Goal: Task Accomplishment & Management: Use online tool/utility

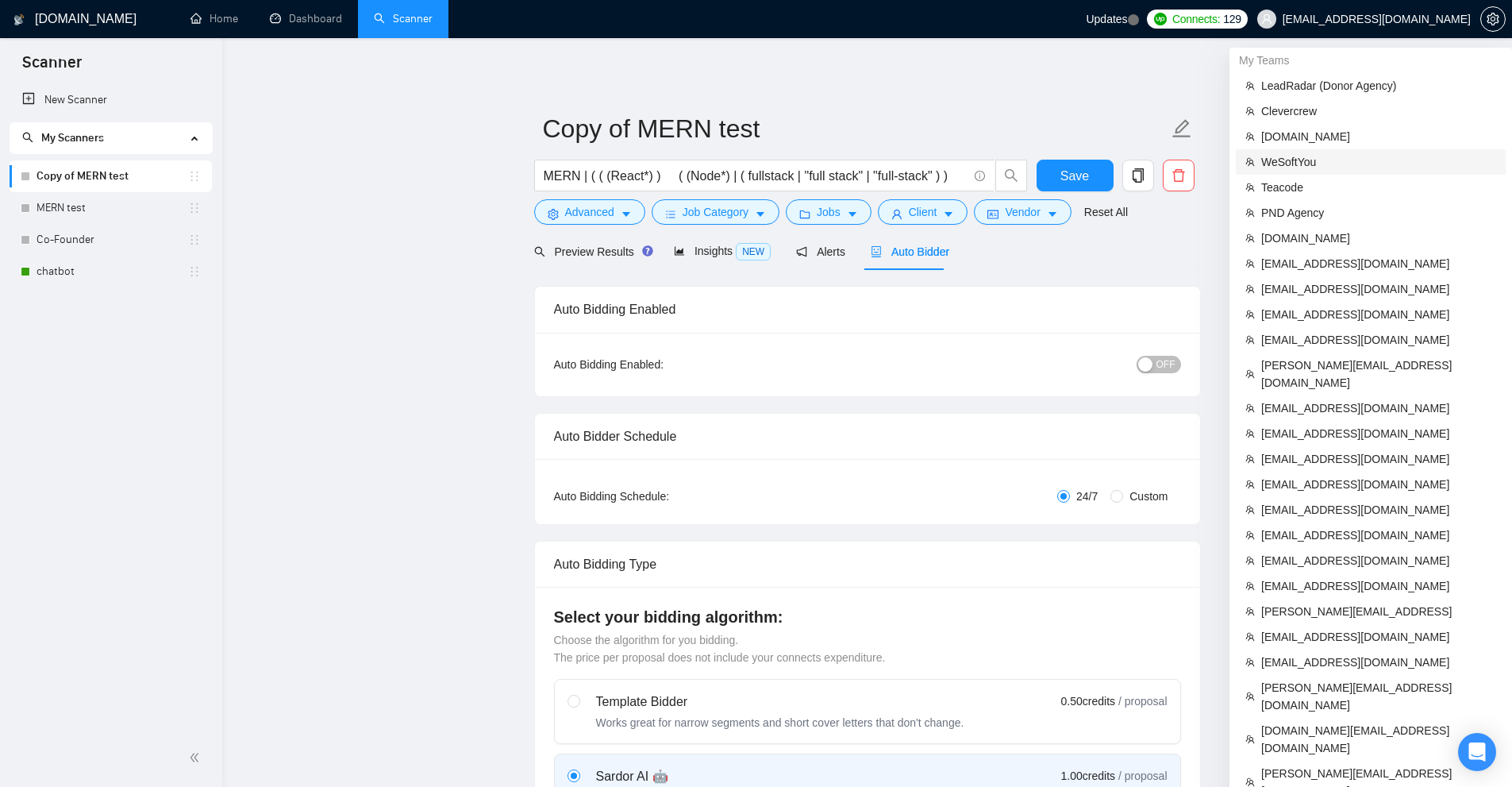
click at [1306, 156] on span "WeSoftYou" at bounding box center [1379, 161] width 235 height 17
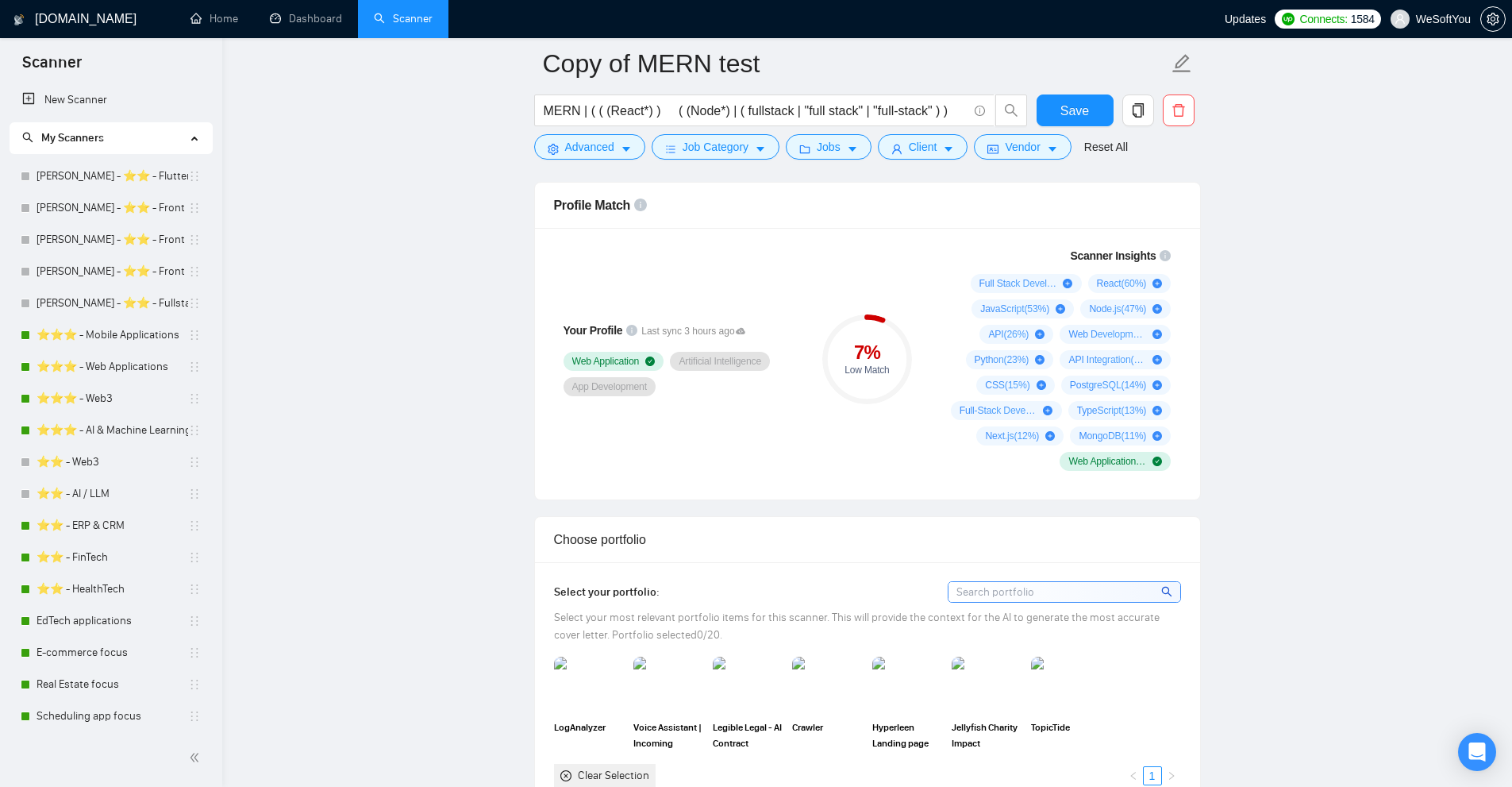
scroll to position [953, 0]
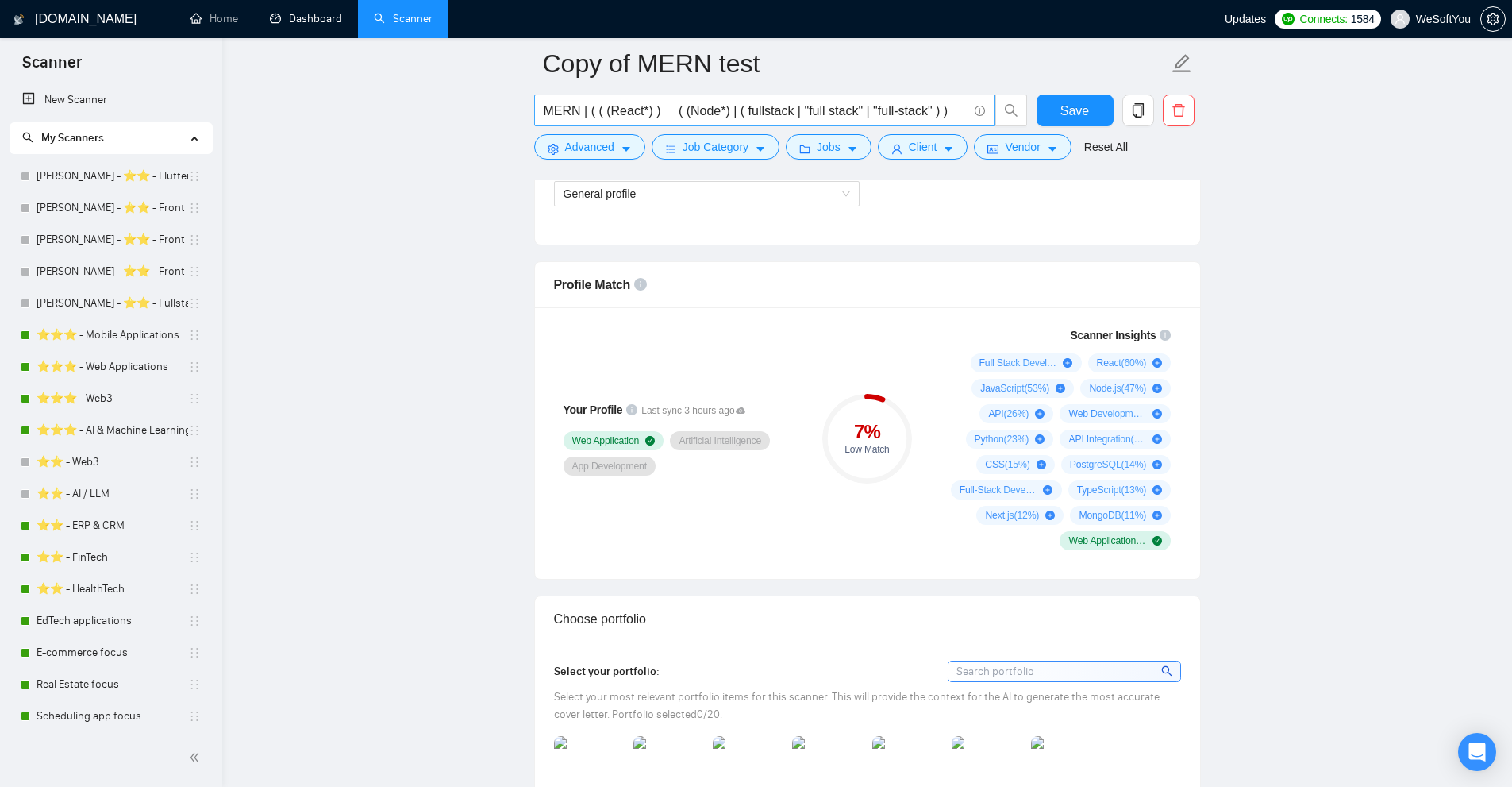
click at [299, 19] on link "Dashboard" at bounding box center [305, 18] width 72 height 13
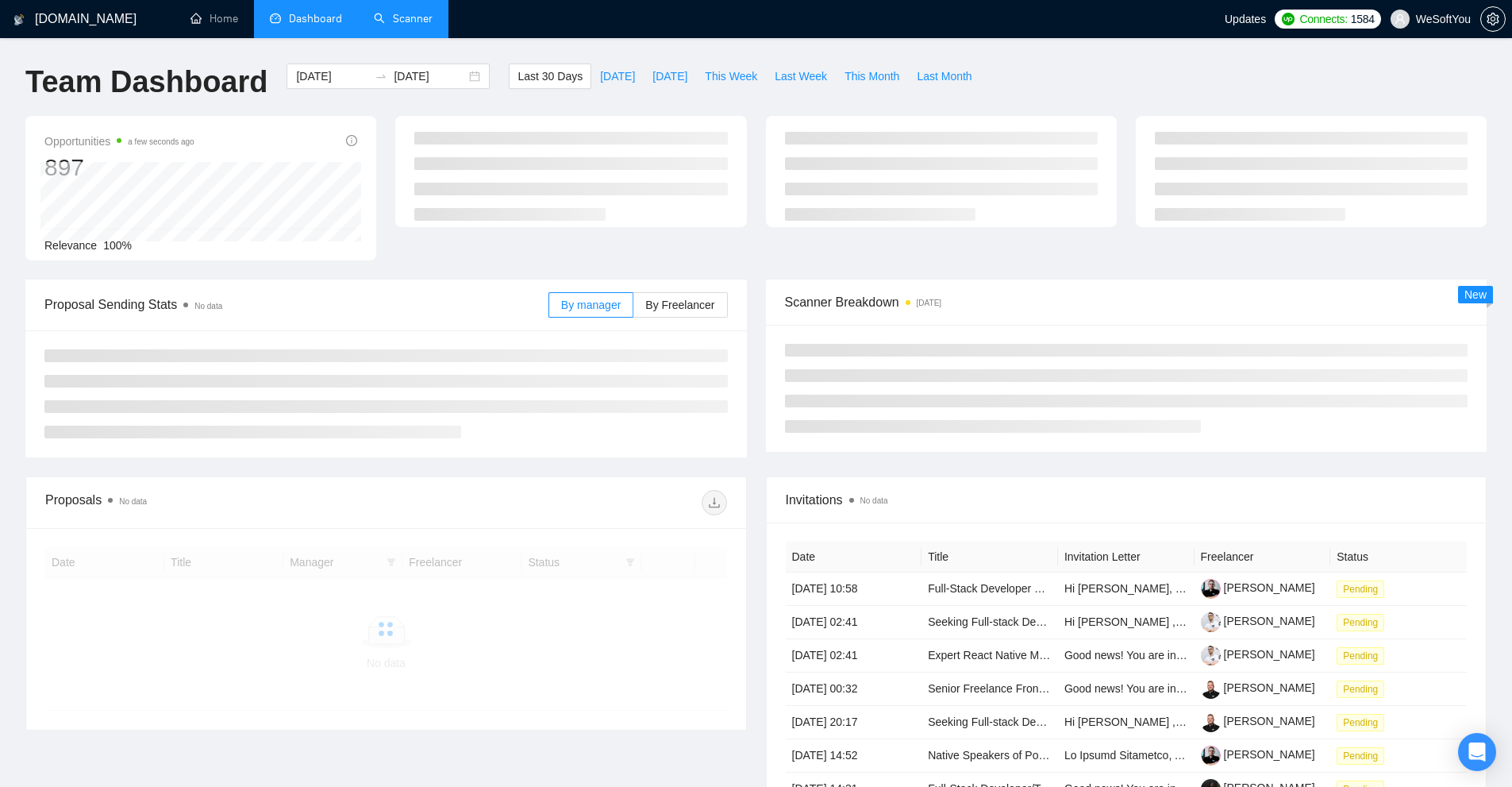
click at [418, 26] on link "Scanner" at bounding box center [403, 18] width 59 height 13
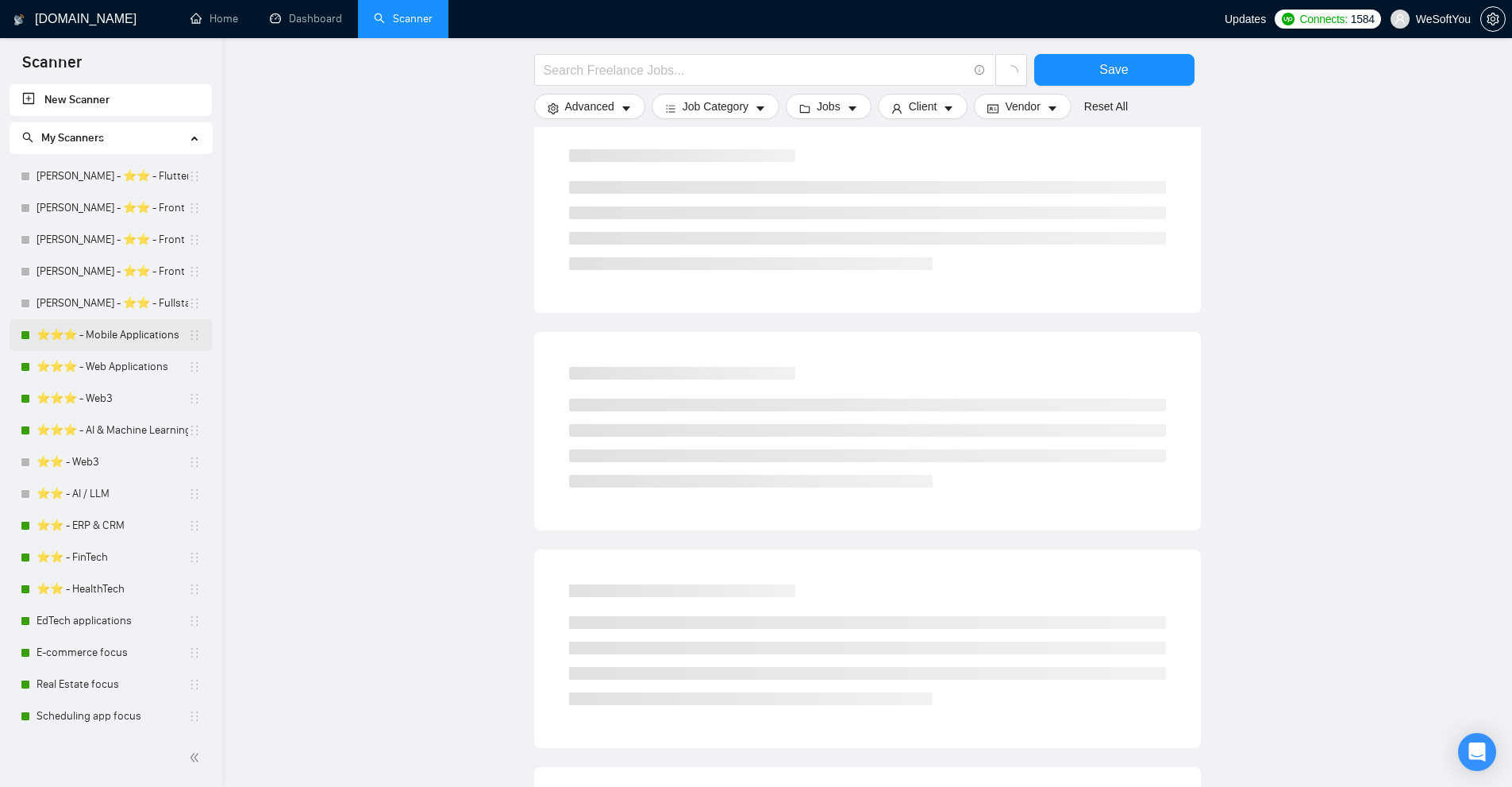
click at [88, 331] on link "⭐️⭐️⭐️ - Mobile Applications" at bounding box center [112, 335] width 151 height 31
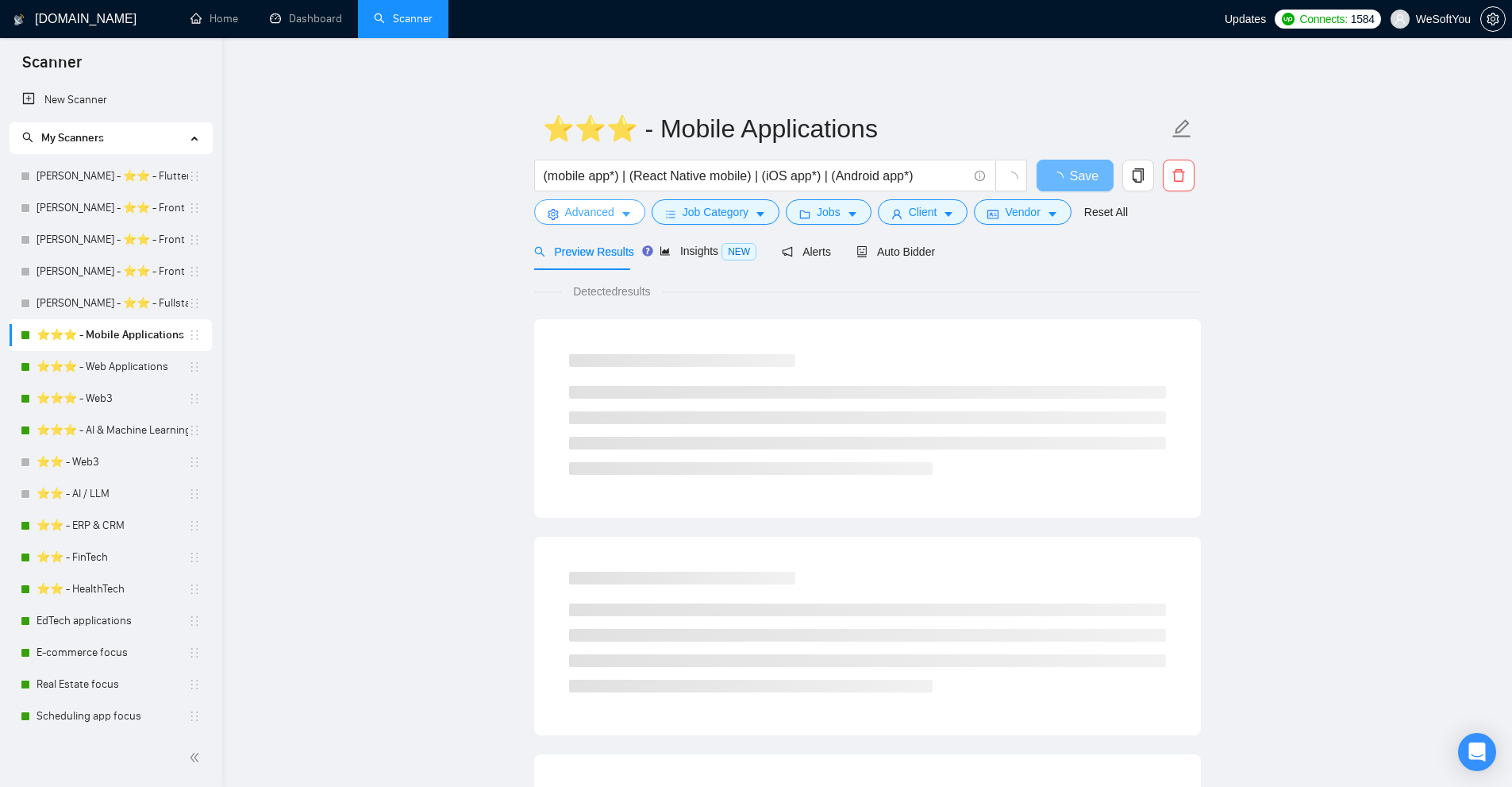
click at [617, 215] on button "Advanced" at bounding box center [590, 212] width 111 height 26
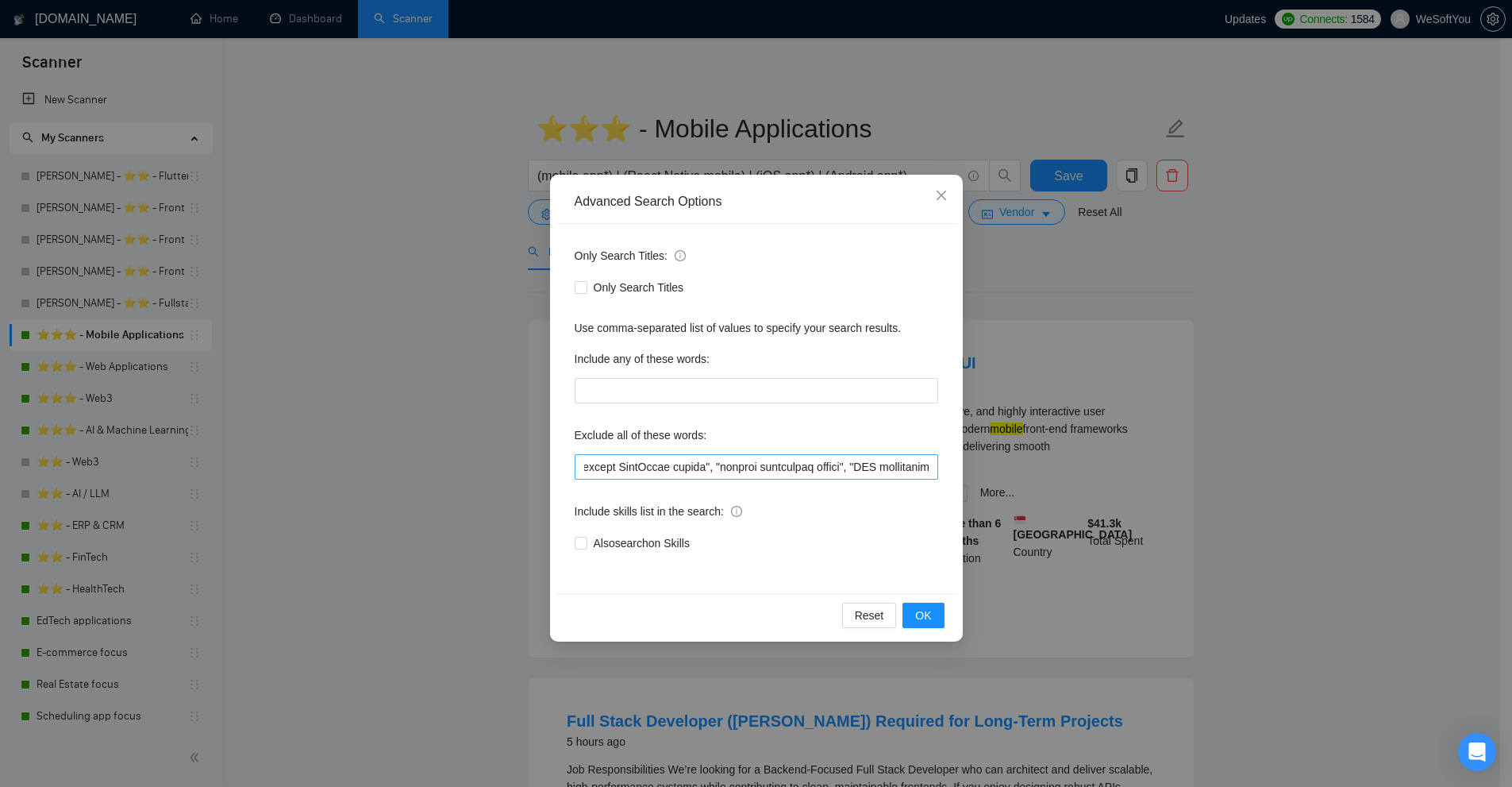
scroll to position [0, 7066]
click at [701, 465] on input "text" at bounding box center [756, 467] width 363 height 26
click at [930, 190] on span "Close" at bounding box center [941, 196] width 43 height 43
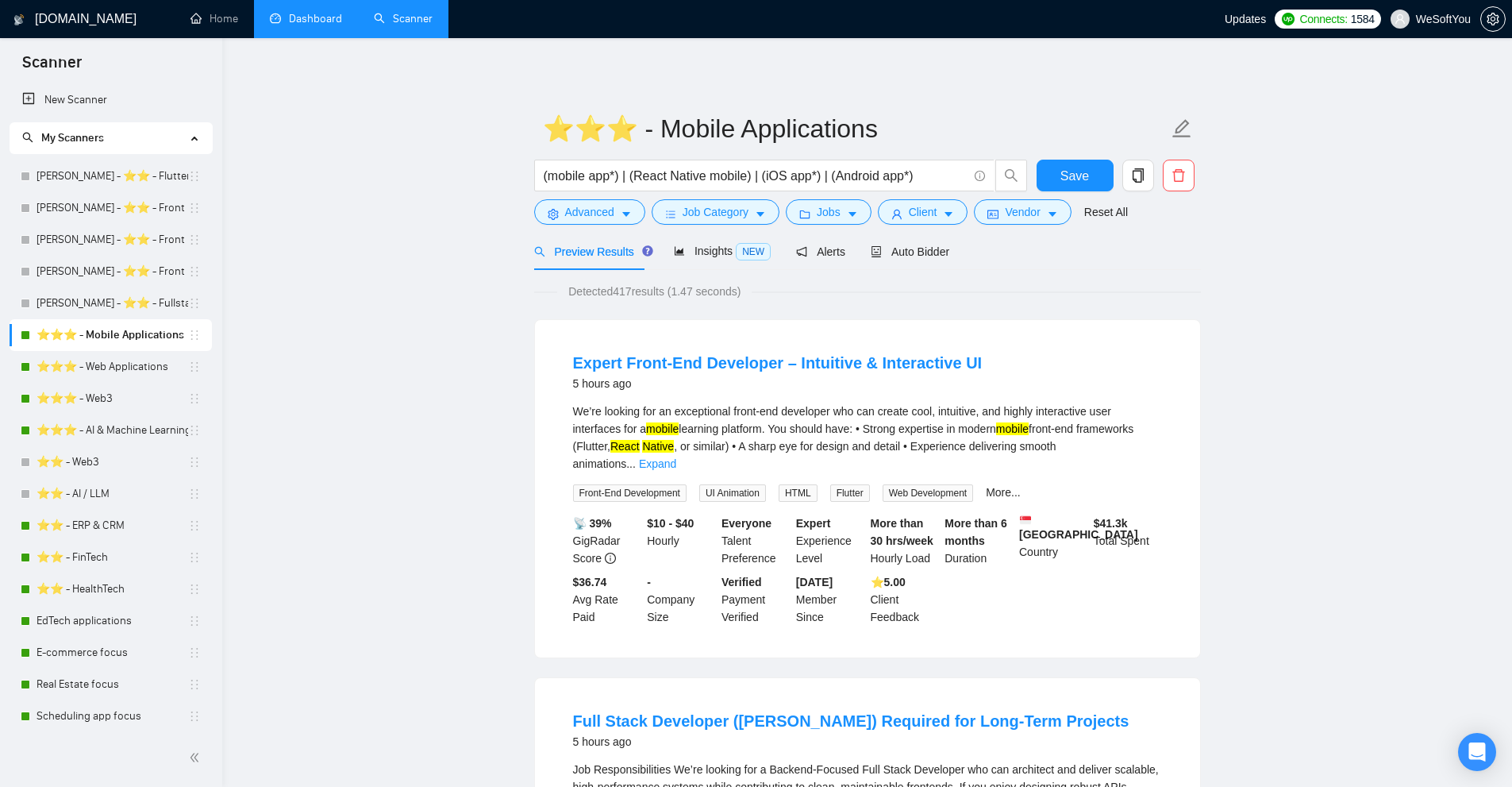
click at [297, 20] on link "Dashboard" at bounding box center [305, 18] width 72 height 13
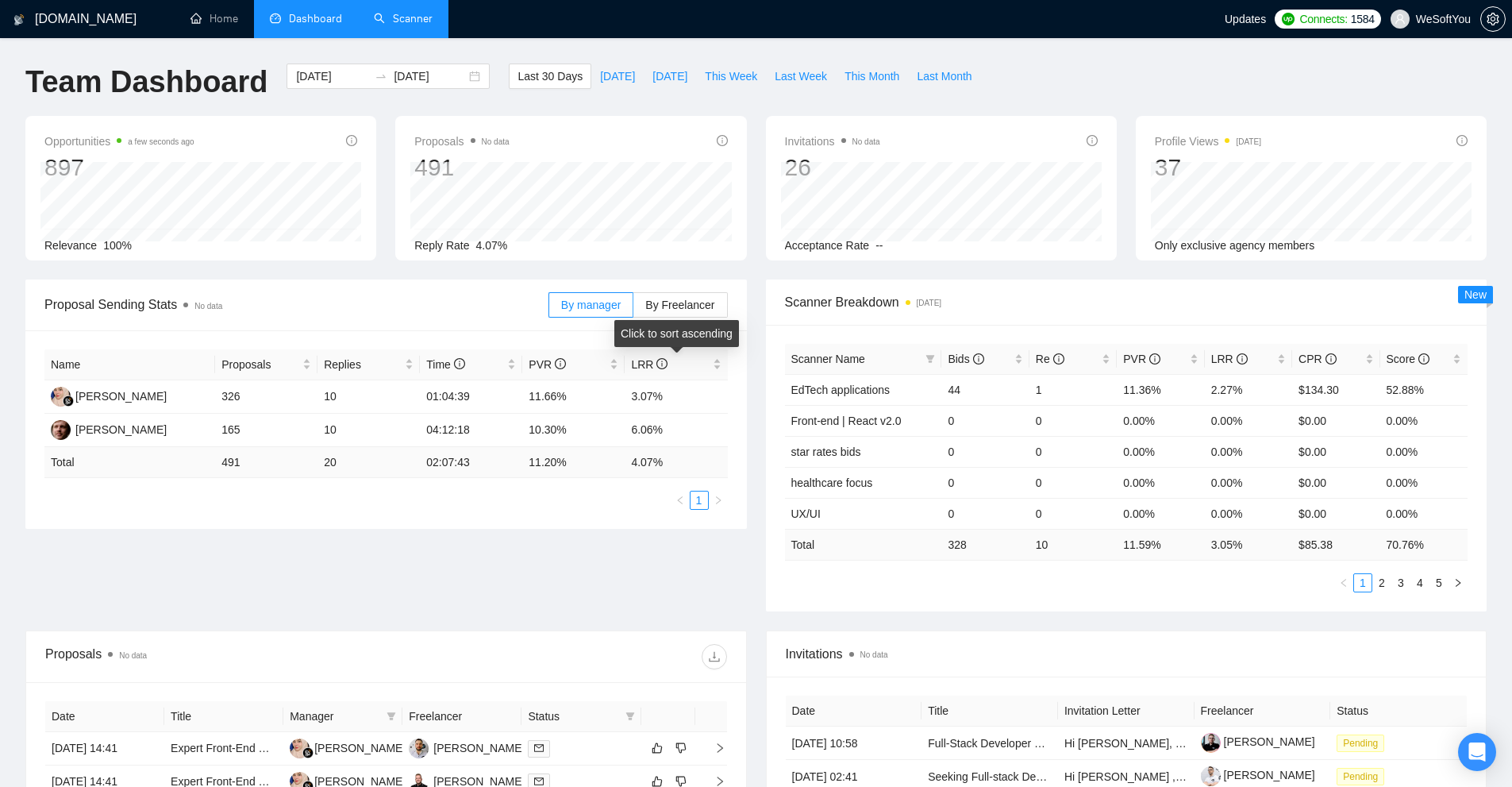
scroll to position [238, 0]
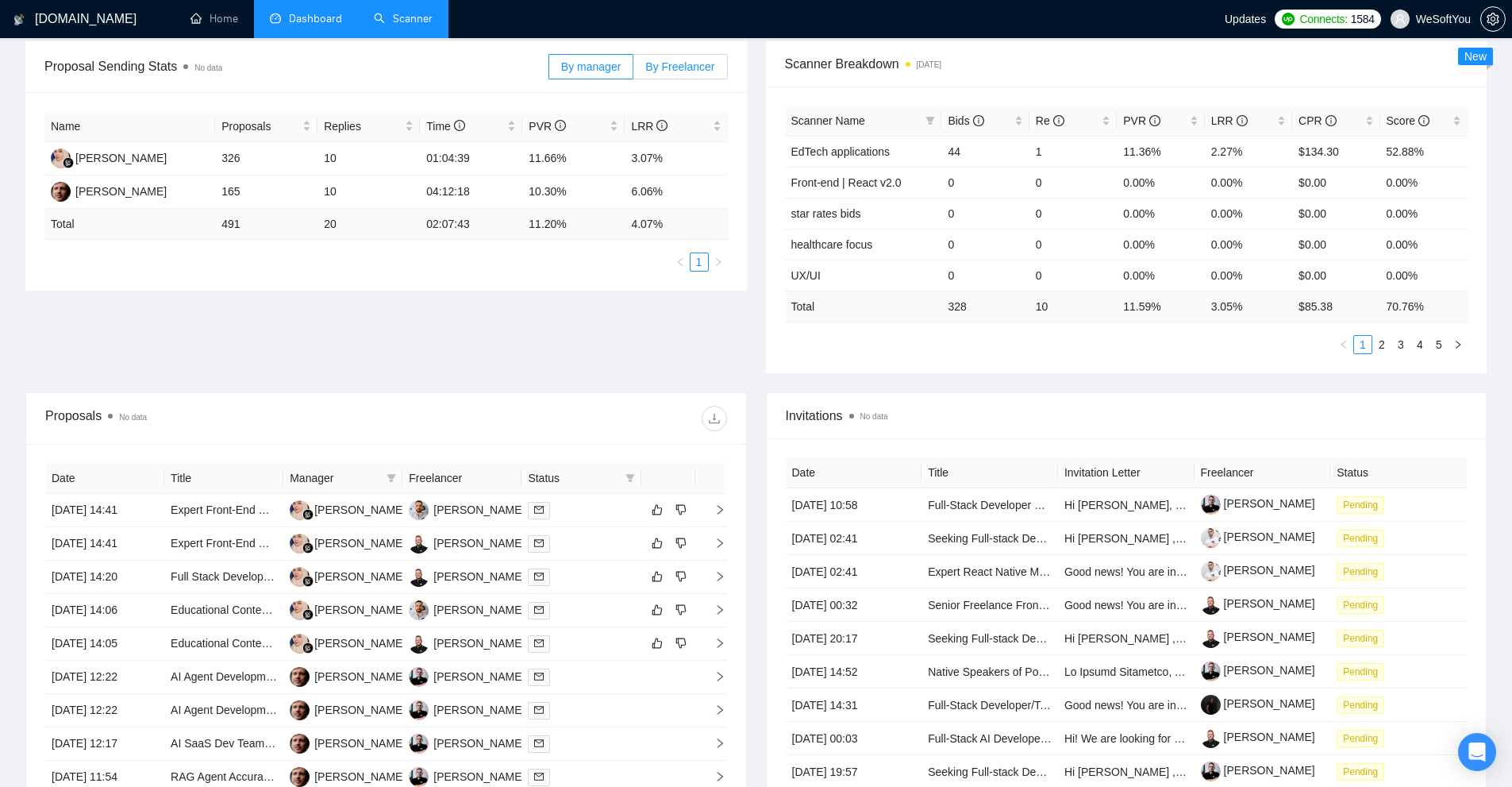
click at [701, 56] on label "By Freelancer" at bounding box center [680, 66] width 93 height 26
click at [634, 70] on input "By Freelancer" at bounding box center [634, 70] width 0 height 0
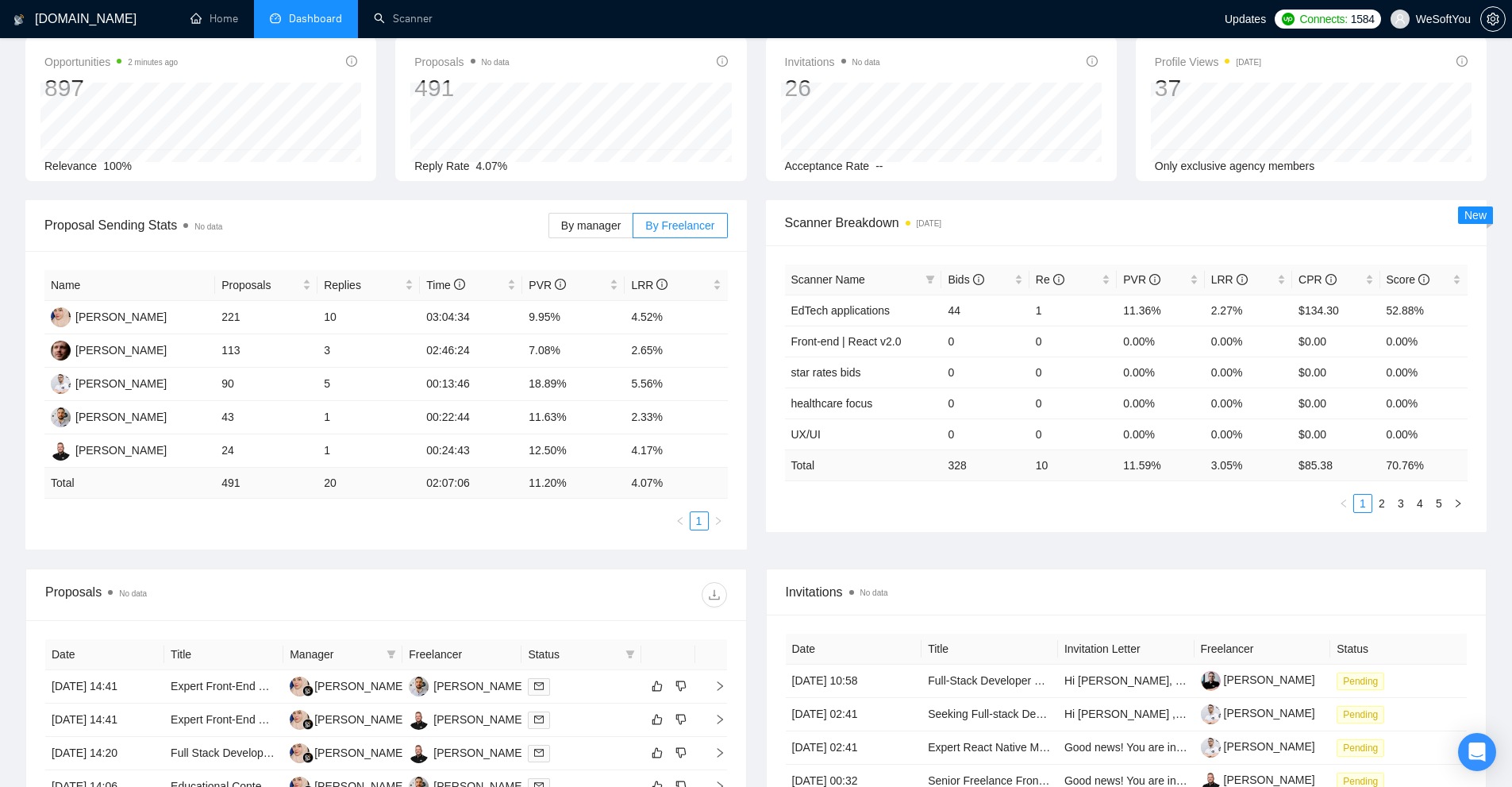
scroll to position [0, 0]
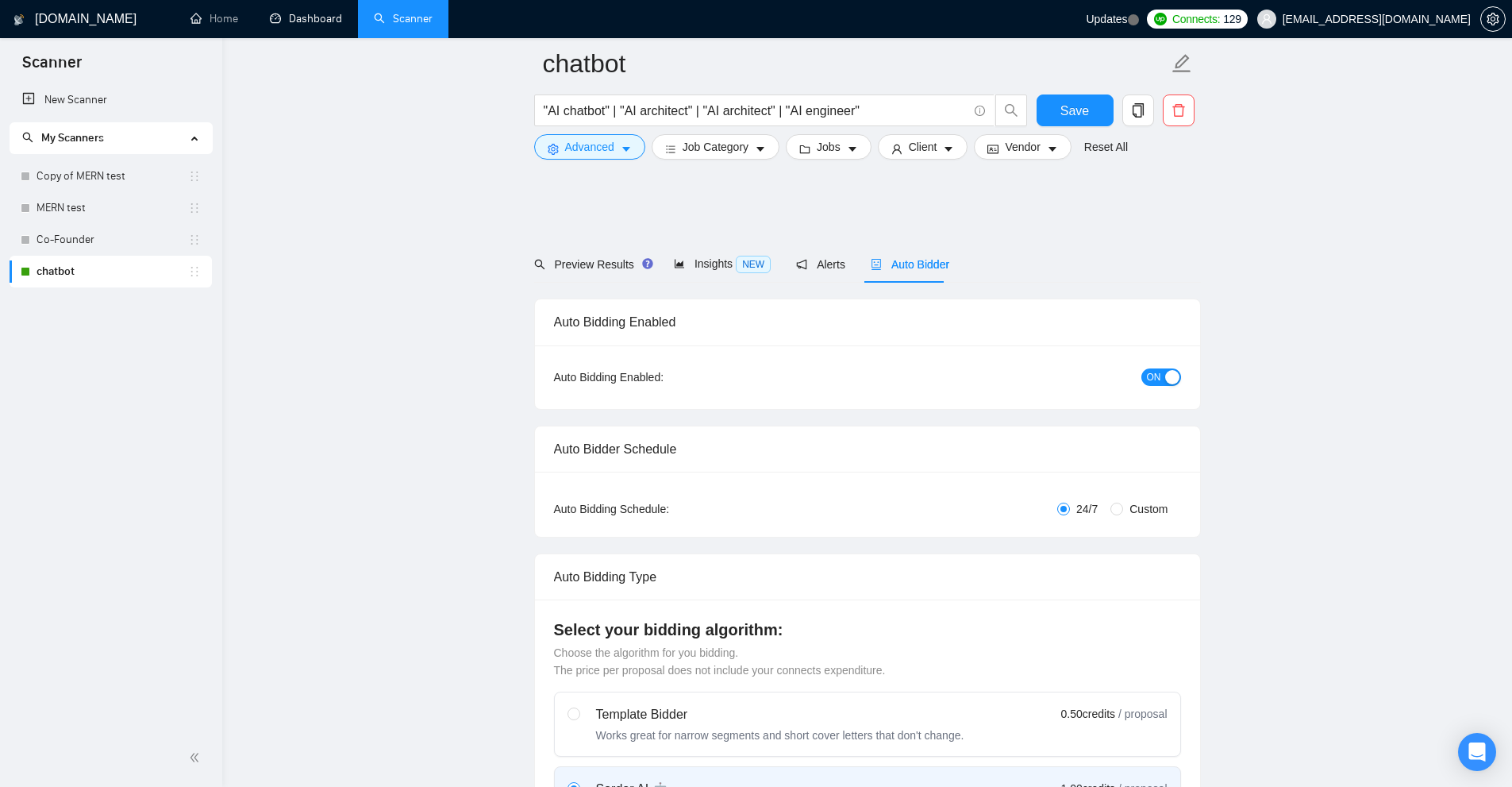
scroll to position [1191, 0]
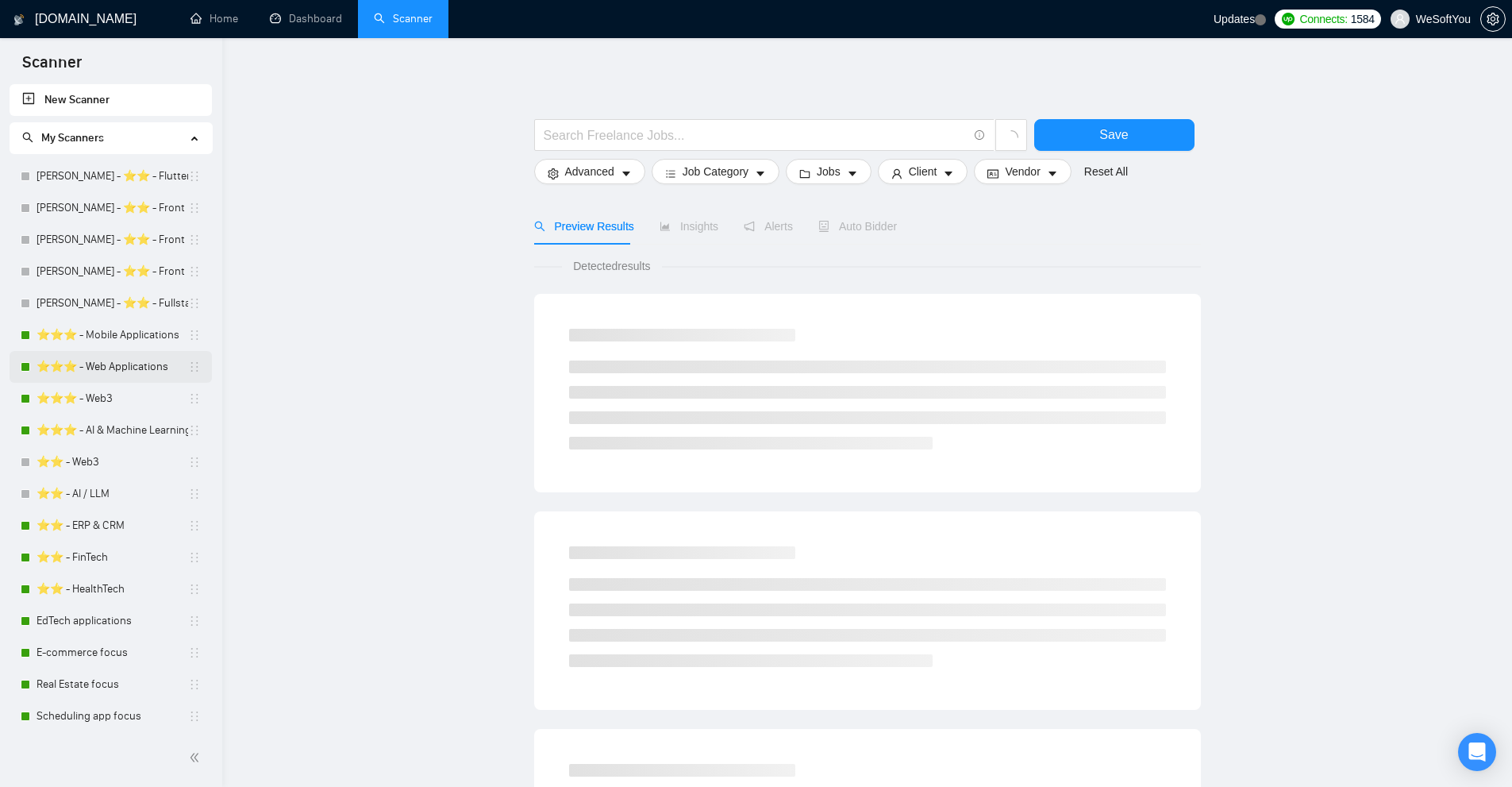
click at [98, 355] on link "⭐️⭐️⭐️ - Web Applications" at bounding box center [112, 367] width 151 height 31
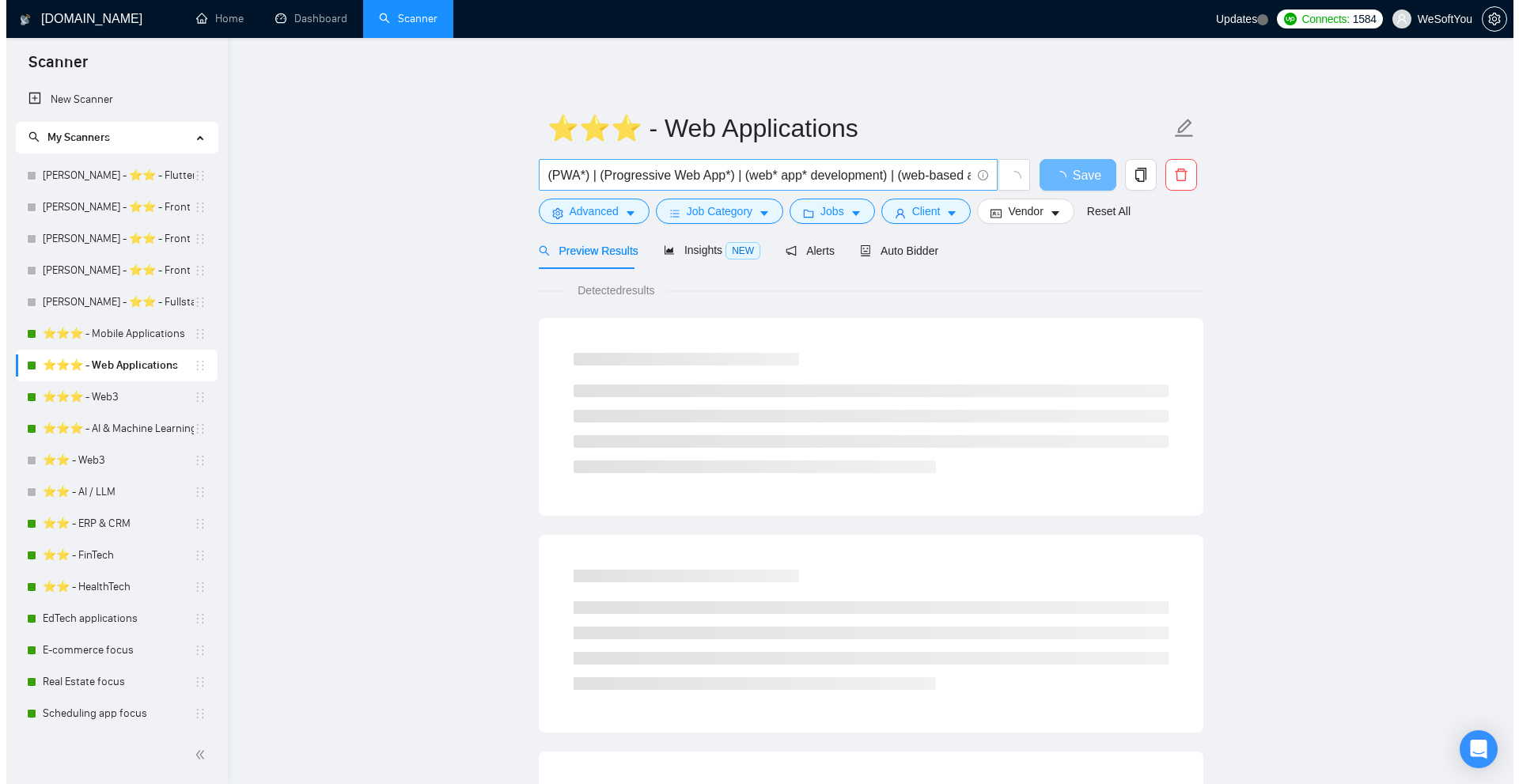
scroll to position [0, 203]
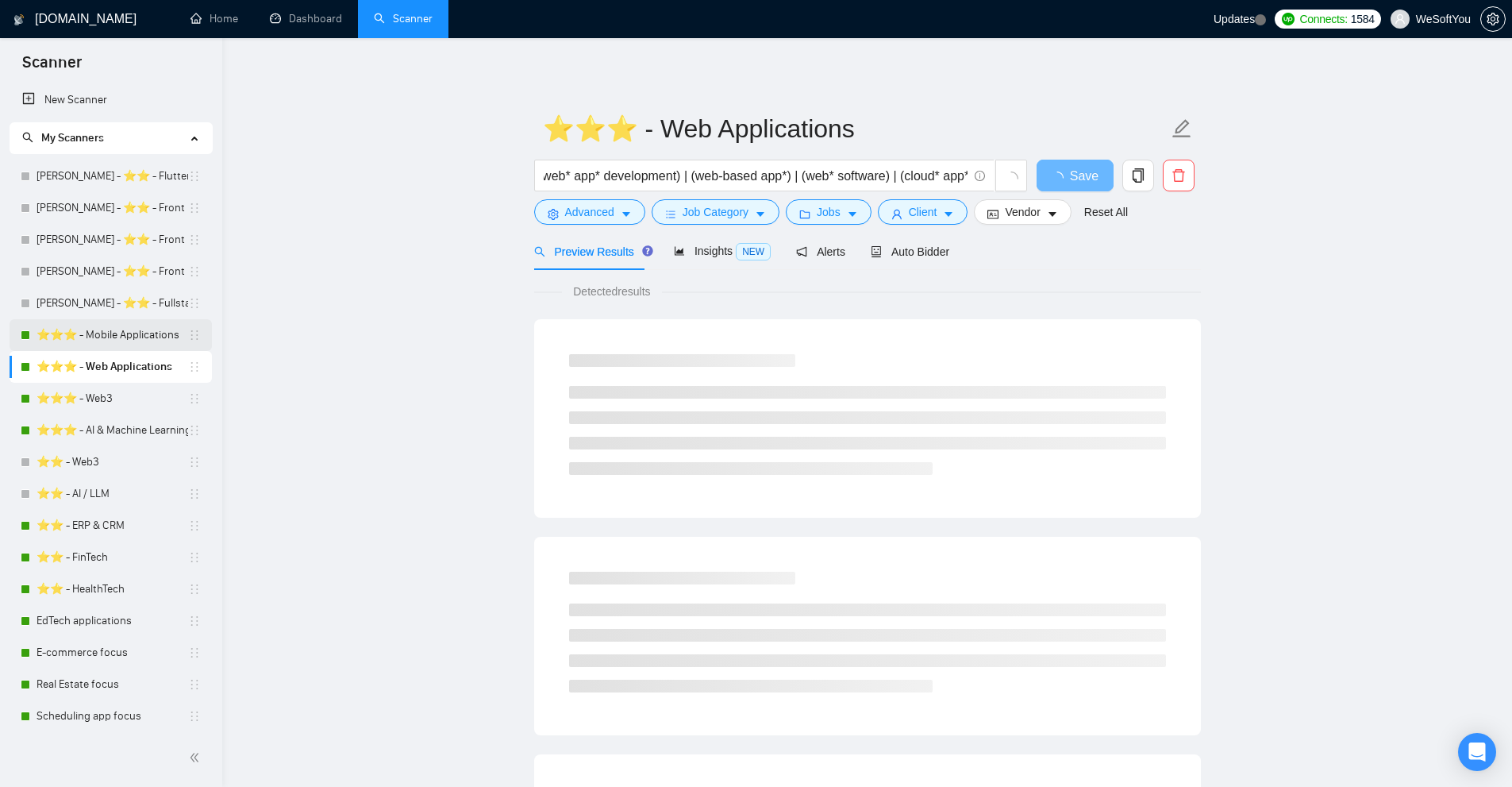
click at [120, 322] on link "⭐️⭐️⭐️ - Mobile Applications" at bounding box center [112, 335] width 151 height 31
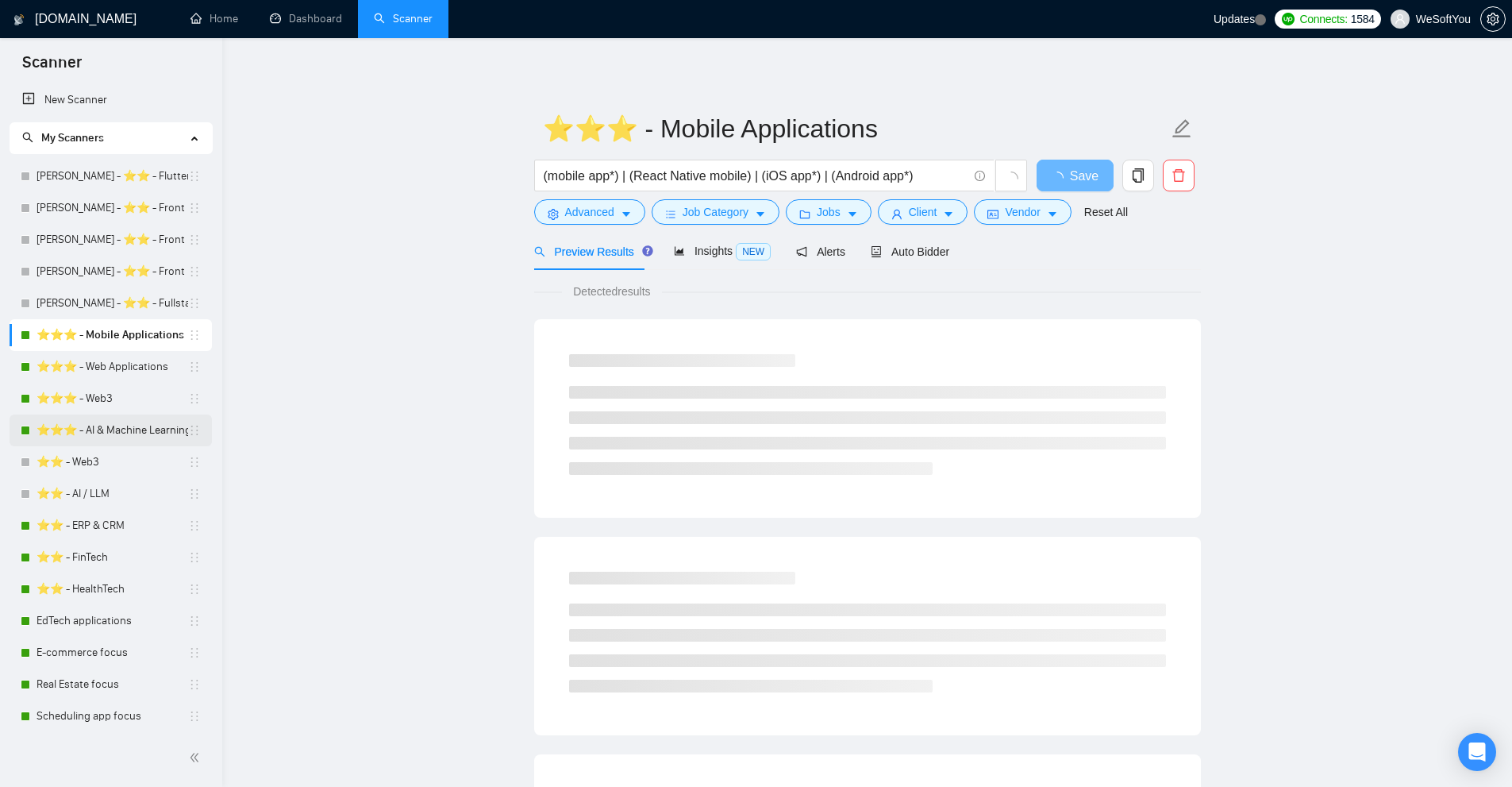
click at [89, 441] on link "⭐️⭐️⭐️ - AI & Machine Learning Development" at bounding box center [112, 430] width 151 height 31
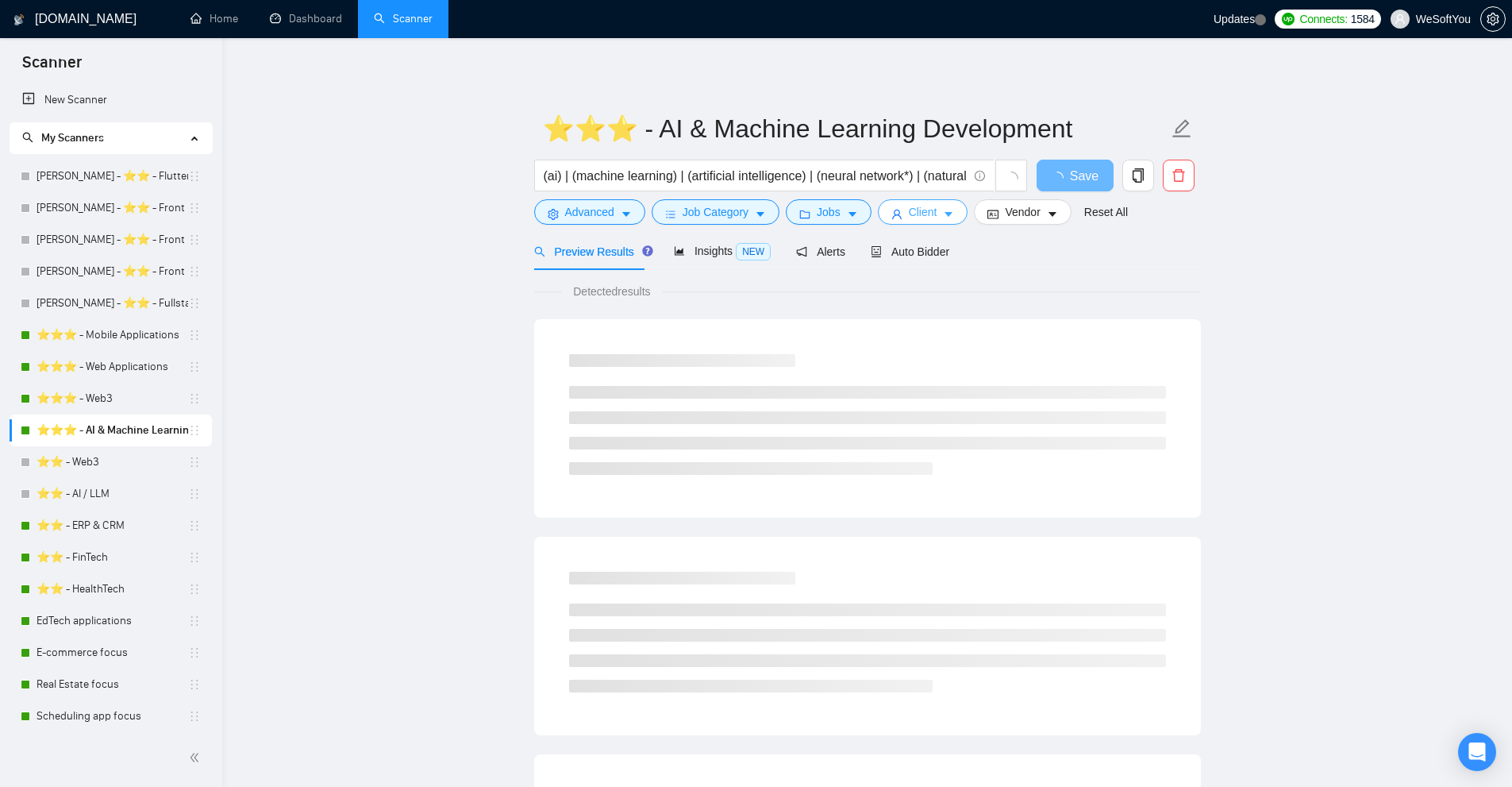
click at [921, 207] on span "Client" at bounding box center [923, 212] width 29 height 17
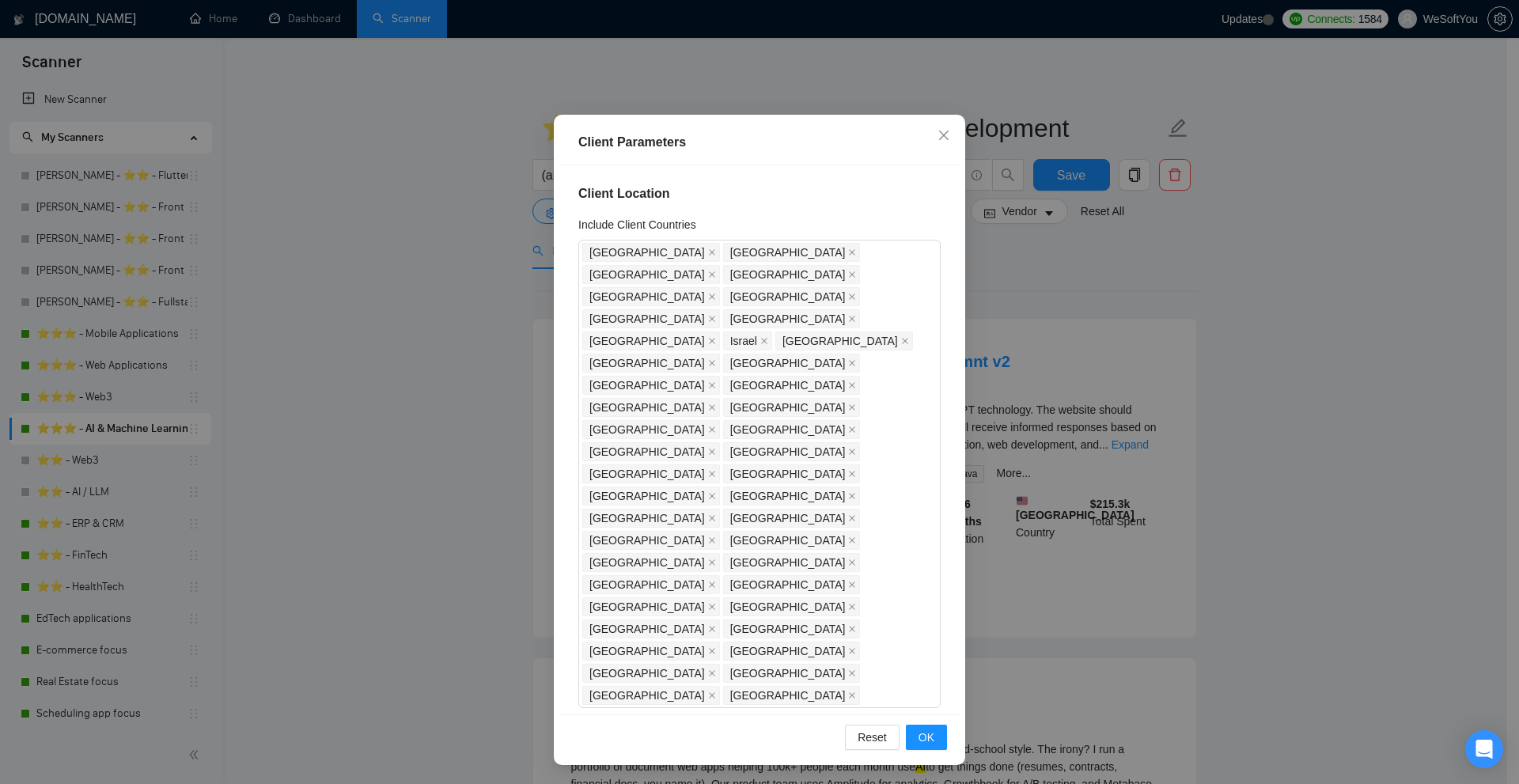
click at [1056, 262] on div "Client Parameters Client Location Include Client Countries United States United…" at bounding box center [760, 392] width 1519 height 784
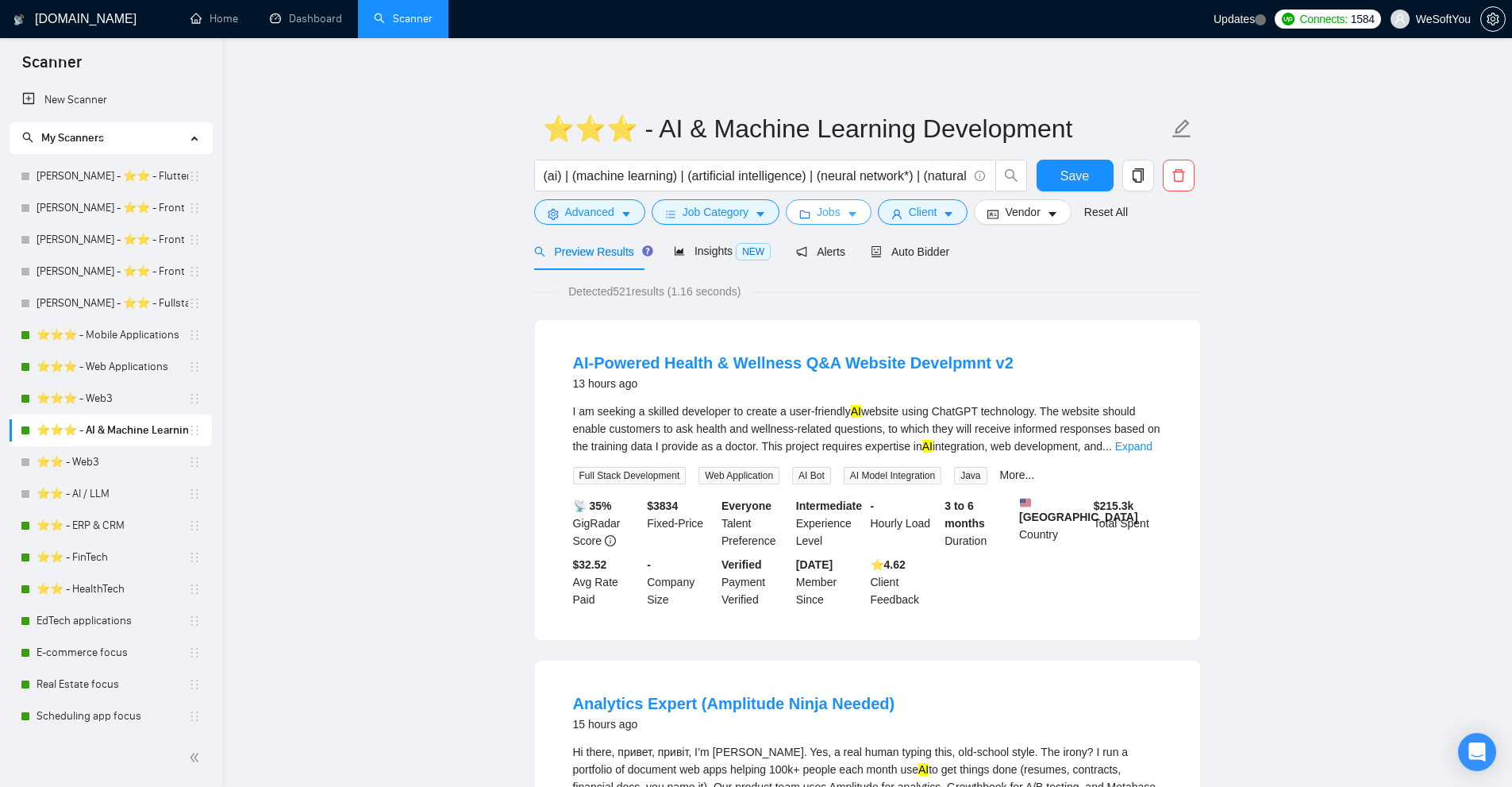
click at [821, 211] on span "Jobs" at bounding box center [828, 212] width 24 height 17
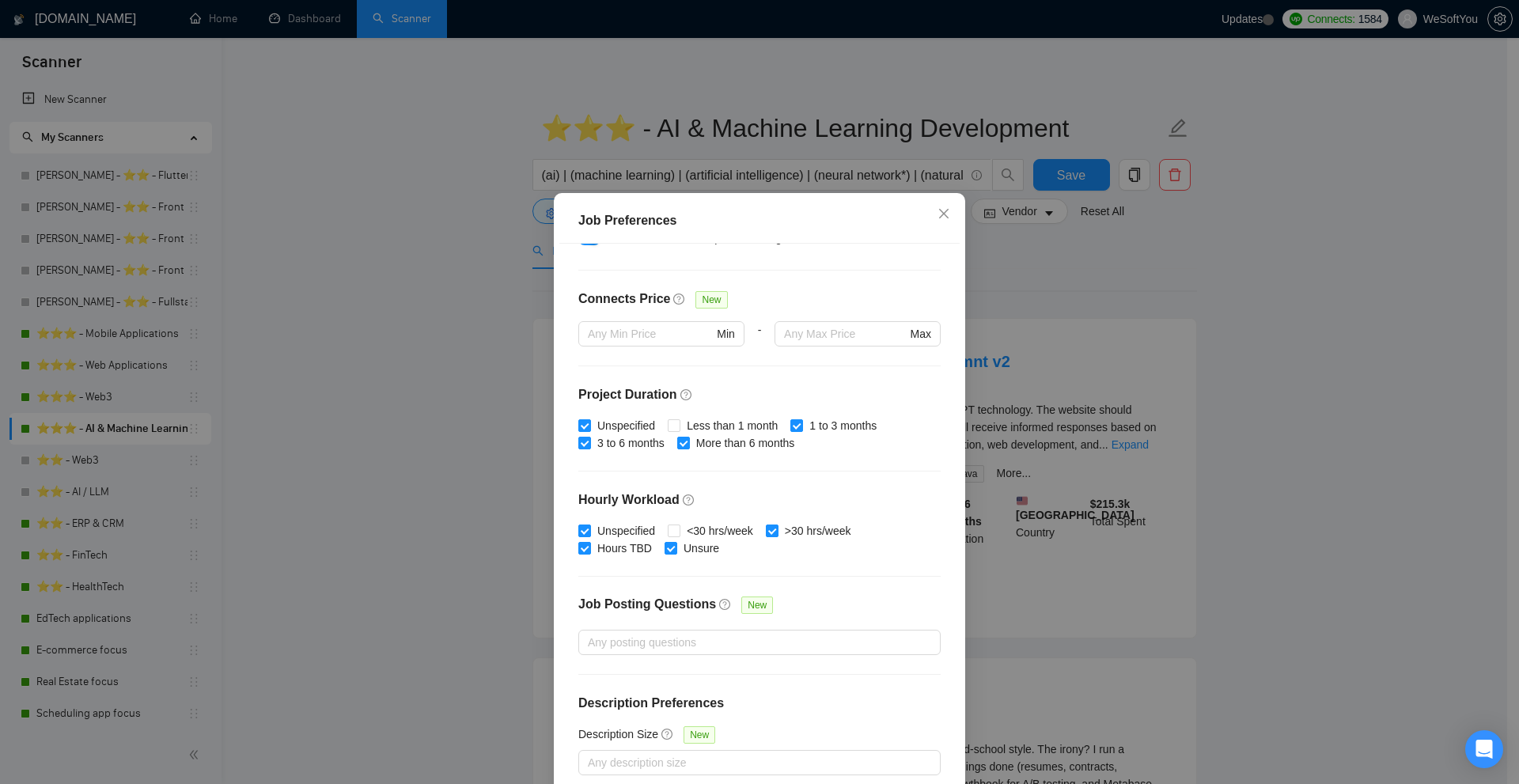
scroll to position [78, 0]
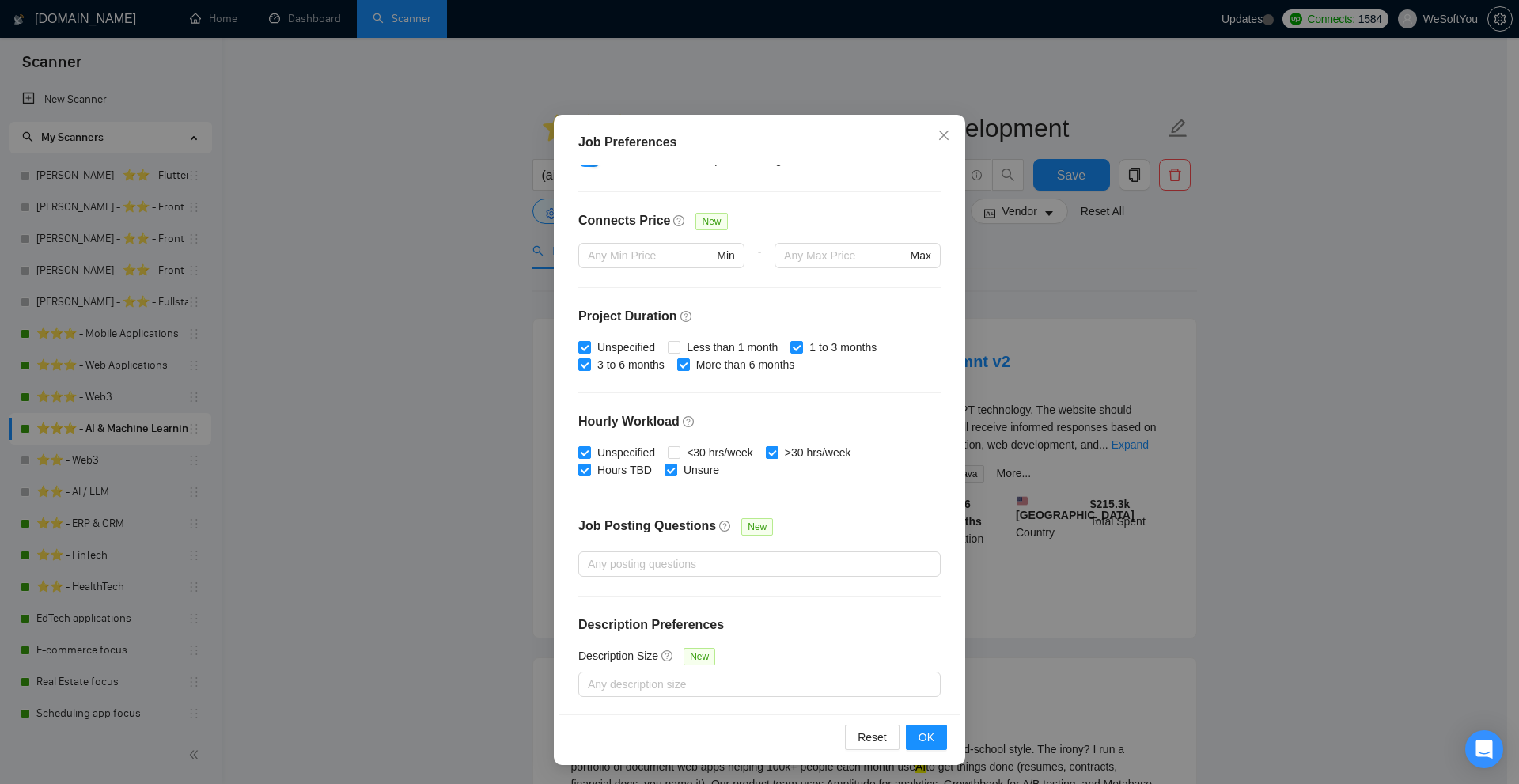
click at [1009, 338] on div "Job Preferences Budget Project Type All Fixed Price Hourly Rate Fixed Price Bud…" at bounding box center [760, 392] width 1519 height 784
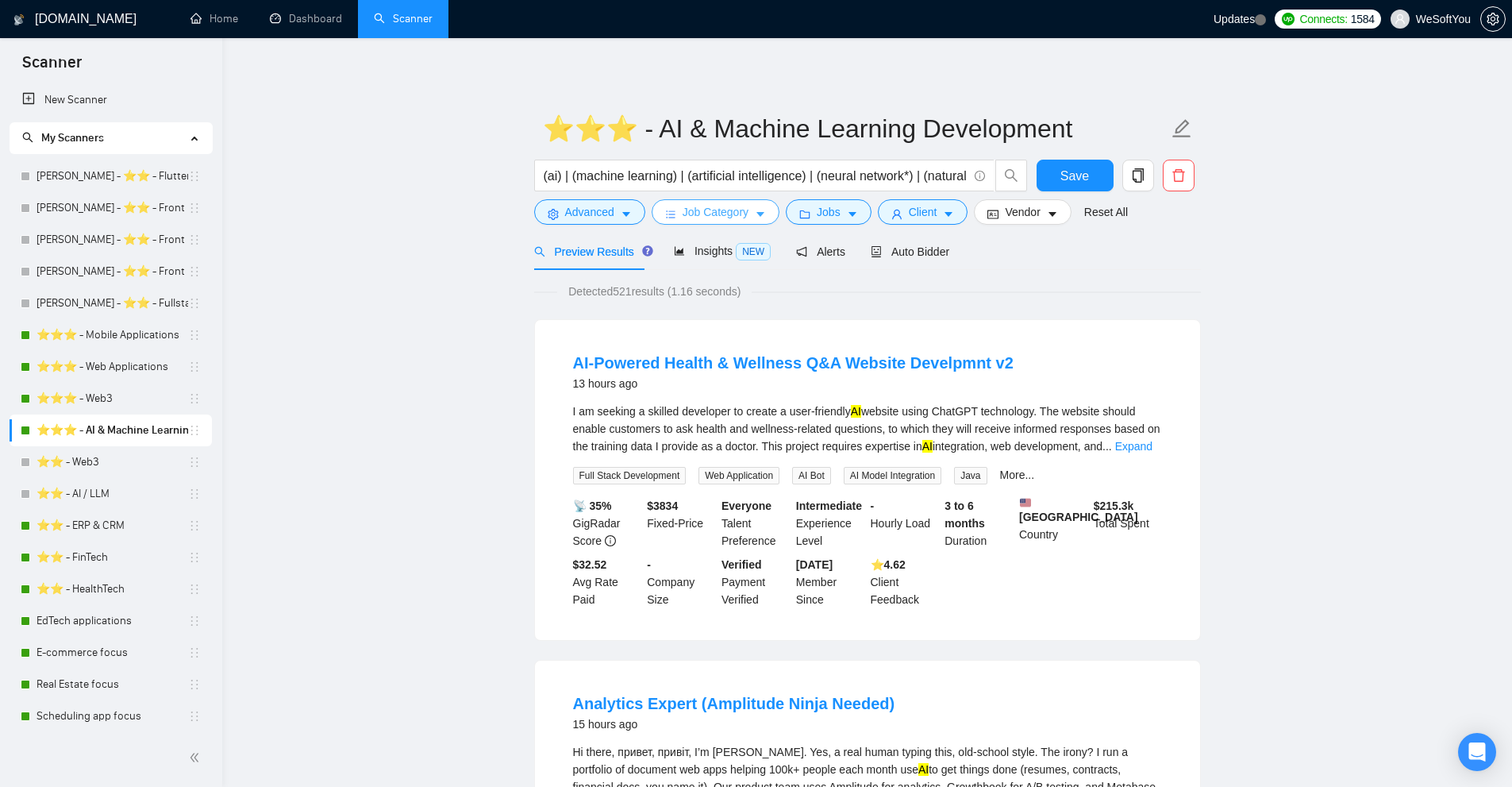
click at [718, 217] on span "Job Category" at bounding box center [715, 212] width 66 height 17
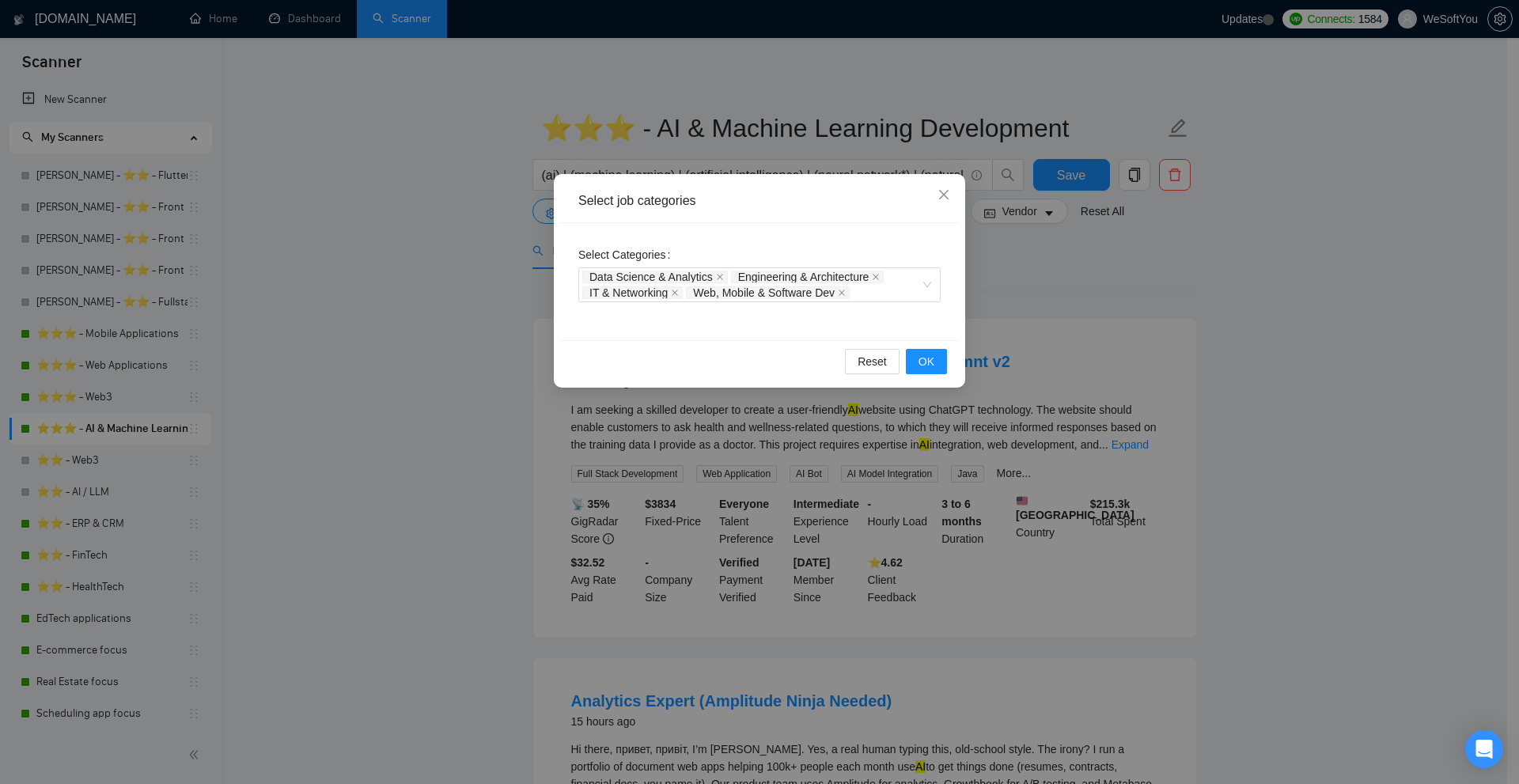
click at [1124, 279] on div "Select job categories Select Categories Data Science & Analytics Engineering & …" at bounding box center [760, 392] width 1519 height 784
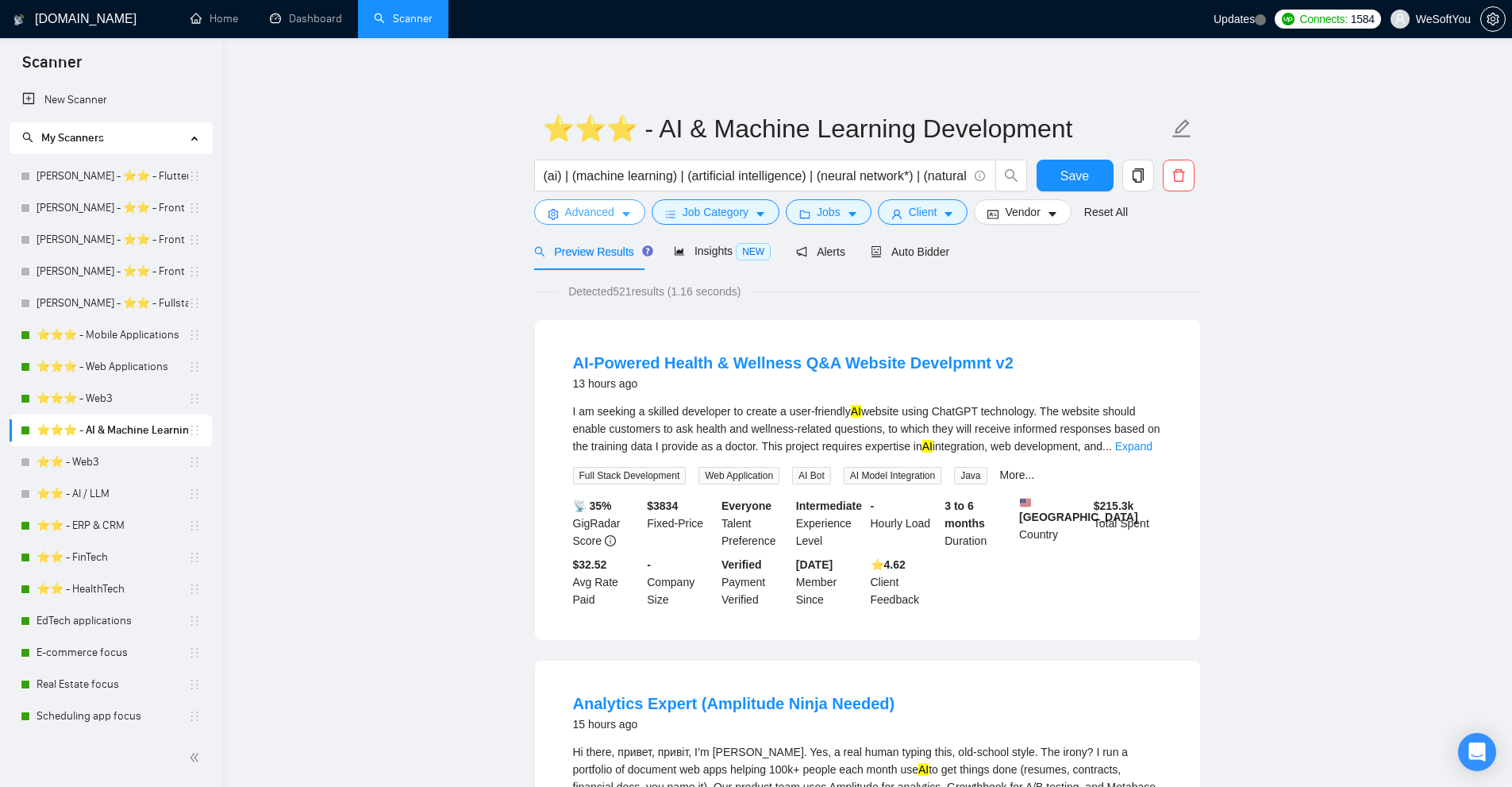
click at [586, 205] on span "Advanced" at bounding box center [589, 212] width 49 height 17
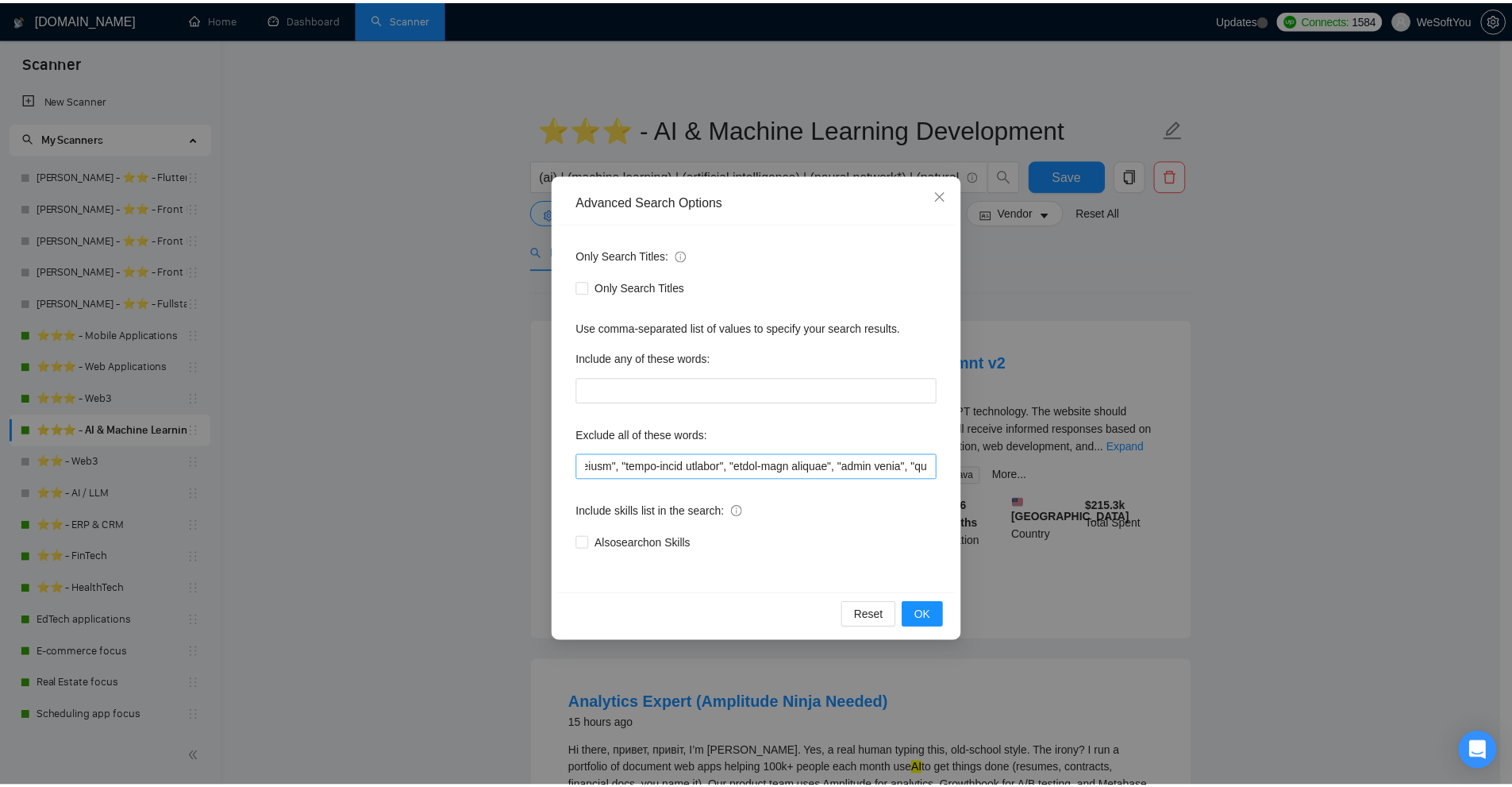
scroll to position [0, 6830]
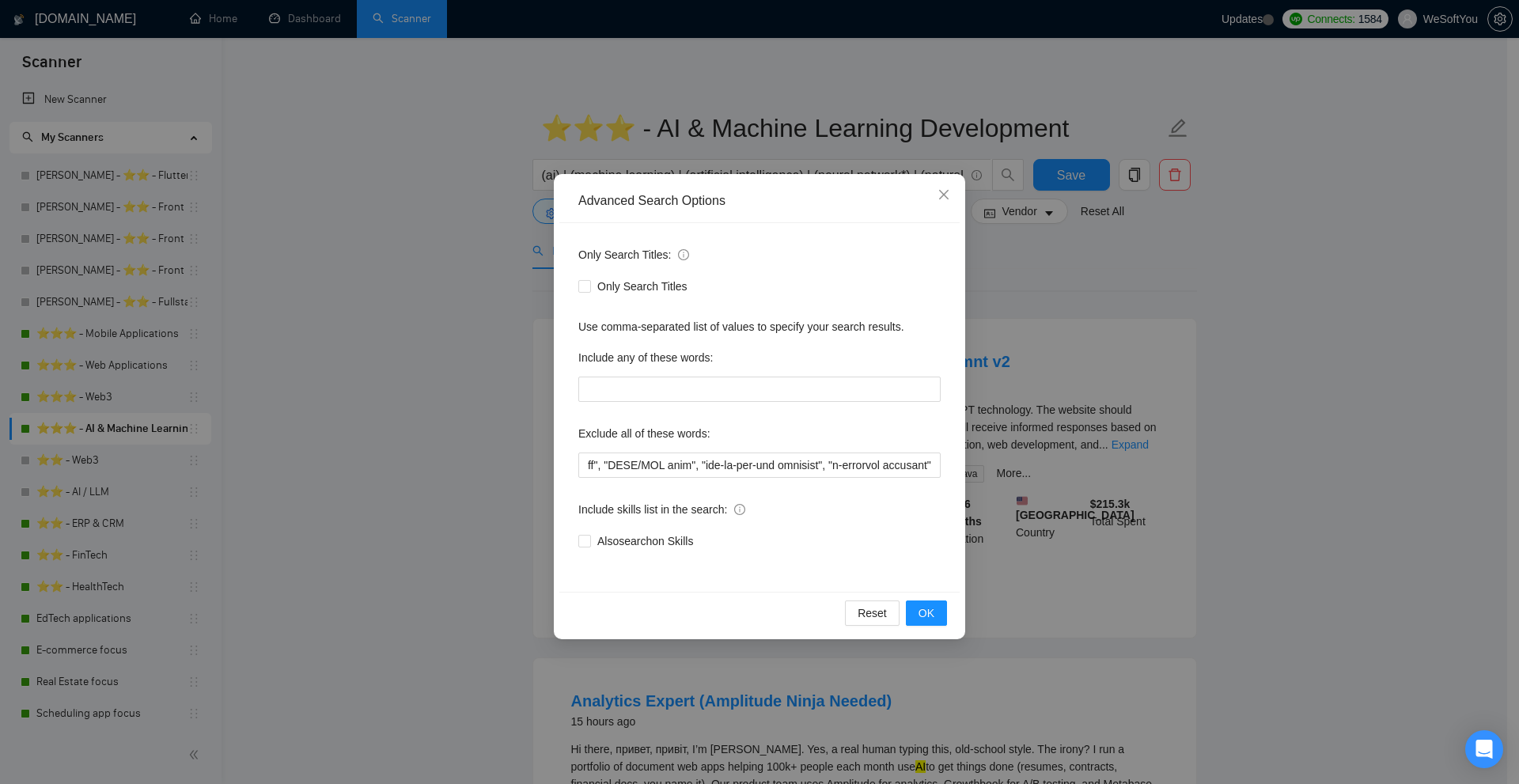
click at [1221, 424] on div "Advanced Search Options Only Search Titles: Only Search Titles Use comma-separa…" at bounding box center [760, 392] width 1519 height 784
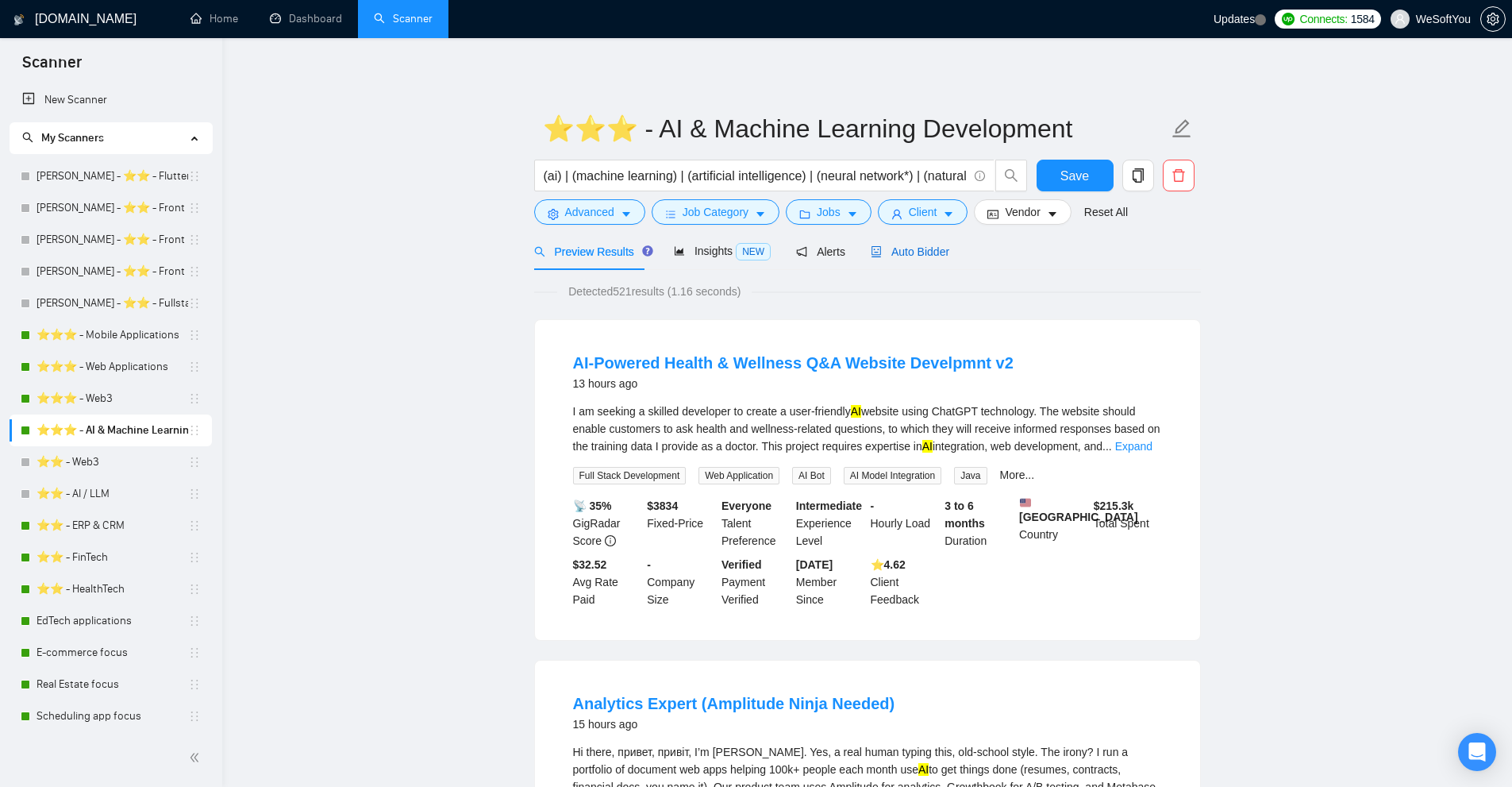
click at [872, 249] on icon "robot" at bounding box center [877, 251] width 10 height 11
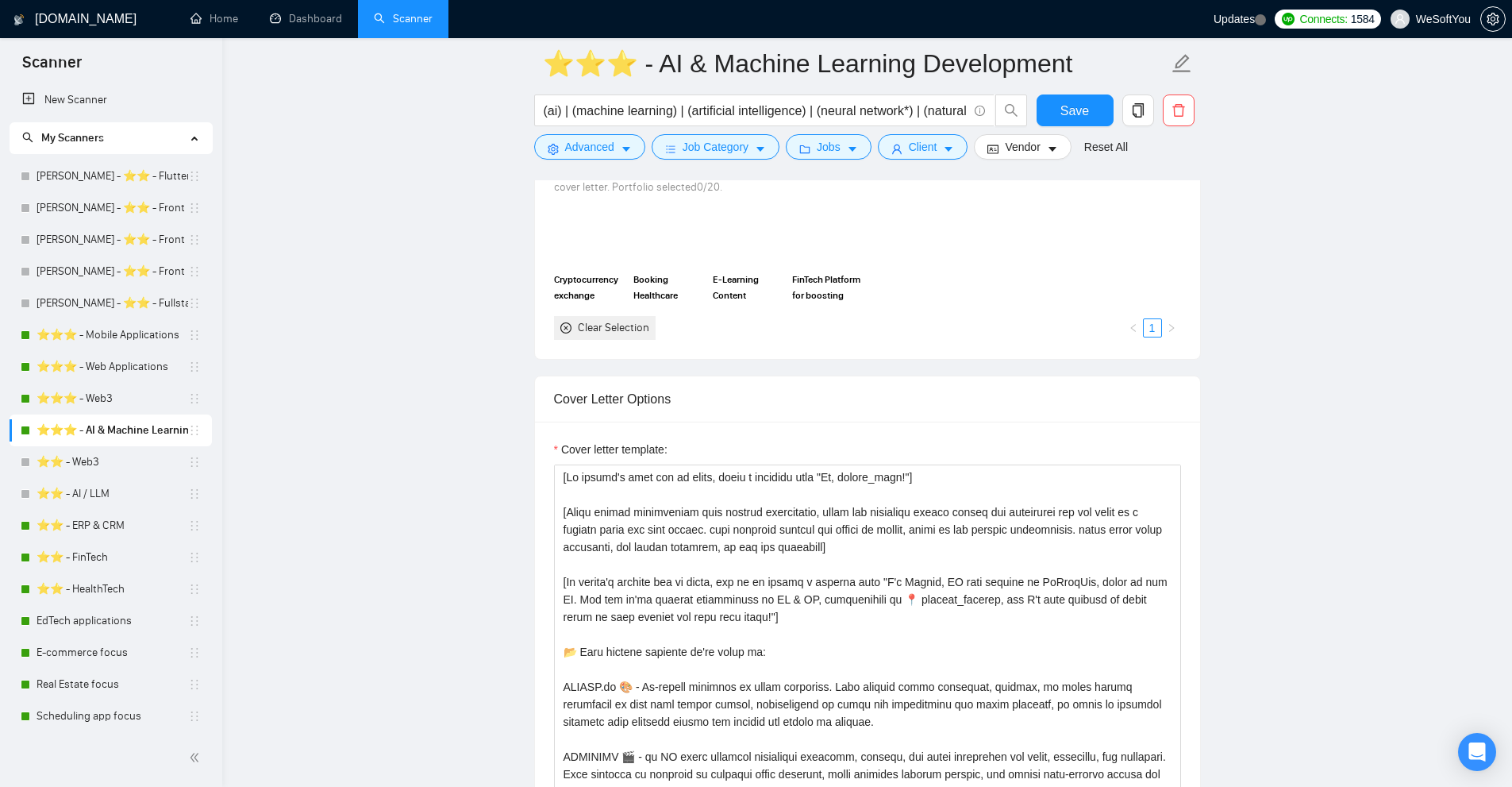
scroll to position [1906, 0]
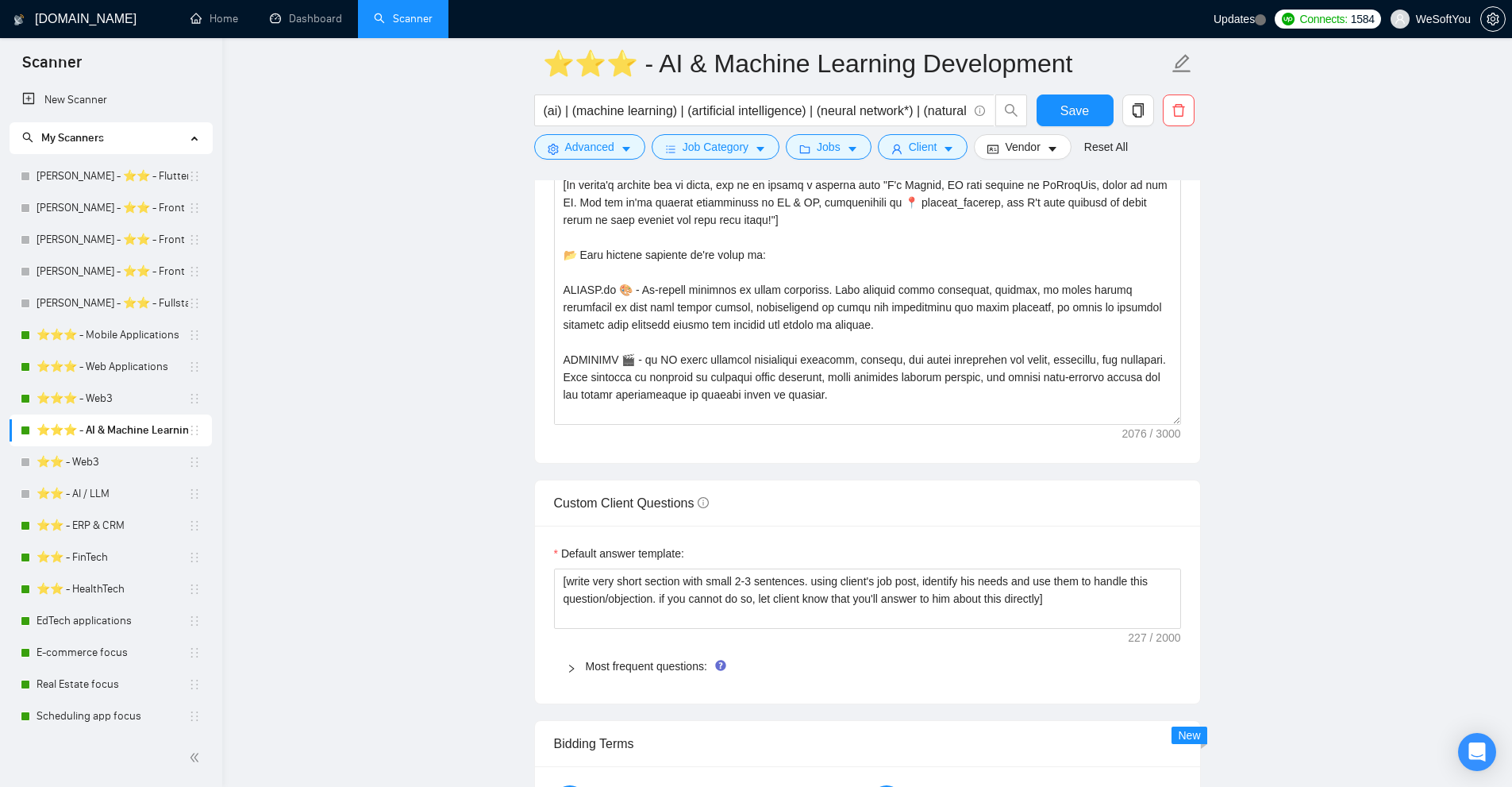
click at [1174, 431] on div "Cover letter template:" at bounding box center [868, 244] width 665 height 439
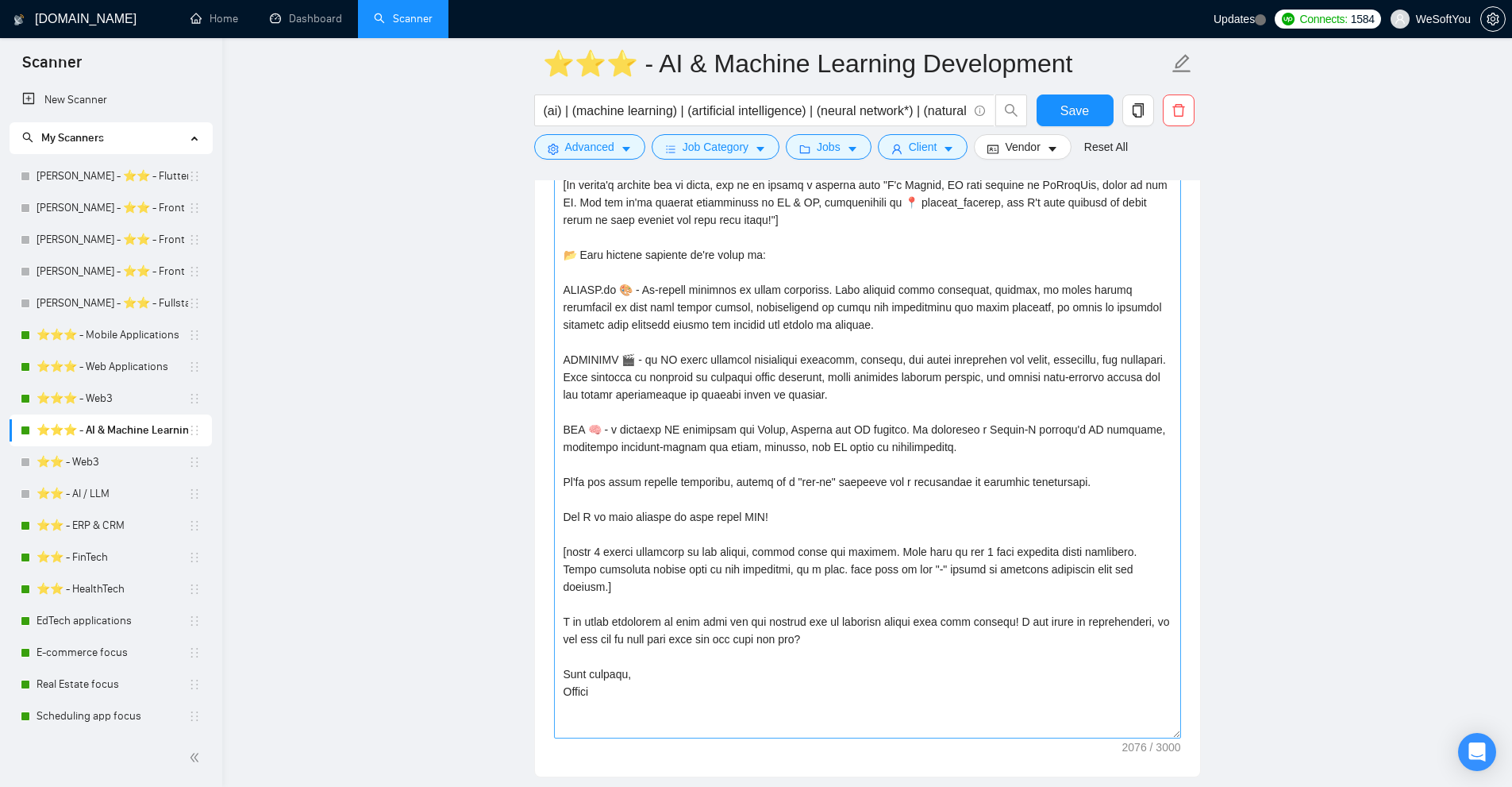
drag, startPoint x: 1176, startPoint y: 411, endPoint x: 1164, endPoint y: 716, distance: 305.2
click at [1164, 716] on textarea "Cover letter template:" at bounding box center [868, 403] width 627 height 671
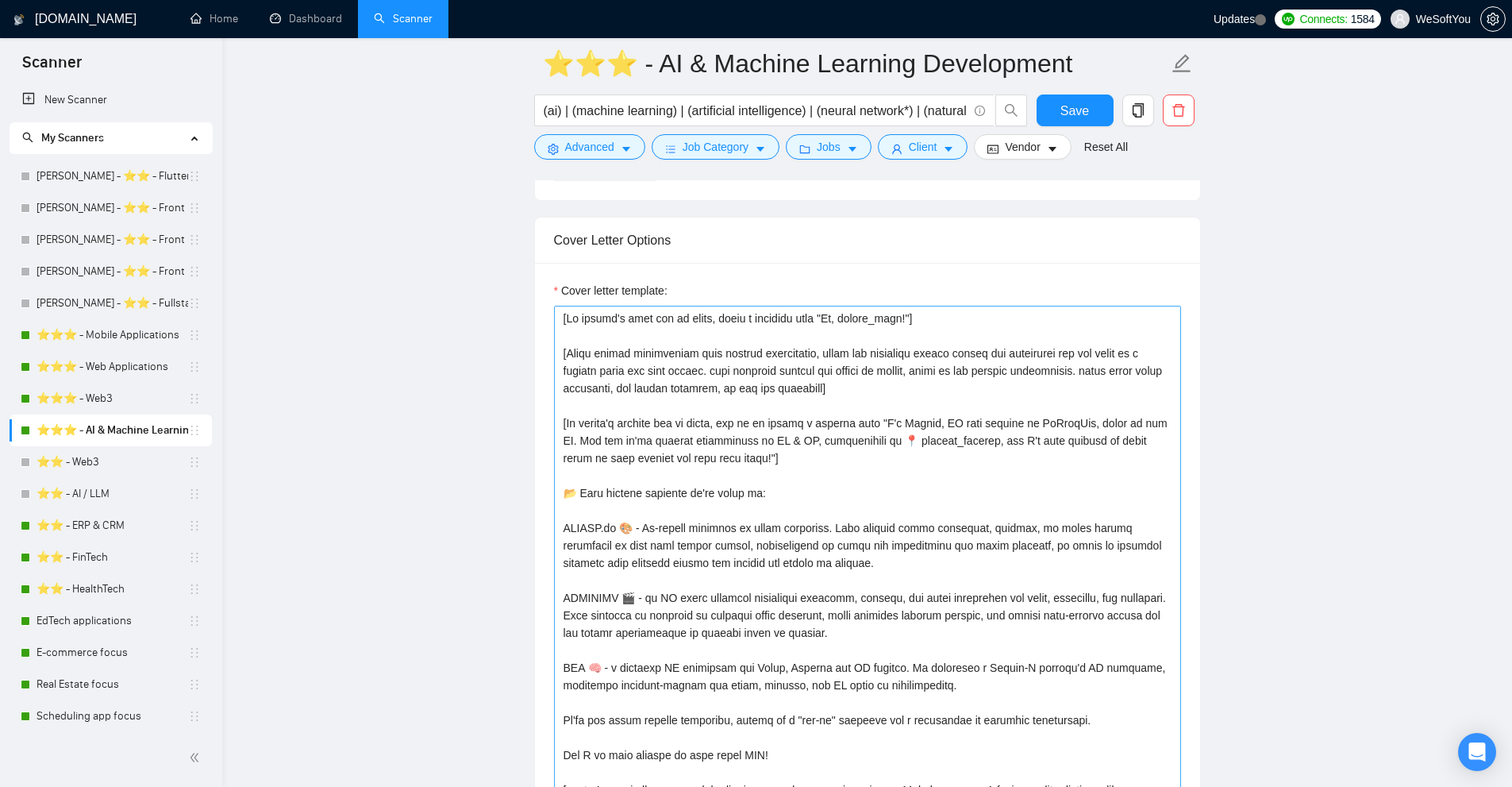
scroll to position [1588, 0]
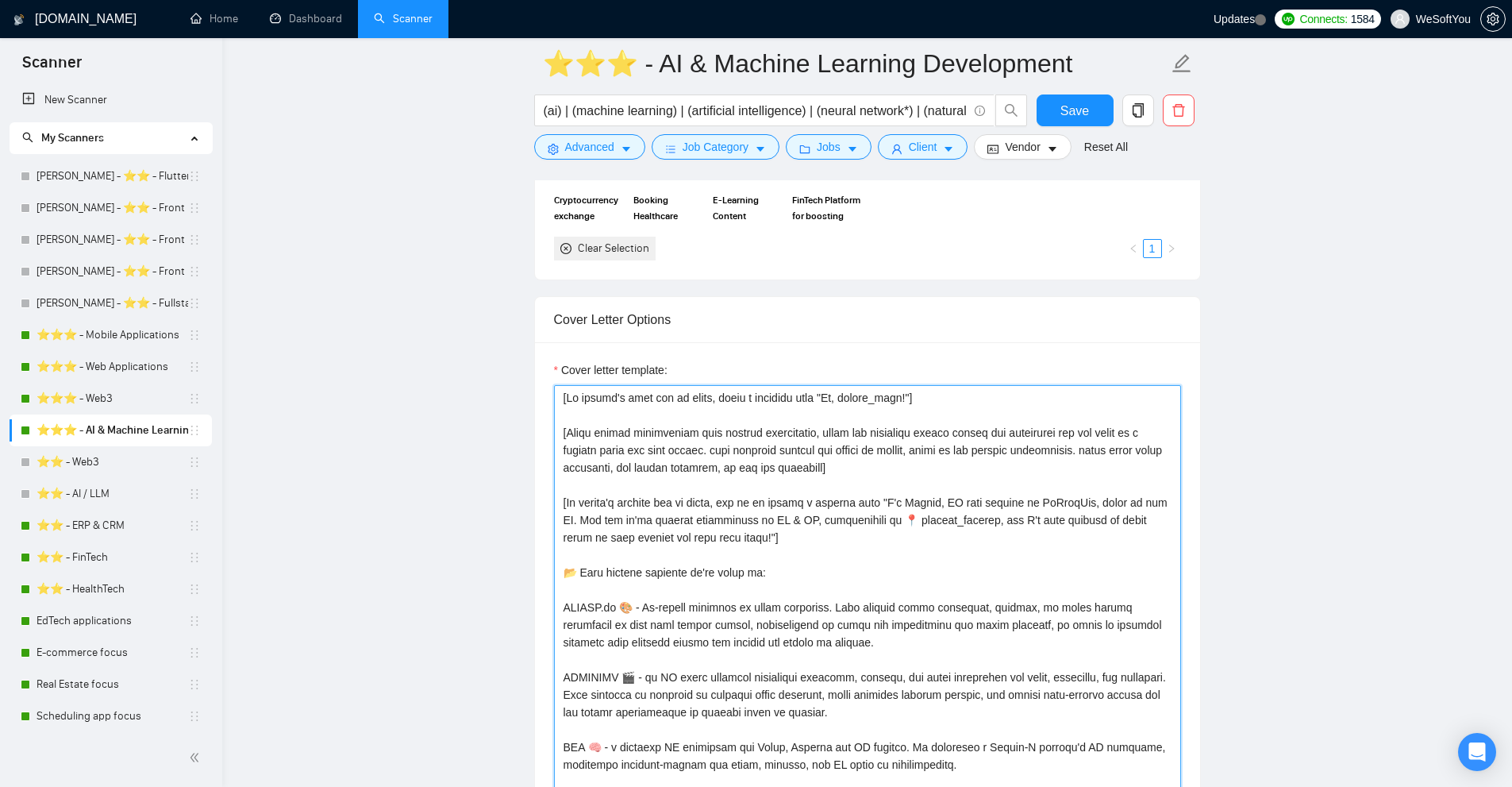
click at [615, 400] on textarea "Cover letter template:" at bounding box center [868, 715] width 627 height 661
click at [745, 415] on textarea "Cover letter template:" at bounding box center [868, 715] width 627 height 661
click at [573, 431] on textarea "Cover letter template:" at bounding box center [868, 715] width 627 height 661
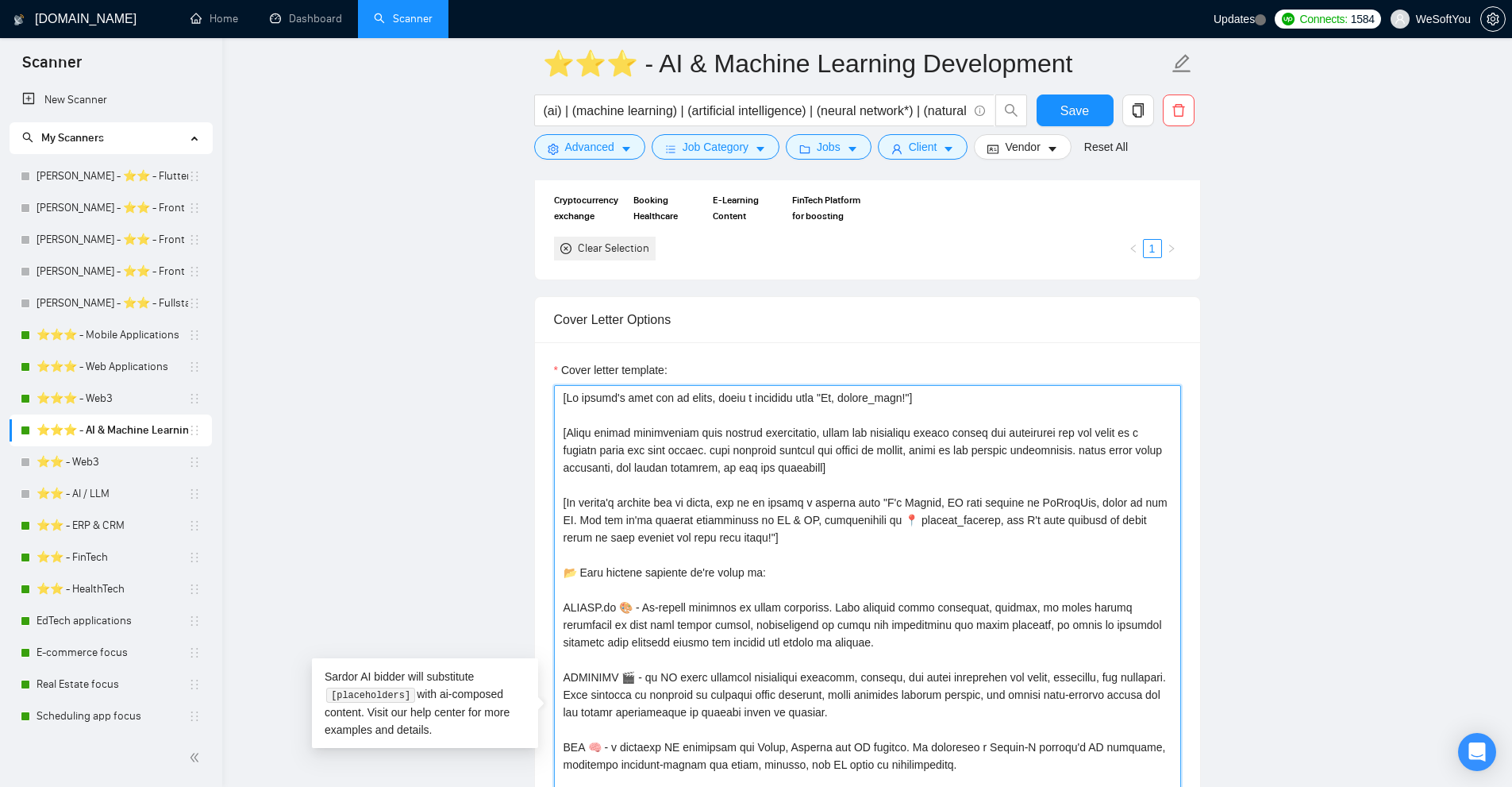
drag, startPoint x: 573, startPoint y: 431, endPoint x: 818, endPoint y: 464, distance: 247.2
click at [818, 464] on textarea "Cover letter template:" at bounding box center [868, 715] width 627 height 661
drag, startPoint x: 699, startPoint y: 444, endPoint x: 1078, endPoint y: 463, distance: 379.5
click at [1078, 463] on textarea "Cover letter template:" at bounding box center [868, 715] width 627 height 661
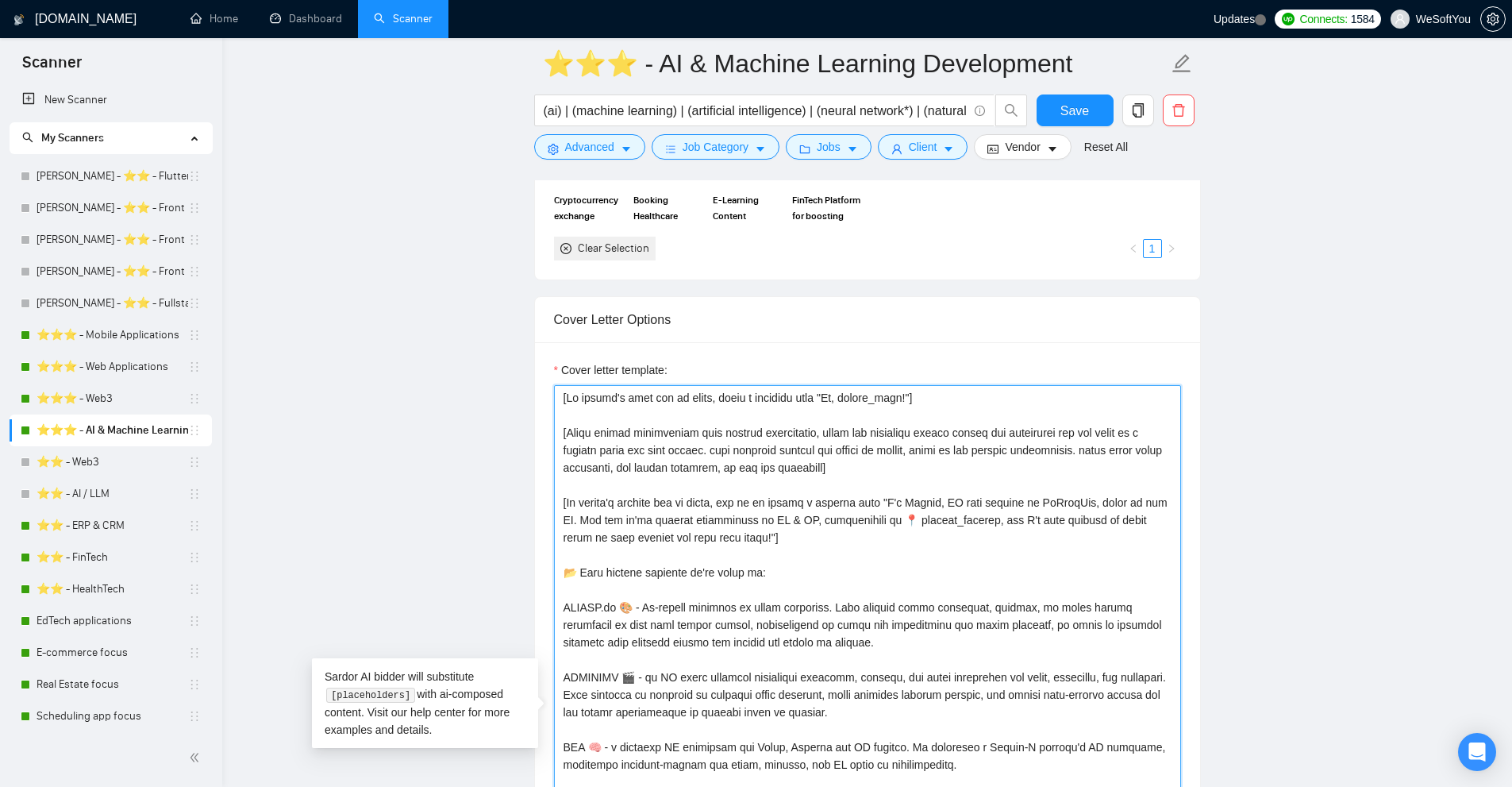
click at [1078, 463] on textarea "Cover letter template:" at bounding box center [868, 715] width 627 height 661
click at [569, 503] on textarea "Cover letter template:" at bounding box center [868, 715] width 627 height 661
drag, startPoint x: 569, startPoint y: 503, endPoint x: 1104, endPoint y: 498, distance: 535.0
click at [1104, 498] on textarea "Cover letter template:" at bounding box center [868, 715] width 627 height 661
click at [1078, 536] on textarea "Cover letter template:" at bounding box center [868, 715] width 627 height 661
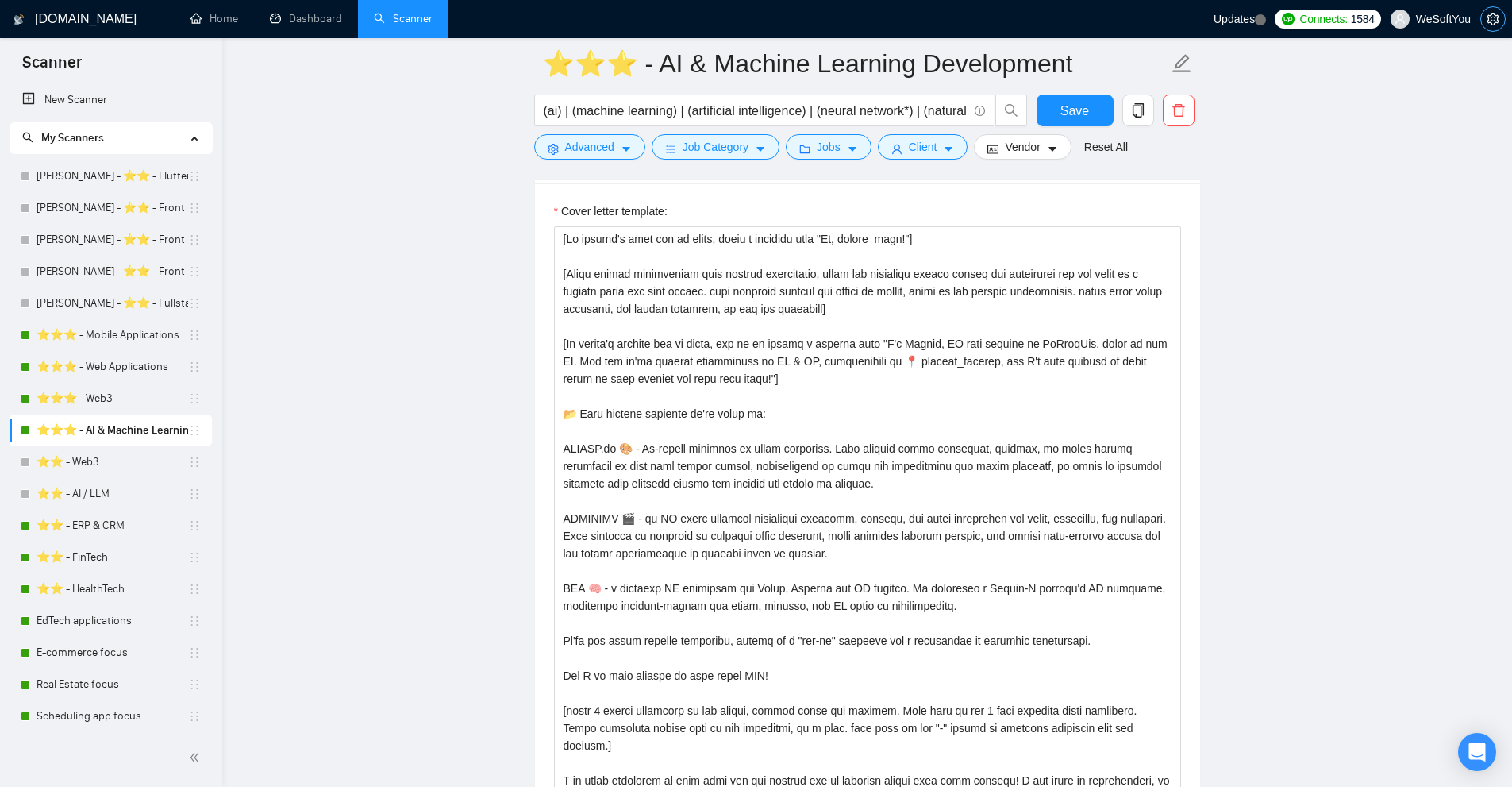
scroll to position [1826, 0]
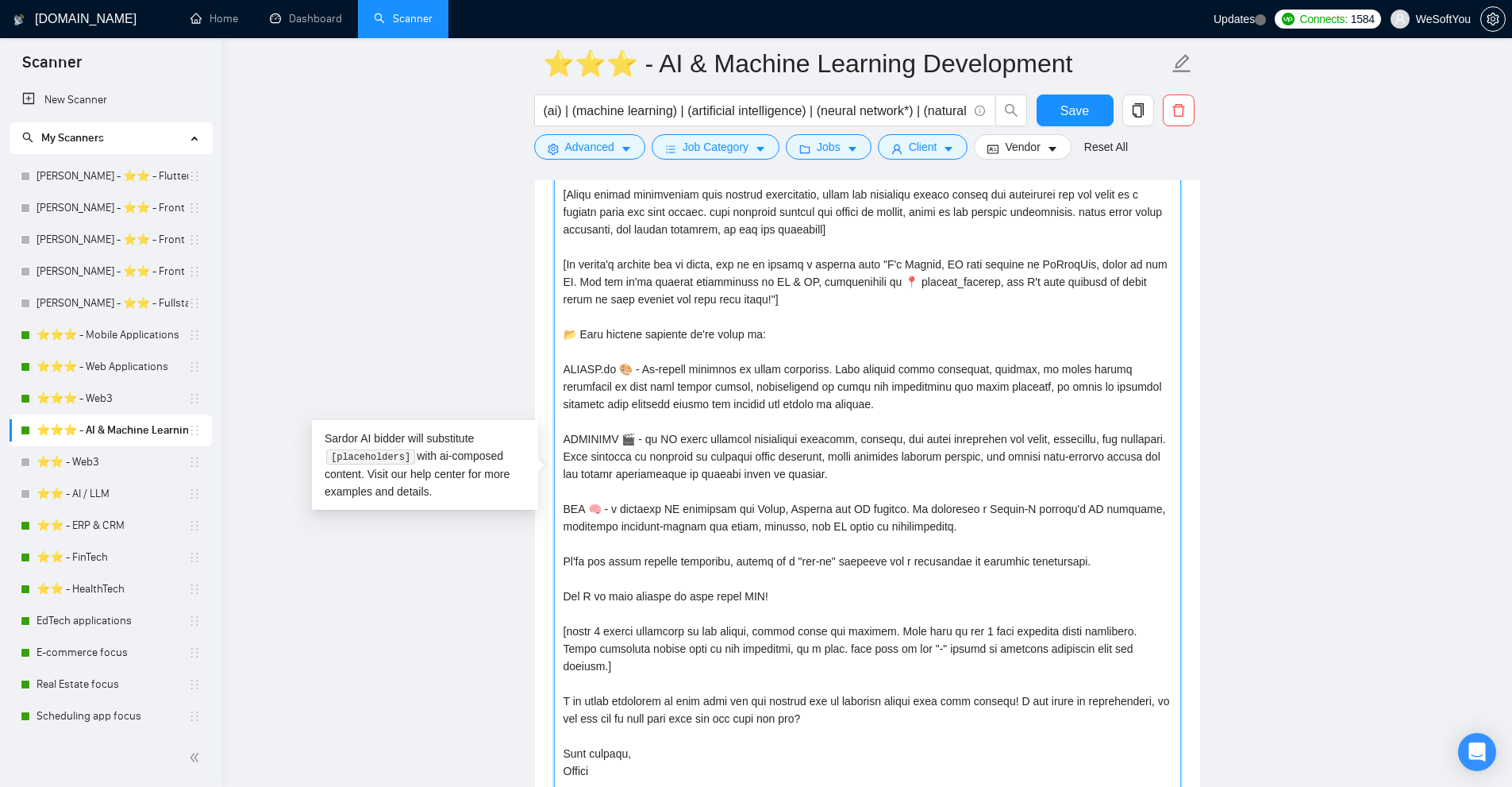
drag, startPoint x: 873, startPoint y: 377, endPoint x: 633, endPoint y: 380, distance: 240.0
click at [633, 380] on textarea "Cover letter template:" at bounding box center [868, 477] width 627 height 661
drag, startPoint x: 633, startPoint y: 380, endPoint x: 715, endPoint y: 373, distance: 82.3
click at [715, 373] on textarea "Cover letter template:" at bounding box center [868, 477] width 627 height 661
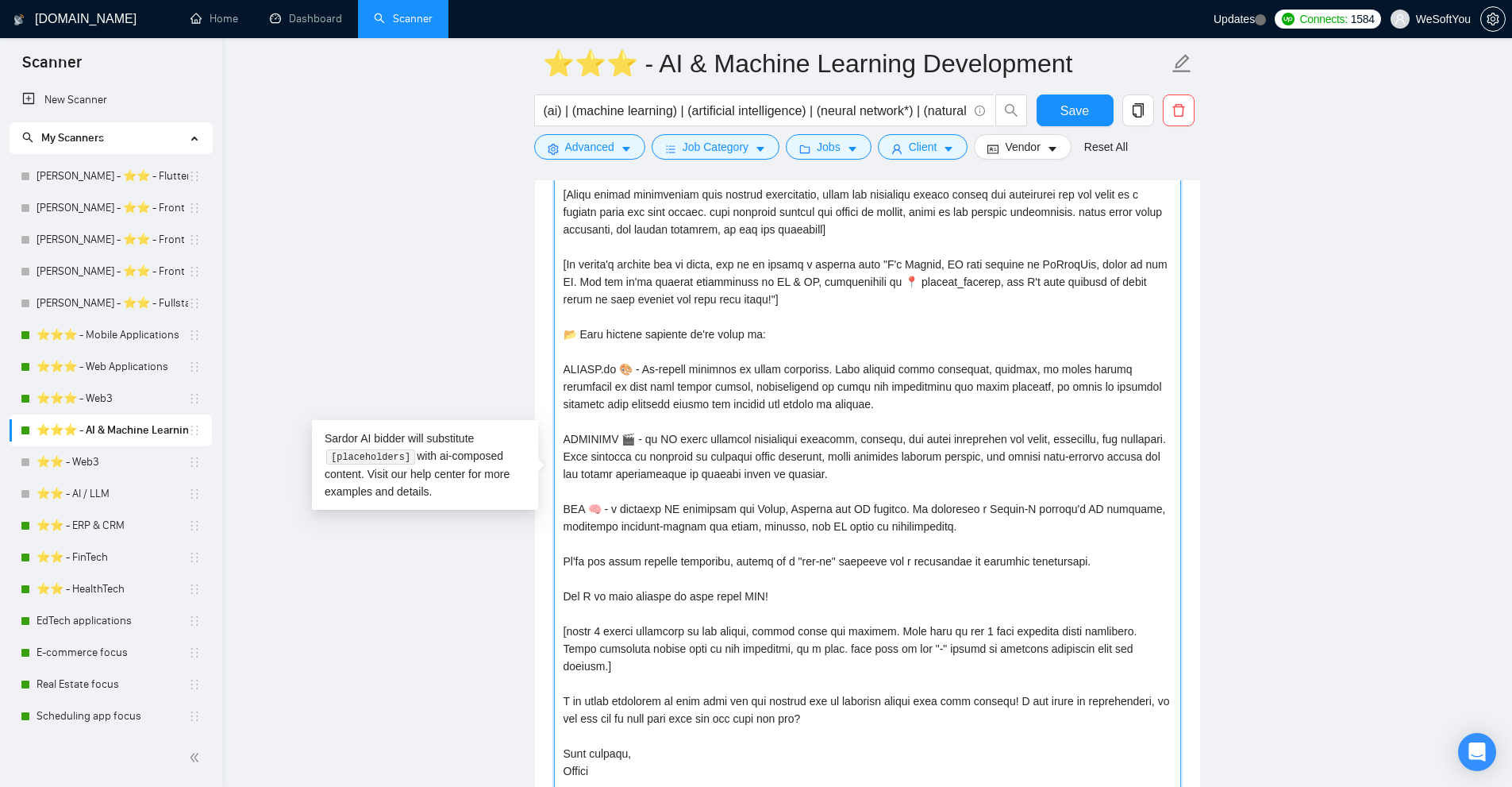
click at [696, 386] on textarea "Cover letter template:" at bounding box center [868, 477] width 627 height 661
drag, startPoint x: 696, startPoint y: 386, endPoint x: 951, endPoint y: 381, distance: 255.0
click at [951, 381] on textarea "Cover letter template:" at bounding box center [868, 477] width 627 height 661
click at [877, 410] on textarea "Cover letter template:" at bounding box center [868, 477] width 627 height 661
drag, startPoint x: 652, startPoint y: 441, endPoint x: 950, endPoint y: 475, distance: 299.9
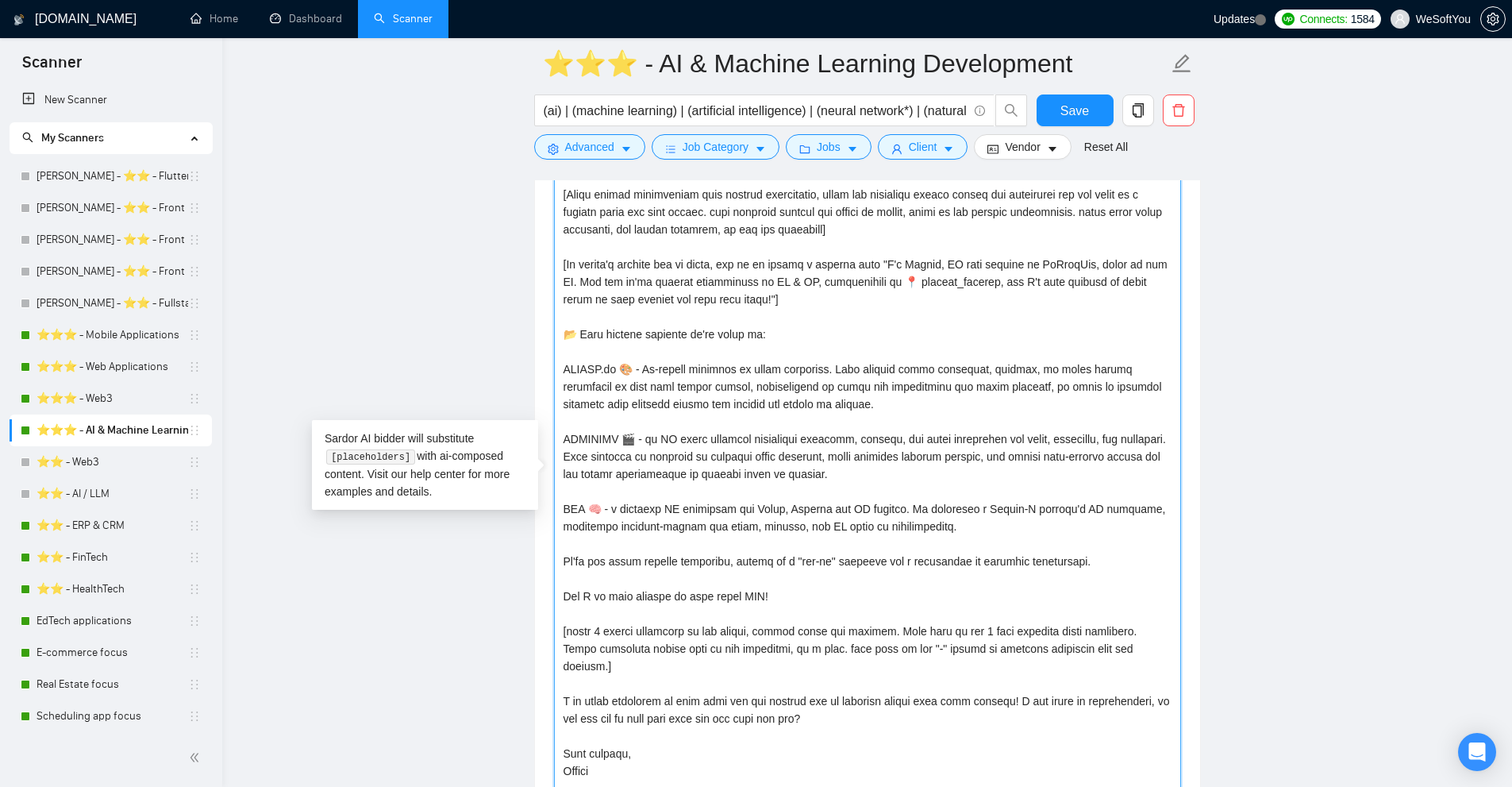
click at [950, 475] on textarea "Cover letter template:" at bounding box center [868, 477] width 627 height 661
click at [754, 516] on textarea "Cover letter template:" at bounding box center [868, 477] width 627 height 661
drag, startPoint x: 754, startPoint y: 516, endPoint x: 856, endPoint y: 509, distance: 102.2
click at [856, 509] on textarea "Cover letter template:" at bounding box center [868, 477] width 627 height 661
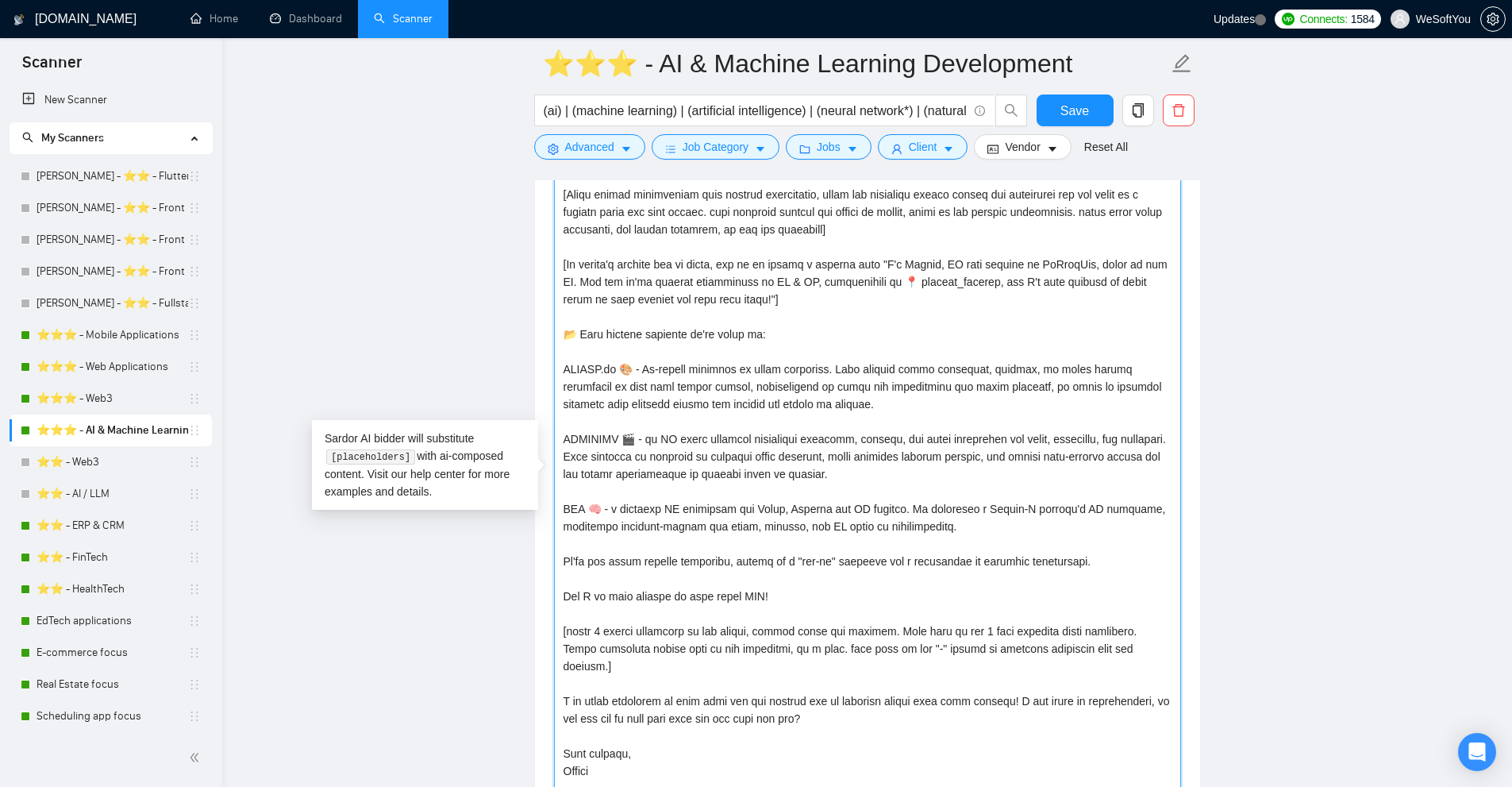
click at [856, 509] on textarea "Cover letter template:" at bounding box center [868, 477] width 627 height 661
drag, startPoint x: 856, startPoint y: 509, endPoint x: 723, endPoint y: 511, distance: 133.0
click at [723, 511] on textarea "Cover letter template:" at bounding box center [868, 477] width 627 height 661
click at [917, 506] on textarea "Cover letter template:" at bounding box center [868, 477] width 627 height 661
drag, startPoint x: 917, startPoint y: 506, endPoint x: 1091, endPoint y: 530, distance: 175.6
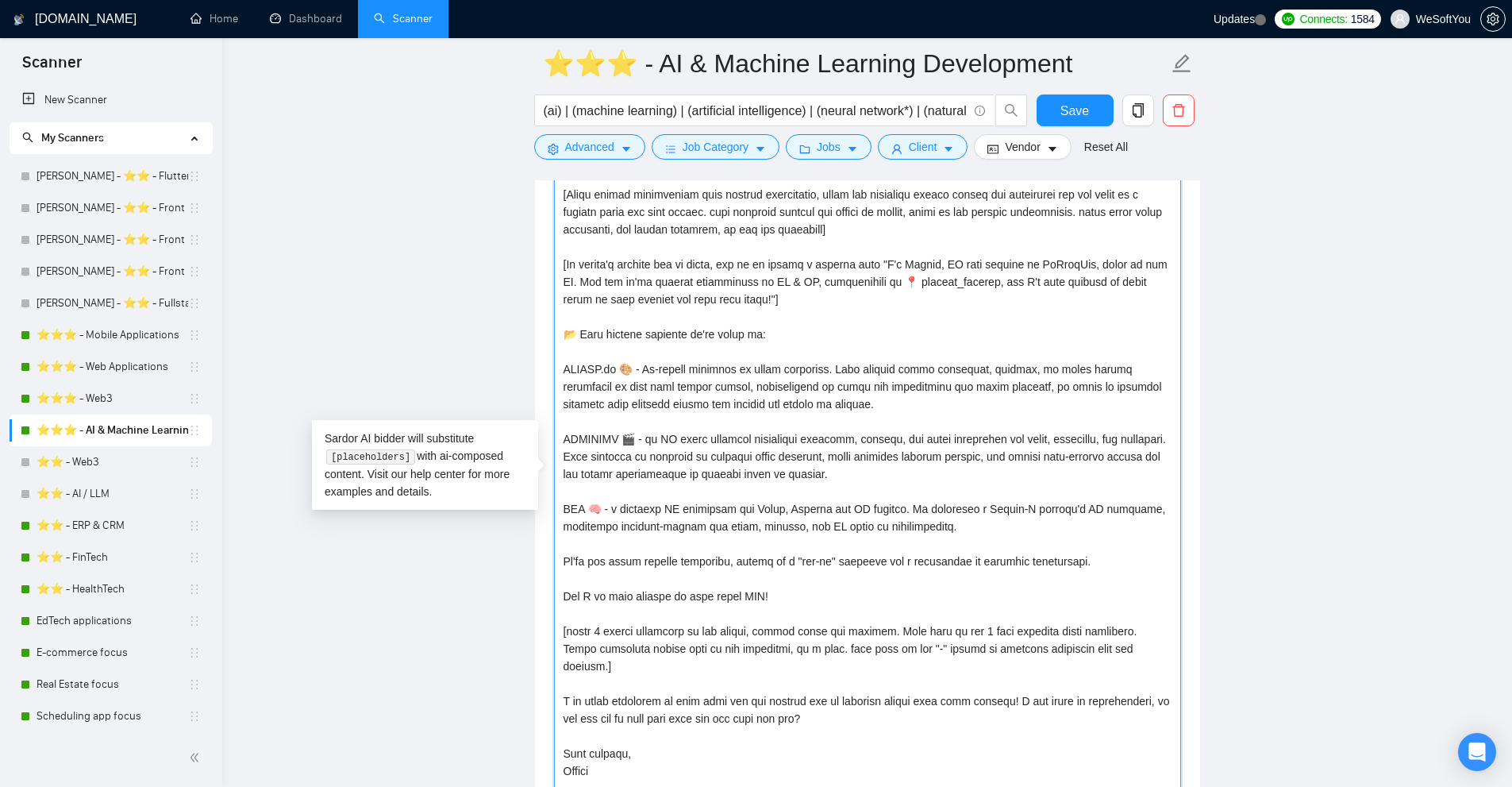
click at [1091, 530] on textarea "Cover letter template:" at bounding box center [868, 477] width 627 height 661
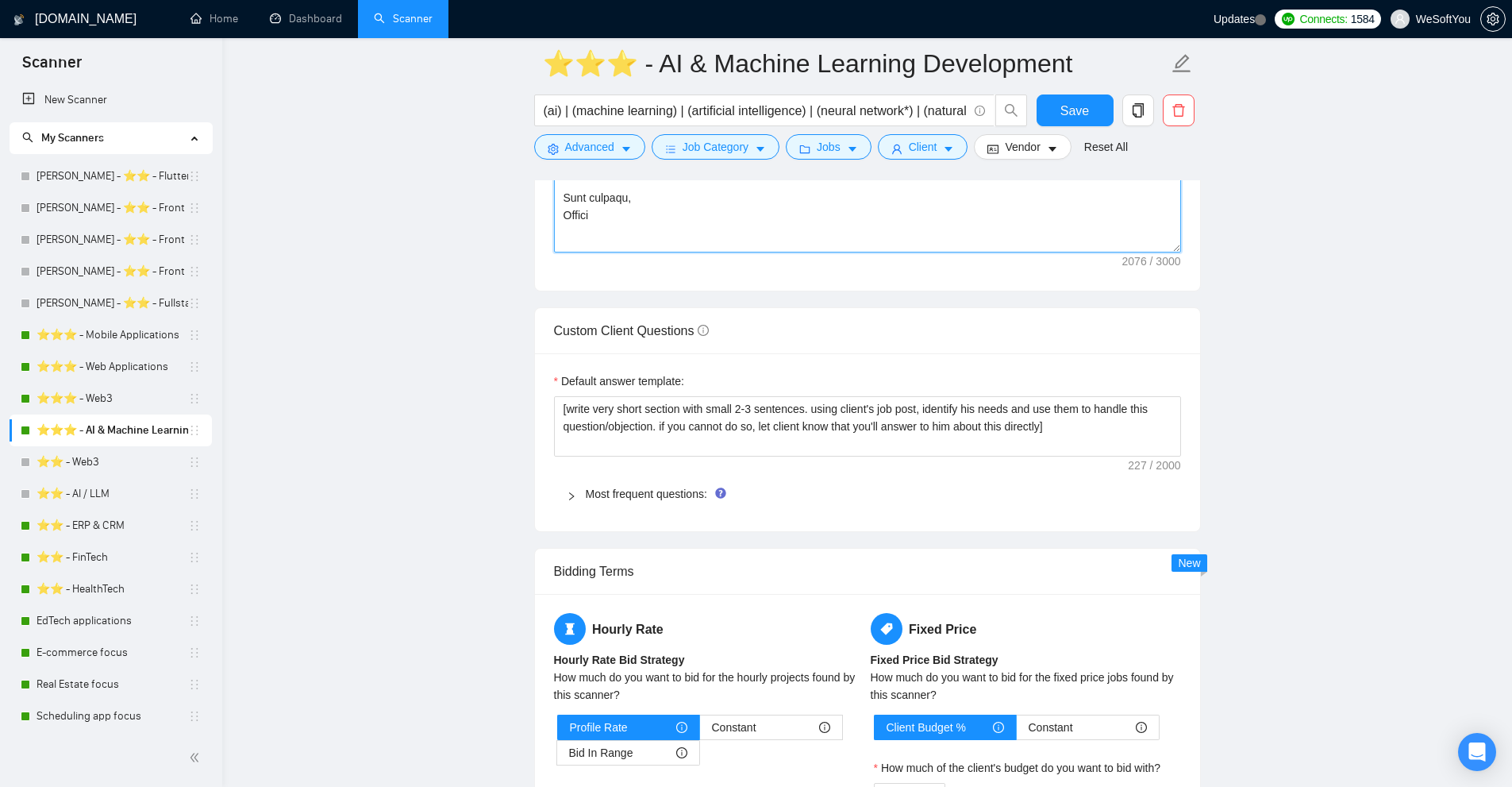
scroll to position [2462, 0]
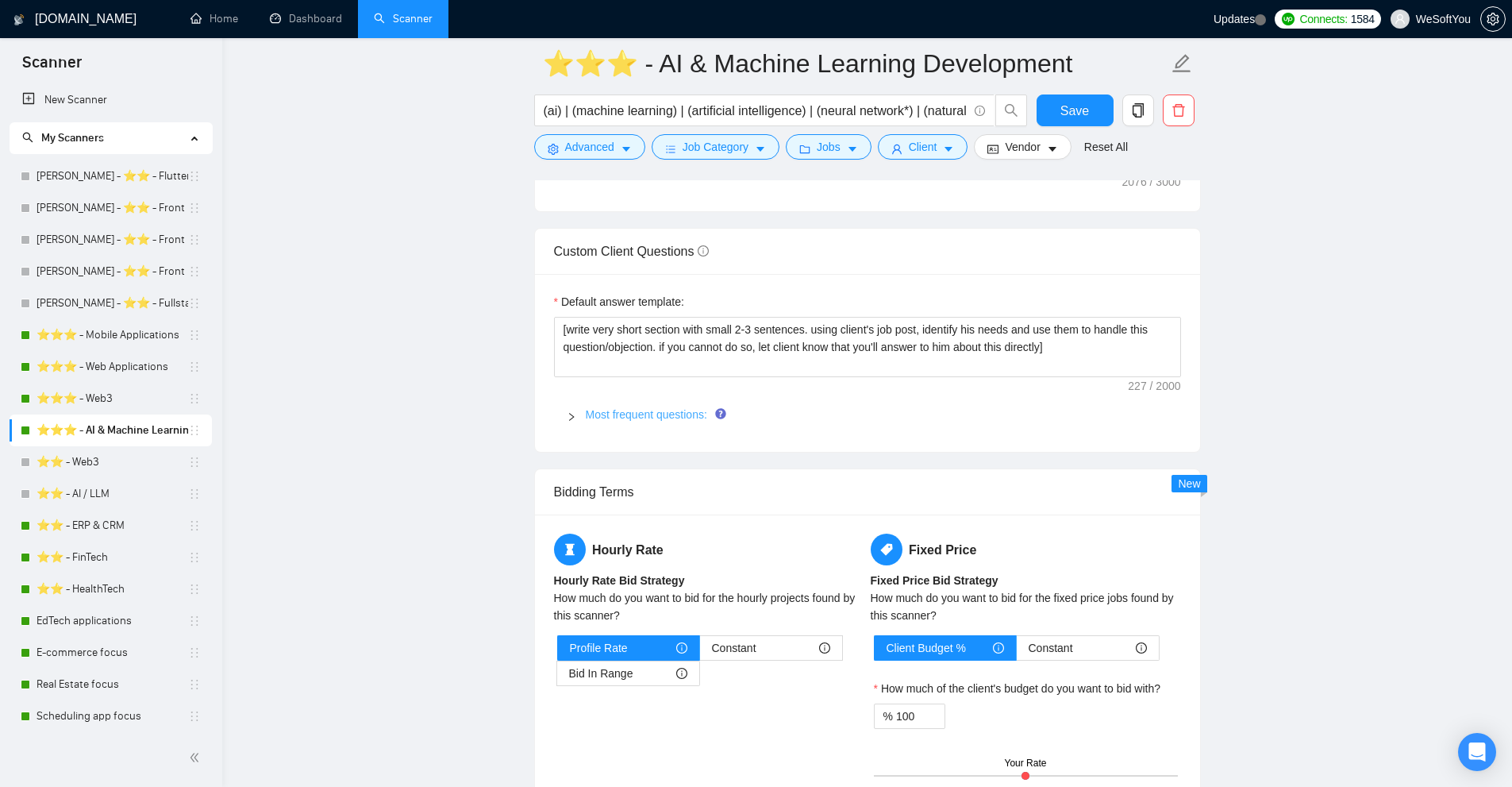
click at [634, 420] on link "Most frequent questions:" at bounding box center [646, 414] width 122 height 12
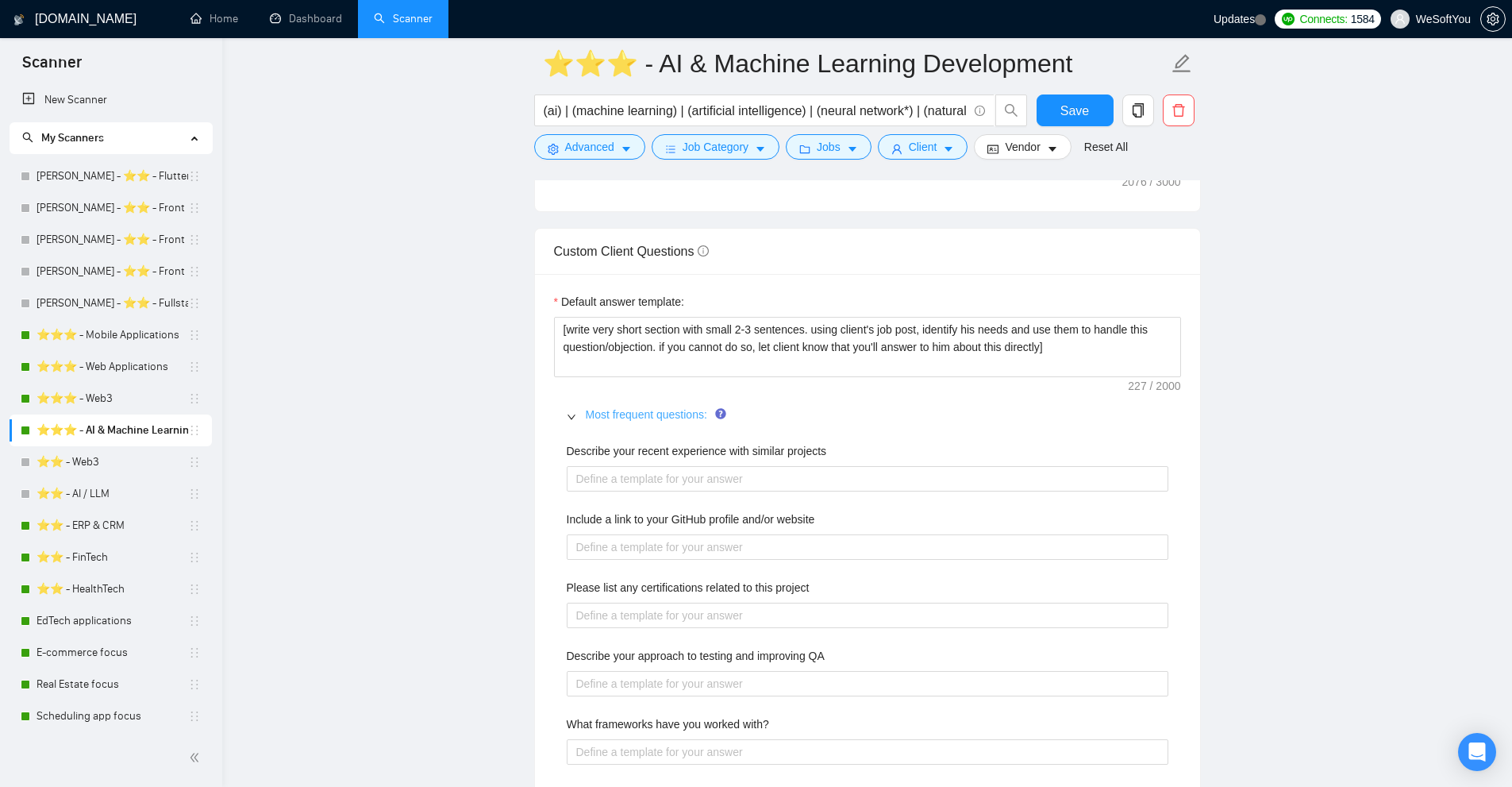
click at [634, 420] on link "Most frequent questions:" at bounding box center [646, 414] width 122 height 12
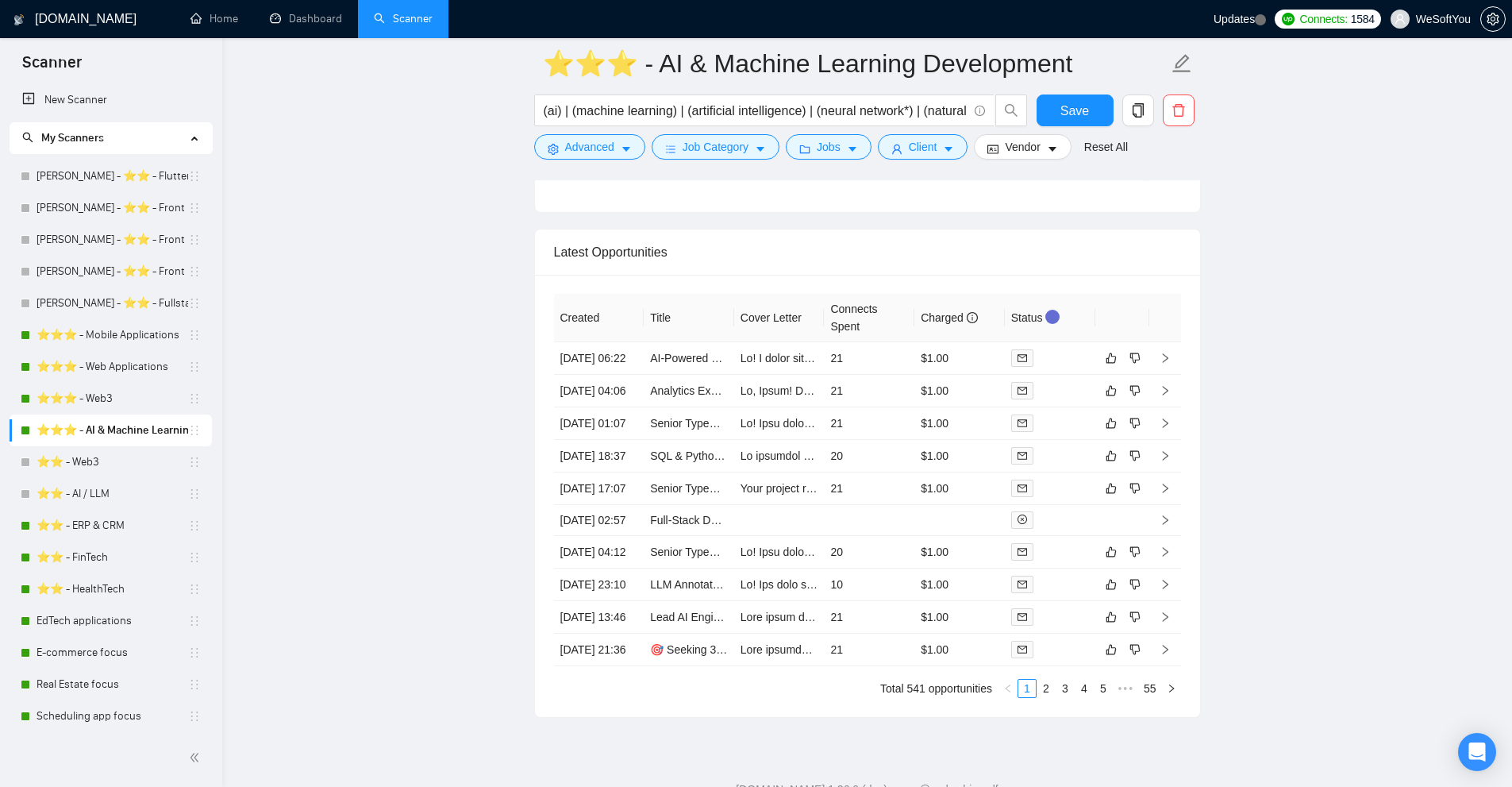
scroll to position [4208, 0]
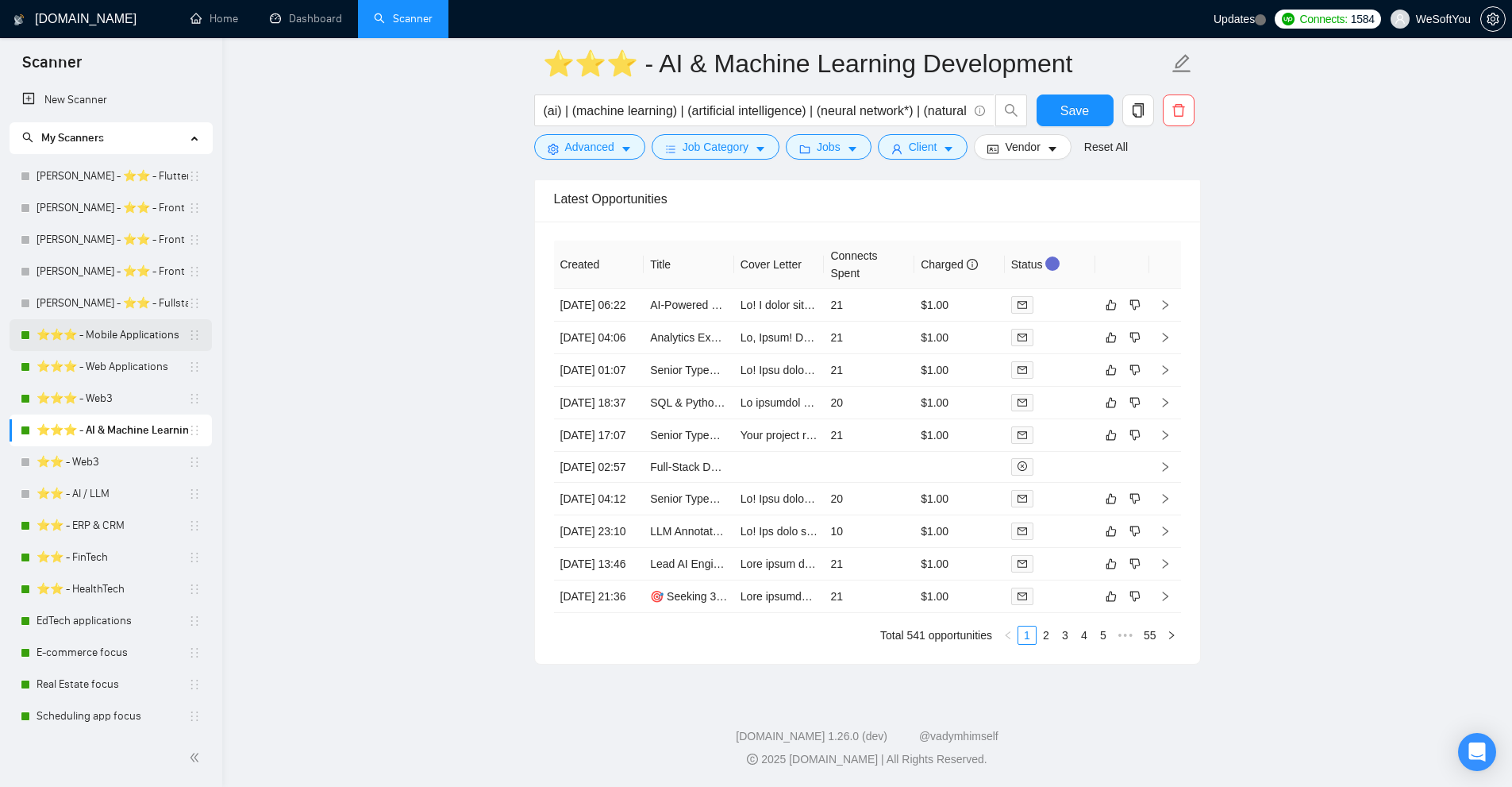
click at [98, 343] on link "⭐️⭐️⭐️ - Mobile Applications" at bounding box center [112, 335] width 151 height 31
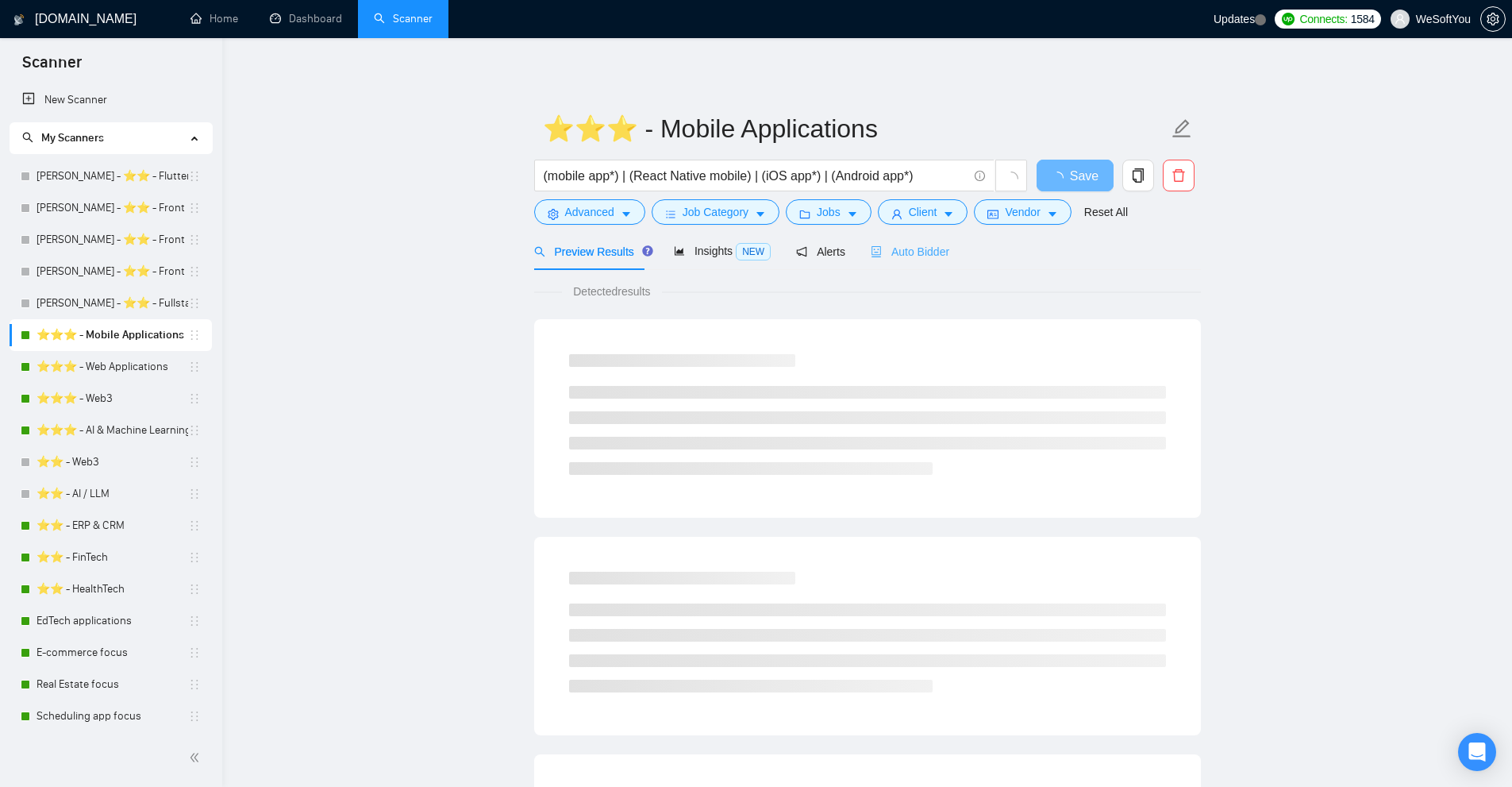
click at [884, 241] on div "Auto Bidder" at bounding box center [910, 251] width 79 height 37
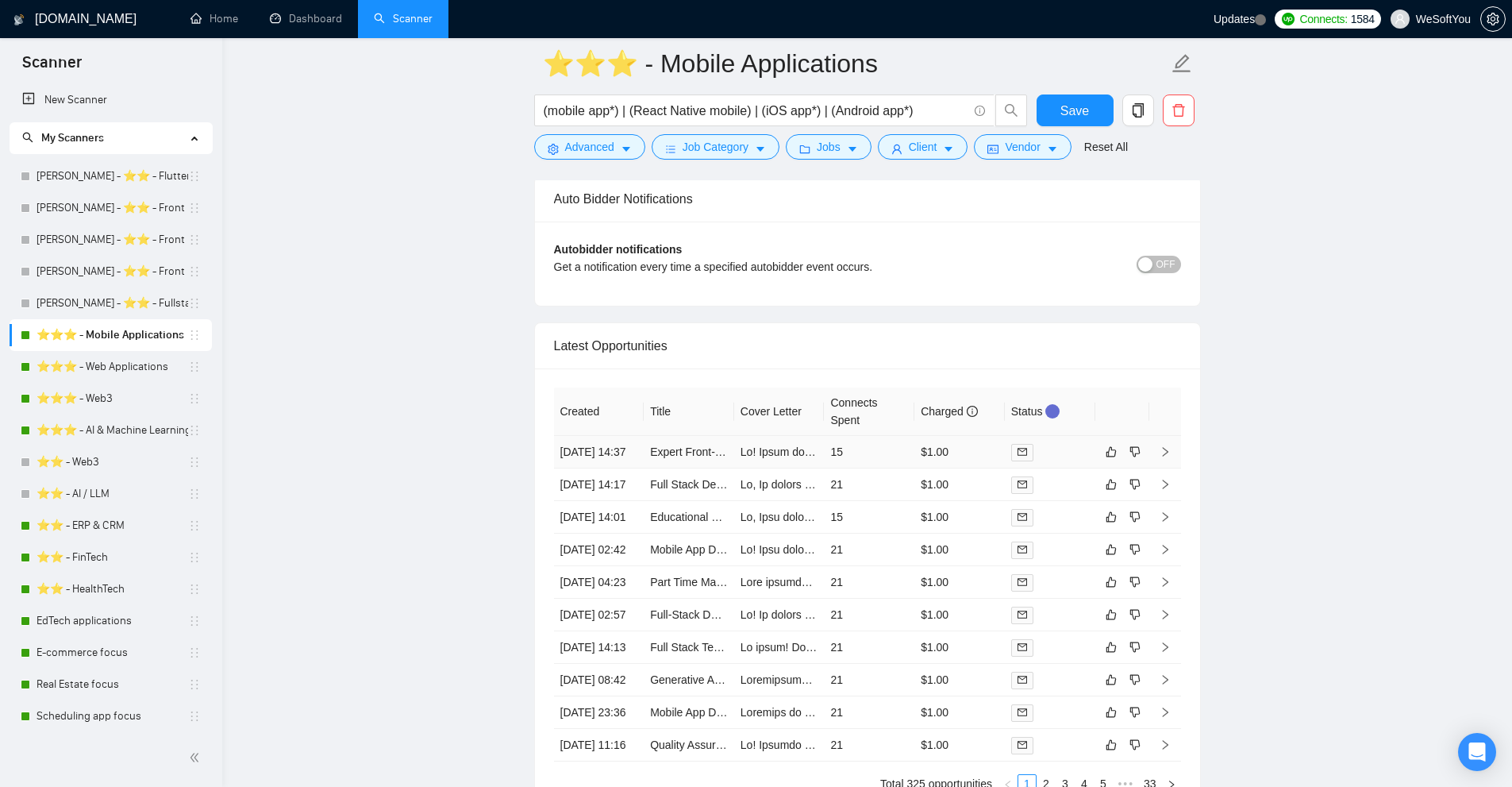
scroll to position [3892, 0]
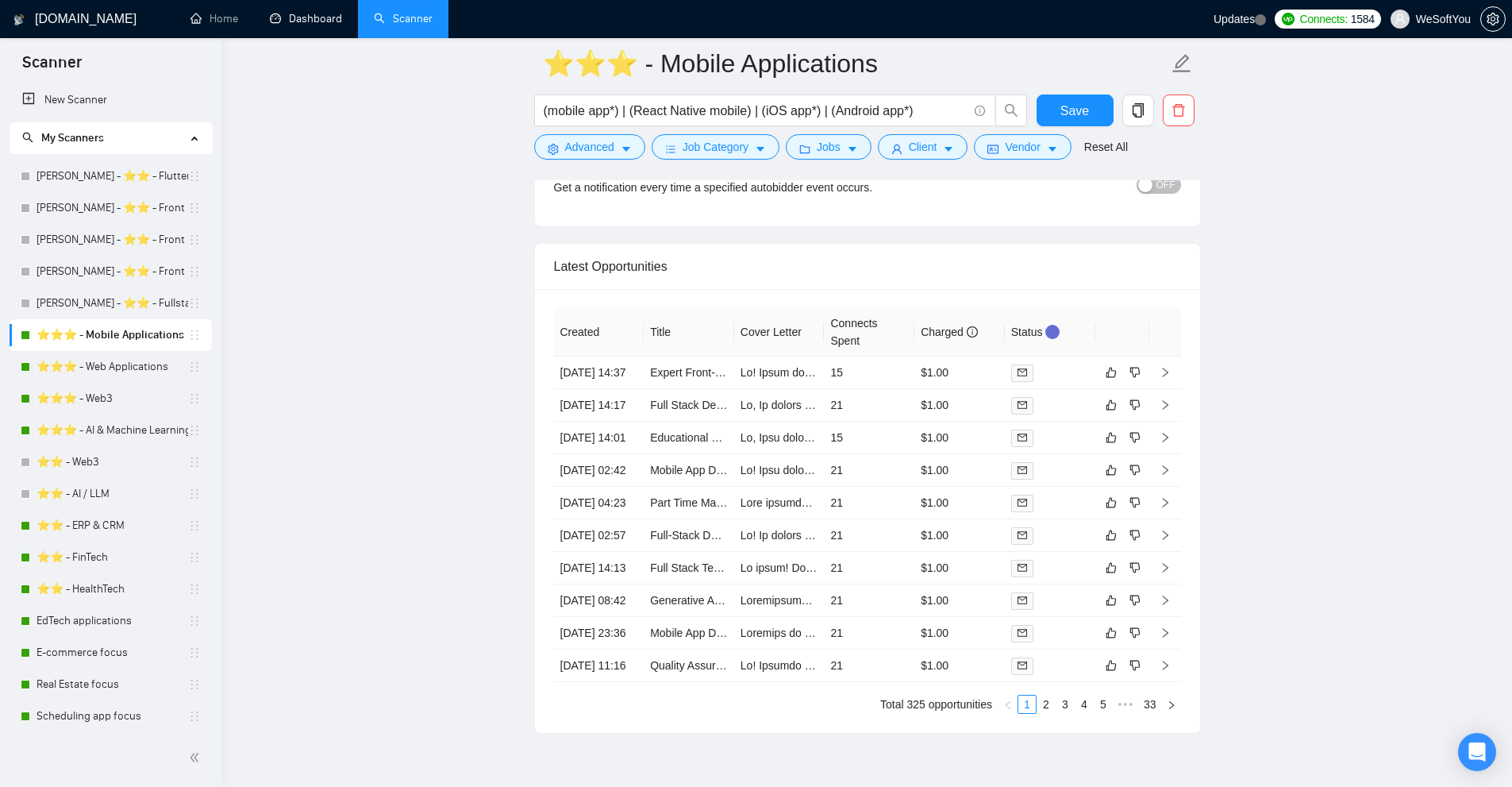
drag, startPoint x: 289, startPoint y: 17, endPoint x: 458, endPoint y: 43, distance: 171.0
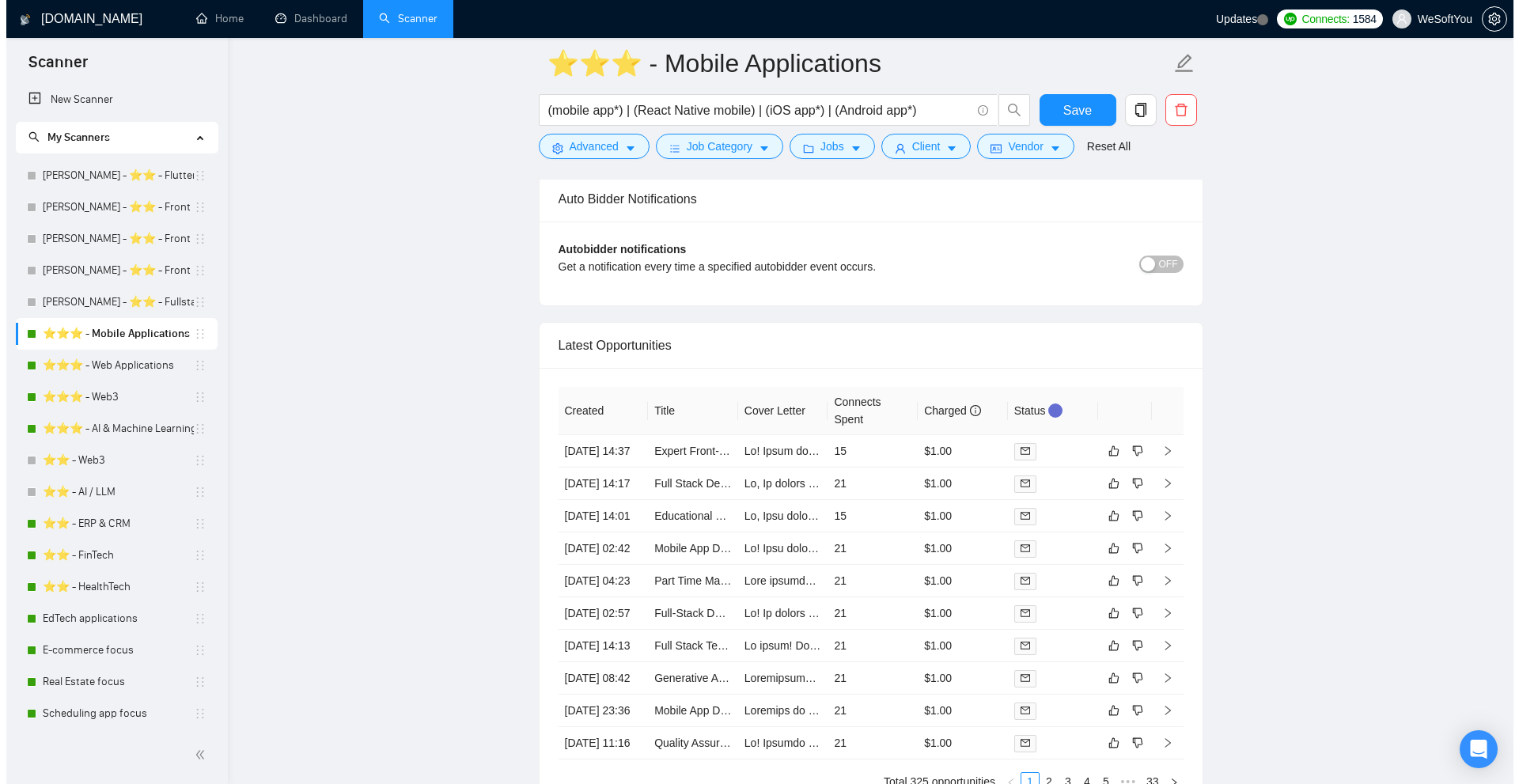
scroll to position [4103, 0]
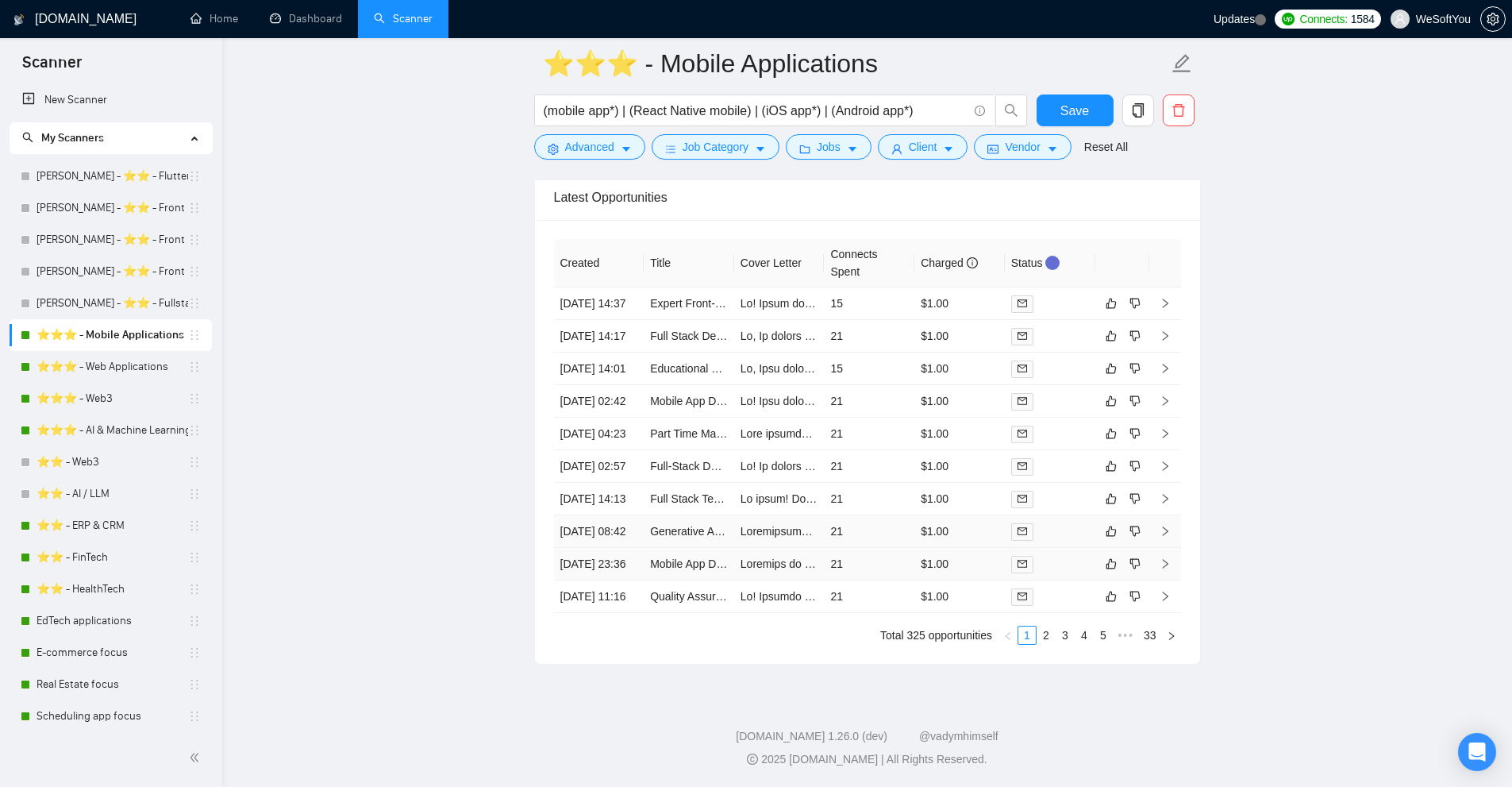
click at [1065, 548] on td at bounding box center [1050, 564] width 90 height 32
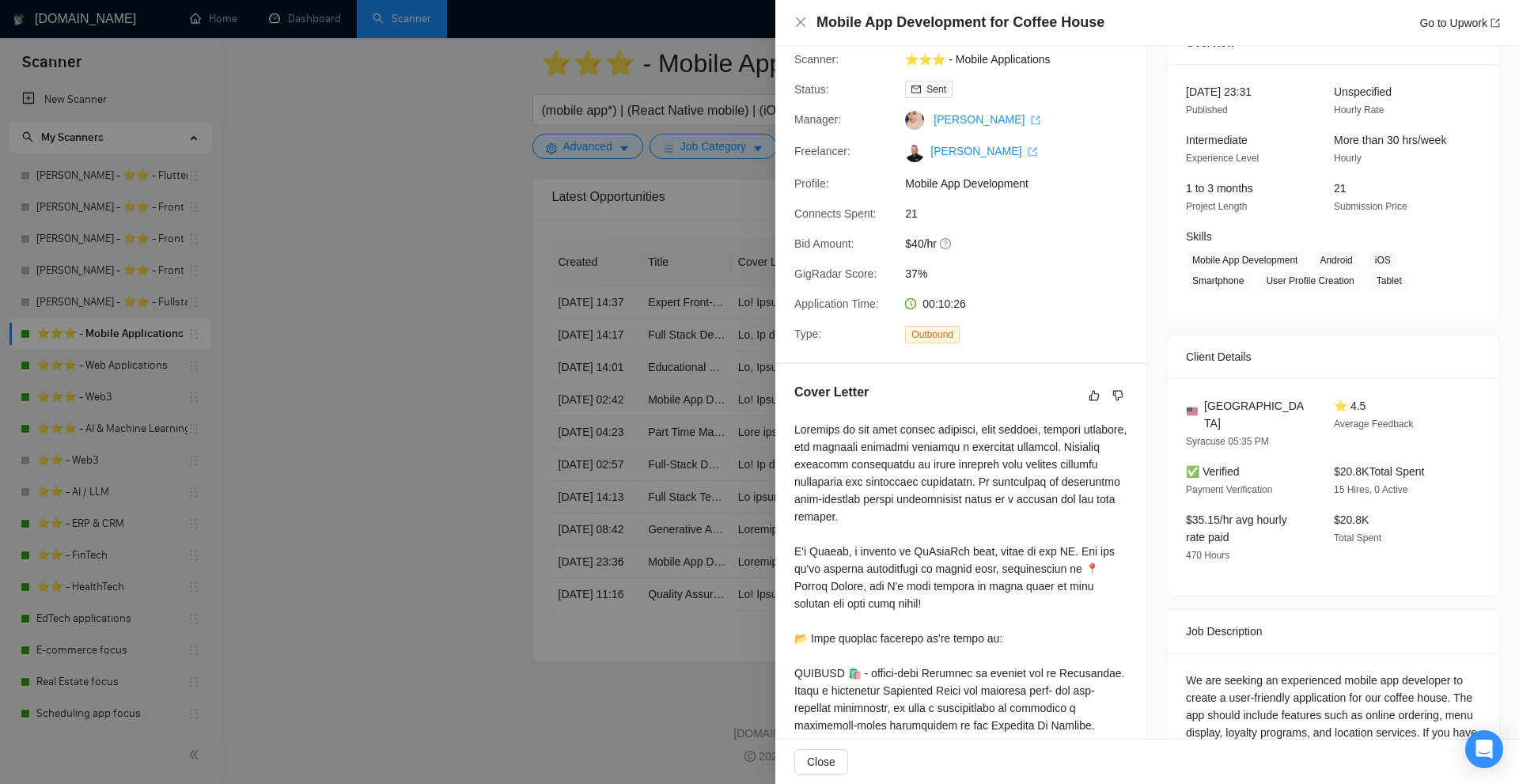
scroll to position [158, 0]
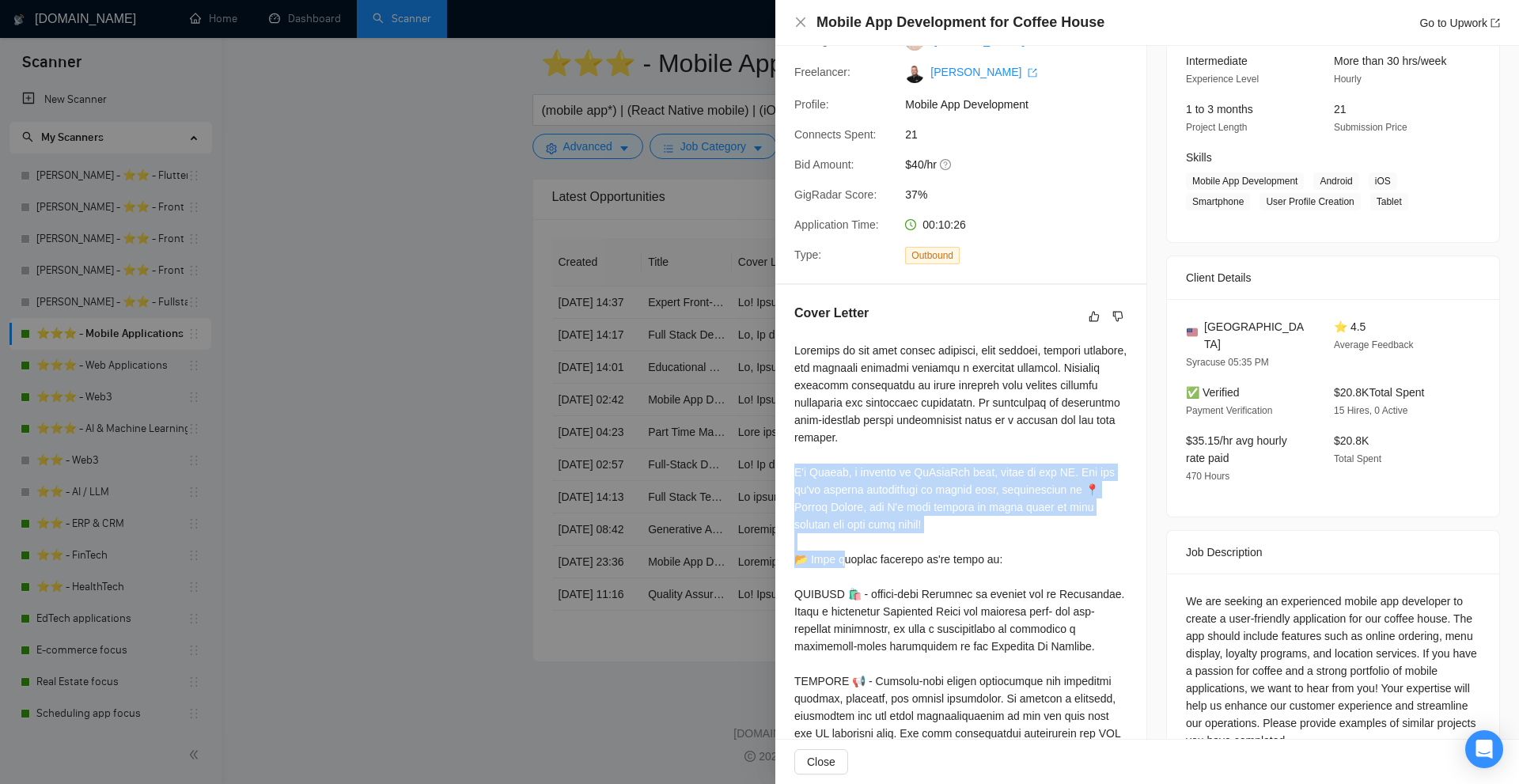
drag, startPoint x: 785, startPoint y: 468, endPoint x: 951, endPoint y: 543, distance: 182.2
click at [951, 543] on div "Cover Letter" at bounding box center [961, 752] width 371 height 935
click at [951, 543] on div at bounding box center [961, 768] width 333 height 852
drag, startPoint x: 957, startPoint y: 535, endPoint x: 863, endPoint y: 453, distance: 124.7
click at [863, 453] on div at bounding box center [961, 768] width 333 height 852
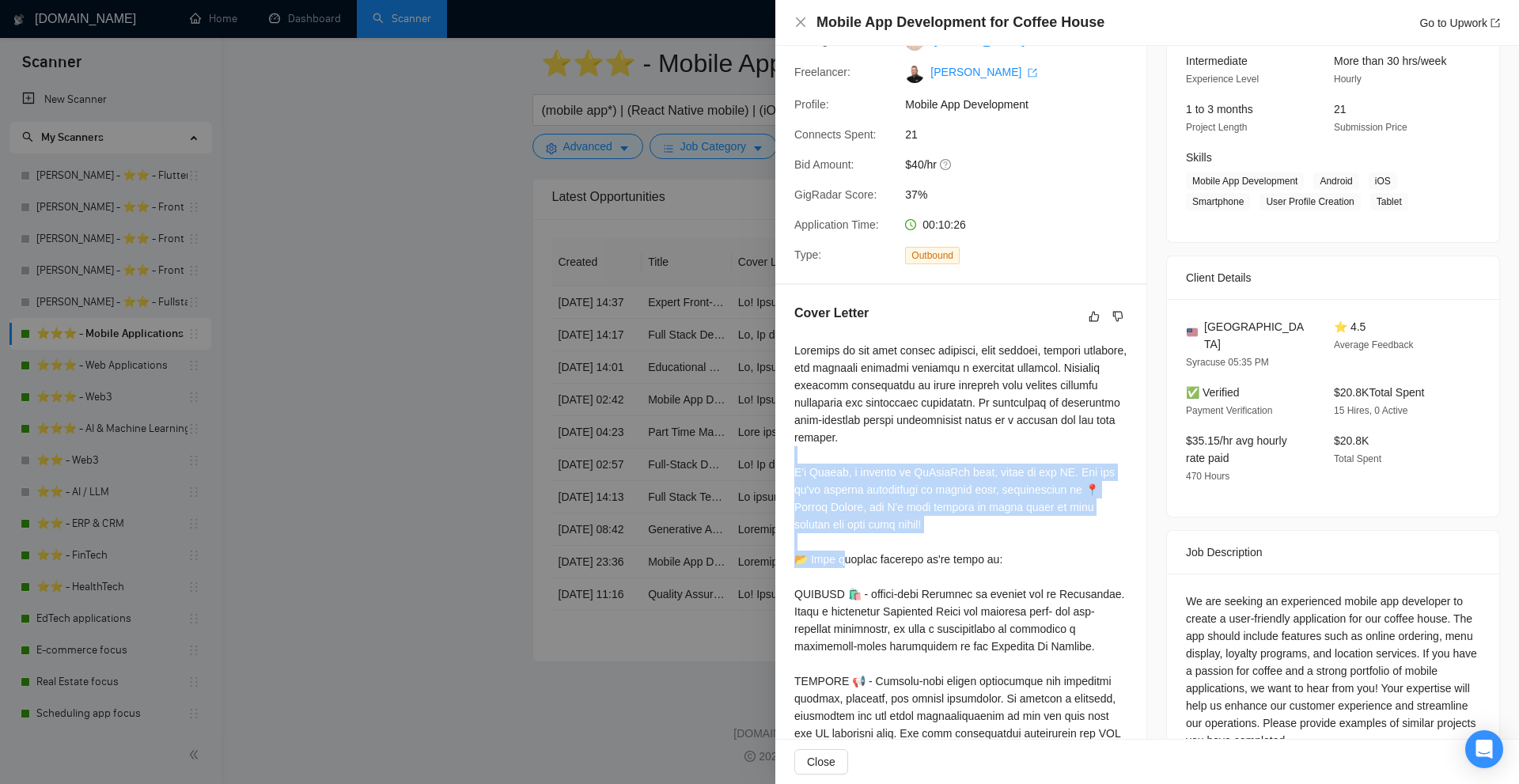
click at [863, 453] on div at bounding box center [961, 768] width 333 height 852
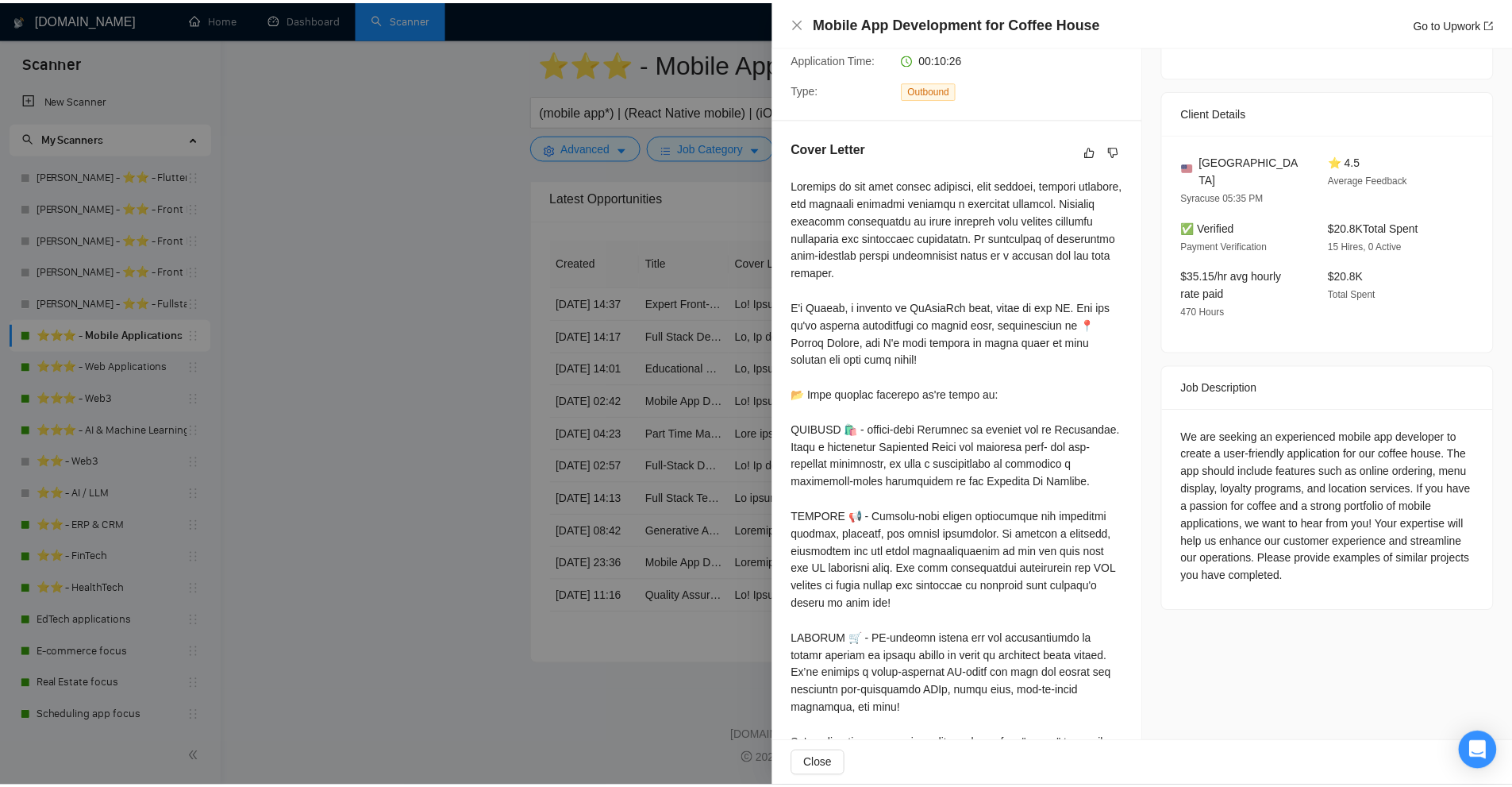
scroll to position [316, 0]
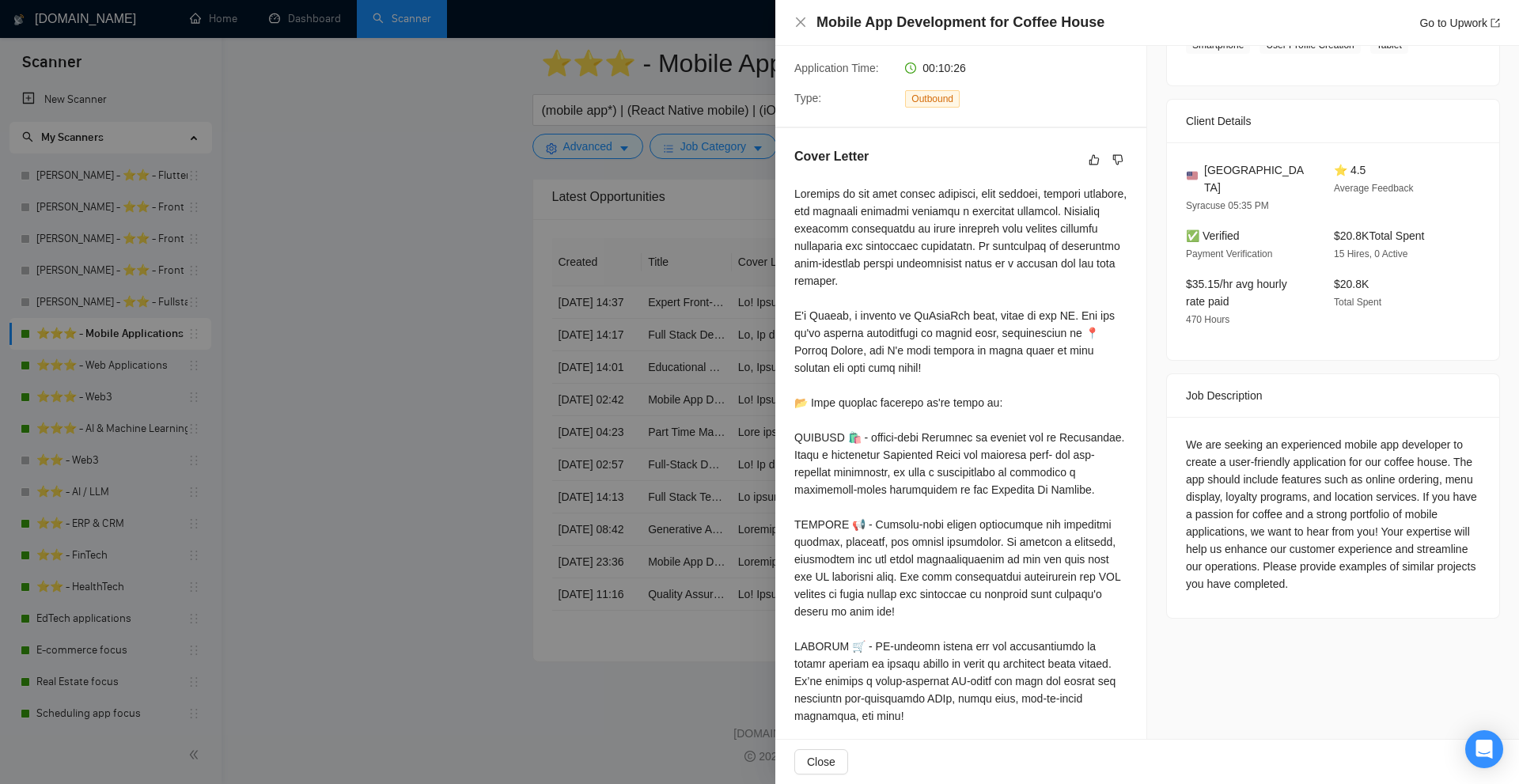
click at [704, 373] on div at bounding box center [760, 392] width 1519 height 784
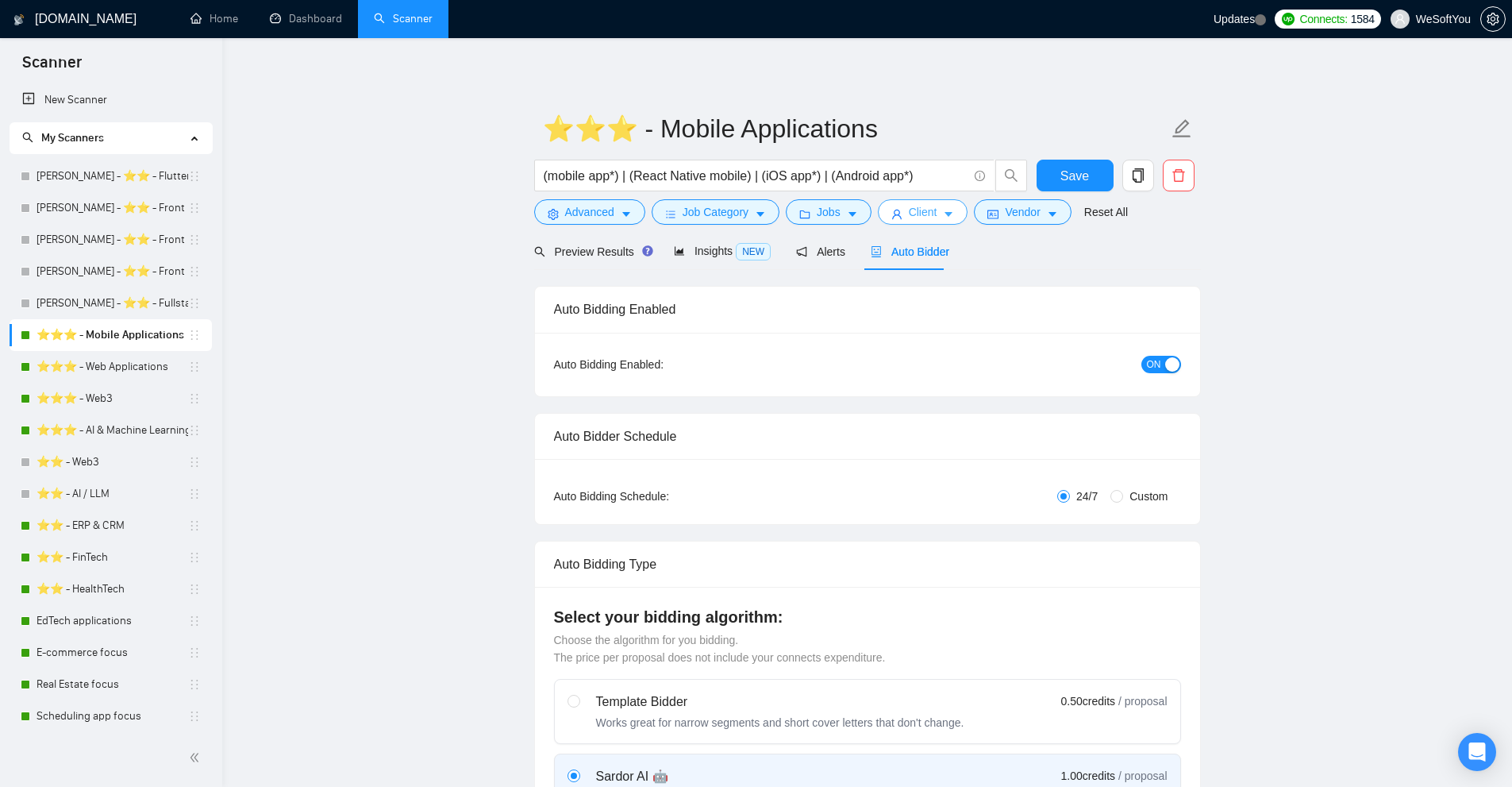
click at [909, 207] on span "Client" at bounding box center [923, 212] width 29 height 17
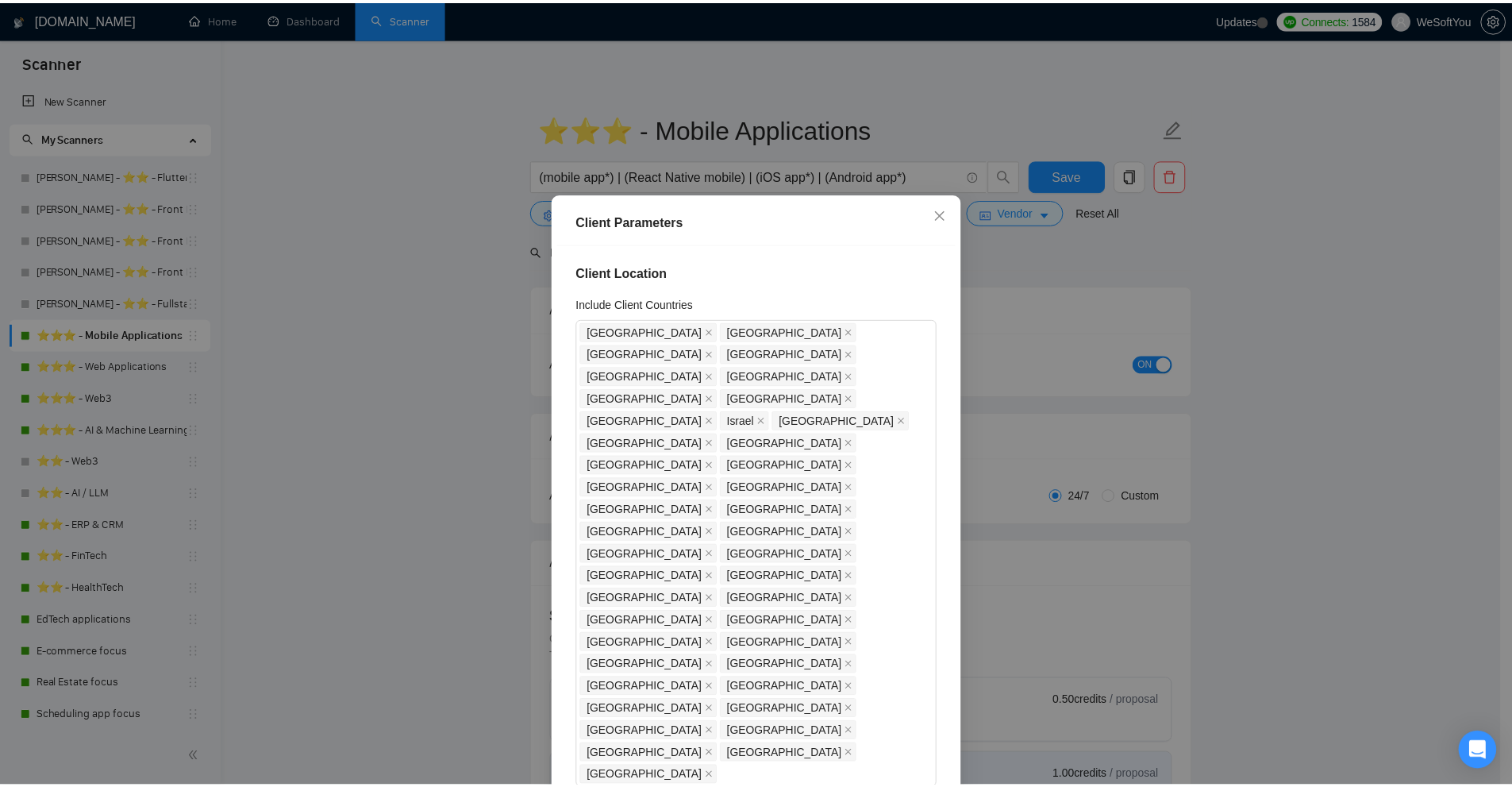
scroll to position [477, 0]
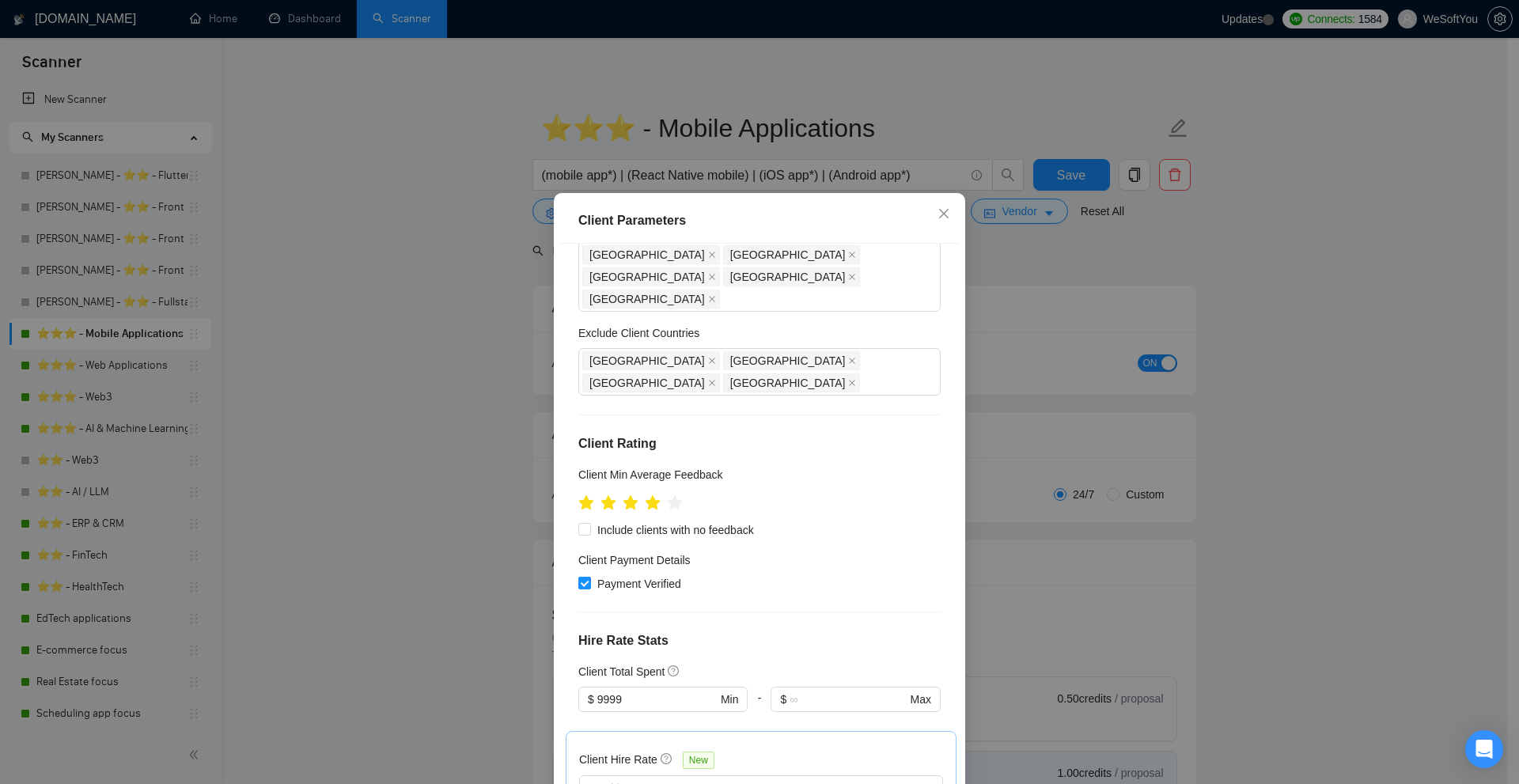
click at [1103, 361] on div "Client Parameters Client Location Include Client Countries United States United…" at bounding box center [760, 392] width 1519 height 784
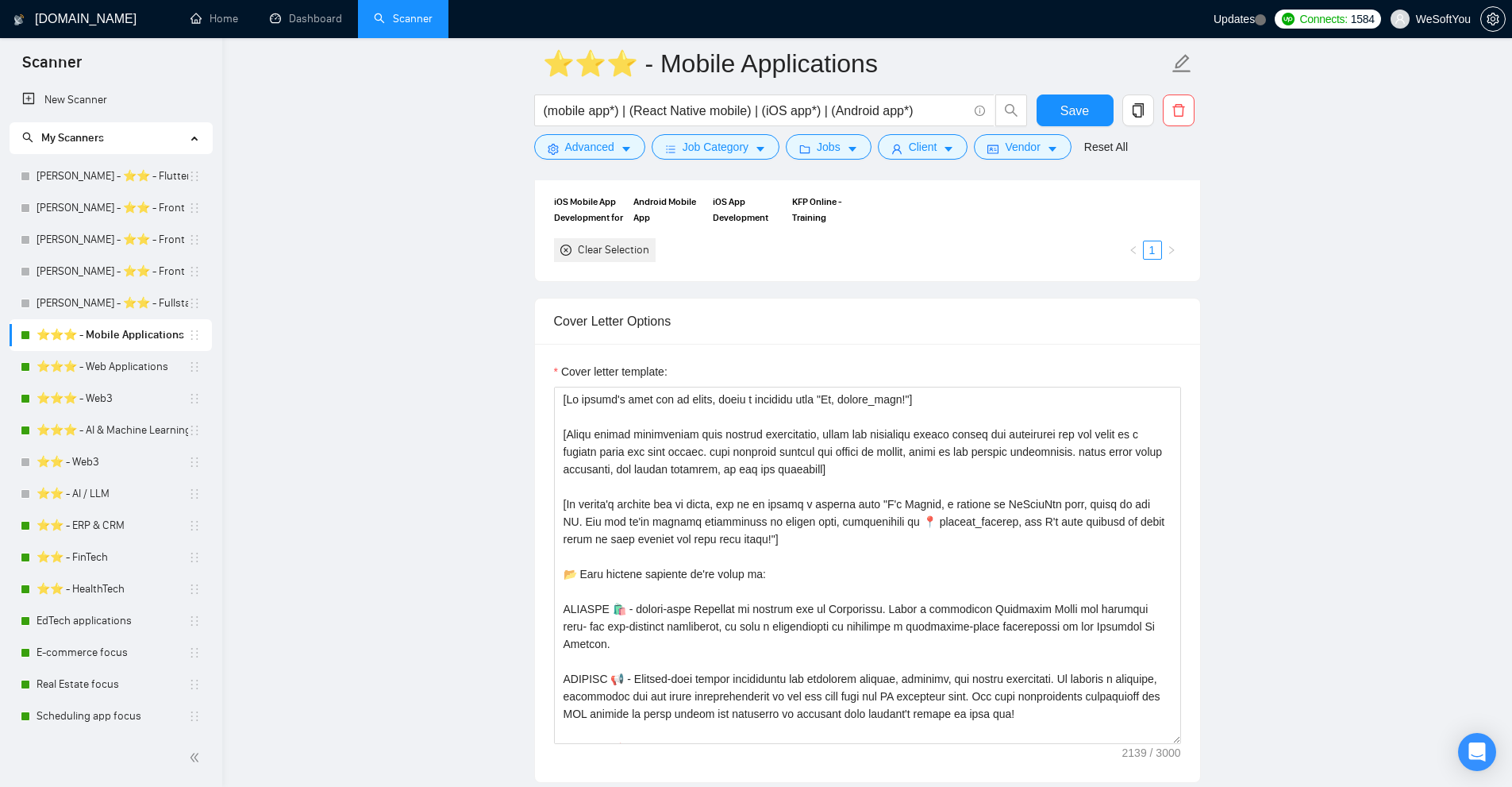
scroll to position [1350, 0]
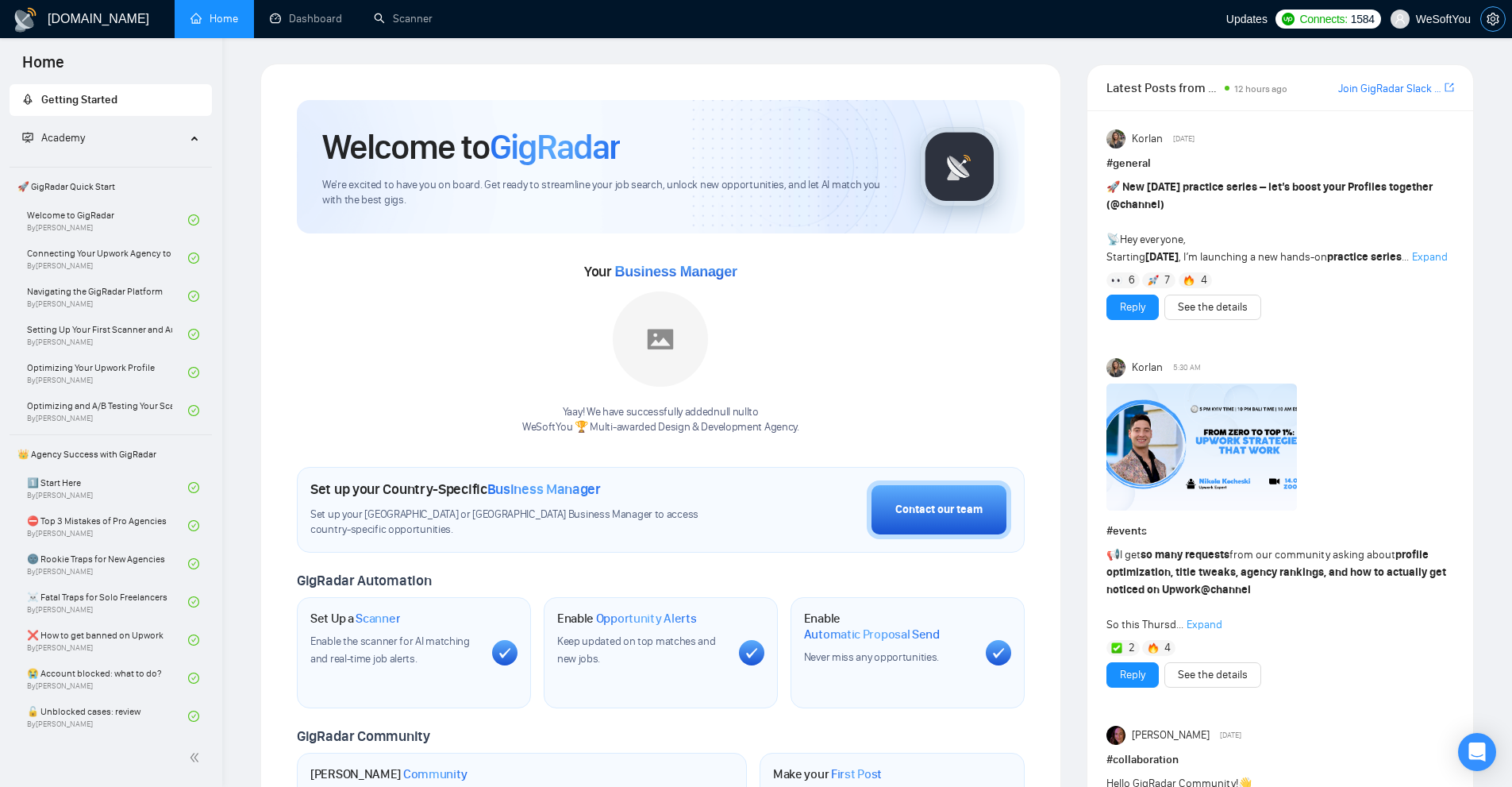
click at [1490, 16] on icon "setting" at bounding box center [1492, 18] width 12 height 12
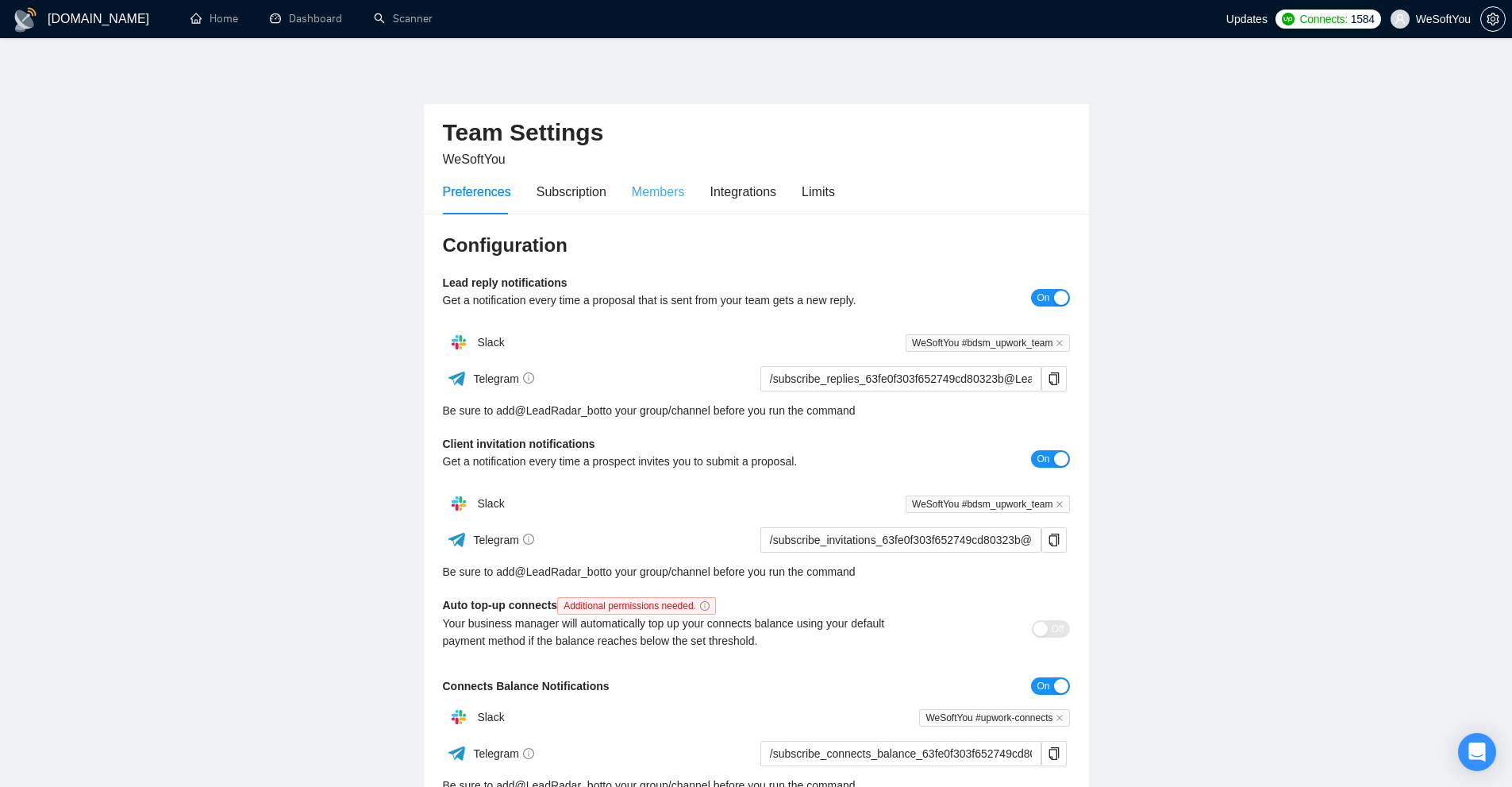
click at [632, 204] on div "Members" at bounding box center [658, 191] width 53 height 46
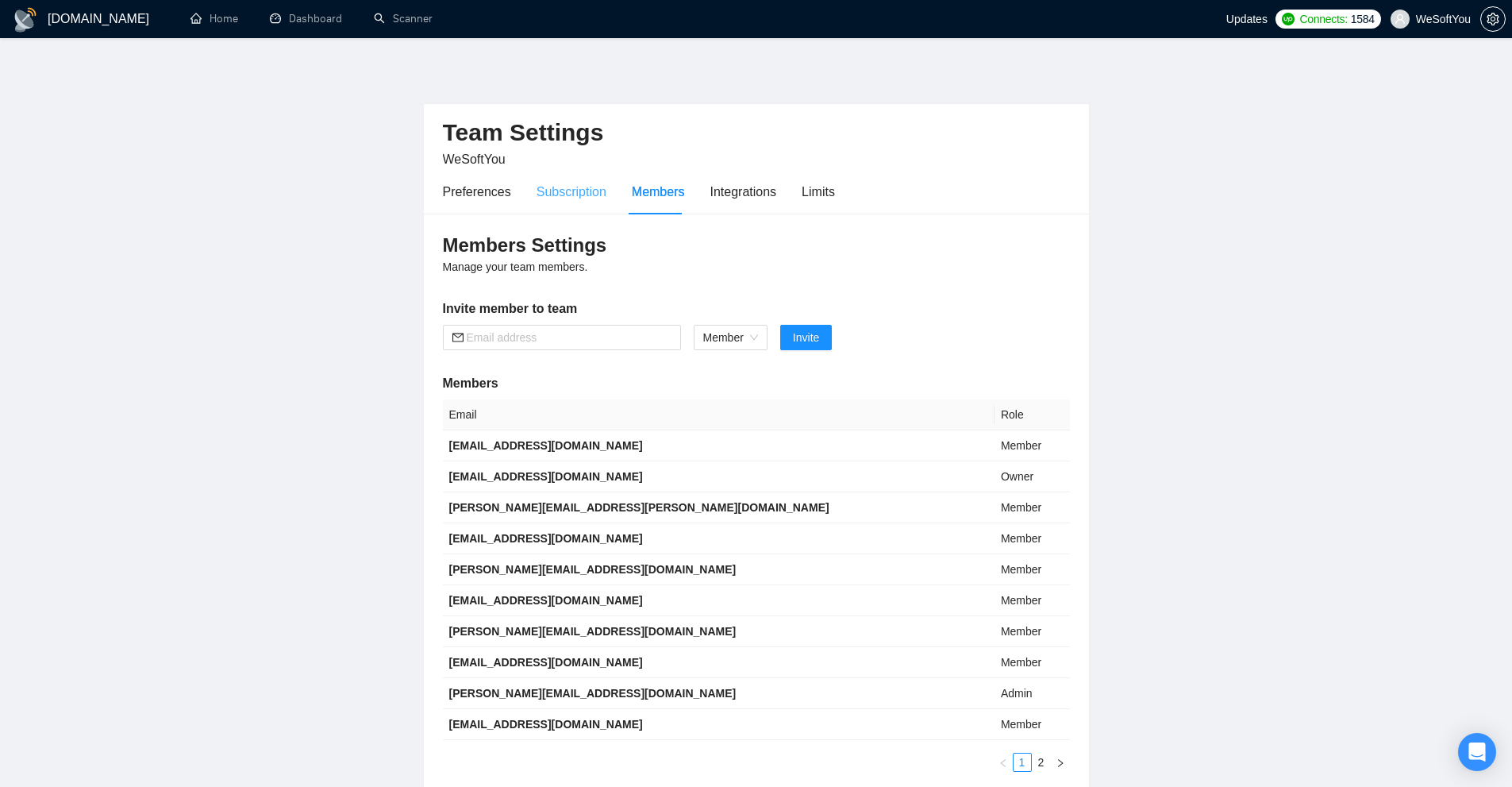
click at [572, 204] on div "Subscription" at bounding box center [572, 191] width 69 height 46
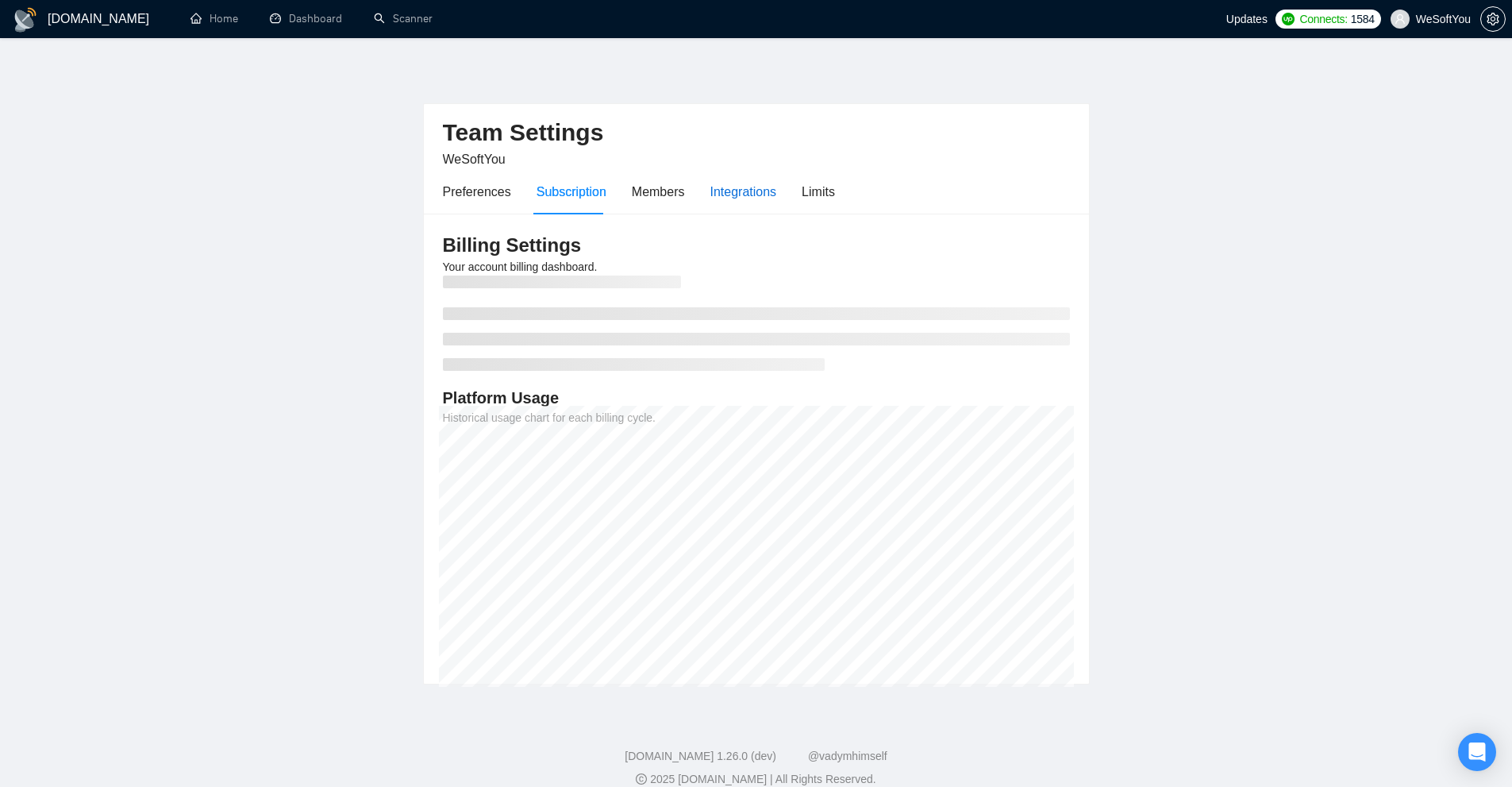
click at [711, 195] on div "Integrations" at bounding box center [744, 192] width 67 height 20
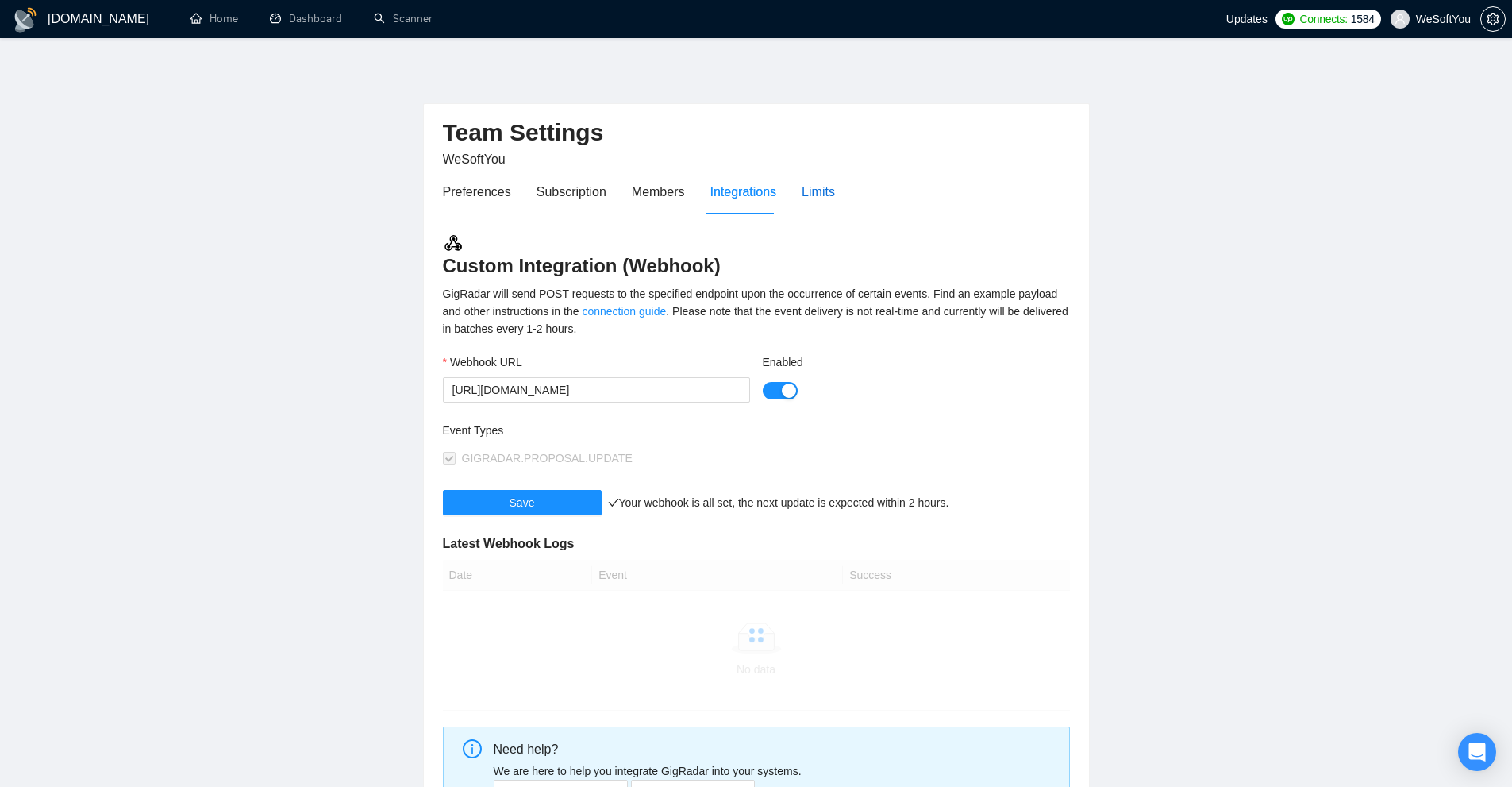
click at [806, 190] on div "Limits" at bounding box center [818, 192] width 33 height 20
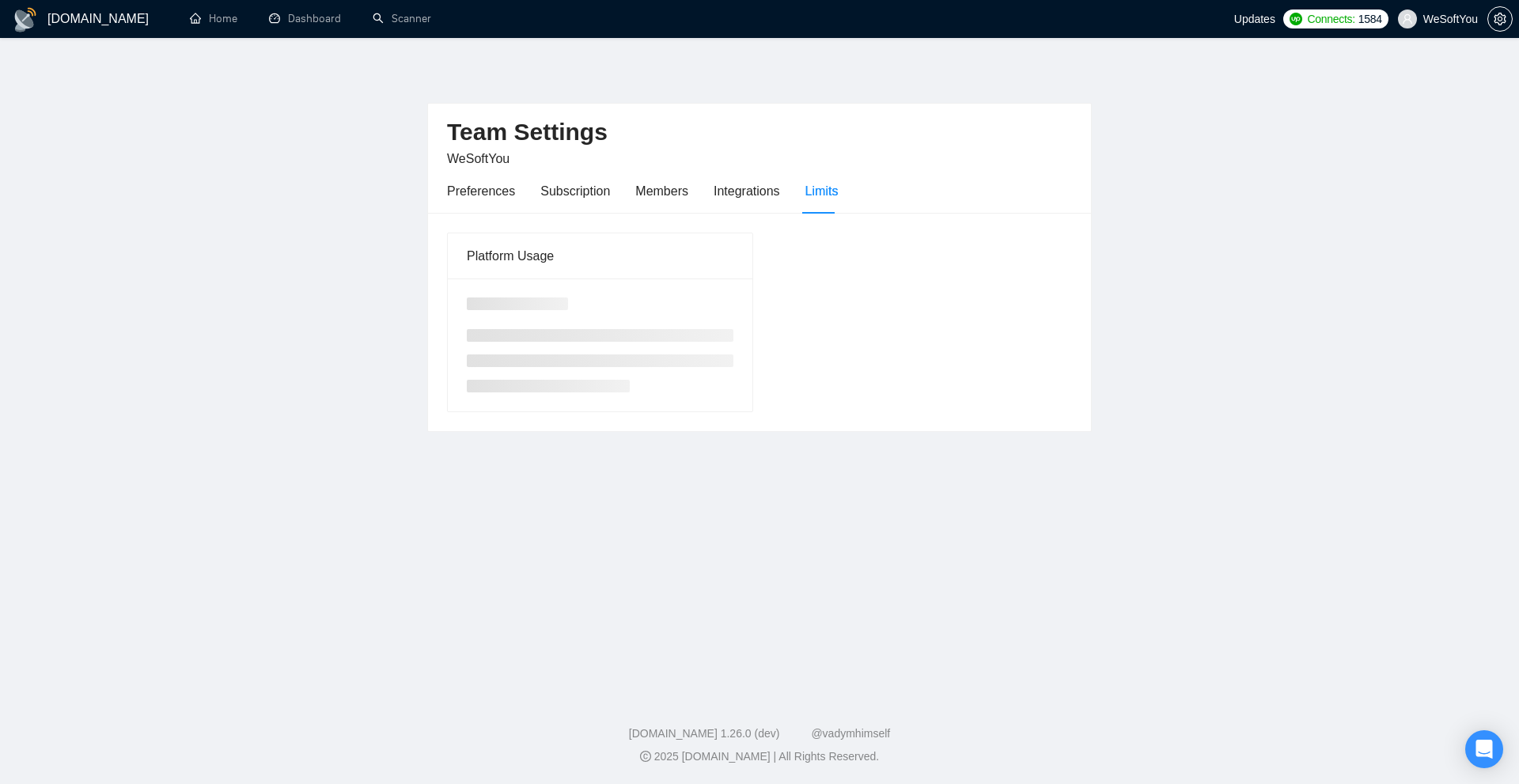
click at [699, 200] on div "Preferences Subscription Members Integrations Limits" at bounding box center [642, 190] width 391 height 45
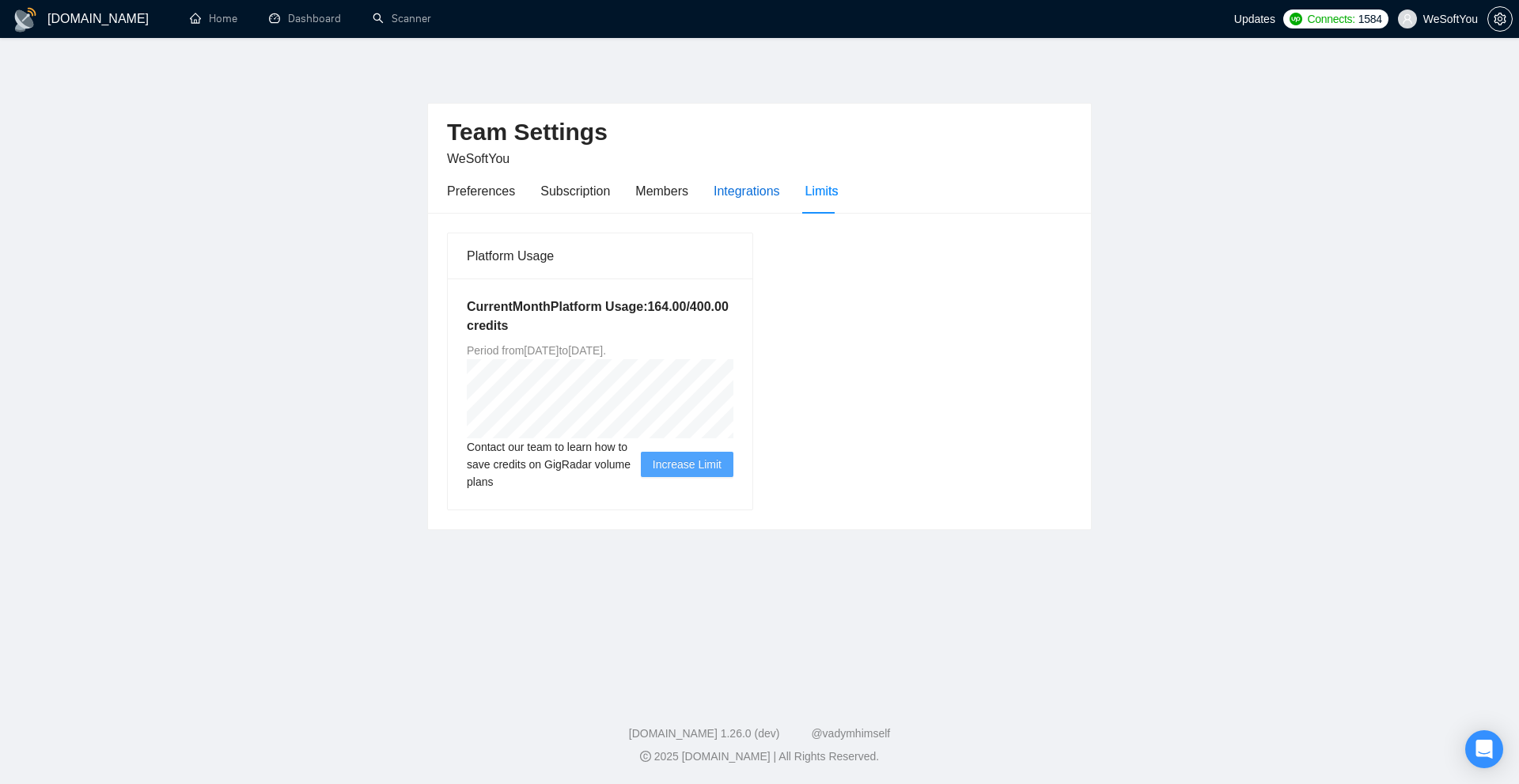
click at [760, 194] on div "Integrations" at bounding box center [746, 191] width 67 height 20
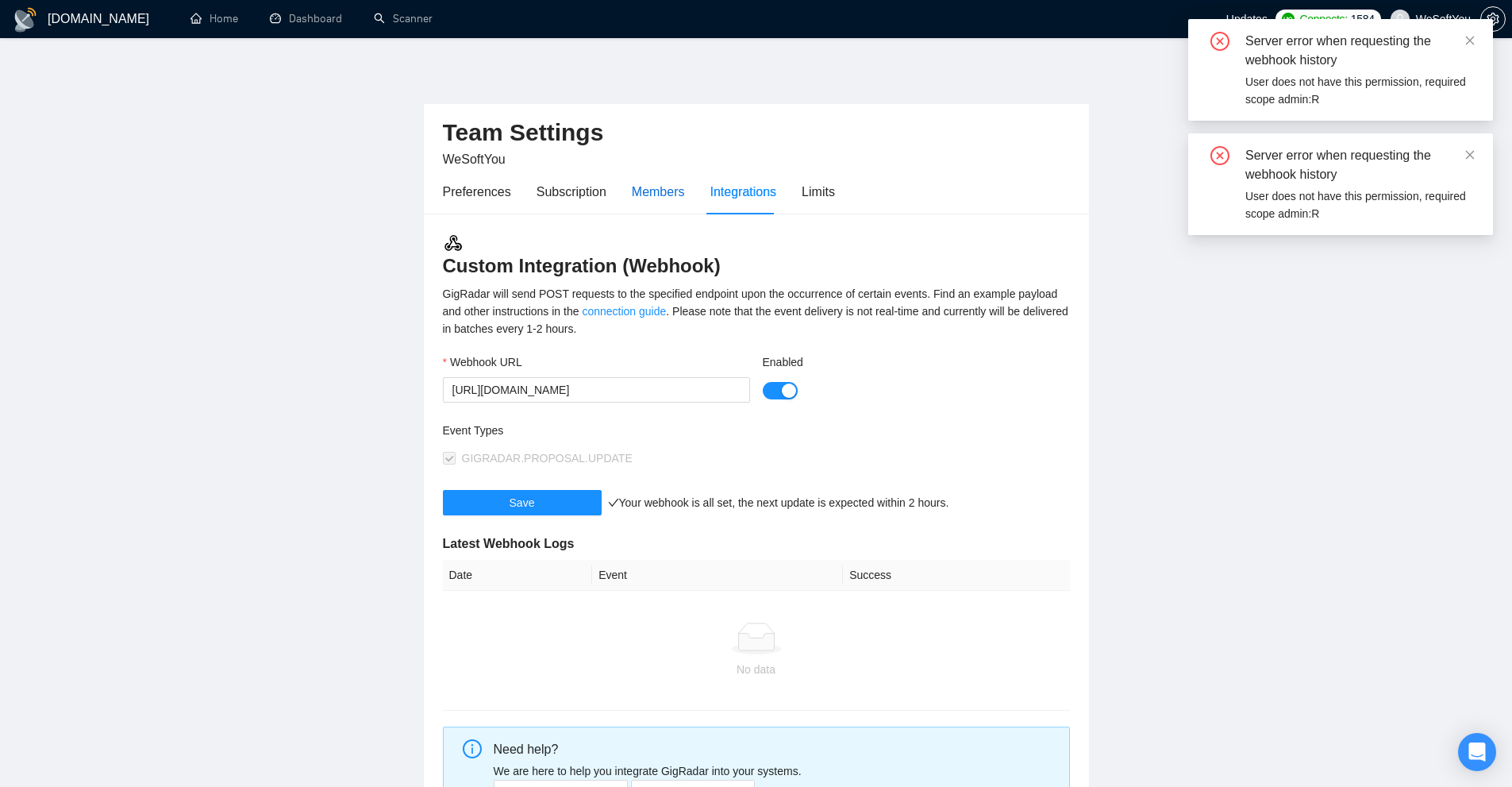
click at [657, 193] on div "Members" at bounding box center [658, 192] width 53 height 20
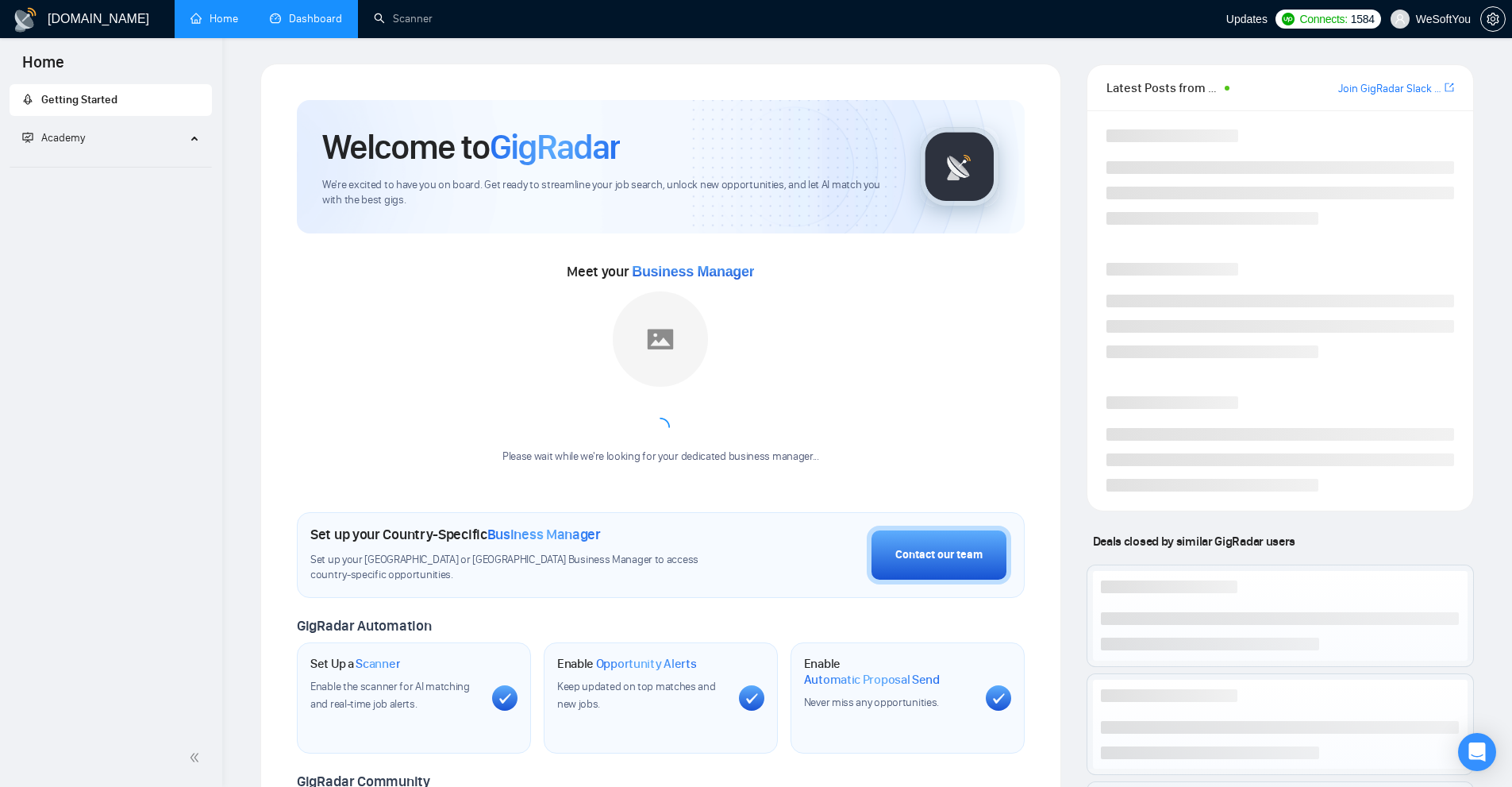
click at [318, 26] on link "Dashboard" at bounding box center [305, 18] width 72 height 13
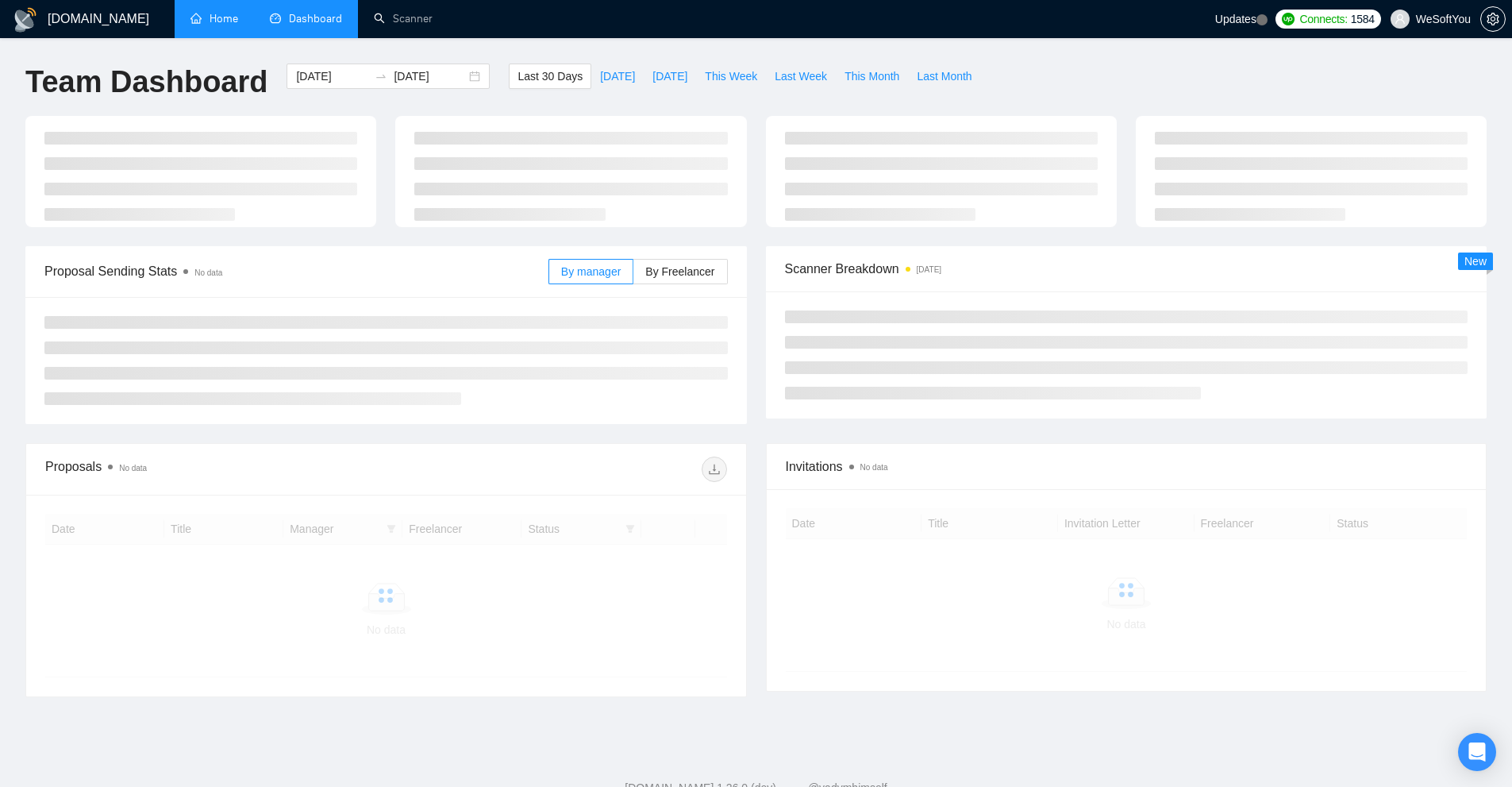
click at [215, 26] on link "Home" at bounding box center [214, 18] width 48 height 13
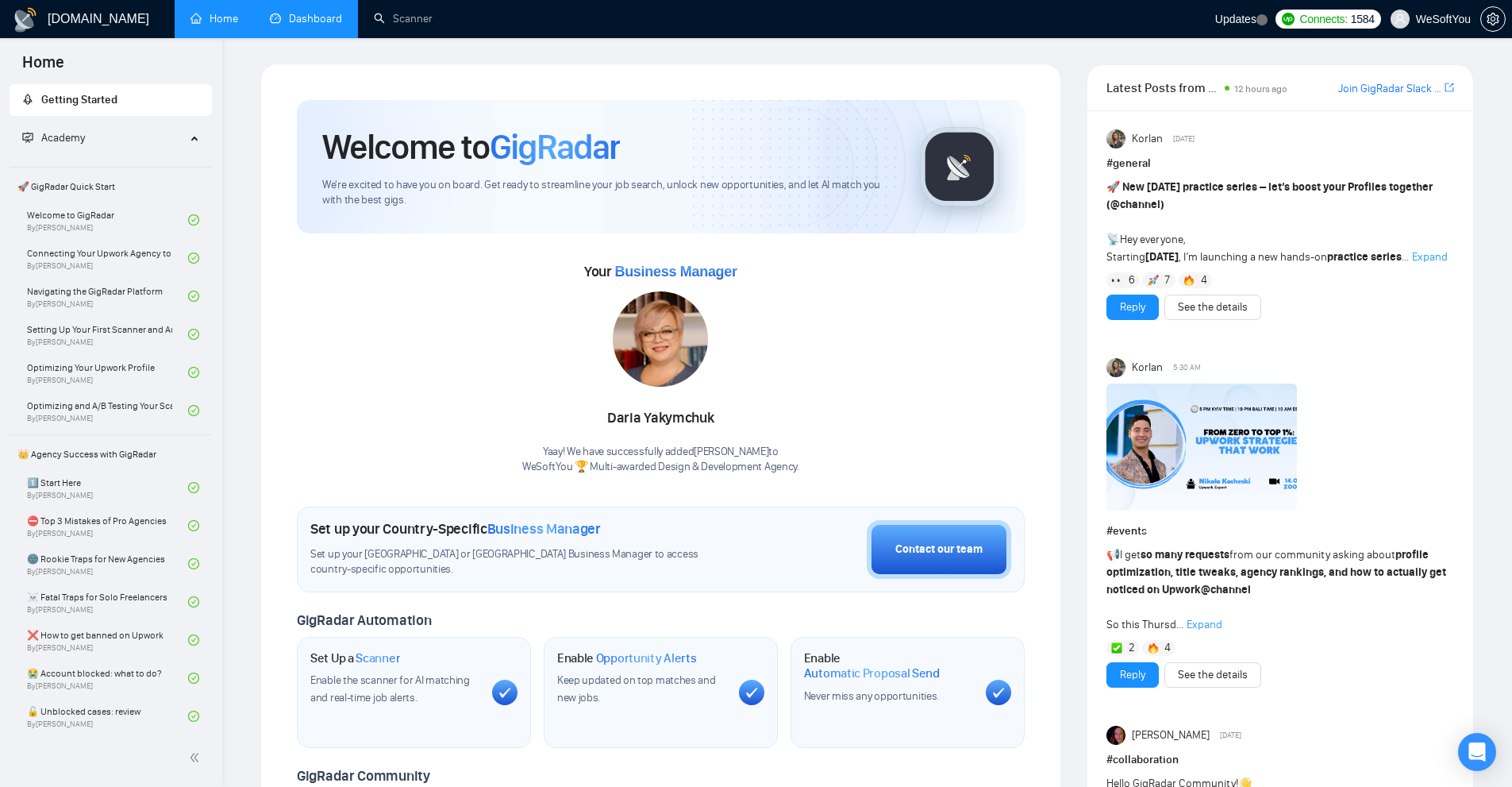
click at [314, 25] on link "Dashboard" at bounding box center [305, 18] width 72 height 13
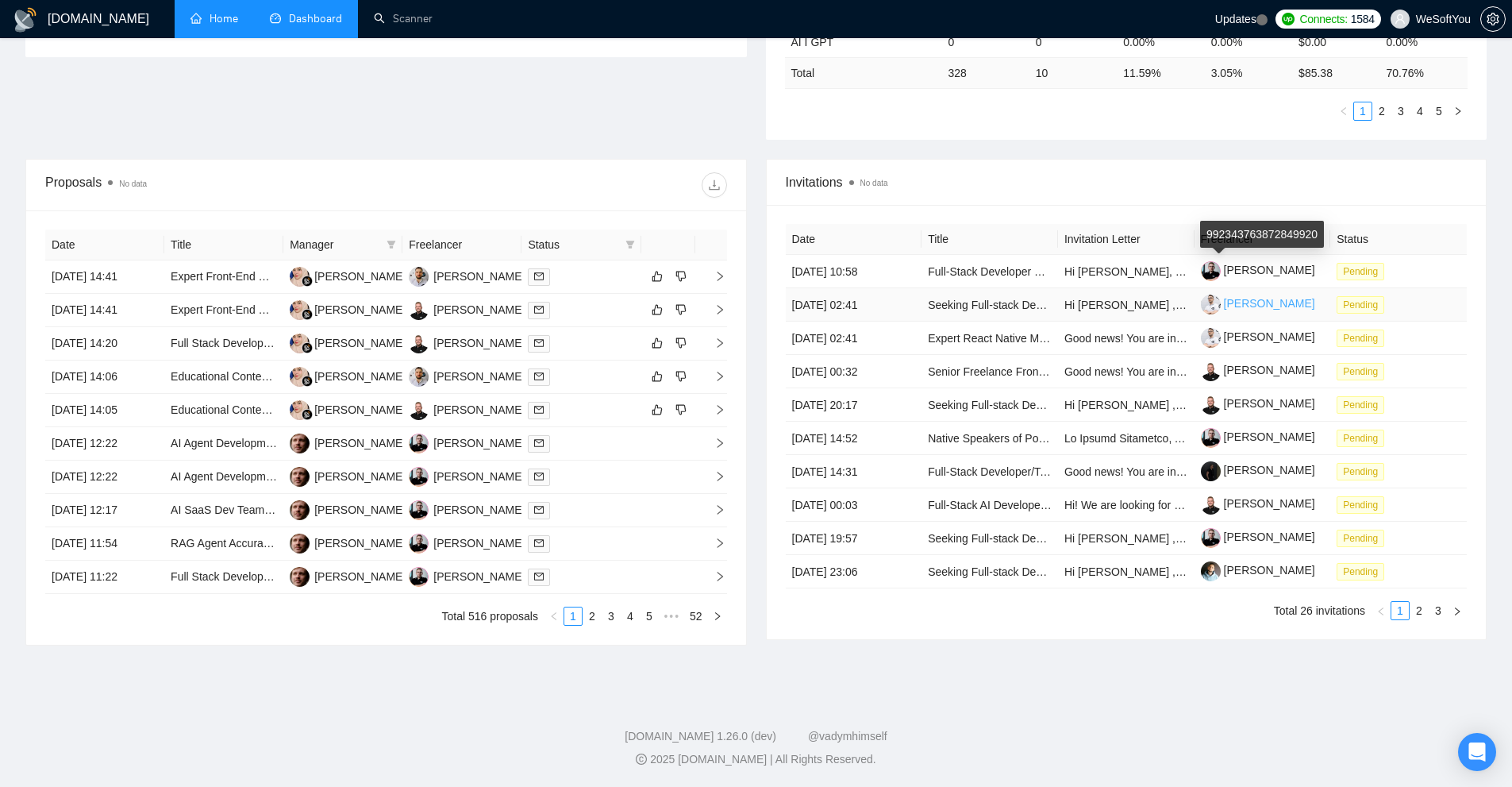
scroll to position [74, 0]
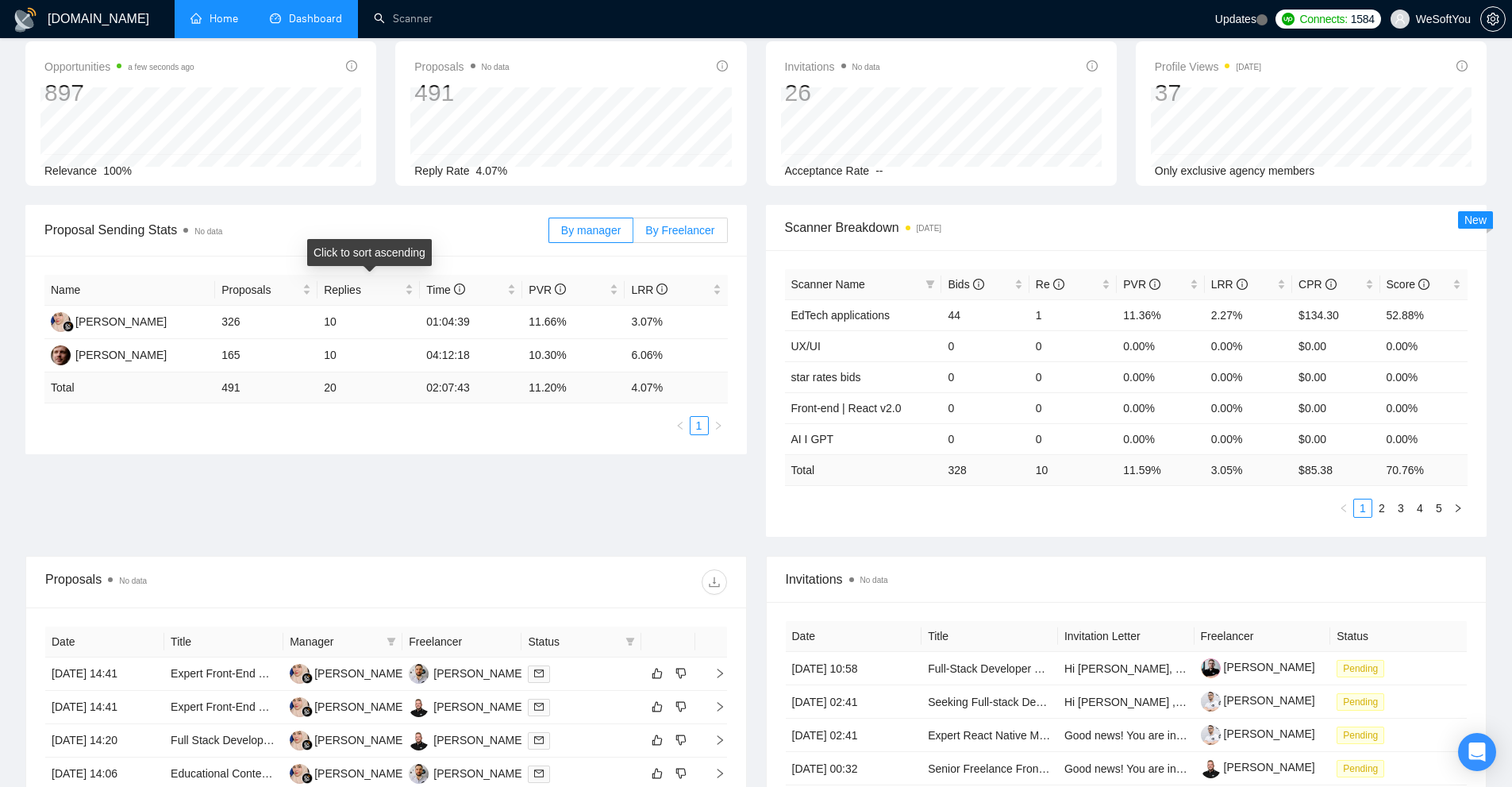
click at [646, 233] on label "By Freelancer" at bounding box center [680, 230] width 93 height 26
click at [634, 234] on input "By Freelancer" at bounding box center [634, 234] width 0 height 0
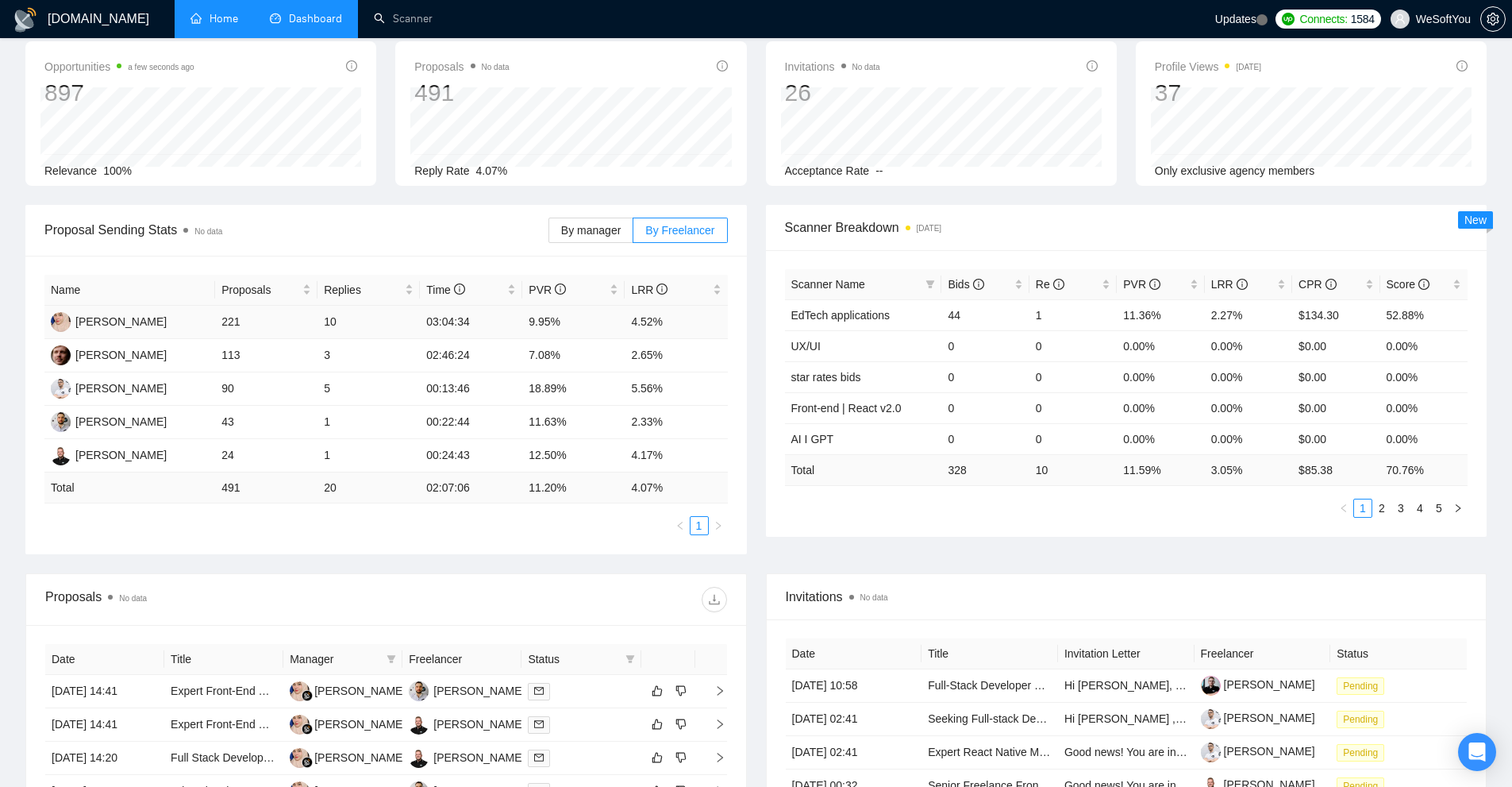
drag, startPoint x: 235, startPoint y: 315, endPoint x: 252, endPoint y: 319, distance: 17.5
click at [252, 319] on tr "Andrii Kovalchuk 221 10 03:04:34 9.95% 4.52%" at bounding box center [386, 322] width 683 height 33
click at [239, 344] on td "113" at bounding box center [266, 356] width 103 height 33
drag, startPoint x: 1189, startPoint y: 468, endPoint x: 1234, endPoint y: 474, distance: 45.4
click at [1233, 474] on tr "Total 328 10 11.59 % 3.05 % $ 85.38 70.76 %" at bounding box center [1127, 469] width 683 height 31
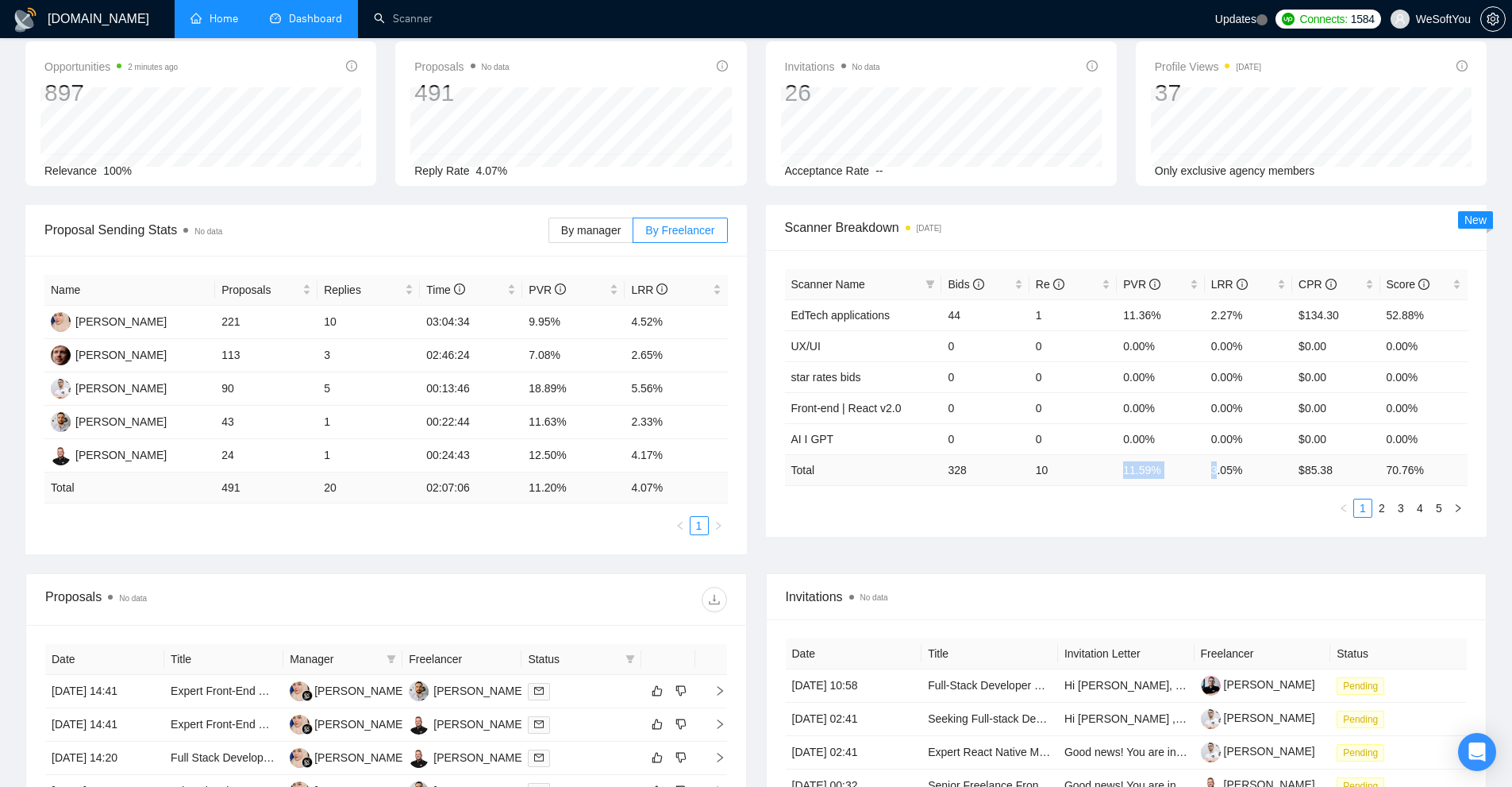
drag, startPoint x: 1182, startPoint y: 476, endPoint x: 1215, endPoint y: 477, distance: 33.0
click at [1215, 477] on tr "Total 328 10 11.59 % 3.05 % $ 85.38 70.76 %" at bounding box center [1127, 469] width 683 height 31
click at [1311, 471] on tr "Total 328 10 11.59 % 3.05 % $ 85.38 70.76 %" at bounding box center [1127, 469] width 683 height 31
click at [1206, 492] on div "Scanner Name Bids Re PVR LRR CPR Score EdTech applications 44 1 11.36% 2.27% $1…" at bounding box center [1127, 393] width 683 height 248
click at [1019, 286] on div "Bids" at bounding box center [985, 284] width 74 height 17
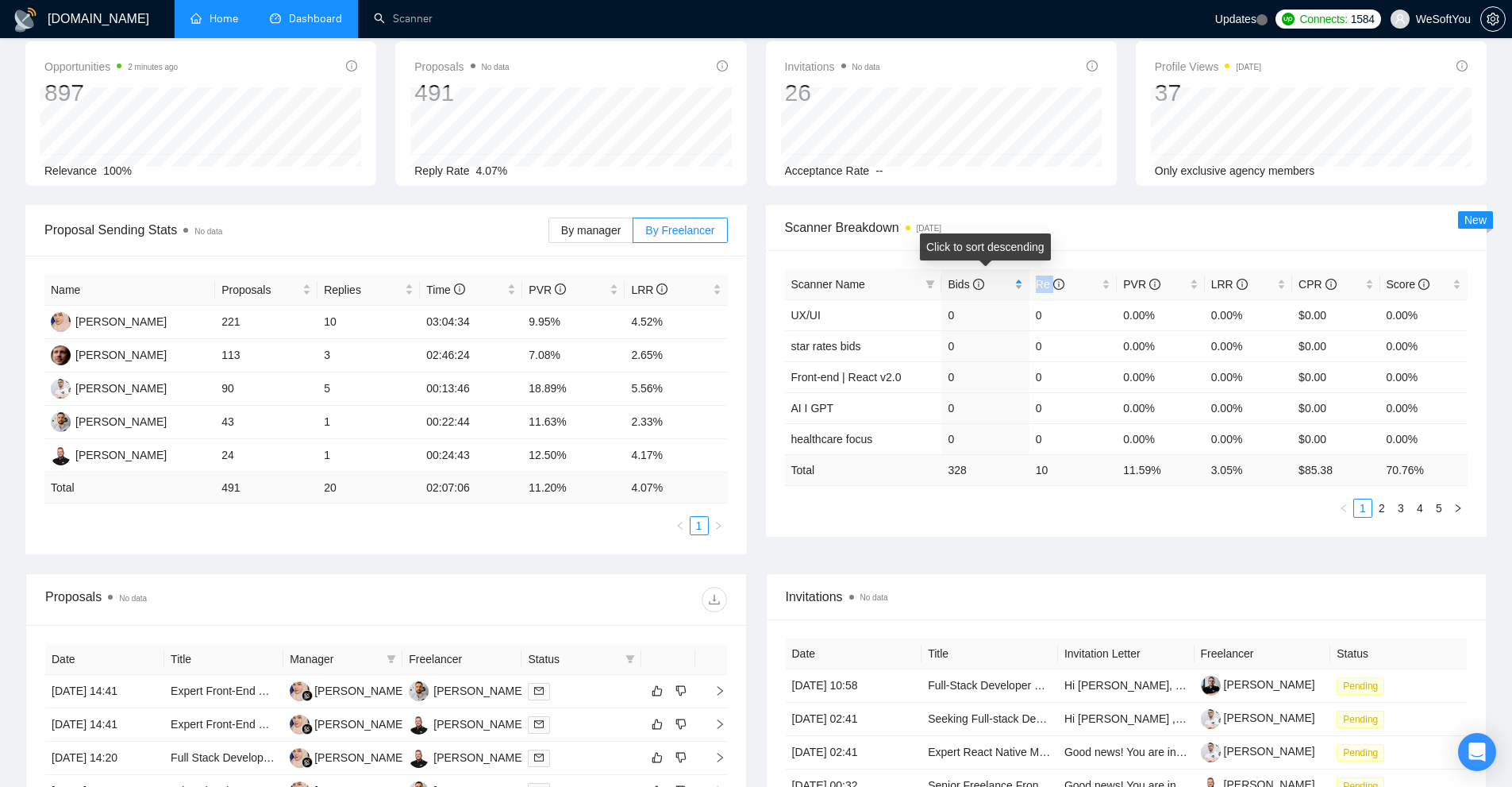
click at [1019, 286] on div "Bids" at bounding box center [985, 284] width 74 height 17
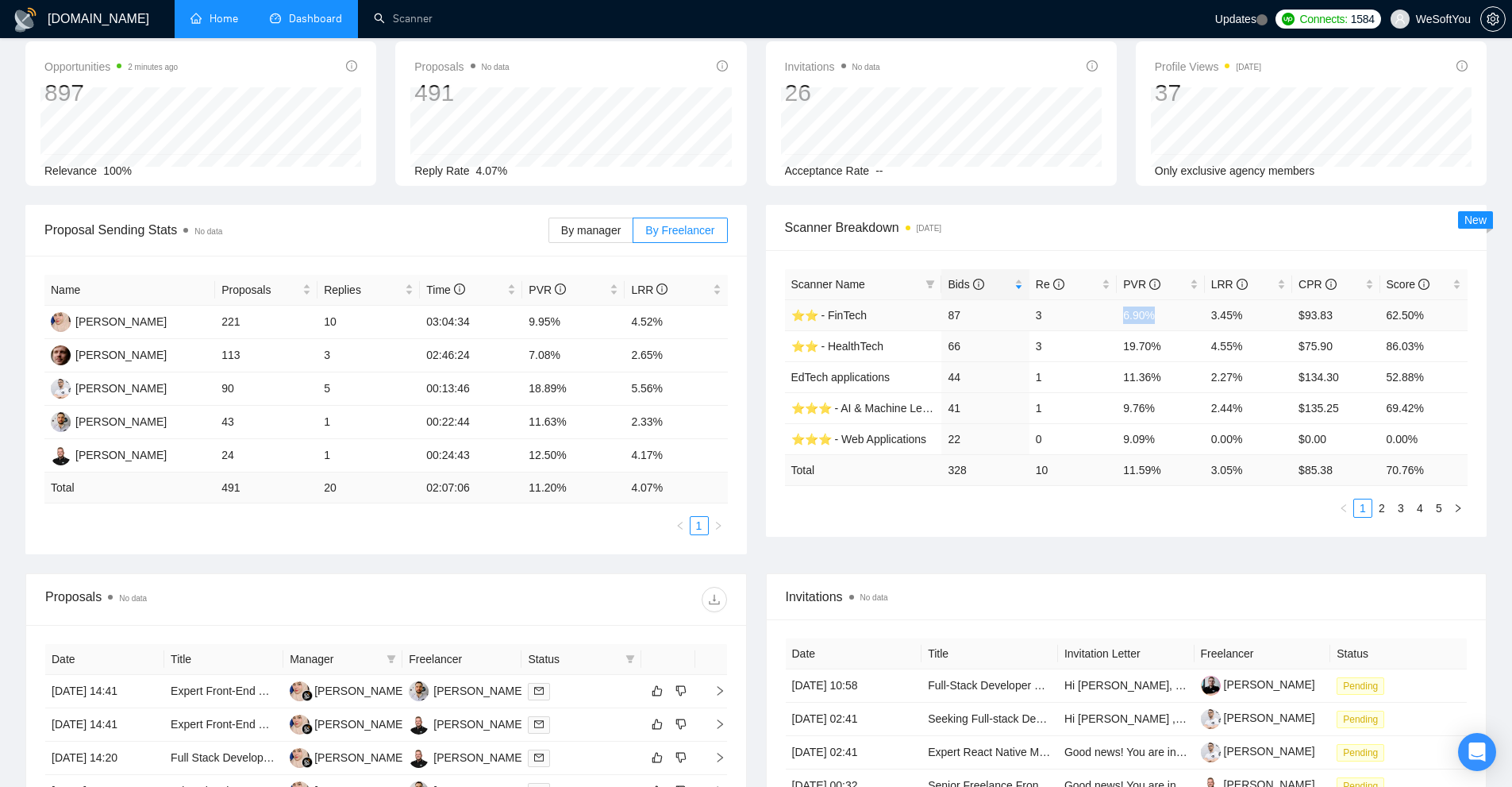
drag, startPoint x: 1103, startPoint y: 319, endPoint x: 1161, endPoint y: 318, distance: 58.0
click tr "⭐️⭐️ - FinTech 87 3 6.90% 3.45% $93.83 62.50%"
drag, startPoint x: 1251, startPoint y: 318, endPoint x: 1053, endPoint y: 316, distance: 198.0
click tr "⭐️⭐️ - FinTech 87 3 6.90% 3.45% $93.83 62.50%"
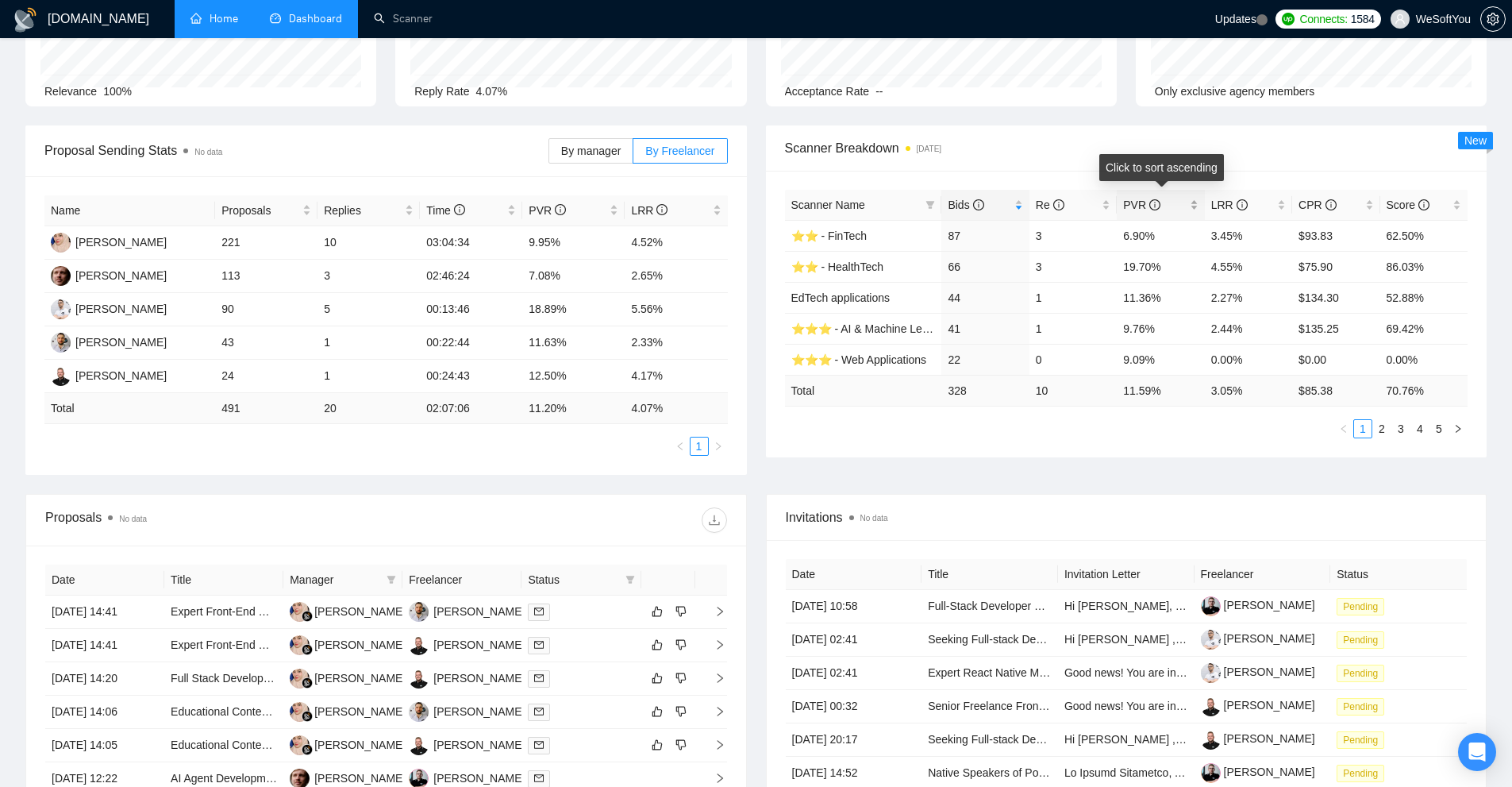
click span "PVR"
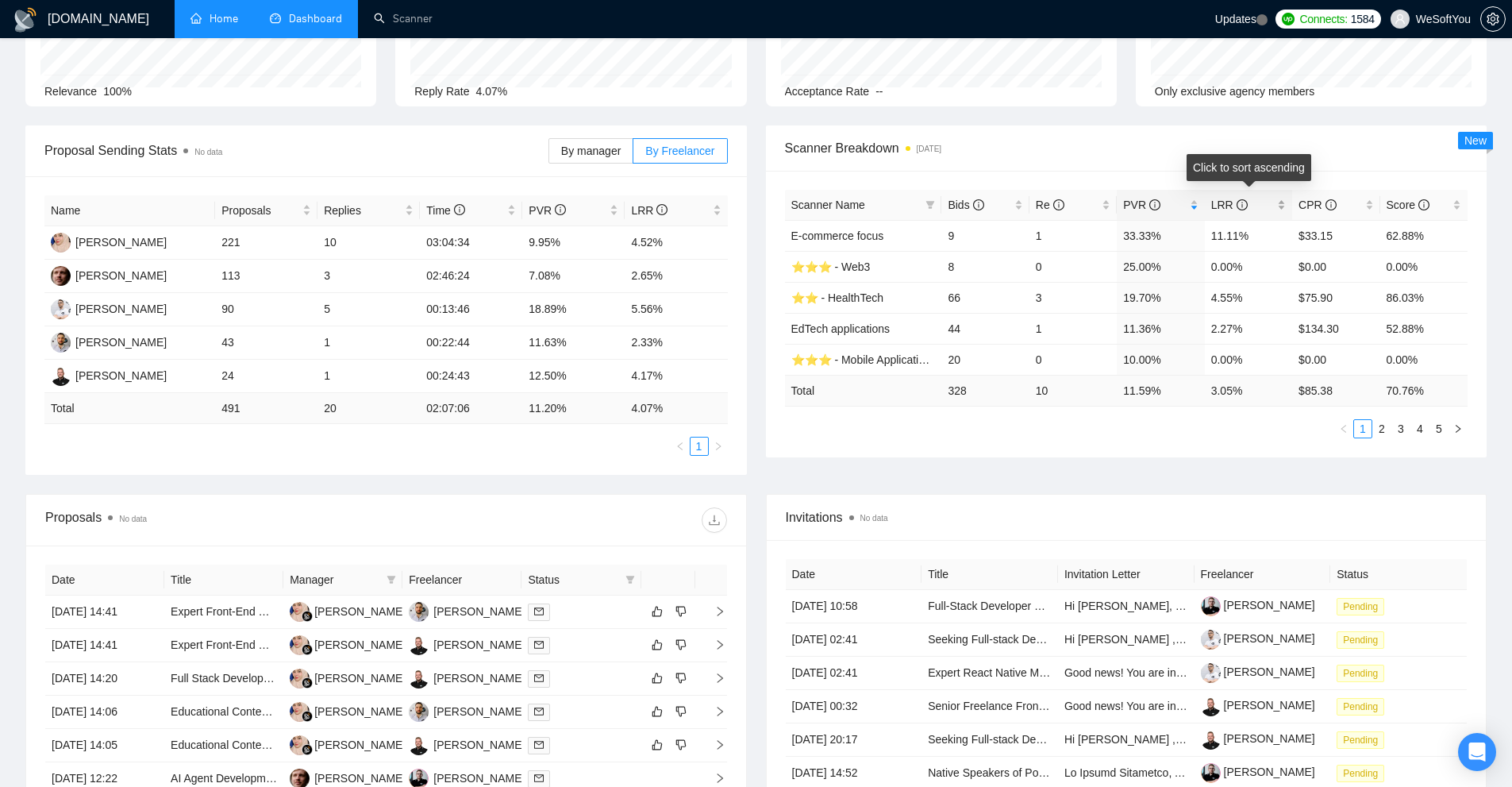
click span "LRR"
click div "PVR"
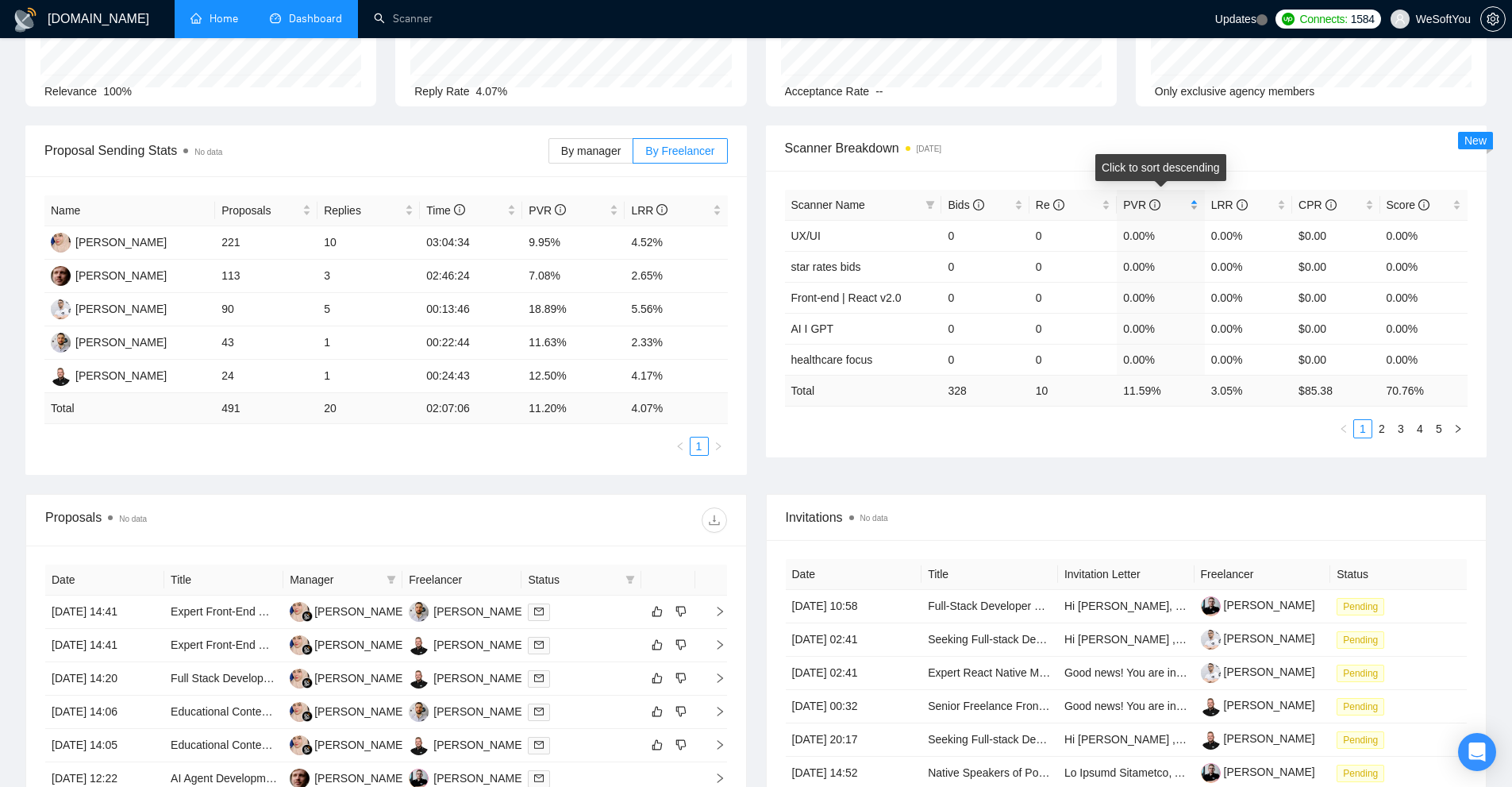
click div "PVR"
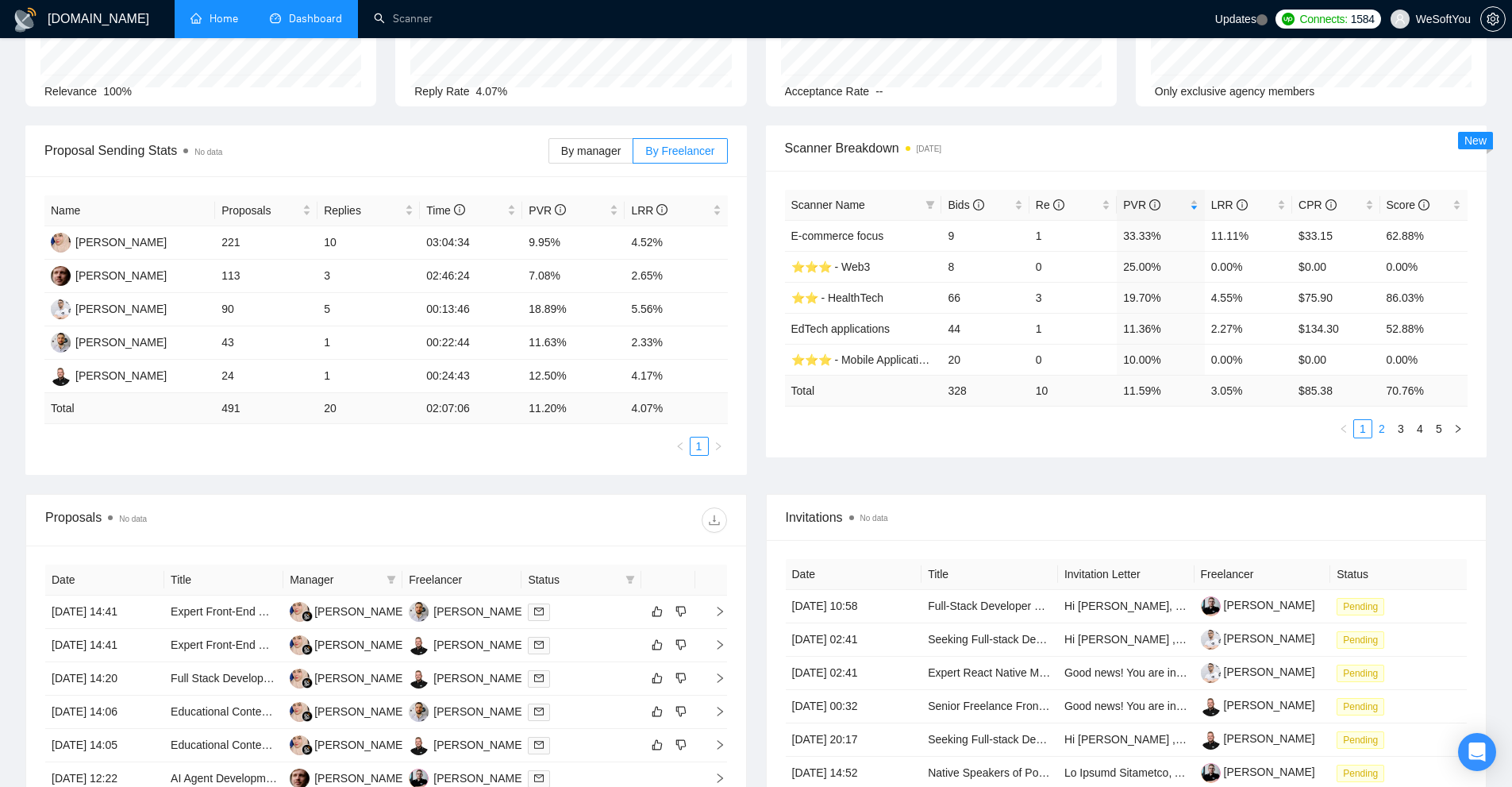
click link "2"
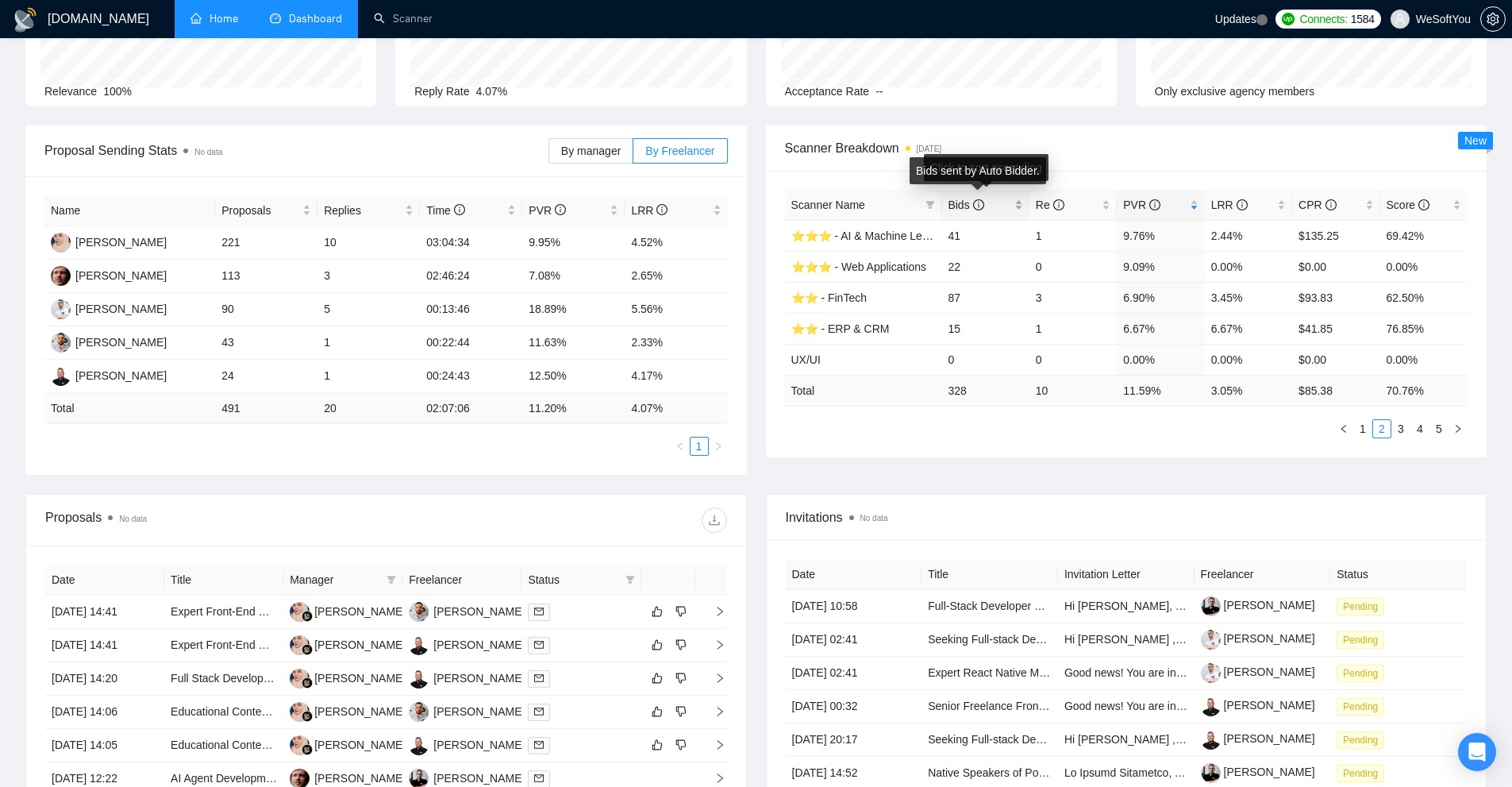
click span "Bids"
click div "Bids"
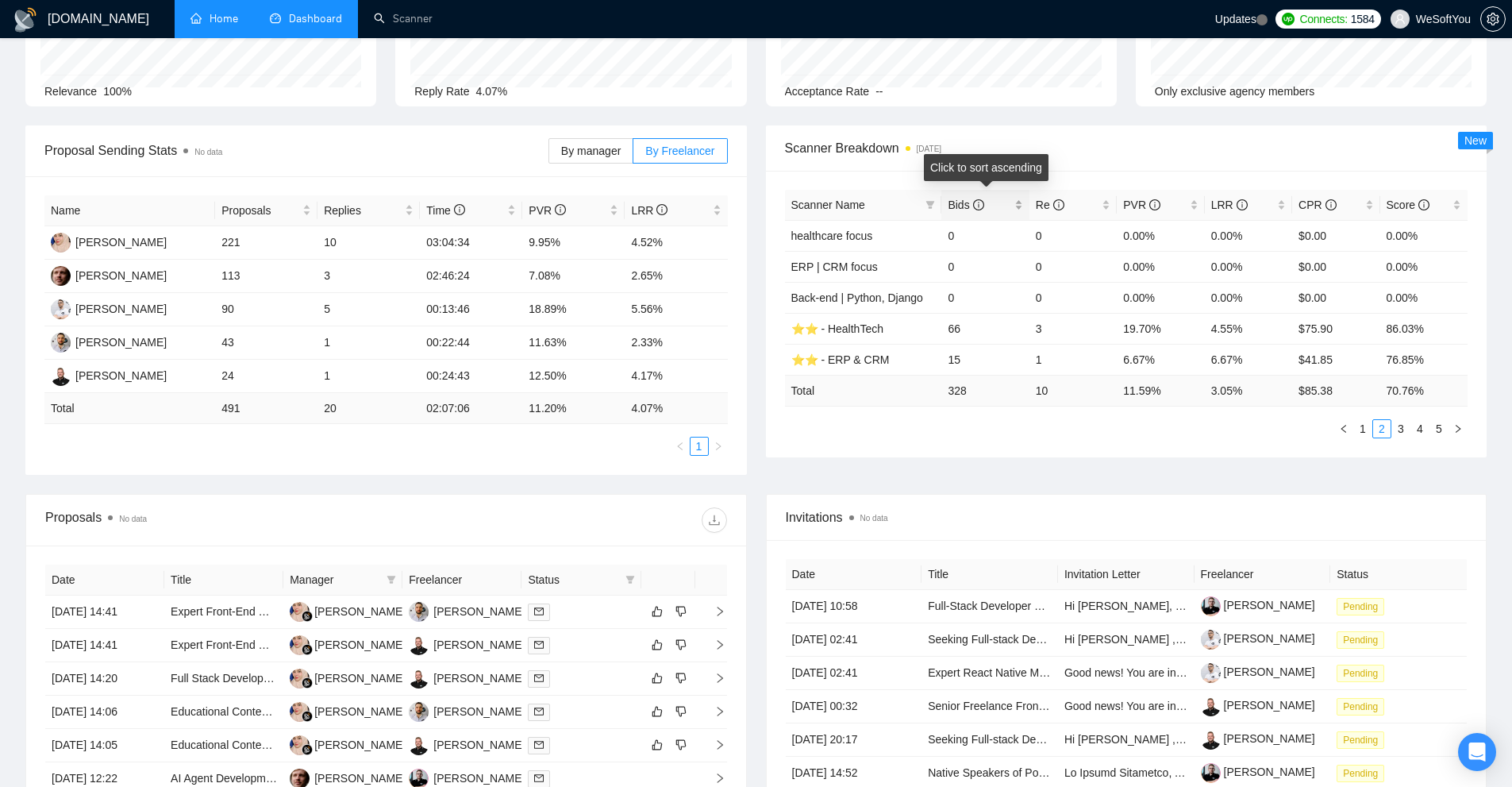
click div "Bids"
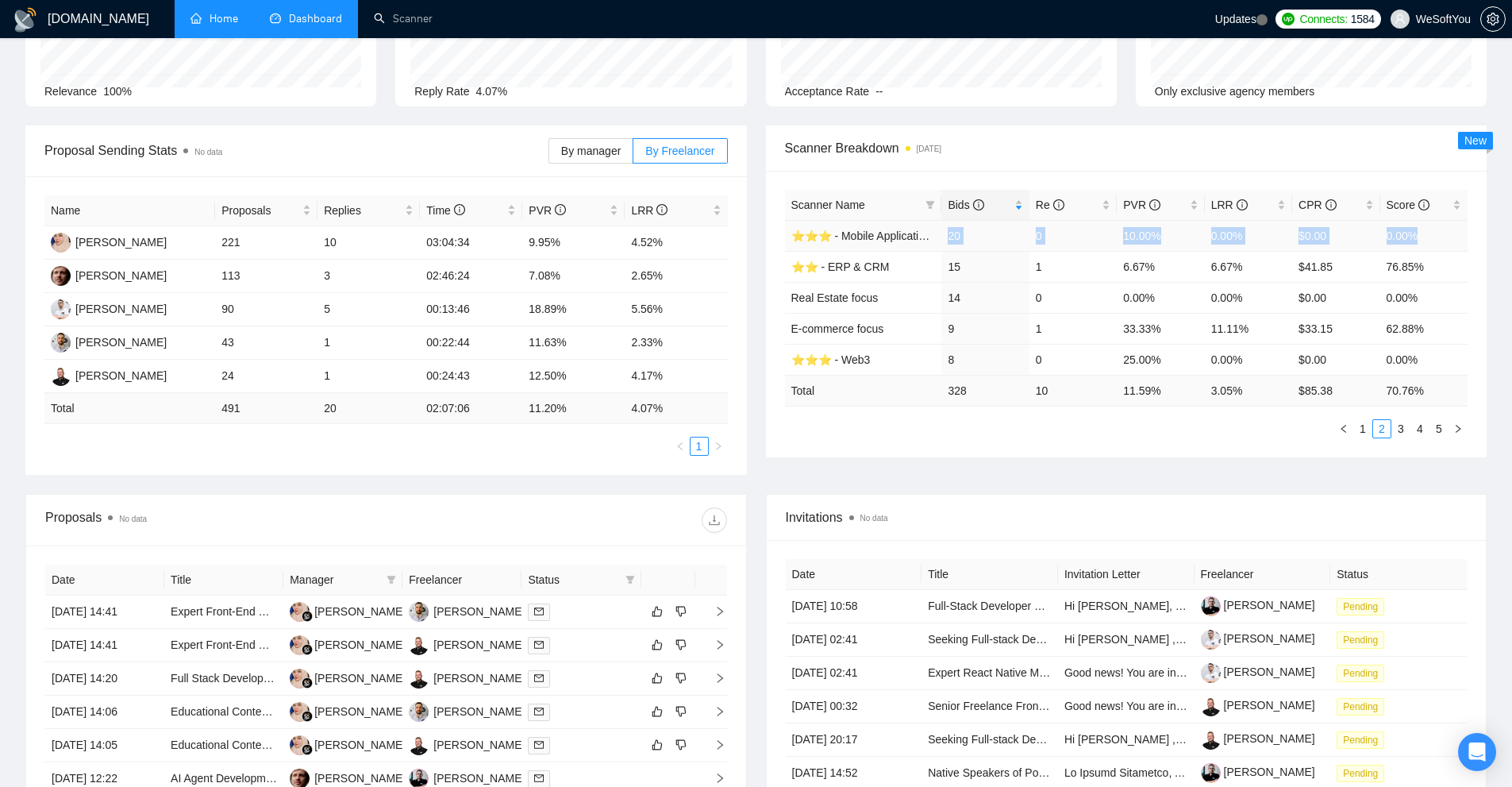
drag, startPoint x: 951, startPoint y: 235, endPoint x: 1446, endPoint y: 239, distance: 495.0
click tr "⭐️⭐️⭐️ - Mobile Applications 20 0 10.00% 0.00% $0.00 0.00%"
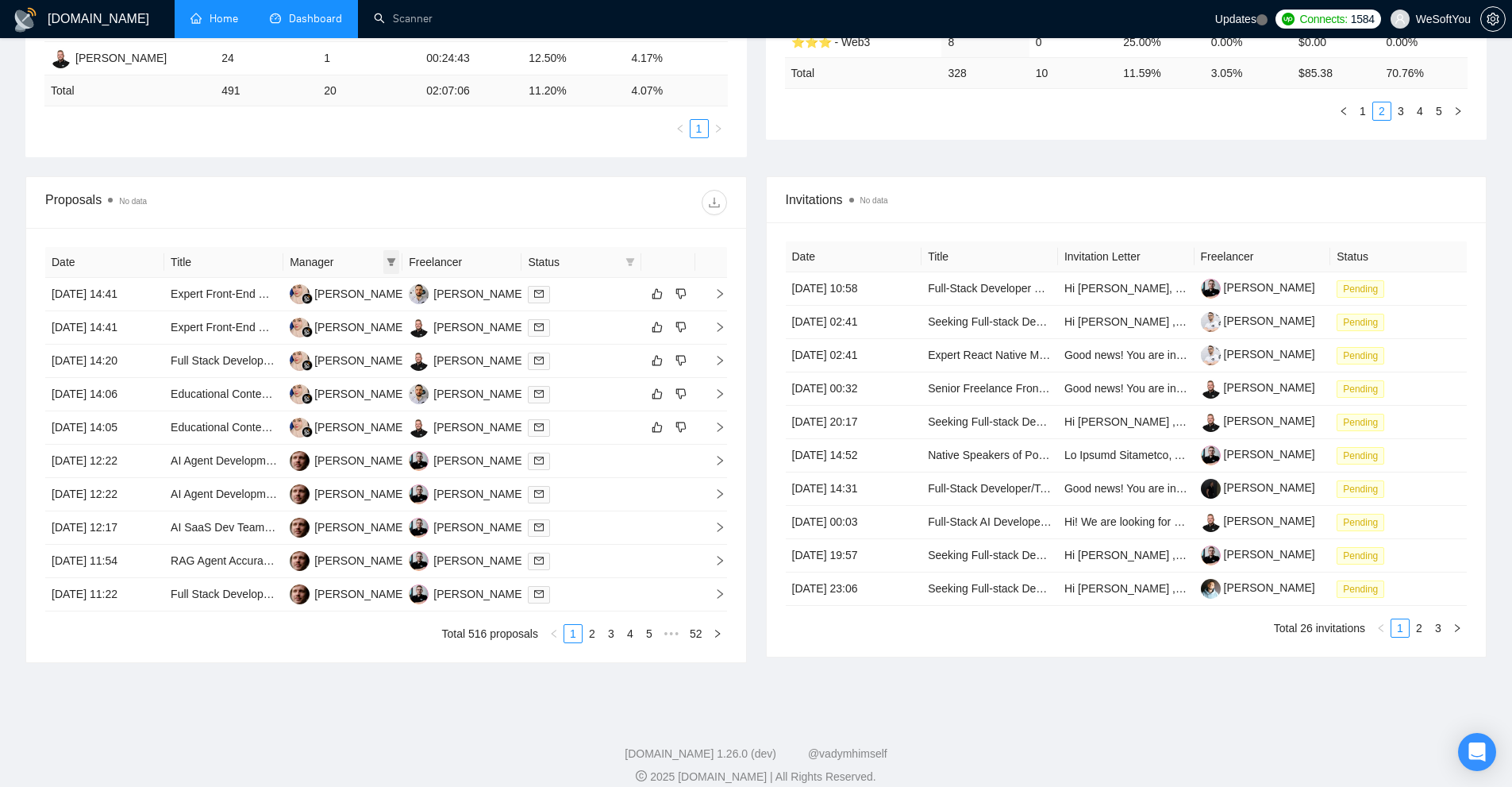
click icon "filter"
click span "Ainun Jariah"
checkbox input "true"
click span "OK"
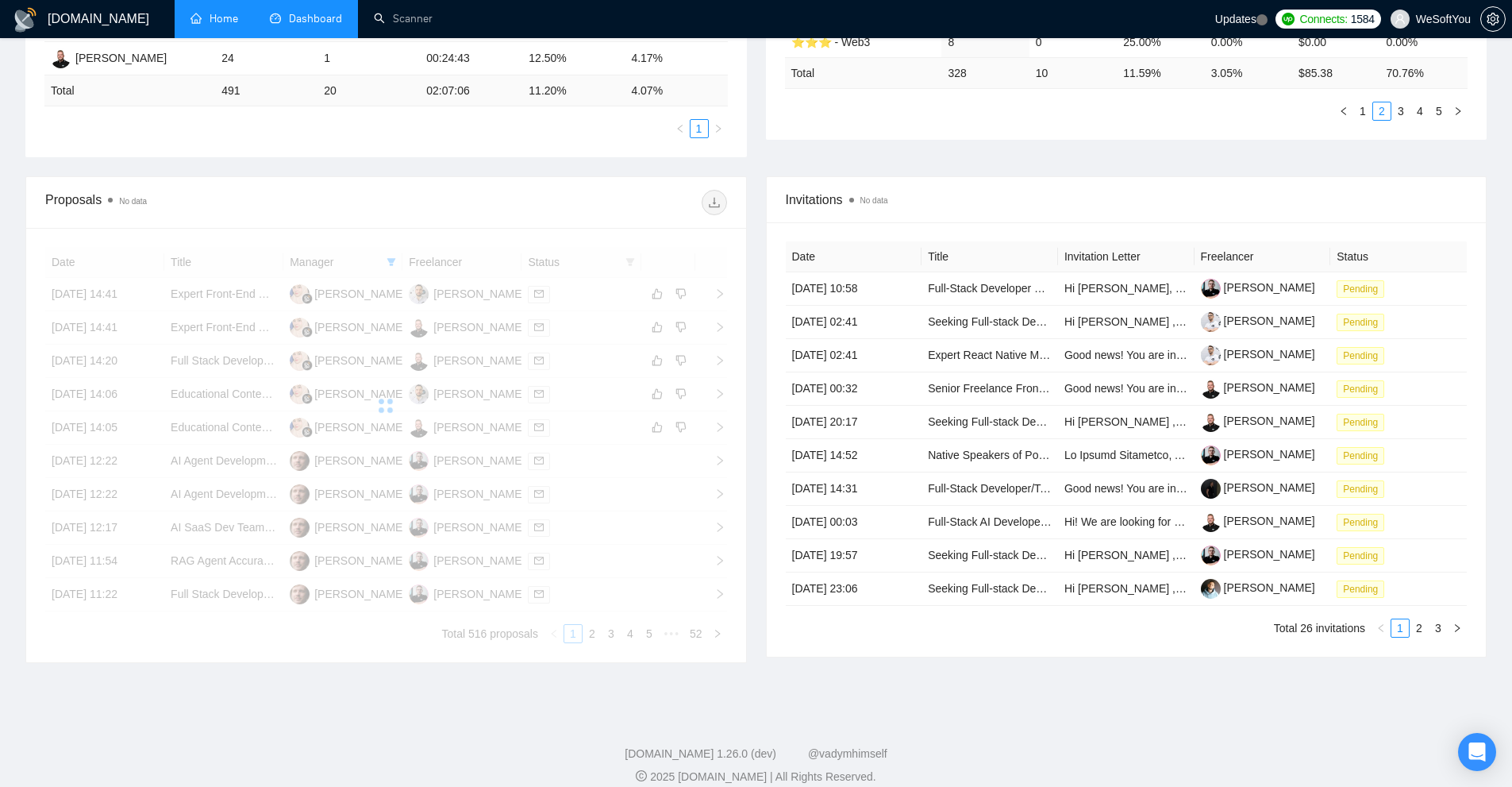
scroll to position [233, 0]
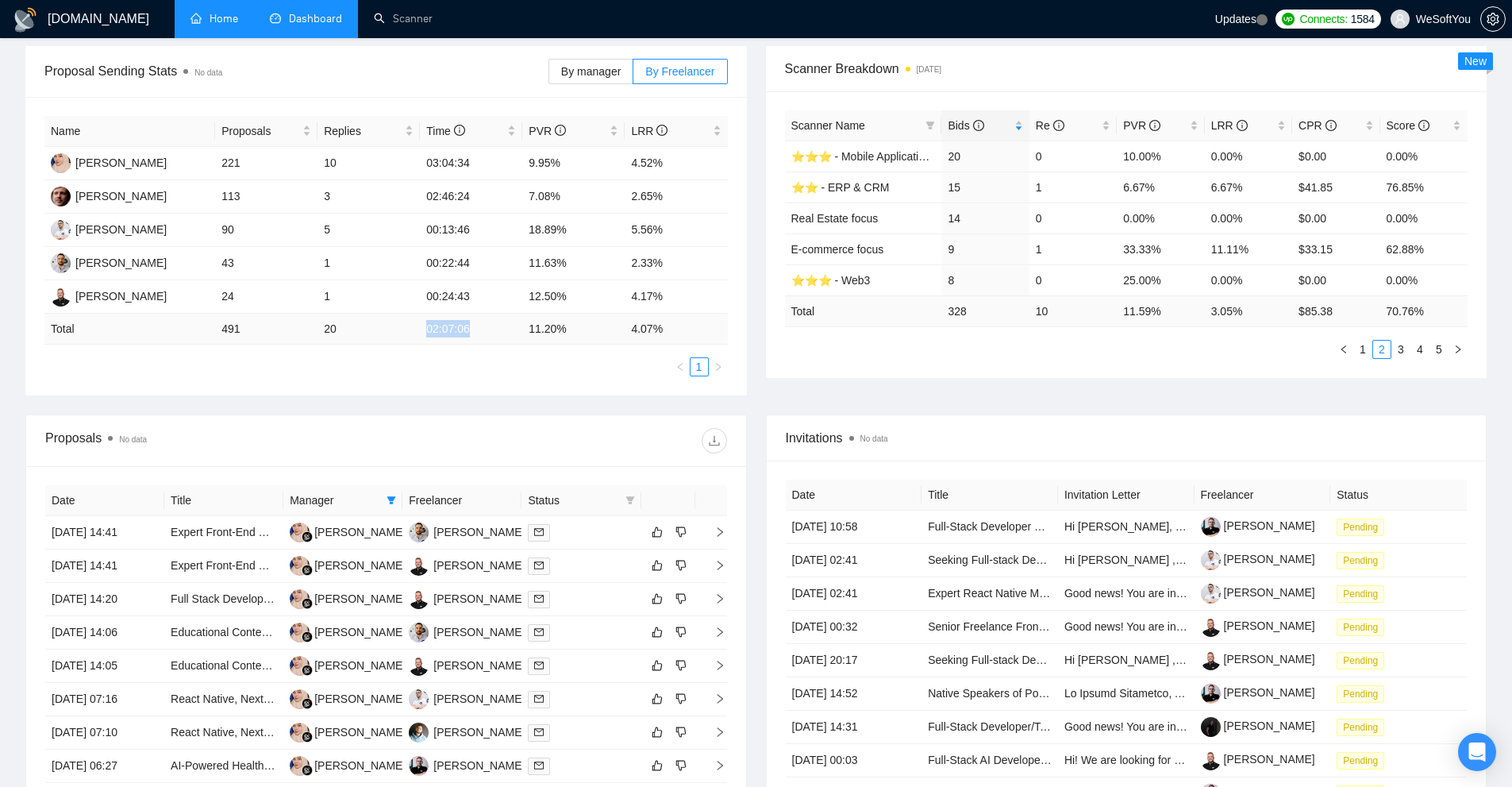
drag, startPoint x: 419, startPoint y: 327, endPoint x: 469, endPoint y: 332, distance: 50.2
click tr "Total 491 20 02:07:06 11.20 % 4.07 %"
click td "00:24:43"
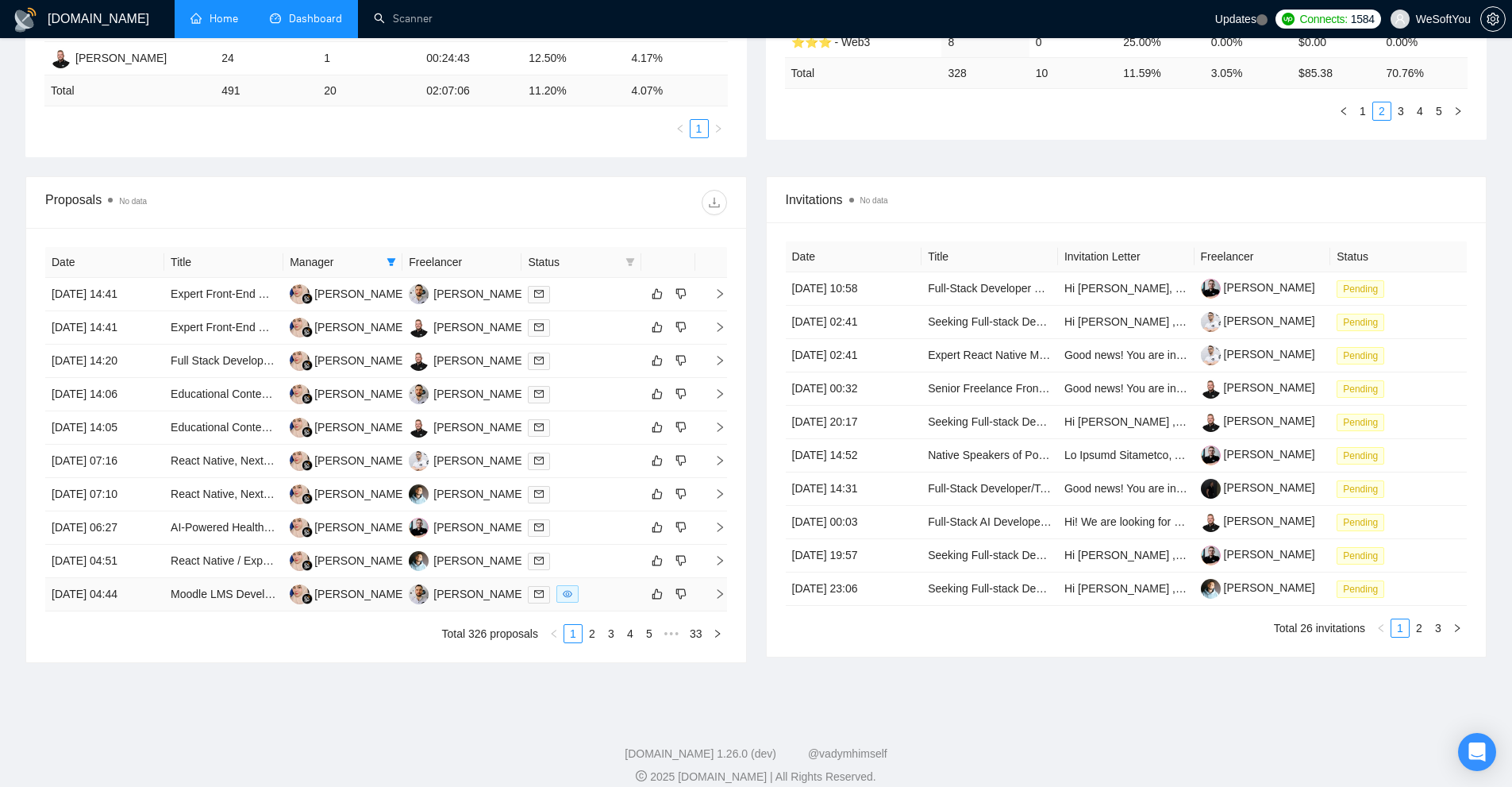
click td
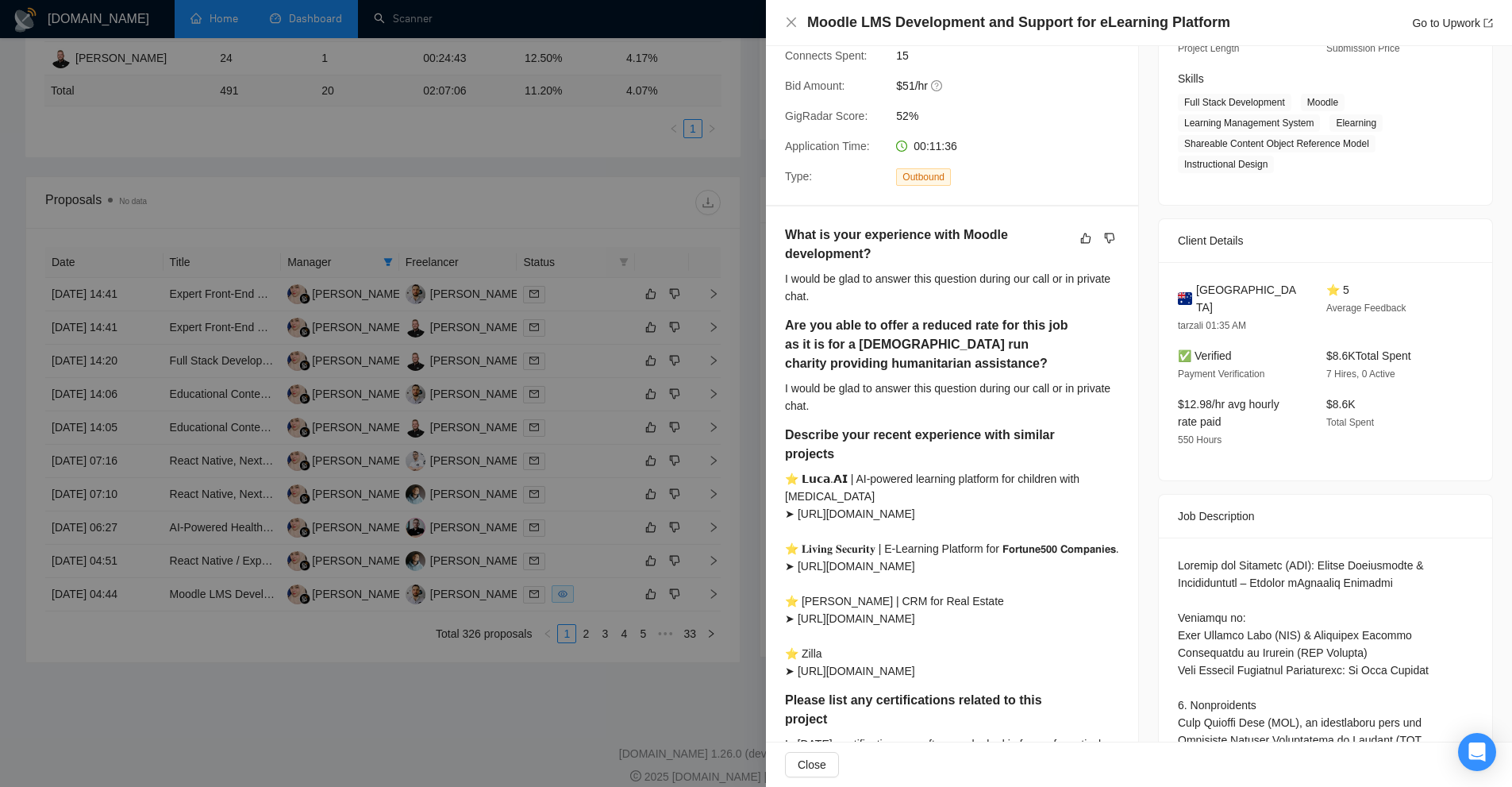
scroll to position [397, 0]
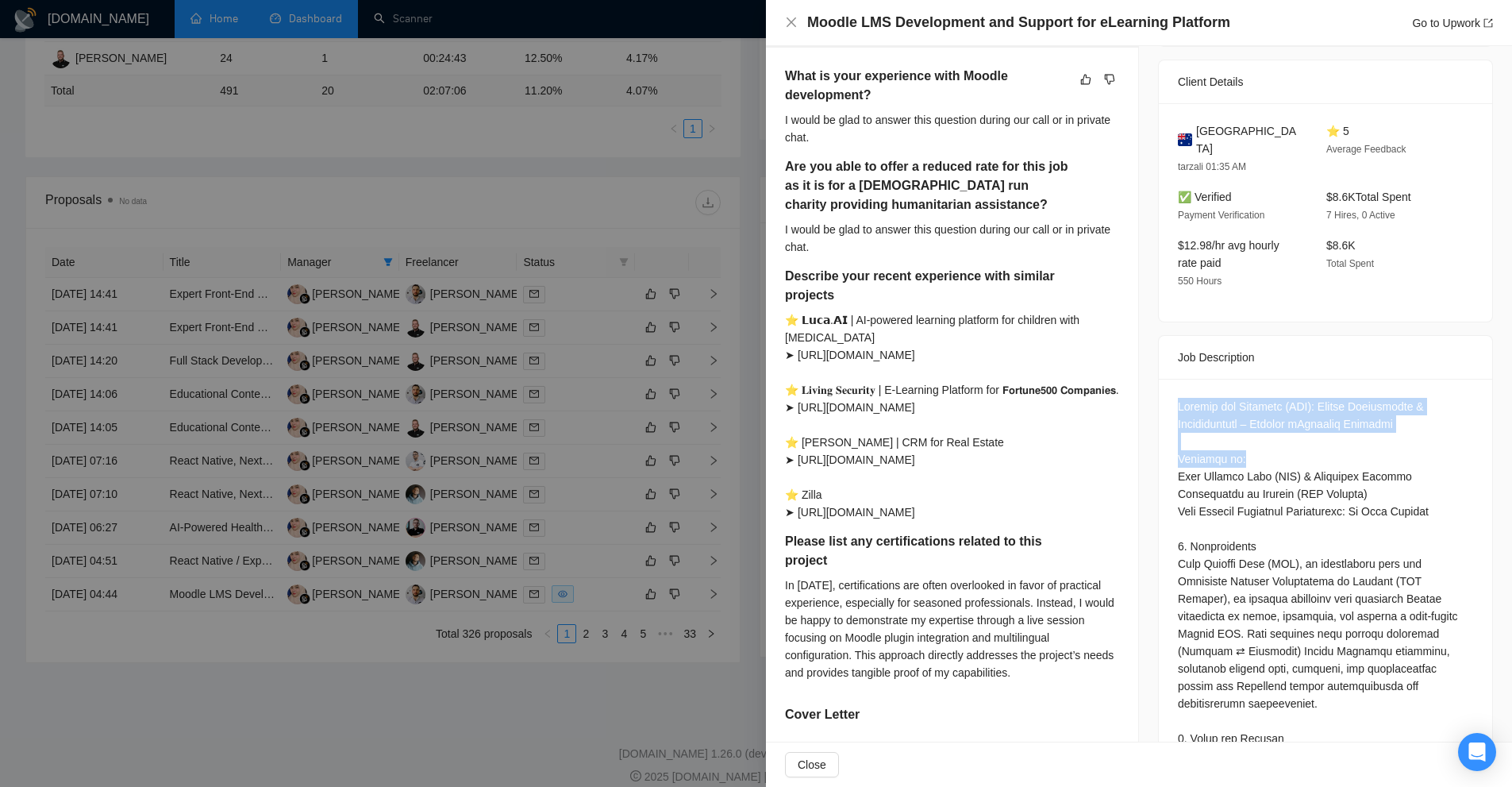
drag, startPoint x: 1160, startPoint y: 382, endPoint x: 1387, endPoint y: 442, distance: 234.8
click div "Questions: What is your experience with Moodle development? Are you able to off…"
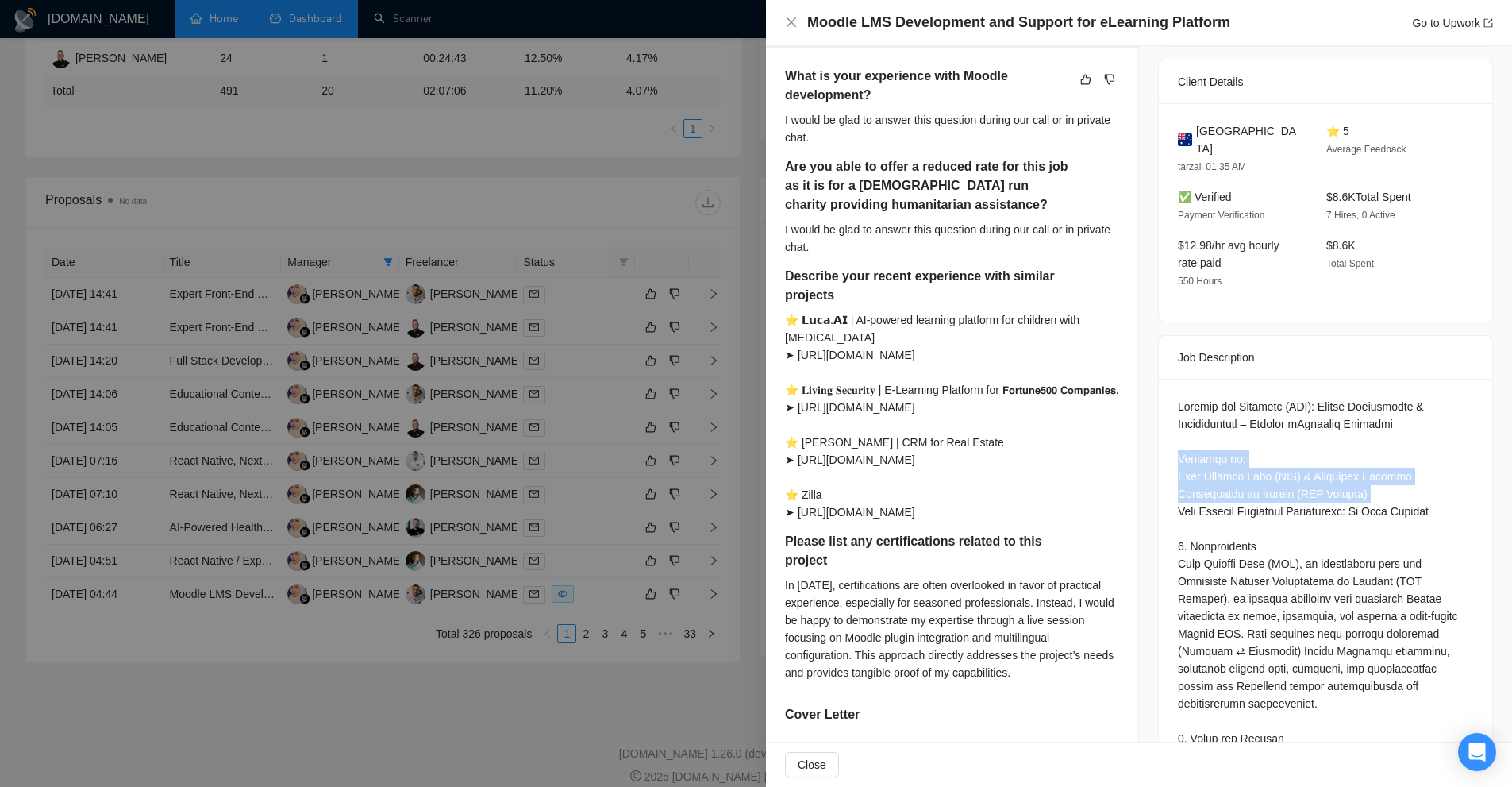
drag, startPoint x: 1387, startPoint y: 442, endPoint x: 1379, endPoint y: 471, distance: 30.1
click div "Questions: What is your experience with Moodle development? Are you able to off…"
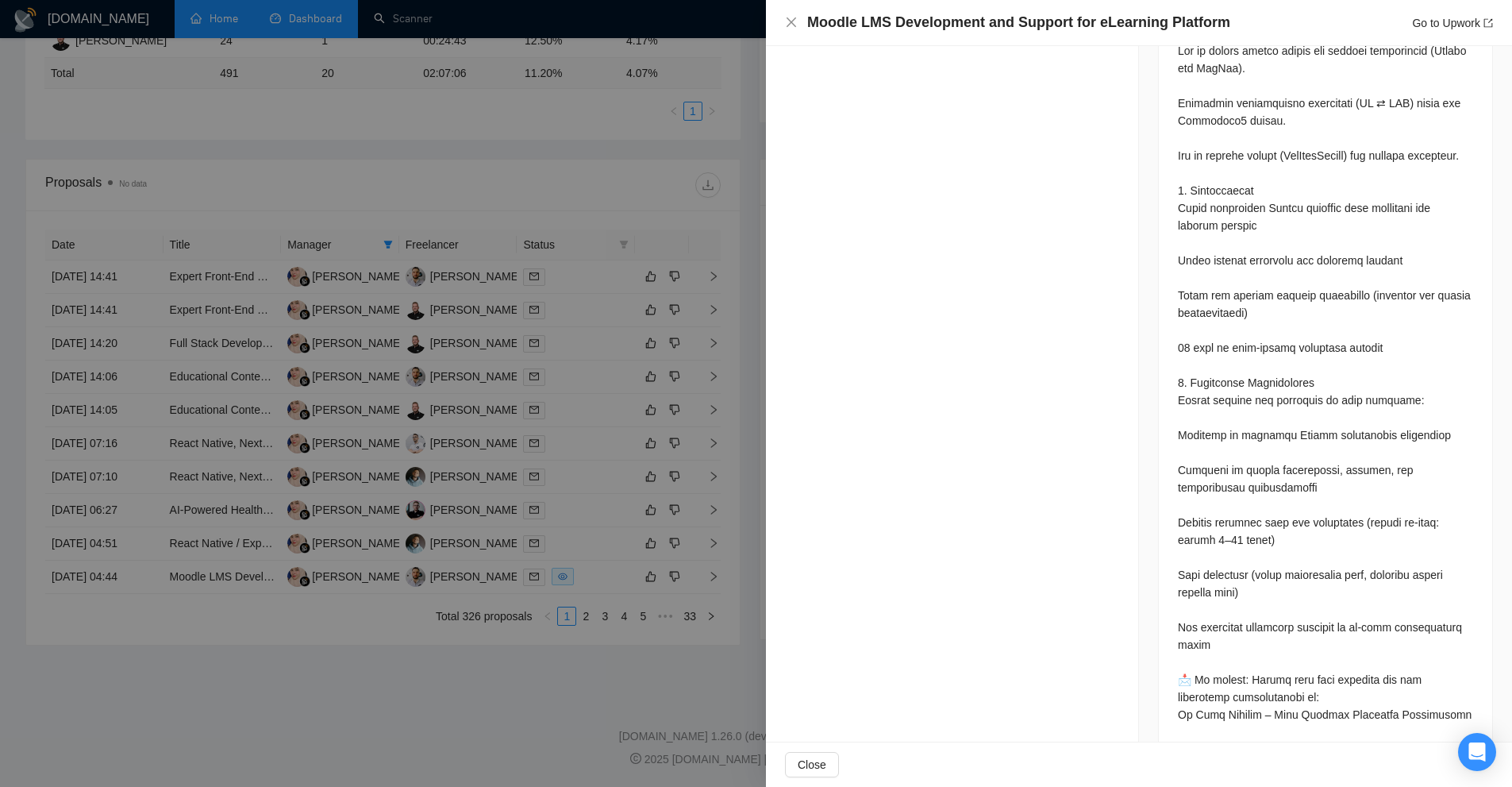
scroll to position [2090, 0]
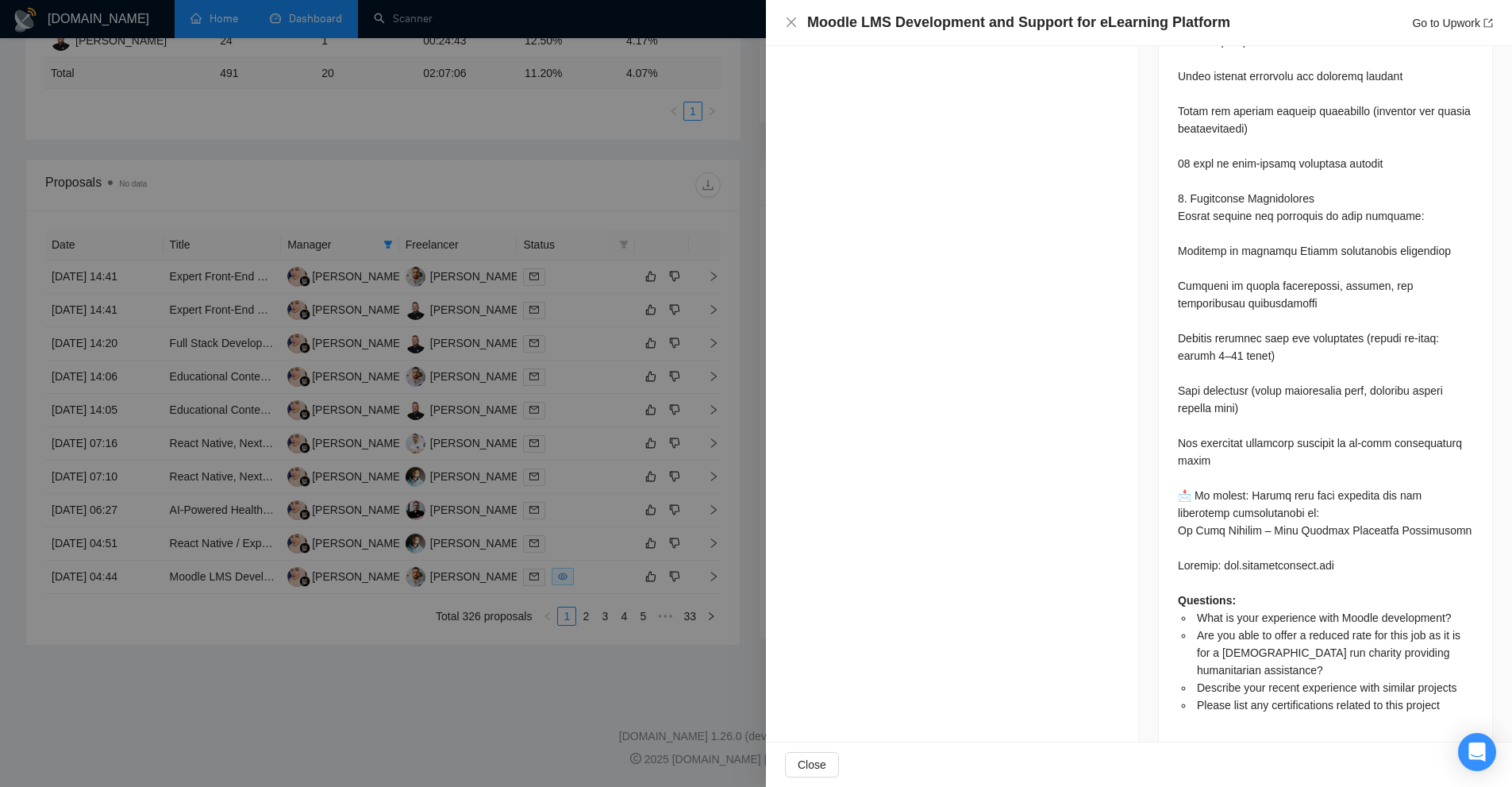
click div "Questions: What is your experience with Moodle development? Are you able to off…"
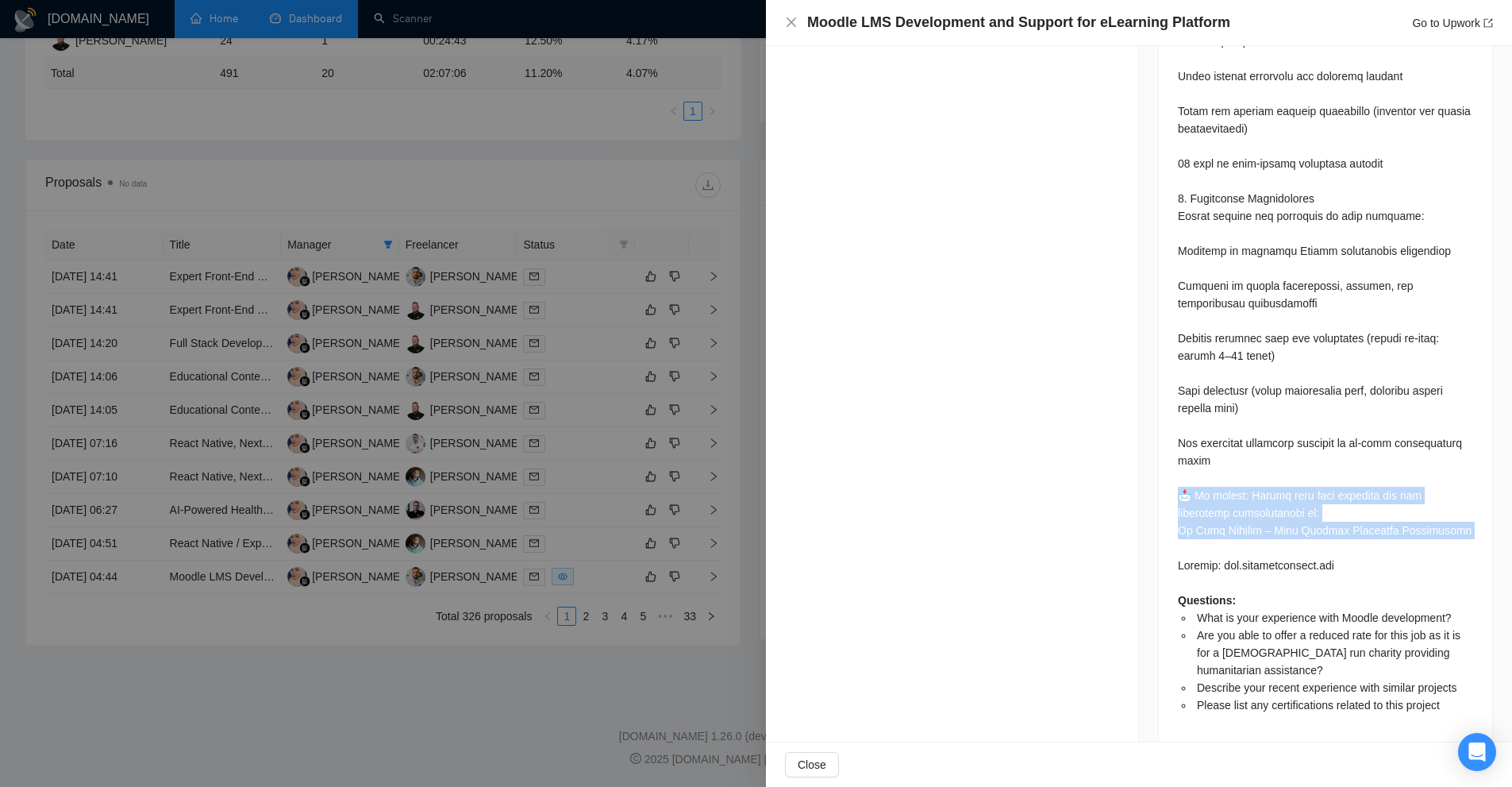
drag, startPoint x: 1241, startPoint y: 477, endPoint x: 1237, endPoint y: 510, distance: 33.2
click div "Questions: What is your experience with Moodle development? Are you able to off…"
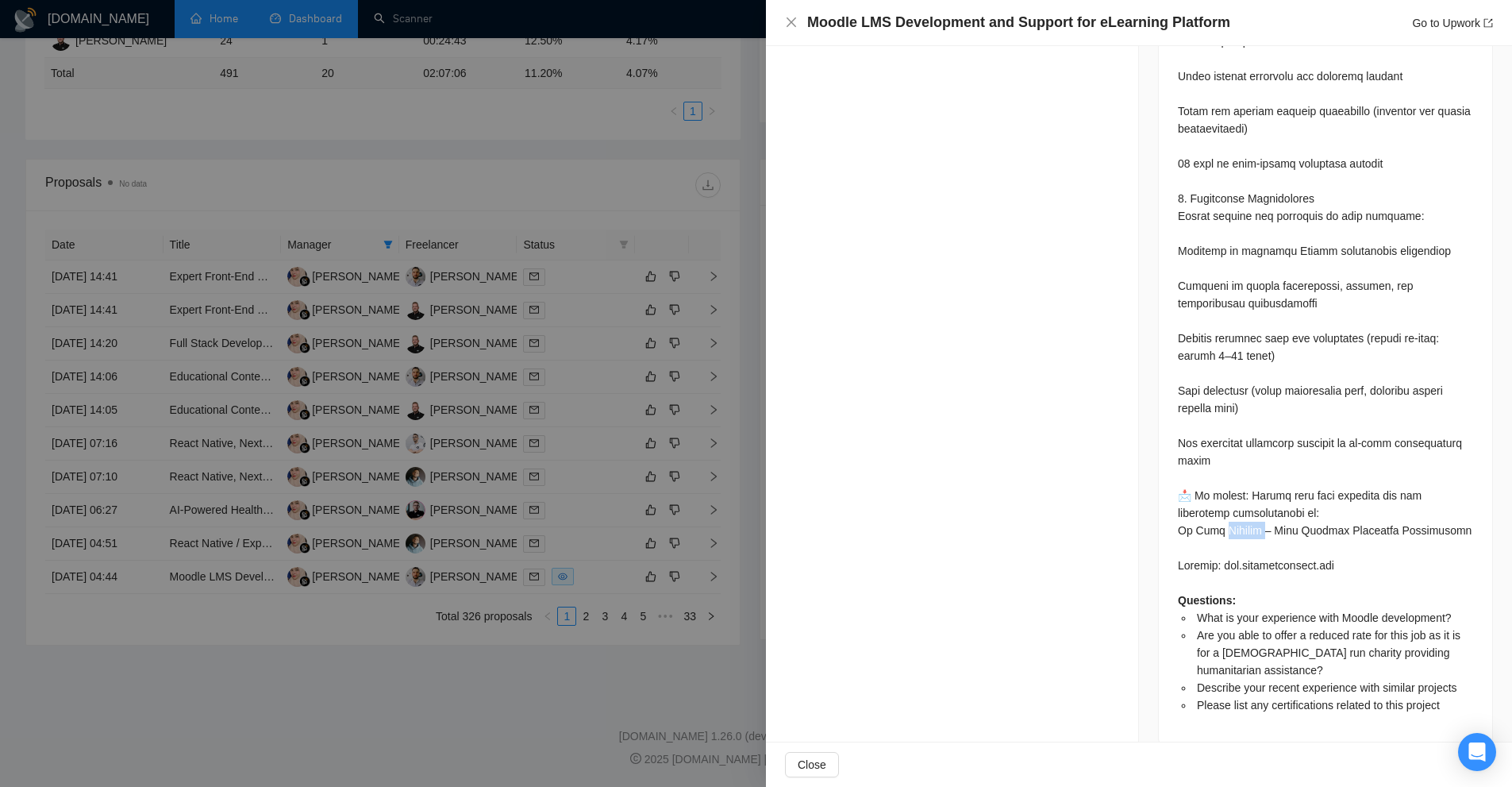
click div "Questions: What is your experience with Moodle development? Are you able to off…"
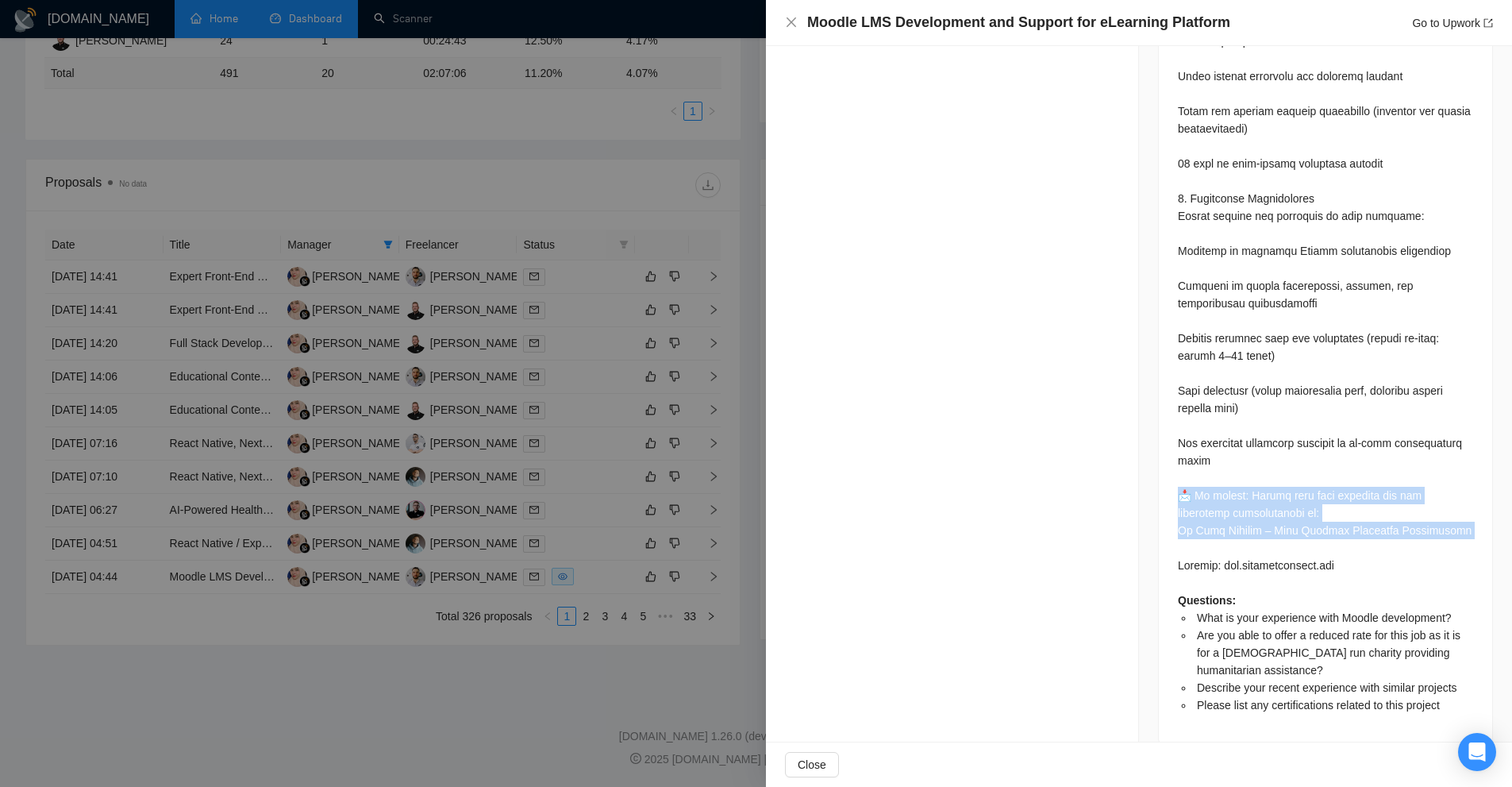
drag, startPoint x: 1237, startPoint y: 510, endPoint x: 1254, endPoint y: 477, distance: 37.1
click div "Questions: What is your experience with Moodle development? Are you able to off…"
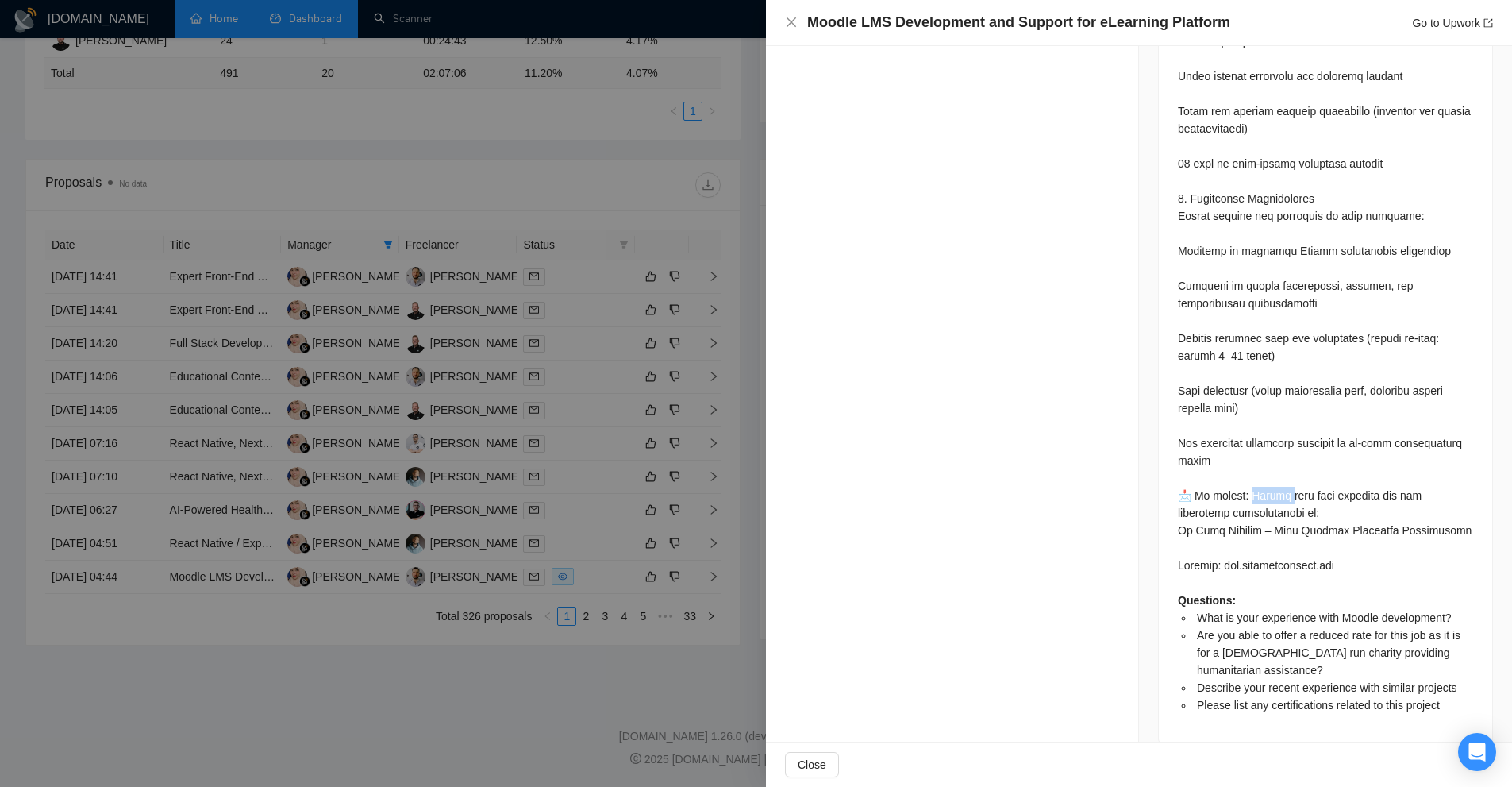
click div "Questions: What is your experience with Moodle development? Are you able to off…"
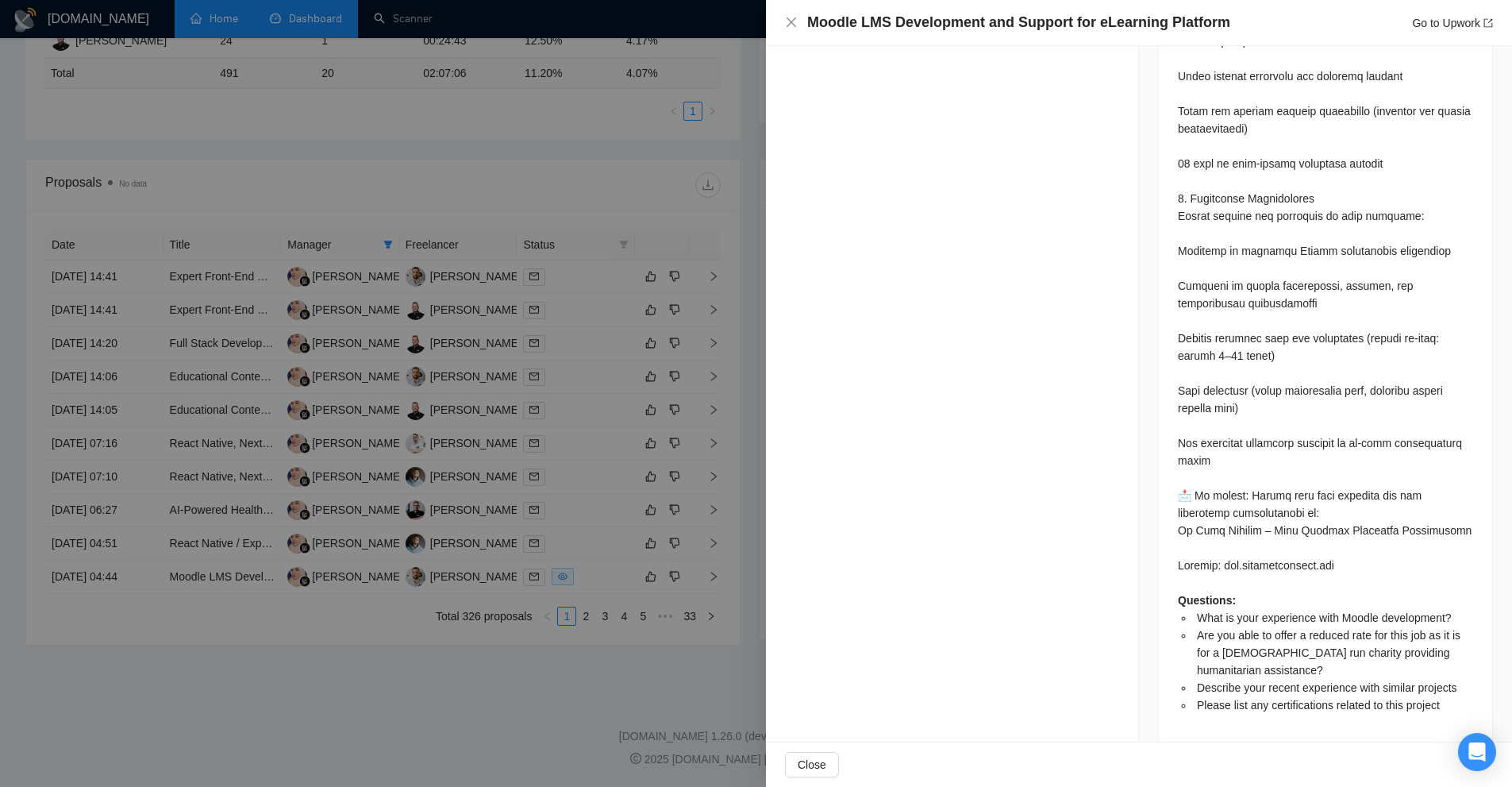
click div "Questions: What is your experience with Moodle development? Are you able to off…"
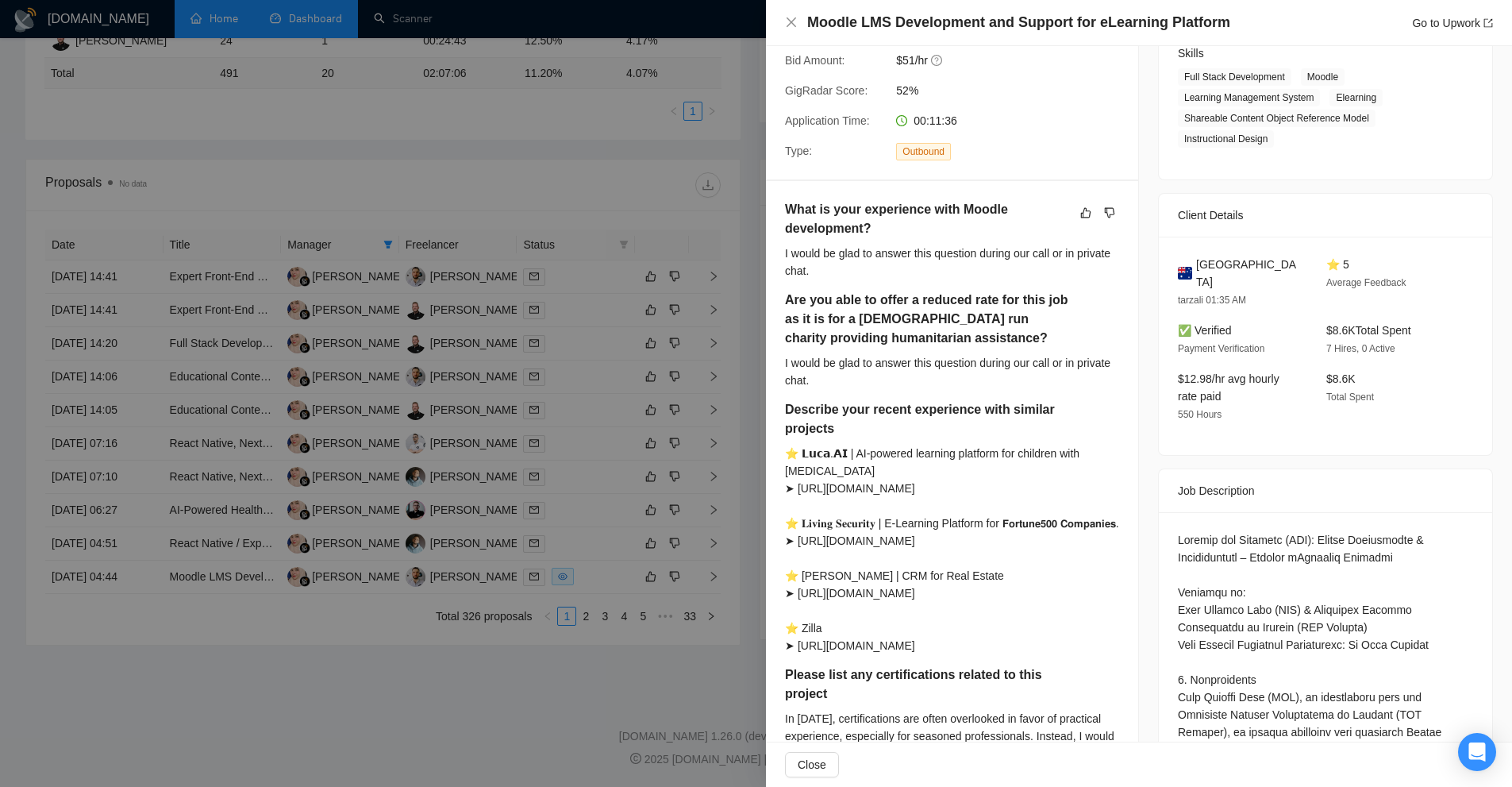
scroll to position [0, 0]
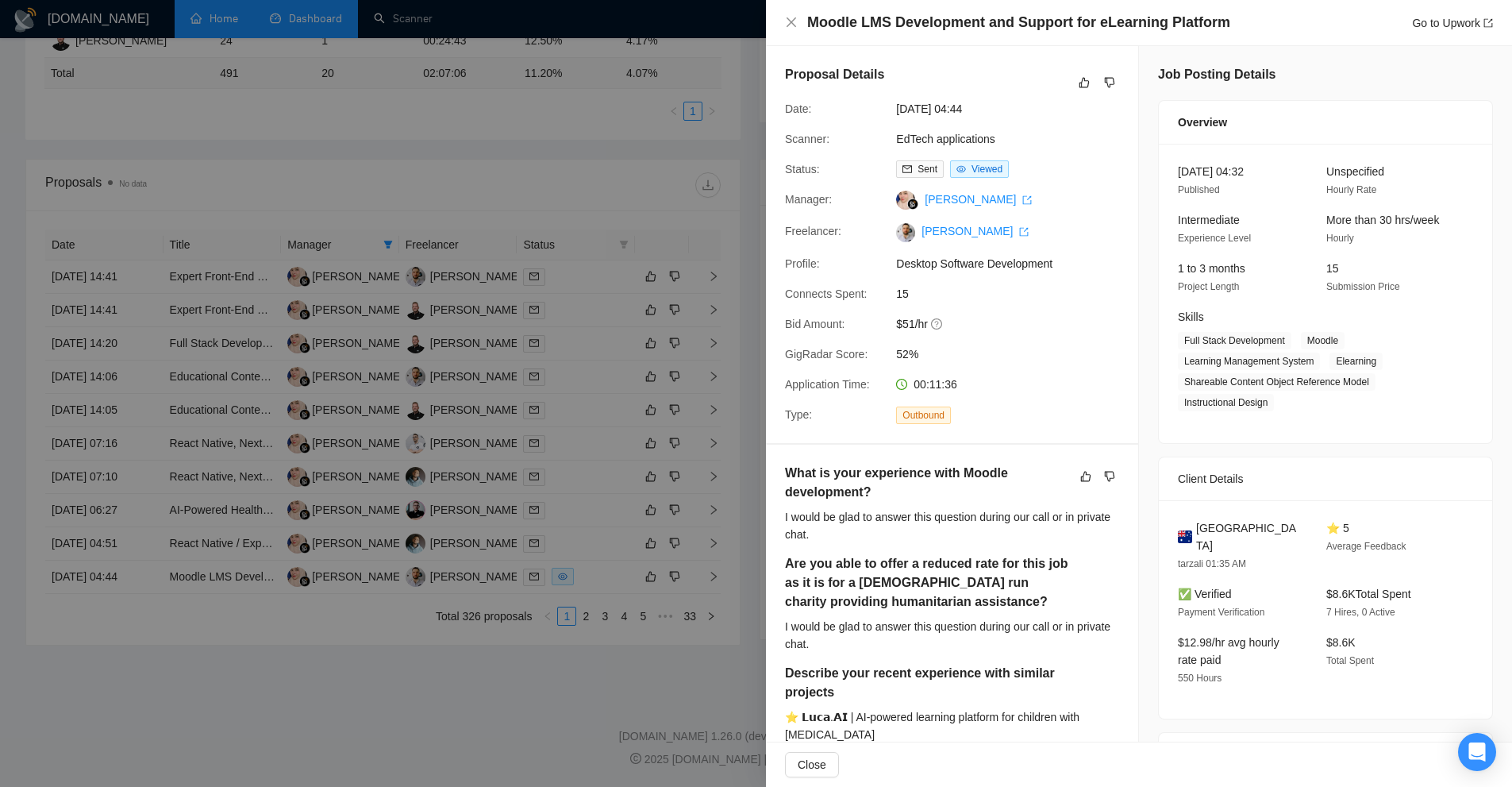
click div
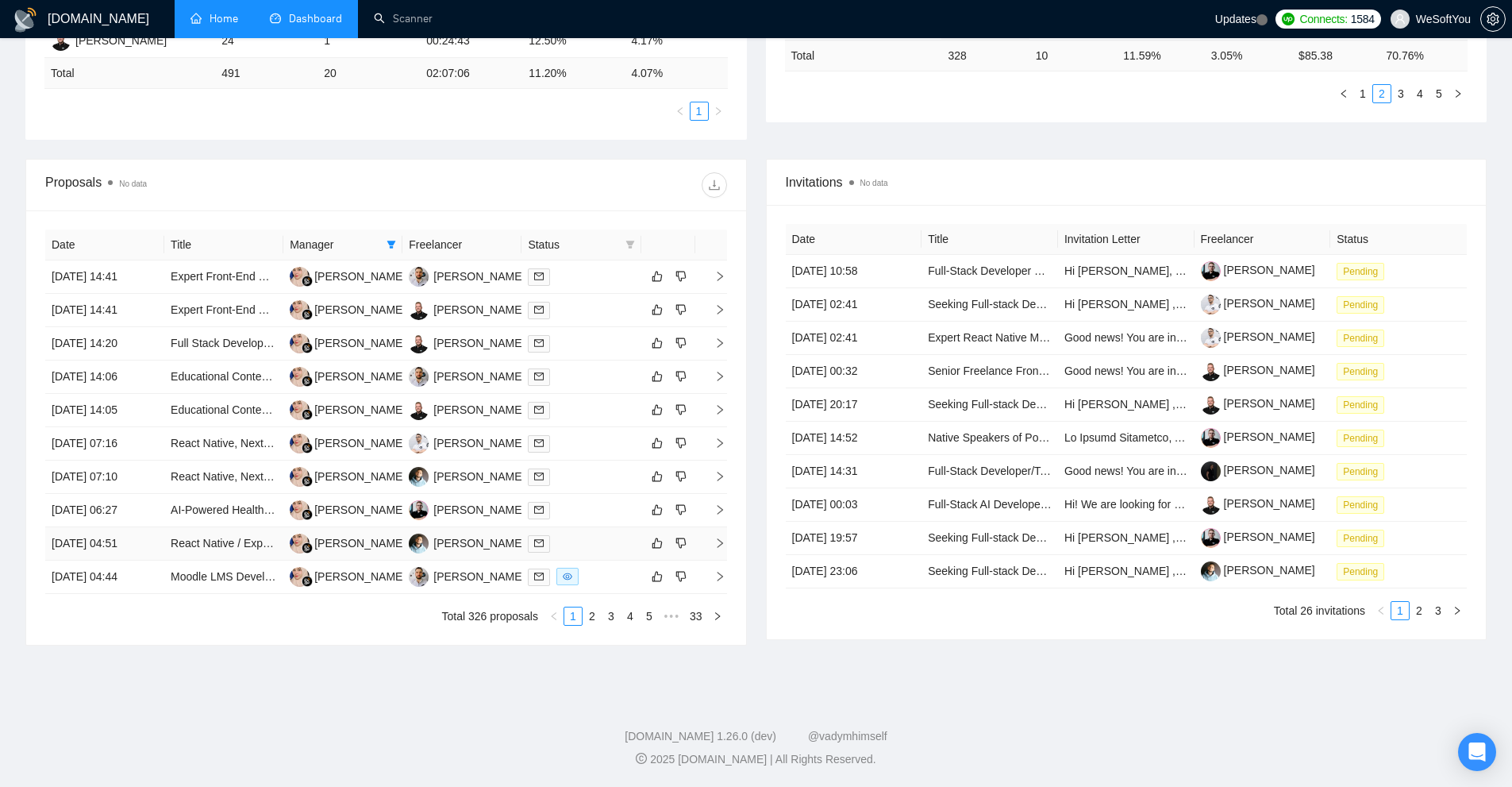
click div
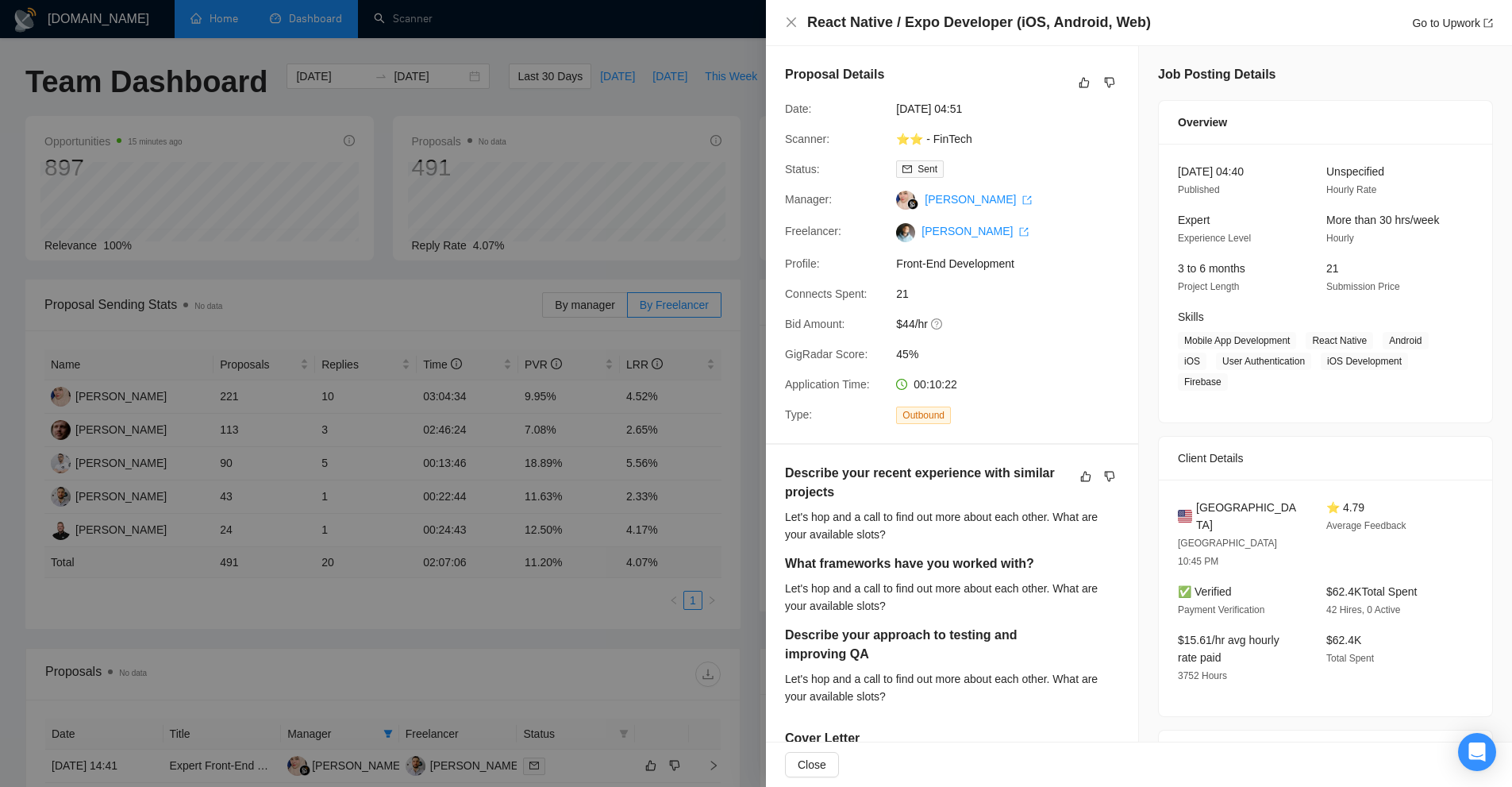
click div
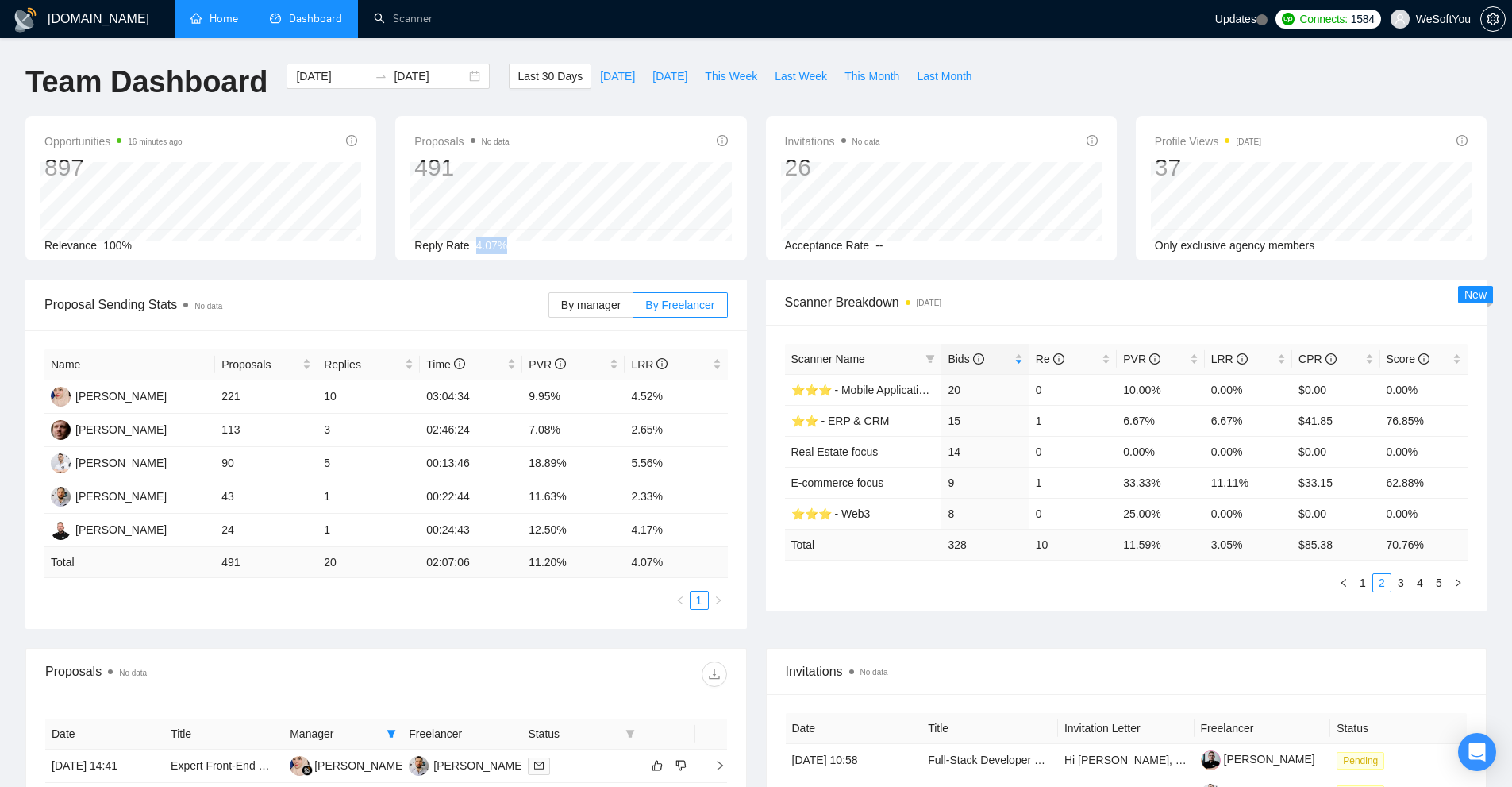
drag, startPoint x: 468, startPoint y: 247, endPoint x: 524, endPoint y: 246, distance: 56.0
click div "Reply Rate 4.07%"
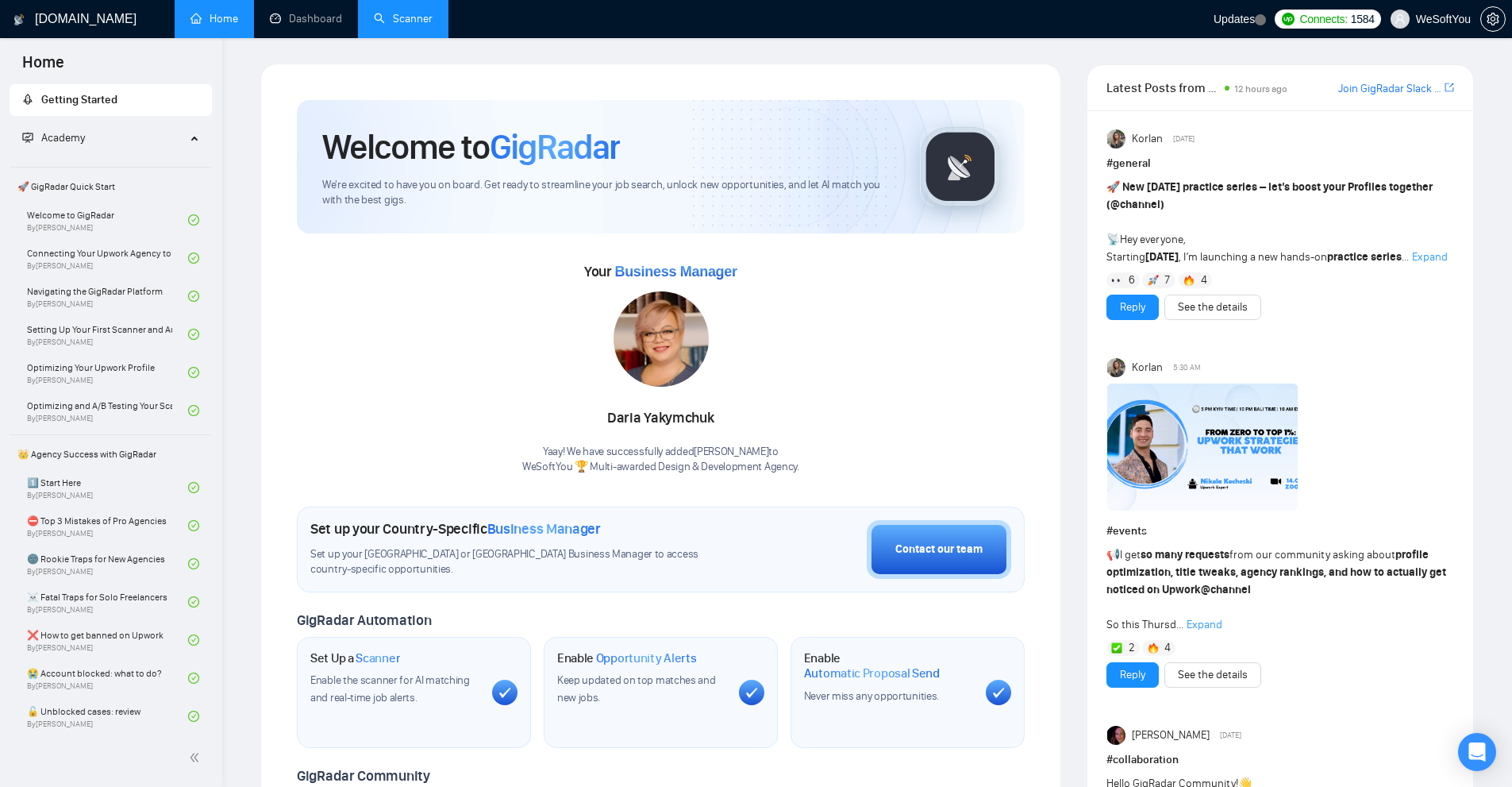
click at [389, 19] on link "Scanner" at bounding box center [403, 18] width 59 height 13
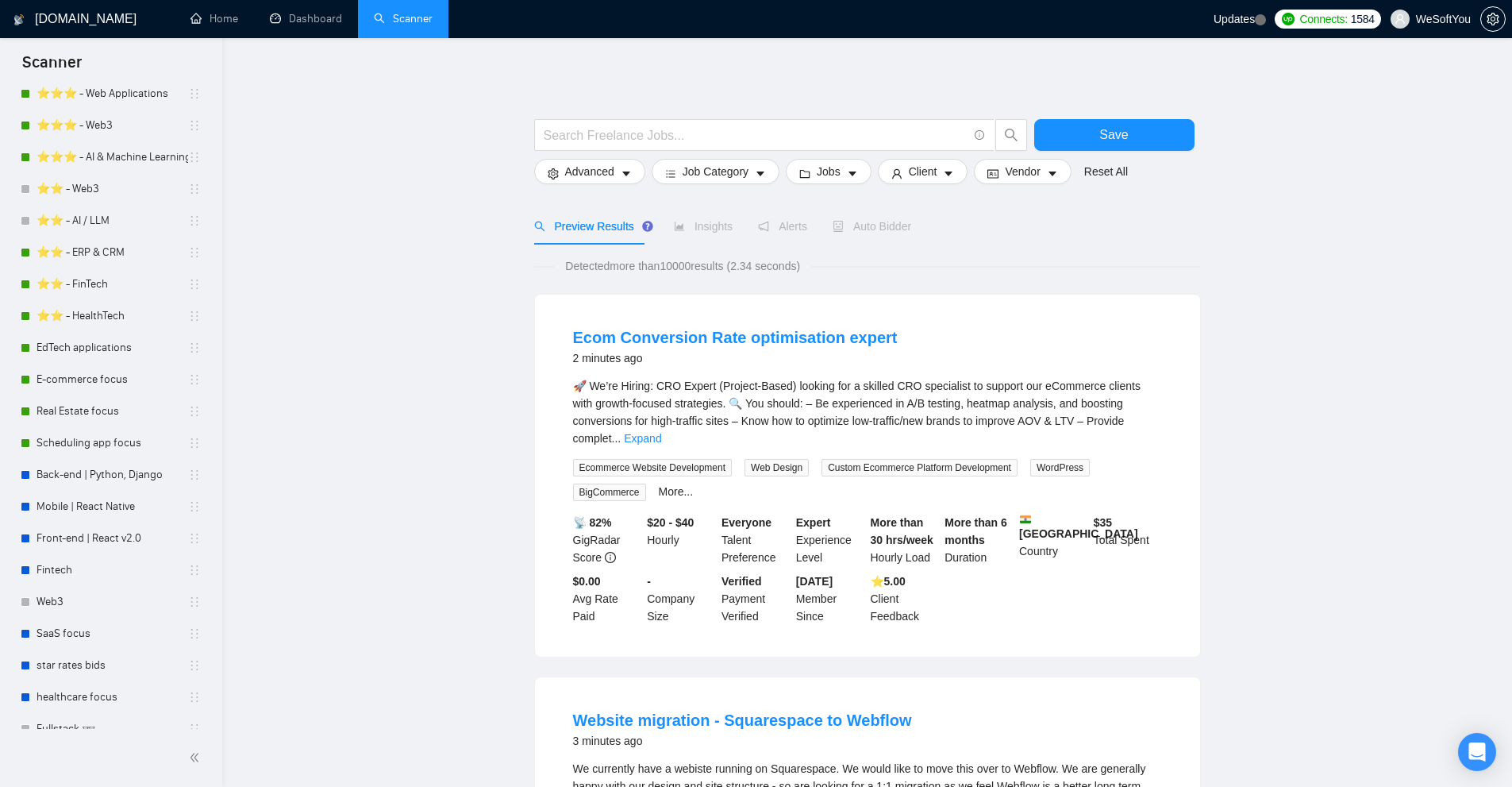
scroll to position [194, 0]
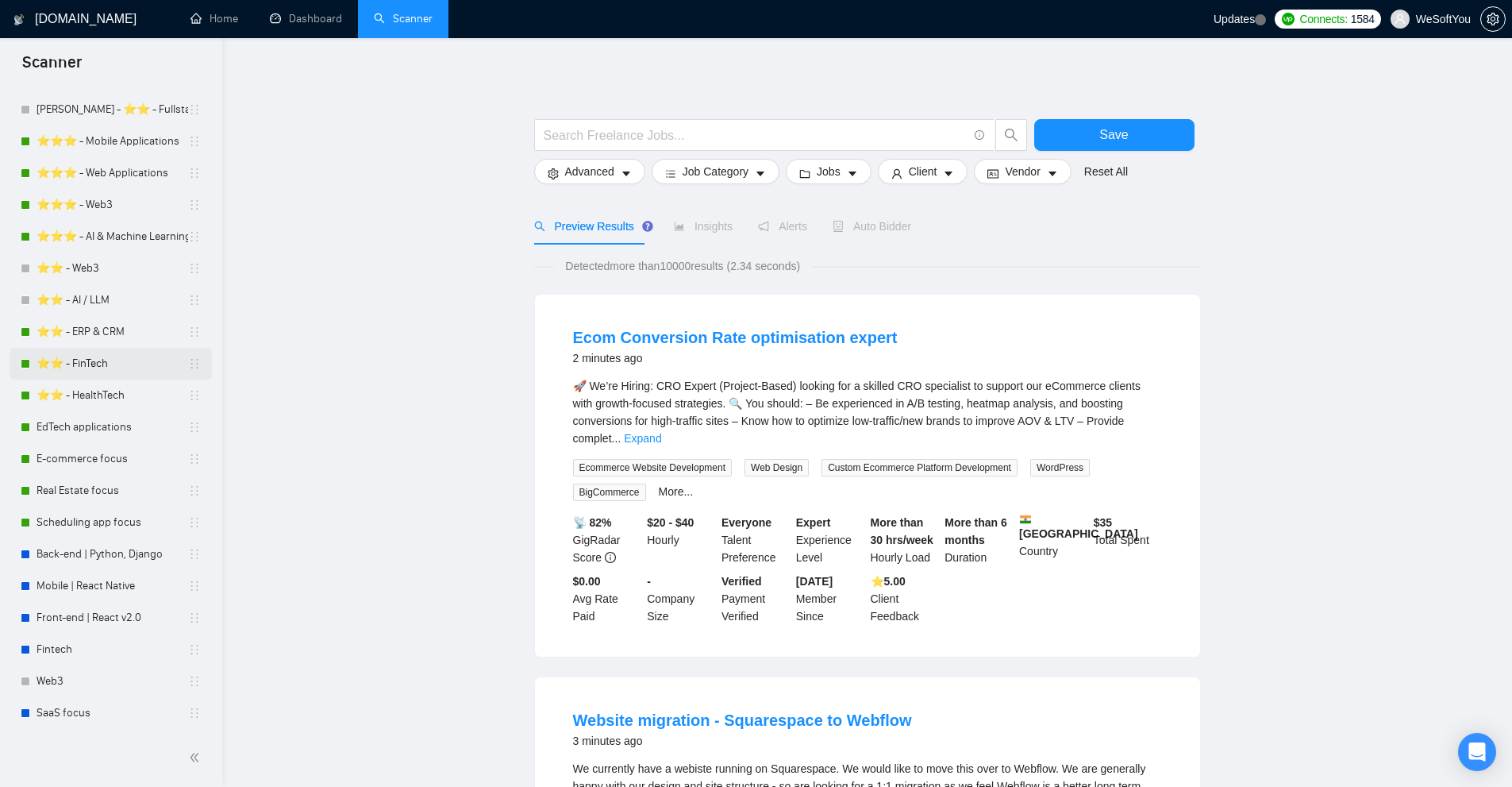
click at [114, 362] on link "⭐️⭐️ - FinTech" at bounding box center [112, 363] width 151 height 31
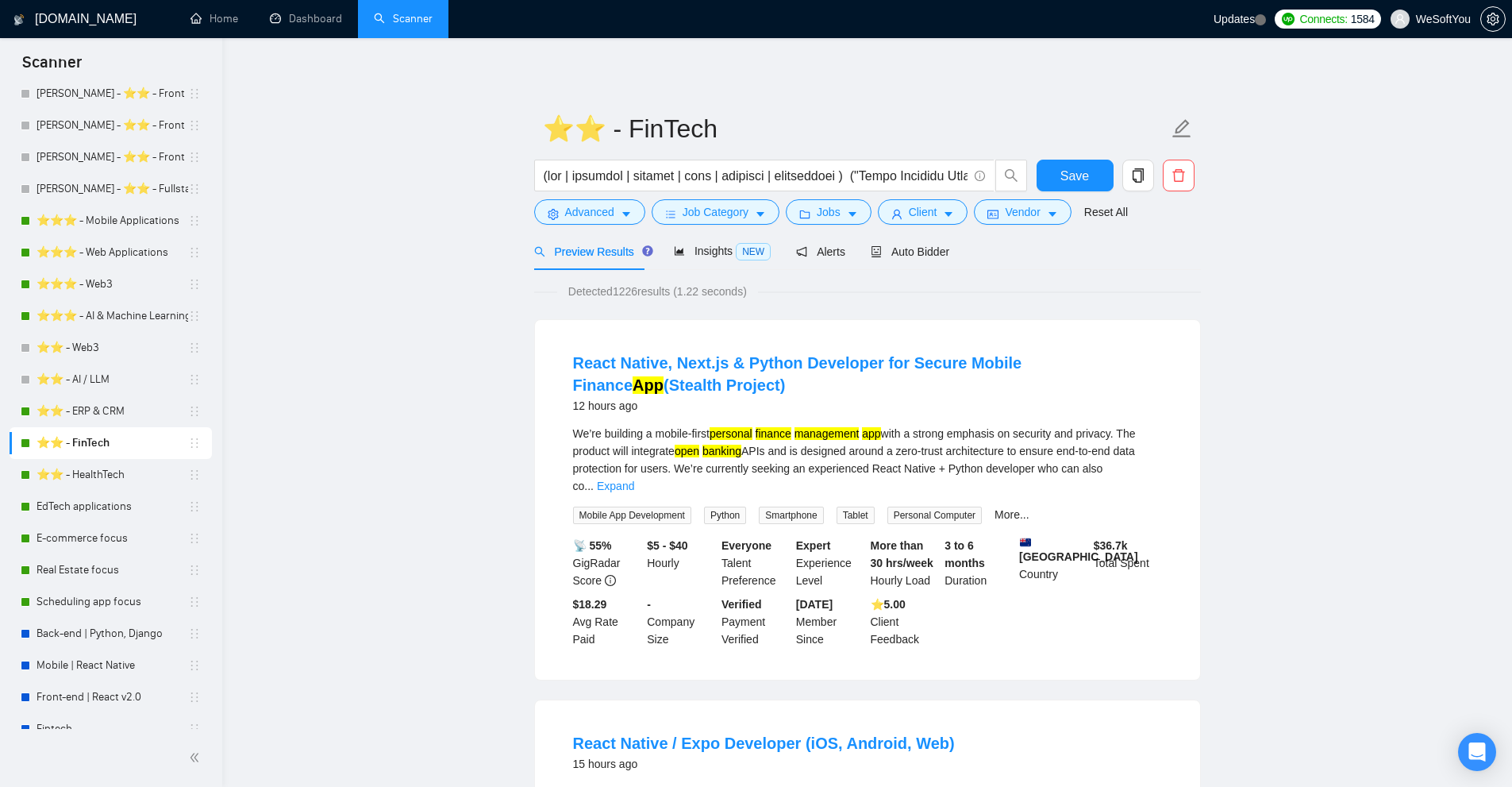
scroll to position [35, 0]
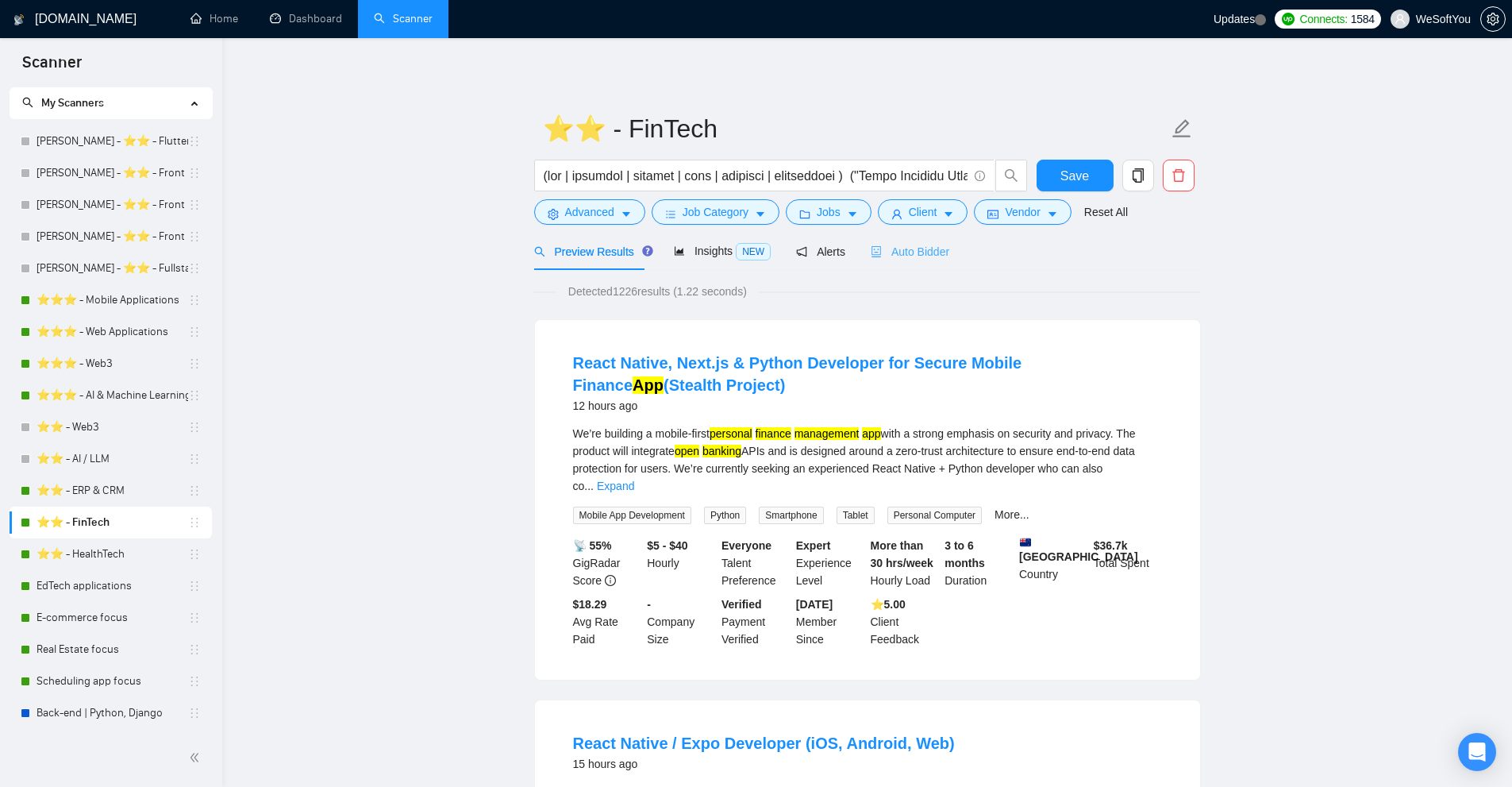
click at [890, 237] on div "Auto Bidder" at bounding box center [910, 251] width 79 height 37
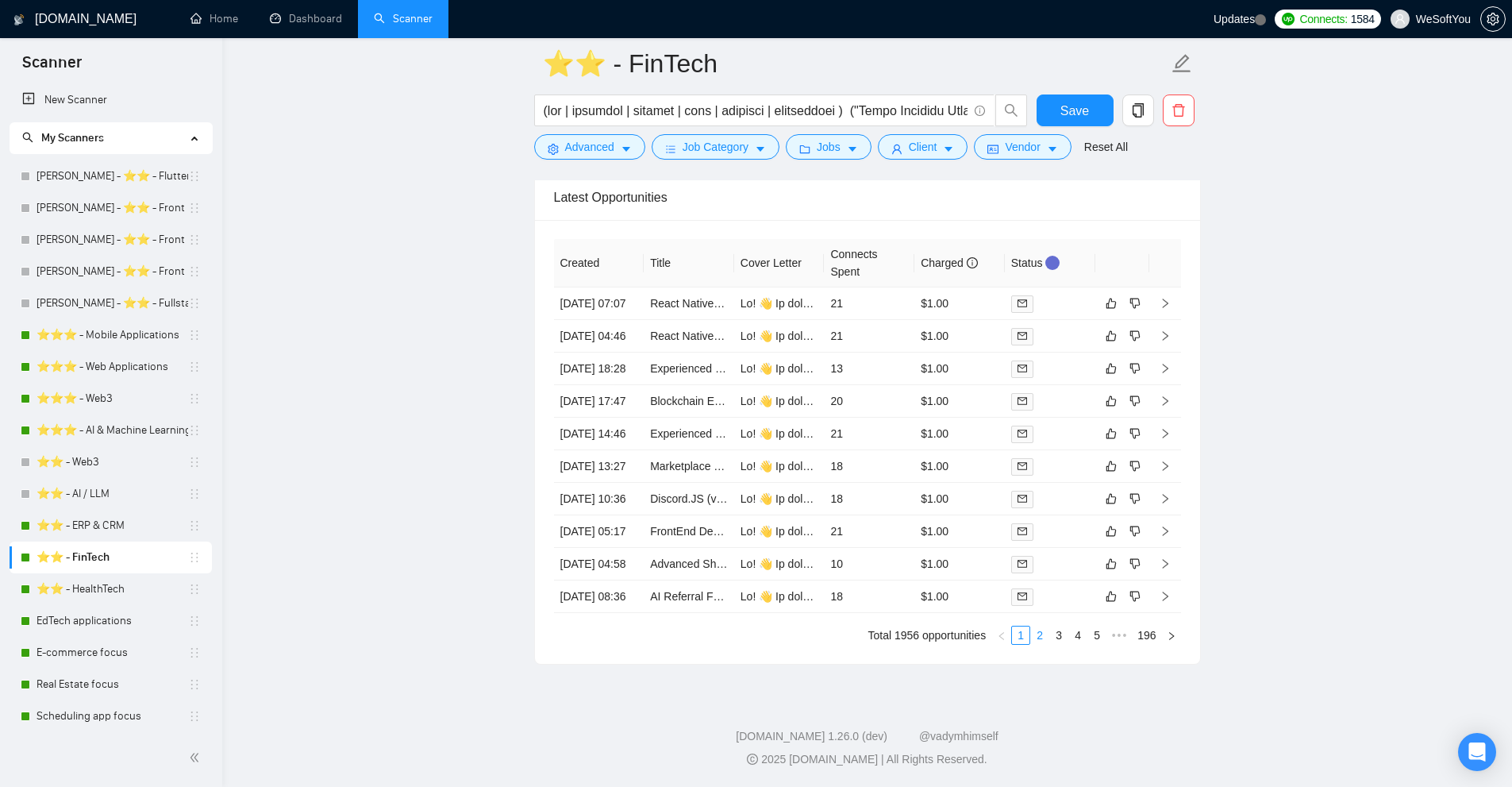
click at [1041, 644] on link "2" at bounding box center [1039, 635] width 17 height 17
click at [888, 310] on td "21" at bounding box center [868, 303] width 90 height 32
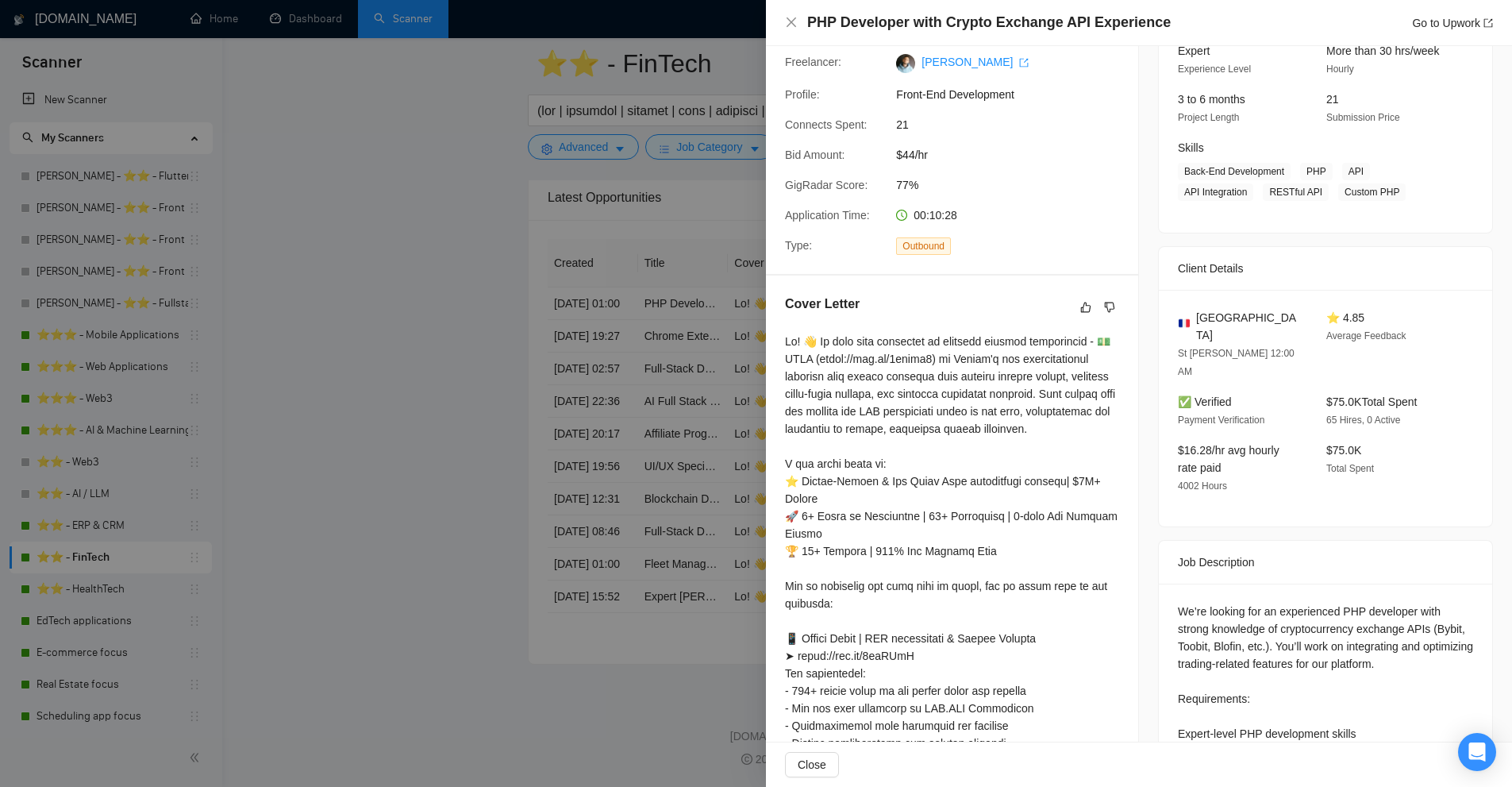
scroll to position [172, 0]
click at [611, 353] on div at bounding box center [756, 393] width 1512 height 787
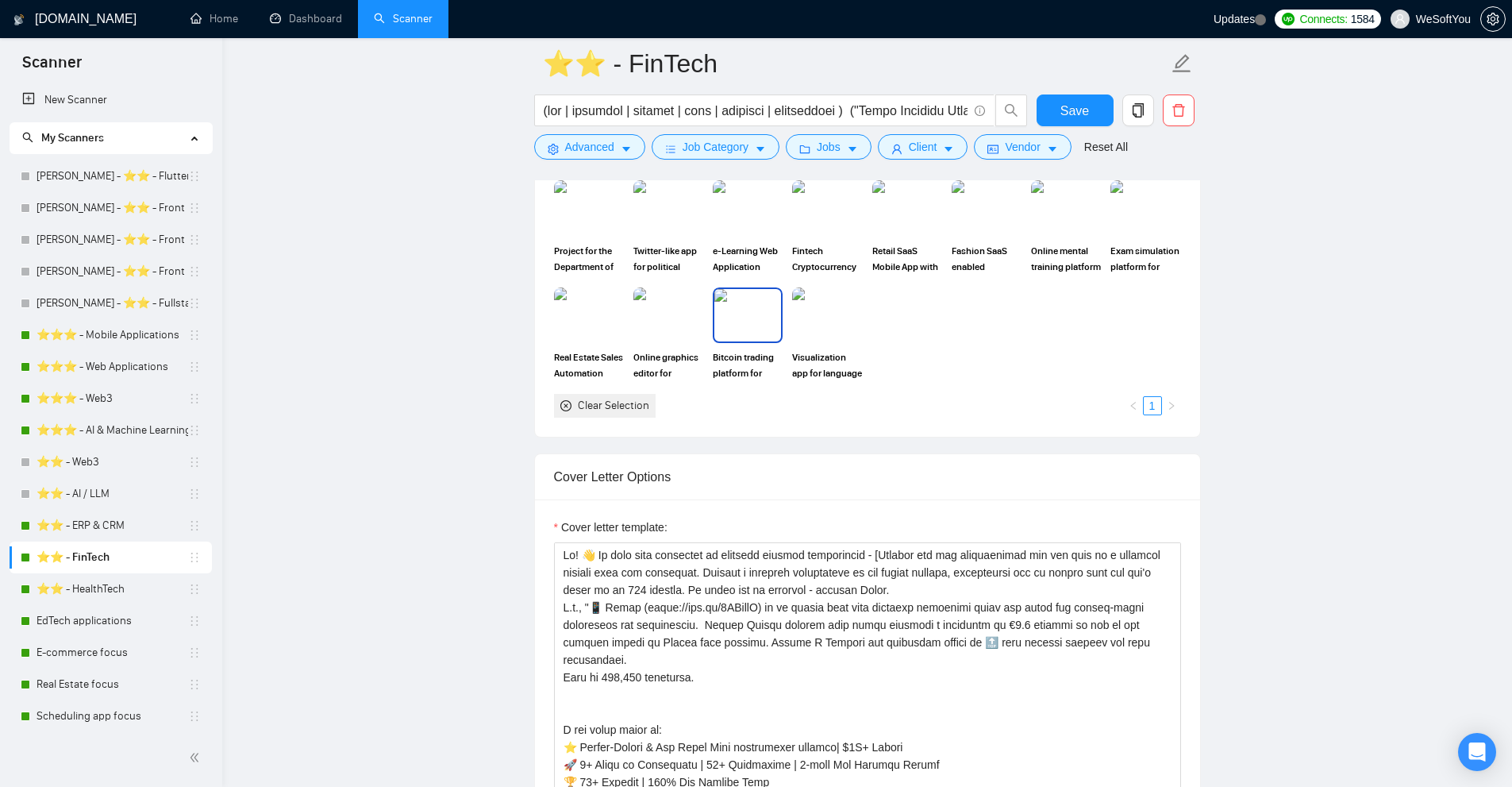
scroll to position [1591, 0]
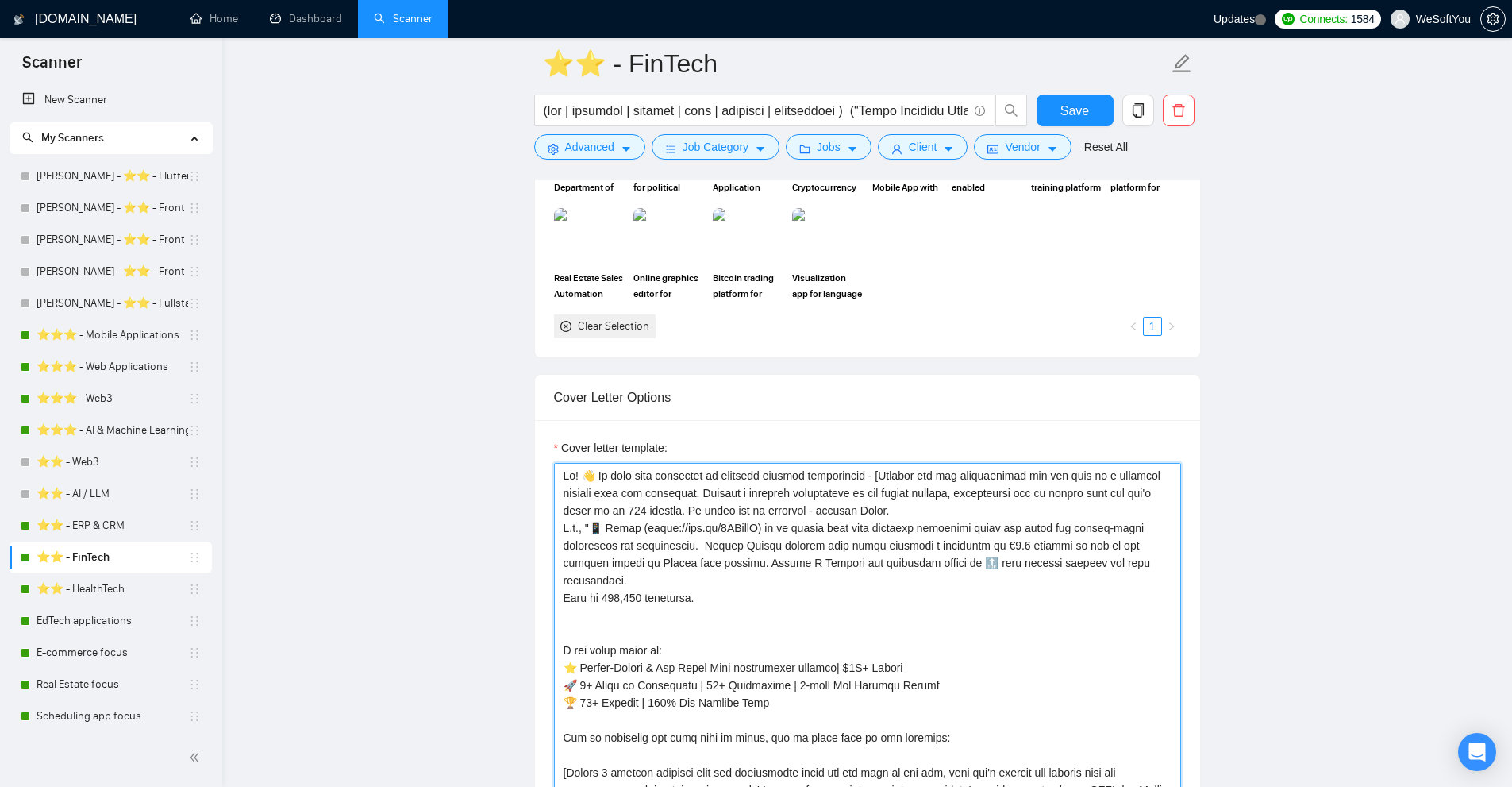
click at [895, 469] on textarea "Cover letter template:" at bounding box center [868, 641] width 627 height 358
drag, startPoint x: 895, startPoint y: 469, endPoint x: 884, endPoint y: 586, distance: 117.5
click at [884, 586] on textarea "Cover letter template:" at bounding box center [868, 641] width 627 height 358
click at [883, 583] on textarea "Cover letter template:" at bounding box center [868, 641] width 627 height 358
drag, startPoint x: 828, startPoint y: 581, endPoint x: 595, endPoint y: 508, distance: 244.2
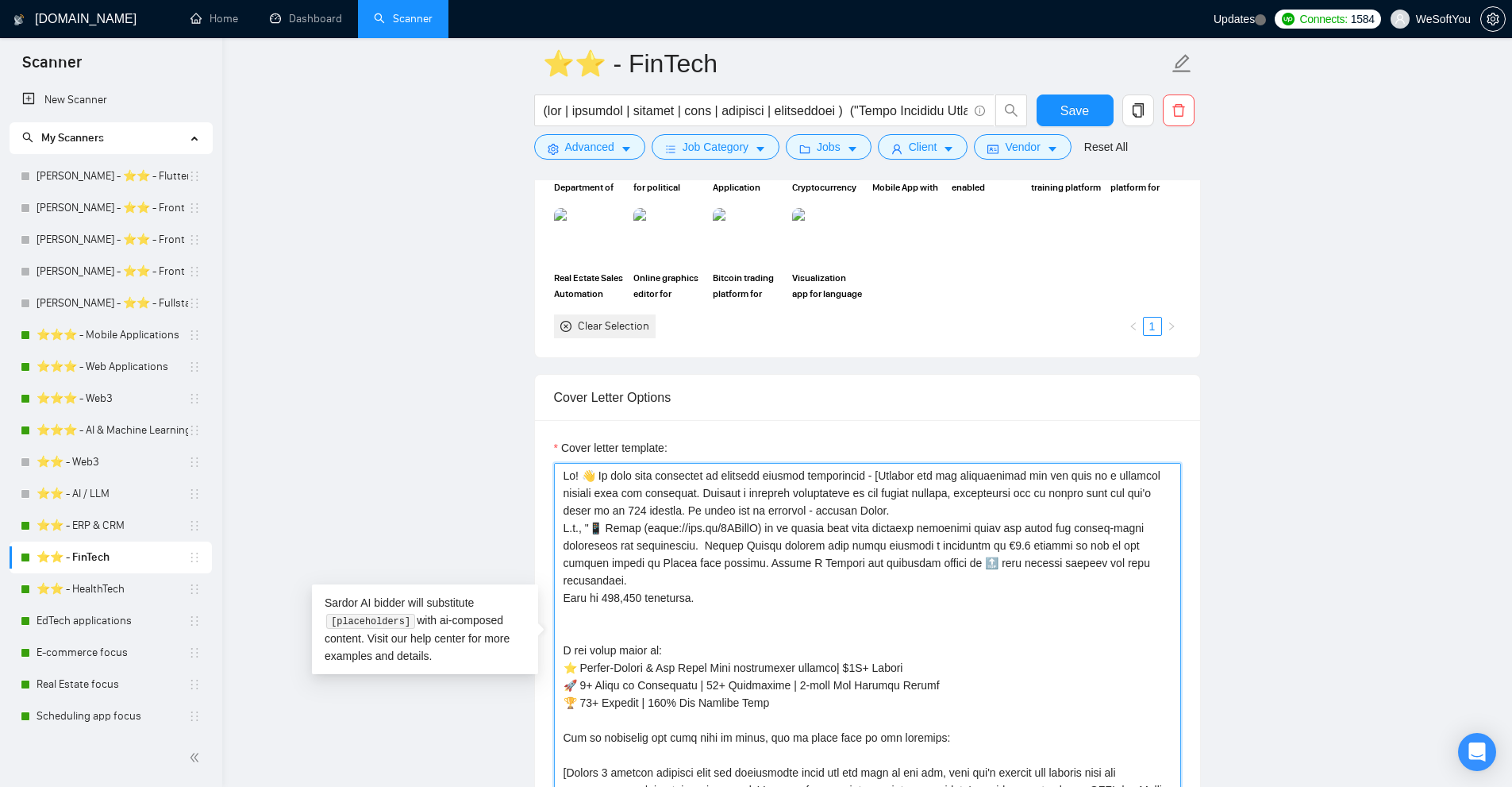
click at [595, 508] on textarea "Cover letter template:" at bounding box center [868, 641] width 627 height 358
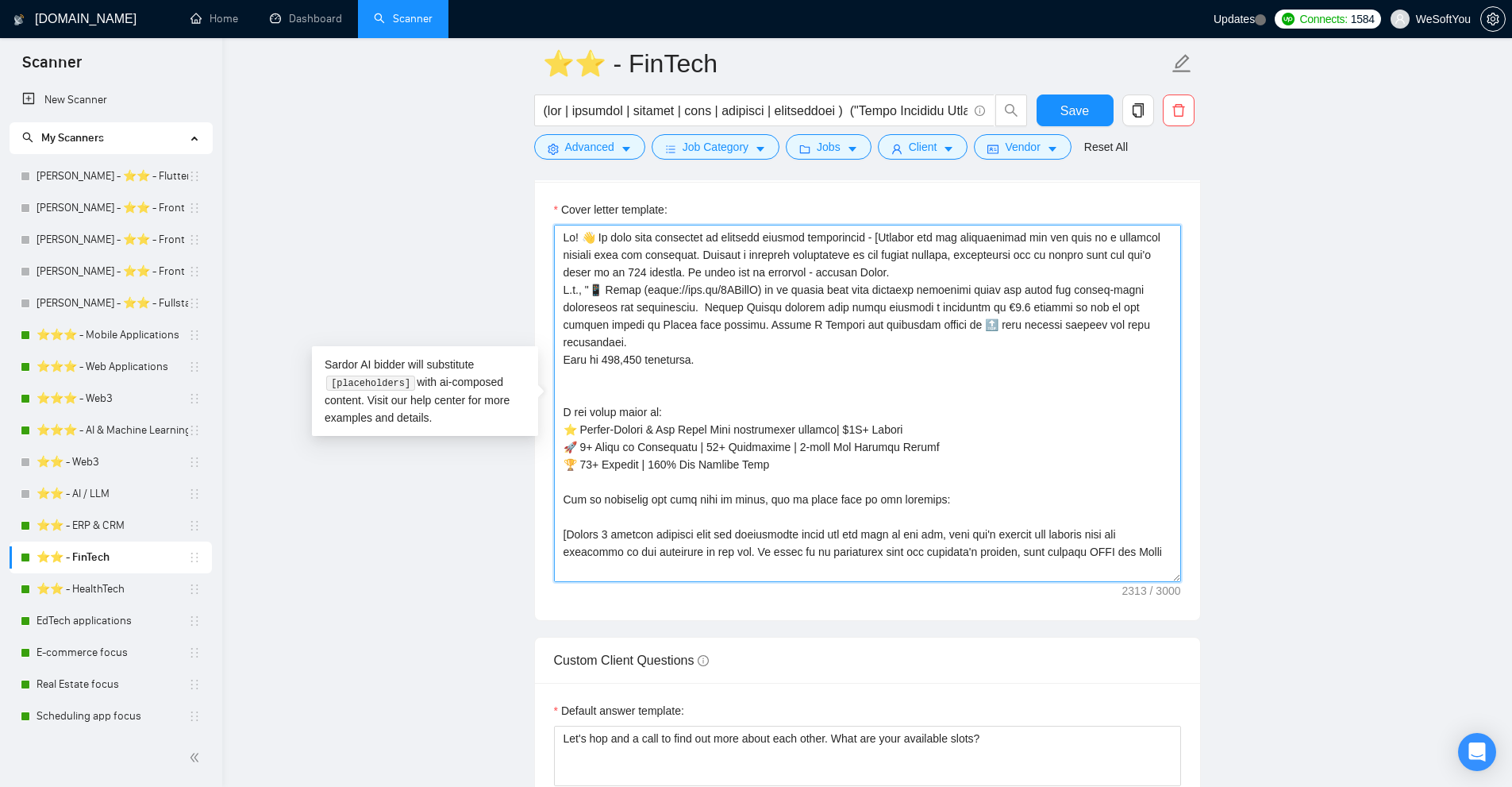
scroll to position [79, 0]
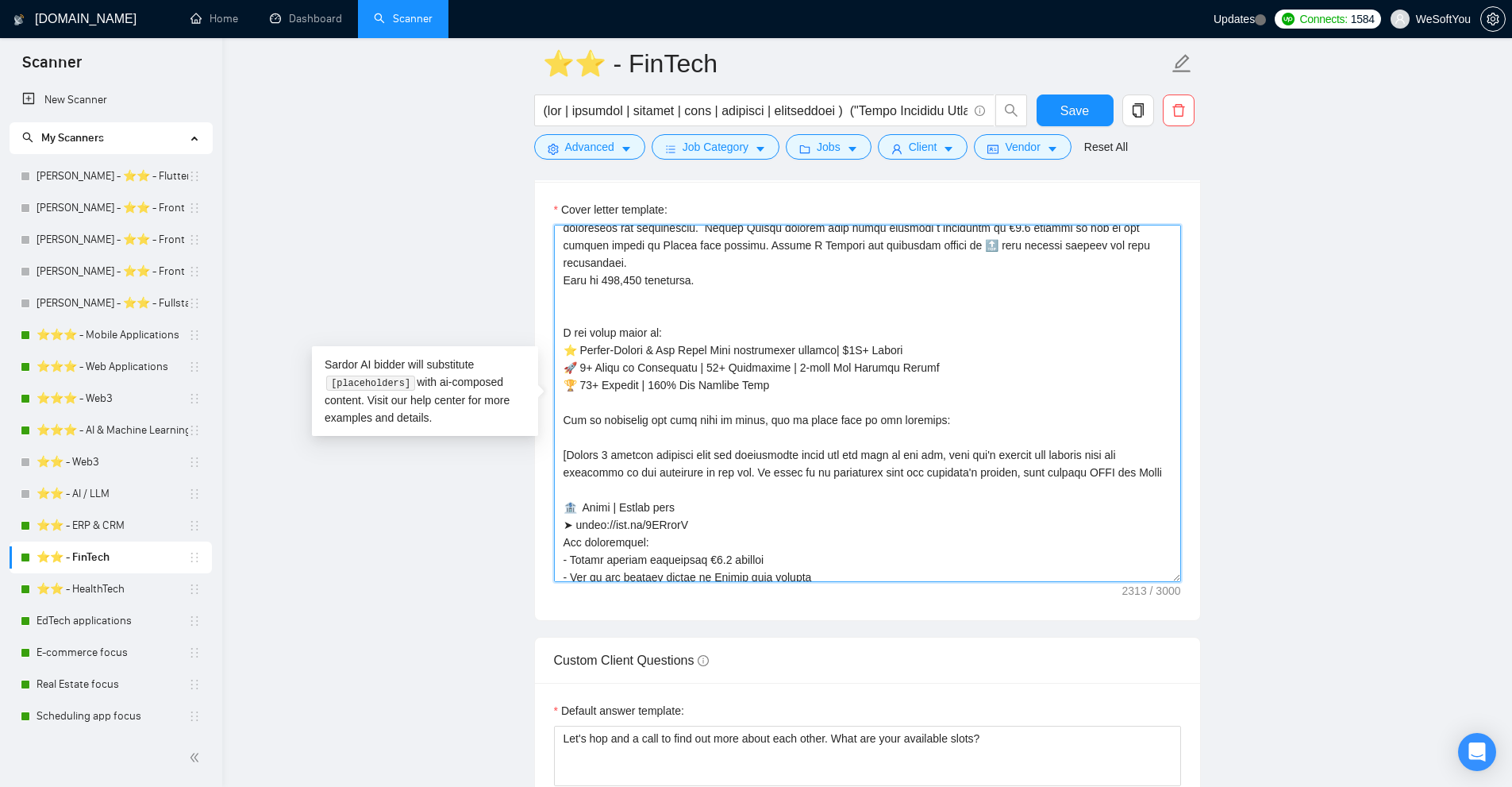
drag, startPoint x: 761, startPoint y: 370, endPoint x: 536, endPoint y: 318, distance: 230.9
click at [536, 318] on div "Cover letter template:" at bounding box center [868, 401] width 665 height 439
click at [627, 316] on textarea "Cover letter template:" at bounding box center [868, 404] width 627 height 358
drag, startPoint x: 627, startPoint y: 316, endPoint x: 634, endPoint y: 365, distance: 49.5
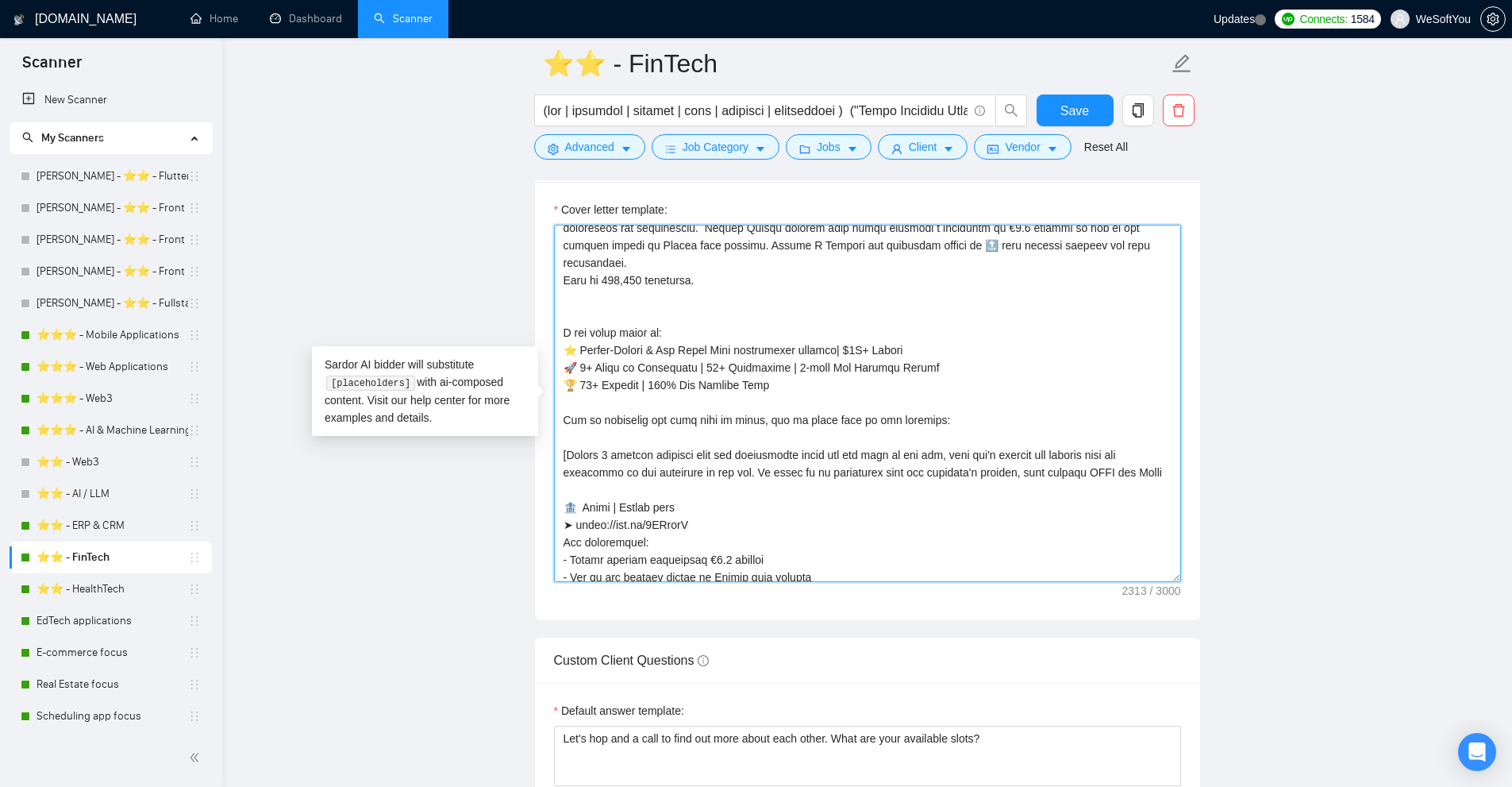
click at [634, 365] on textarea "Cover letter template:" at bounding box center [868, 404] width 627 height 358
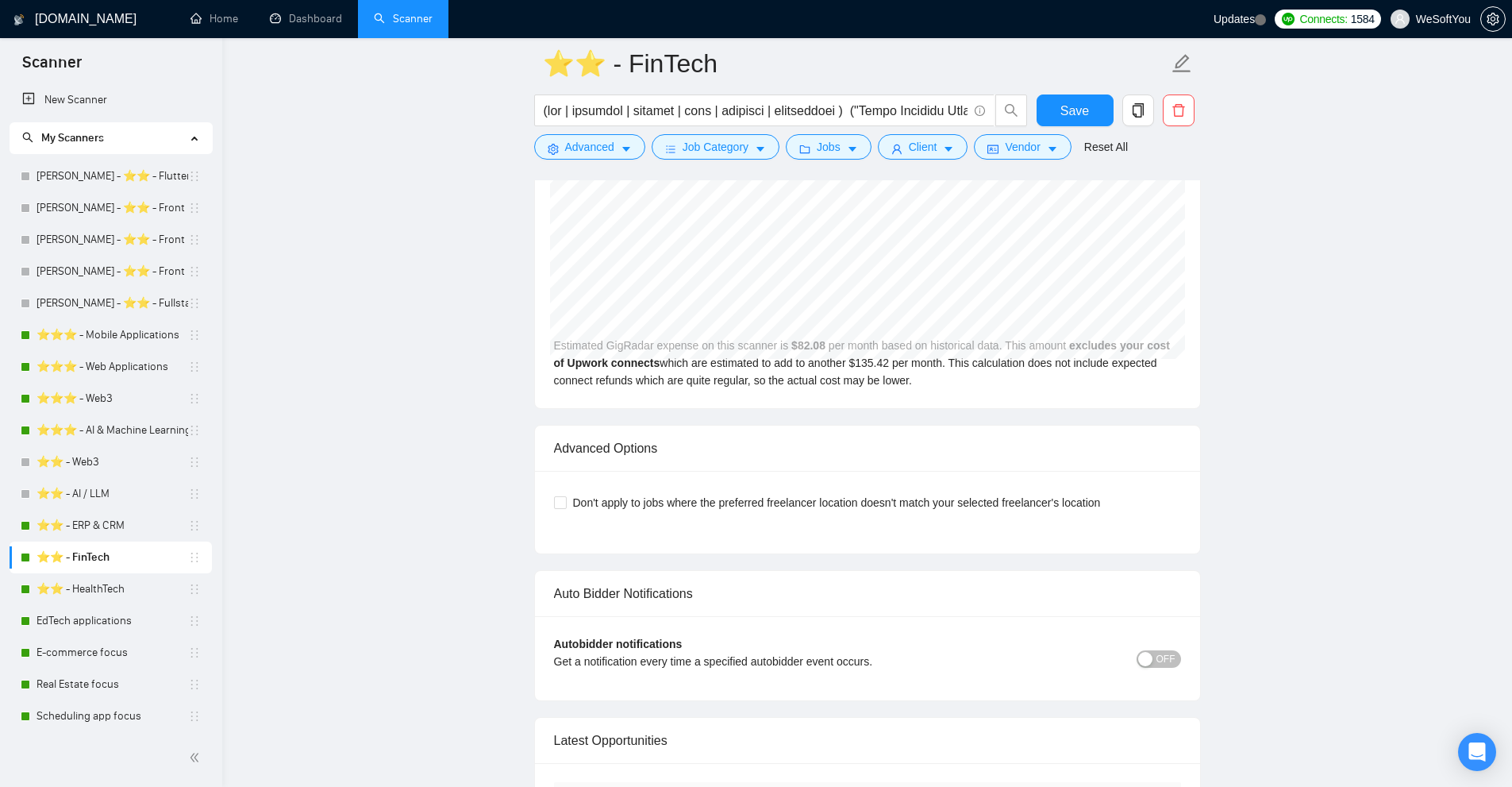
scroll to position [4119, 0]
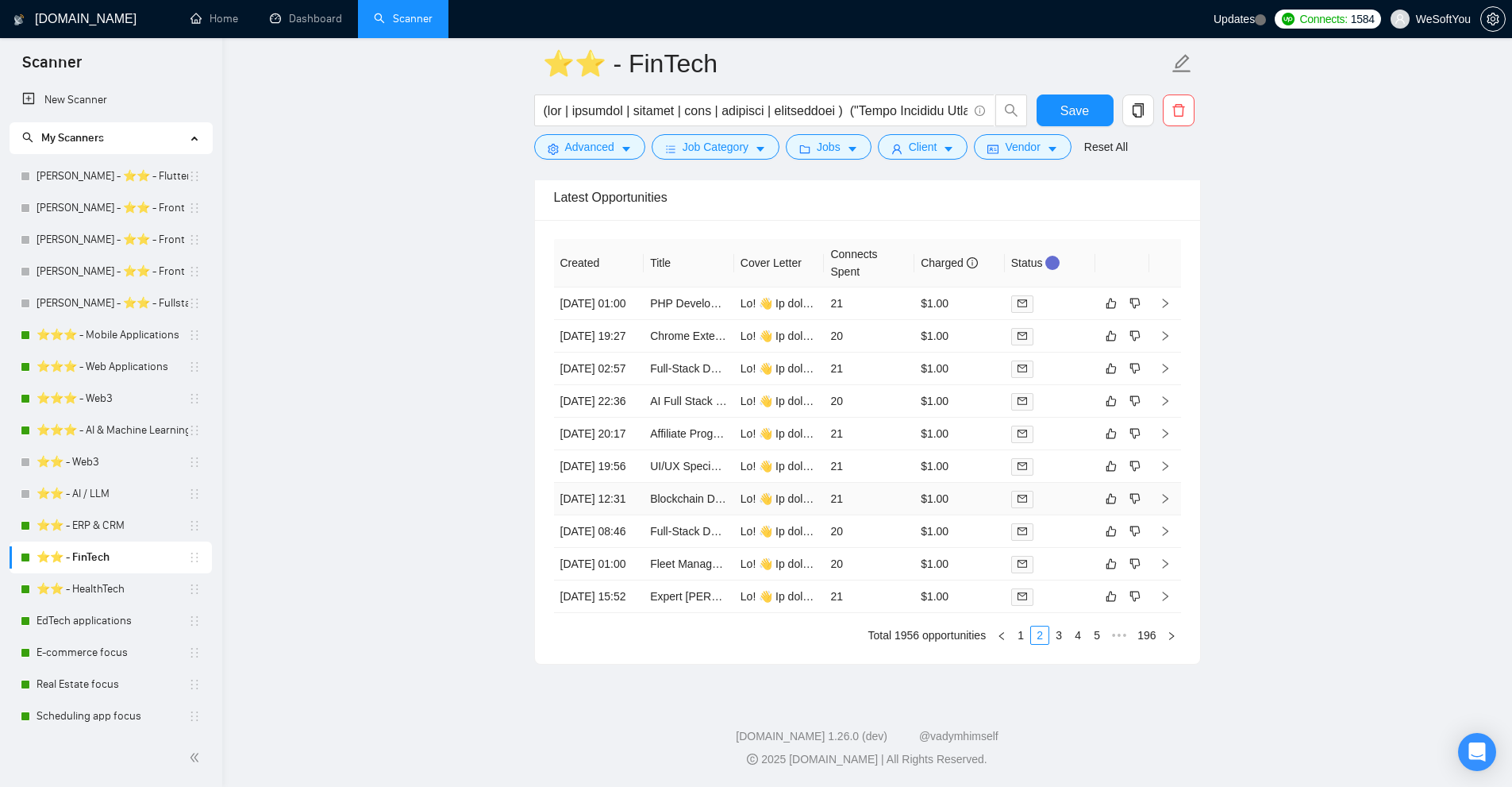
click at [968, 482] on td "$1.00" at bounding box center [959, 498] width 90 height 32
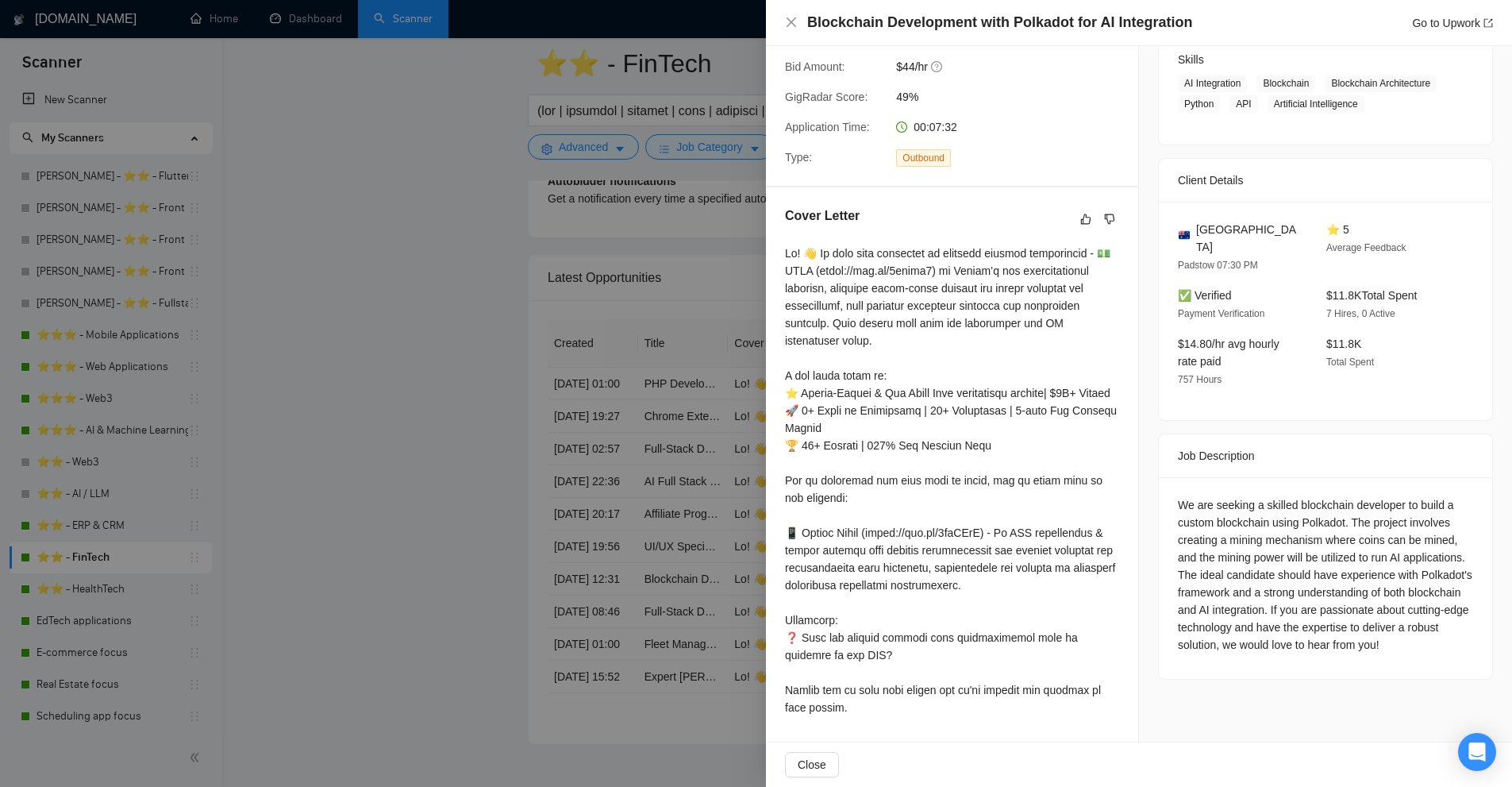
scroll to position [4039, 0]
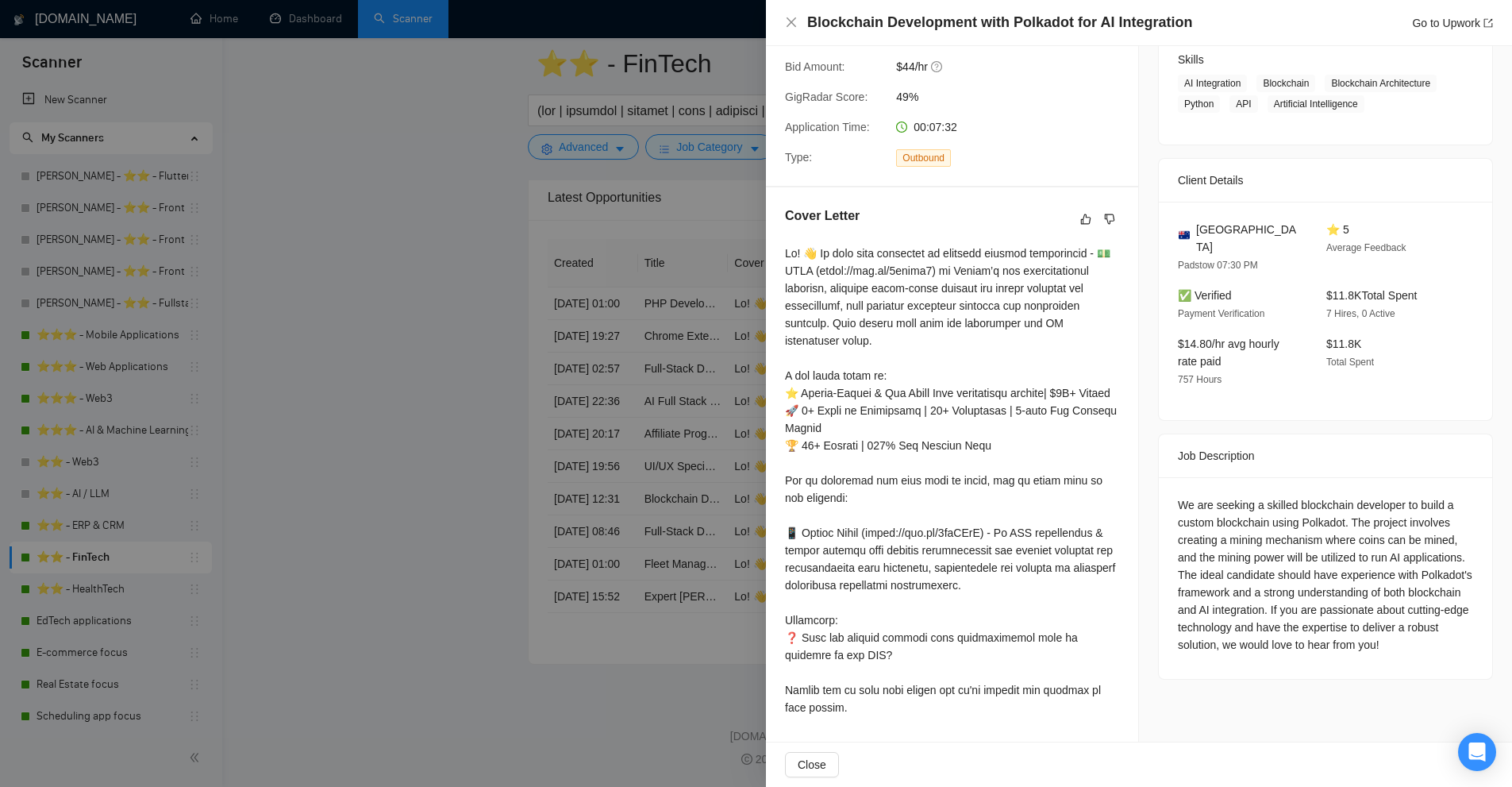
click at [919, 637] on div at bounding box center [952, 481] width 334 height 472
drag, startPoint x: 919, startPoint y: 637, endPoint x: 969, endPoint y: 663, distance: 56.4
click at [969, 663] on div at bounding box center [952, 481] width 334 height 472
click at [924, 658] on div at bounding box center [952, 481] width 334 height 472
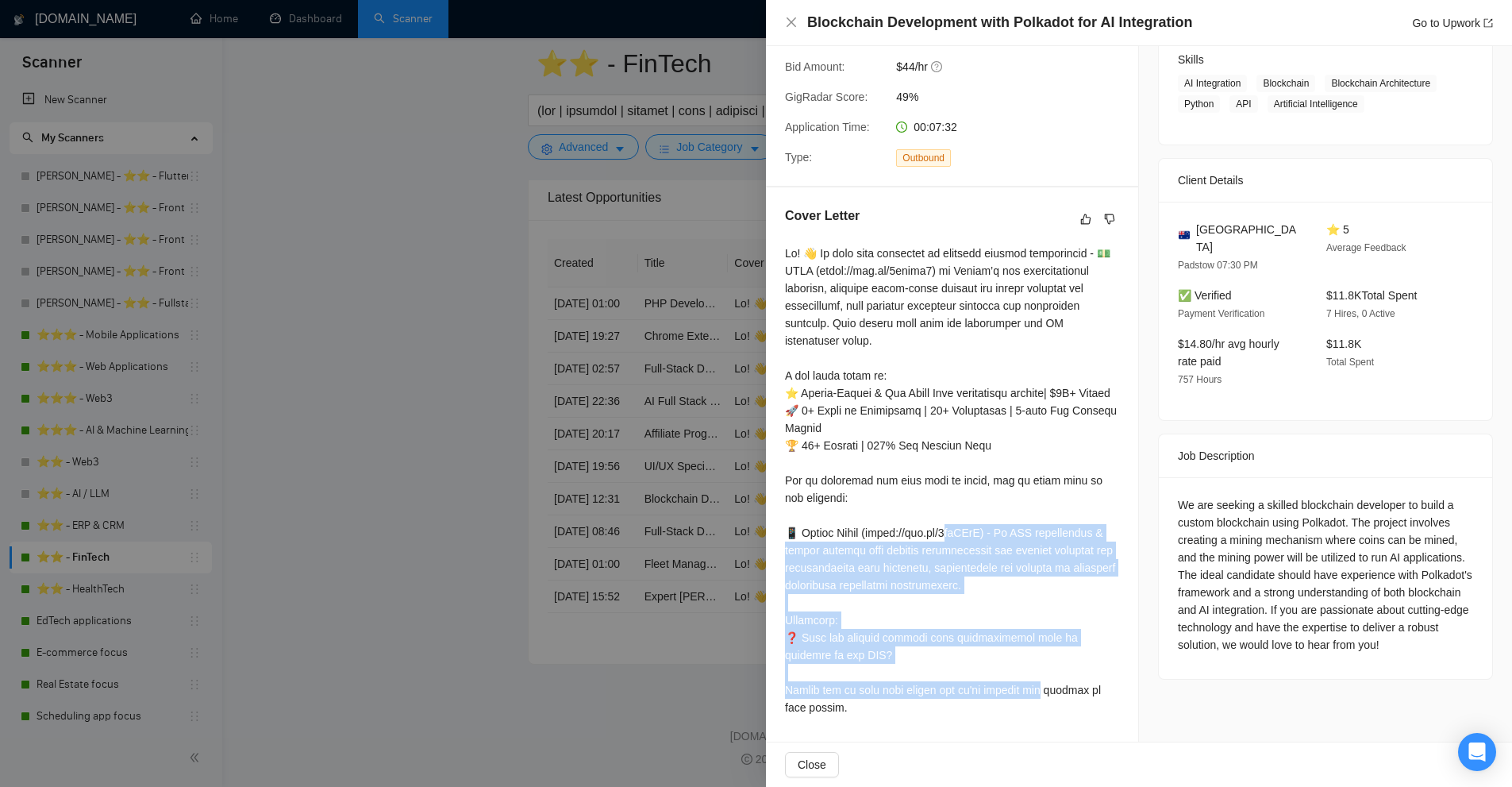
drag, startPoint x: 924, startPoint y: 658, endPoint x: 940, endPoint y: 573, distance: 86.5
click at [940, 573] on div at bounding box center [952, 481] width 334 height 472
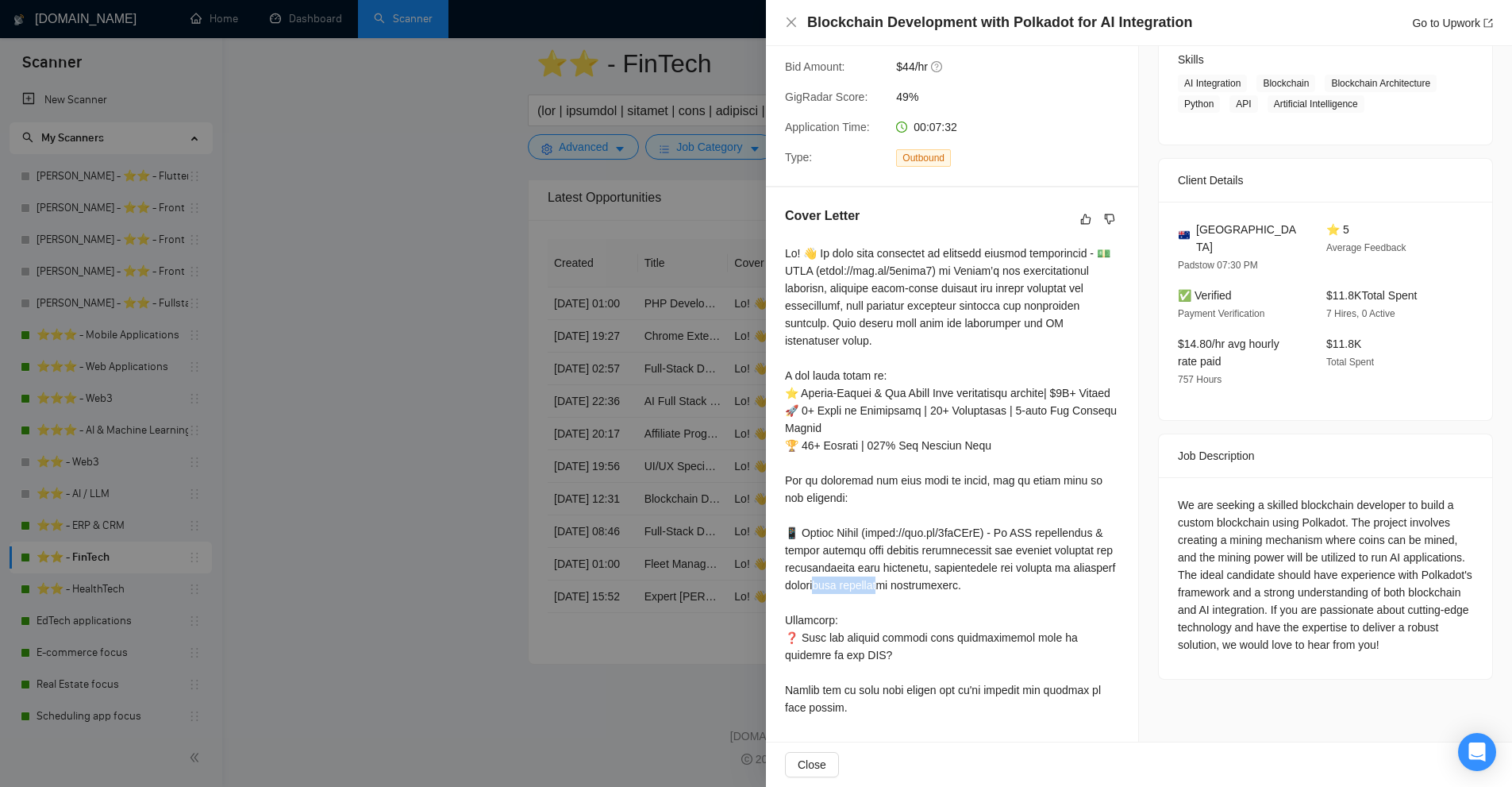
click at [940, 573] on div at bounding box center [952, 481] width 334 height 472
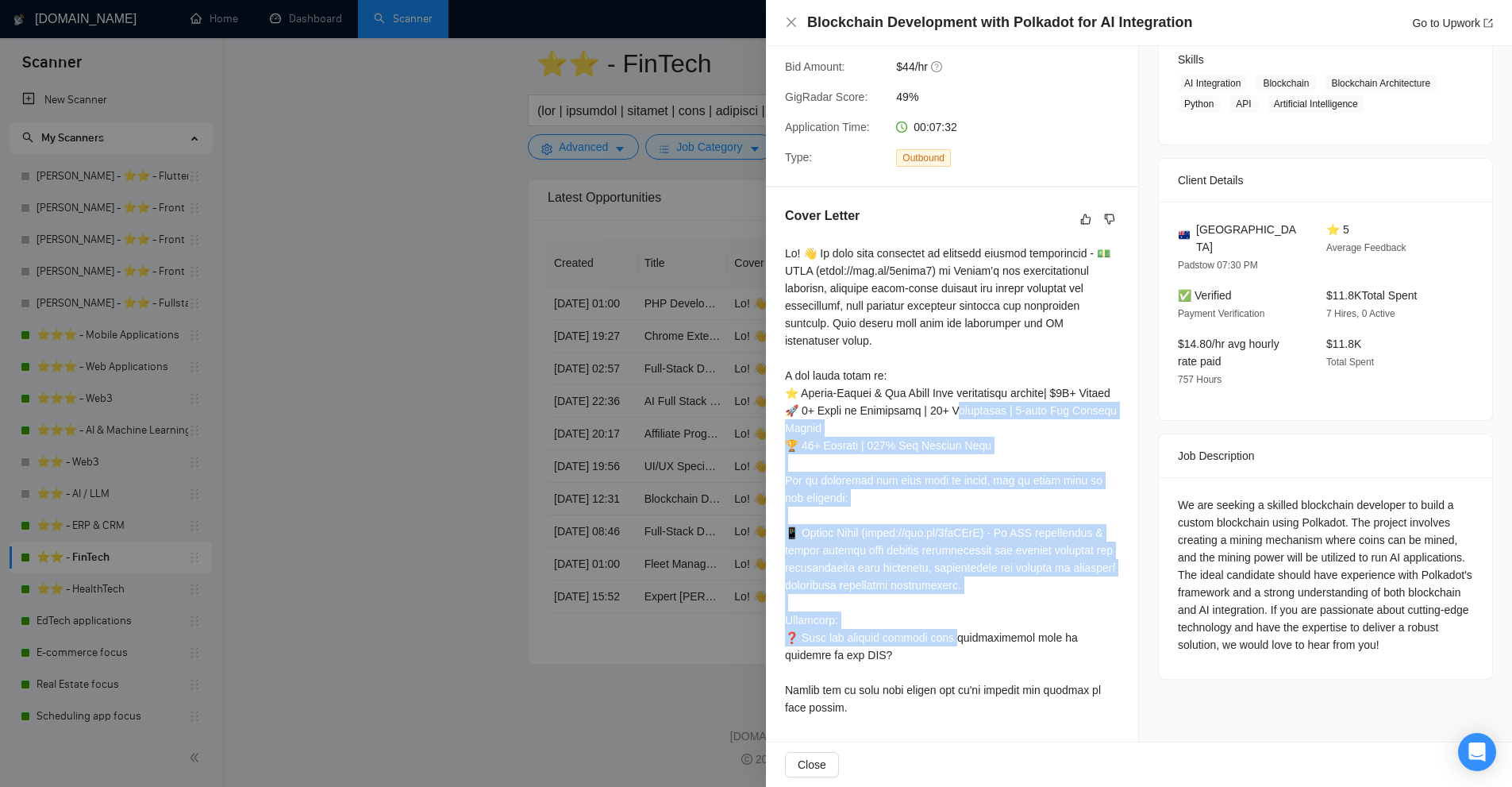
drag, startPoint x: 940, startPoint y: 573, endPoint x: 907, endPoint y: 429, distance: 147.7
click at [907, 429] on div at bounding box center [952, 481] width 334 height 472
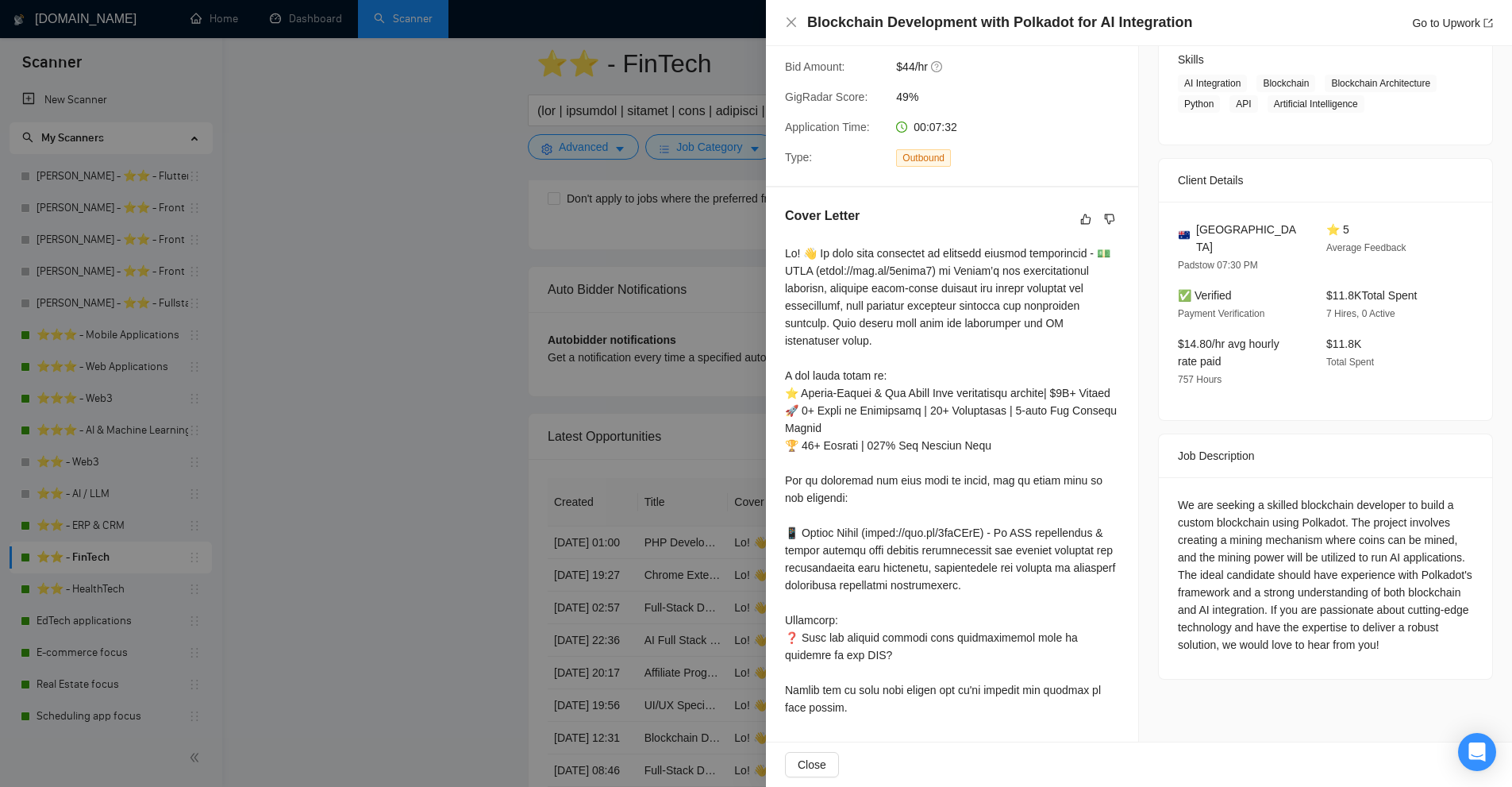
scroll to position [3642, 0]
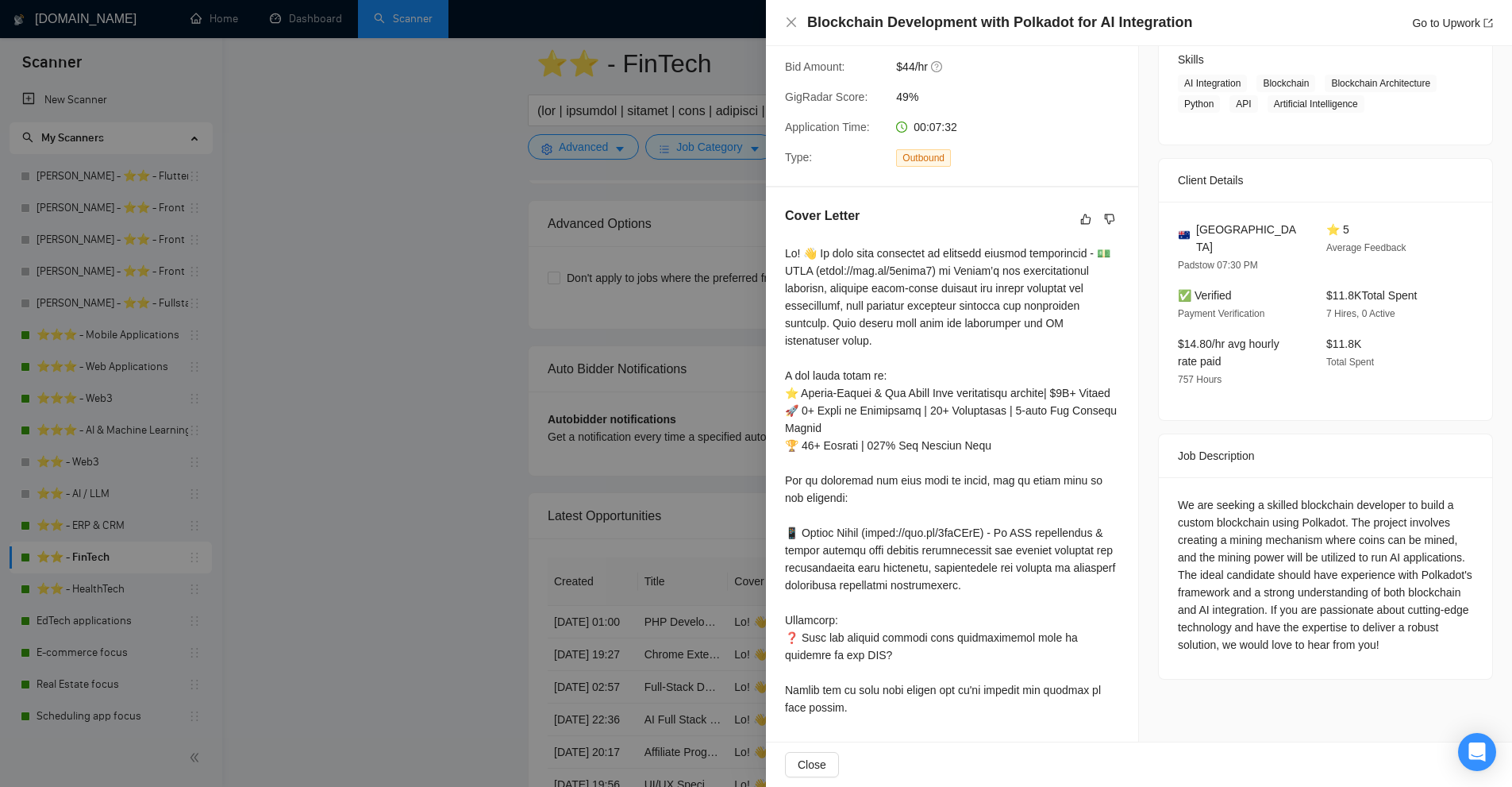
drag, startPoint x: 912, startPoint y: 209, endPoint x: 906, endPoint y: 216, distance: 9.2
click at [912, 209] on div "Cover Letter" at bounding box center [952, 218] width 334 height 26
click at [856, 252] on div at bounding box center [952, 481] width 334 height 472
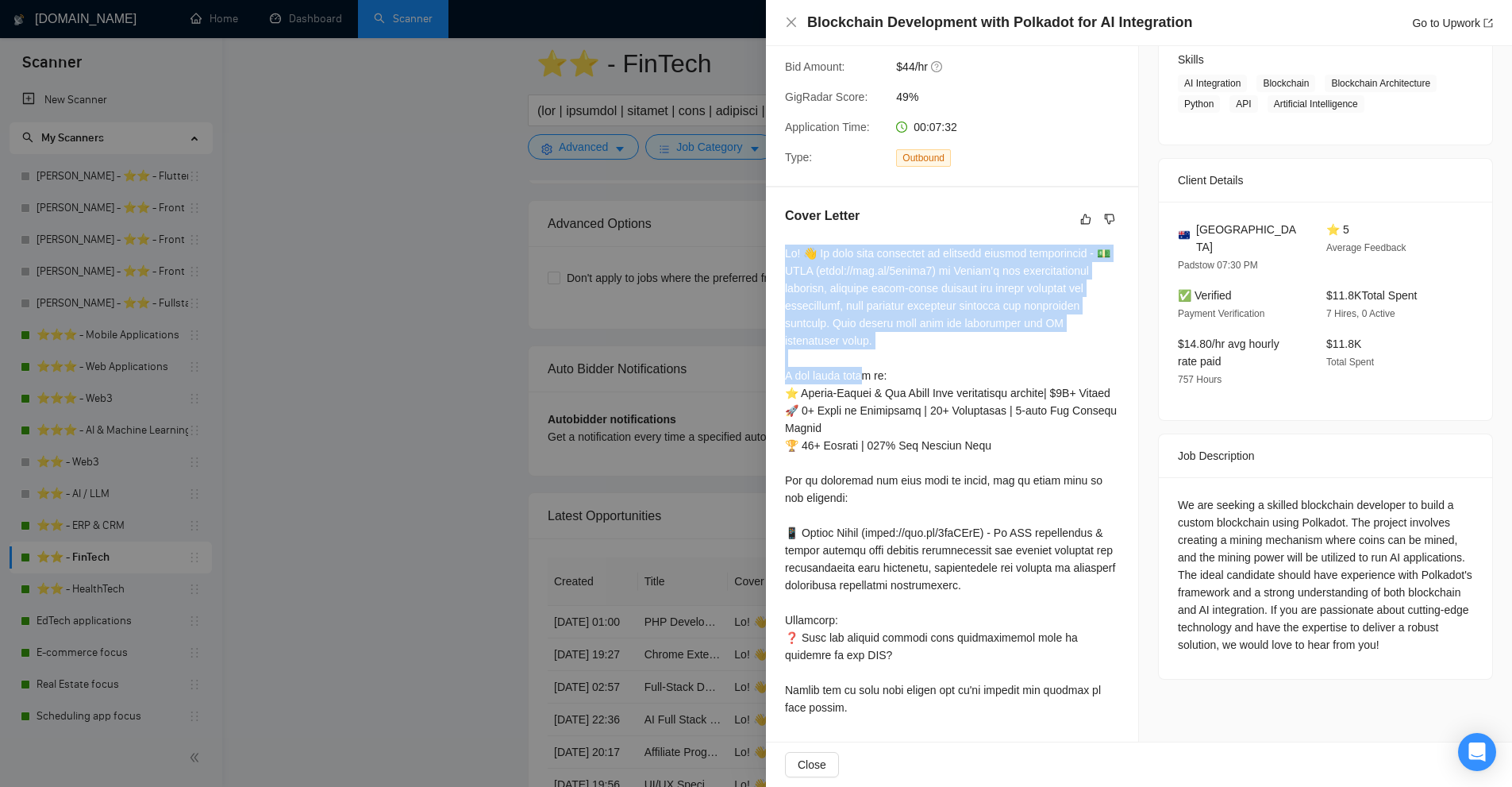
drag, startPoint x: 856, startPoint y: 252, endPoint x: 885, endPoint y: 312, distance: 66.6
click at [874, 312] on div at bounding box center [952, 481] width 334 height 472
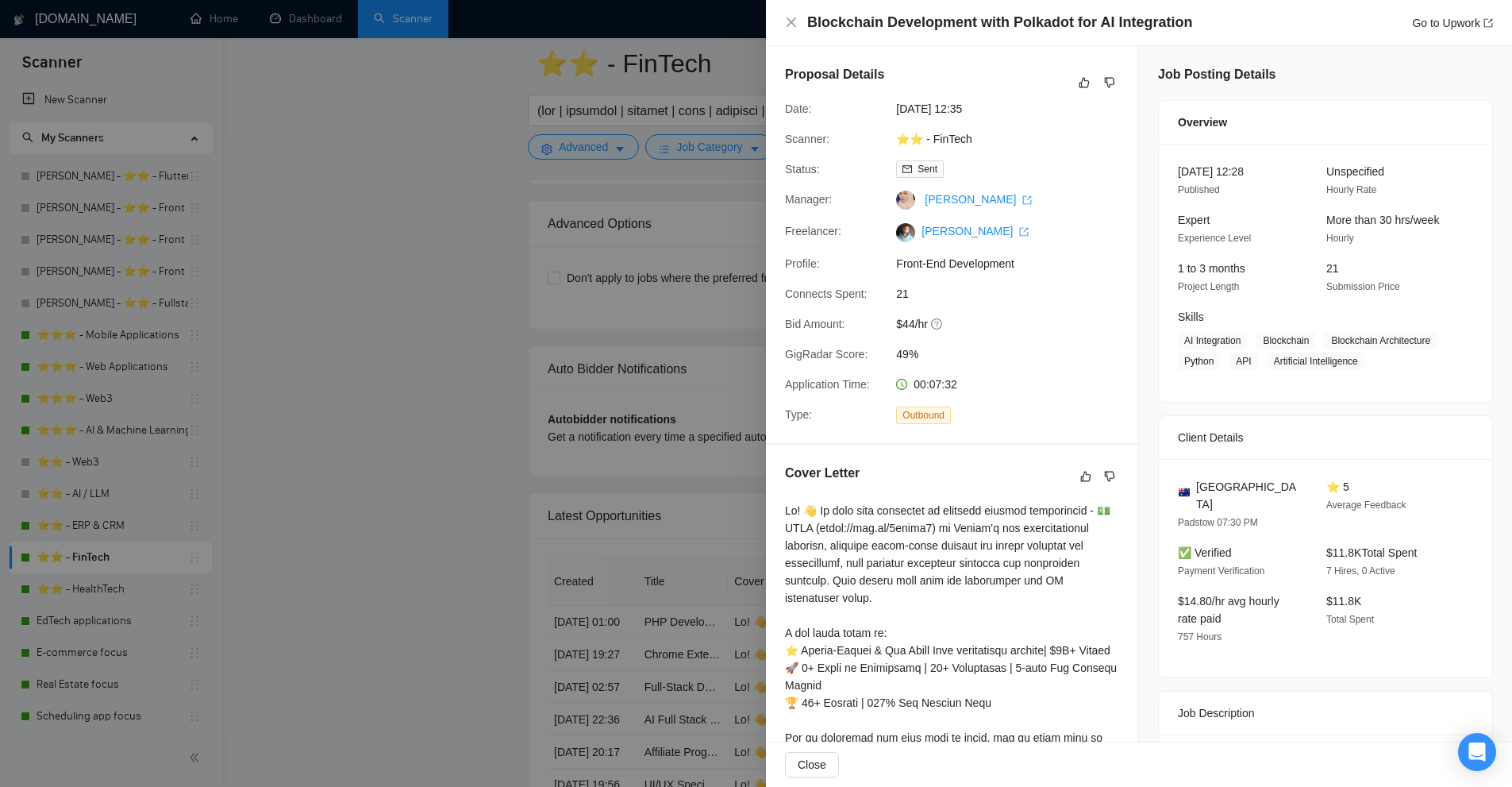
click at [600, 263] on div at bounding box center [756, 393] width 1512 height 787
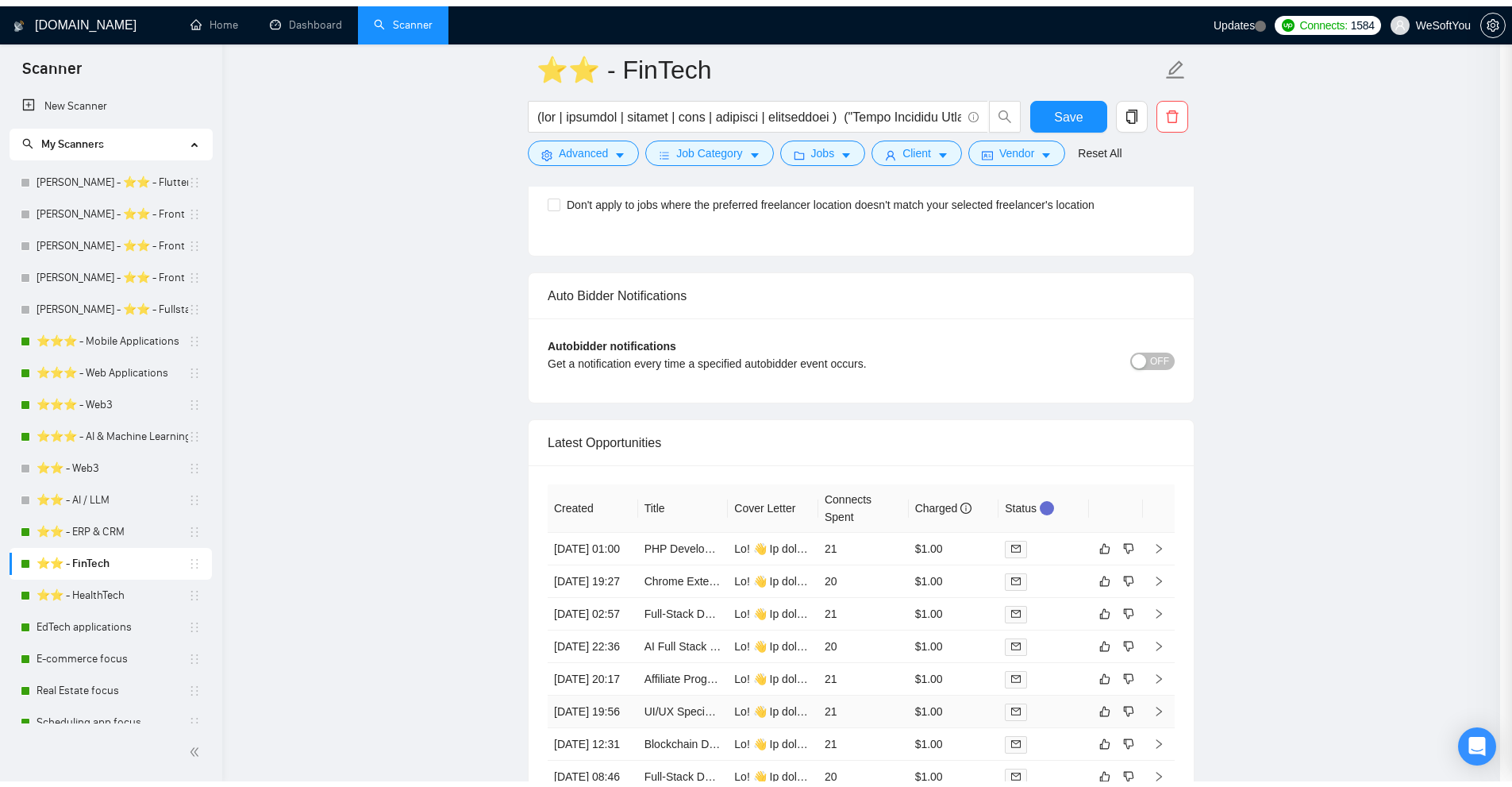
scroll to position [4119, 0]
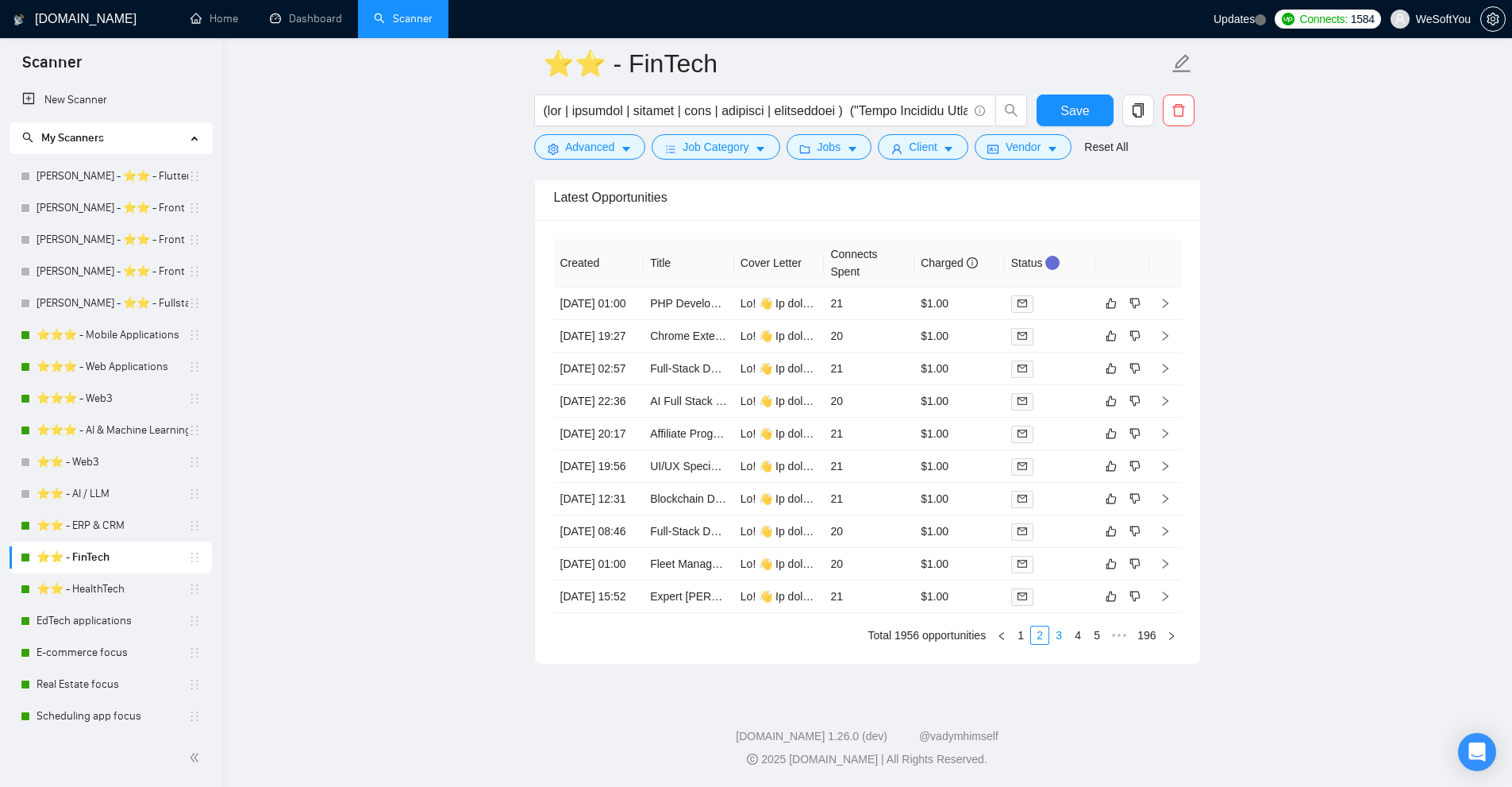
click at [1064, 642] on link "3" at bounding box center [1058, 635] width 17 height 17
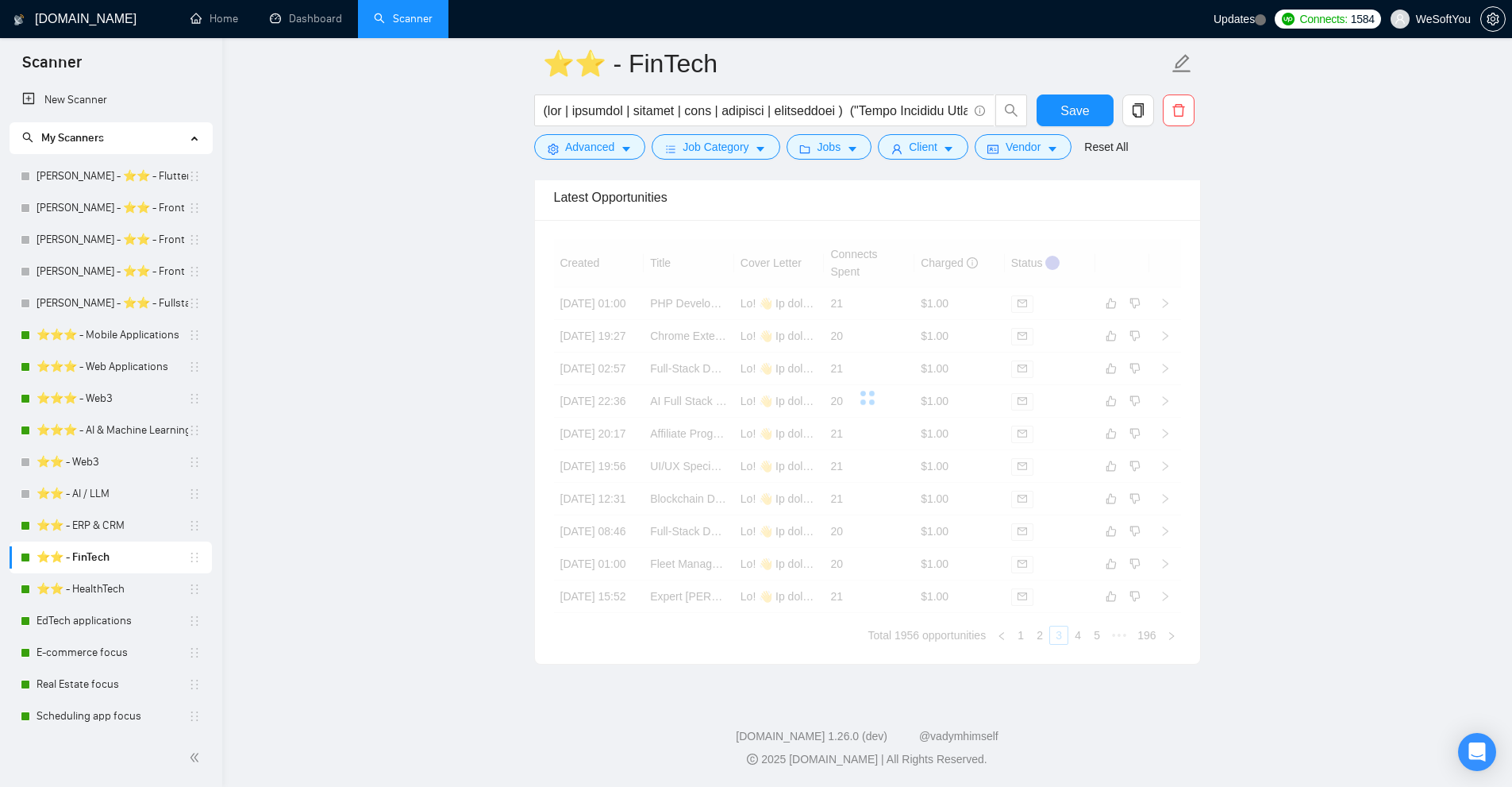
scroll to position [4039, 0]
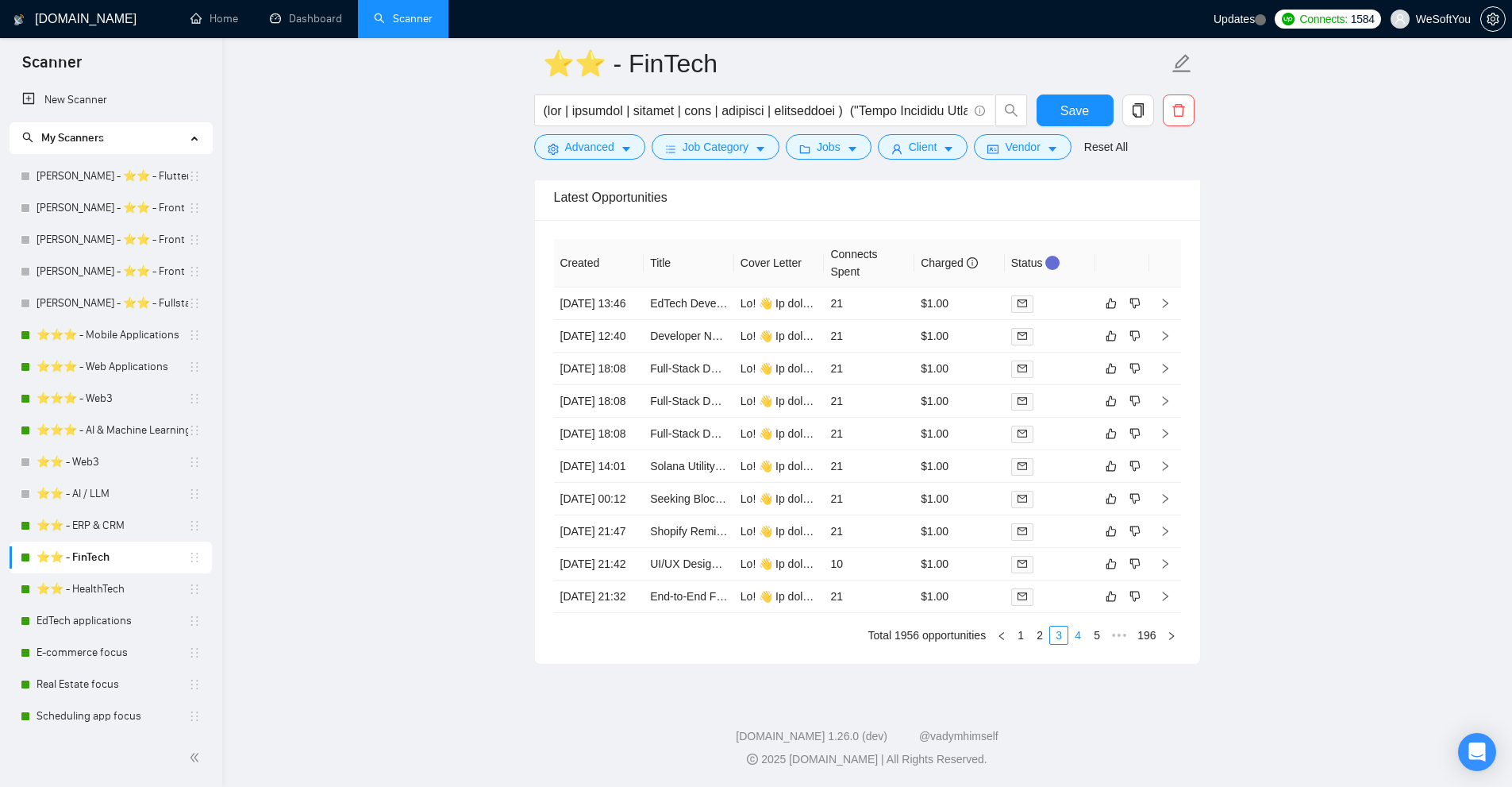
click at [1082, 644] on link "4" at bounding box center [1077, 635] width 17 height 17
click at [1083, 644] on link "5" at bounding box center [1077, 635] width 17 height 17
click at [1071, 360] on div at bounding box center [1050, 369] width 78 height 18
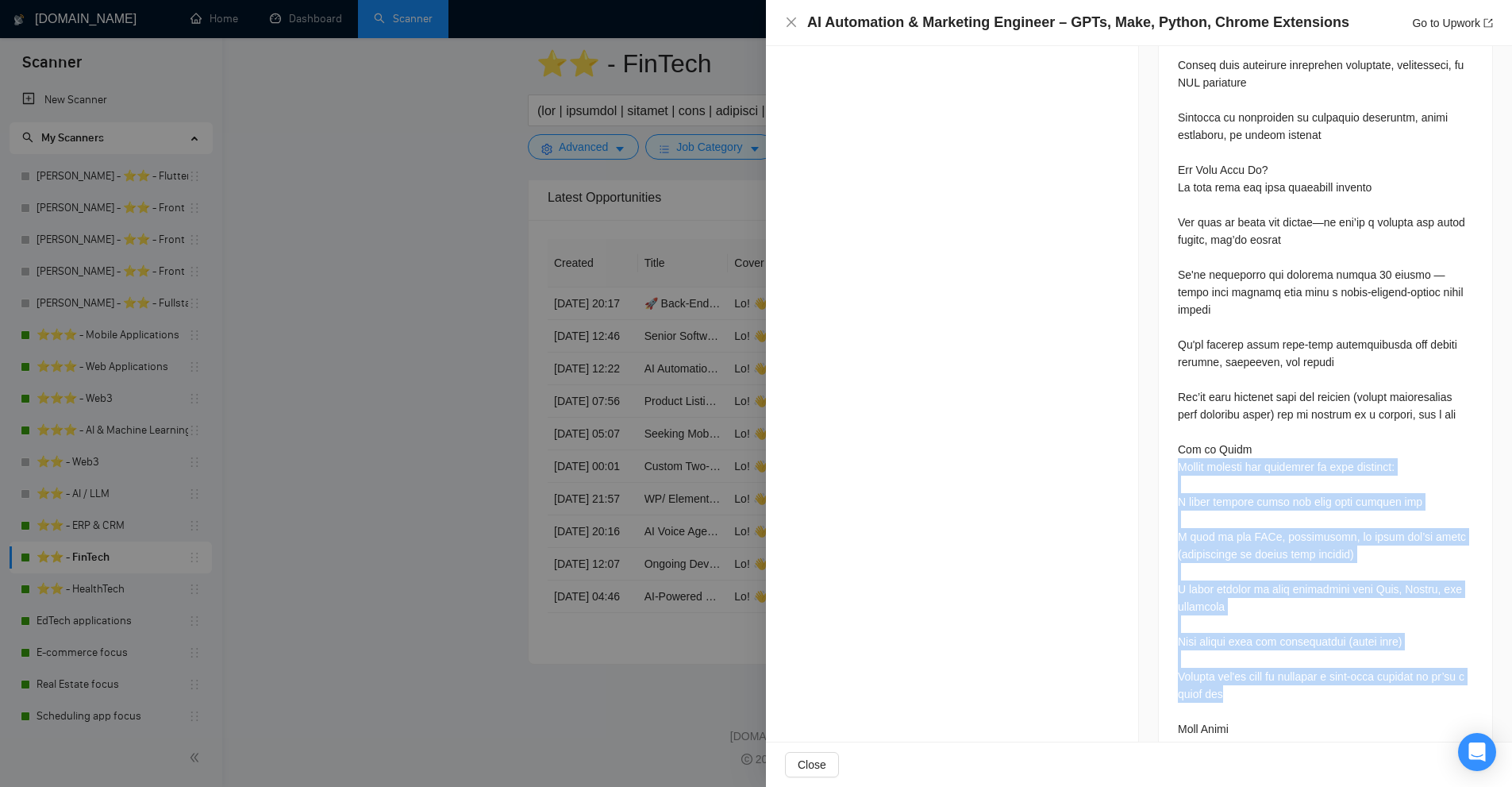
scroll to position [2012, 0]
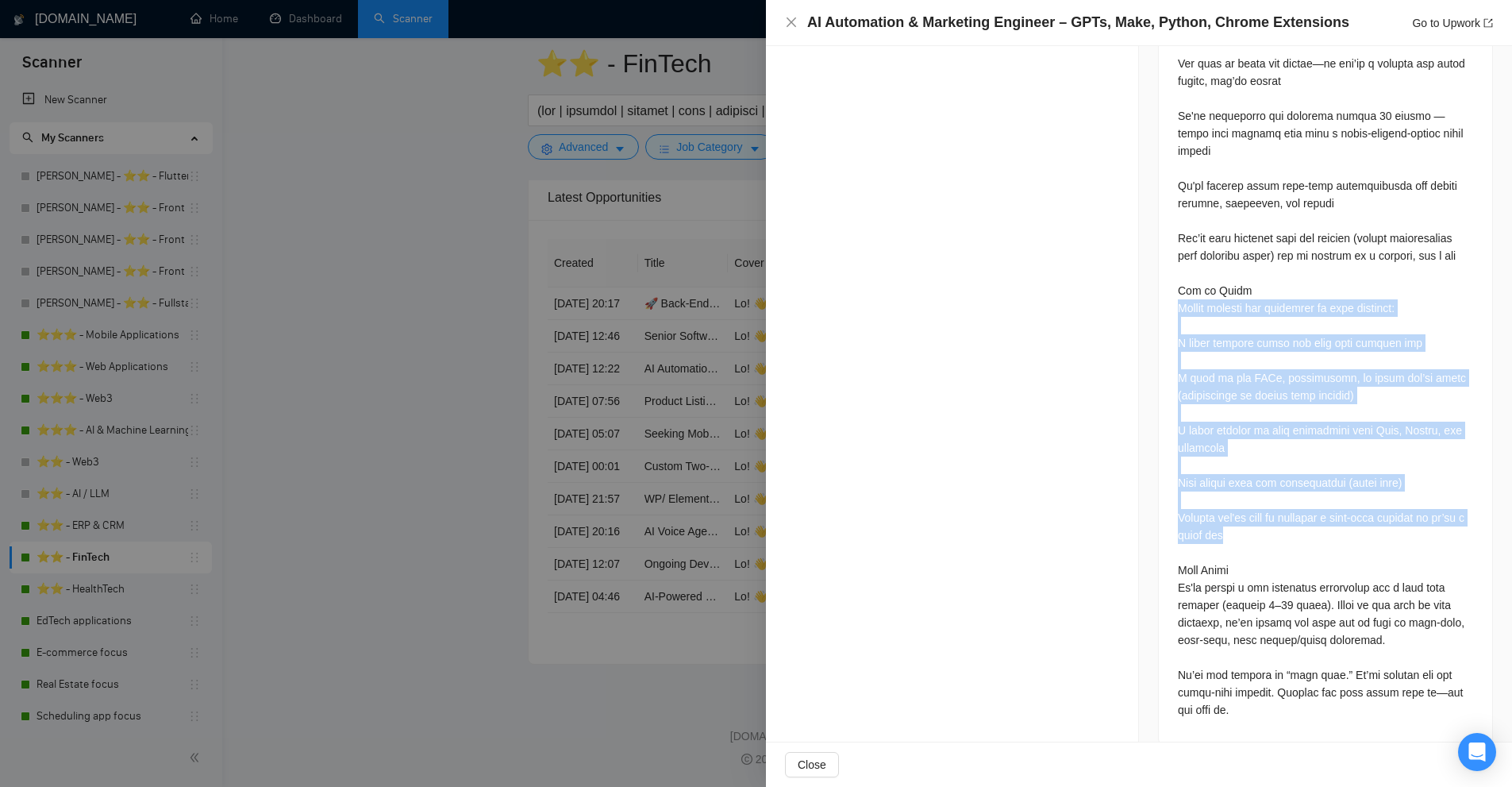
drag, startPoint x: 1163, startPoint y: 441, endPoint x: 1268, endPoint y: 515, distance: 128.5
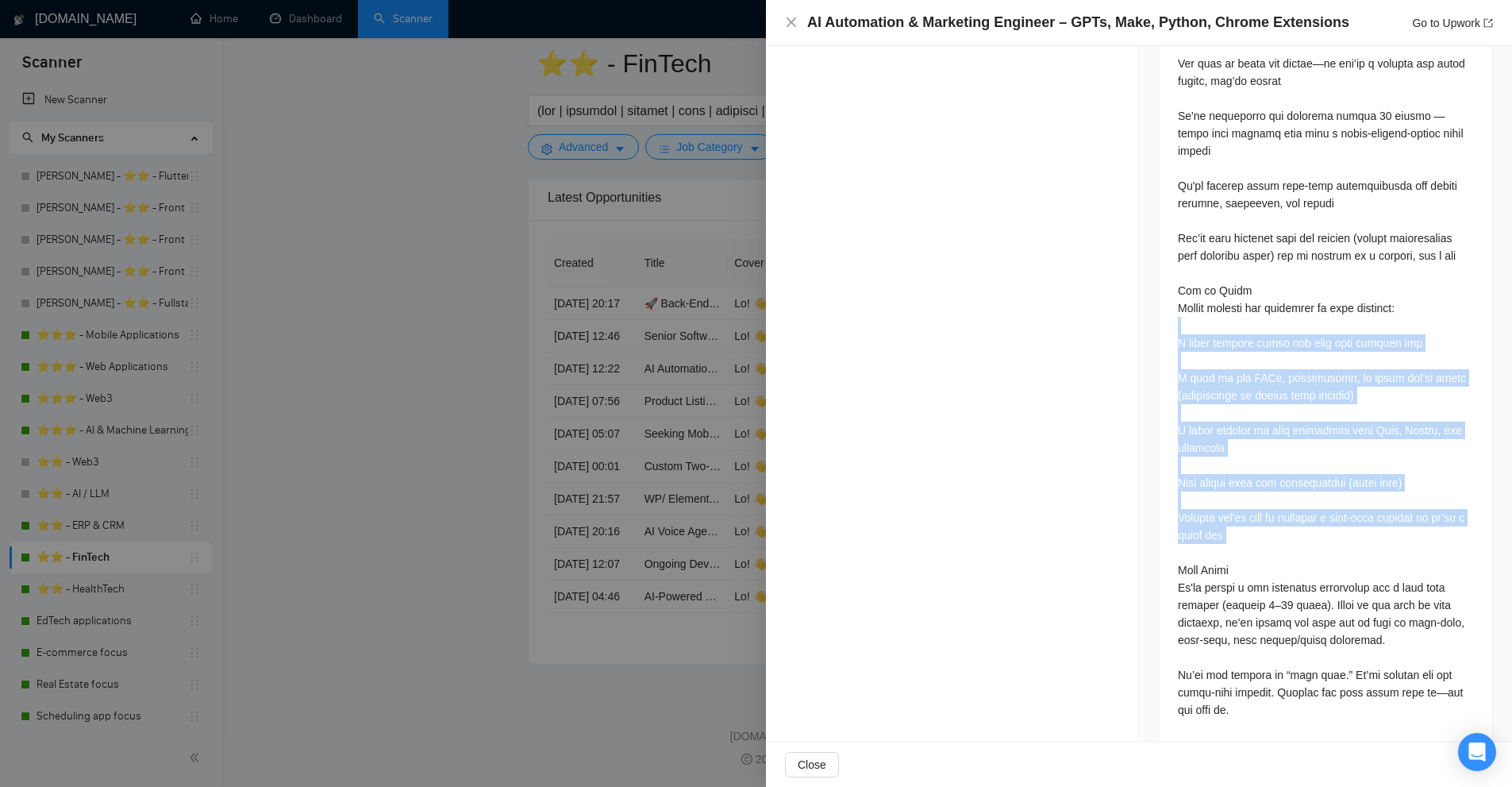
drag, startPoint x: 1268, startPoint y: 515, endPoint x: 1273, endPoint y: 305, distance: 210.1
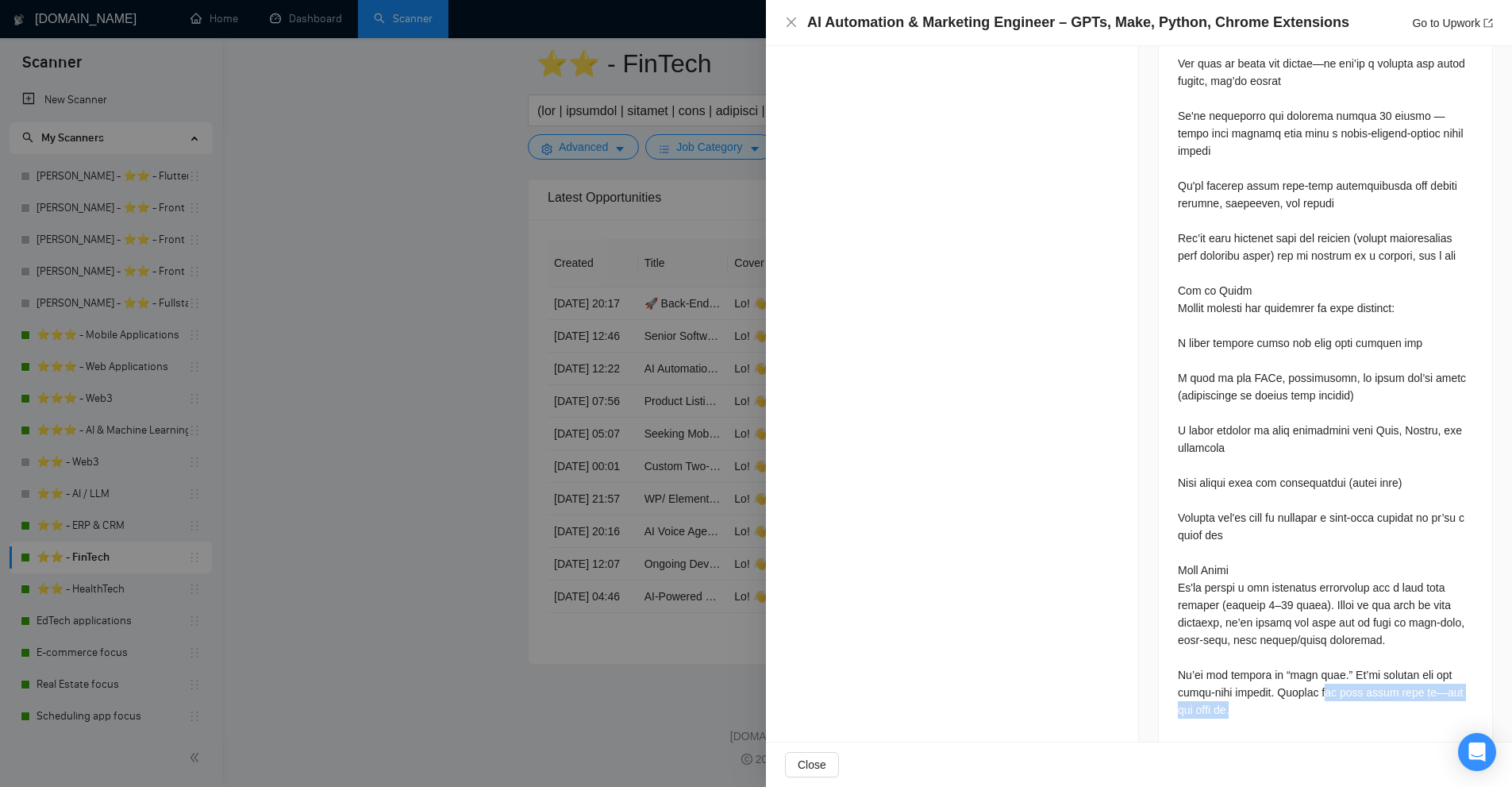
drag, startPoint x: 1285, startPoint y: 691, endPoint x: 1323, endPoint y: 677, distance: 40.5
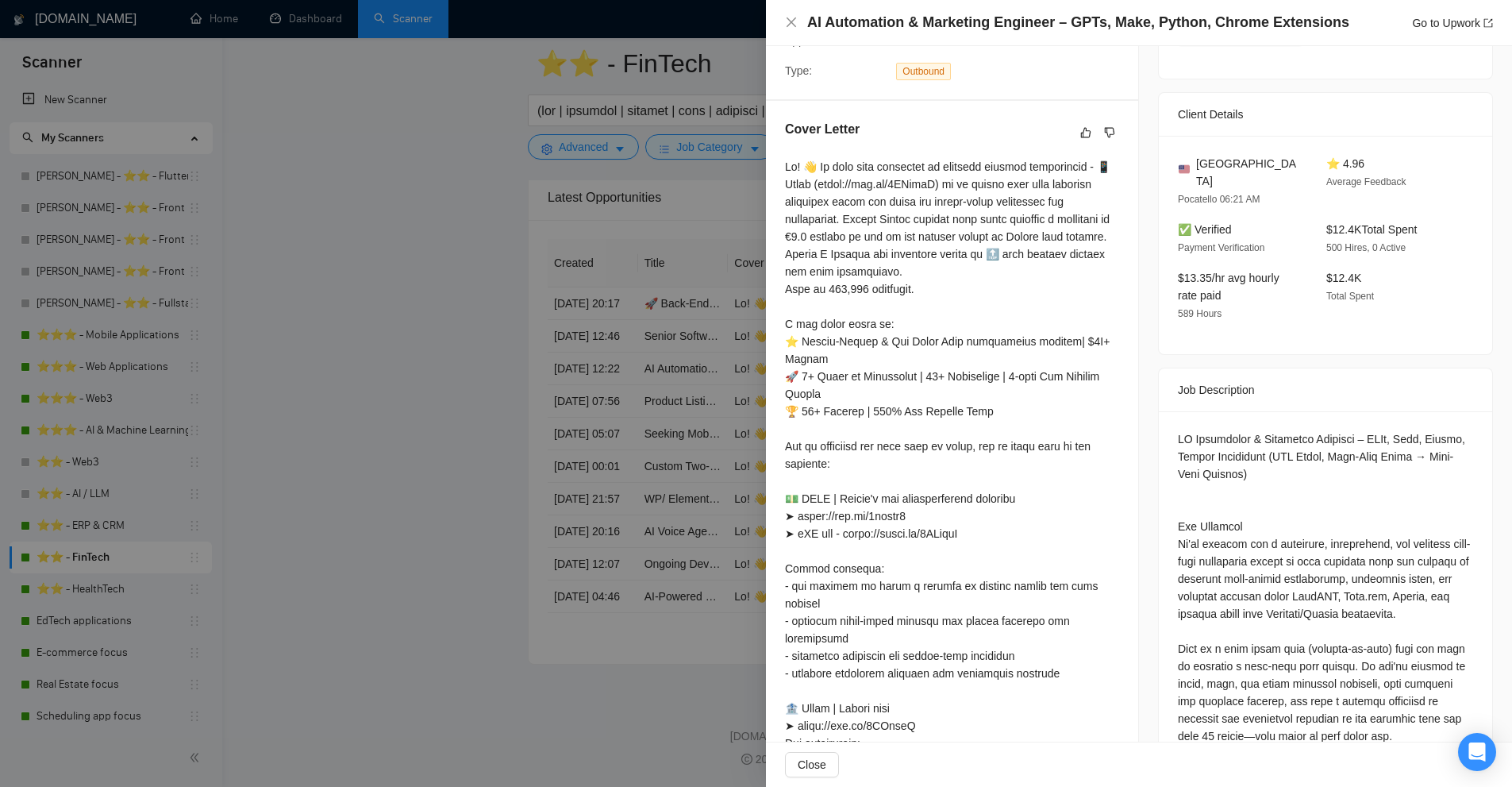
scroll to position [0, 0]
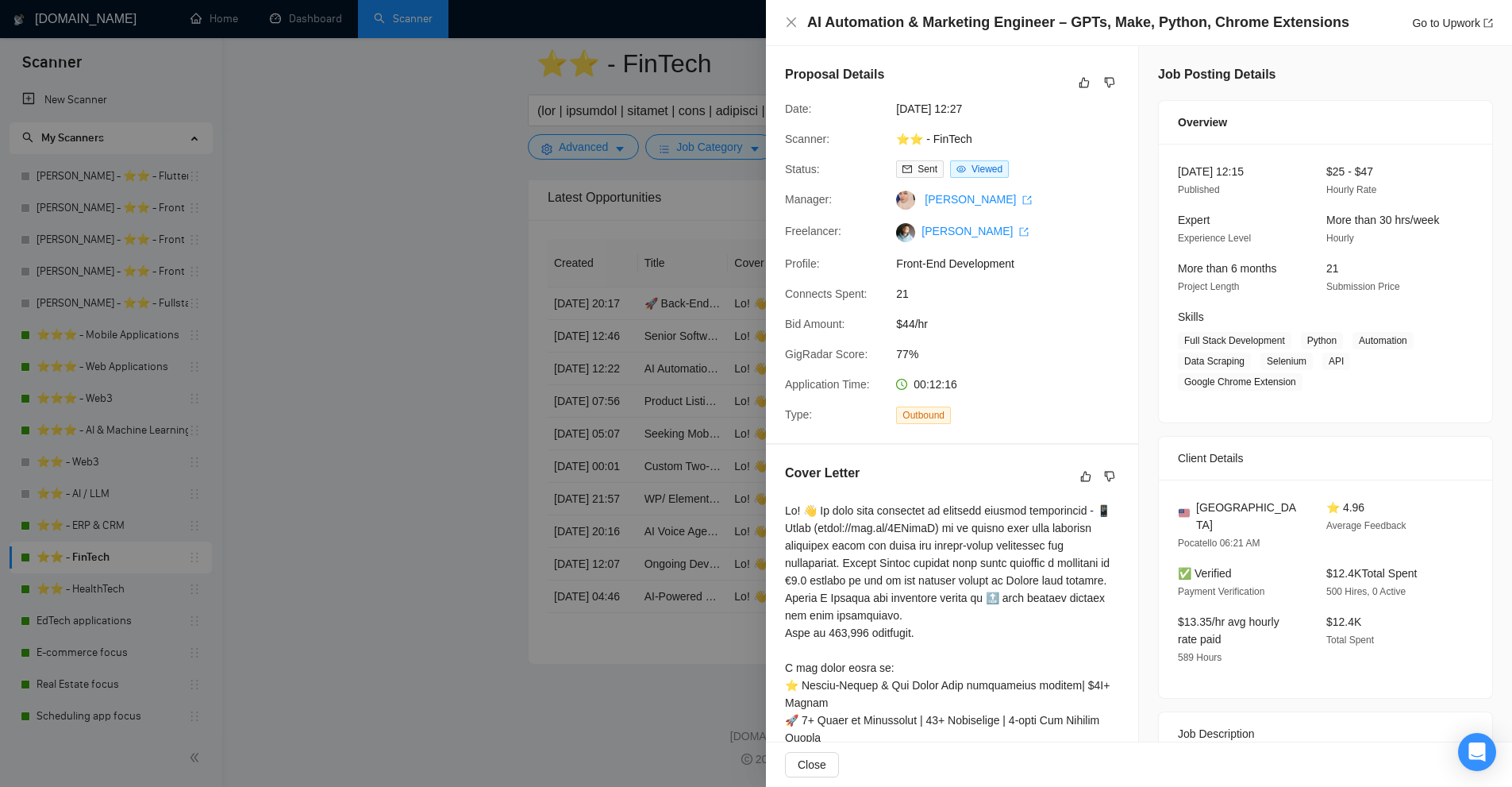
click at [637, 129] on div at bounding box center [756, 393] width 1512 height 787
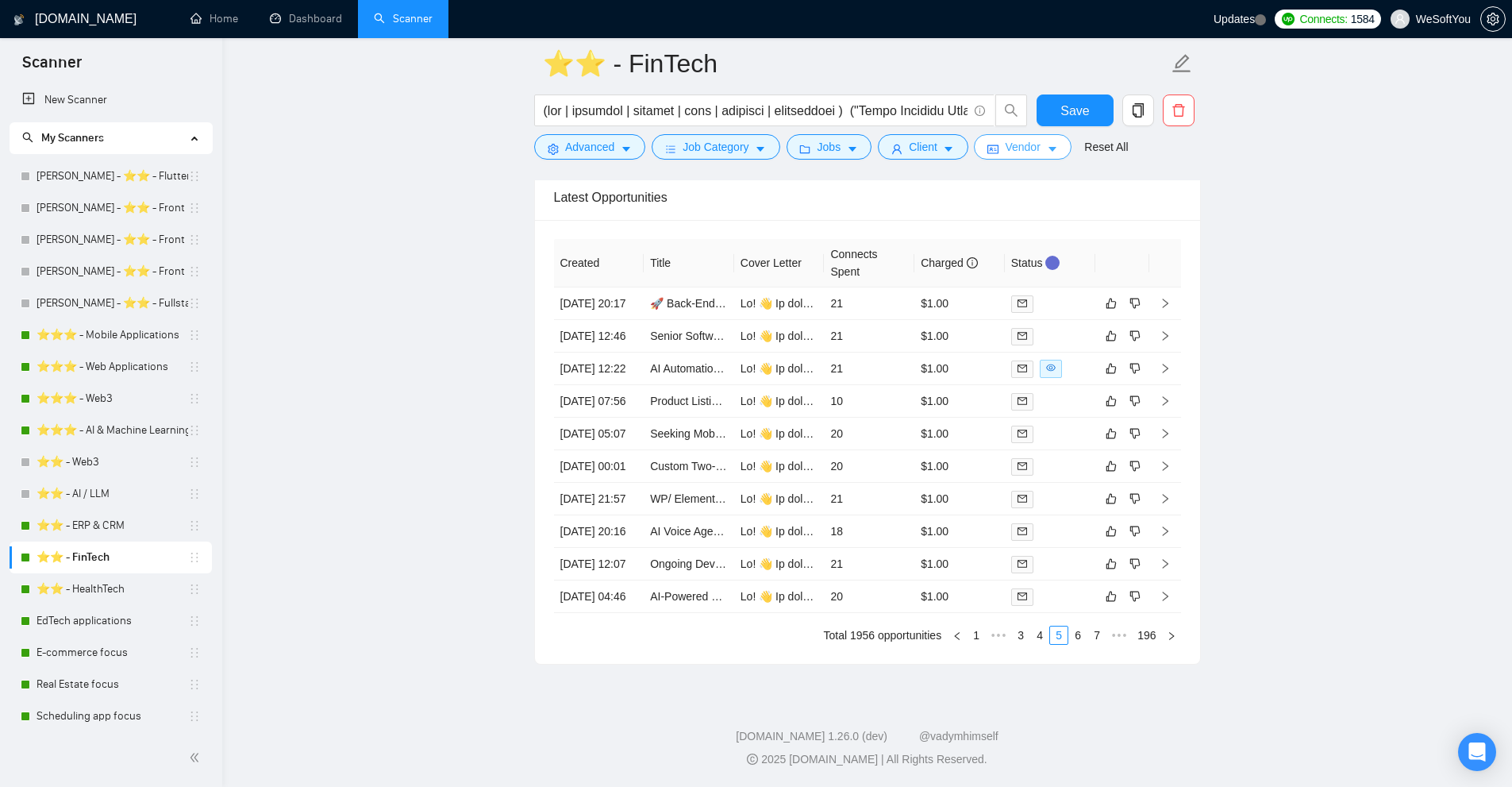
click at [1005, 142] on span "Vendor" at bounding box center [1022, 146] width 35 height 17
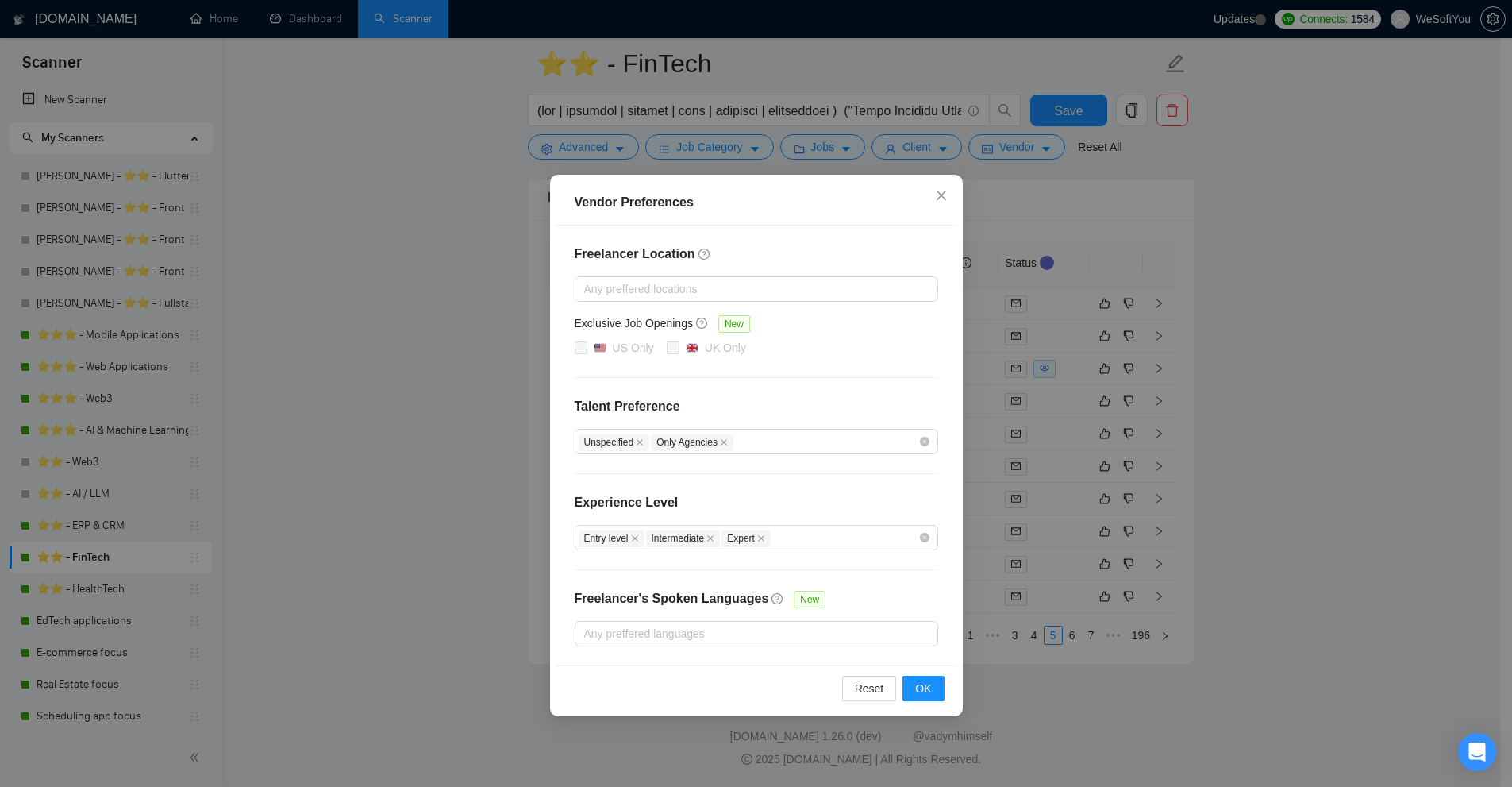
click at [1002, 287] on div "Vendor Preferences Freelancer Location Any preffered locations Exclusive Job Op…" at bounding box center [756, 393] width 1512 height 787
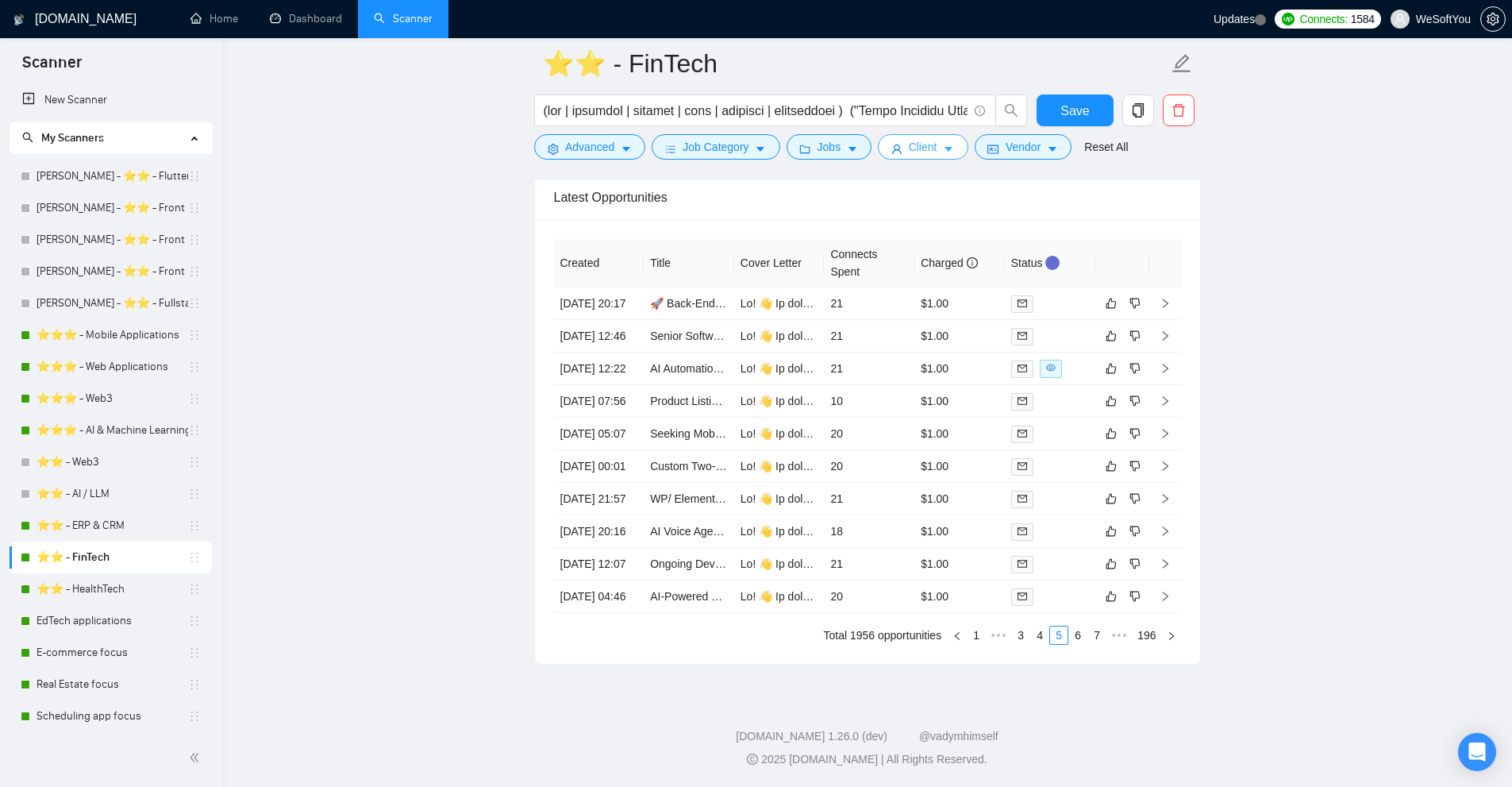
click at [931, 146] on span "Client" at bounding box center [923, 146] width 29 height 17
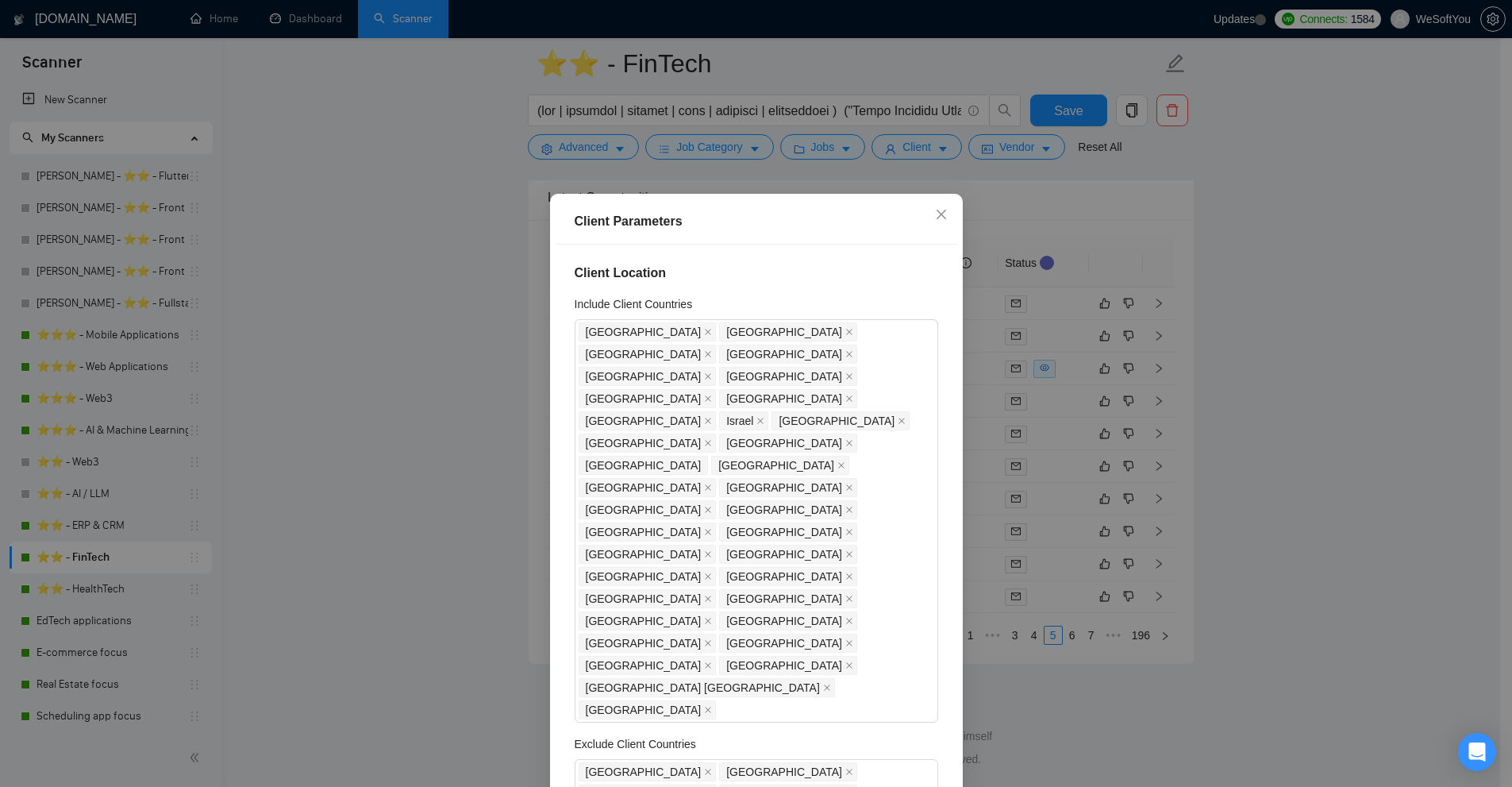
click at [1022, 288] on div "Client Parameters Client Location Include Client Countries United States United…" at bounding box center [756, 393] width 1512 height 787
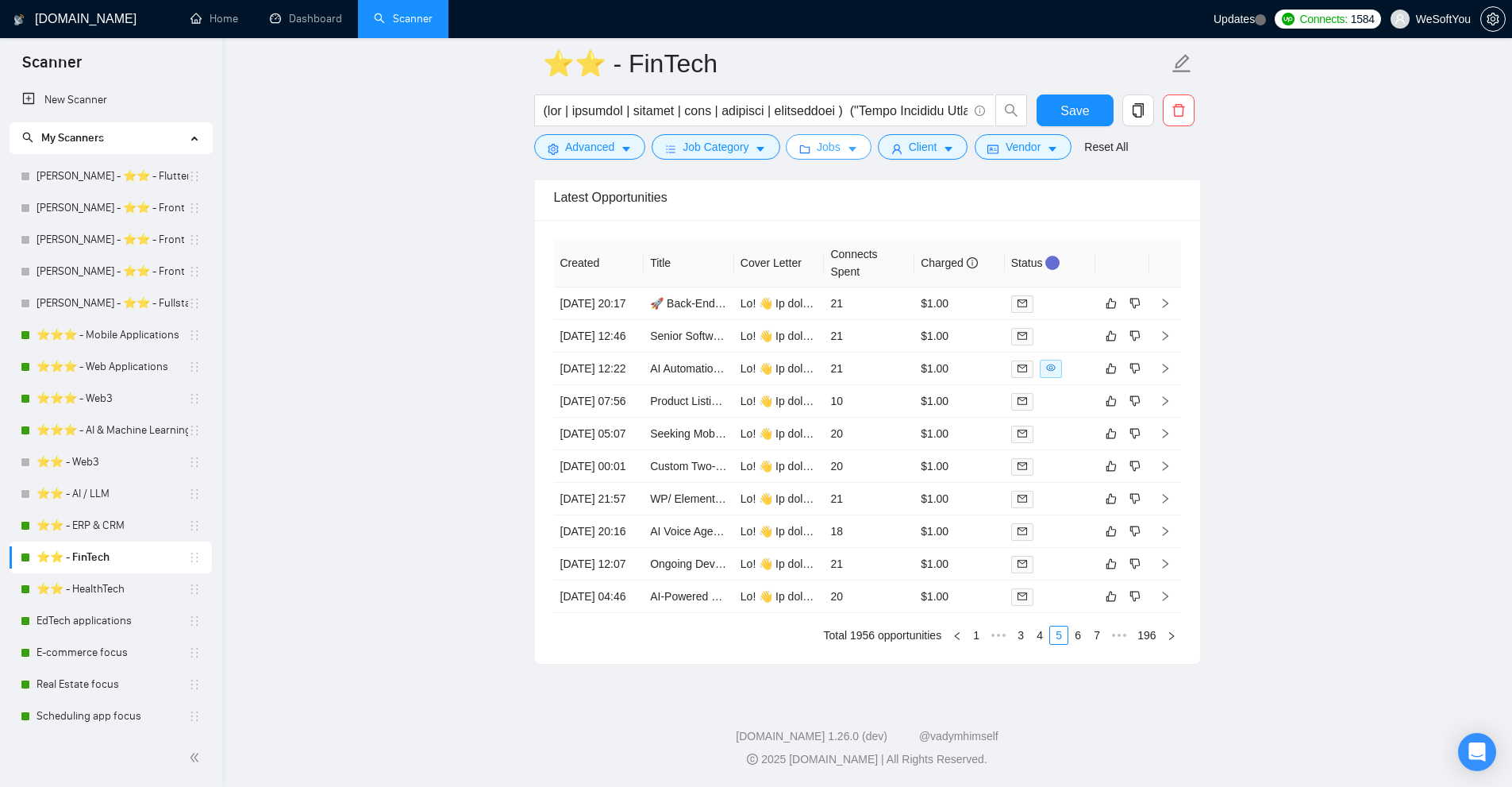
click at [865, 142] on button "Jobs" at bounding box center [829, 146] width 86 height 26
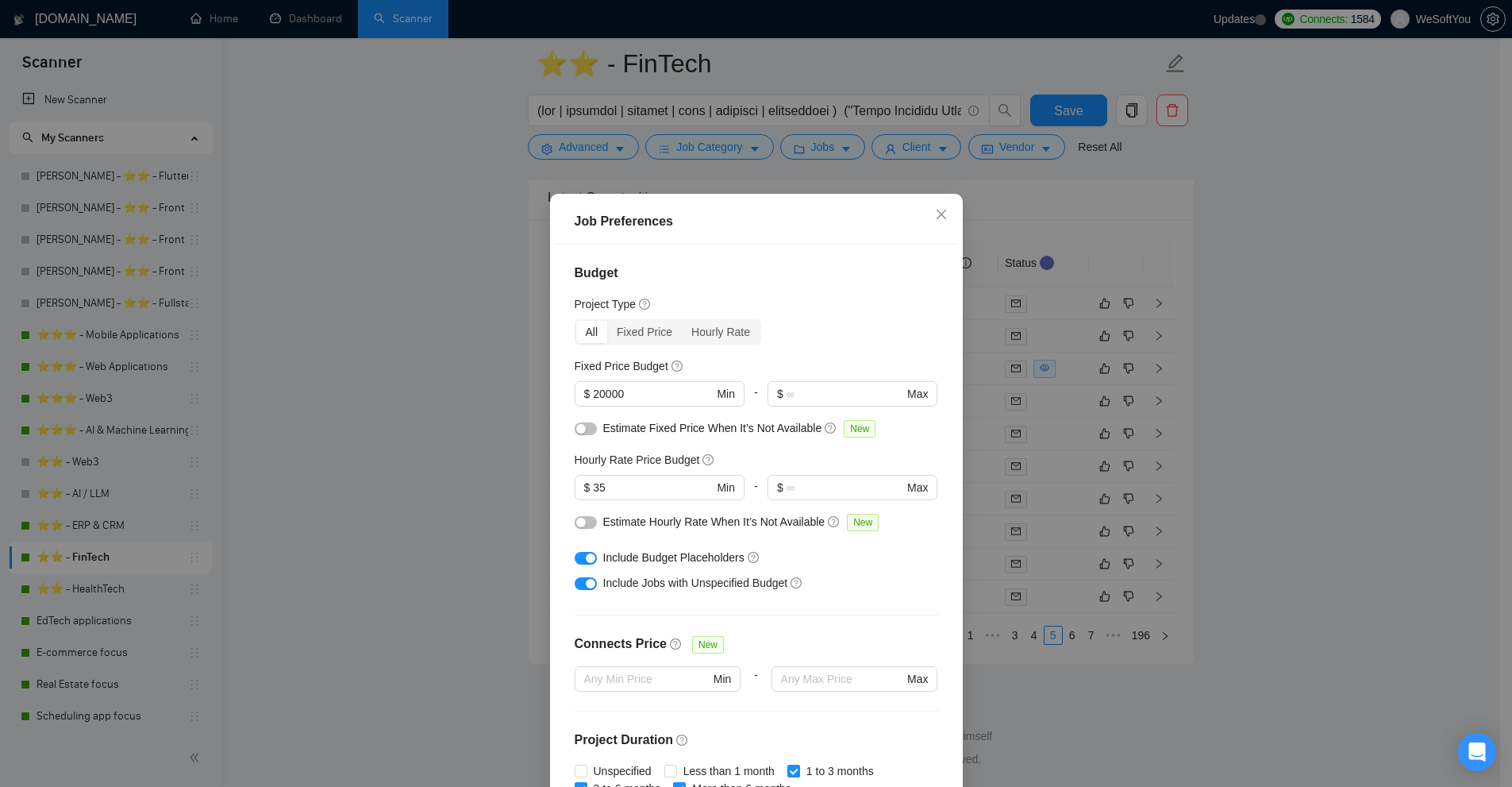
click at [854, 143] on div "Job Preferences Budget Project Type All Fixed Price Hourly Rate Fixed Price Bud…" at bounding box center [756, 393] width 1512 height 787
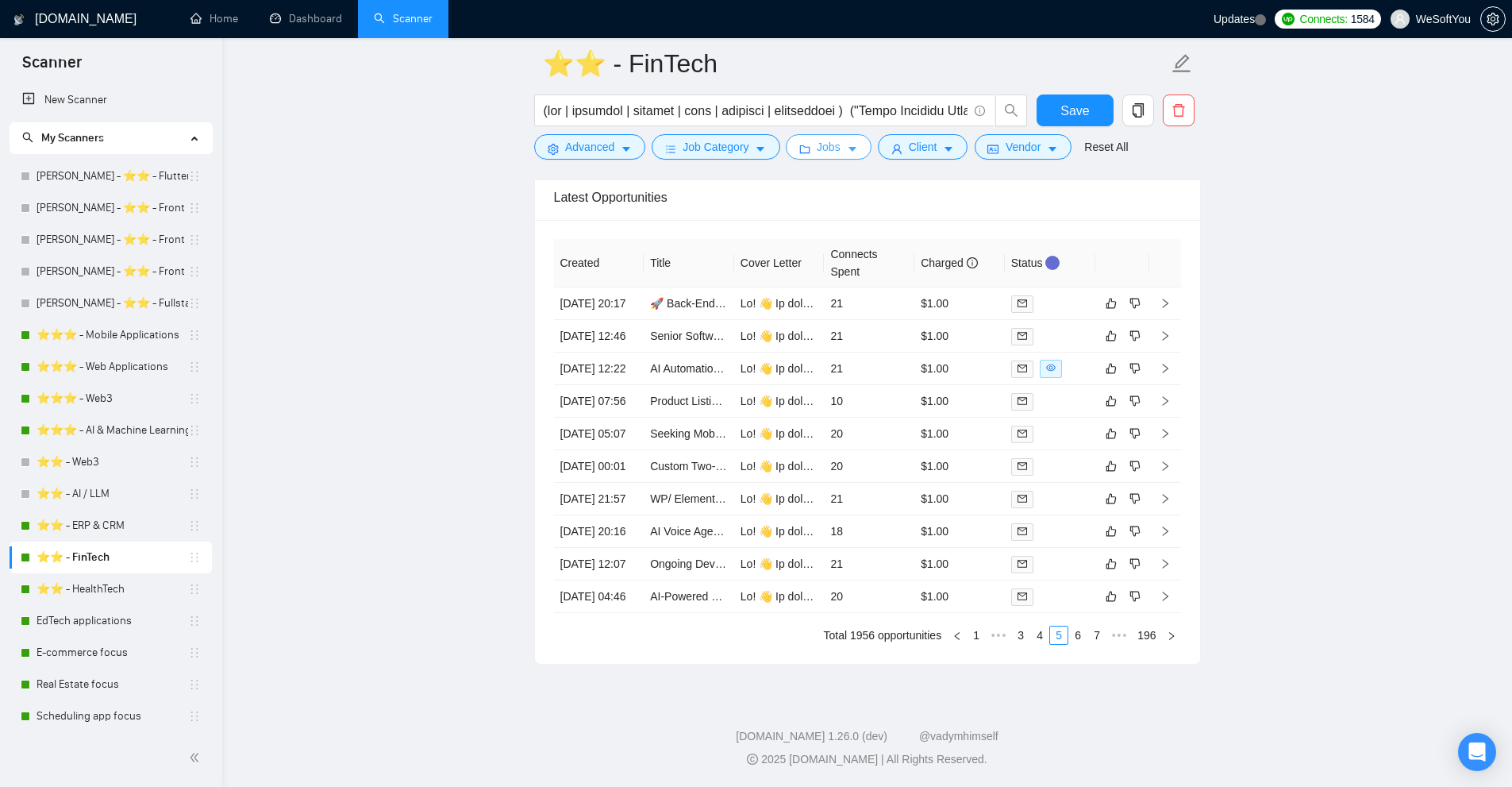
click at [828, 147] on span "Jobs" at bounding box center [828, 146] width 24 height 17
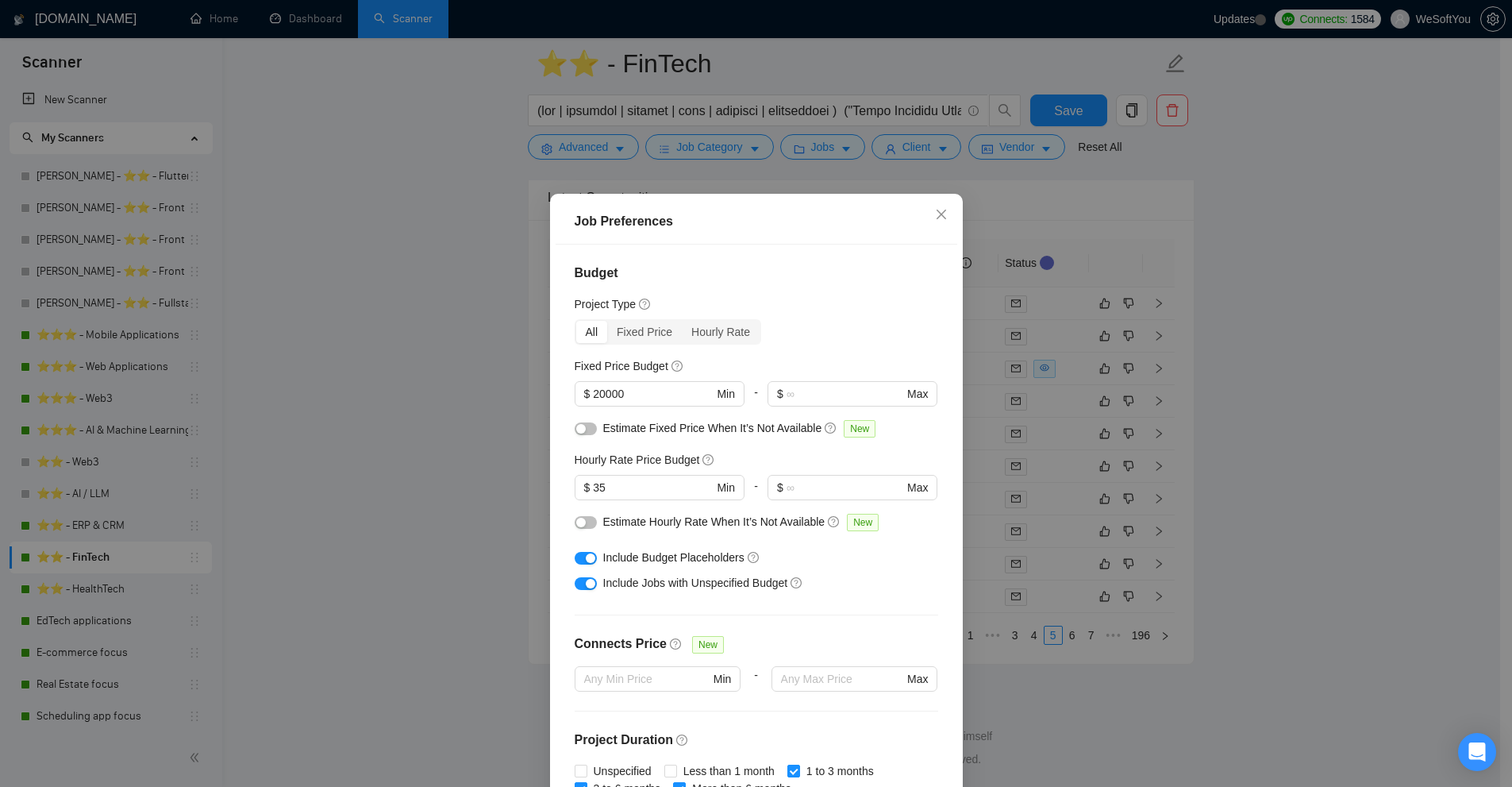
click at [869, 148] on div "Job Preferences Budget Project Type All Fixed Price Hourly Rate Fixed Price Bud…" at bounding box center [756, 393] width 1512 height 787
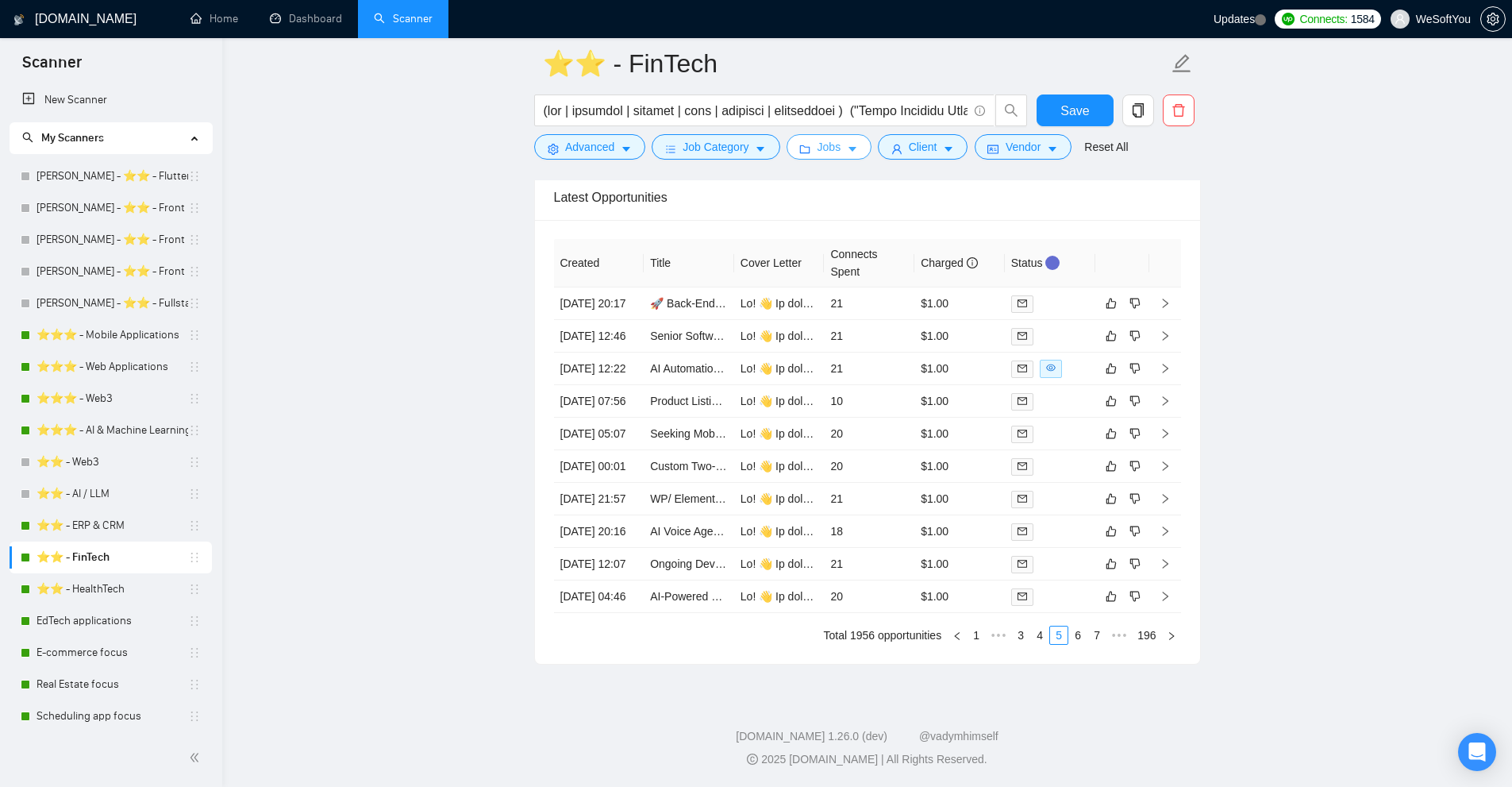
click at [840, 142] on button "Jobs" at bounding box center [829, 146] width 86 height 26
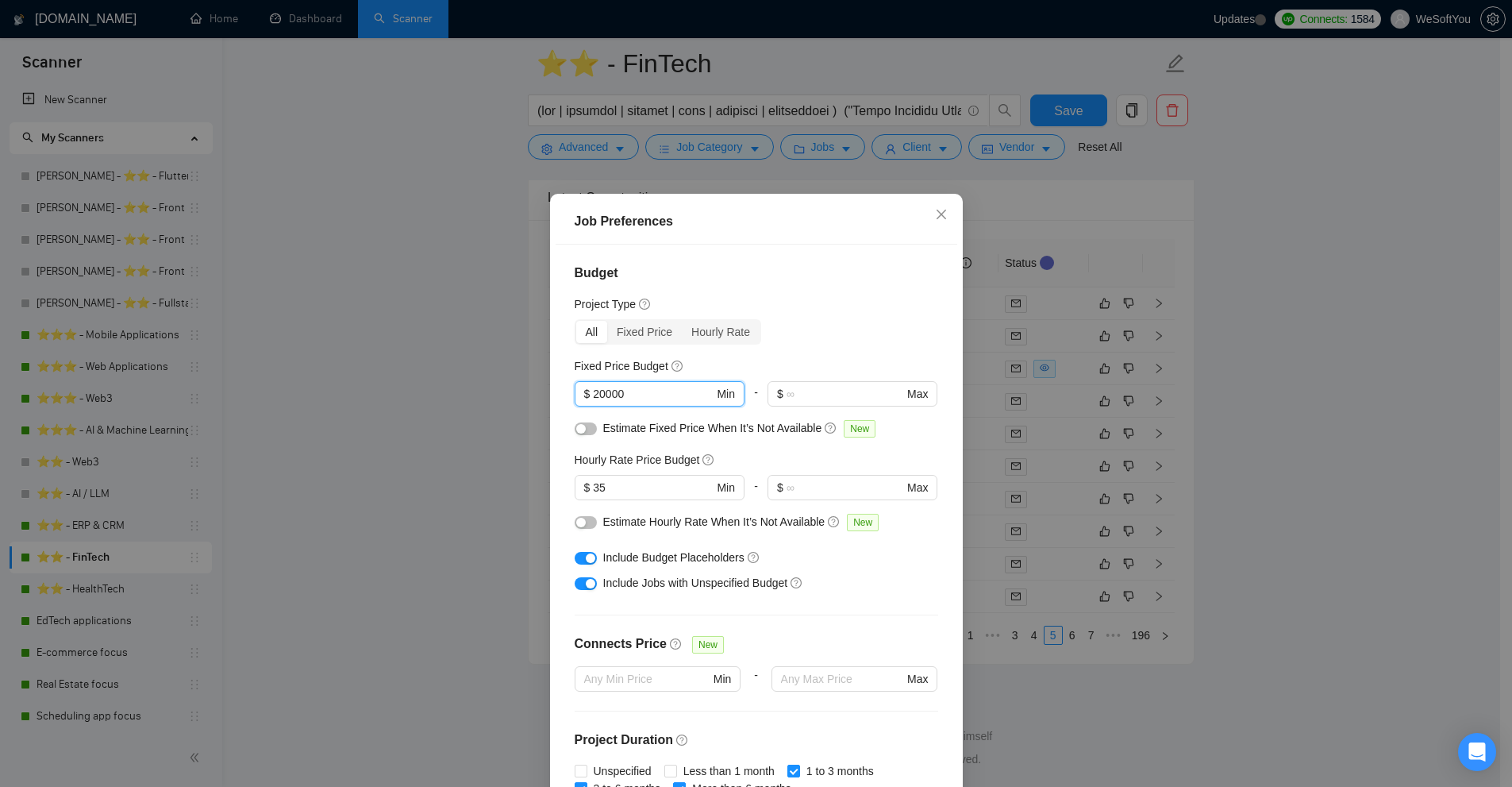
drag, startPoint x: 640, startPoint y: 398, endPoint x: 600, endPoint y: 415, distance: 43.5
click at [600, 415] on div "20000 $ 20000 Min" at bounding box center [659, 401] width 170 height 38
click at [1008, 439] on div "Job Preferences Budget Project Type All Fixed Price Hourly Rate Fixed Price Bud…" at bounding box center [756, 393] width 1512 height 787
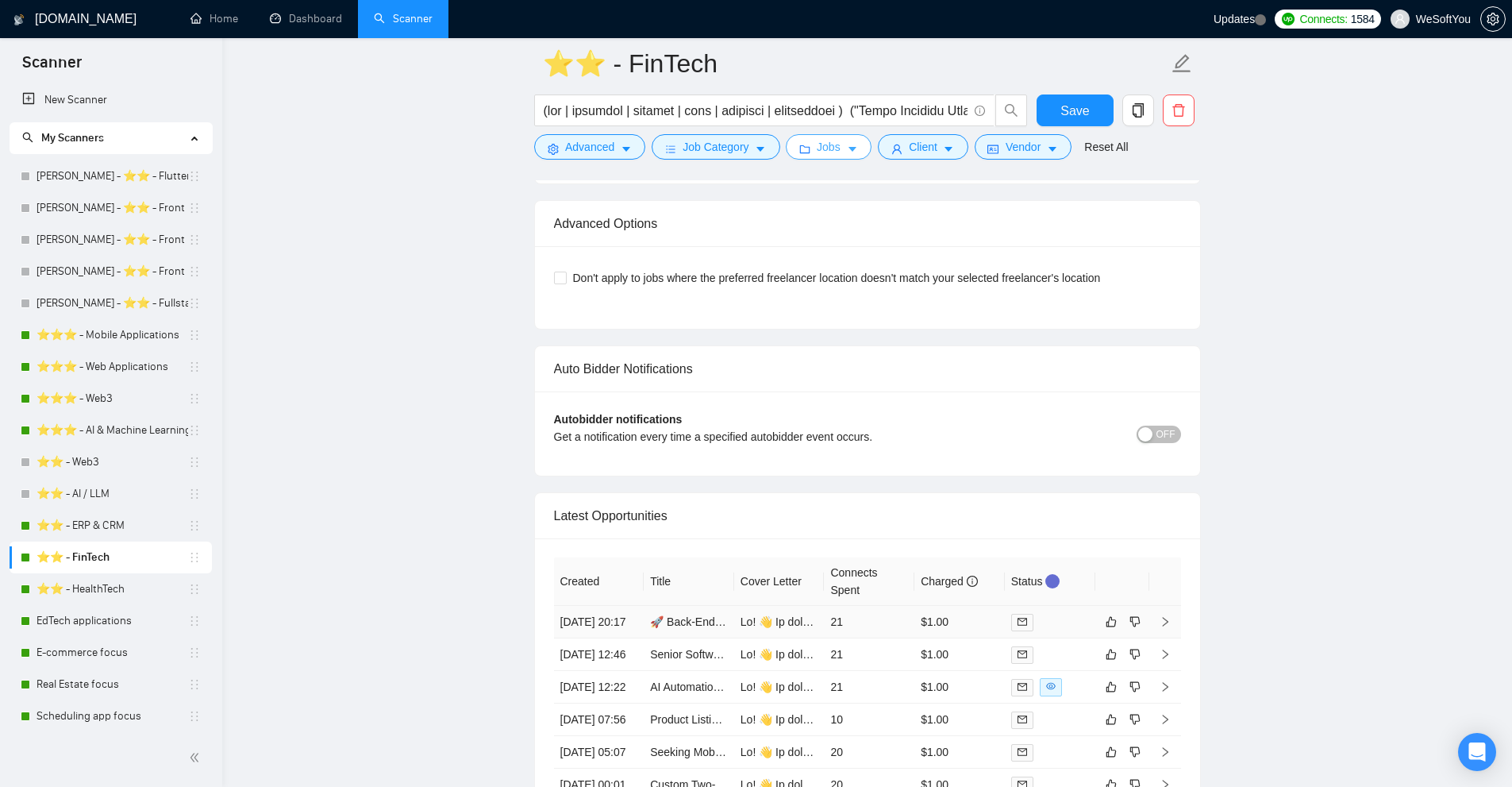
scroll to position [3880, 0]
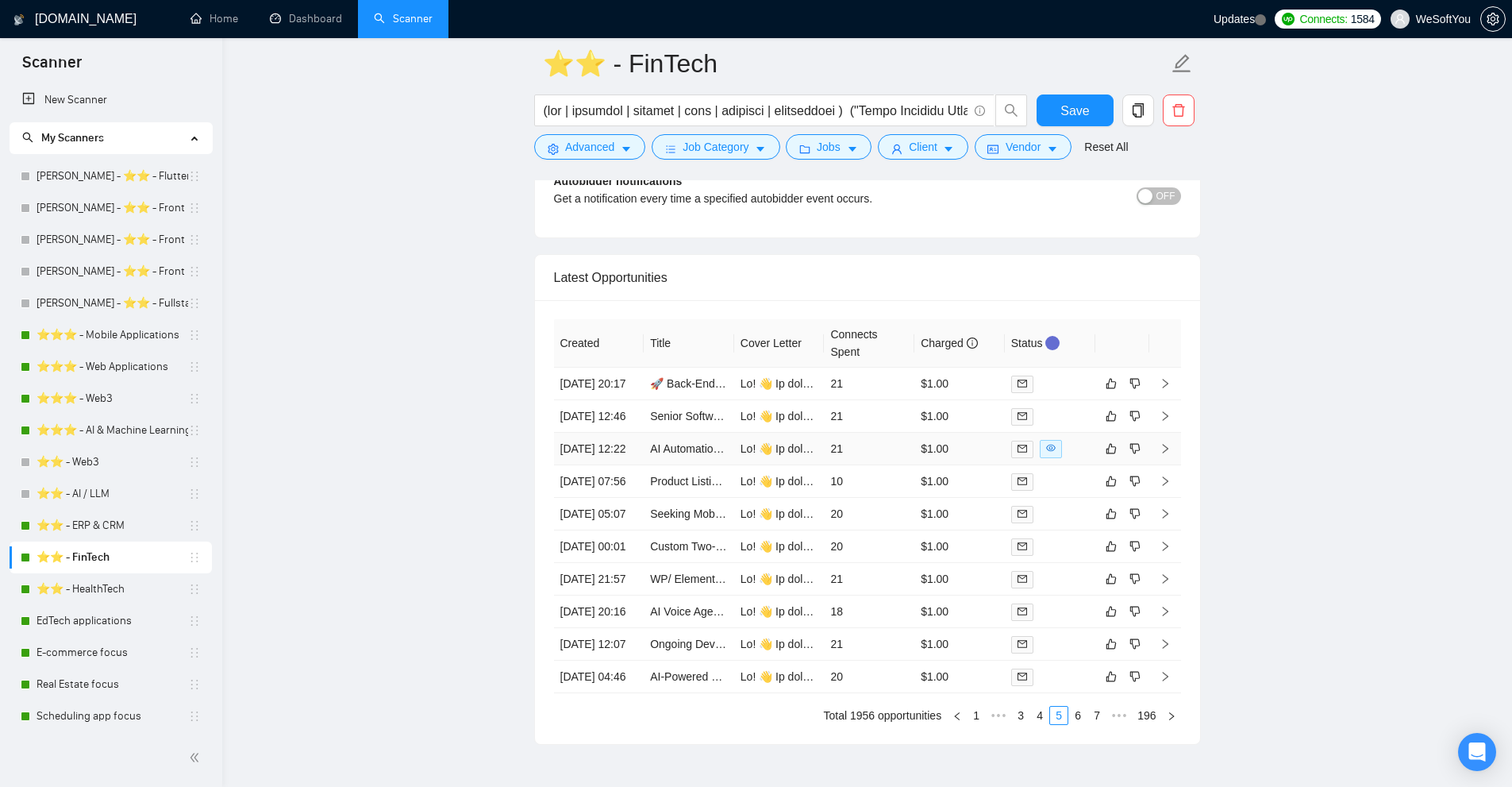
click at [928, 465] on td "$1.00" at bounding box center [959, 449] width 90 height 32
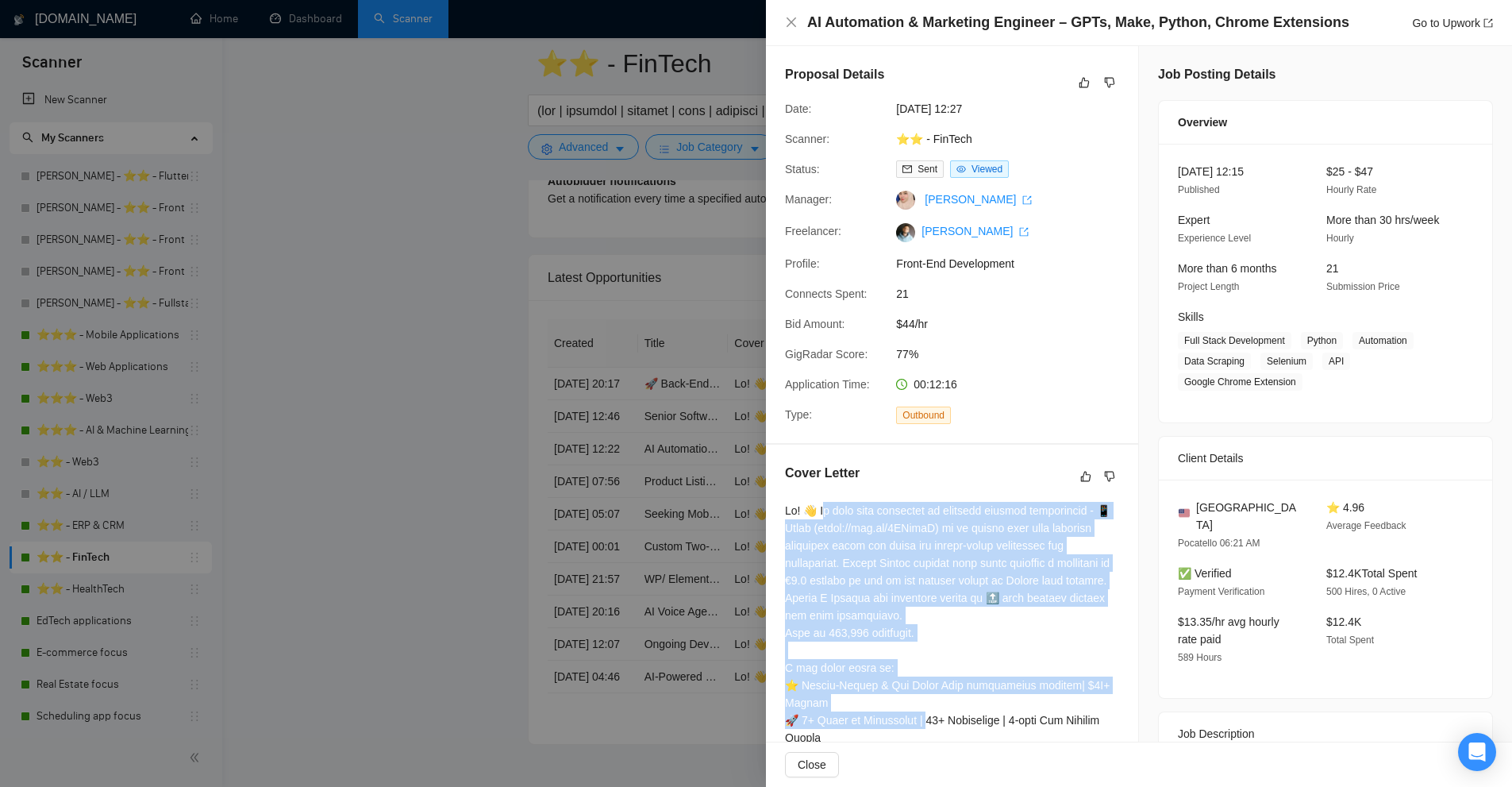
drag, startPoint x: 828, startPoint y: 513, endPoint x: 1029, endPoint y: 632, distance: 233.6
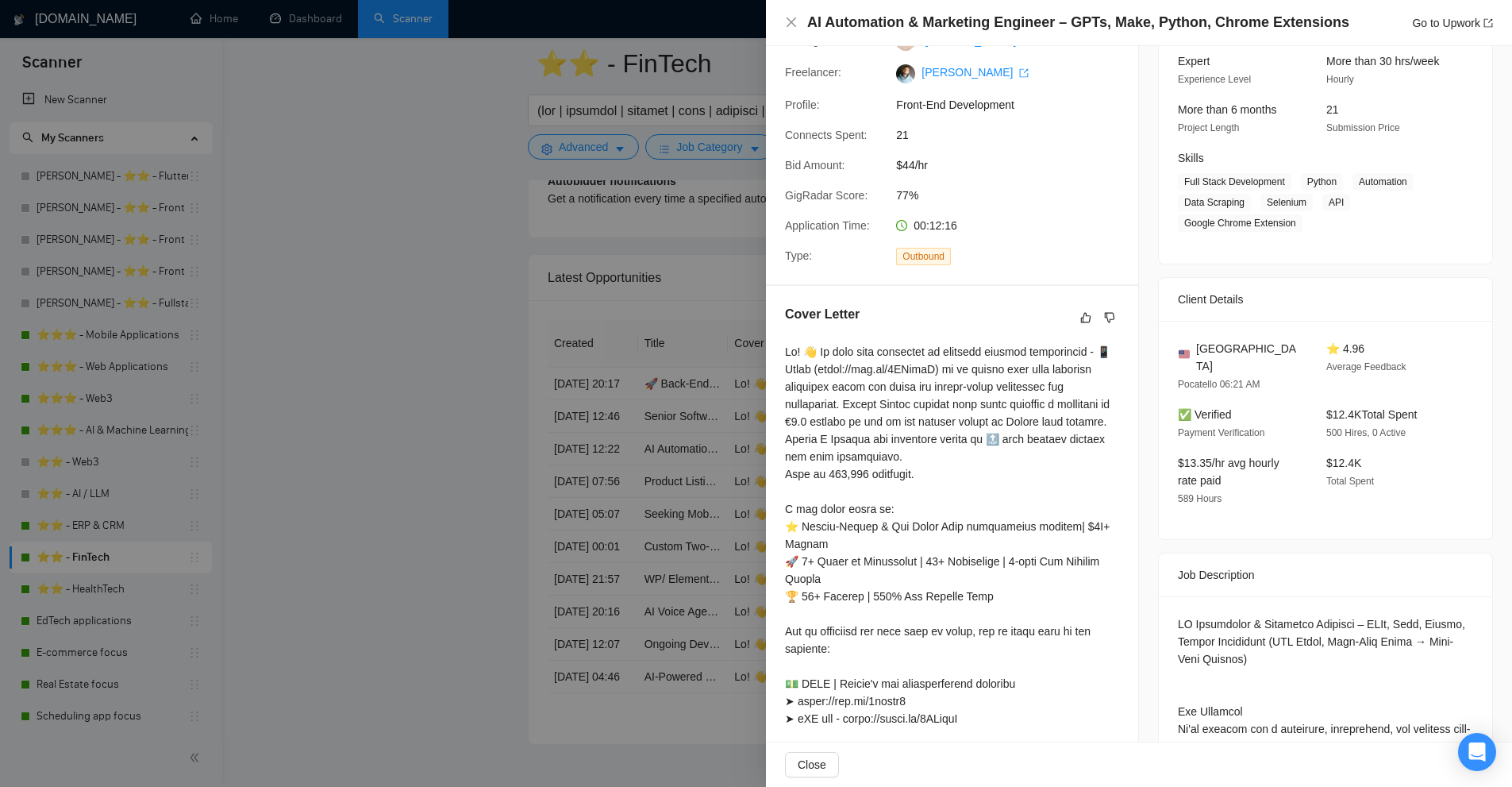
click at [1012, 525] on div at bounding box center [952, 727] width 334 height 769
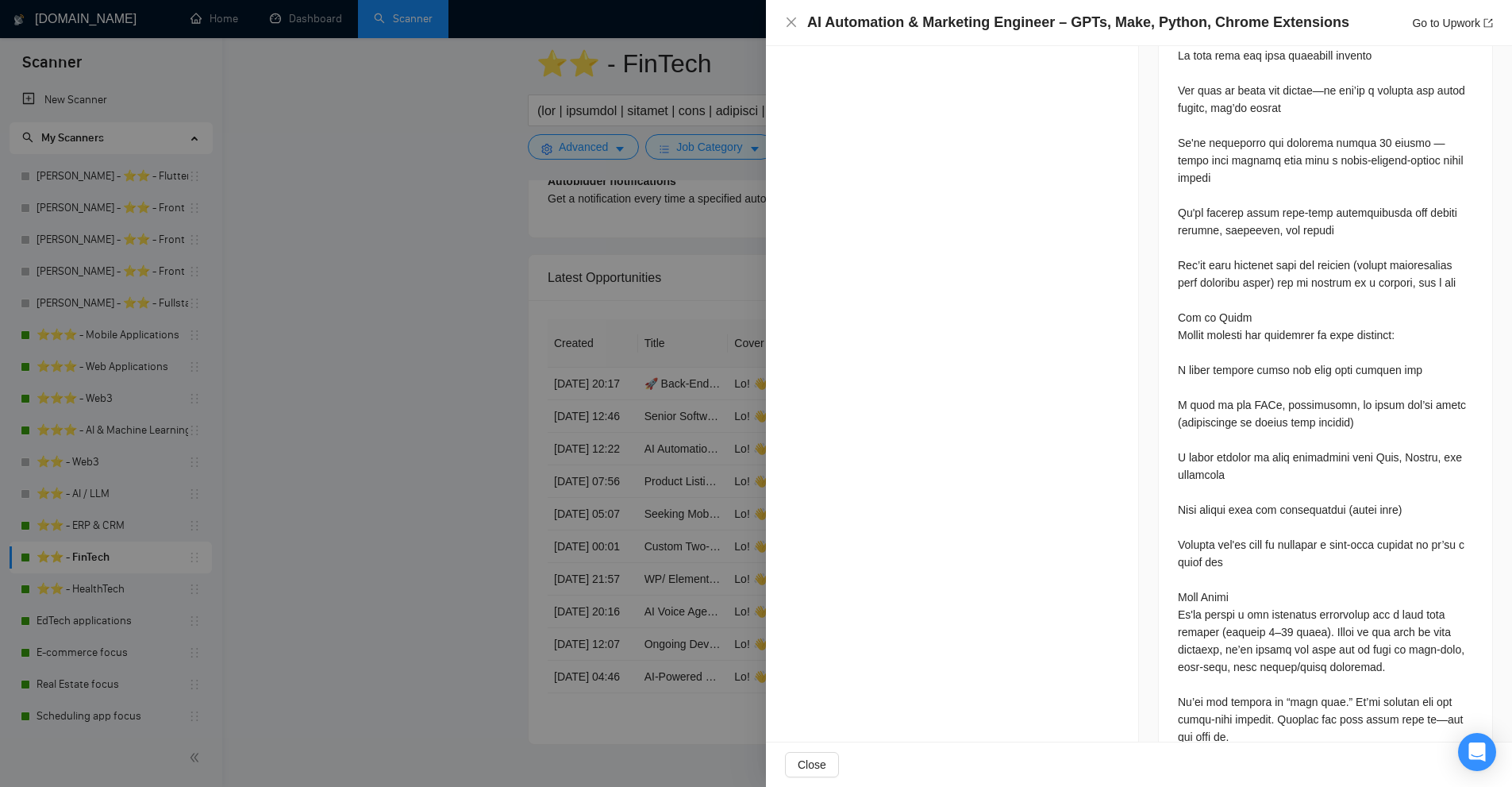
scroll to position [2012, 0]
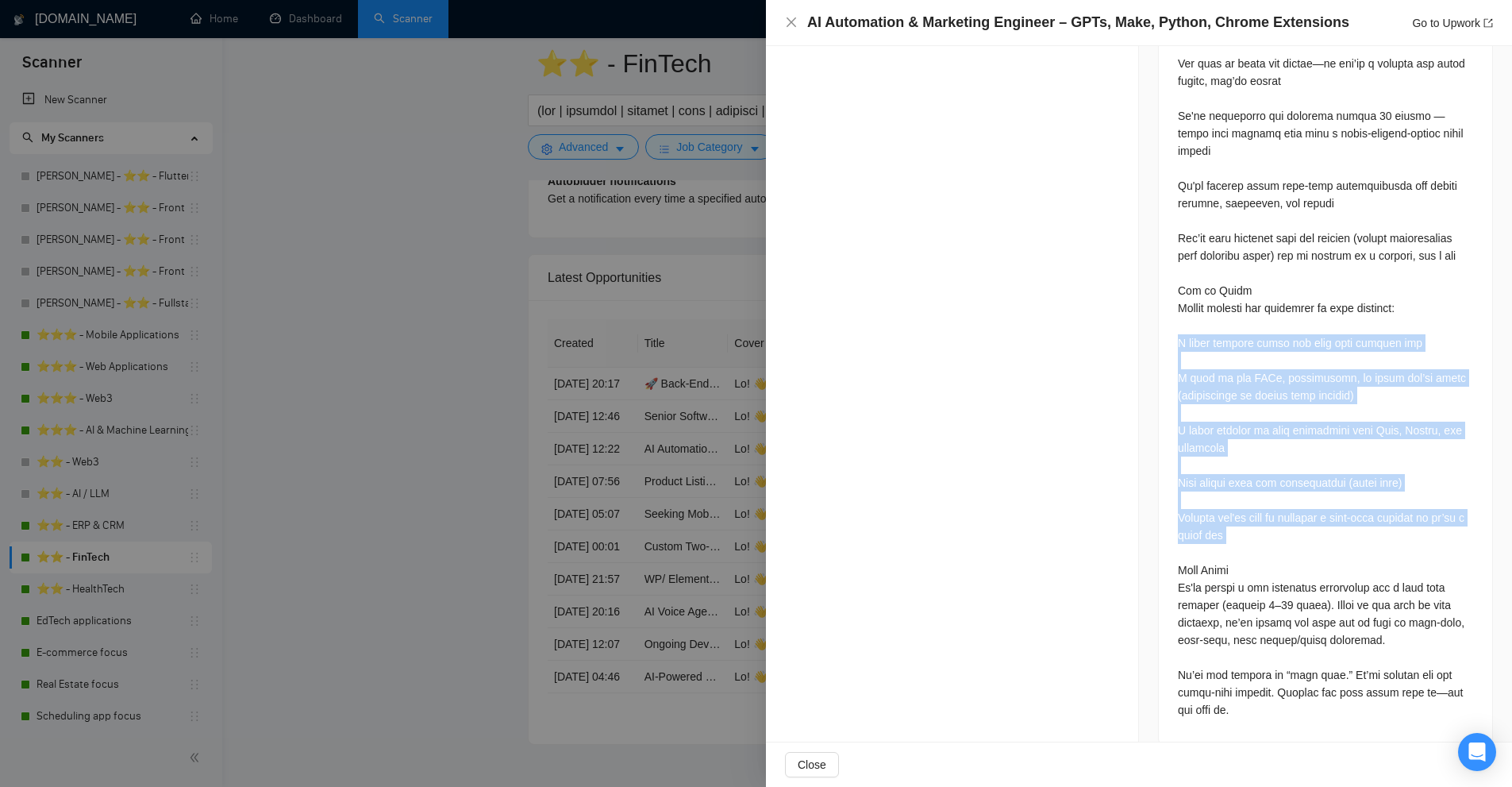
drag, startPoint x: 1218, startPoint y: 494, endPoint x: 1190, endPoint y: 315, distance: 181.2
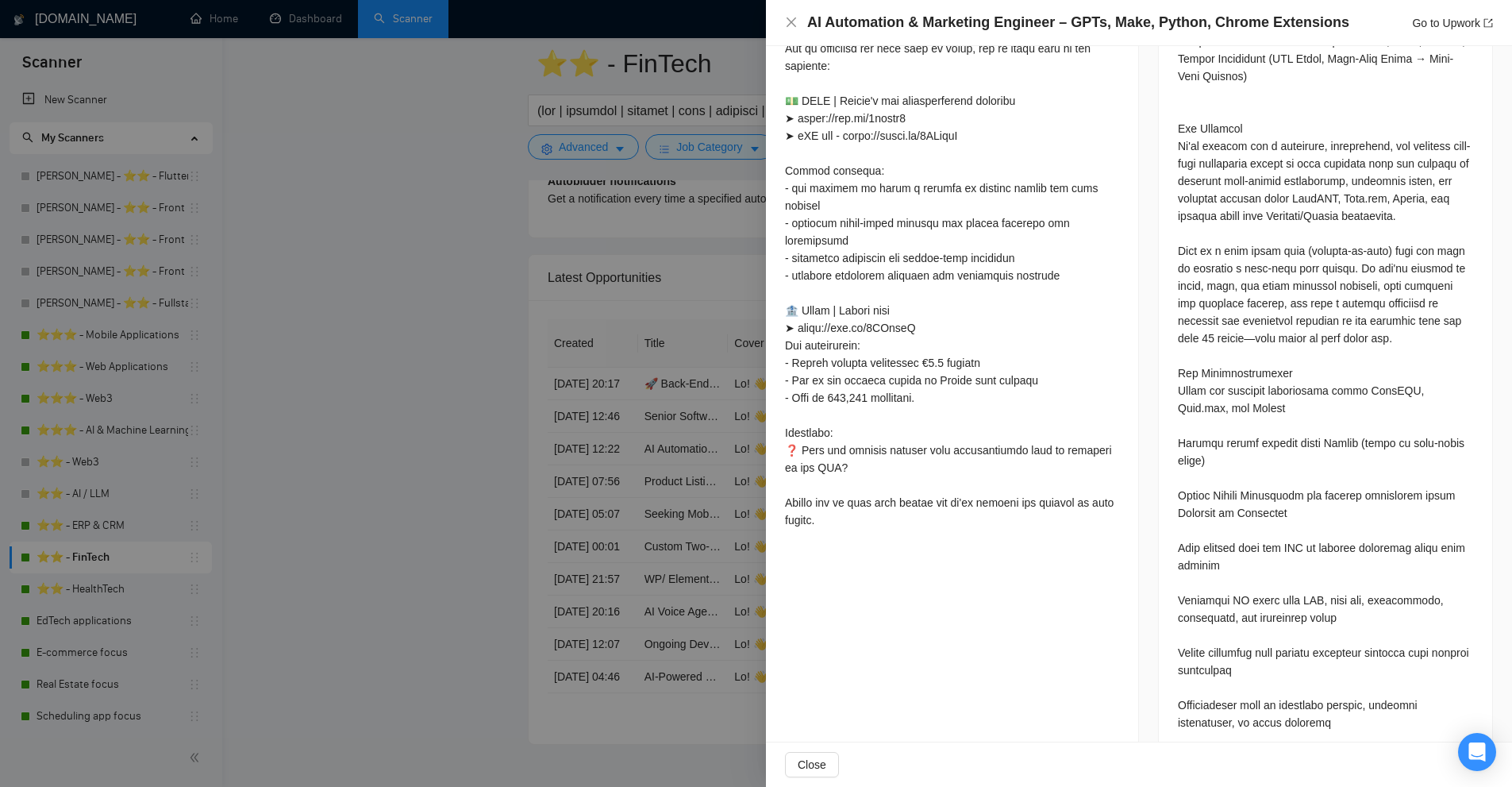
scroll to position [186, 0]
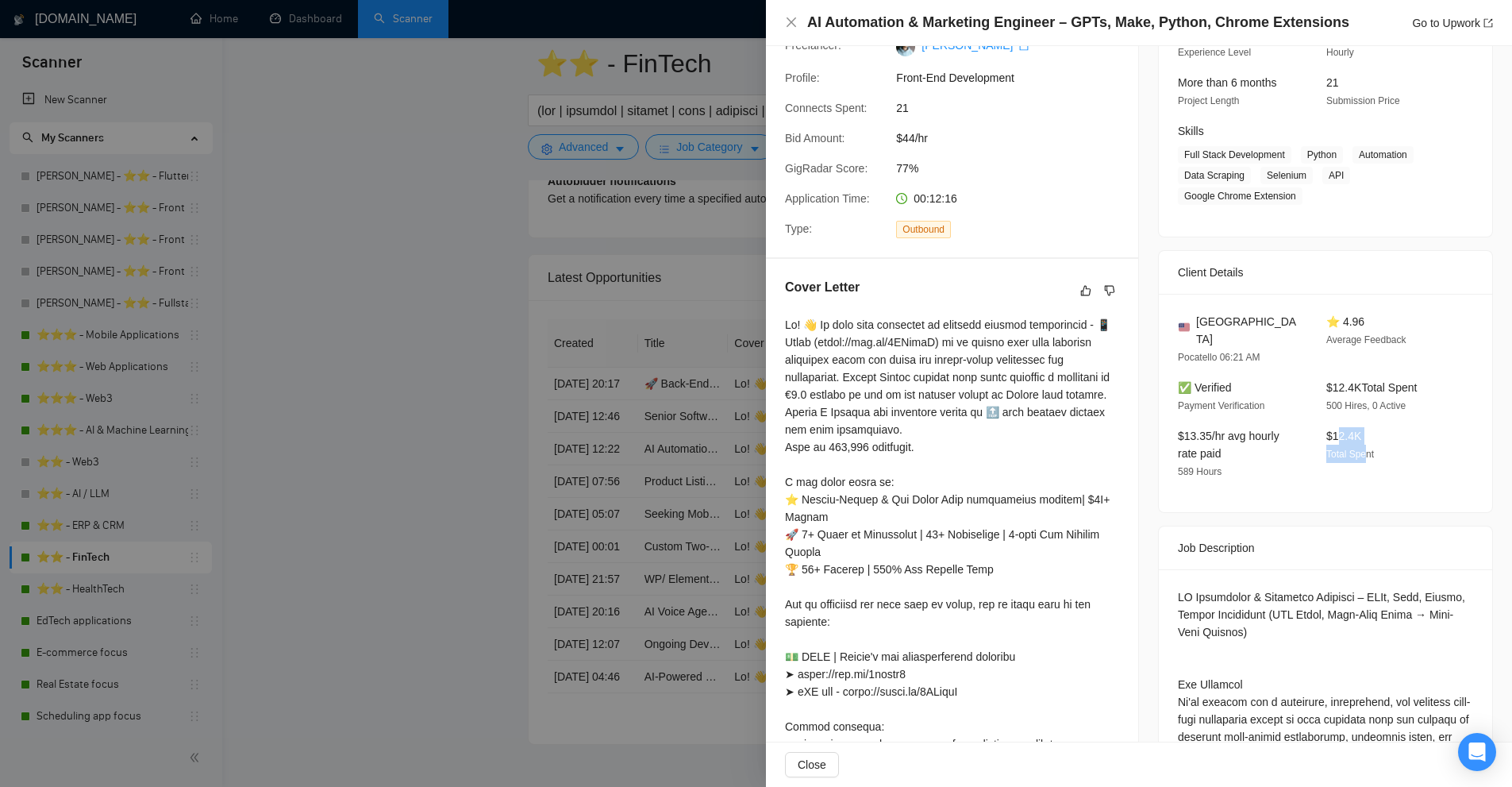
drag, startPoint x: 1331, startPoint y: 408, endPoint x: 1361, endPoint y: 442, distance: 45.3
click at [1361, 442] on div "$12.4K Total Spent" at bounding box center [1388, 453] width 136 height 53
click at [1357, 449] on span "Total Spent" at bounding box center [1350, 453] width 48 height 11
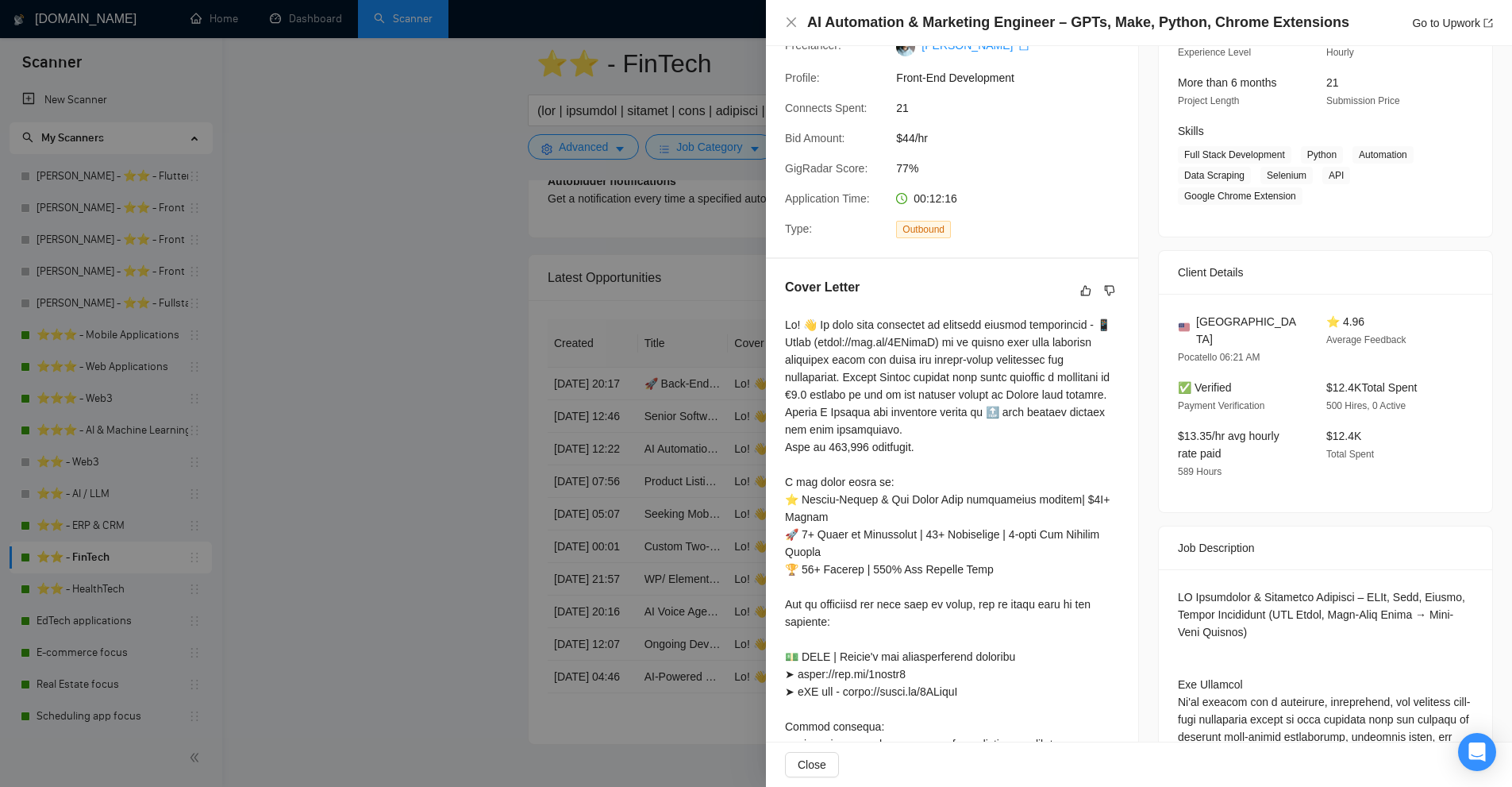
click at [718, 343] on div at bounding box center [756, 393] width 1512 height 787
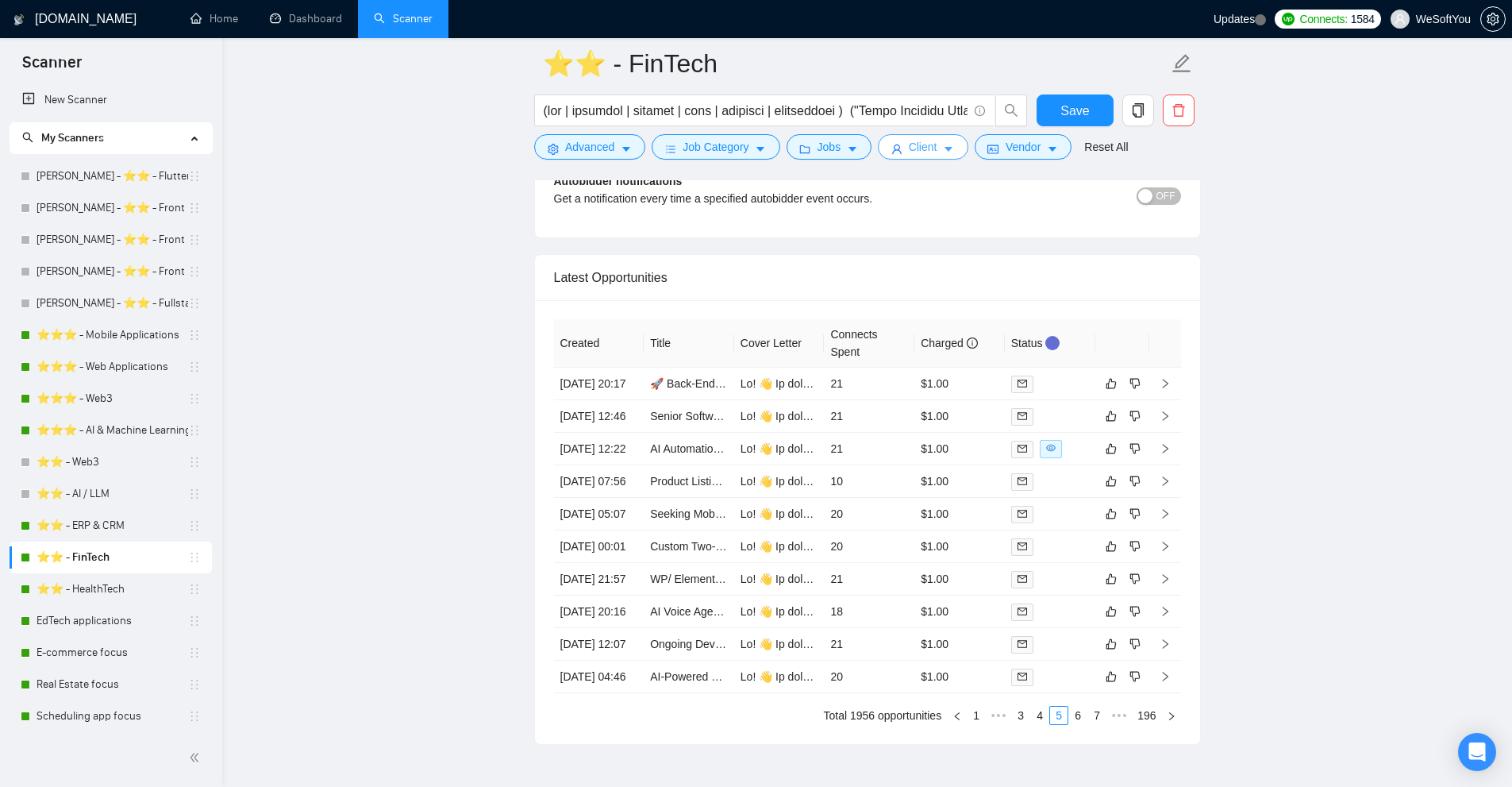
click at [929, 146] on span "Client" at bounding box center [923, 146] width 29 height 17
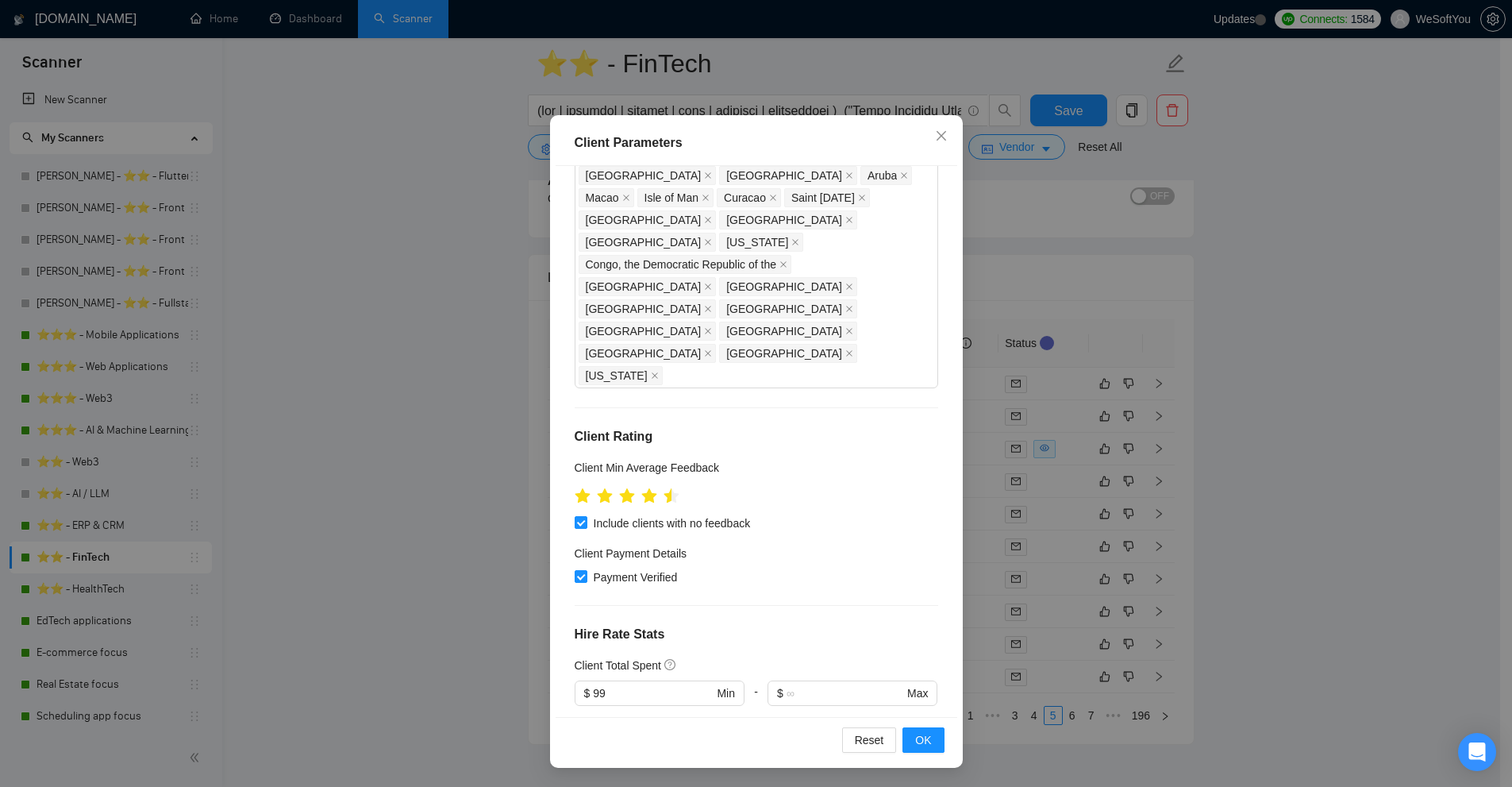
scroll to position [588, 0]
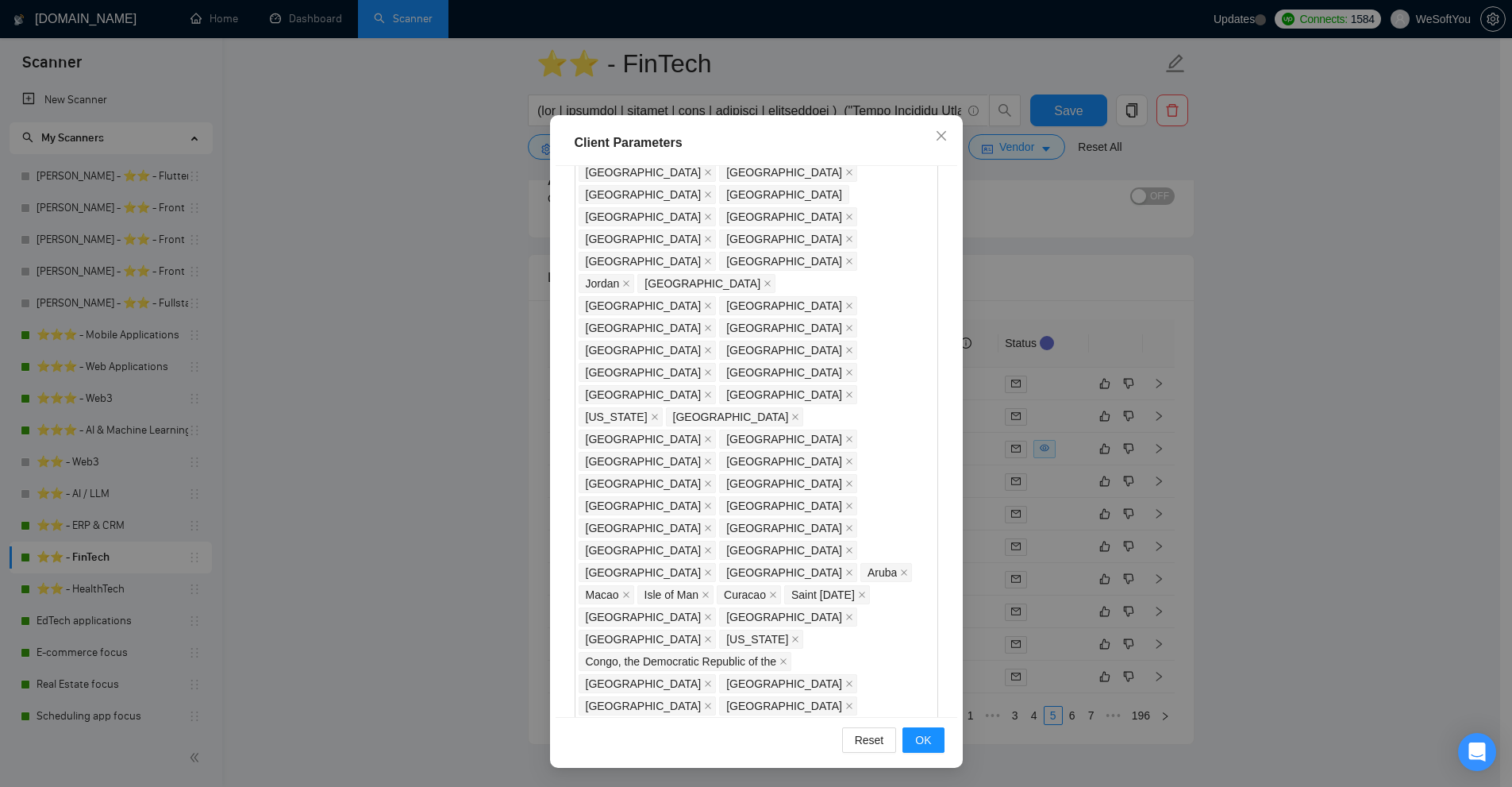
click at [1090, 270] on div "Client Parameters Client Location Include Client Countries United States United…" at bounding box center [756, 393] width 1512 height 787
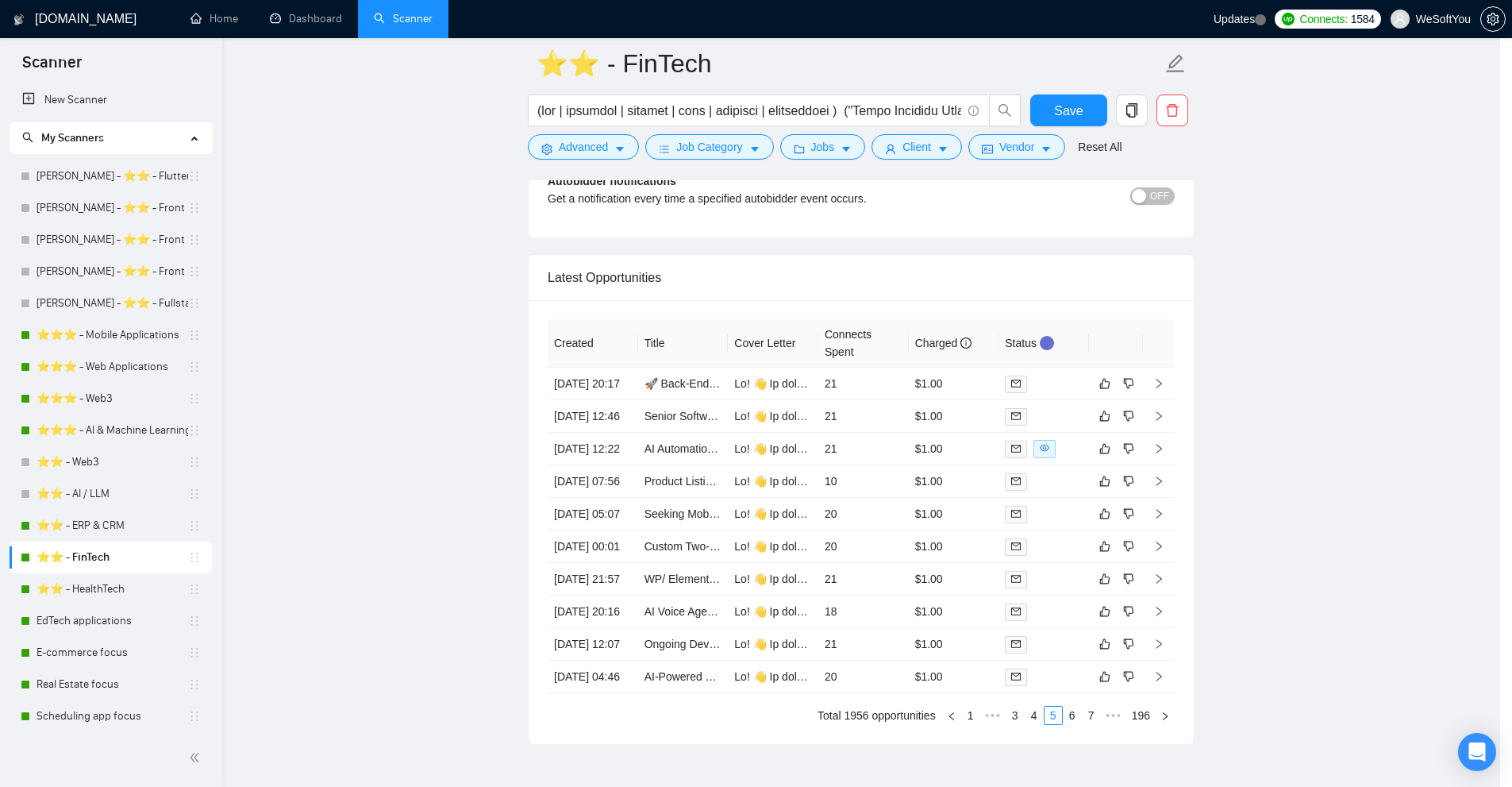
scroll to position [0, 0]
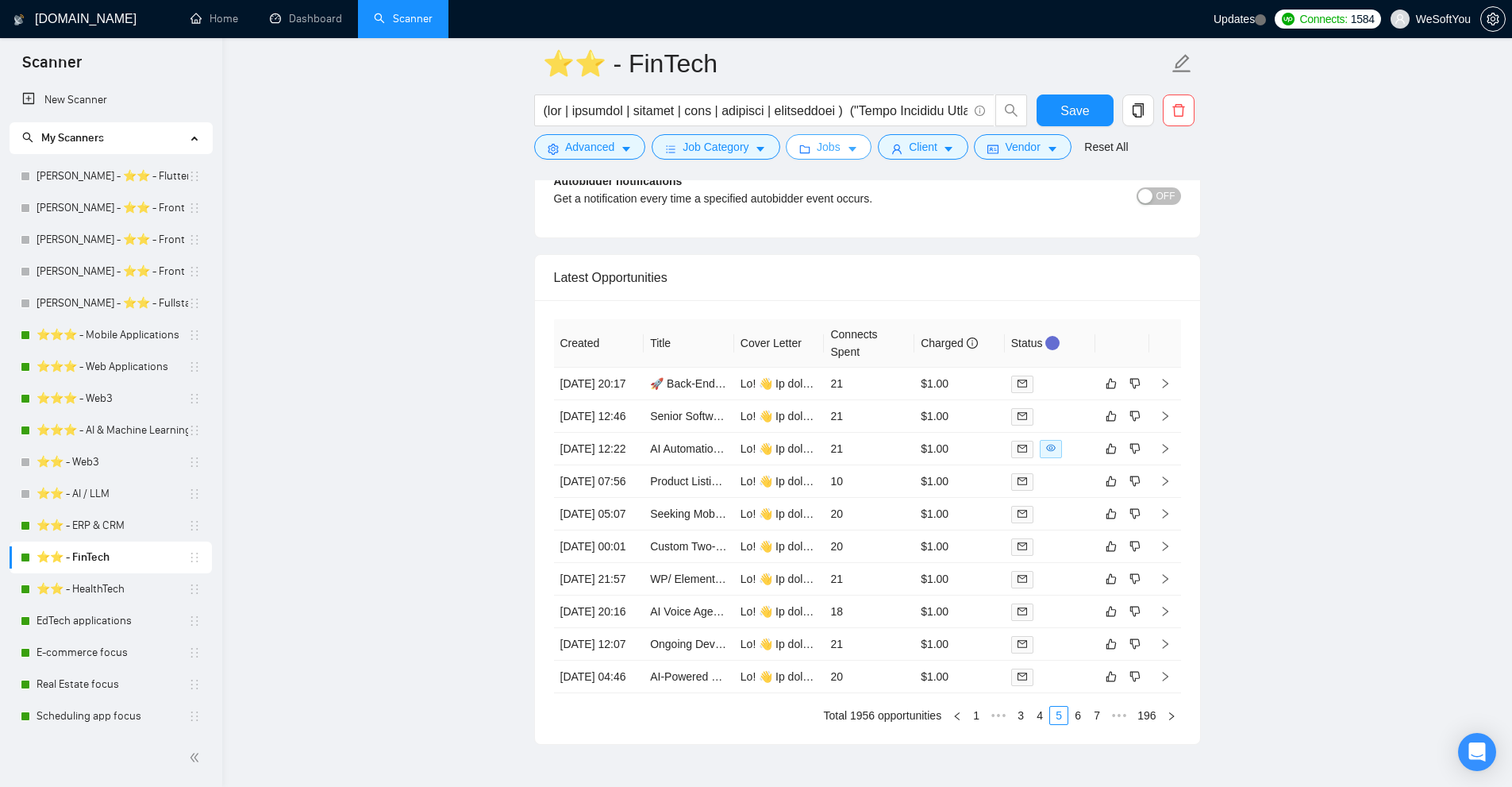
click at [859, 142] on button "Jobs" at bounding box center [829, 146] width 86 height 26
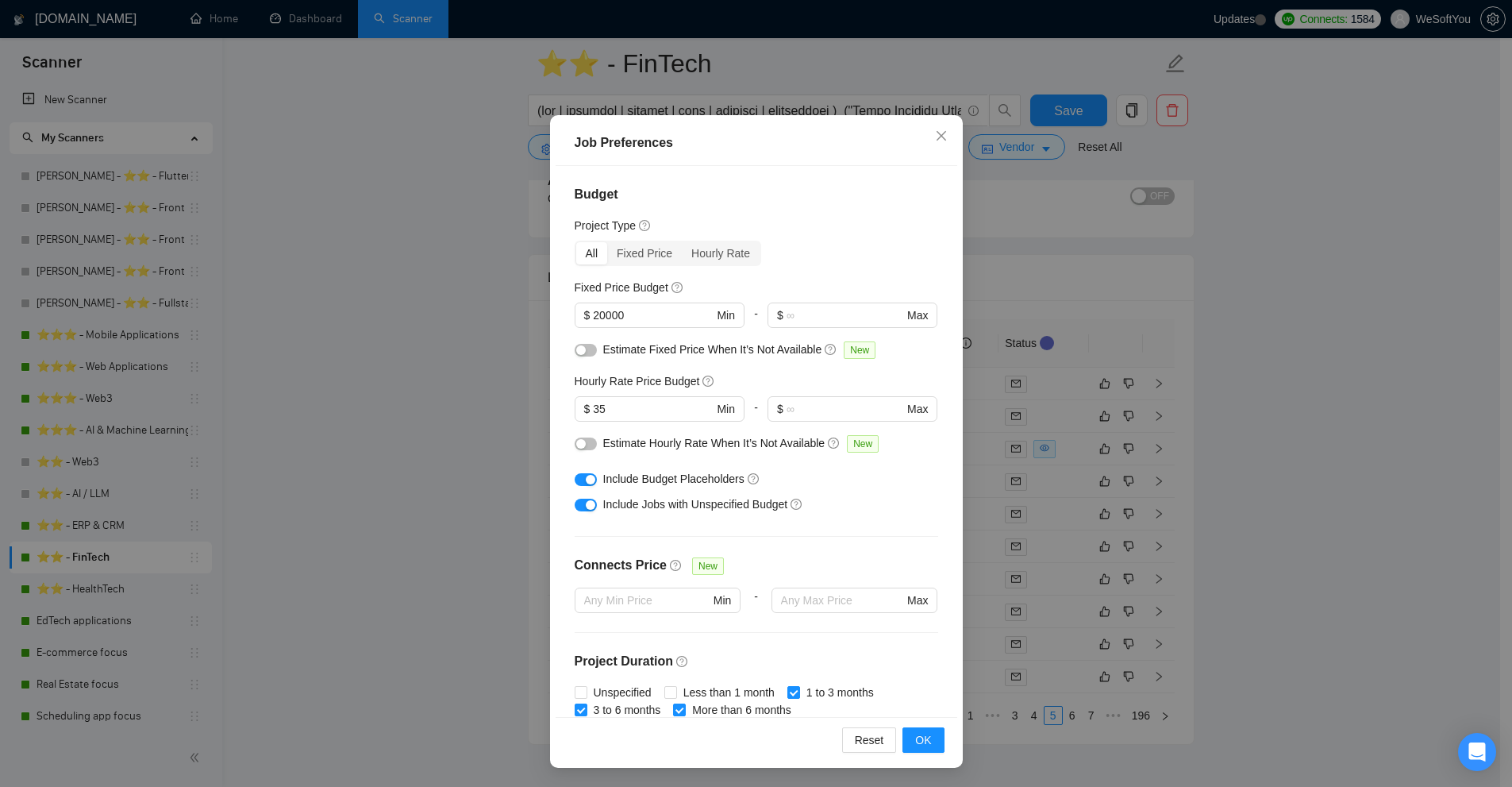
drag, startPoint x: 1137, startPoint y: 283, endPoint x: 993, endPoint y: 168, distance: 184.3
click at [1140, 283] on div "Job Preferences Budget Project Type All Fixed Price Hourly Rate Fixed Price Bud…" at bounding box center [756, 393] width 1512 height 787
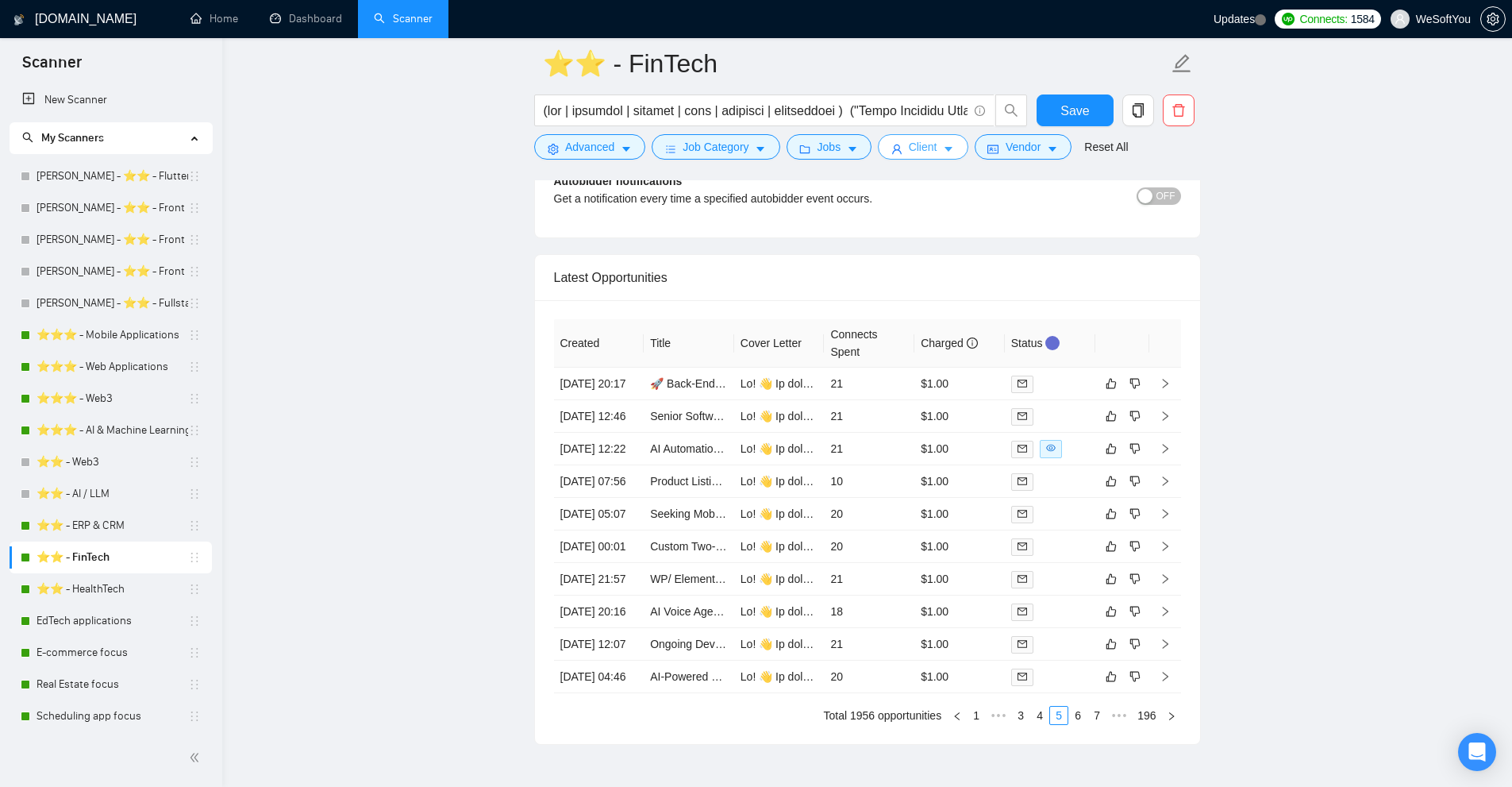
click at [960, 153] on button "Client" at bounding box center [922, 146] width 90 height 26
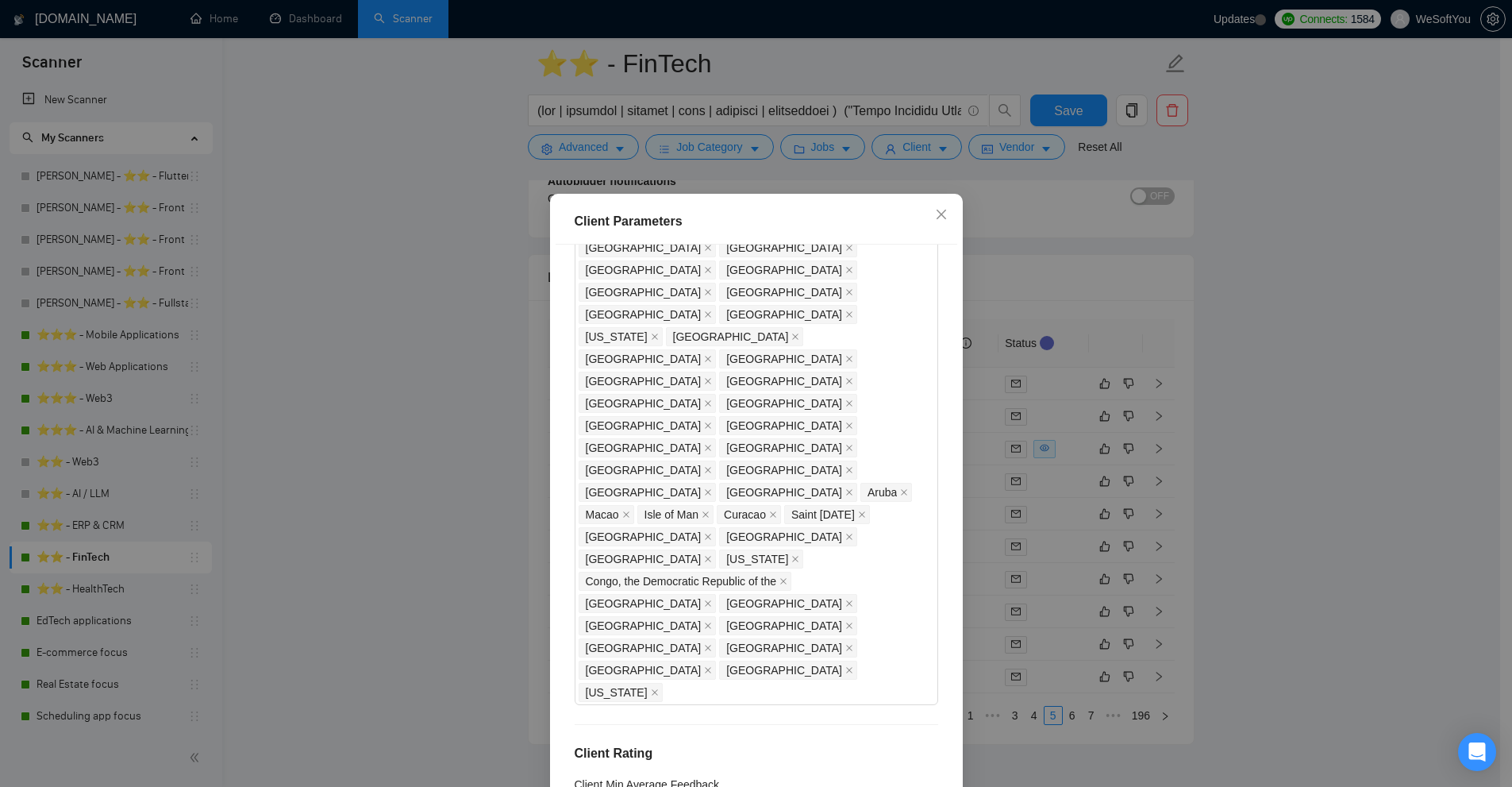
scroll to position [826, 0]
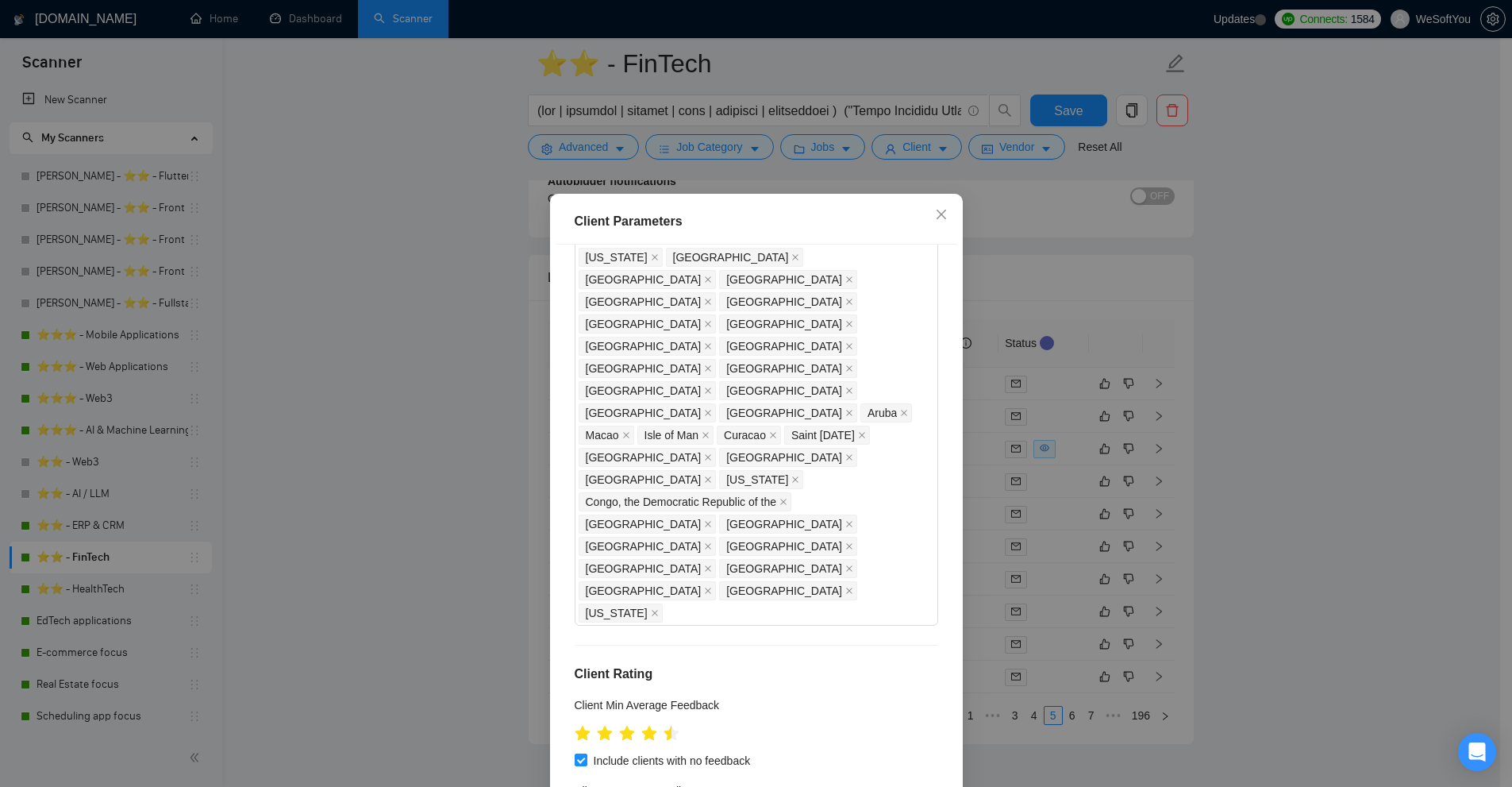
click at [1132, 386] on div "Client Parameters Client Location Include Client Countries United States United…" at bounding box center [756, 393] width 1512 height 787
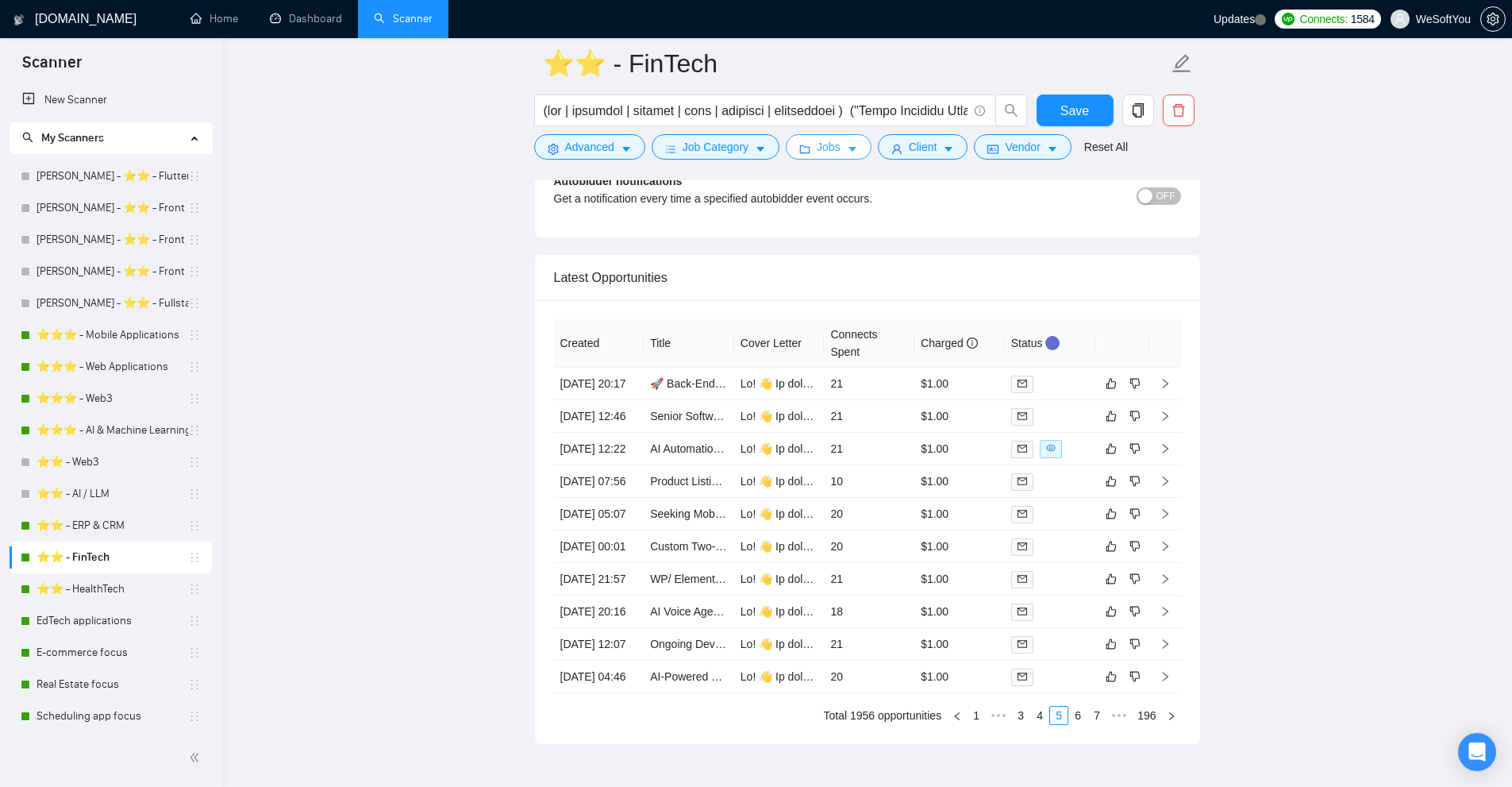
click at [828, 146] on span "Jobs" at bounding box center [828, 146] width 24 height 17
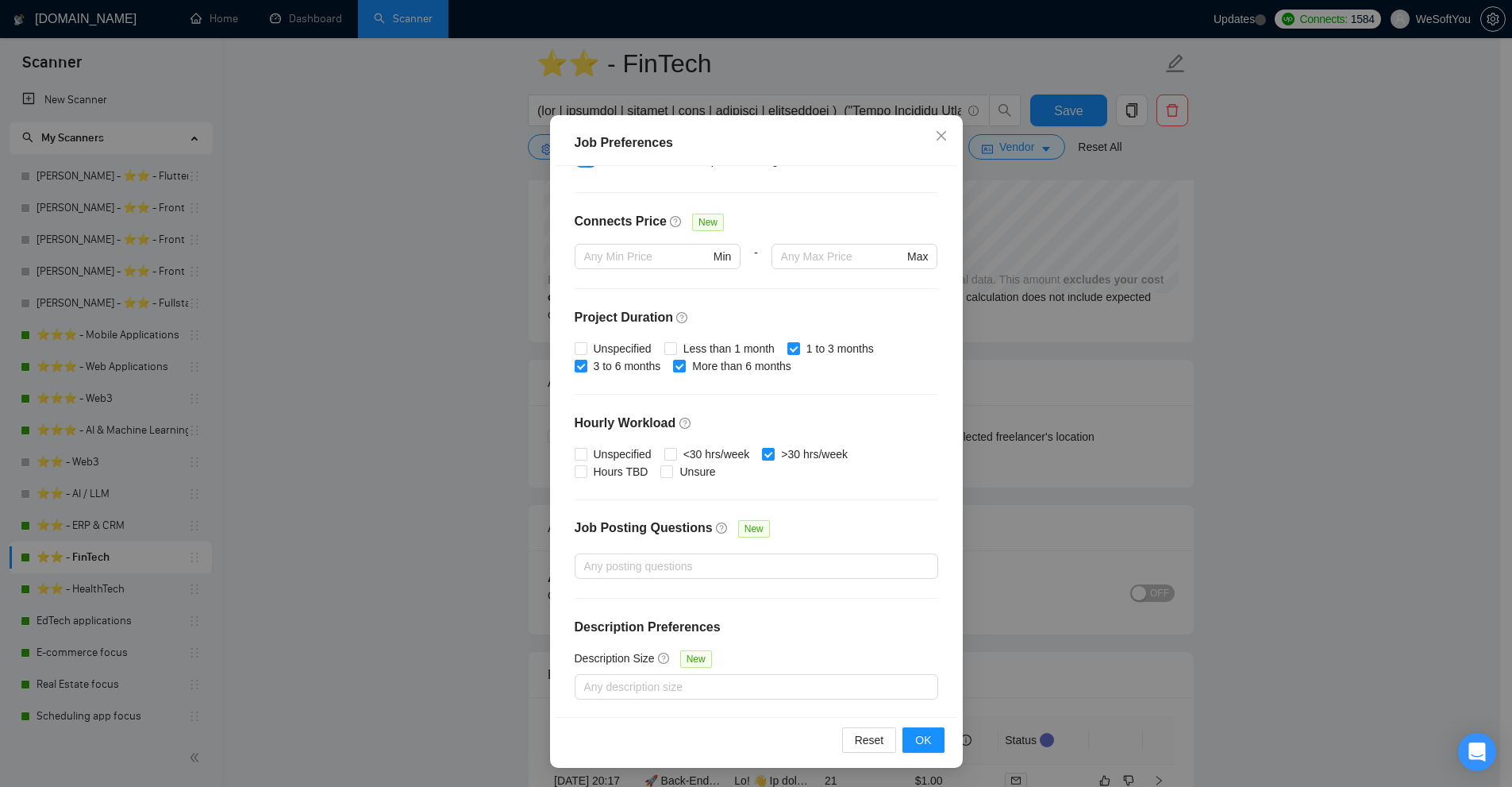
scroll to position [0, 0]
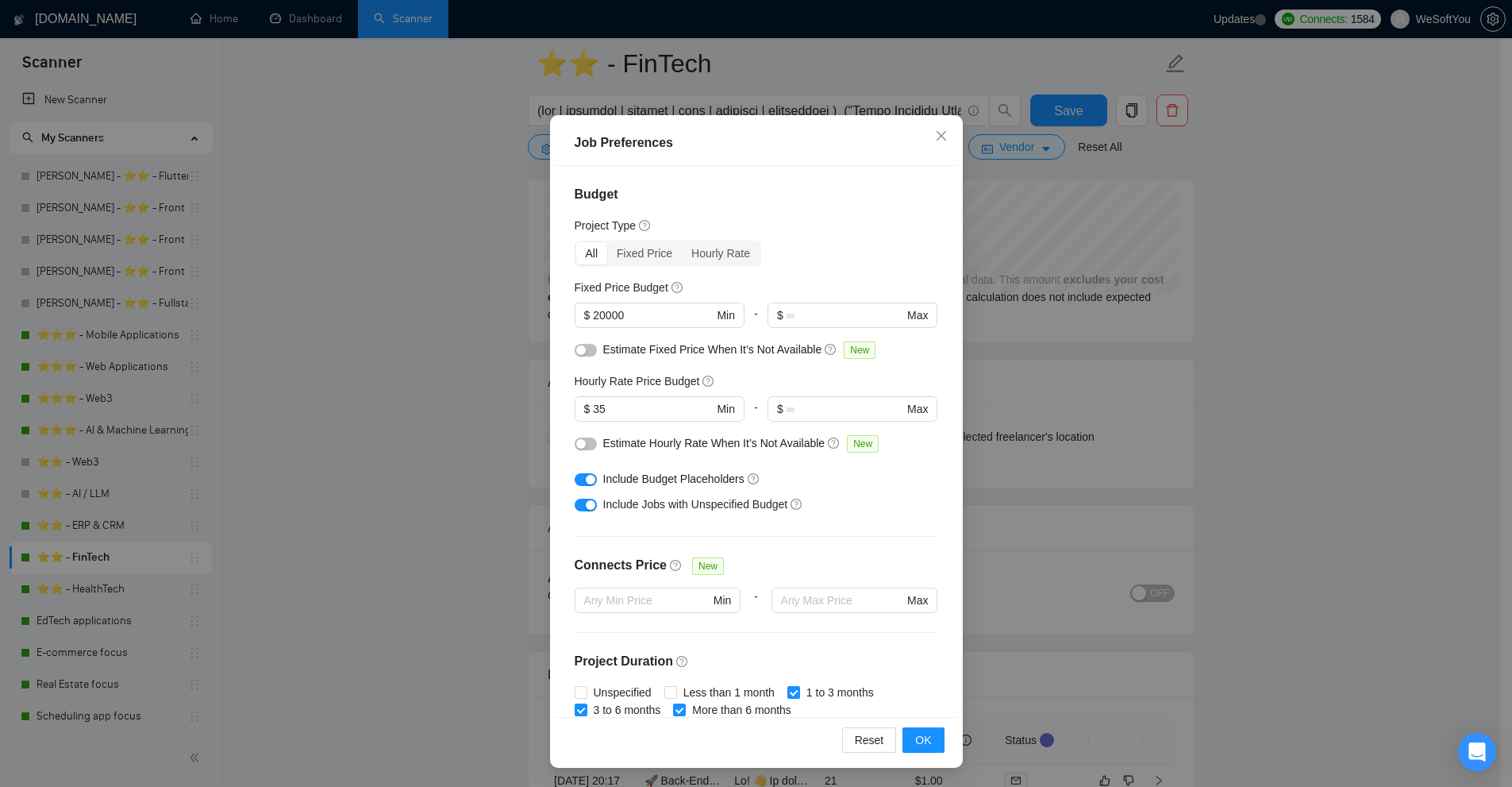
click at [1065, 221] on div "Job Preferences Budget Project Type All Fixed Price Hourly Rate Fixed Price Bud…" at bounding box center [756, 393] width 1512 height 787
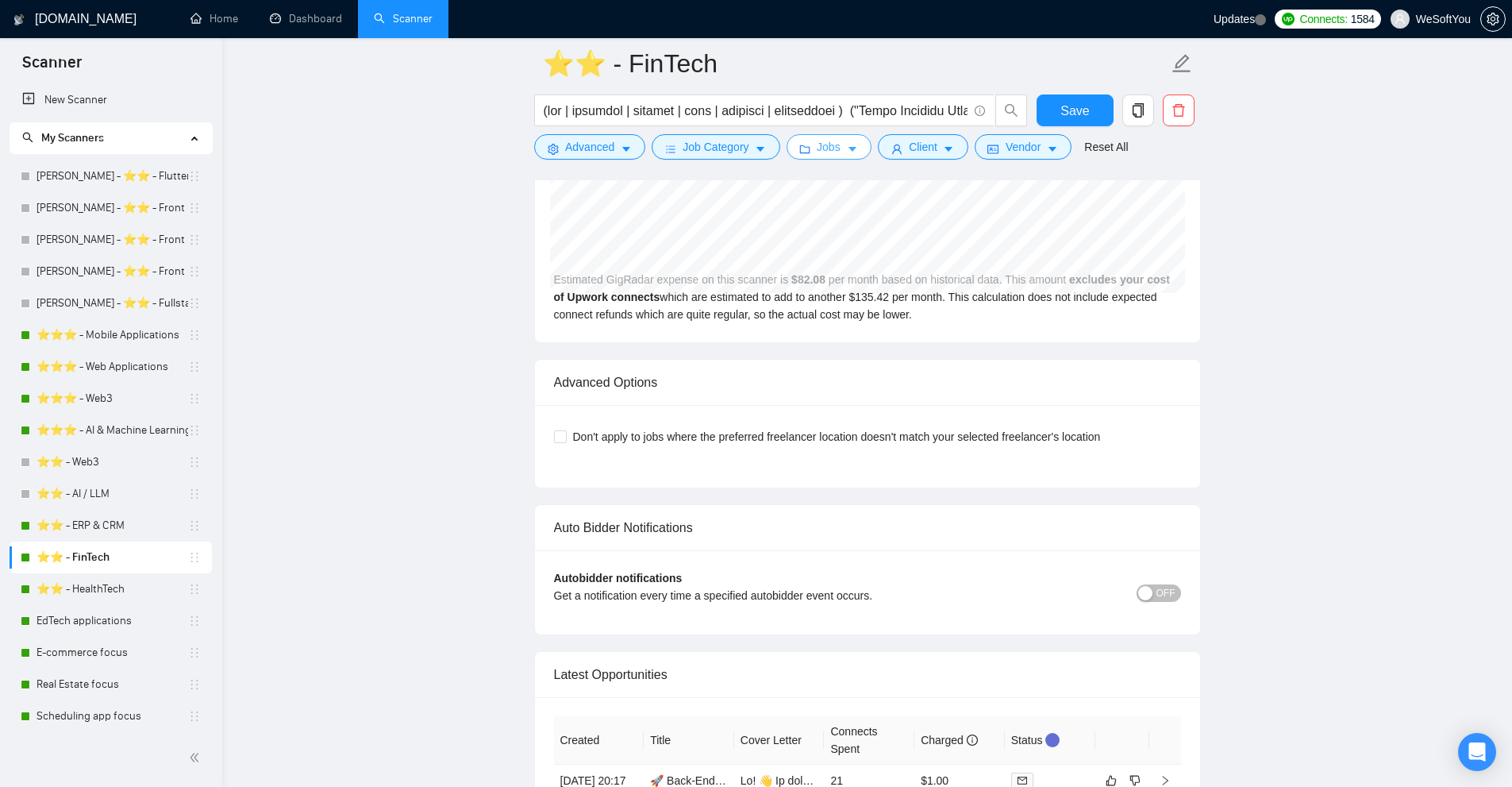
click at [811, 138] on button "Jobs" at bounding box center [829, 146] width 86 height 26
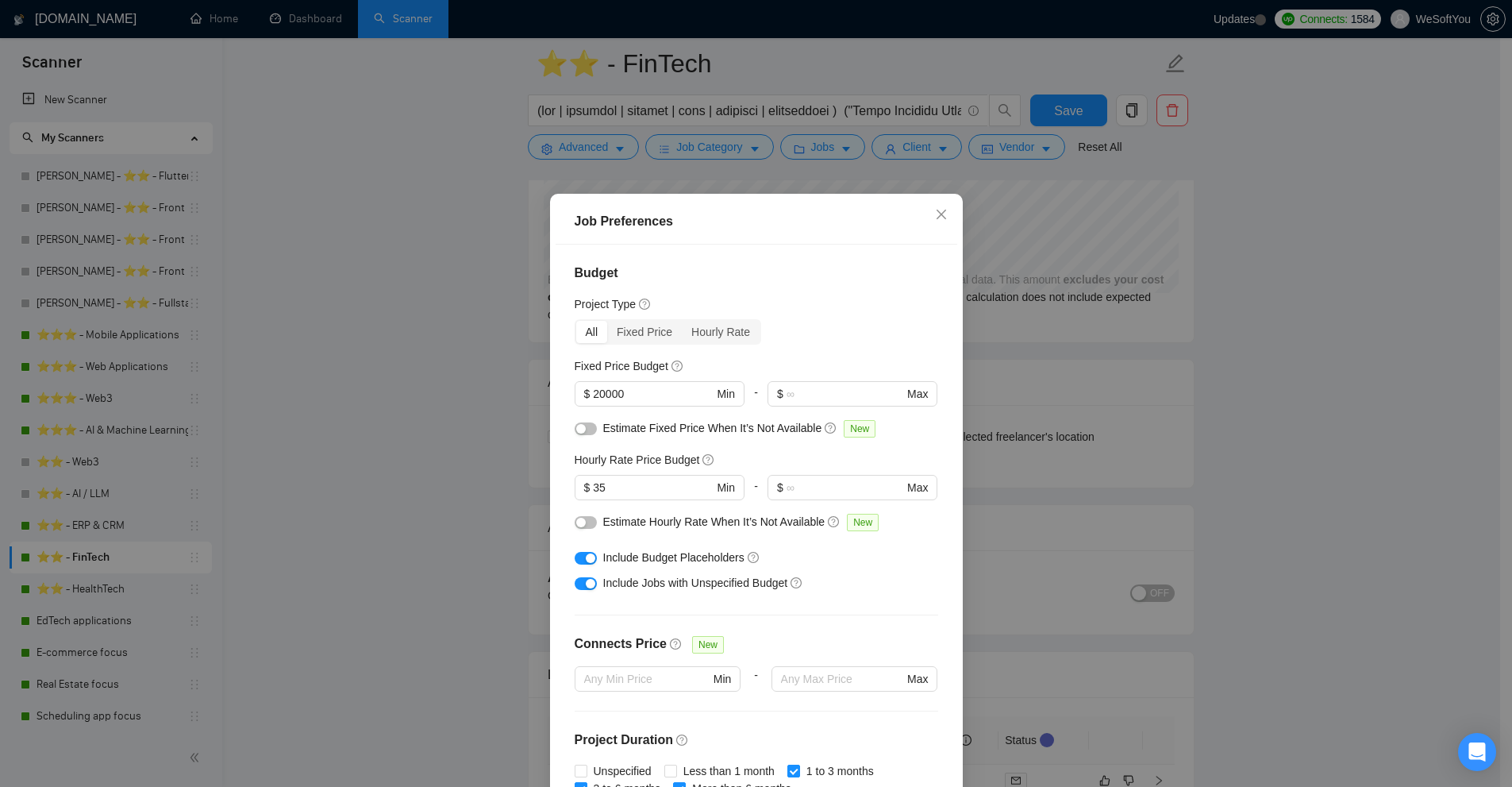
scroll to position [343, 0]
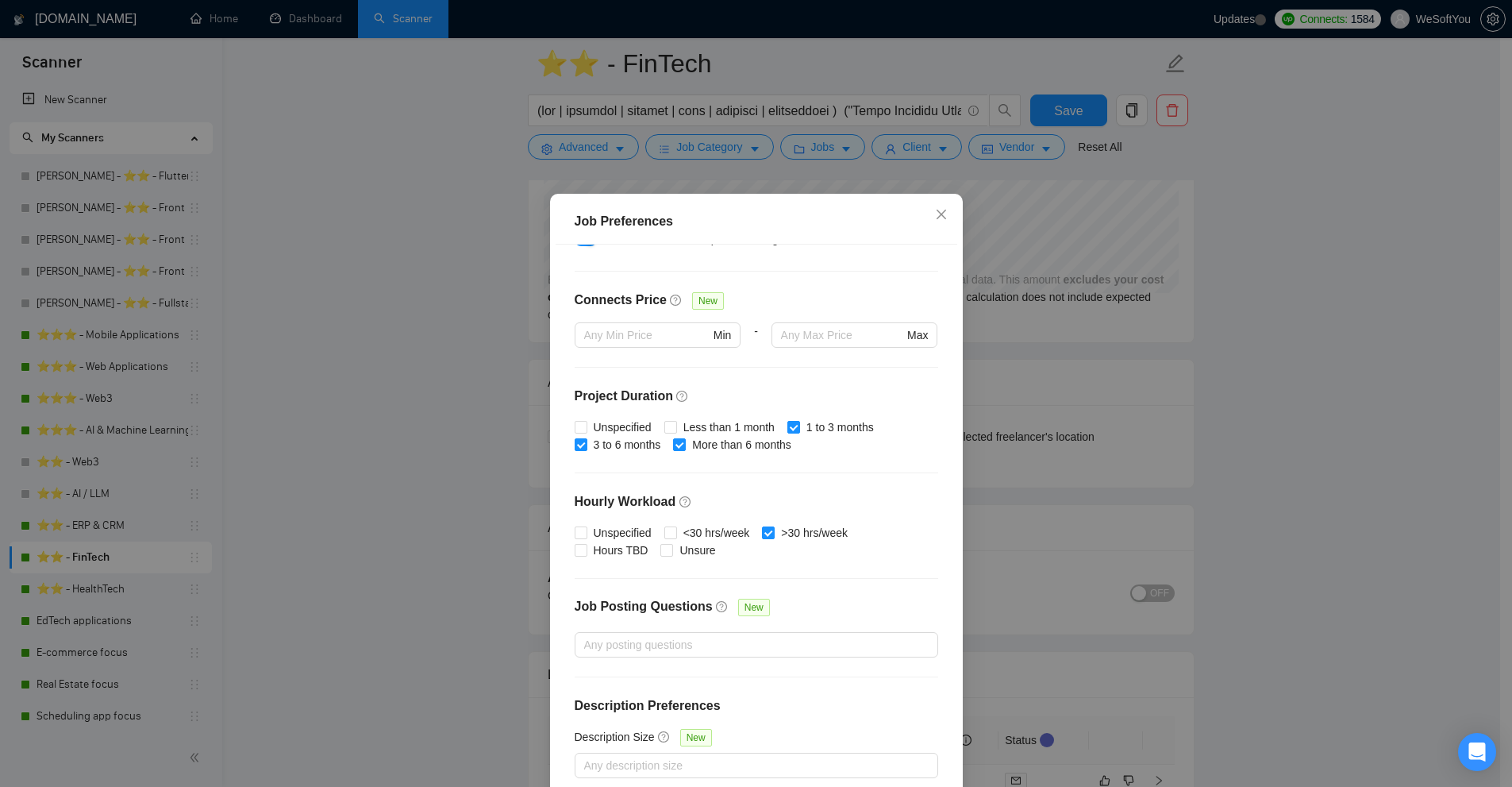
click at [1041, 248] on div "Job Preferences Budget Project Type All Fixed Price Hourly Rate Fixed Price Bud…" at bounding box center [756, 393] width 1512 height 787
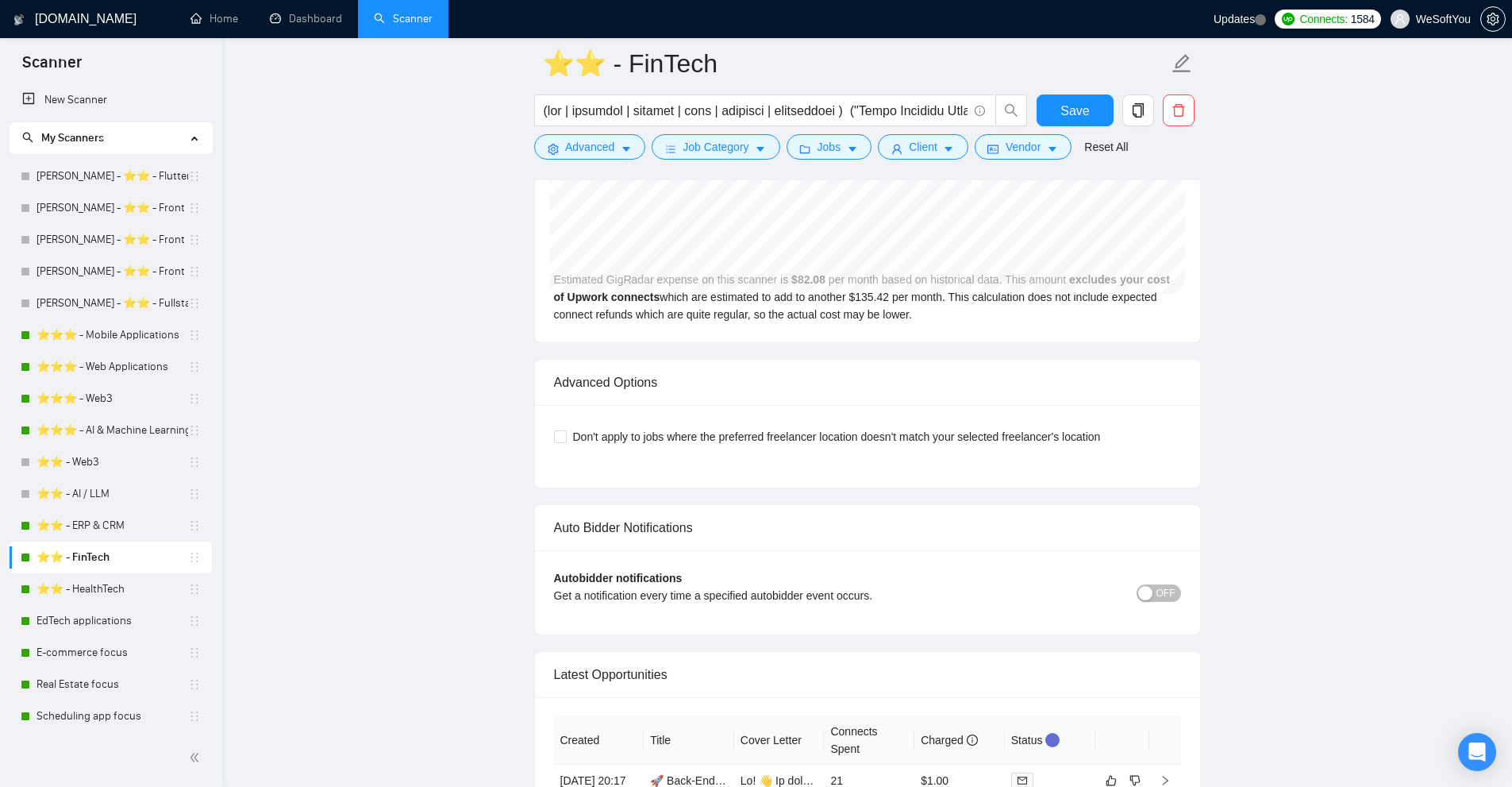
click at [724, 131] on div at bounding box center [781, 114] width 500 height 40
click at [714, 141] on span "Job Category" at bounding box center [715, 146] width 66 height 17
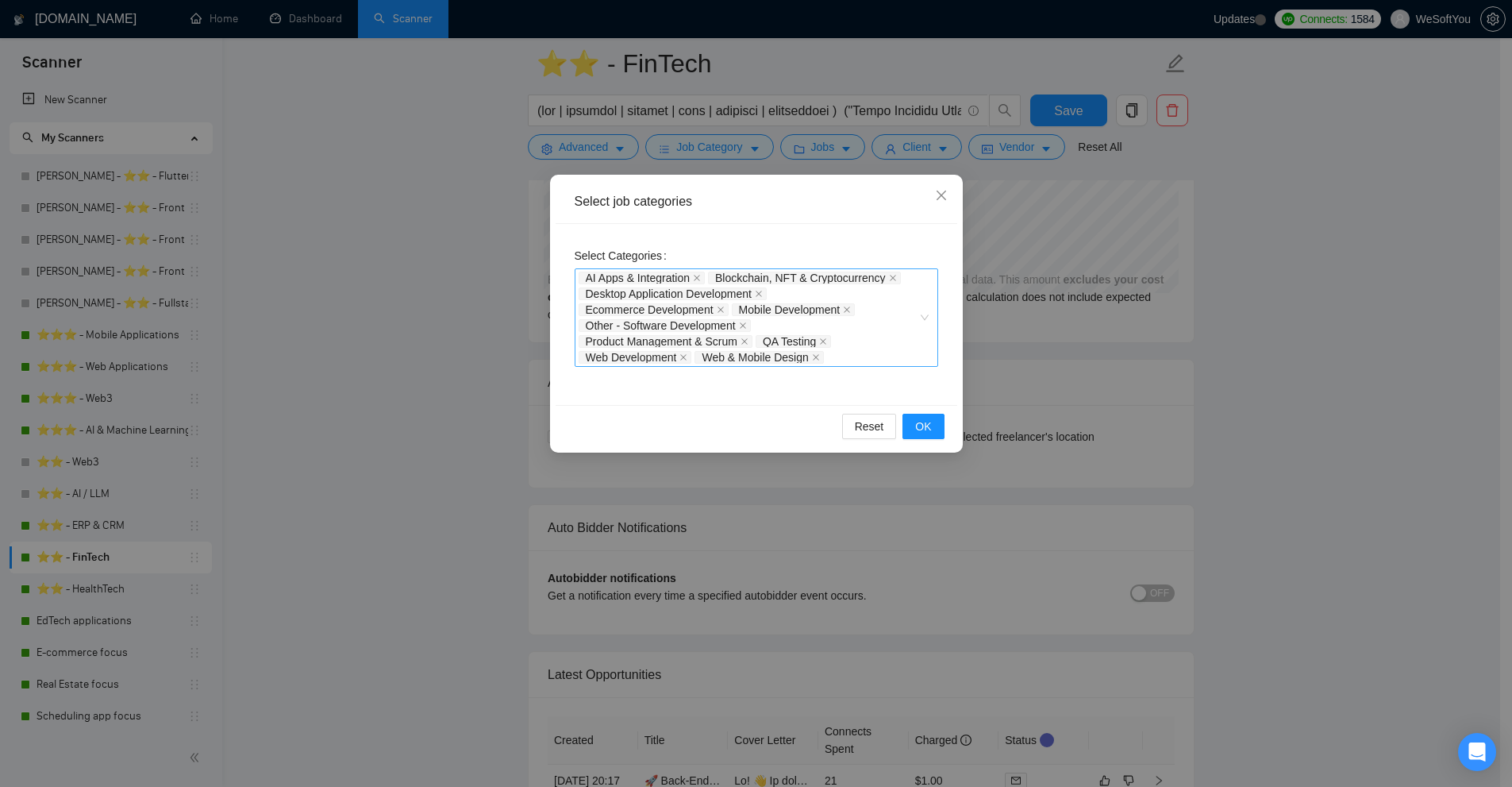
click at [894, 333] on div "AI Apps & Integration Blockchain, NFT & Cryptocurrency Desktop Application Deve…" at bounding box center [748, 317] width 340 height 95
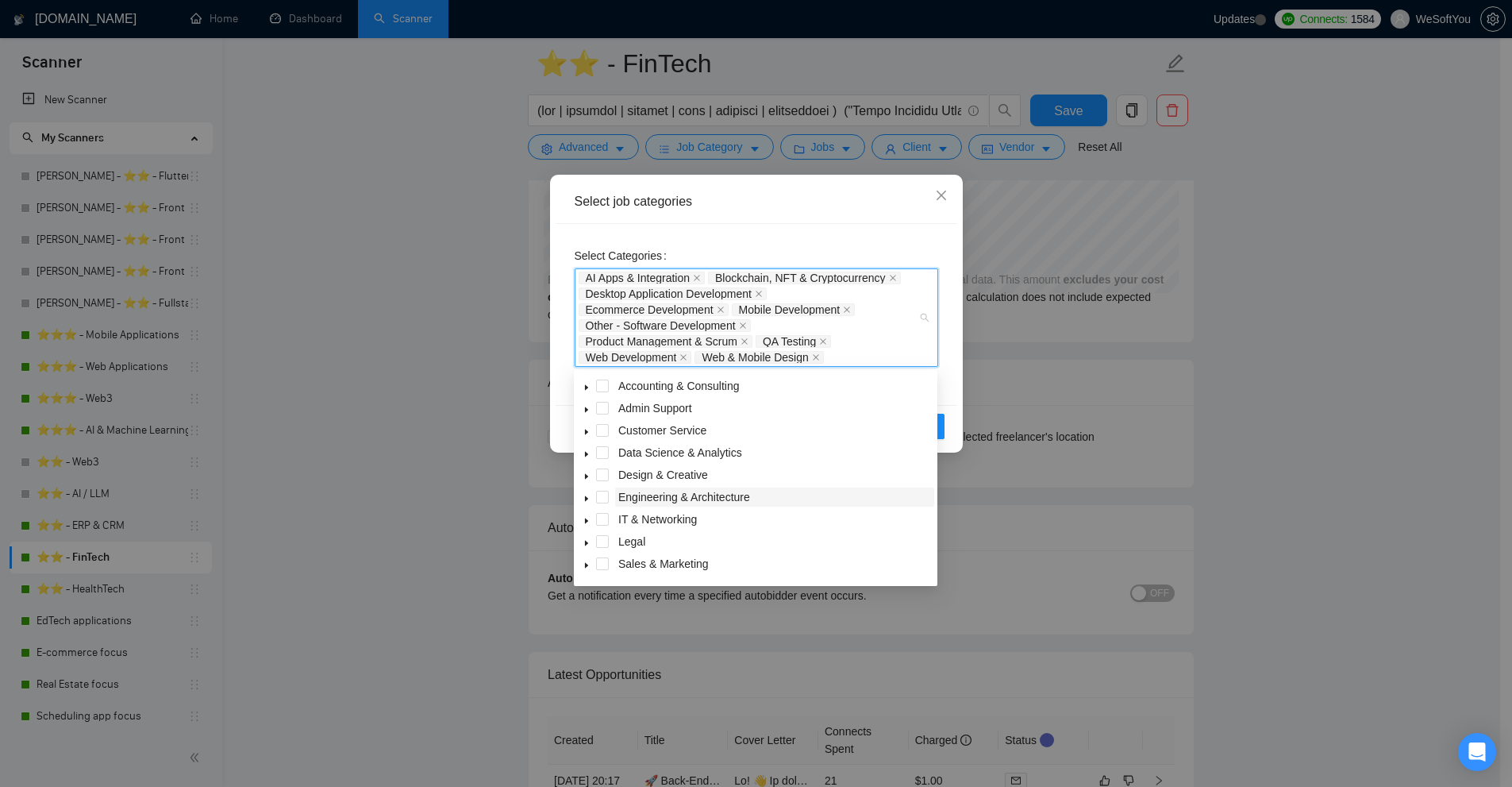
scroll to position [64, 0]
click at [586, 543] on icon "caret-down" at bounding box center [586, 546] width 8 height 8
click at [1165, 384] on div "Select job categories Select Categories AI Apps & Integration Blockchain, NFT &…" at bounding box center [756, 393] width 1512 height 787
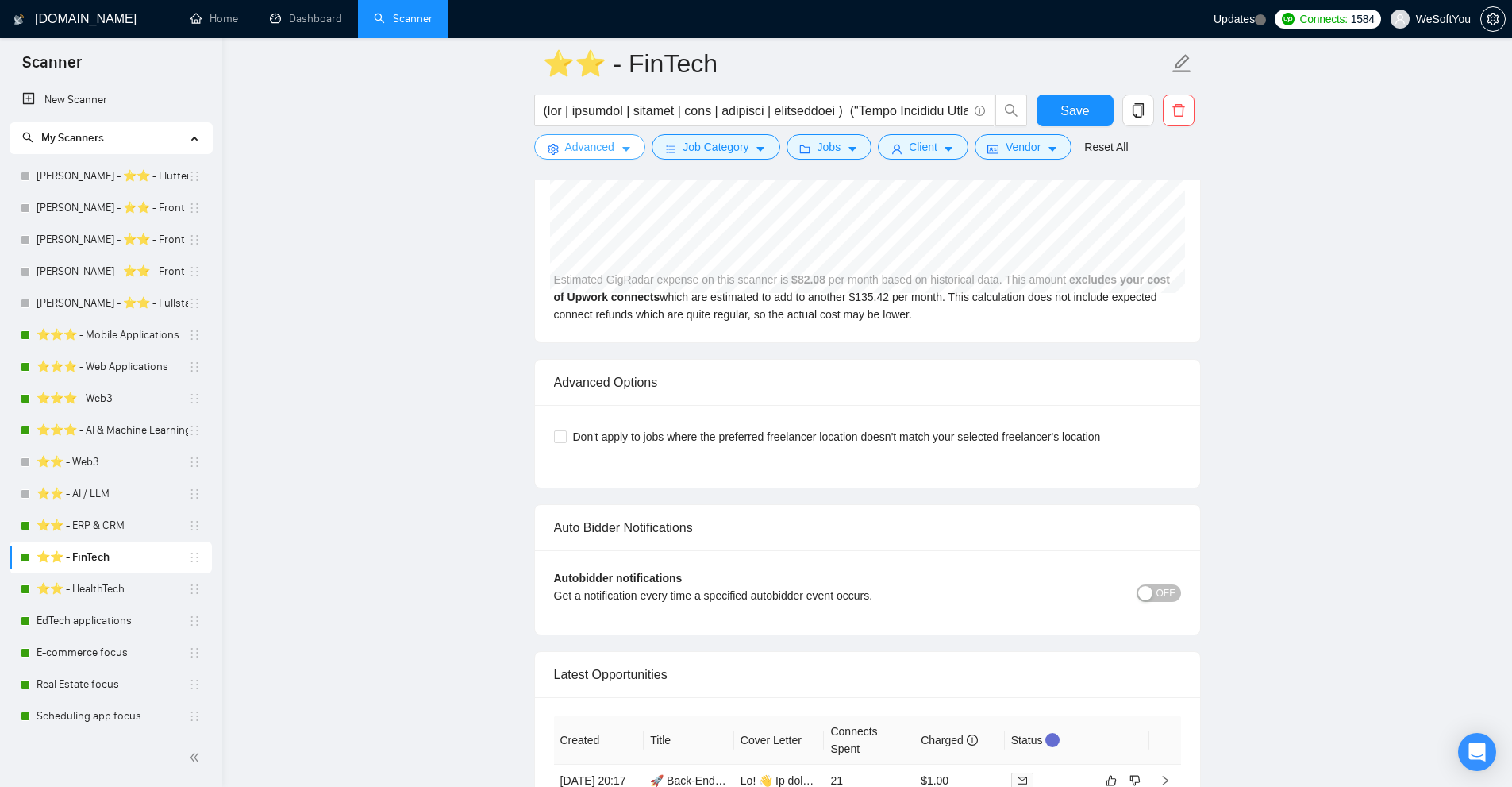
click at [592, 137] on button "Advanced" at bounding box center [590, 146] width 111 height 26
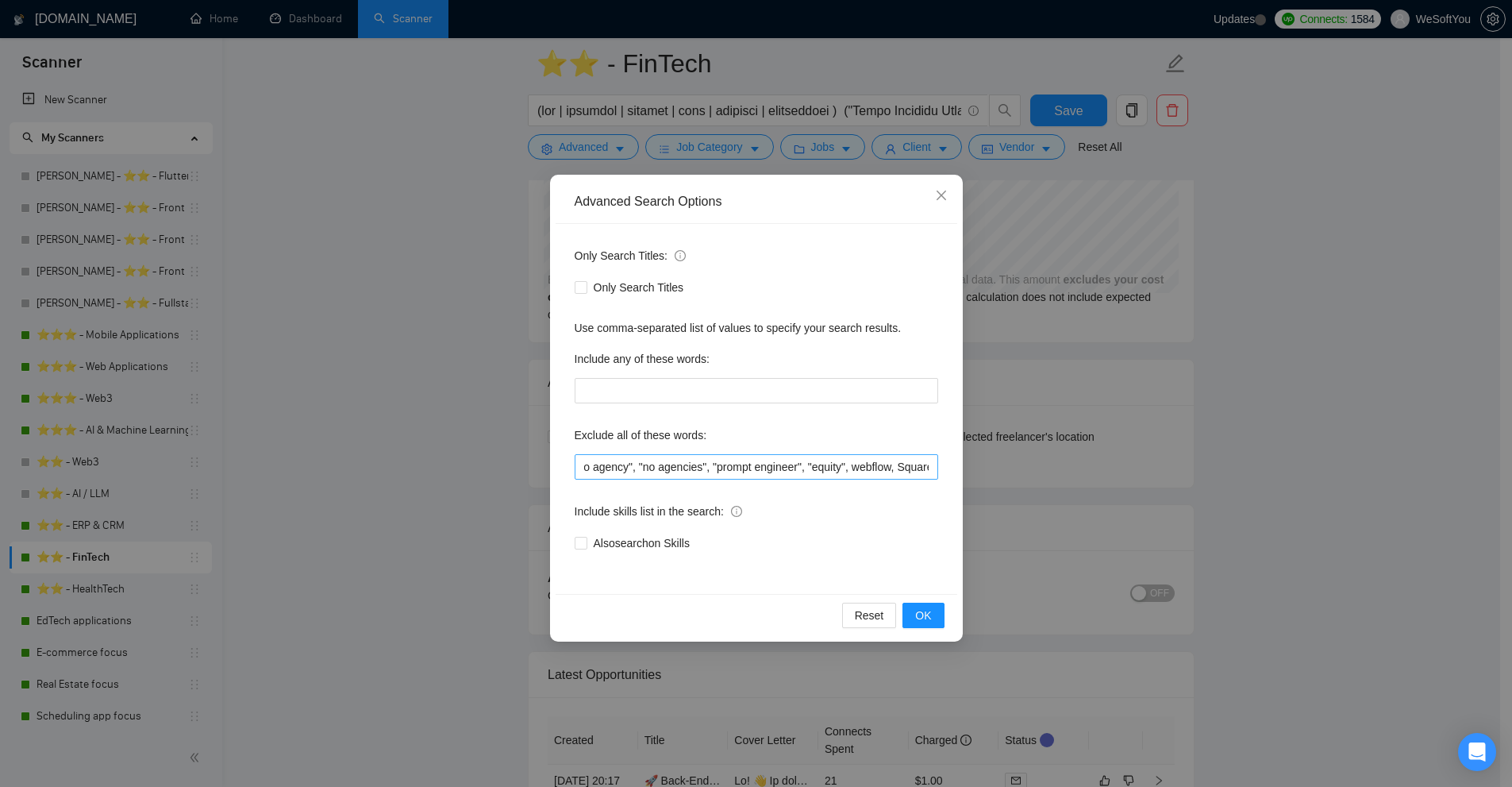
scroll to position [0, 1042]
click at [925, 469] on input ""no agency", "no agencies", "prompt engineer", "equity", webflow, Squarespace, …" at bounding box center [756, 467] width 363 height 26
click at [1164, 253] on div "Advanced Search Options Only Search Titles: Only Search Titles Use comma-separa…" at bounding box center [756, 393] width 1512 height 787
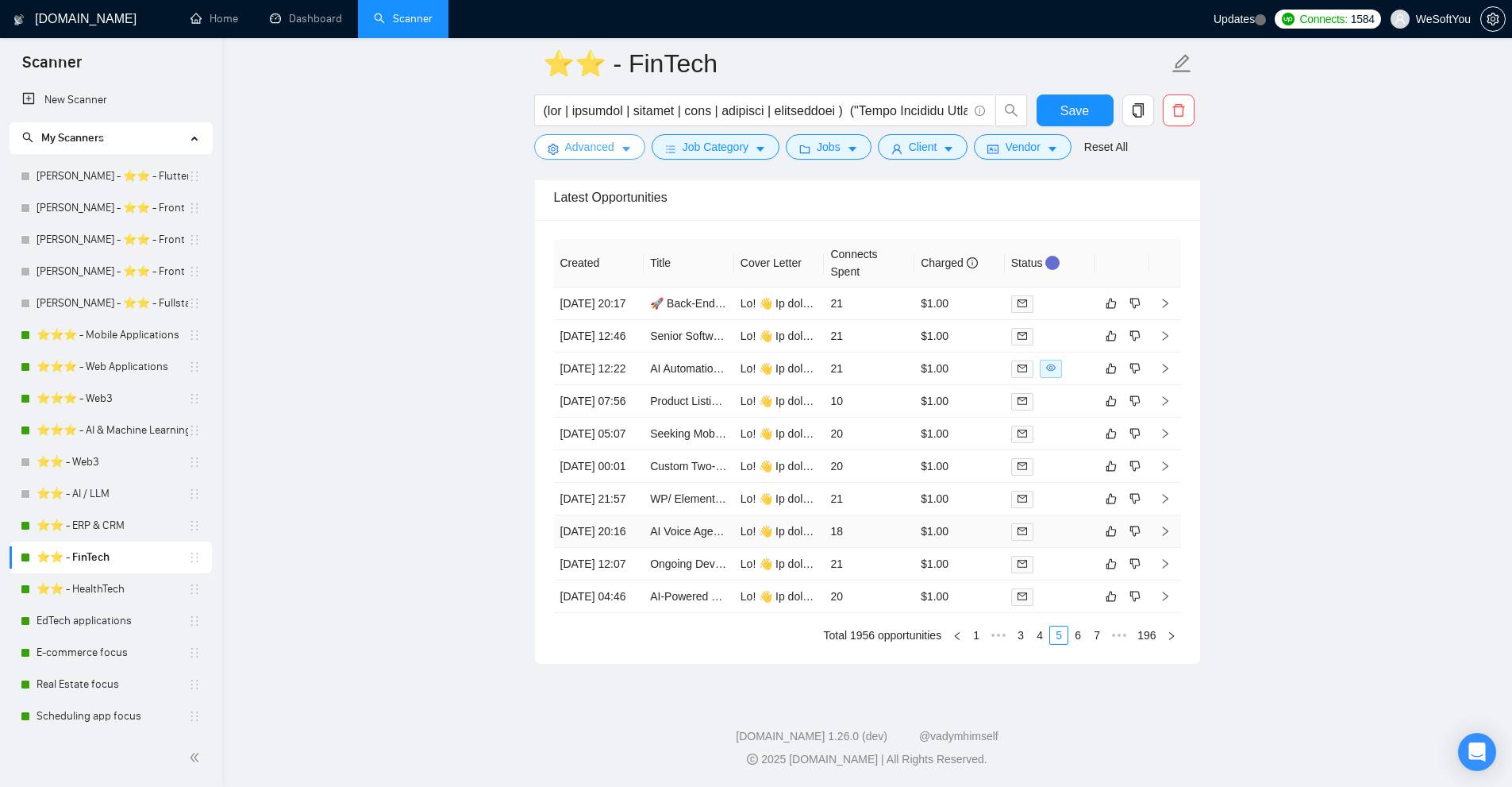
scroll to position [3880, 0]
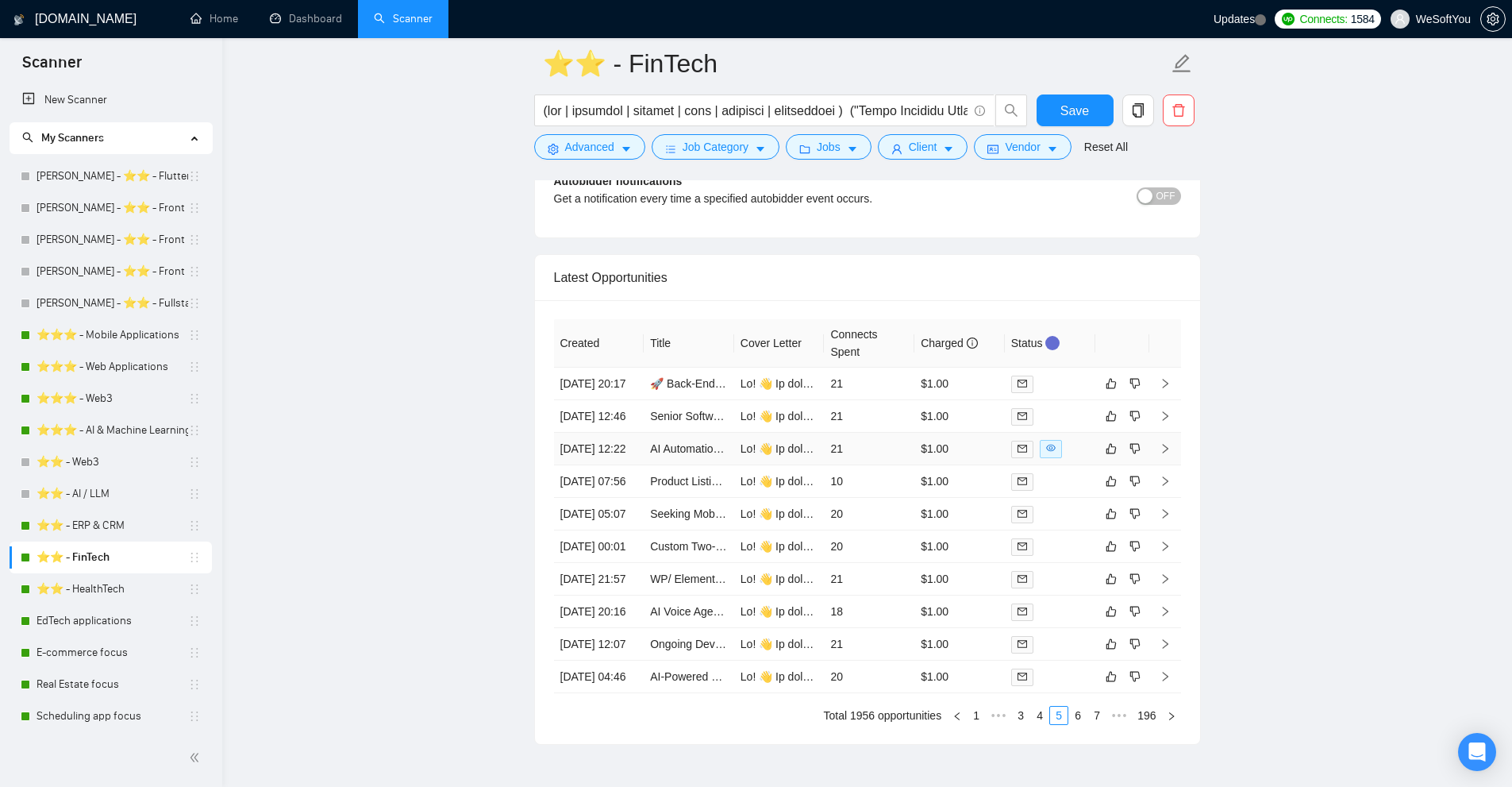
click at [935, 465] on td "$1.00" at bounding box center [959, 449] width 90 height 32
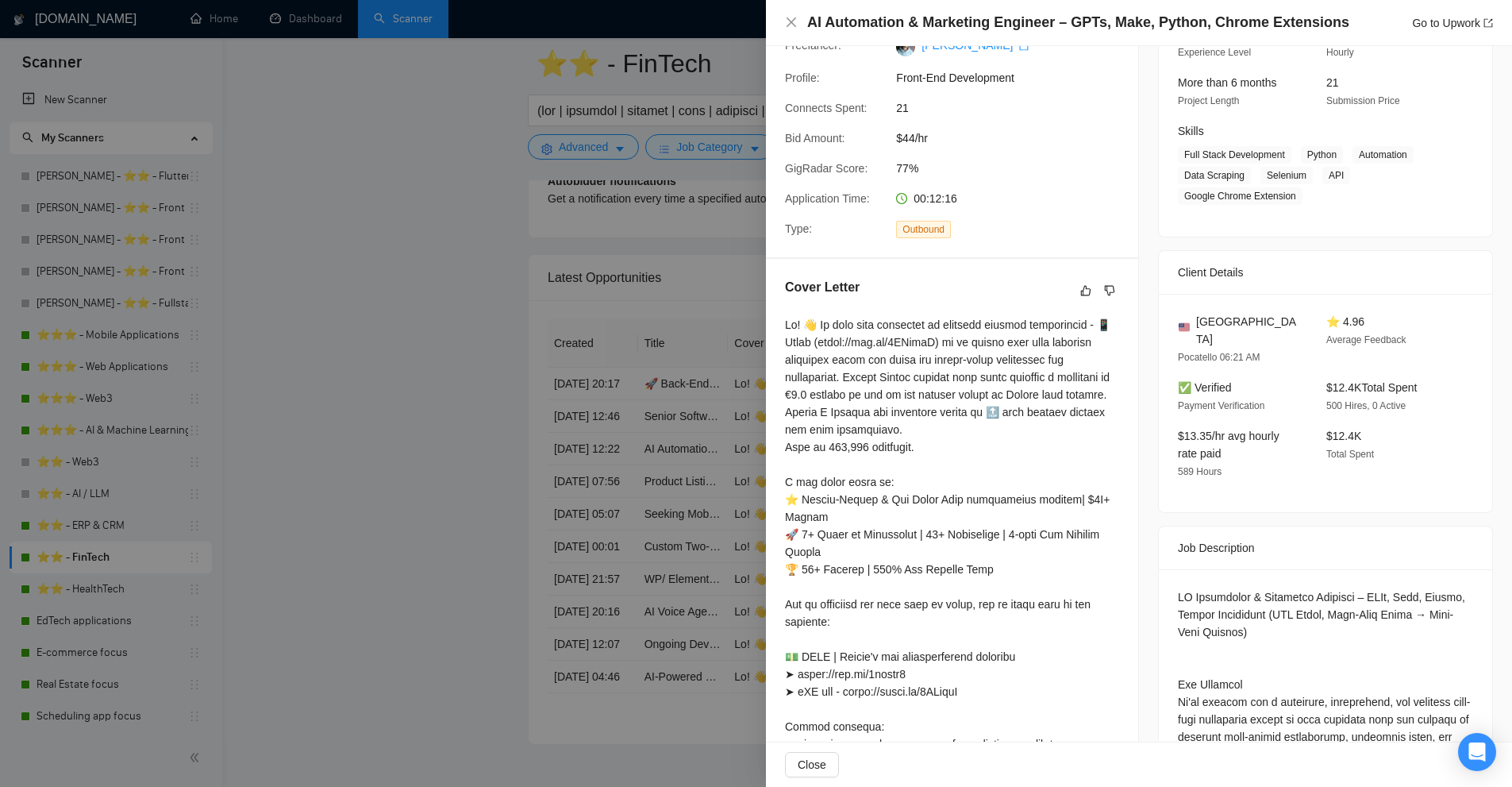
click at [950, 324] on div at bounding box center [952, 700] width 334 height 769
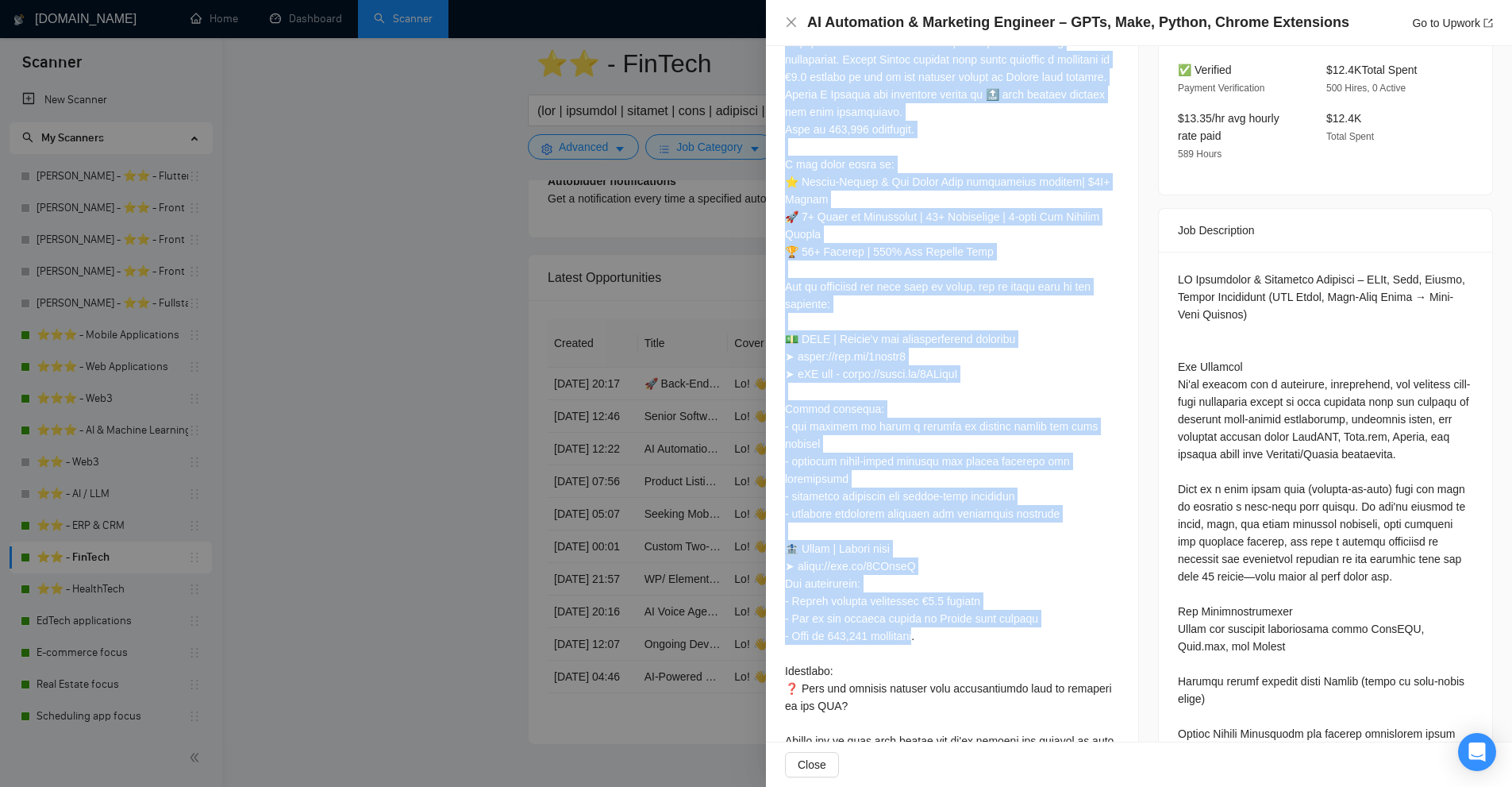
scroll to position [741, 0]
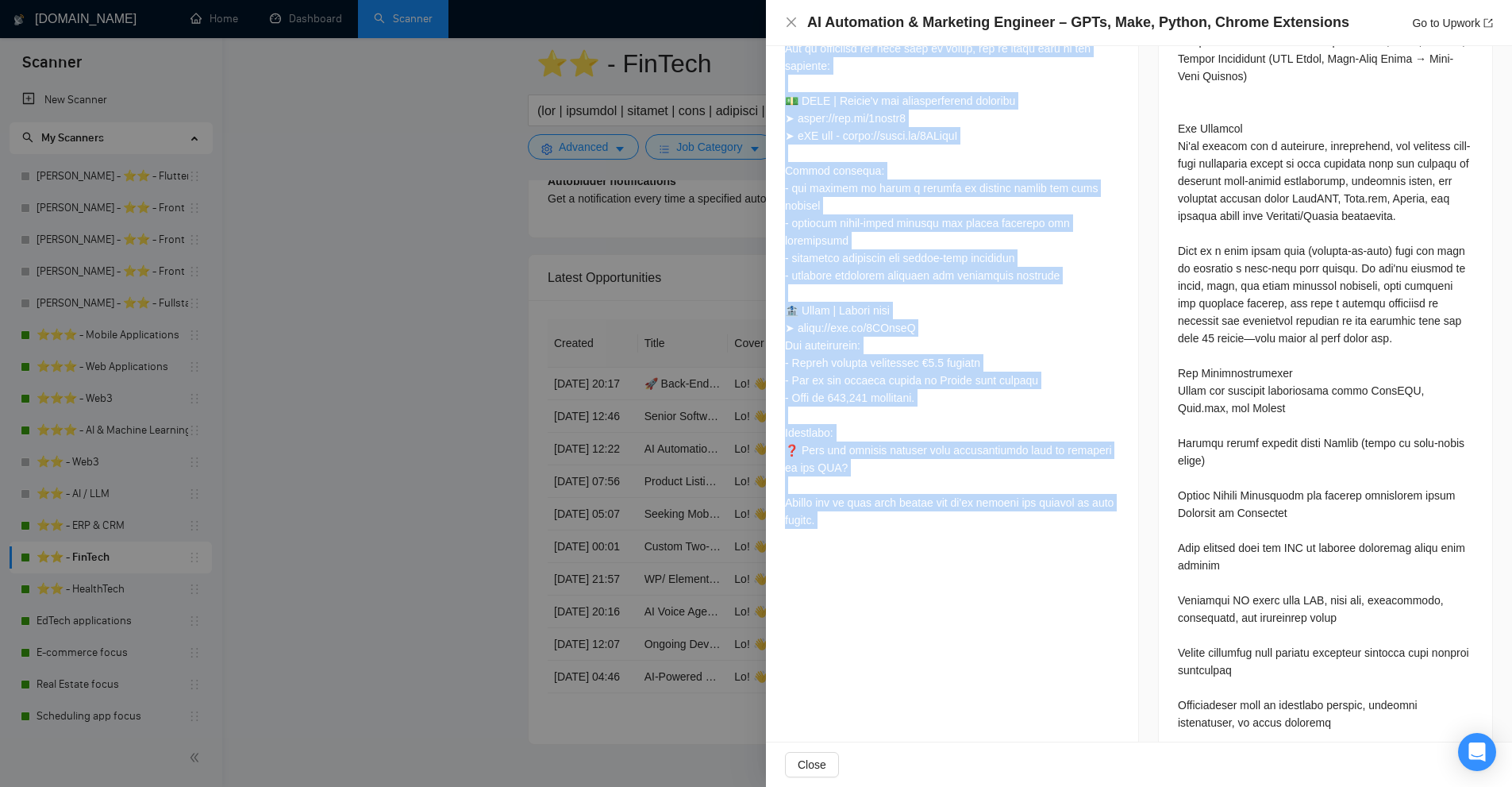
drag, startPoint x: 950, startPoint y: 324, endPoint x: 964, endPoint y: 495, distance: 171.6
click at [964, 495] on div at bounding box center [952, 147] width 334 height 775
copy div "Hi! 👋 We have 𝐜𝐨𝐫𝐞 𝐞𝐱𝐩𝐞𝐫𝐭𝐢𝐬𝐞 in creating similar application - 📱 𝐐𝐨𝐧𝐭𝐨 (https:/…"
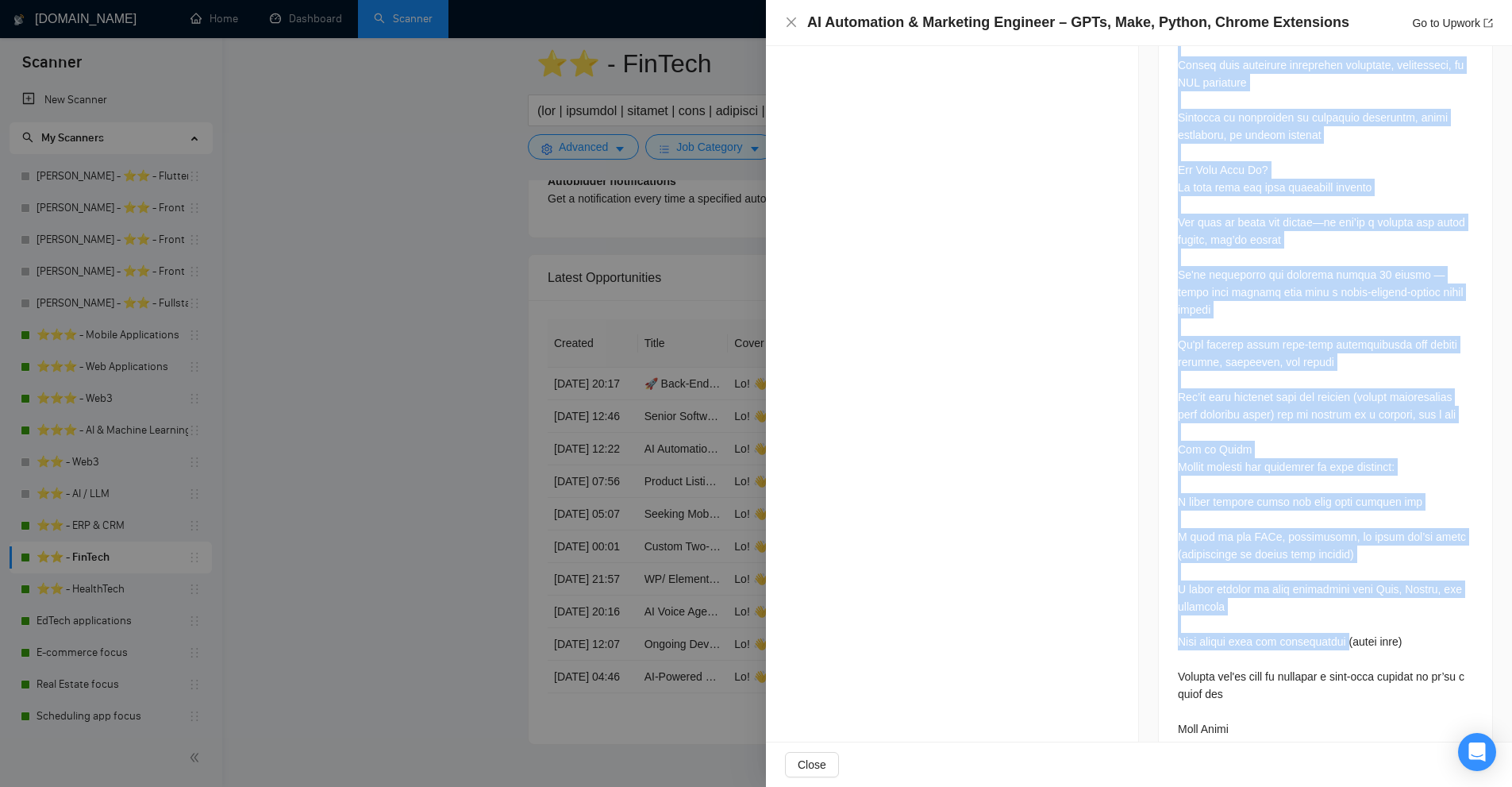
scroll to position [2012, 0]
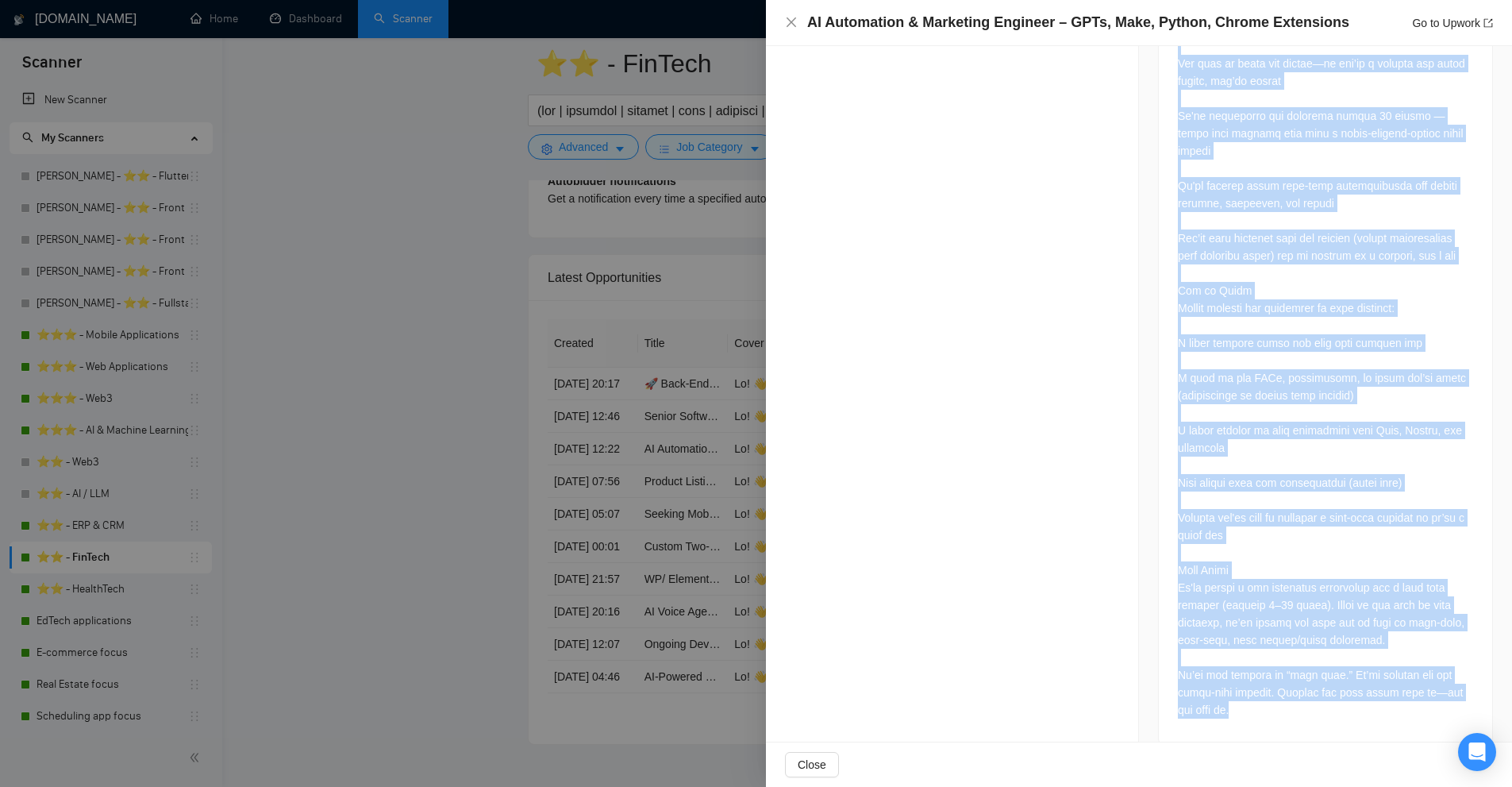
drag, startPoint x: 1167, startPoint y: 184, endPoint x: 1301, endPoint y: 684, distance: 517.6
copy div "AI Automation & Marketing Engineer – GPTs, Make, Python, Chrome Extensions (PST…"
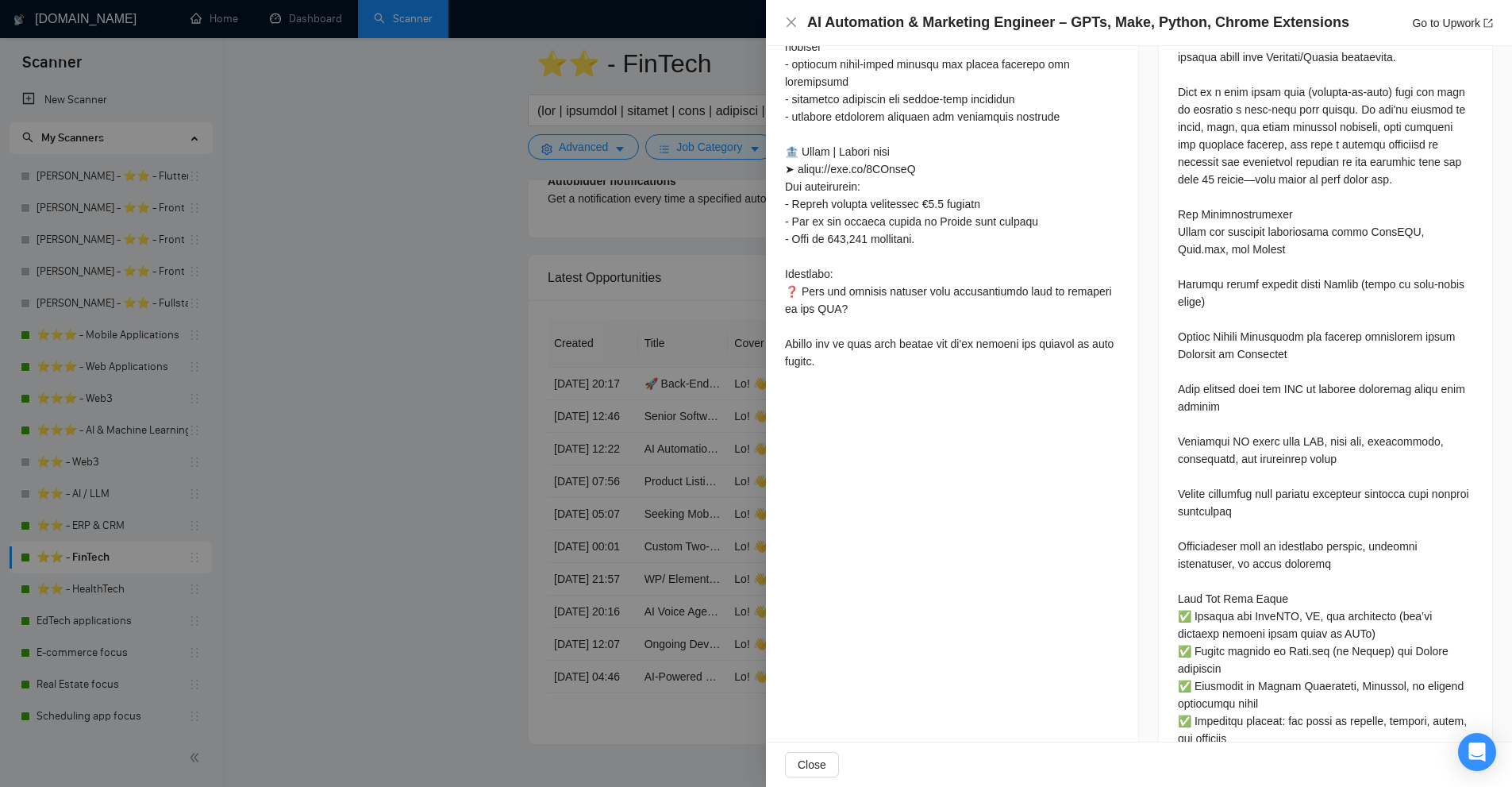
scroll to position [186, 0]
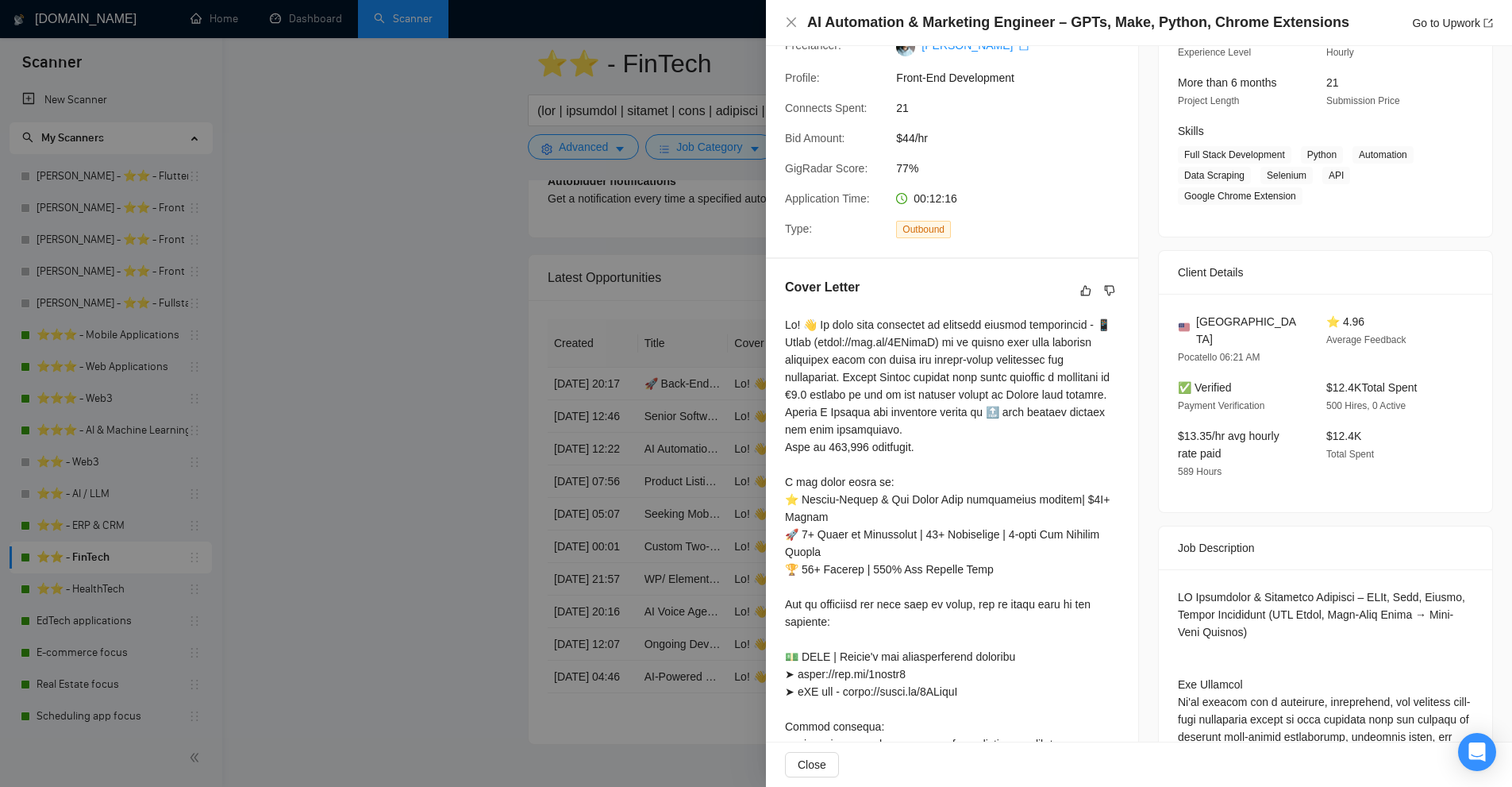
click at [922, 368] on div at bounding box center [952, 700] width 334 height 769
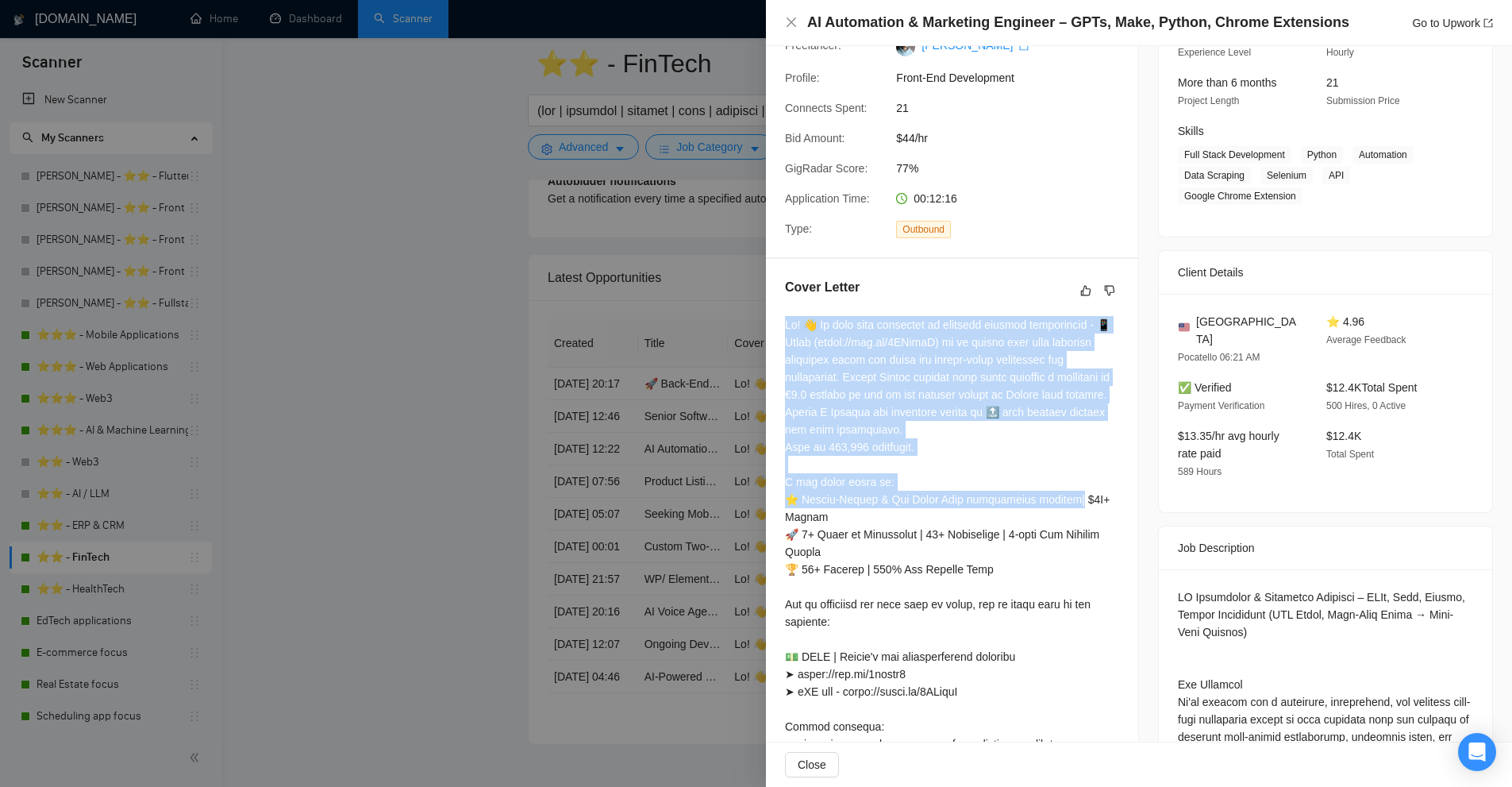
click at [922, 368] on div at bounding box center [952, 700] width 334 height 769
click at [1101, 427] on div at bounding box center [952, 700] width 334 height 769
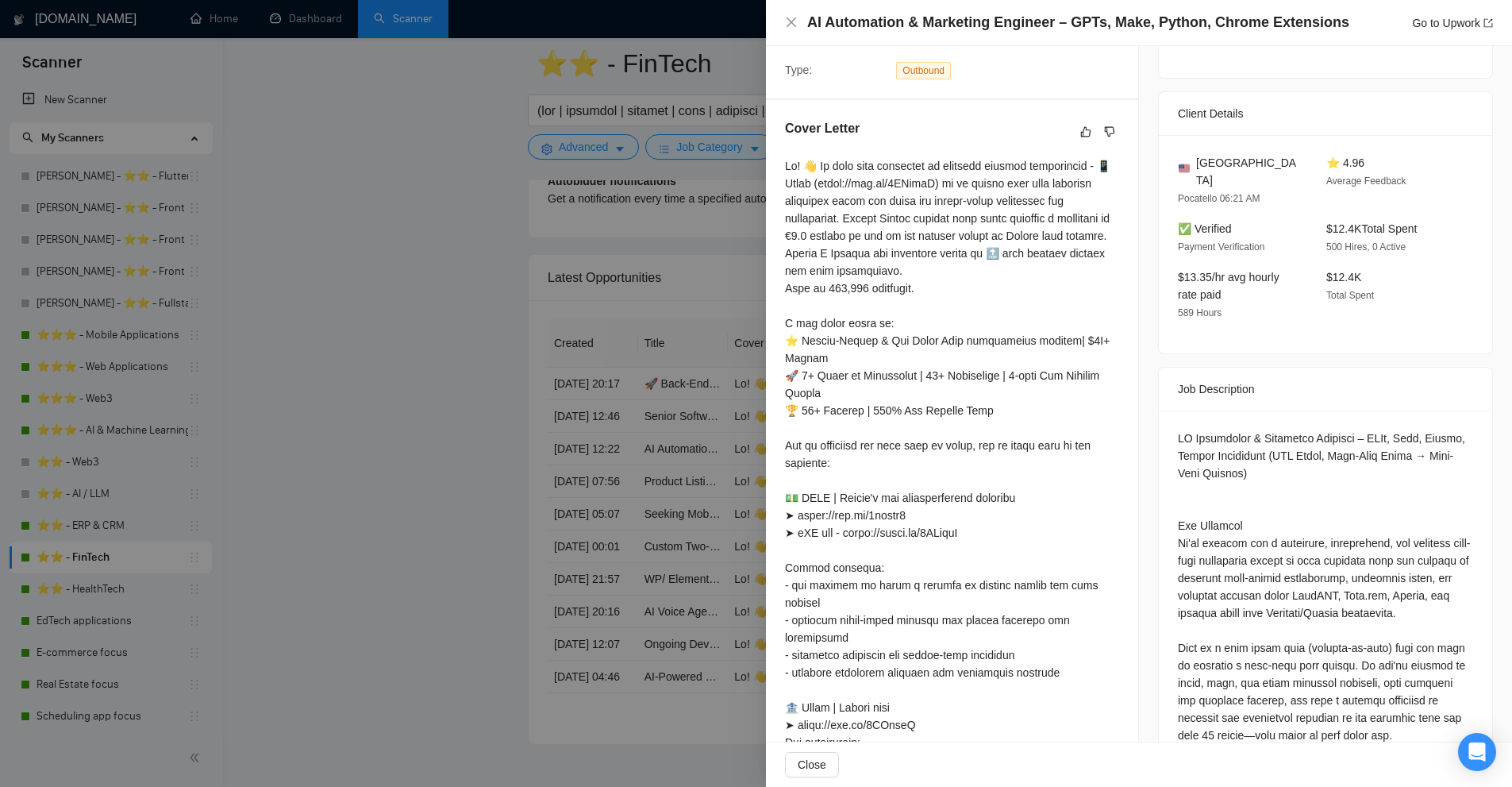
click at [981, 480] on div at bounding box center [952, 541] width 334 height 769
drag, startPoint x: 981, startPoint y: 480, endPoint x: 975, endPoint y: 520, distance: 40.4
click at [976, 519] on div at bounding box center [952, 541] width 334 height 769
click at [711, 494] on div at bounding box center [756, 393] width 1512 height 787
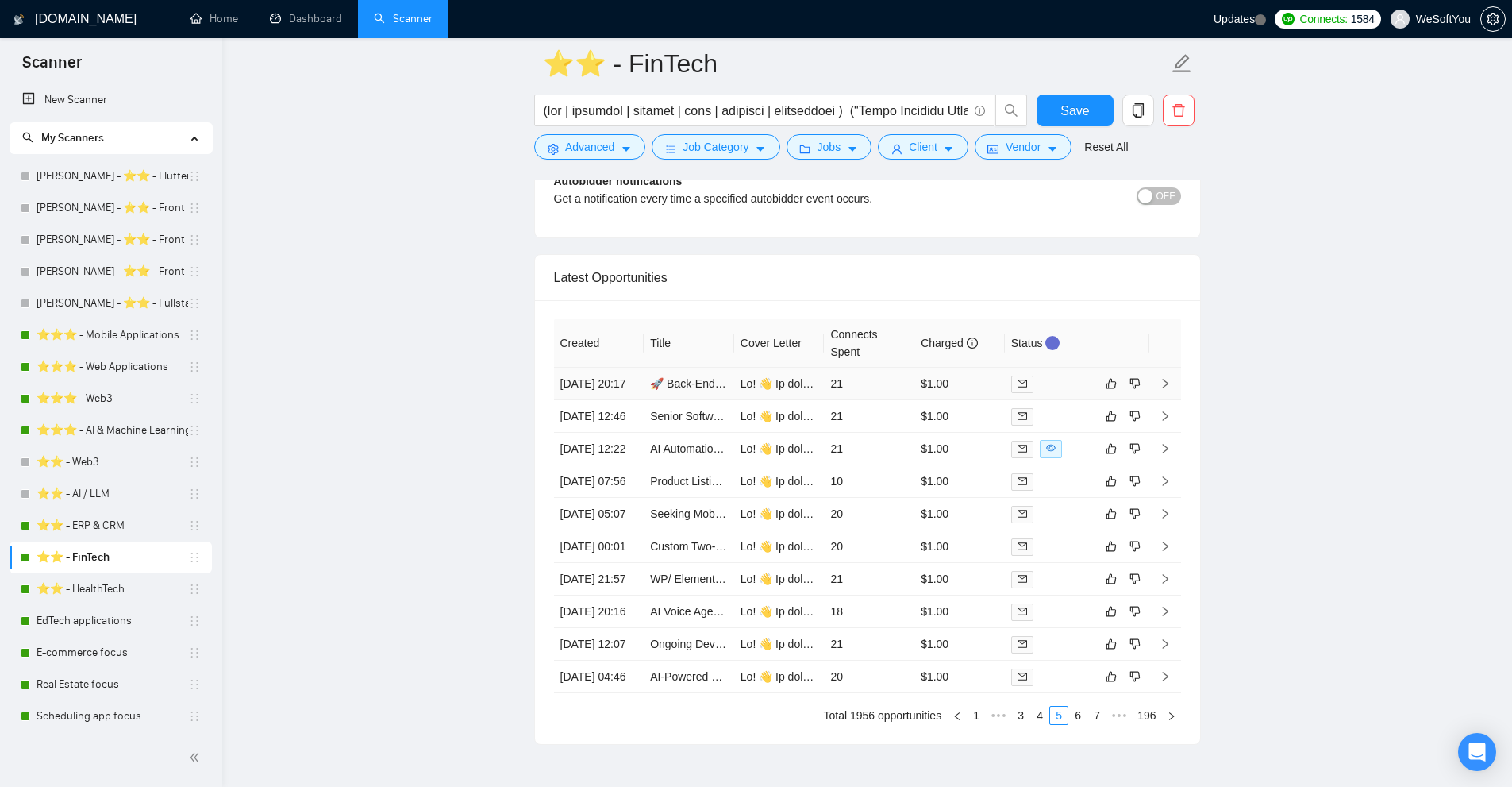
click at [968, 389] on td "$1.00" at bounding box center [959, 383] width 90 height 32
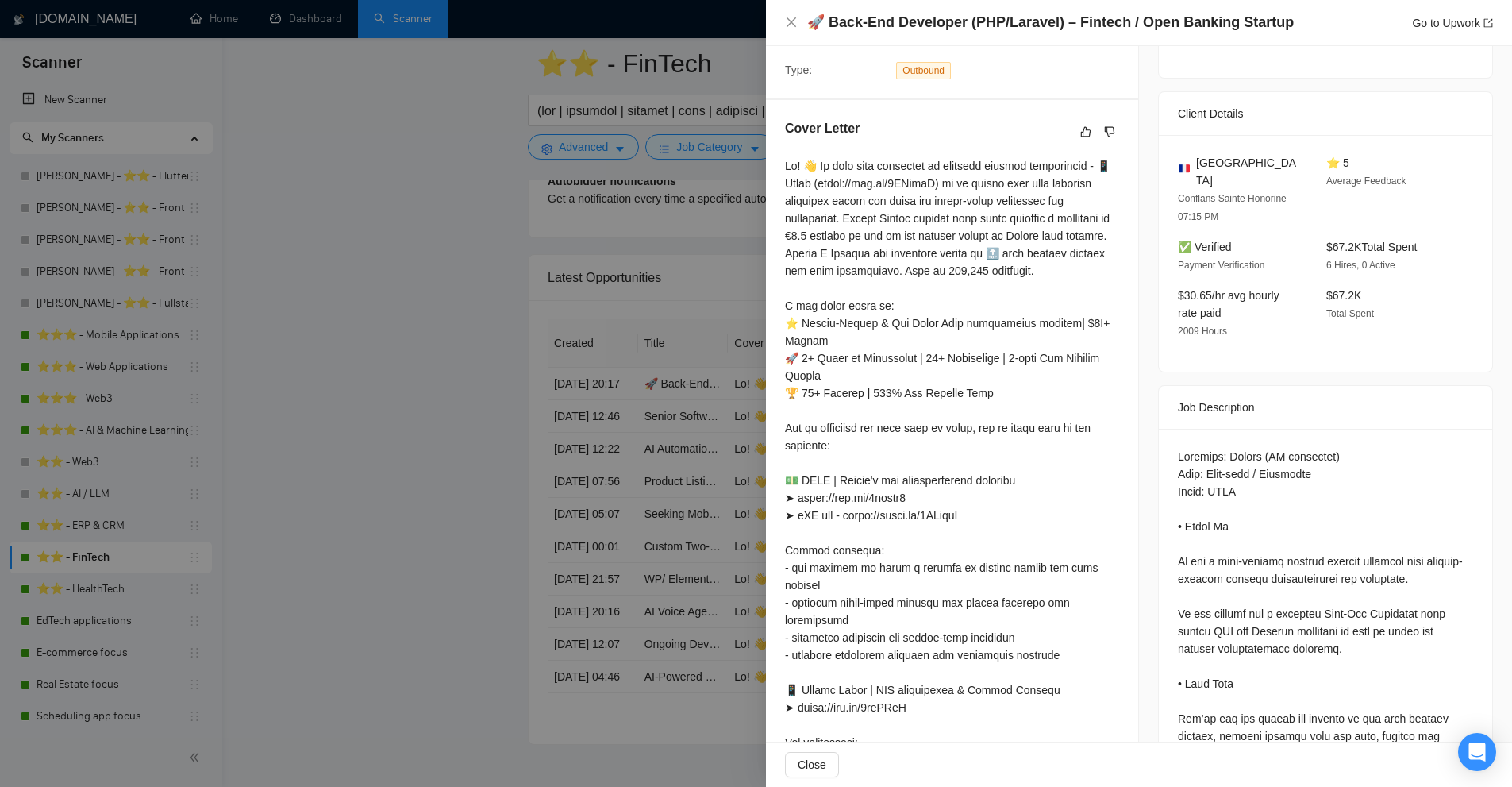
click at [506, 207] on div at bounding box center [756, 393] width 1512 height 787
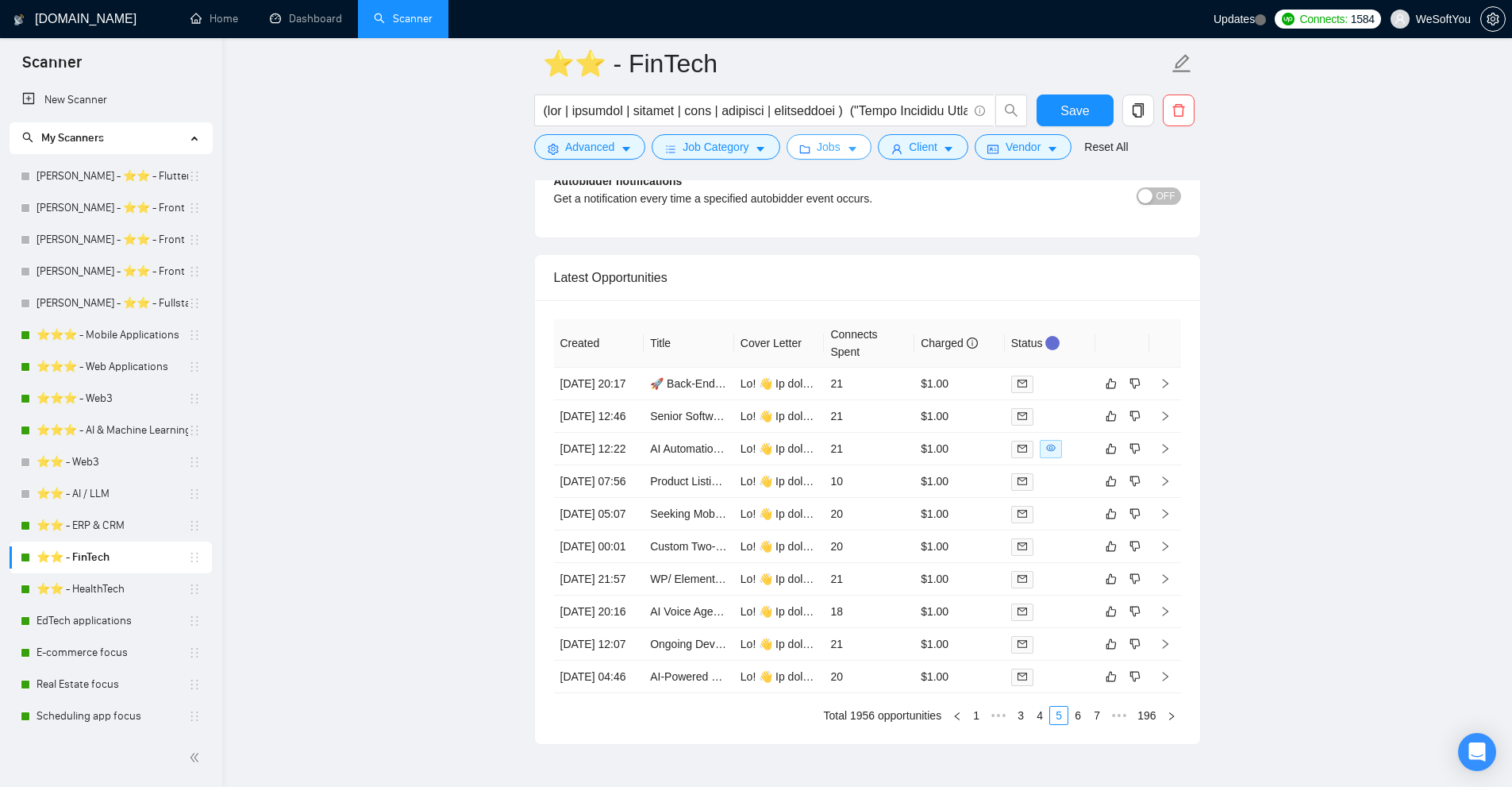
click at [836, 147] on button "Jobs" at bounding box center [829, 146] width 86 height 26
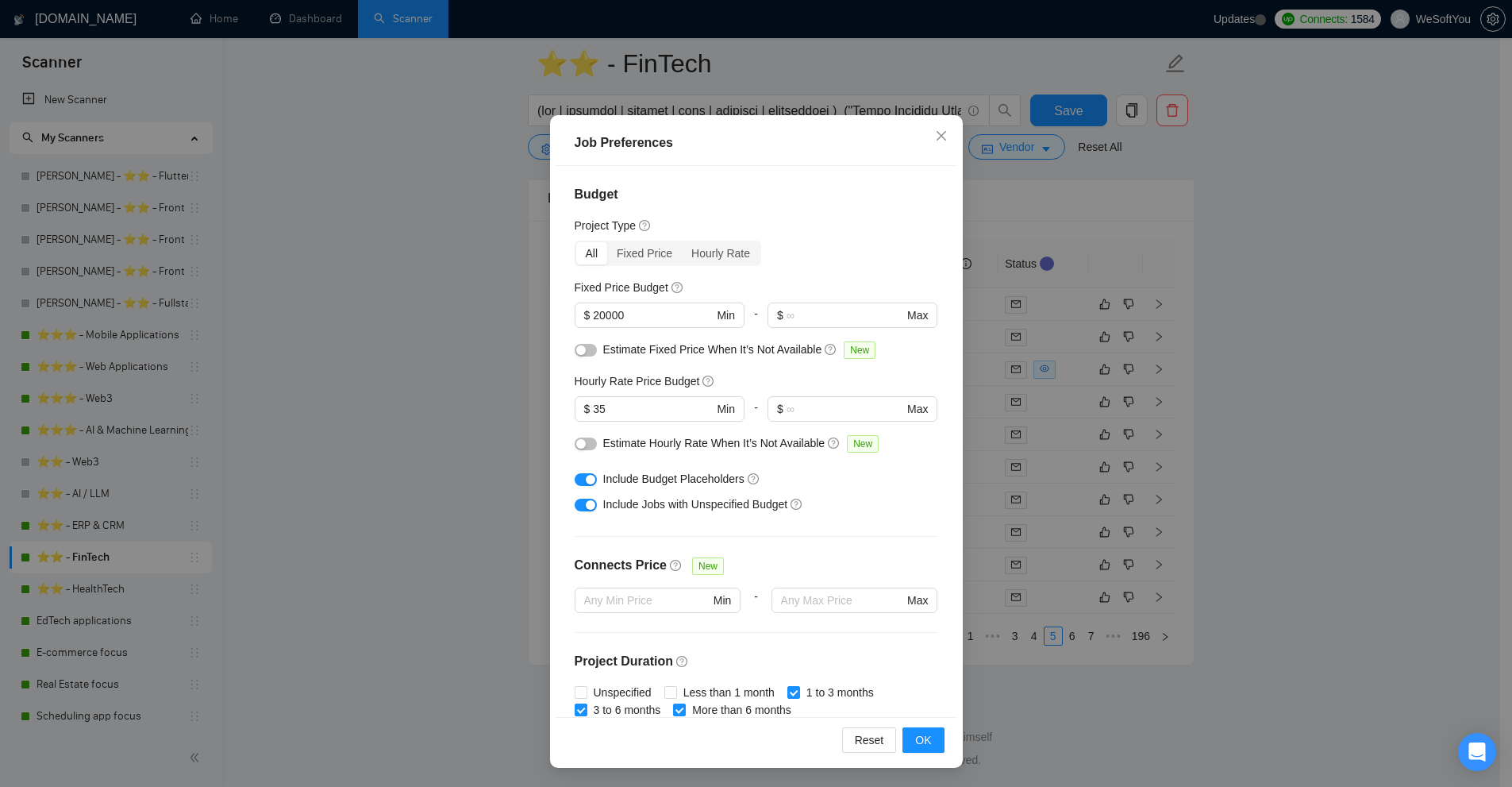
click at [1113, 202] on div "Job Preferences Budget Project Type All Fixed Price Hourly Rate Fixed Price Bud…" at bounding box center [756, 393] width 1512 height 787
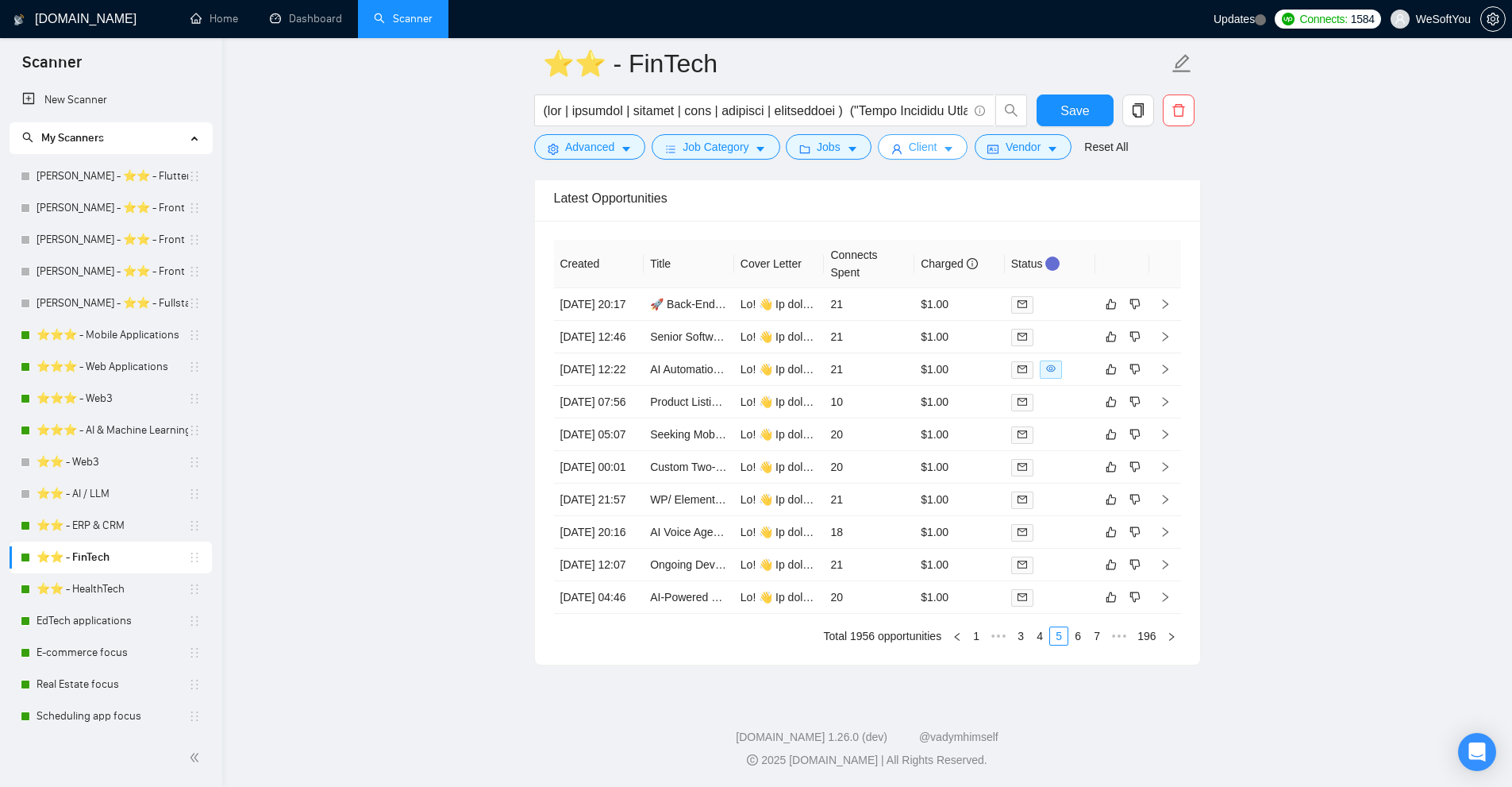
click at [947, 147] on icon "caret-down" at bounding box center [950, 150] width 8 height 5
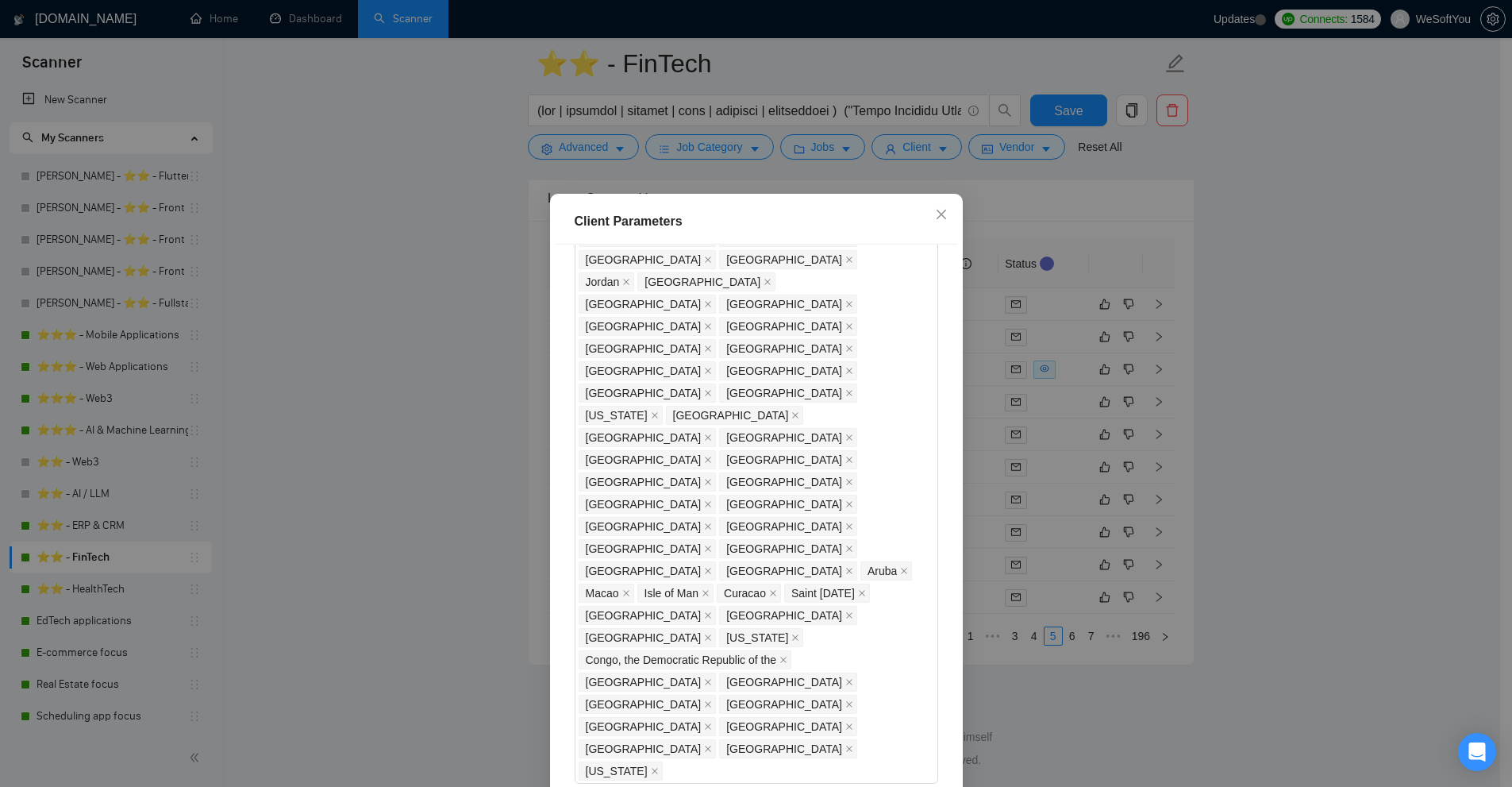
scroll to position [906, 0]
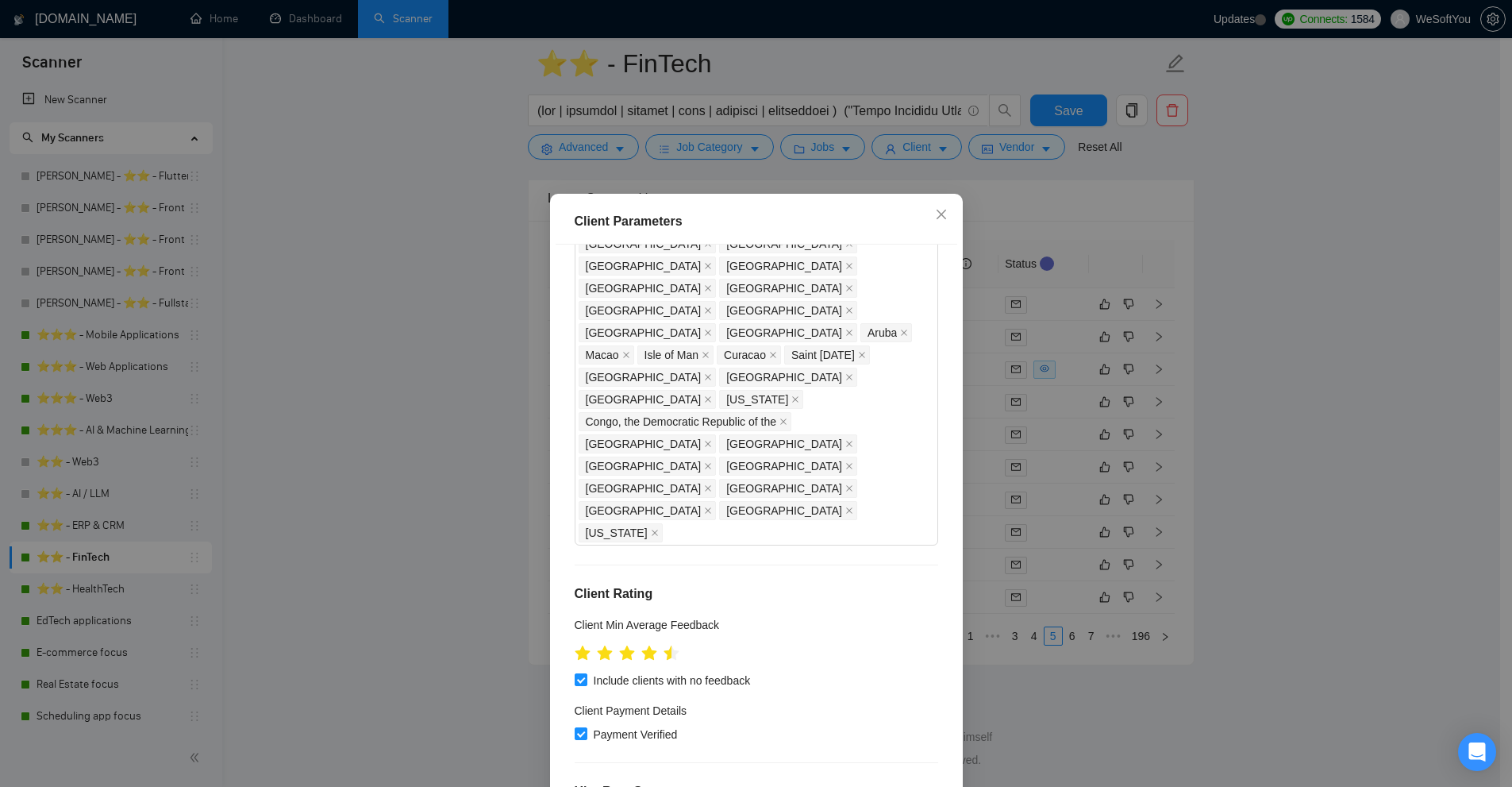
click at [1089, 305] on div "Client Parameters Client Location Include Client Countries United States United…" at bounding box center [756, 393] width 1512 height 787
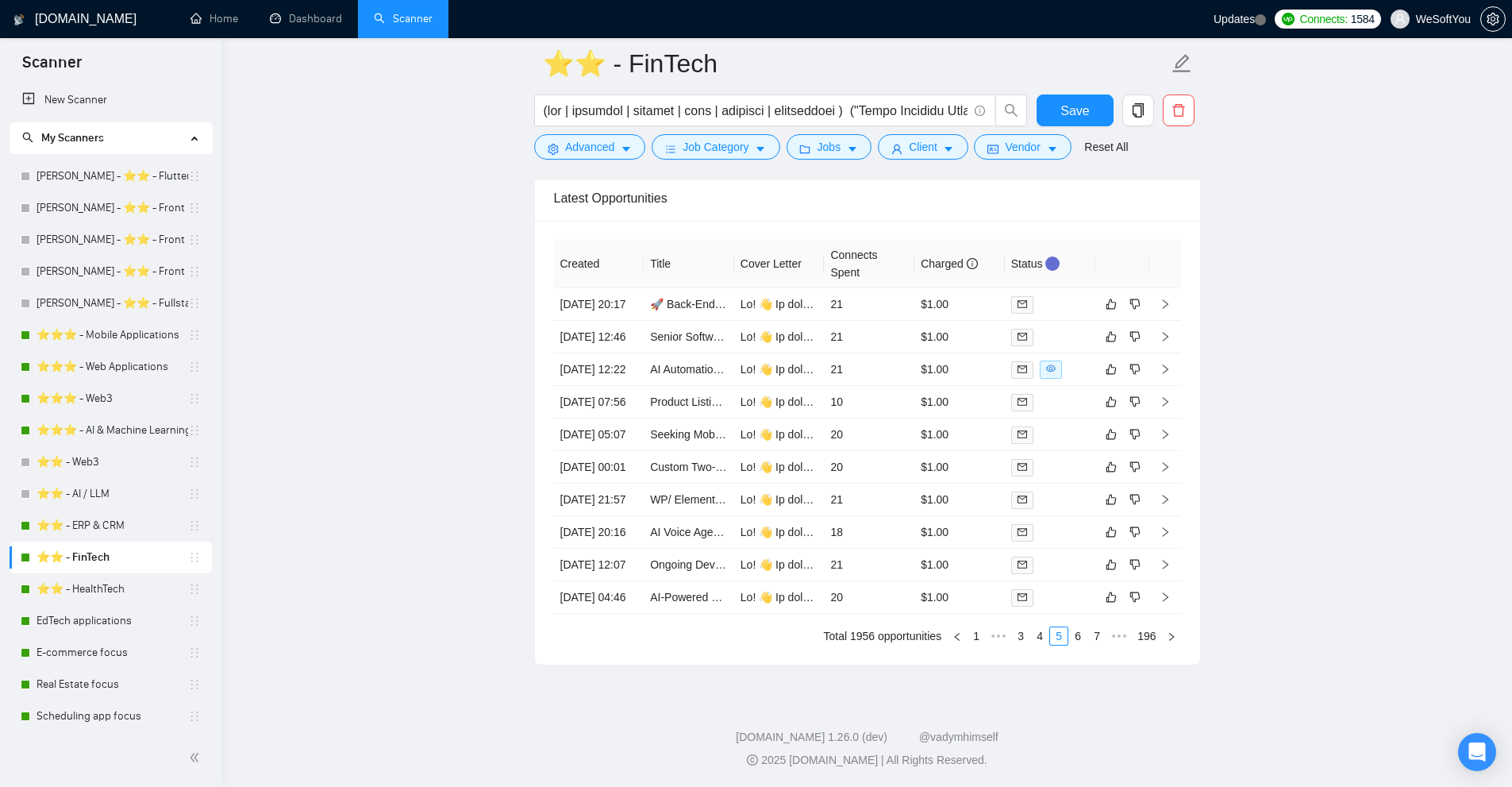
click at [1009, 132] on div at bounding box center [781, 114] width 500 height 40
click at [1005, 150] on span "Vendor" at bounding box center [1022, 146] width 35 height 17
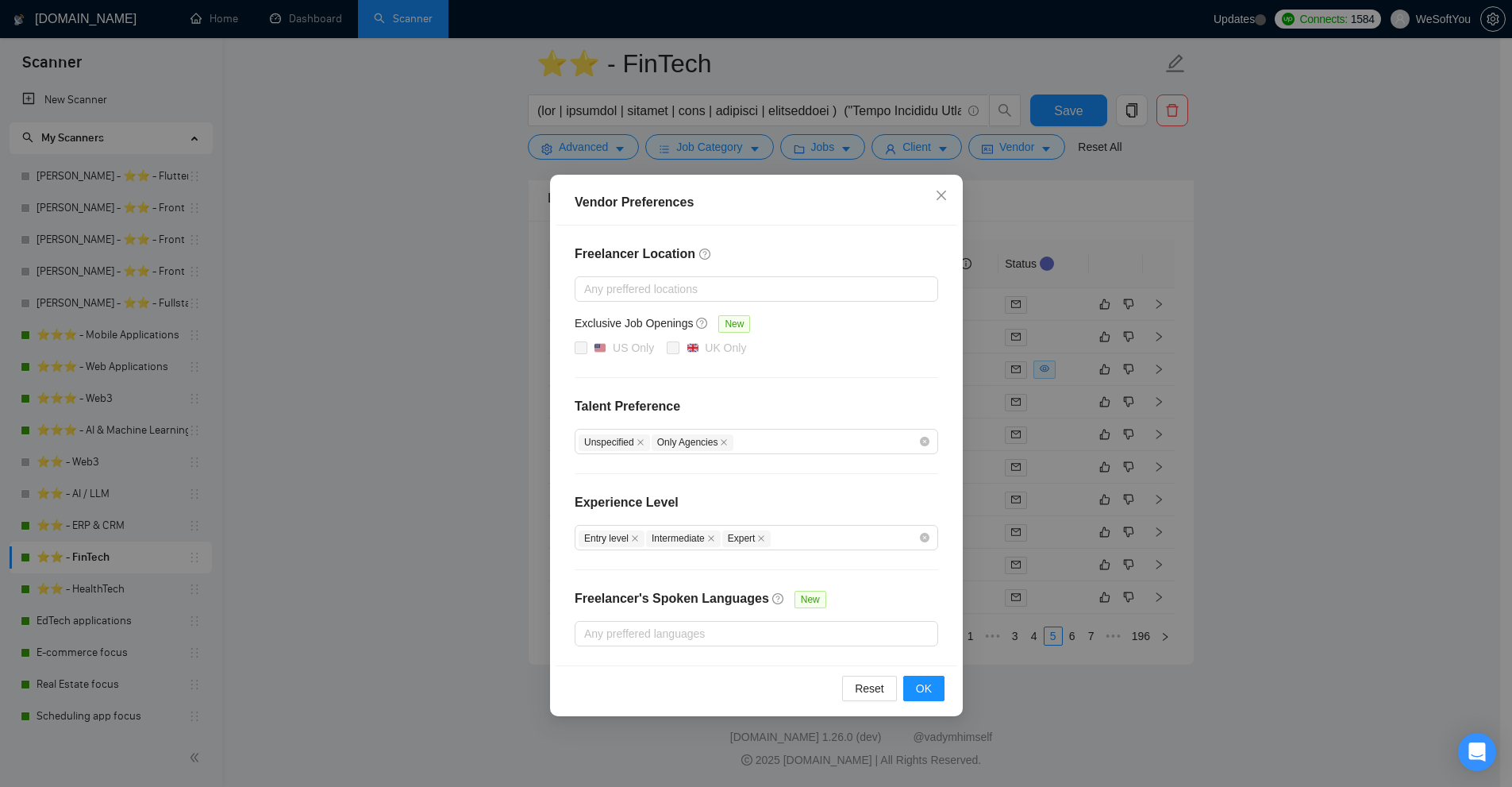
click at [1164, 338] on div "Vendor Preferences Freelancer Location Any preffered locations Exclusive Job Op…" at bounding box center [756, 393] width 1512 height 787
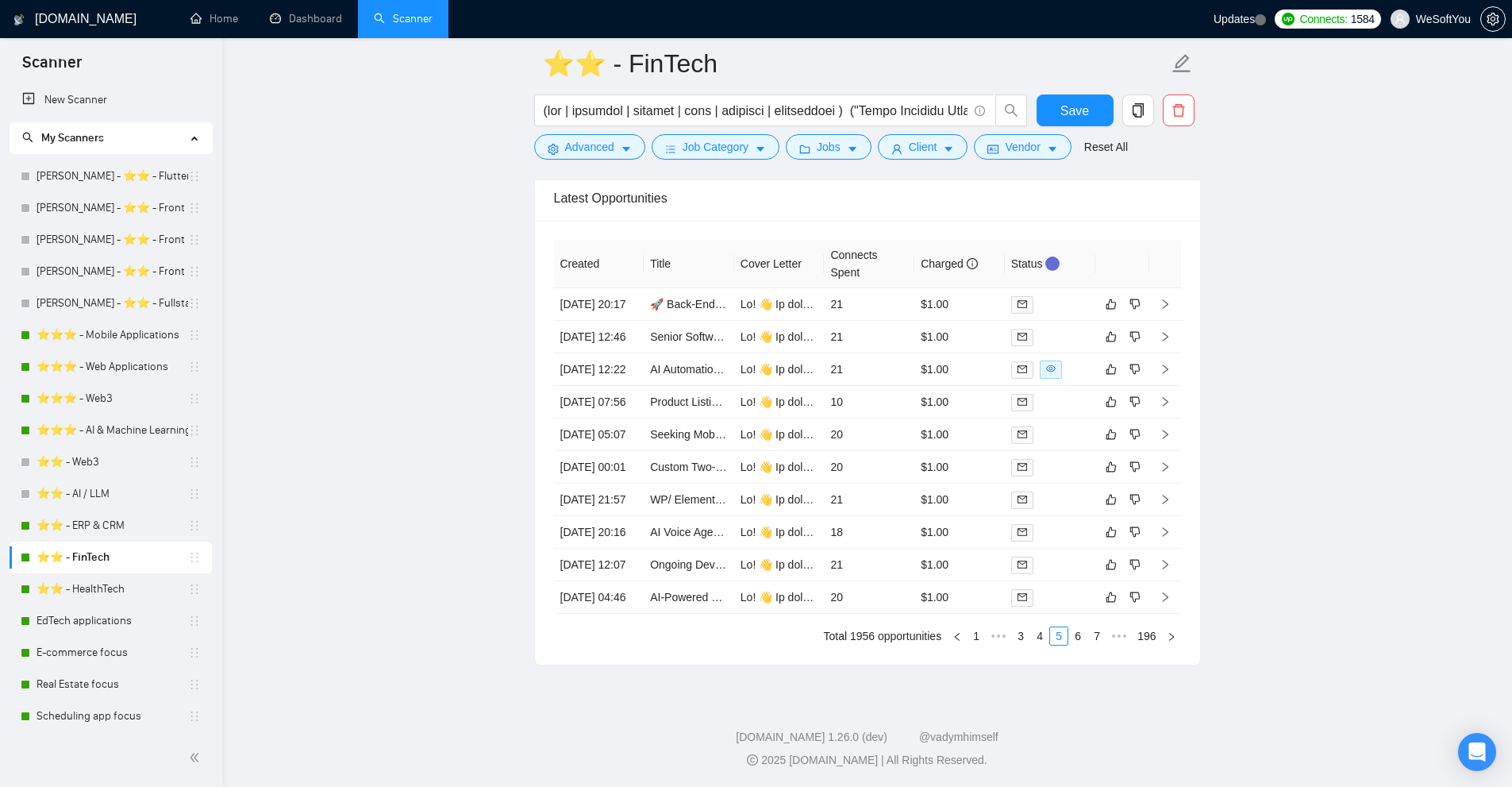
click at [125, 335] on link "⭐️⭐️⭐️ - Mobile Applications" at bounding box center [112, 335] width 151 height 31
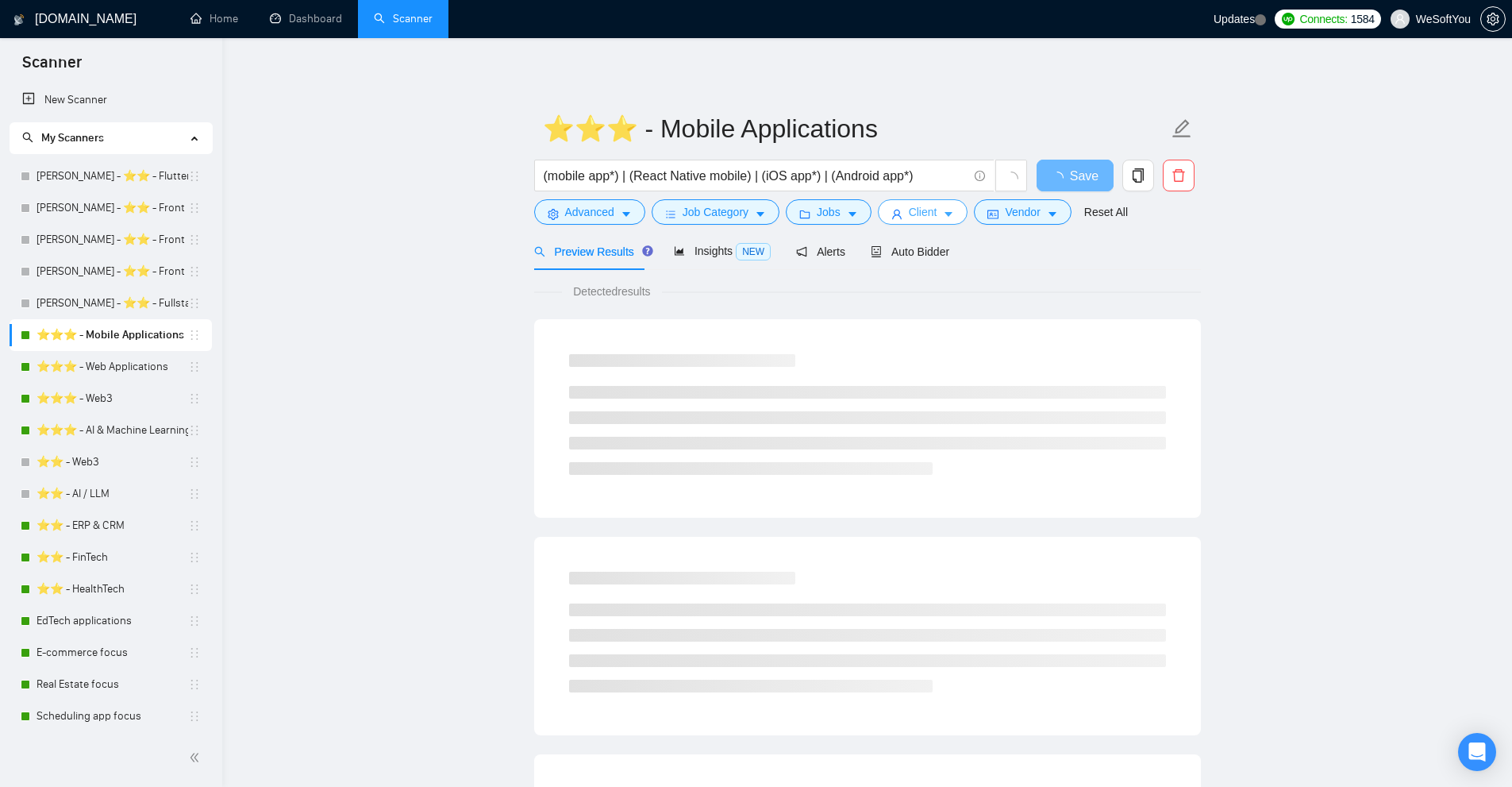
click at [918, 208] on span "Client" at bounding box center [923, 212] width 29 height 17
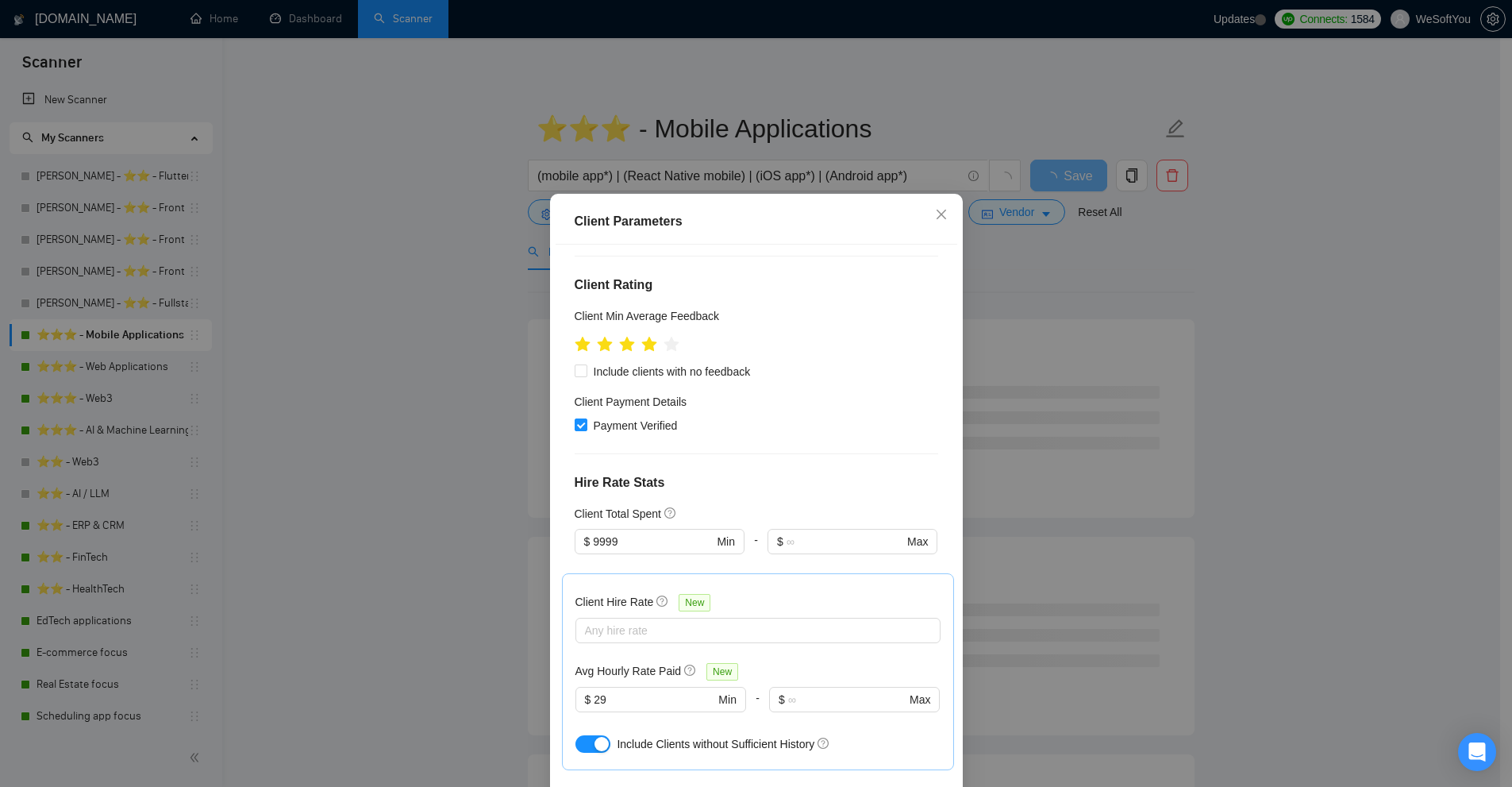
scroll to position [79, 0]
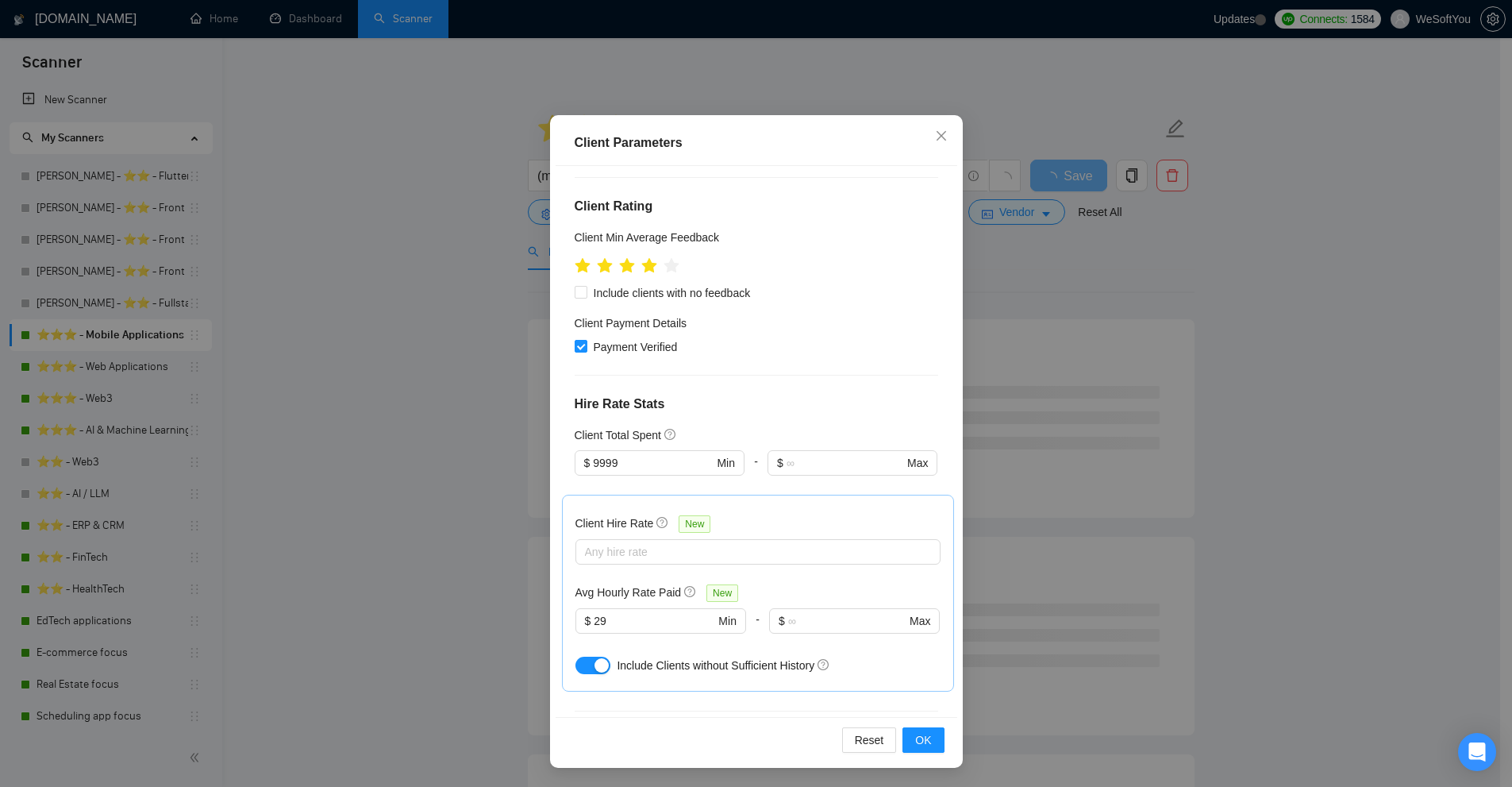
click at [337, 353] on div "Client Parameters Client Location Include Client Countries United States United…" at bounding box center [756, 393] width 1512 height 787
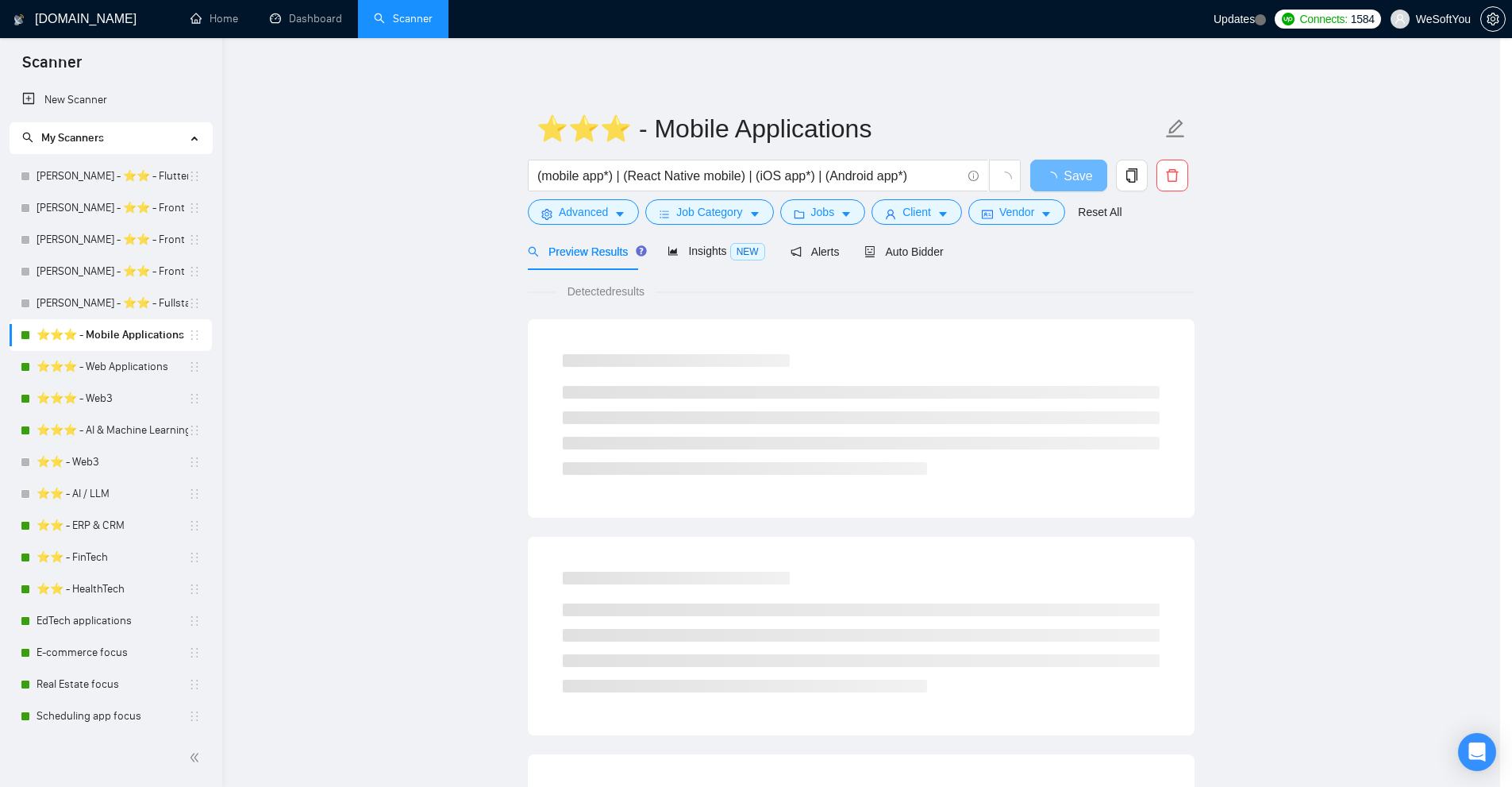
scroll to position [0, 0]
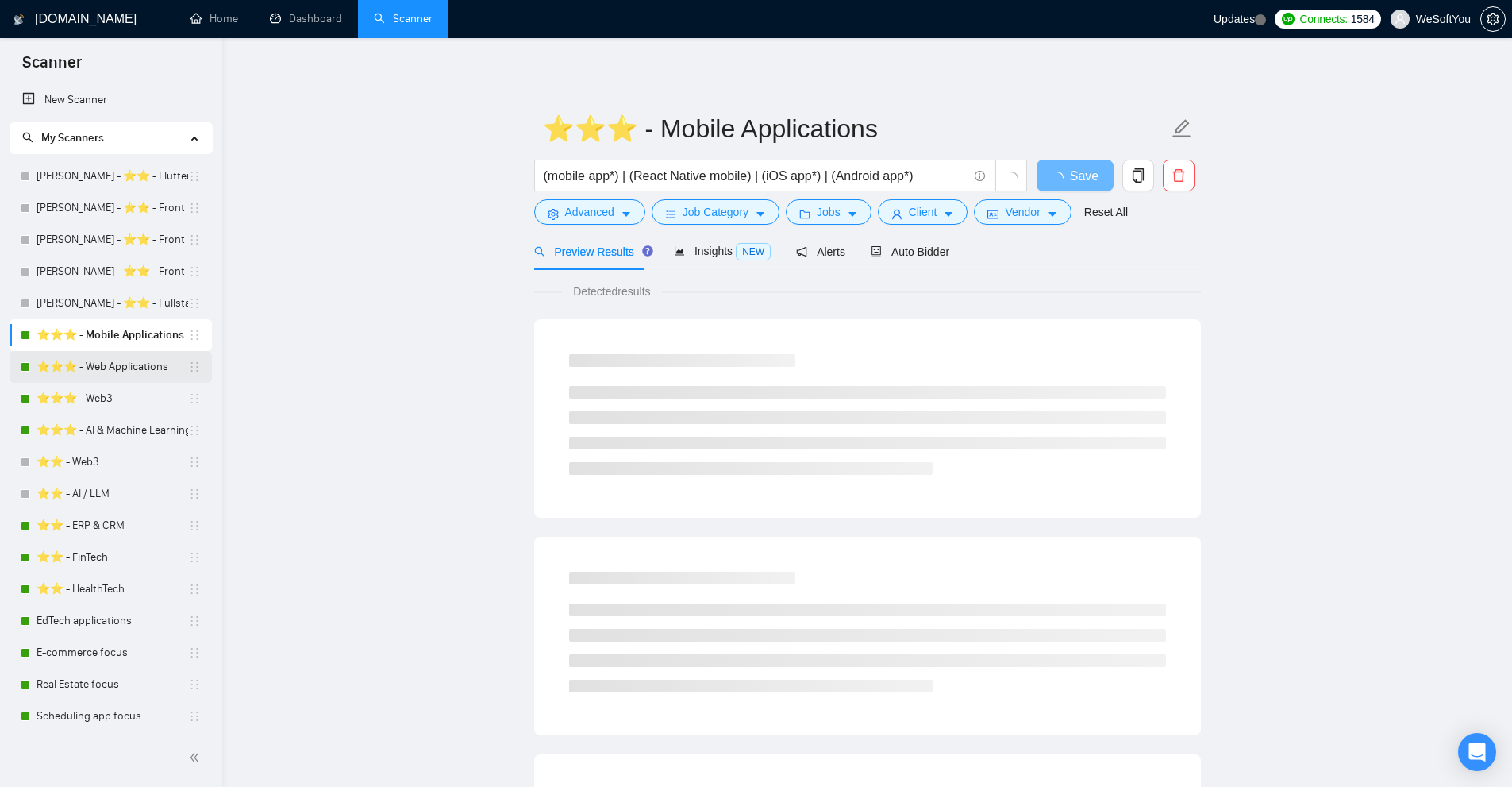
click at [128, 374] on link "⭐️⭐️⭐️ - Web Applications" at bounding box center [112, 367] width 151 height 31
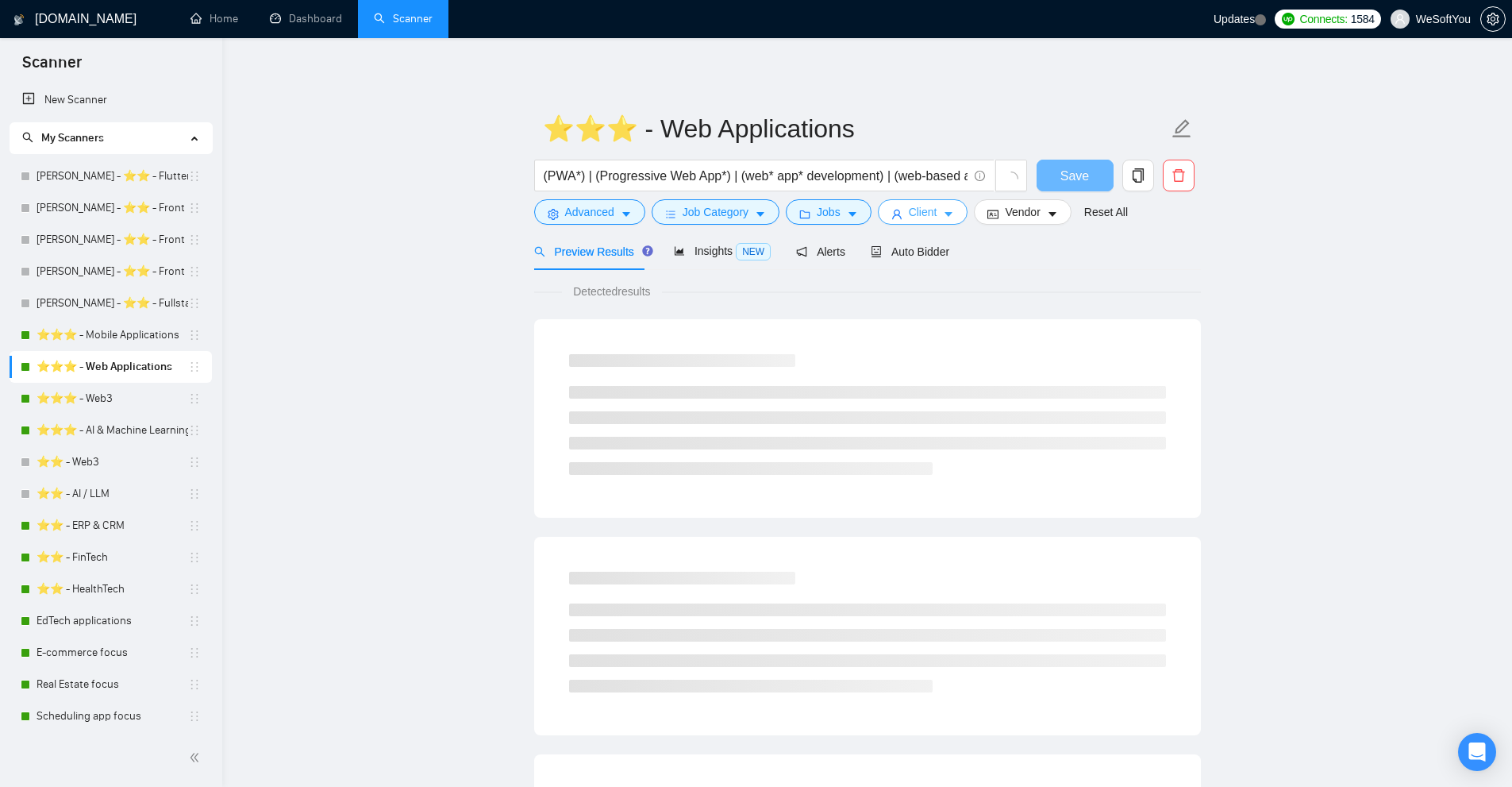
click at [935, 213] on button "Client" at bounding box center [922, 212] width 90 height 26
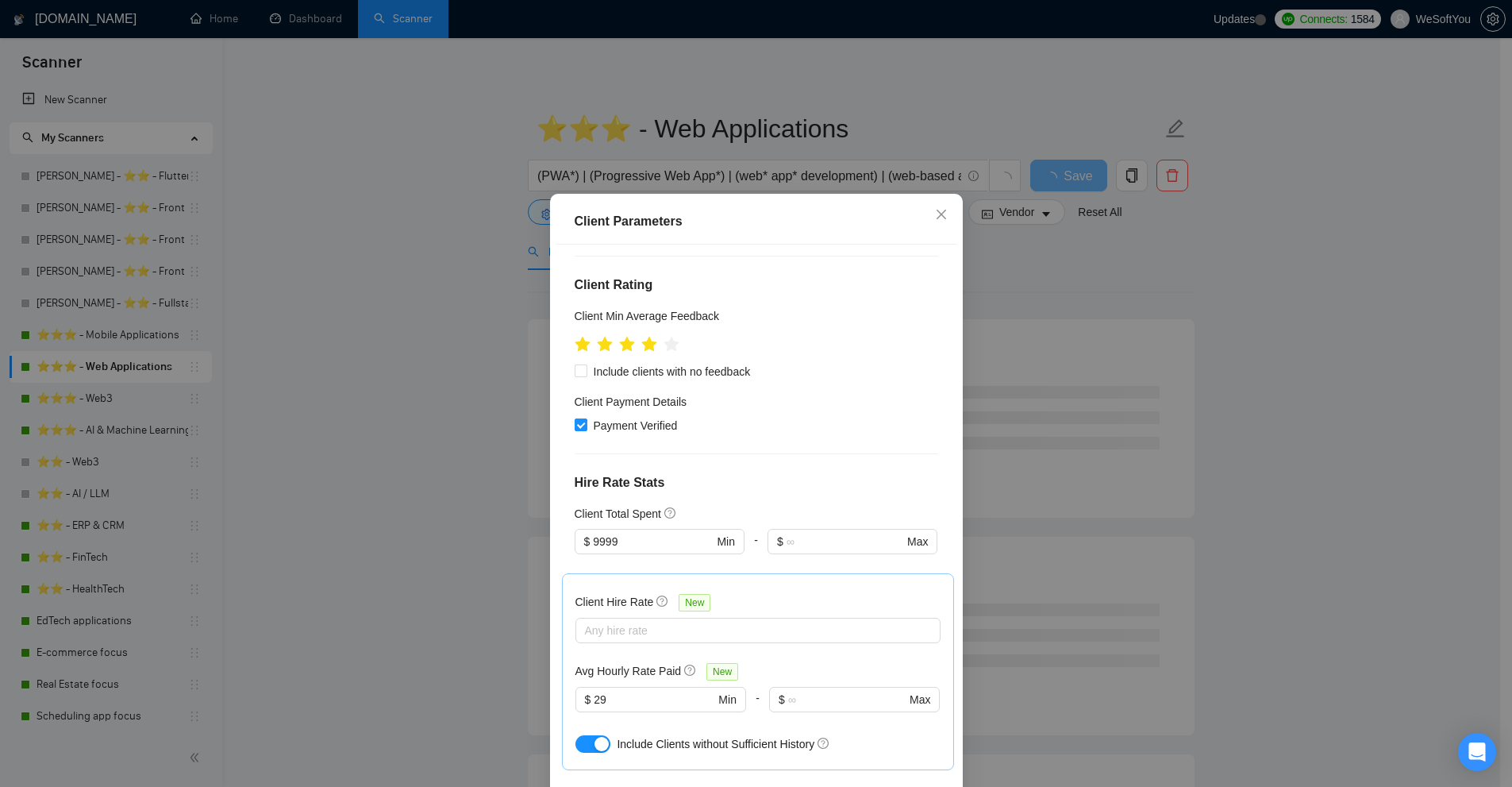
click at [408, 307] on div "Client Parameters Client Location Include Client Countries United States United…" at bounding box center [756, 393] width 1512 height 787
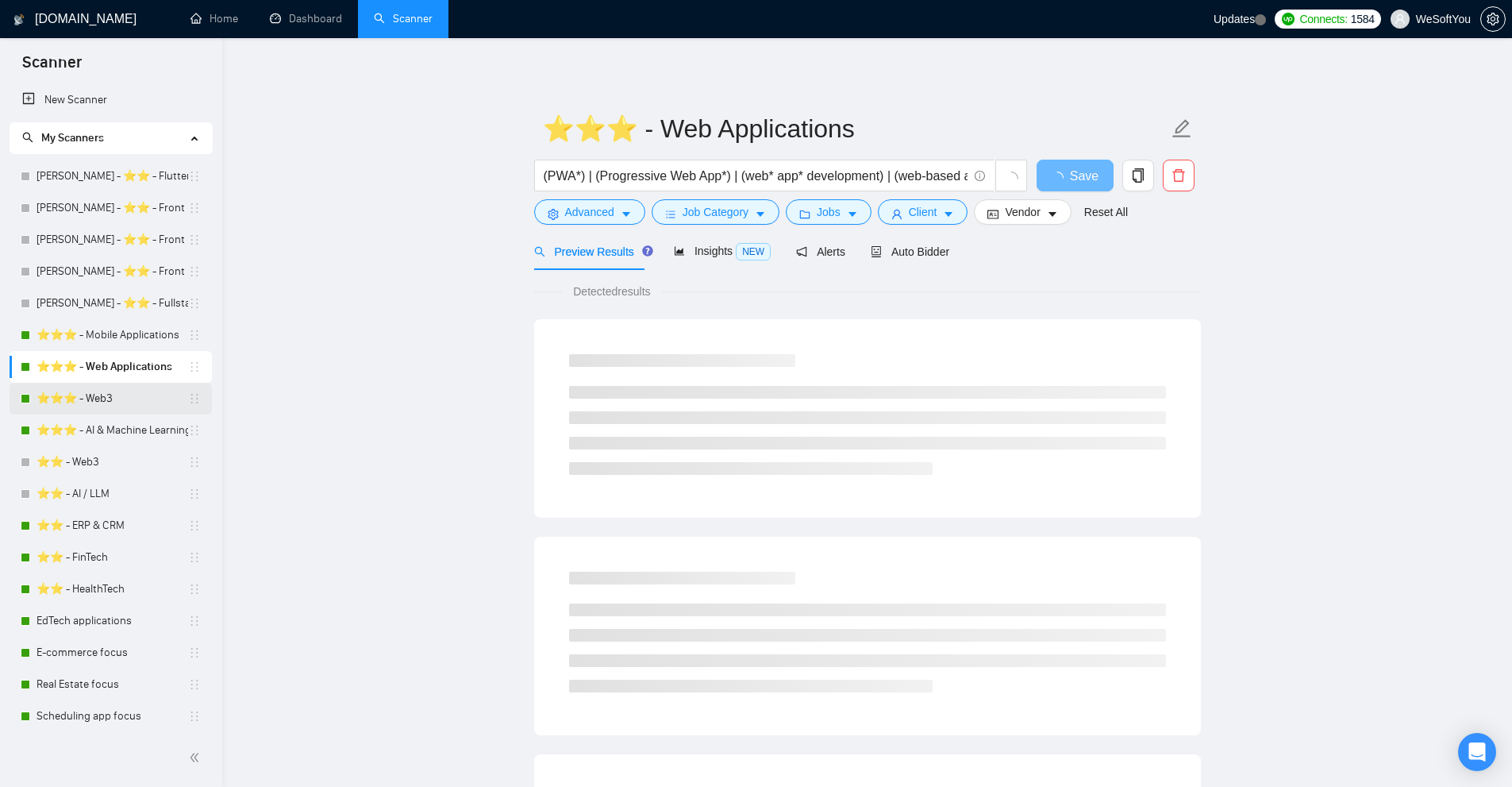
click at [129, 408] on link "⭐️⭐️⭐️ - Web3" at bounding box center [112, 398] width 151 height 31
click at [921, 211] on span "Client" at bounding box center [923, 212] width 29 height 17
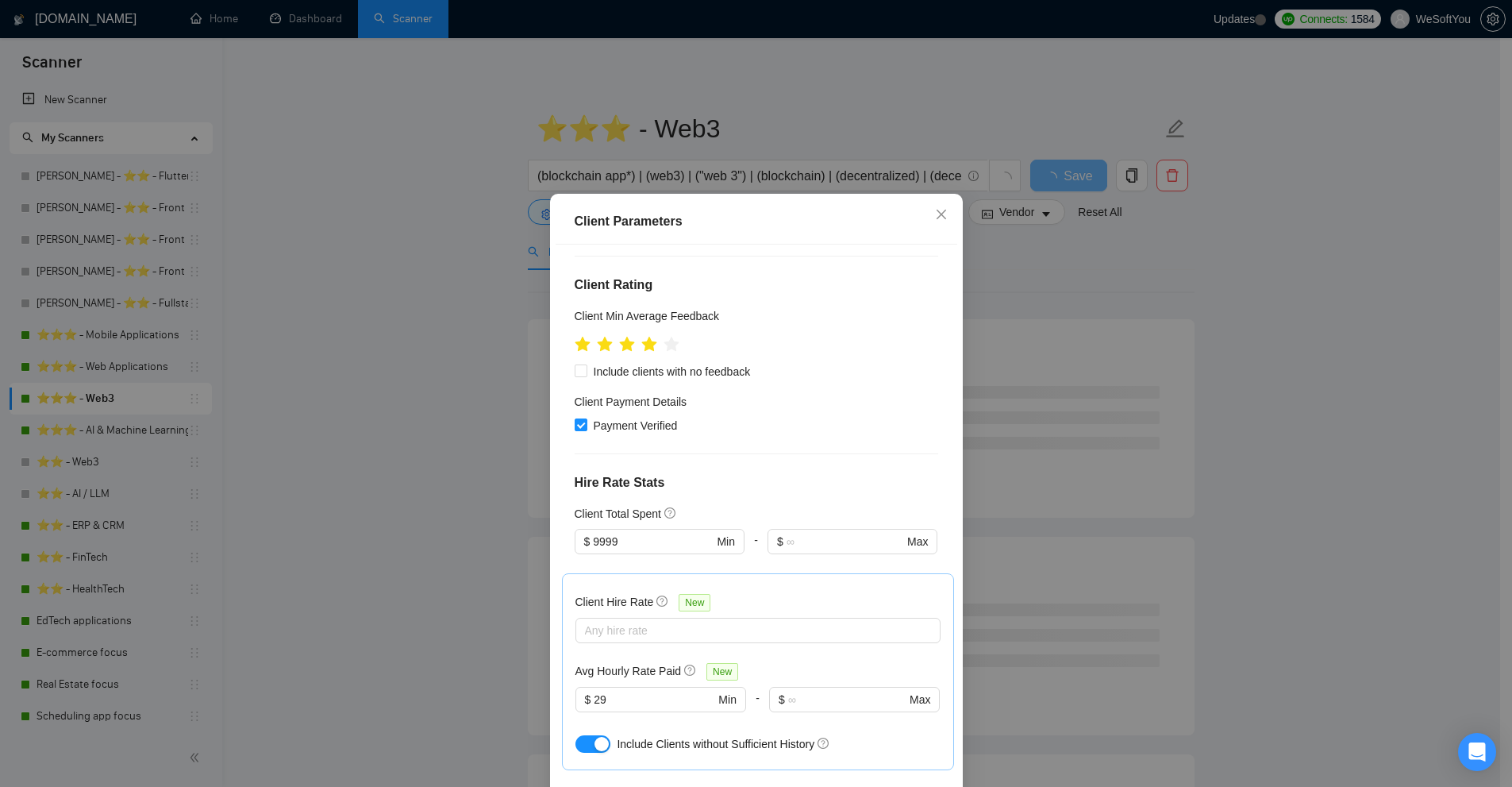
click at [464, 366] on div "Client Parameters Client Location Include Client Countries United States United…" at bounding box center [756, 393] width 1512 height 787
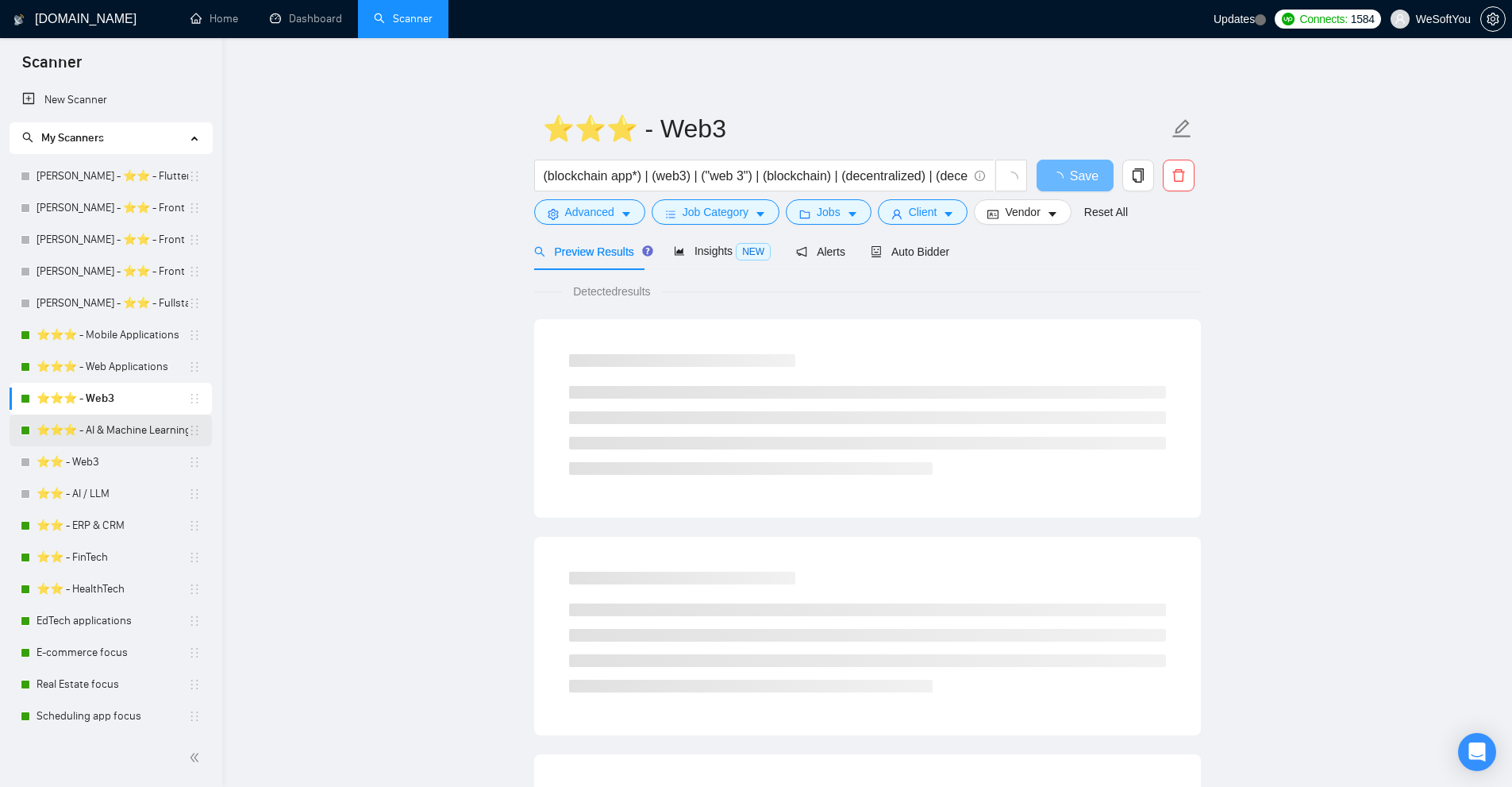
click at [67, 444] on link "⭐️⭐️⭐️ - AI & Machine Learning Development" at bounding box center [112, 430] width 151 height 31
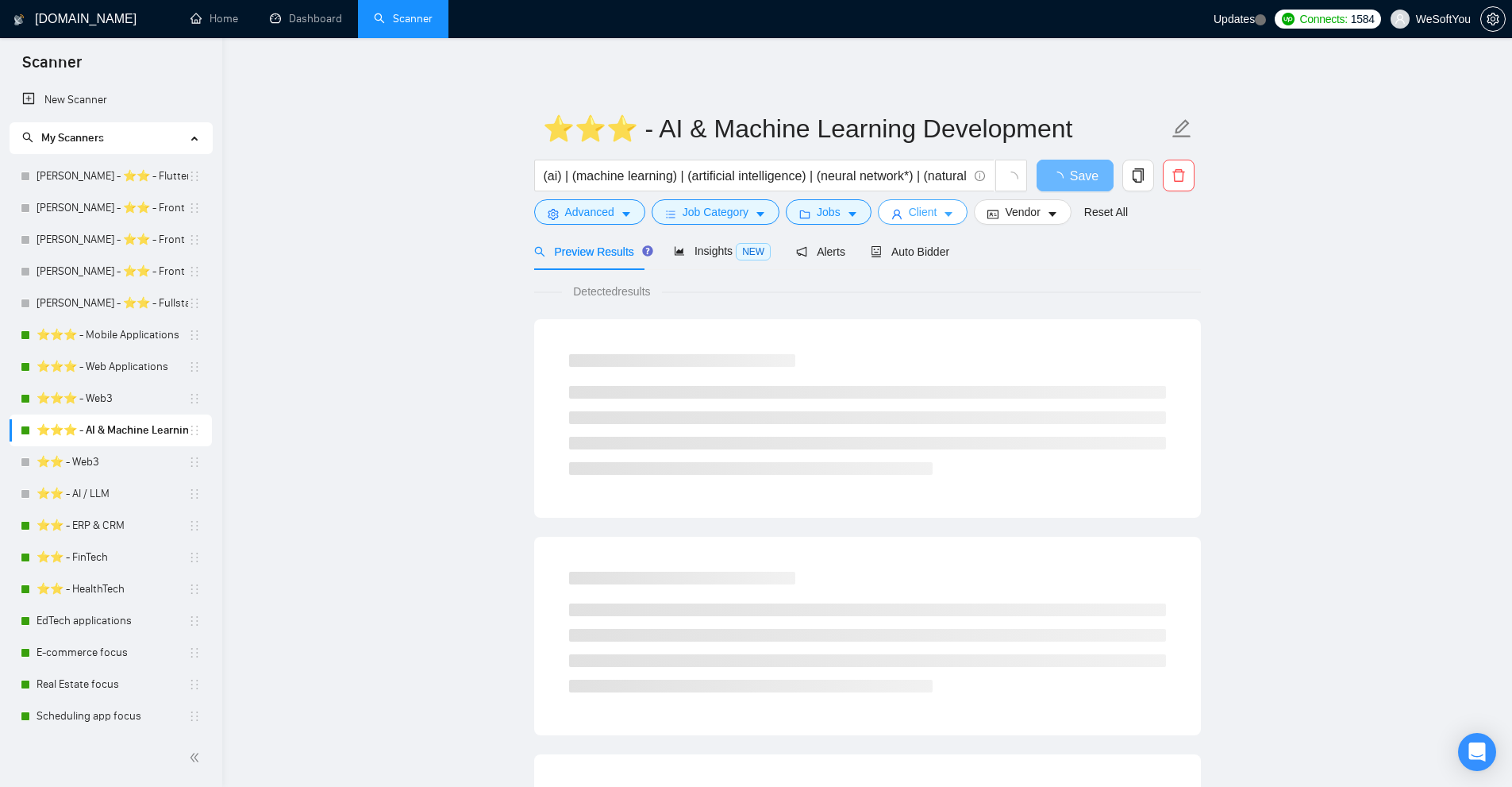
click at [903, 212] on button "Client" at bounding box center [922, 212] width 90 height 26
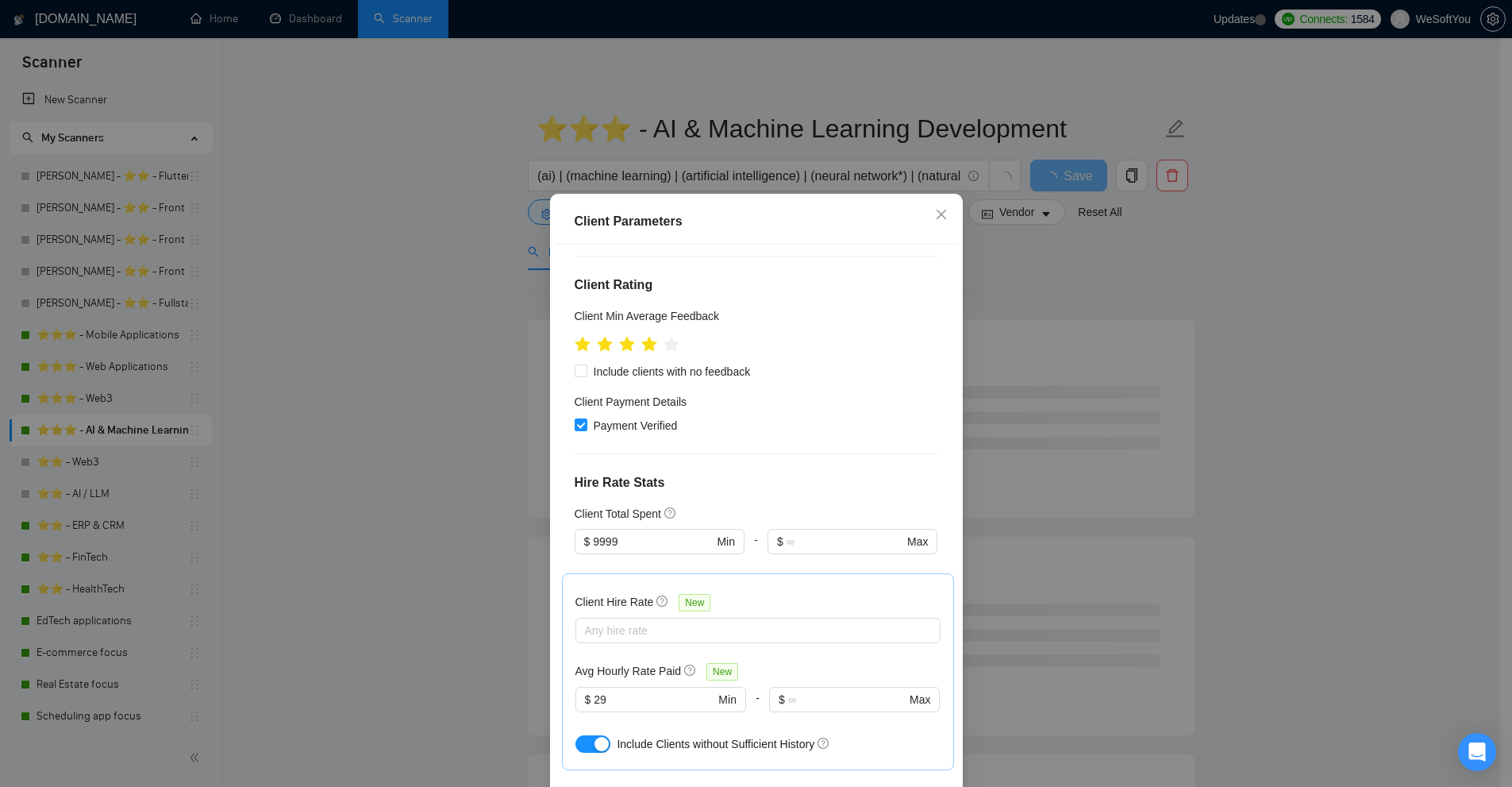
click at [1153, 338] on div "Client Parameters Client Location Include Client Countries United States United…" at bounding box center [756, 393] width 1512 height 787
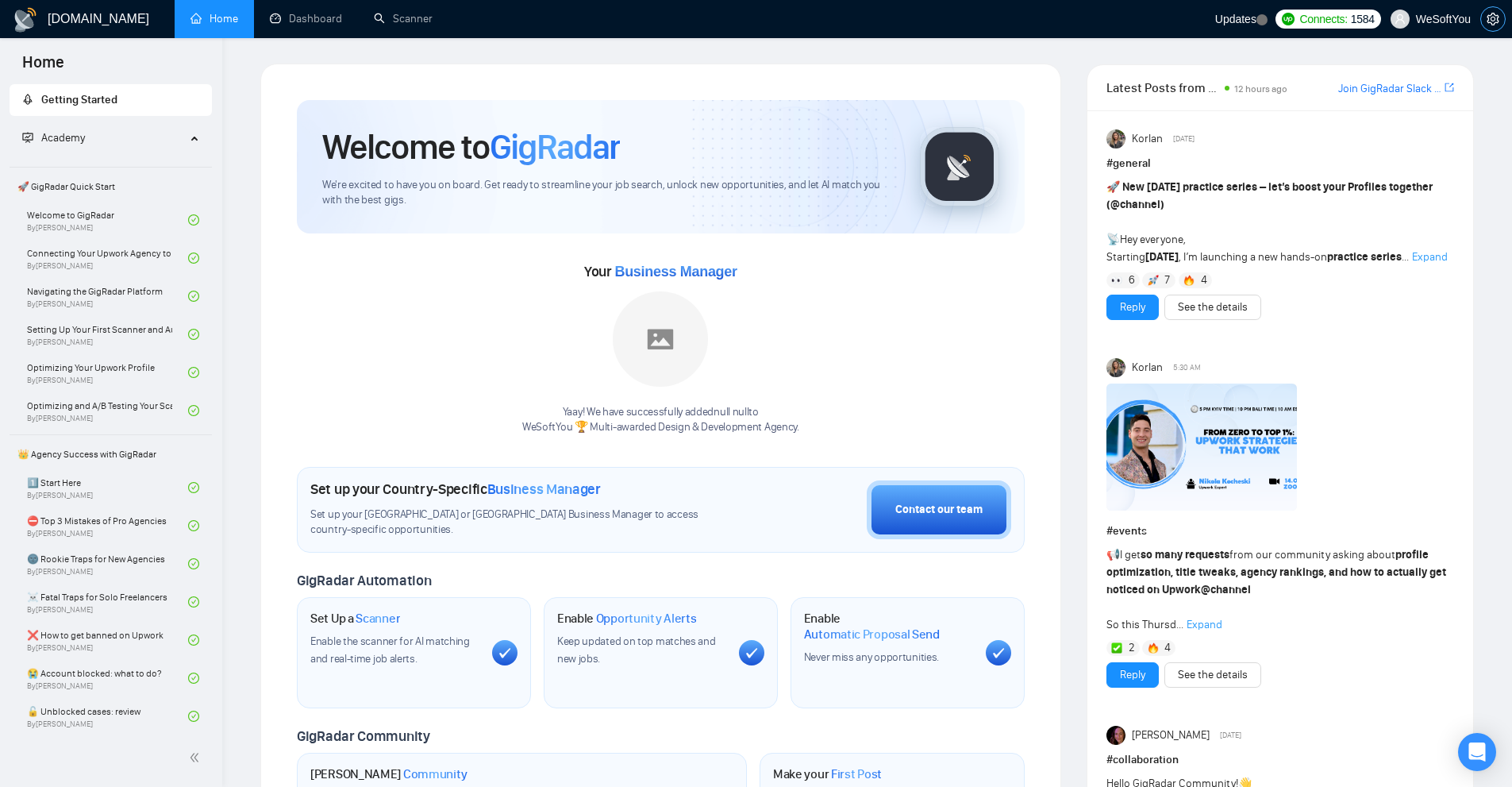
click at [1499, 17] on icon "setting" at bounding box center [1492, 18] width 12 height 12
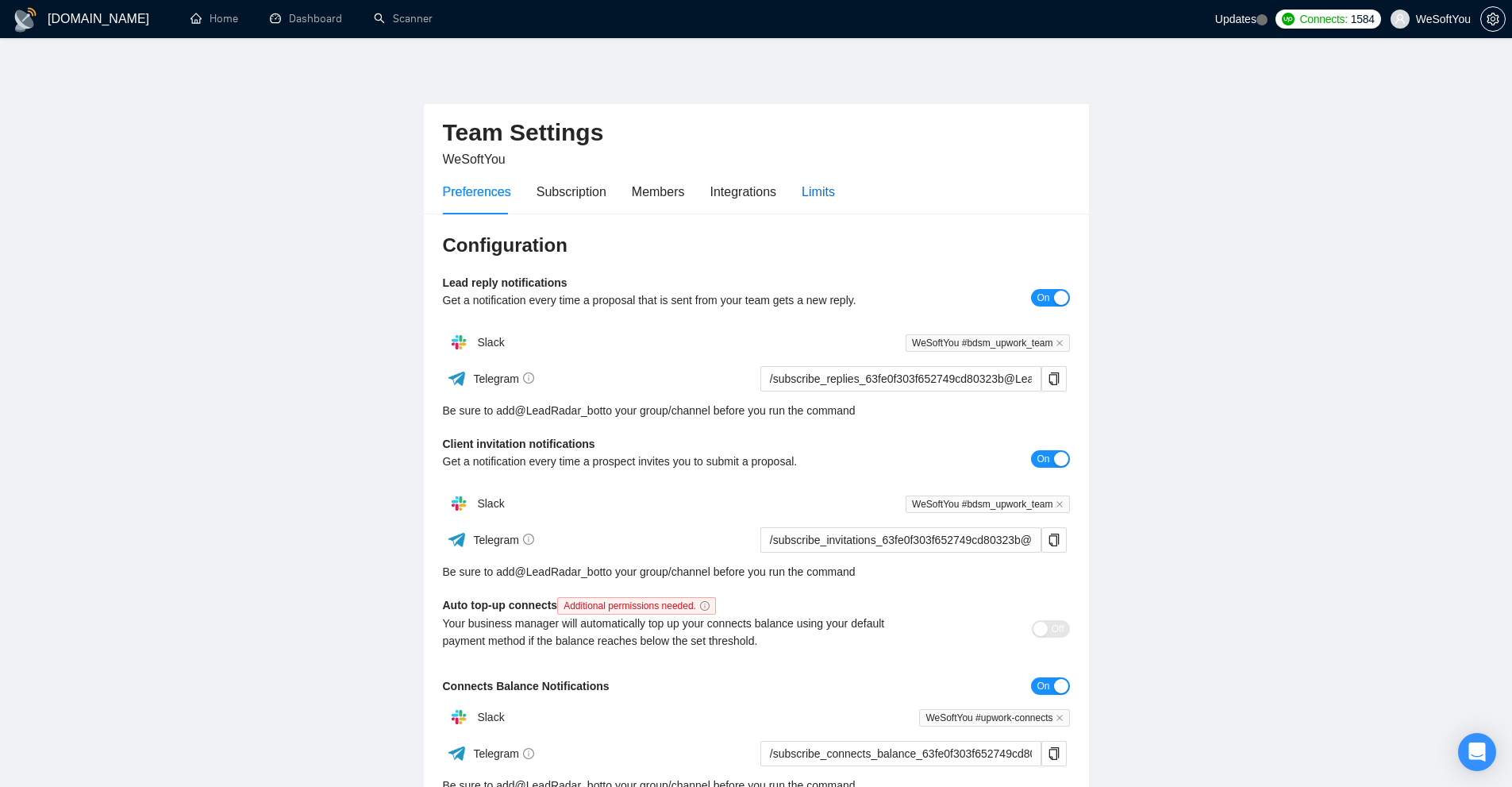
click at [806, 193] on div "Limits" at bounding box center [818, 192] width 33 height 20
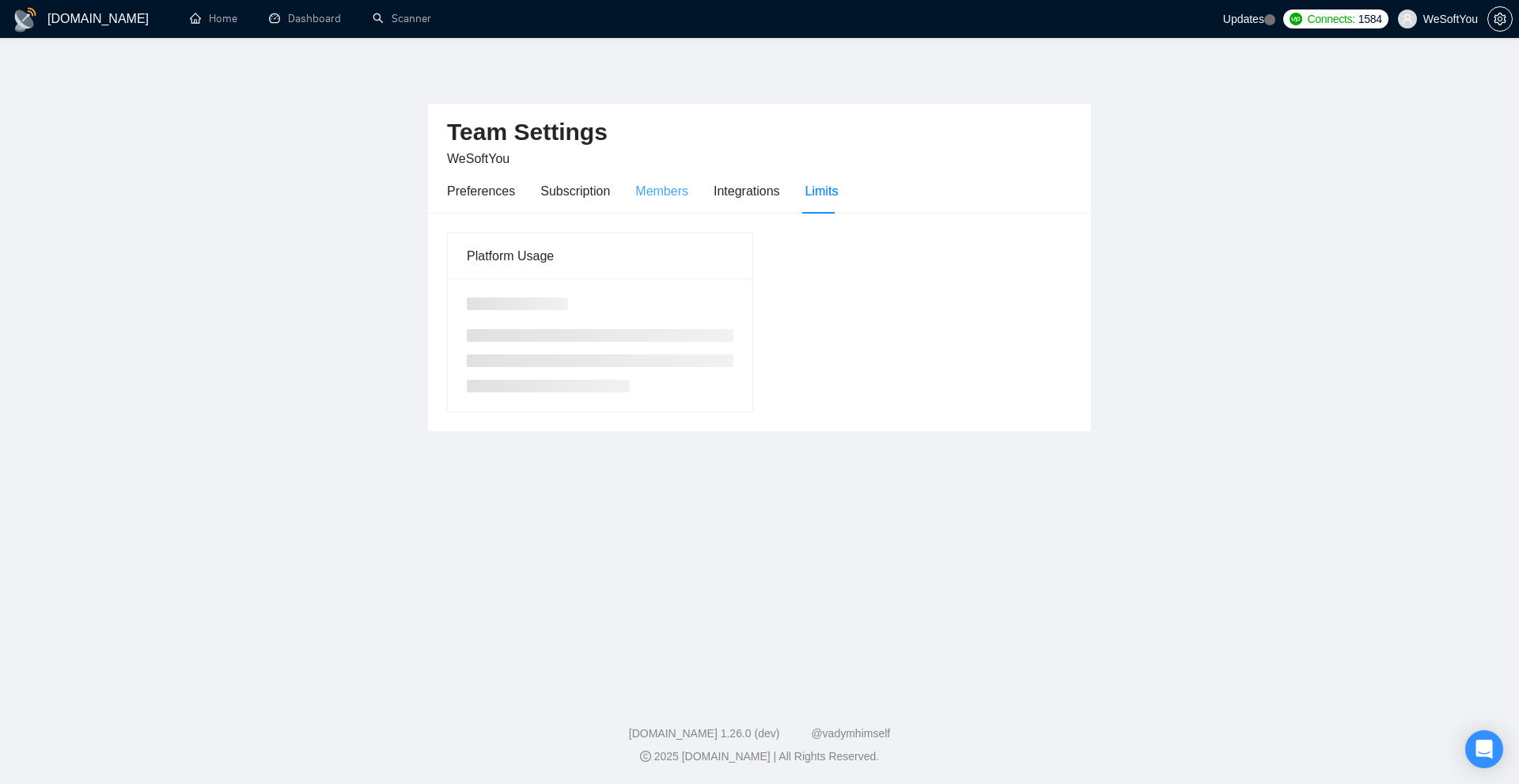
click at [674, 204] on div "Members" at bounding box center [661, 190] width 53 height 45
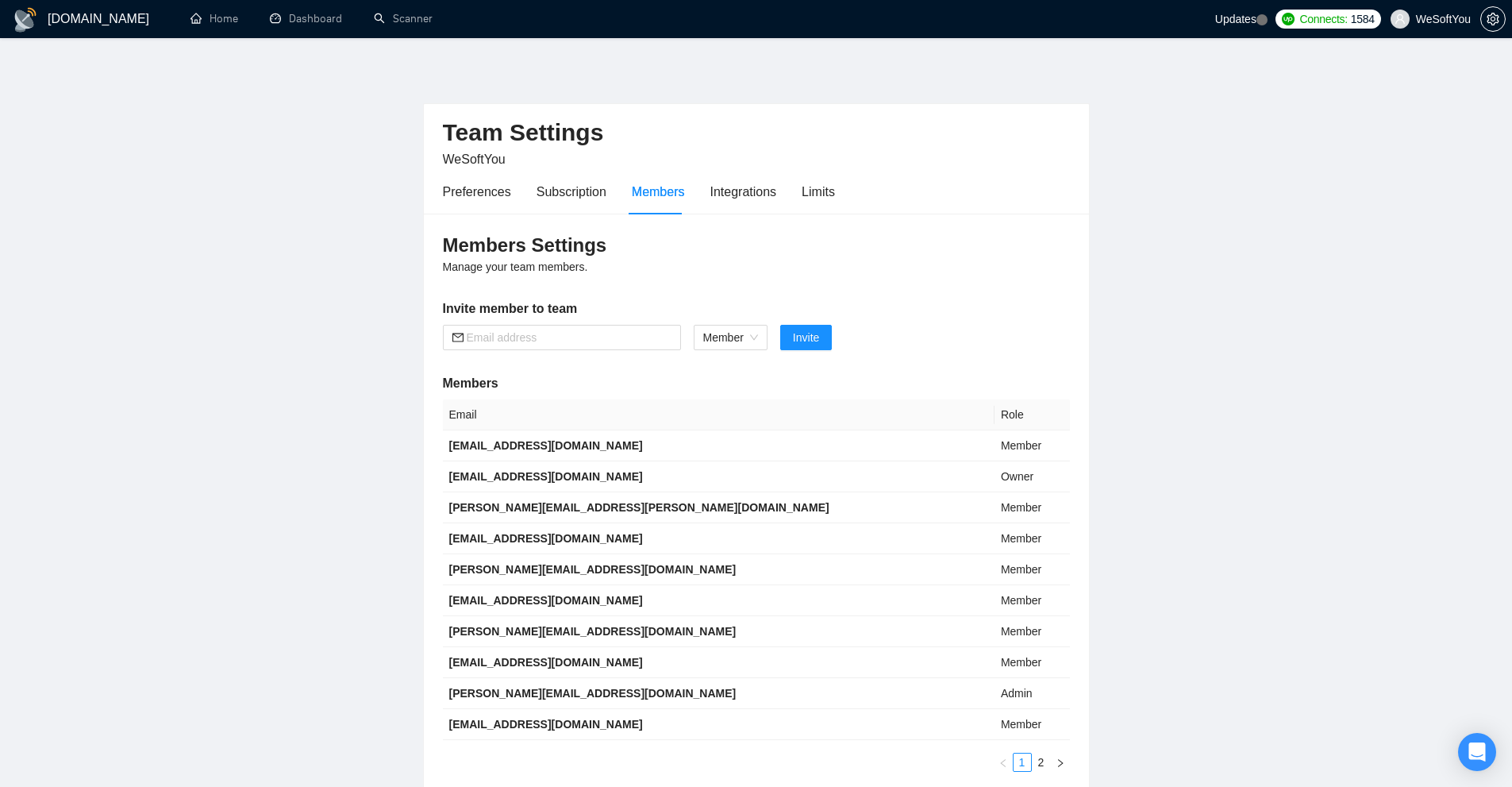
scroll to position [127, 0]
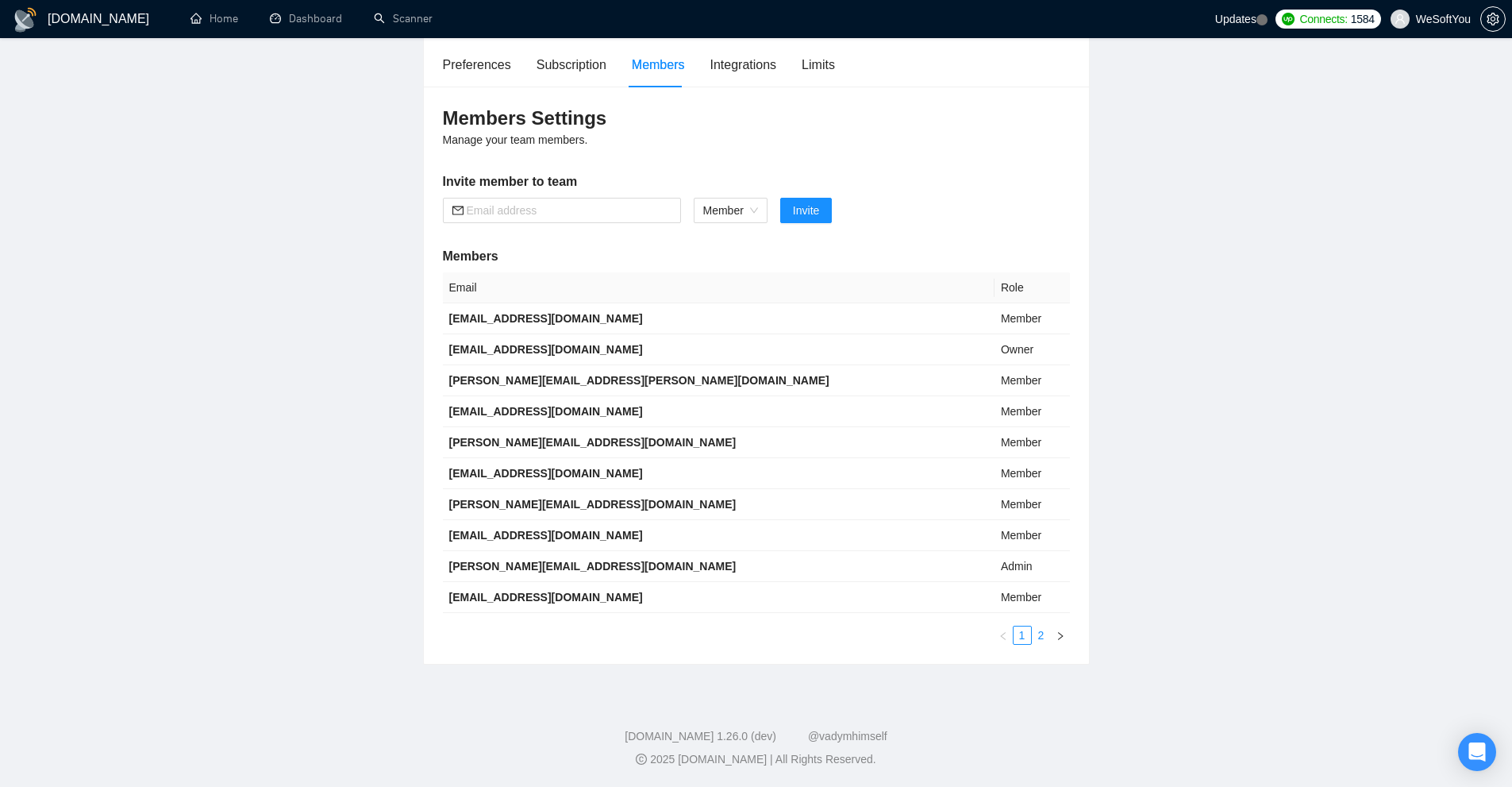
click at [1036, 636] on link "2" at bounding box center [1041, 635] width 17 height 17
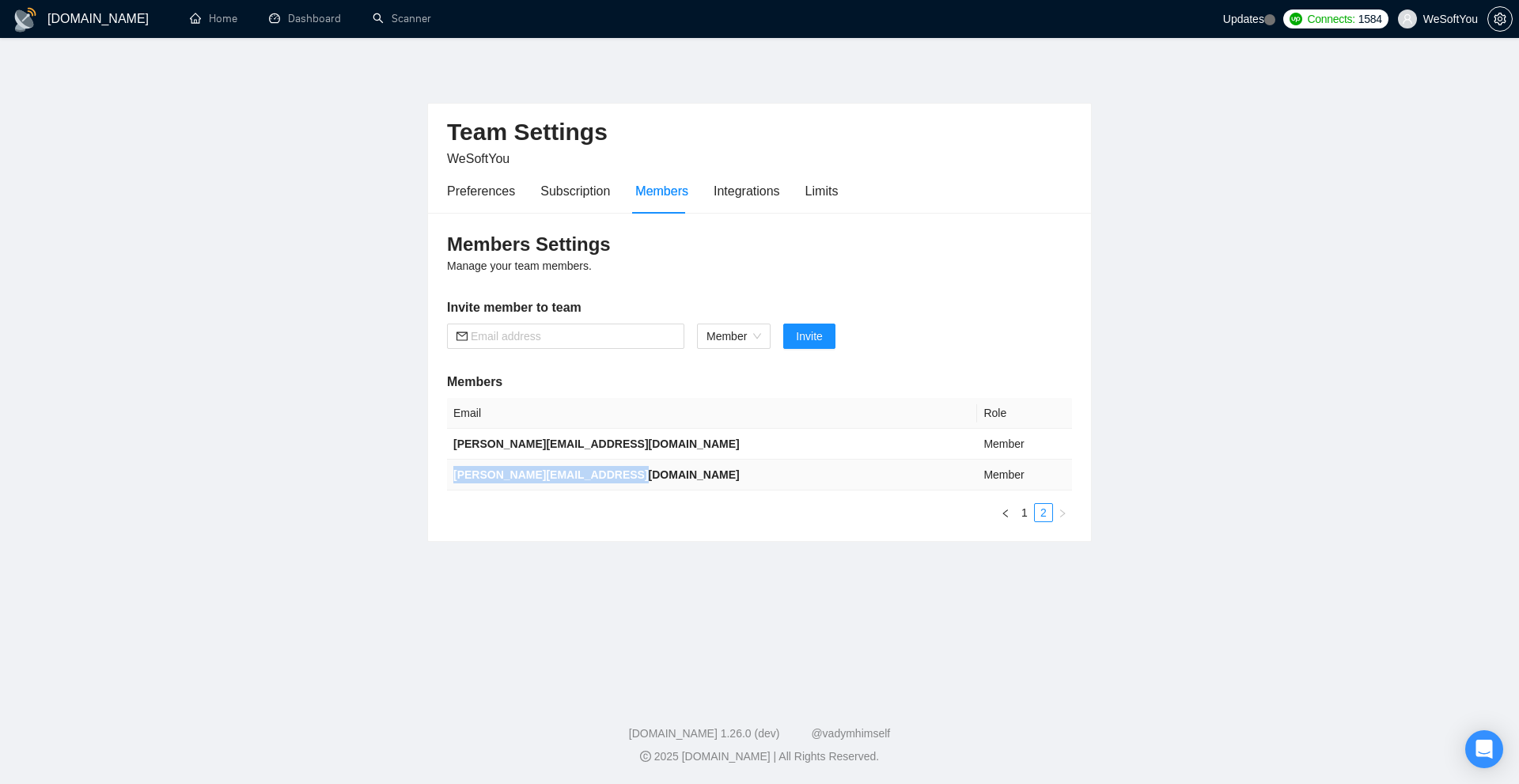
drag, startPoint x: 628, startPoint y: 477, endPoint x: 454, endPoint y: 484, distance: 174.1
click at [454, 484] on td "[PERSON_NAME][EMAIL_ADDRESS][DOMAIN_NAME]" at bounding box center [712, 474] width 530 height 31
copy b "[PERSON_NAME][EMAIL_ADDRESS][DOMAIN_NAME]"
click at [1013, 517] on button "button" at bounding box center [1005, 512] width 19 height 19
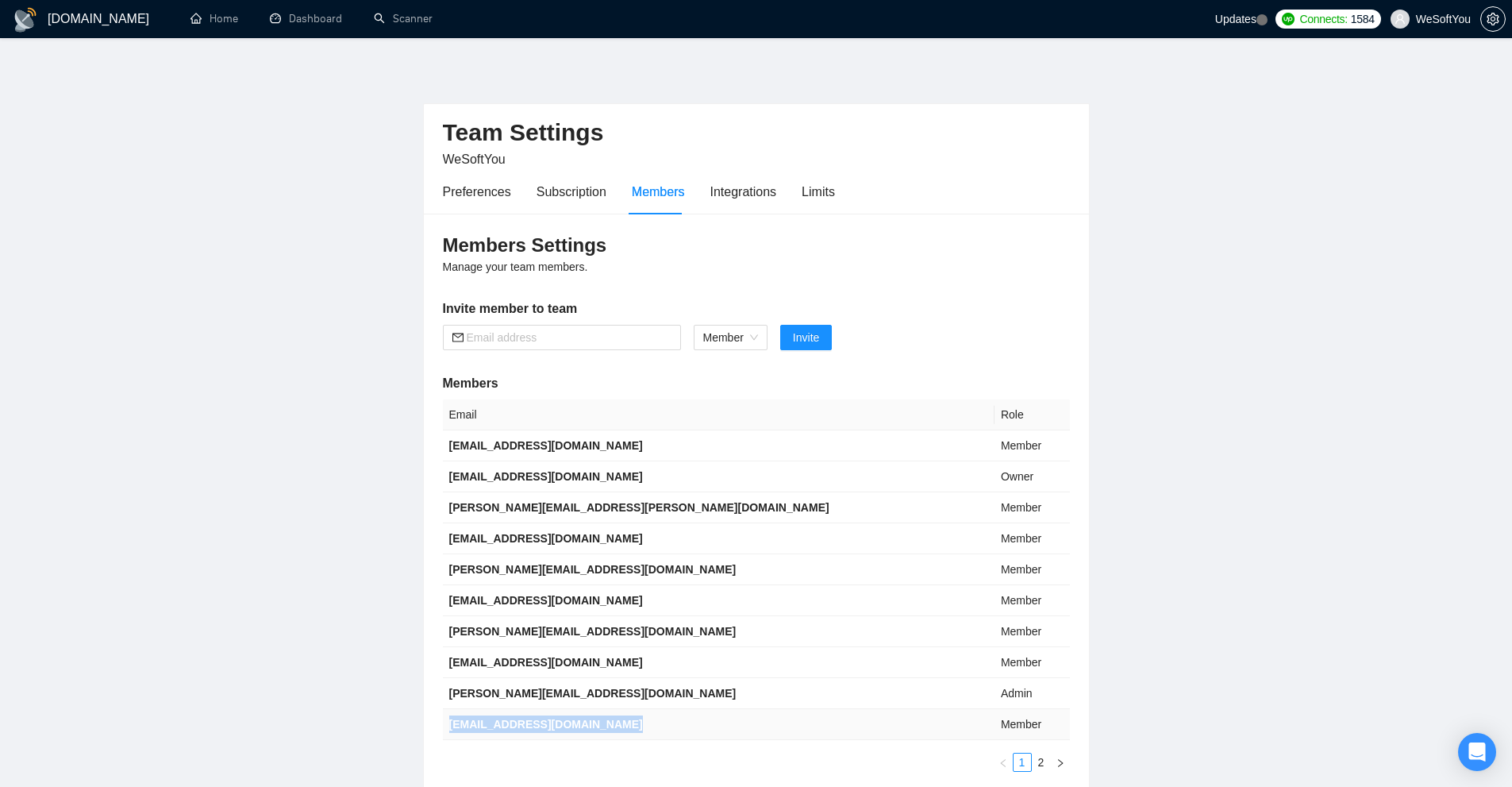
drag, startPoint x: 618, startPoint y: 722, endPoint x: 449, endPoint y: 721, distance: 169.0
click at [449, 721] on td "[EMAIL_ADDRESS][DOMAIN_NAME]" at bounding box center [718, 724] width 552 height 31
copy b "[EMAIL_ADDRESS][DOMAIN_NAME]"
click at [593, 695] on b "[PERSON_NAME][EMAIL_ADDRESS][DOMAIN_NAME]" at bounding box center [592, 693] width 287 height 12
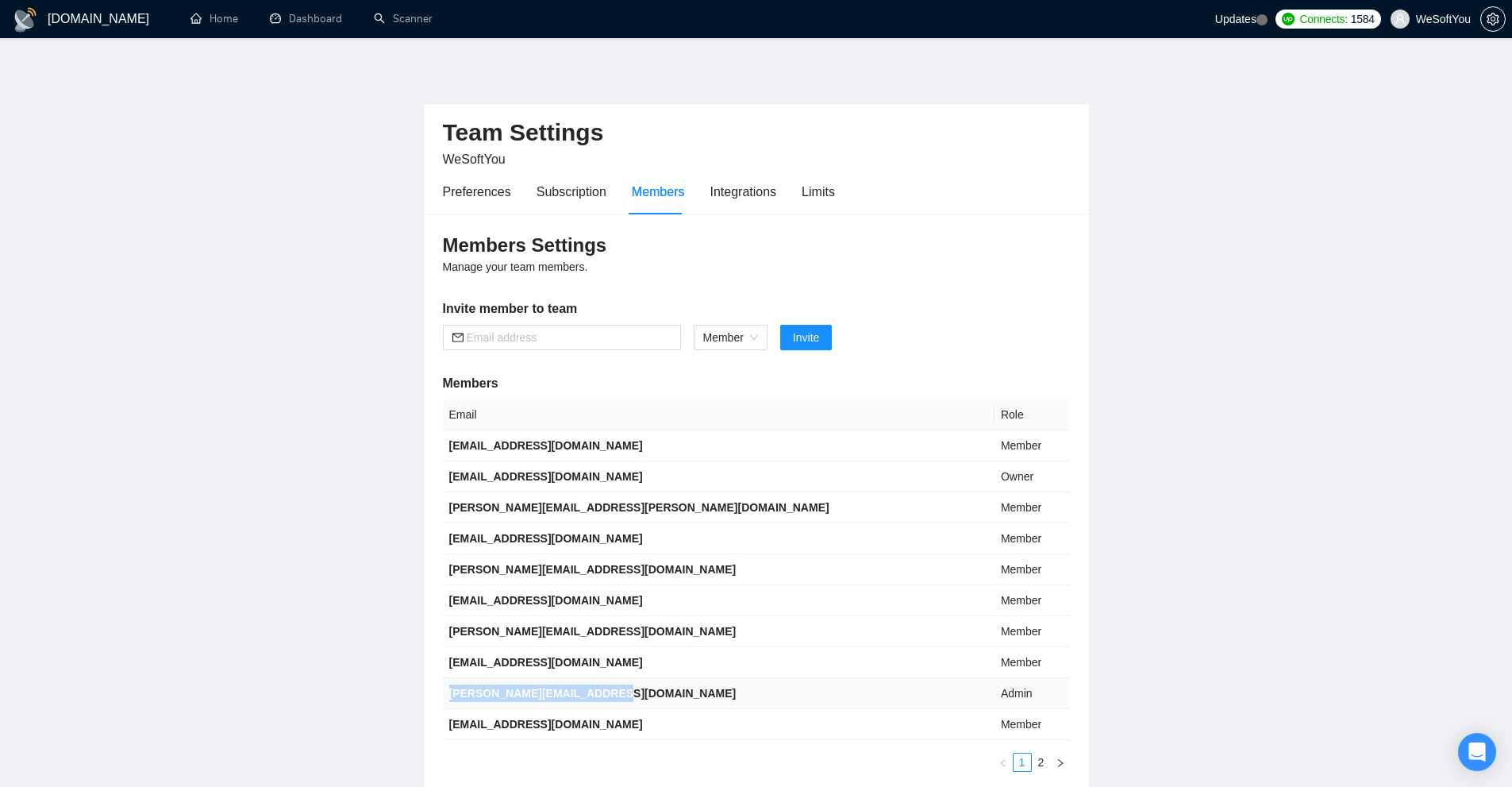
drag, startPoint x: 593, startPoint y: 695, endPoint x: 457, endPoint y: 696, distance: 136.0
click at [457, 696] on b "[PERSON_NAME][EMAIL_ADDRESS][DOMAIN_NAME]" at bounding box center [592, 693] width 287 height 12
copy b "[PERSON_NAME][EMAIL_ADDRESS][DOMAIN_NAME]"
click at [592, 660] on b "[EMAIL_ADDRESS][DOMAIN_NAME]" at bounding box center [546, 662] width 194 height 12
drag, startPoint x: 592, startPoint y: 660, endPoint x: 465, endPoint y: 665, distance: 127.1
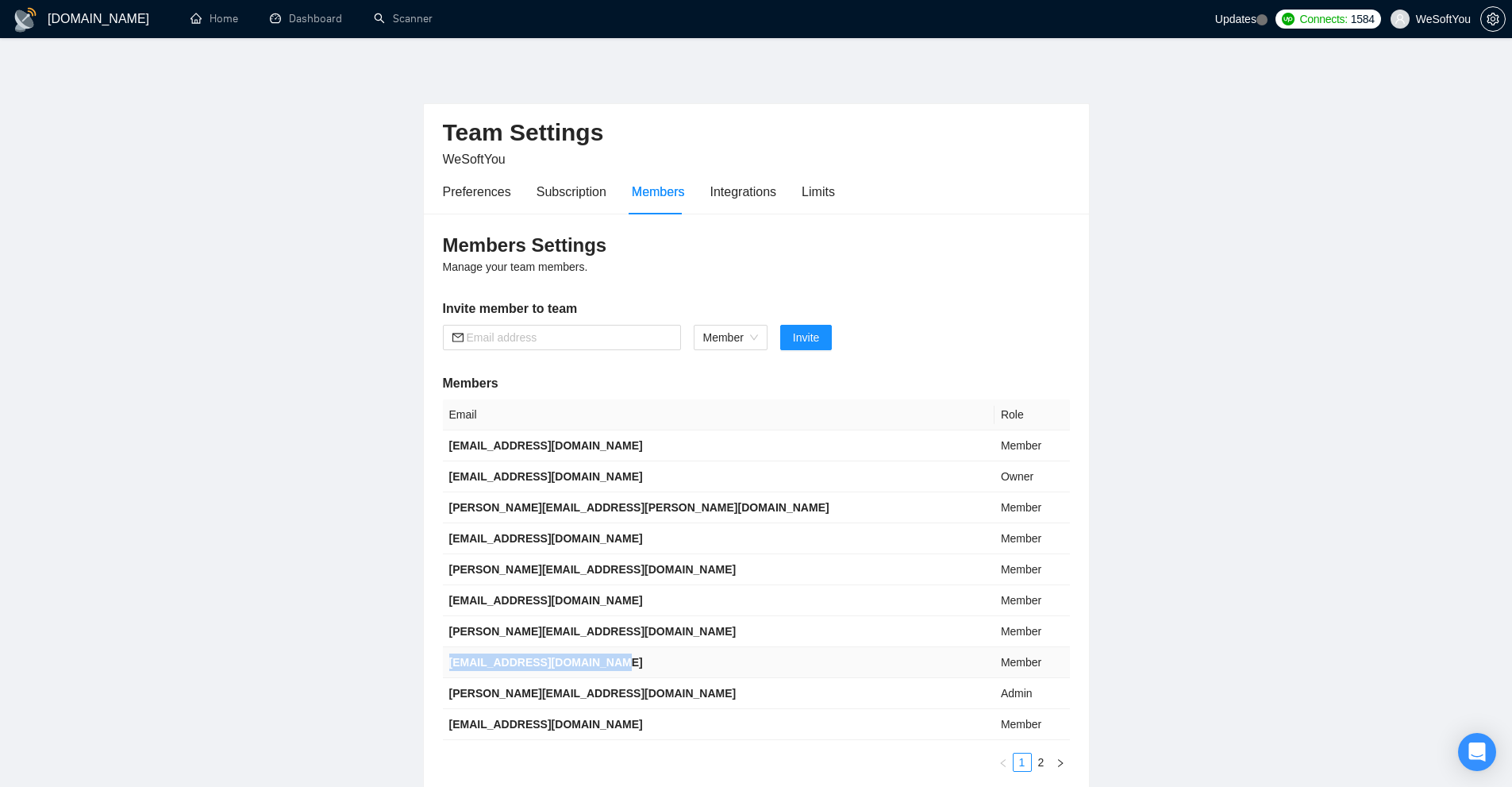
click at [465, 665] on b "[EMAIL_ADDRESS][DOMAIN_NAME]" at bounding box center [546, 662] width 194 height 12
copy b "[EMAIL_ADDRESS][DOMAIN_NAME]"
click at [505, 634] on b "[PERSON_NAME][EMAIL_ADDRESS][DOMAIN_NAME]" at bounding box center [592, 631] width 287 height 12
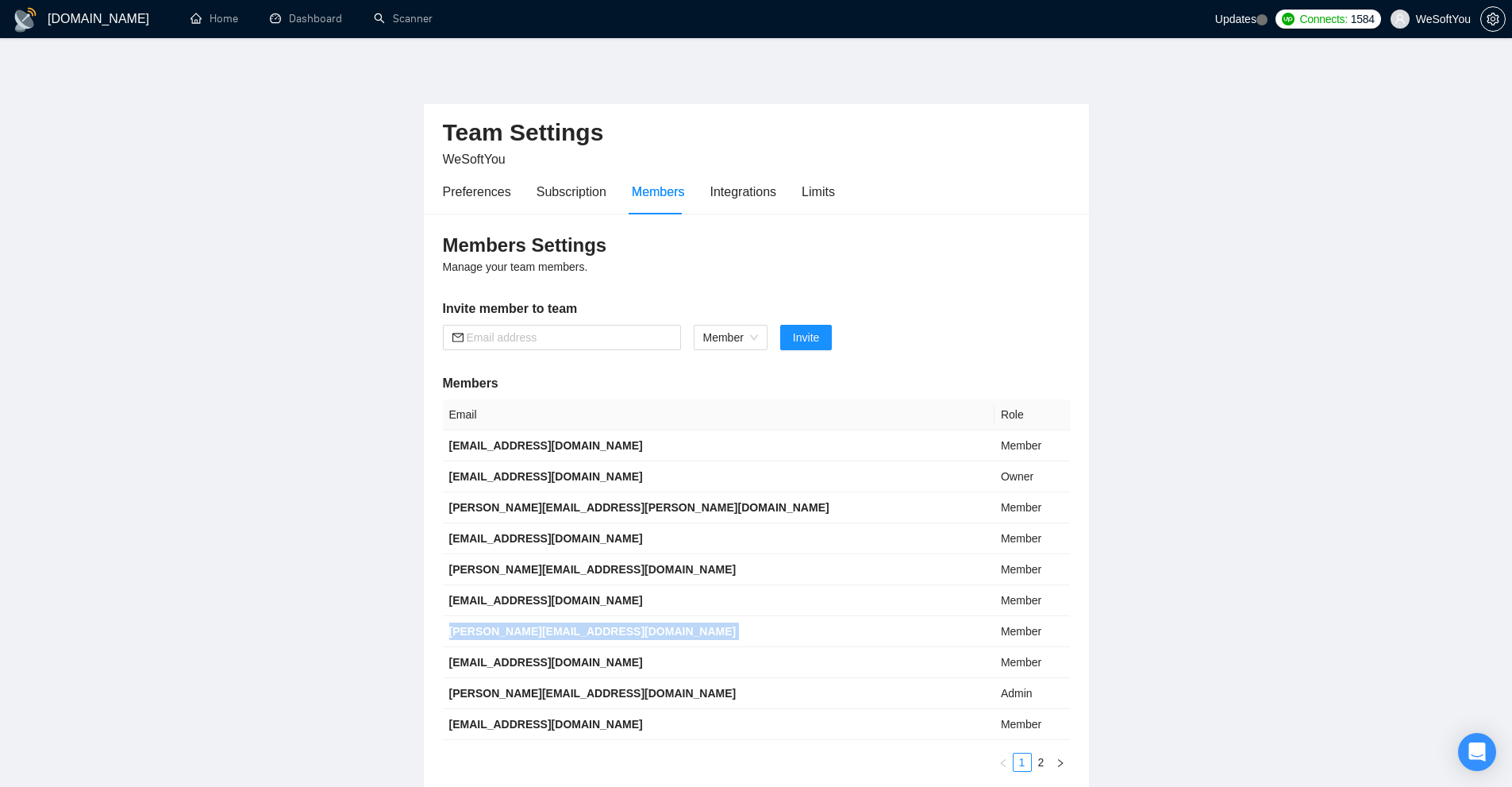
copy b "[PERSON_NAME][EMAIL_ADDRESS][DOMAIN_NAME]"
drag, startPoint x: 619, startPoint y: 597, endPoint x: 442, endPoint y: 603, distance: 177.1
click at [443, 603] on td "[EMAIL_ADDRESS][DOMAIN_NAME]" at bounding box center [718, 600] width 552 height 31
copy b "[EMAIL_ADDRESS][DOMAIN_NAME]"
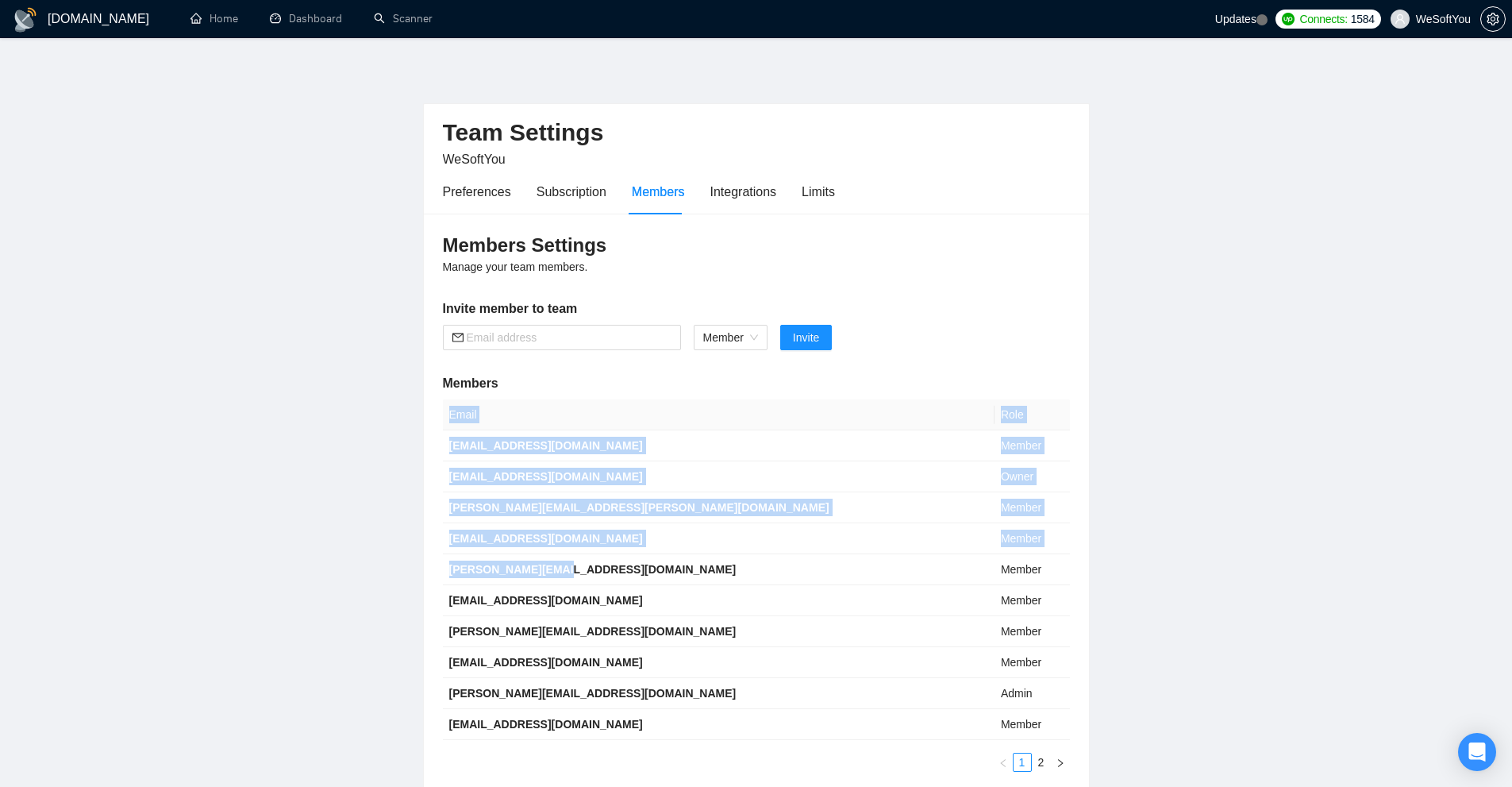
drag, startPoint x: 575, startPoint y: 566, endPoint x: 441, endPoint y: 569, distance: 134.0
click at [441, 569] on div "Members Settings Manage your team members. Invite member to team Member Invite …" at bounding box center [756, 502] width 665 height 578
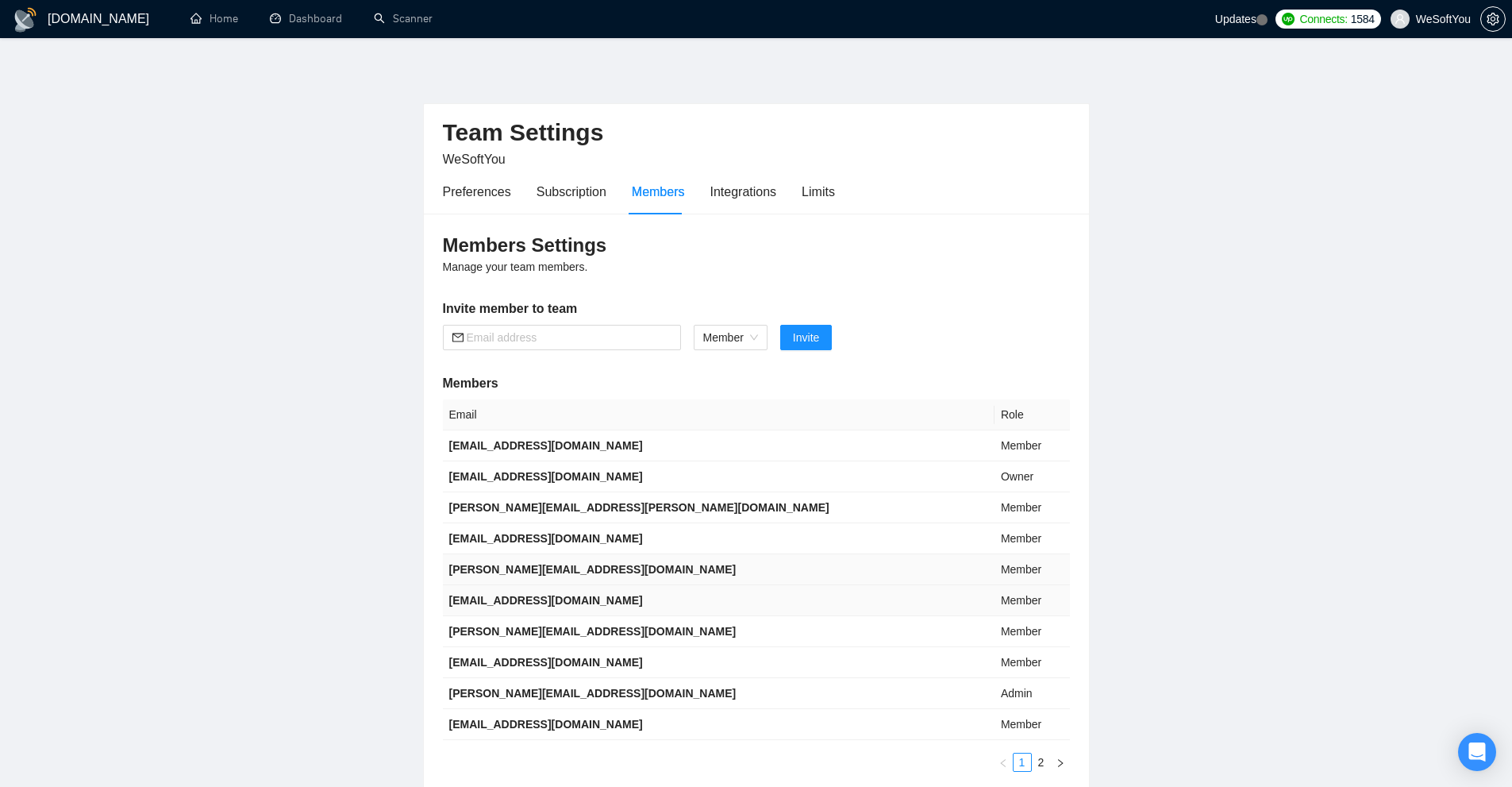
click at [495, 595] on b "[EMAIL_ADDRESS][DOMAIN_NAME]" at bounding box center [546, 600] width 194 height 12
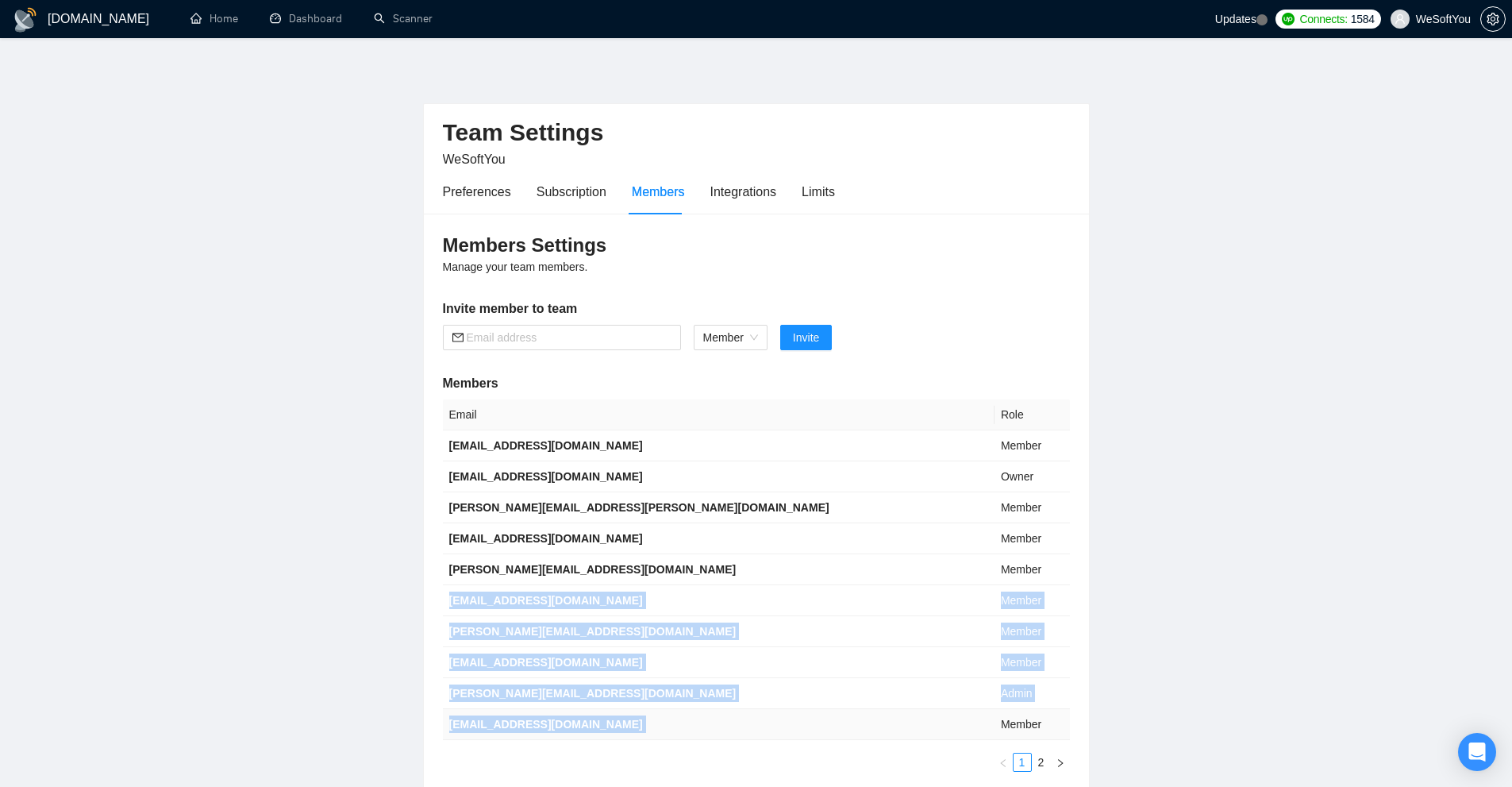
drag, startPoint x: 495, startPoint y: 595, endPoint x: 503, endPoint y: 723, distance: 128.2
click at [502, 723] on tbody "[EMAIL_ADDRESS][DOMAIN_NAME] Member [PERSON_NAME][EMAIL_ADDRESS][PERSON_NAME][D…" at bounding box center [756, 585] width 627 height 310
click at [546, 594] on b "[EMAIL_ADDRESS][DOMAIN_NAME]" at bounding box center [546, 600] width 194 height 12
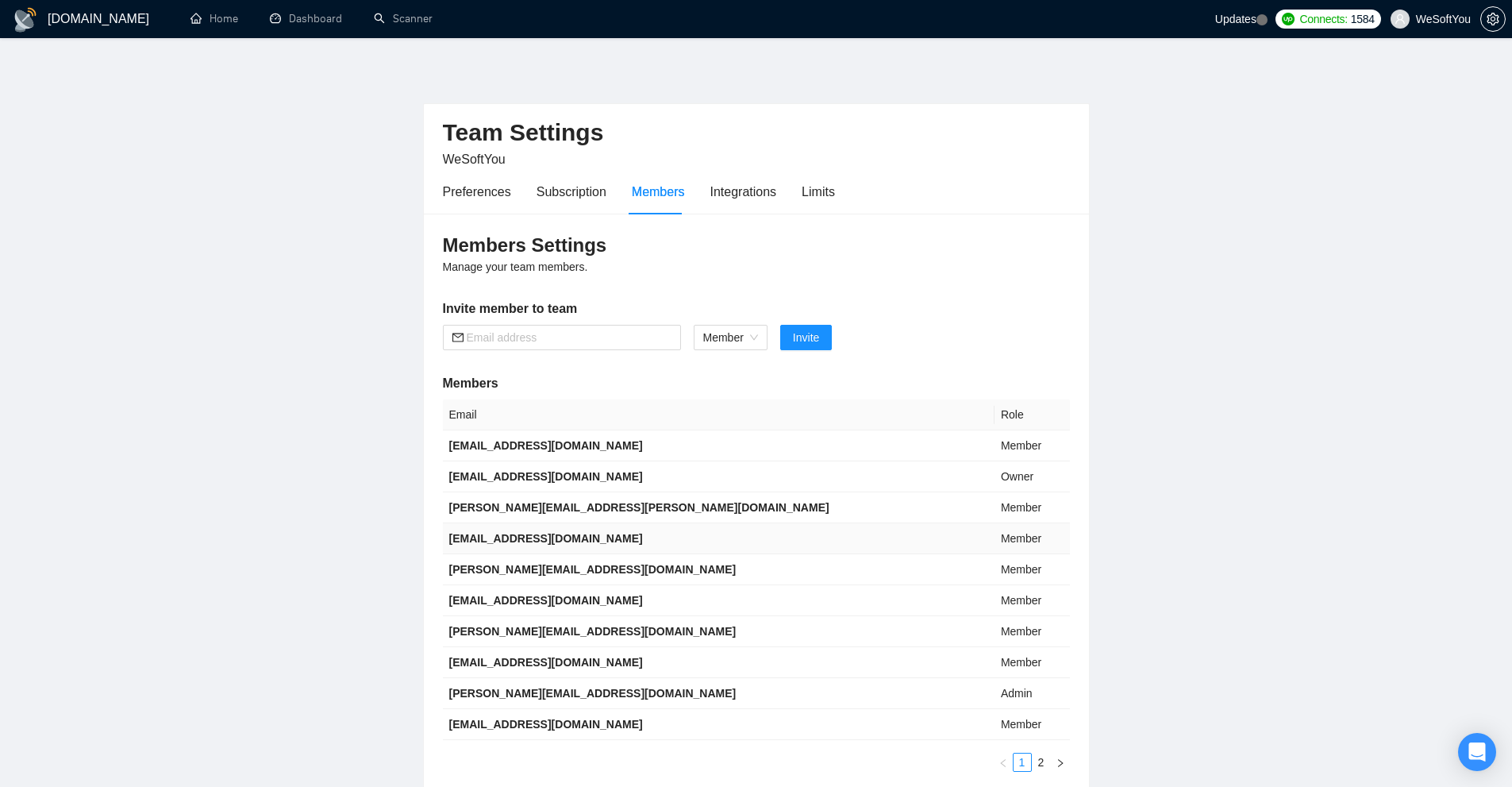
click at [563, 539] on b "[EMAIL_ADDRESS][DOMAIN_NAME]" at bounding box center [546, 538] width 194 height 12
click at [606, 530] on td "[EMAIL_ADDRESS][DOMAIN_NAME]" at bounding box center [718, 538] width 552 height 31
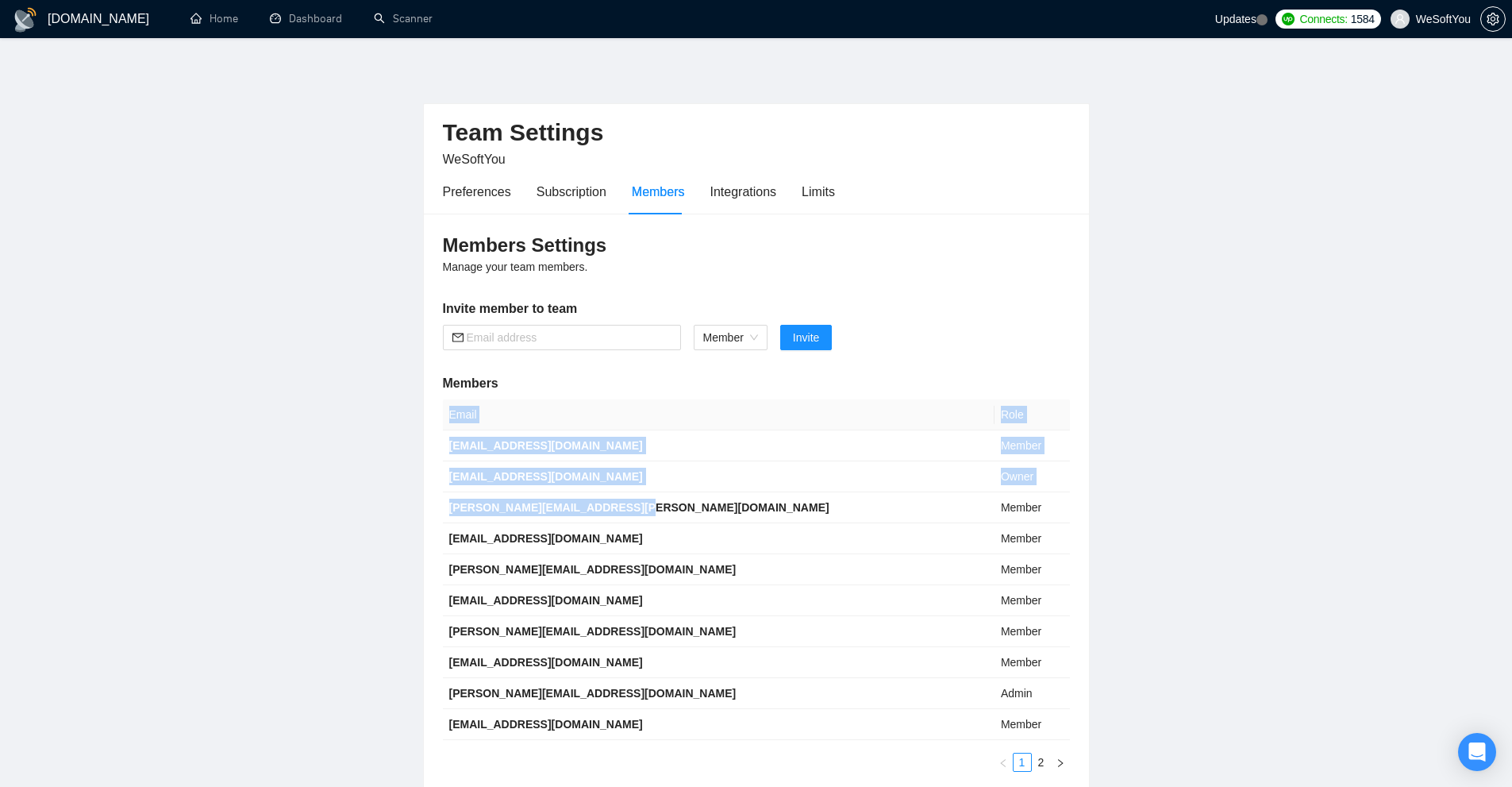
drag, startPoint x: 632, startPoint y: 505, endPoint x: 433, endPoint y: 503, distance: 199.0
click at [433, 503] on div "Members Settings Manage your team members. Invite member to team Member Invite …" at bounding box center [756, 502] width 665 height 578
click at [449, 505] on b "[PERSON_NAME][EMAIL_ADDRESS][PERSON_NAME][DOMAIN_NAME]" at bounding box center [639, 506] width 380 height 12
drag, startPoint x: 448, startPoint y: 505, endPoint x: 620, endPoint y: 510, distance: 172.1
click at [620, 510] on b "[PERSON_NAME][EMAIL_ADDRESS][PERSON_NAME][DOMAIN_NAME]" at bounding box center [639, 506] width 380 height 12
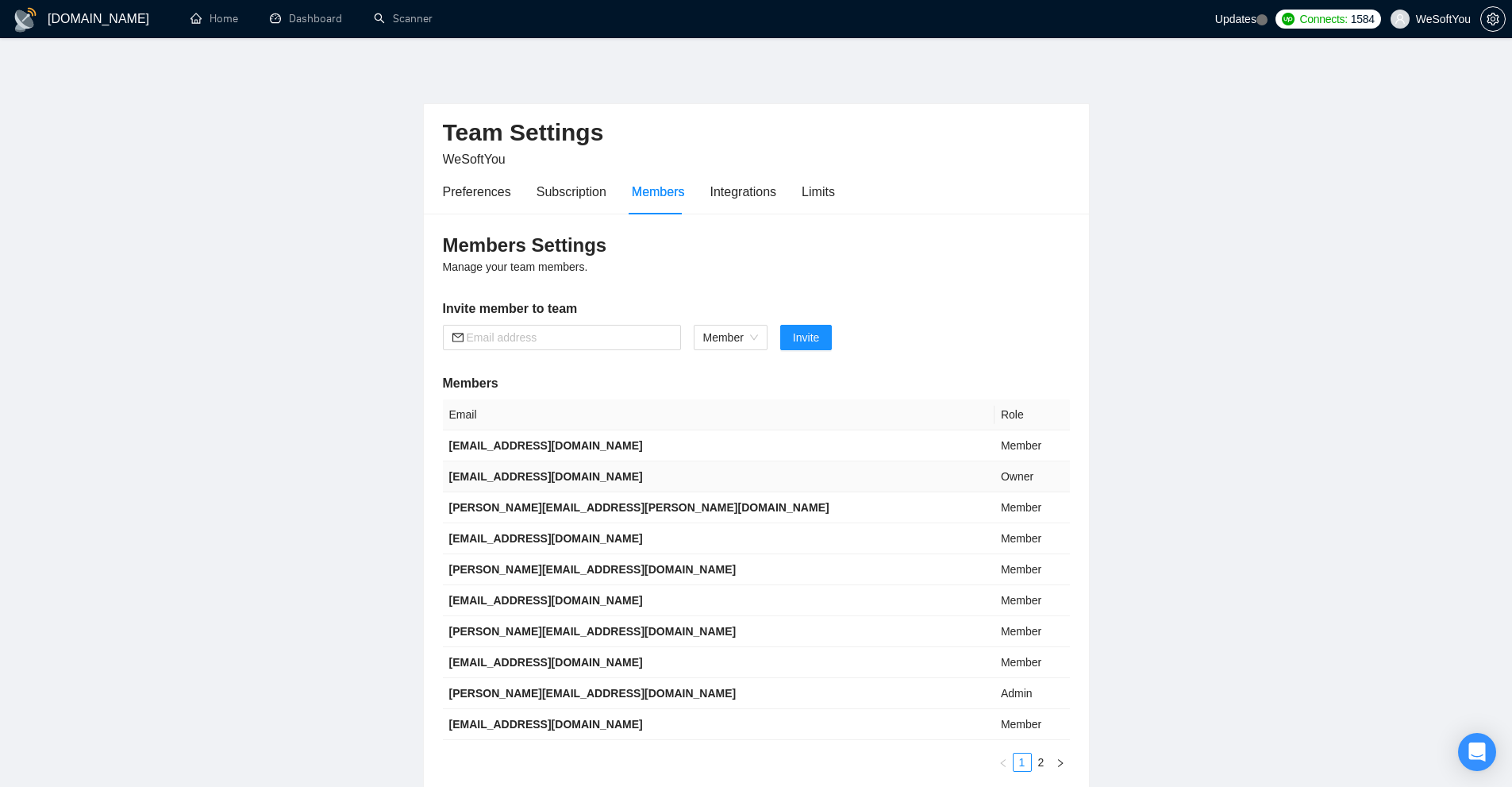
click at [486, 473] on b "[EMAIL_ADDRESS][DOMAIN_NAME]" at bounding box center [546, 476] width 194 height 12
drag, startPoint x: 486, startPoint y: 473, endPoint x: 601, endPoint y: 473, distance: 115.0
click at [601, 473] on b "[EMAIL_ADDRESS][DOMAIN_NAME]" at bounding box center [546, 476] width 194 height 12
copy b "[EMAIL_ADDRESS][DOMAIN_NAME]"
click at [461, 444] on b "[EMAIL_ADDRESS][DOMAIN_NAME]" at bounding box center [546, 445] width 194 height 12
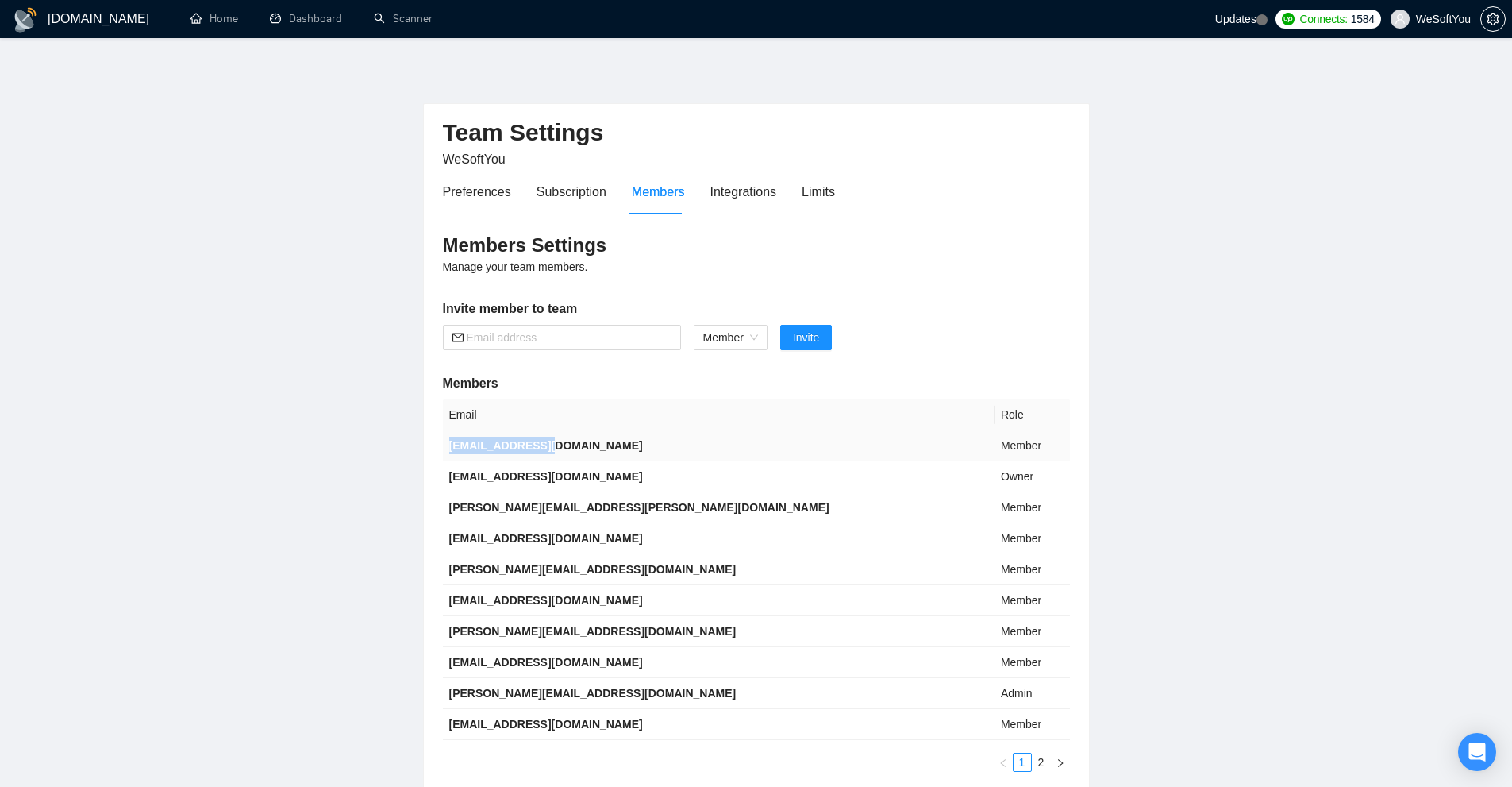
drag, startPoint x: 461, startPoint y: 444, endPoint x: 537, endPoint y: 442, distance: 76.0
click at [537, 442] on b "[EMAIL_ADDRESS][DOMAIN_NAME]" at bounding box center [546, 445] width 194 height 12
click at [557, 401] on th "Email" at bounding box center [718, 415] width 552 height 31
click at [1497, 23] on icon "setting" at bounding box center [1492, 18] width 12 height 12
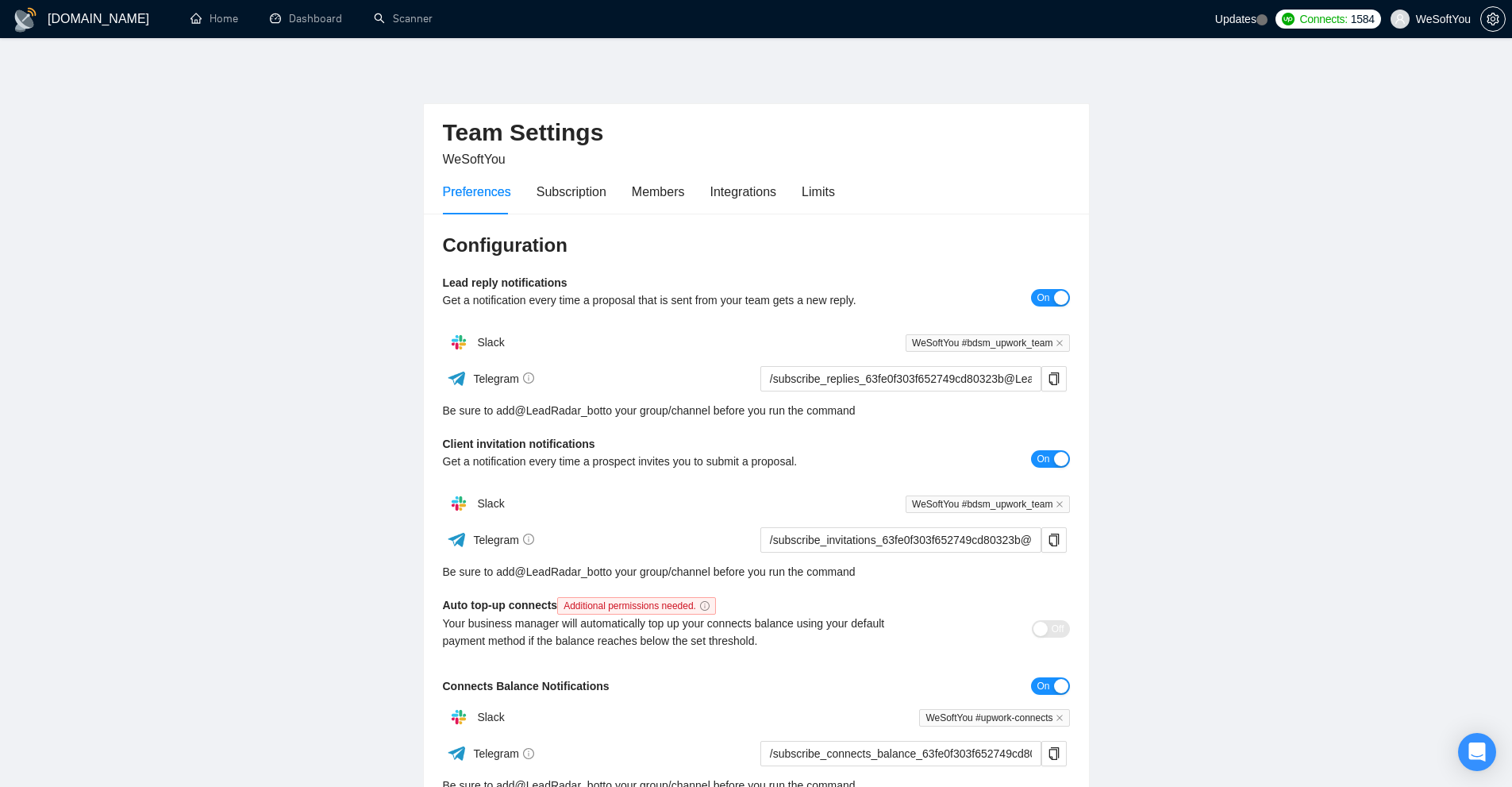
click at [481, 162] on span "WeSoftYou" at bounding box center [474, 159] width 63 height 13
copy span "WeSoftYou"
click at [238, 25] on link "Home" at bounding box center [214, 18] width 48 height 13
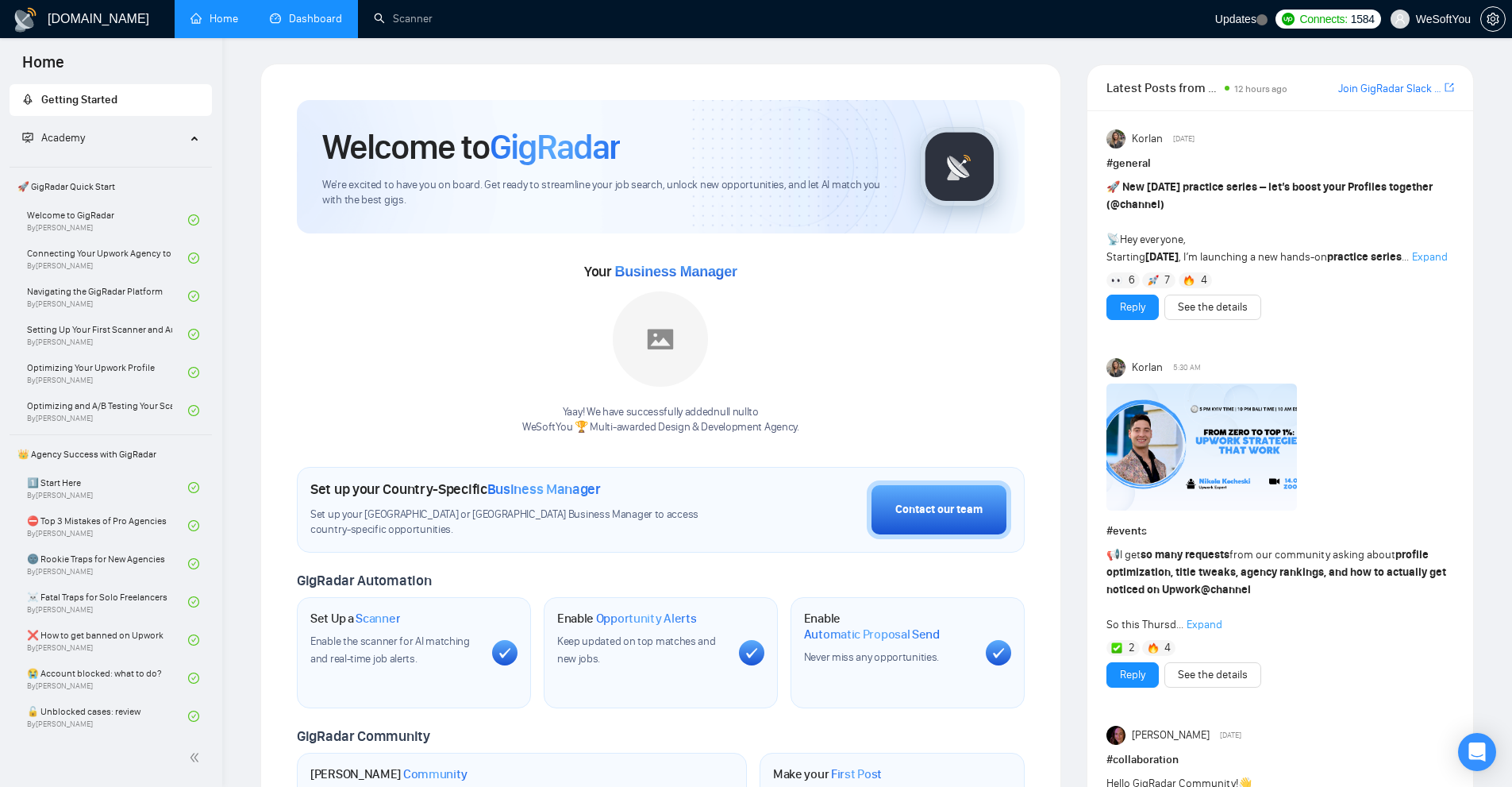
click at [299, 20] on link "Dashboard" at bounding box center [305, 18] width 72 height 13
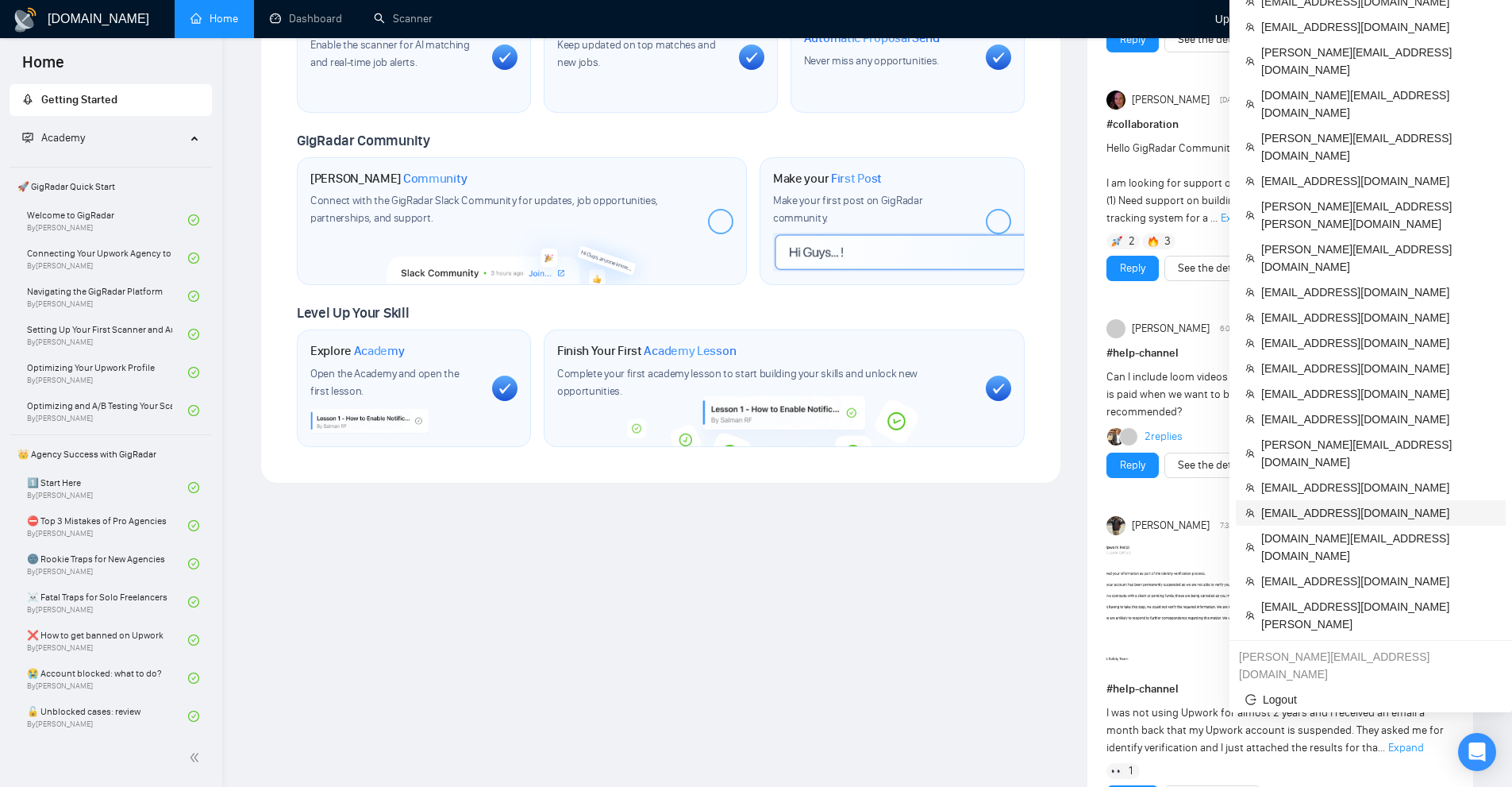
scroll to position [556, 0]
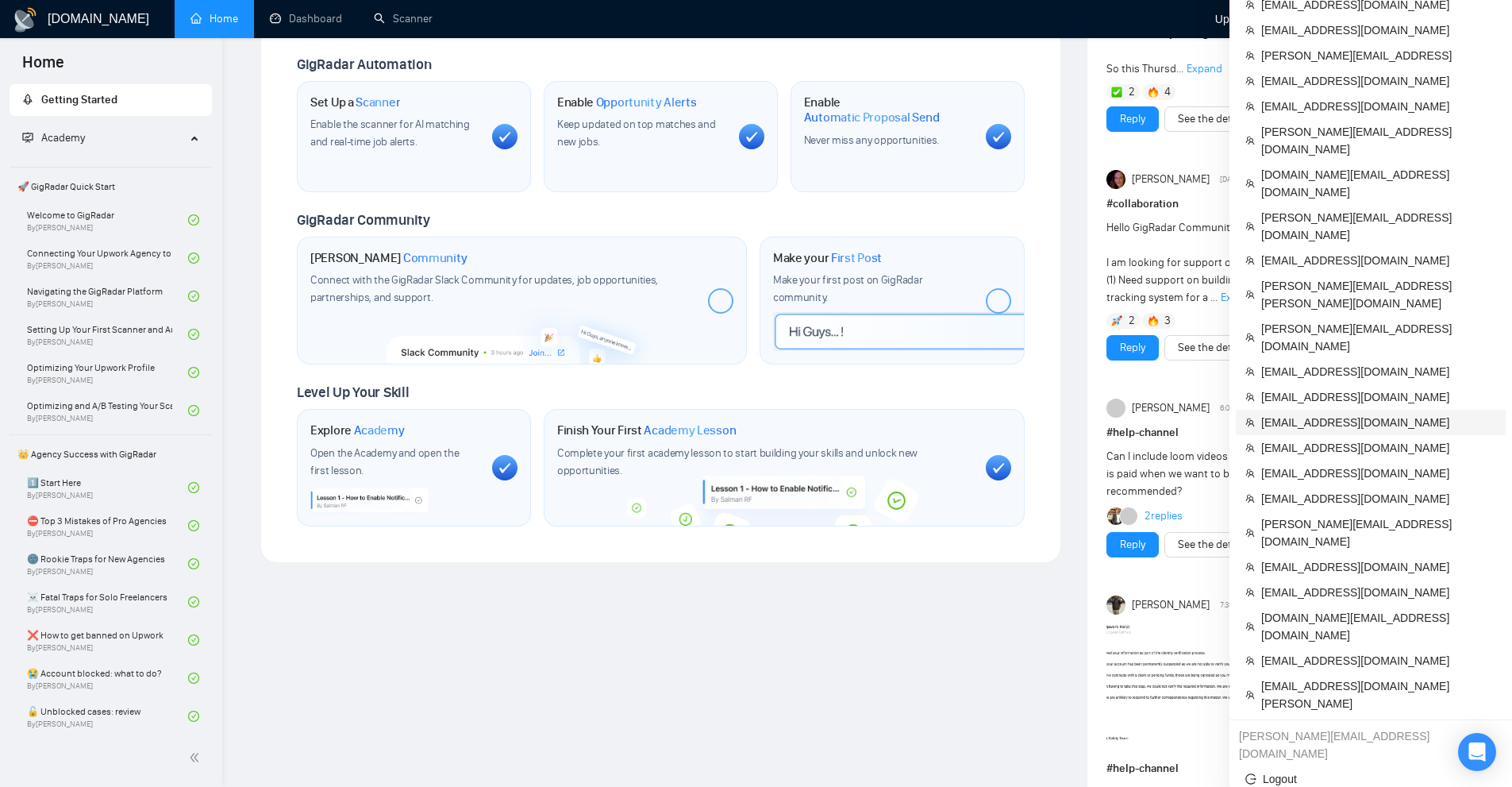
click at [1328, 414] on span "[EMAIL_ADDRESS][DOMAIN_NAME]" at bounding box center [1379, 422] width 235 height 17
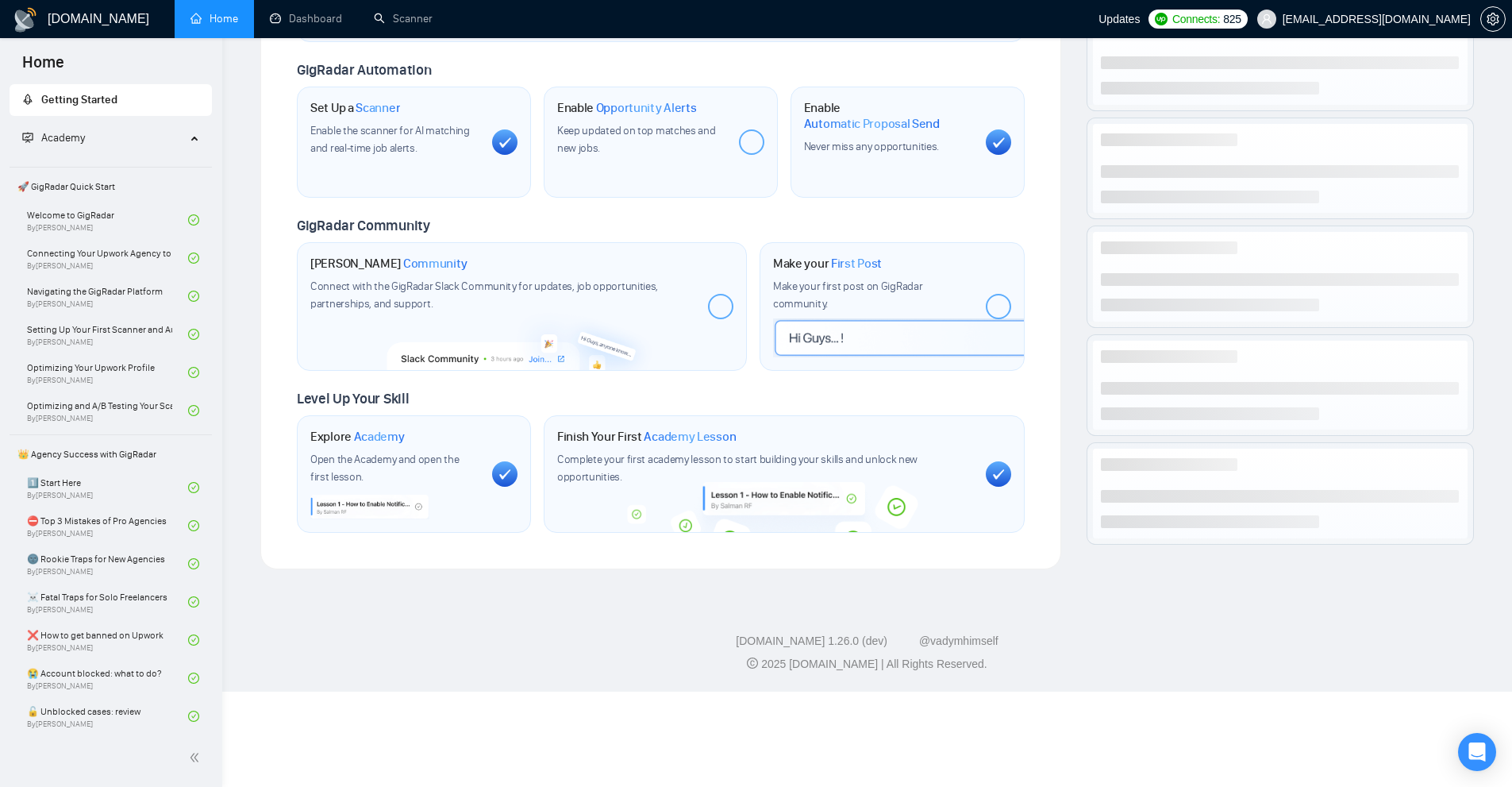
scroll to position [461, 0]
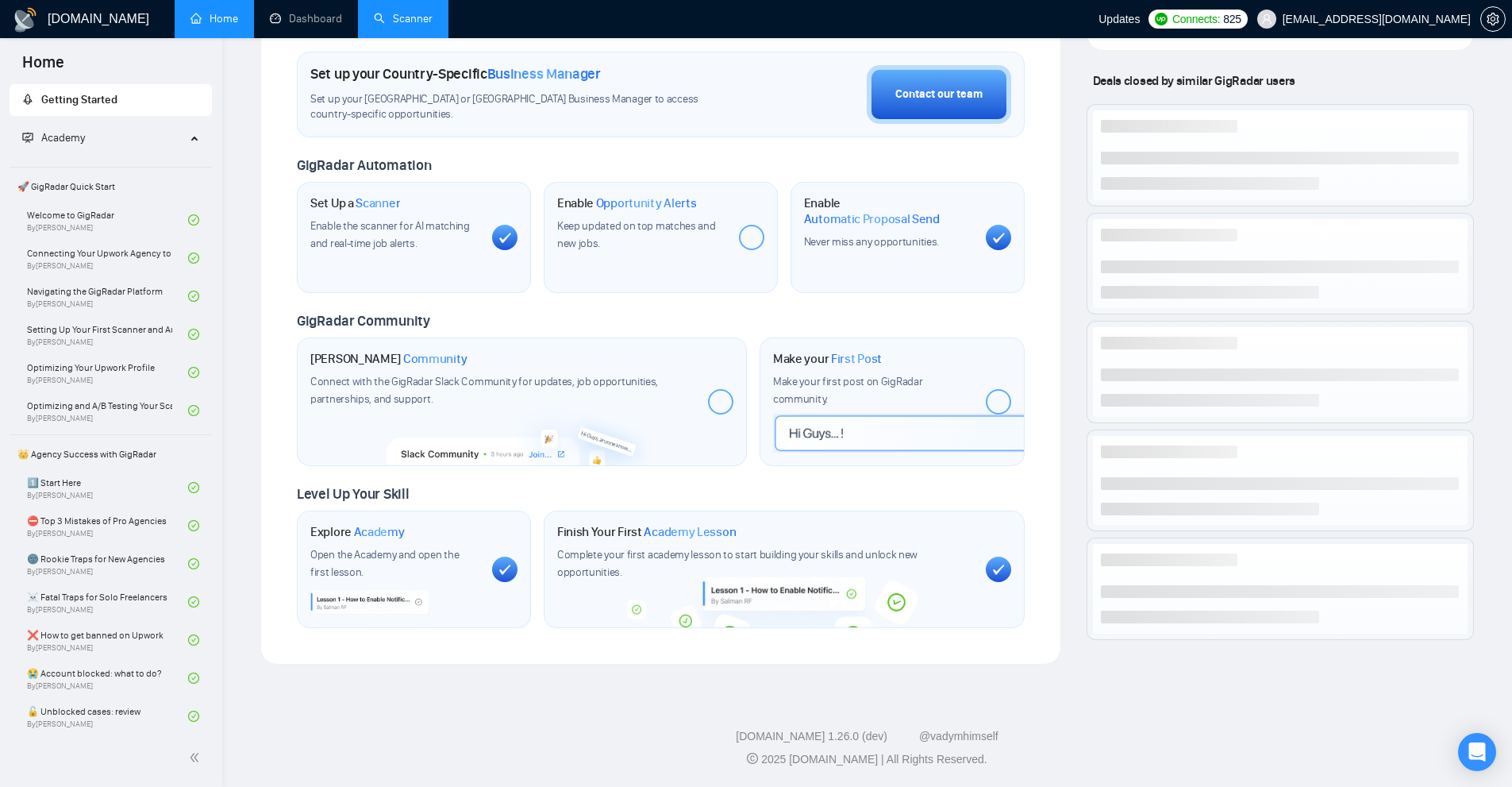
click at [384, 23] on link "Scanner" at bounding box center [403, 18] width 59 height 13
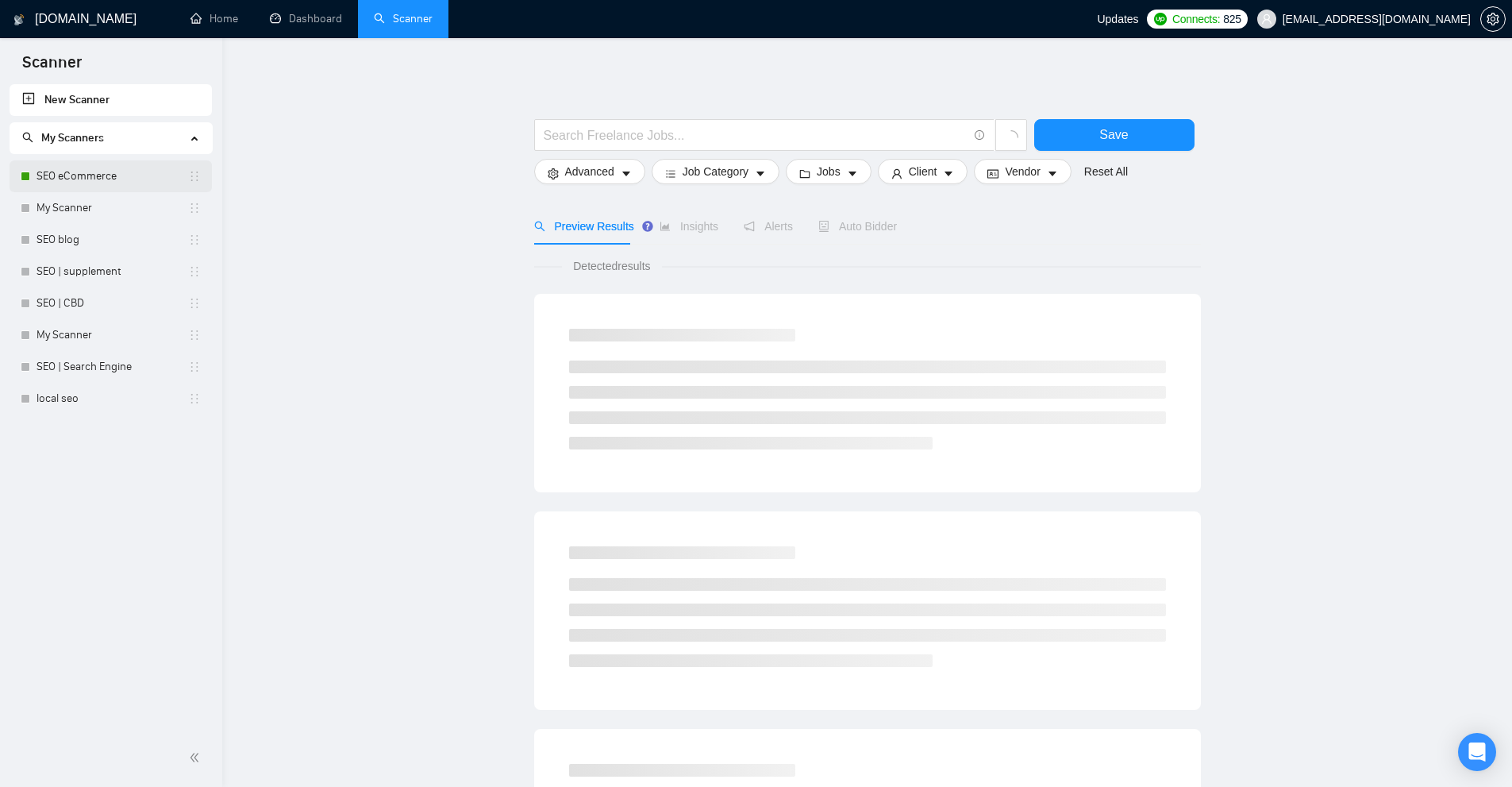
click at [101, 186] on link "SEO eCommerce" at bounding box center [112, 176] width 151 height 31
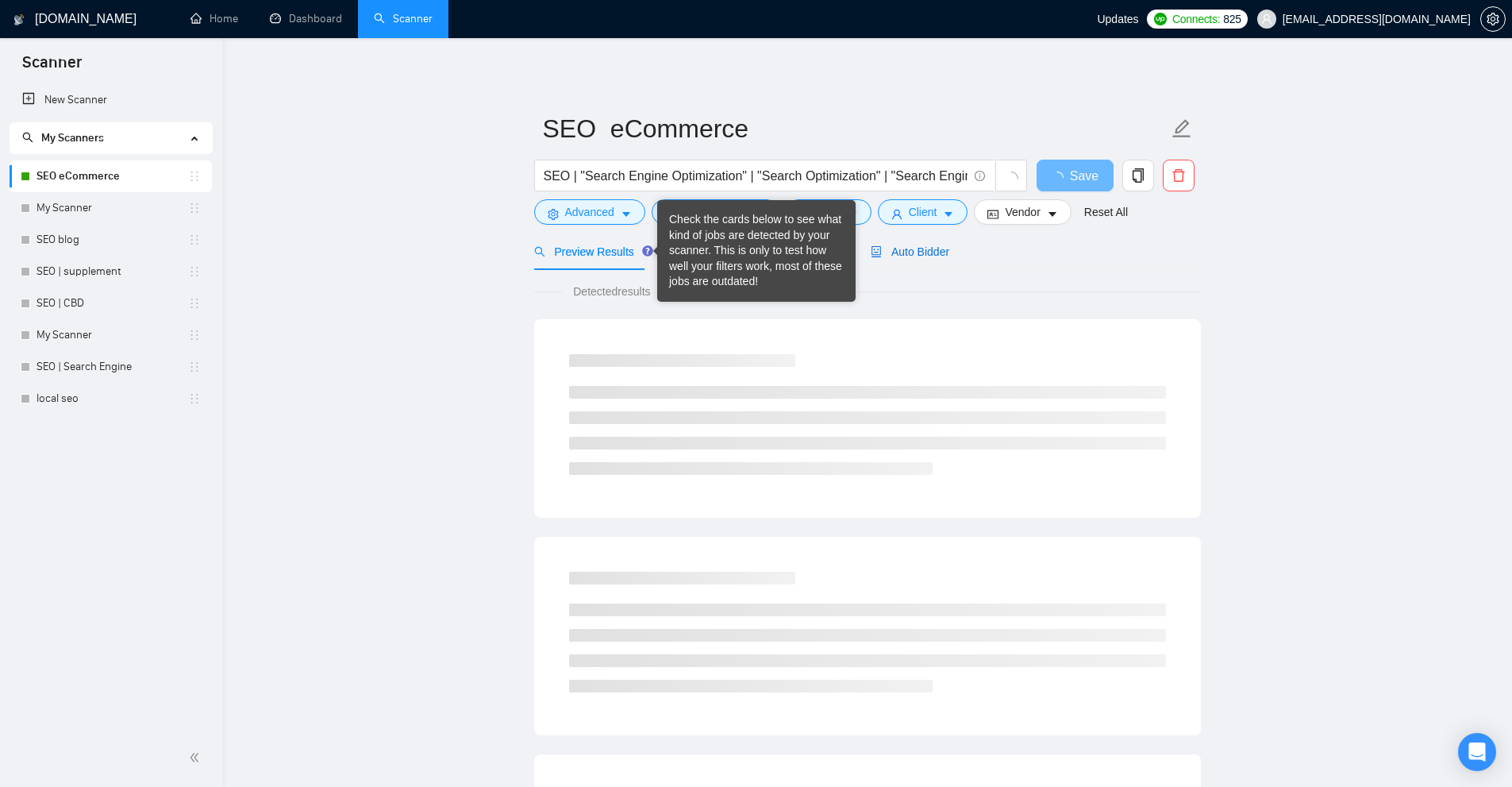
click at [915, 251] on span "Auto Bidder" at bounding box center [910, 251] width 79 height 12
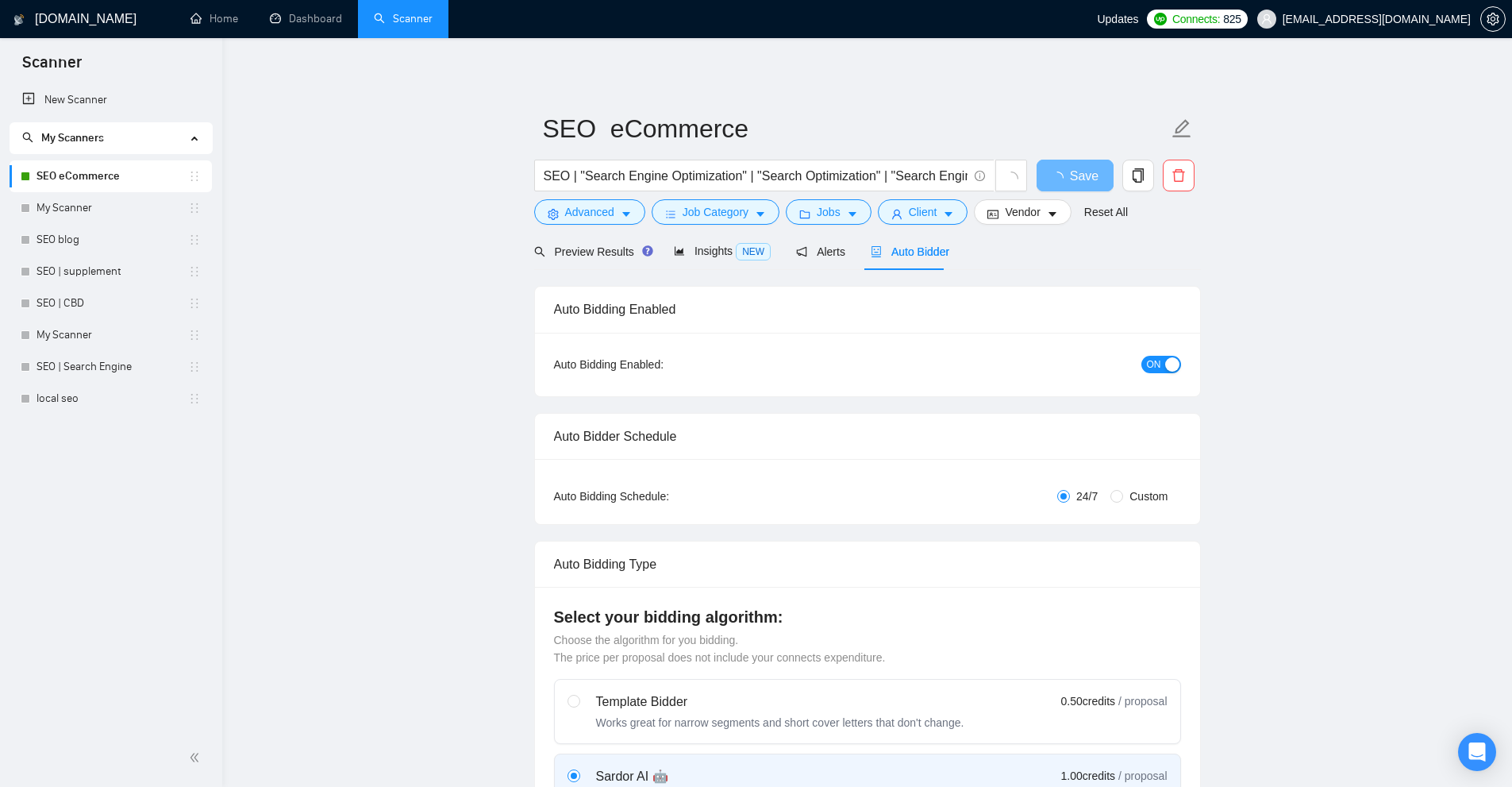
radio input "false"
radio input "true"
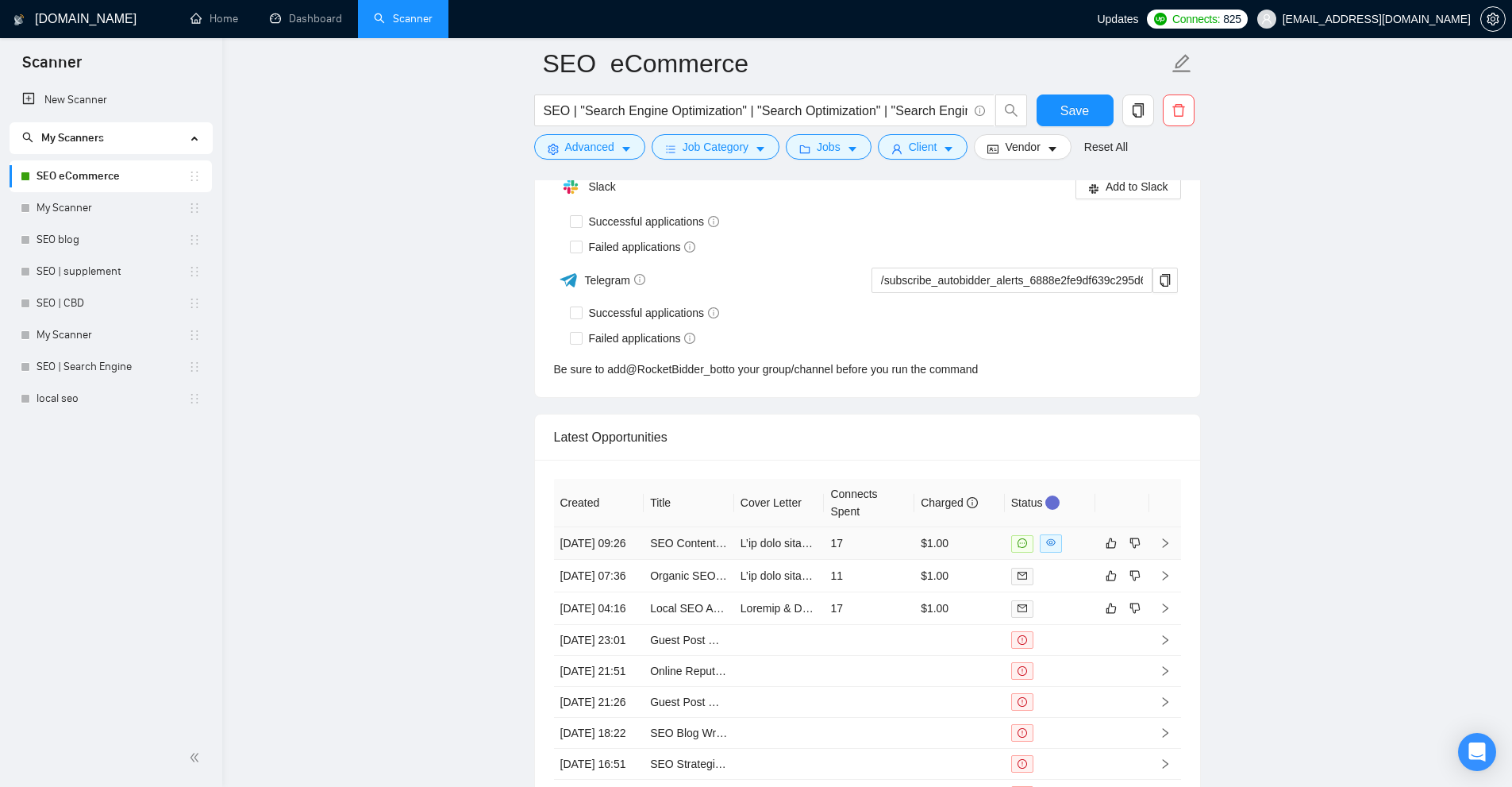
scroll to position [4288, 0]
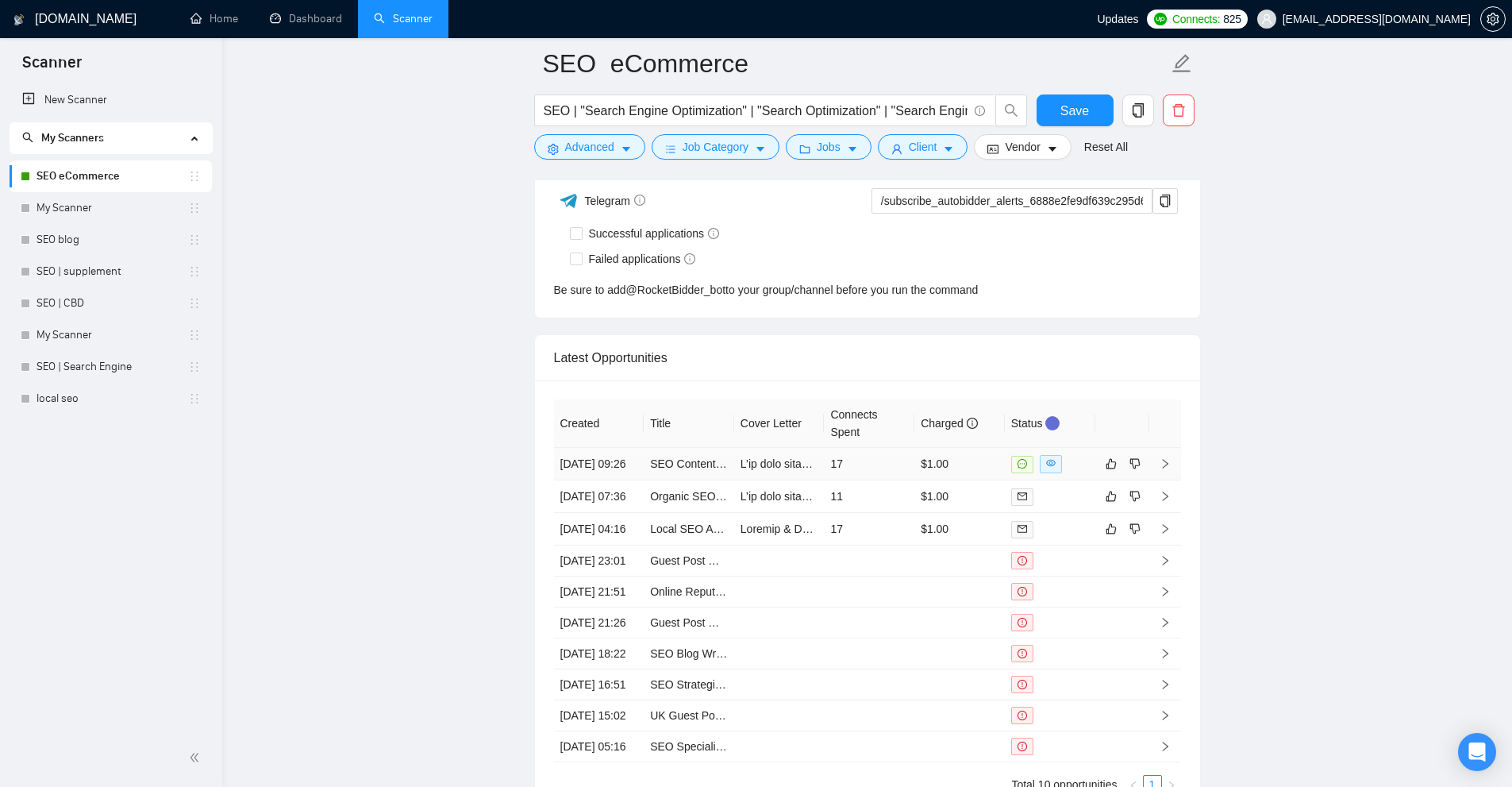
click at [978, 474] on td "$1.00" at bounding box center [959, 463] width 90 height 32
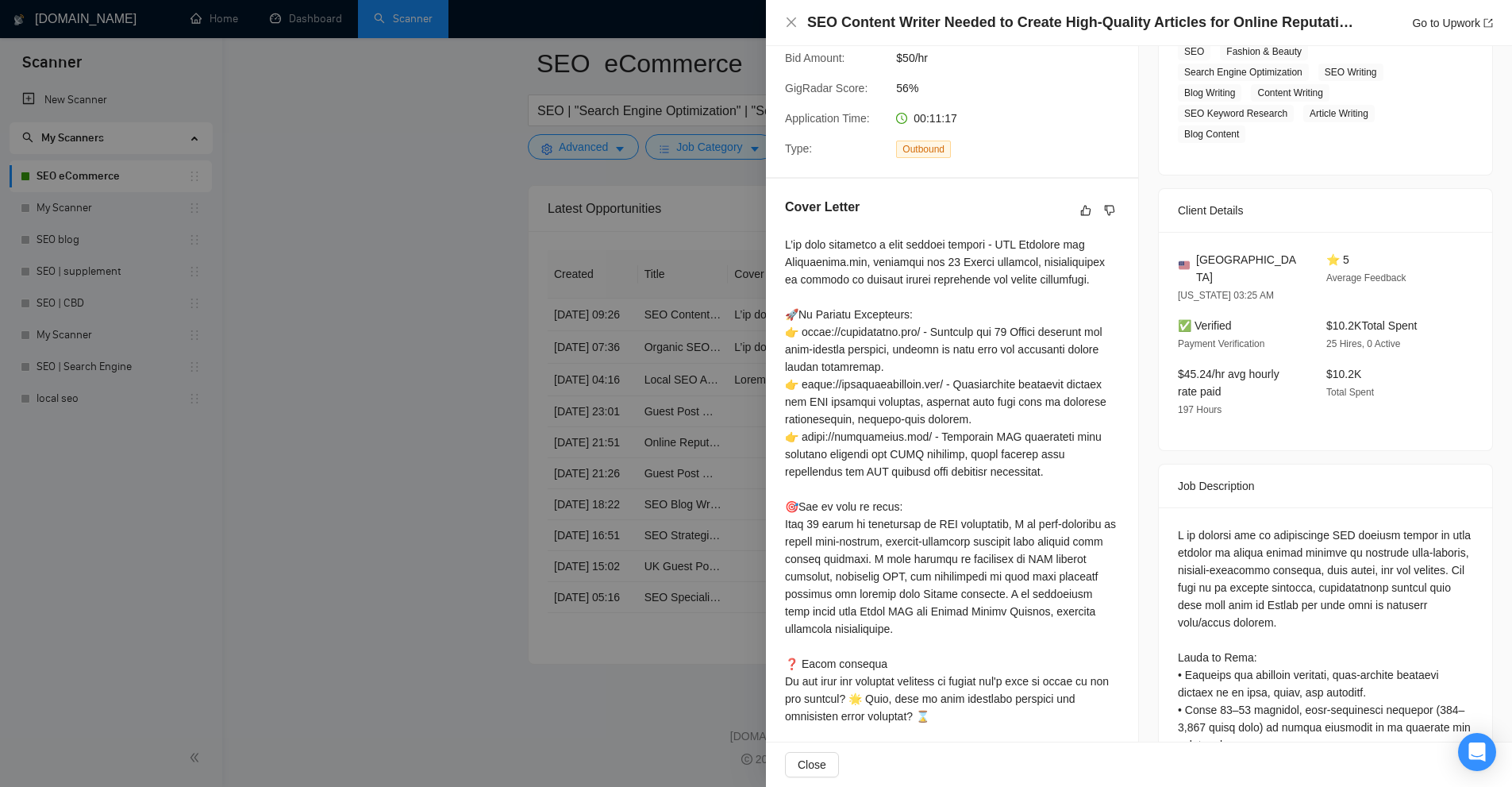
scroll to position [686, 0]
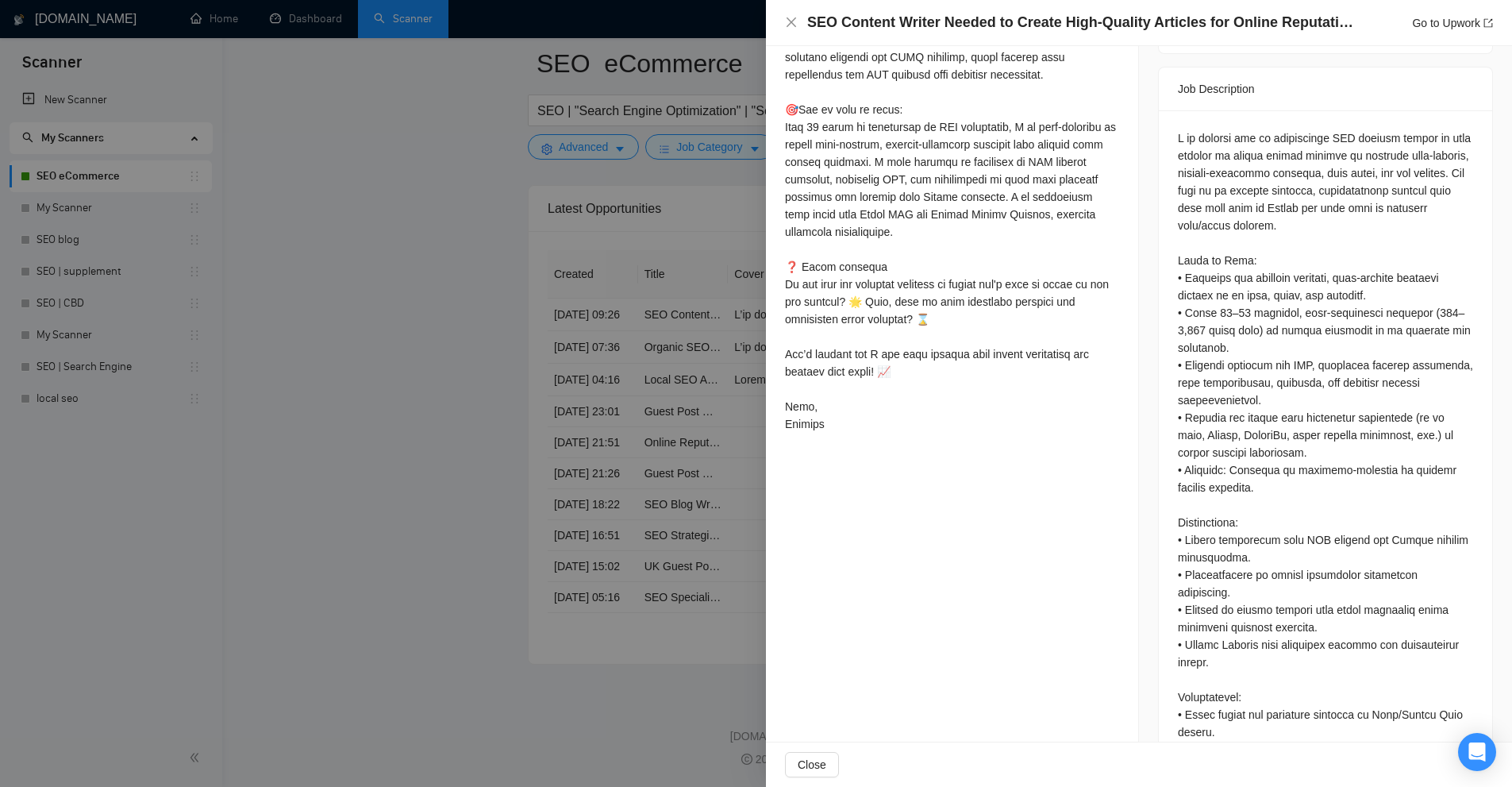
click at [673, 401] on div at bounding box center [756, 393] width 1512 height 787
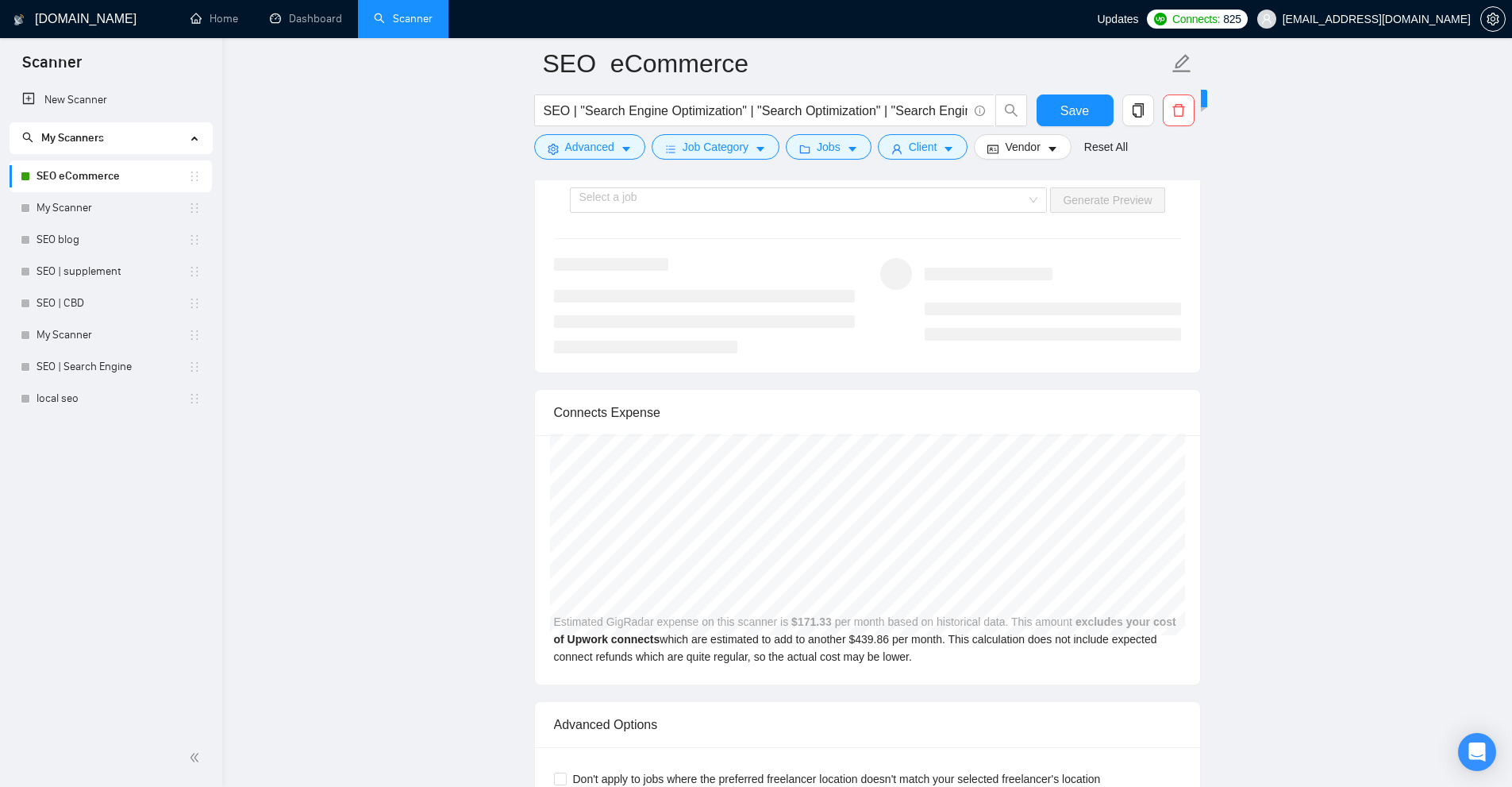
scroll to position [3733, 0]
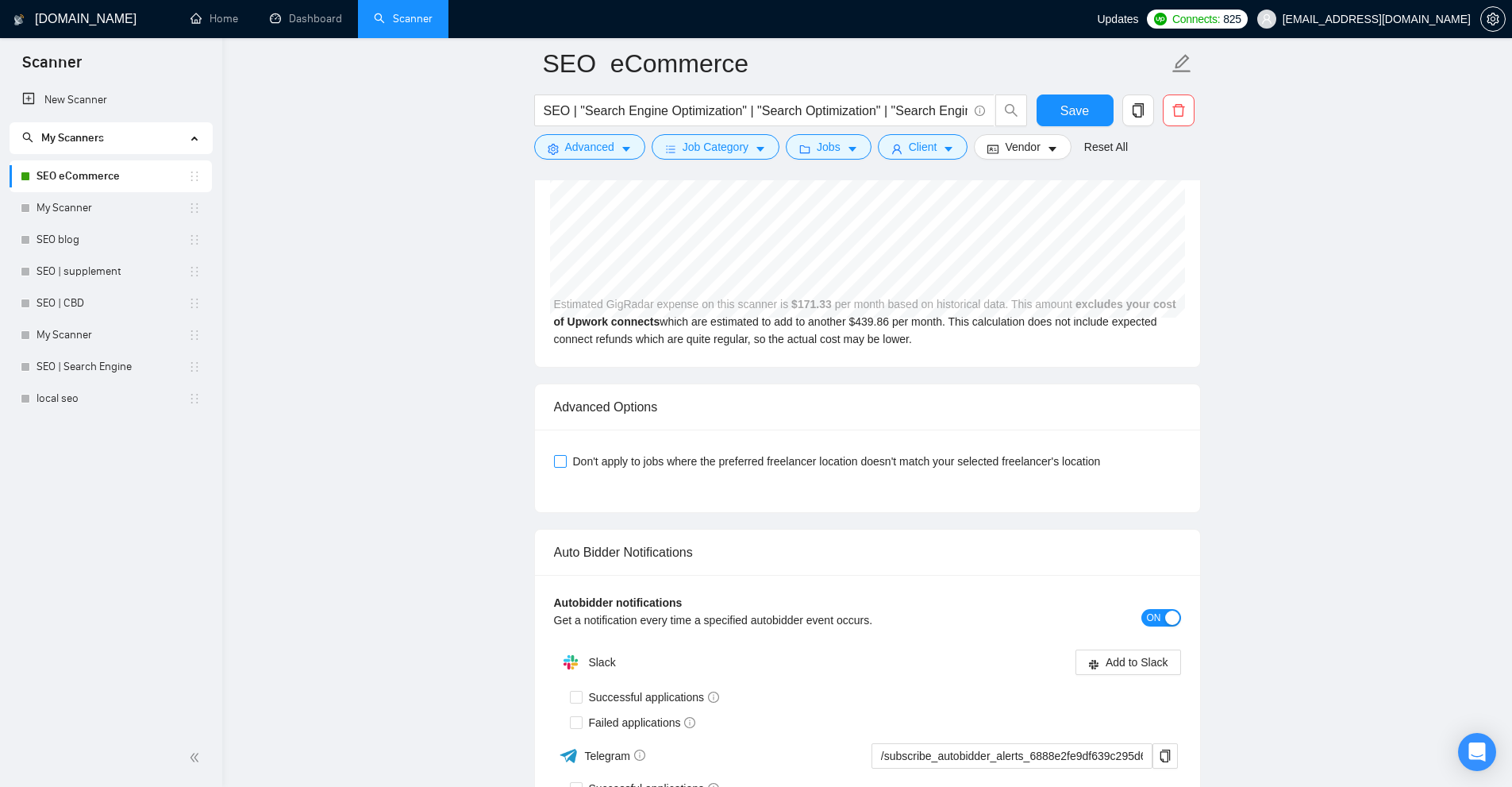
click at [623, 460] on span "Don't apply to jobs where the preferred freelancer location doesn't match your …" at bounding box center [836, 461] width 540 height 17
click at [565, 460] on input "Don't apply to jobs where the preferred freelancer location doesn't match your …" at bounding box center [559, 460] width 11 height 11
click at [615, 482] on div "Don't apply to jobs where the preferred freelancer location doesn't match your …" at bounding box center [868, 471] width 627 height 45
click at [625, 465] on span "Don't apply to jobs where the preferred freelancer location doesn't match your …" at bounding box center [836, 461] width 540 height 17
click at [565, 465] on input "Don't apply to jobs where the preferred freelancer location doesn't match your …" at bounding box center [559, 460] width 11 height 11
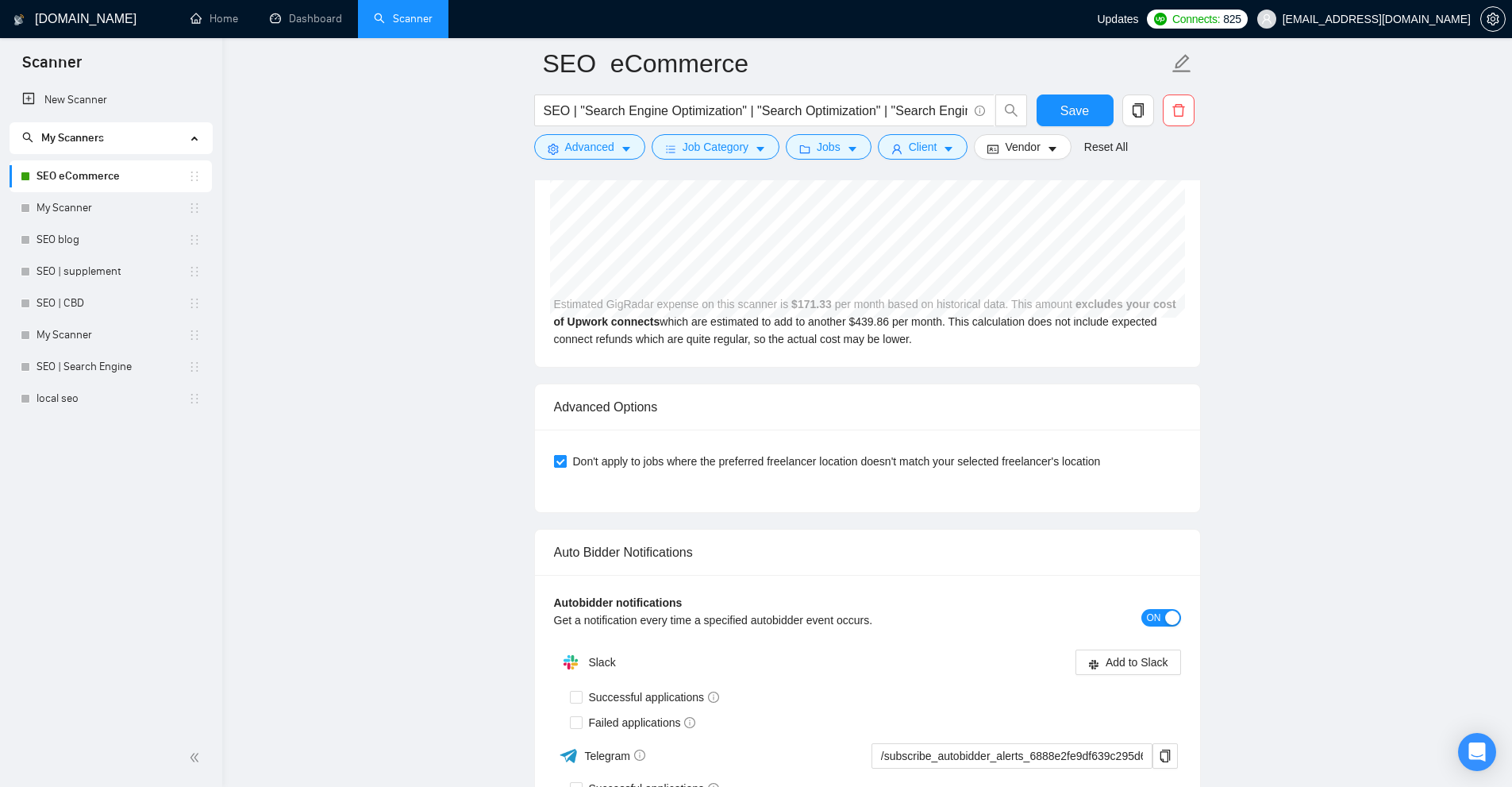
checkbox input "false"
click at [935, 147] on button "Client" at bounding box center [922, 146] width 90 height 26
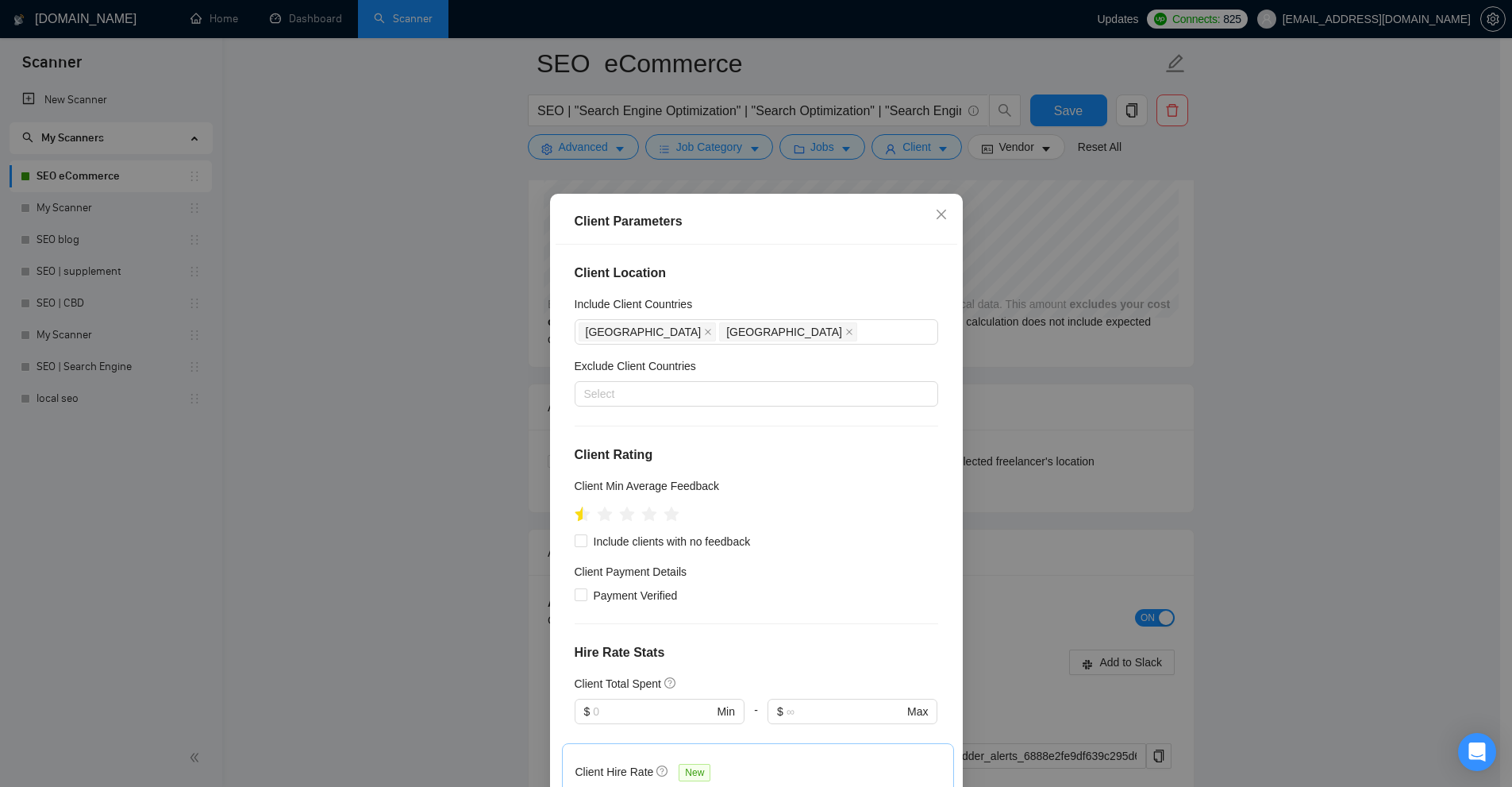
click at [1108, 358] on div "Client Parameters Client Location Include Client Countries [GEOGRAPHIC_DATA] [G…" at bounding box center [756, 393] width 1512 height 787
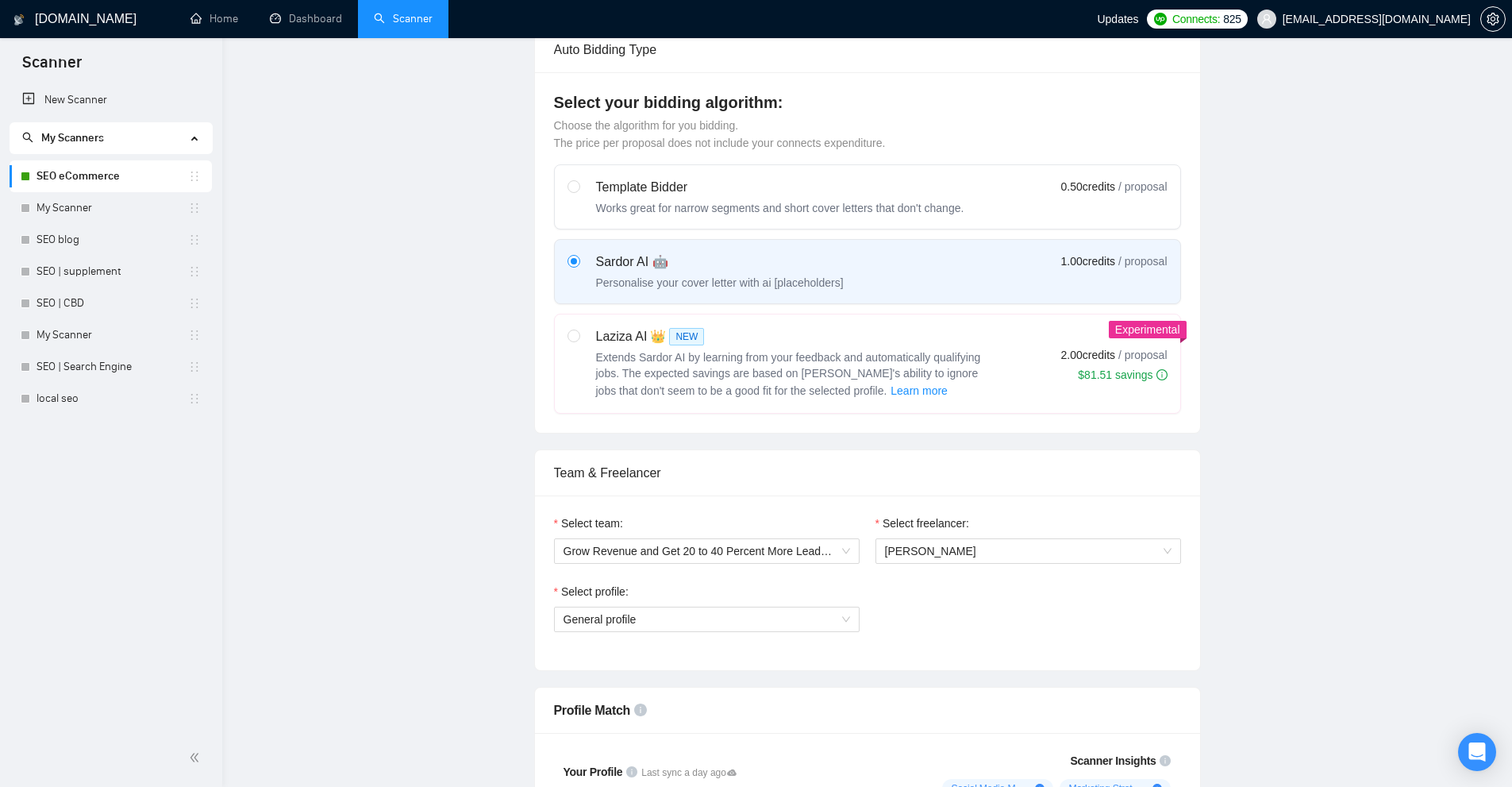
scroll to position [0, 0]
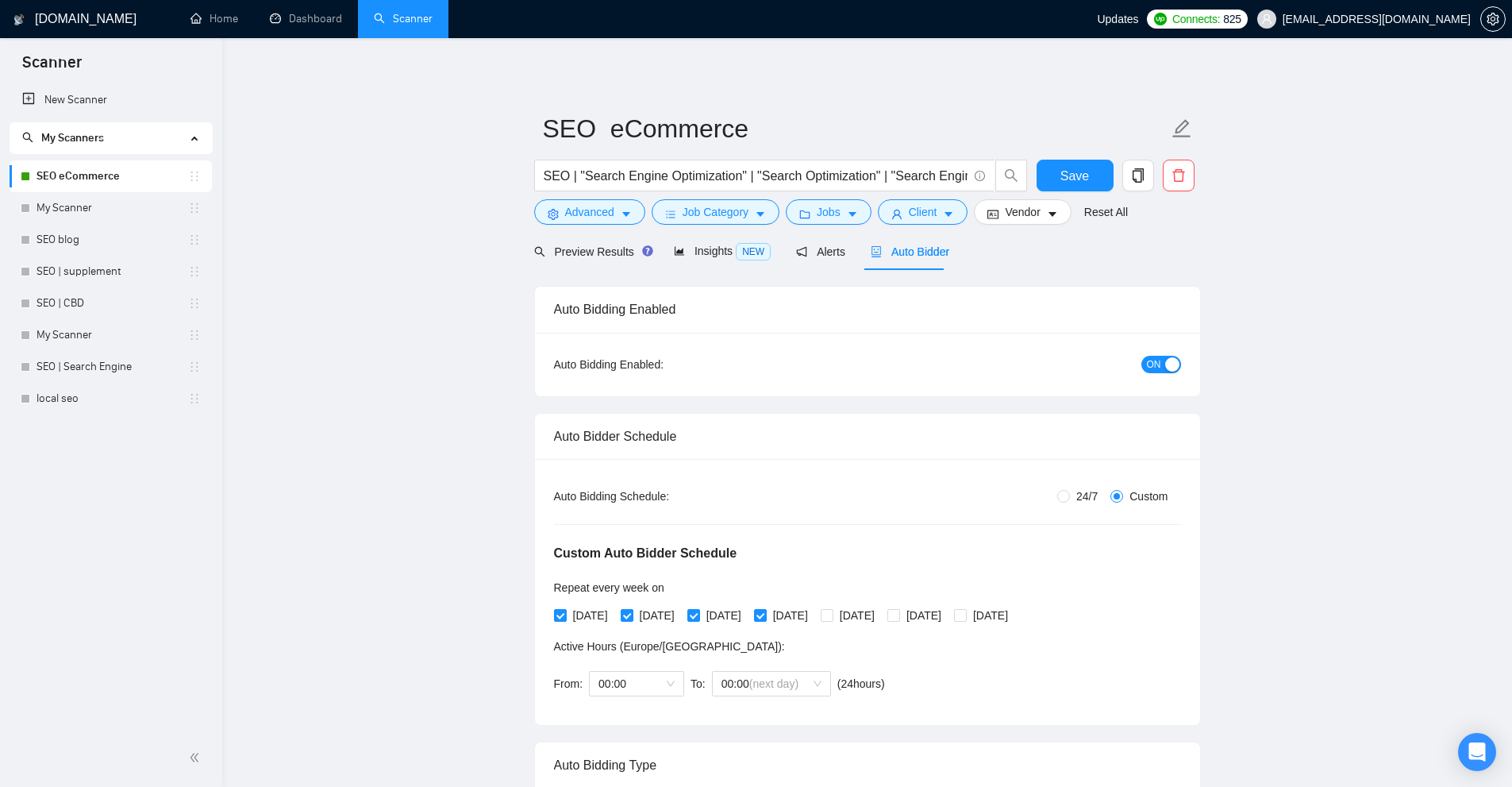
click at [1073, 495] on span "24/7" at bounding box center [1086, 496] width 34 height 17
click at [1069, 495] on input "24/7" at bounding box center [1063, 496] width 12 height 12
radio input "true"
radio input "false"
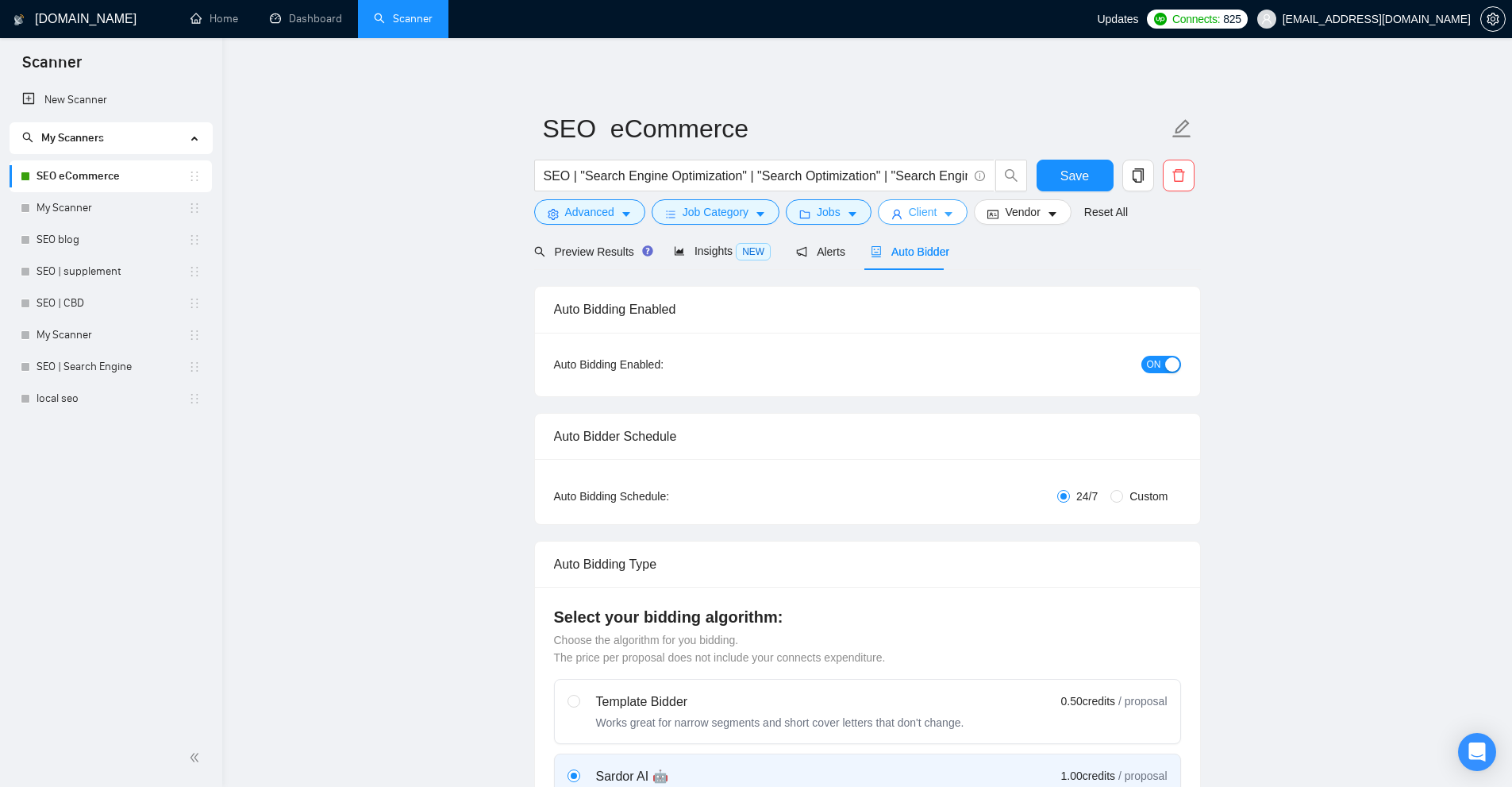
click at [910, 220] on span "Client" at bounding box center [923, 212] width 29 height 17
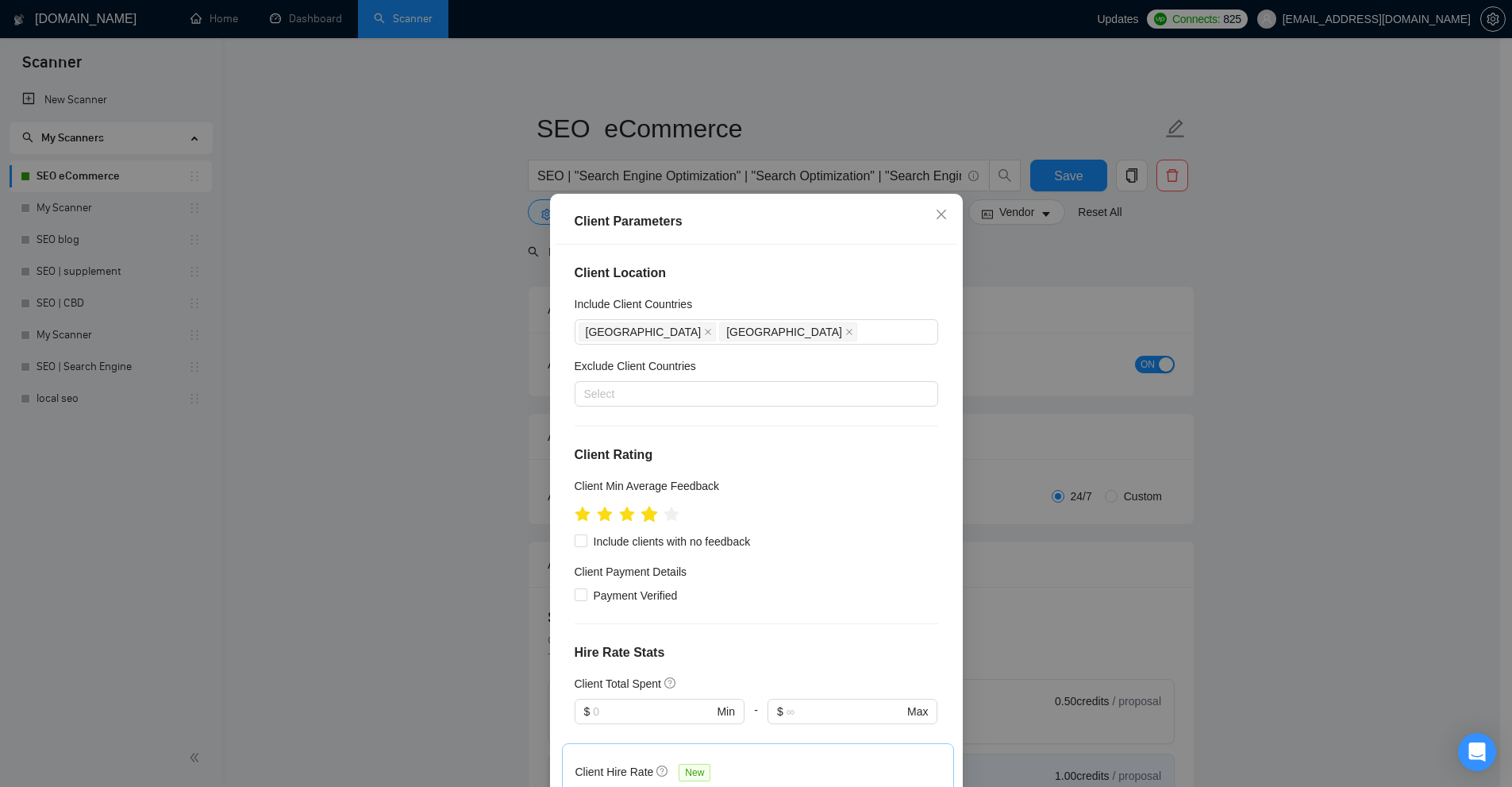
click at [647, 515] on icon "star" at bounding box center [648, 513] width 17 height 16
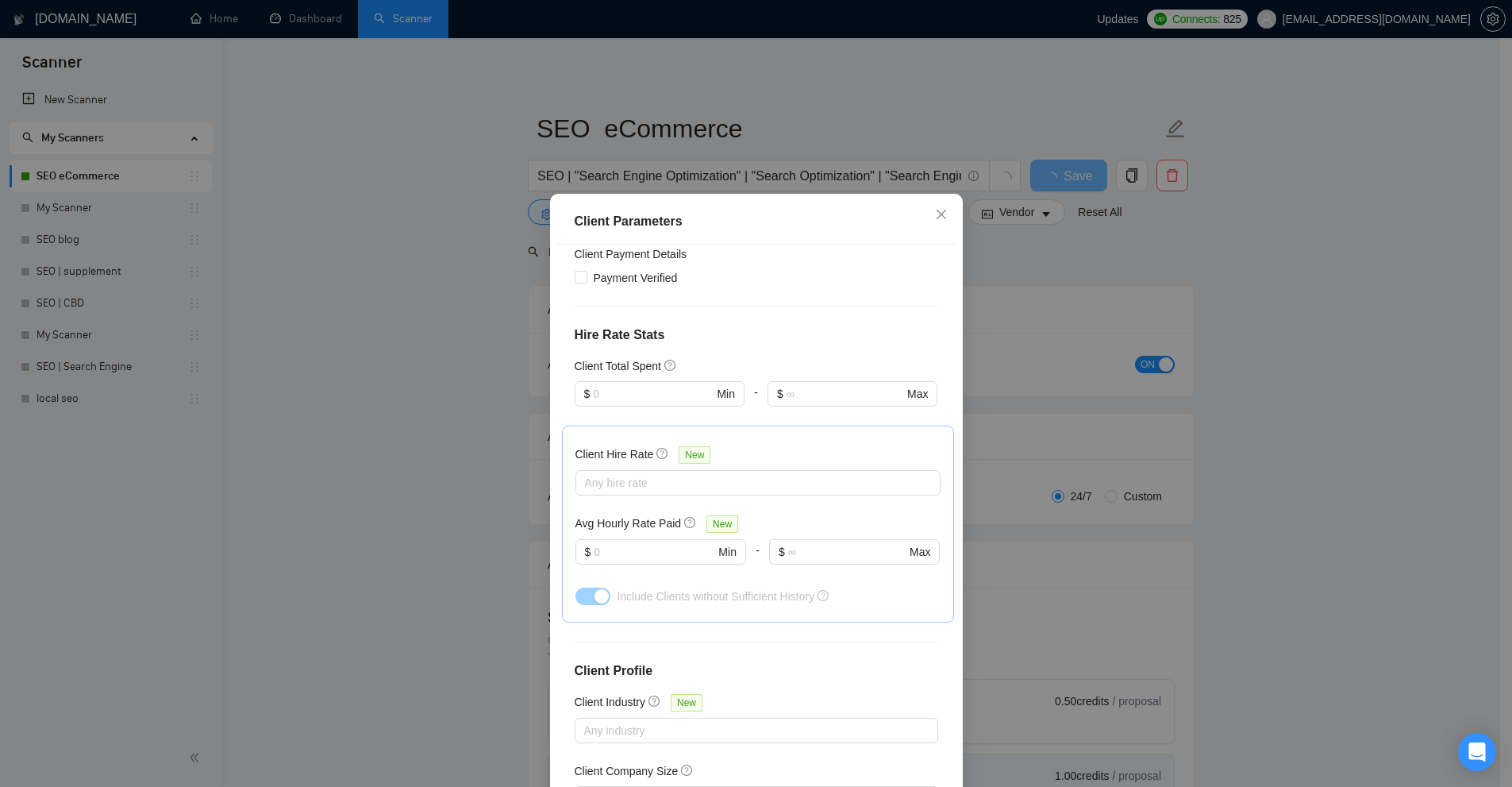
scroll to position [397, 0]
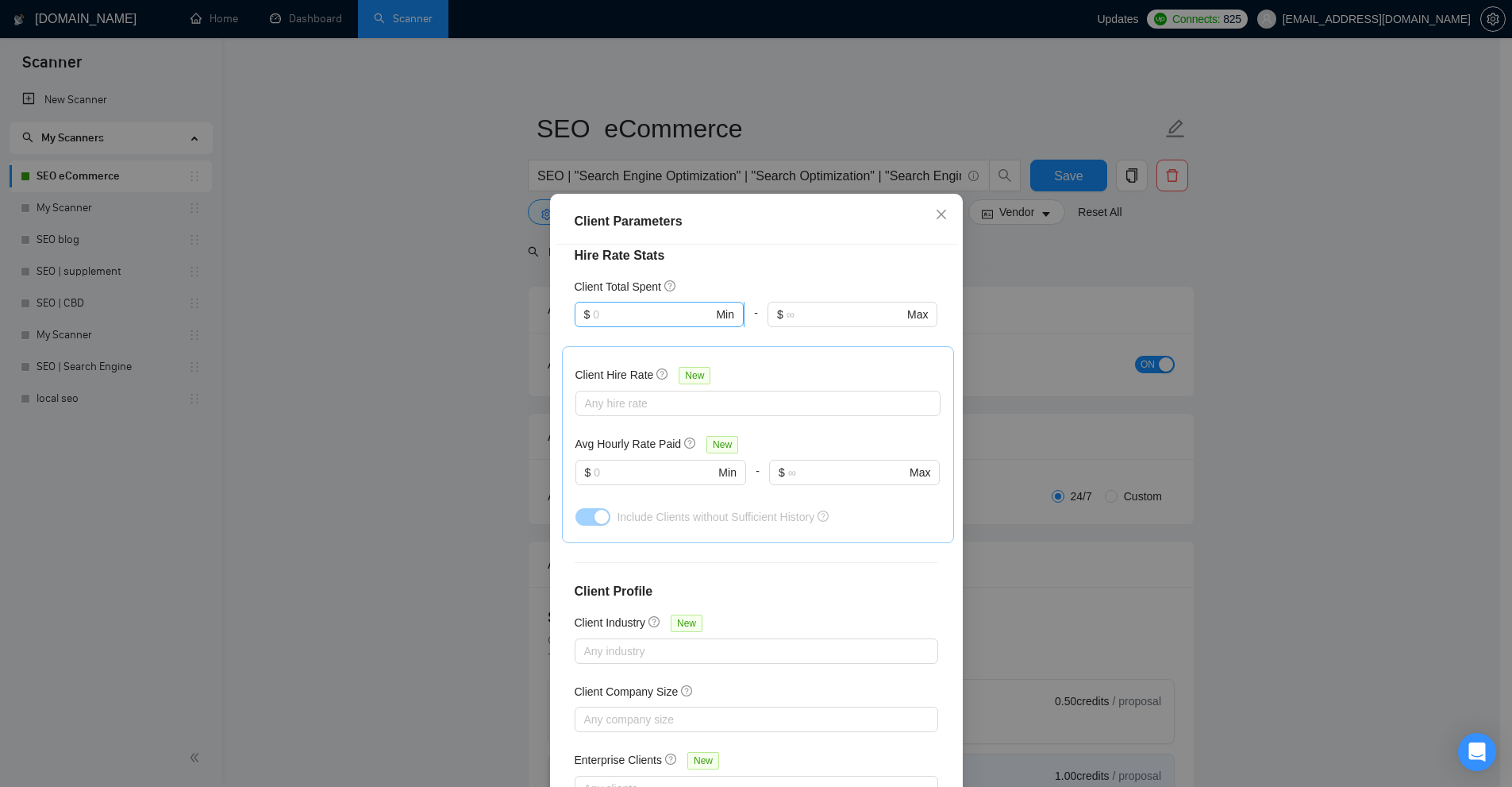
click at [629, 321] on input "text" at bounding box center [653, 314] width 120 height 17
click at [611, 391] on div "$1,000" at bounding box center [652, 396] width 147 height 17
type input "1000"
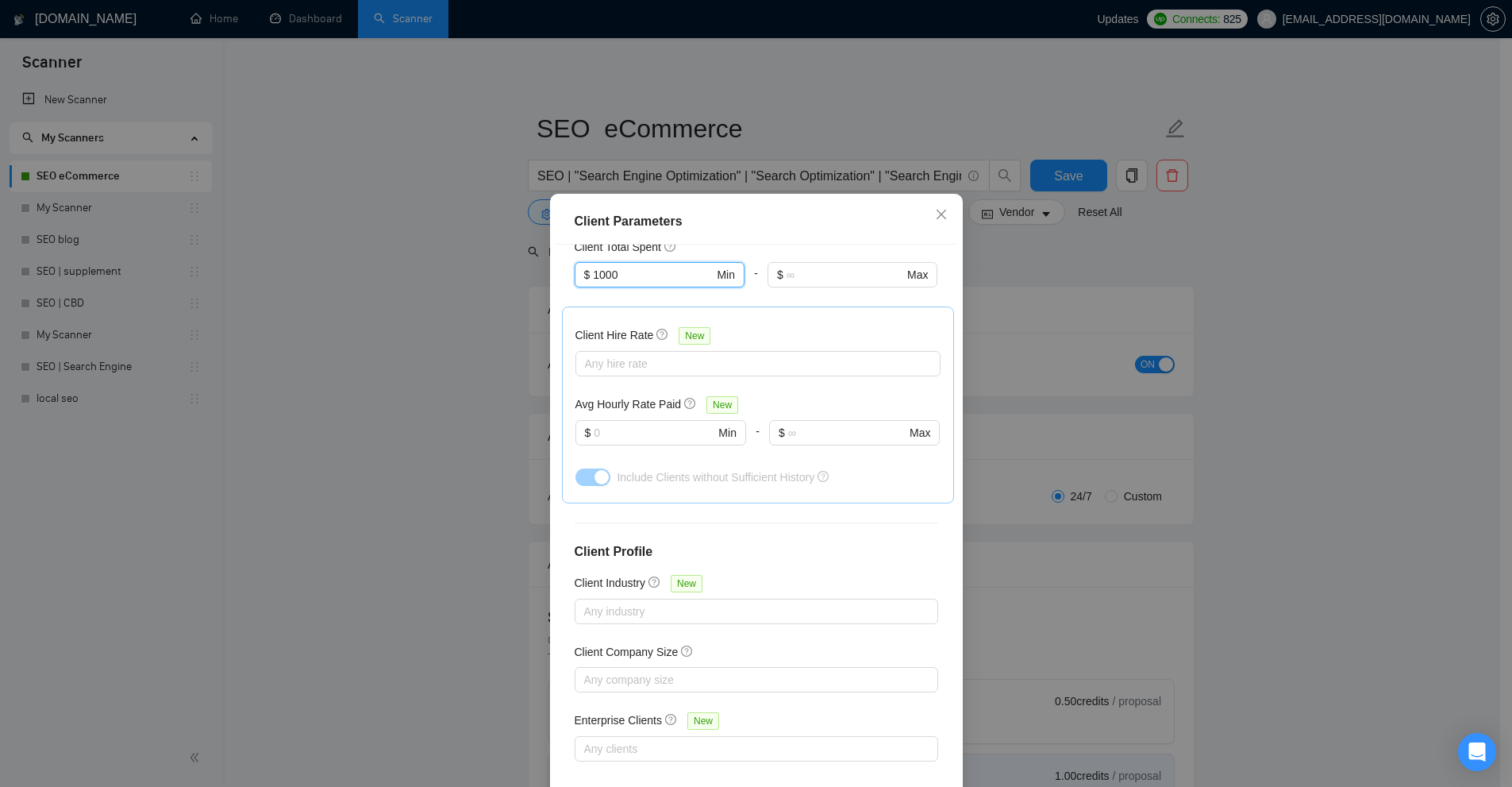
click at [1117, 301] on div "Client Parameters Client Location Include Client Countries [GEOGRAPHIC_DATA] [G…" at bounding box center [756, 393] width 1512 height 787
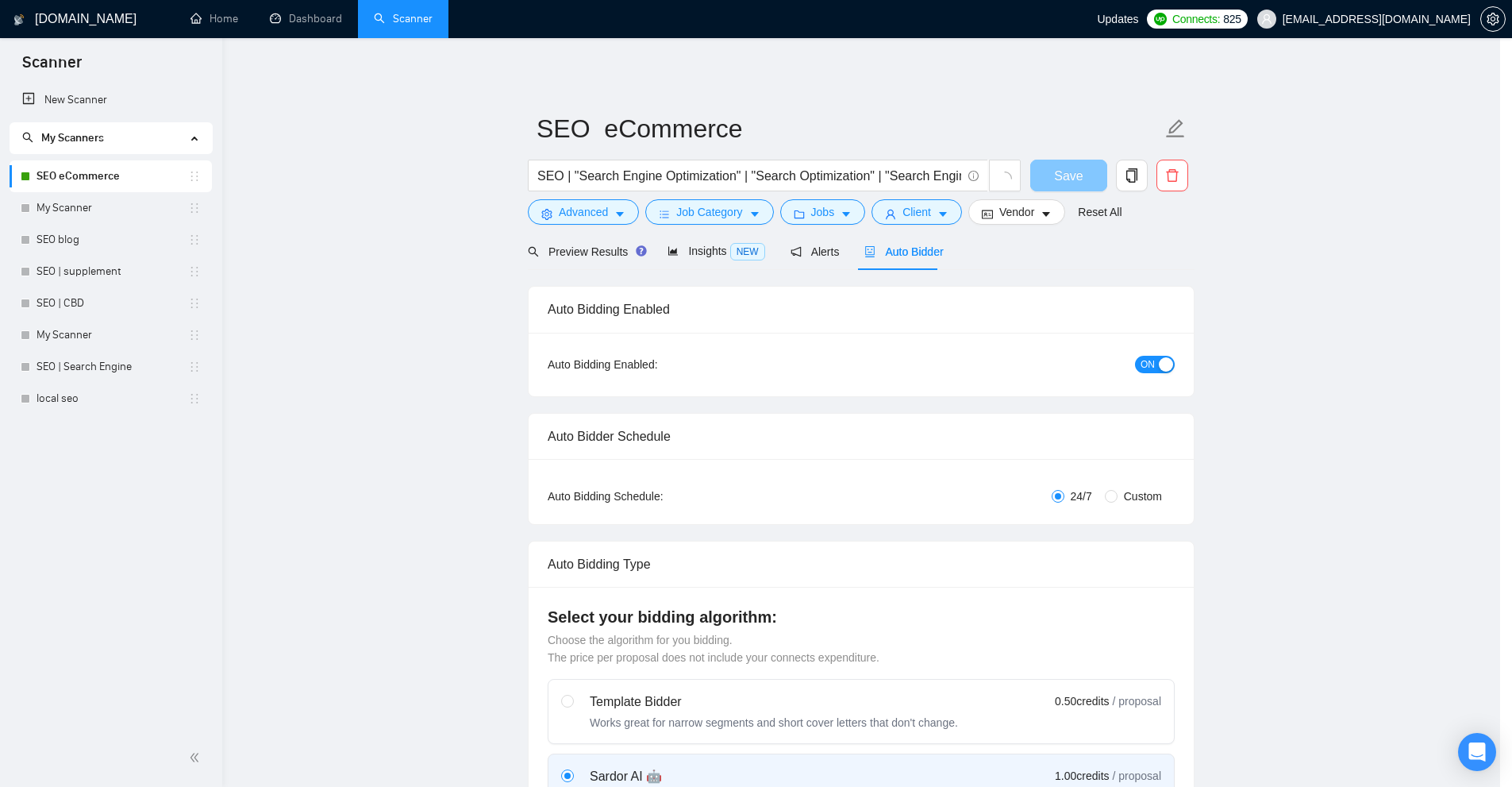
click at [1083, 174] on span "Save" at bounding box center [1068, 176] width 29 height 20
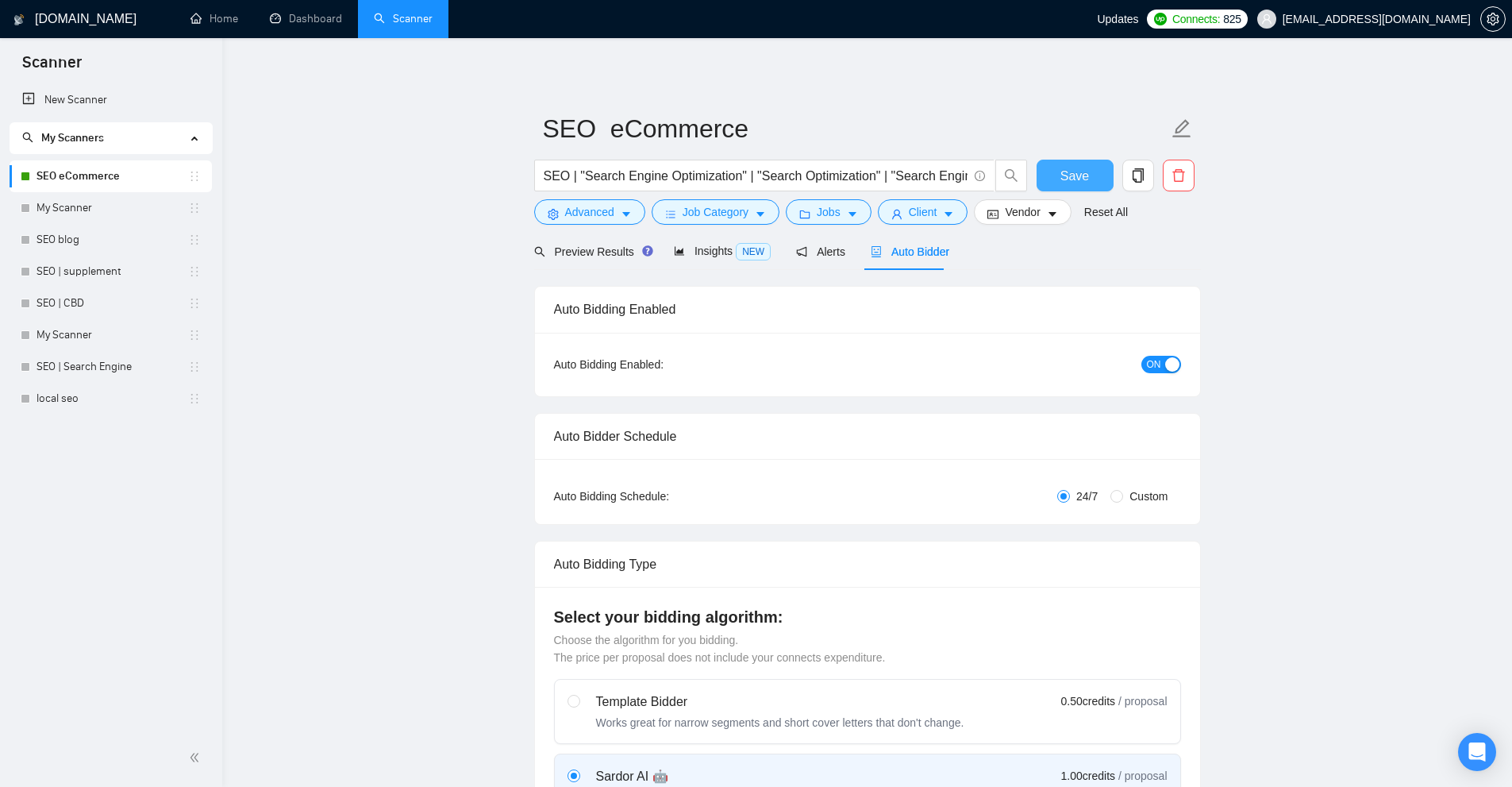
click at [1069, 170] on span "Save" at bounding box center [1074, 176] width 29 height 20
click at [816, 211] on span "Jobs" at bounding box center [828, 212] width 24 height 17
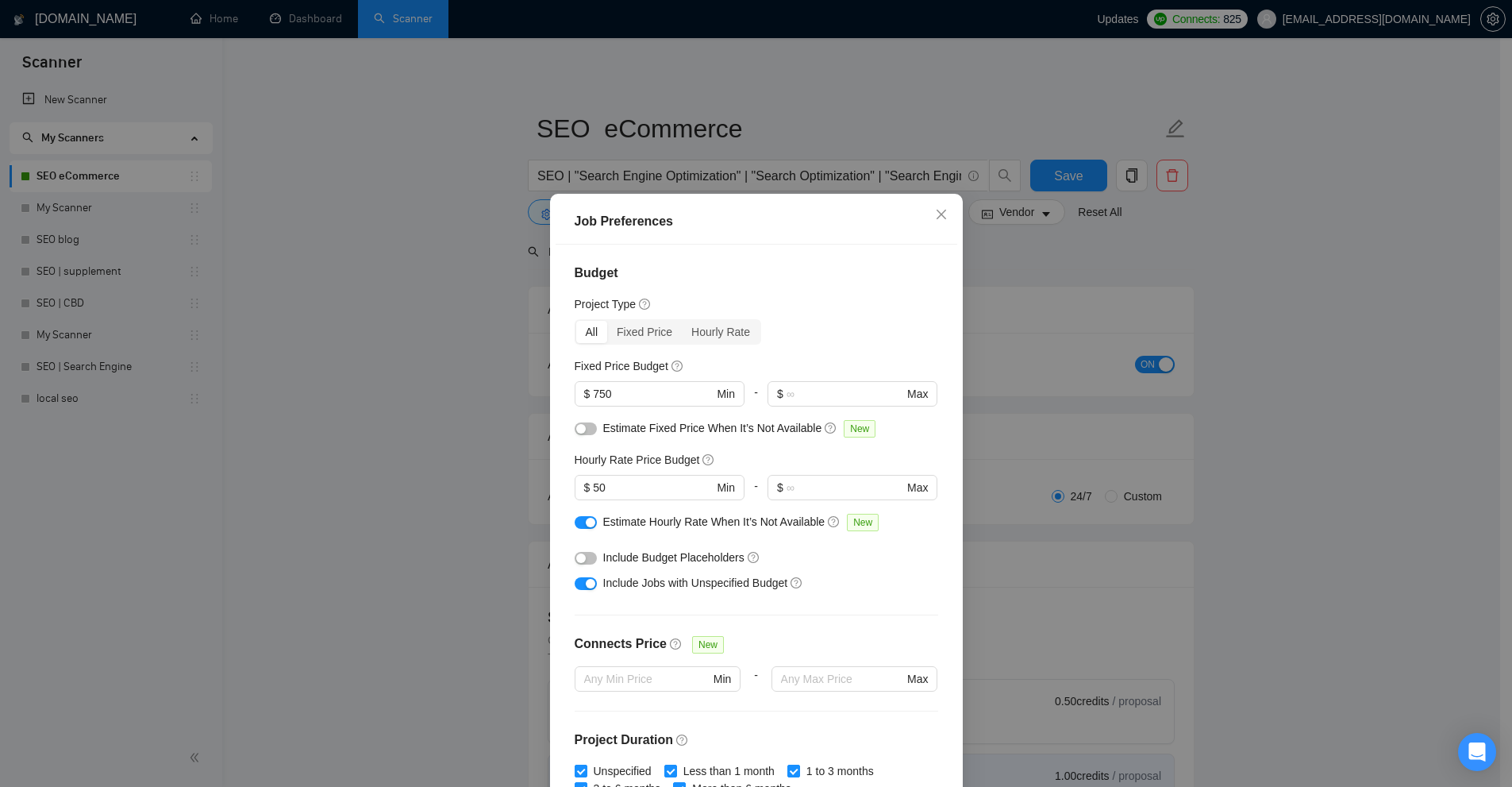
click at [1082, 262] on div "Job Preferences Budget Project Type All Fixed Price Hourly Rate Fixed Price Bud…" at bounding box center [756, 393] width 1512 height 787
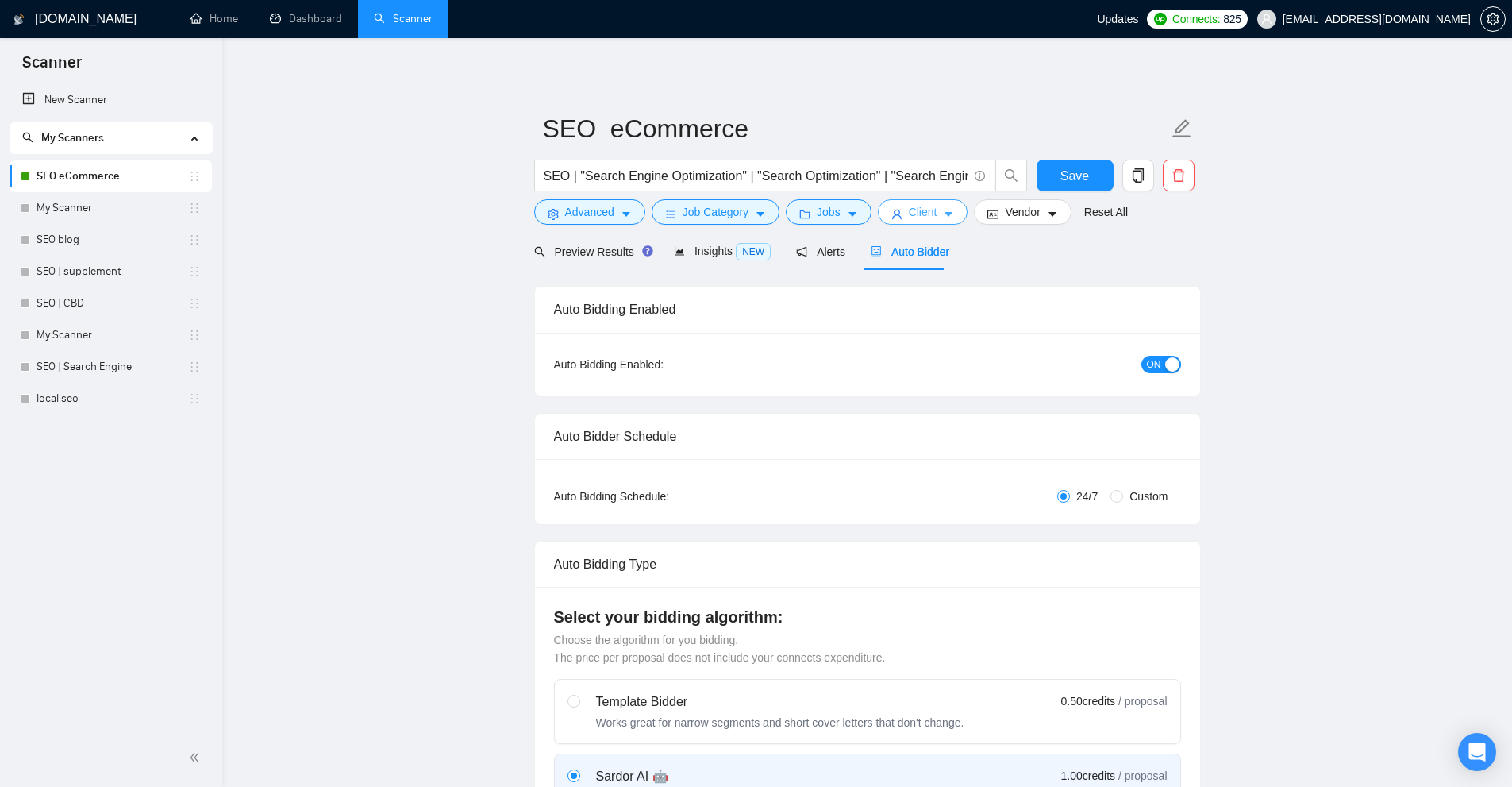
click at [950, 214] on button "Client" at bounding box center [922, 212] width 90 height 26
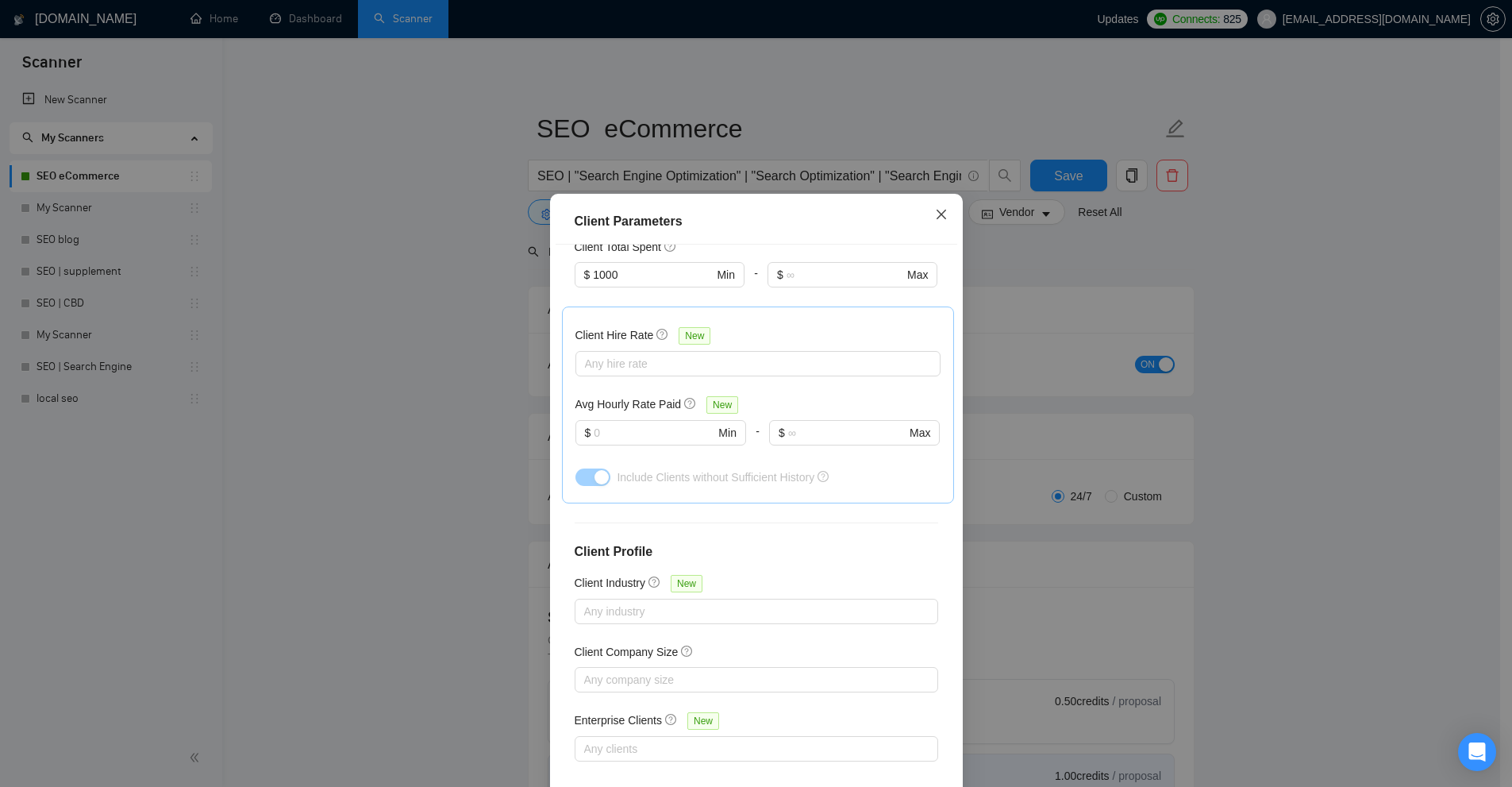
drag, startPoint x: 995, startPoint y: 228, endPoint x: 954, endPoint y: 226, distance: 41.0
click at [995, 228] on div "Client Parameters Client Location Include Client Countries [GEOGRAPHIC_DATA] [G…" at bounding box center [756, 393] width 1512 height 787
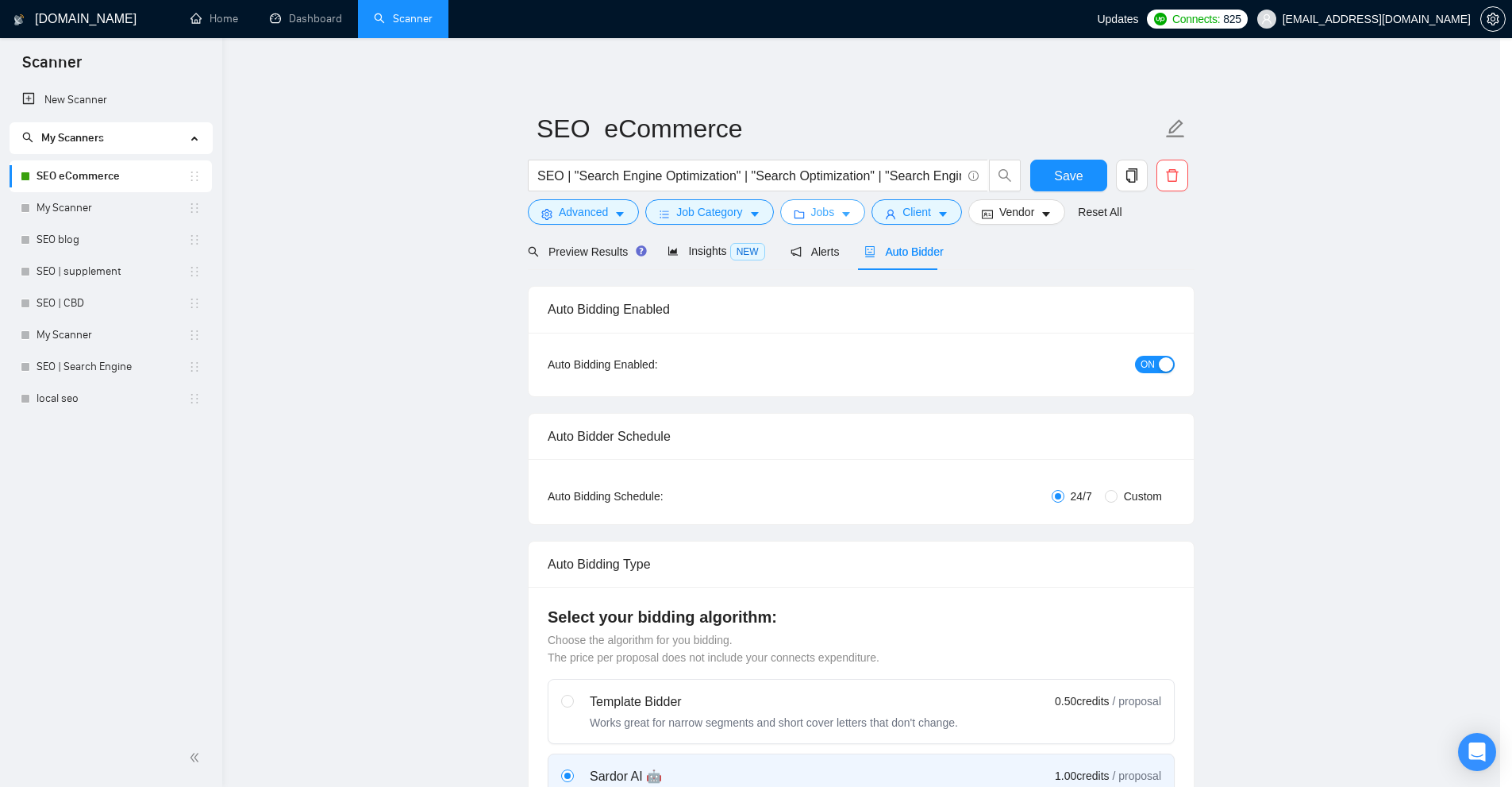
click at [838, 210] on button "Jobs" at bounding box center [823, 212] width 86 height 26
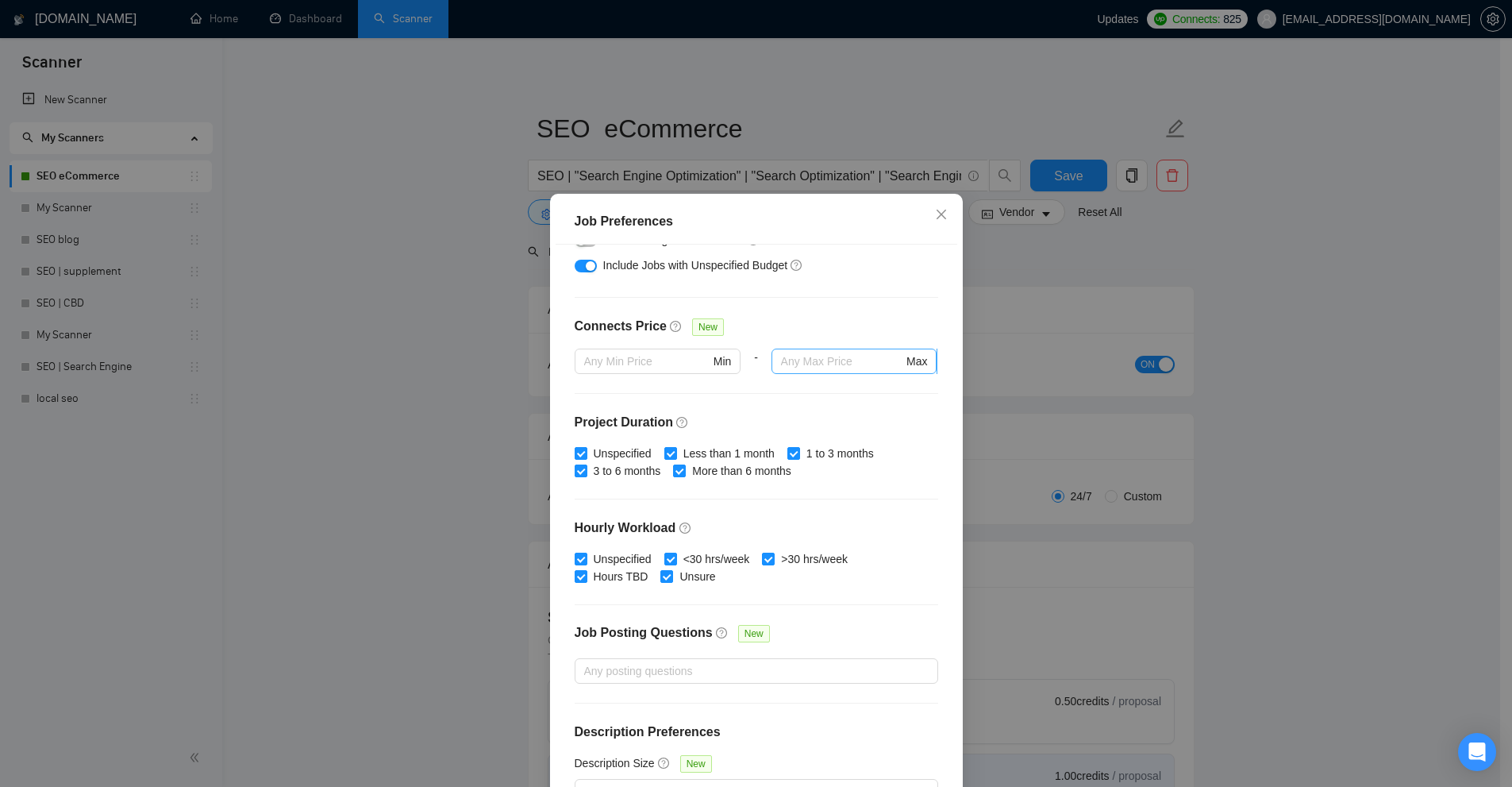
scroll to position [79, 0]
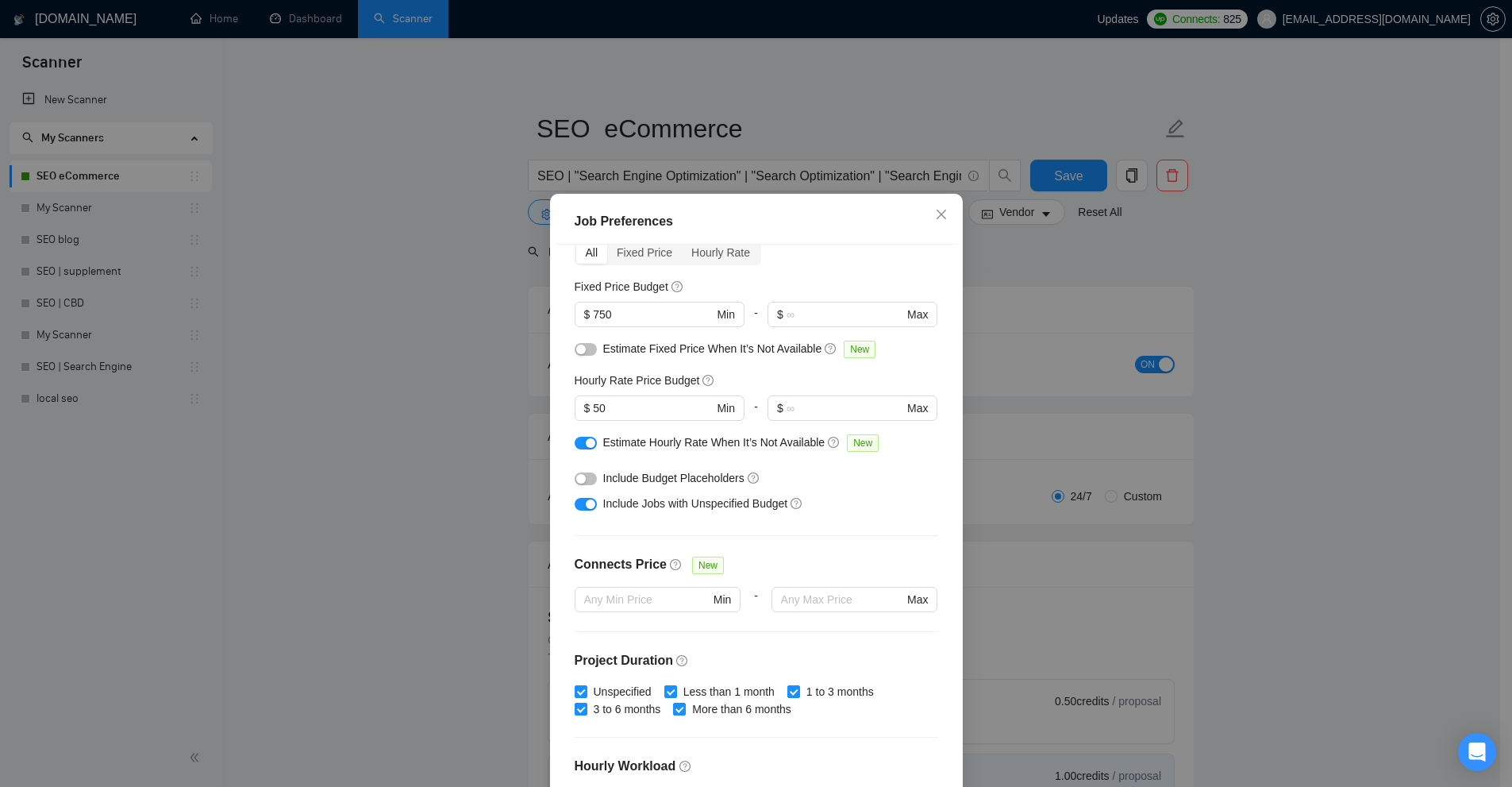
click at [577, 447] on button "button" at bounding box center [586, 443] width 22 height 12
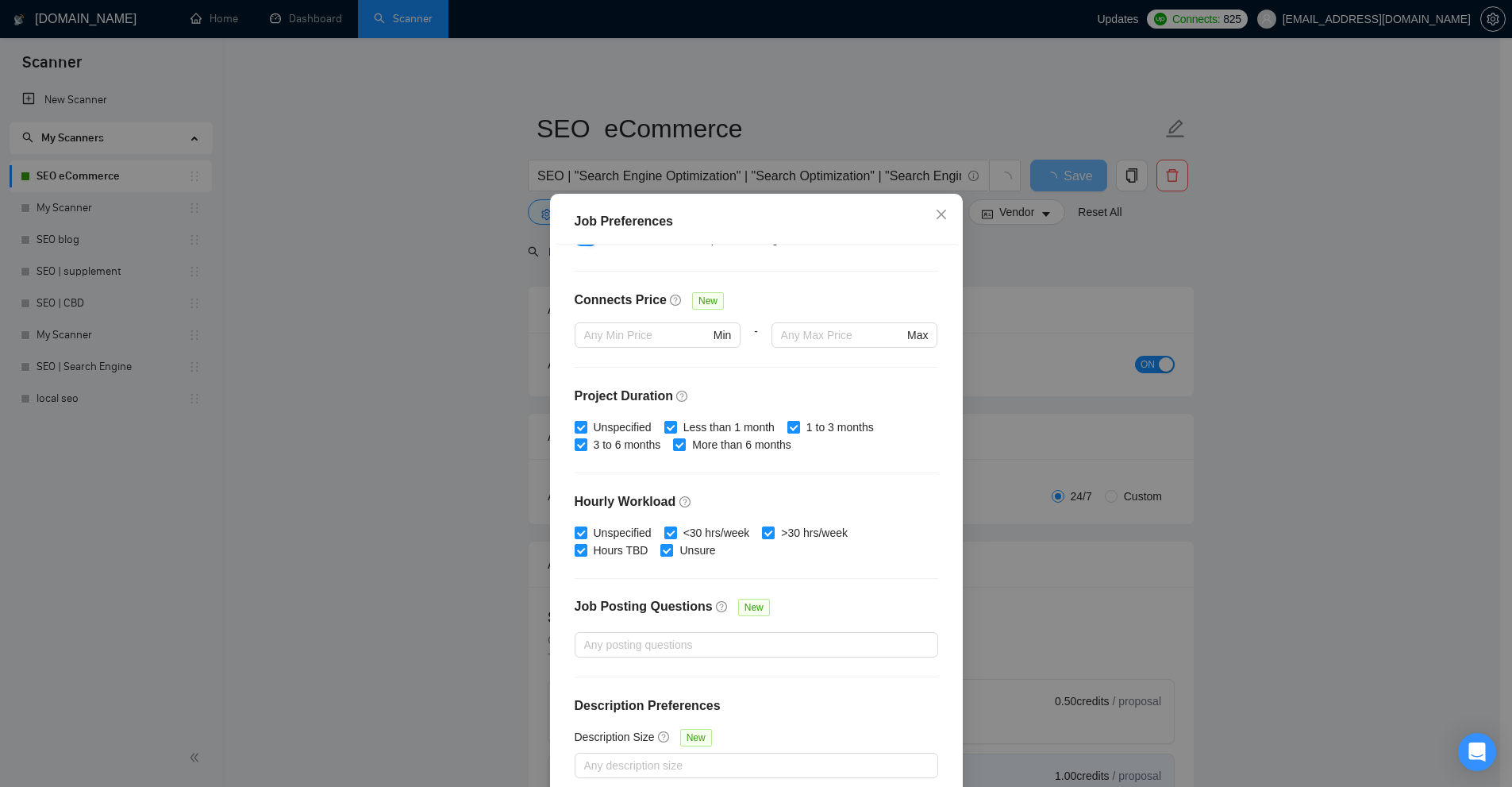
scroll to position [79, 0]
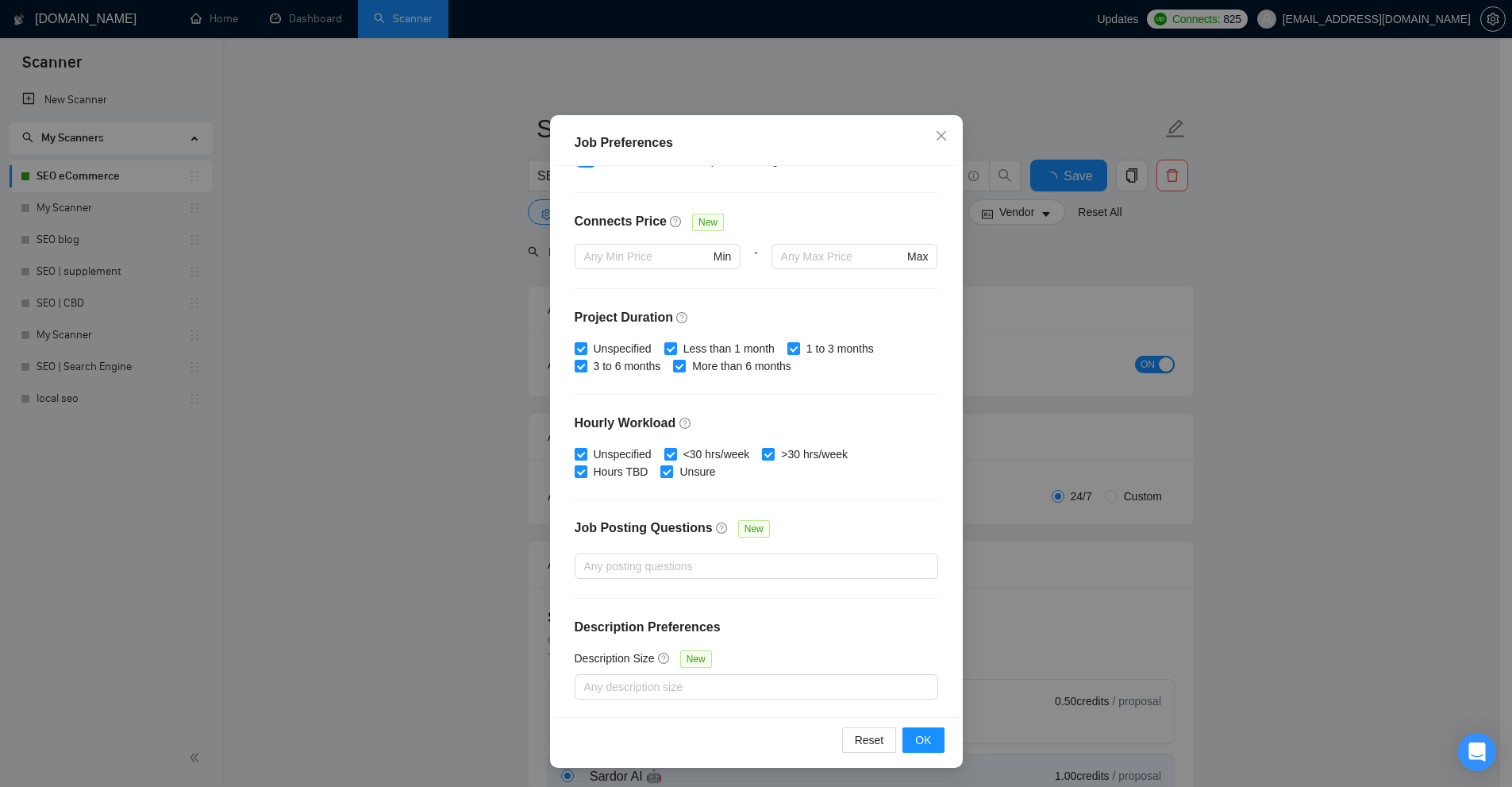
click at [1026, 307] on div "Job Preferences Budget Project Type All Fixed Price Hourly Rate Fixed Price Bud…" at bounding box center [756, 393] width 1512 height 787
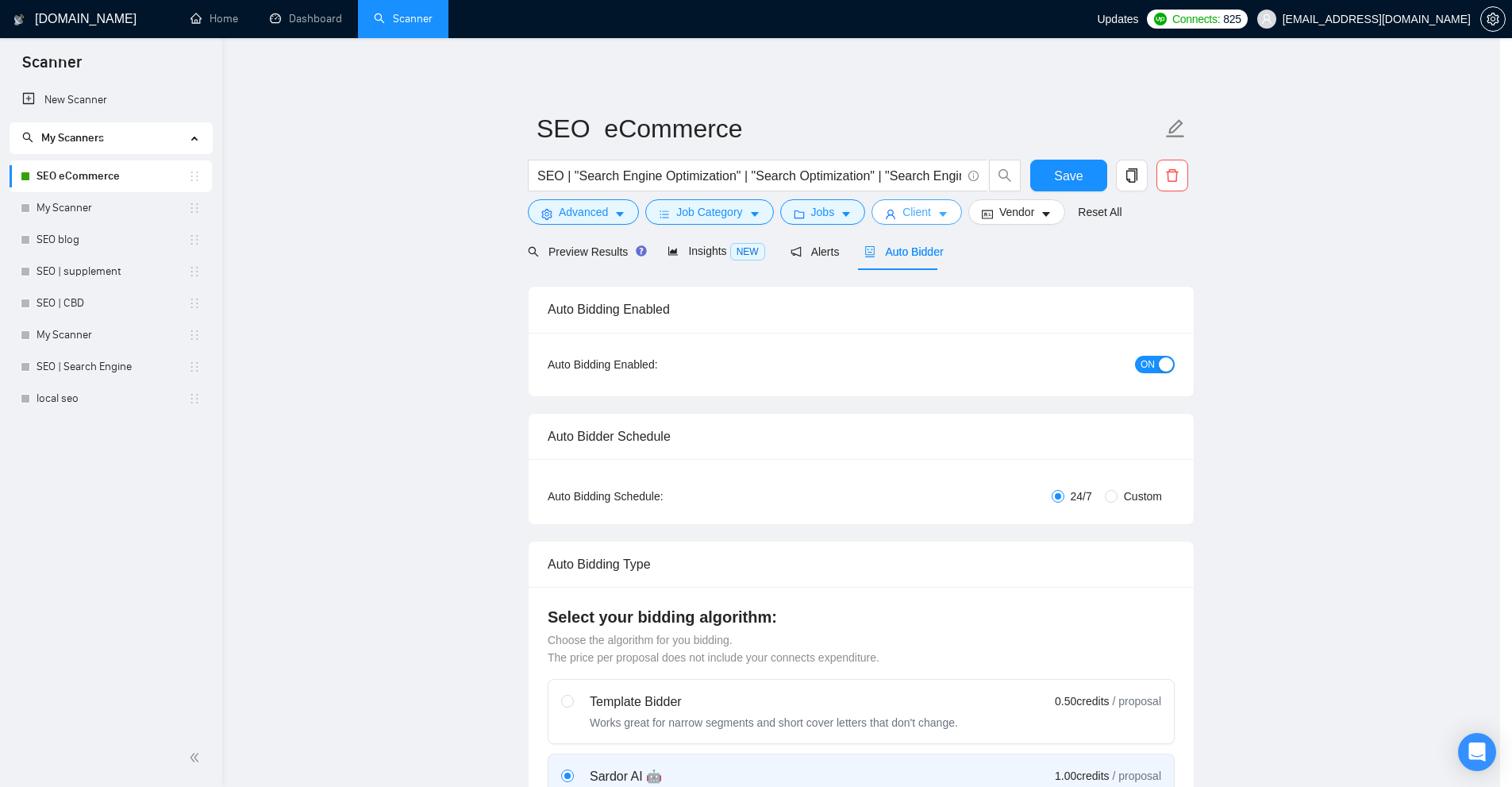
scroll to position [0, 0]
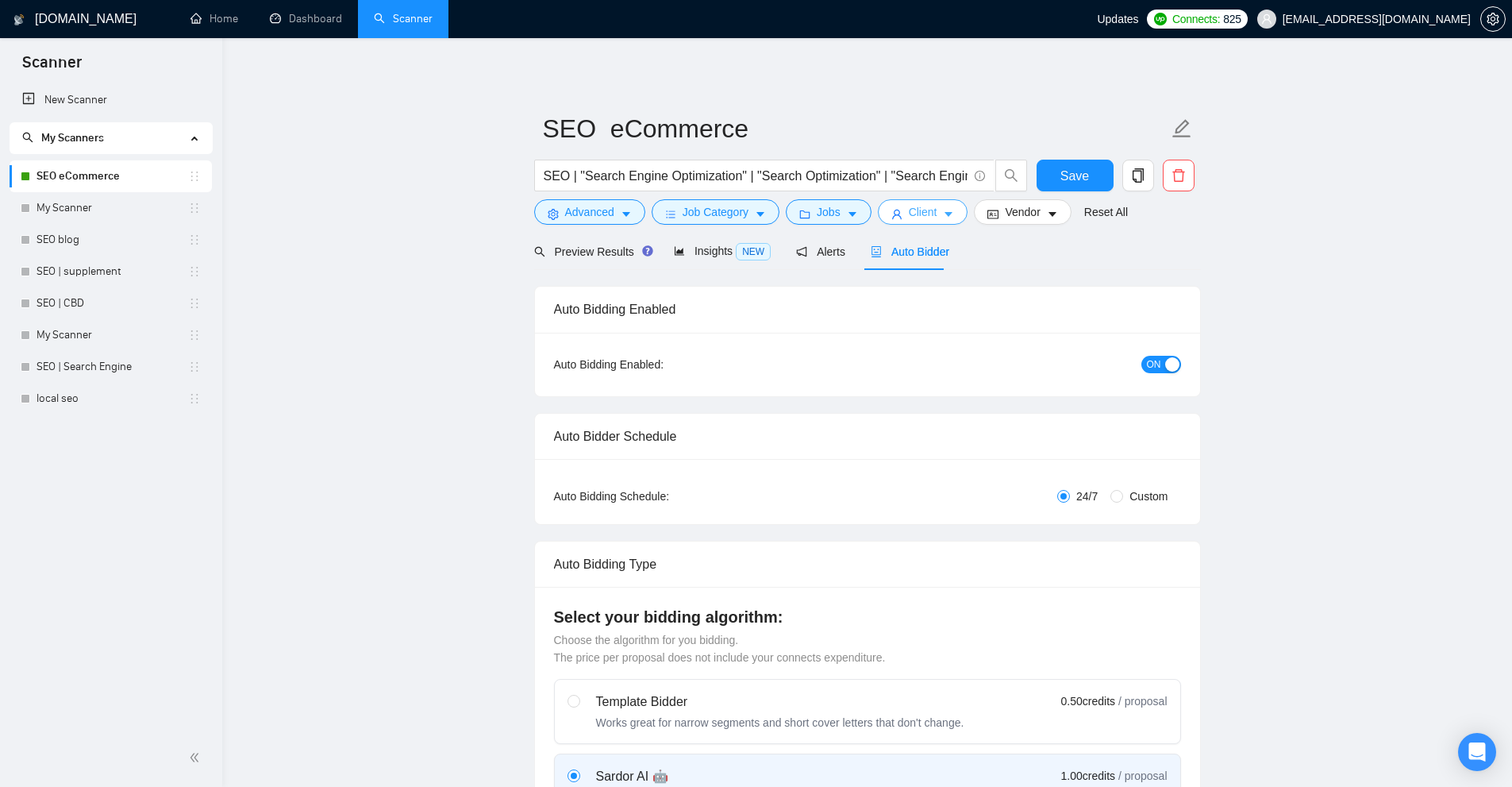
click at [911, 208] on span "Client" at bounding box center [923, 212] width 29 height 17
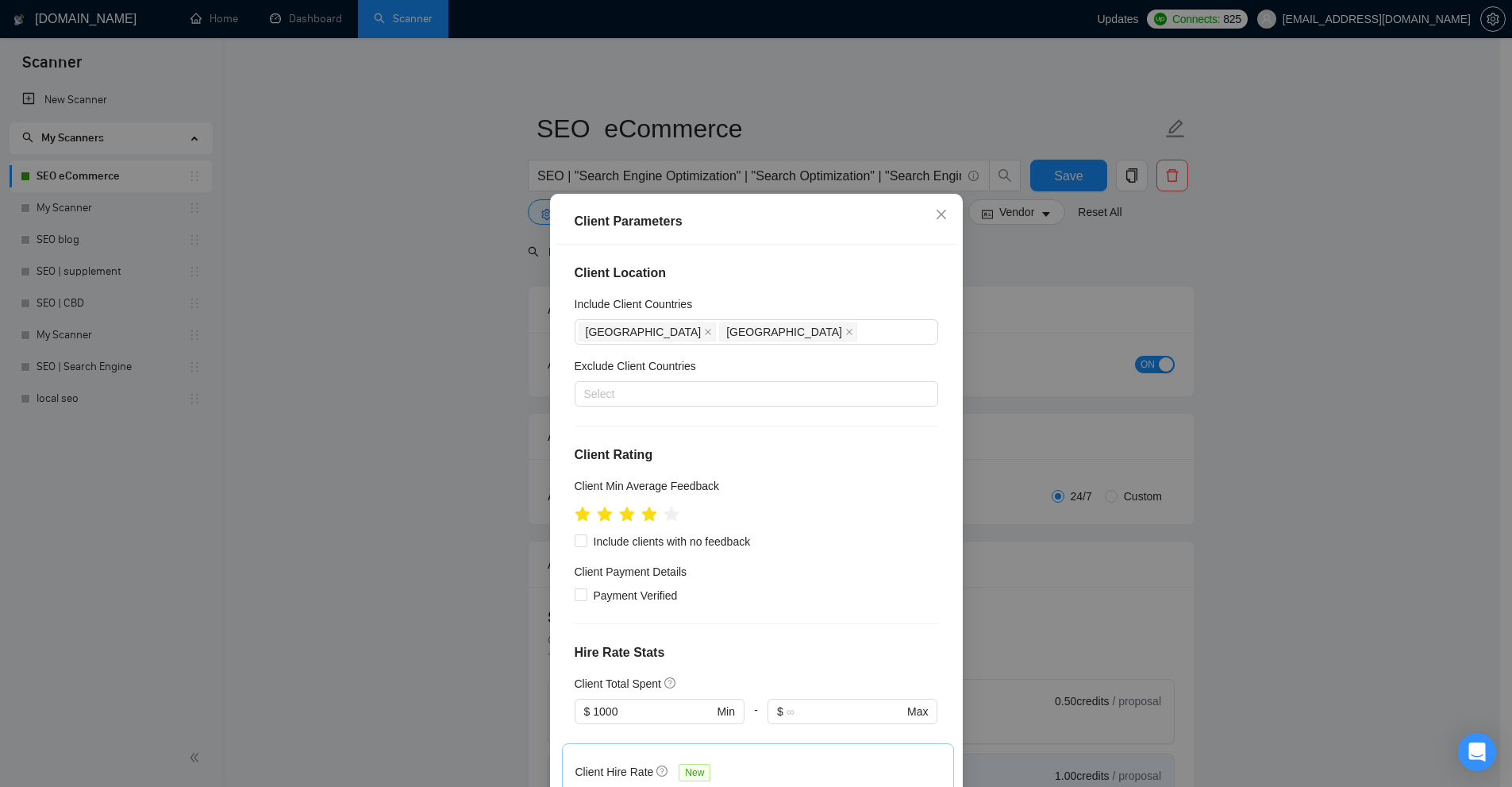
click at [1040, 386] on div "Client Parameters Client Location Include Client Countries [GEOGRAPHIC_DATA] [G…" at bounding box center [756, 393] width 1512 height 787
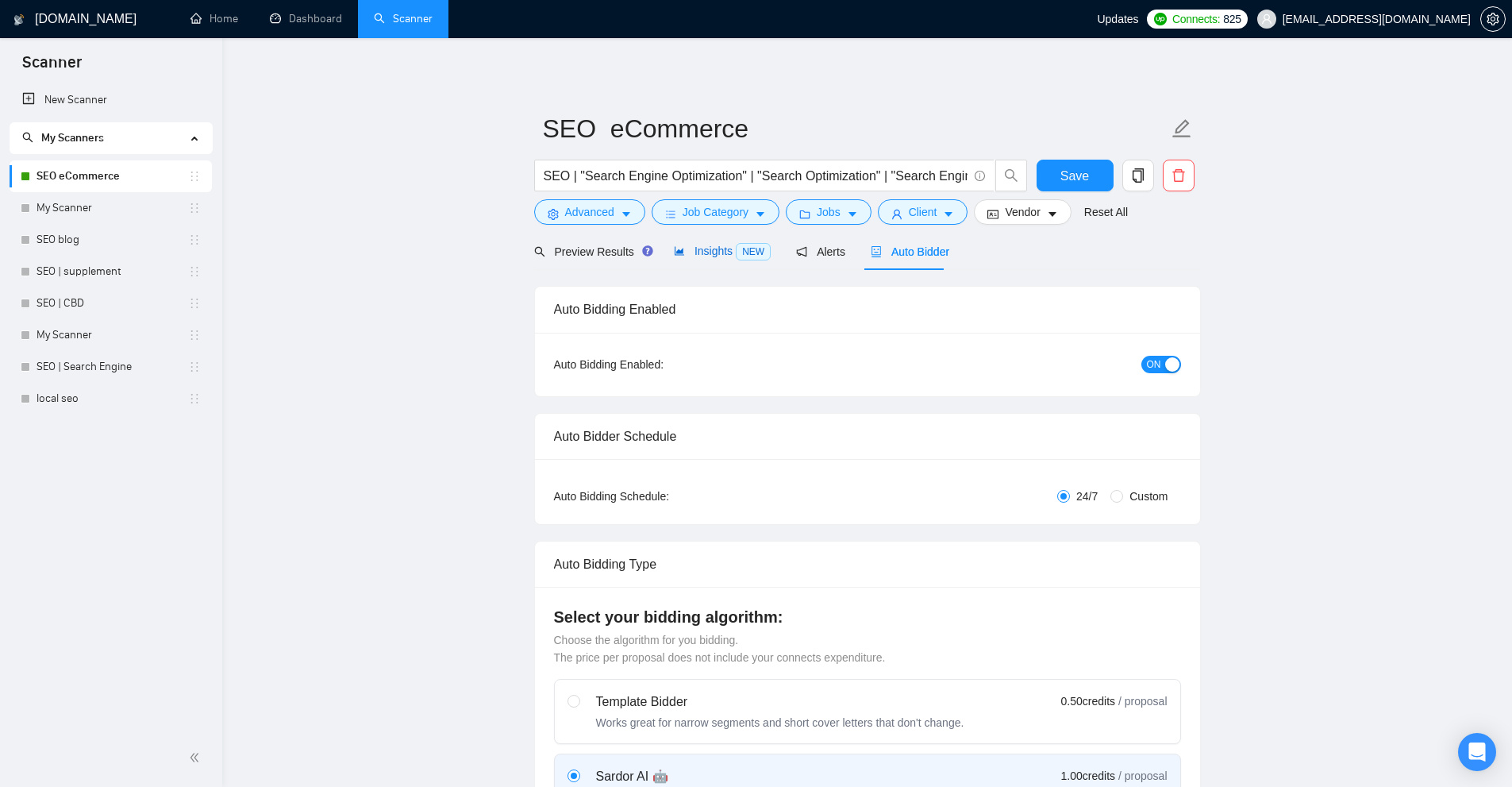
click at [696, 249] on span "Insights NEW" at bounding box center [722, 251] width 97 height 12
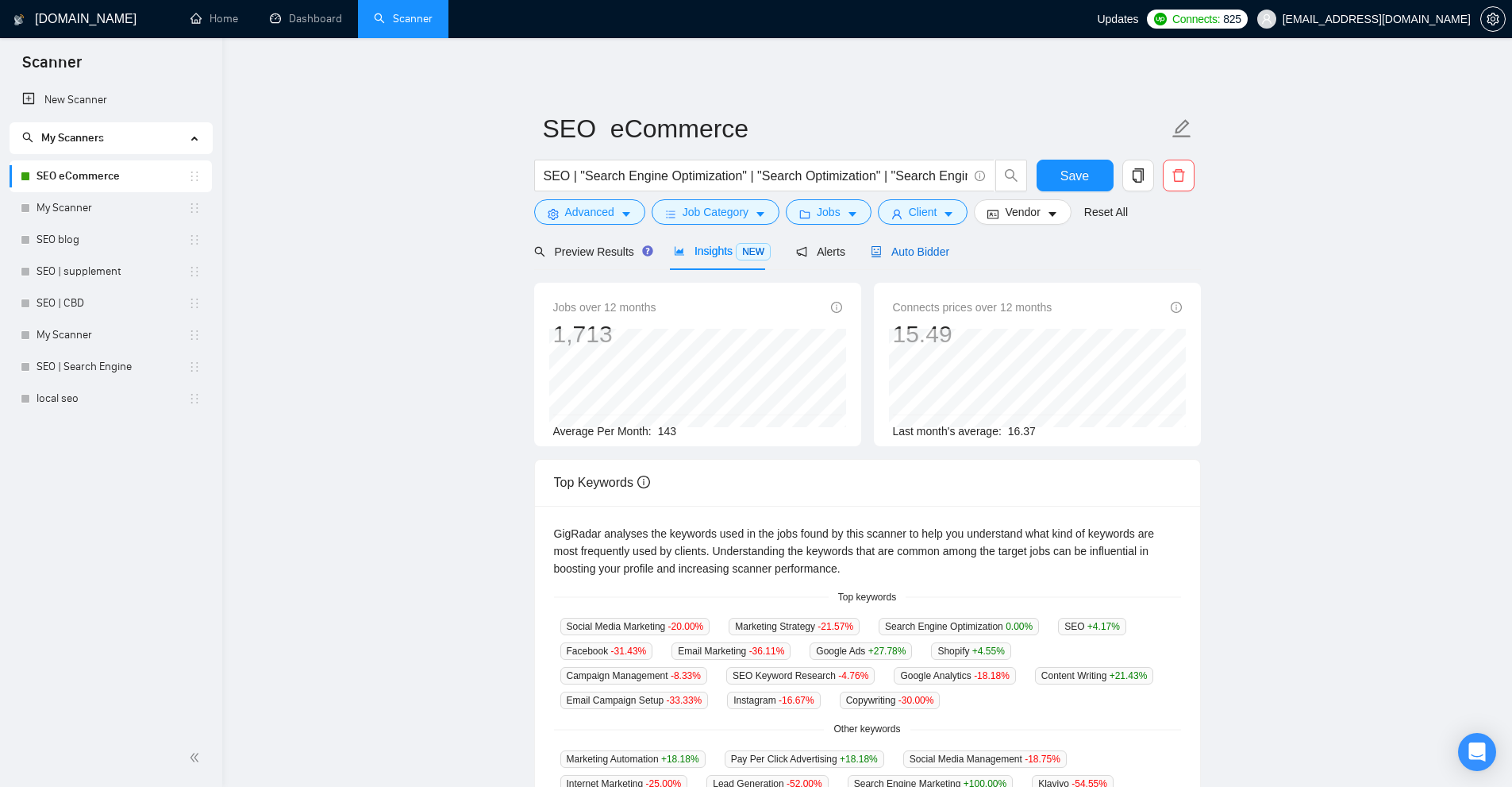
click at [903, 245] on span "Auto Bidder" at bounding box center [910, 251] width 79 height 12
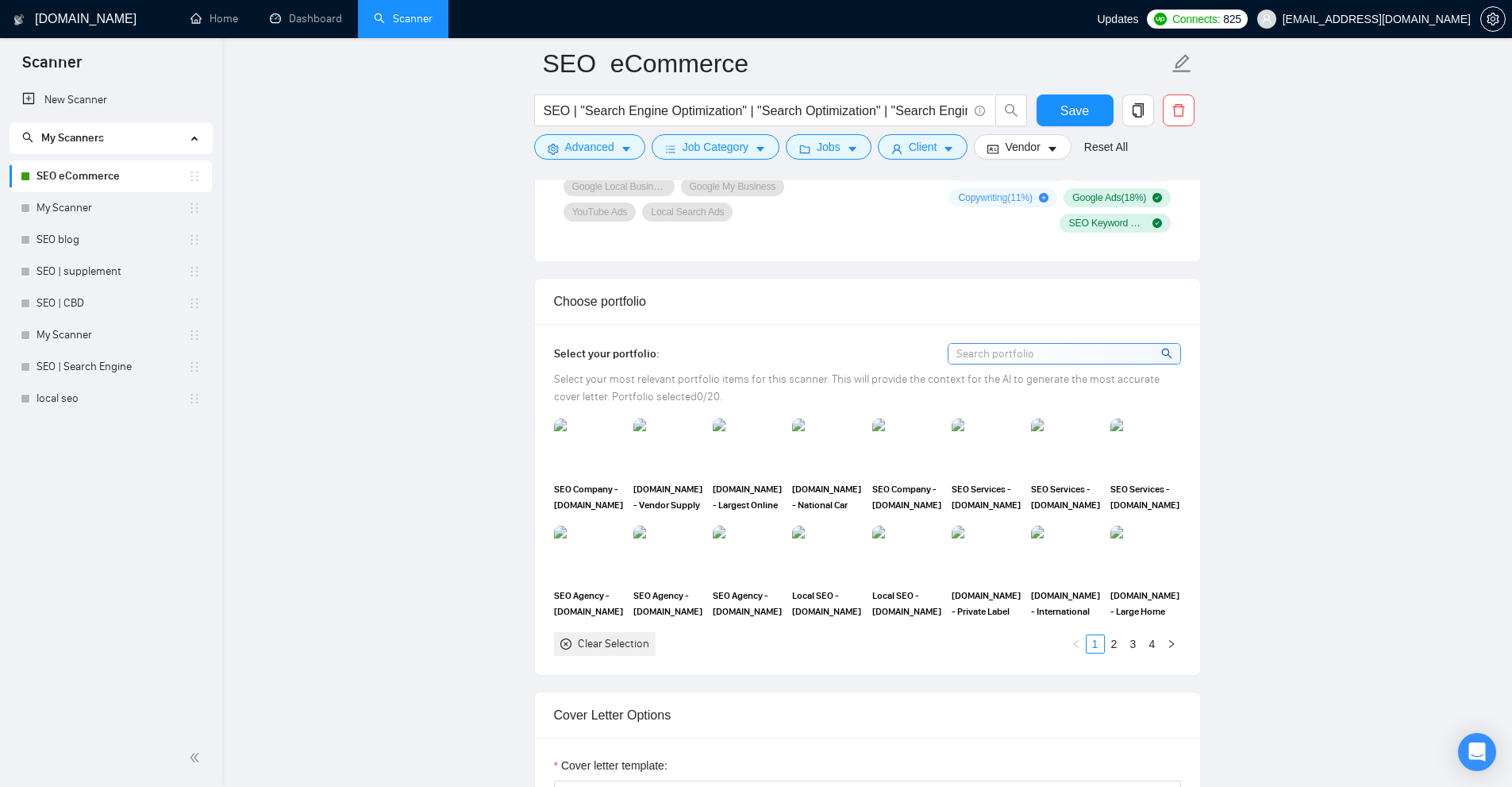
scroll to position [873, 0]
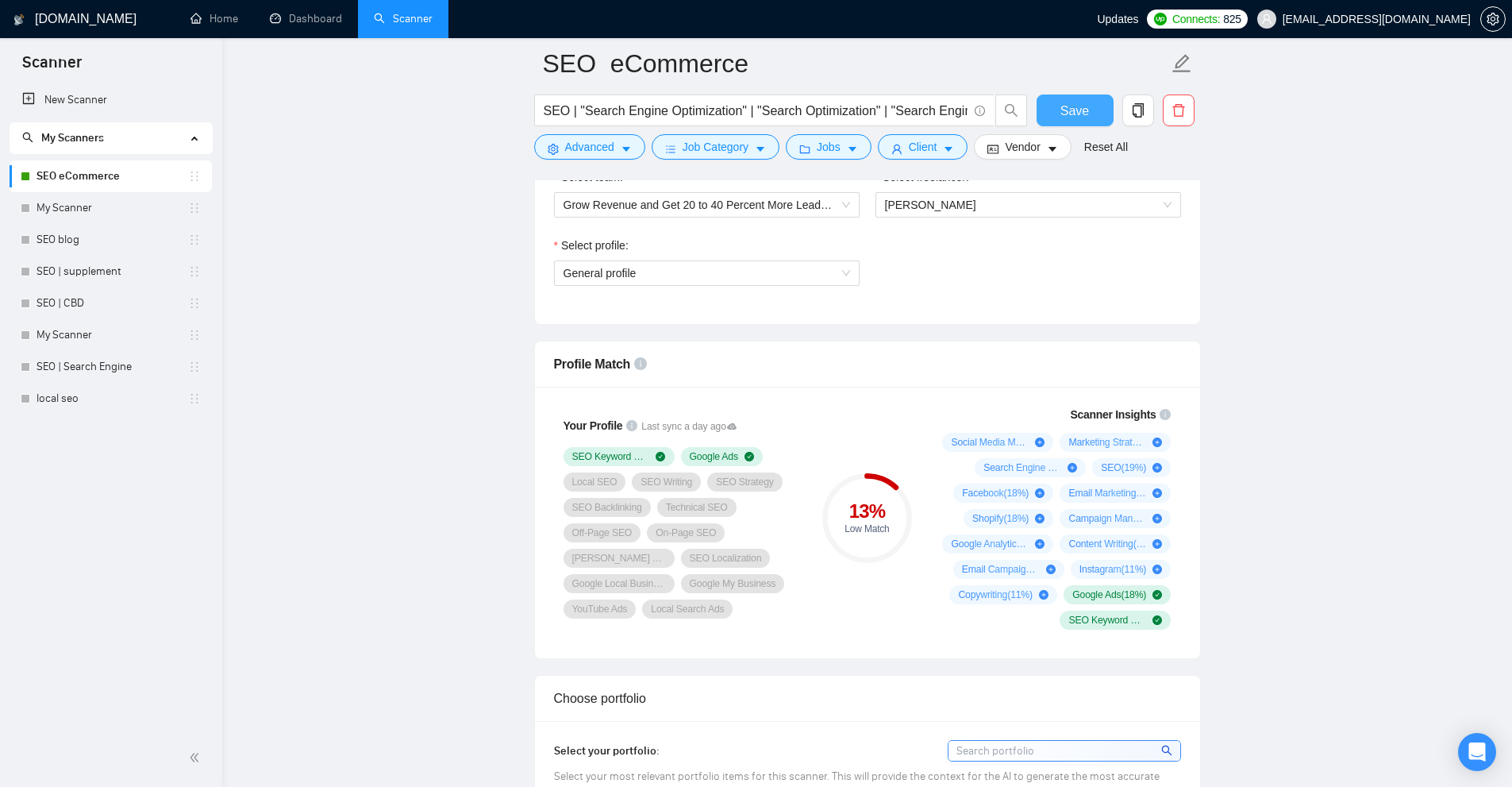
click at [1084, 113] on span "Save" at bounding box center [1074, 111] width 29 height 20
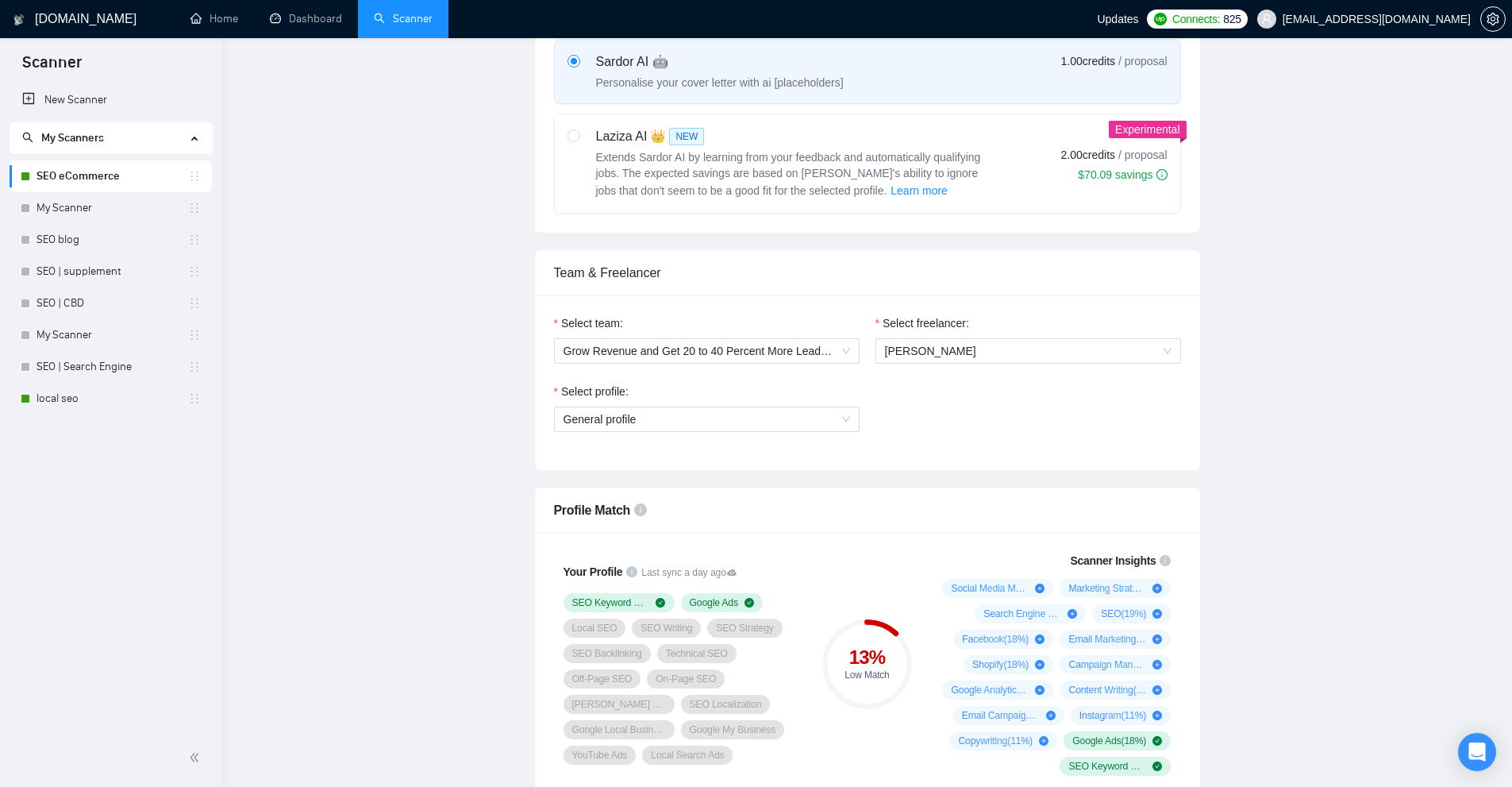
scroll to position [0, 0]
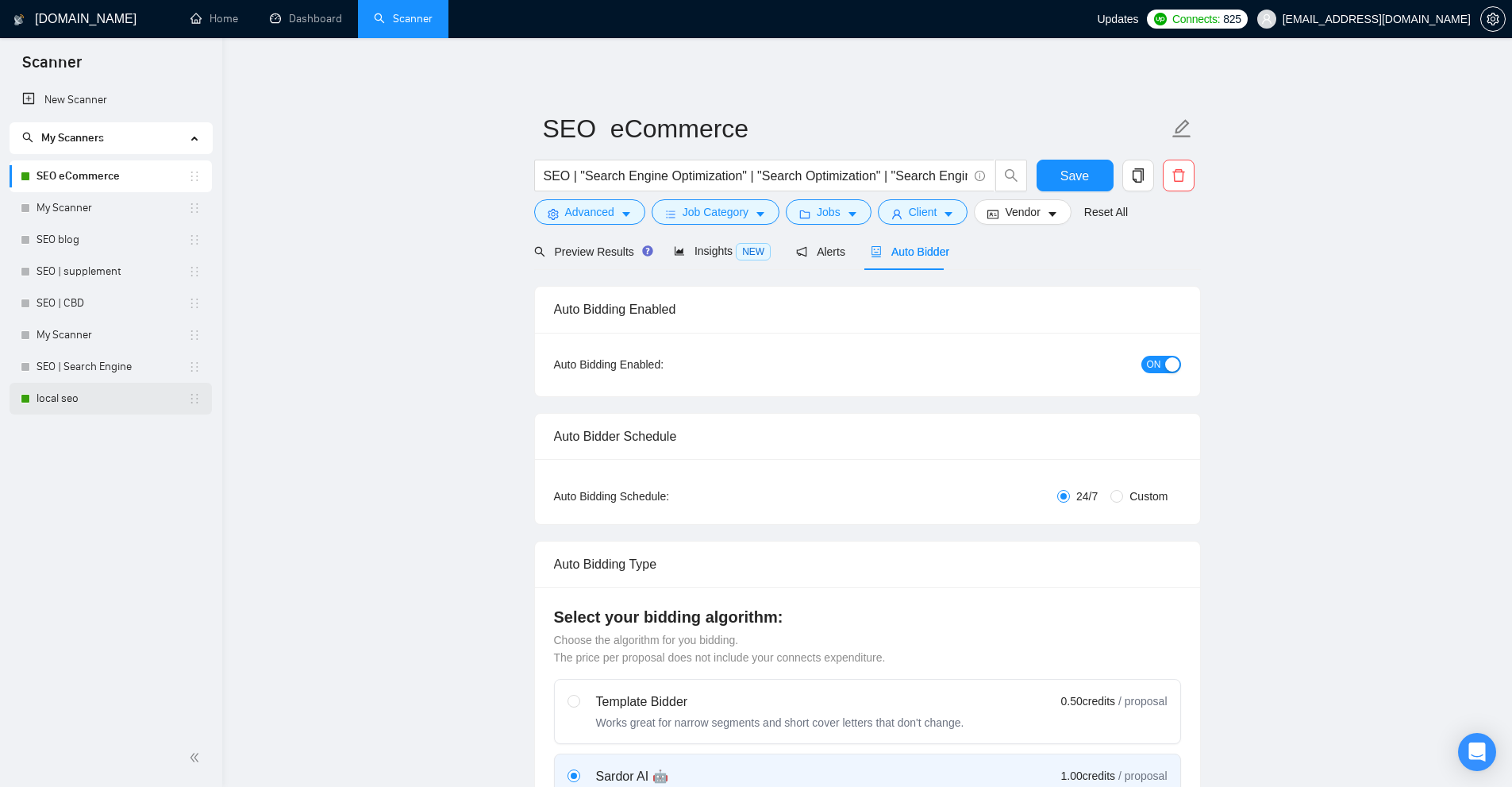
click at [70, 399] on link "local seo" at bounding box center [112, 398] width 151 height 31
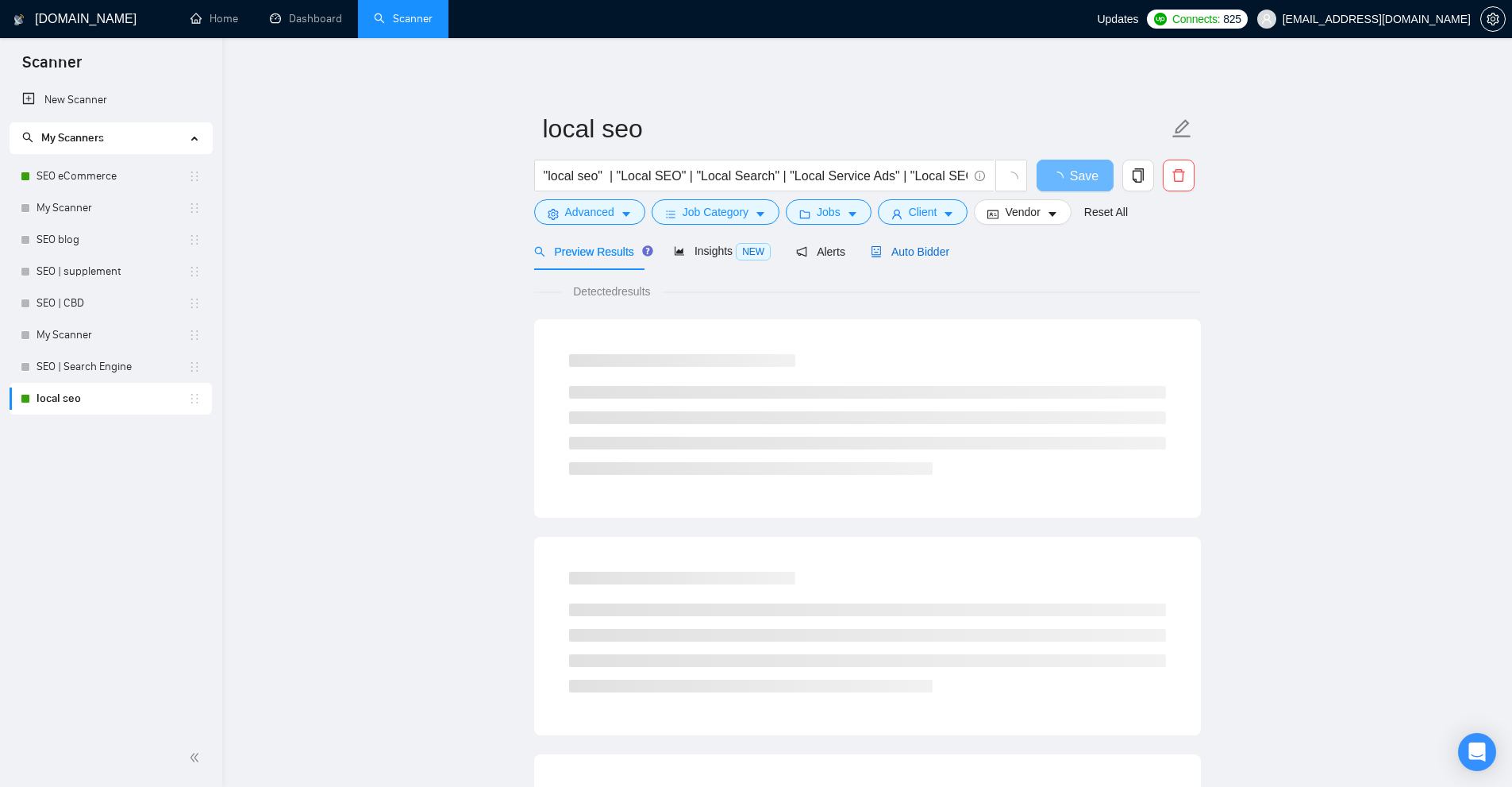
click at [896, 256] on span "Auto Bidder" at bounding box center [910, 251] width 79 height 12
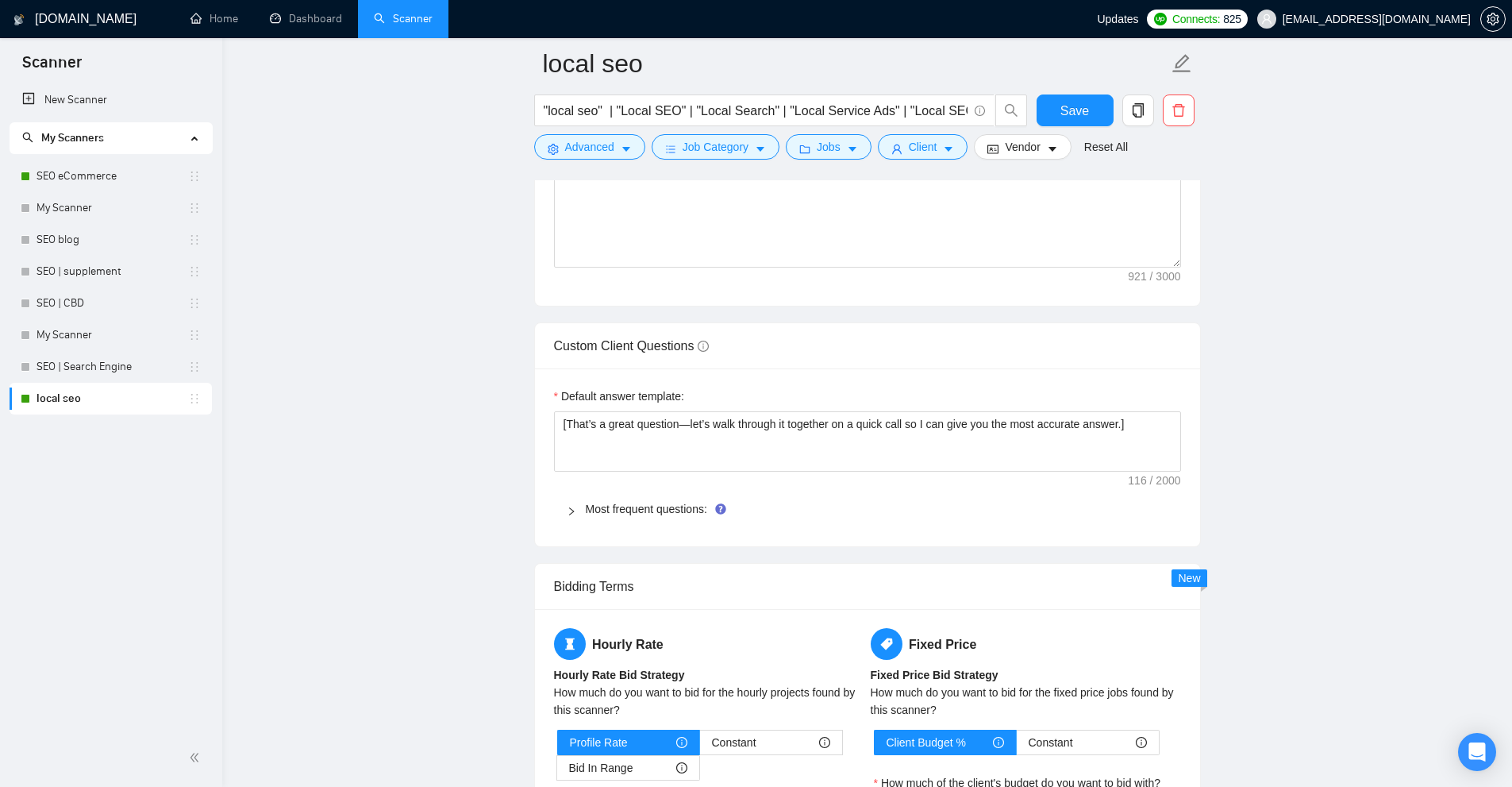
scroll to position [1509, 0]
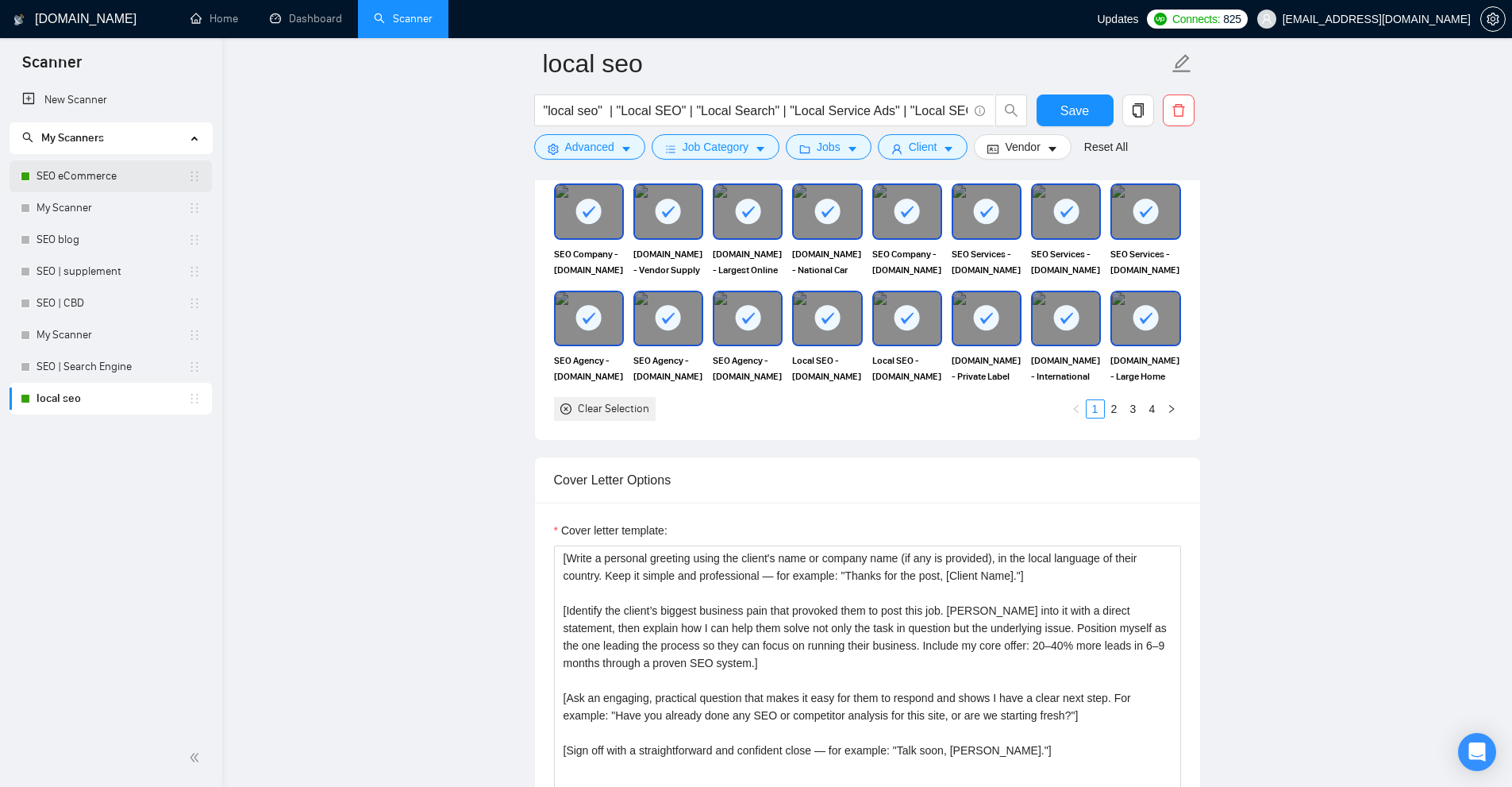
click at [86, 166] on link "SEO eCommerce" at bounding box center [112, 176] width 151 height 31
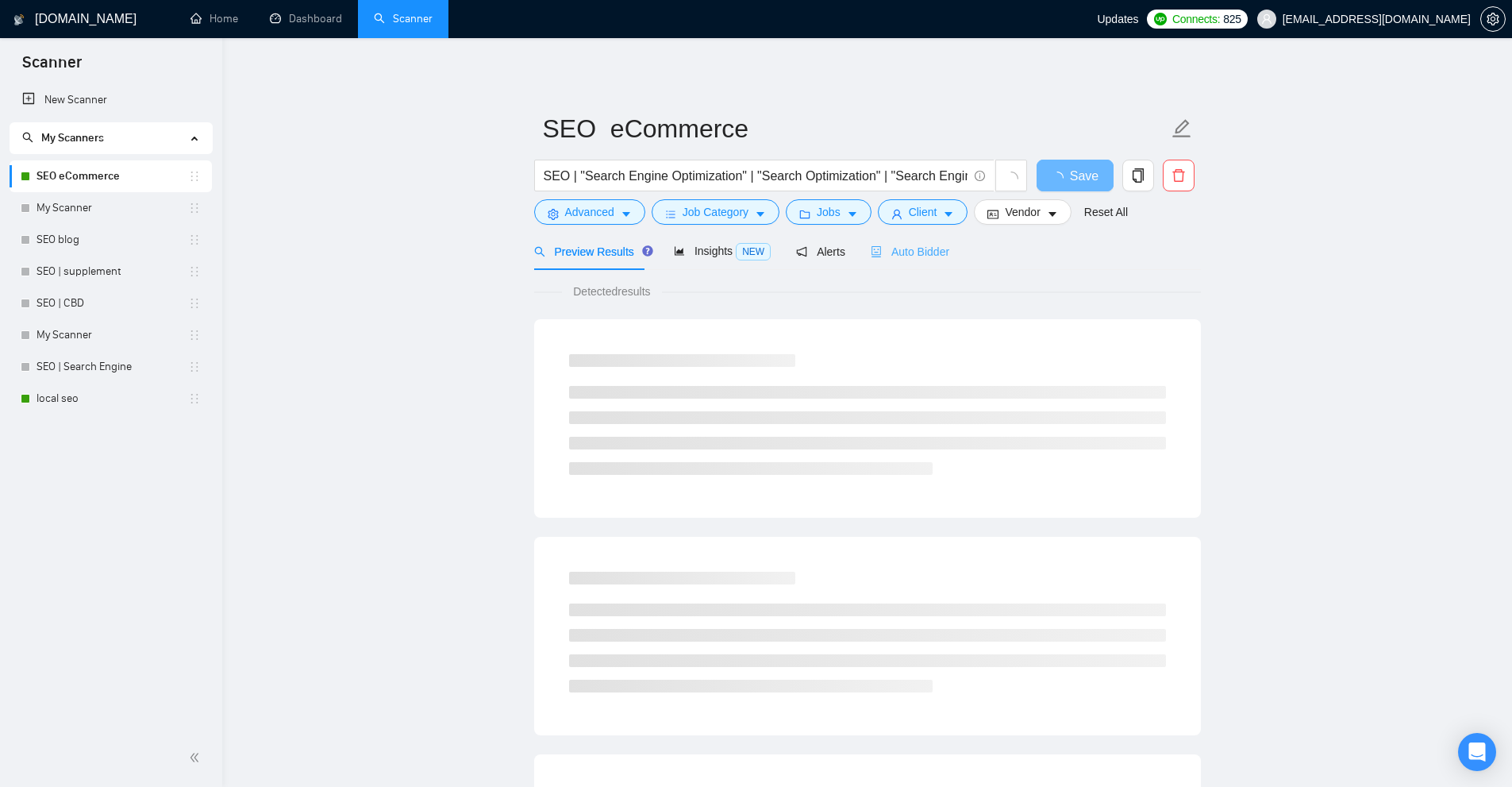
click at [917, 263] on div "Auto Bidder" at bounding box center [910, 251] width 79 height 37
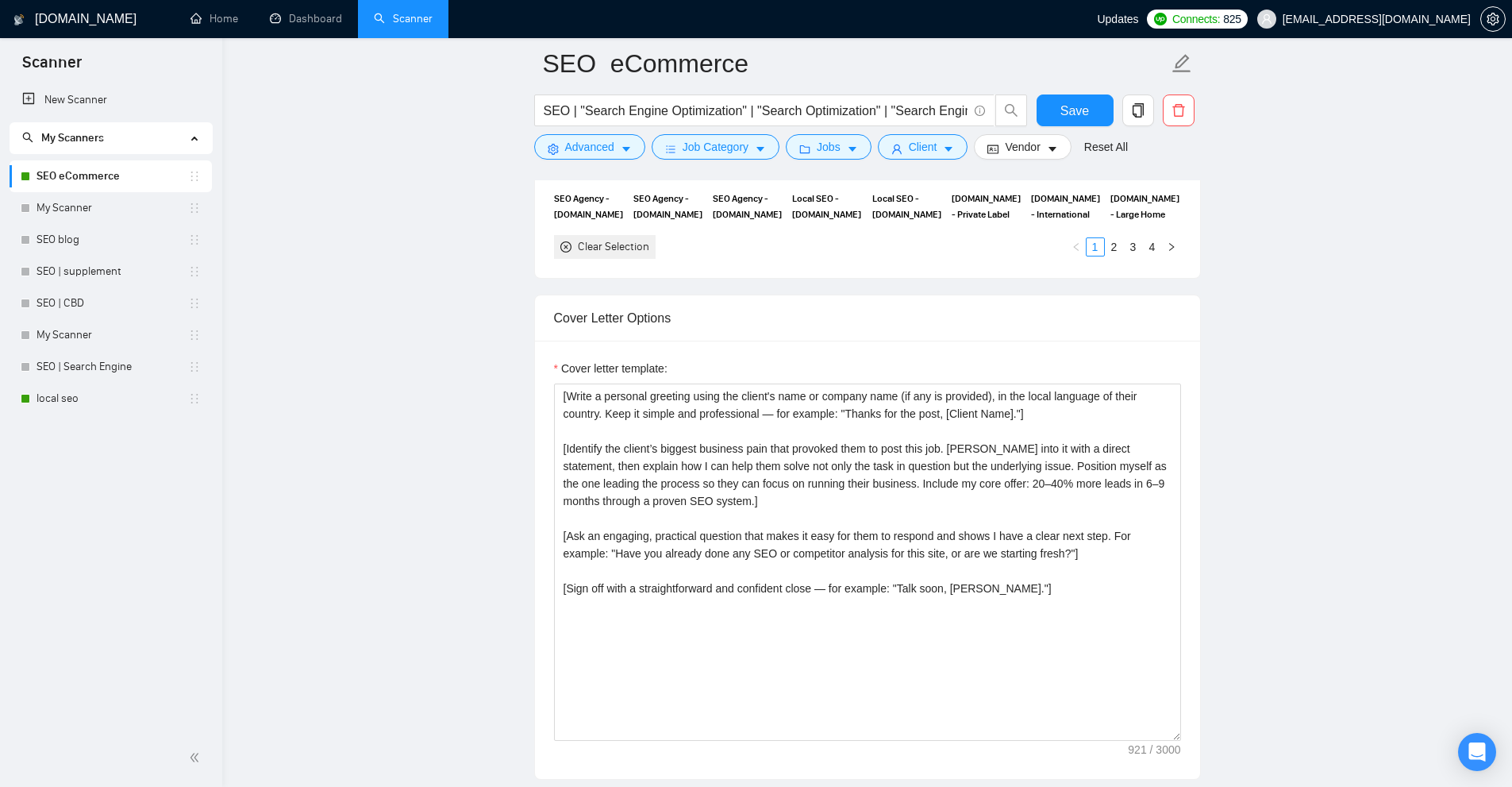
scroll to position [2224, 0]
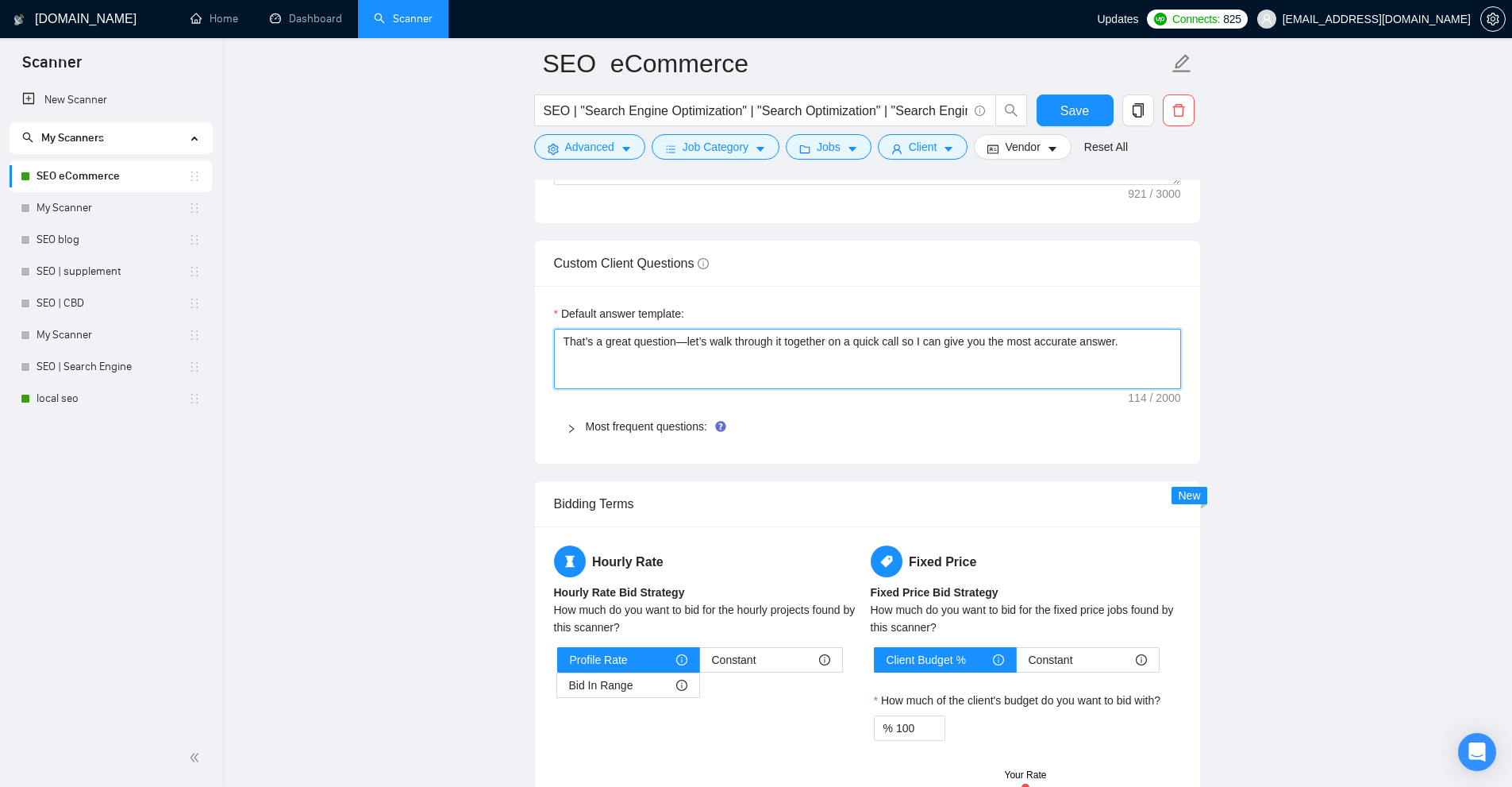
click at [667, 352] on textarea "That’s a great question—let’s walk through it together on a quick call so I can…" at bounding box center [868, 358] width 627 height 60
click at [782, 381] on textarea "That’s a great question—let’s walk through it together on a quick call so I can…" at bounding box center [868, 358] width 627 height 60
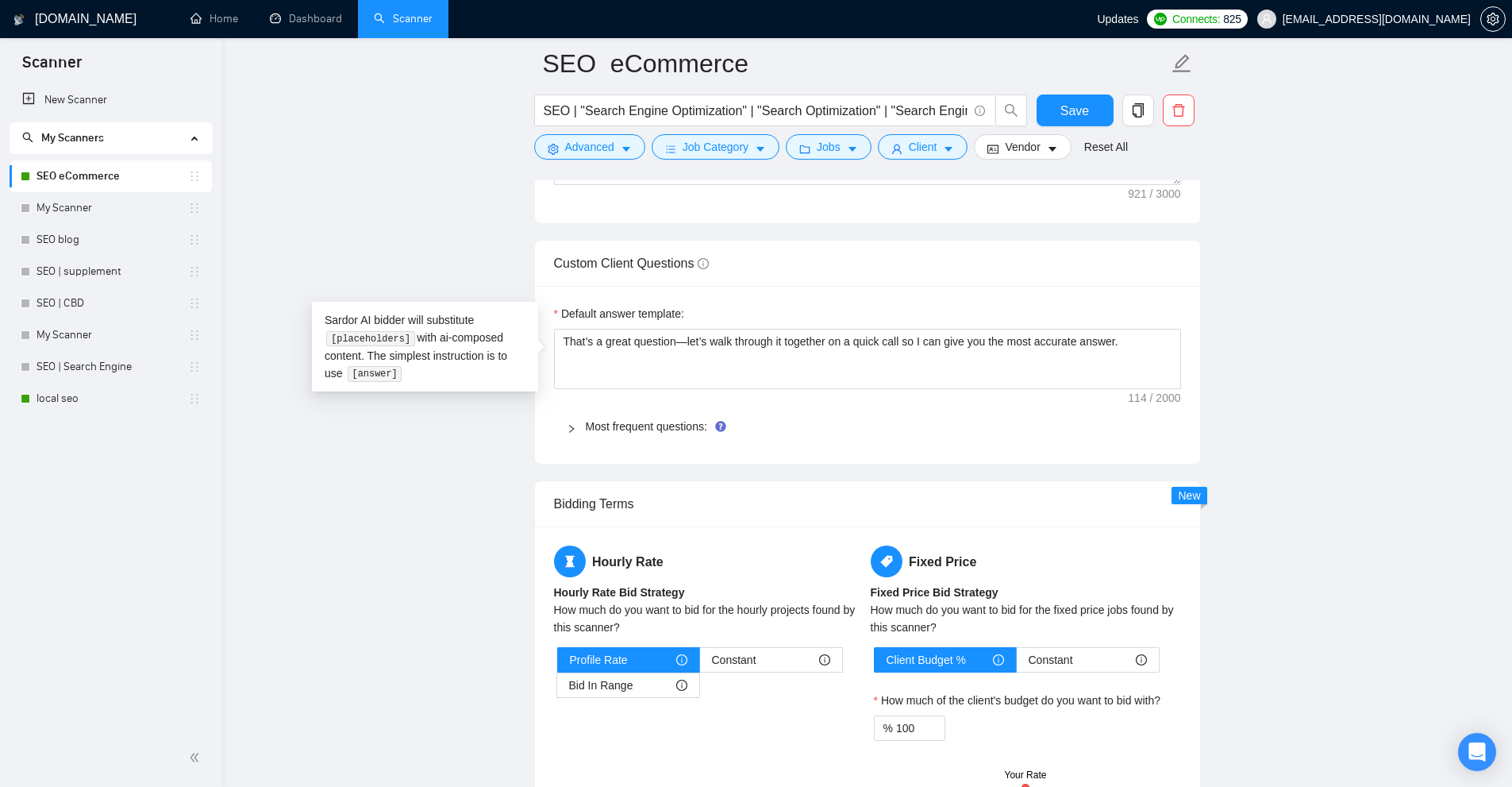
click at [780, 412] on div "Most frequent questions:" at bounding box center [868, 426] width 627 height 36
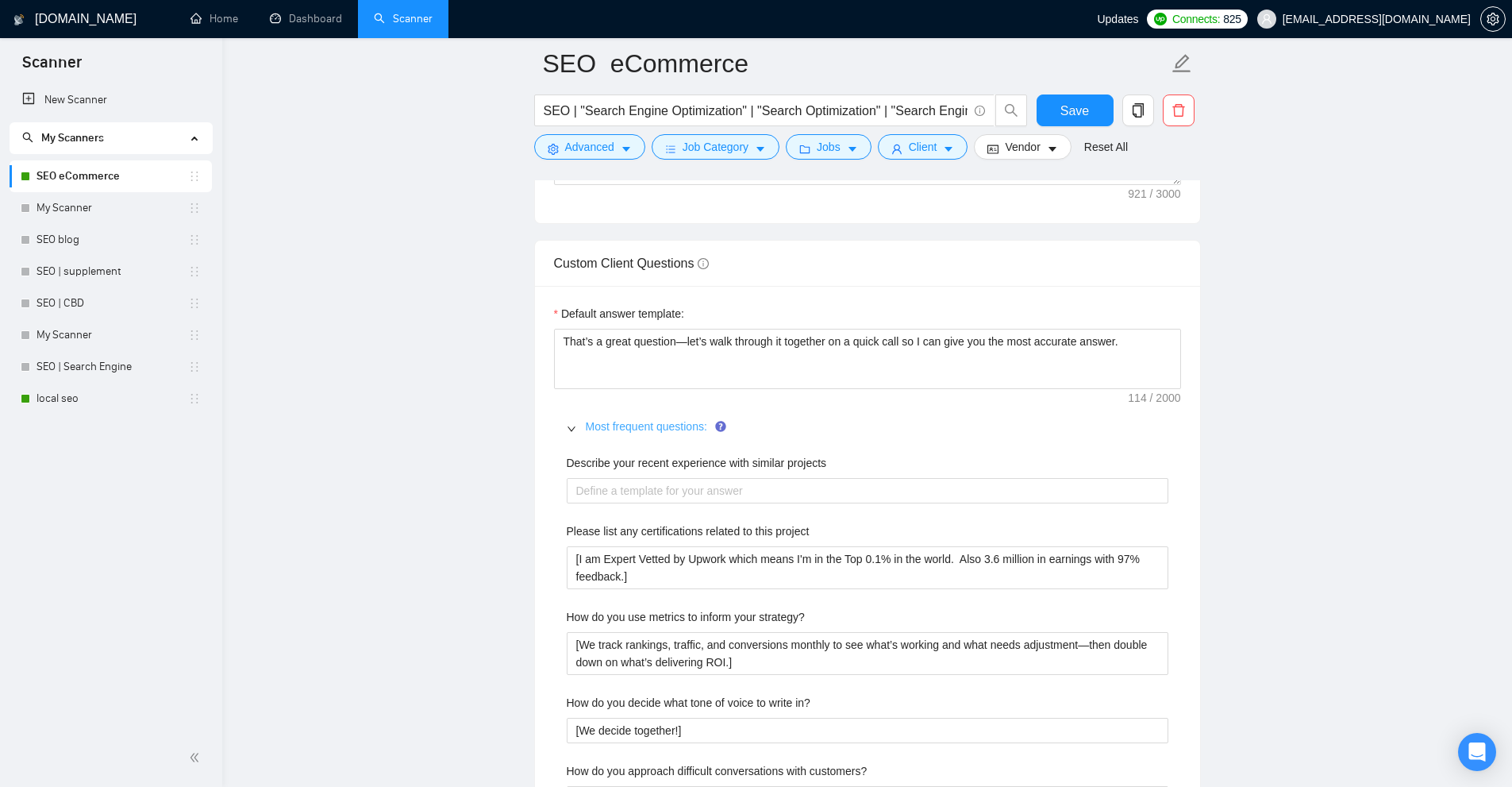
click at [612, 427] on link "Most frequent questions:" at bounding box center [646, 426] width 122 height 12
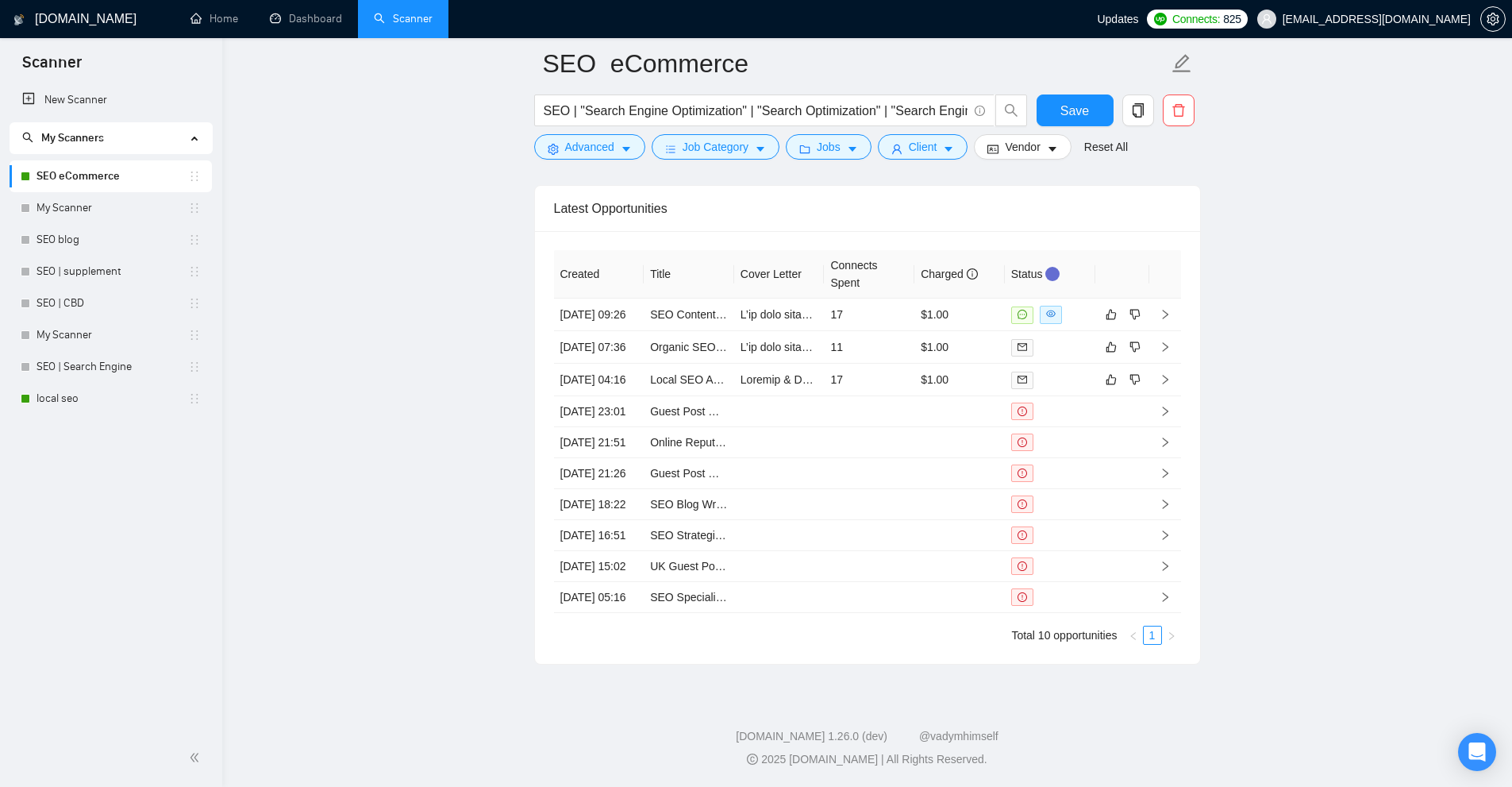
scroll to position [4208, 0]
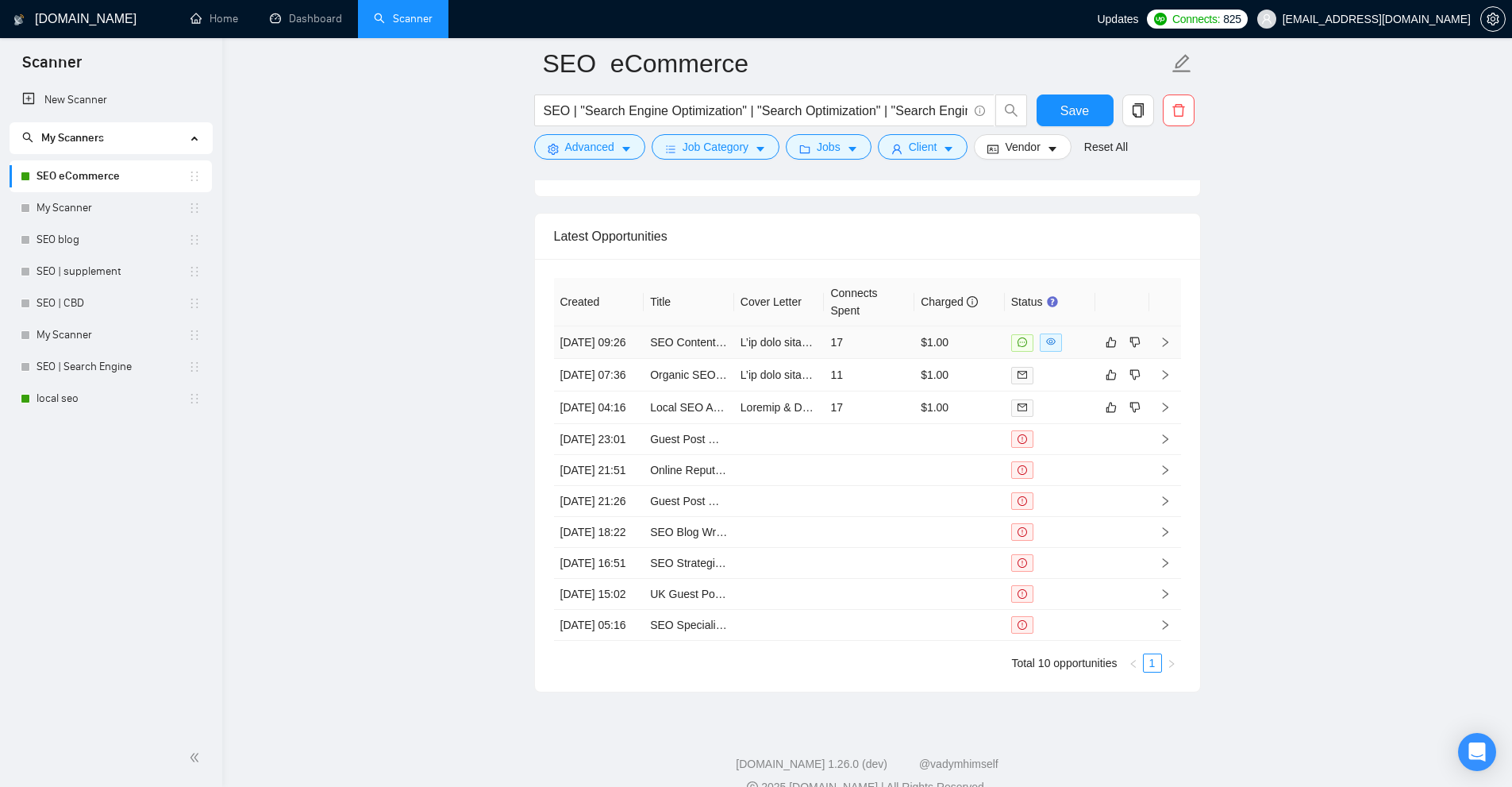
click at [904, 354] on td "17" at bounding box center [868, 342] width 90 height 32
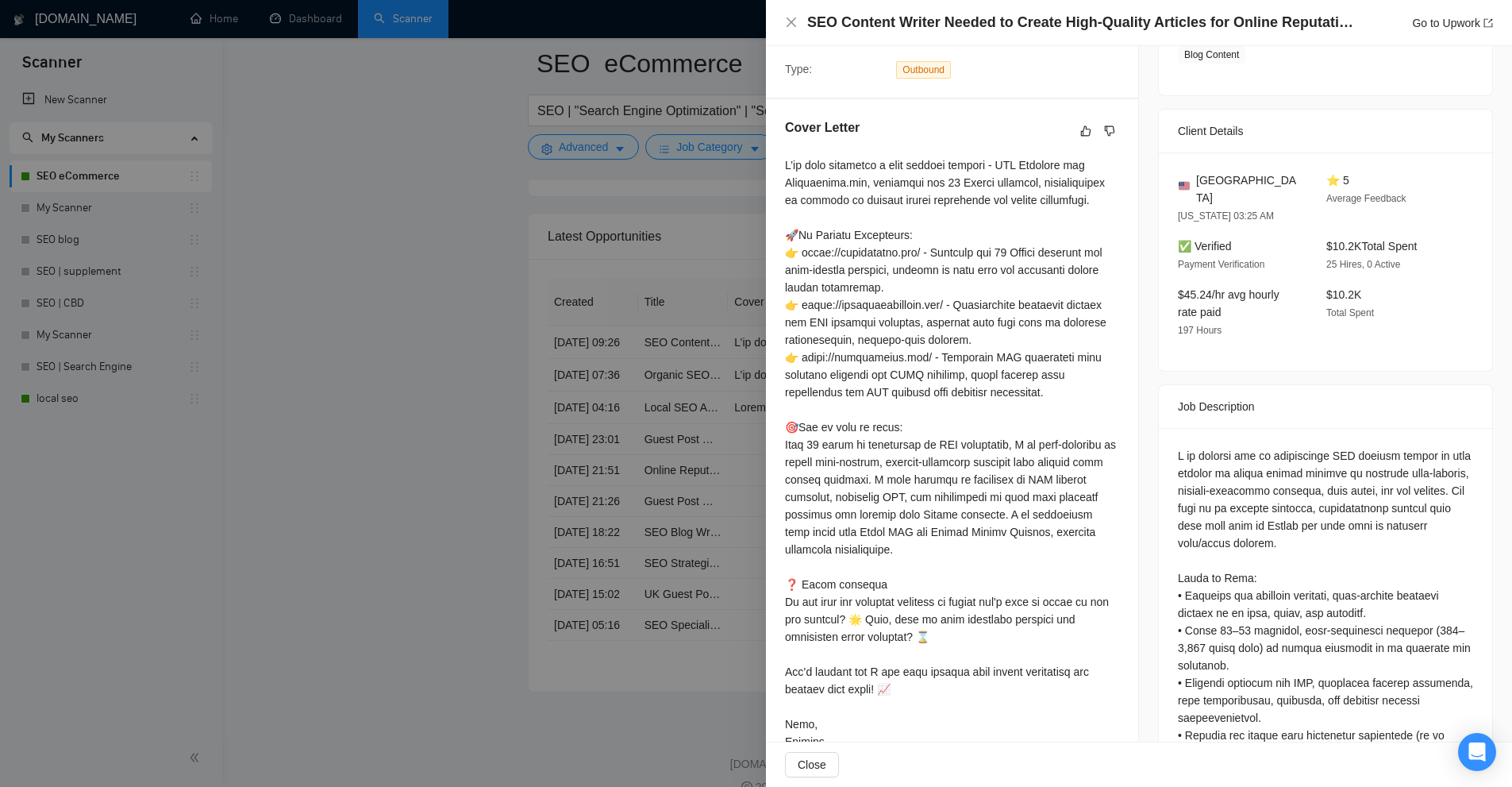
scroll to position [289, 0]
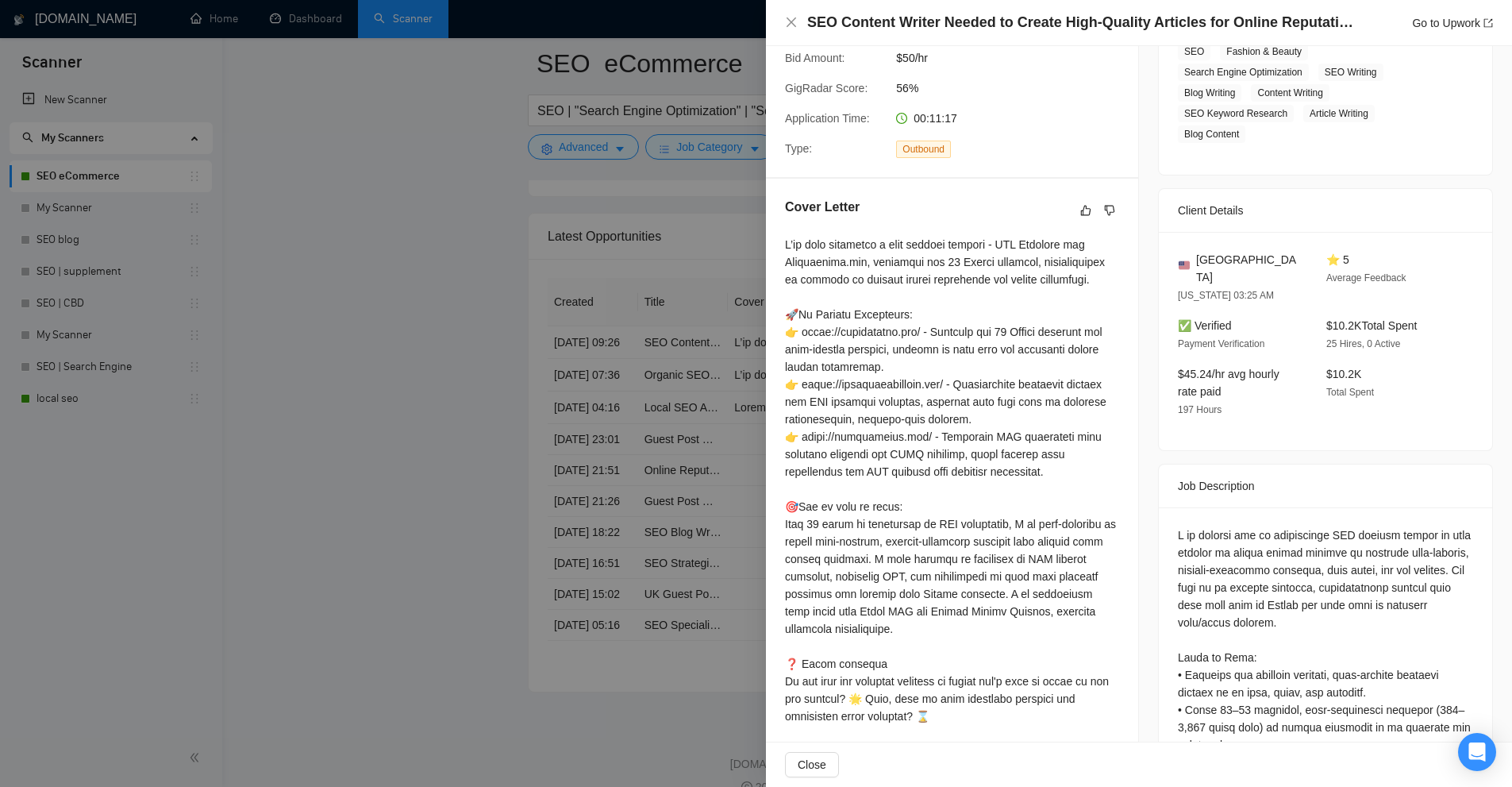
click at [853, 342] on div at bounding box center [952, 533] width 334 height 594
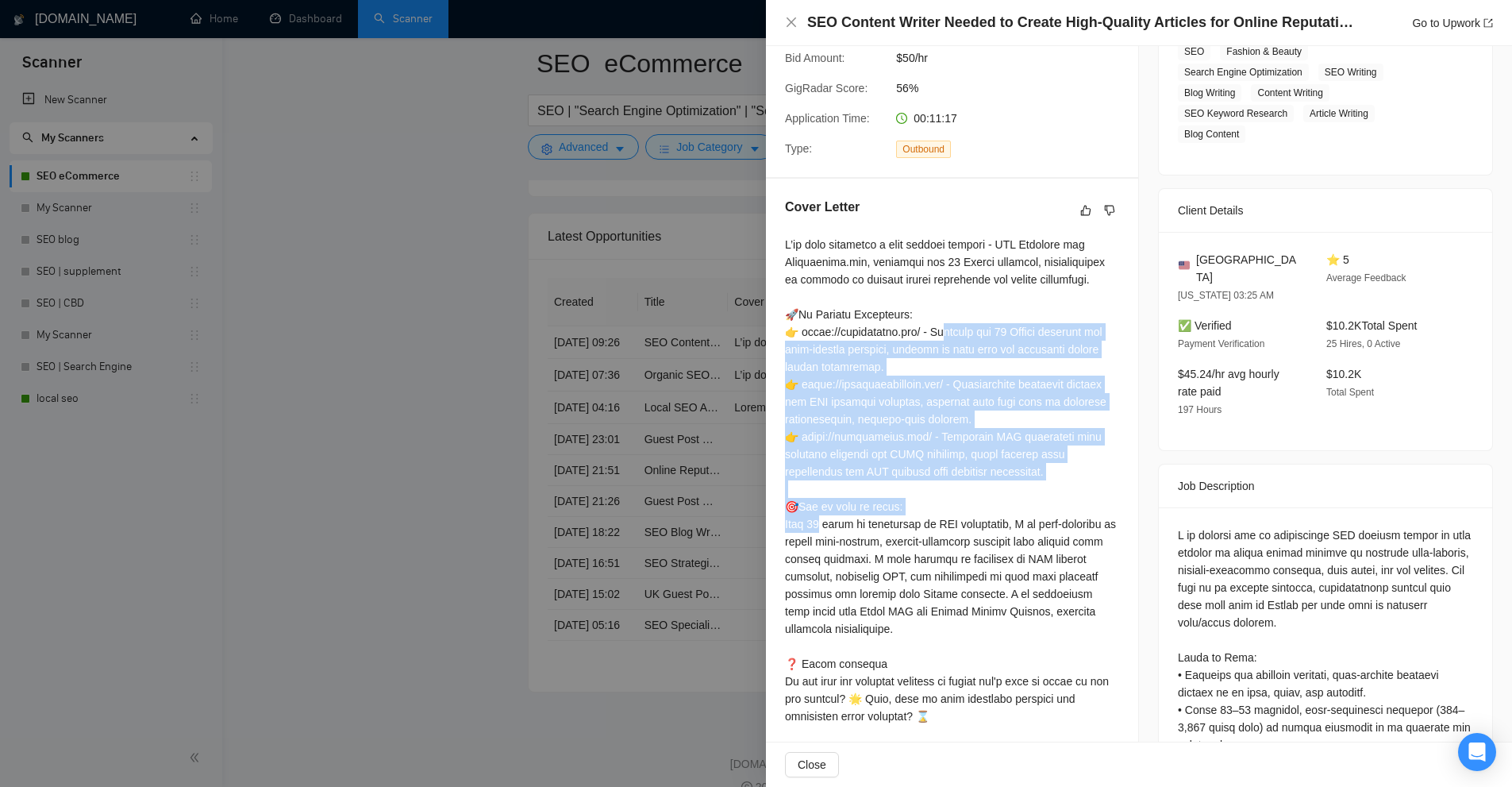
drag, startPoint x: 853, startPoint y: 342, endPoint x: 849, endPoint y: 490, distance: 148.1
click at [849, 490] on div at bounding box center [952, 533] width 334 height 594
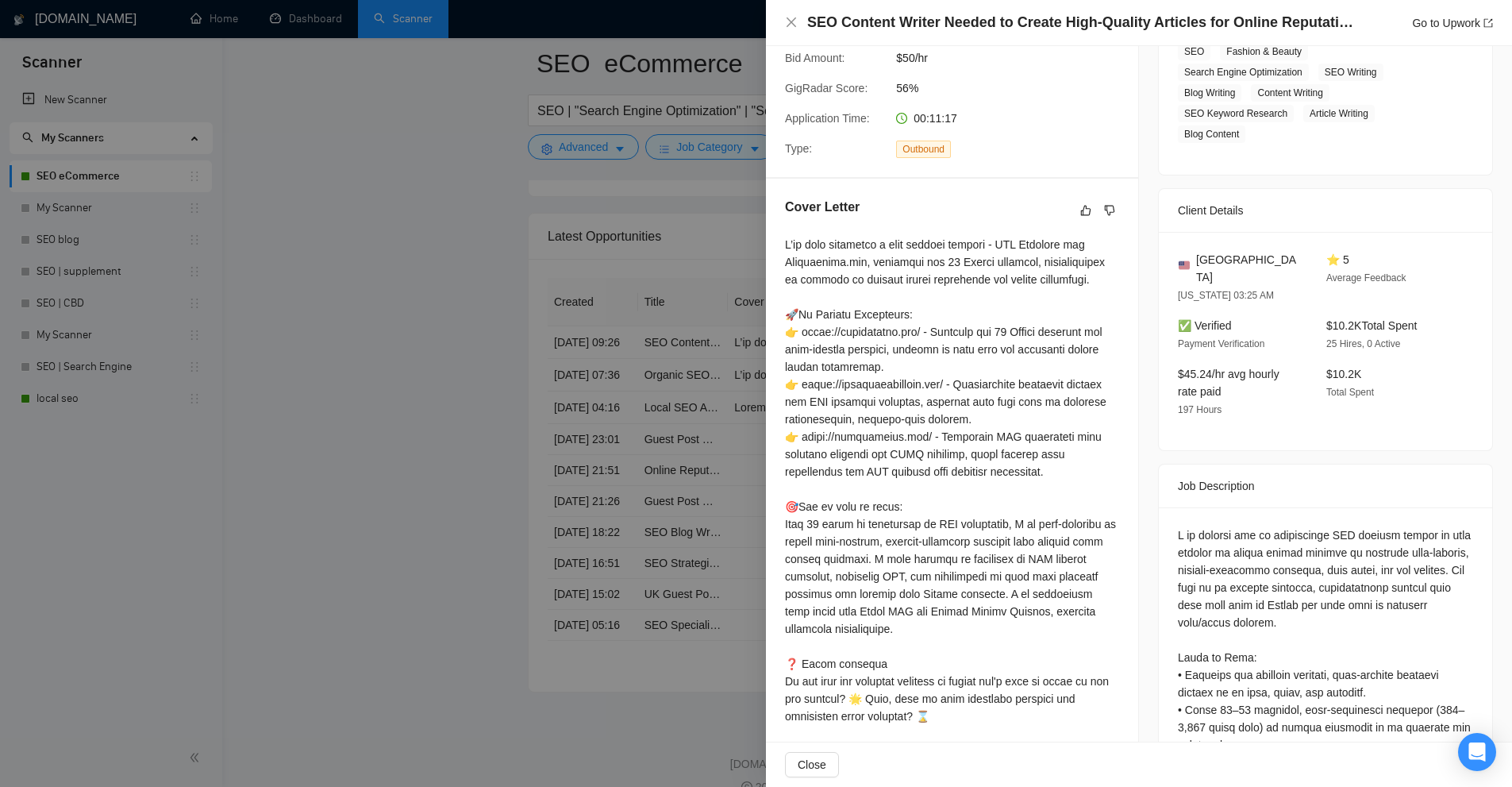
click at [566, 429] on div at bounding box center [756, 393] width 1512 height 787
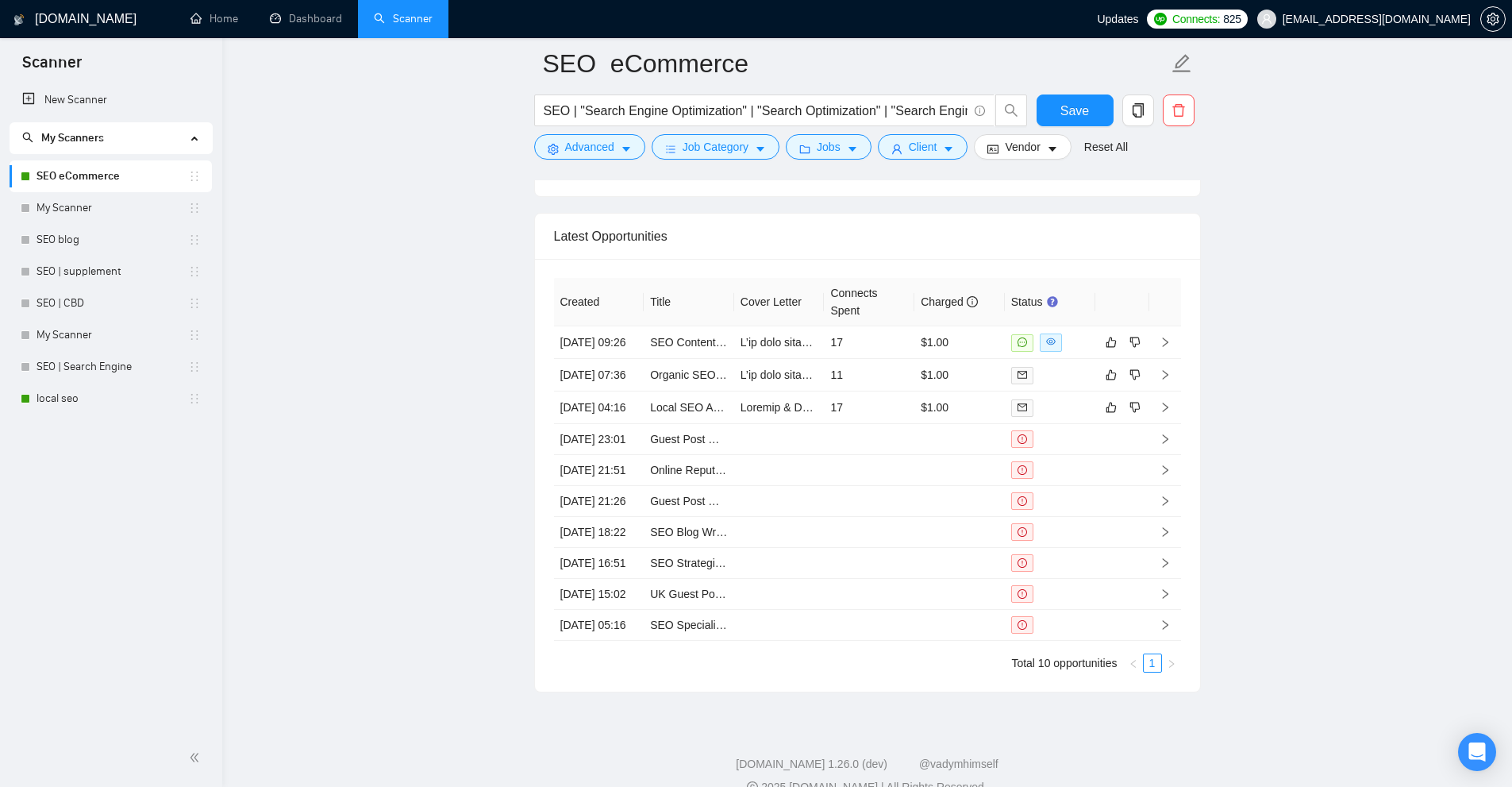
click at [816, 424] on td at bounding box center [779, 407] width 90 height 32
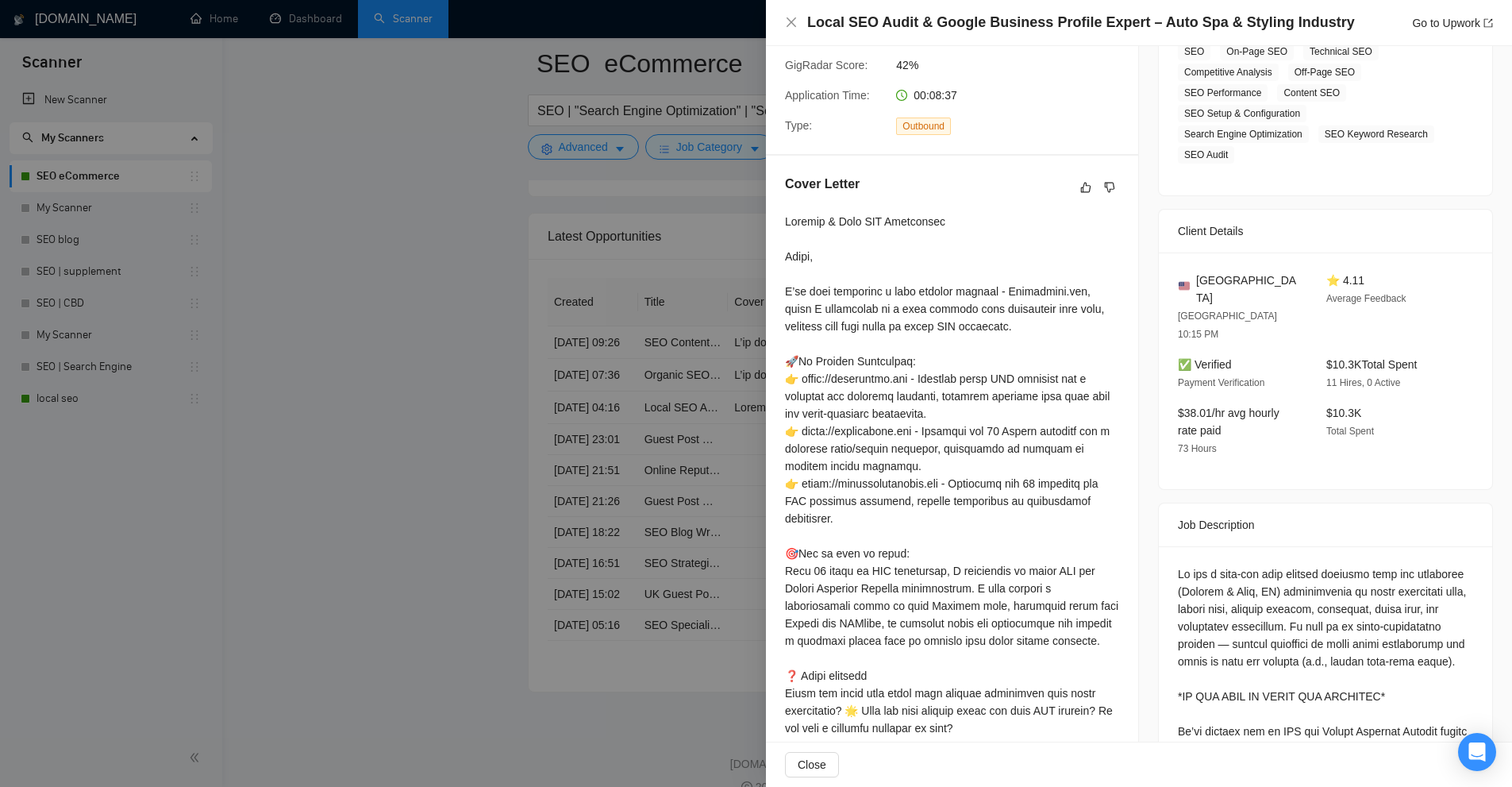
scroll to position [765, 0]
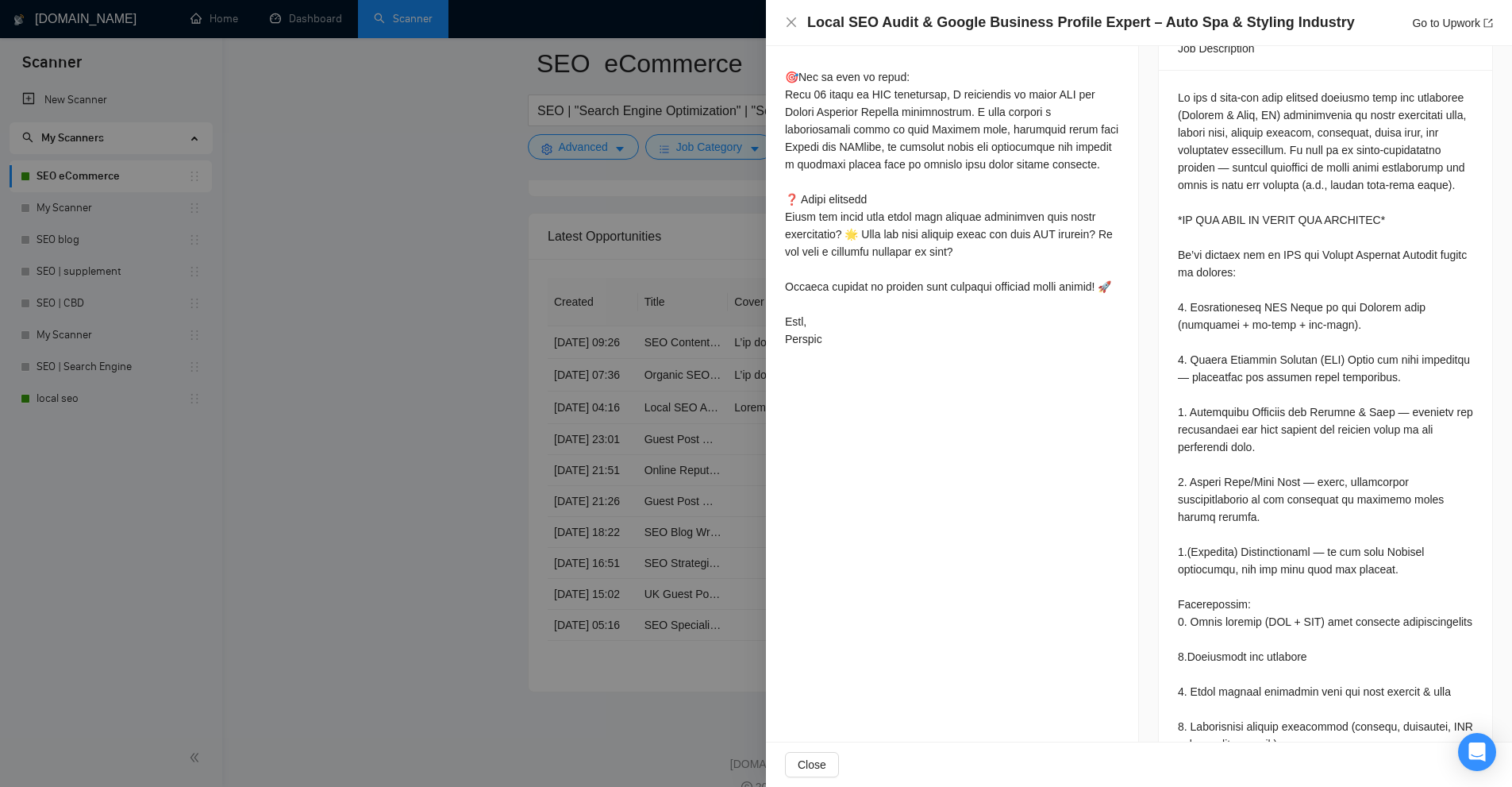
click at [433, 309] on div at bounding box center [756, 393] width 1512 height 787
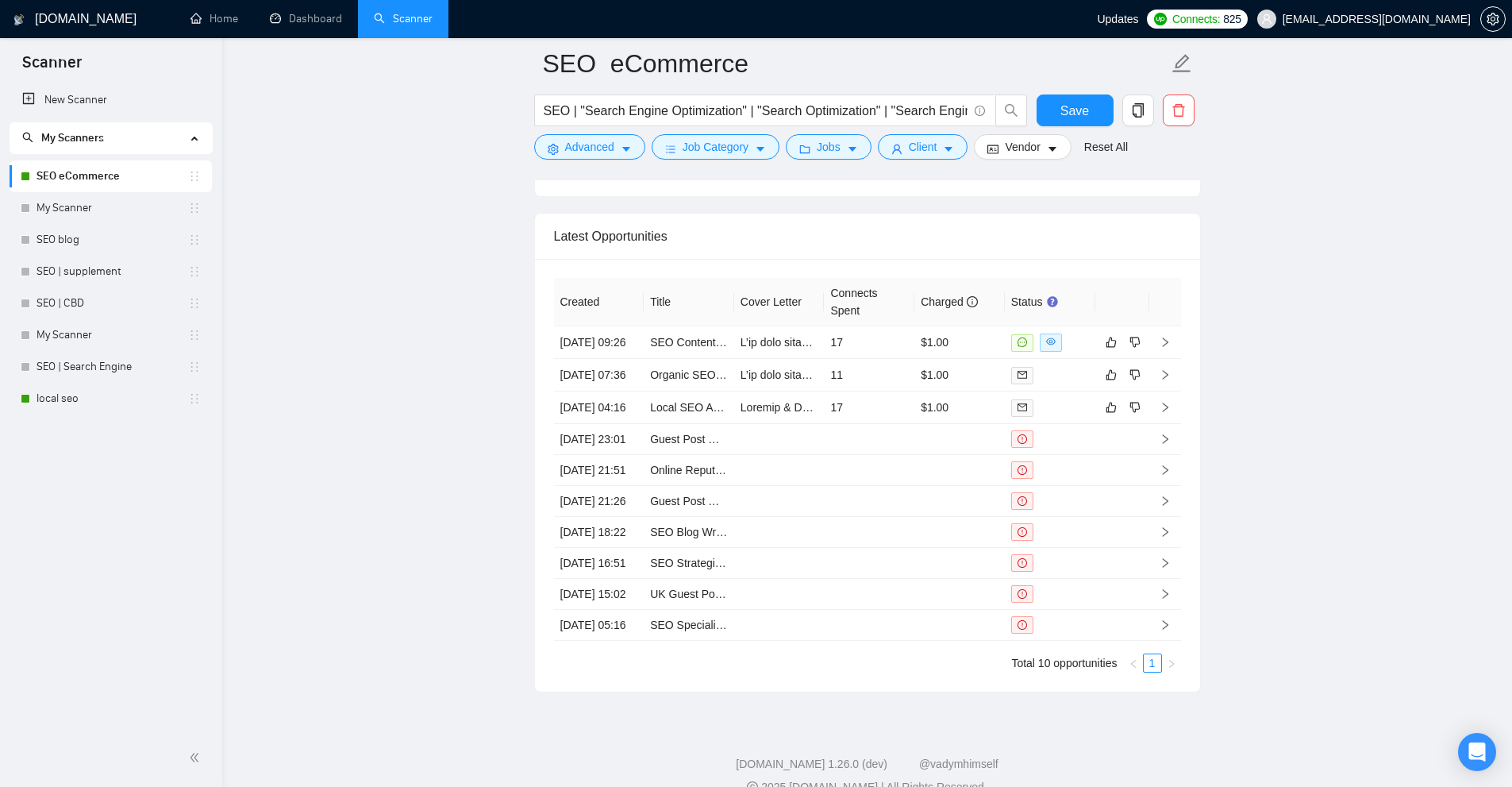
scroll to position [4405, 0]
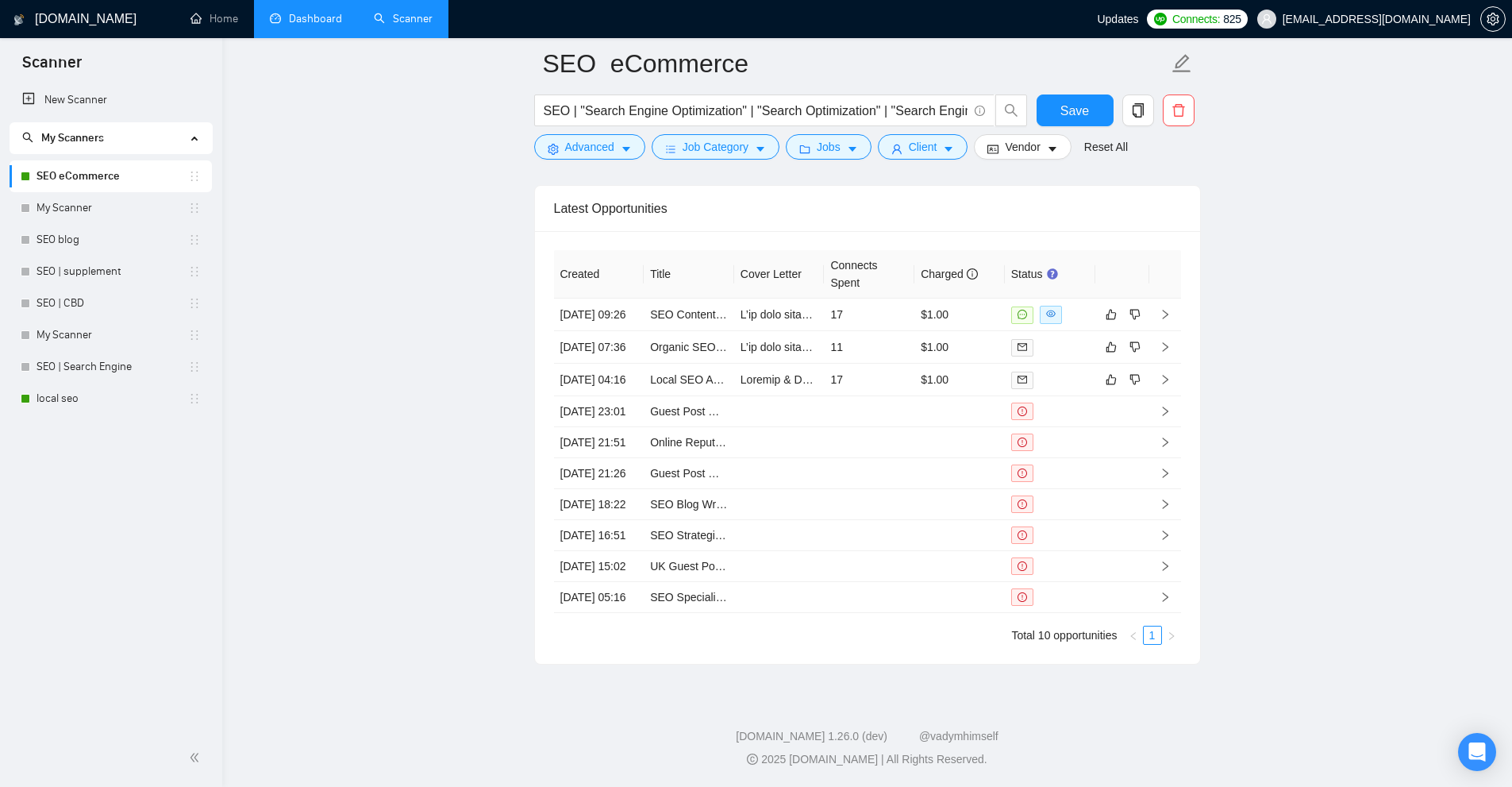
click at [333, 25] on link "Dashboard" at bounding box center [305, 18] width 72 height 13
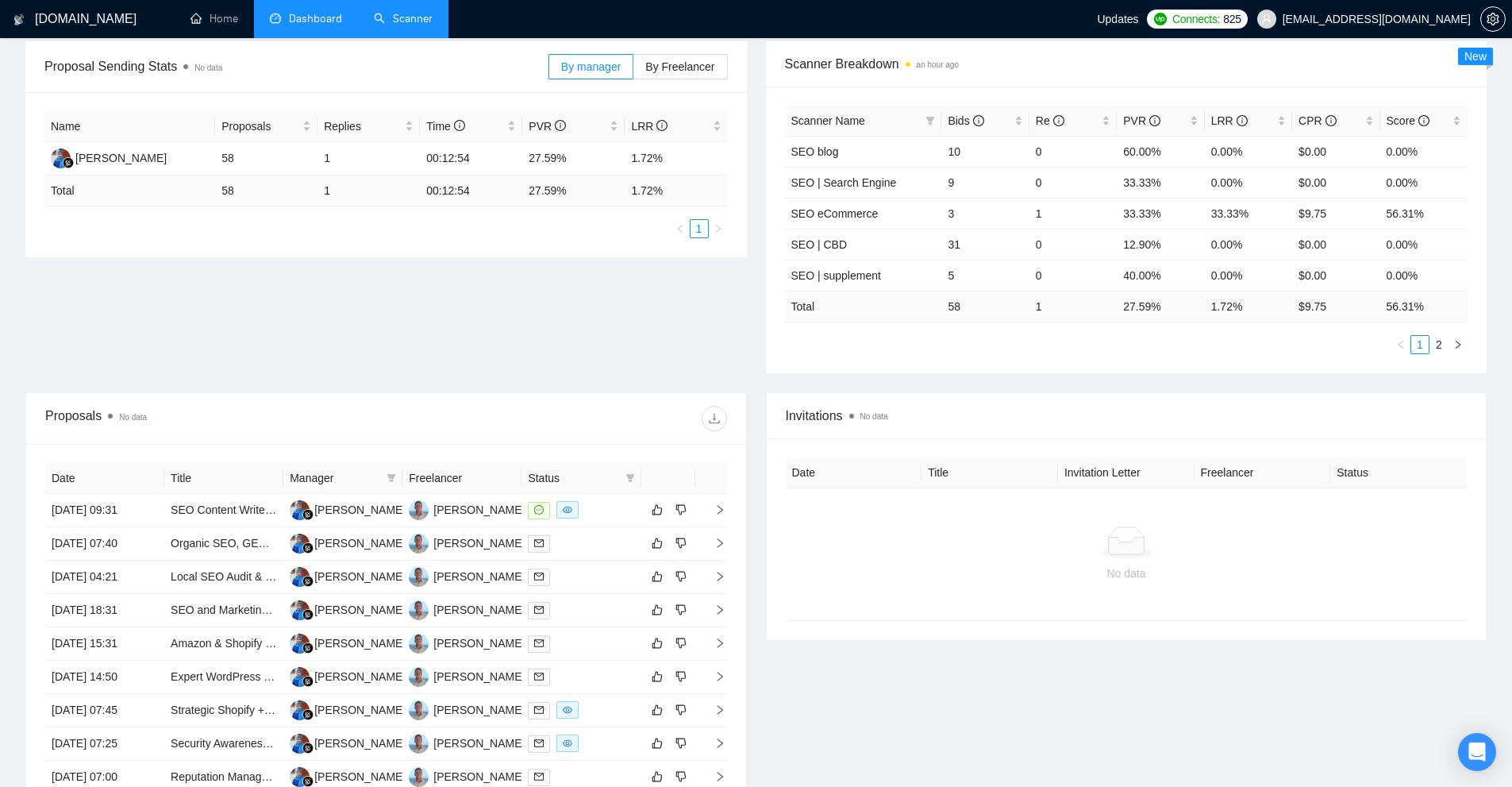
scroll to position [318, 0]
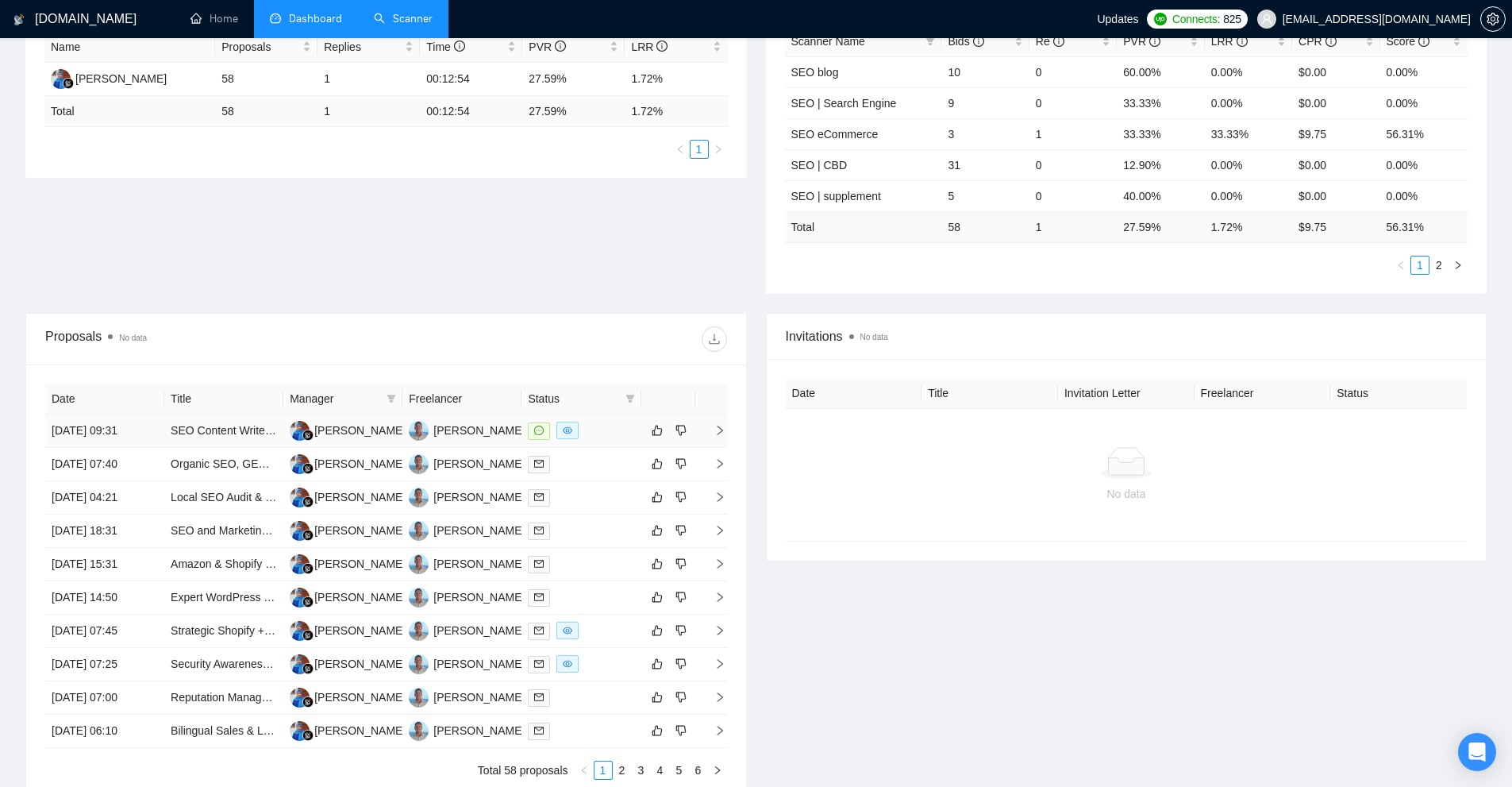
click at [386, 442] on td "[PERSON_NAME]" at bounding box center [343, 431] width 119 height 33
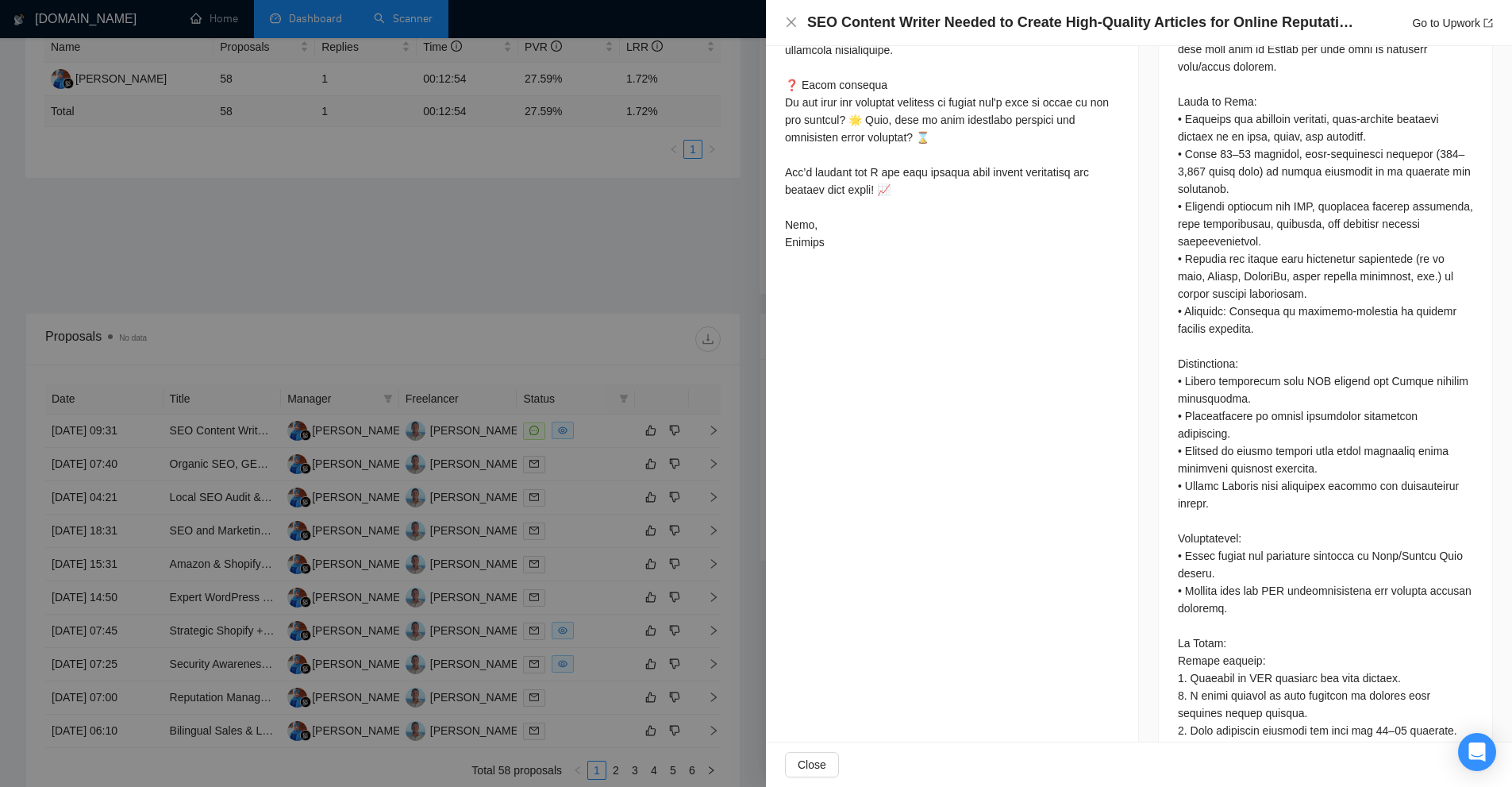
scroll to position [368, 0]
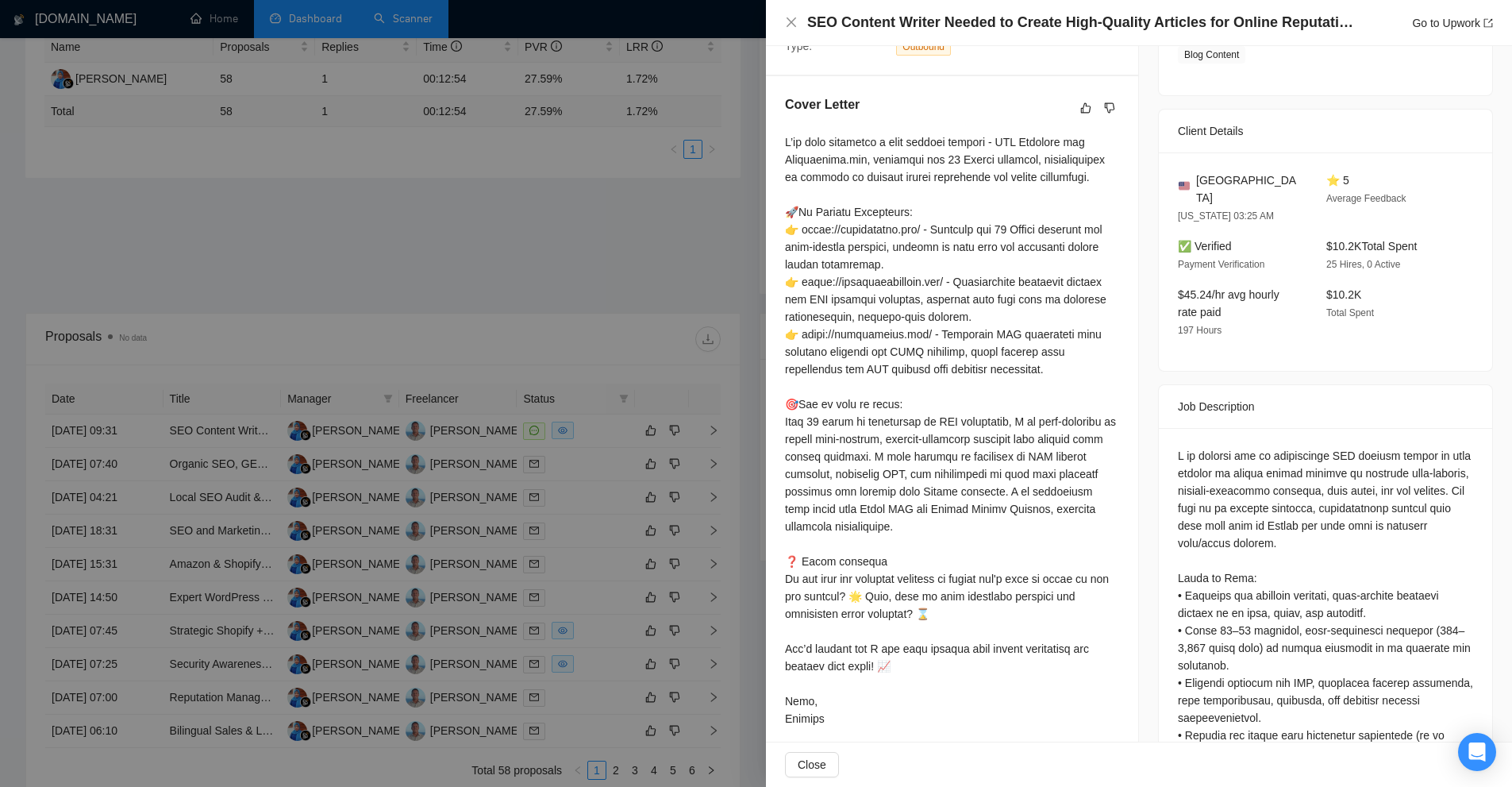
click at [677, 275] on div at bounding box center [756, 393] width 1512 height 787
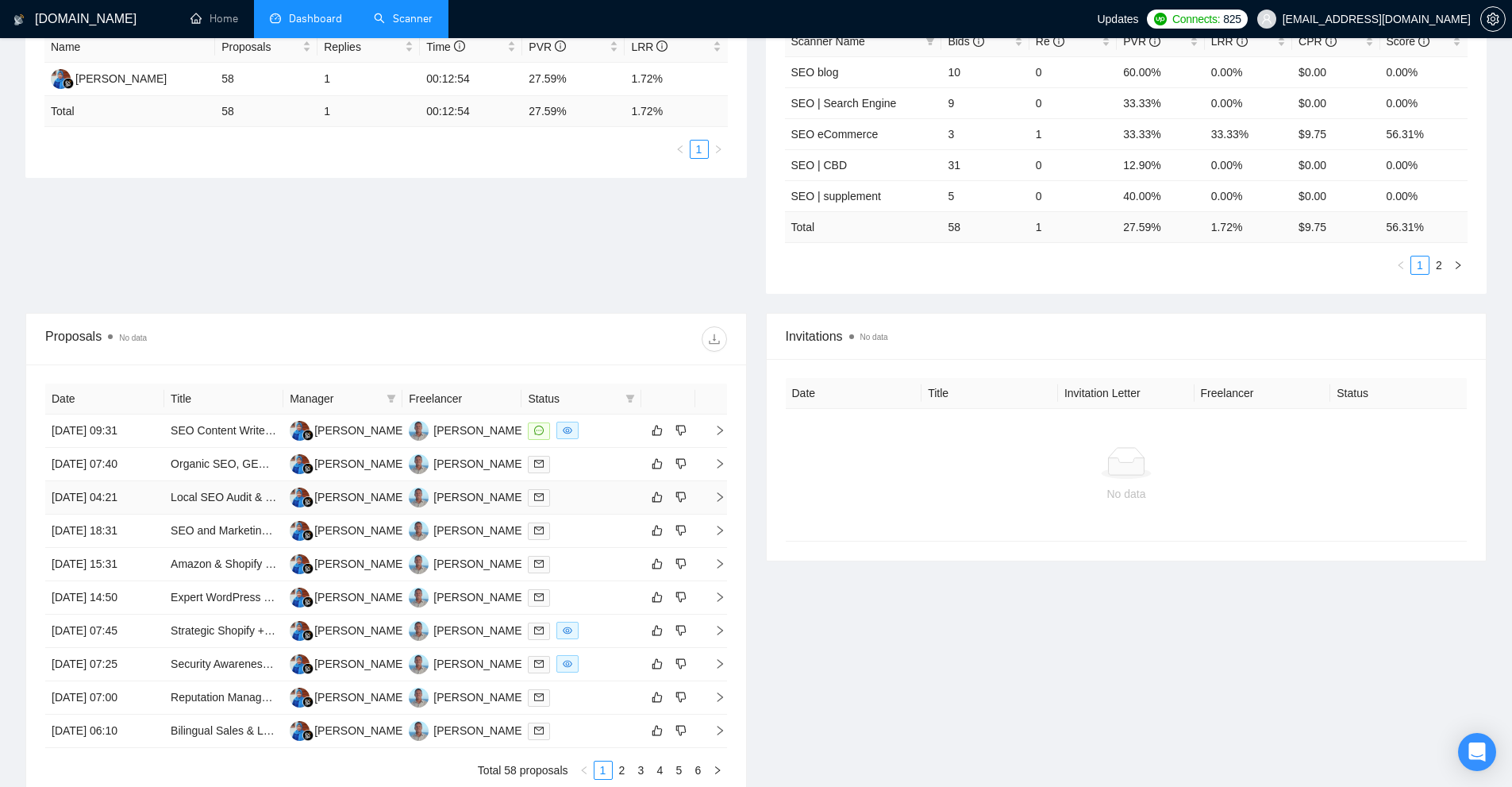
click at [572, 505] on div at bounding box center [581, 497] width 107 height 18
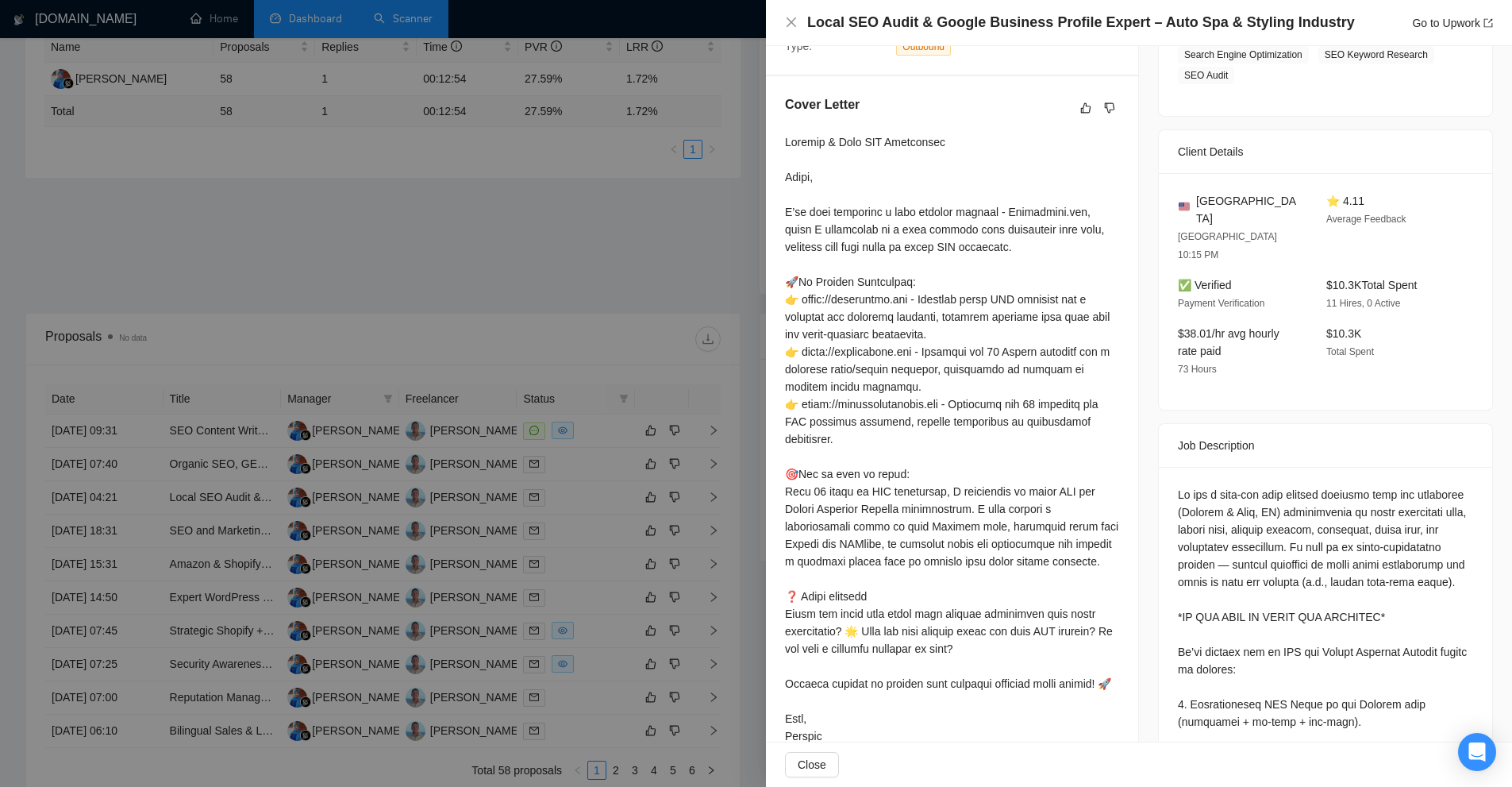
scroll to position [845, 0]
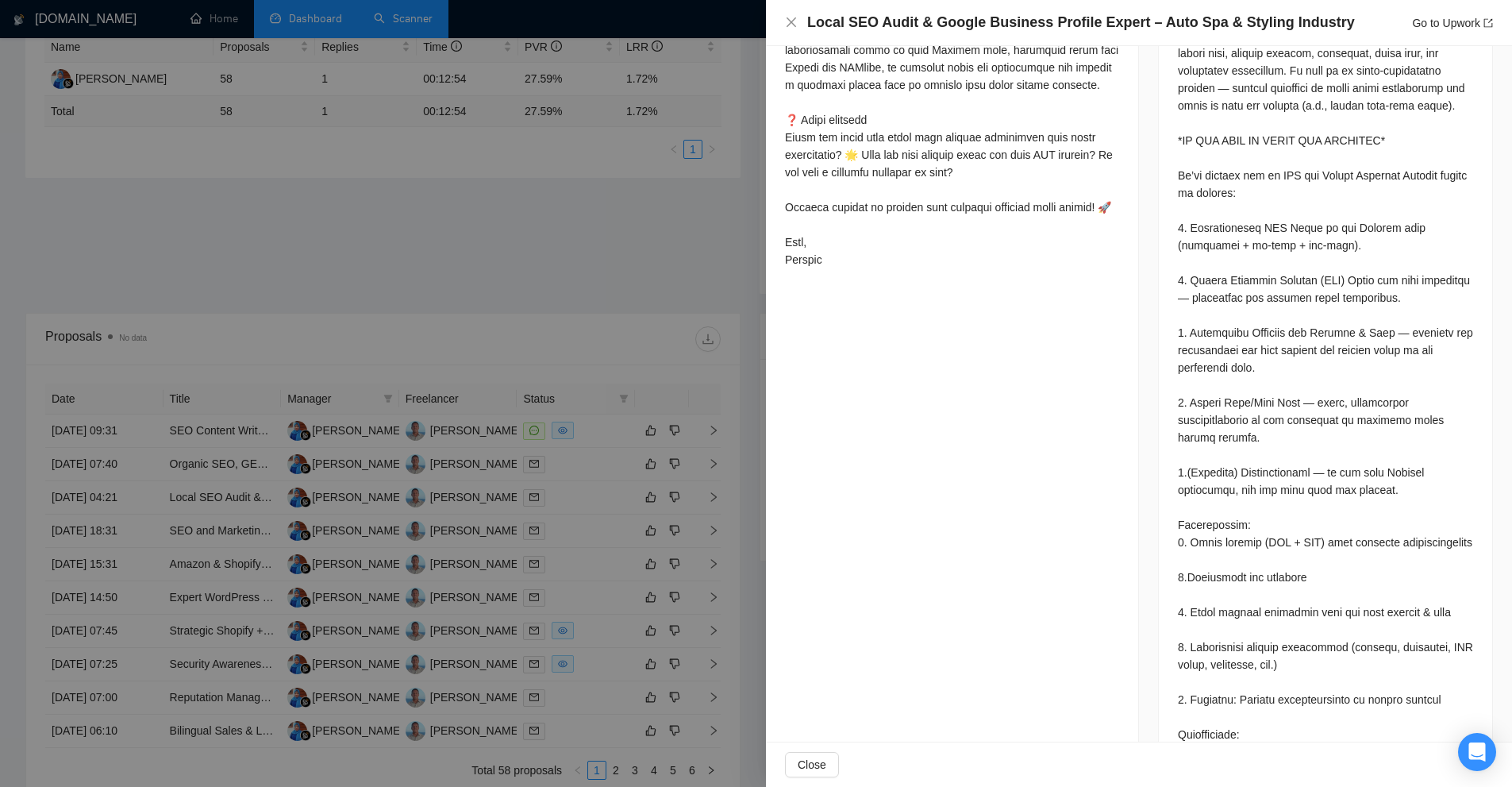
click at [563, 420] on div at bounding box center [756, 393] width 1512 height 787
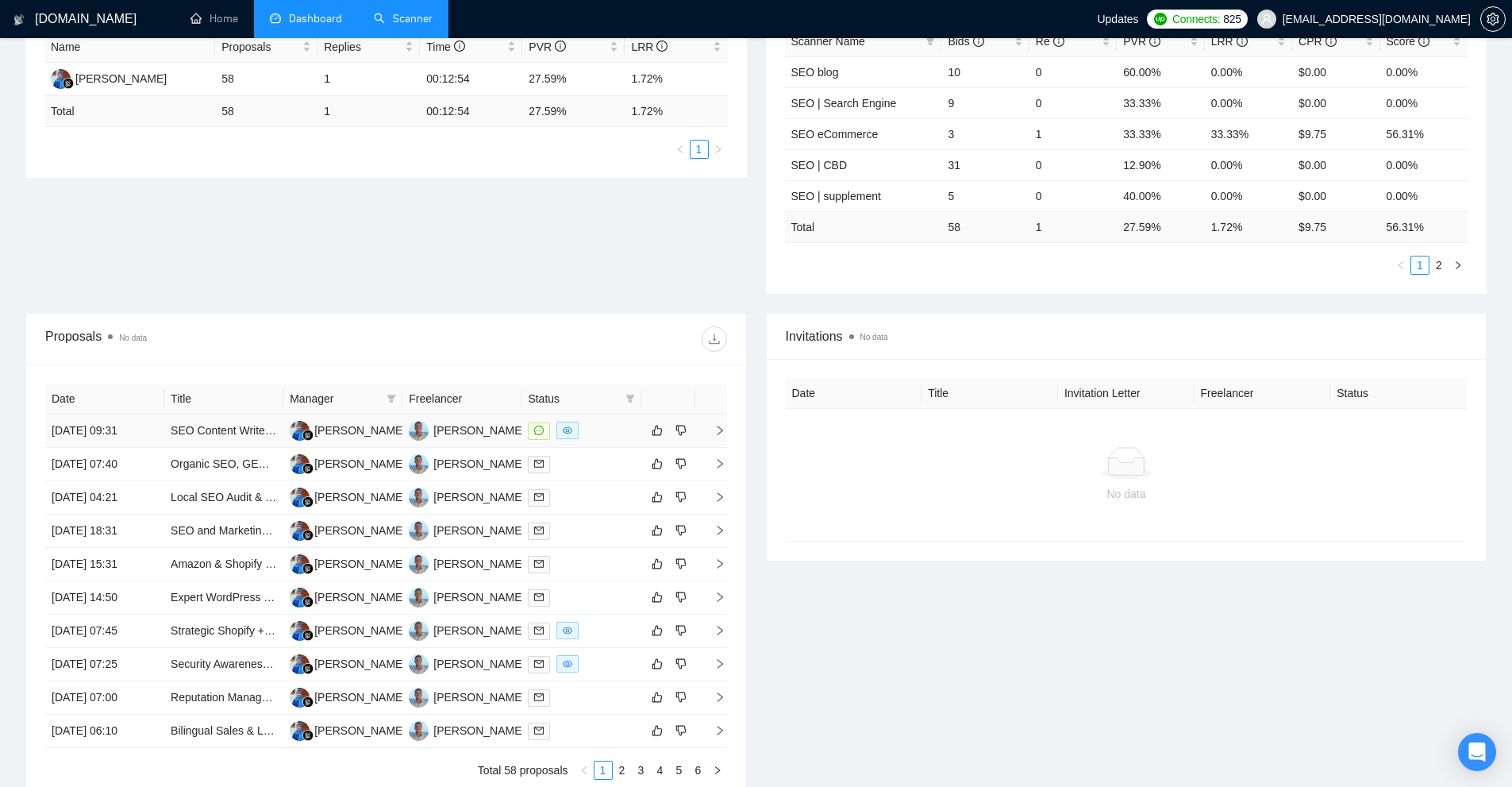
click at [618, 439] on div at bounding box center [581, 431] width 107 height 18
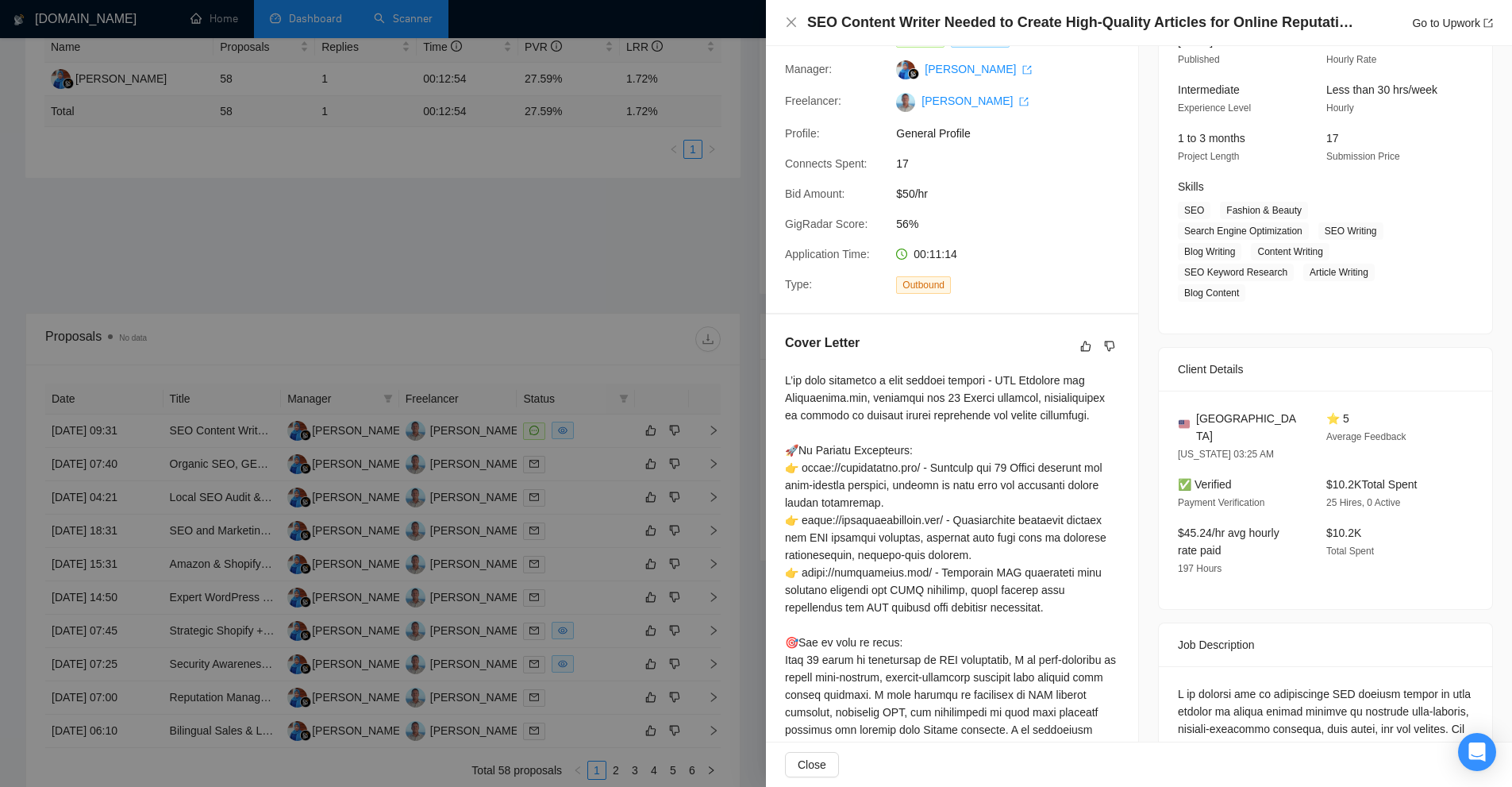
scroll to position [0, 0]
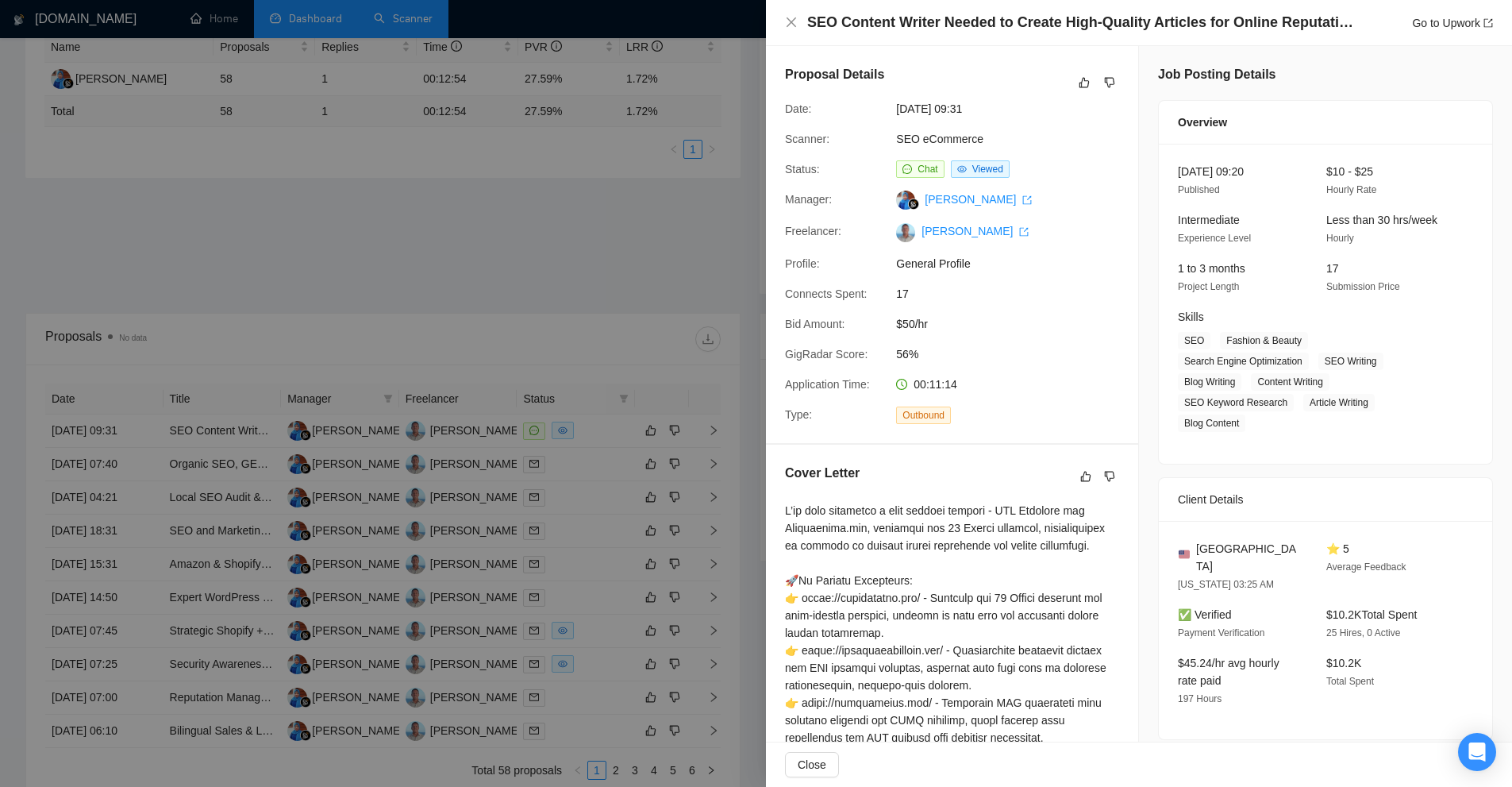
click at [677, 441] on div at bounding box center [756, 393] width 1512 height 787
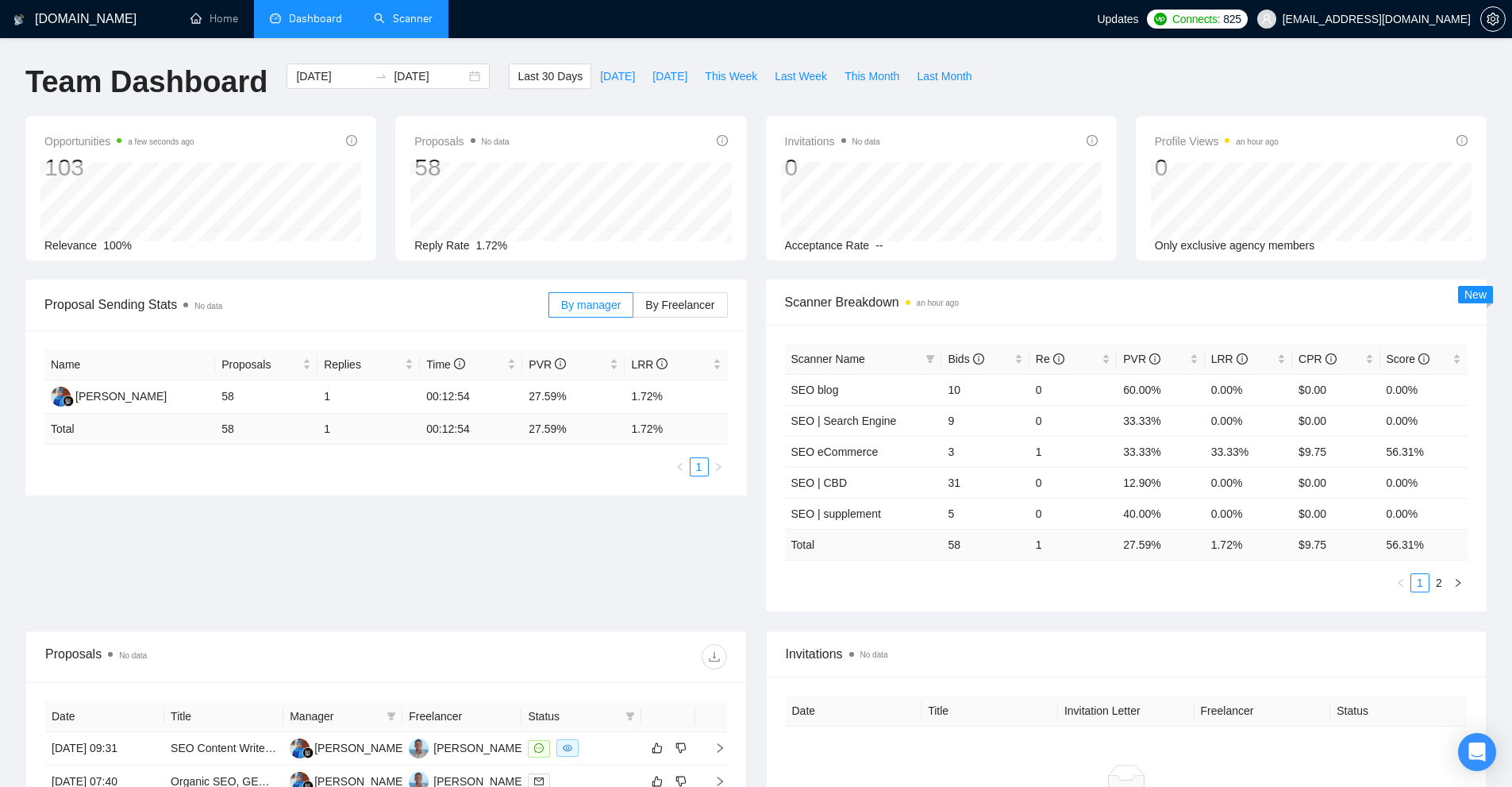
click at [392, 21] on link "Scanner" at bounding box center [403, 18] width 59 height 13
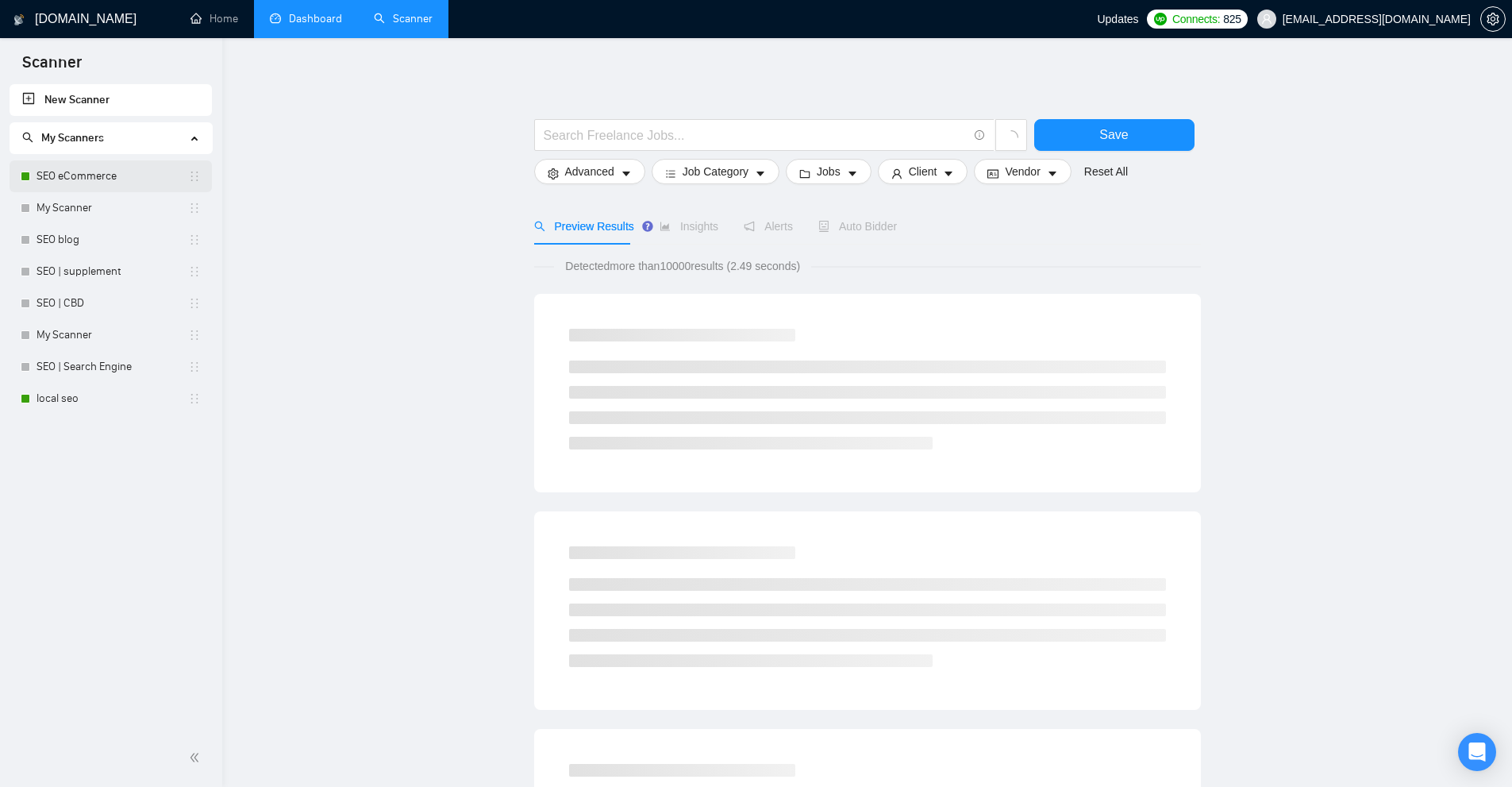
click at [84, 187] on link "SEO eCommerce" at bounding box center [112, 176] width 151 height 31
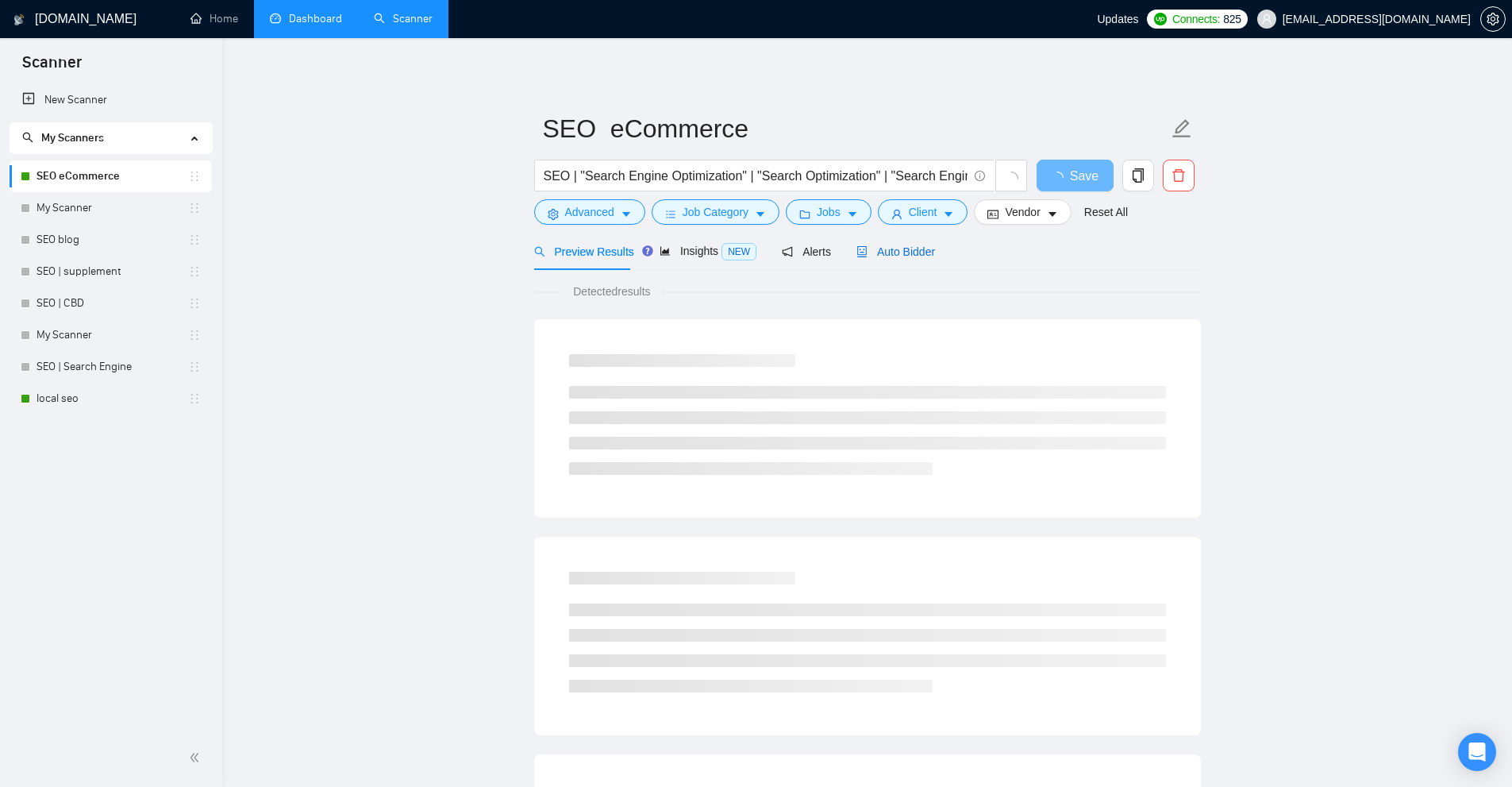
click at [902, 250] on span "Auto Bidder" at bounding box center [895, 251] width 79 height 12
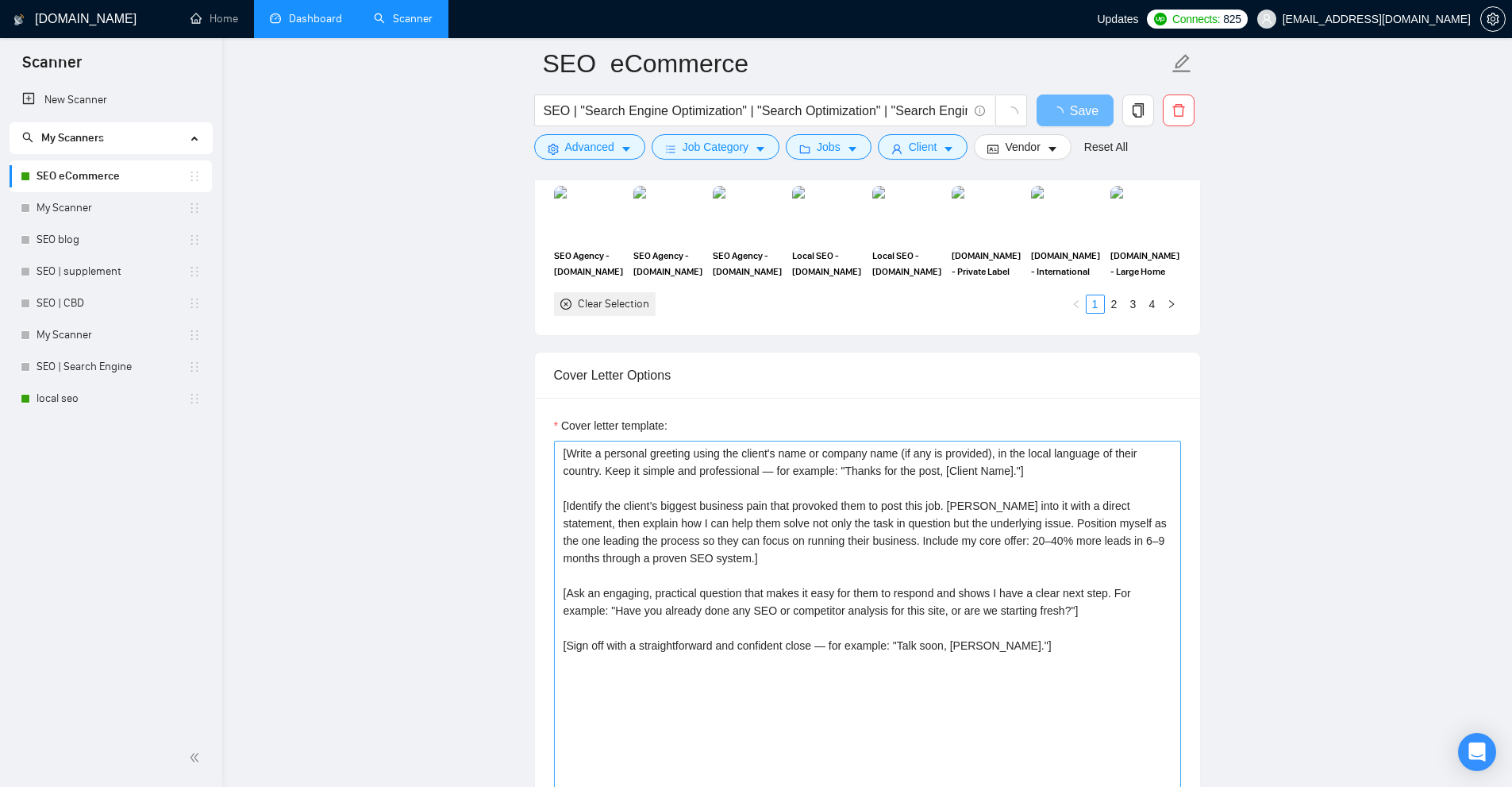
scroll to position [1747, 0]
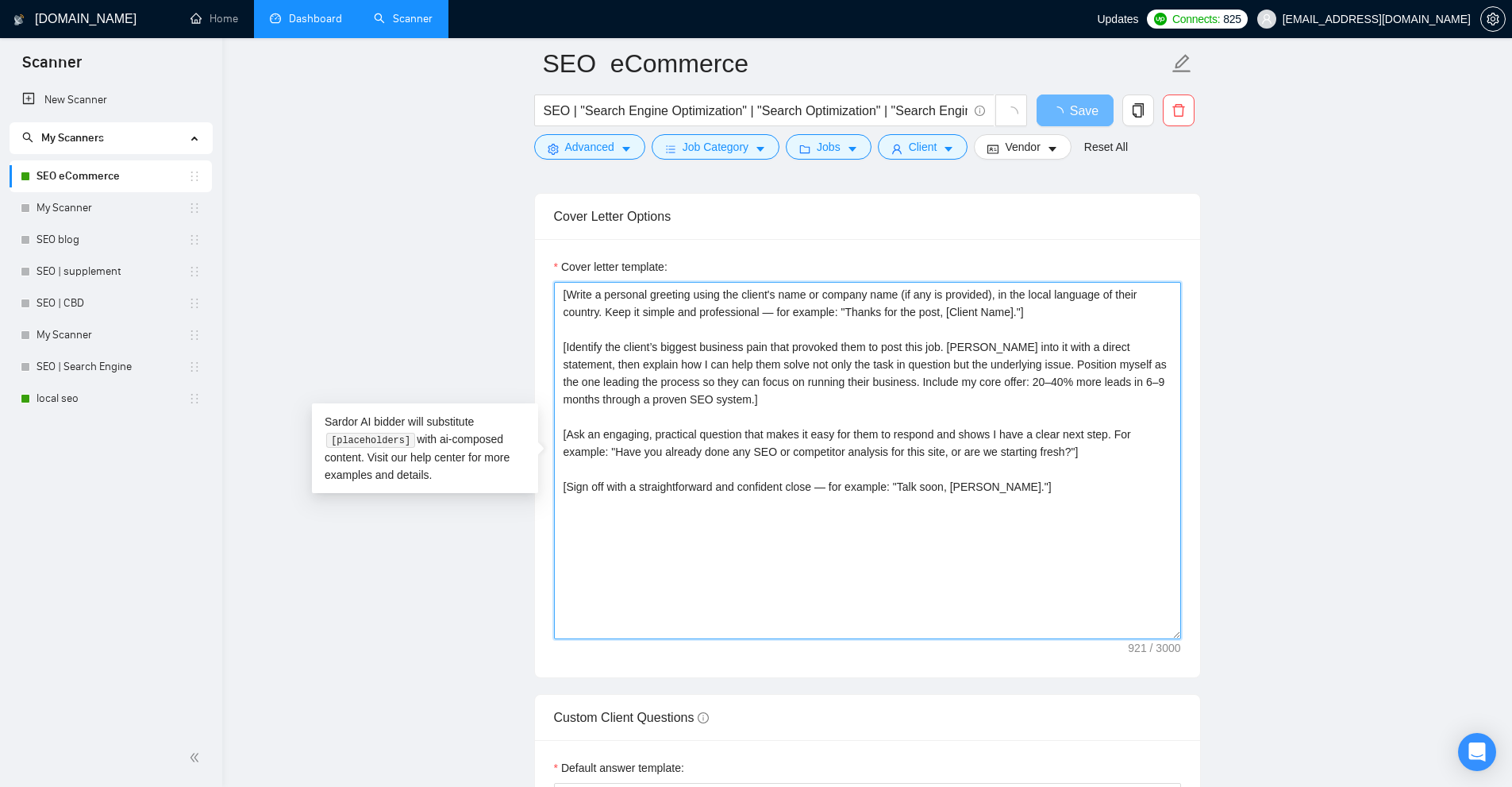
drag, startPoint x: 1041, startPoint y: 517, endPoint x: 553, endPoint y: 353, distance: 514.8
click at [553, 353] on div "Cover letter template: [Write a personal greeting using the client's name or co…" at bounding box center [868, 458] width 665 height 439
click at [637, 328] on textarea "[Write a personal greeting using the client's name or company name (if any is p…" at bounding box center [868, 461] width 627 height 358
click at [642, 353] on textarea "[Write a personal greeting using the client's name or company name (if any is p…" at bounding box center [868, 461] width 627 height 358
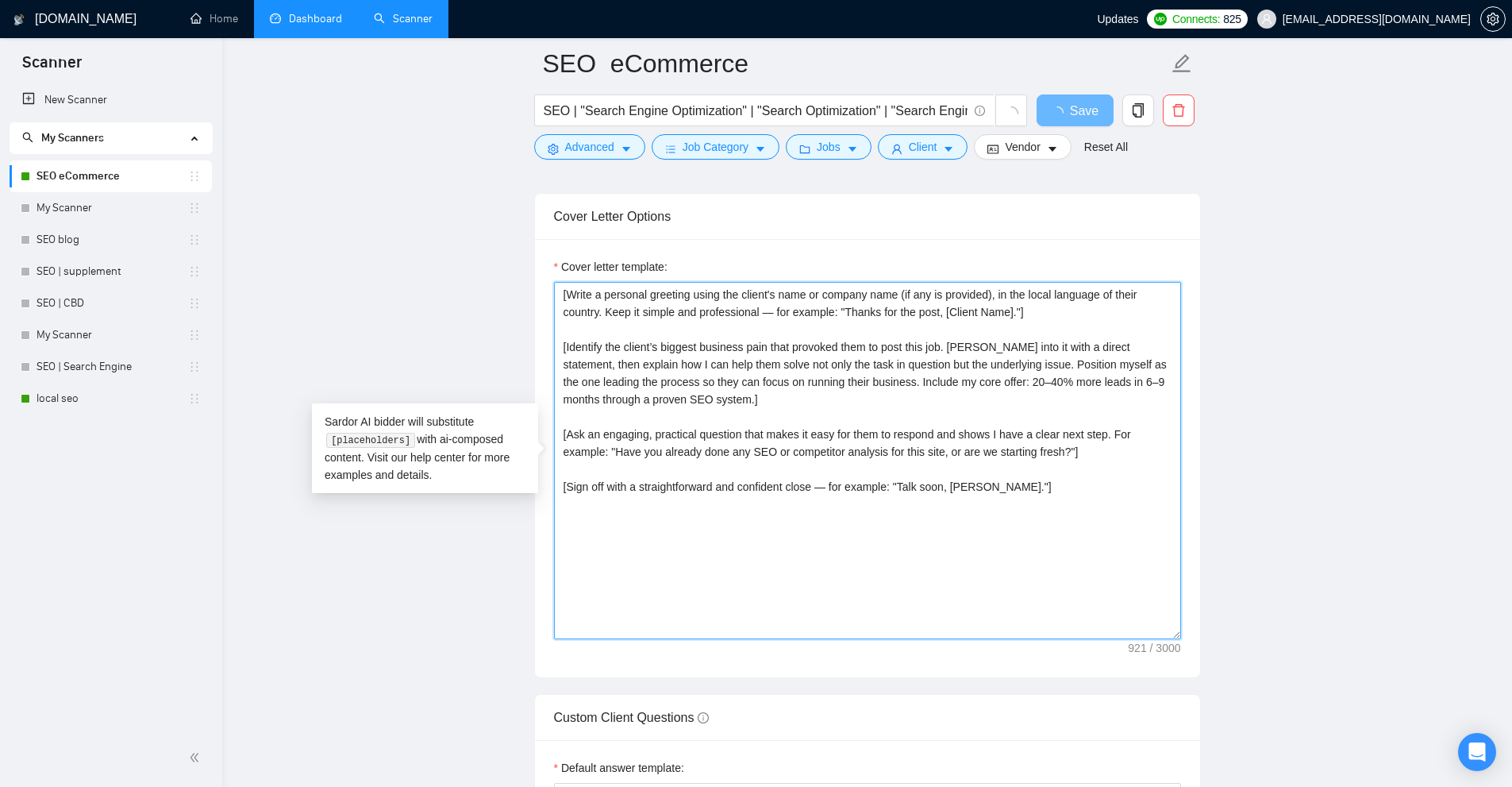
click at [642, 353] on textarea "[Write a personal greeting using the client's name or company name (if any is p…" at bounding box center [868, 461] width 627 height 358
click at [731, 358] on textarea "[Write a personal greeting using the client's name or company name (if any is p…" at bounding box center [868, 461] width 627 height 358
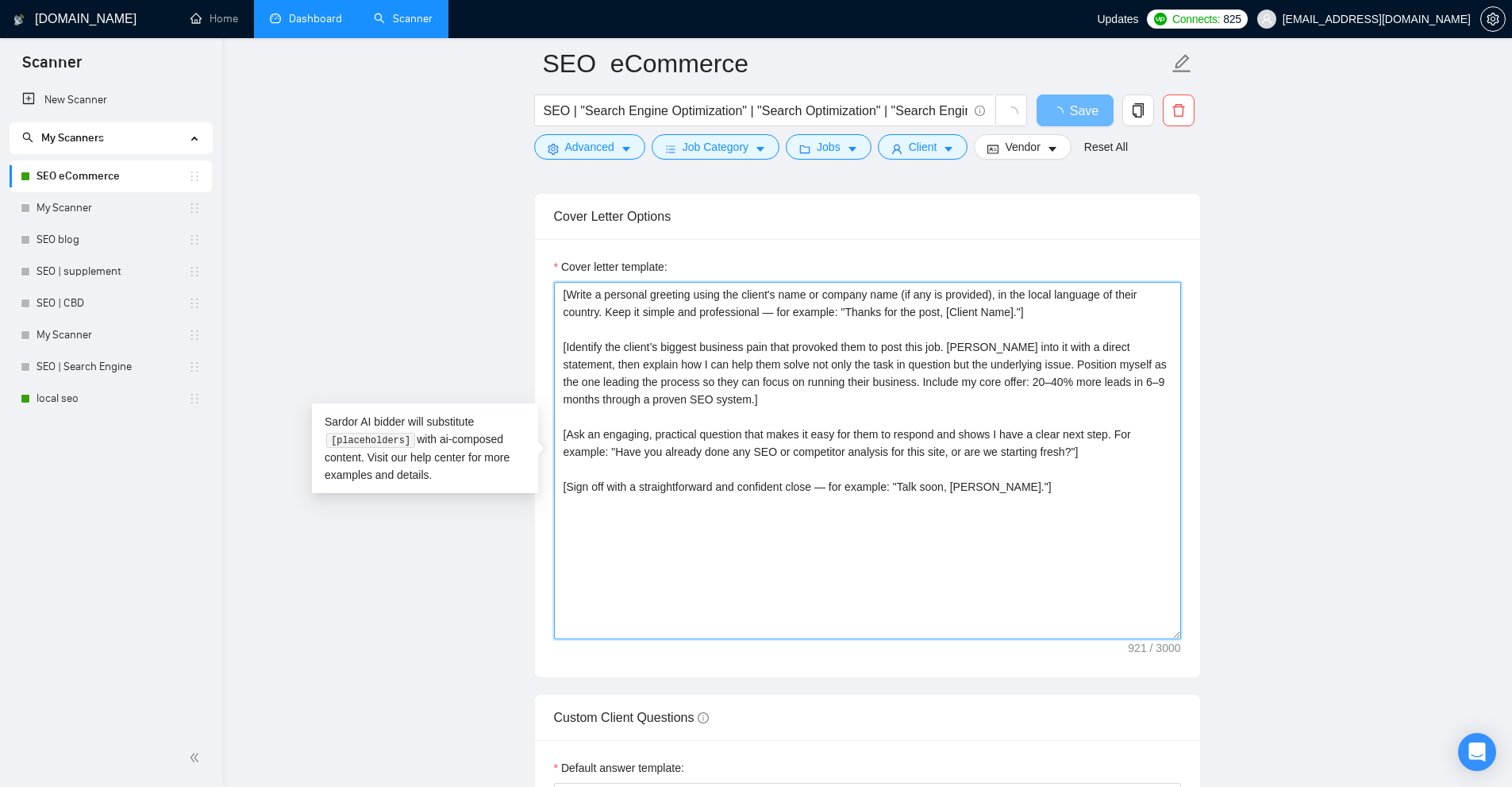
click at [731, 358] on textarea "[Write a personal greeting using the client's name or company name (if any is p…" at bounding box center [868, 461] width 627 height 358
click at [798, 384] on textarea "[Write a personal greeting using the client's name or company name (if any is p…" at bounding box center [868, 461] width 627 height 358
click at [792, 405] on textarea "[Write a personal greeting using the client's name or company name (if any is p…" at bounding box center [868, 461] width 627 height 358
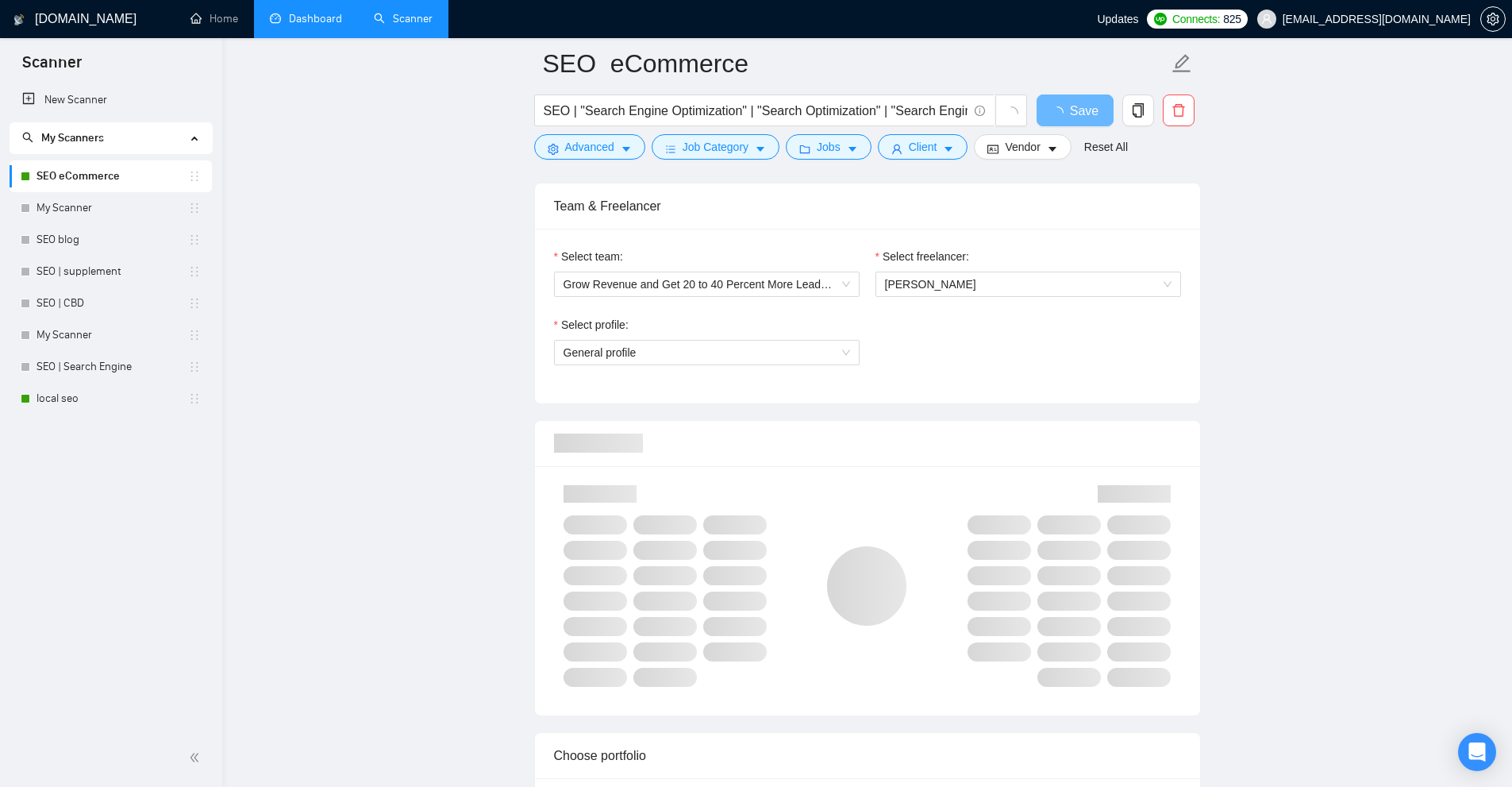
scroll to position [0, 0]
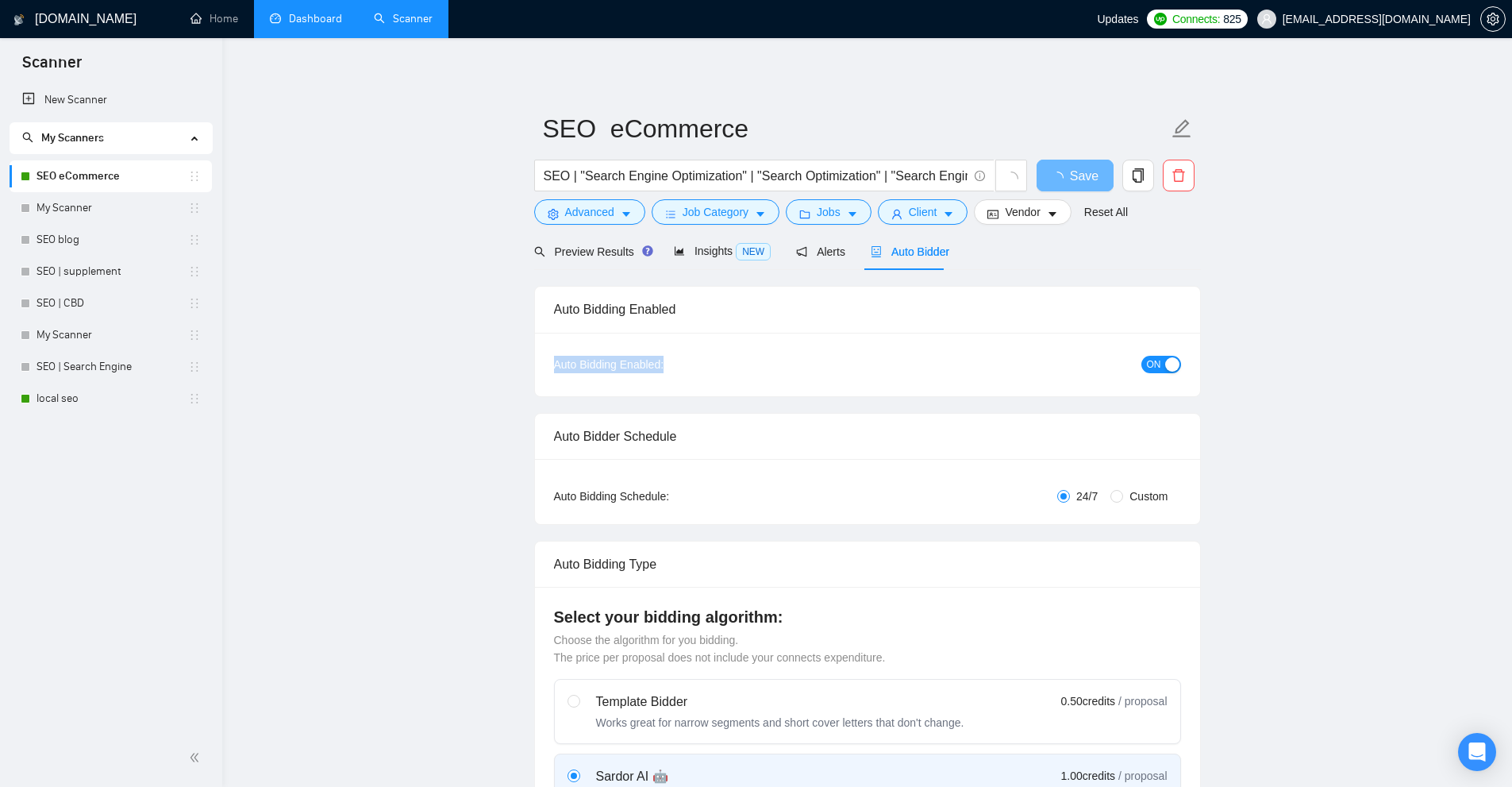
drag, startPoint x: 525, startPoint y: 363, endPoint x: 691, endPoint y: 351, distance: 166.4
click at [691, 352] on div "Auto Bidding Enabled: ON" at bounding box center [868, 364] width 627 height 26
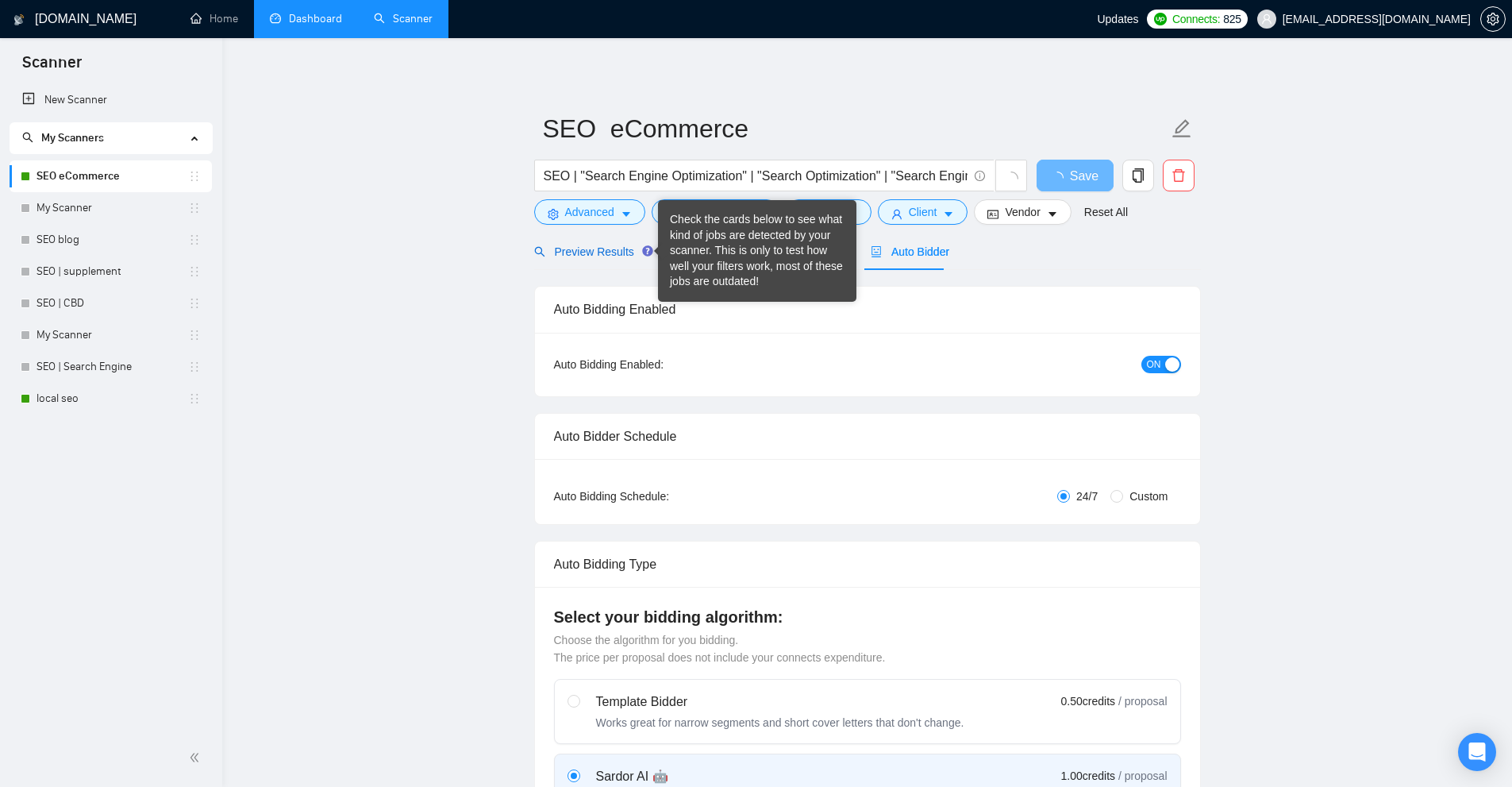
click at [621, 256] on span "Preview Results" at bounding box center [591, 251] width 114 height 12
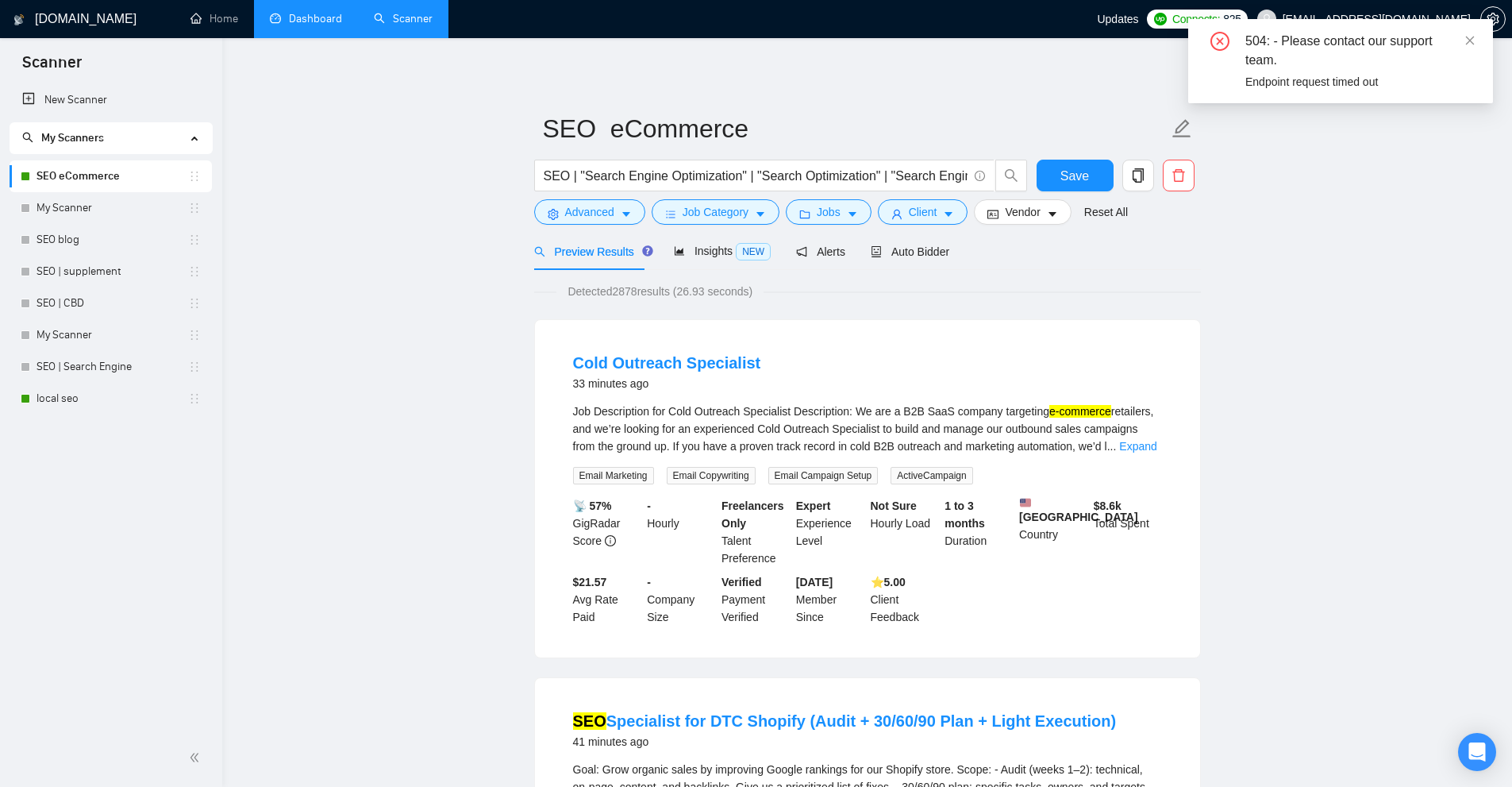
click at [289, 15] on link "Dashboard" at bounding box center [305, 18] width 72 height 13
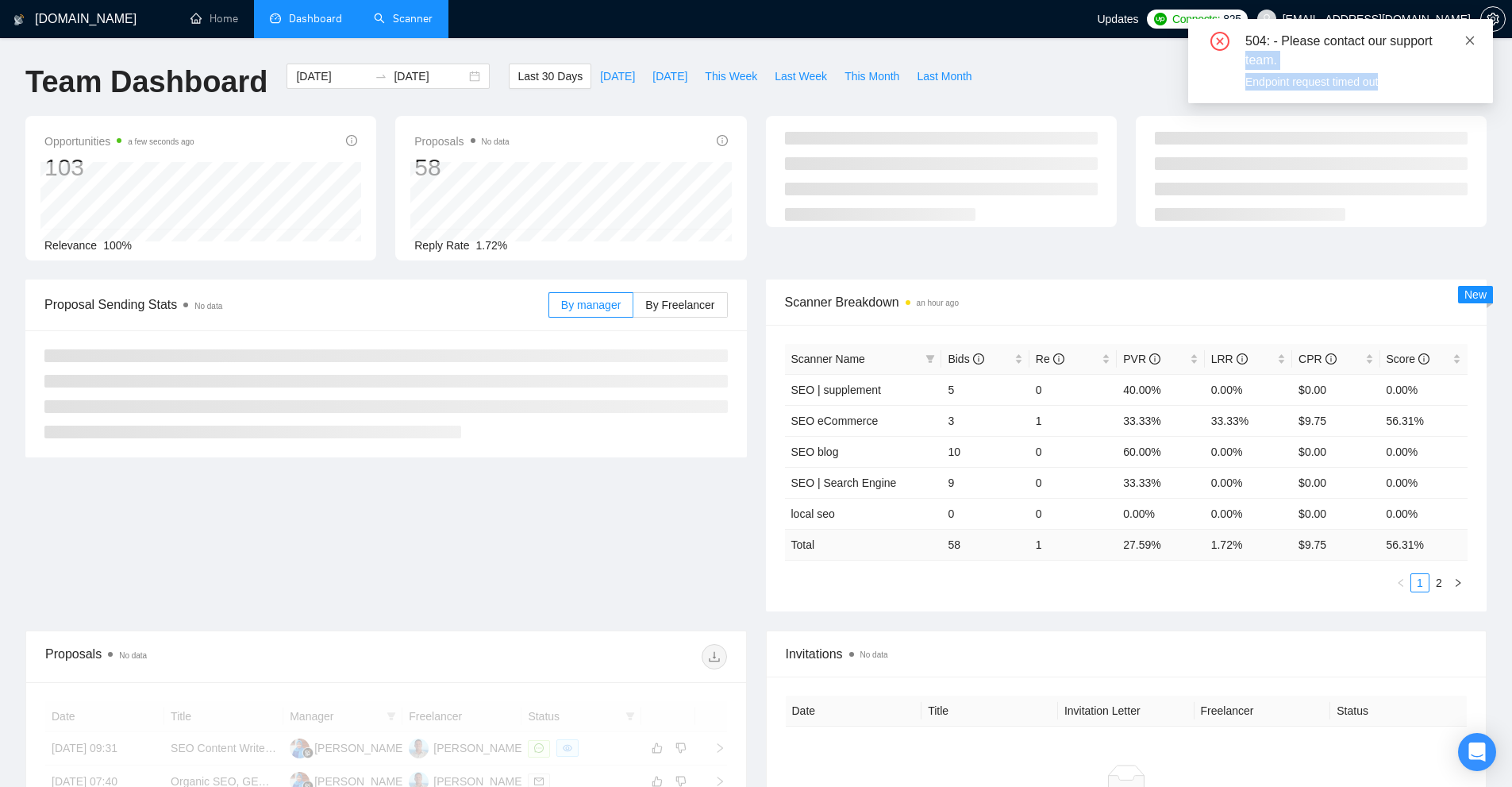
click at [1470, 31] on div "504: - Please contact our support team. Endpoint request timed out" at bounding box center [1340, 61] width 304 height 84
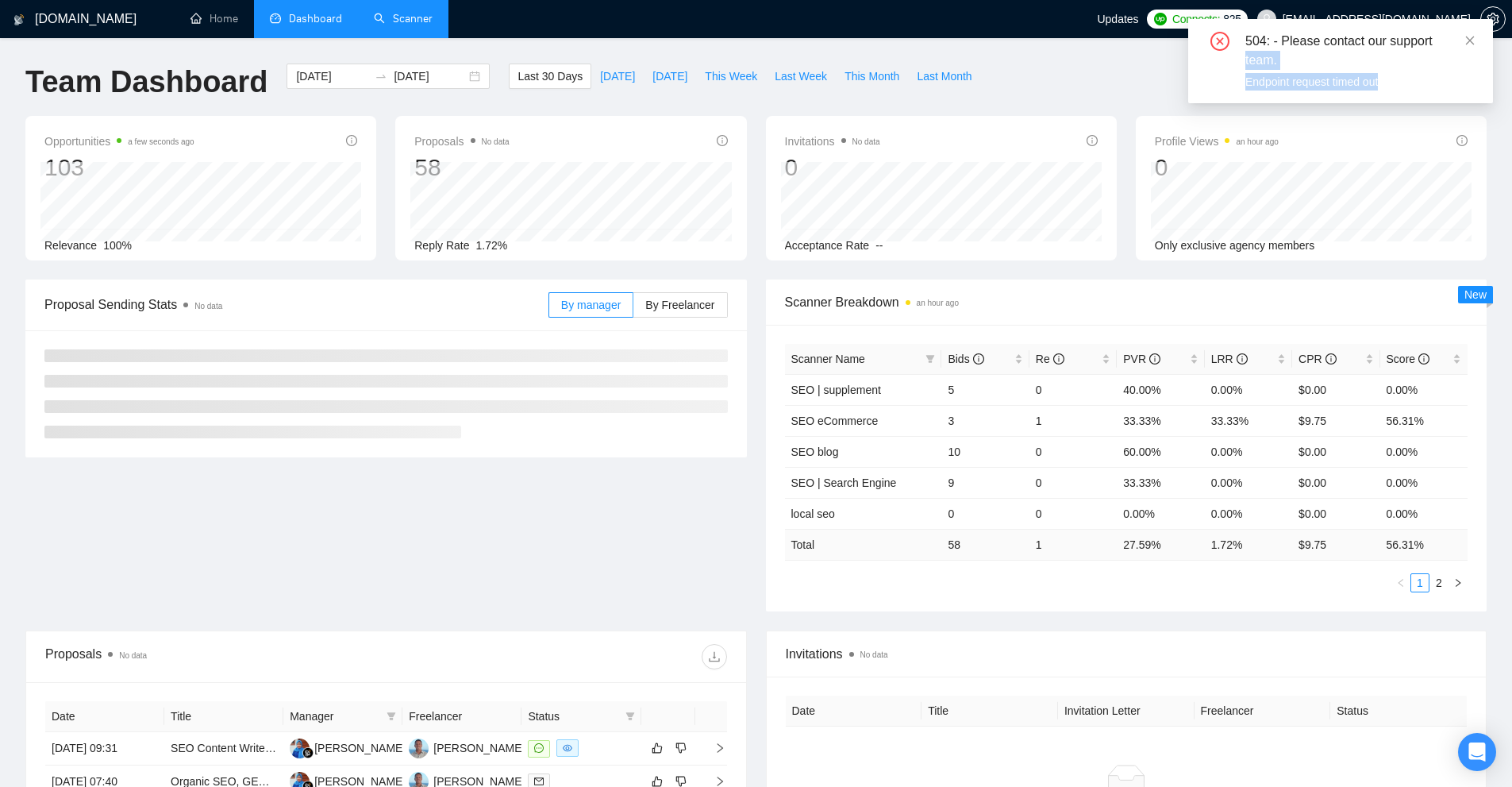
click at [1492, 22] on div "504: - Please contact our support team. Endpoint request timed out" at bounding box center [1340, 61] width 304 height 84
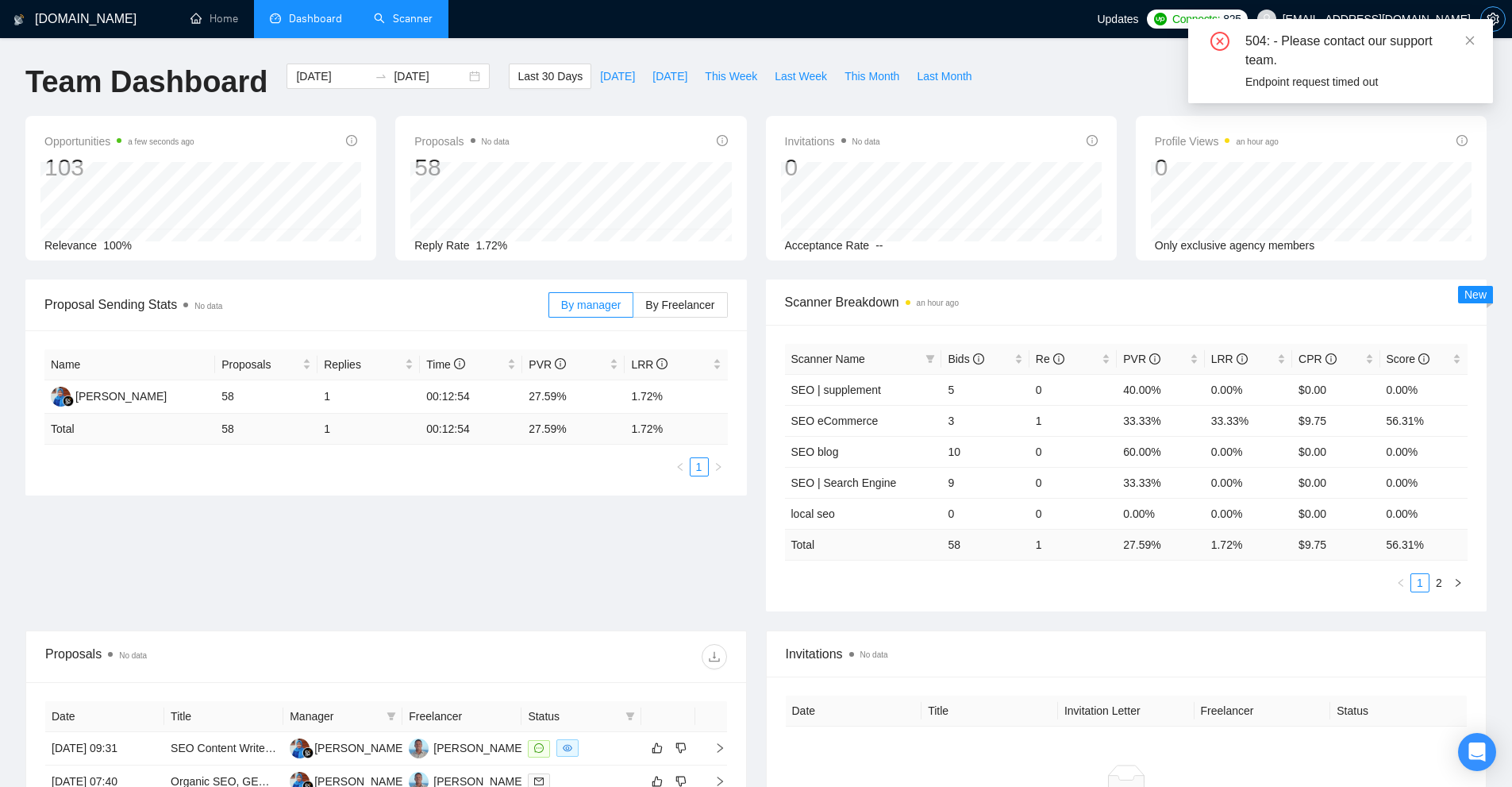
click at [1498, 18] on icon "setting" at bounding box center [1492, 18] width 12 height 12
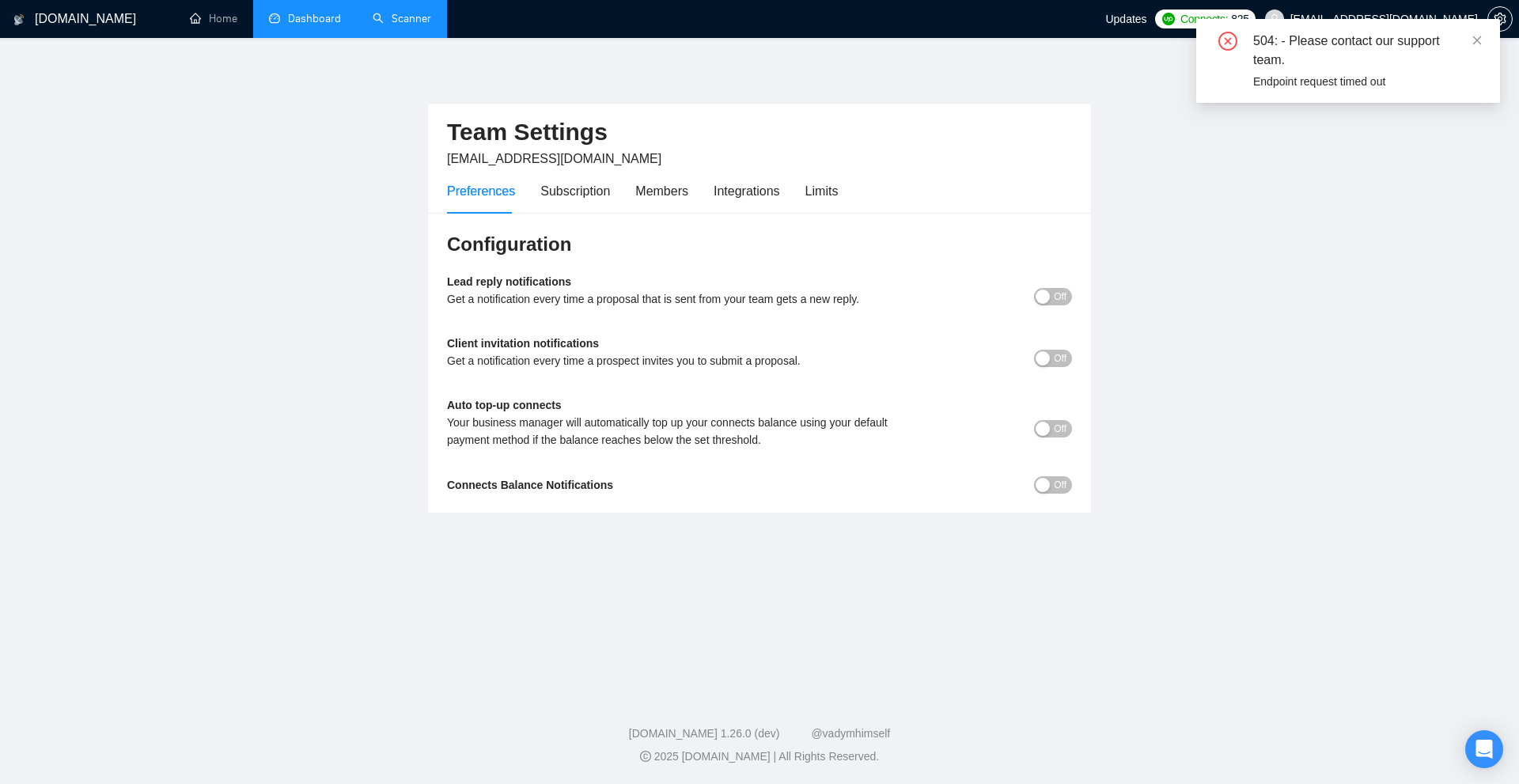
click at [797, 183] on div "Preferences Subscription Members Integrations Limits" at bounding box center [642, 190] width 391 height 45
click at [807, 185] on div "Limits" at bounding box center [822, 191] width 33 height 20
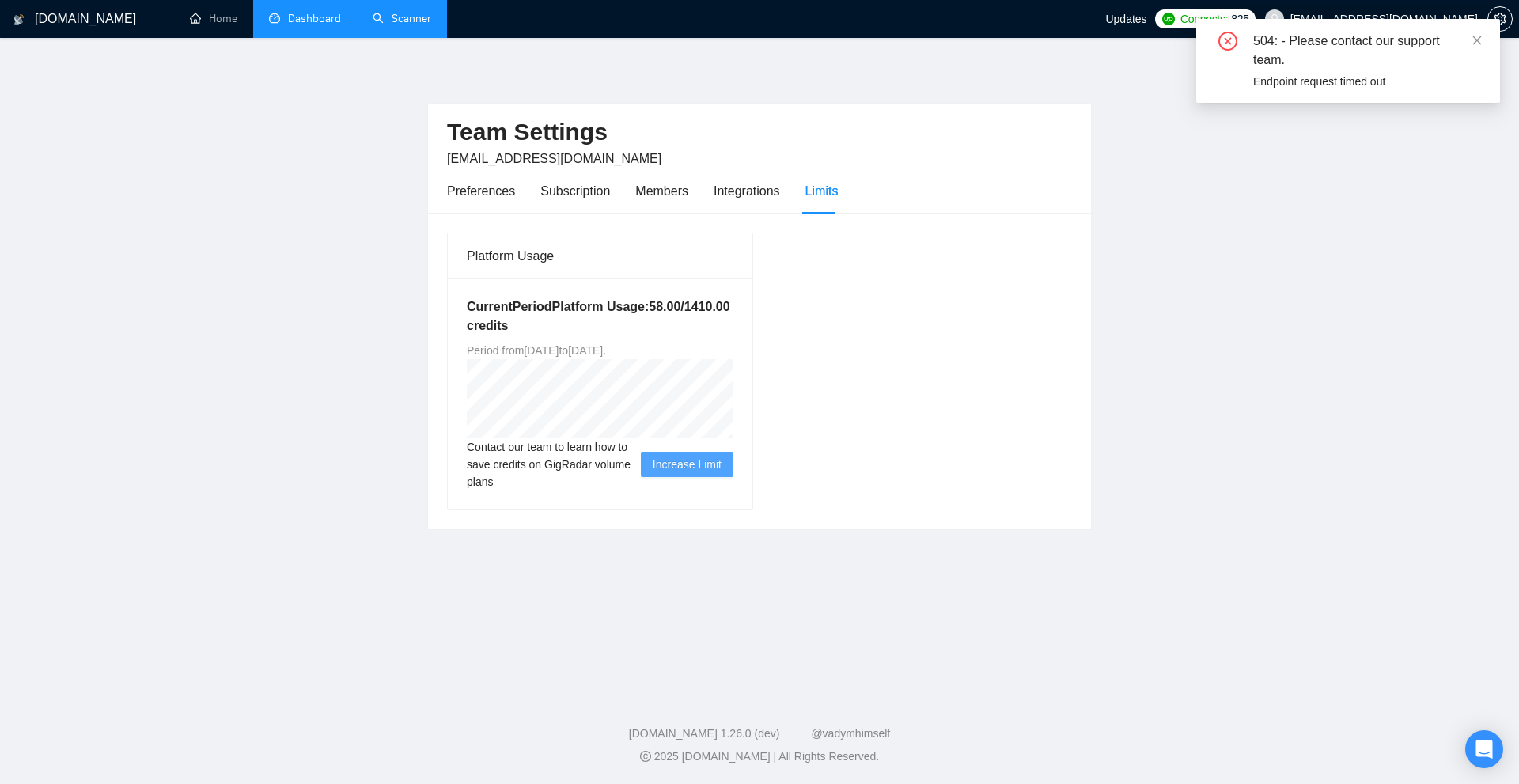
drag, startPoint x: 528, startPoint y: 350, endPoint x: 608, endPoint y: 352, distance: 80.0
click at [606, 352] on span "Period from [DATE] to [DATE] ." at bounding box center [536, 350] width 139 height 12
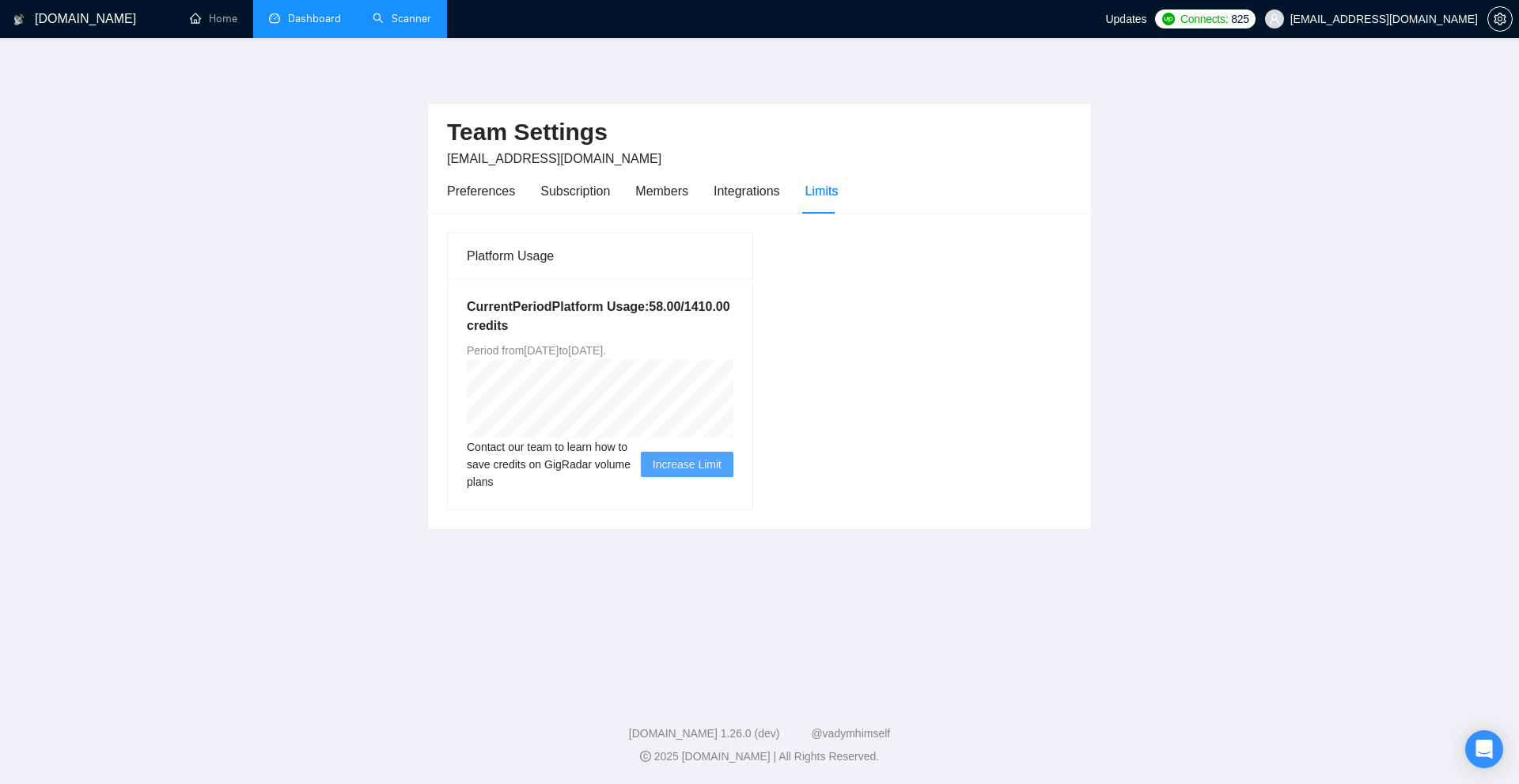
drag, startPoint x: 647, startPoint y: 345, endPoint x: 703, endPoint y: 352, distance: 56.4
click at [606, 352] on span "Period from [DATE] to [DATE] ." at bounding box center [536, 350] width 139 height 12
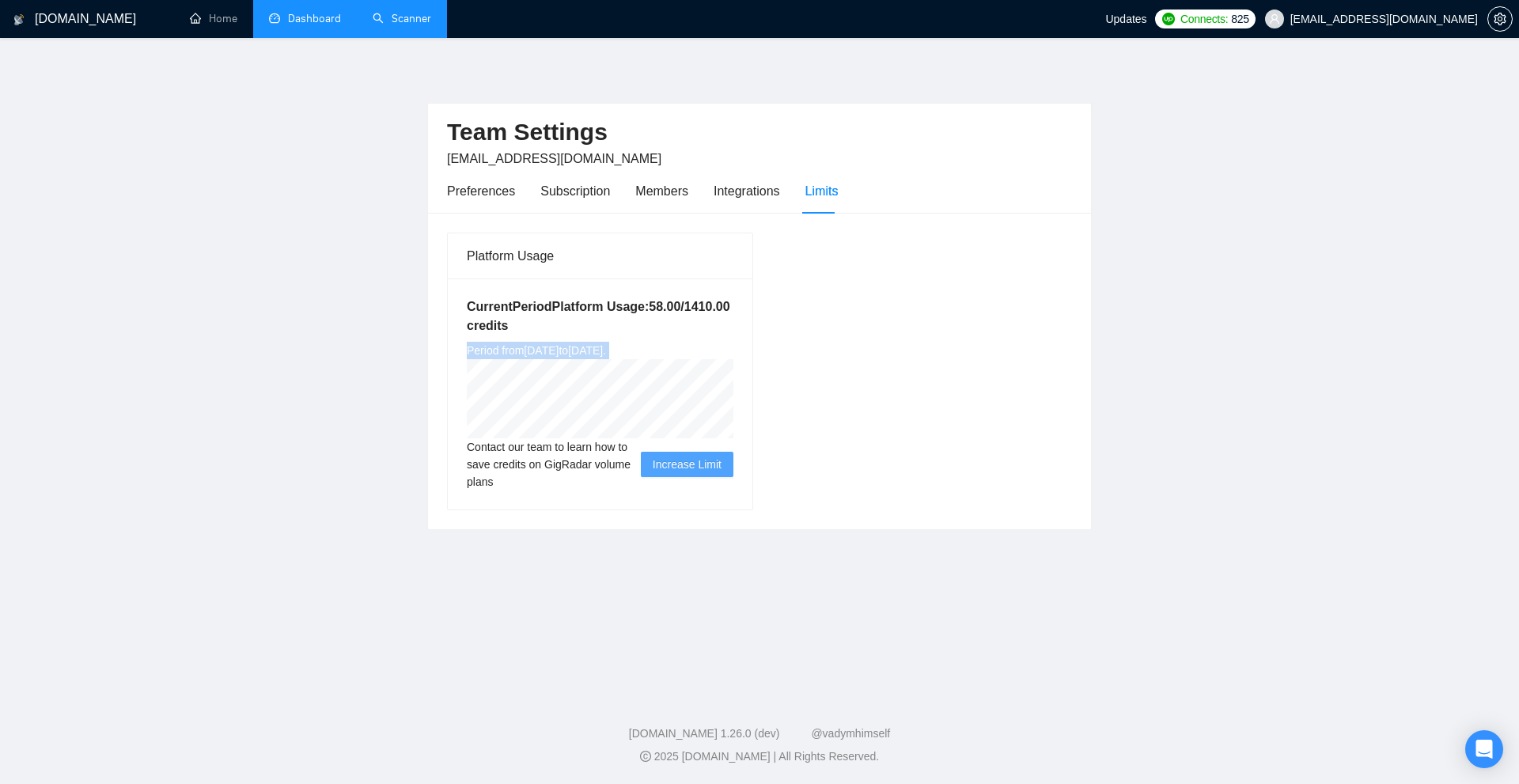
click at [302, 20] on link "Dashboard" at bounding box center [304, 18] width 72 height 13
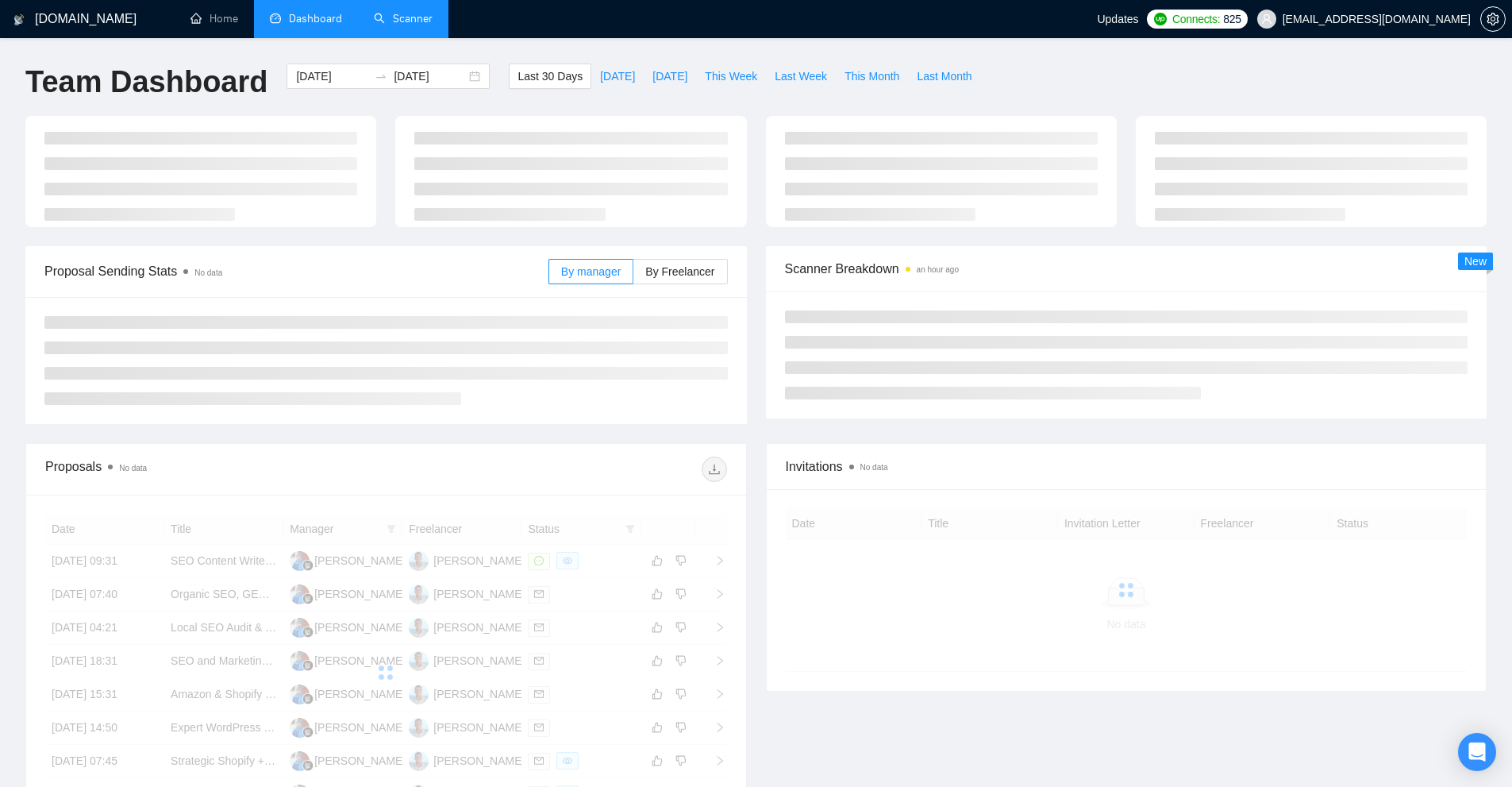
scroll to position [159, 0]
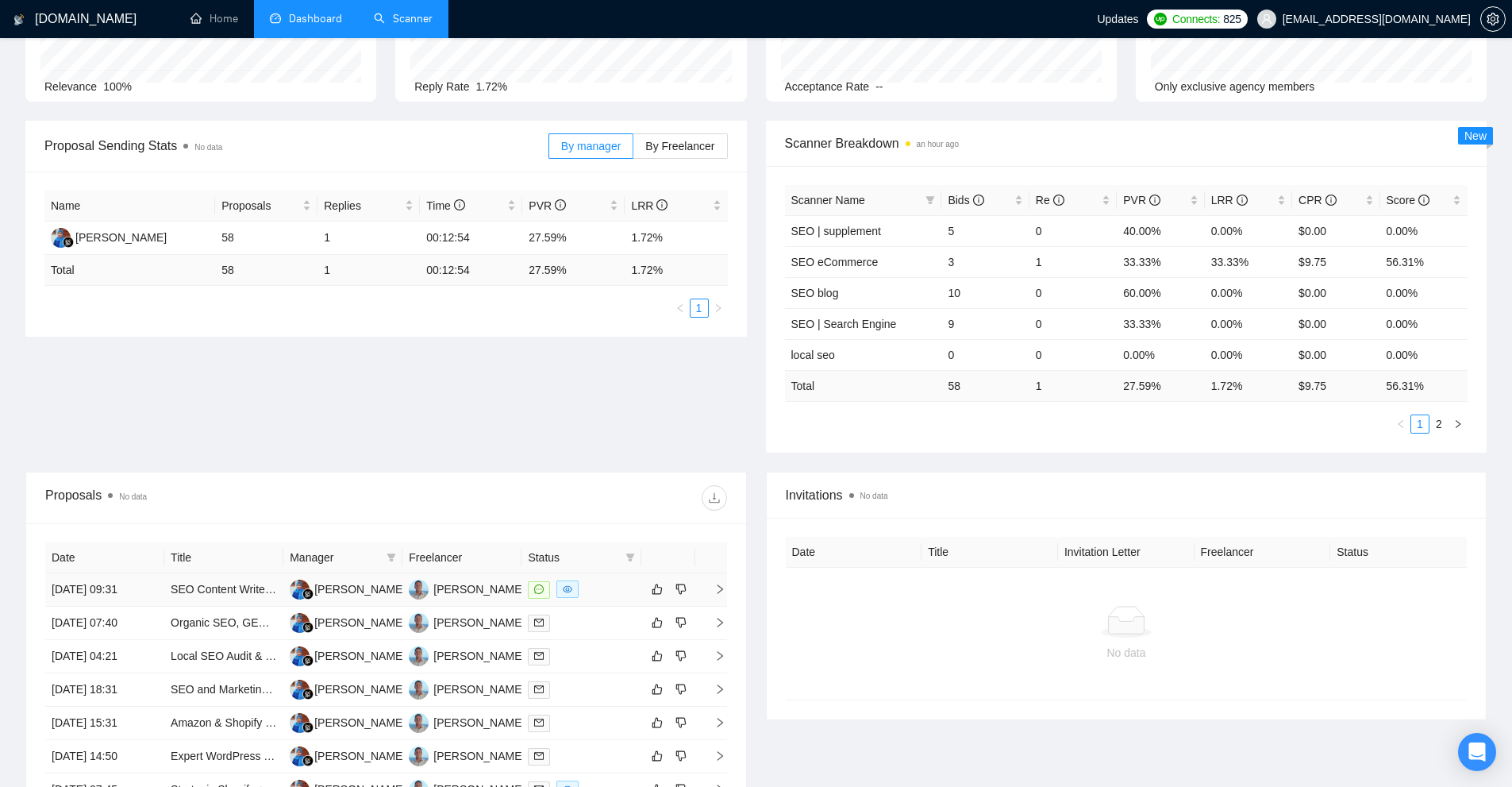
click at [594, 585] on div at bounding box center [581, 589] width 107 height 18
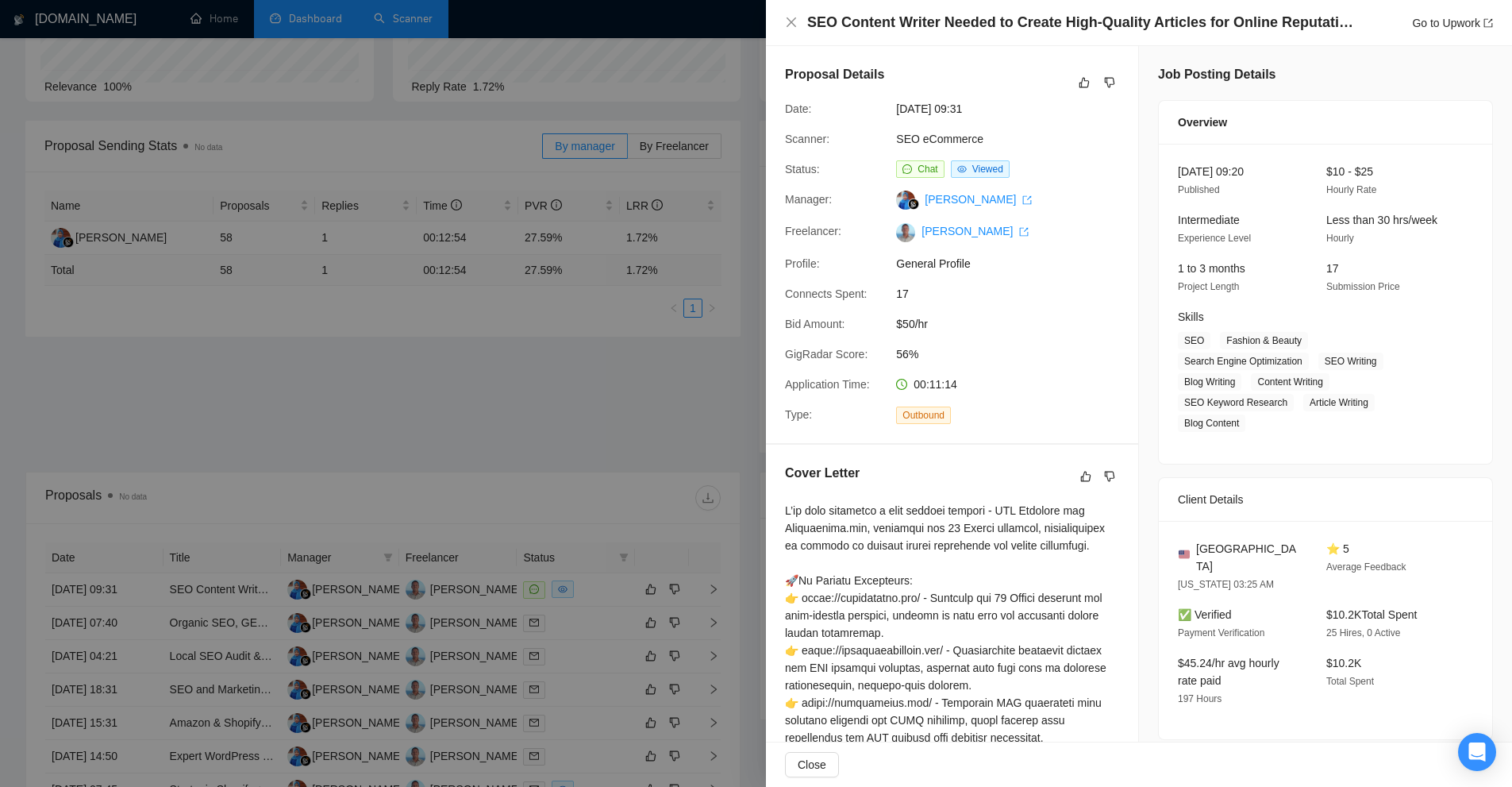
click at [648, 102] on div at bounding box center [756, 393] width 1512 height 787
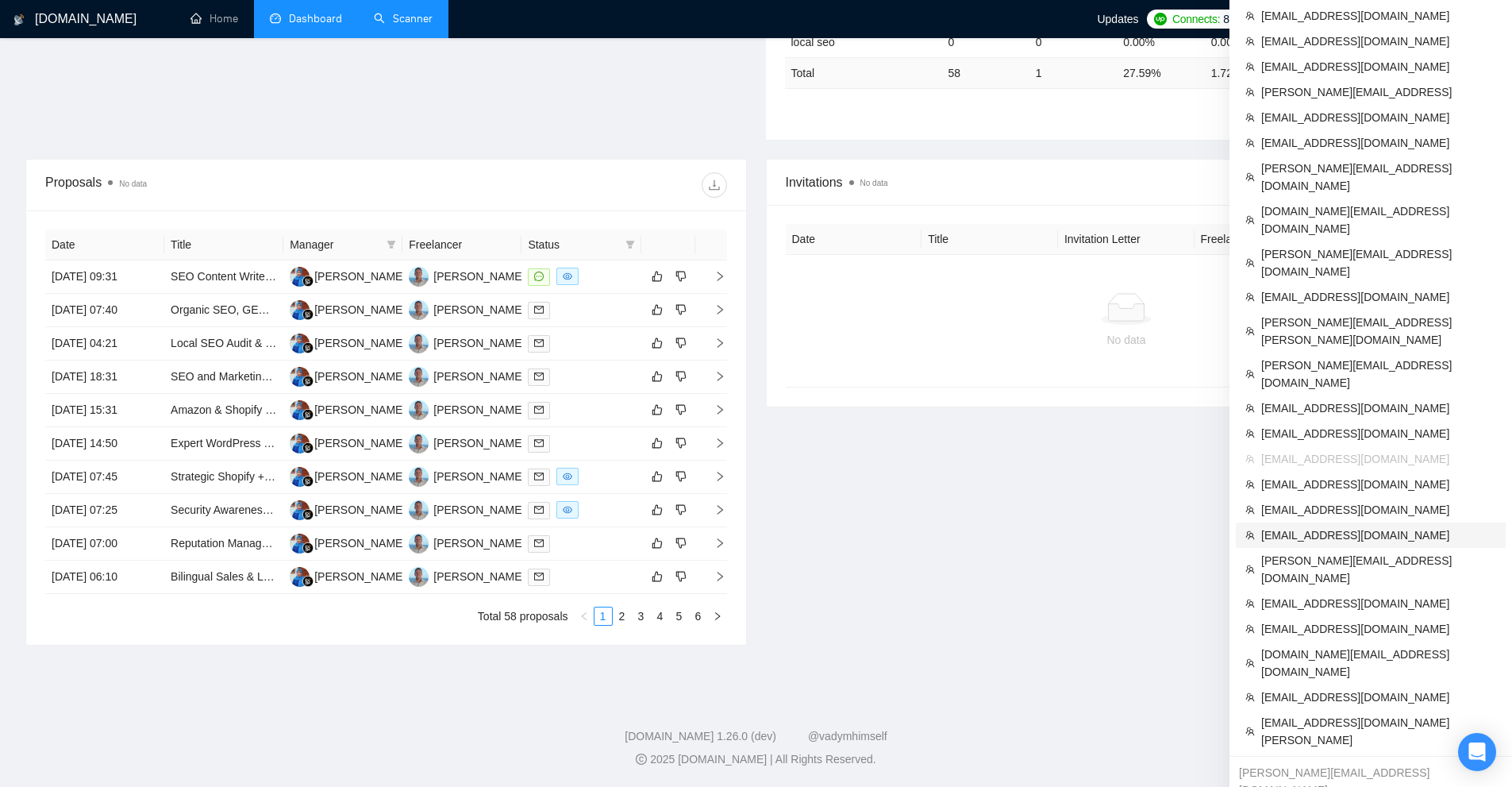
scroll to position [313, 0]
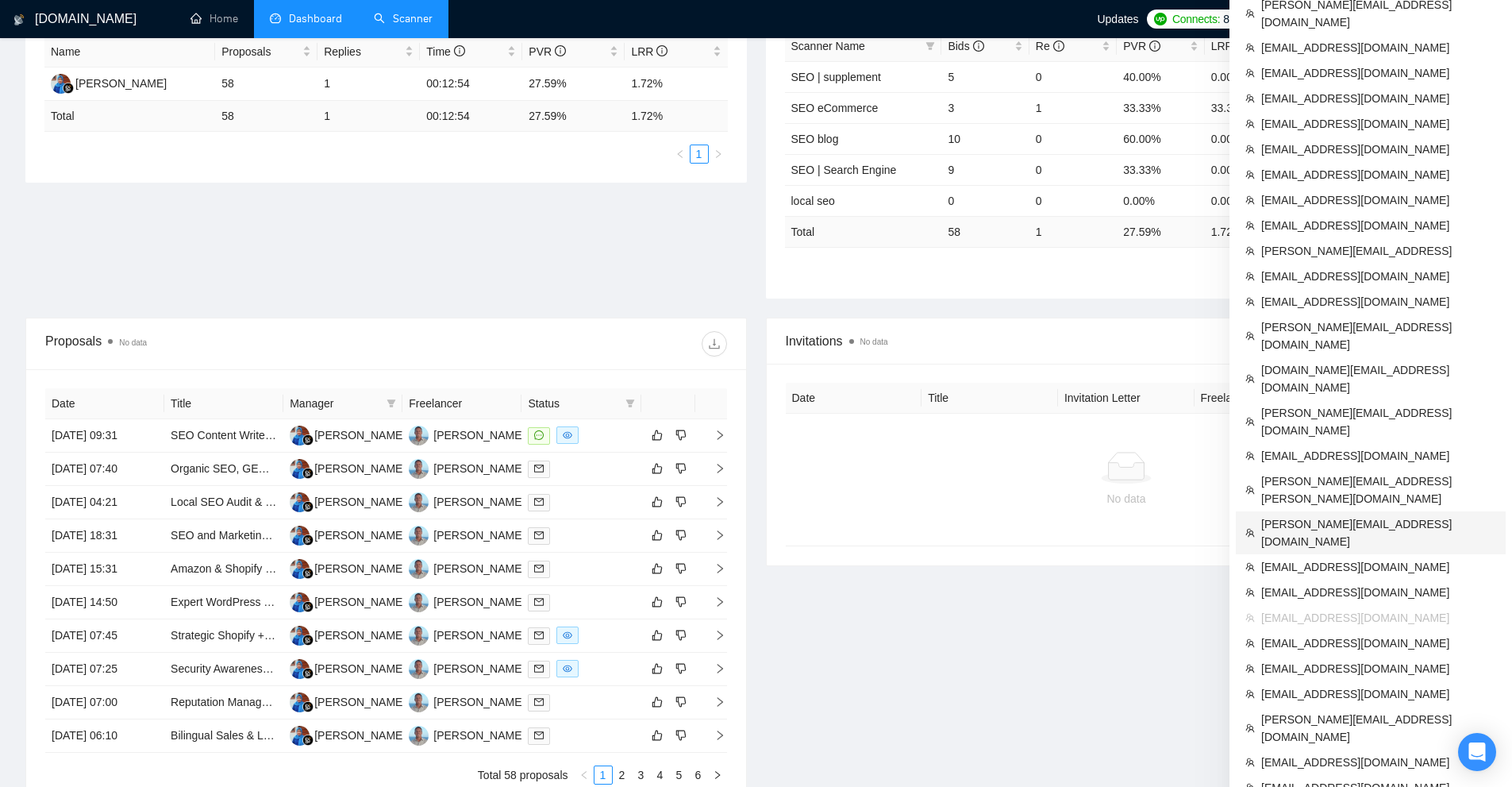
click at [1302, 516] on span "[PERSON_NAME][EMAIL_ADDRESS][DOMAIN_NAME]" at bounding box center [1379, 533] width 235 height 35
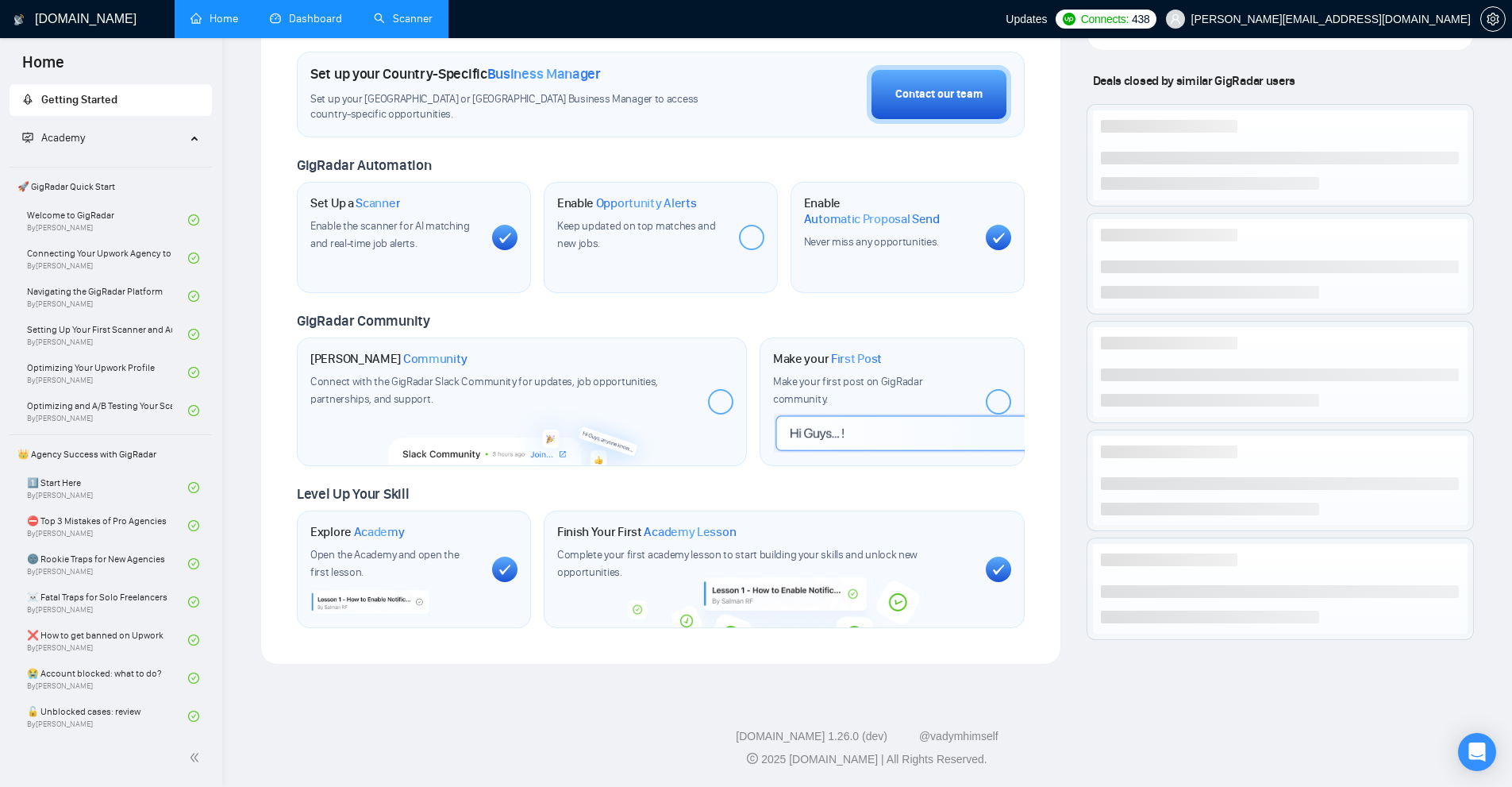
scroll to position [64, 0]
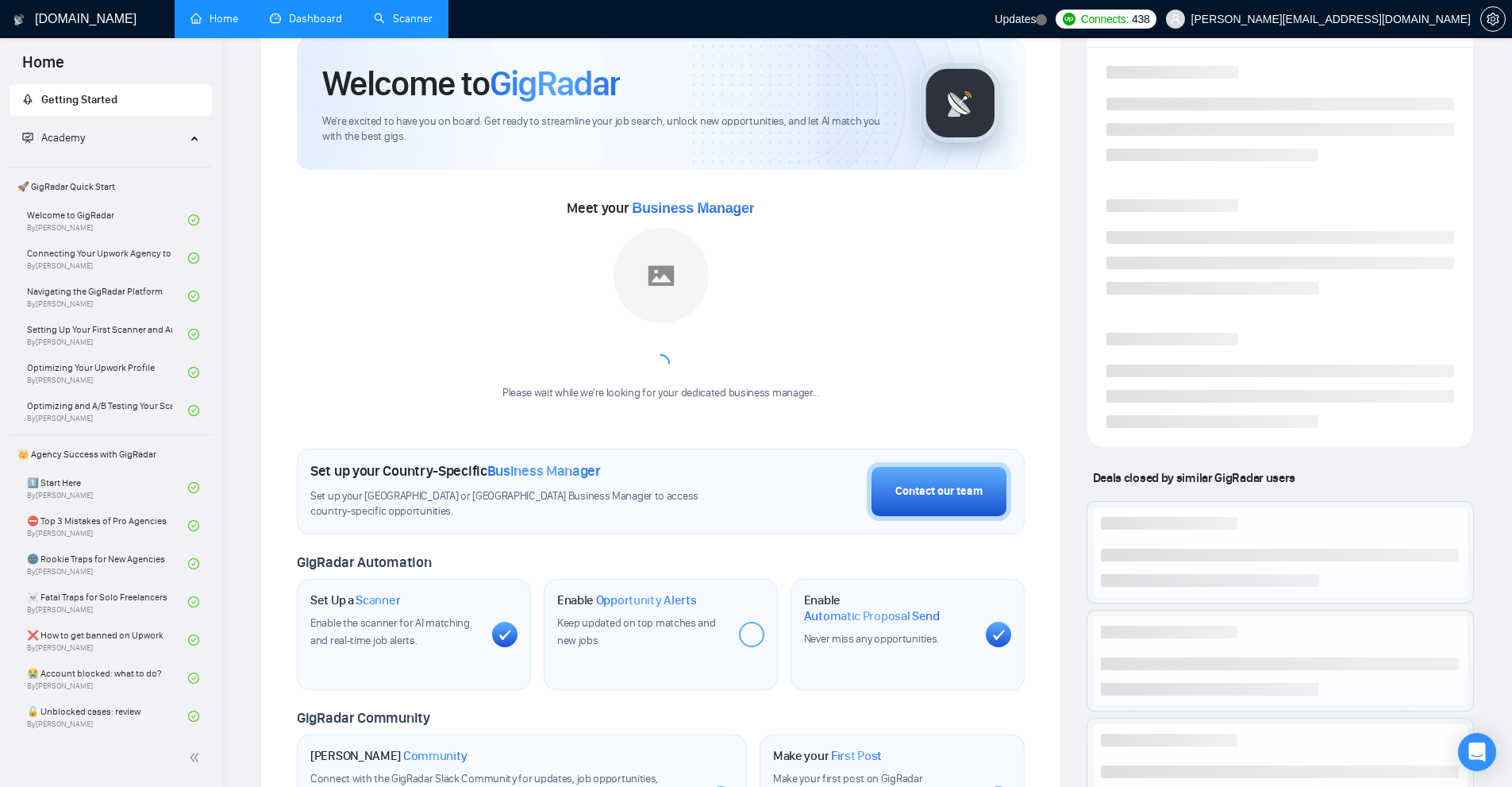
click at [395, 26] on link "Scanner" at bounding box center [403, 18] width 59 height 13
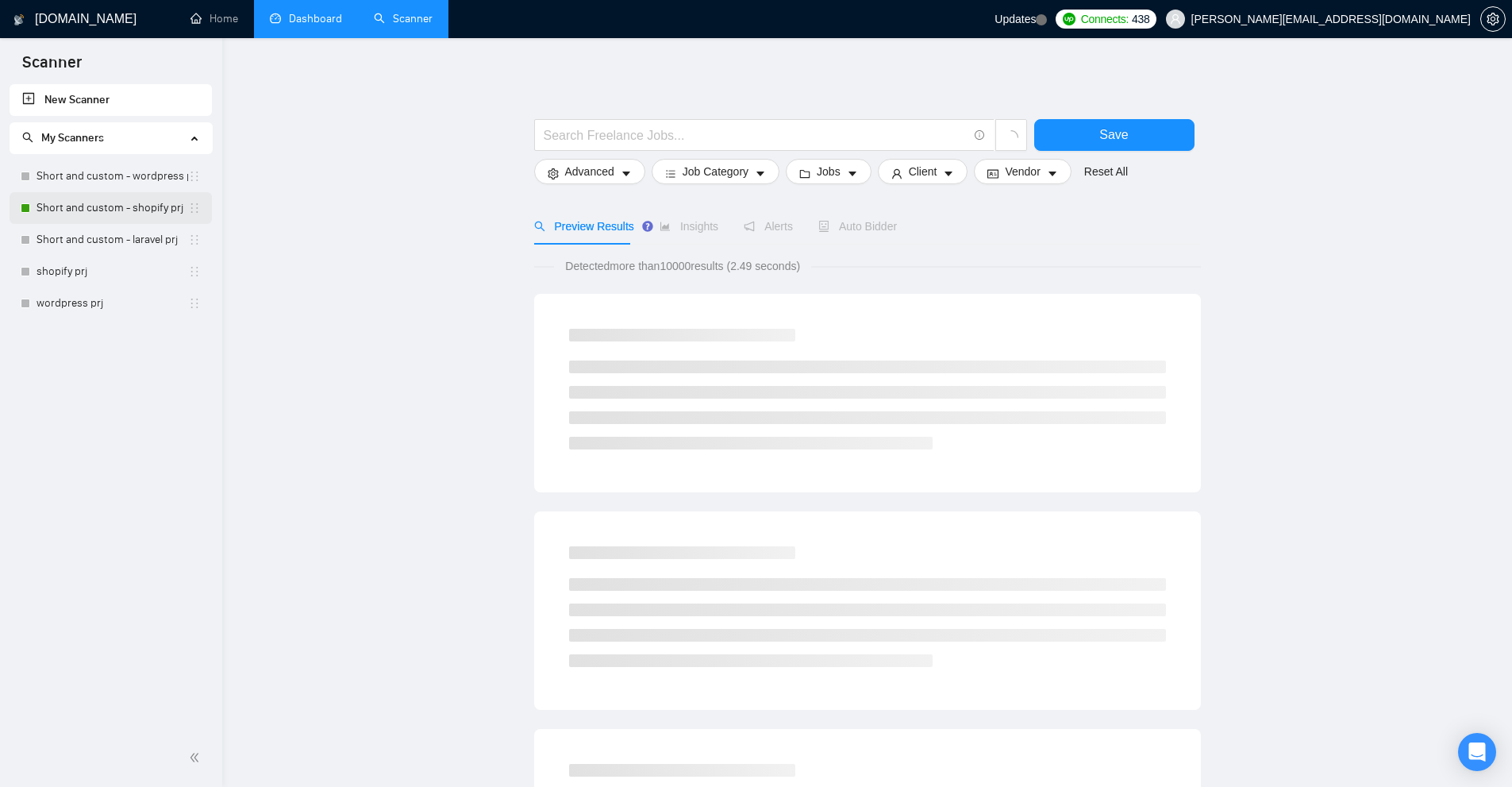
click at [84, 209] on link "Short and custom - shopify prj" at bounding box center [112, 208] width 151 height 31
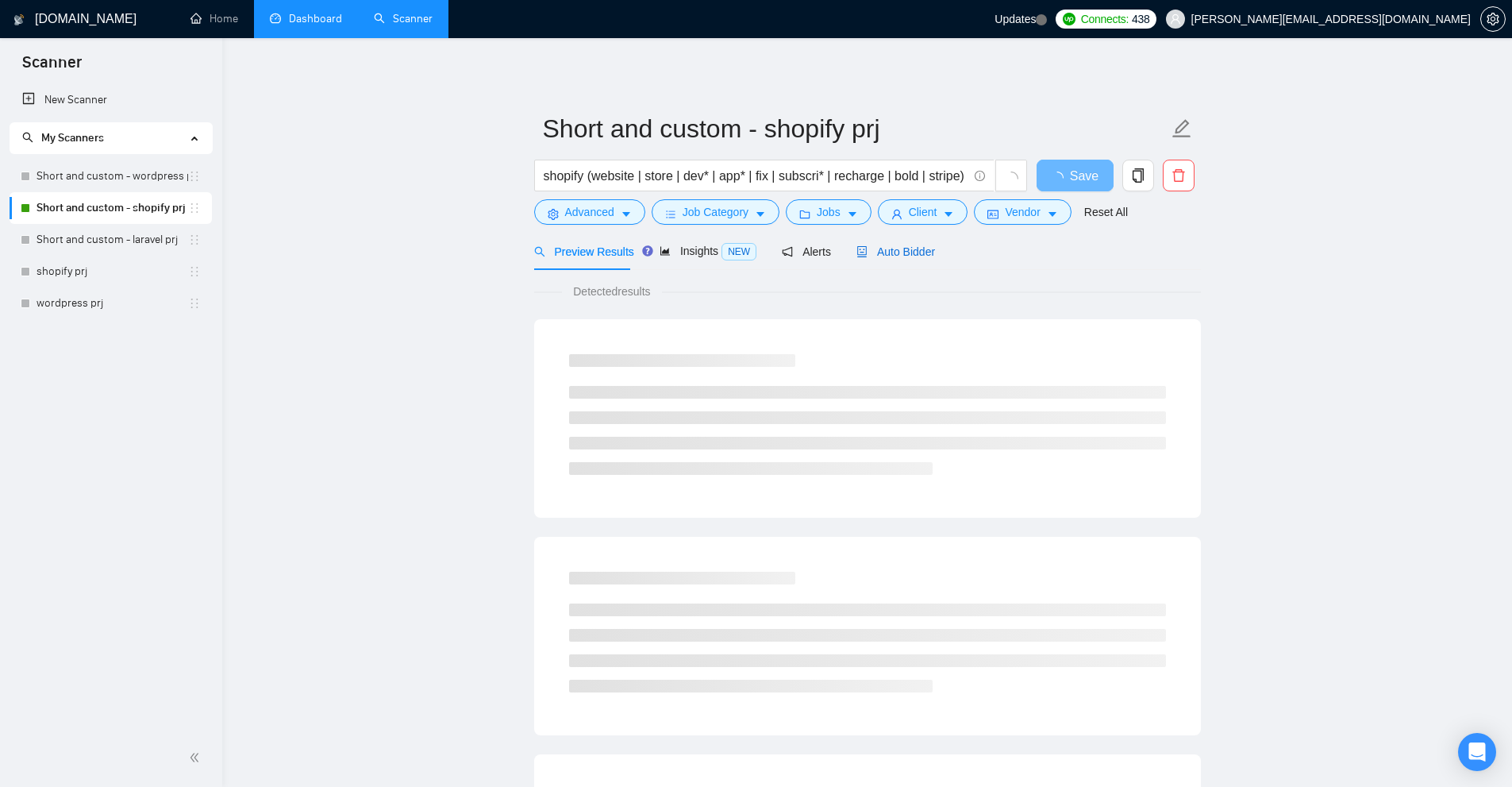
click at [913, 253] on span "Auto Bidder" at bounding box center [895, 251] width 79 height 12
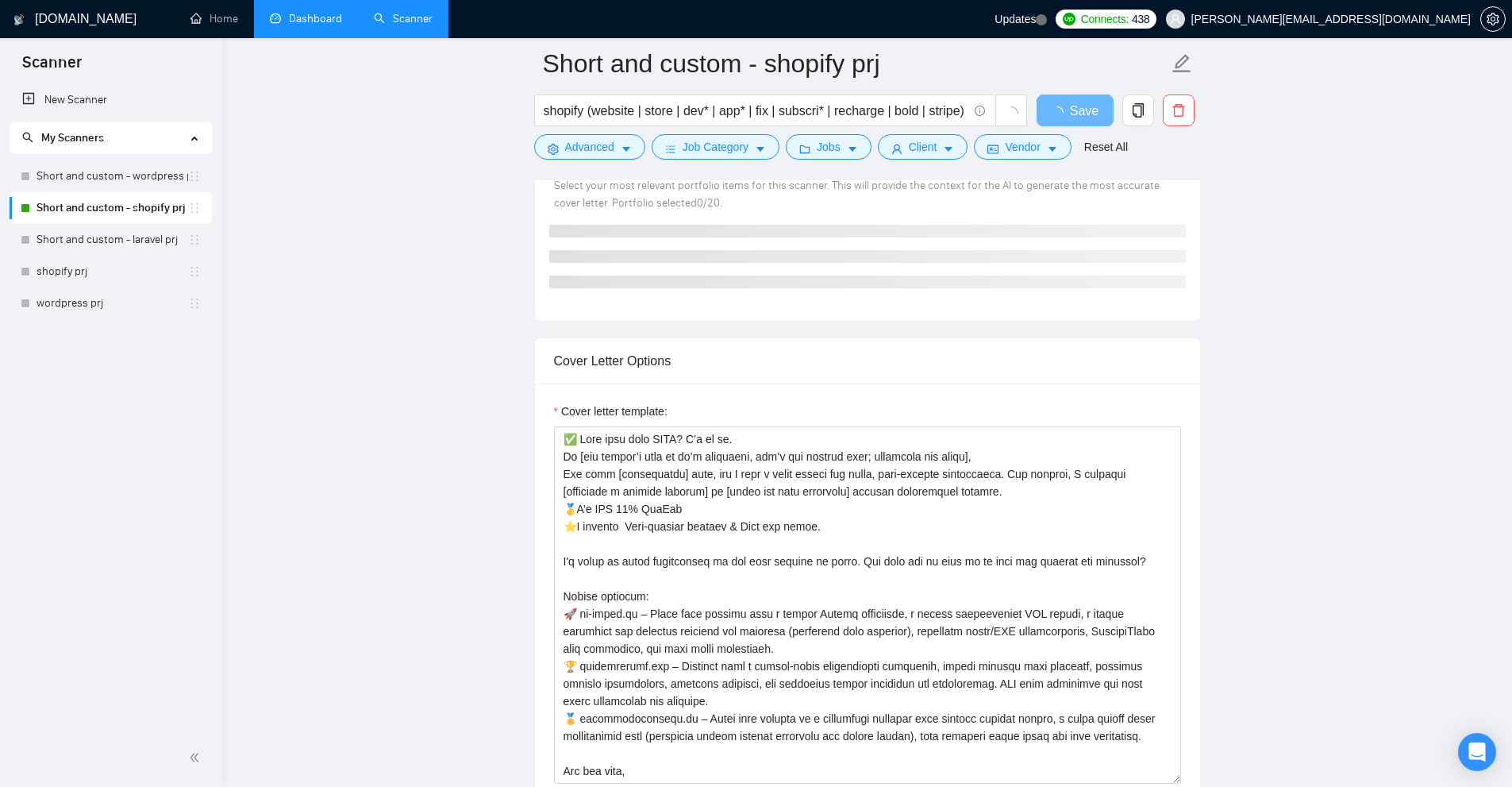
checkbox input "true"
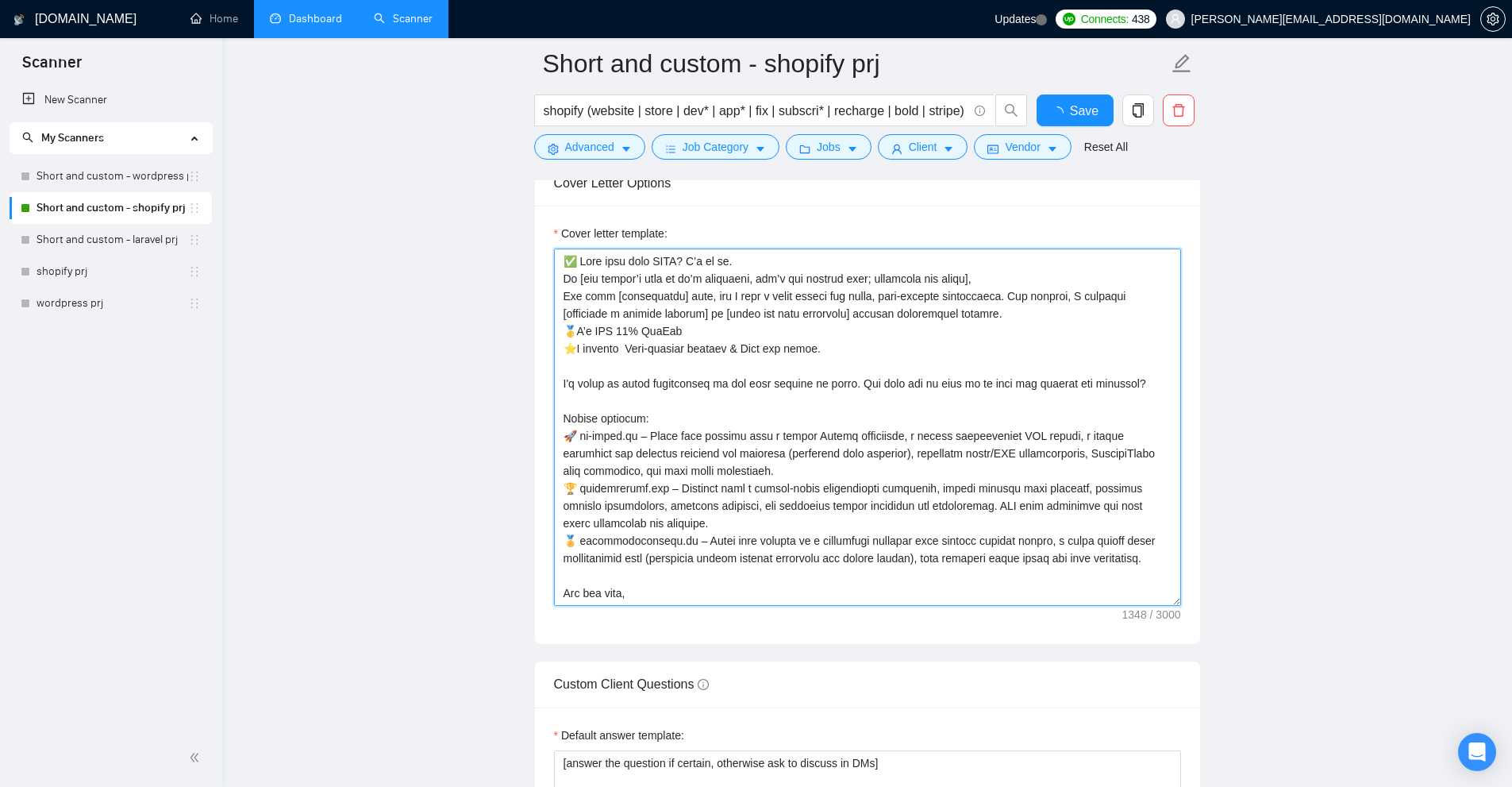
scroll to position [35, 0]
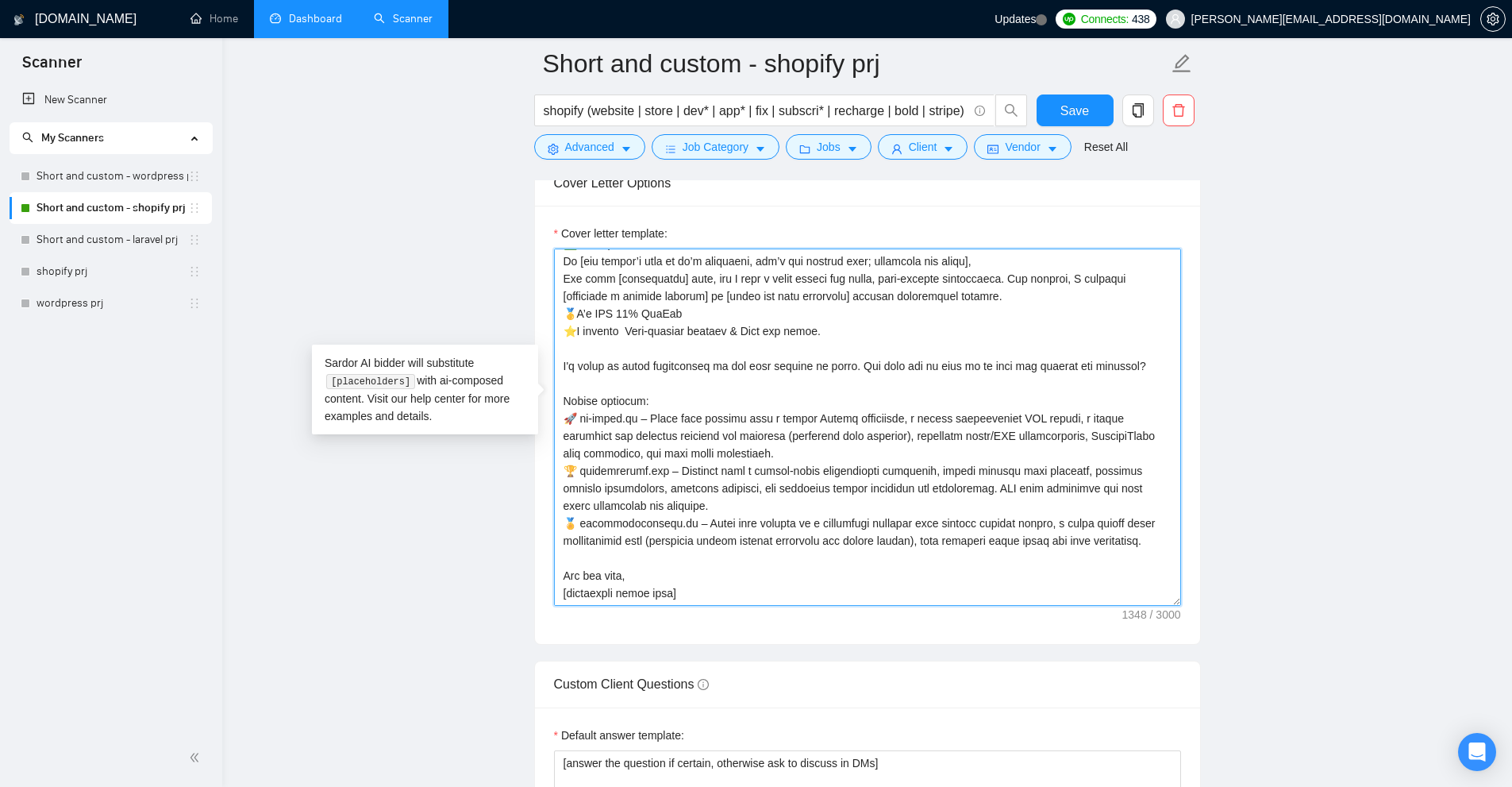
click at [1144, 515] on textarea "Cover letter template:" at bounding box center [868, 427] width 627 height 358
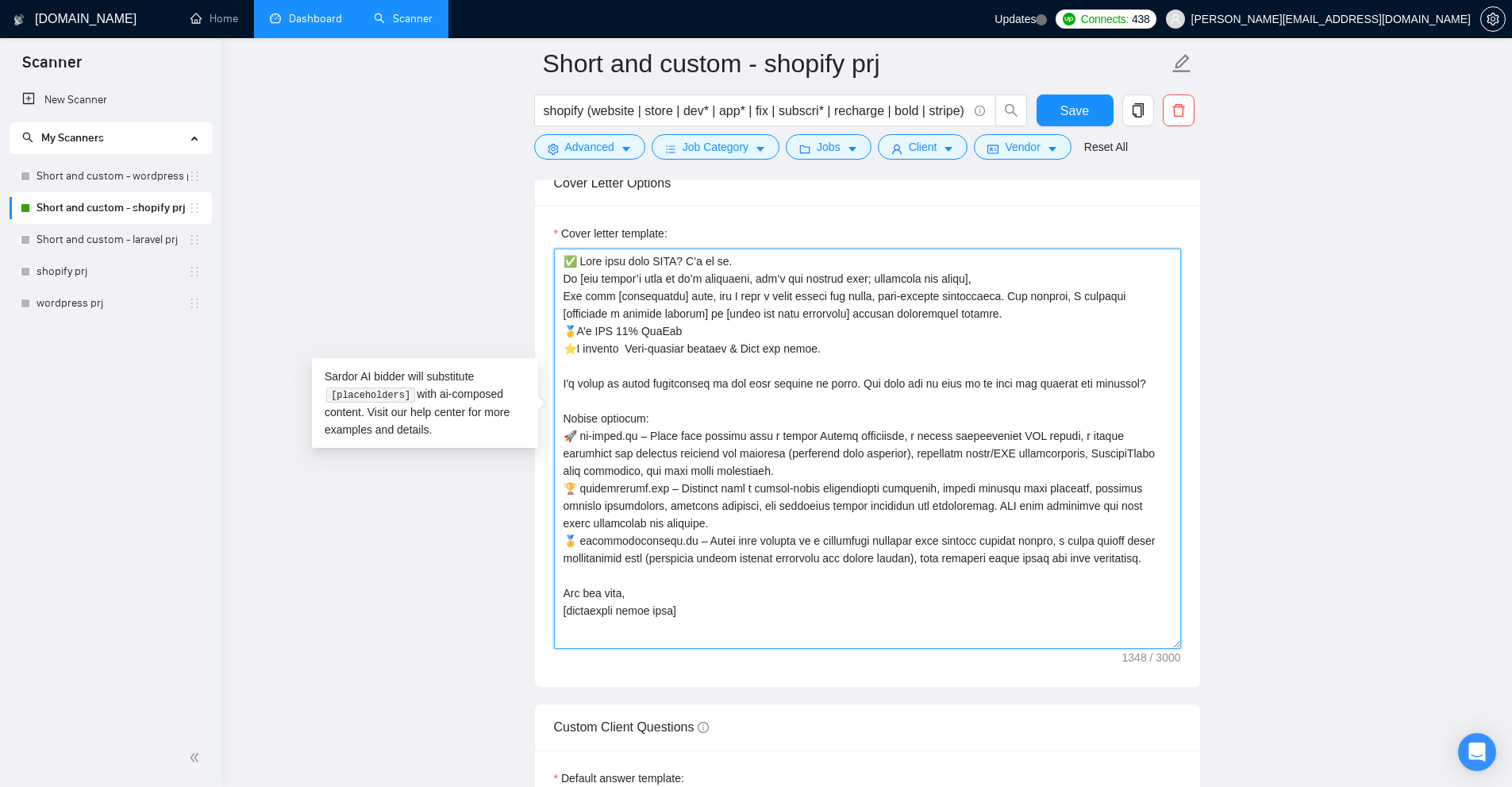
scroll to position [0, 0]
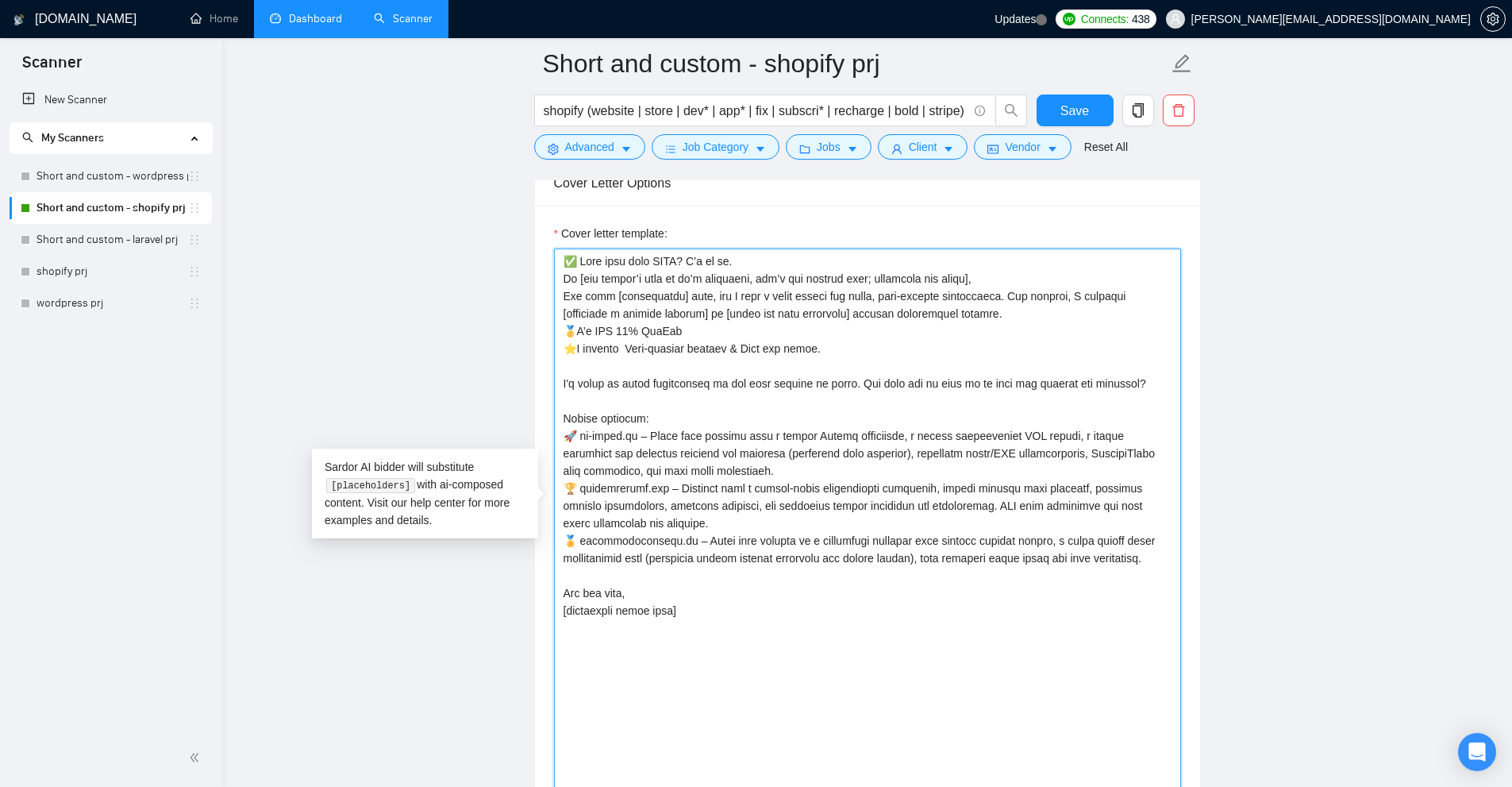
drag, startPoint x: 1174, startPoint y: 574, endPoint x: 1188, endPoint y: 781, distance: 207.5
click at [1188, 781] on div "Cover letter template:" at bounding box center [868, 529] width 665 height 645
click at [988, 556] on textarea "Cover letter template:" at bounding box center [868, 530] width 627 height 564
click at [763, 470] on textarea "Cover letter template:" at bounding box center [868, 530] width 627 height 564
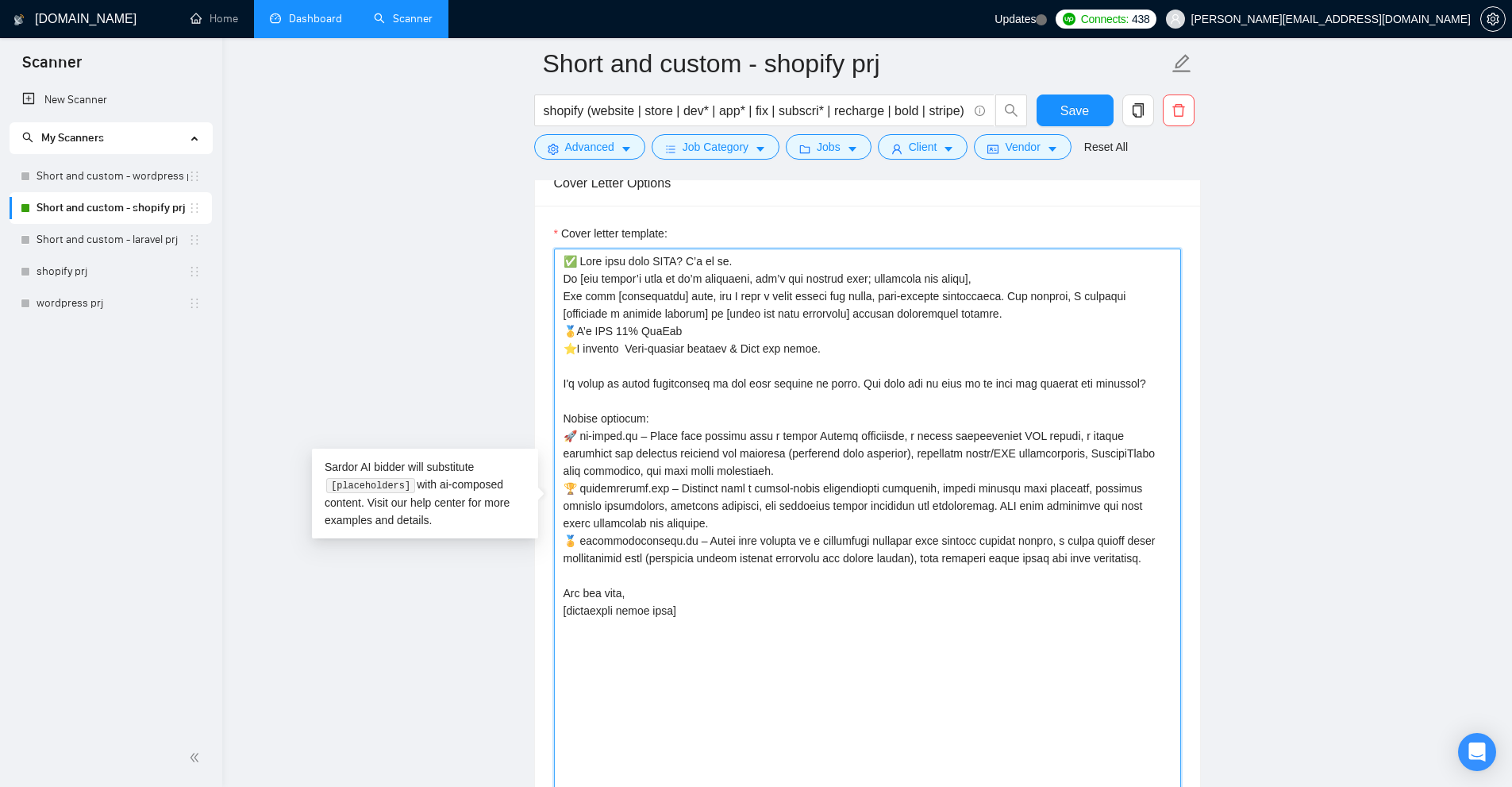
drag, startPoint x: 763, startPoint y: 470, endPoint x: 779, endPoint y: 302, distance: 168.8
click at [779, 302] on textarea "Cover letter template:" at bounding box center [868, 530] width 627 height 564
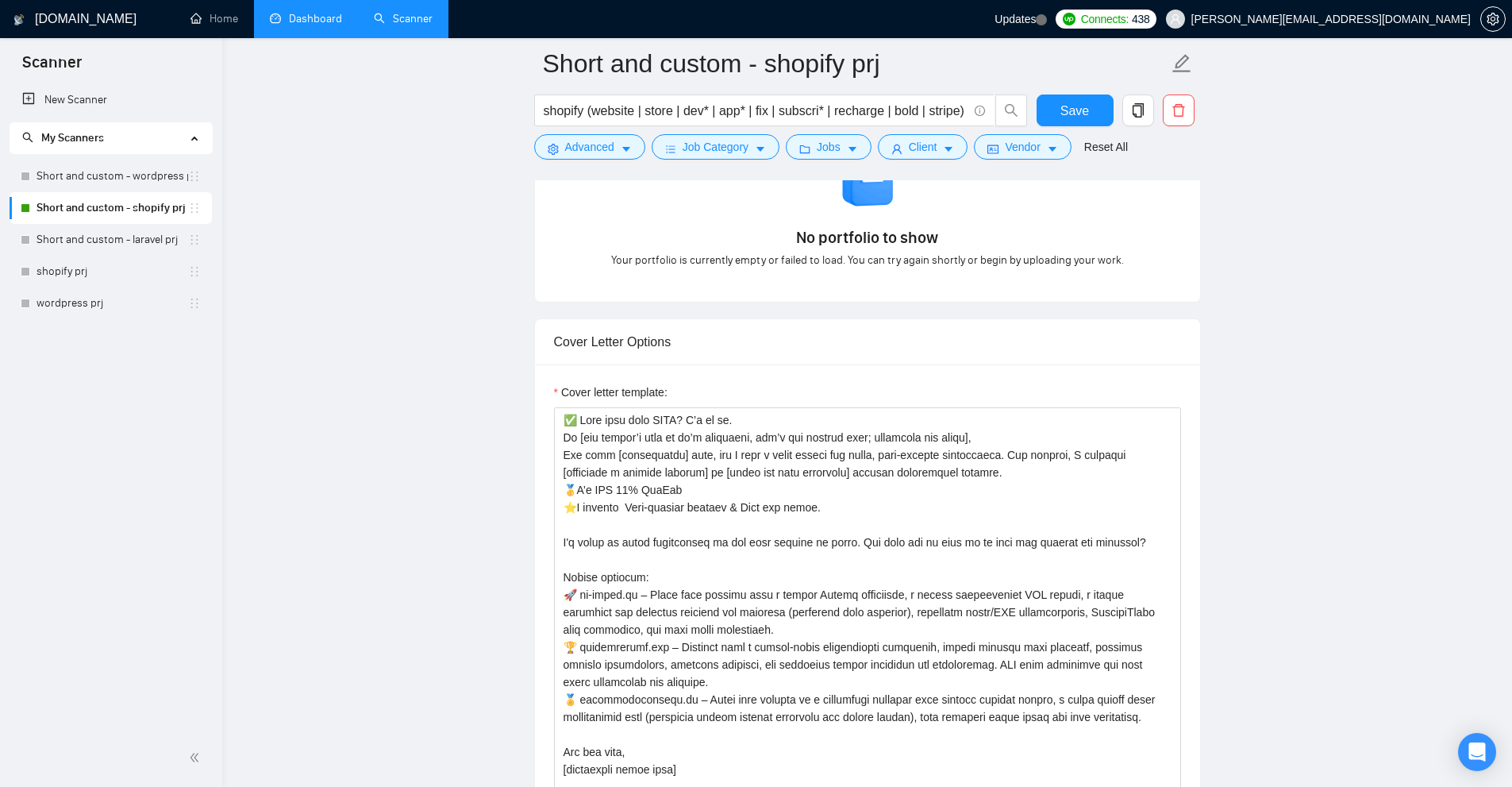
click at [334, 26] on link "Dashboard" at bounding box center [305, 18] width 72 height 13
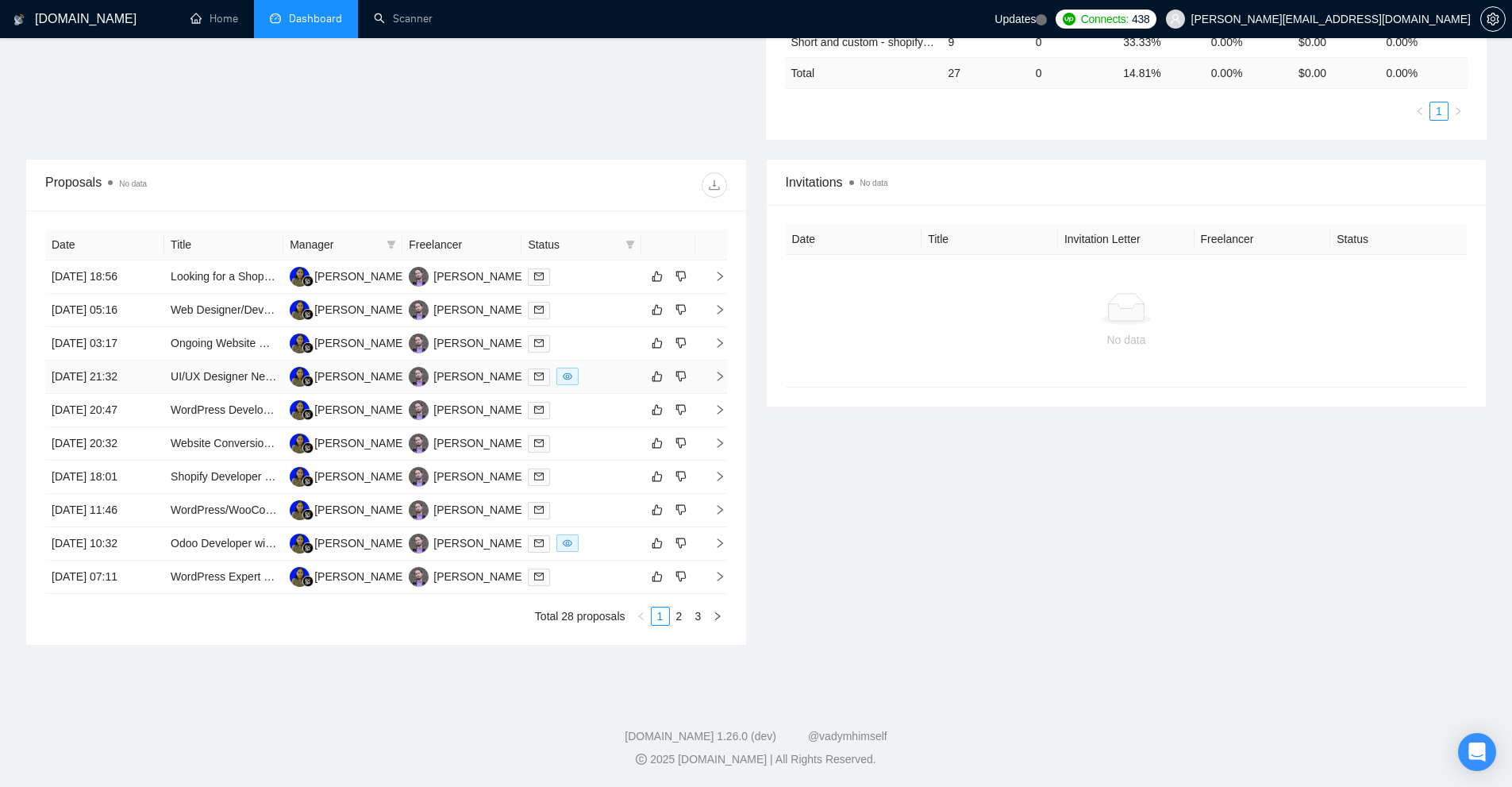
scroll to position [74, 0]
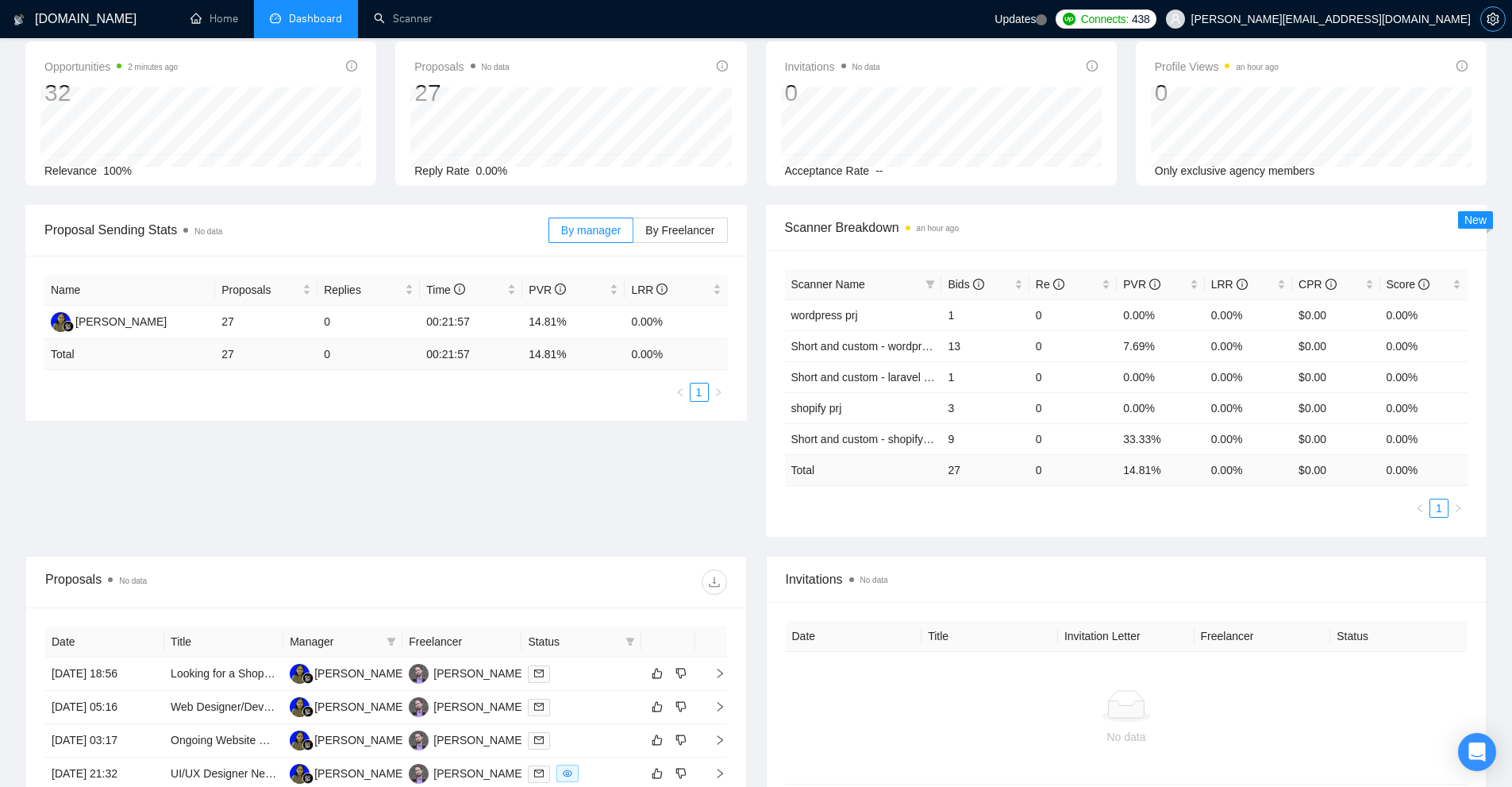
click at [1490, 17] on icon "setting" at bounding box center [1492, 18] width 12 height 12
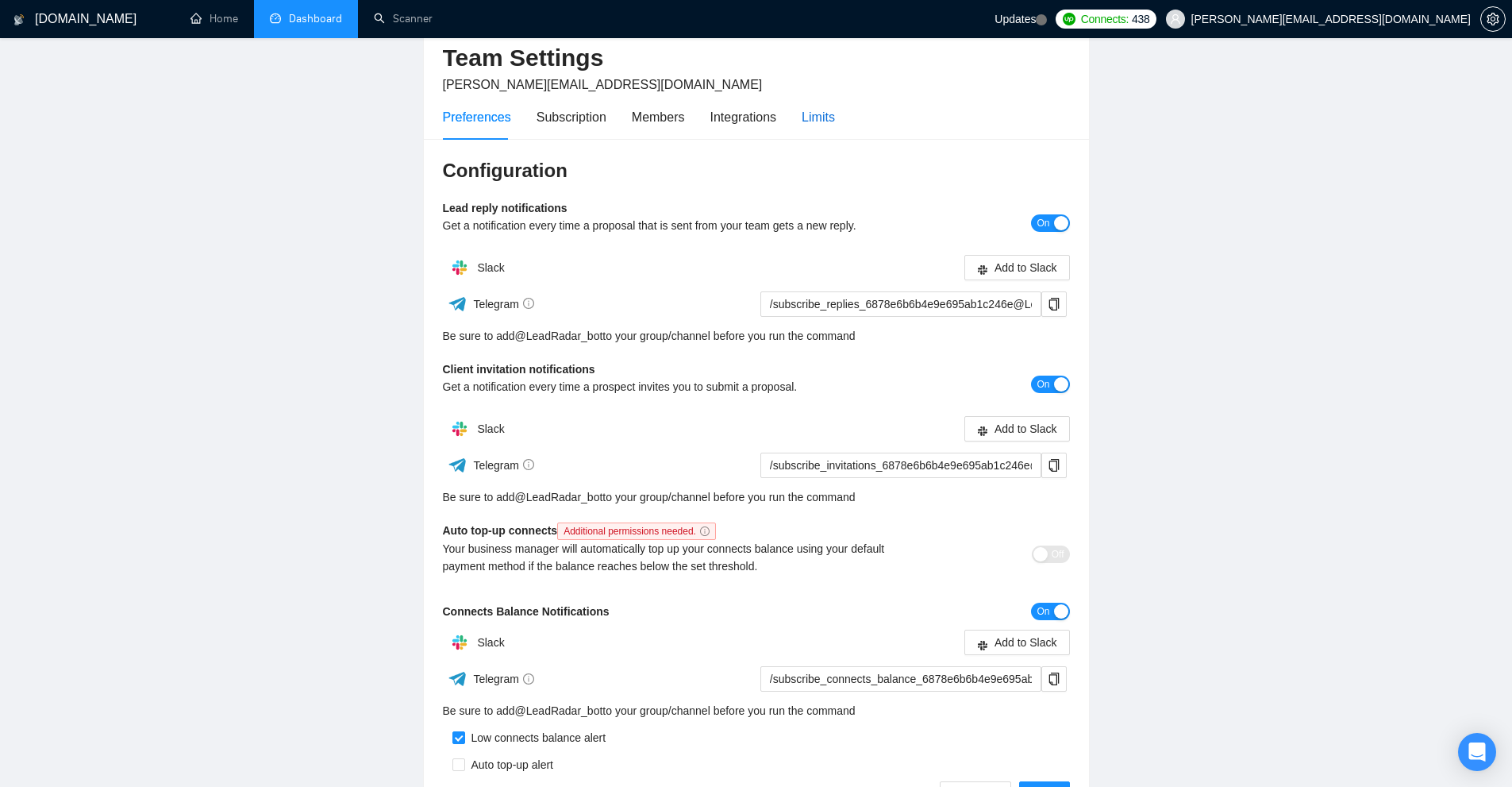
click at [814, 112] on div "Limits" at bounding box center [818, 118] width 33 height 20
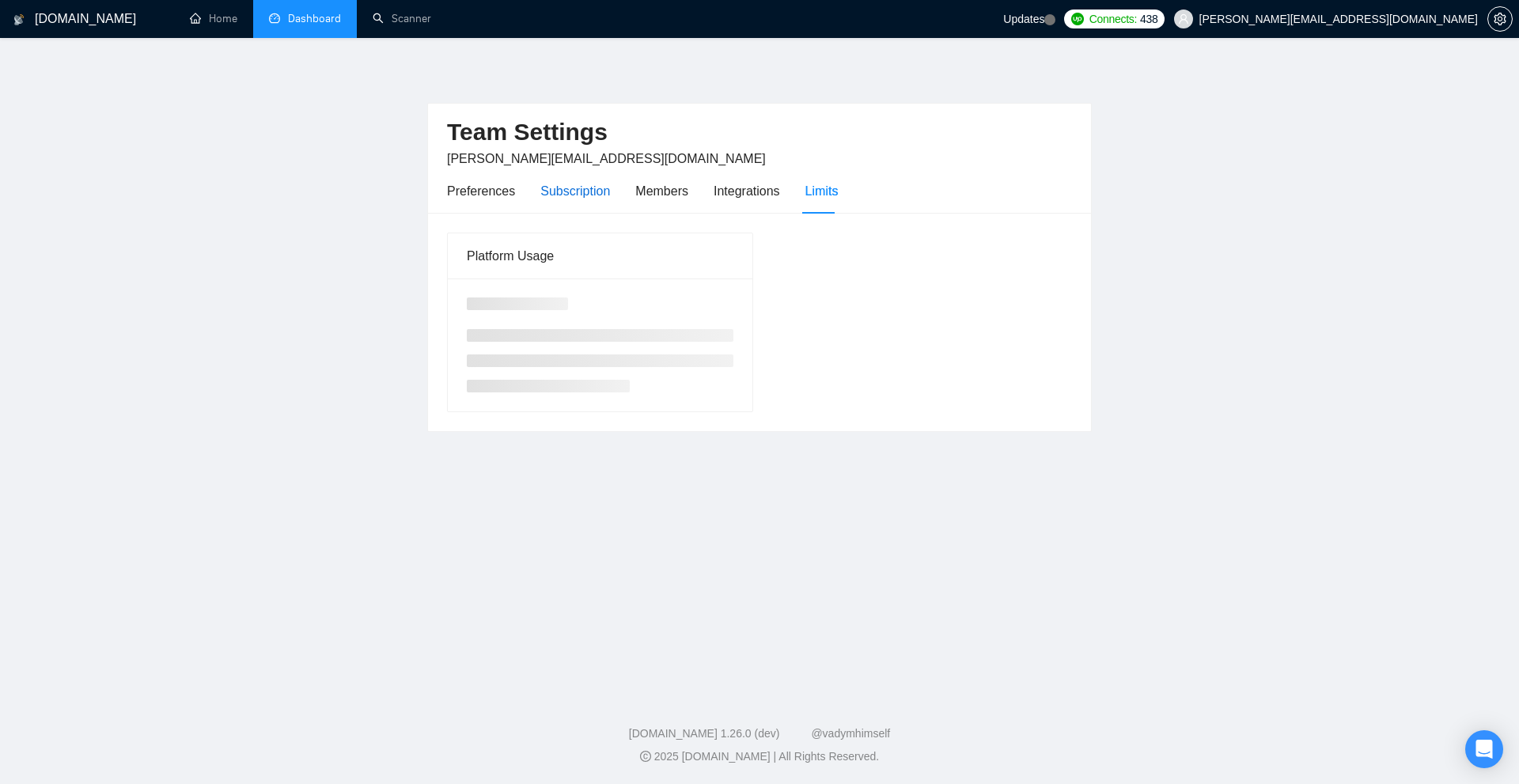
click at [581, 190] on div "Subscription" at bounding box center [575, 191] width 69 height 20
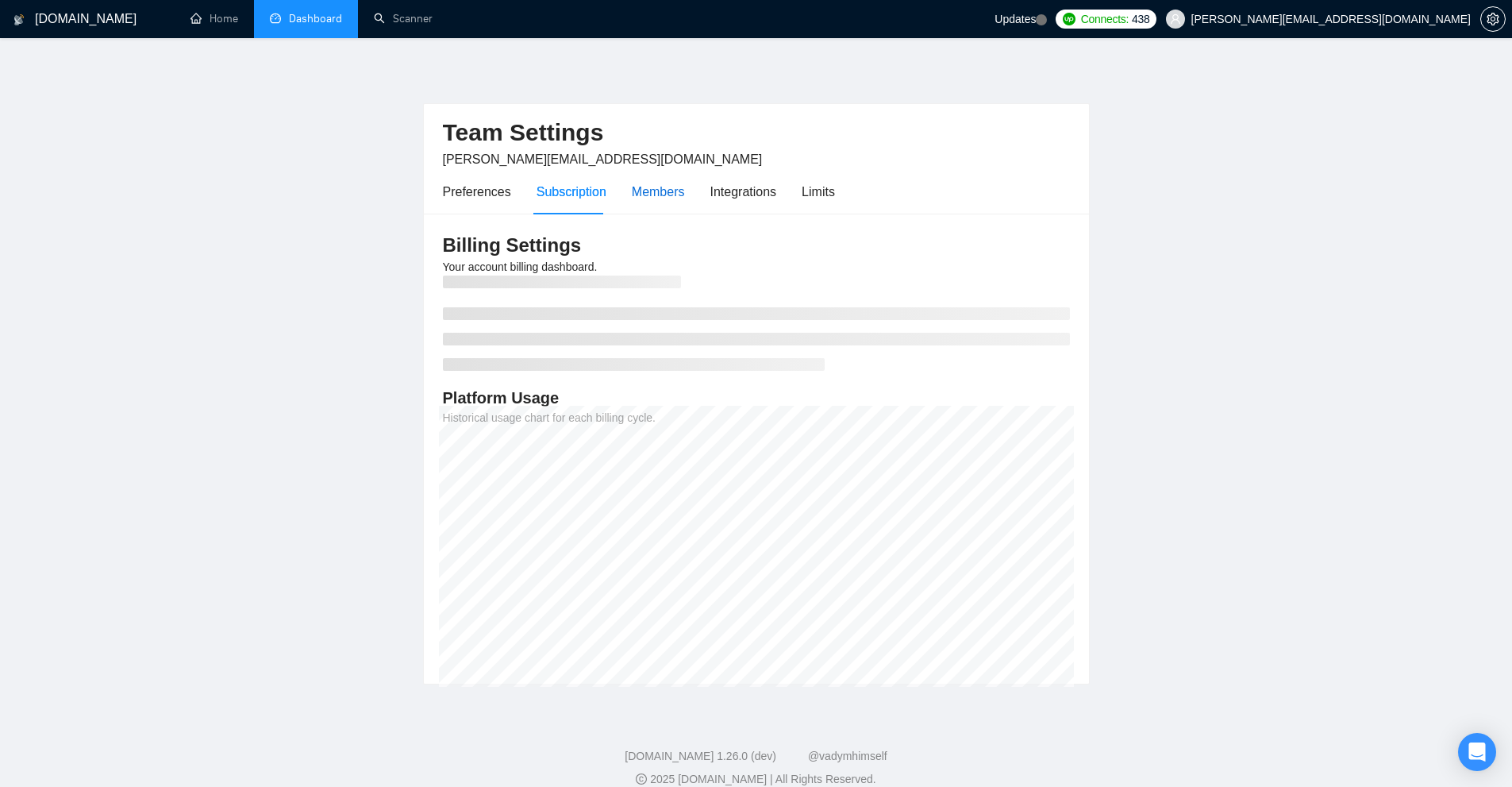
click at [653, 196] on div "Members" at bounding box center [658, 192] width 53 height 20
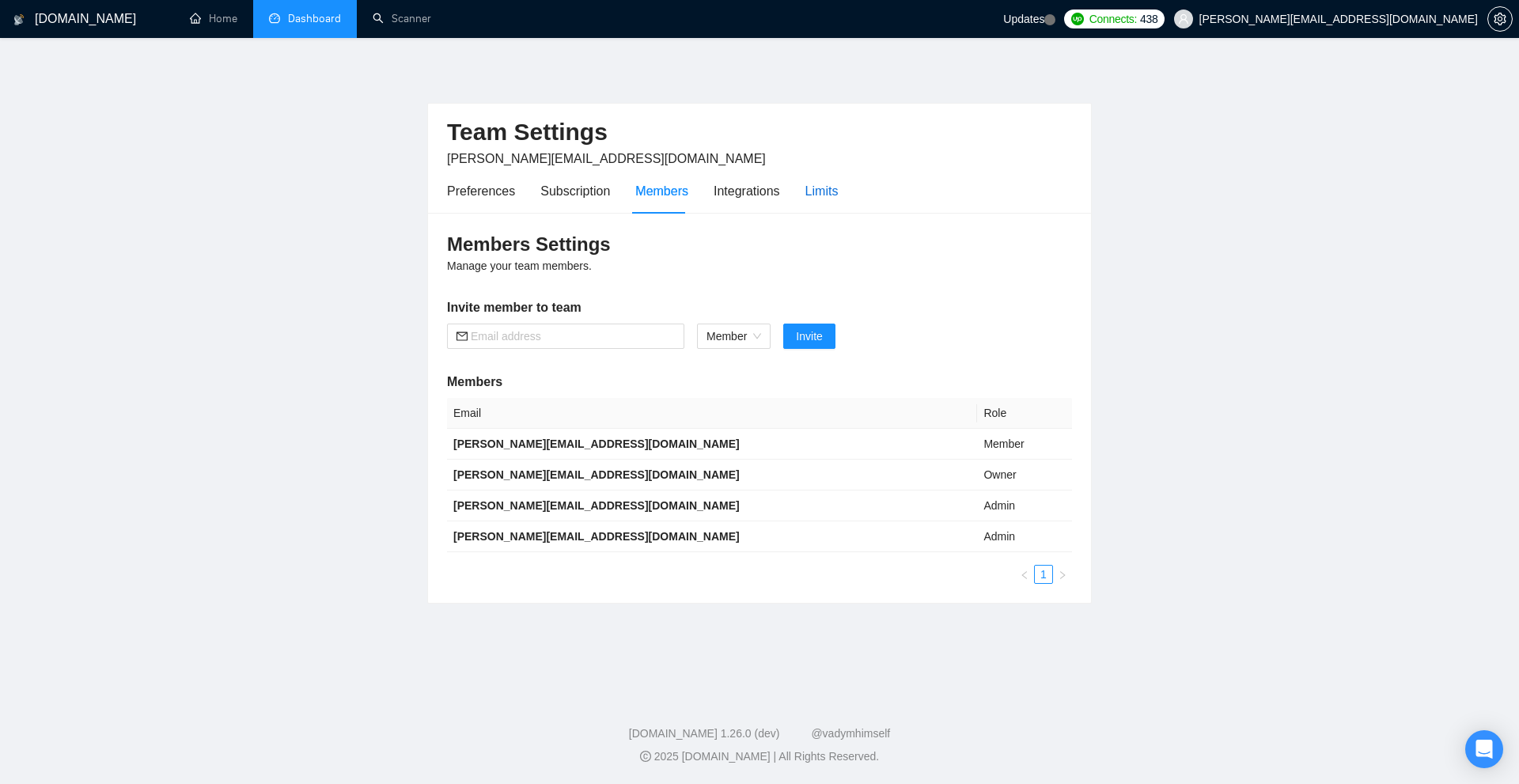
click at [817, 194] on div "Limits" at bounding box center [822, 191] width 33 height 20
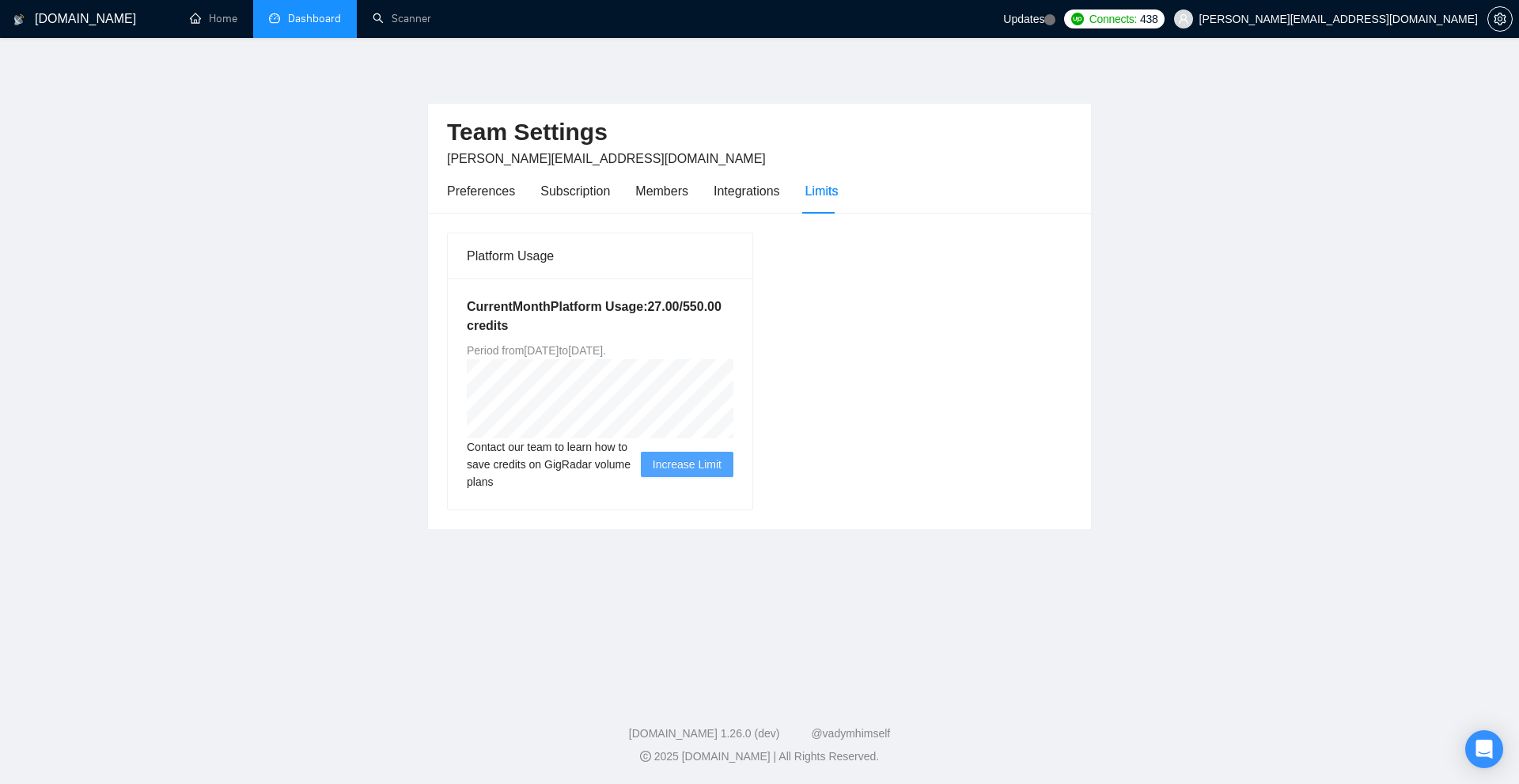
click at [275, 14] on link "Dashboard" at bounding box center [304, 18] width 72 height 13
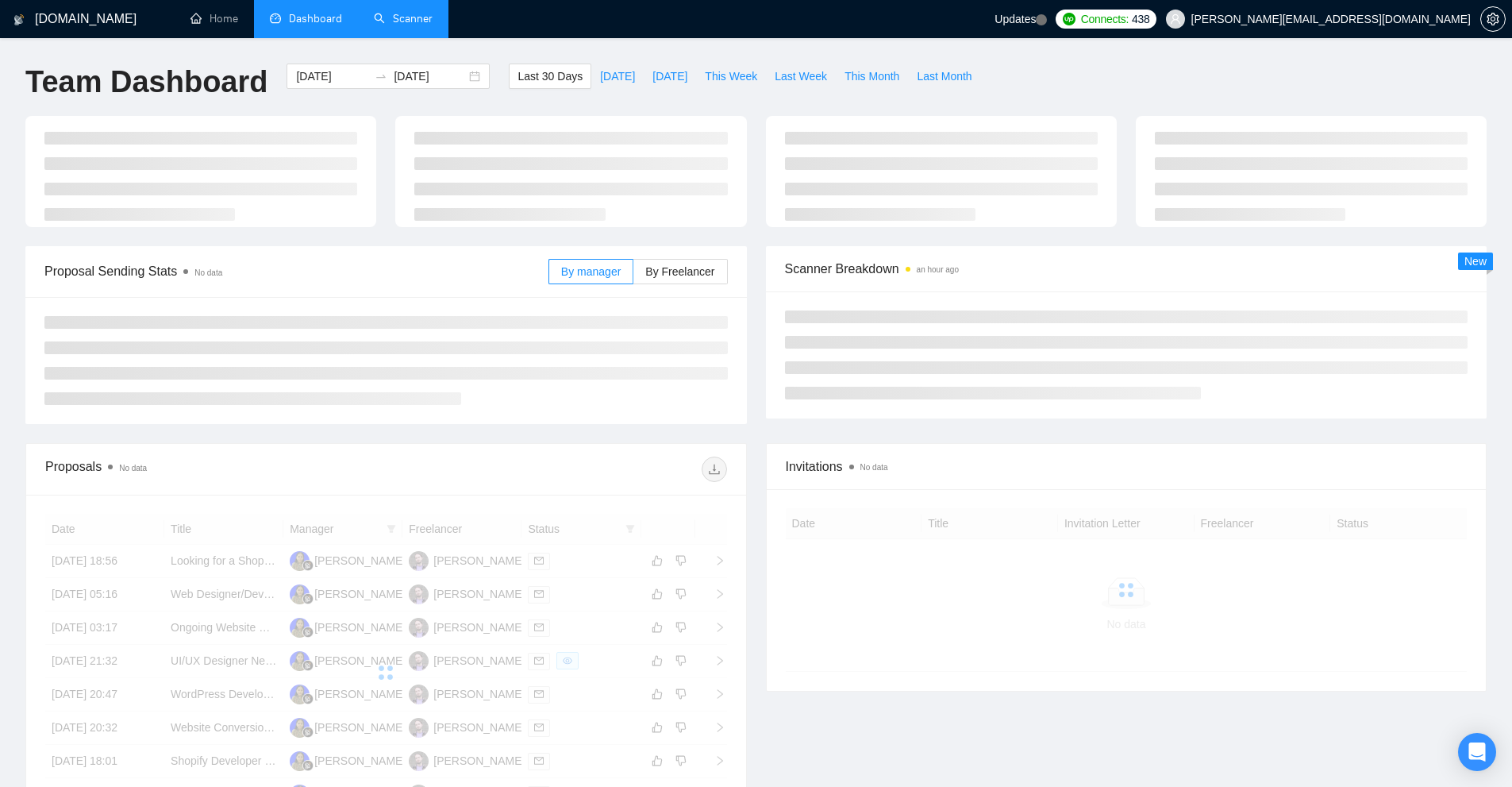
click at [424, 26] on link "Scanner" at bounding box center [403, 18] width 59 height 13
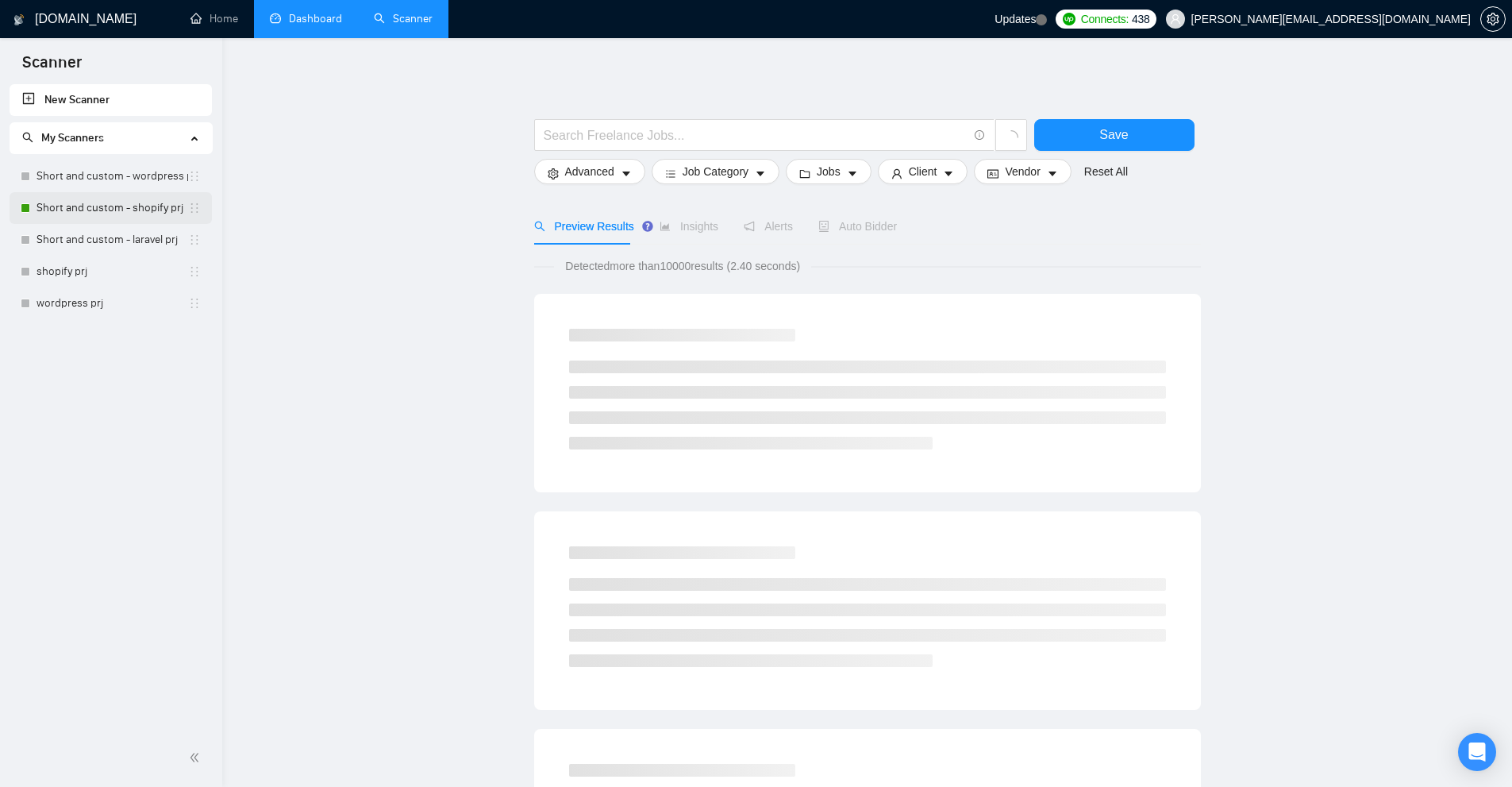
click at [160, 217] on link "Short and custom - shopify prj" at bounding box center [112, 208] width 151 height 31
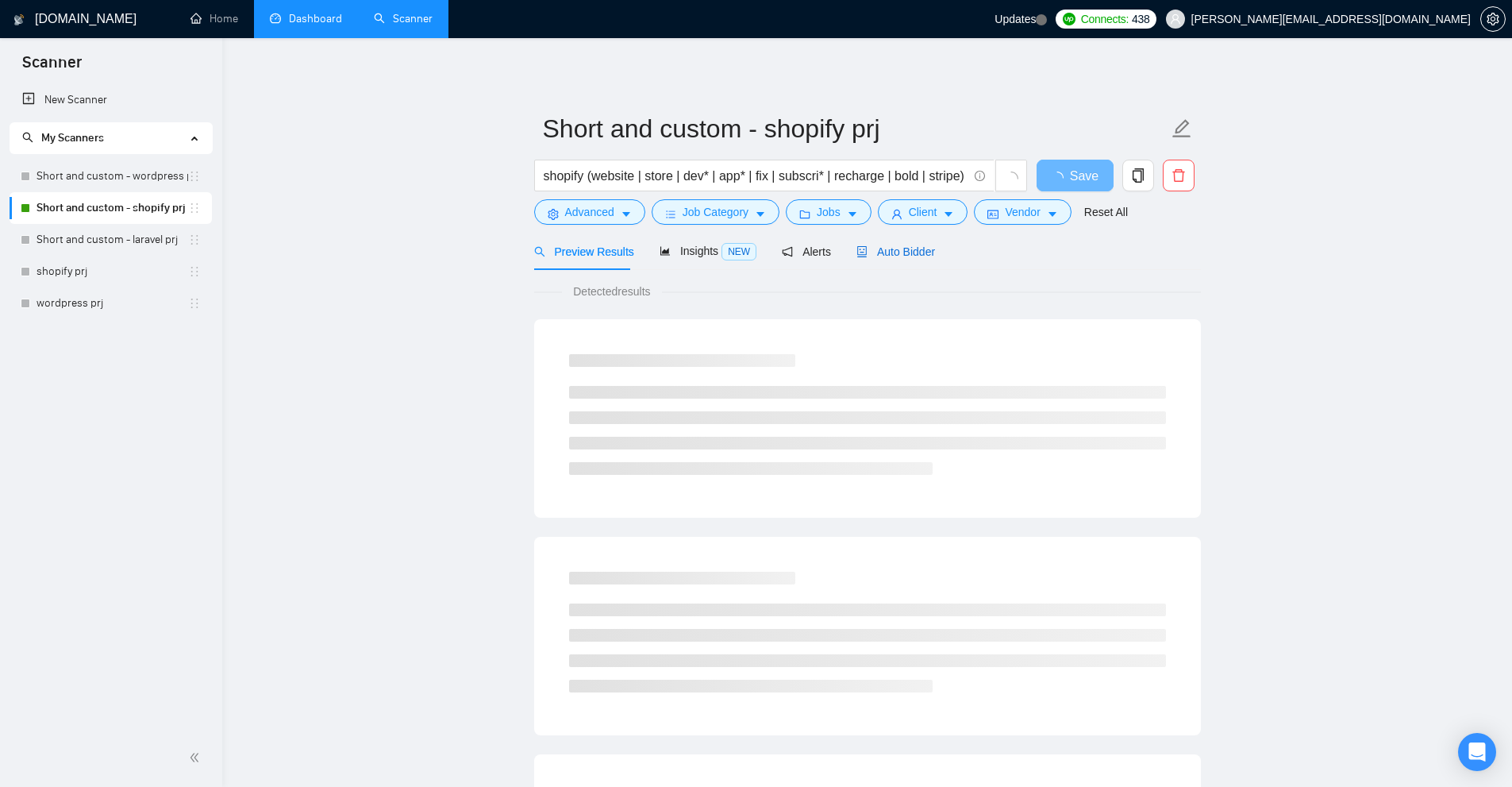
click at [906, 250] on span "Auto Bidder" at bounding box center [895, 251] width 79 height 12
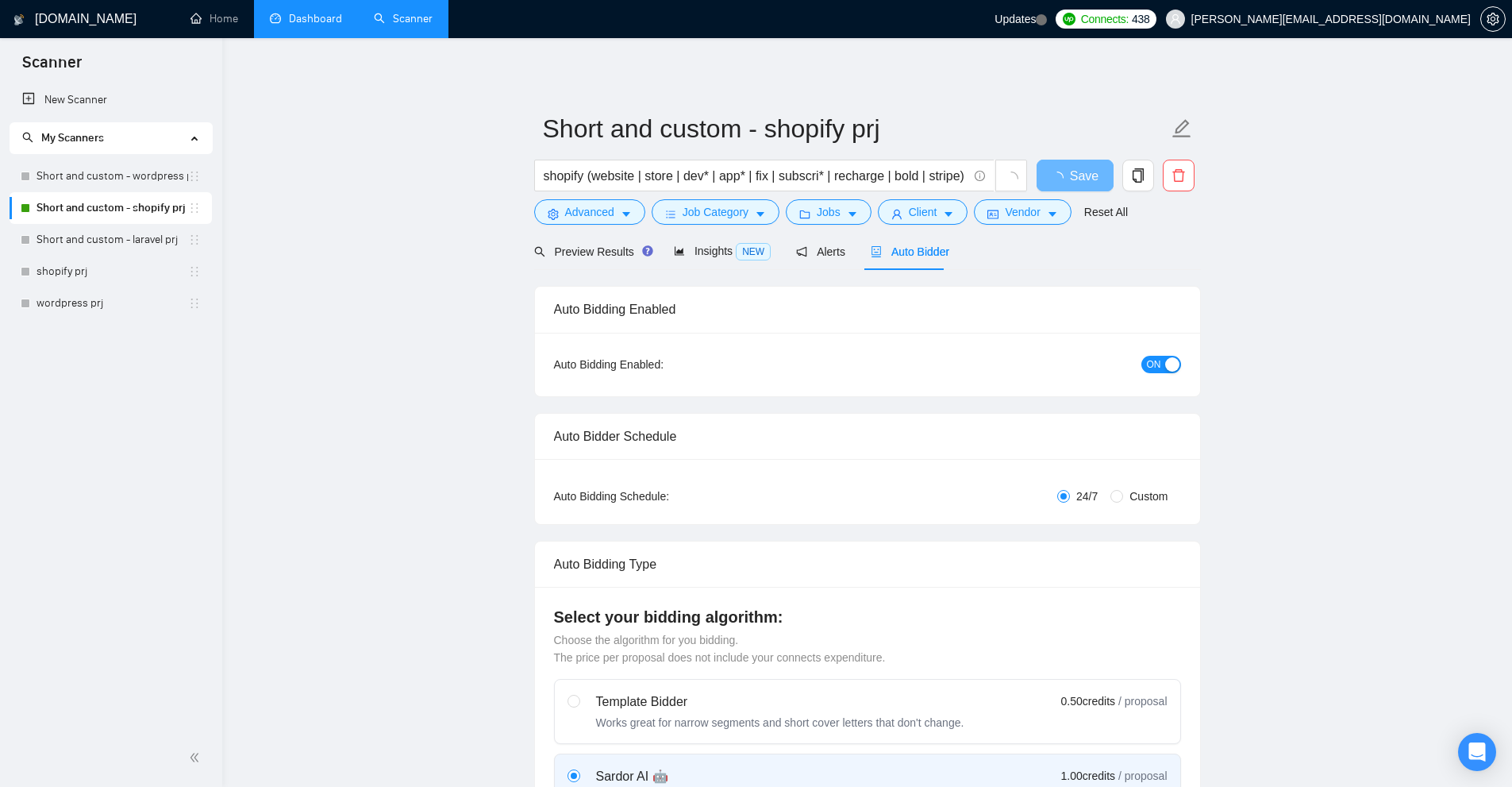
click at [932, 194] on div "shopify (website | store | dev* | app* | fix | subscri* | recharge | bold | str…" at bounding box center [781, 180] width 500 height 40
click at [909, 217] on span "Client" at bounding box center [923, 212] width 29 height 17
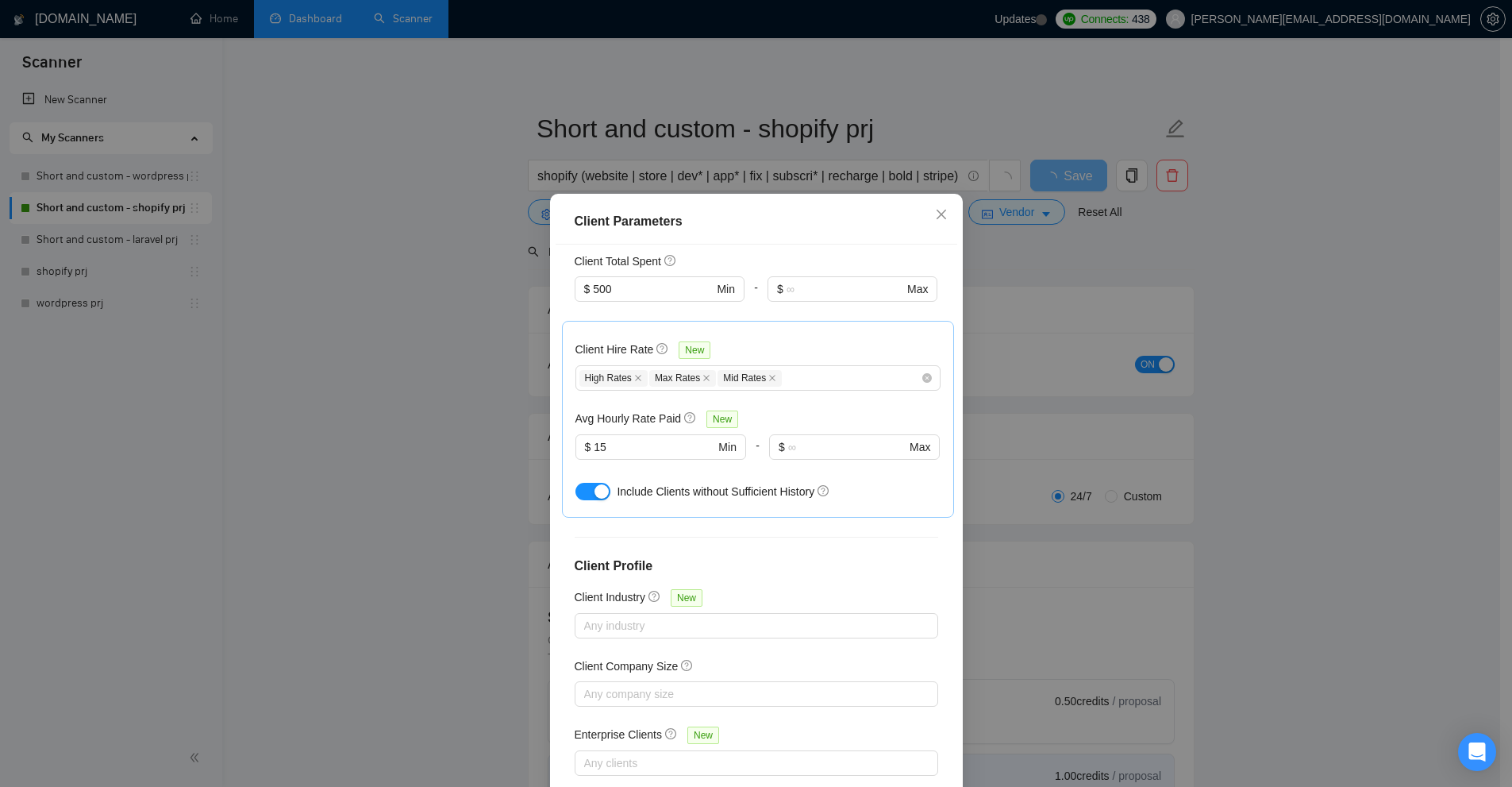
scroll to position [437, 0]
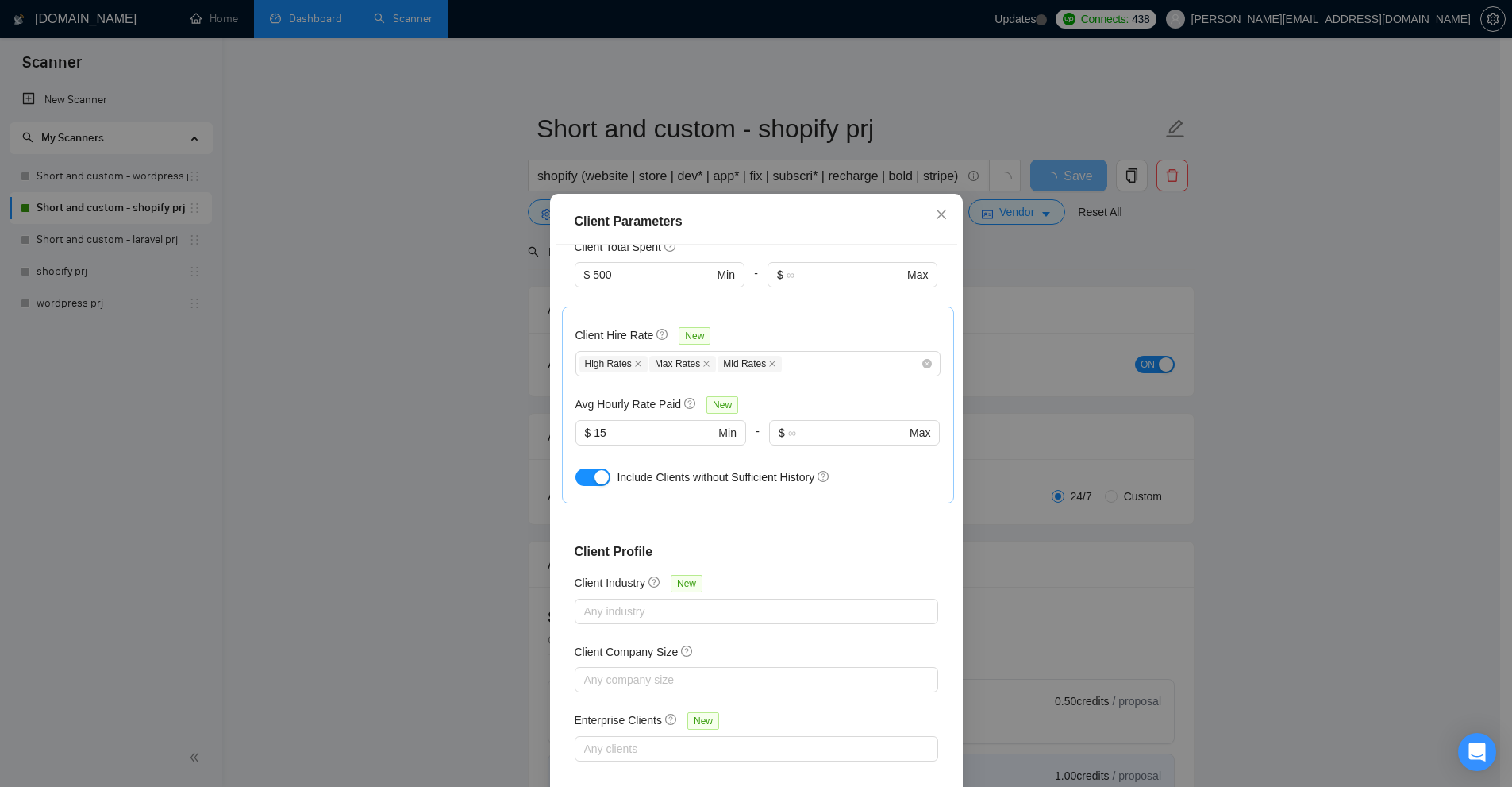
click at [1148, 389] on div "Client Parameters Client Location Include Client Countries [GEOGRAPHIC_DATA] [G…" at bounding box center [756, 393] width 1512 height 787
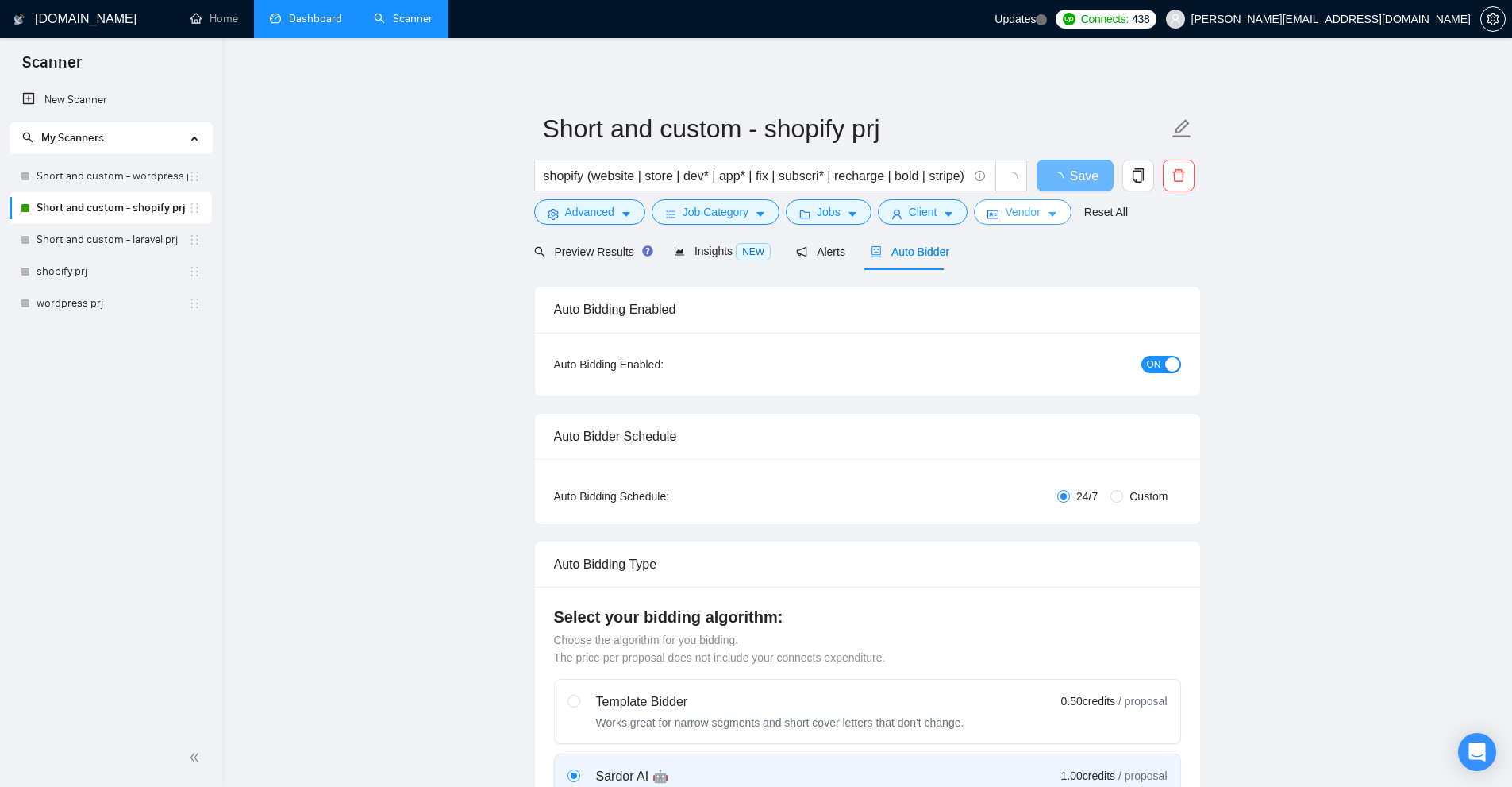
click at [1026, 222] on button "Vendor" at bounding box center [1022, 212] width 97 height 26
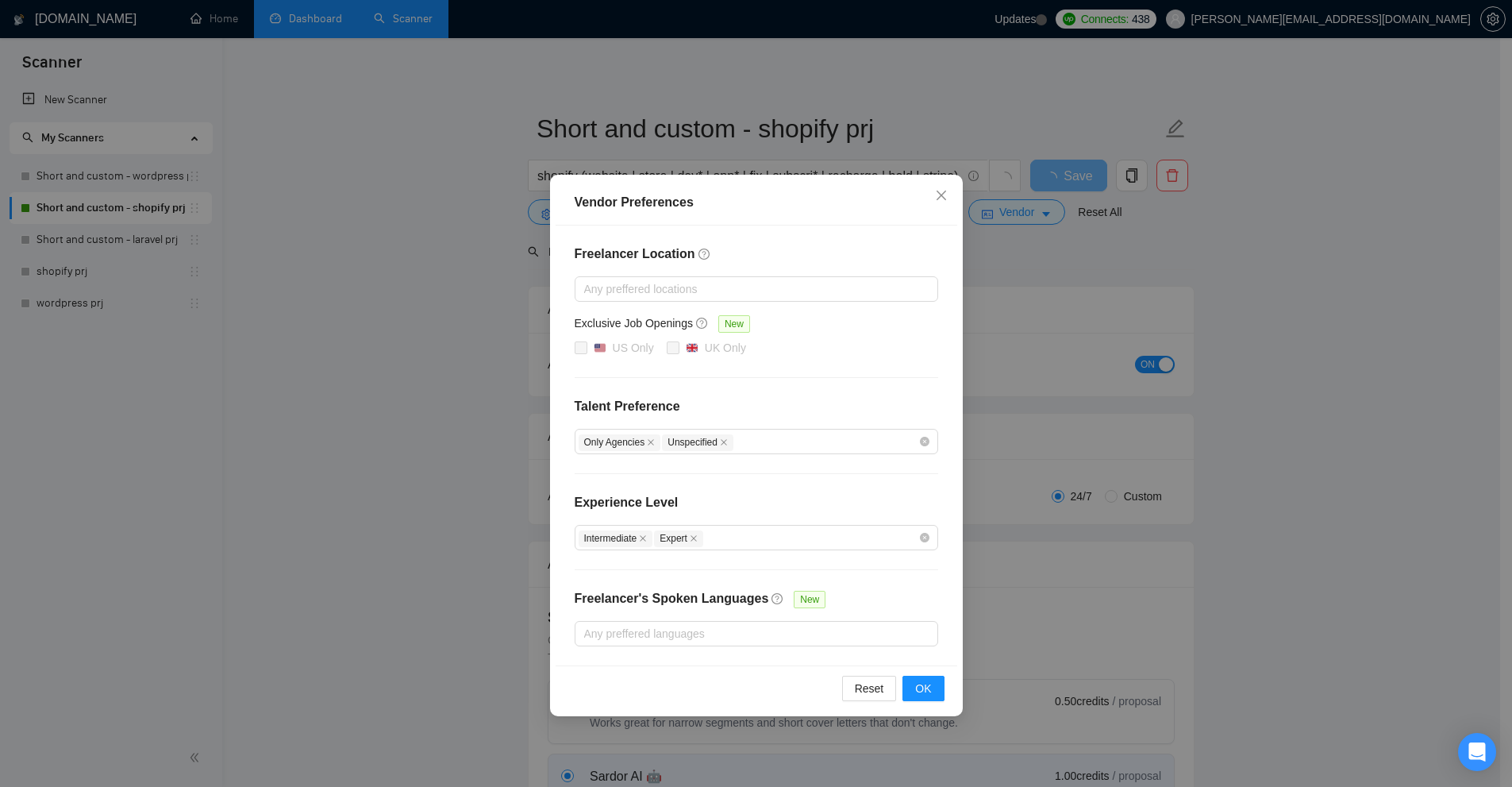
click at [1054, 297] on div "Vendor Preferences Freelancer Location Any preffered locations Exclusive Job Op…" at bounding box center [756, 393] width 1512 height 787
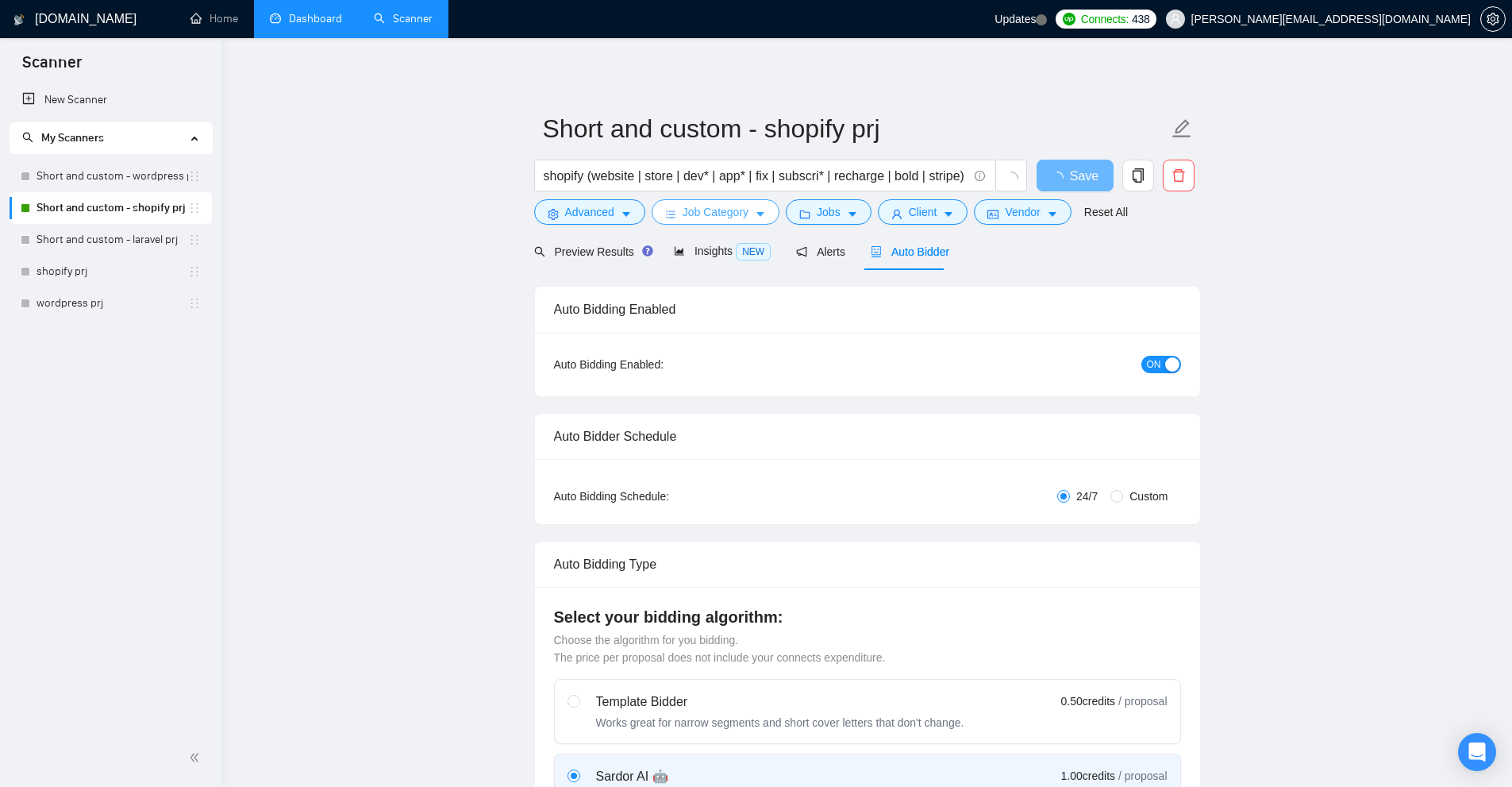
click at [743, 209] on span "Job Category" at bounding box center [715, 212] width 66 height 17
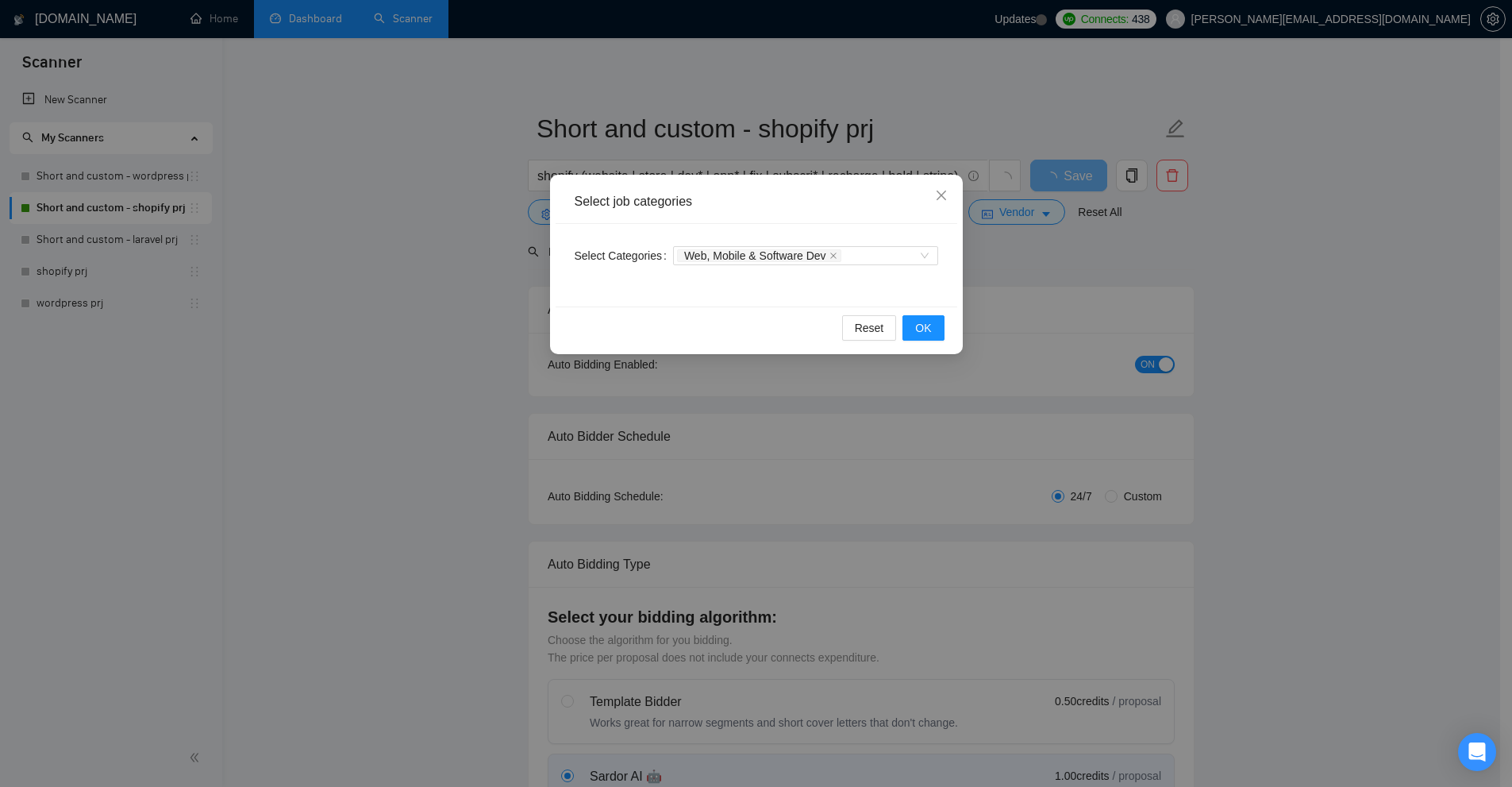
click at [1124, 292] on div "Select job categories Select Categories Web, Mobile & Software Dev Reset OK" at bounding box center [756, 393] width 1512 height 787
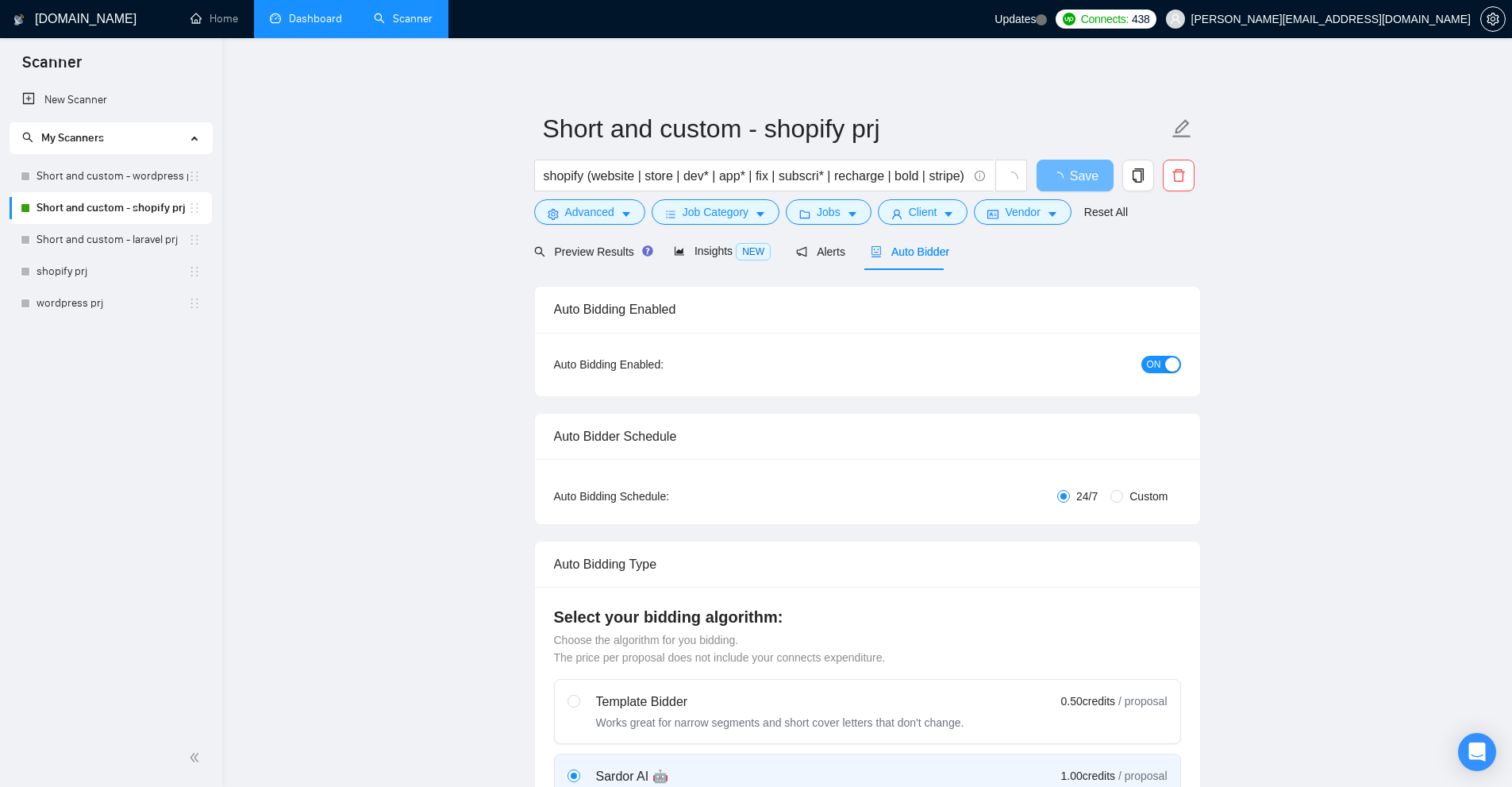
click at [616, 194] on div "shopify (website | store | dev* | app* | fix | subscri* | recharge | bold | str…" at bounding box center [781, 180] width 500 height 40
click at [606, 205] on span "Advanced" at bounding box center [589, 212] width 49 height 17
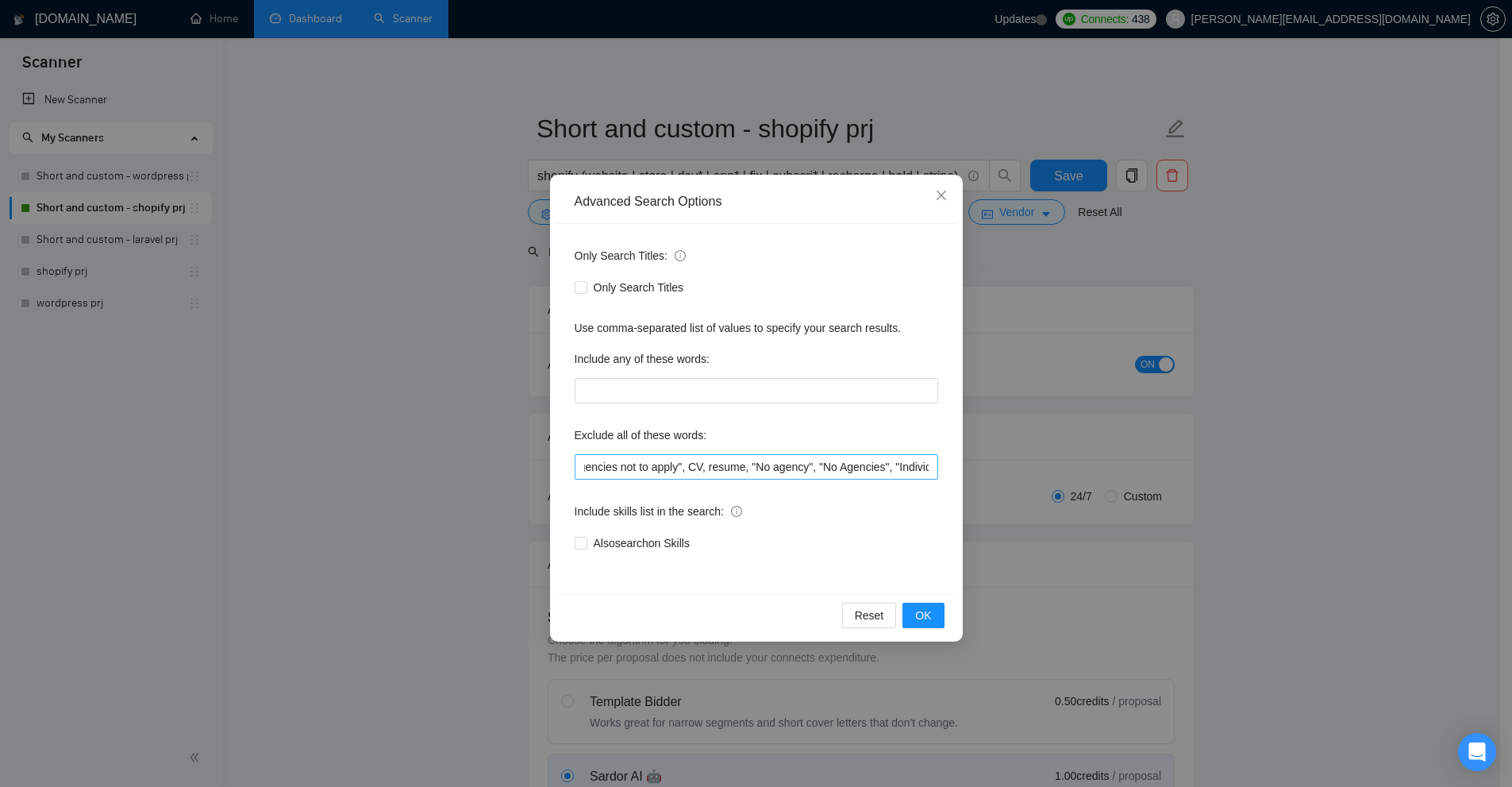
scroll to position [0, 0]
click at [1126, 392] on div "Advanced Search Options Only Search Titles: Only Search Titles Use comma-separa…" at bounding box center [756, 393] width 1512 height 787
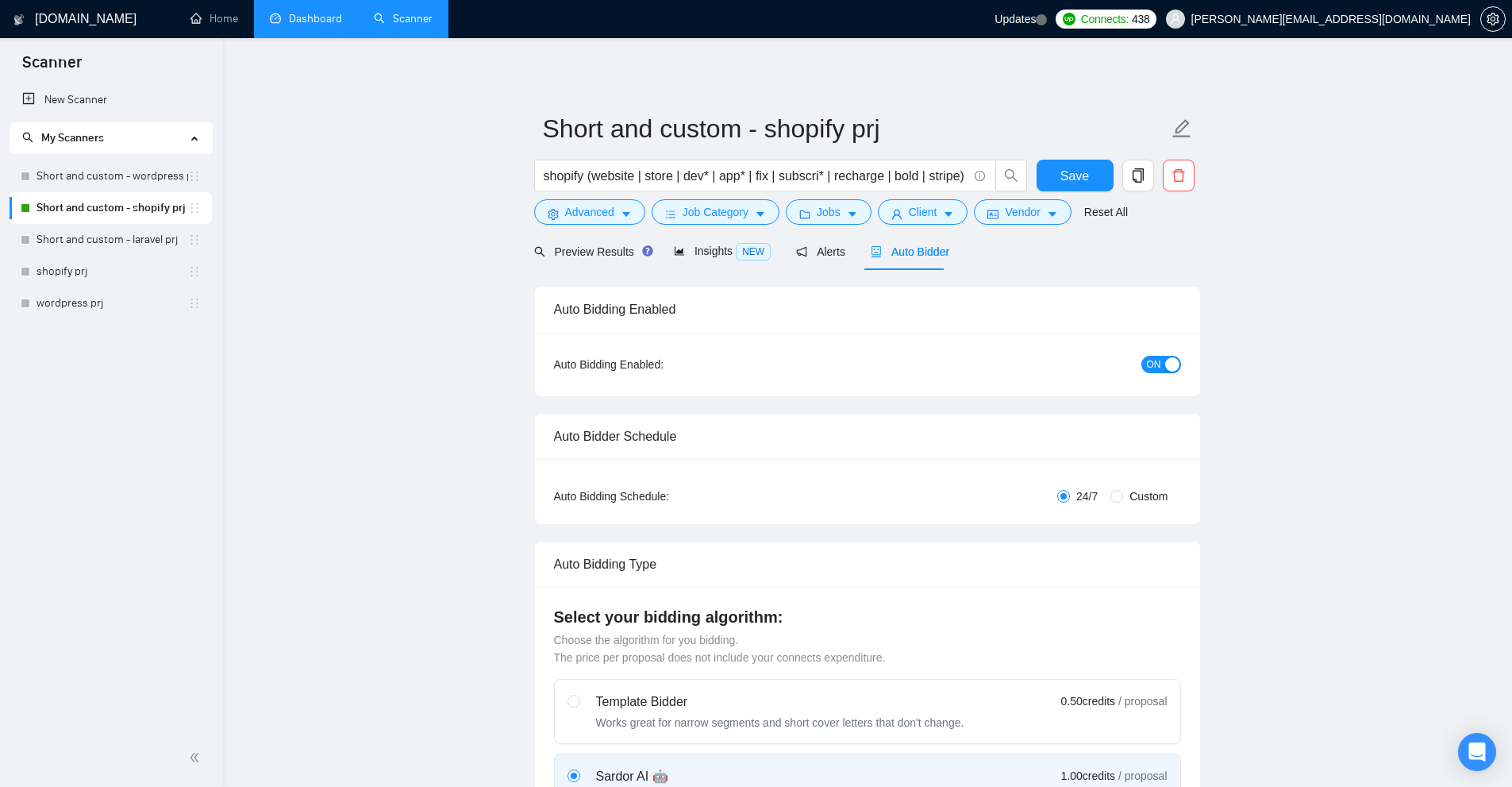
click at [327, 26] on link "Dashboard" at bounding box center [305, 18] width 72 height 13
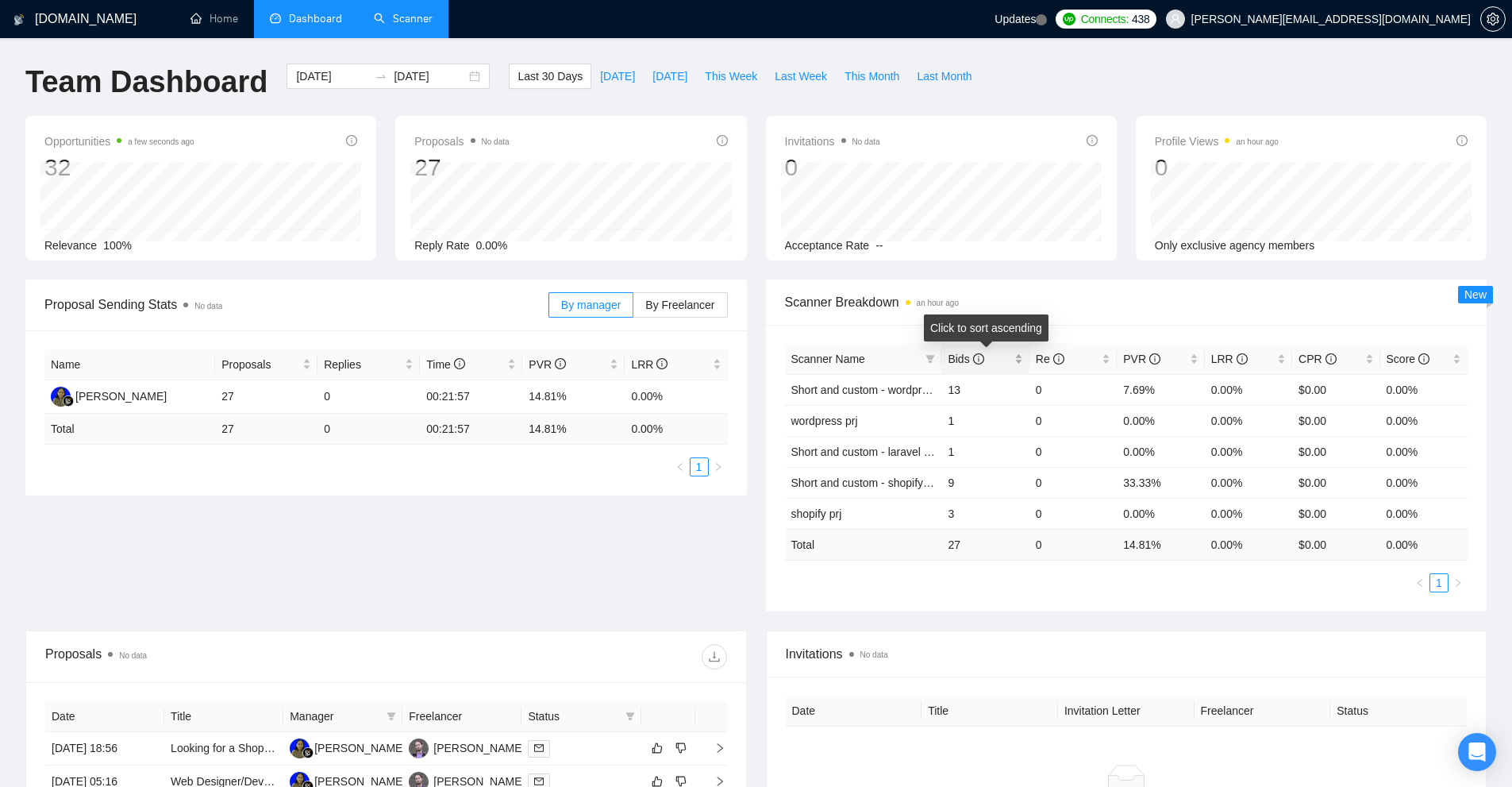
click at [1012, 357] on div "Bids" at bounding box center [985, 358] width 74 height 17
click at [1021, 355] on div "Bids" at bounding box center [985, 358] width 74 height 17
click at [452, 23] on ul "Home Dashboard Scanner" at bounding box center [580, 19] width 830 height 38
click at [422, 23] on link "Scanner" at bounding box center [403, 18] width 59 height 13
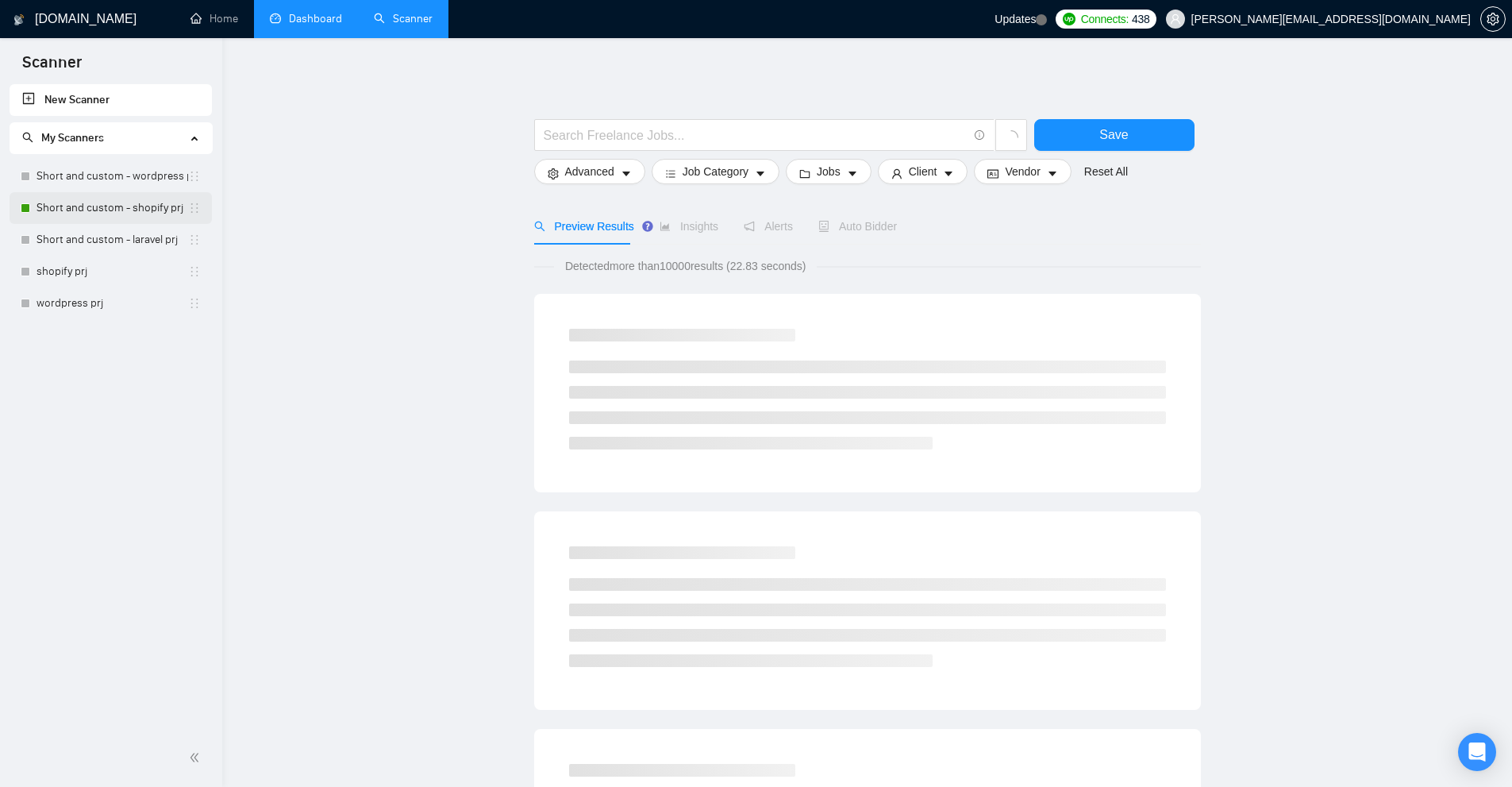
click at [119, 210] on link "Short and custom - shopify prj" at bounding box center [112, 208] width 151 height 31
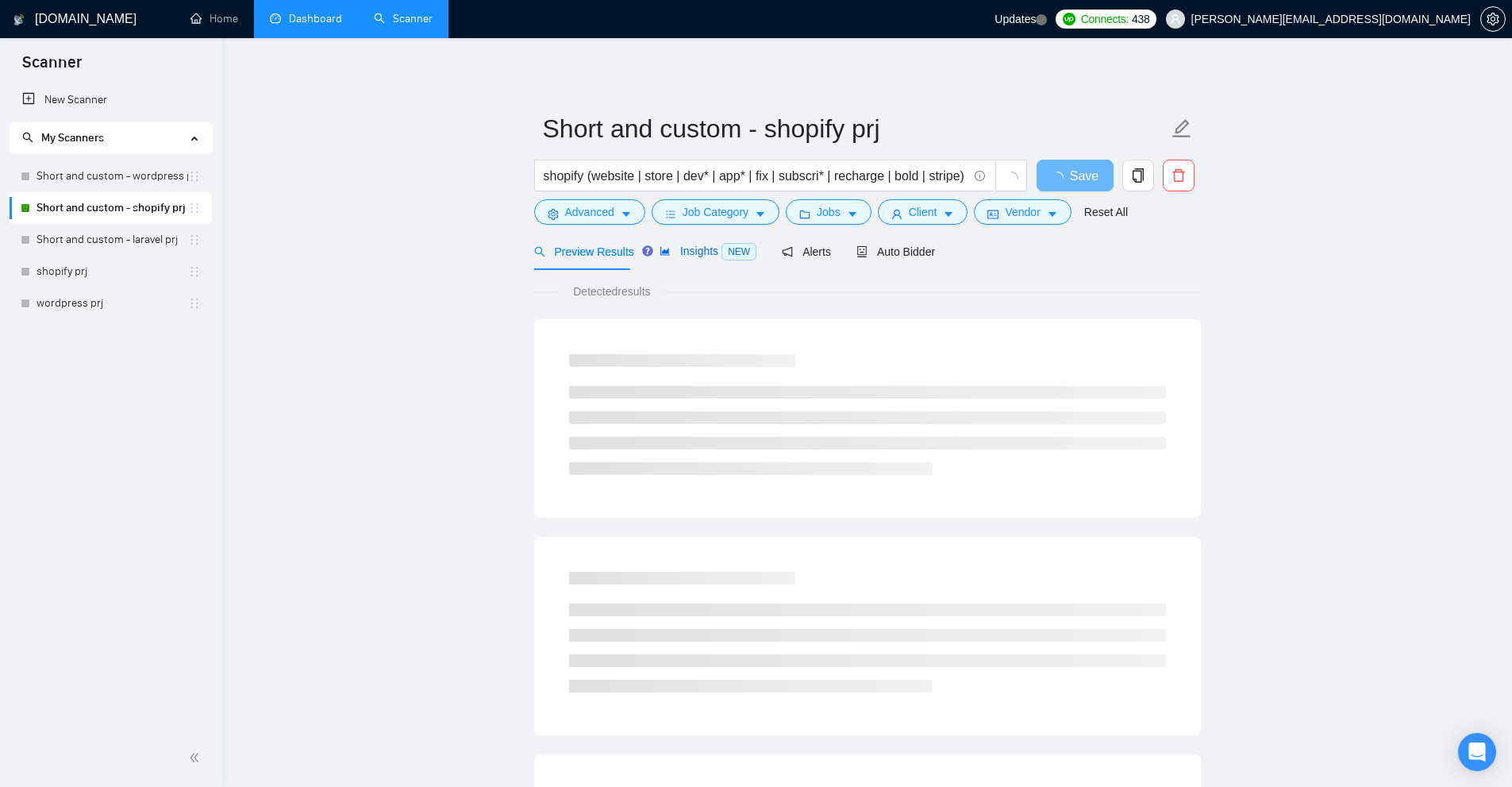
click at [671, 248] on span "Insights NEW" at bounding box center [707, 251] width 97 height 12
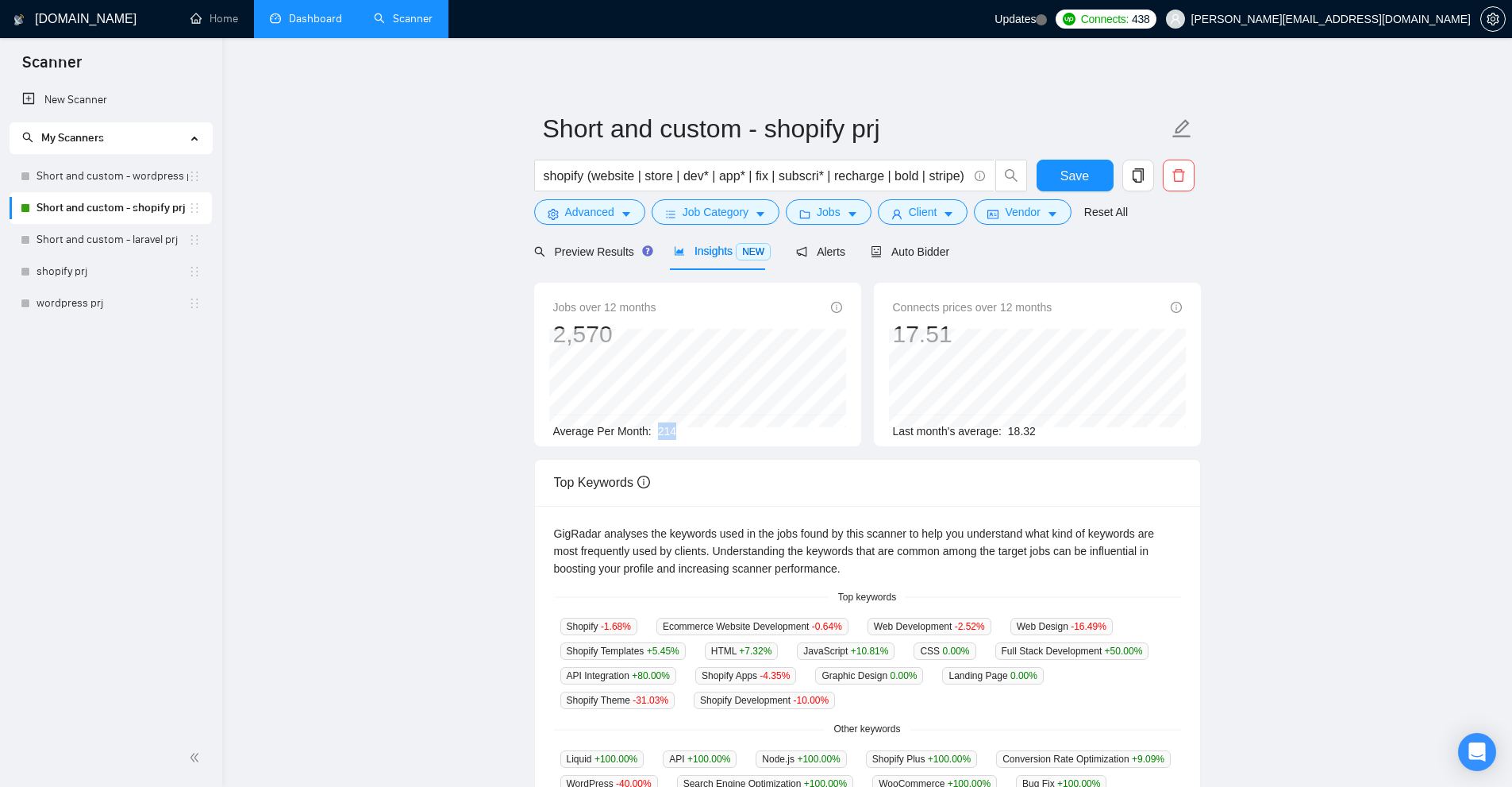
drag, startPoint x: 653, startPoint y: 437, endPoint x: 714, endPoint y: 437, distance: 61.0
click at [714, 437] on div "Average Per Month: 214" at bounding box center [697, 430] width 289 height 17
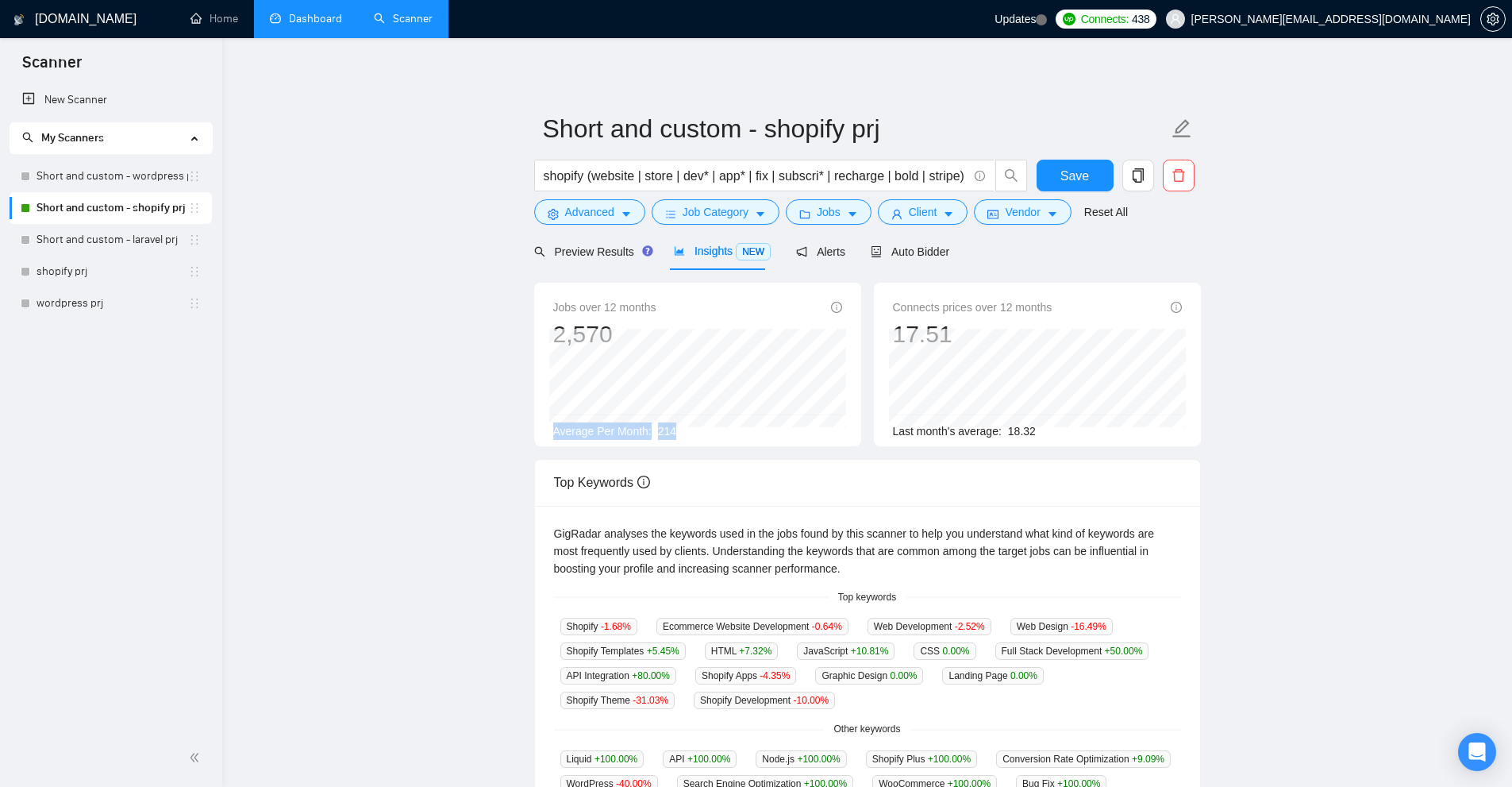
click at [682, 430] on div "Average Per Month: 214" at bounding box center [697, 430] width 289 height 17
click at [1492, 15] on icon "setting" at bounding box center [1492, 18] width 12 height 12
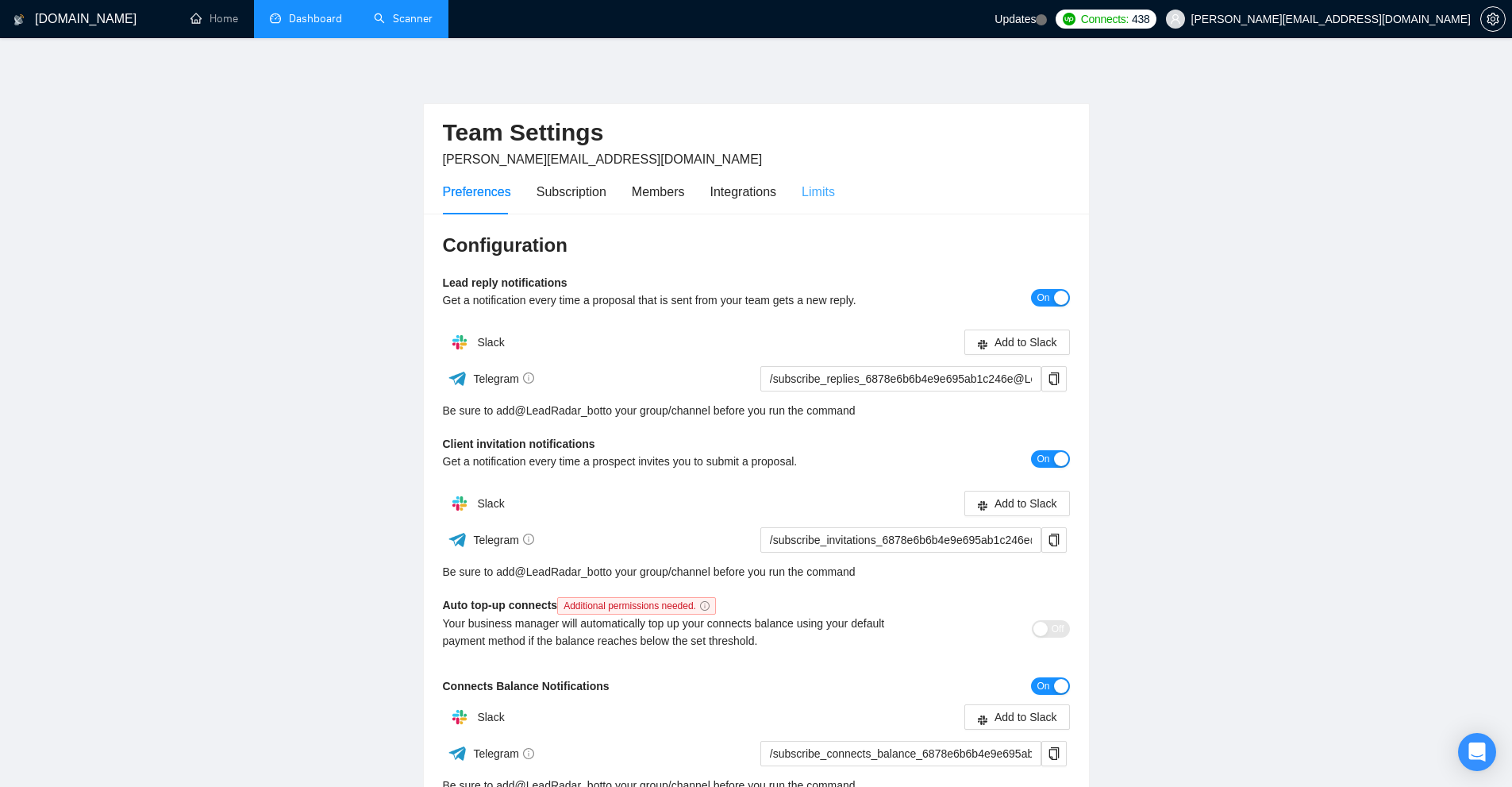
drag, startPoint x: 845, startPoint y: 175, endPoint x: 829, endPoint y: 180, distance: 16.8
click at [845, 175] on div "Preferences Subscription Members Integrations Limits" at bounding box center [756, 191] width 627 height 46
click at [829, 180] on div "Limits" at bounding box center [818, 191] width 33 height 46
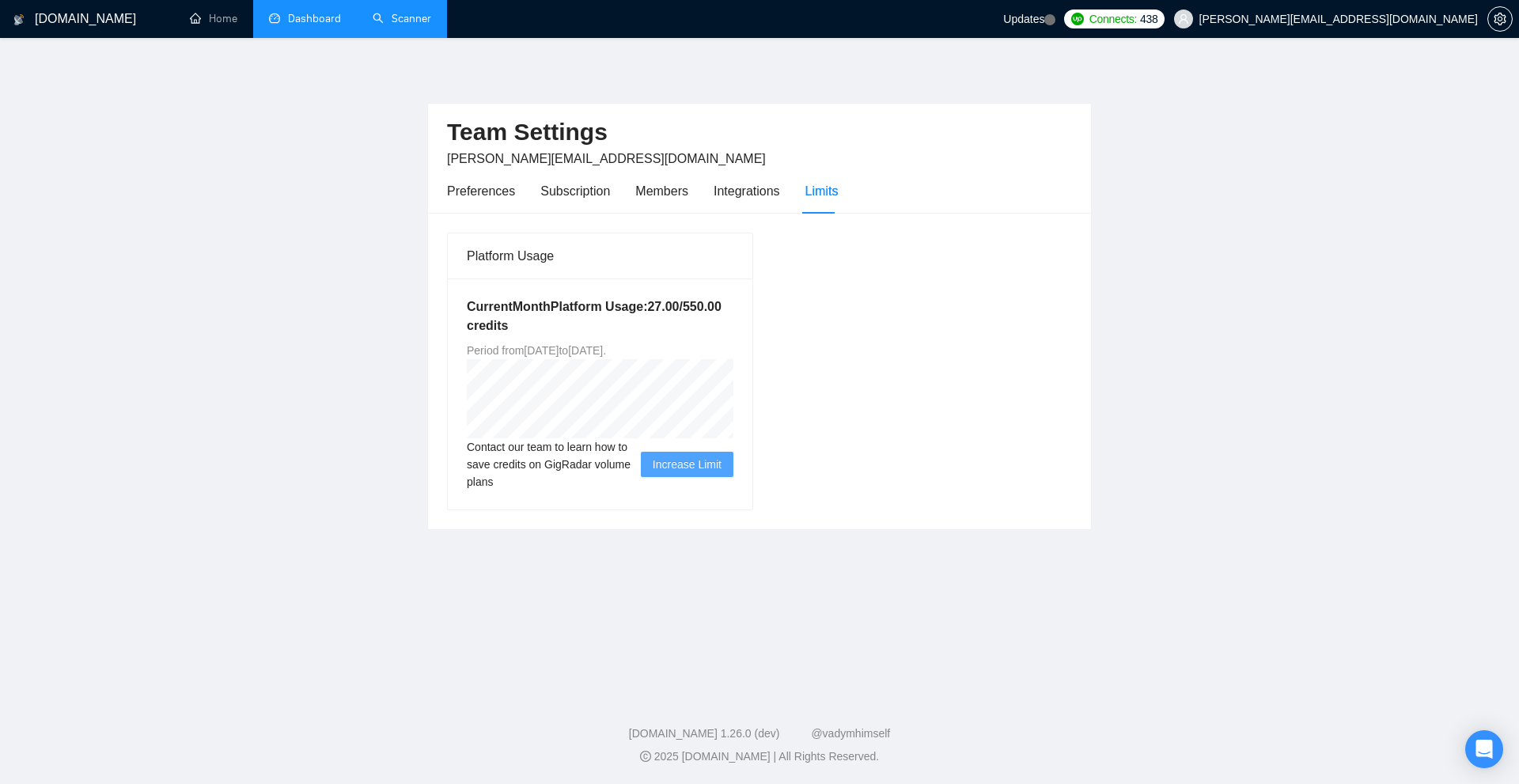
click at [382, 12] on link "Scanner" at bounding box center [402, 18] width 59 height 13
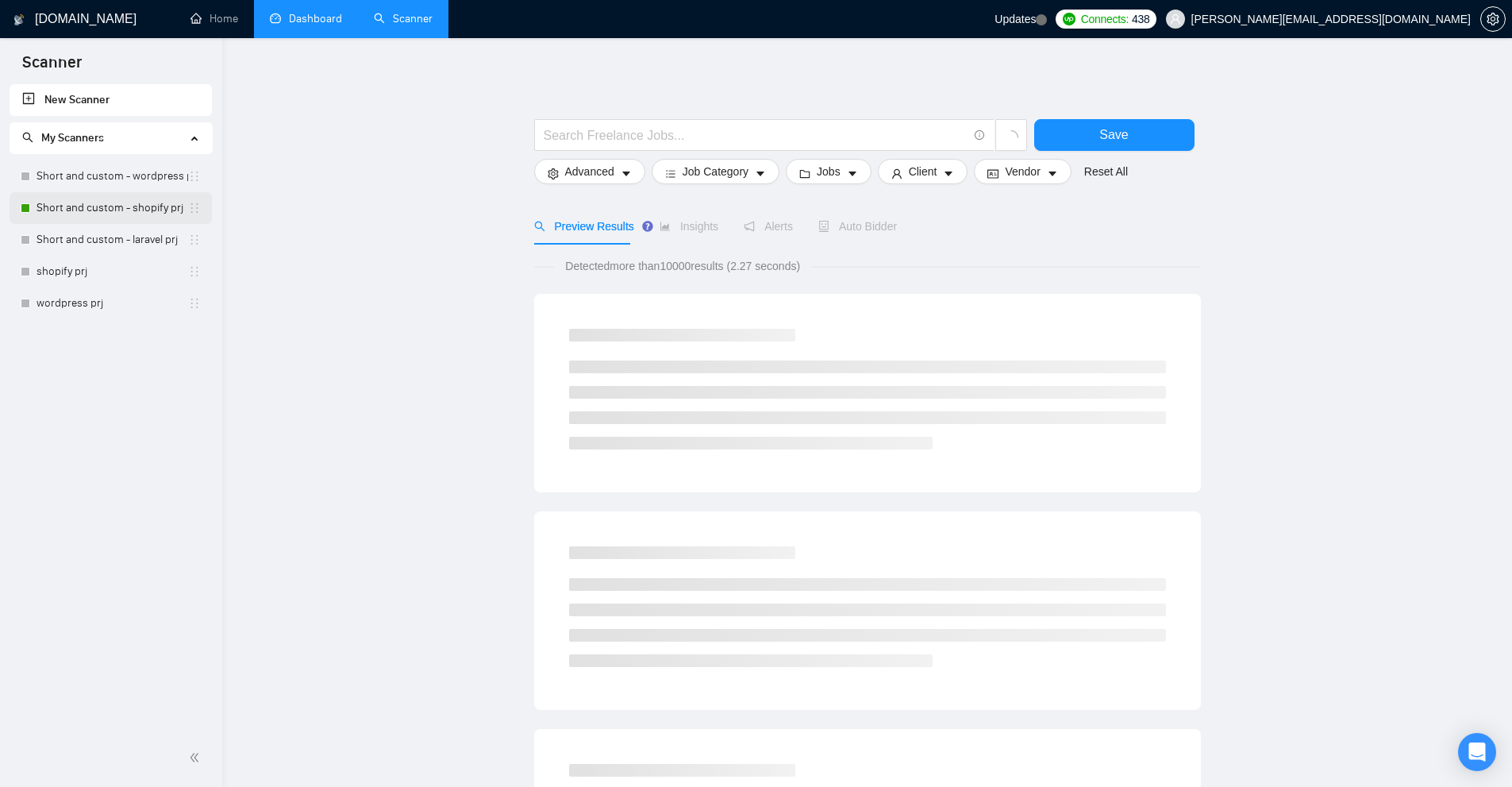
click at [119, 199] on link "Short and custom - shopify prj" at bounding box center [112, 208] width 151 height 31
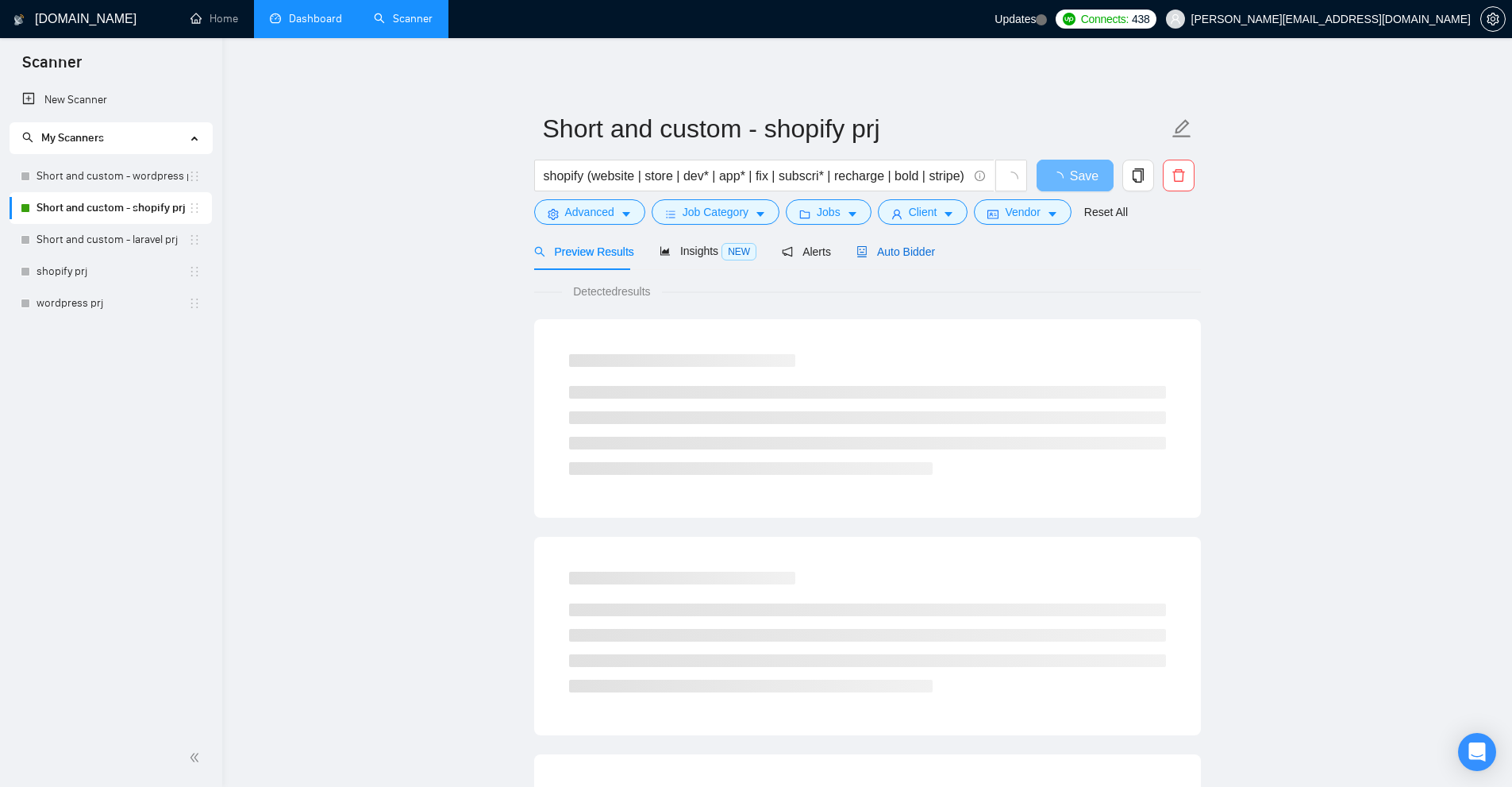
click at [888, 257] on span "Auto Bidder" at bounding box center [895, 251] width 79 height 12
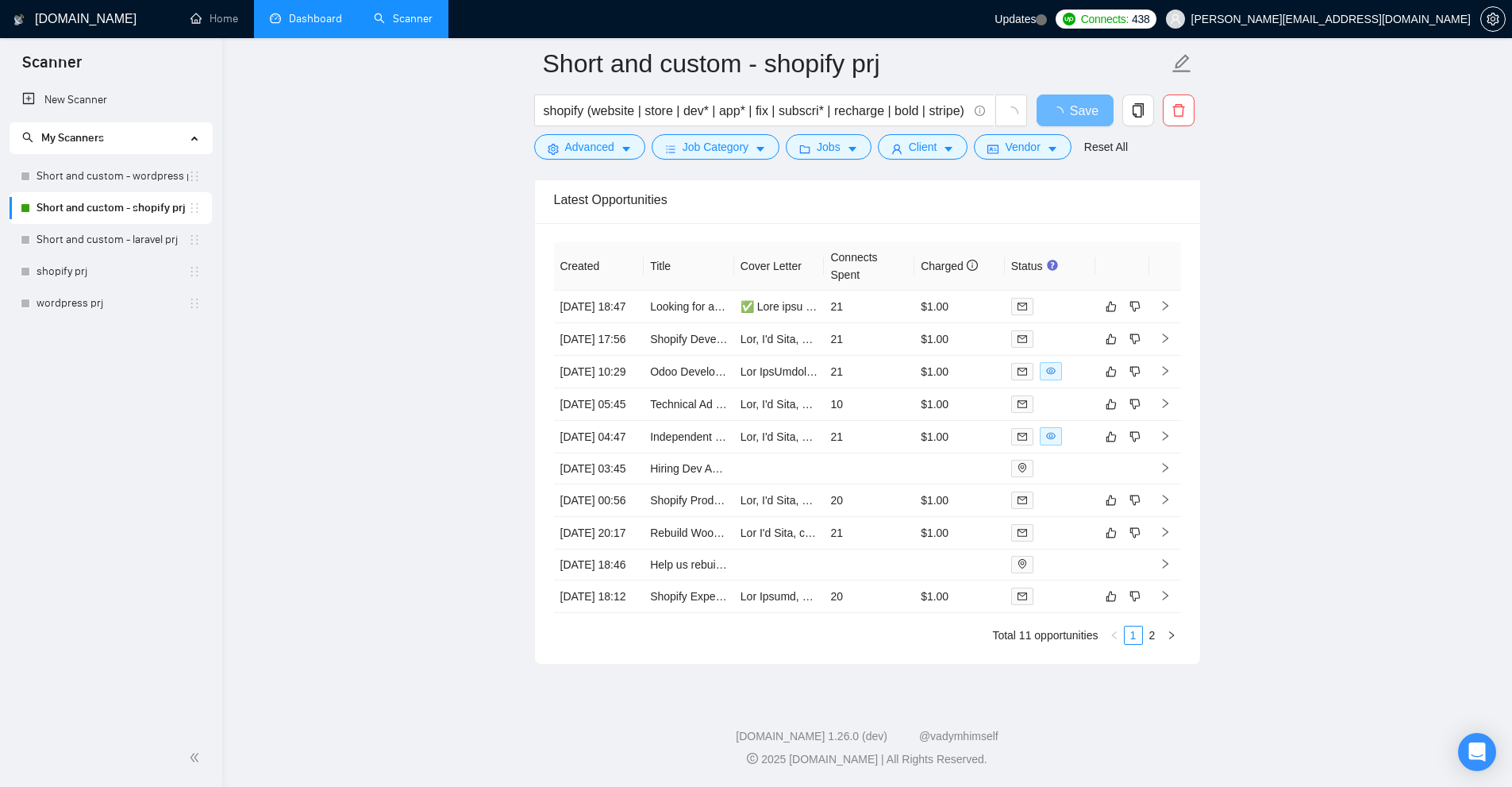
scroll to position [4119, 0]
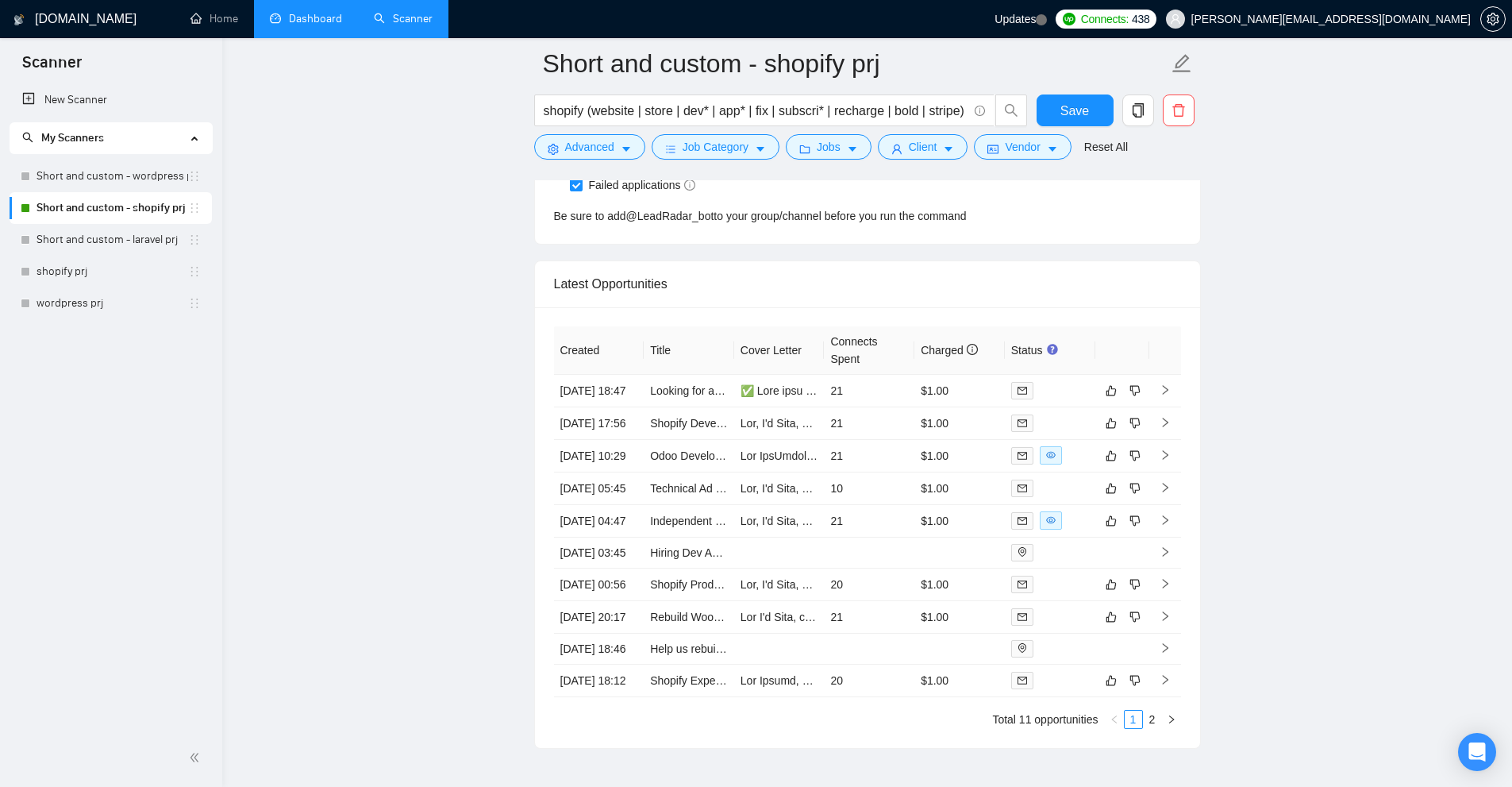
drag, startPoint x: 1280, startPoint y: 456, endPoint x: 1285, endPoint y: 438, distance: 18.7
click at [289, 18] on link "Dashboard" at bounding box center [305, 18] width 72 height 13
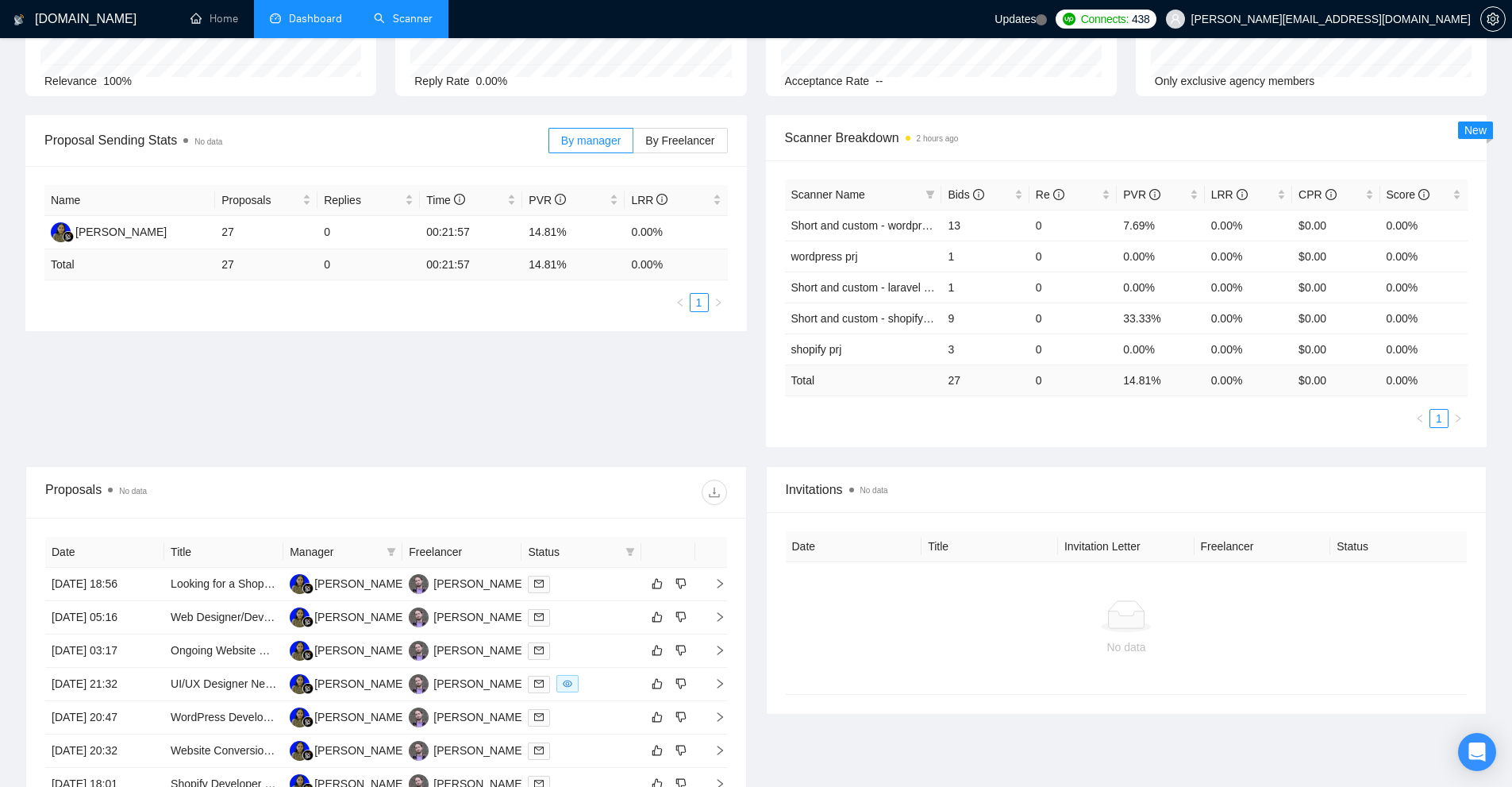
scroll to position [472, 0]
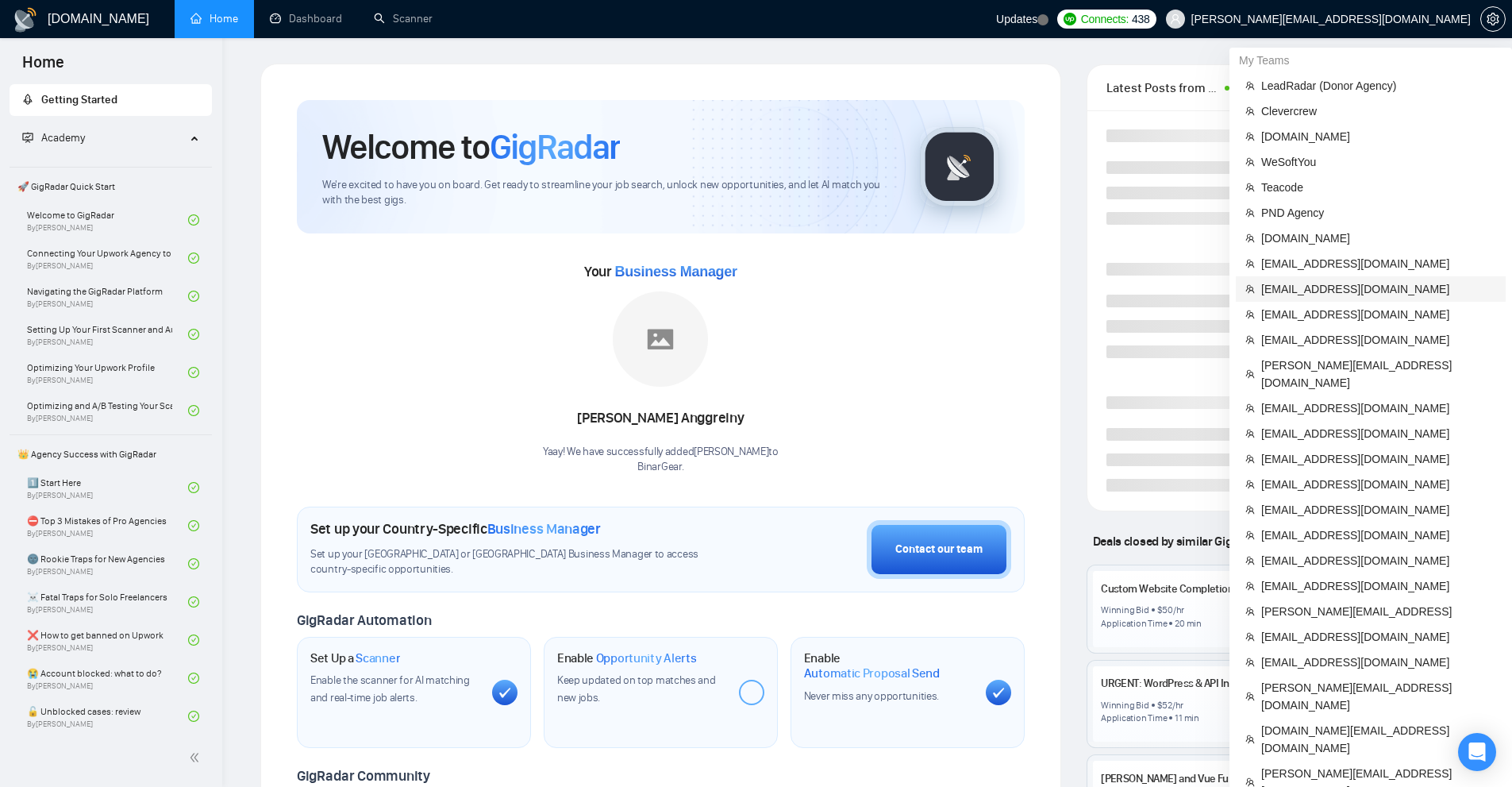
scroll to position [397, 0]
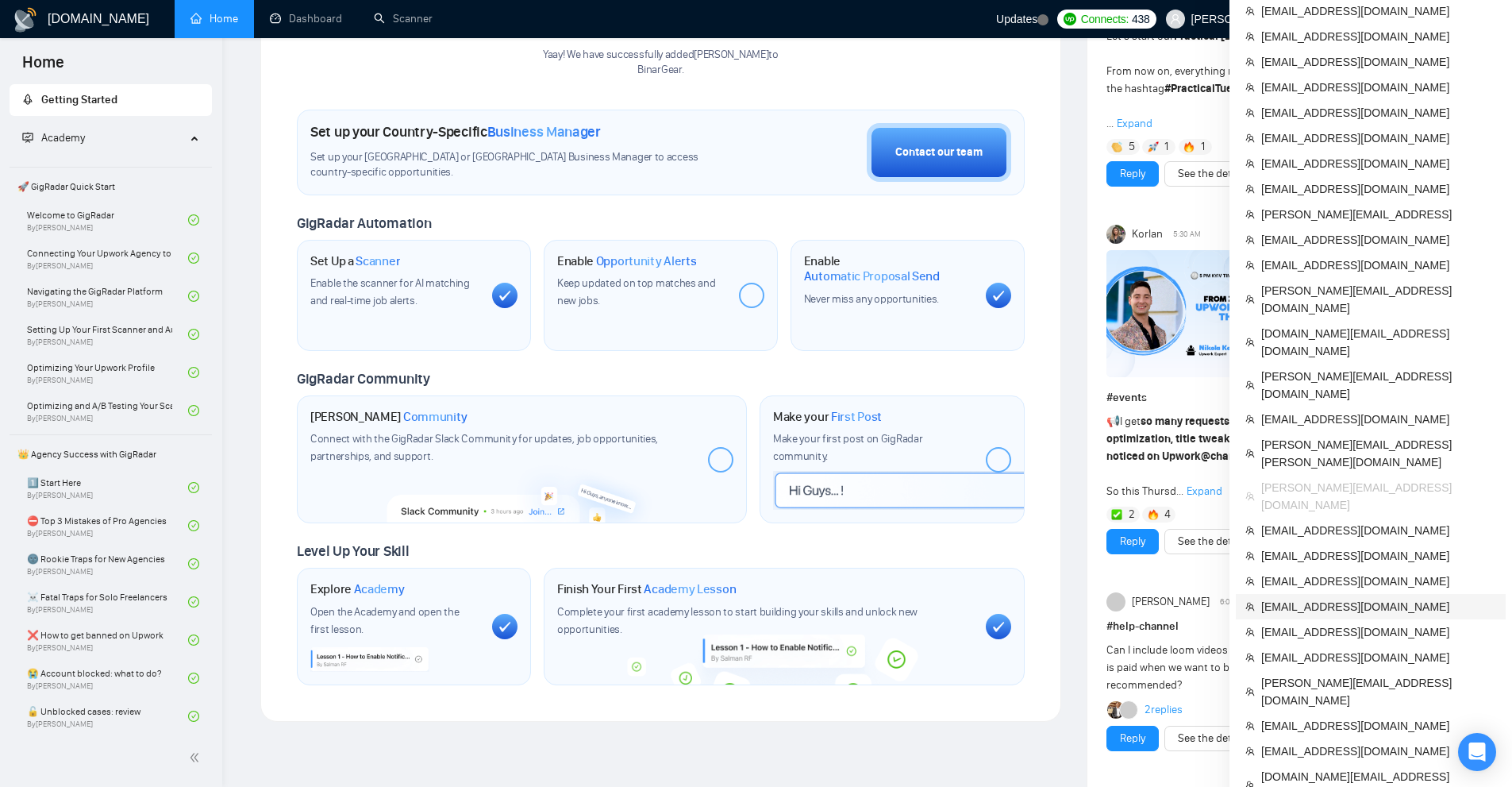
click at [1346, 598] on span "[EMAIL_ADDRESS][DOMAIN_NAME]" at bounding box center [1379, 607] width 235 height 17
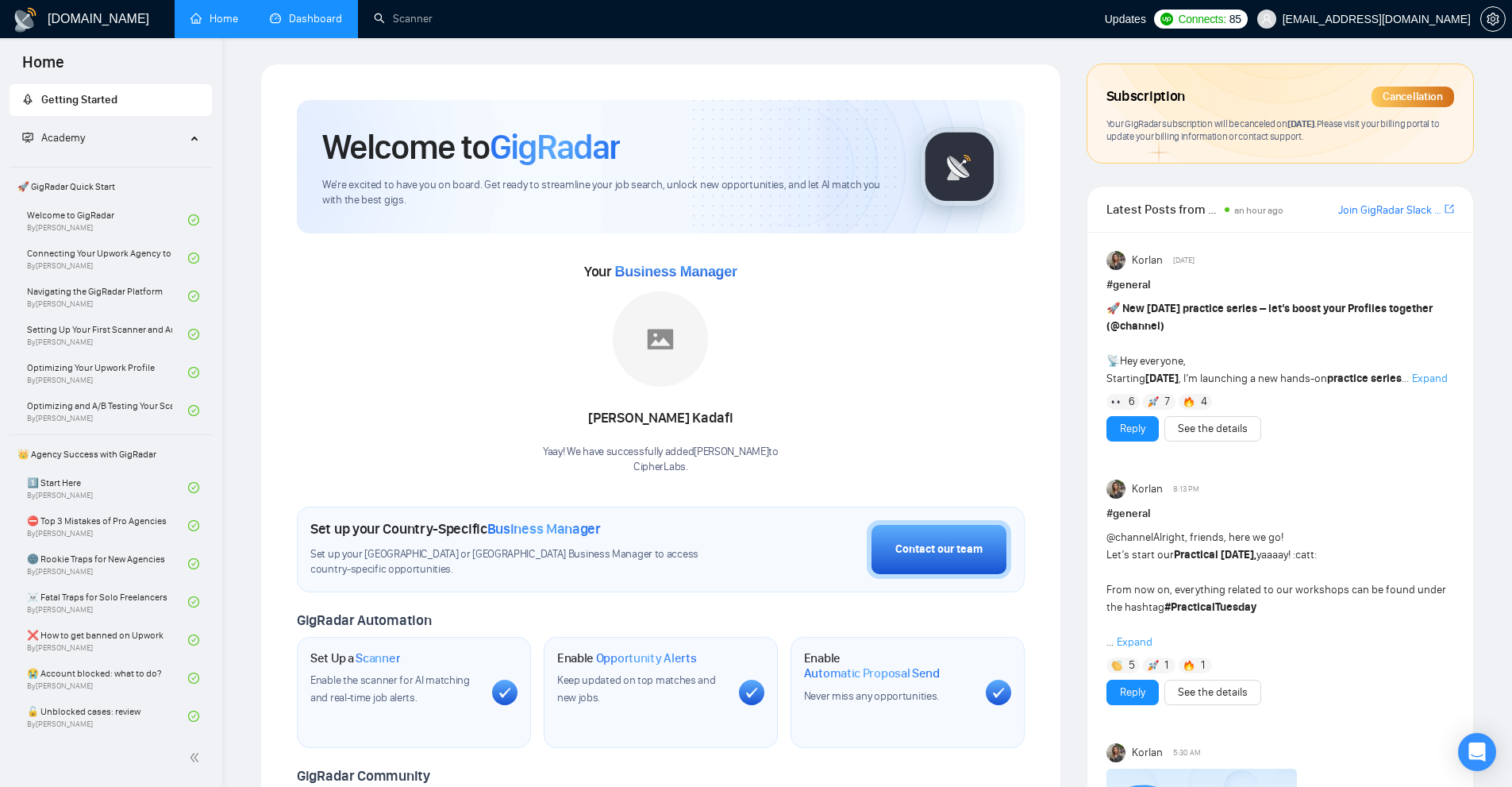
click at [313, 13] on link "Dashboard" at bounding box center [305, 18] width 72 height 13
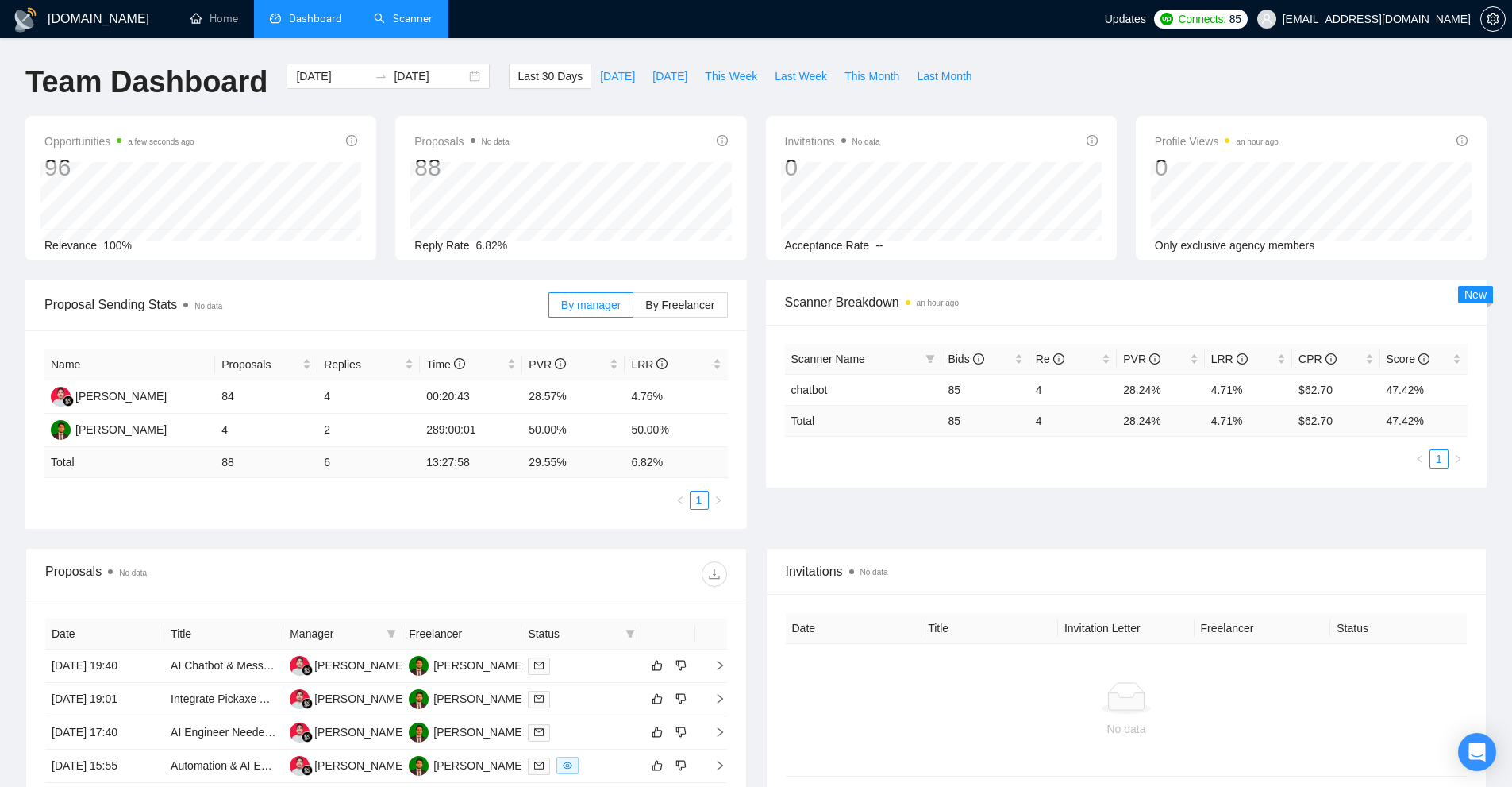
click at [415, 26] on link "Scanner" at bounding box center [403, 18] width 59 height 13
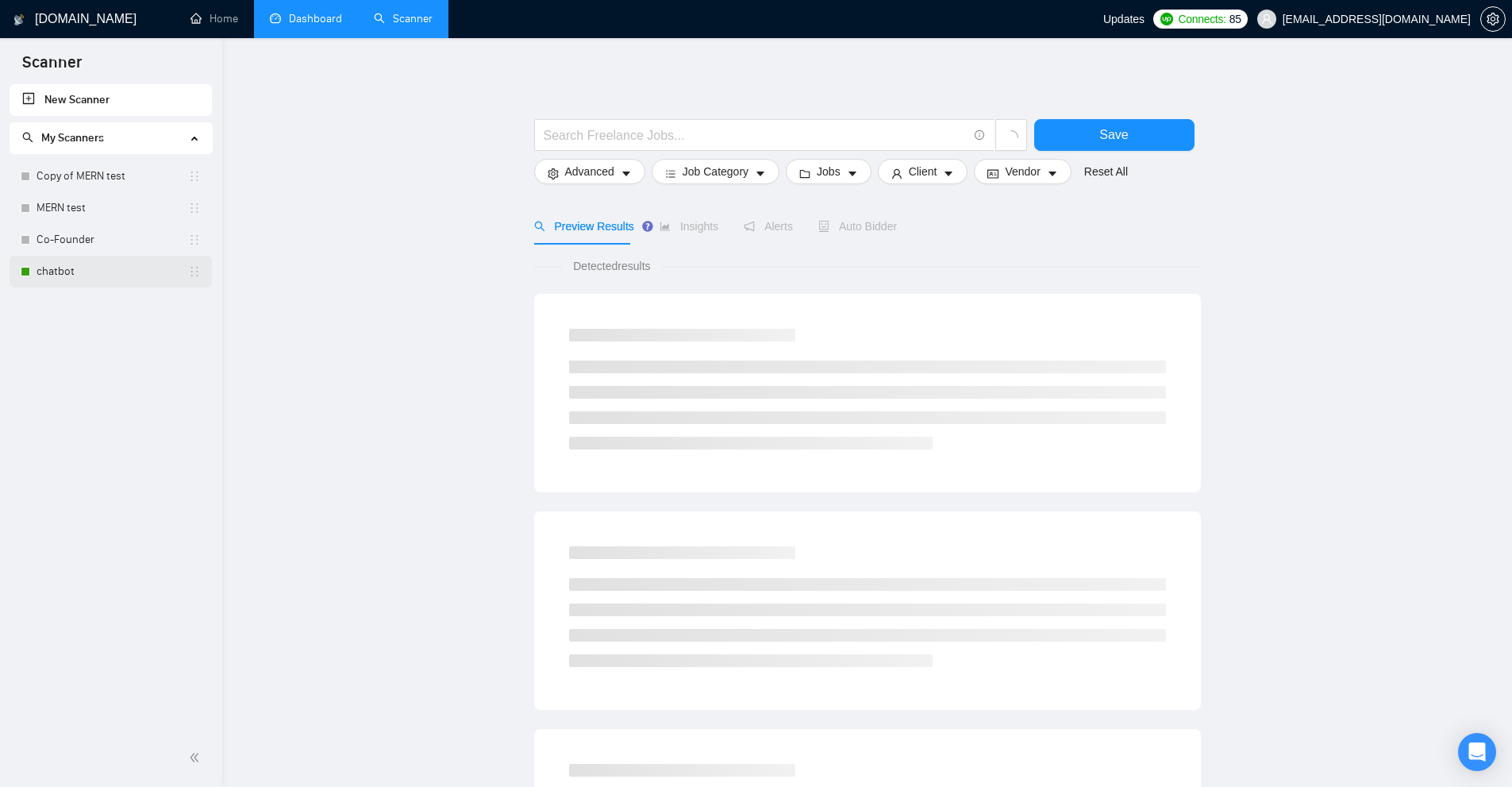
drag, startPoint x: 72, startPoint y: 259, endPoint x: 160, endPoint y: 257, distance: 88.0
click at [71, 259] on link "chatbot" at bounding box center [112, 271] width 151 height 31
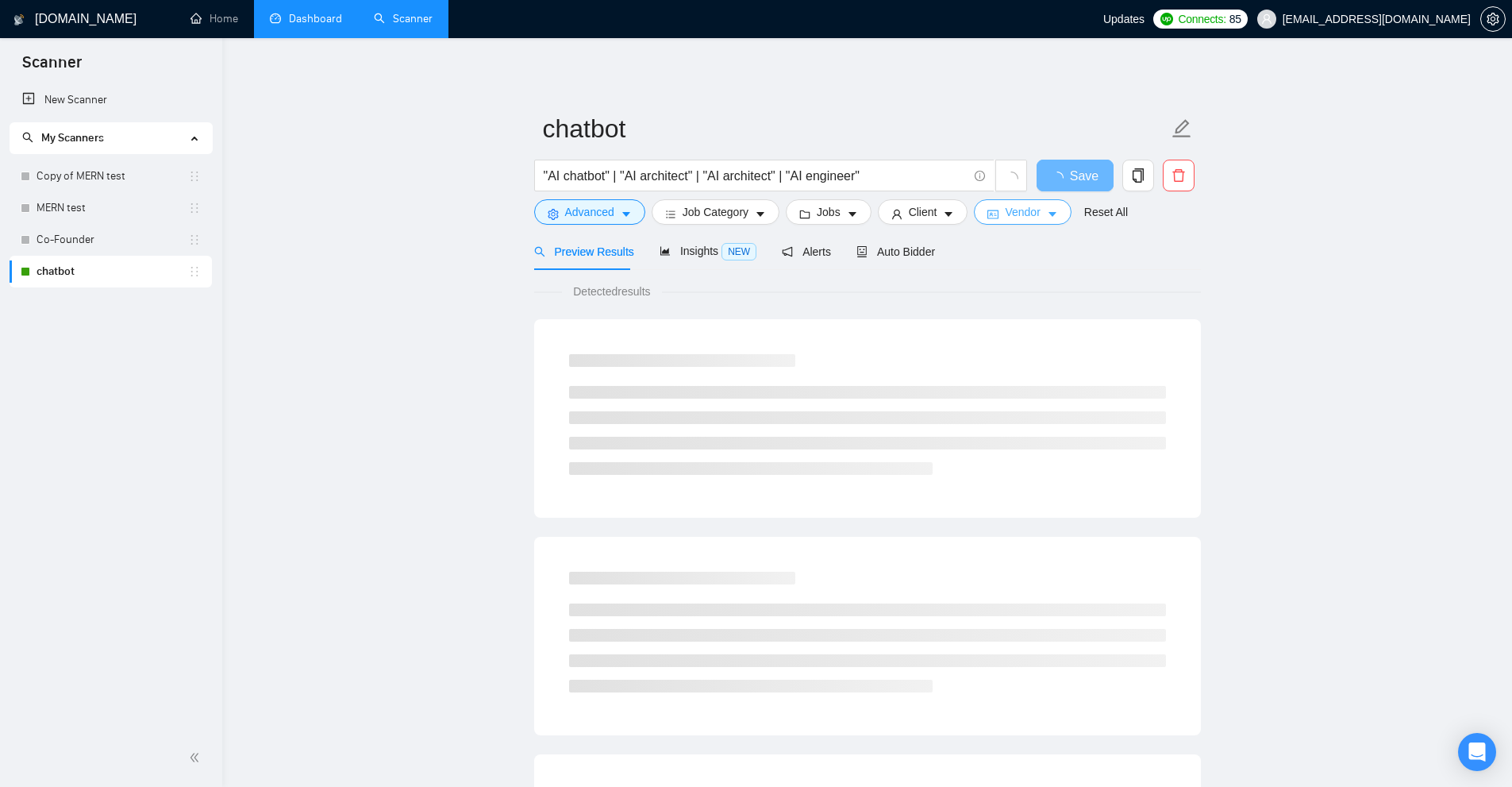
click at [1016, 224] on button "Vendor" at bounding box center [1022, 212] width 97 height 26
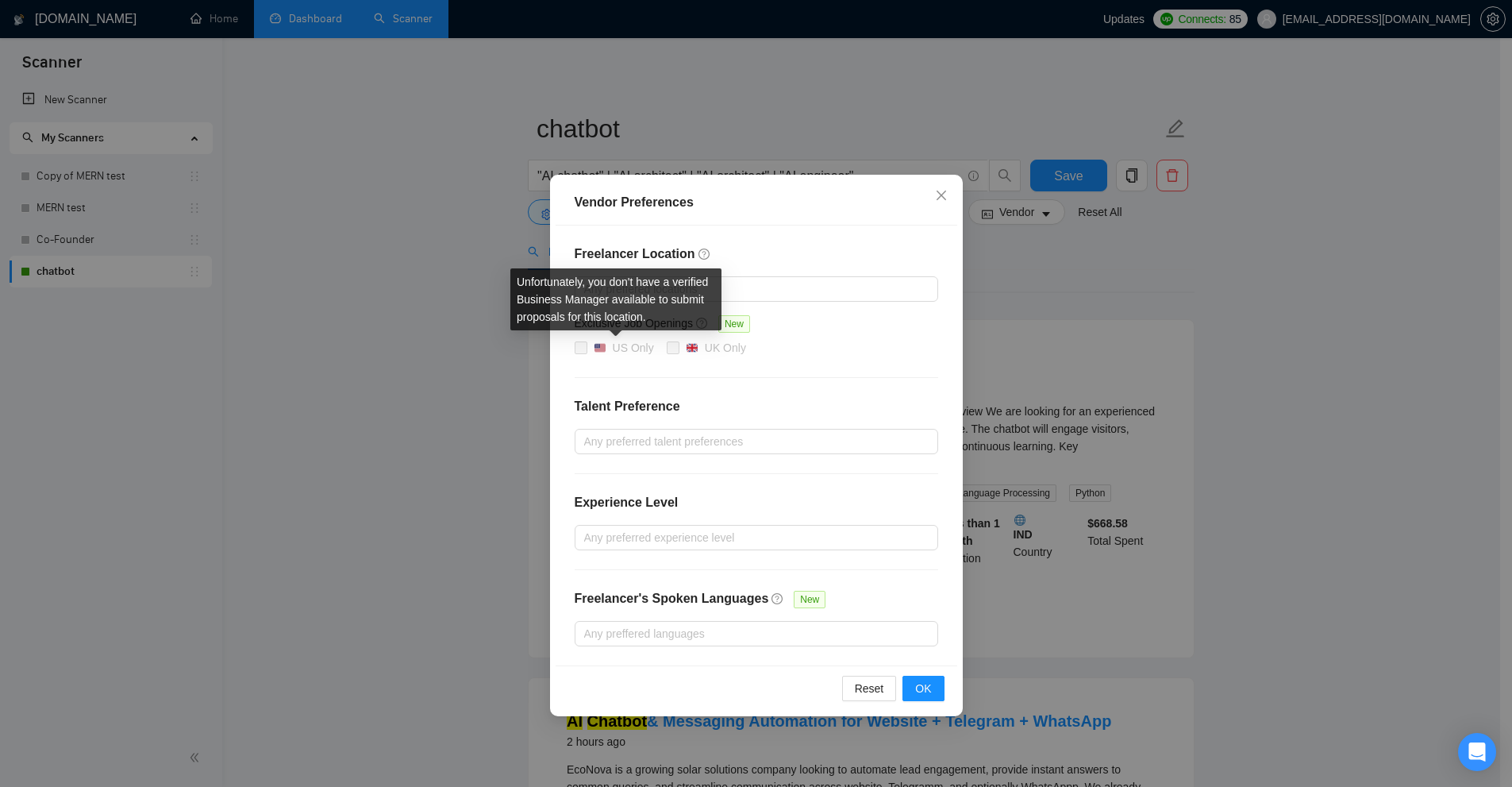
click at [620, 350] on div "US Only" at bounding box center [634, 348] width 41 height 17
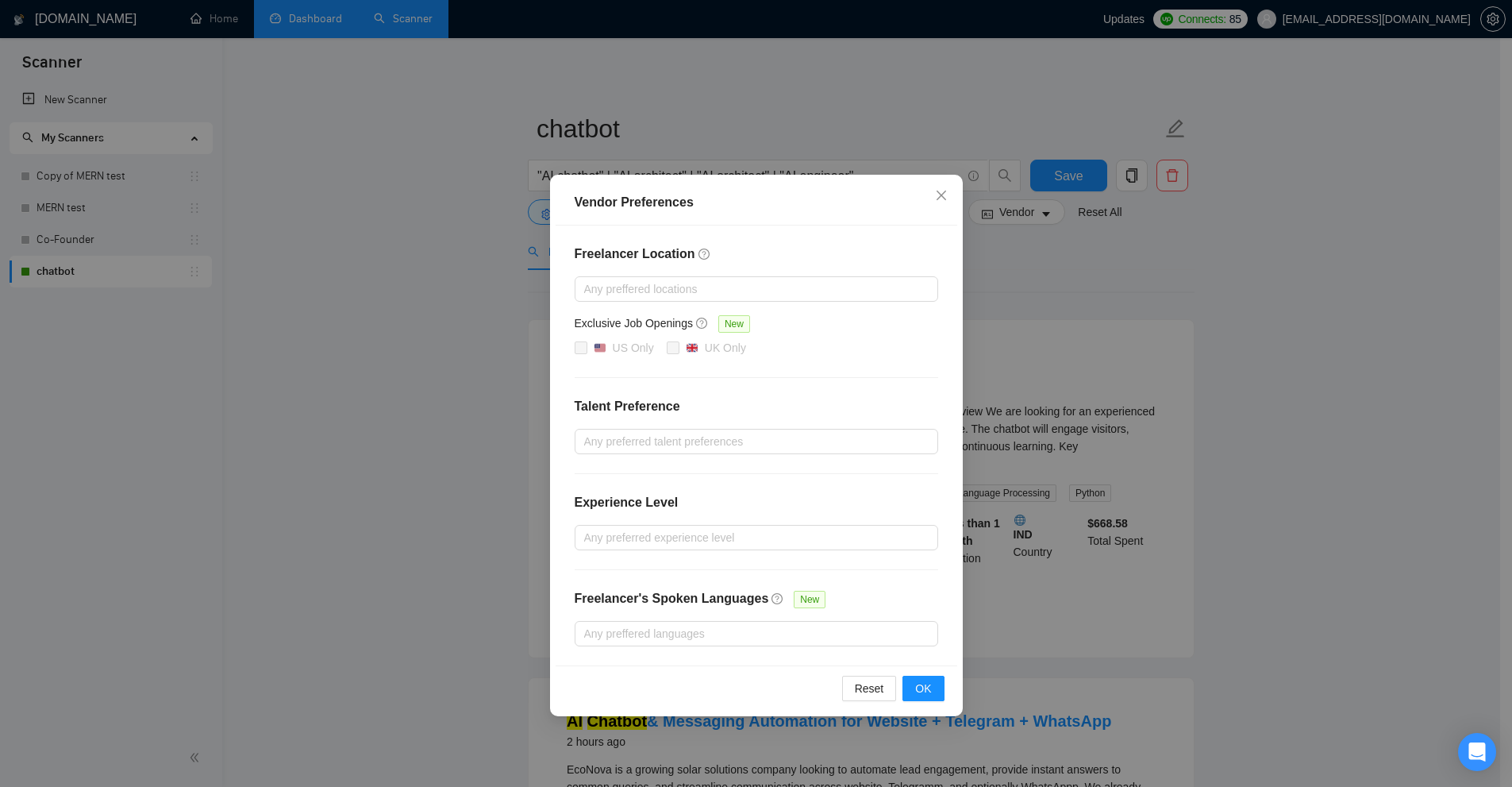
click at [899, 360] on div "Freelancer Location Any preffered locations Exclusive Job Openings New US Only …" at bounding box center [757, 446] width 402 height 440
click at [782, 83] on div "Vendor Preferences Freelancer Location Any preffered locations Exclusive Job Op…" at bounding box center [756, 393] width 1512 height 787
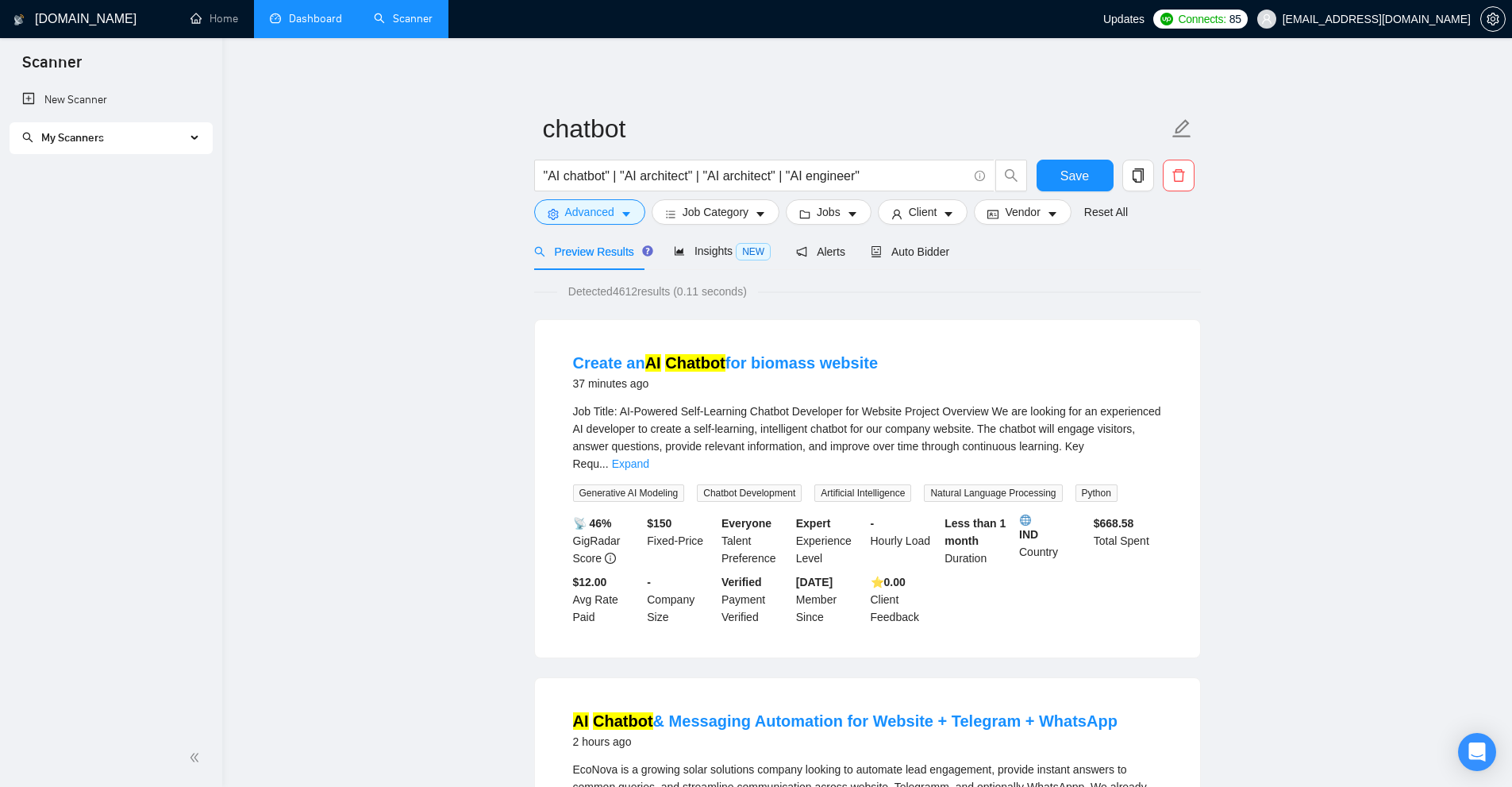
click at [196, 142] on div "My Scanners" at bounding box center [112, 138] width 203 height 31
click at [624, 223] on button "Advanced" at bounding box center [590, 212] width 111 height 26
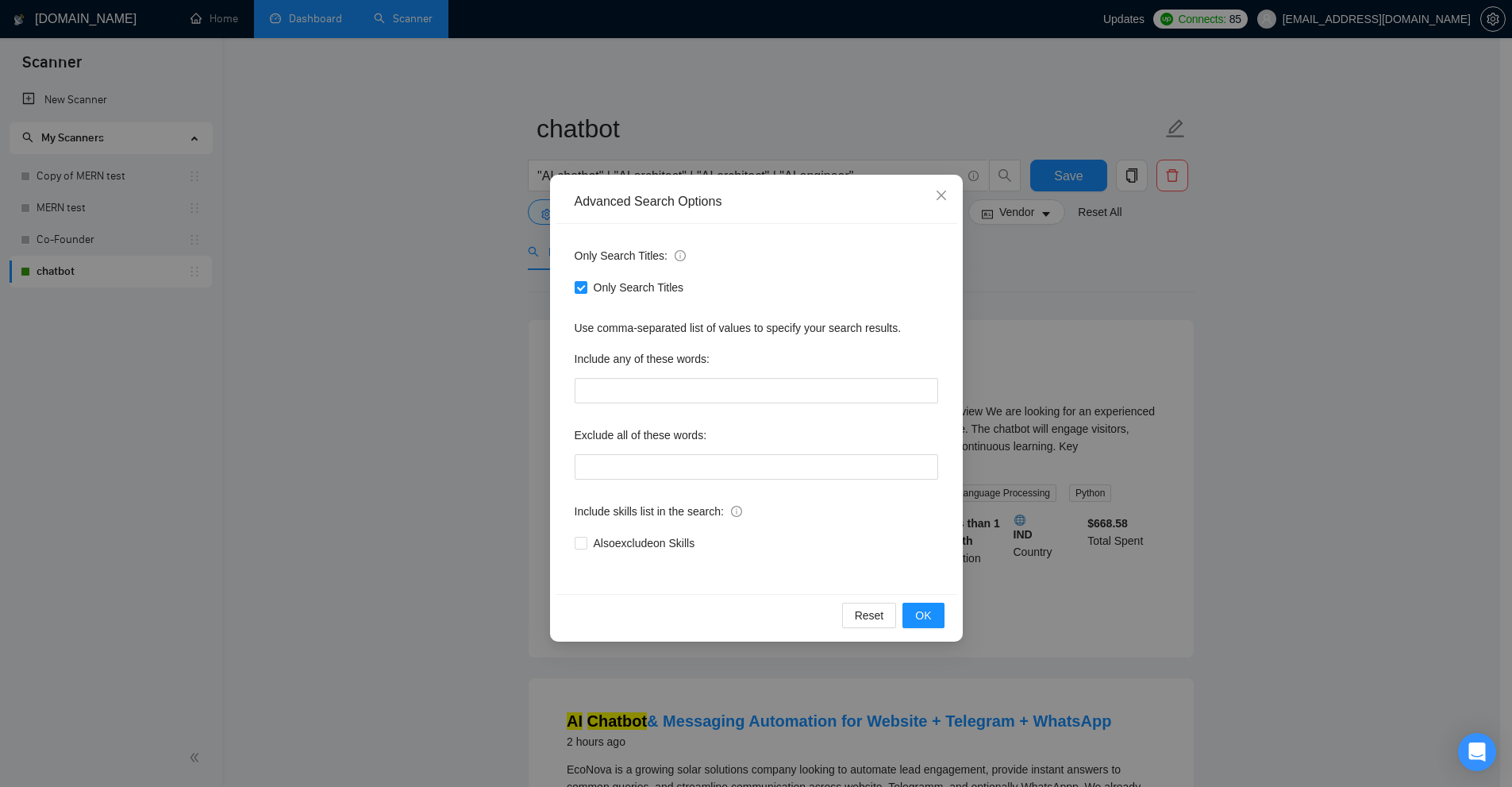
click at [445, 203] on div "Advanced Search Options Only Search Titles: Only Search Titles Use comma-separa…" at bounding box center [756, 393] width 1512 height 787
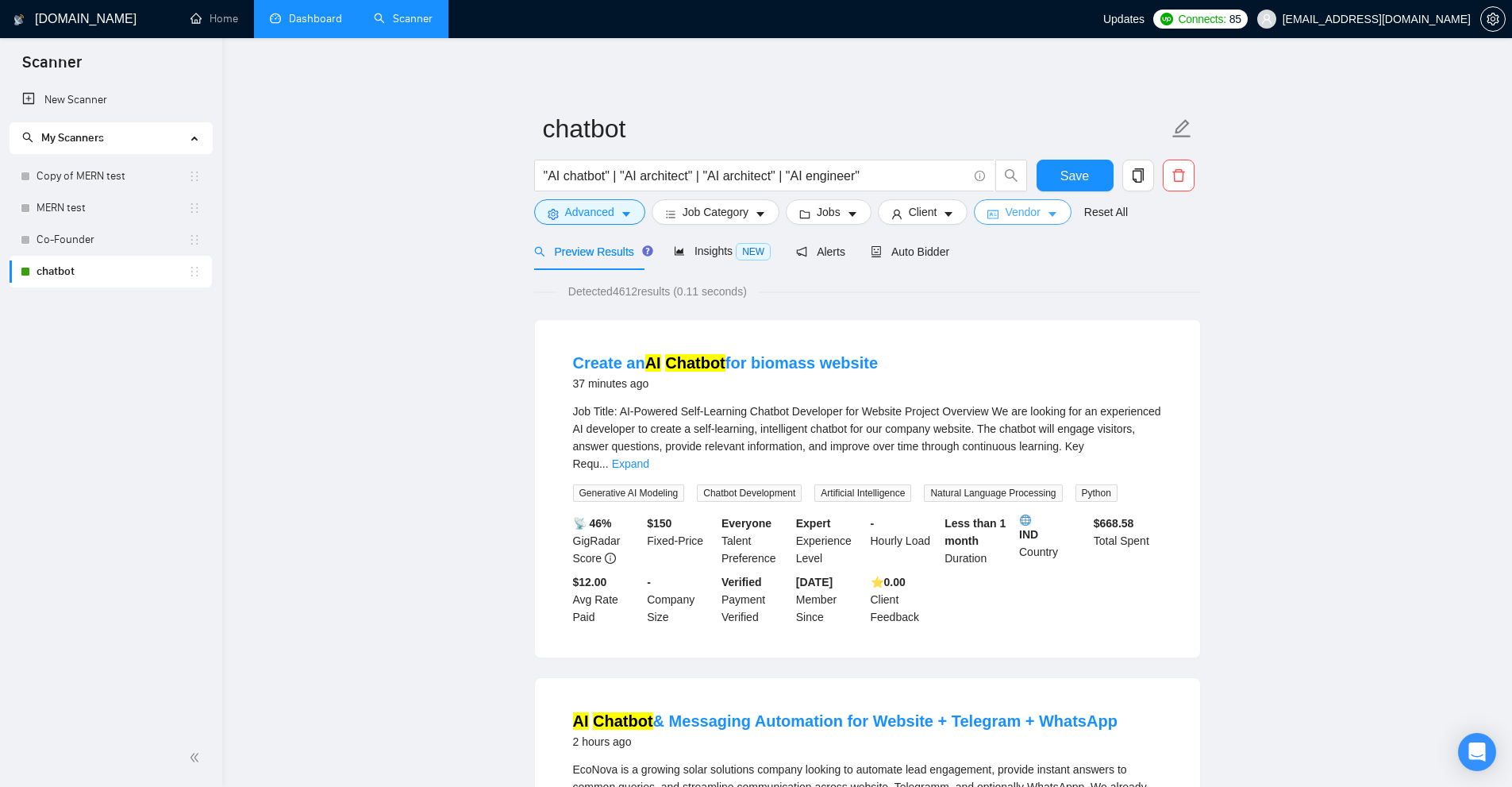
click at [1041, 214] on button "Vendor" at bounding box center [1022, 212] width 97 height 26
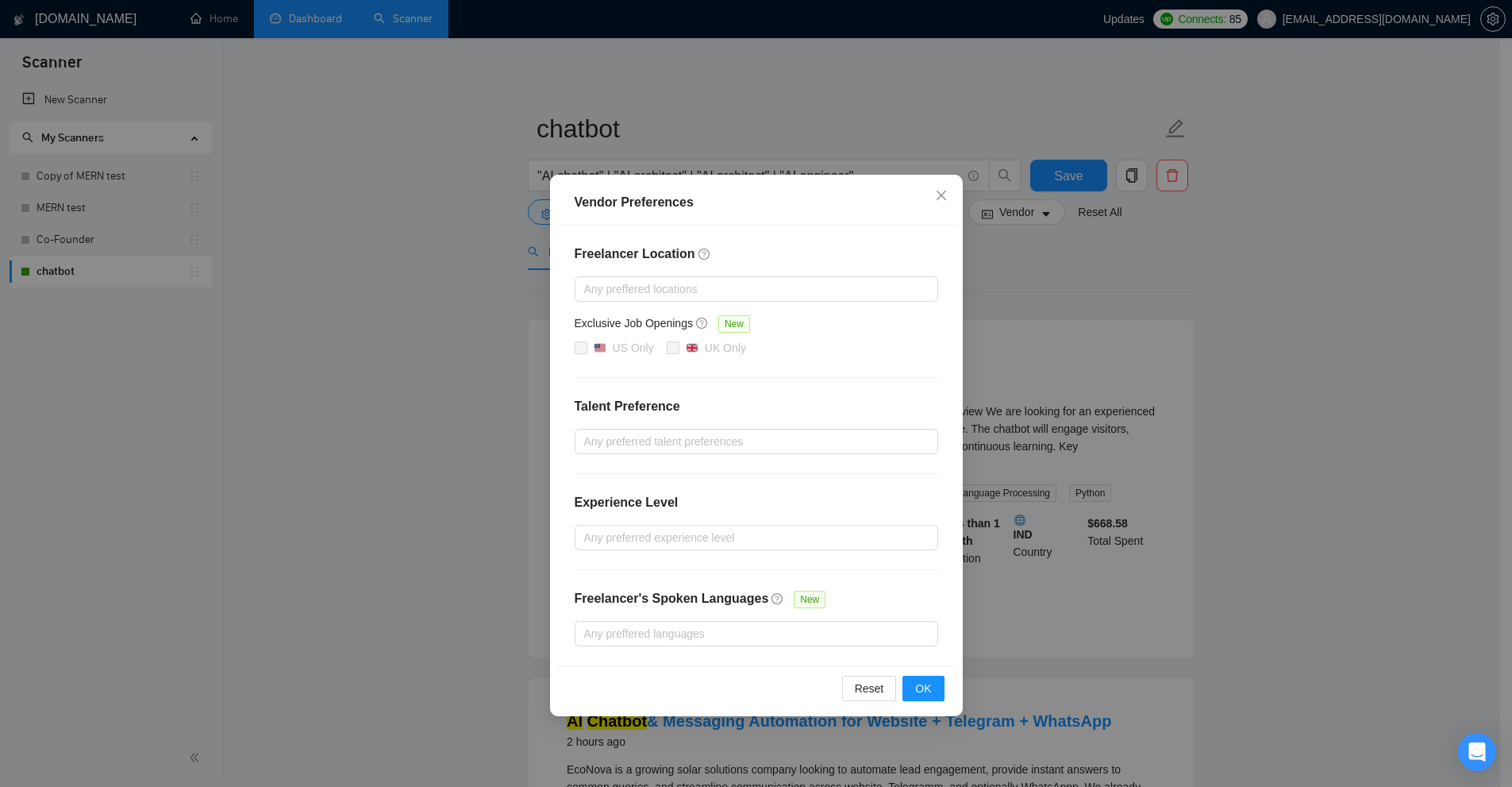
click at [844, 388] on div "Freelancer Location Any preffered locations Exclusive Job Openings New US Only …" at bounding box center [757, 446] width 402 height 440
click at [1147, 334] on div "Vendor Preferences Freelancer Location Any preffered locations Exclusive Job Op…" at bounding box center [756, 393] width 1512 height 787
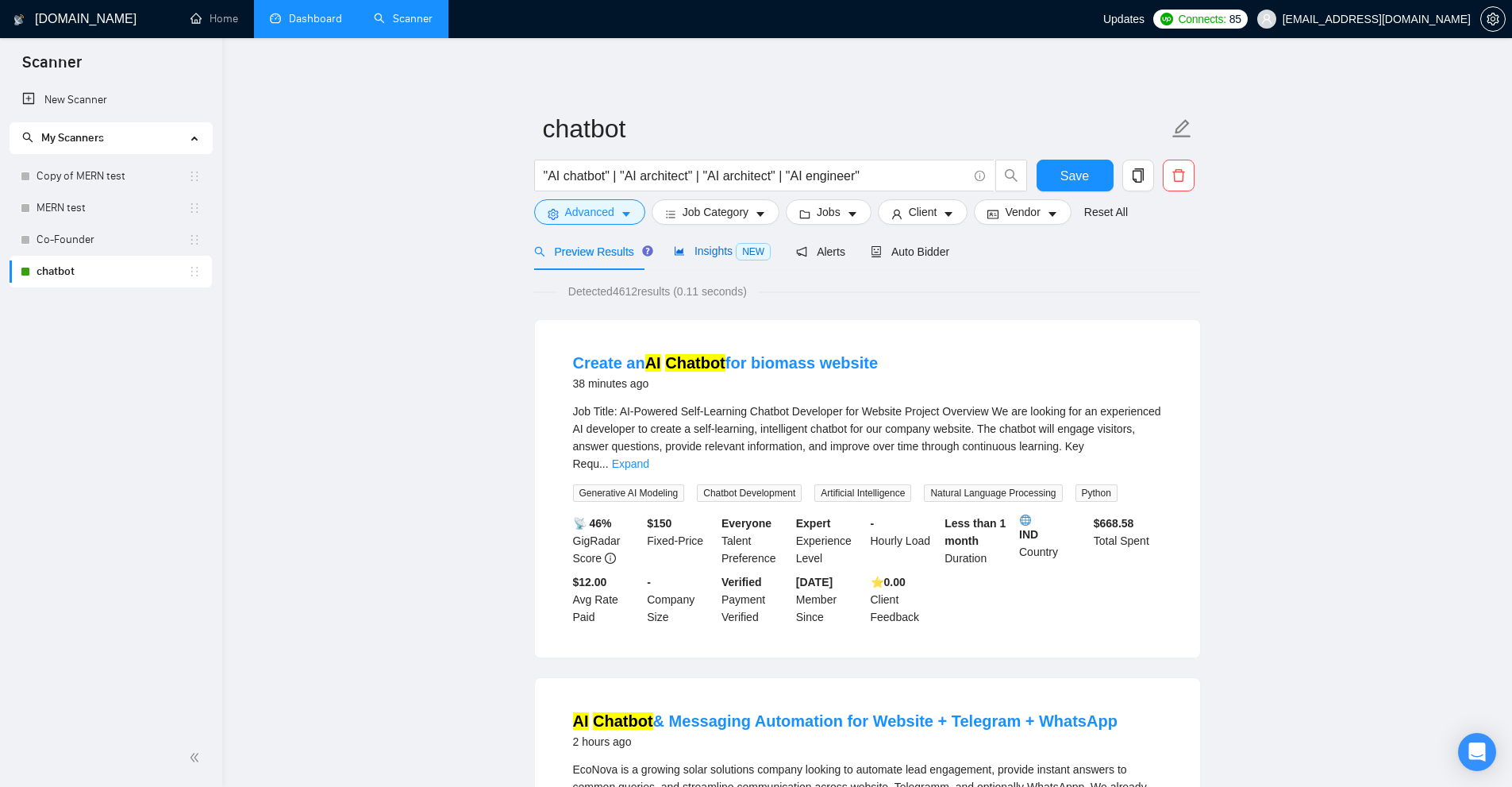
click at [677, 247] on icon "area-chart" at bounding box center [679, 250] width 11 height 11
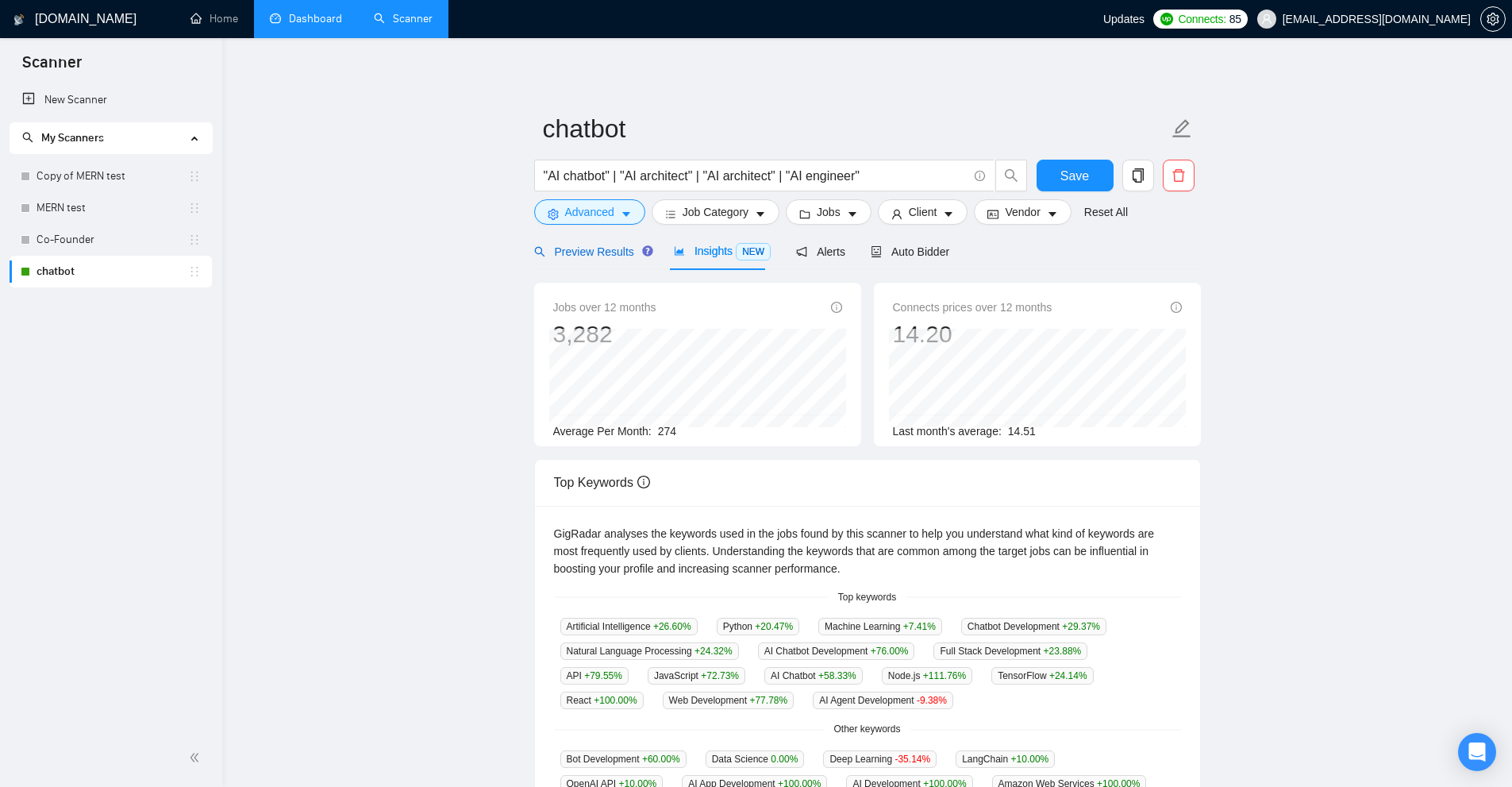
click at [591, 253] on span "Preview Results" at bounding box center [591, 251] width 114 height 12
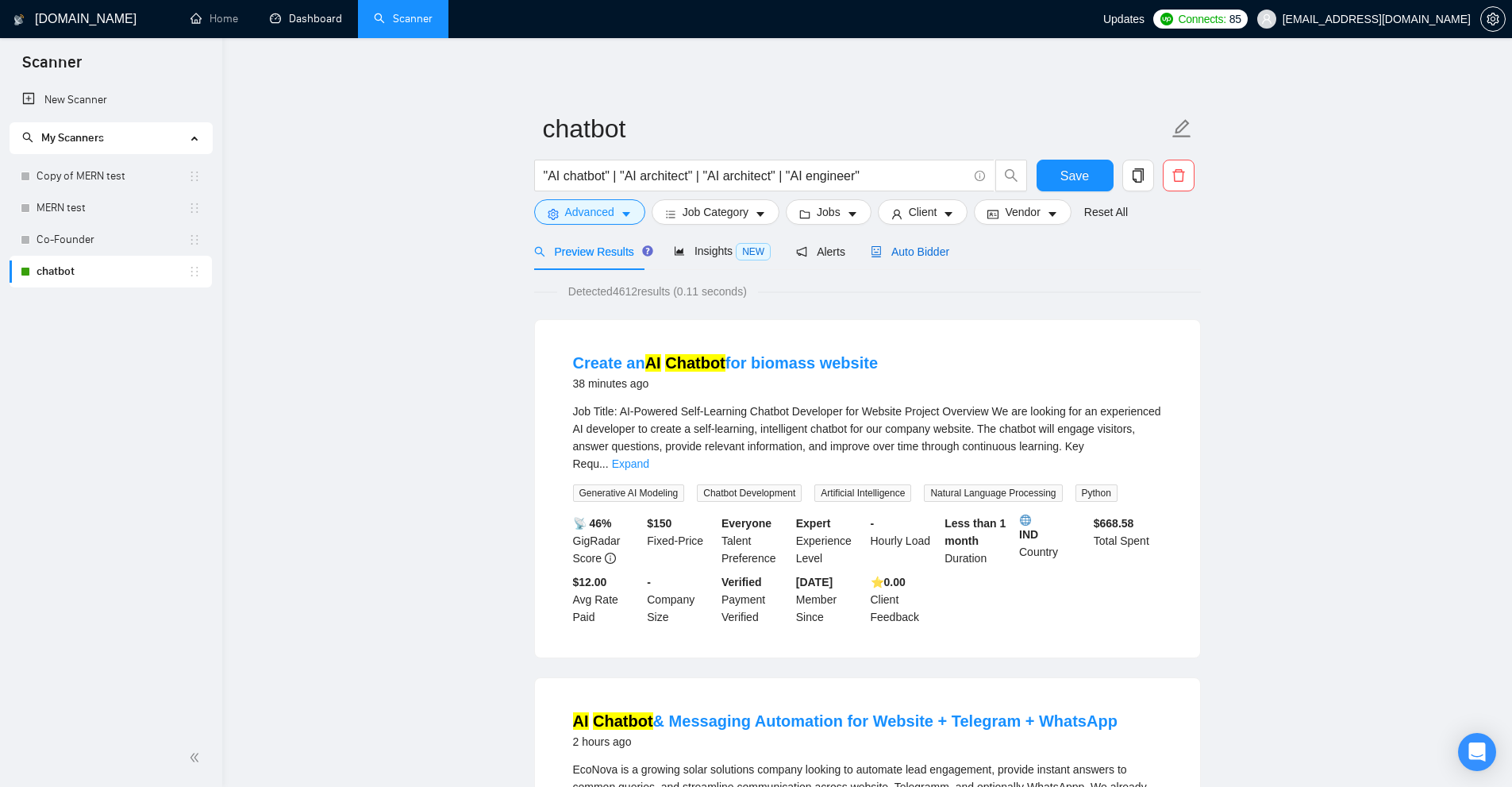
click at [897, 252] on span "Auto Bidder" at bounding box center [910, 251] width 79 height 12
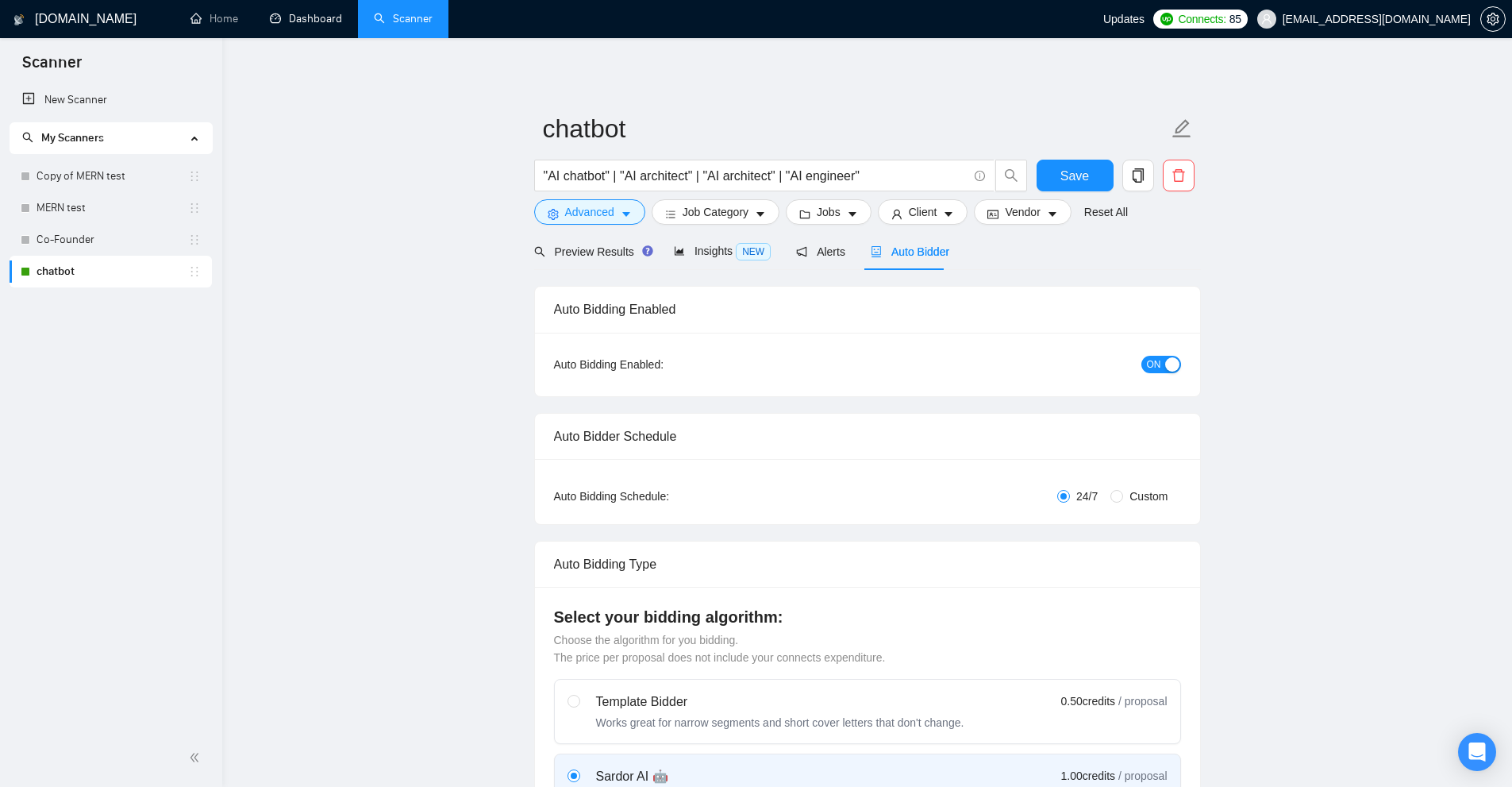
checkbox input "true"
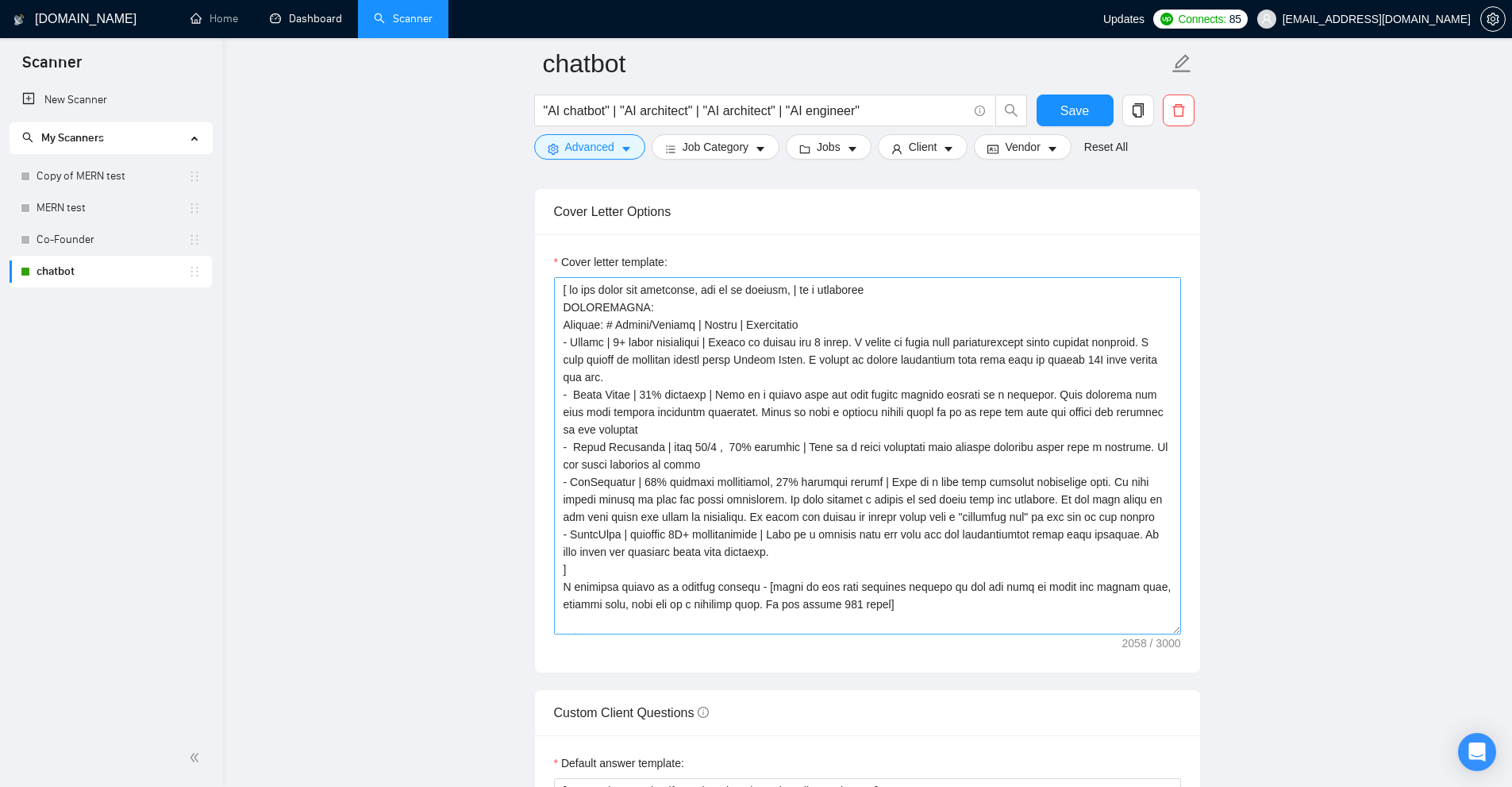
scroll to position [175, 0]
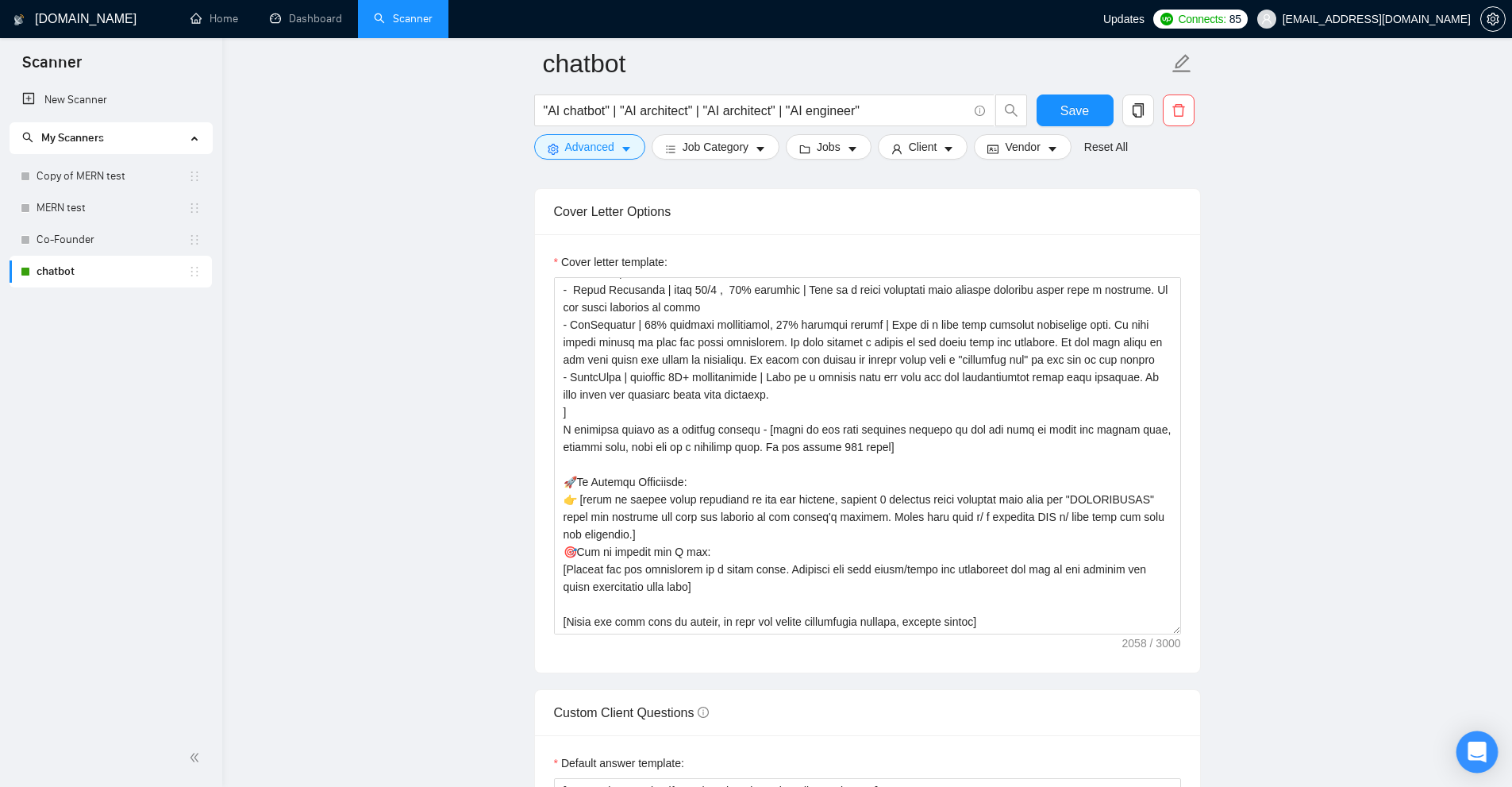
click at [1490, 751] on div "Open Intercom Messenger" at bounding box center [1477, 752] width 42 height 42
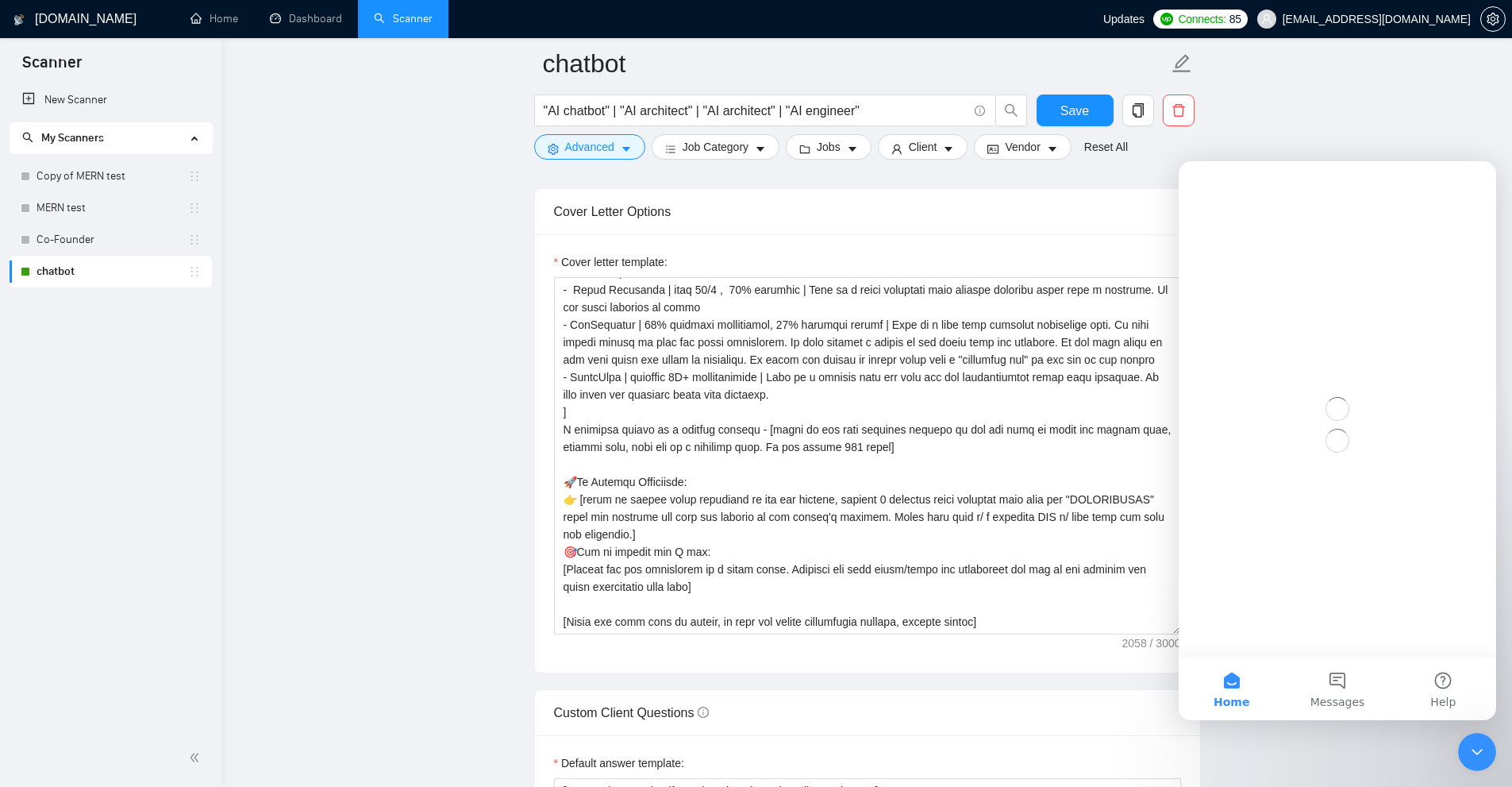
scroll to position [0, 0]
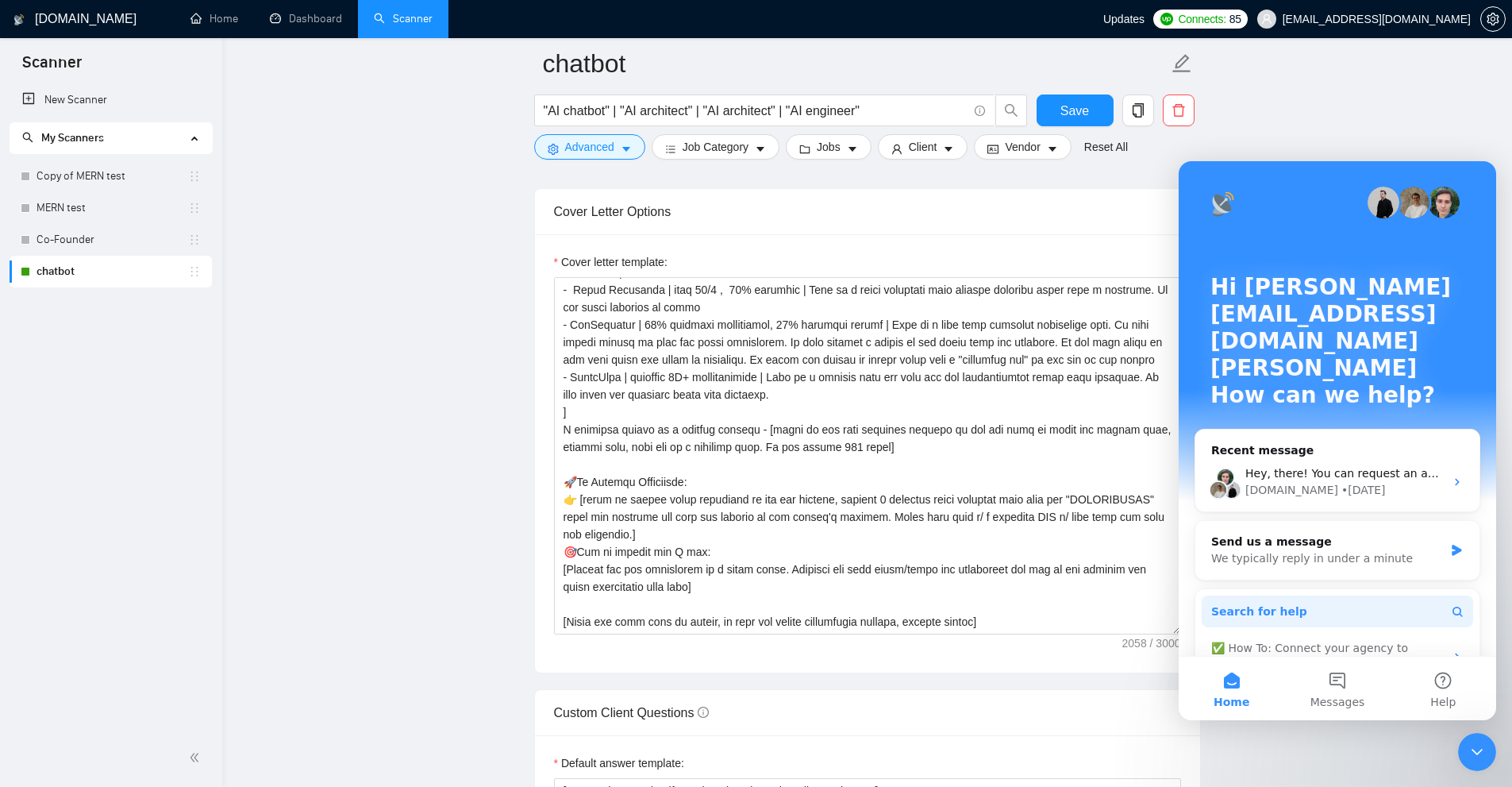
click at [1315, 596] on button "Search for help" at bounding box center [1337, 612] width 271 height 31
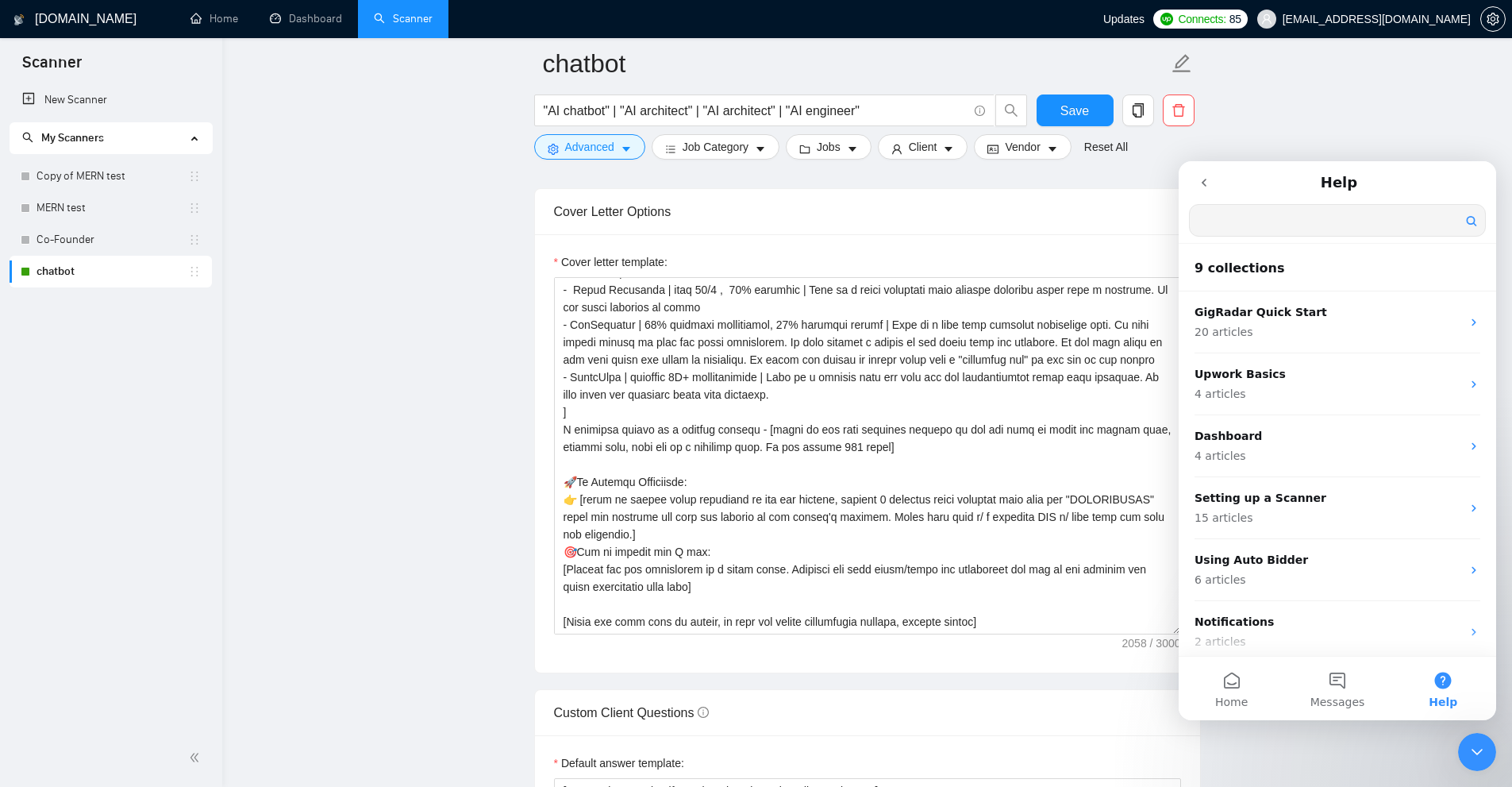
click at [1255, 224] on input "Search for help" at bounding box center [1337, 220] width 295 height 31
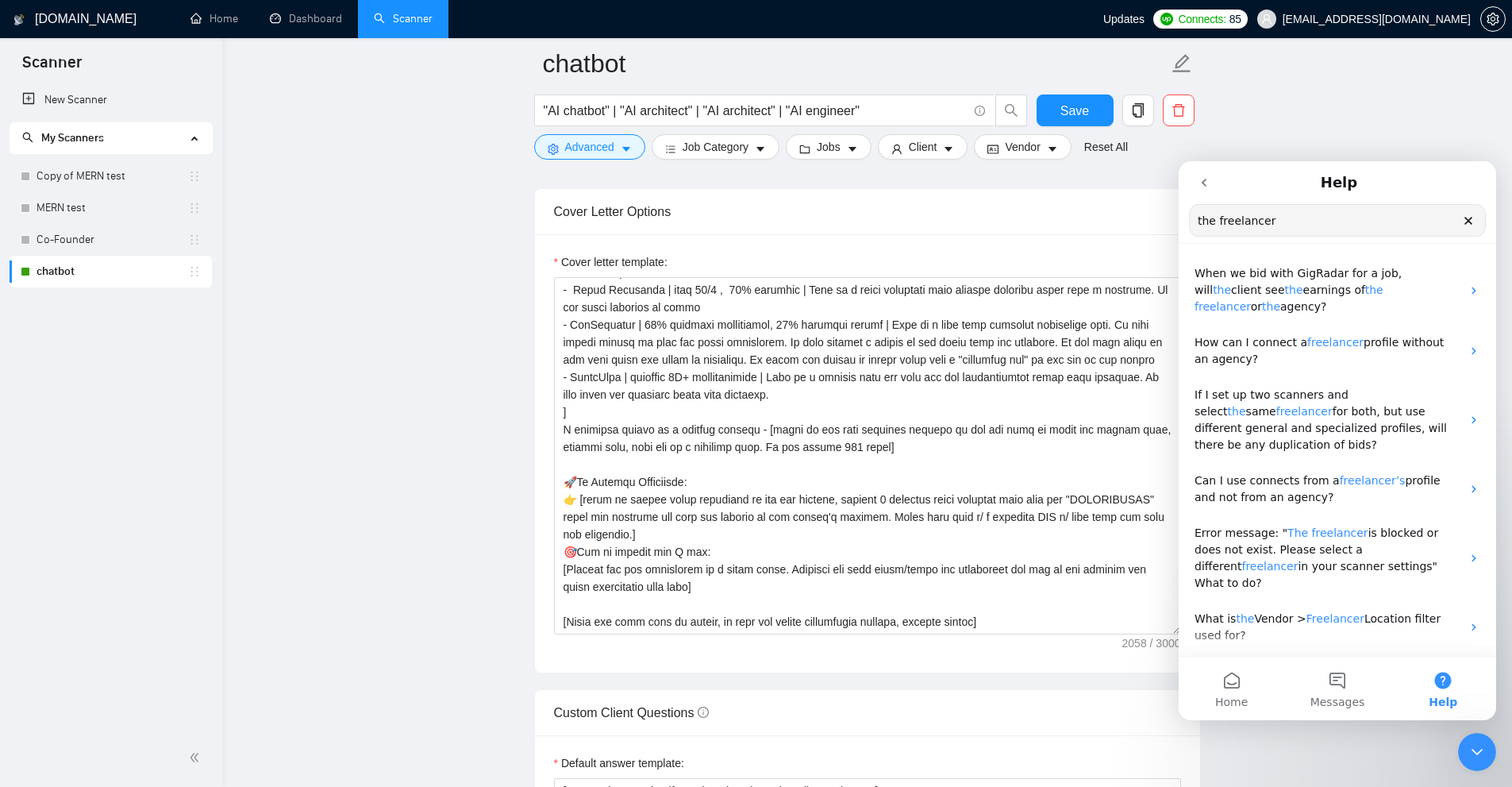
type input "the freelancer"
drag, startPoint x: 1478, startPoint y: 749, endPoint x: 2870, endPoint y: 1485, distance: 1574.6
click at [1478, 749] on icon "Close Intercom Messenger" at bounding box center [1476, 751] width 19 height 19
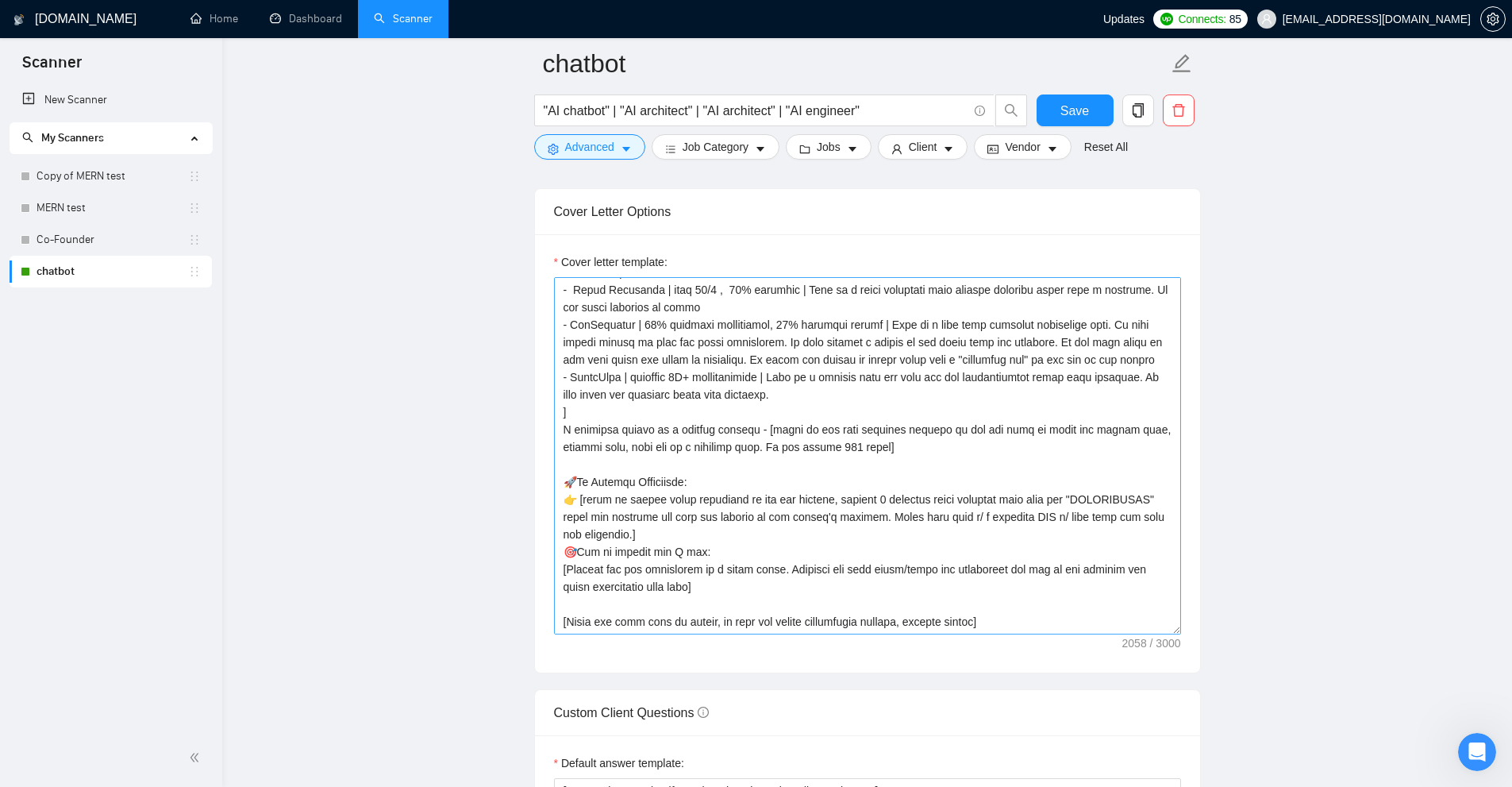
scroll to position [1747, 0]
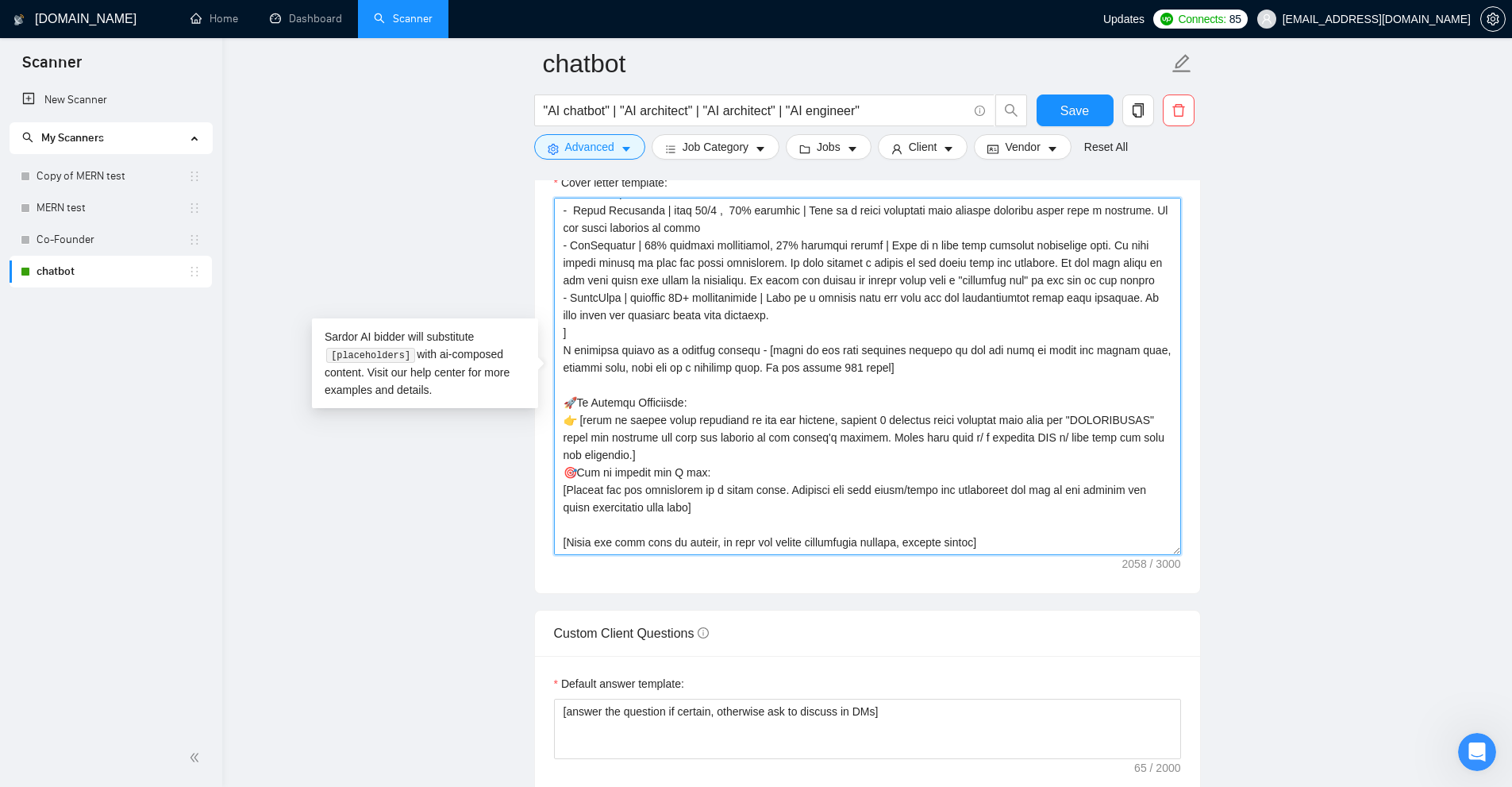
drag, startPoint x: 584, startPoint y: 401, endPoint x: 896, endPoint y: 425, distance: 312.9
click at [943, 402] on textarea "Cover letter template:" at bounding box center [868, 377] width 627 height 358
click at [727, 477] on textarea "Cover letter template:" at bounding box center [868, 377] width 627 height 358
click at [633, 474] on textarea "Cover letter template:" at bounding box center [868, 377] width 627 height 358
drag, startPoint x: 633, startPoint y: 474, endPoint x: 701, endPoint y: 473, distance: 68.0
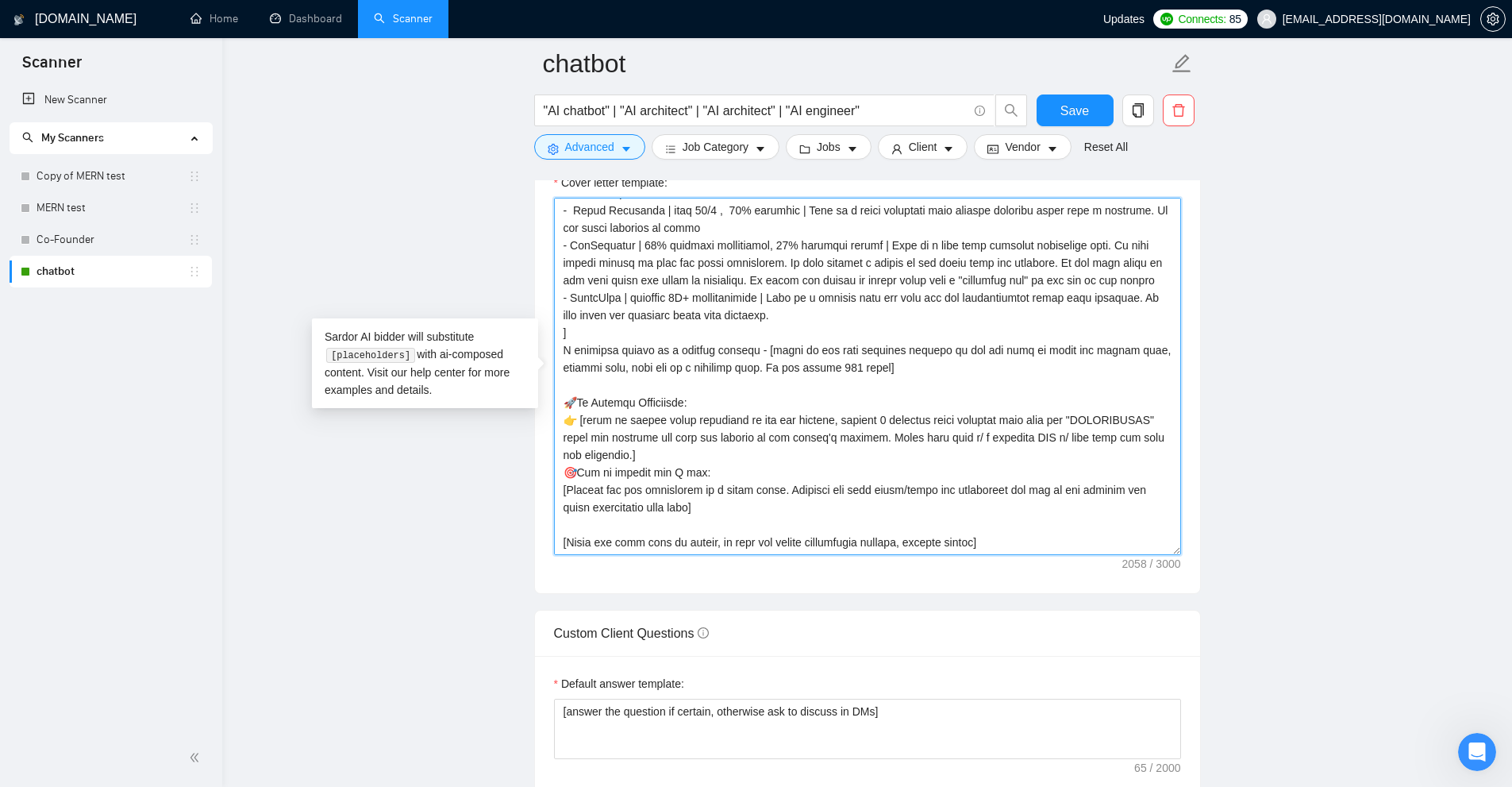
click at [699, 473] on textarea "Cover letter template:" at bounding box center [868, 377] width 627 height 358
click at [818, 502] on textarea "Cover letter template:" at bounding box center [868, 377] width 627 height 358
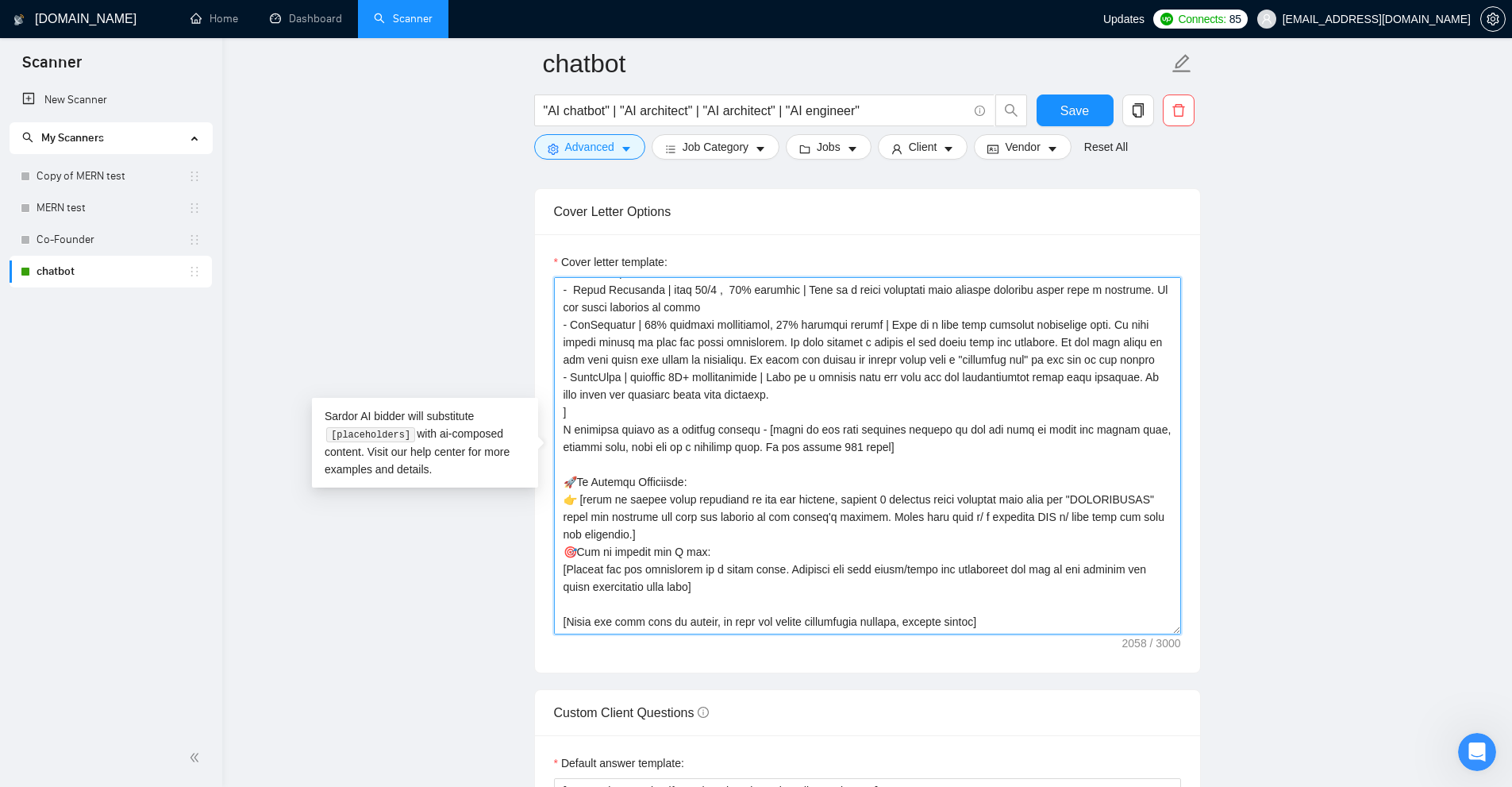
scroll to position [0, 0]
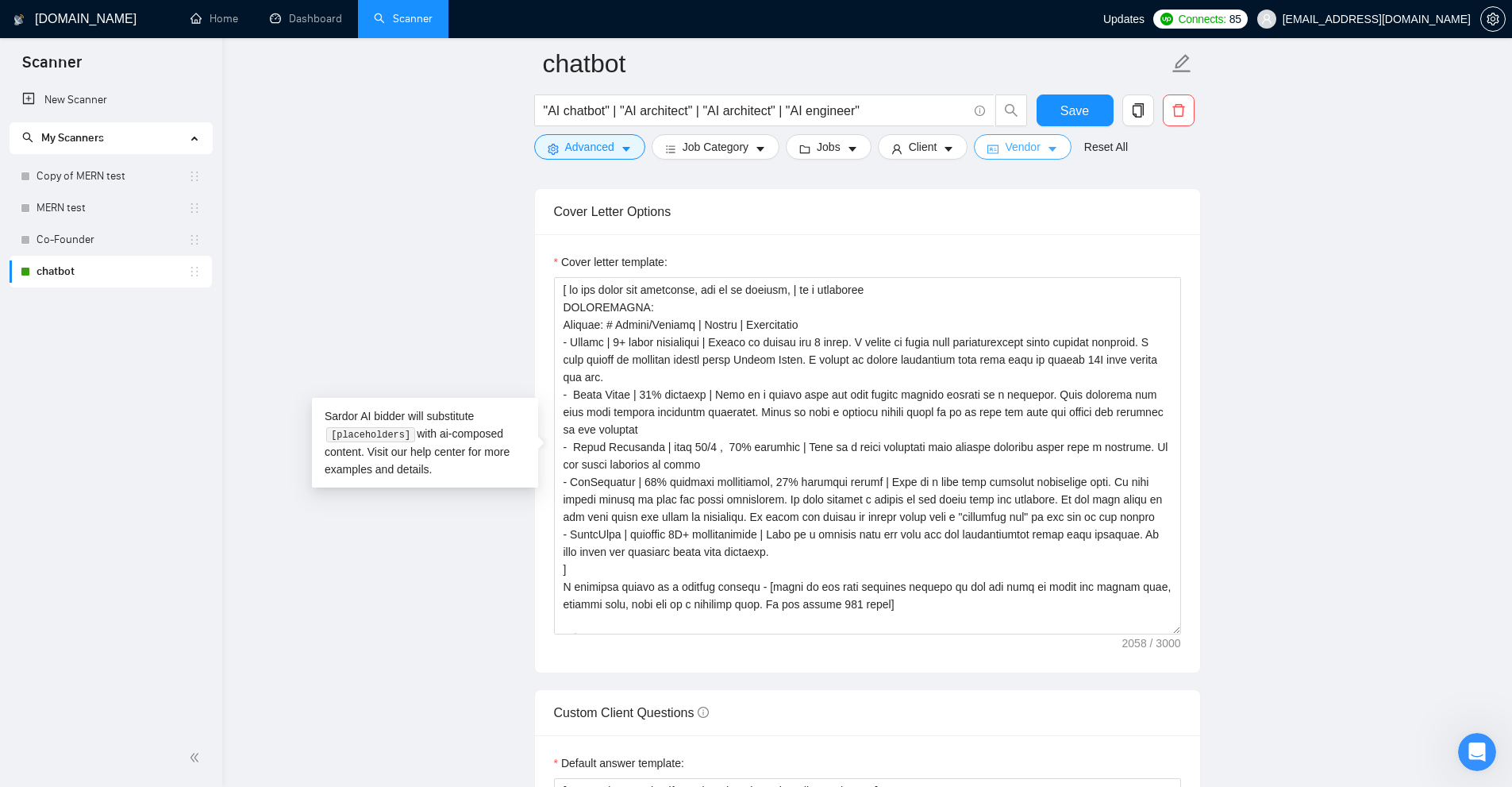
click at [1026, 147] on span "Vendor" at bounding box center [1022, 146] width 35 height 17
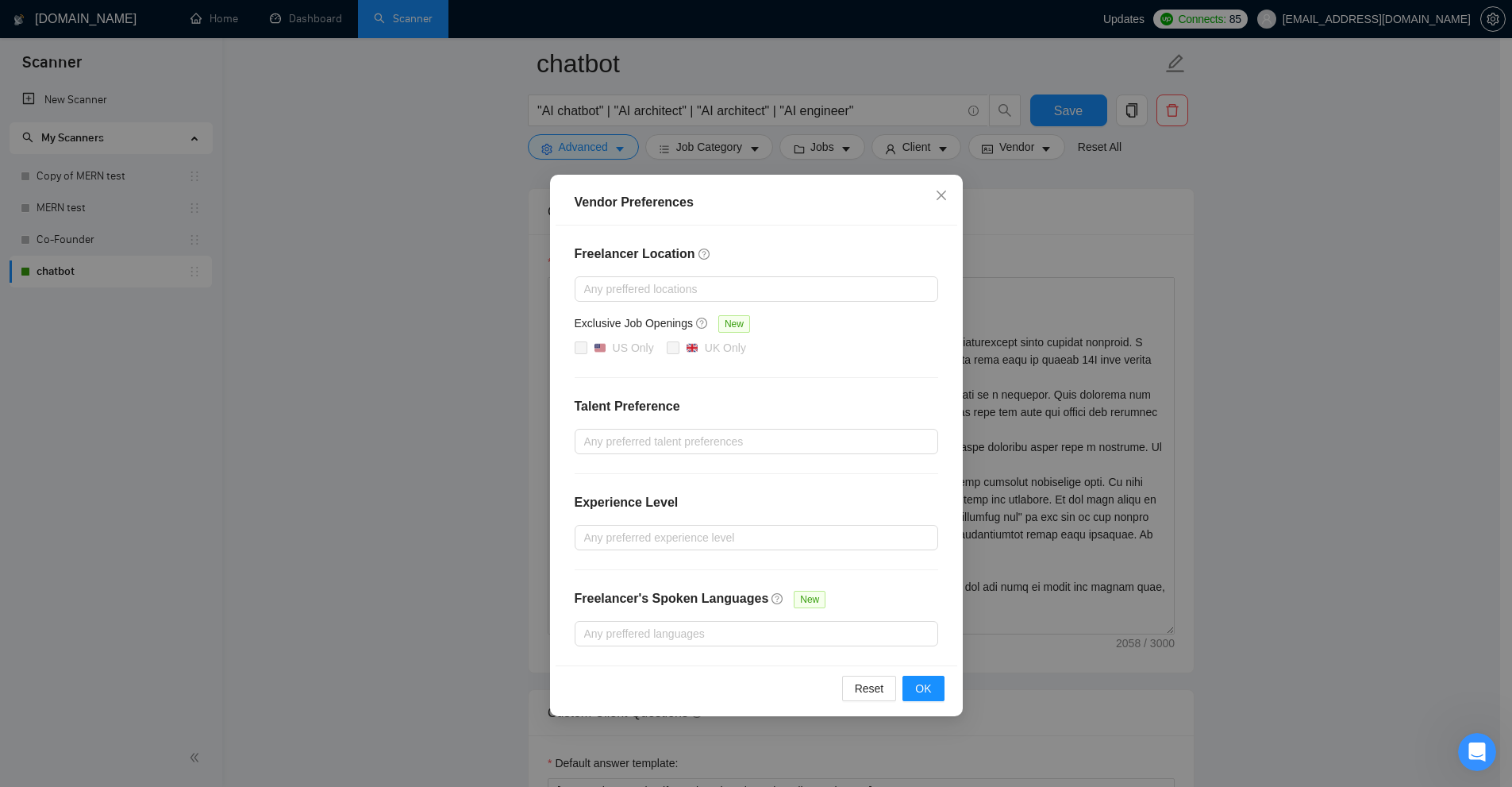
click at [1069, 254] on div "Vendor Preferences Freelancer Location Any preffered locations Exclusive Job Op…" at bounding box center [756, 393] width 1512 height 787
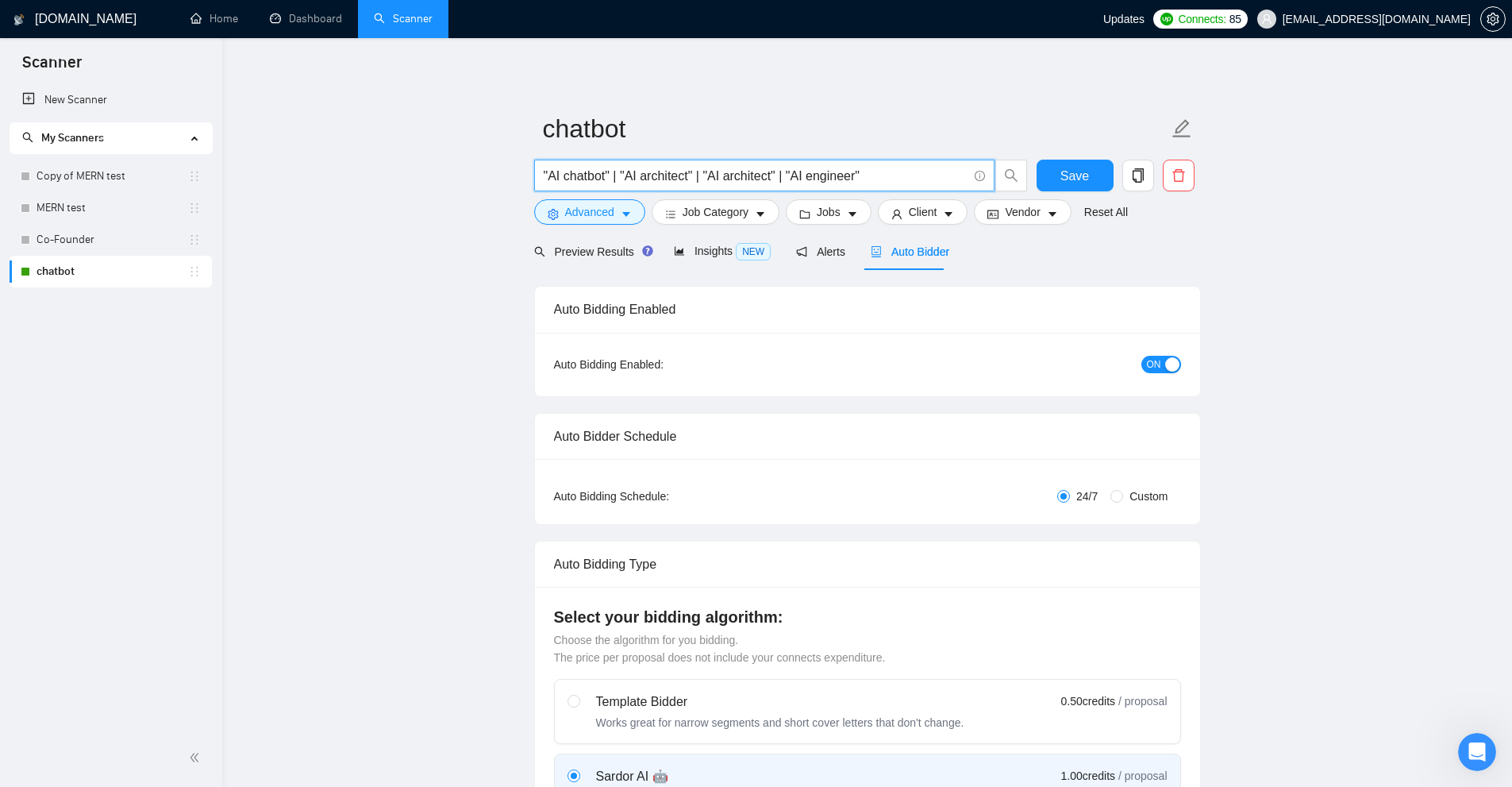
drag, startPoint x: 831, startPoint y: 183, endPoint x: 448, endPoint y: 176, distance: 383.1
click at [576, 206] on span "Advanced" at bounding box center [589, 212] width 49 height 17
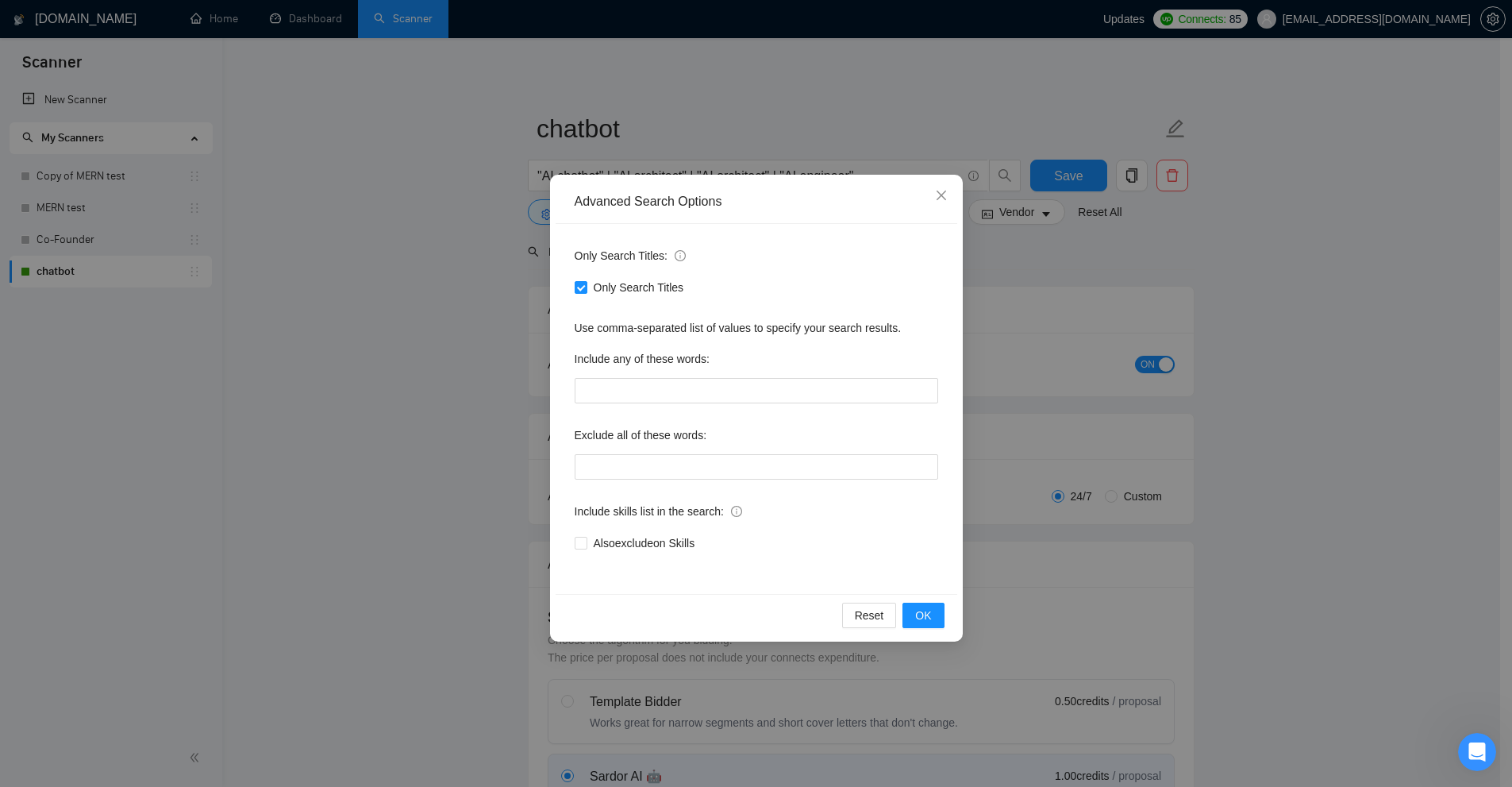
click at [1171, 304] on div "Advanced Search Options Only Search Titles: Only Search Titles Use comma-separa…" at bounding box center [756, 393] width 1512 height 787
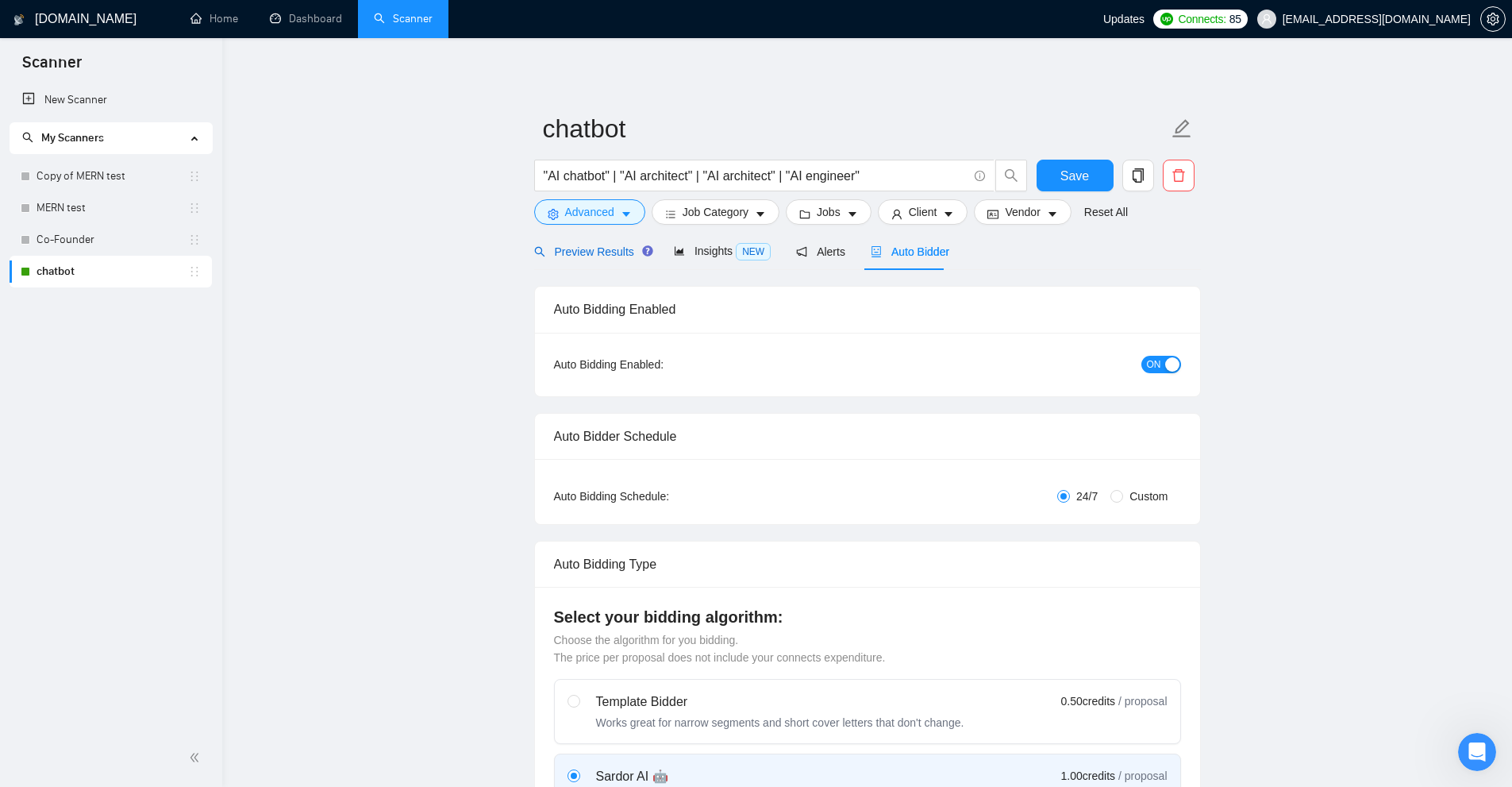
click at [614, 243] on div "Preview Results" at bounding box center [591, 252] width 114 height 17
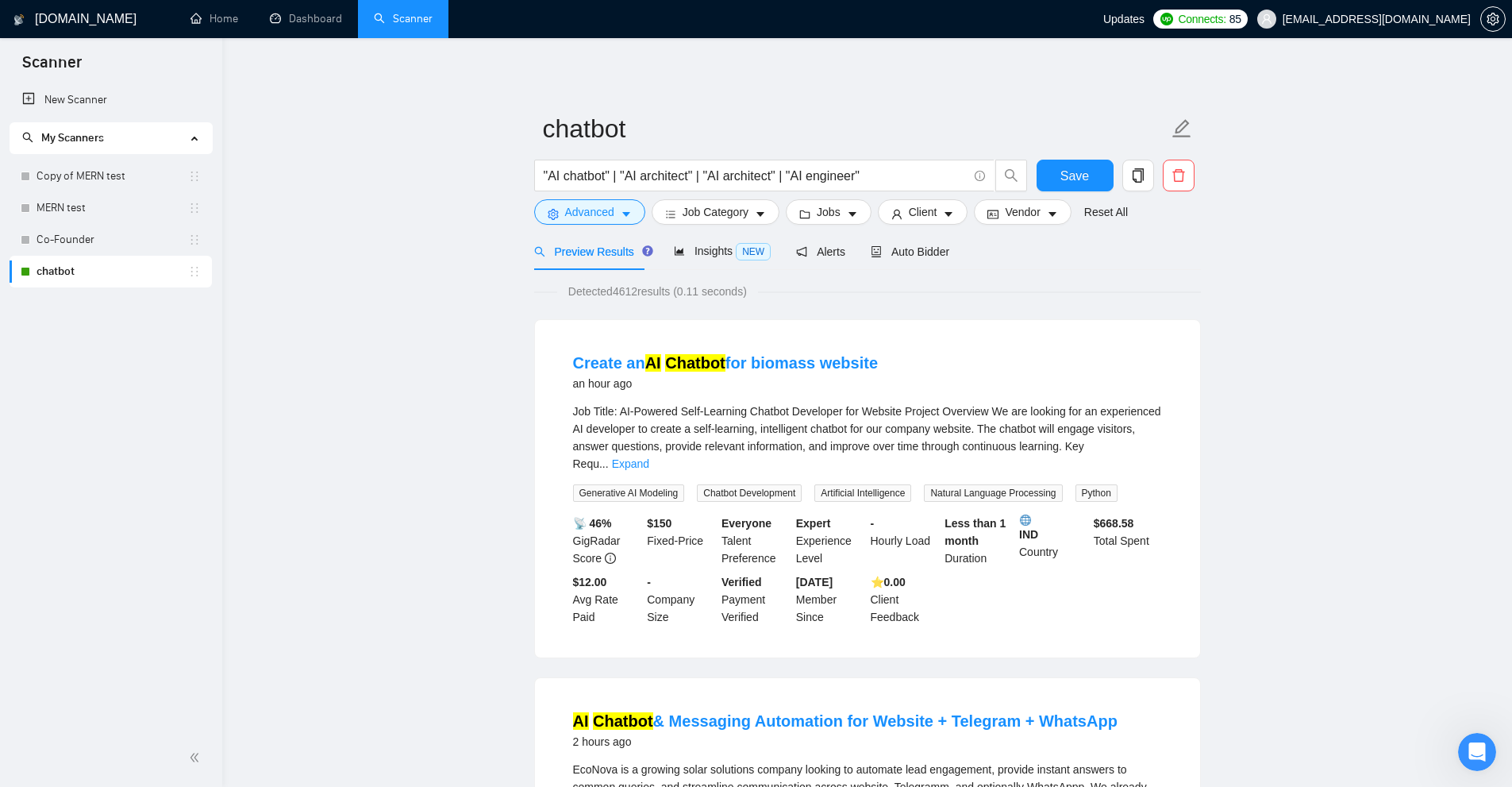
drag, startPoint x: 1075, startPoint y: 361, endPoint x: 993, endPoint y: 244, distance: 142.9
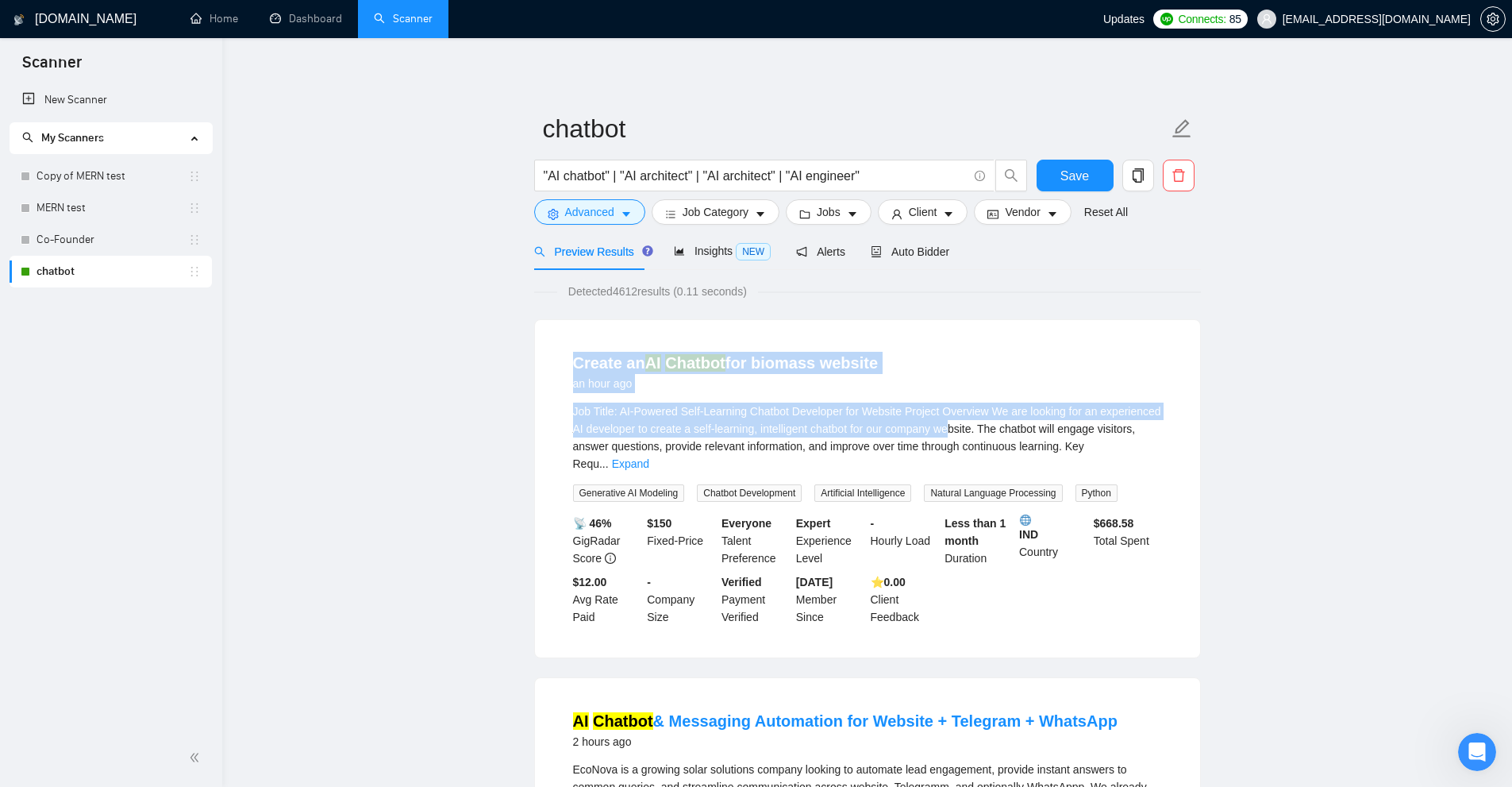
drag, startPoint x: 866, startPoint y: 419, endPoint x: 1042, endPoint y: 483, distance: 187.3
click at [1012, 471] on div "Create an AI Chatbot for biomass website an hour ago Job Title: AI-Powered Self…" at bounding box center [868, 489] width 665 height 338
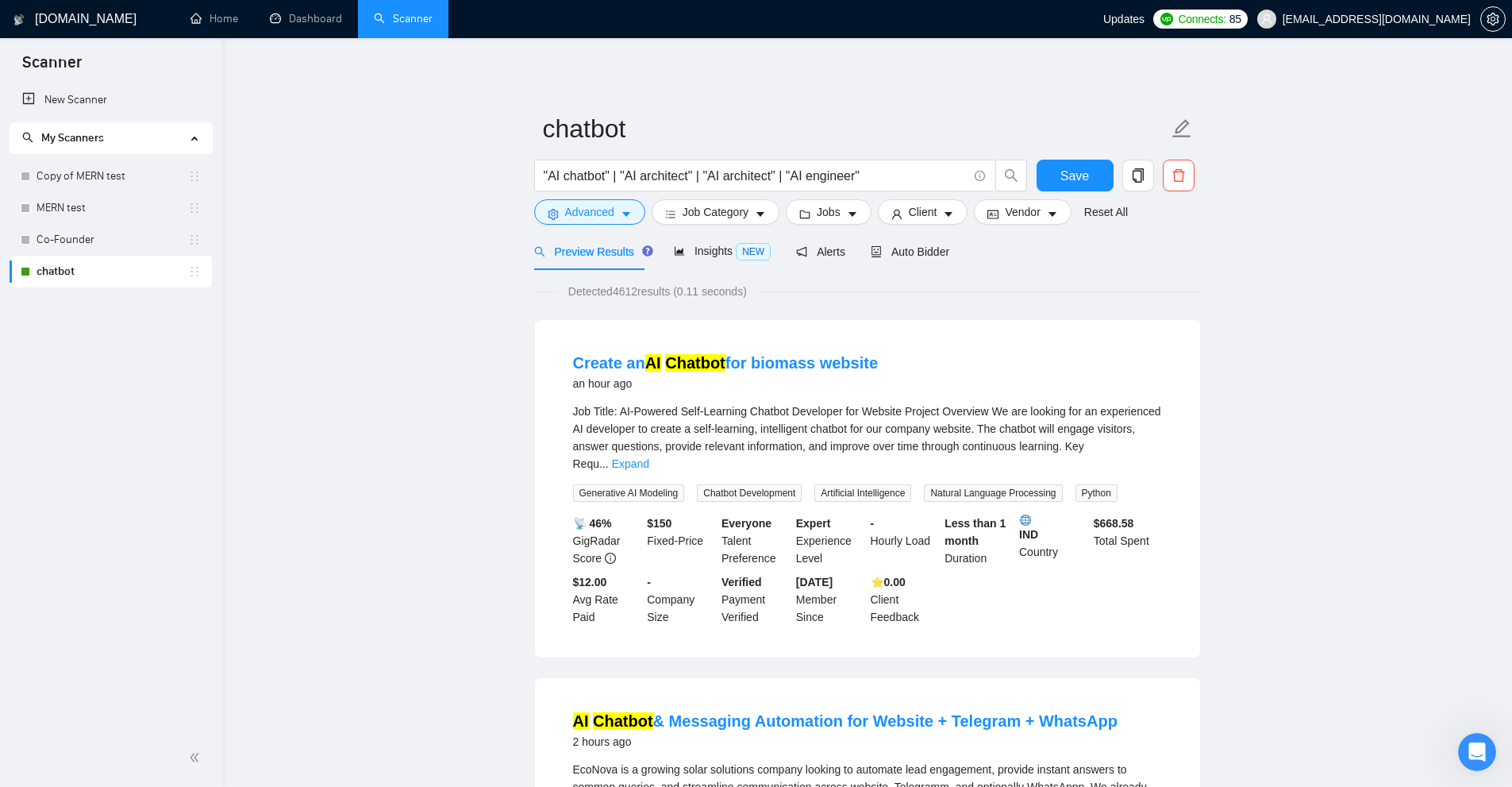
click at [1151, 453] on div "Job Title: AI-Powered Self-Learning Chatbot Developer for Website Project Overv…" at bounding box center [868, 437] width 589 height 70
click at [649, 458] on link "Expand" at bounding box center [630, 463] width 37 height 12
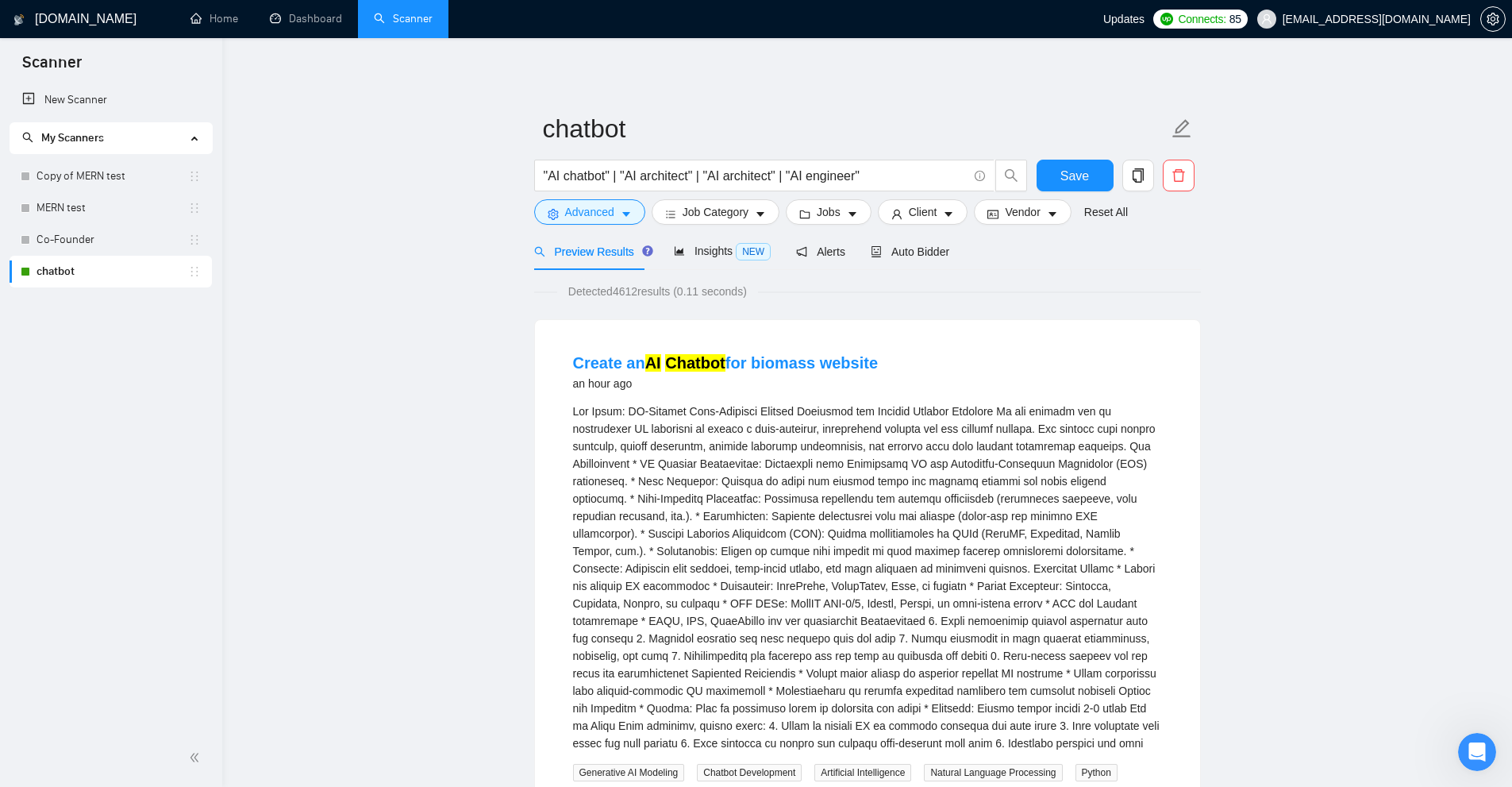
click at [834, 453] on div "Job Title: AI-Powered Self-Learning Chatbot Developer for Website\a\aProject Ov…" at bounding box center [868, 577] width 589 height 349
click at [811, 453] on div "Job Title: AI-Powered Self-Learning Chatbot Developer for Website\a\aProject Ov…" at bounding box center [868, 577] width 589 height 349
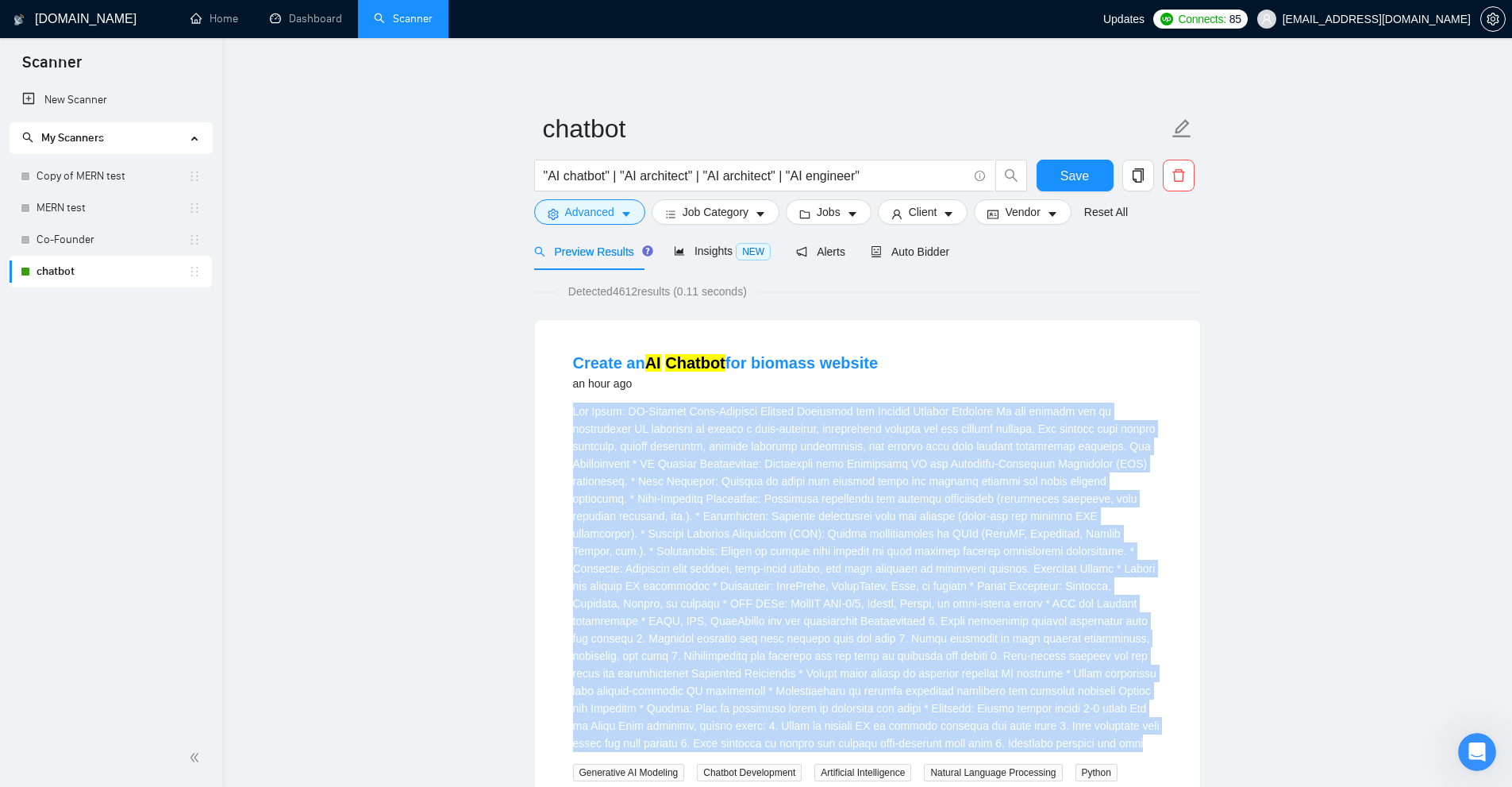
click at [811, 453] on div "Job Title: AI-Powered Self-Learning Chatbot Developer for Website\a\aProject Ov…" at bounding box center [868, 577] width 589 height 349
click at [967, 490] on div "Job Title: AI-Powered Self-Learning Chatbot Developer for Website\a\aProject Ov…" at bounding box center [868, 577] width 589 height 349
click at [878, 404] on div "Job Title: AI-Powered Self-Learning Chatbot Developer for Website\a\aProject Ov…" at bounding box center [868, 577] width 589 height 349
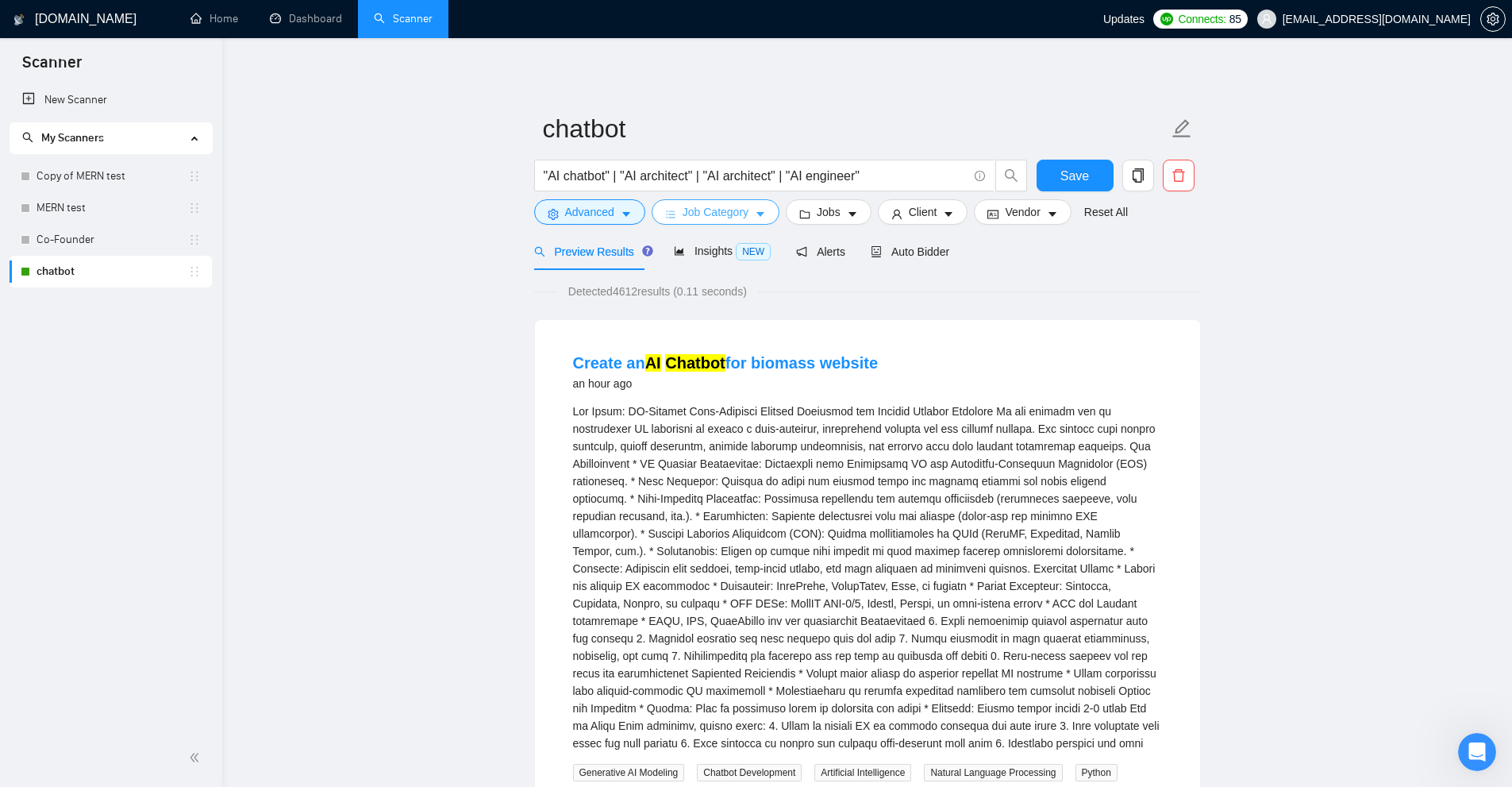
click at [735, 200] on button "Job Category" at bounding box center [715, 212] width 127 height 26
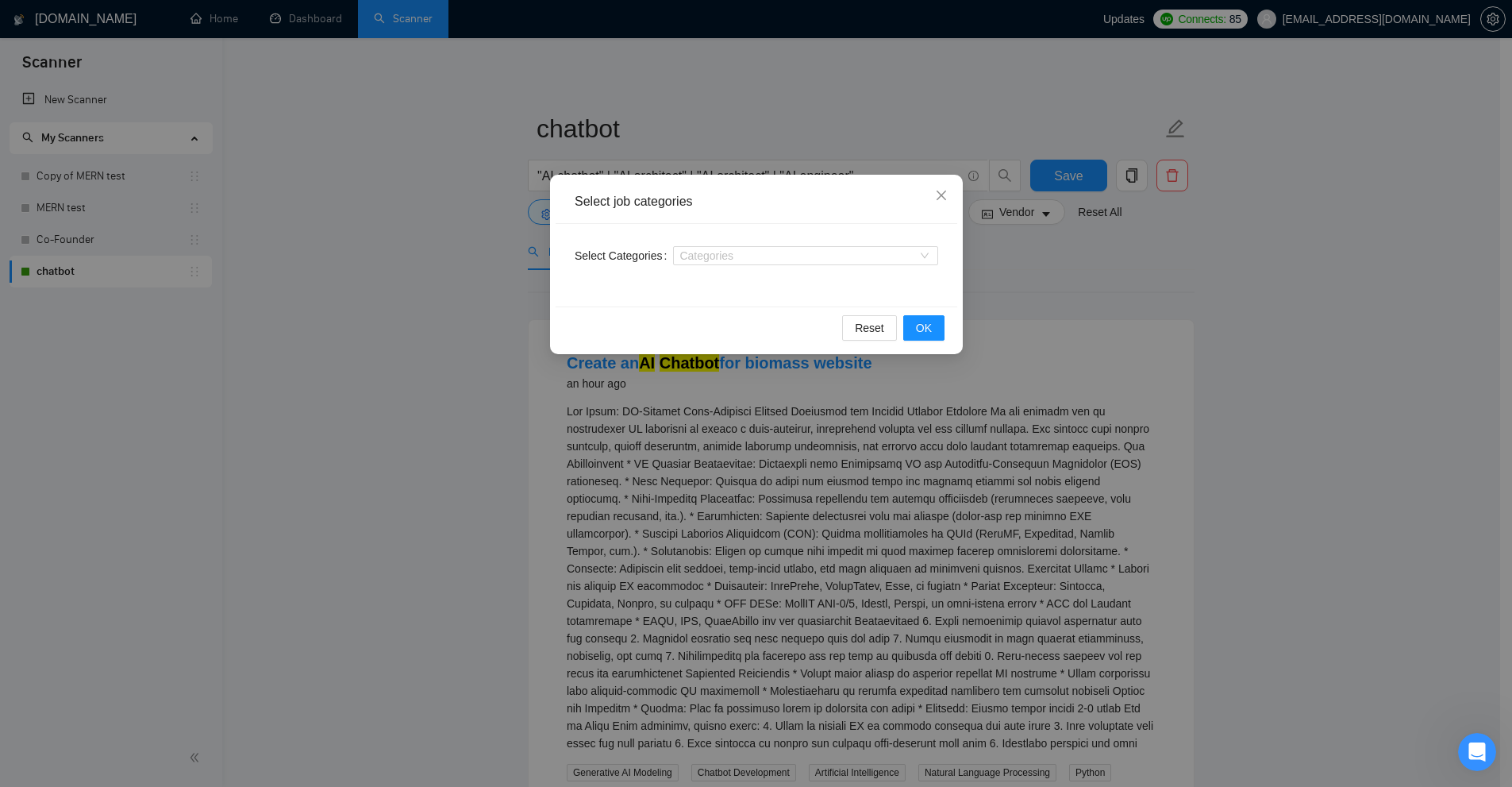
click at [1395, 252] on div "Select job categories Select Categories Categories Reset OK" at bounding box center [756, 393] width 1512 height 787
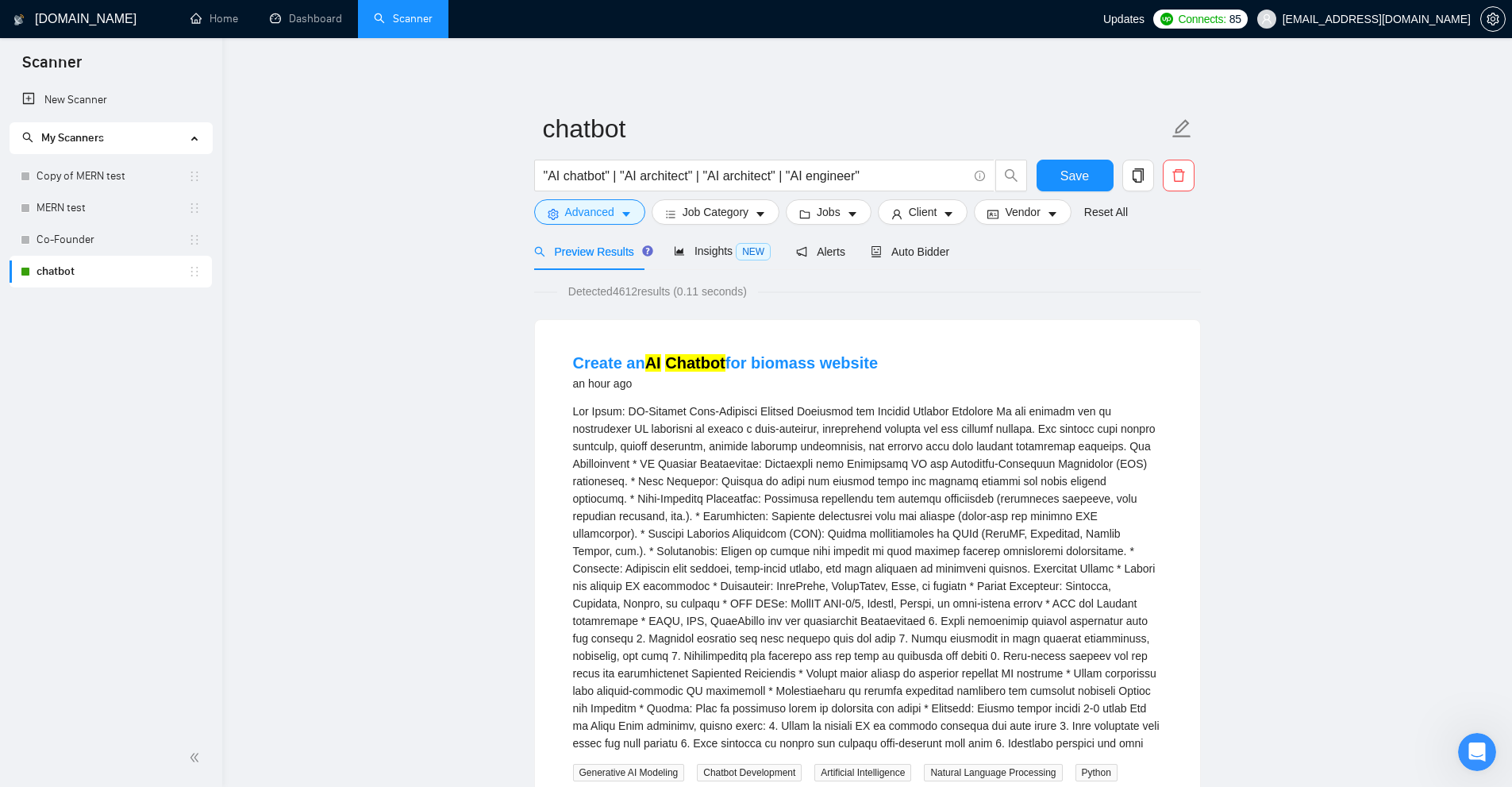
click at [603, 227] on form "chatbot "AI chatbot" | "AI architect" | "AI architect" | "AI engineer" Save Adv…" at bounding box center [868, 168] width 667 height 129
click at [620, 211] on icon "caret-down" at bounding box center [625, 214] width 11 height 11
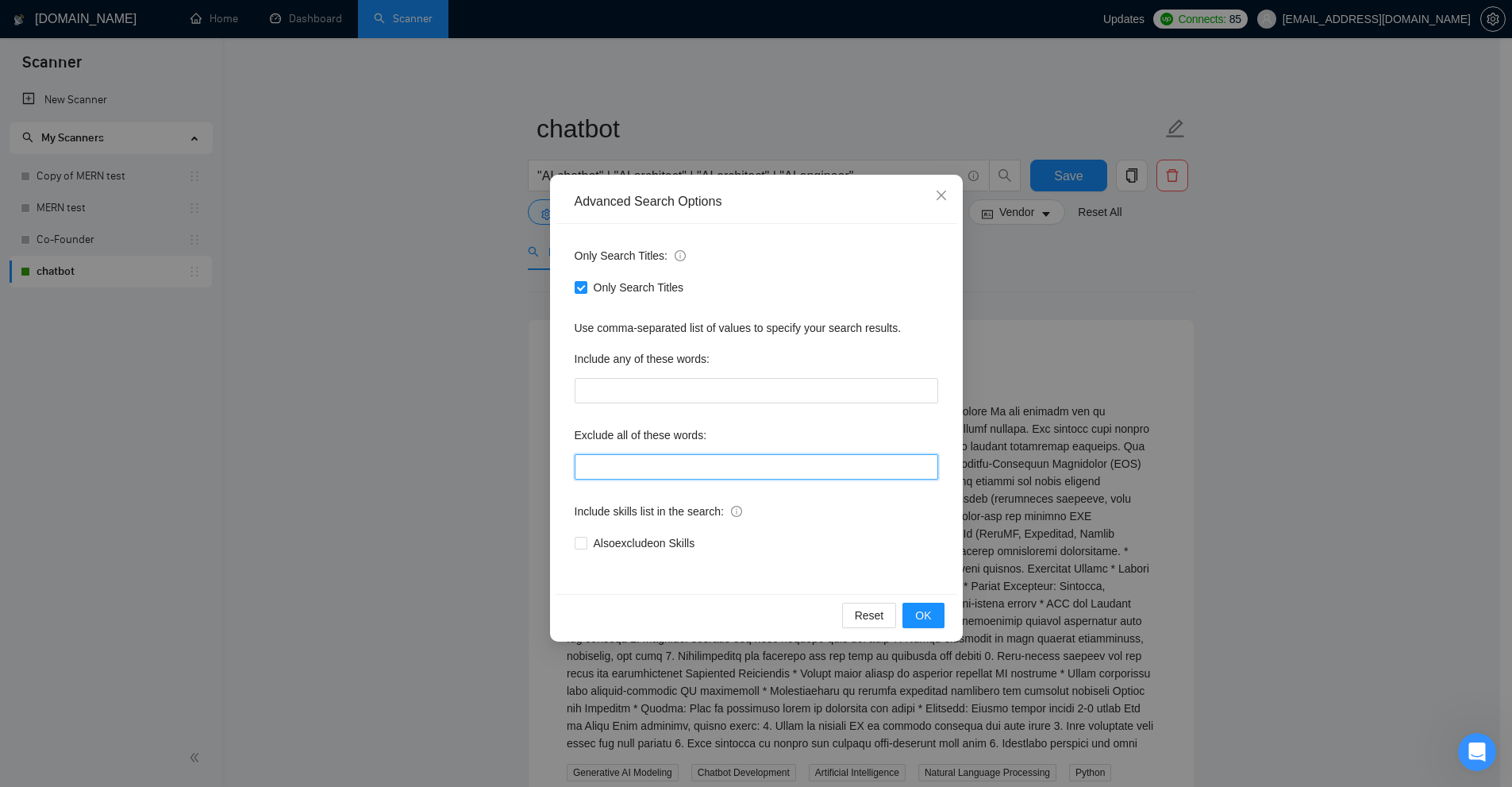
click at [621, 461] on input "text" at bounding box center [756, 467] width 363 height 26
click at [1203, 421] on div "Advanced Search Options Only Search Titles: Only Search Titles Use comma-separa…" at bounding box center [756, 393] width 1512 height 787
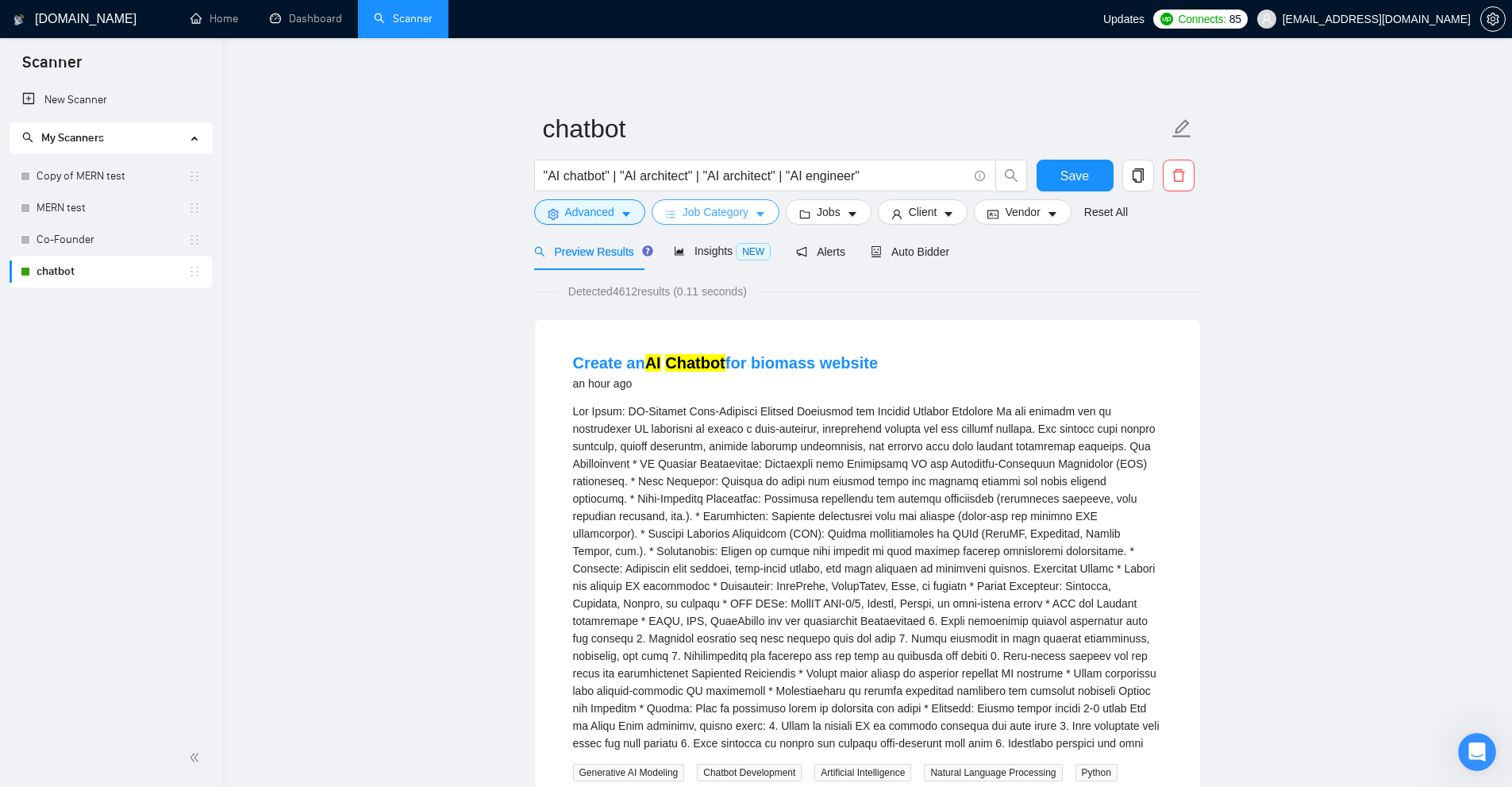
click at [708, 206] on span "Job Category" at bounding box center [715, 212] width 66 height 17
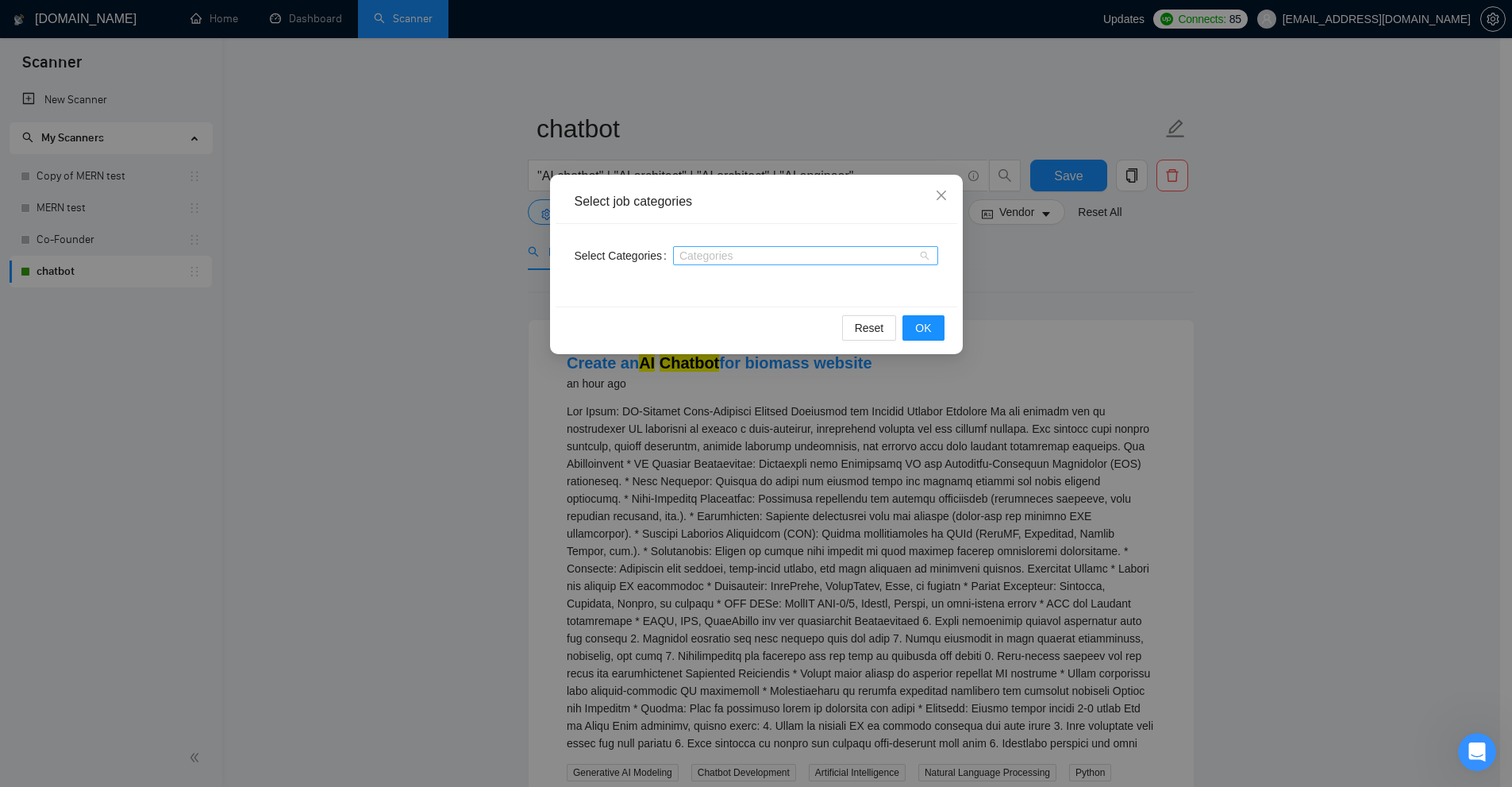
click at [741, 259] on div at bounding box center [797, 255] width 242 height 12
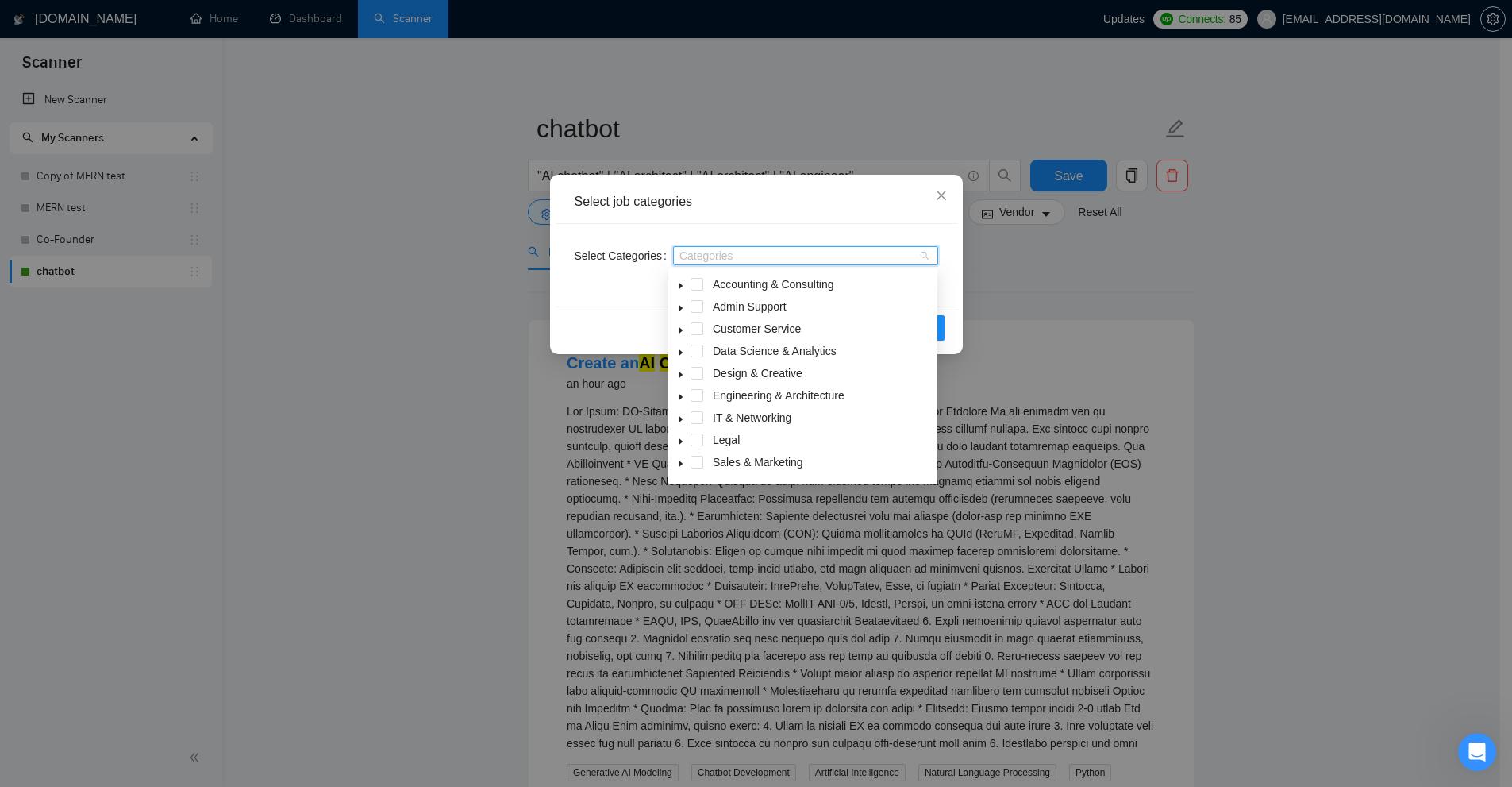
click at [682, 393] on span "caret-down" at bounding box center [681, 397] width 8 height 8
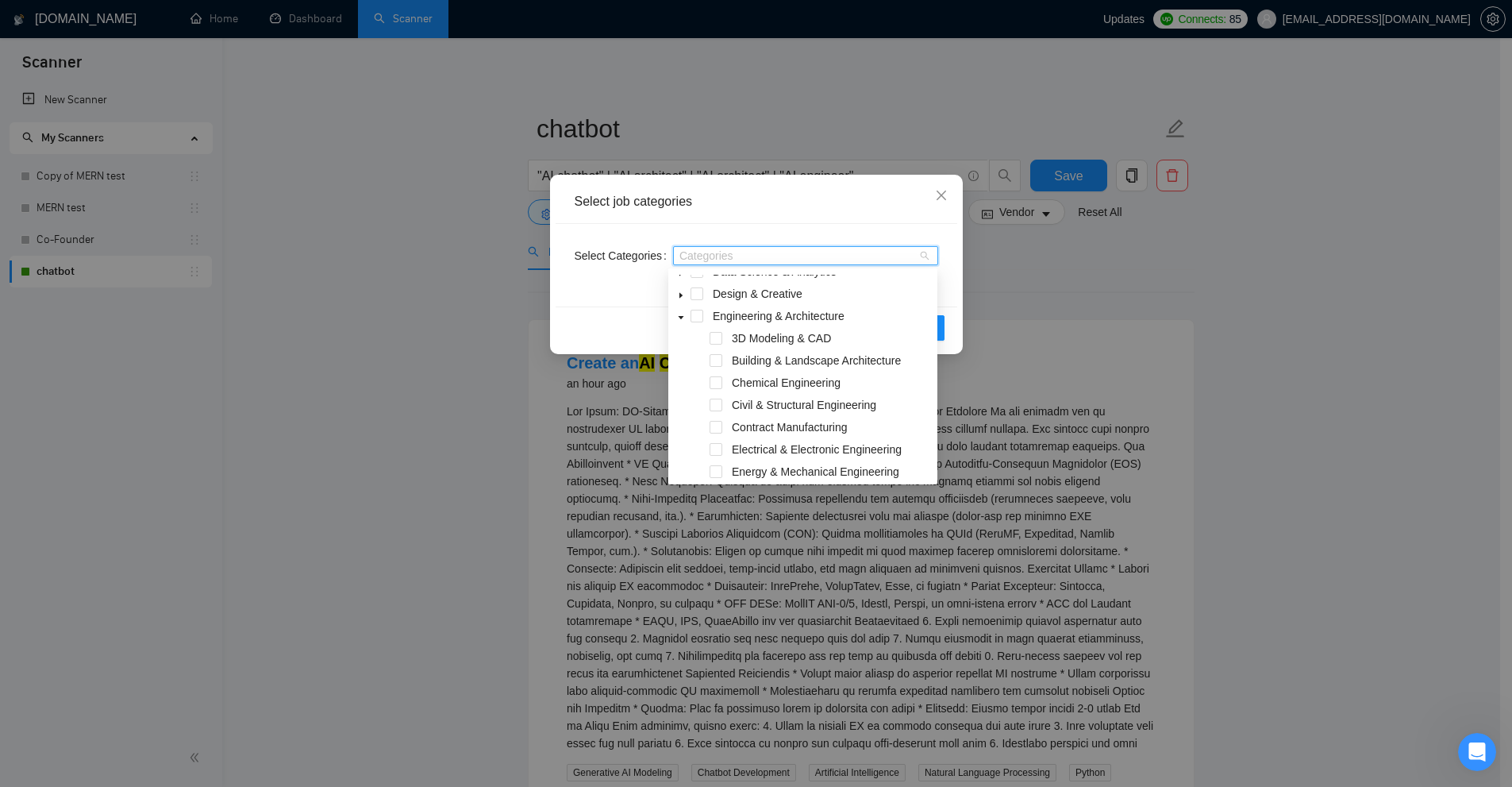
scroll to position [159, 0]
click at [677, 314] on icon "caret-down" at bounding box center [681, 318] width 8 height 8
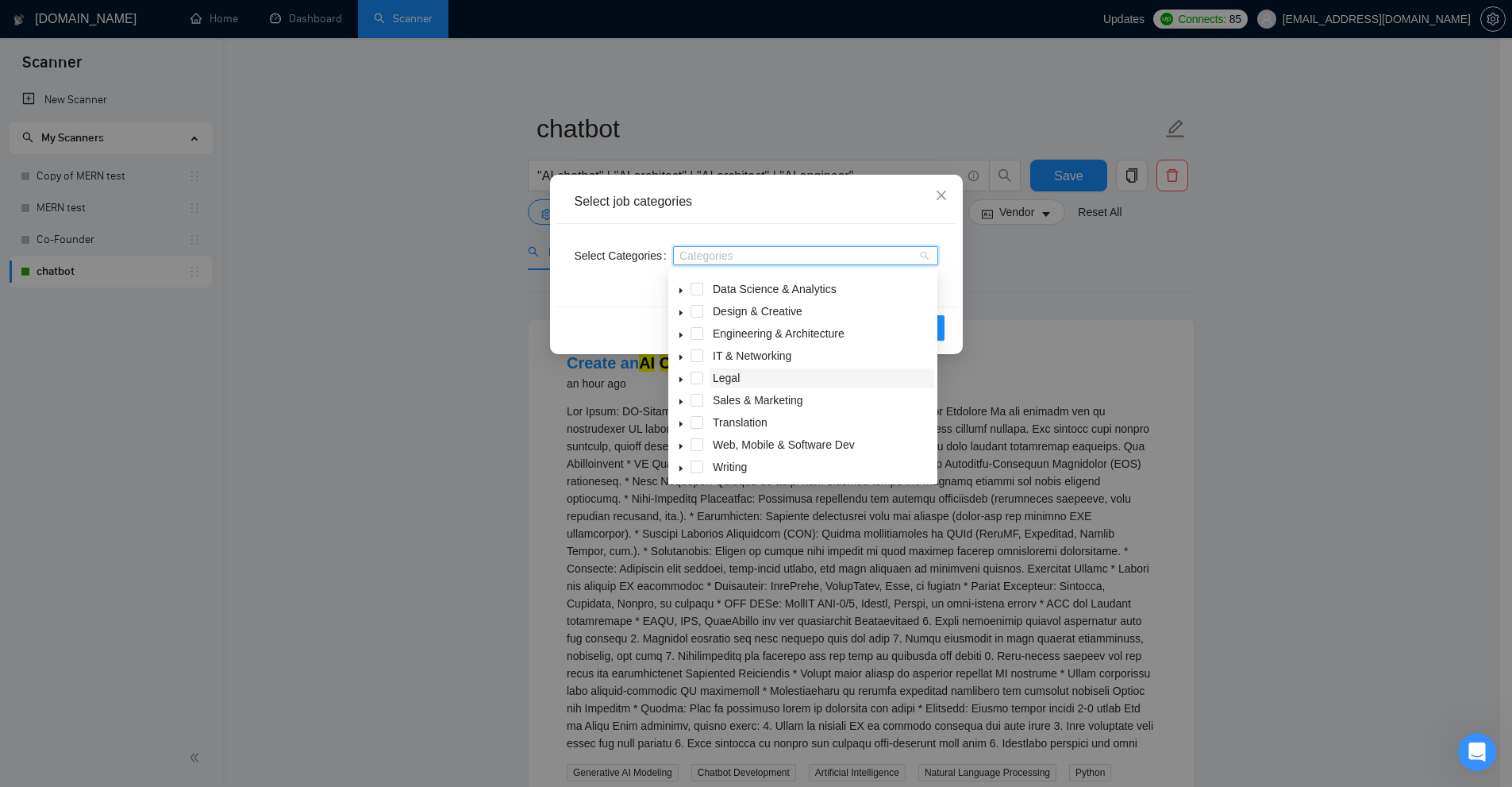
scroll to position [64, 0]
click at [679, 444] on icon "caret-down" at bounding box center [681, 444] width 3 height 6
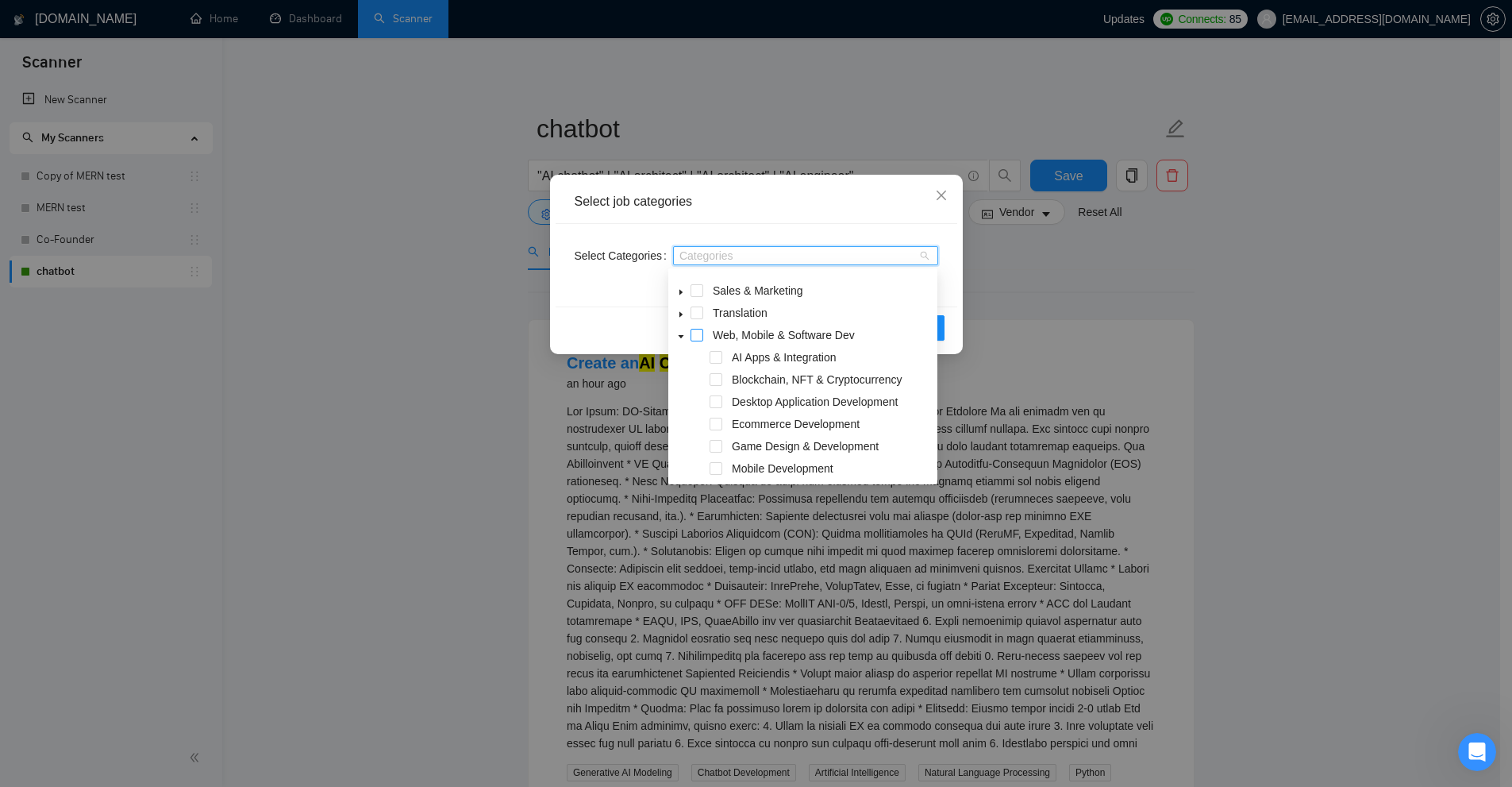
click at [699, 336] on span at bounding box center [696, 334] width 12 height 12
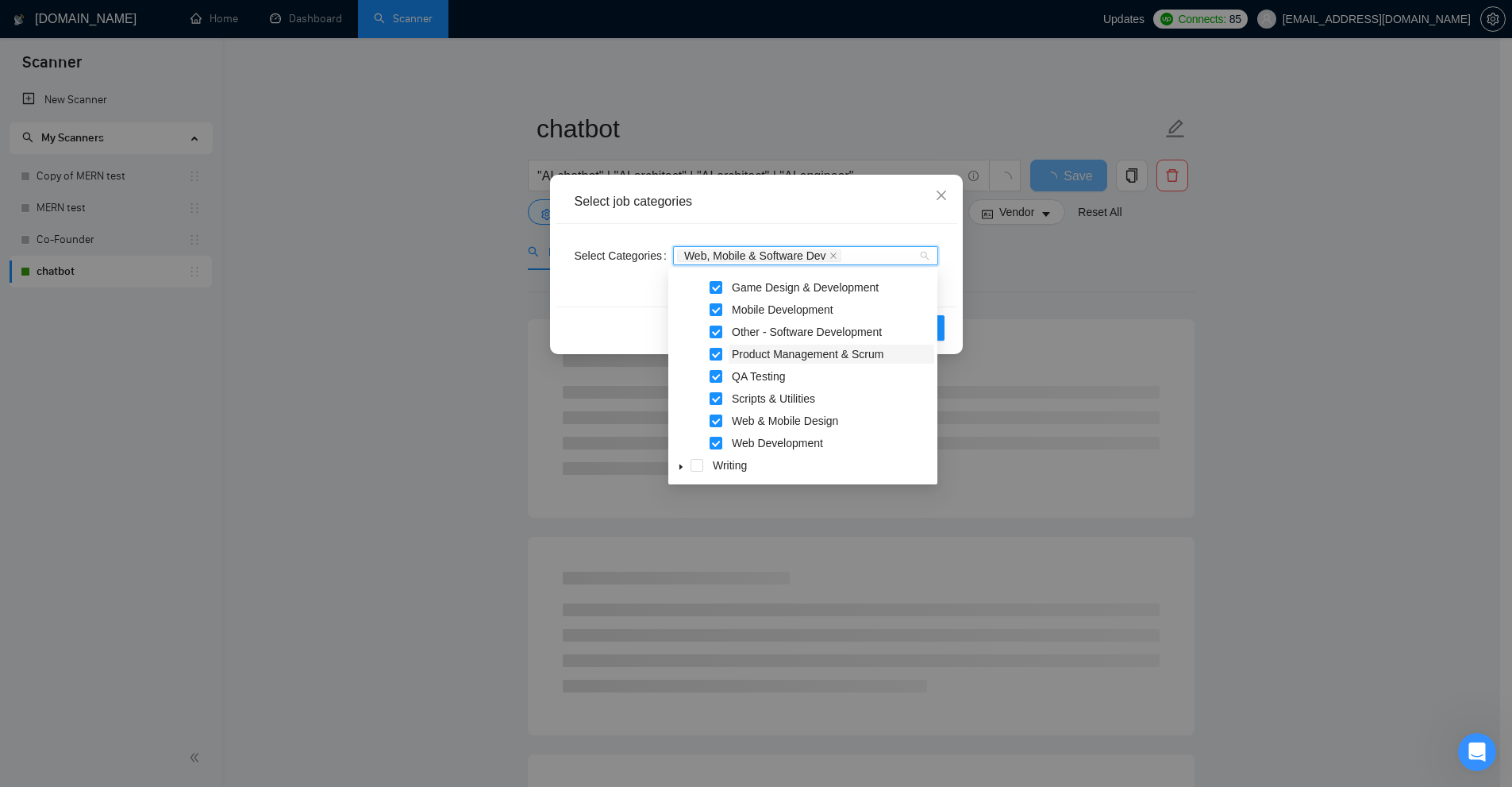
scroll to position [251, 0]
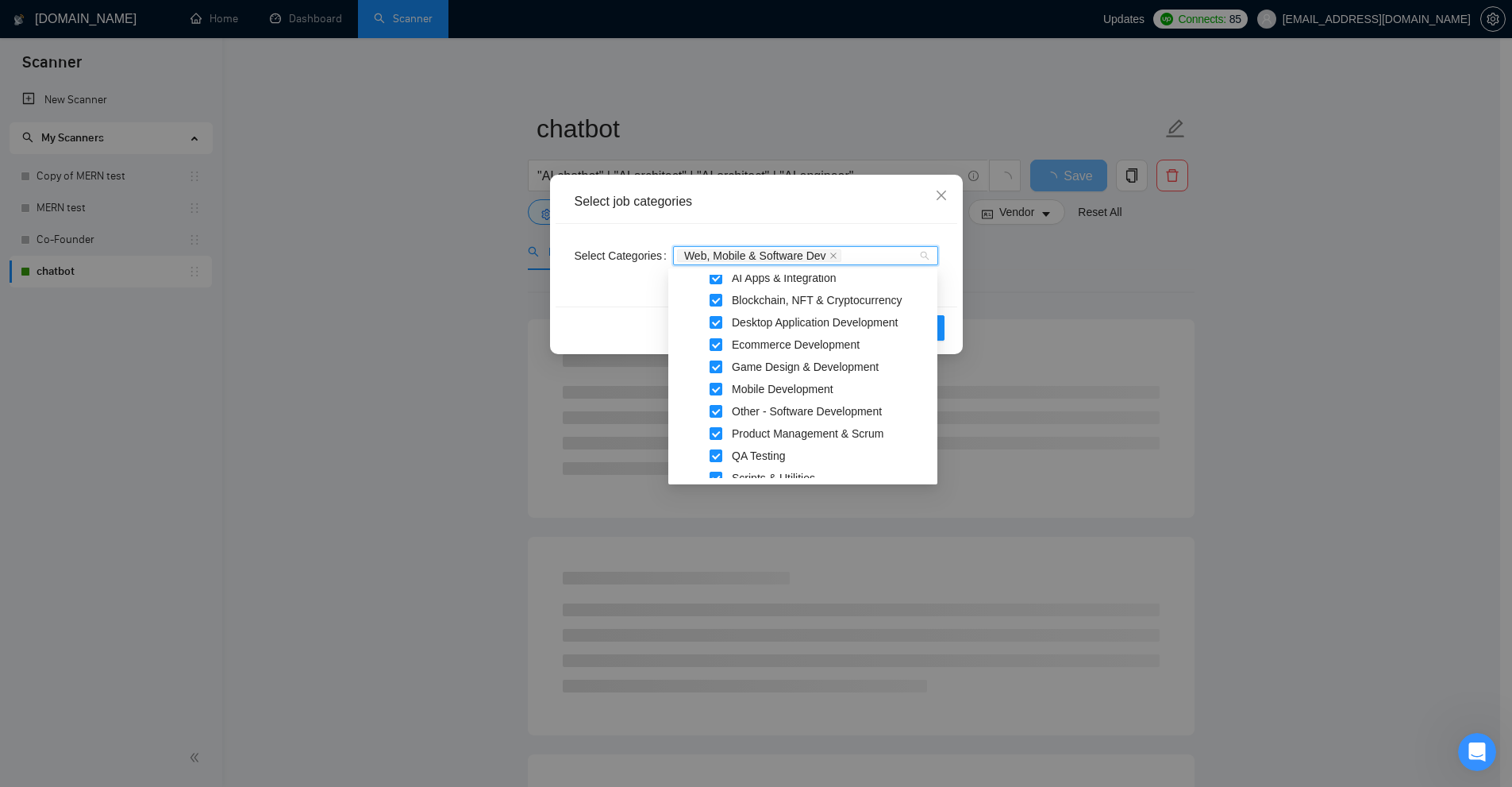
click at [711, 372] on span at bounding box center [715, 367] width 12 height 12
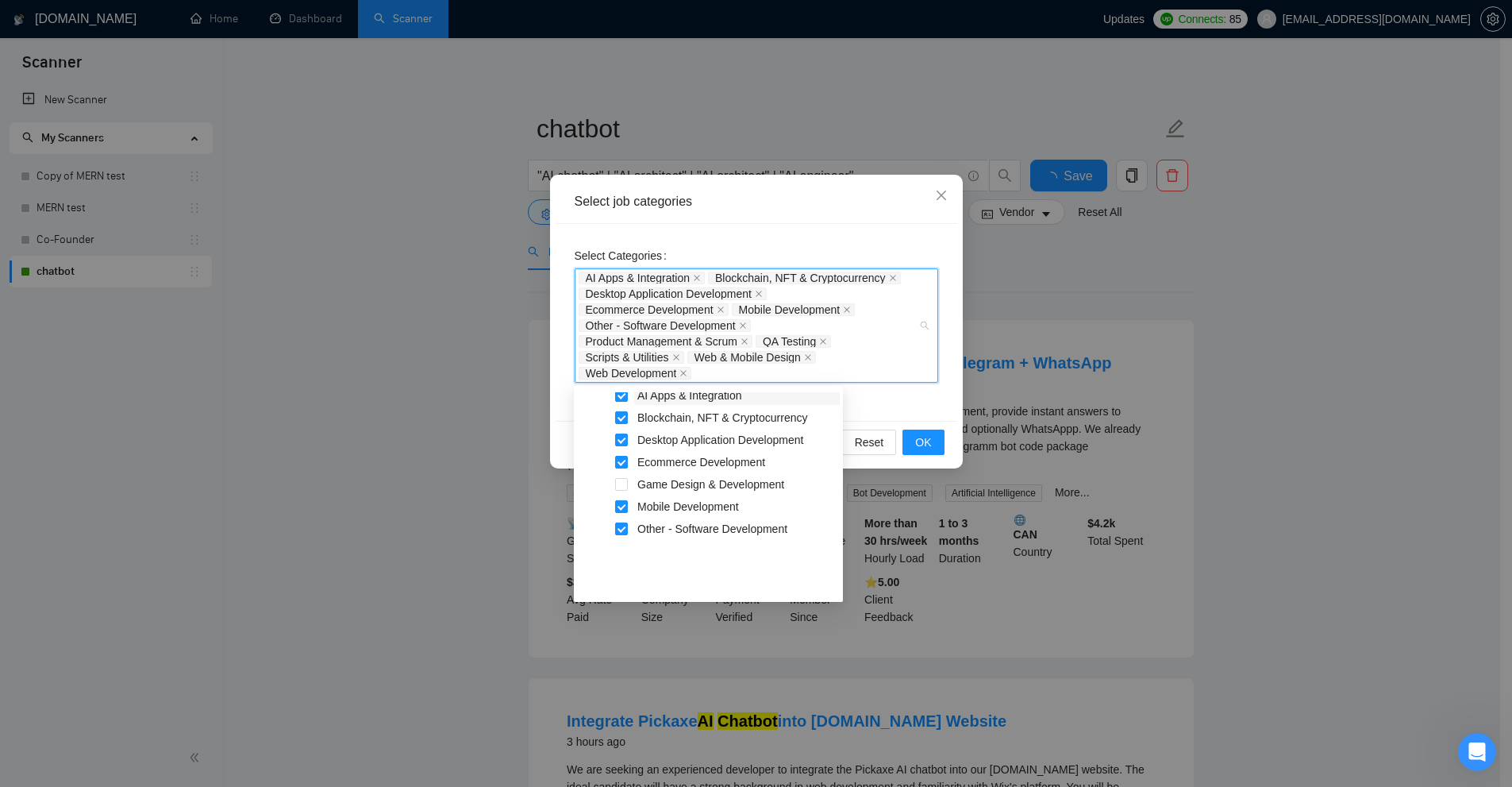
scroll to position [171, 0]
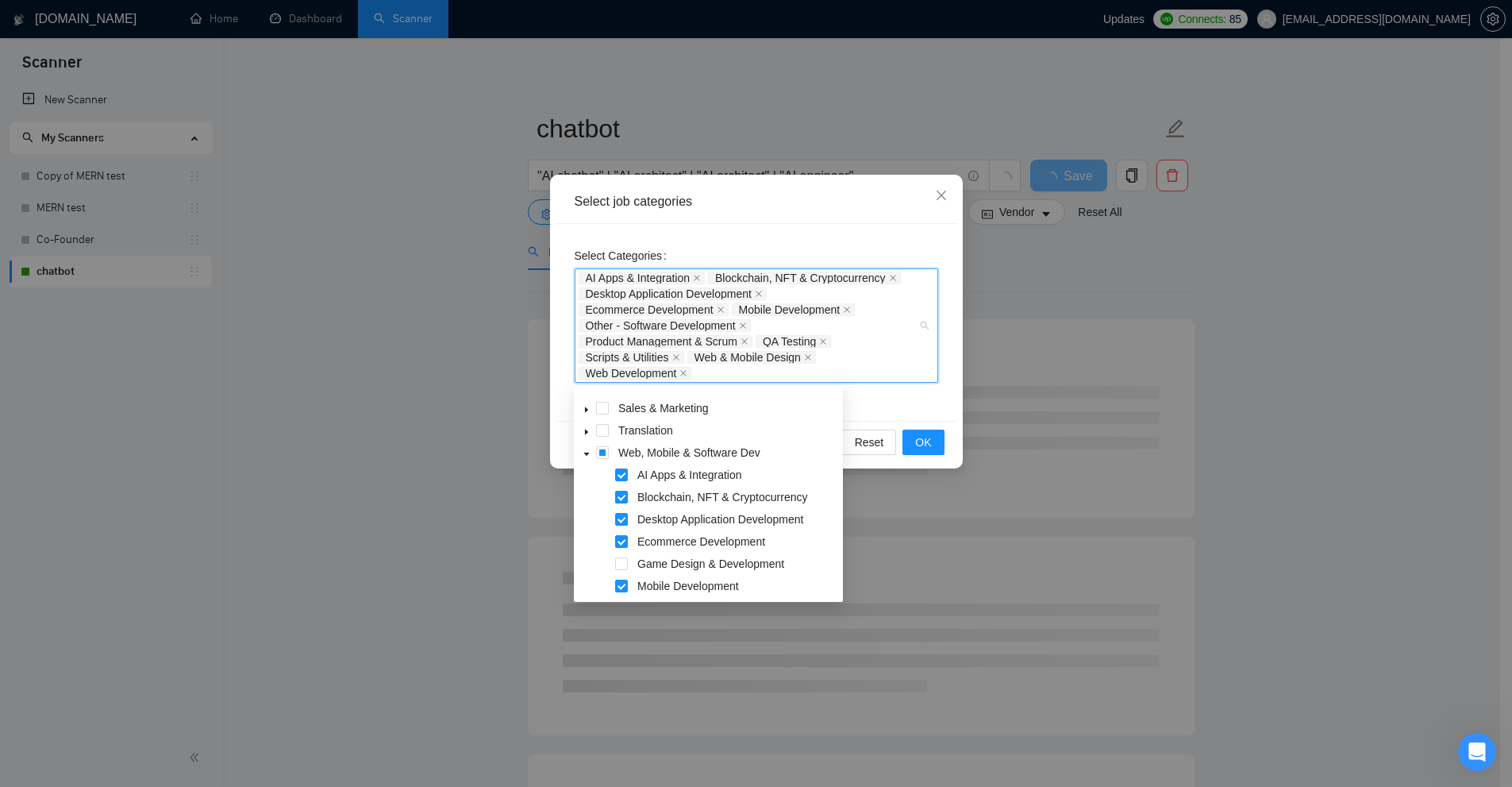
click at [622, 500] on span at bounding box center [621, 497] width 12 height 12
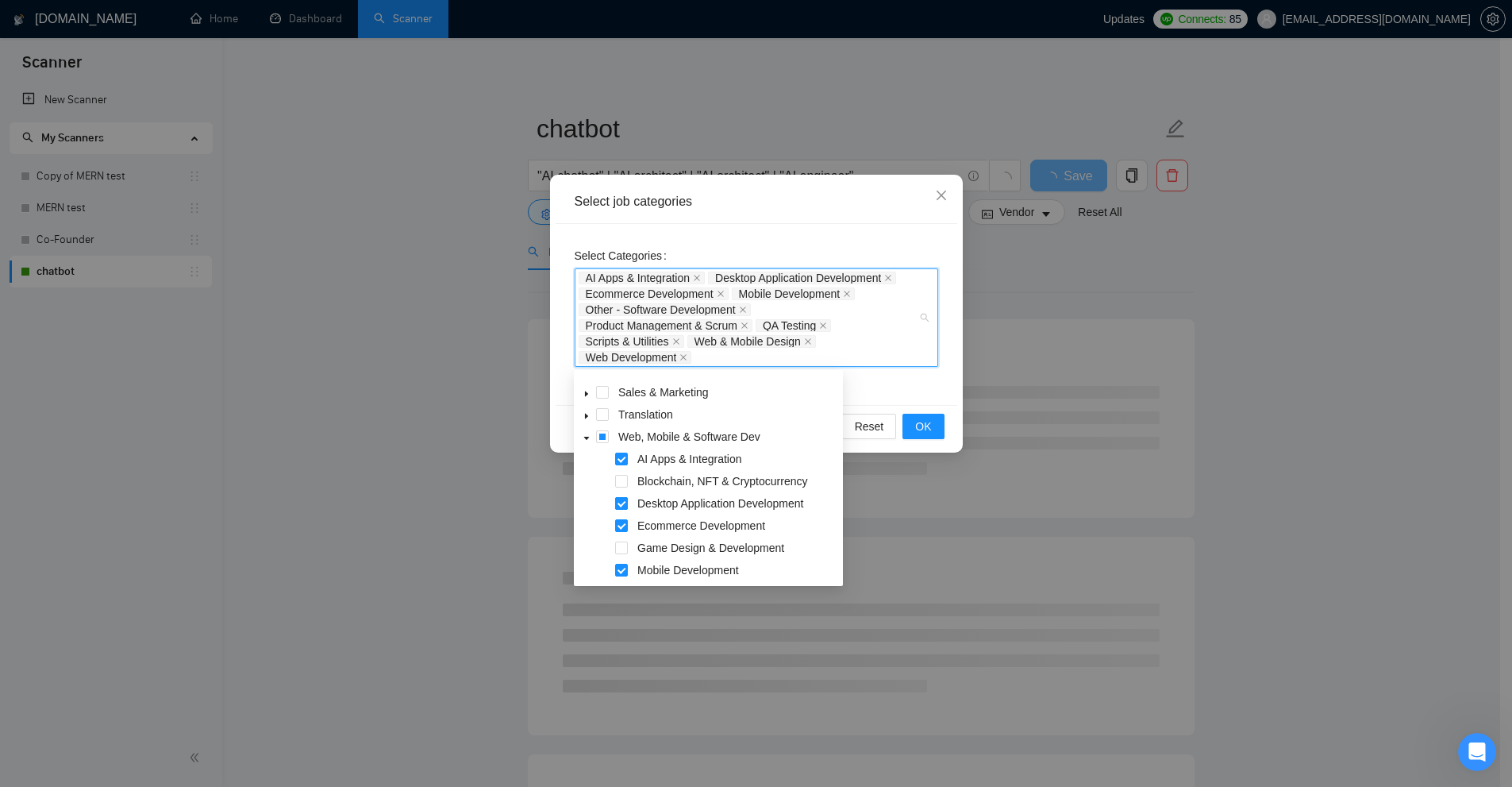
click at [620, 509] on span at bounding box center [621, 503] width 12 height 12
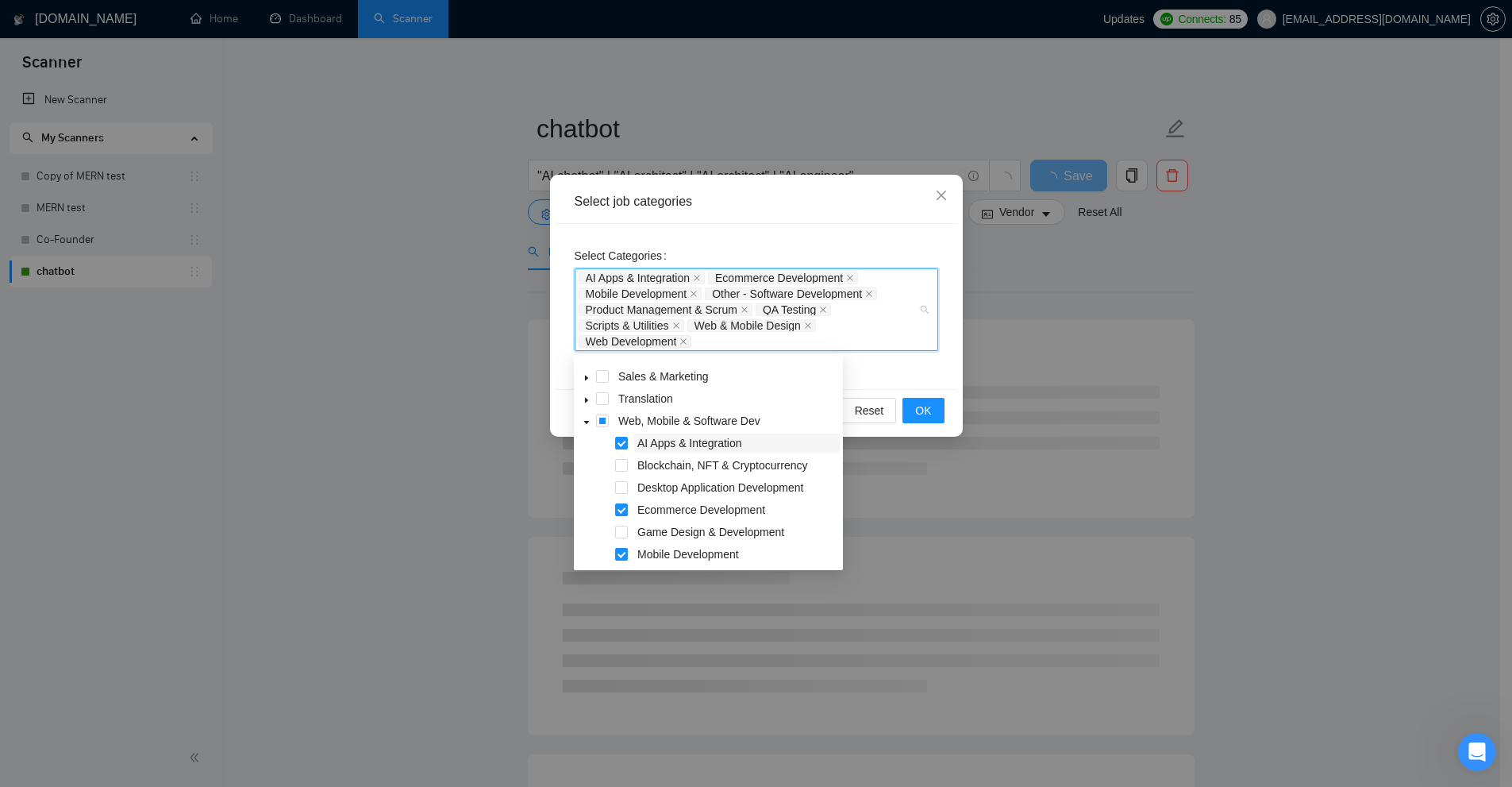
scroll to position [92, 0]
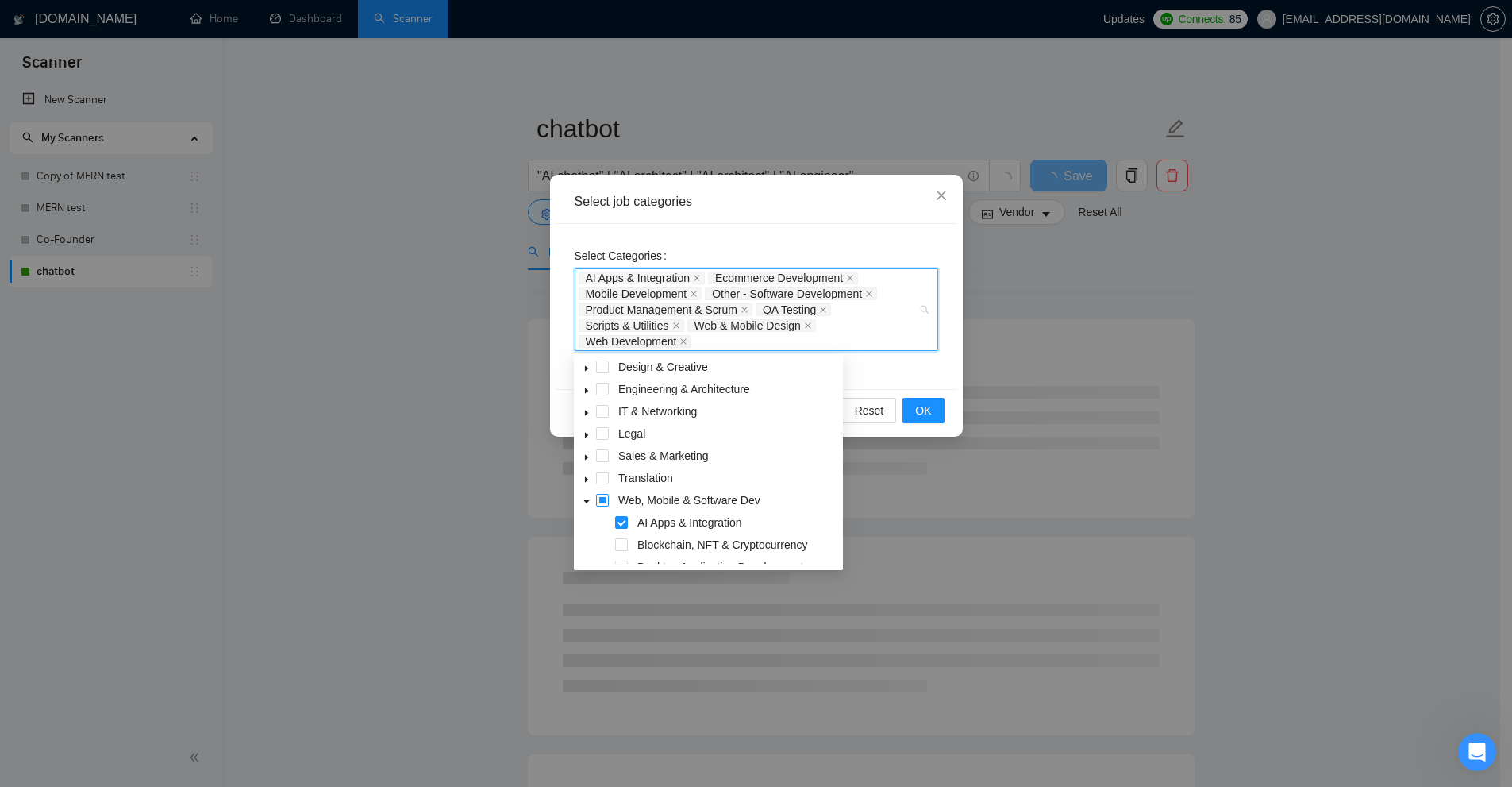
click at [603, 497] on span at bounding box center [602, 500] width 12 height 12
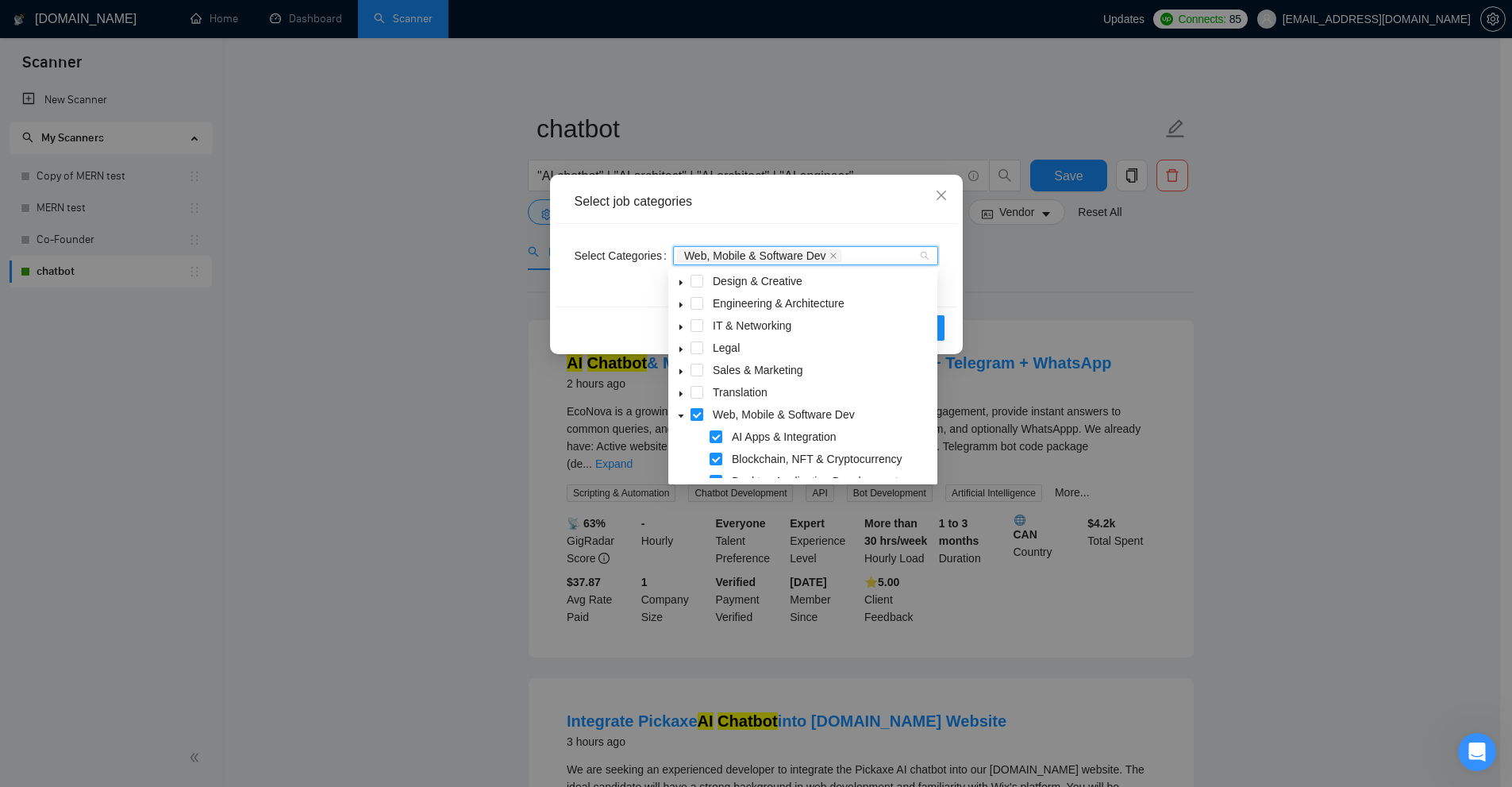
click at [698, 416] on span at bounding box center [696, 414] width 12 height 12
click at [697, 394] on span at bounding box center [696, 391] width 12 height 12
click at [680, 418] on icon "caret-down" at bounding box center [681, 416] width 8 height 8
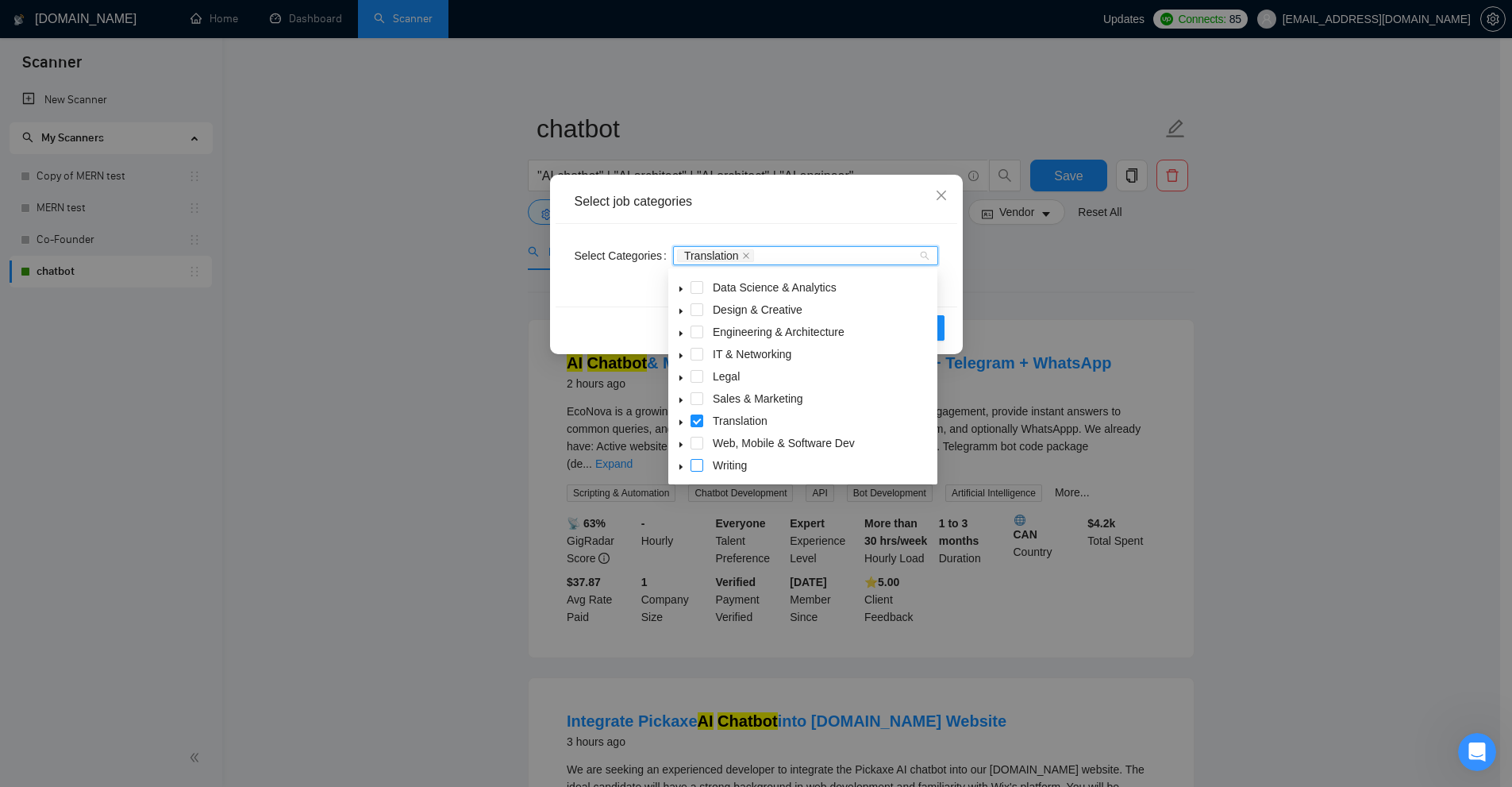
click at [696, 460] on span at bounding box center [696, 465] width 12 height 12
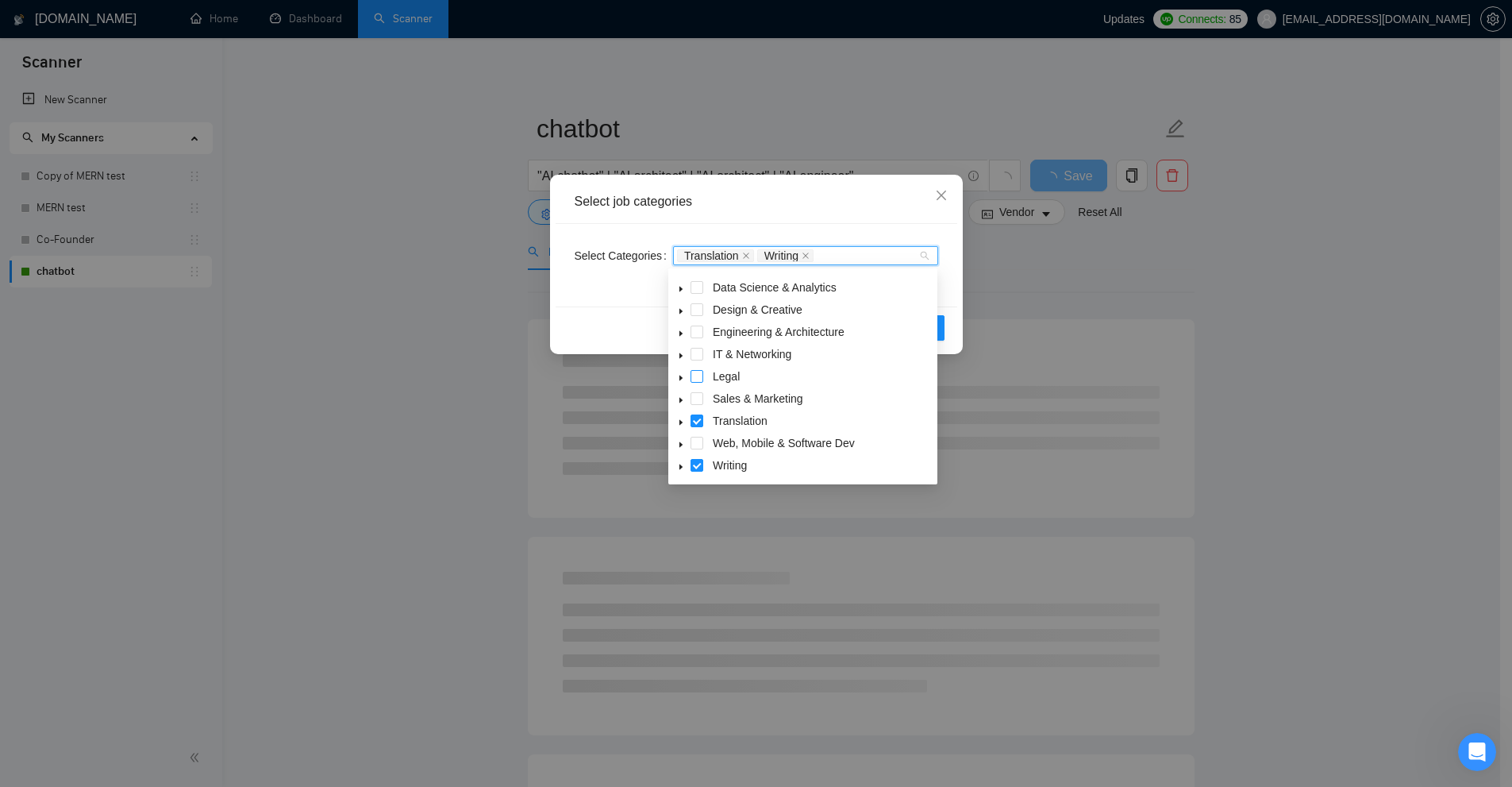
click at [698, 404] on span at bounding box center [696, 398] width 12 height 12
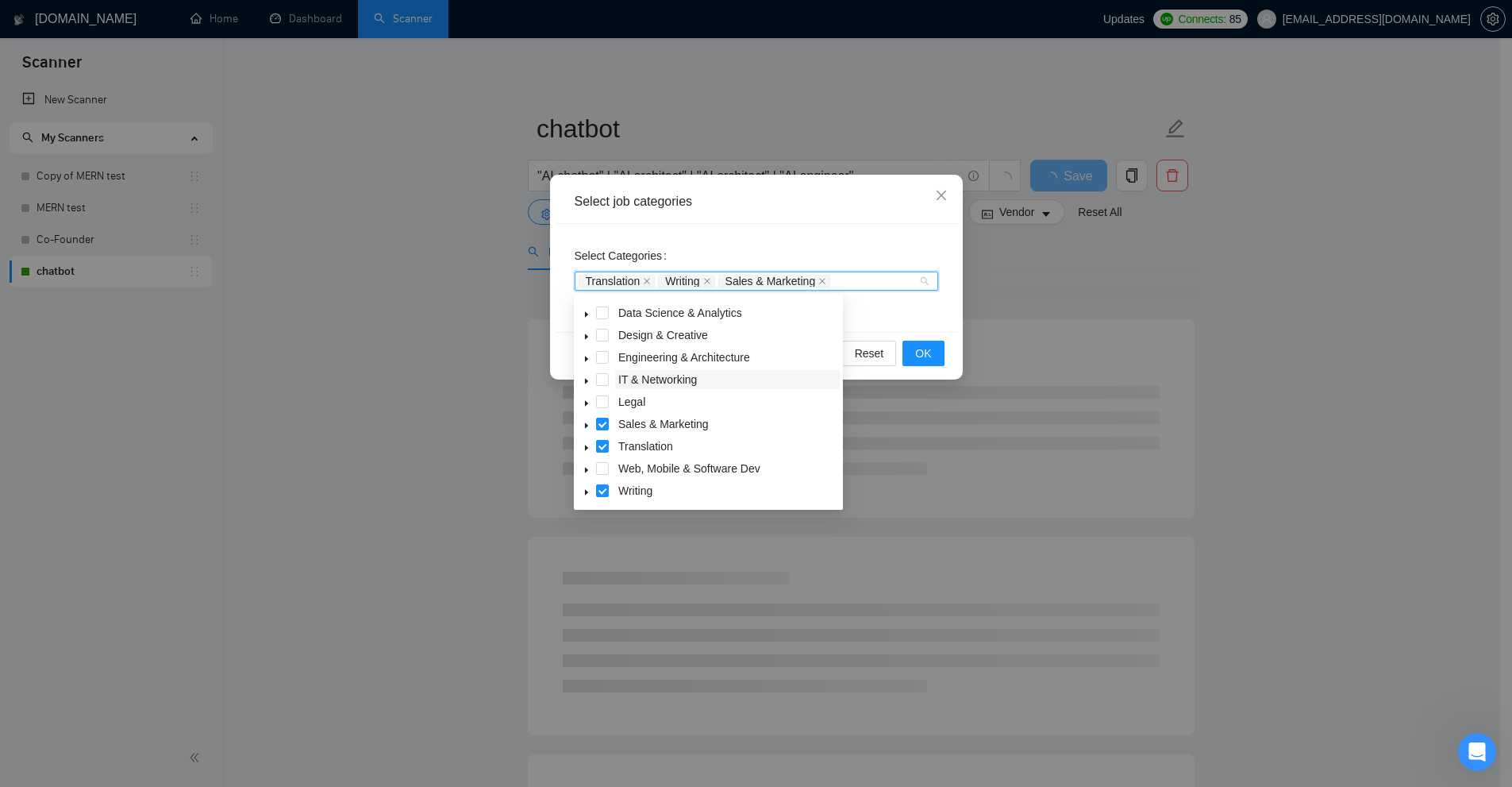
click at [696, 375] on span "IT & Networking" at bounding box center [657, 379] width 79 height 12
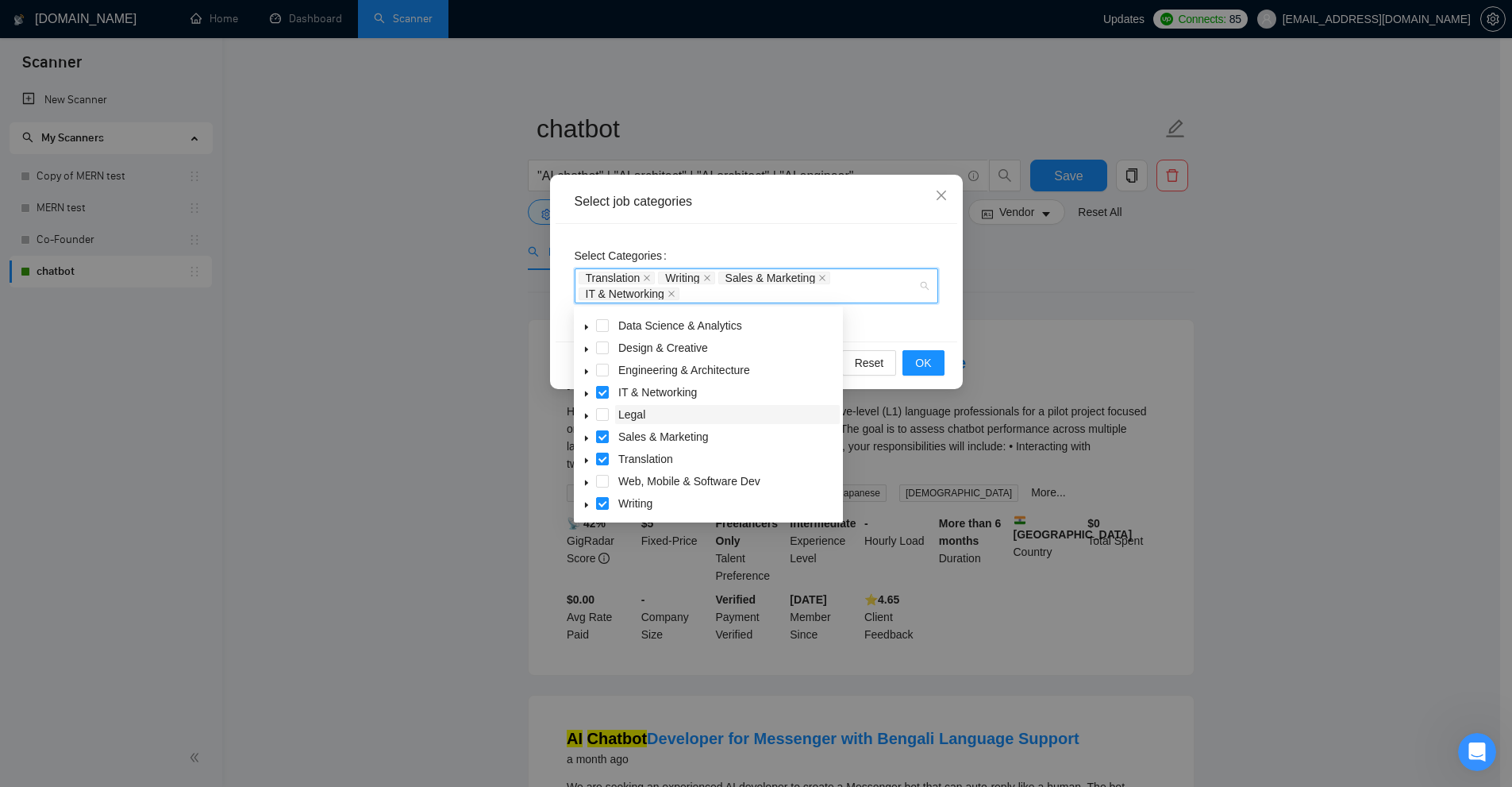
click at [634, 411] on span "Legal" at bounding box center [631, 414] width 27 height 12
click at [639, 363] on span "Engineering & Architecture" at bounding box center [683, 369] width 132 height 12
click at [639, 354] on span "Design & Creative" at bounding box center [663, 348] width 89 height 12
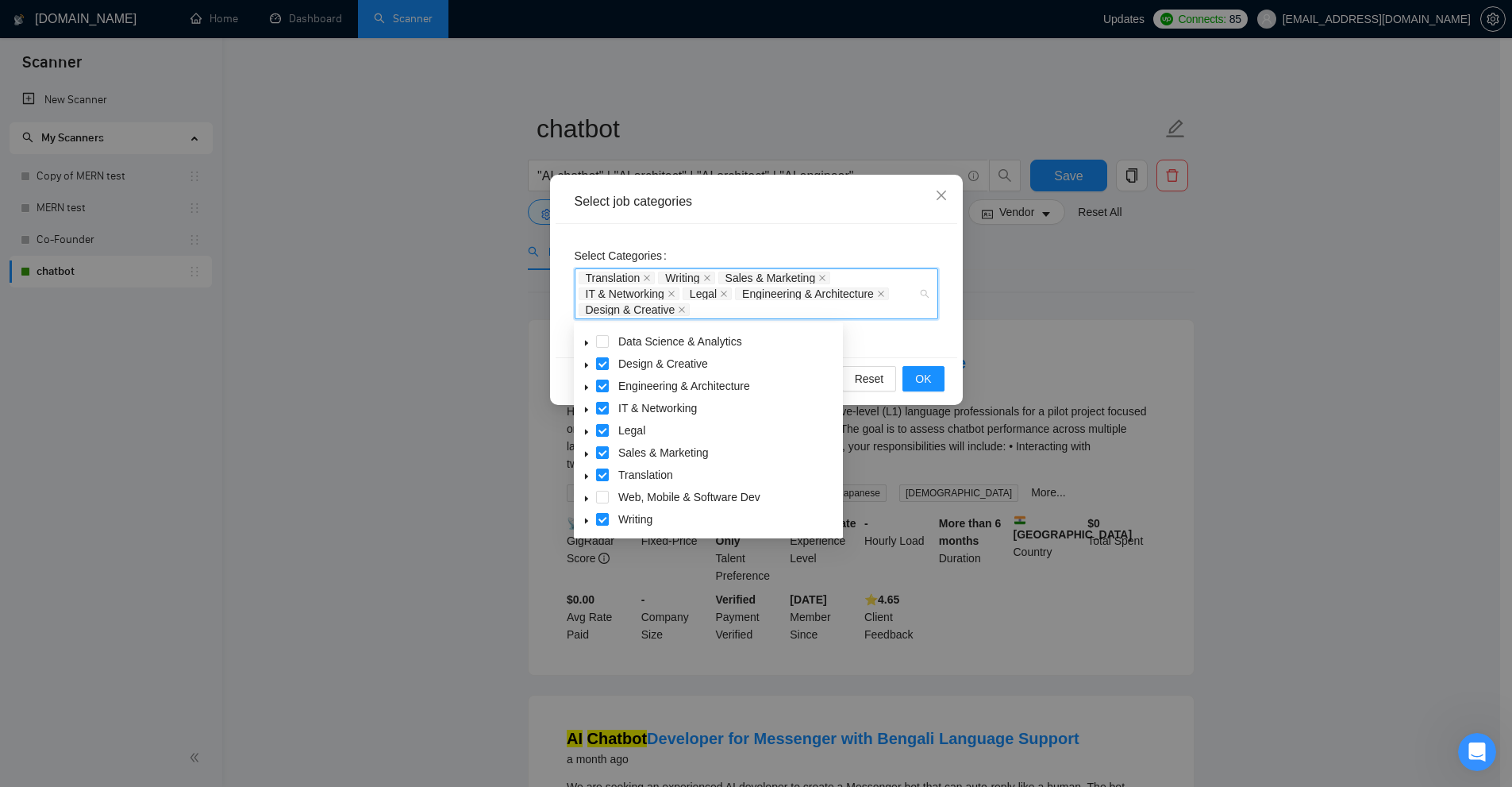
click at [658, 329] on div "Customer Service" at bounding box center [709, 320] width 263 height 22
drag, startPoint x: 668, startPoint y: 336, endPoint x: 652, endPoint y: 364, distance: 32.2
click at [666, 338] on span "Data Science & Analytics" at bounding box center [680, 341] width 124 height 12
click at [656, 383] on span "Customer Service" at bounding box center [662, 382] width 89 height 12
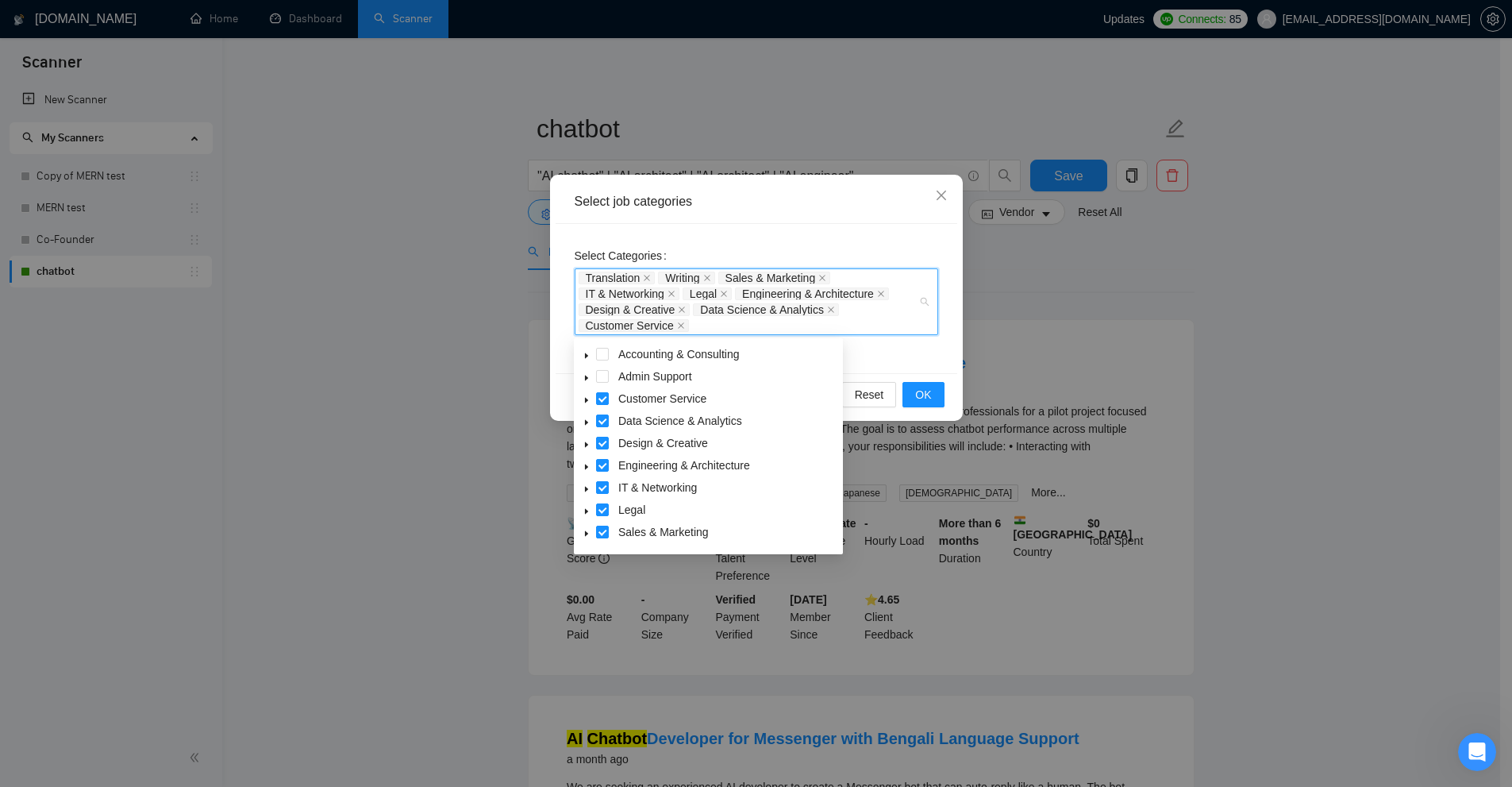
click at [657, 360] on span "Accounting & Consulting" at bounding box center [678, 353] width 122 height 12
click at [629, 380] on span "Admin Support" at bounding box center [654, 376] width 74 height 12
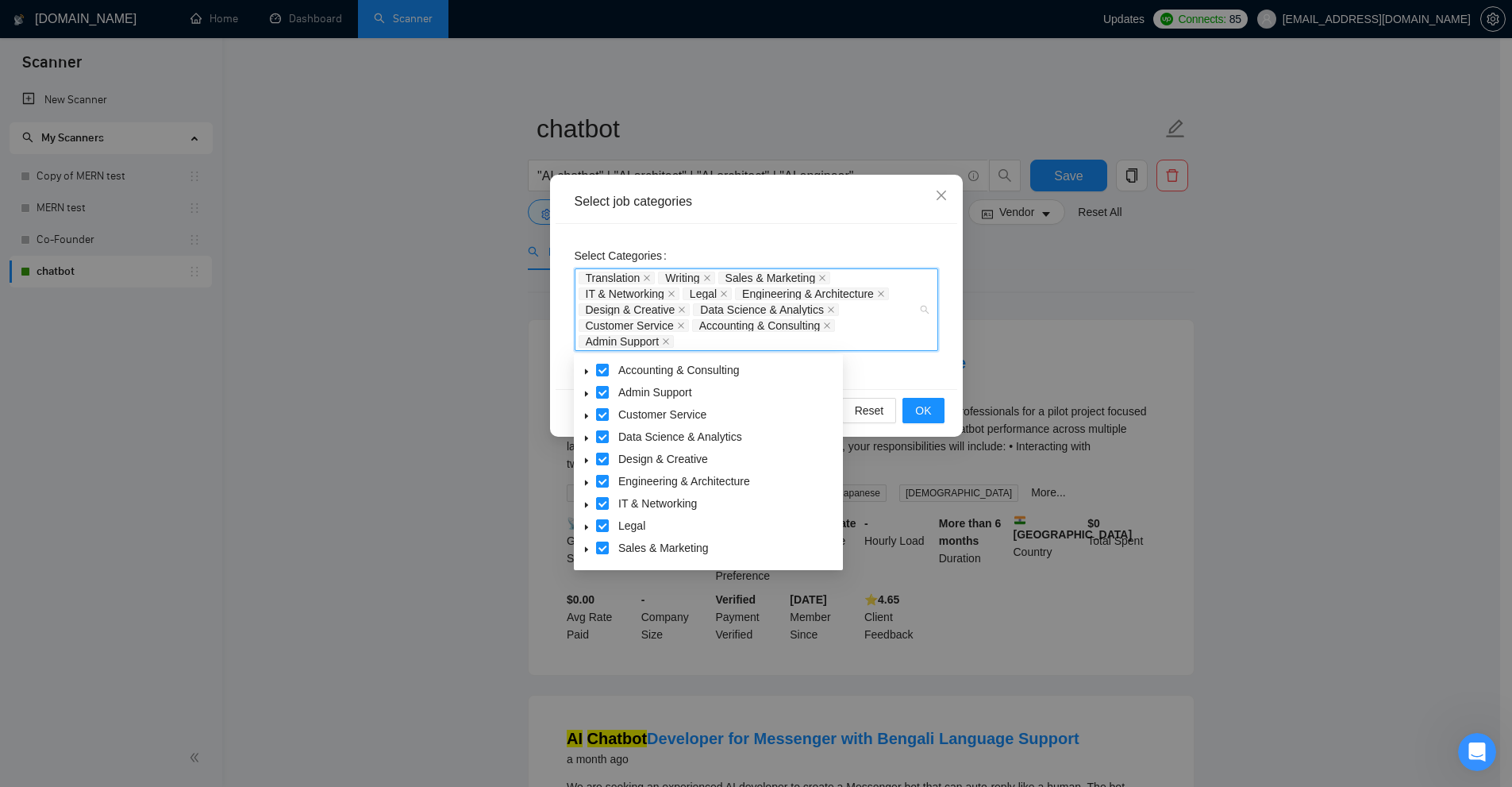
click at [1092, 395] on div "Select job categories Select Categories Translation Writing Sales & Marketing I…" at bounding box center [756, 393] width 1512 height 787
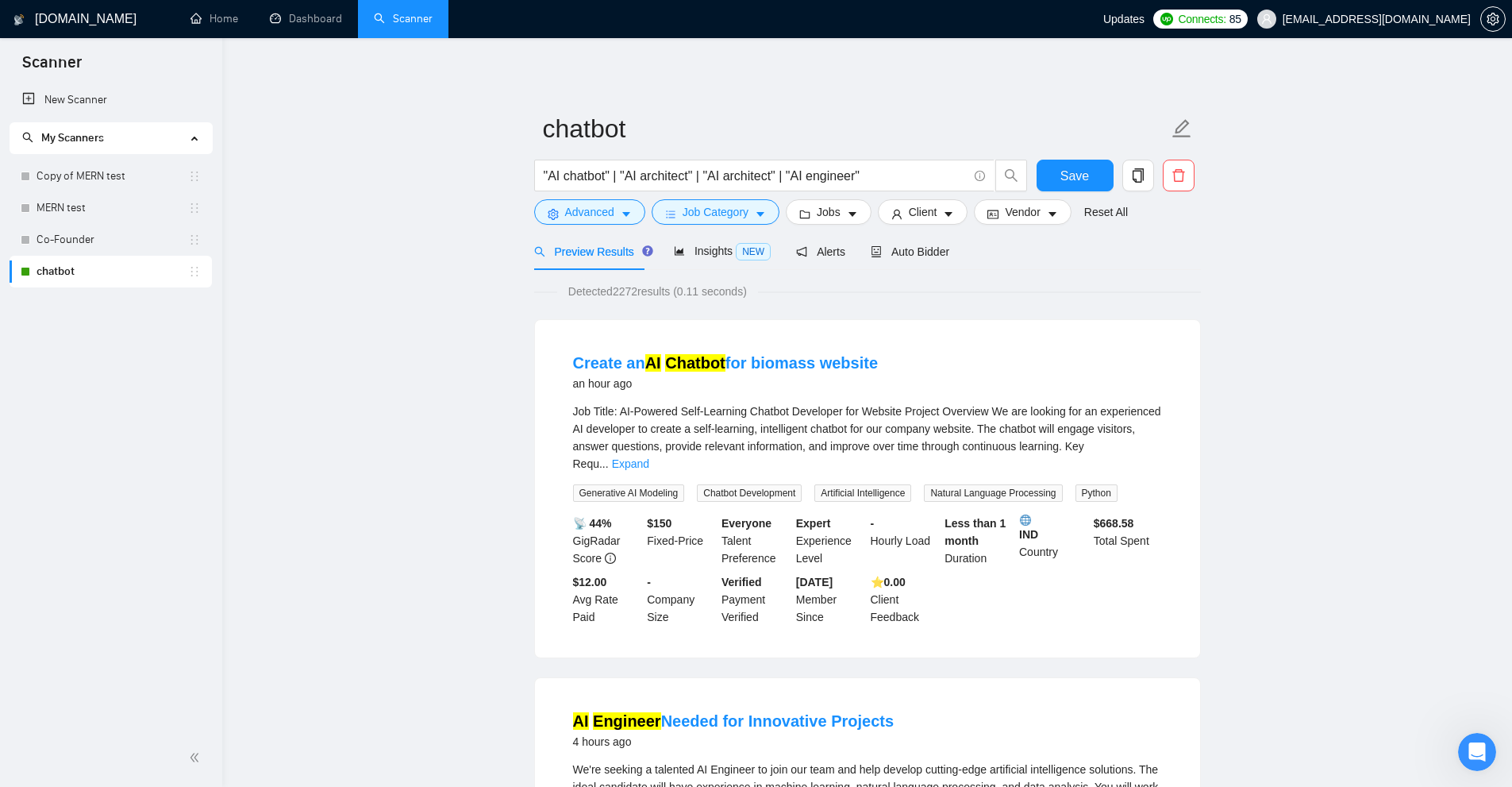
drag, startPoint x: 538, startPoint y: 365, endPoint x: 926, endPoint y: 367, distance: 388.0
click at [926, 367] on div "Create an AI Chatbot for biomass website an hour ago Job Title: AI-Powered Self…" at bounding box center [868, 489] width 665 height 338
click at [845, 422] on span "Job Title: AI-Powered Self-Learning Chatbot Developer for Website Project Overv…" at bounding box center [867, 437] width 588 height 65
drag, startPoint x: 916, startPoint y: 352, endPoint x: 706, endPoint y: 358, distance: 210.1
click at [698, 354] on div "Create an AI Chatbot for biomass website an hour ago" at bounding box center [868, 372] width 589 height 41
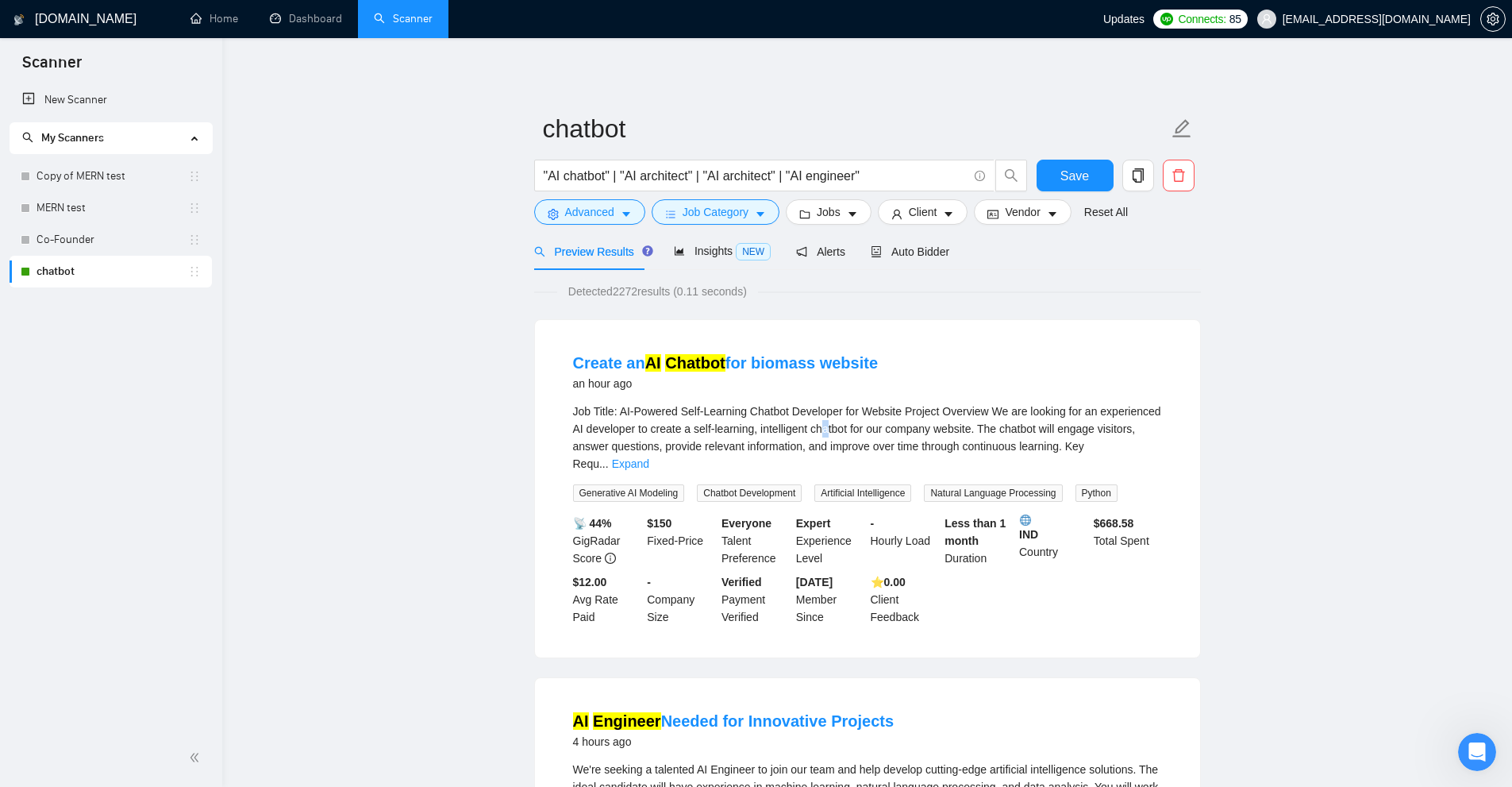
drag, startPoint x: 826, startPoint y: 425, endPoint x: 830, endPoint y: 394, distance: 31.3
click at [826, 423] on span "Job Title: AI-Powered Self-Learning Chatbot Developer for Website Project Overv…" at bounding box center [867, 437] width 588 height 65
click at [823, 423] on span "Job Title: AI-Powered Self-Learning Chatbot Developer for Website Project Overv…" at bounding box center [867, 437] width 588 height 65
click at [742, 209] on span "Job Category" at bounding box center [715, 212] width 66 height 17
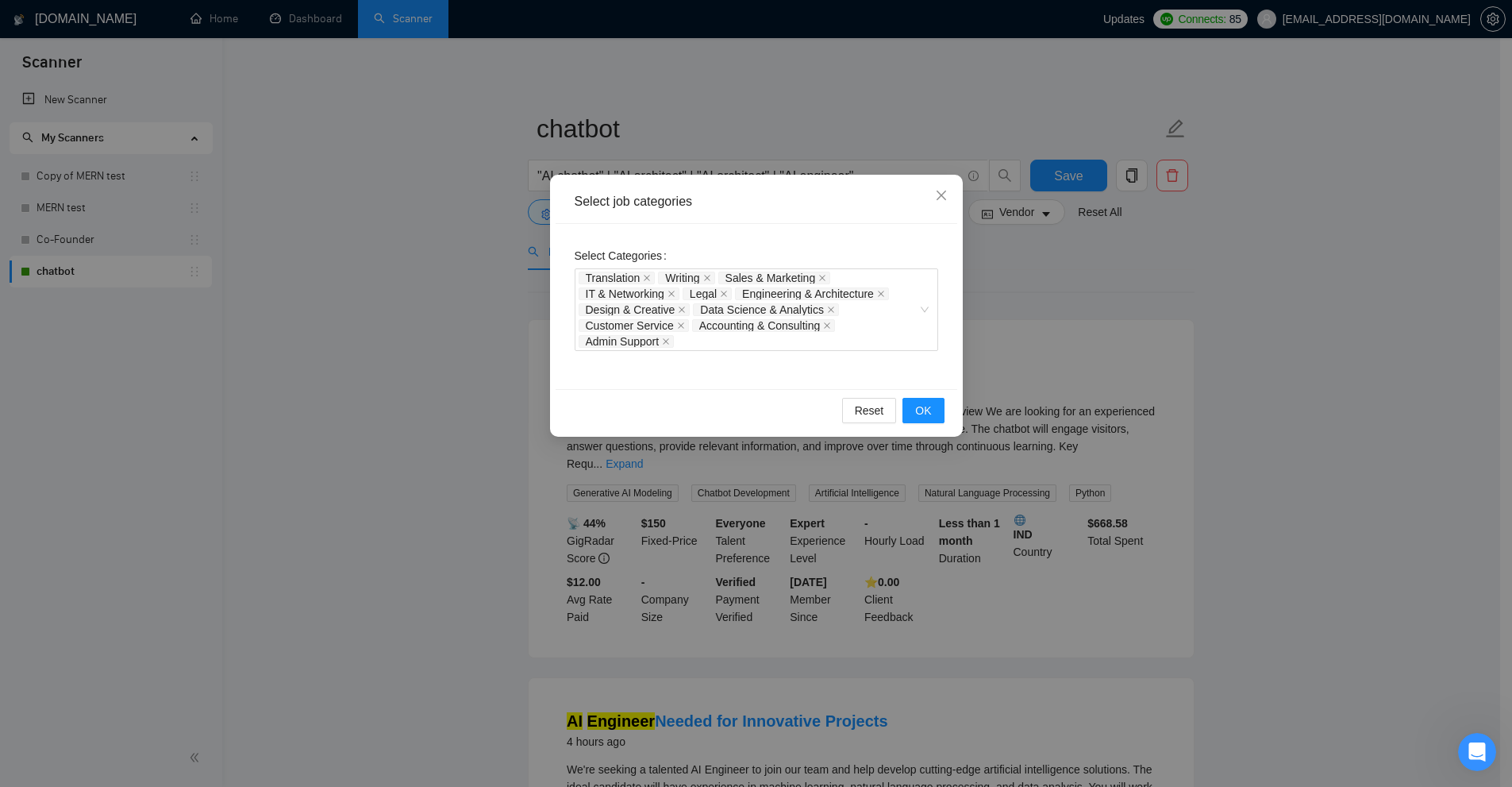
click at [1090, 372] on div "Select job categories Select Categories Translation Writing Sales & Marketing I…" at bounding box center [756, 393] width 1512 height 787
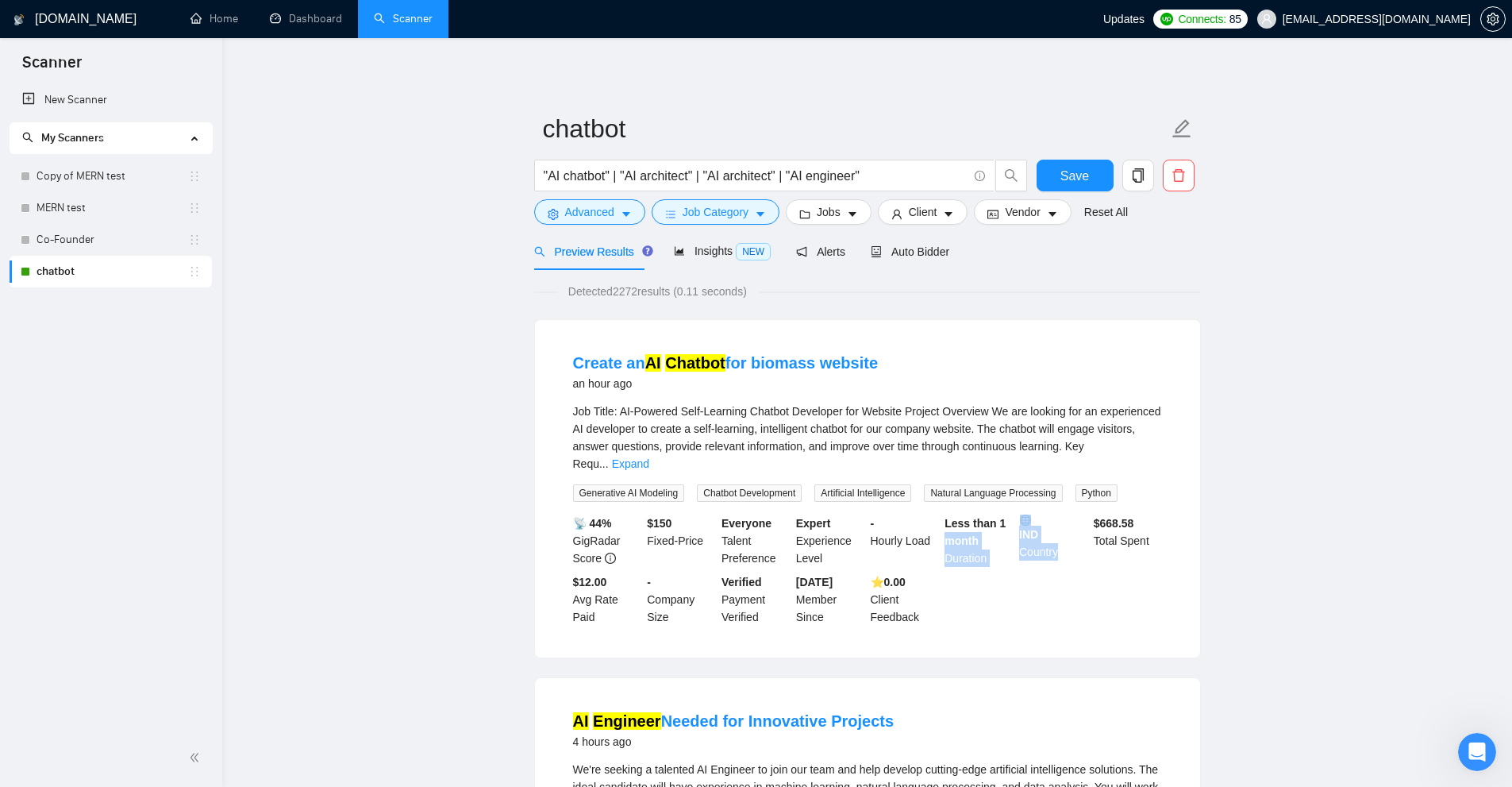
drag, startPoint x: 1002, startPoint y: 511, endPoint x: 1045, endPoint y: 529, distance: 46.6
click at [1056, 528] on div "📡 44% GigRadar Score $ 150 Fixed-Price Everyone Talent Preference Expert Experi…" at bounding box center [868, 570] width 596 height 111
click at [738, 410] on span "Job Title: AI-Powered Self-Learning Chatbot Developer for Website Project Overv…" at bounding box center [867, 437] width 588 height 65
click at [763, 210] on button "Job Category" at bounding box center [715, 212] width 127 height 26
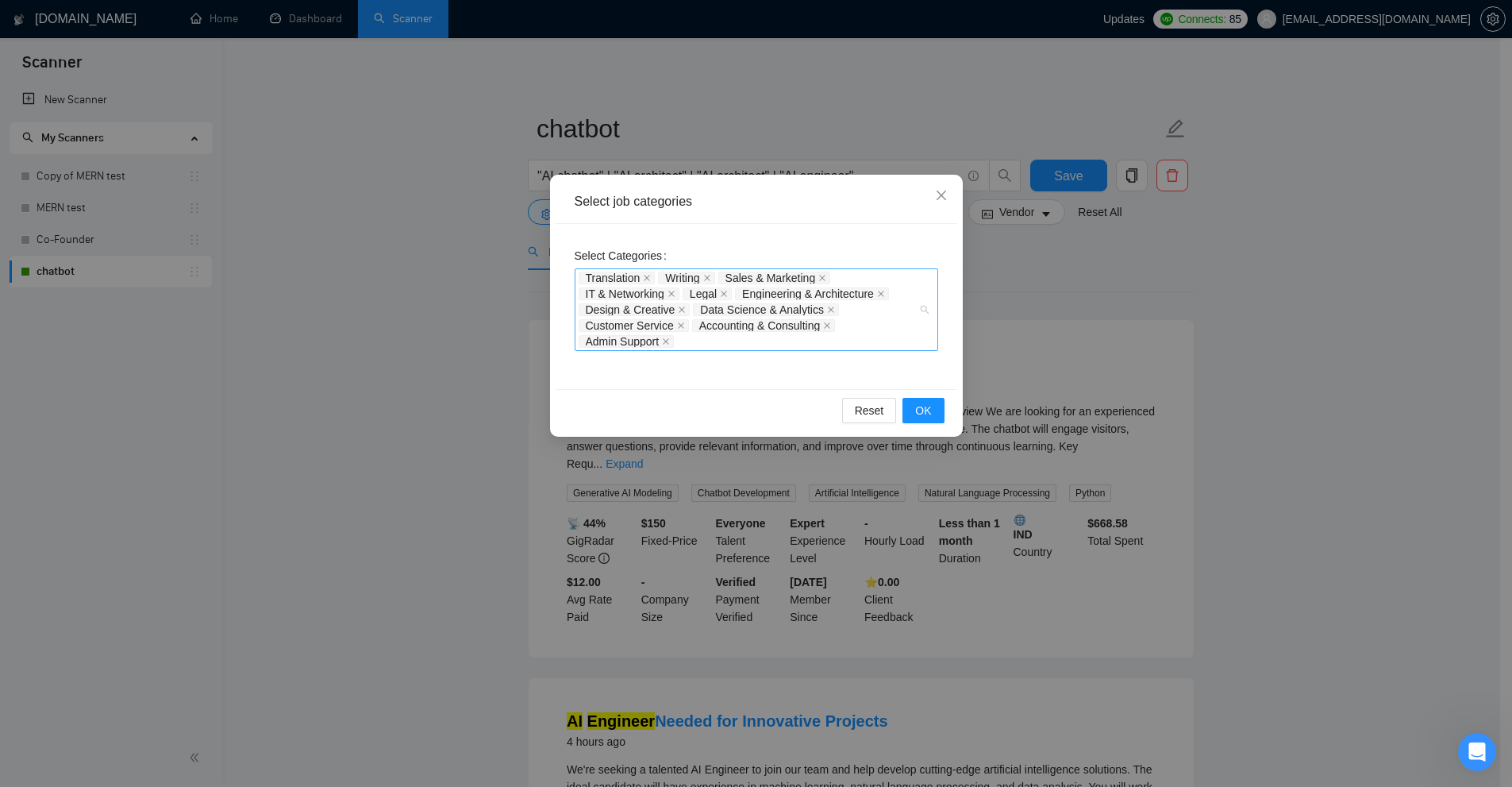
click at [786, 343] on div "Translation Writing Sales & Marketing IT & Networking Legal Engineering & Archi…" at bounding box center [748, 310] width 340 height 79
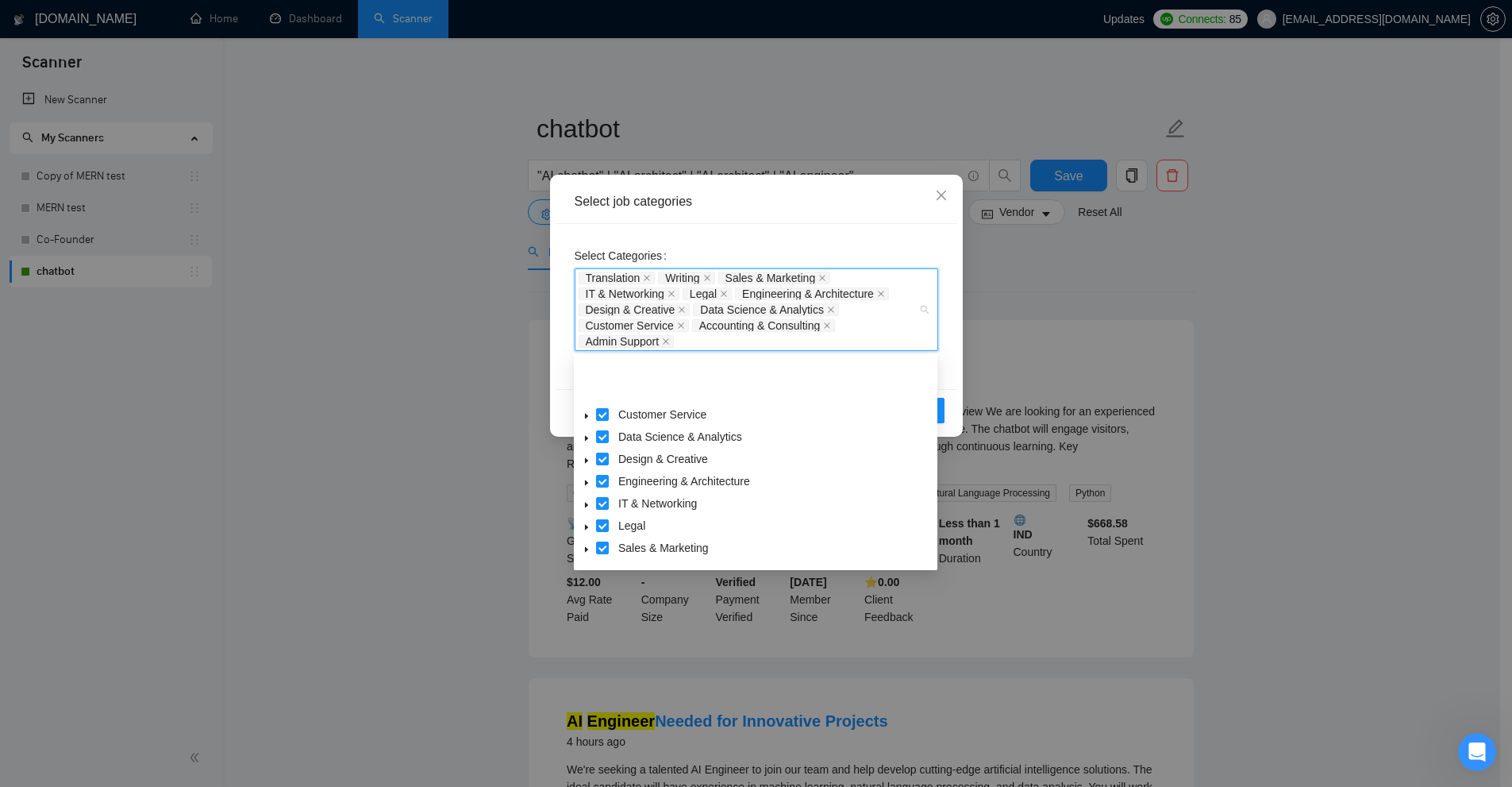
scroll to position [64, 0]
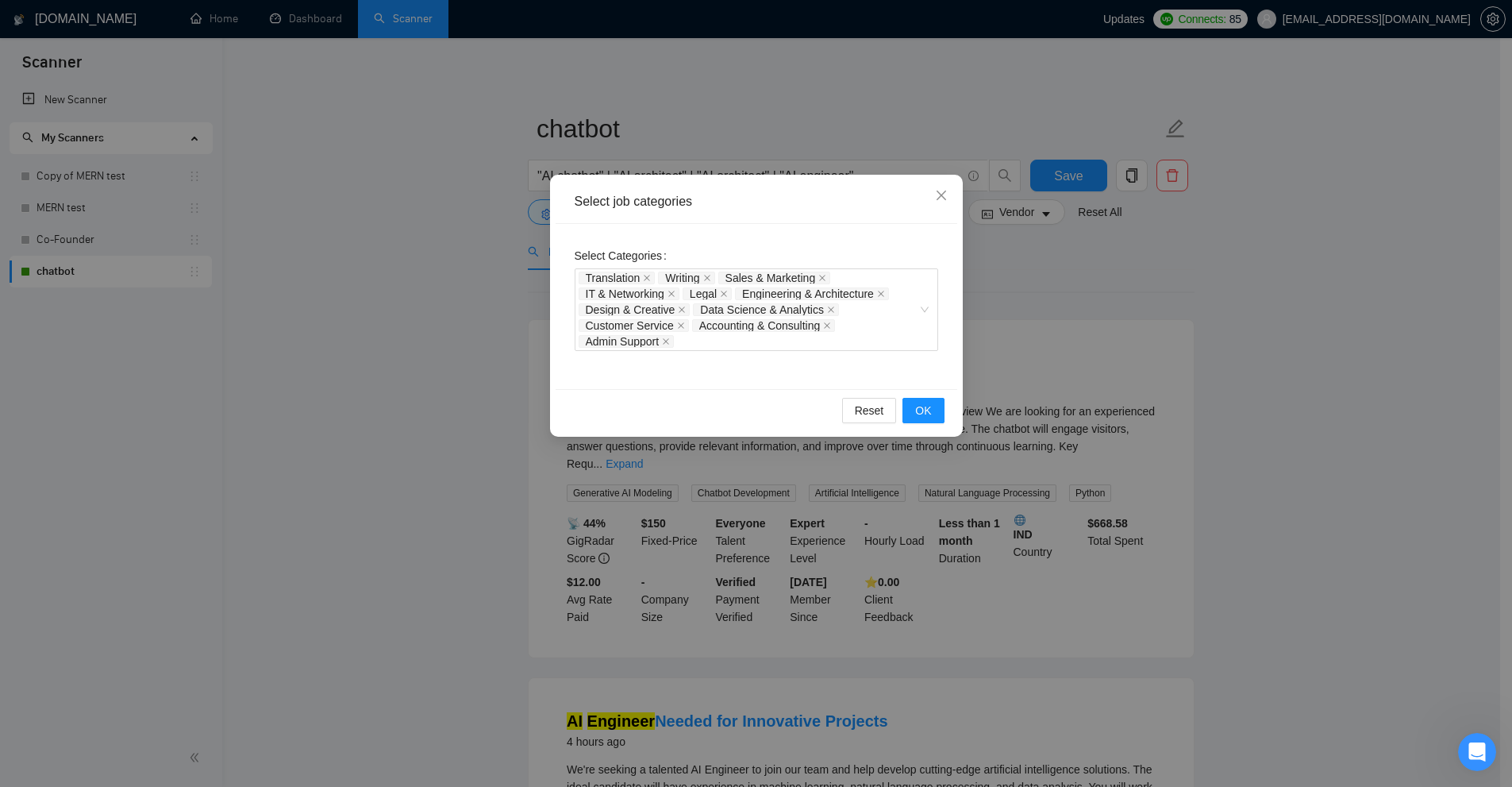
click at [1290, 354] on div "Select job categories Select Categories Translation Writing Sales & Marketing I…" at bounding box center [756, 393] width 1512 height 787
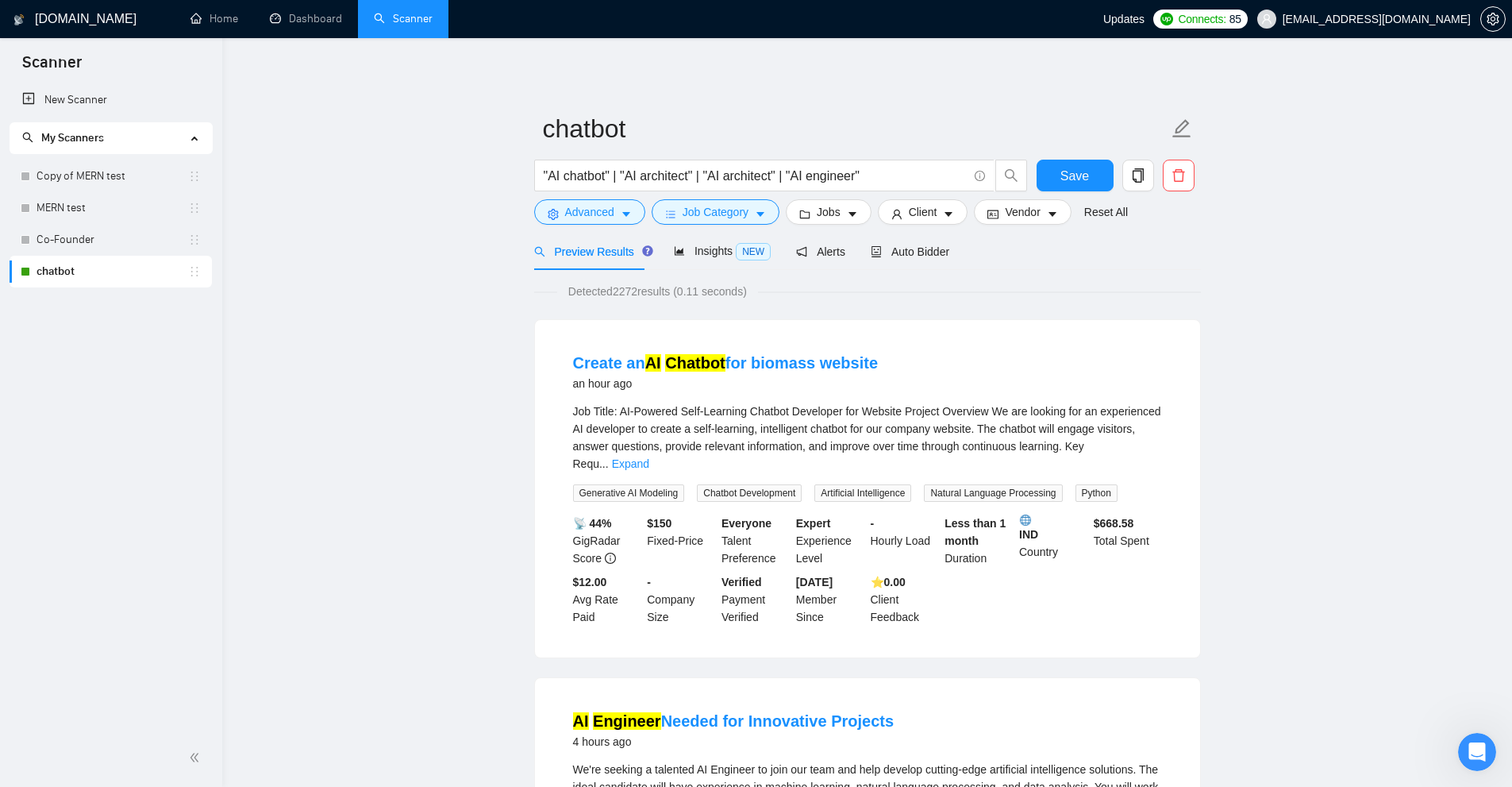
drag, startPoint x: 562, startPoint y: 298, endPoint x: 670, endPoint y: 286, distance: 108.7
click at [641, 293] on span "Detected 2272 results (0.11 seconds)" at bounding box center [658, 291] width 201 height 17
click at [736, 248] on span "NEW" at bounding box center [753, 252] width 35 height 17
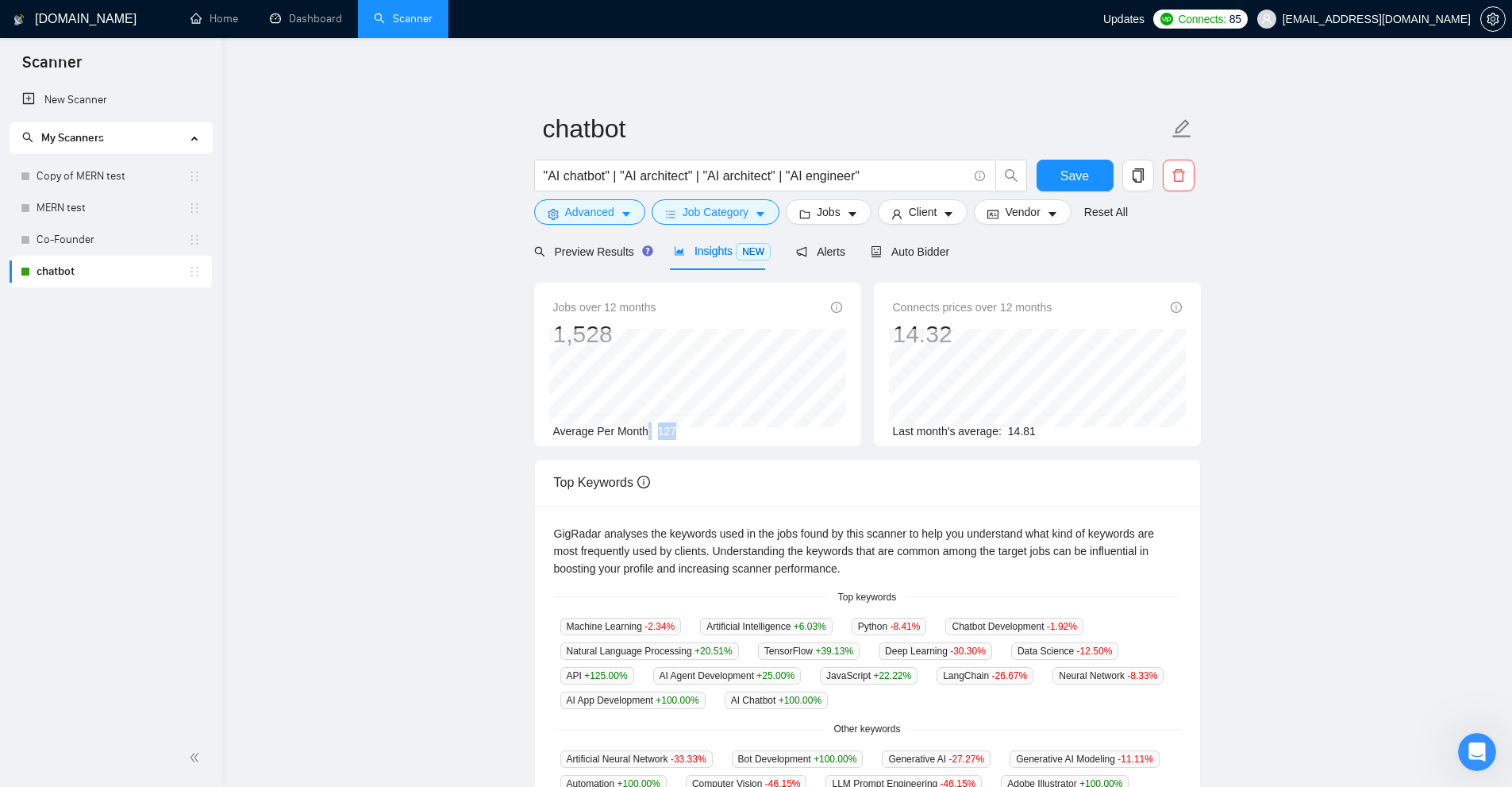
drag, startPoint x: 646, startPoint y: 429, endPoint x: 687, endPoint y: 428, distance: 41.0
click at [687, 428] on div "Average Per Month: 127" at bounding box center [697, 430] width 289 height 17
click at [586, 245] on span "Preview Results" at bounding box center [591, 251] width 114 height 12
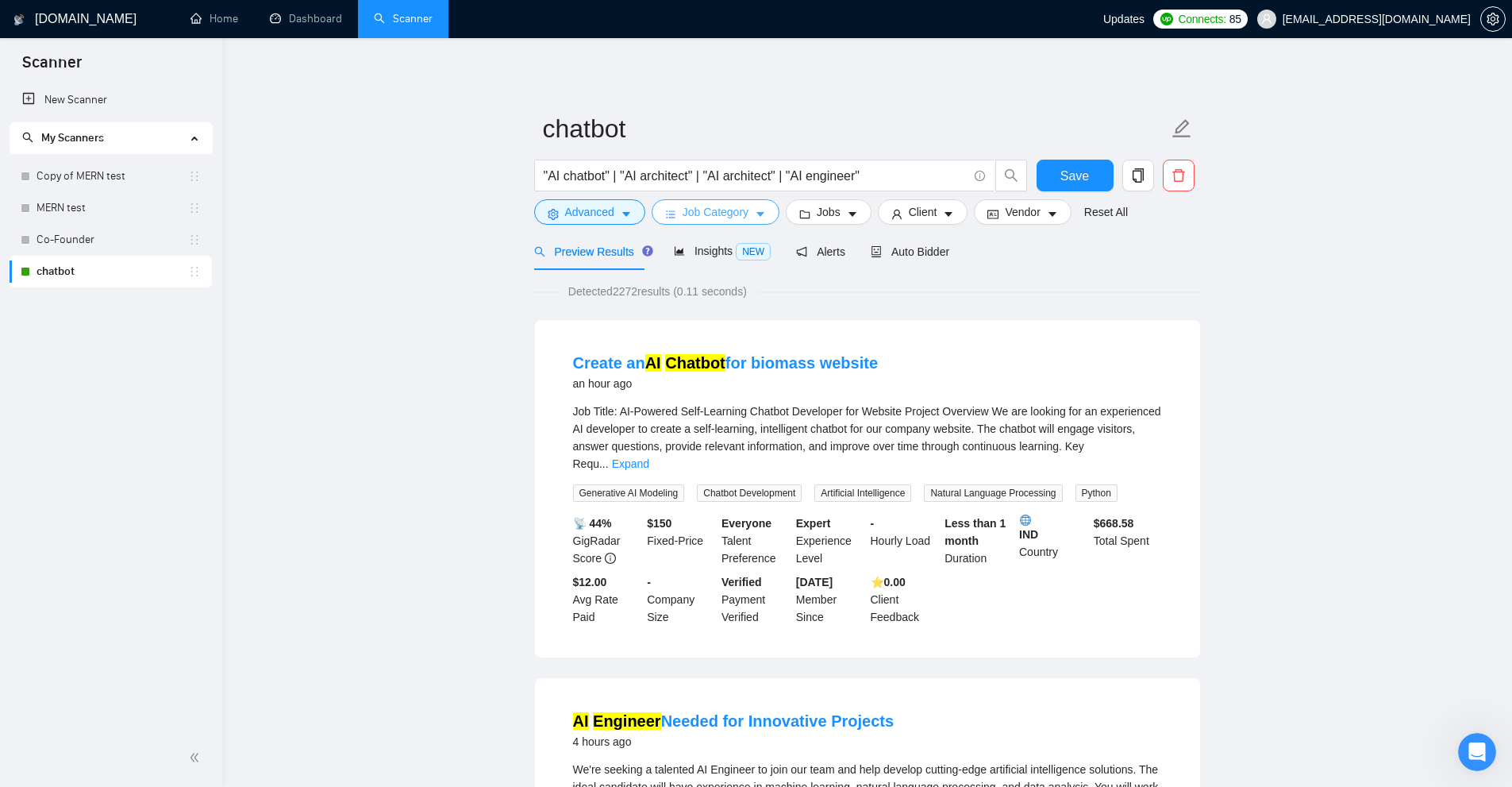
click at [750, 211] on button "Job Category" at bounding box center [715, 212] width 127 height 26
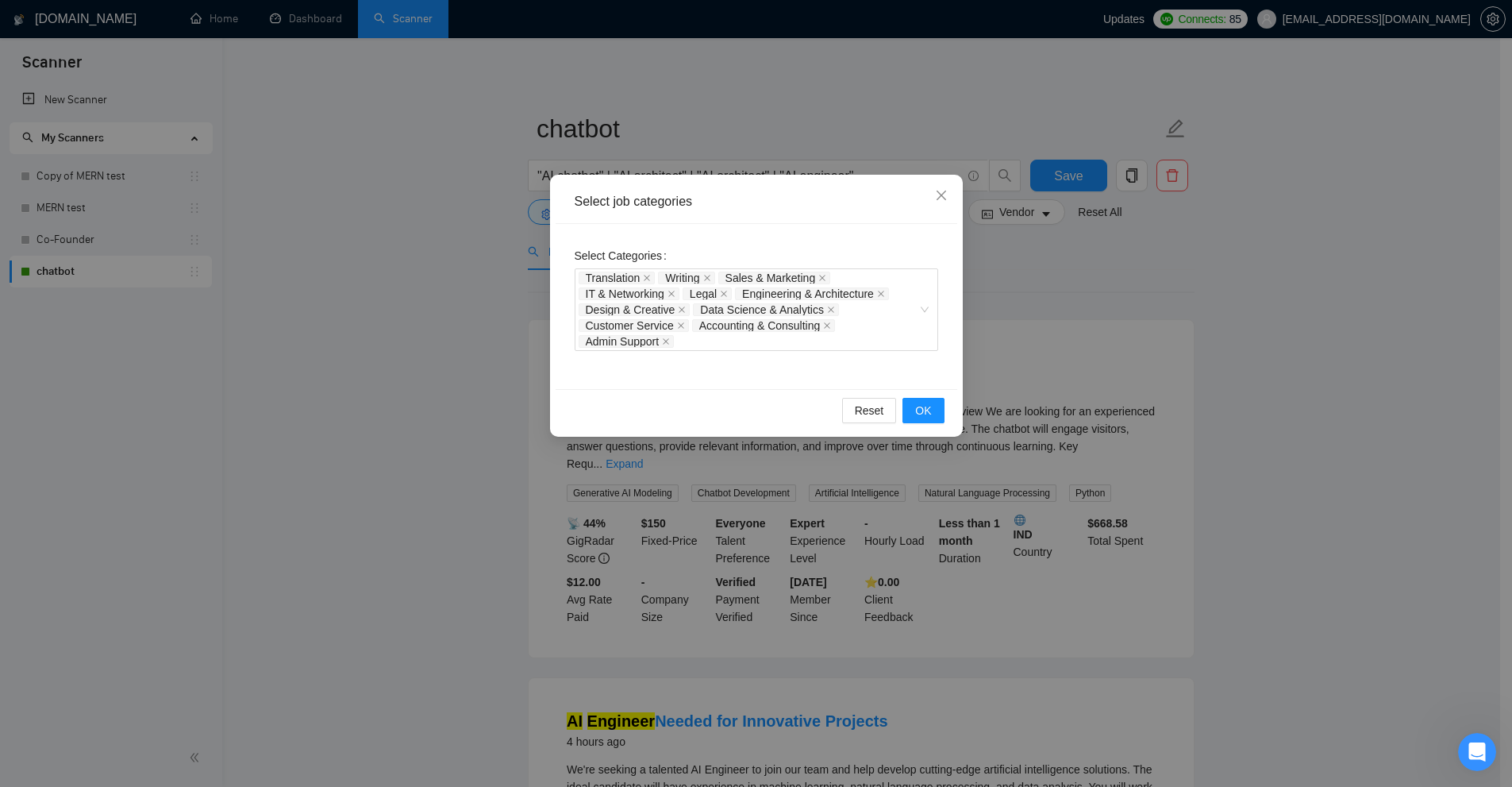
click at [1225, 436] on div "Select job categories Select Categories Translation Writing Sales & Marketing I…" at bounding box center [756, 393] width 1512 height 787
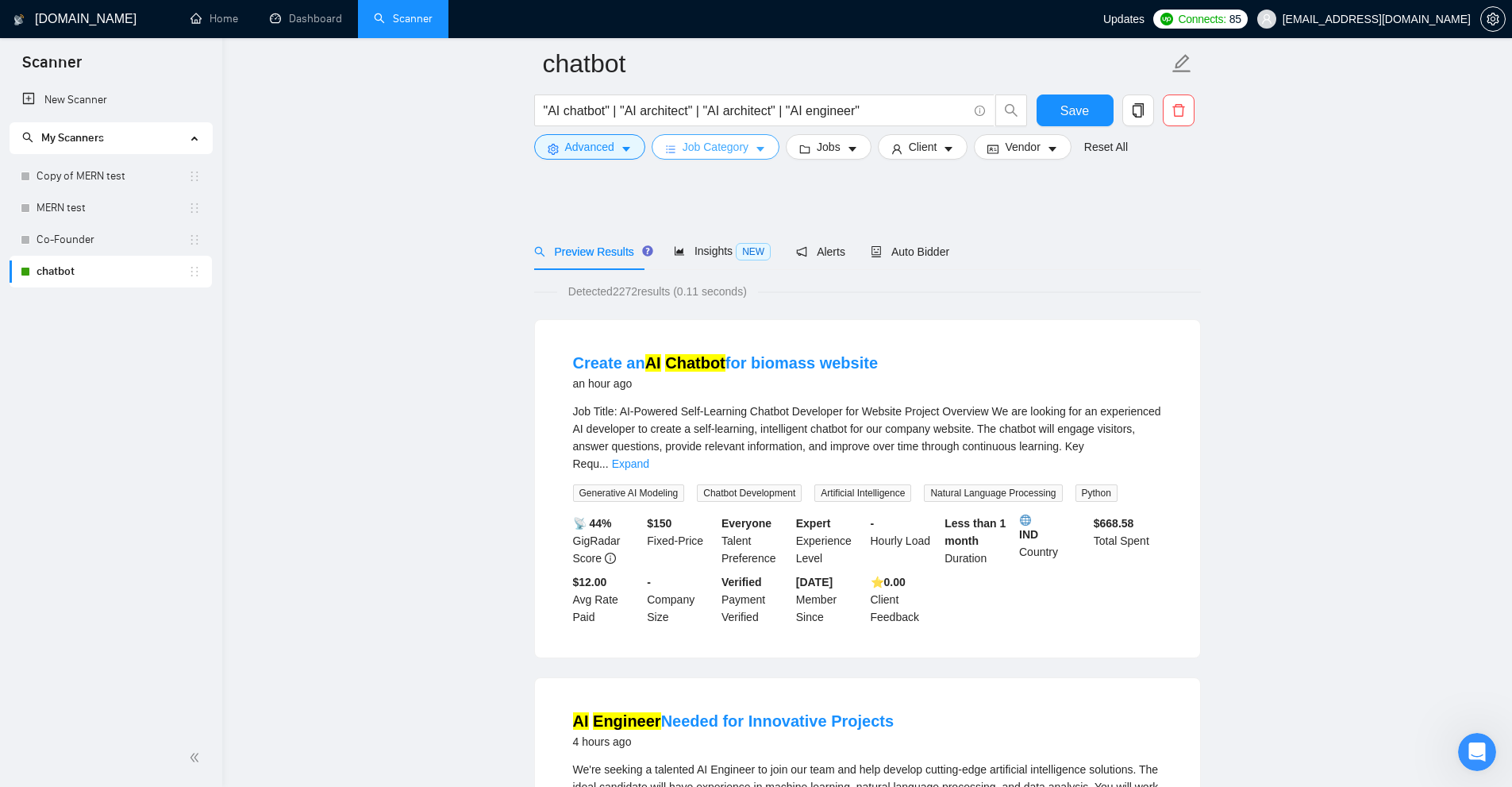
scroll to position [556, 0]
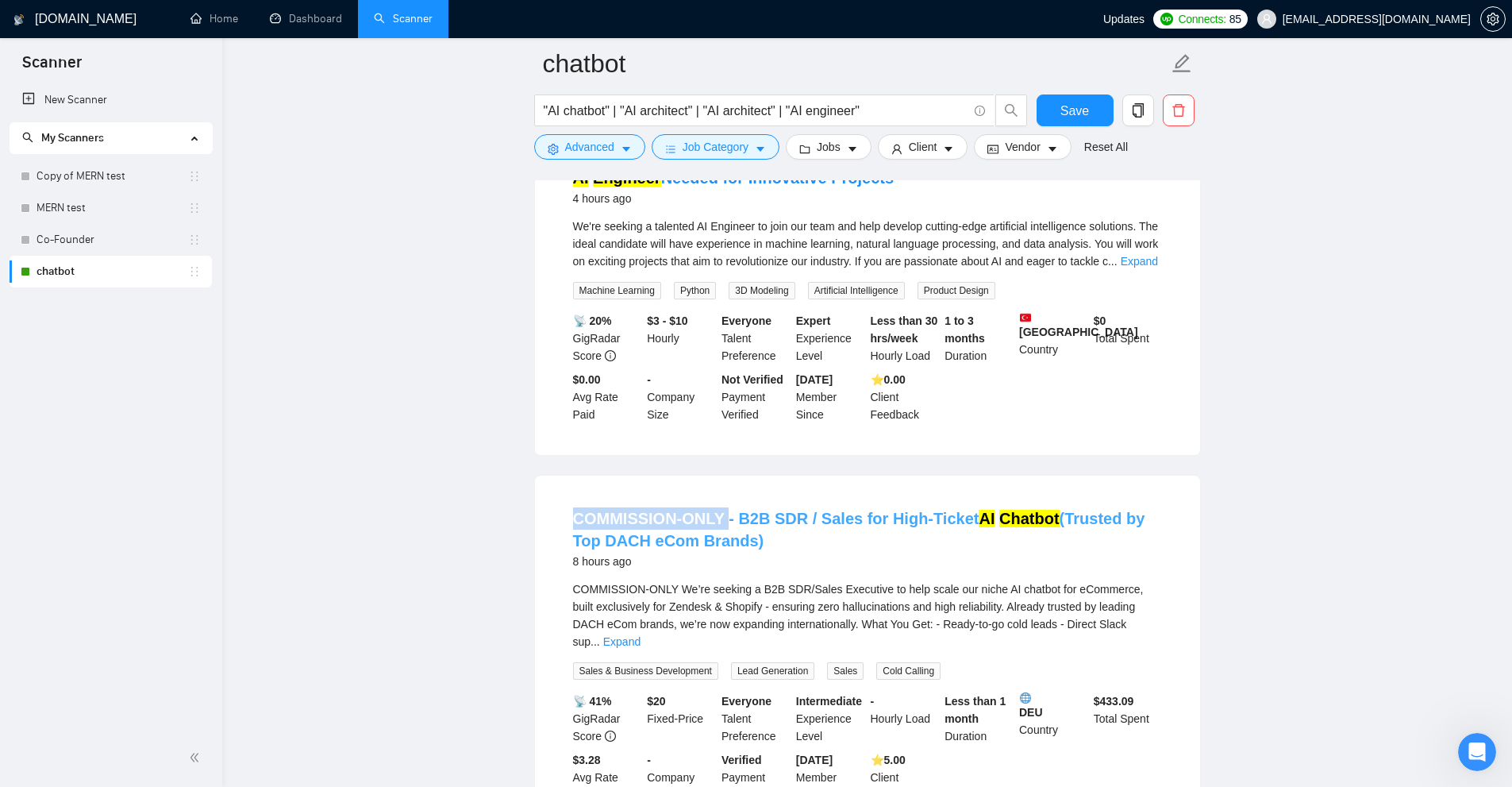
drag, startPoint x: 557, startPoint y: 501, endPoint x: 725, endPoint y: 501, distance: 168.0
click at [725, 501] on li "COMMISSION-ONLY - B2B SDR / Sales for High-Ticket AI Chatbot (Trusted by Top DA…" at bounding box center [868, 655] width 627 height 322
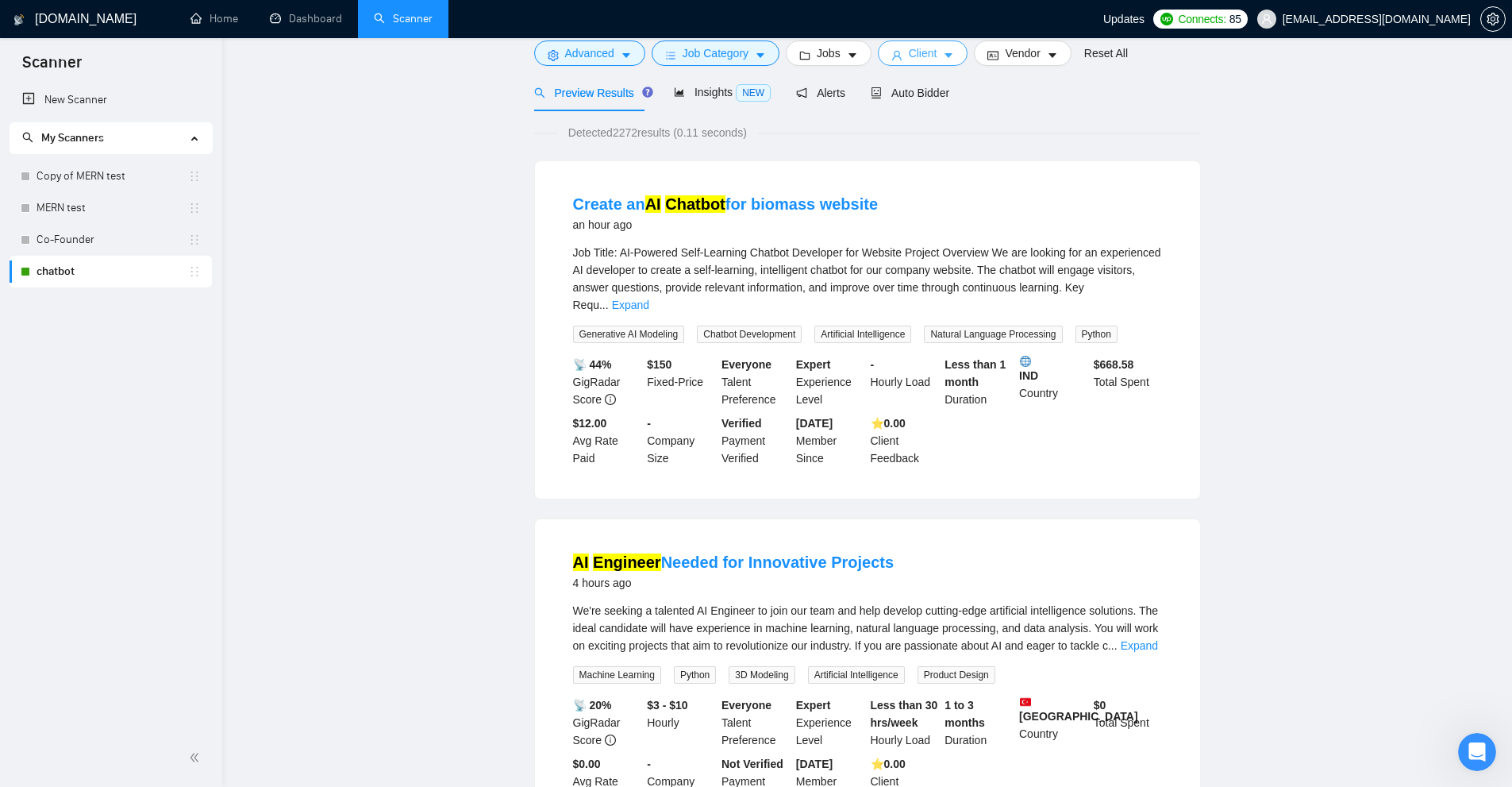
scroll to position [0, 0]
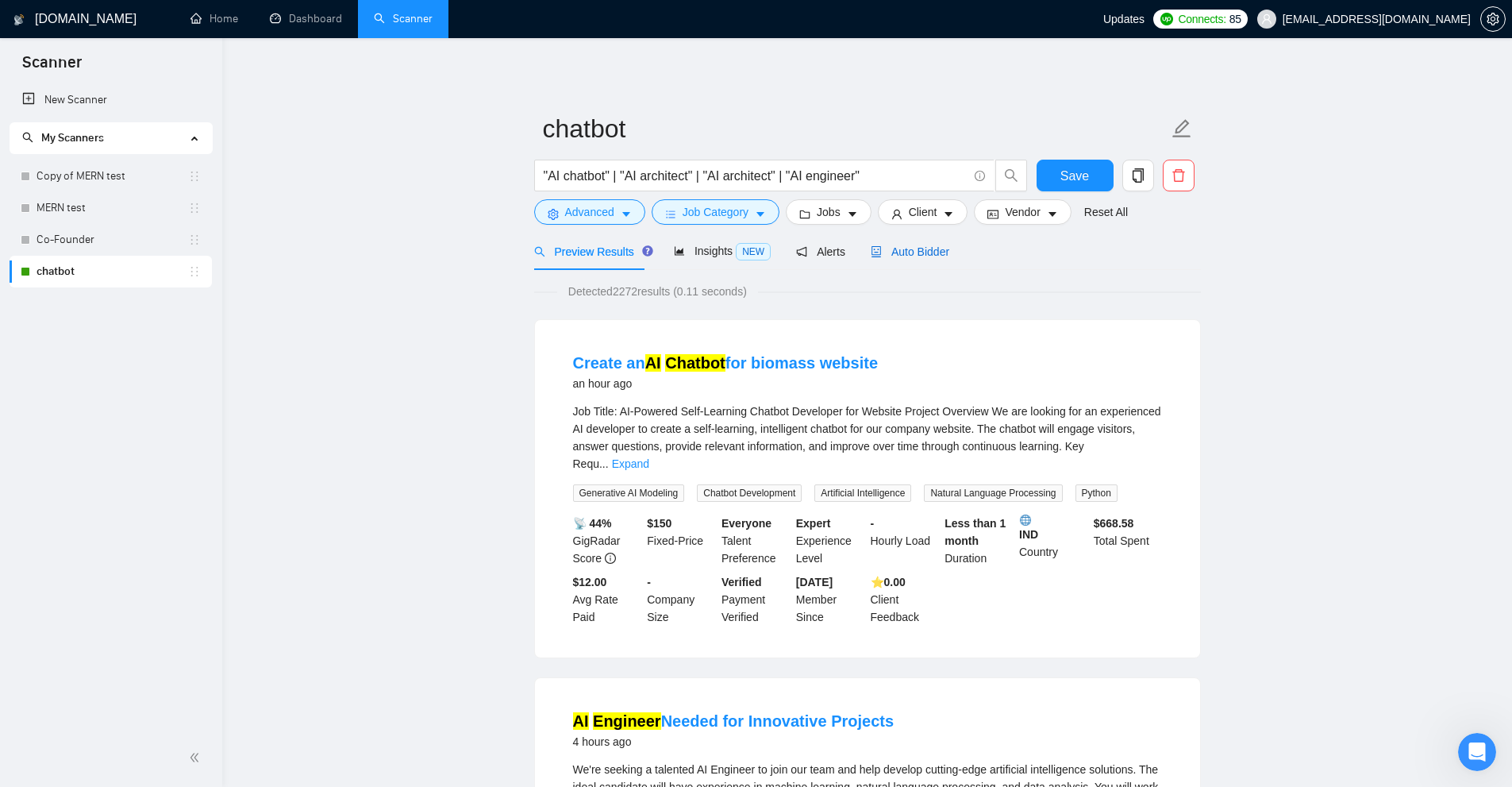
click at [915, 255] on span "Auto Bidder" at bounding box center [910, 251] width 79 height 12
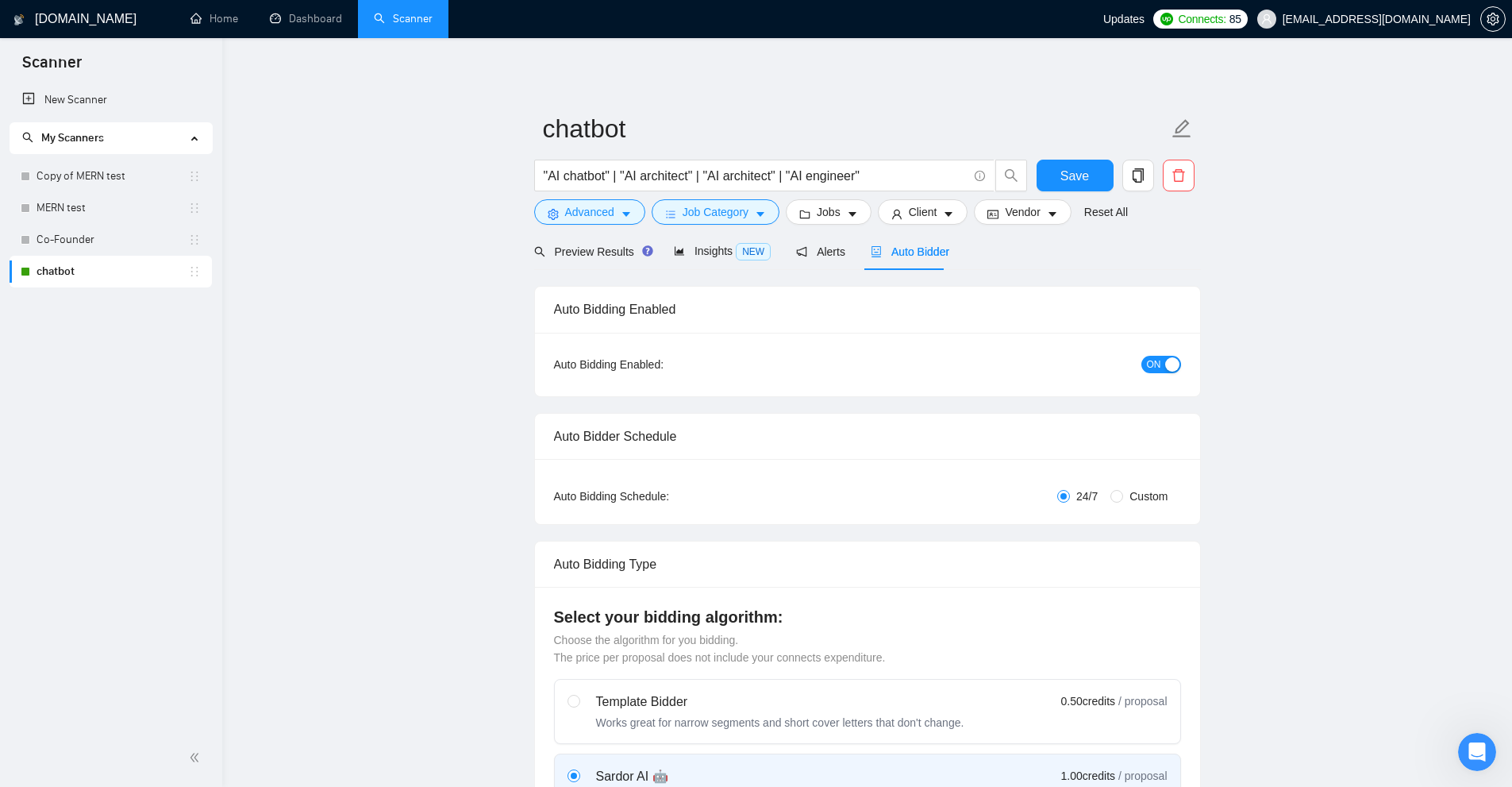
checkbox input "true"
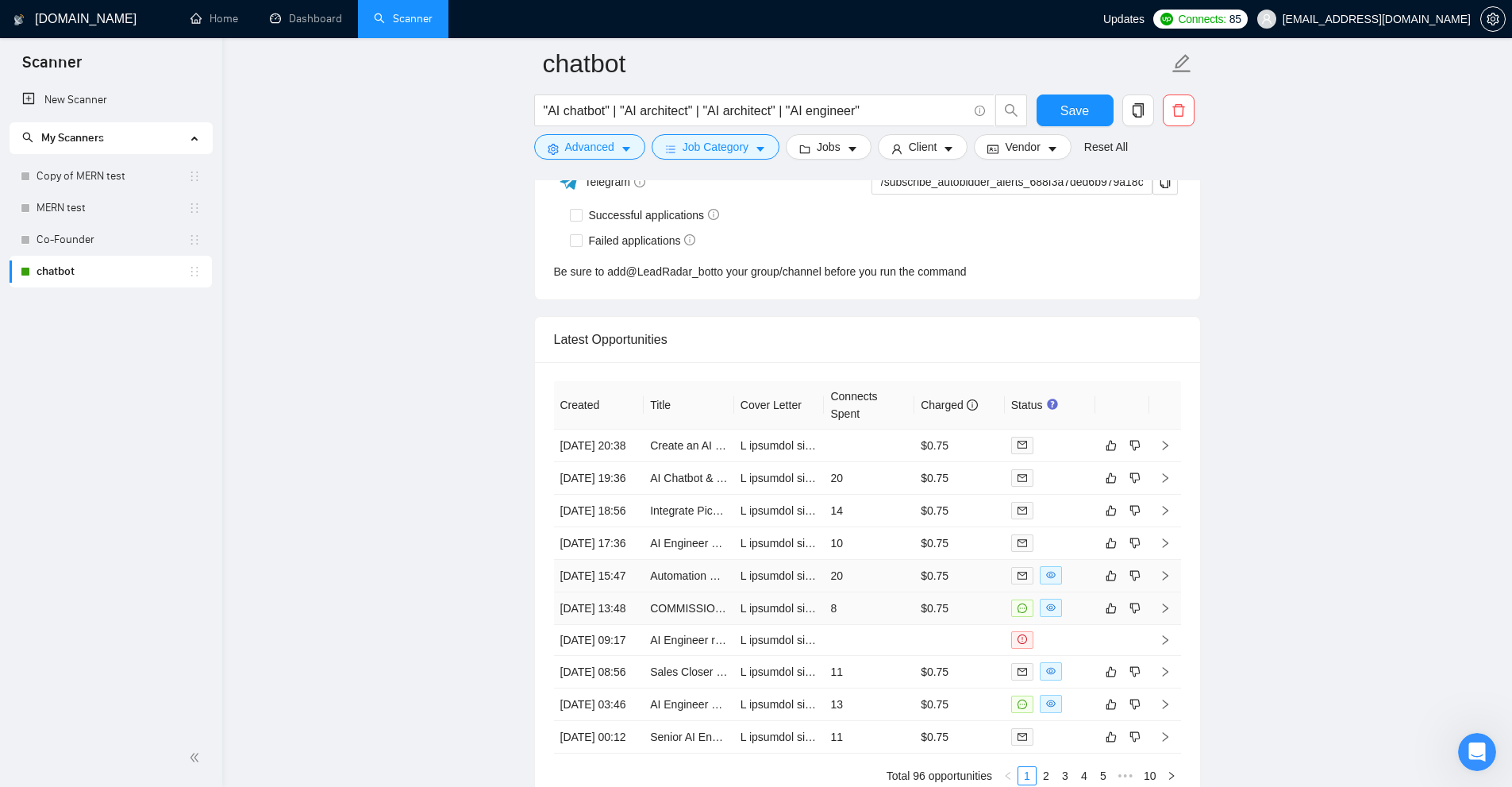
scroll to position [4081, 0]
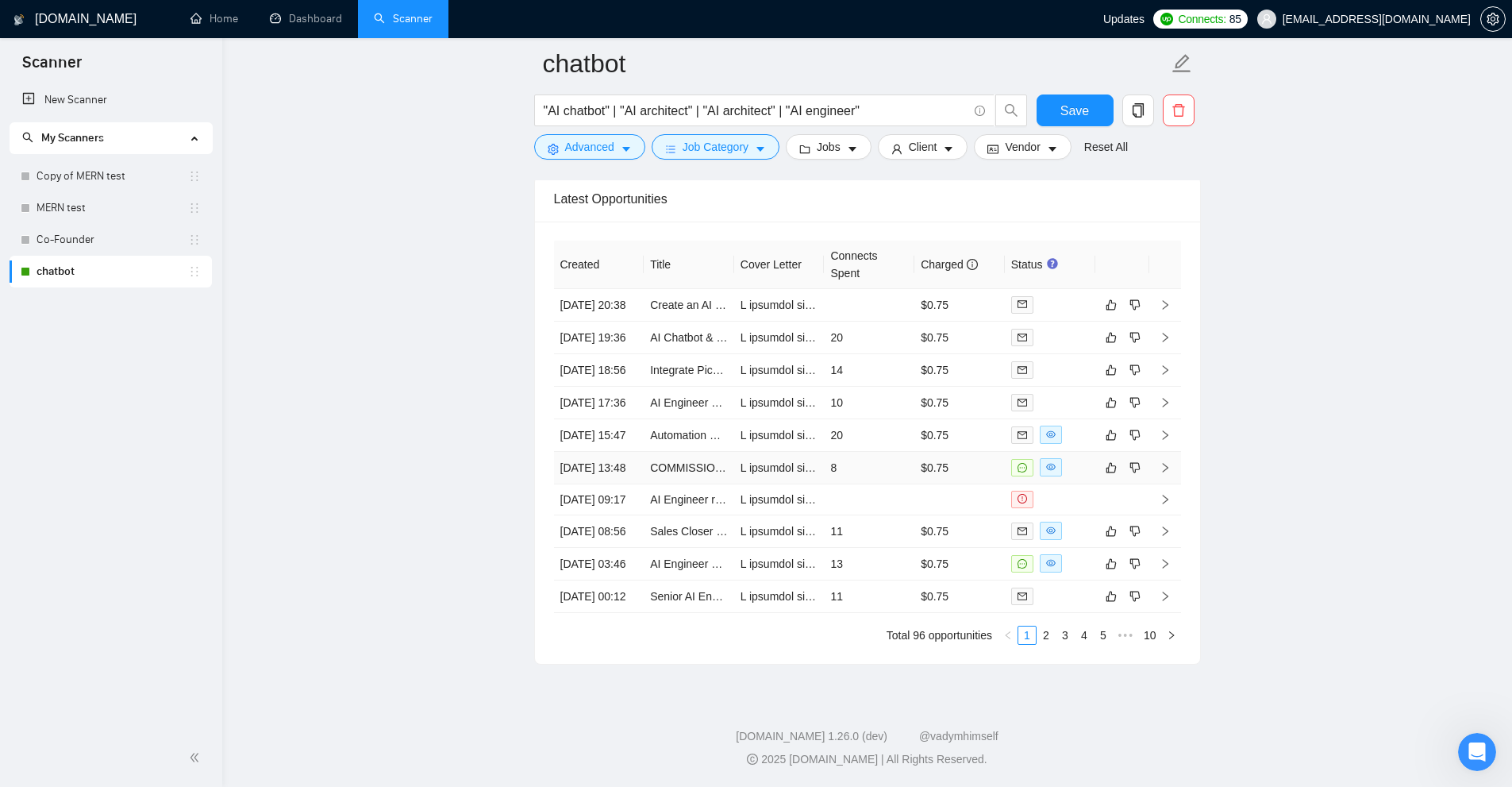
click at [926, 484] on td "$0.75" at bounding box center [959, 468] width 90 height 32
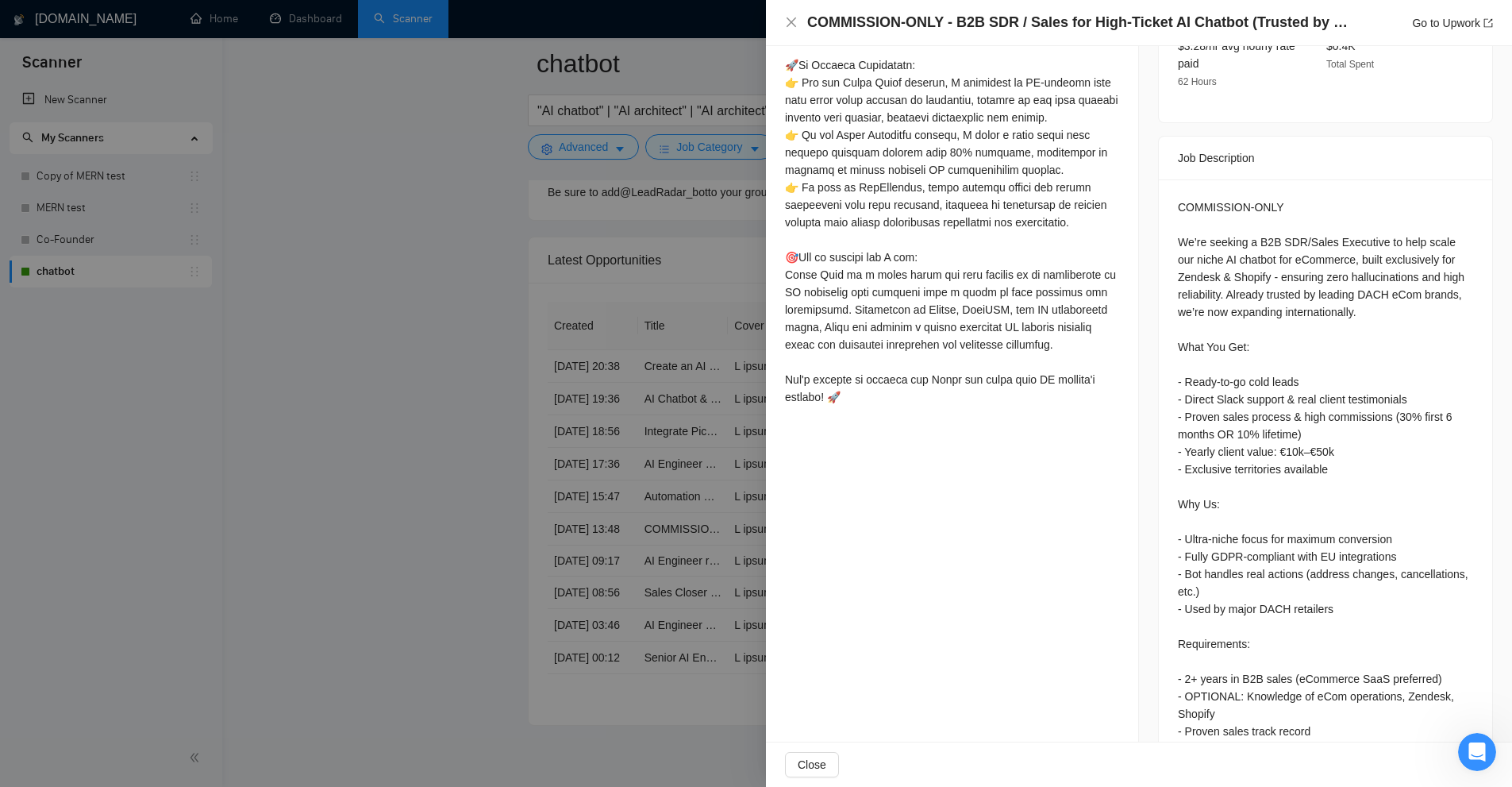
scroll to position [238, 0]
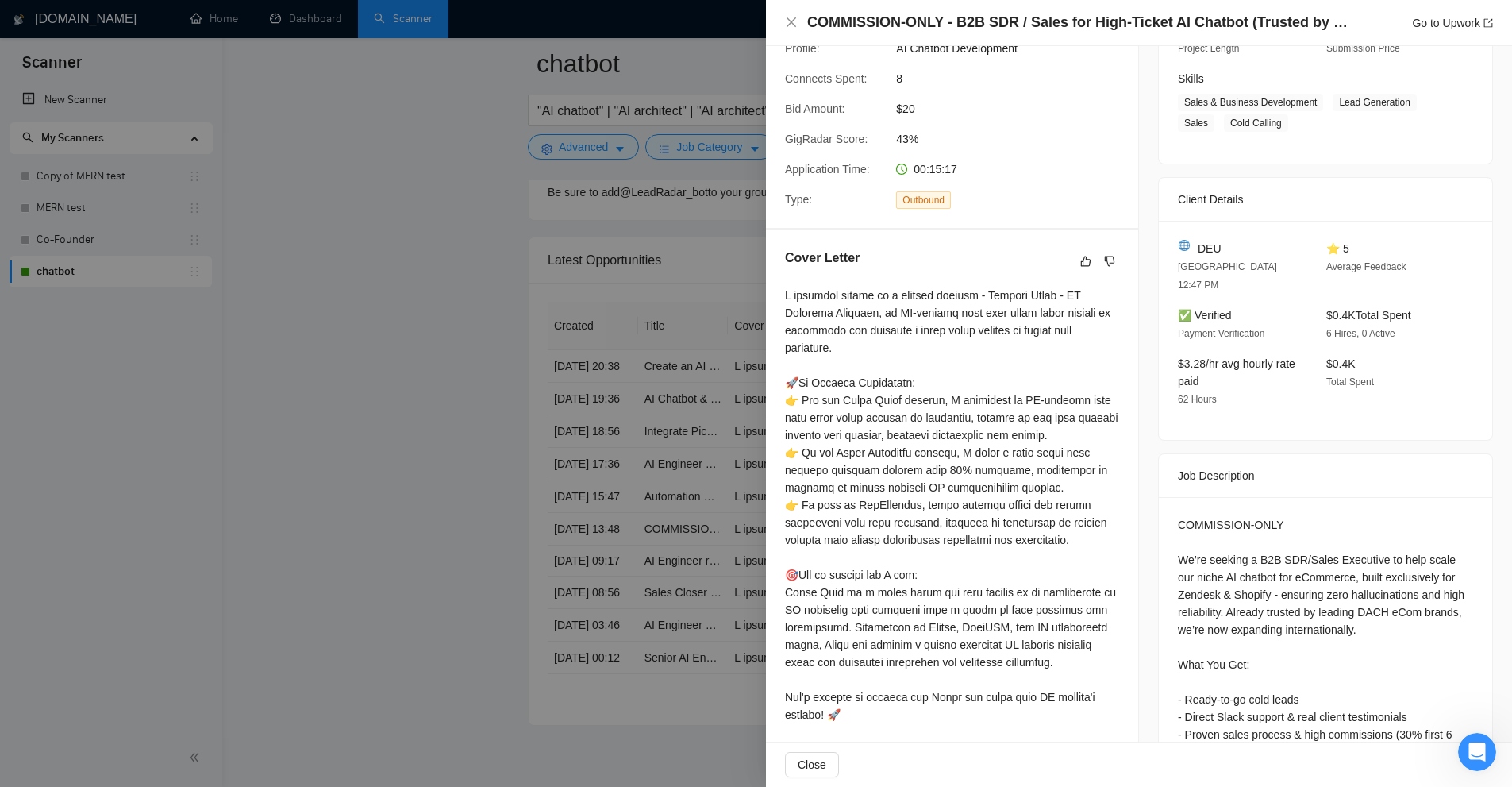
click at [845, 25] on h4 "COMMISSION-ONLY - B2B SDR / Sales for High-Ticket AI Chatbot (Trusted by Top DA…" at bounding box center [1081, 22] width 548 height 20
drag, startPoint x: 845, startPoint y: 25, endPoint x: 909, endPoint y: 26, distance: 64.0
click at [909, 26] on h4 "COMMISSION-ONLY - B2B SDR / Sales for High-Ticket AI Chatbot (Trusted by Top DA…" at bounding box center [1081, 22] width 548 height 20
click at [572, 381] on div at bounding box center [756, 393] width 1512 height 787
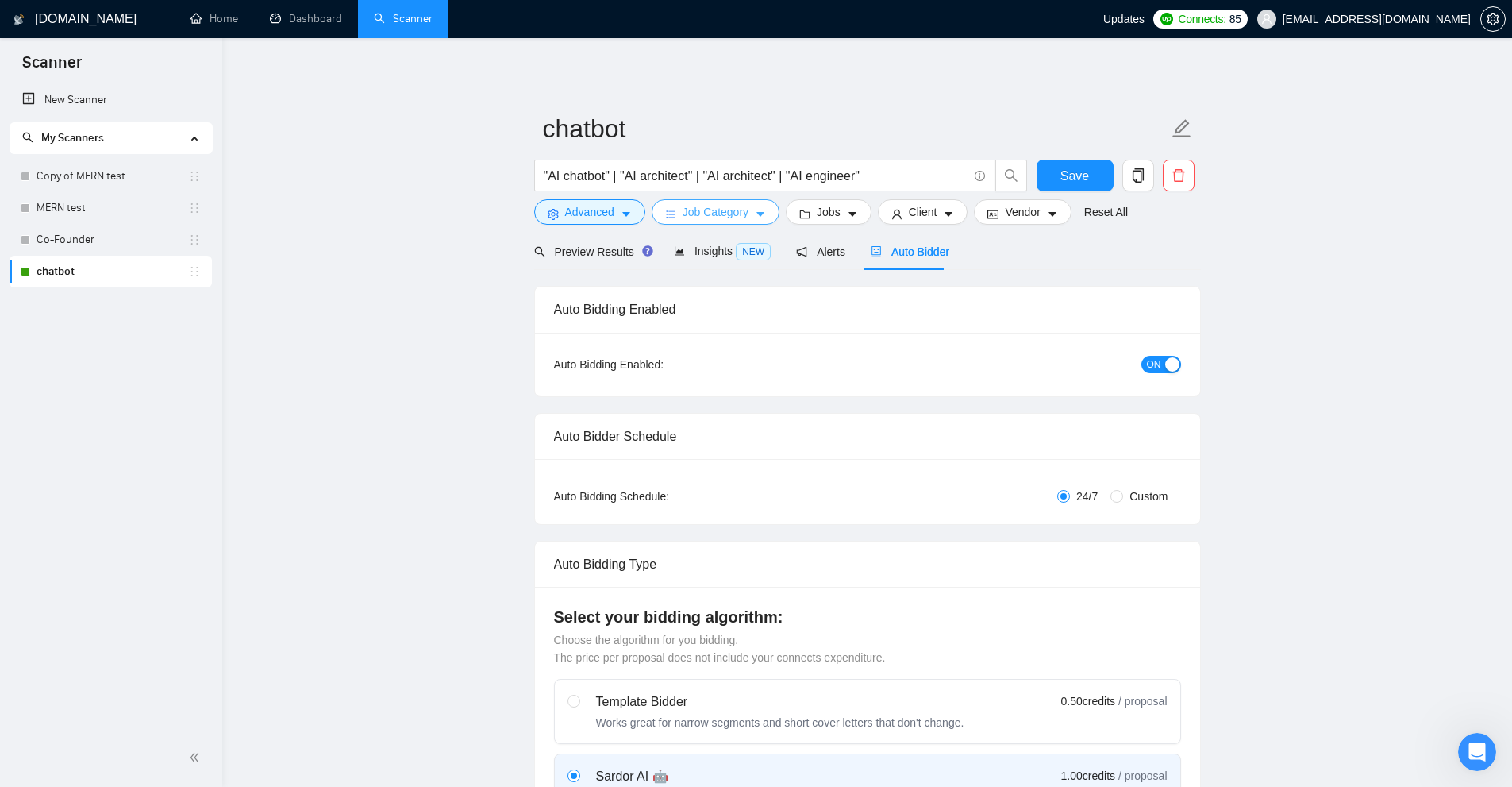
click at [749, 215] on button "Job Category" at bounding box center [715, 212] width 127 height 26
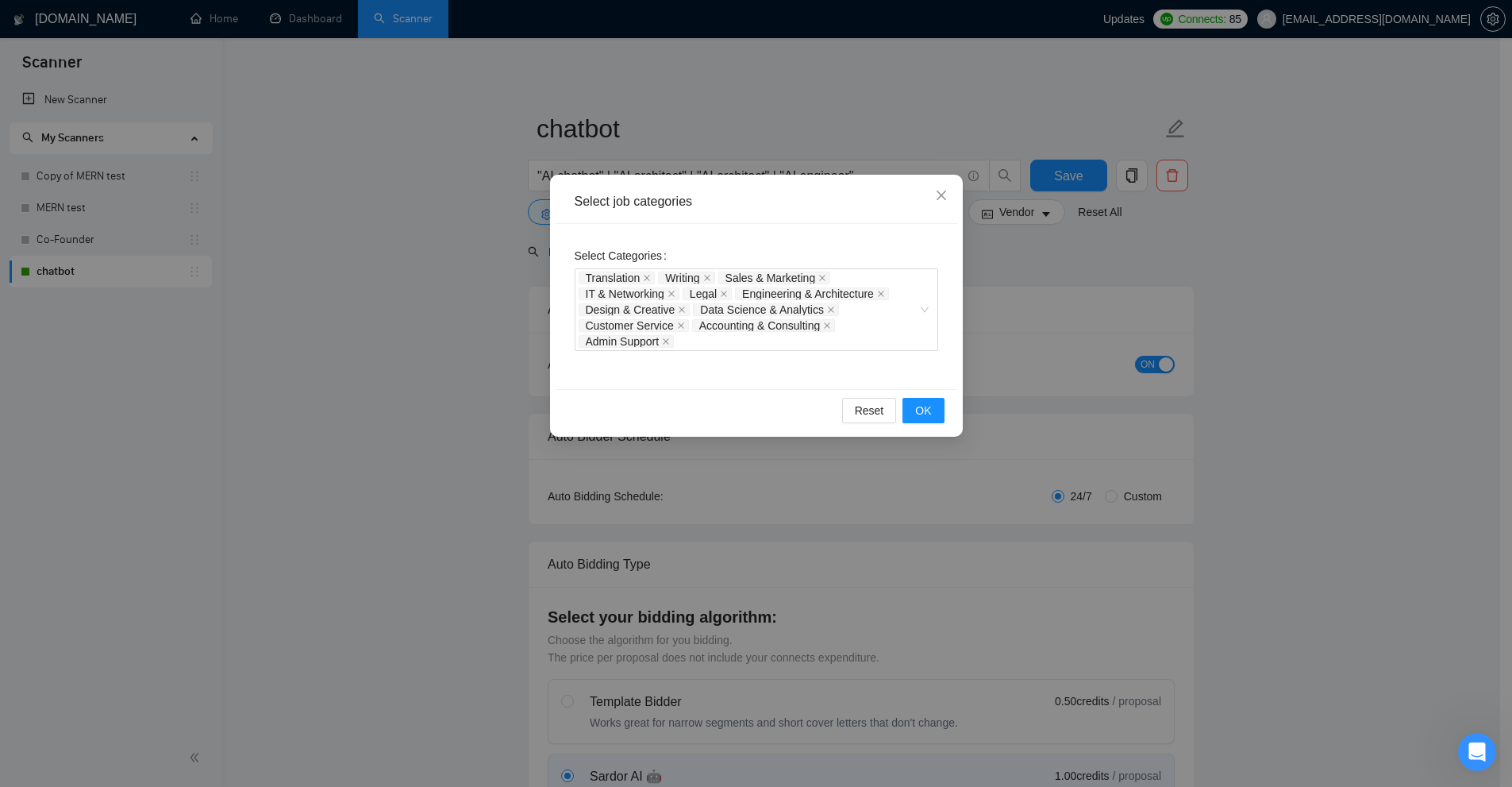
drag, startPoint x: 1133, startPoint y: 324, endPoint x: 990, endPoint y: 273, distance: 151.8
click at [1148, 324] on div "Select job categories Select Categories Translation Writing Sales & Marketing I…" at bounding box center [756, 393] width 1512 height 787
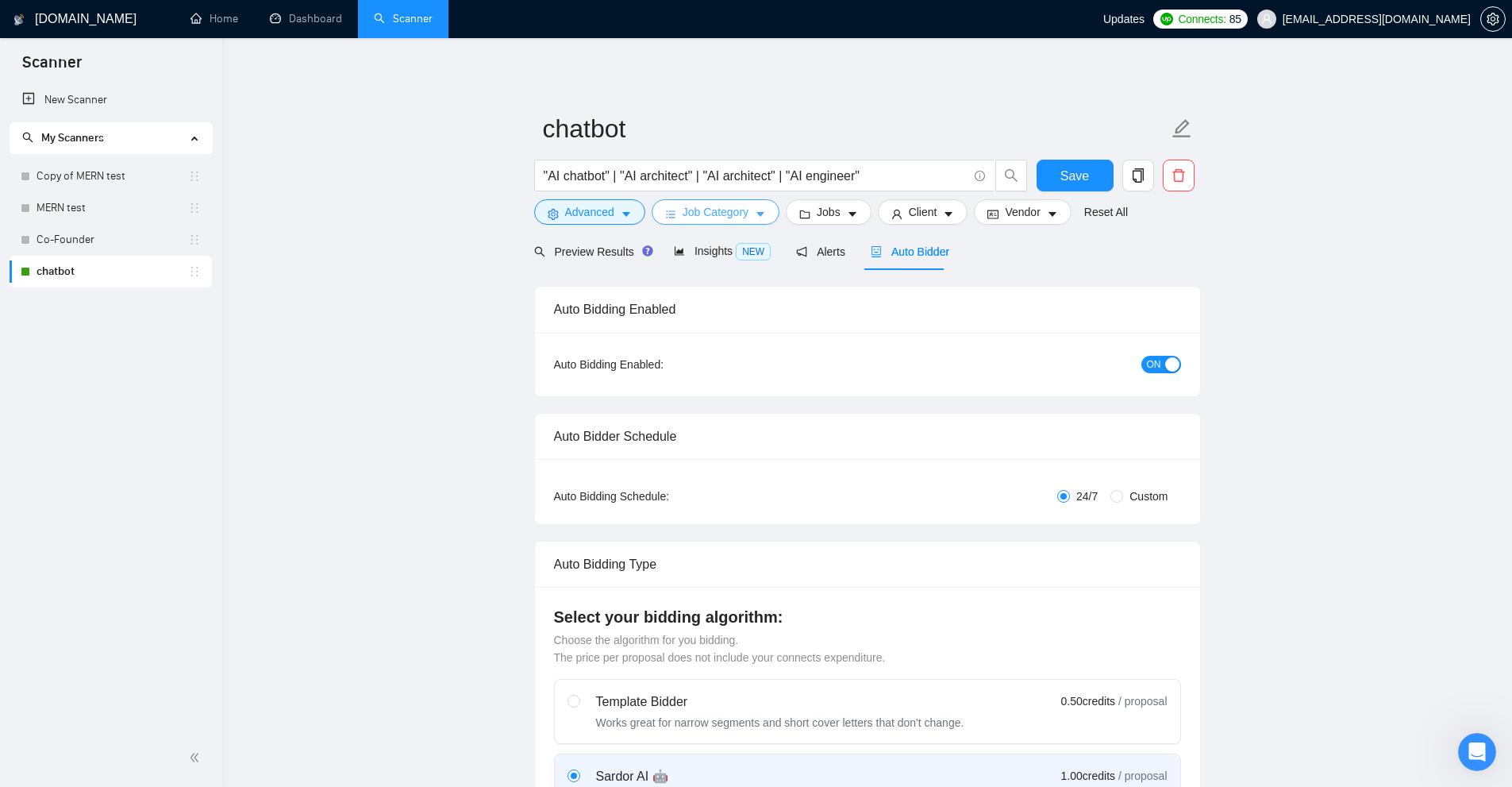
click at [746, 214] on button "Job Category" at bounding box center [715, 212] width 127 height 26
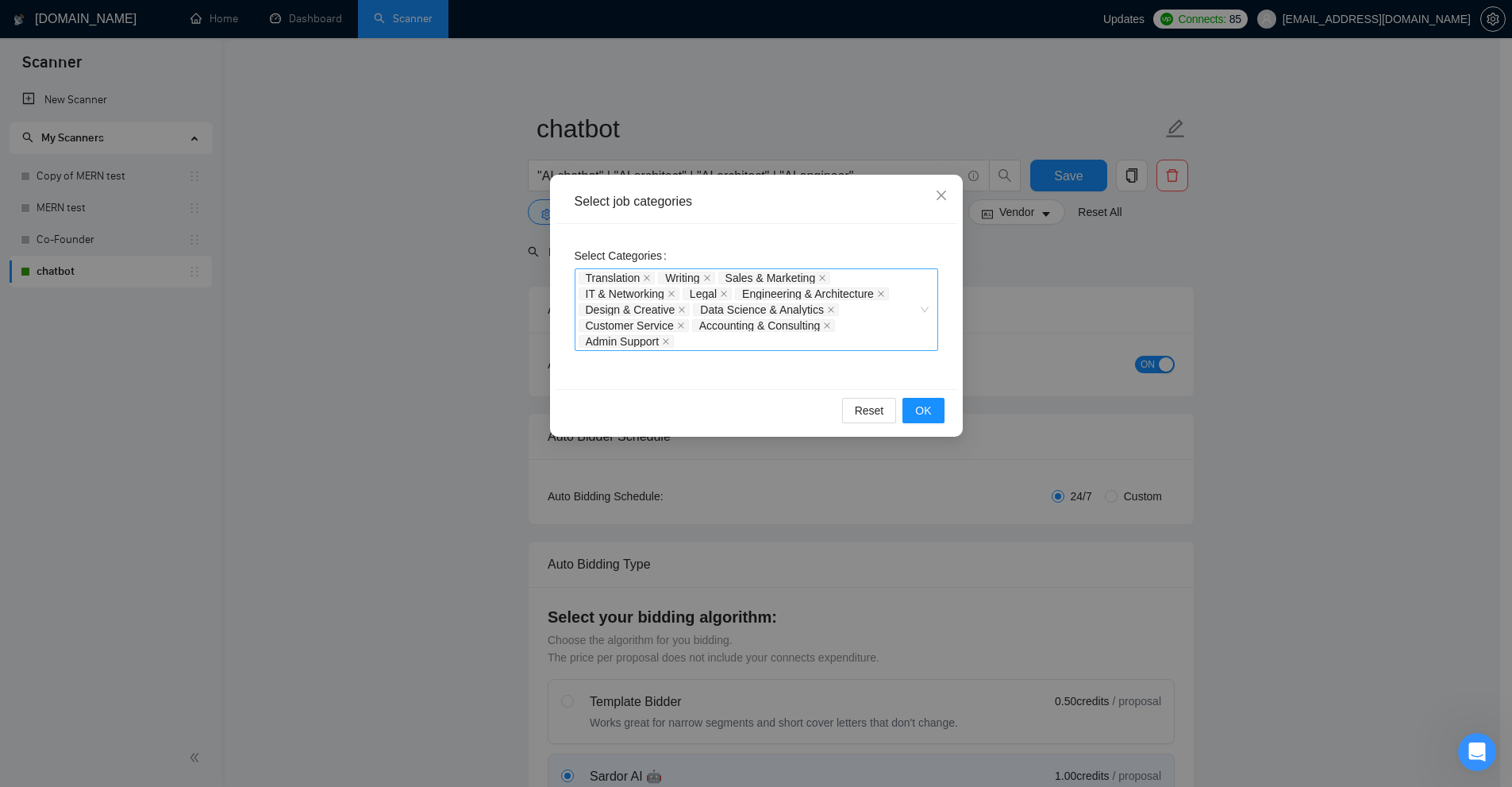
click at [880, 323] on div "Translation Writing Sales & Marketing IT & Networking Legal Engineering & Archi…" at bounding box center [748, 310] width 340 height 79
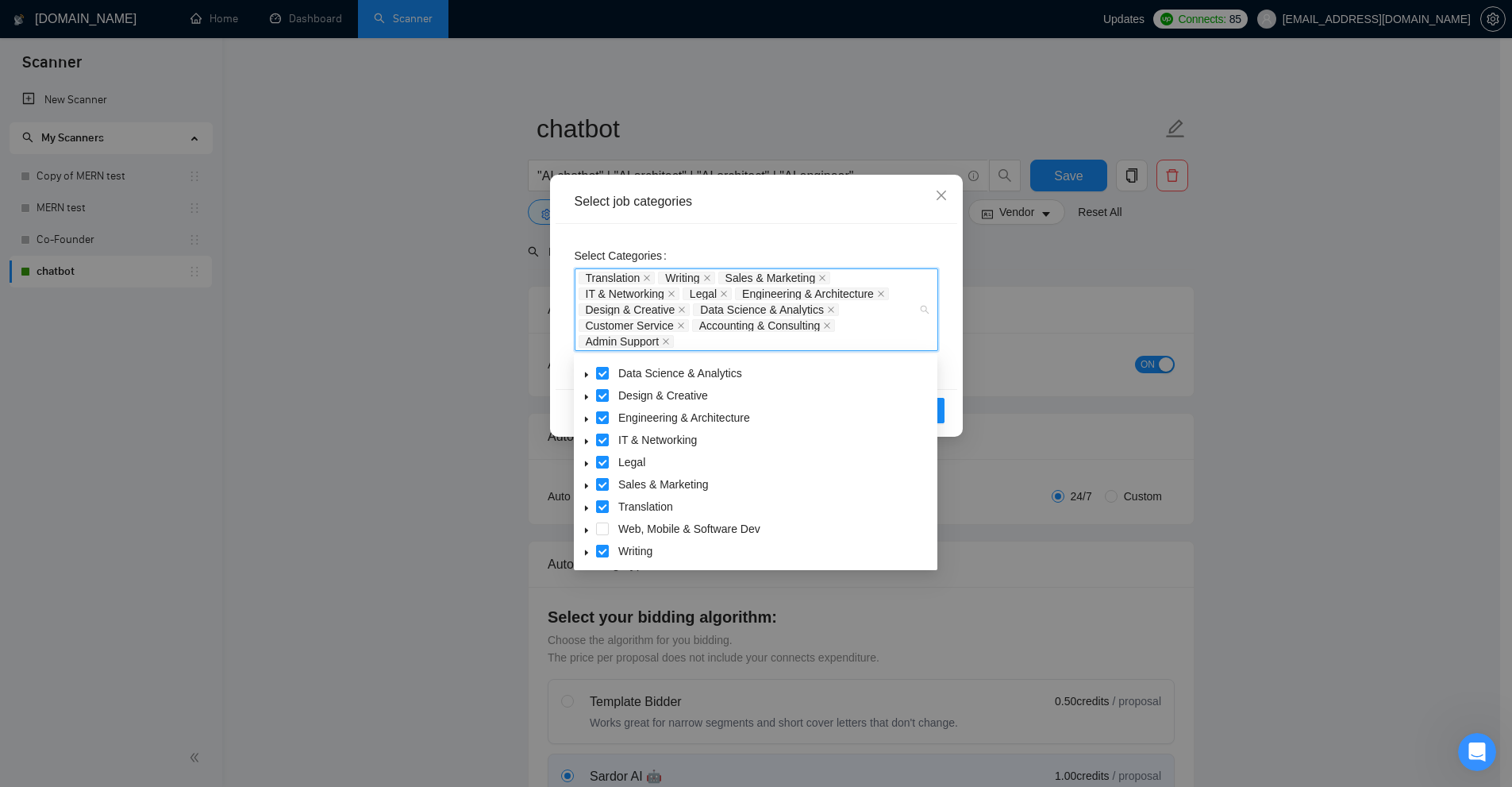
click at [916, 232] on div "Select Categories Translation Writing Sales & Marketing IT & Networking Legal E…" at bounding box center [757, 307] width 402 height 166
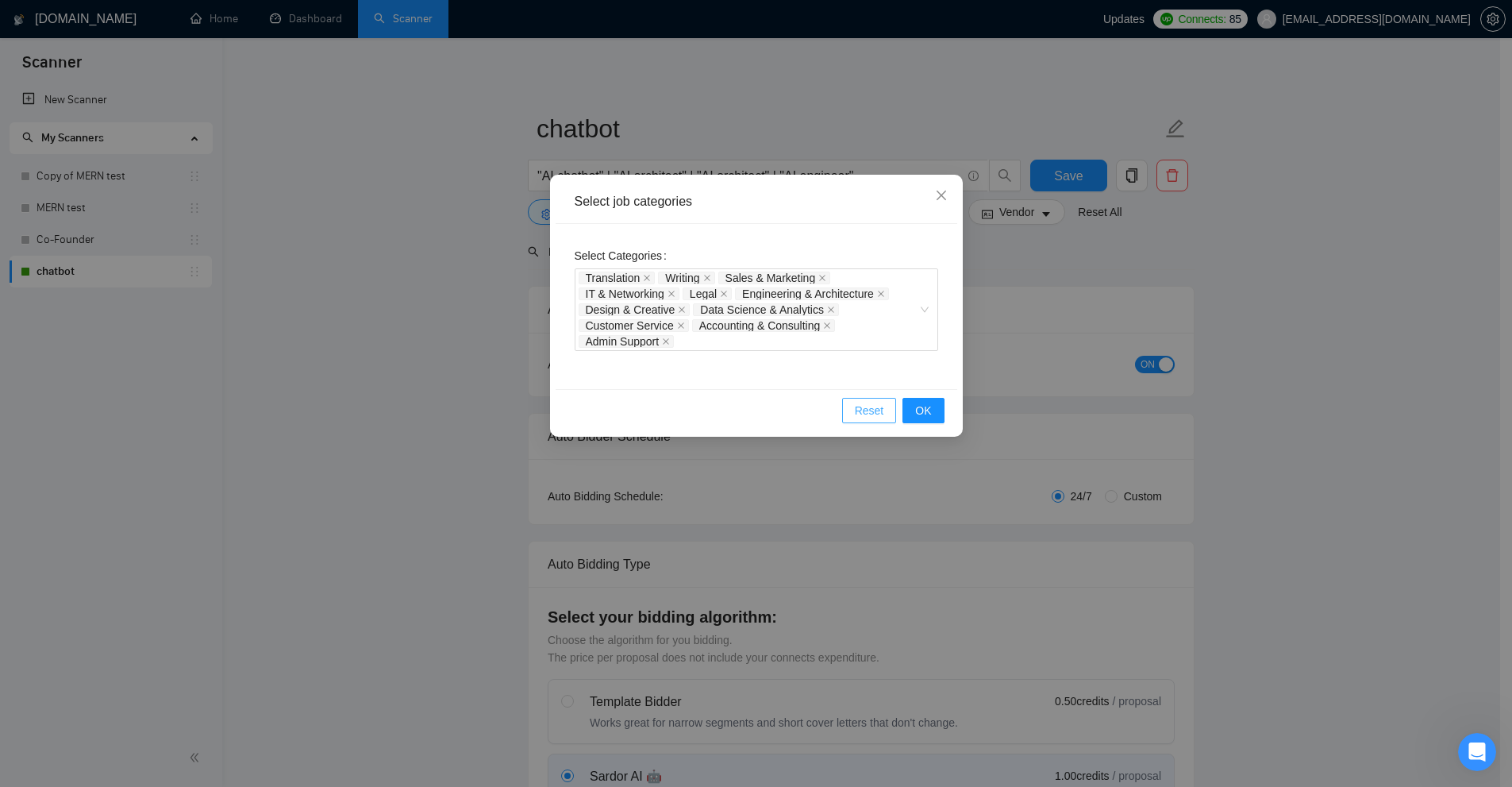
click at [873, 408] on span "Reset" at bounding box center [869, 410] width 30 height 17
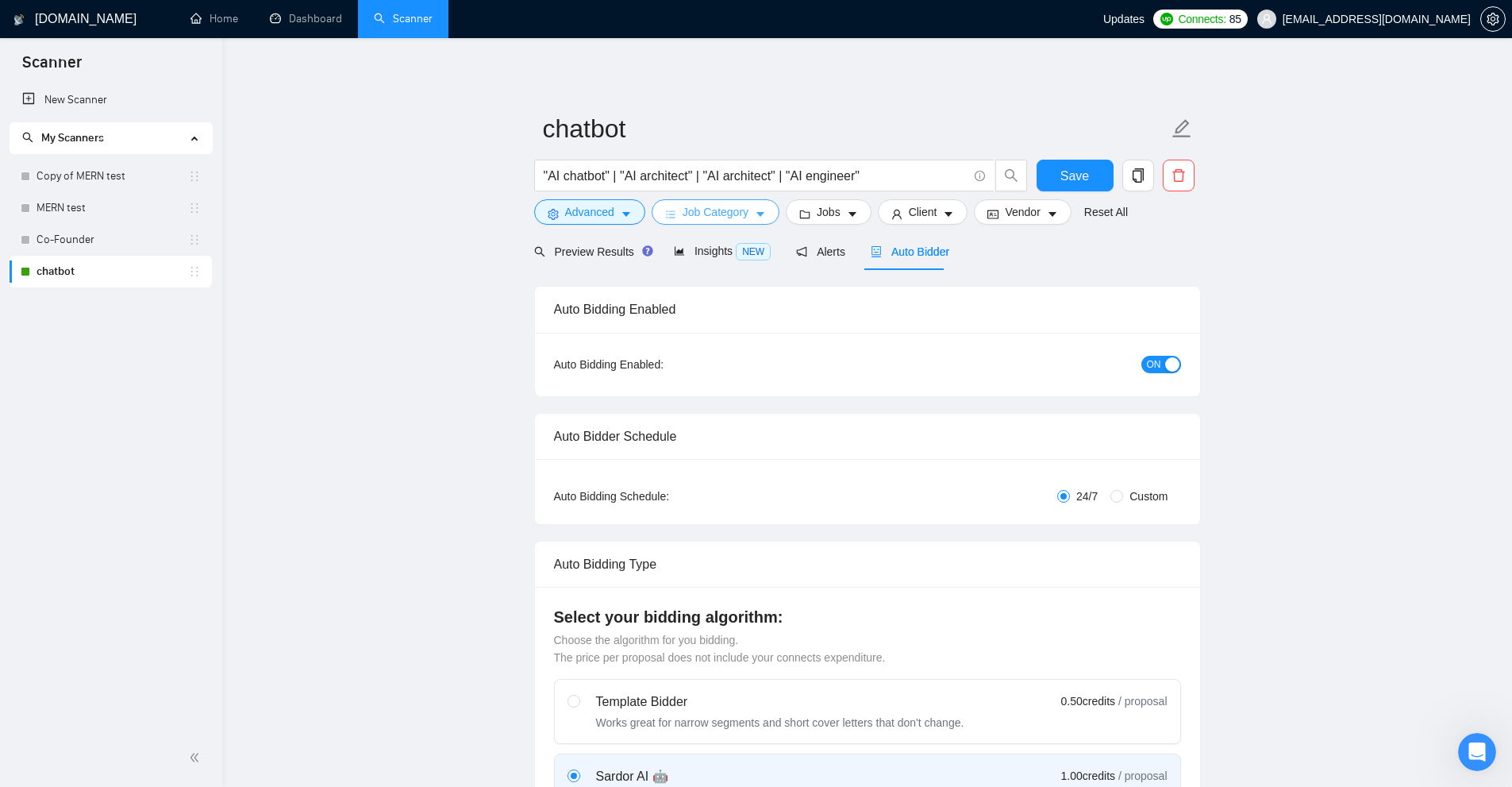
click at [1039, 258] on body "Scanner New Scanner My Scanners Copy of MERN test MERN test Co-Founder chatbot …" at bounding box center [756, 393] width 1512 height 787
click at [800, 207] on button "Jobs" at bounding box center [829, 212] width 86 height 26
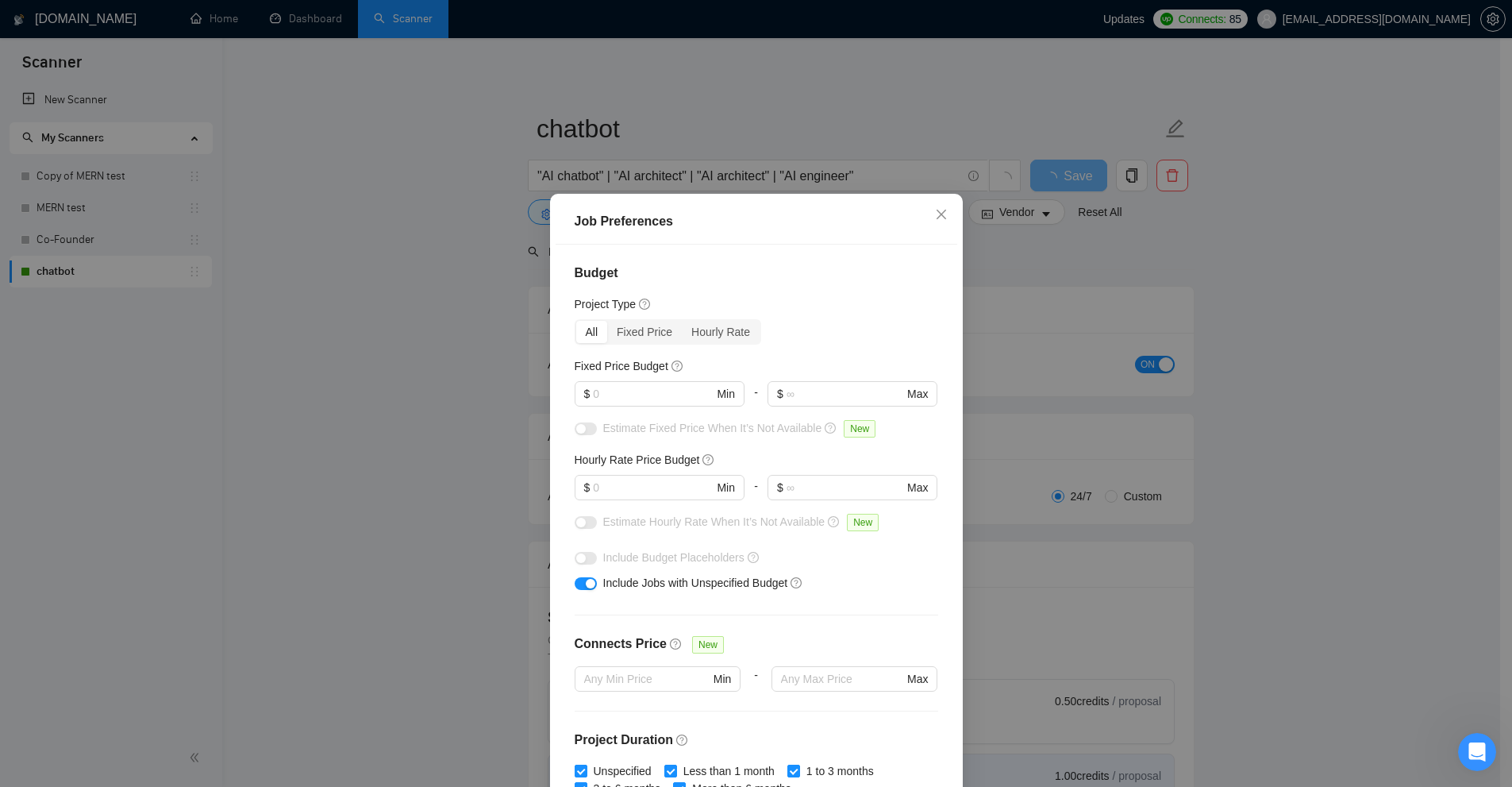
scroll to position [50, 0]
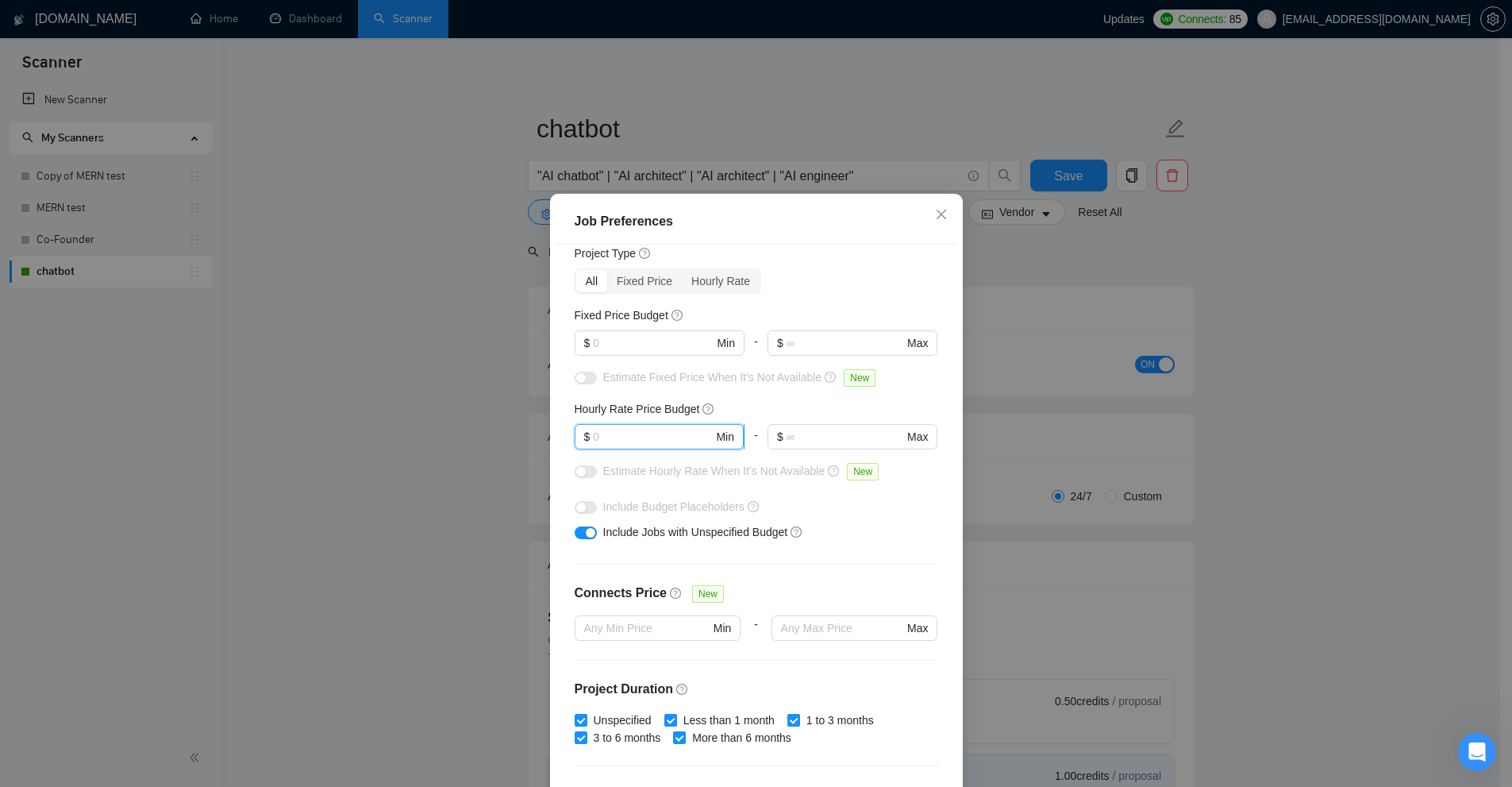
click at [597, 434] on input "text" at bounding box center [653, 436] width 120 height 17
click at [607, 334] on input "text" at bounding box center [653, 343] width 120 height 17
click at [607, 457] on div at bounding box center [659, 455] width 170 height 12
click at [614, 436] on input "text" at bounding box center [653, 436] width 120 height 17
click at [624, 432] on input "text" at bounding box center [653, 436] width 120 height 17
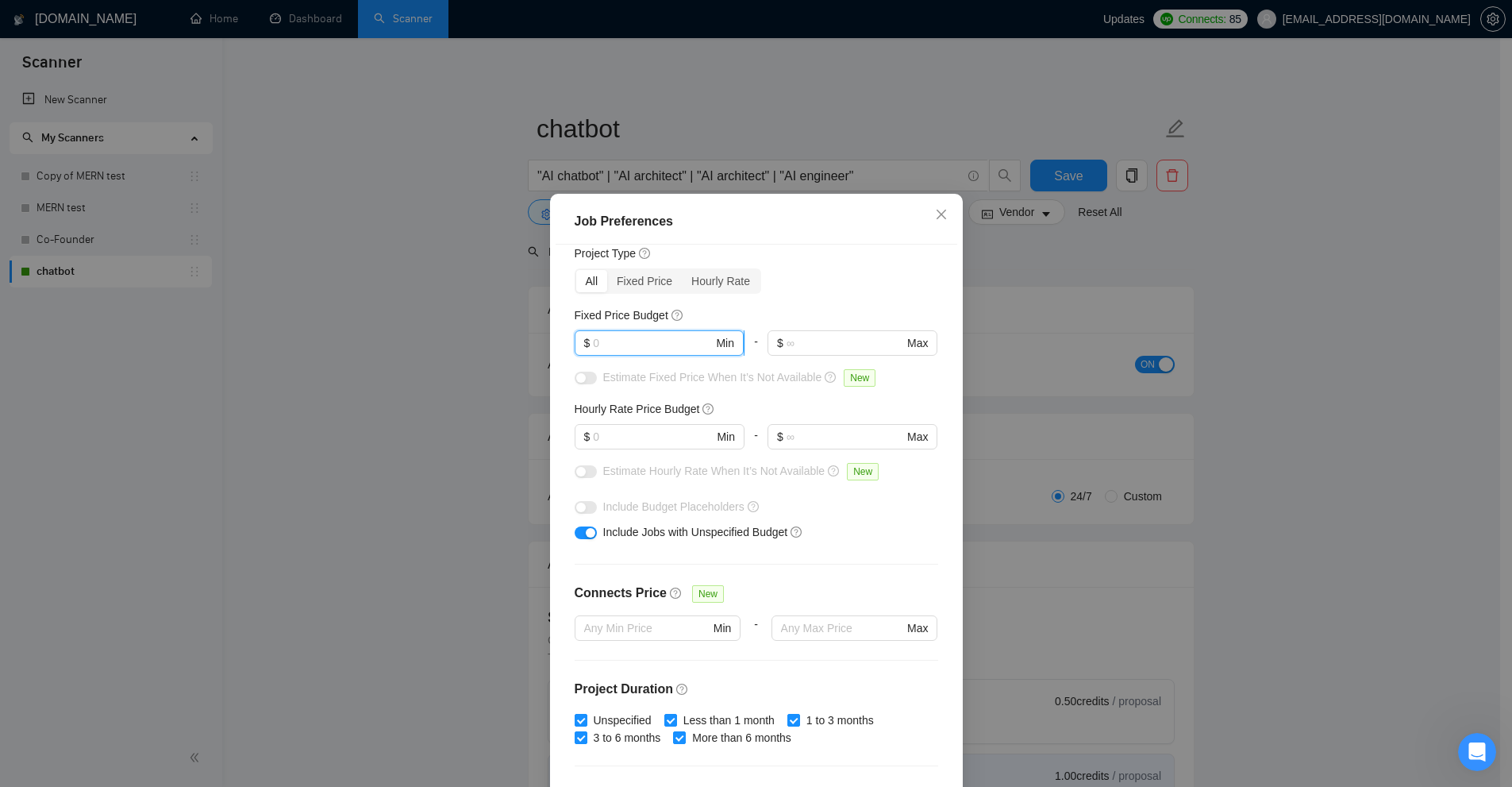
click at [633, 334] on input "text" at bounding box center [653, 343] width 120 height 17
click at [639, 448] on span "$ Min" at bounding box center [659, 436] width 169 height 26
click at [639, 439] on input "text" at bounding box center [653, 436] width 120 height 17
type input "25"
click at [640, 344] on input "text" at bounding box center [653, 343] width 120 height 17
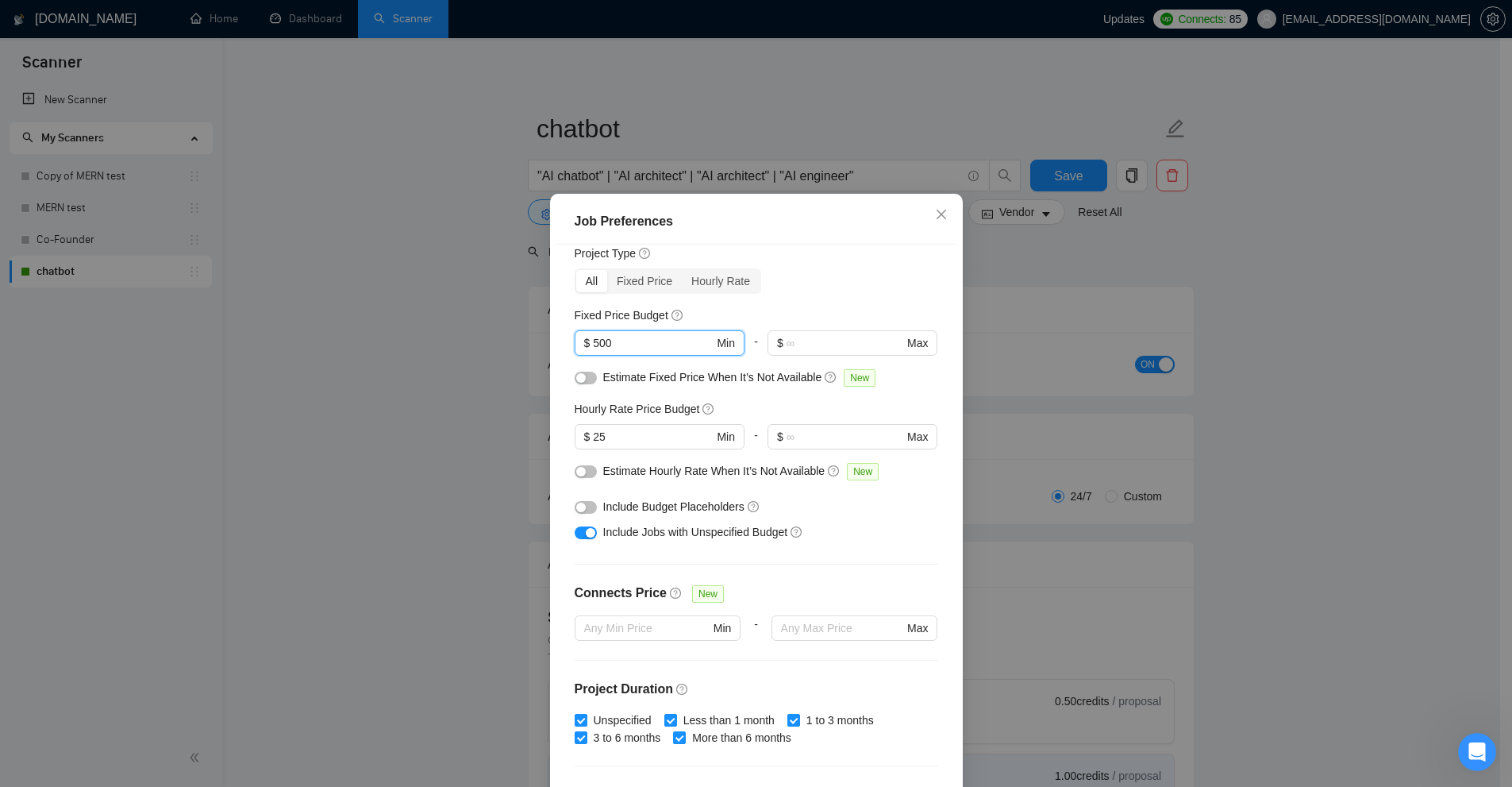
type input "500"
drag, startPoint x: 737, startPoint y: 539, endPoint x: 758, endPoint y: 539, distance: 21.0
click at [758, 539] on span "Include Jobs with Unspecified Budget" at bounding box center [696, 531] width 185 height 12
click at [715, 539] on span "Include Jobs with Unspecified Budget" at bounding box center [696, 531] width 185 height 12
click at [738, 536] on span "Include Jobs with Unspecified Budget" at bounding box center [696, 531] width 185 height 12
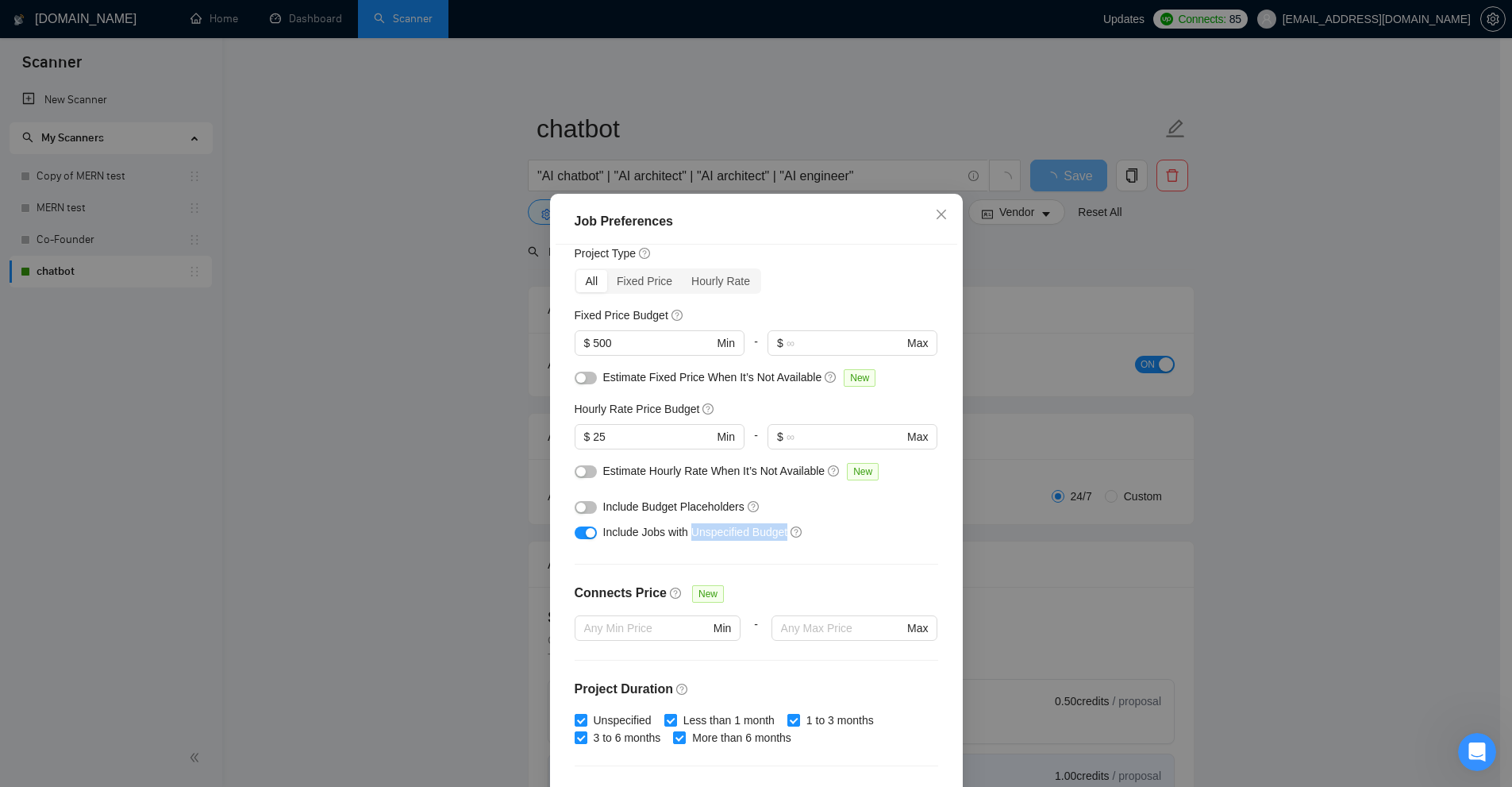
drag, startPoint x: 738, startPoint y: 536, endPoint x: 756, endPoint y: 535, distance: 18.0
click at [756, 535] on span "Include Jobs with Unspecified Budget" at bounding box center [696, 531] width 185 height 12
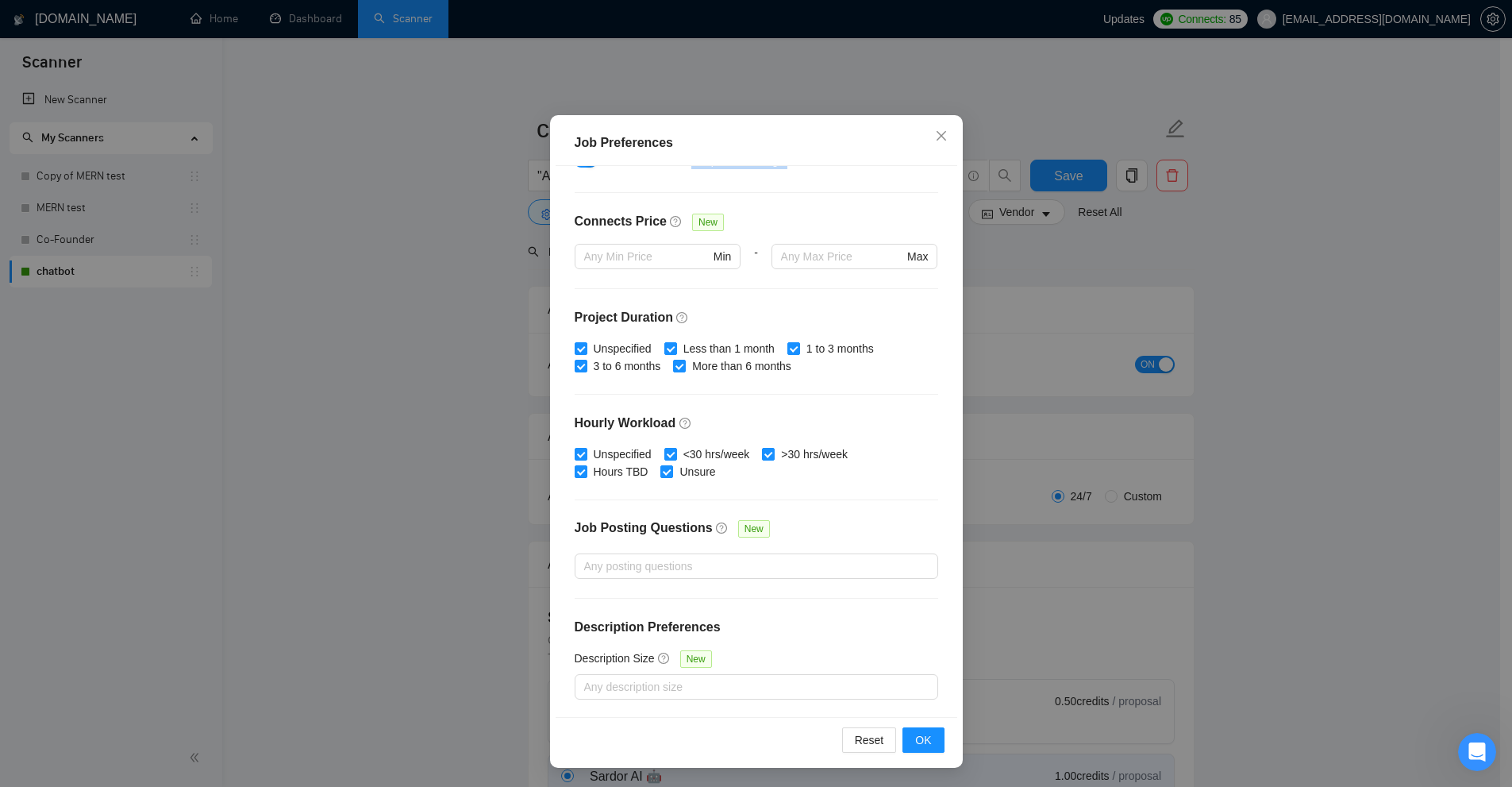
scroll to position [0, 0]
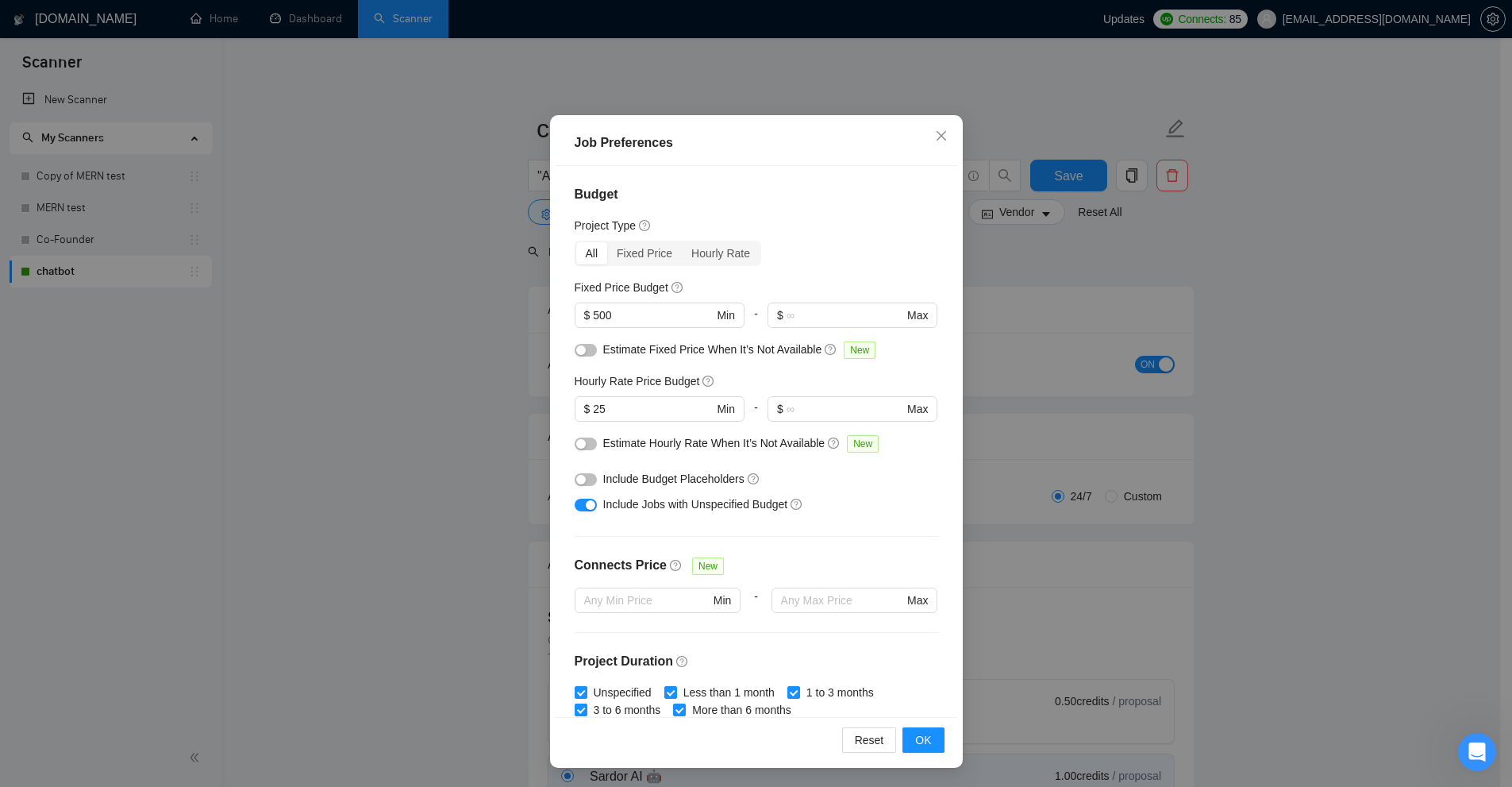
click at [1176, 362] on div "Job Preferences Budget Project Type All Fixed Price Hourly Rate Fixed Price Bud…" at bounding box center [756, 393] width 1512 height 787
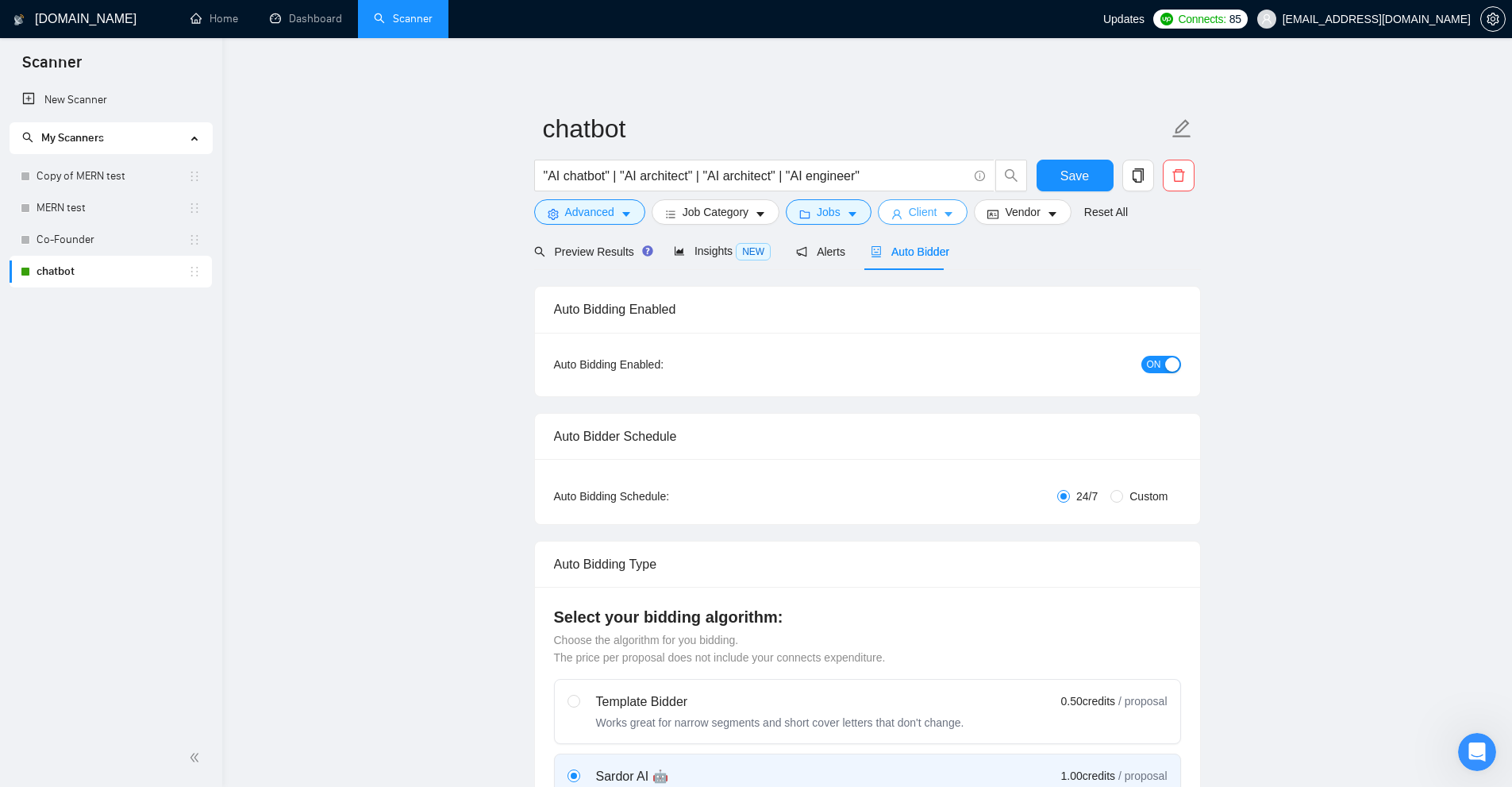
click at [927, 211] on span "Client" at bounding box center [923, 212] width 29 height 17
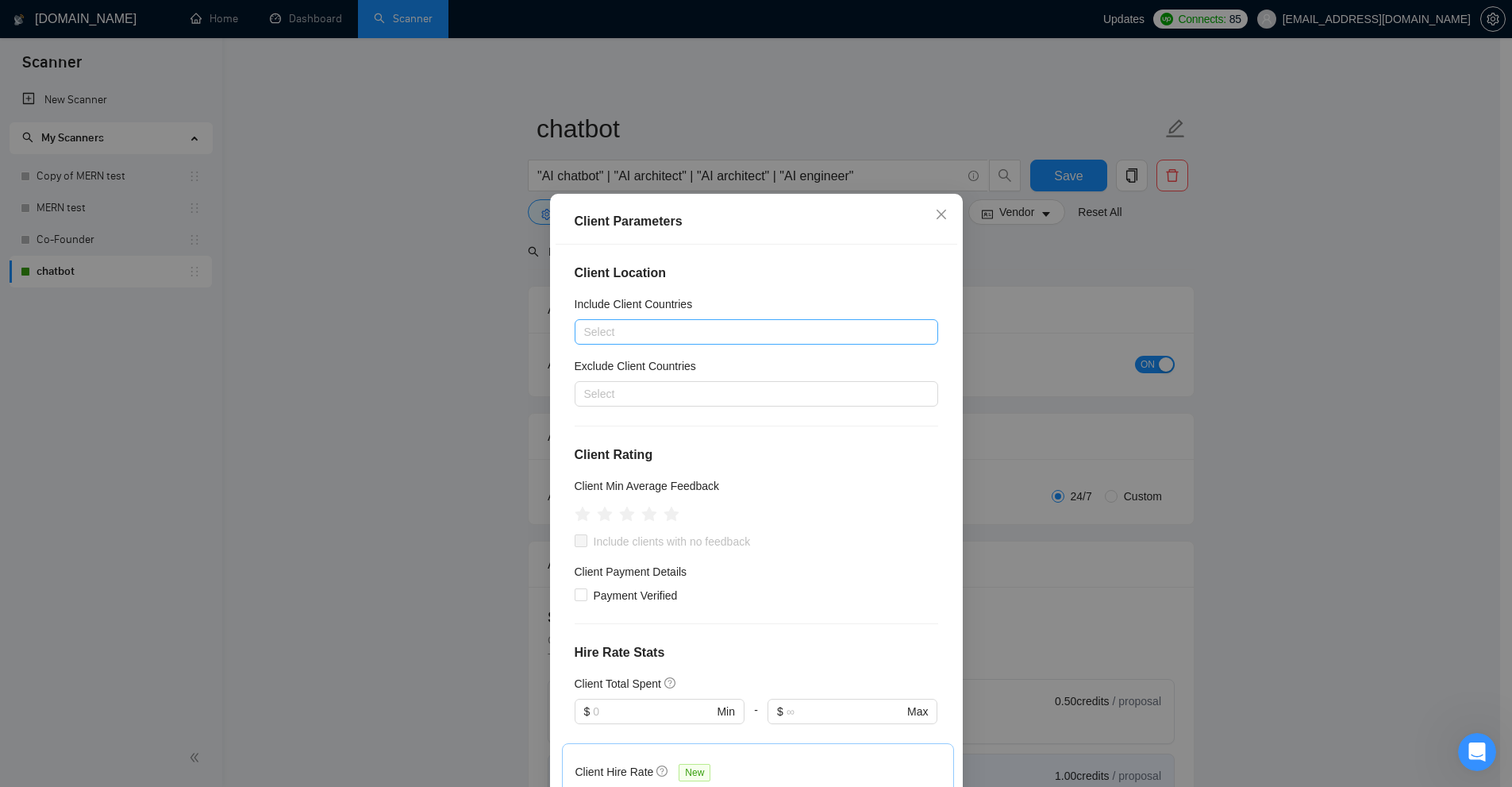
click at [659, 330] on div at bounding box center [748, 332] width 340 height 19
drag, startPoint x: 762, startPoint y: 282, endPoint x: 643, endPoint y: 334, distance: 129.9
click at [760, 282] on h4 "Client Location" at bounding box center [756, 273] width 363 height 19
click at [630, 327] on div at bounding box center [748, 332] width 340 height 19
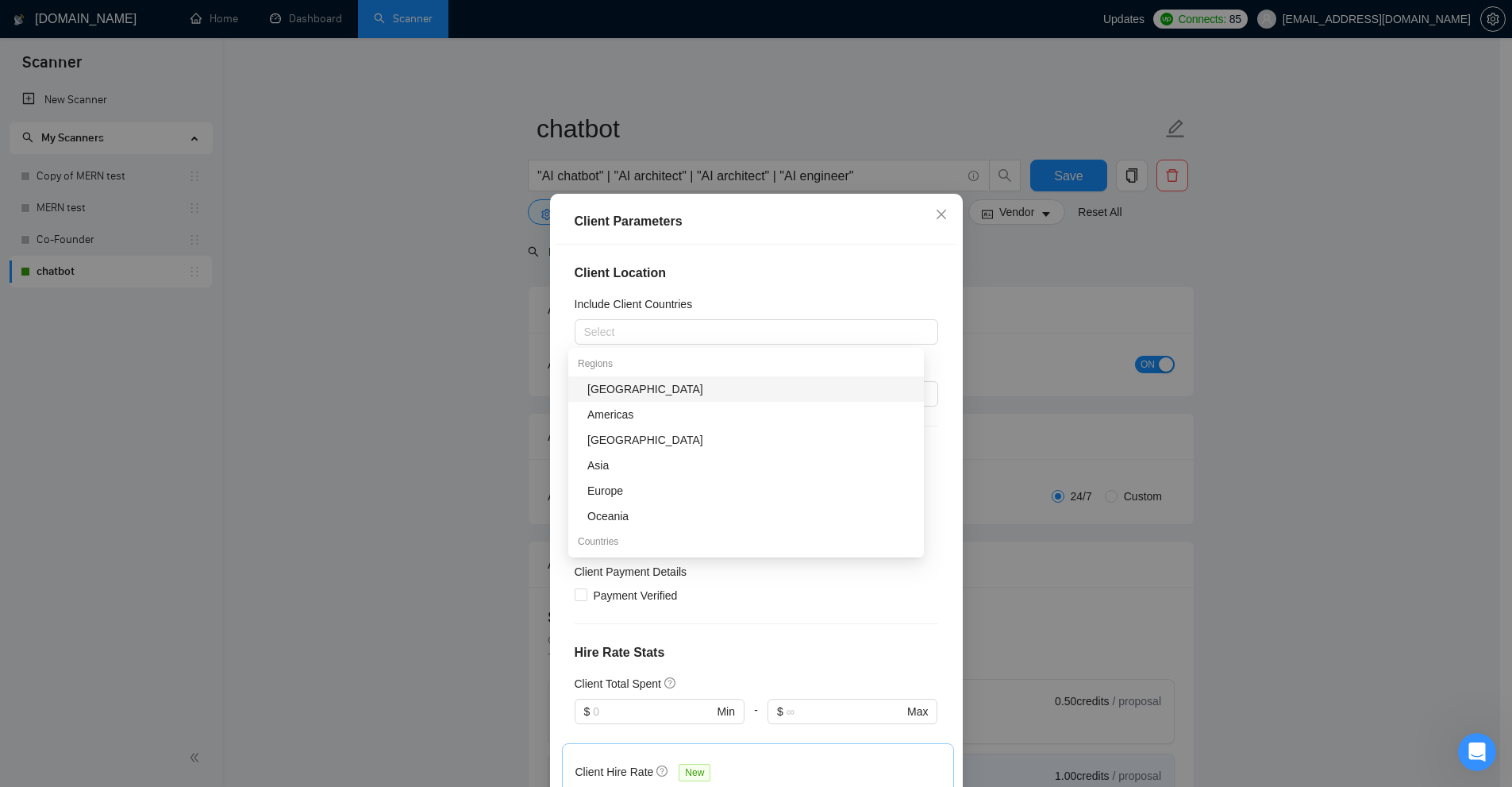
click at [726, 287] on div "Client Location Include Client Countries Select Exclude Client Countries Select…" at bounding box center [757, 521] width 402 height 551
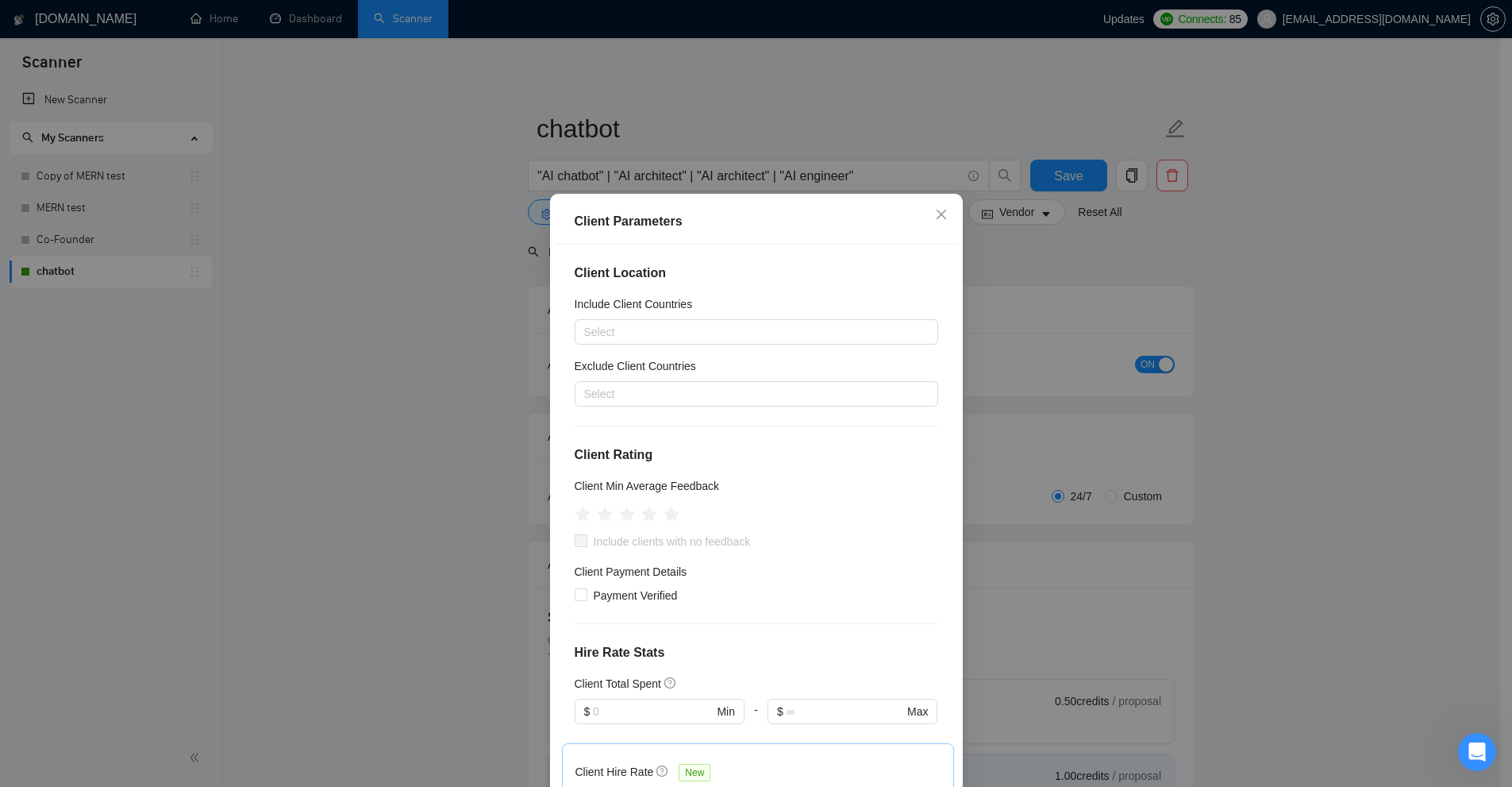
click at [629, 381] on div "Exclude Client Countries" at bounding box center [756, 369] width 363 height 24
click at [626, 387] on div at bounding box center [748, 393] width 340 height 19
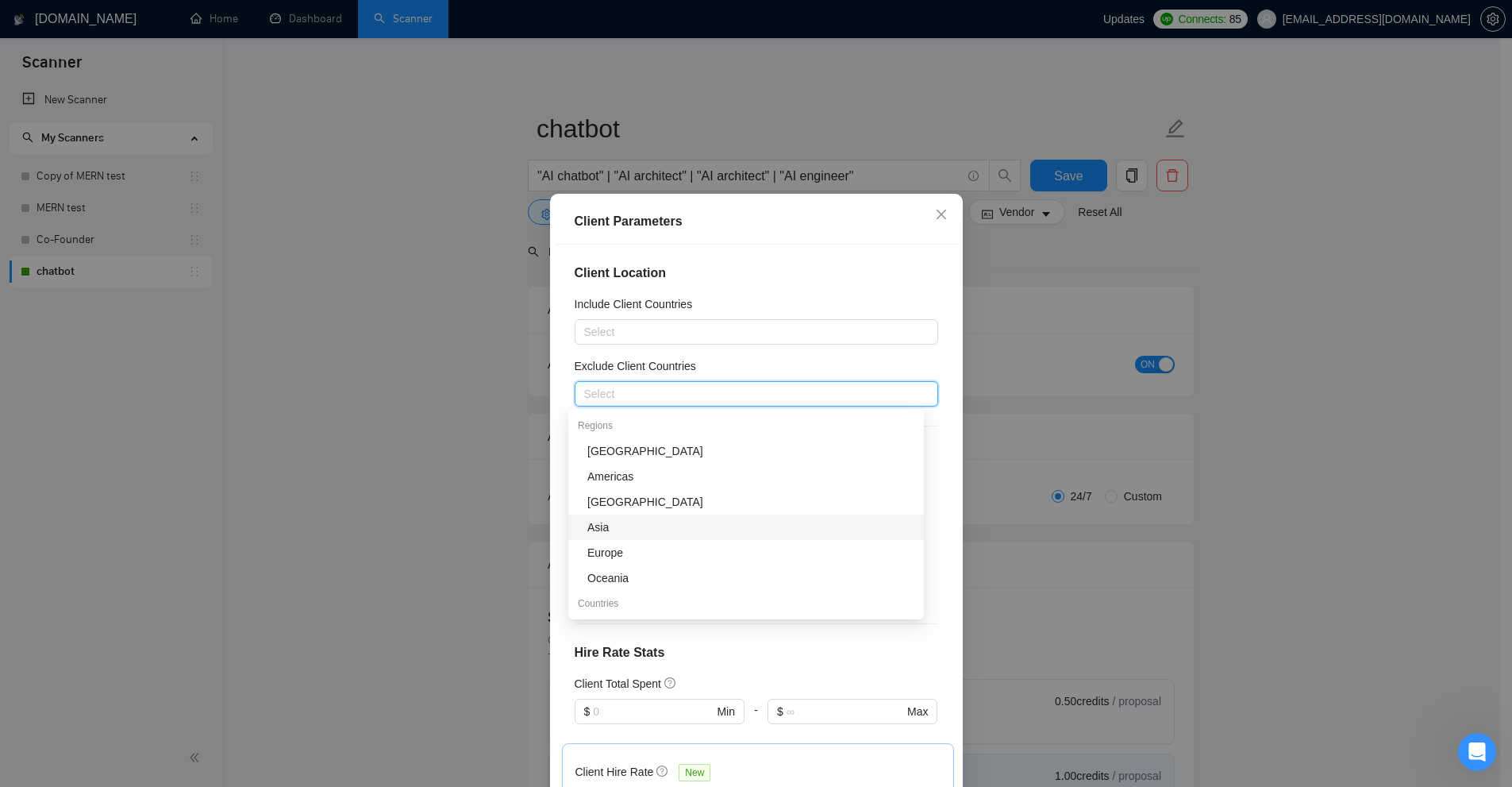
click at [643, 527] on div "Asia" at bounding box center [750, 527] width 327 height 17
click at [681, 329] on div at bounding box center [748, 332] width 340 height 19
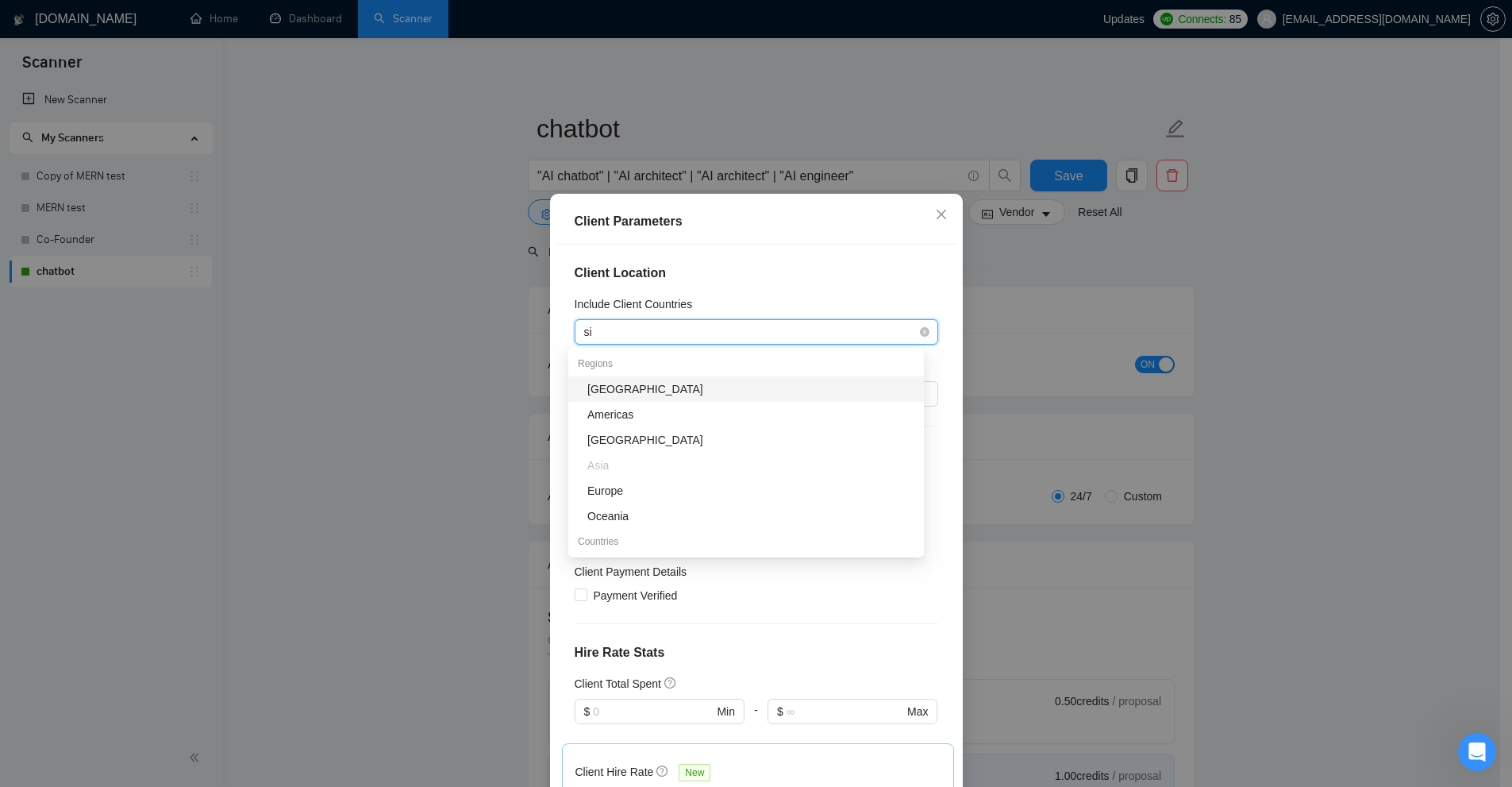
type input "sin"
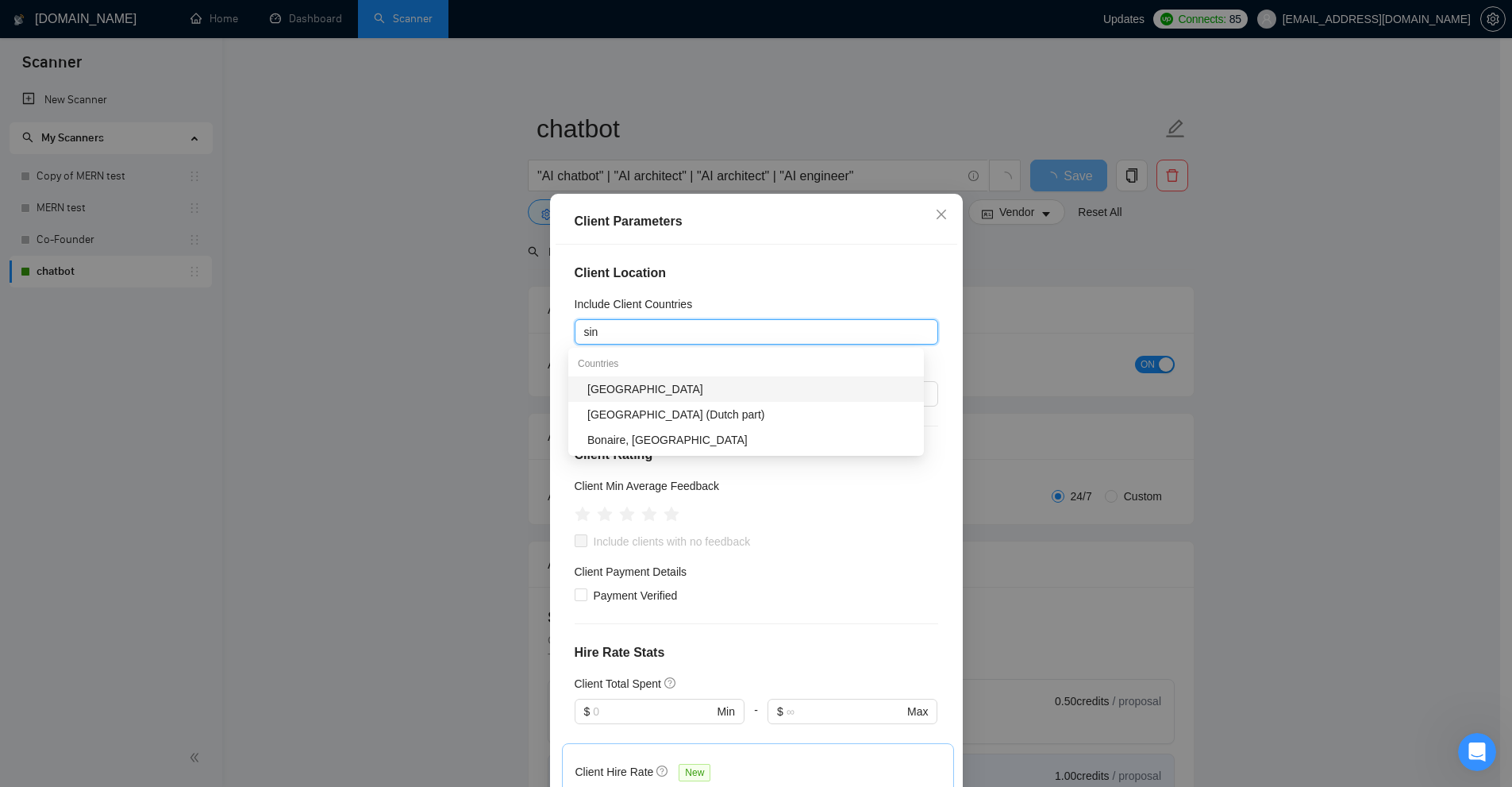
click at [657, 401] on div "Singapore" at bounding box center [746, 389] width 356 height 26
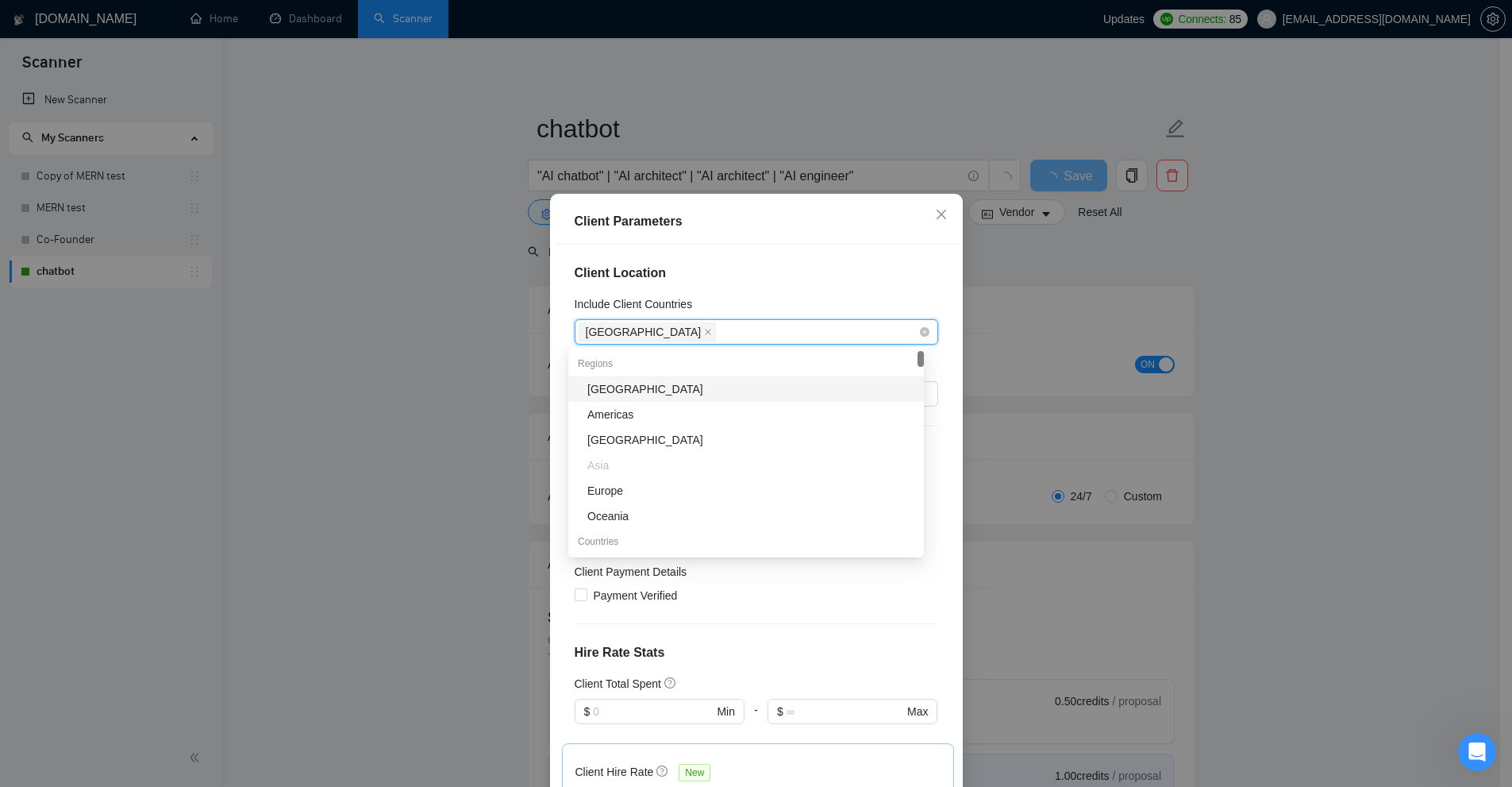
click at [739, 332] on div "Singapore" at bounding box center [748, 332] width 340 height 22
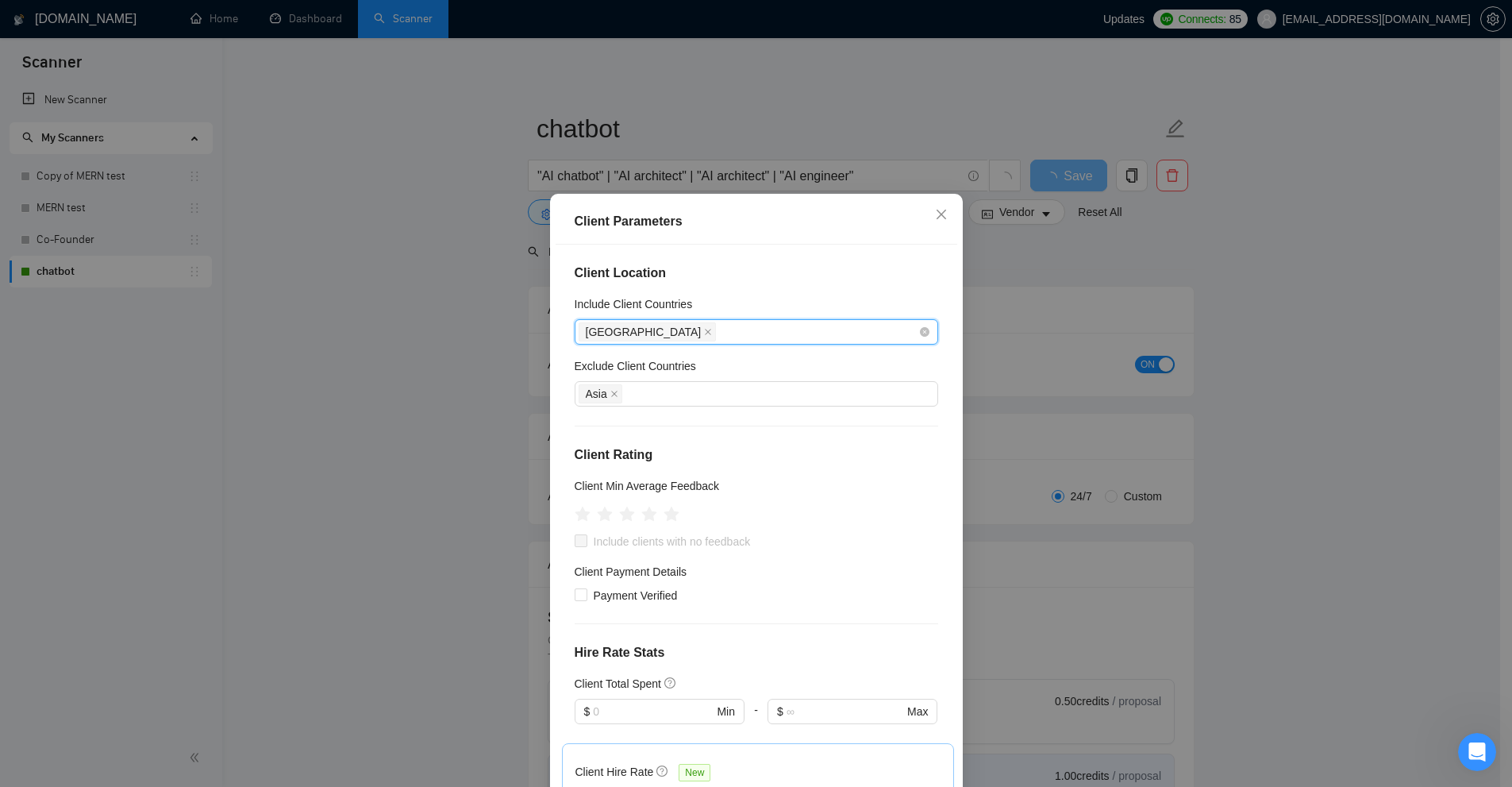
click at [747, 338] on div "Singapore" at bounding box center [748, 332] width 340 height 22
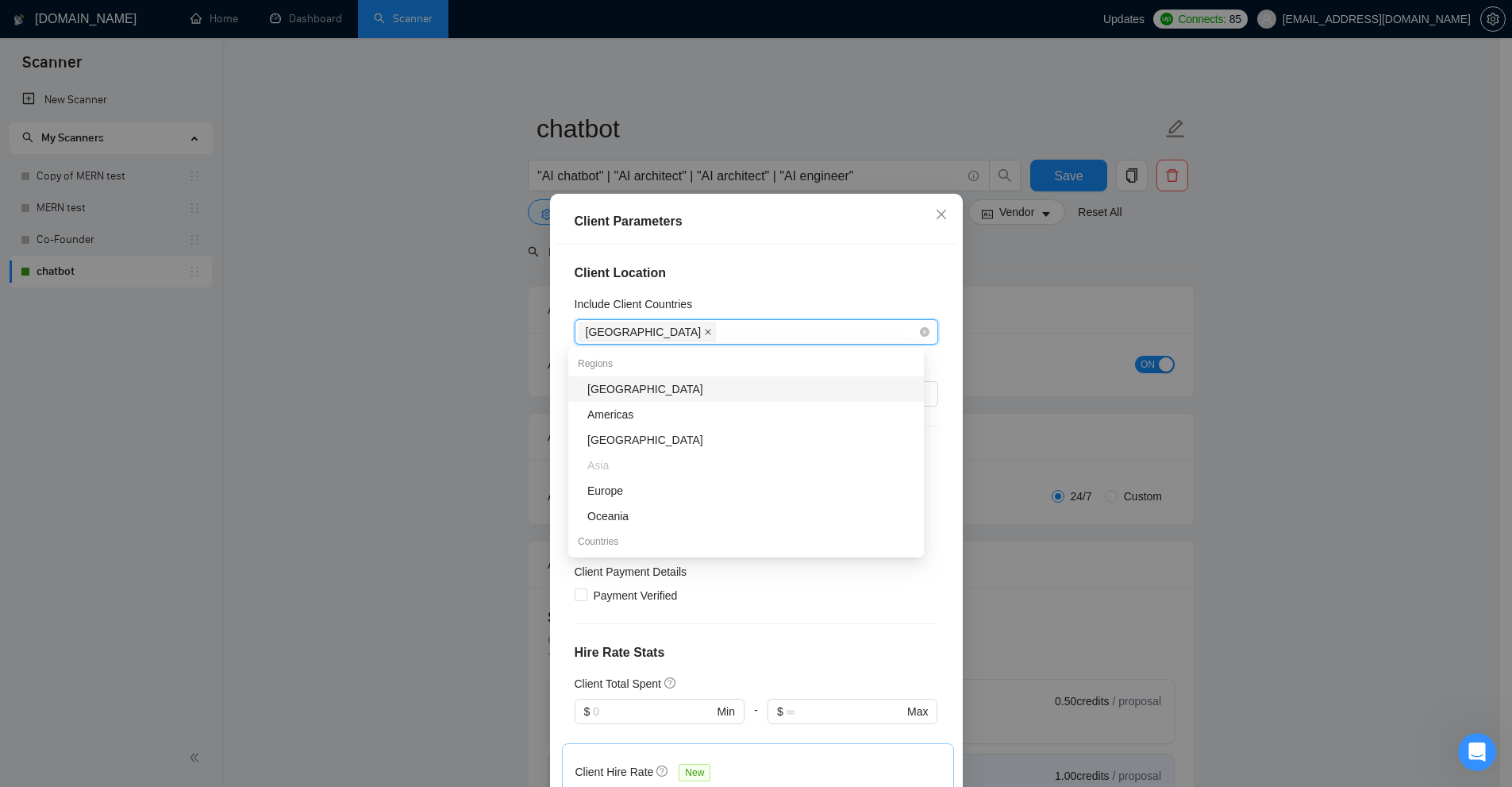
click at [704, 333] on icon "close" at bounding box center [708, 332] width 8 height 8
click at [675, 303] on h5 "Include Client Countries" at bounding box center [634, 304] width 118 height 17
click at [719, 323] on input "Include Client Countries" at bounding box center [720, 332] width 3 height 19
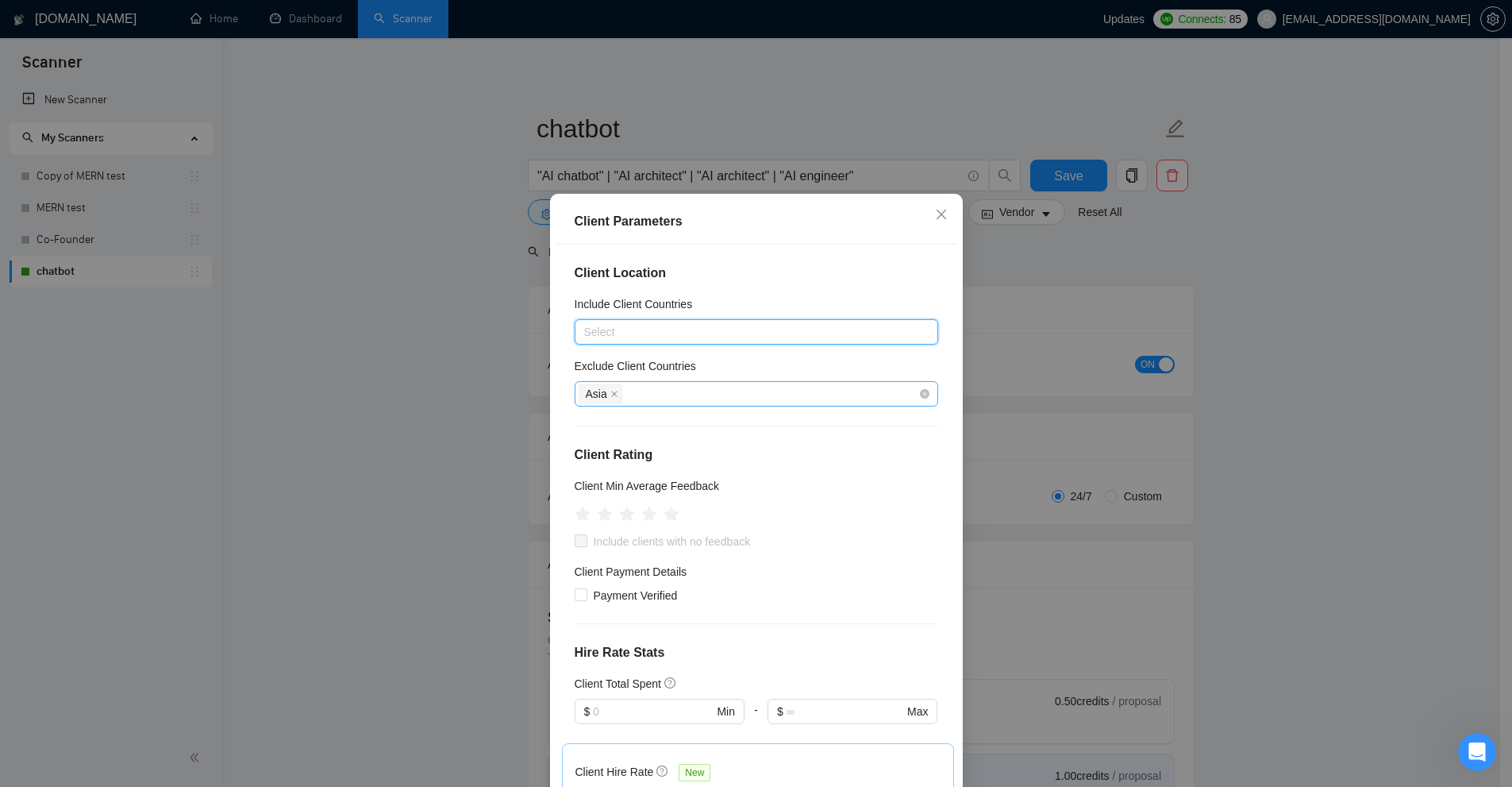
click at [658, 386] on div "Asia" at bounding box center [748, 393] width 340 height 22
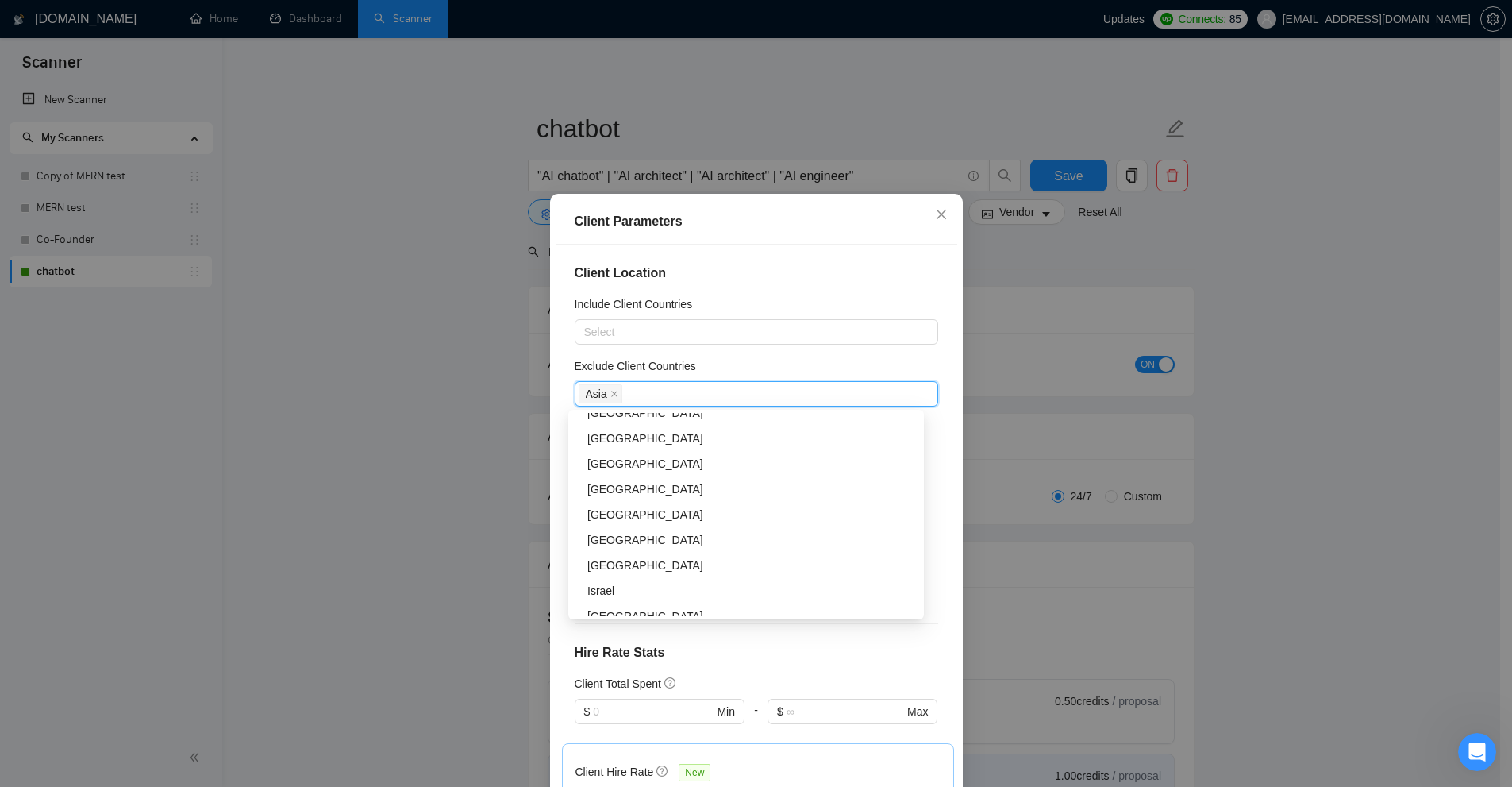
scroll to position [794, 0]
click at [611, 393] on icon "close" at bounding box center [615, 394] width 7 height 7
click at [663, 370] on h5 "Exclude Client Countries" at bounding box center [635, 366] width 122 height 17
click at [629, 384] on input "Exclude Client Countries" at bounding box center [627, 393] width 3 height 19
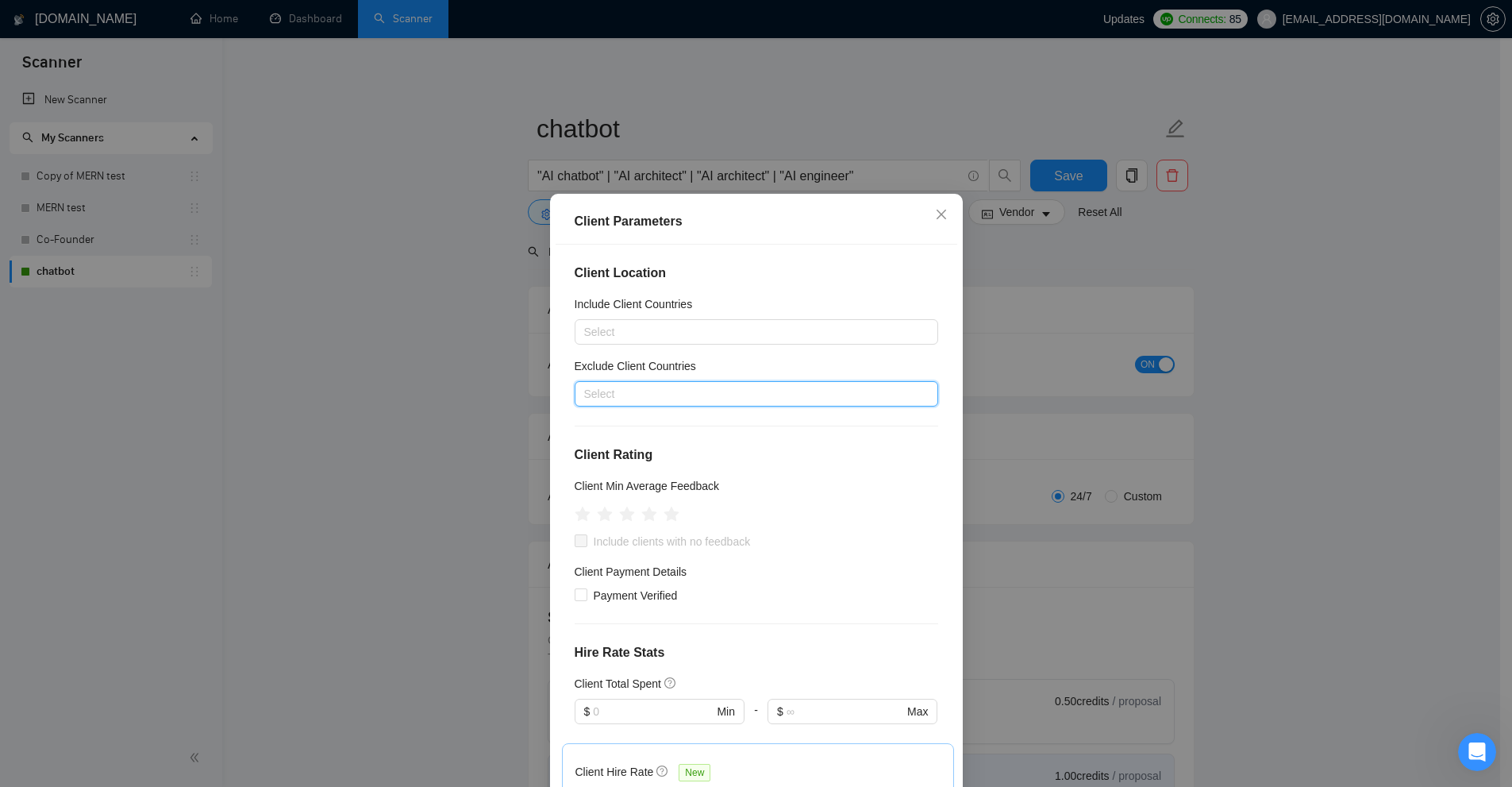
drag, startPoint x: 654, startPoint y: 434, endPoint x: 701, endPoint y: 380, distance: 71.6
click at [637, 444] on div "Client Location Include Client Countries Select Exclude Client Countries Select…" at bounding box center [757, 521] width 402 height 551
click at [658, 461] on h4 "Client Rating" at bounding box center [756, 454] width 363 height 19
click at [625, 518] on icon "star" at bounding box center [626, 514] width 17 height 17
click at [610, 536] on span "Include clients with no feedback" at bounding box center [672, 541] width 170 height 17
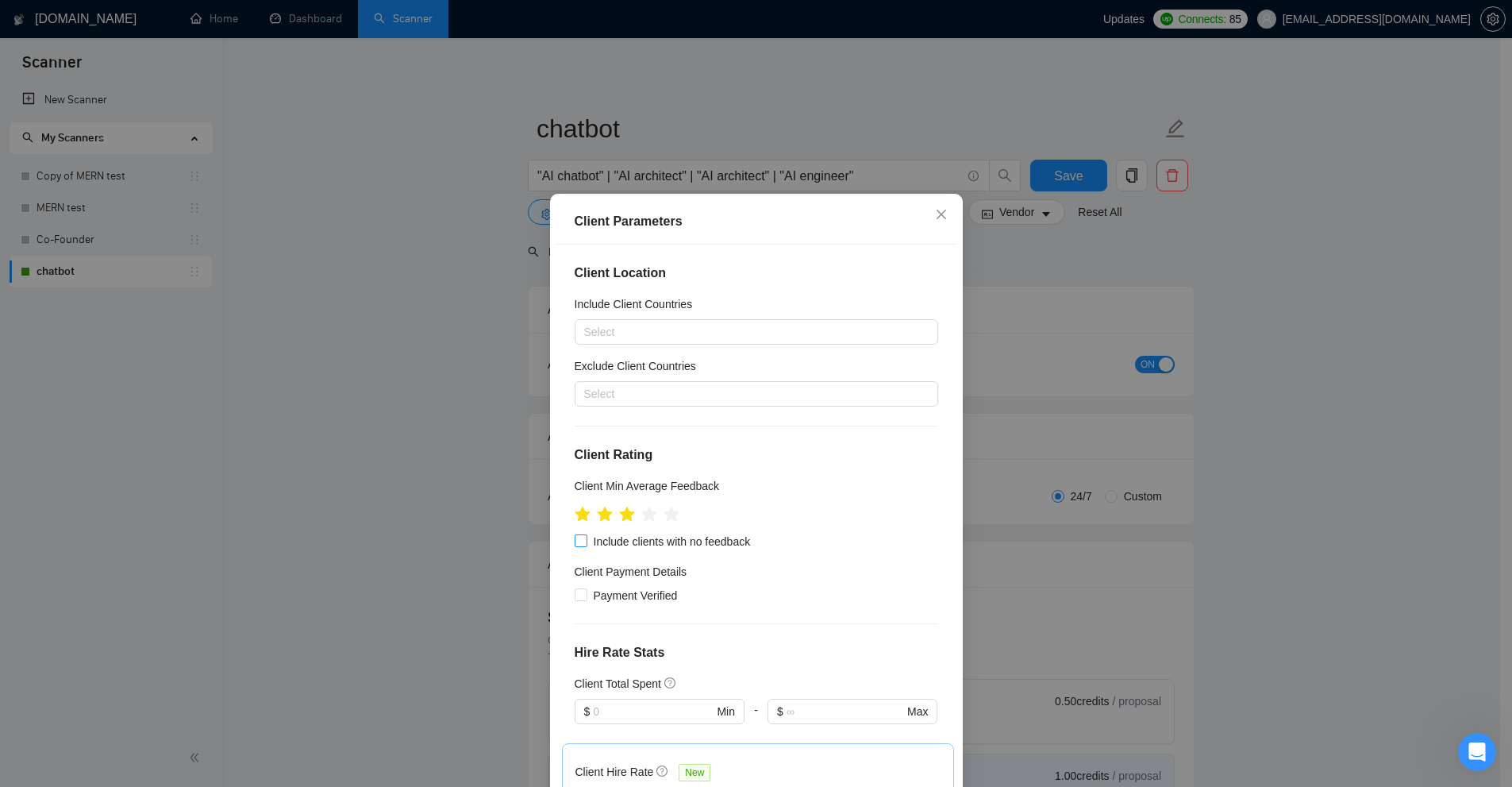
click at [586, 536] on input "Include clients with no feedback" at bounding box center [580, 540] width 11 height 11
checkbox input "true"
drag, startPoint x: 788, startPoint y: 541, endPoint x: 716, endPoint y: 598, distance: 91.8
click at [642, 547] on div "Include clients with no feedback" at bounding box center [756, 541] width 363 height 17
click at [822, 594] on div "Payment Verified" at bounding box center [756, 595] width 363 height 17
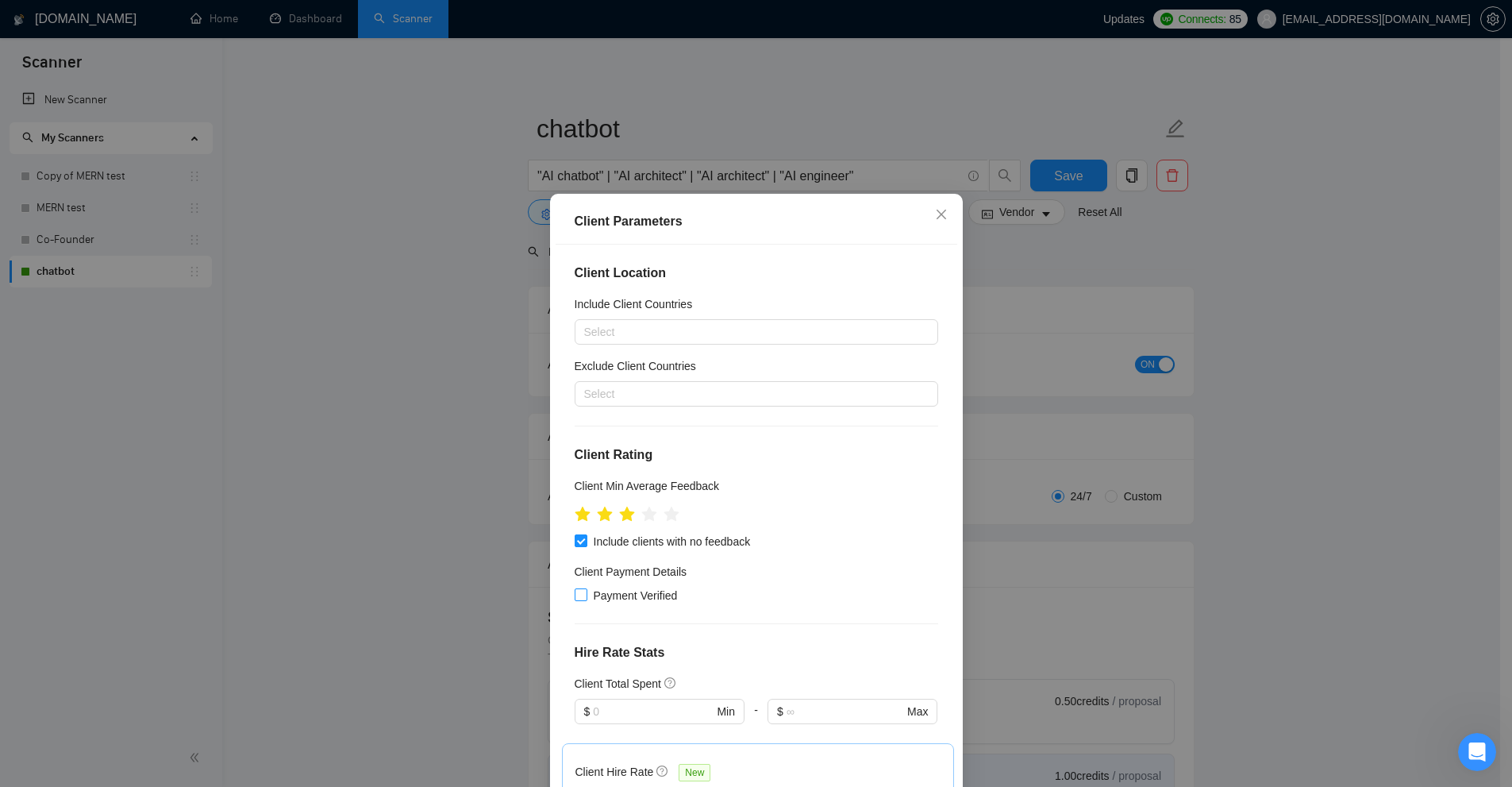
click at [629, 593] on span "Payment Verified" at bounding box center [635, 595] width 97 height 17
click at [586, 593] on input "Payment Verified" at bounding box center [580, 593] width 11 height 11
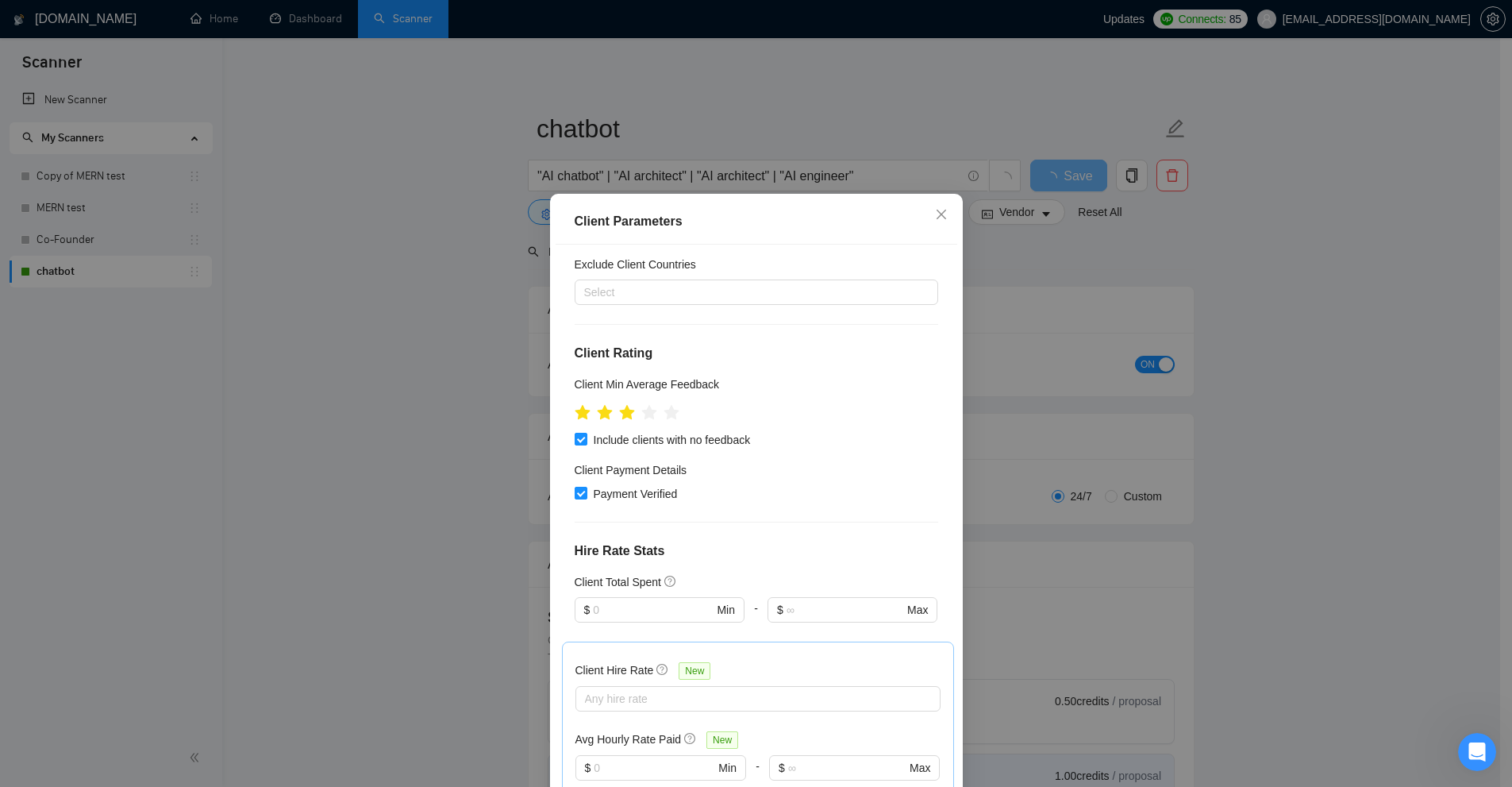
scroll to position [112, 0]
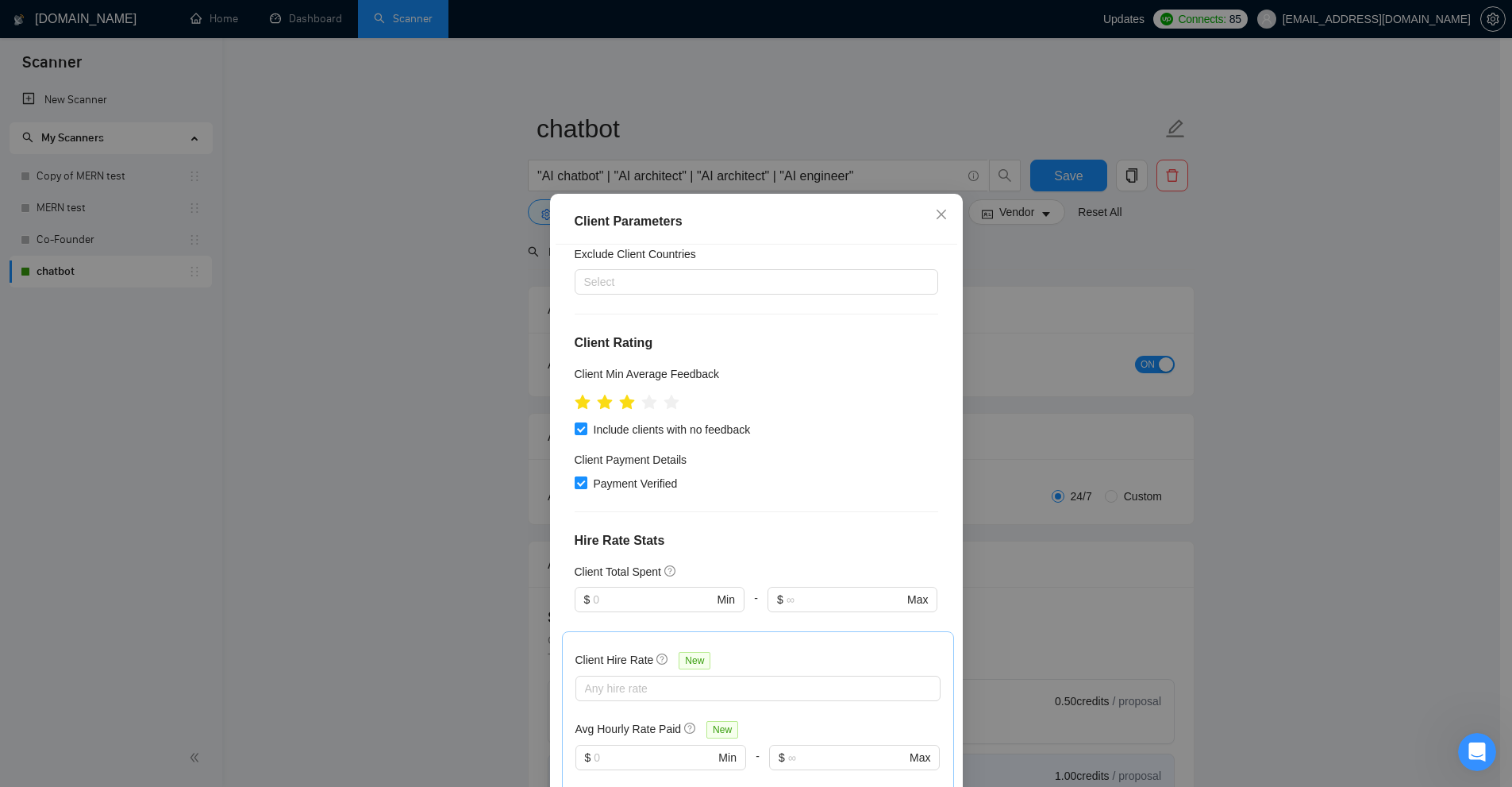
click at [611, 482] on span "Payment Verified" at bounding box center [635, 483] width 97 height 17
click at [586, 482] on input "Payment Verified" at bounding box center [580, 482] width 11 height 11
checkbox input "false"
click at [628, 428] on span "Include clients with no feedback" at bounding box center [672, 429] width 170 height 17
click at [586, 428] on input "Include clients with no feedback" at bounding box center [580, 427] width 11 height 11
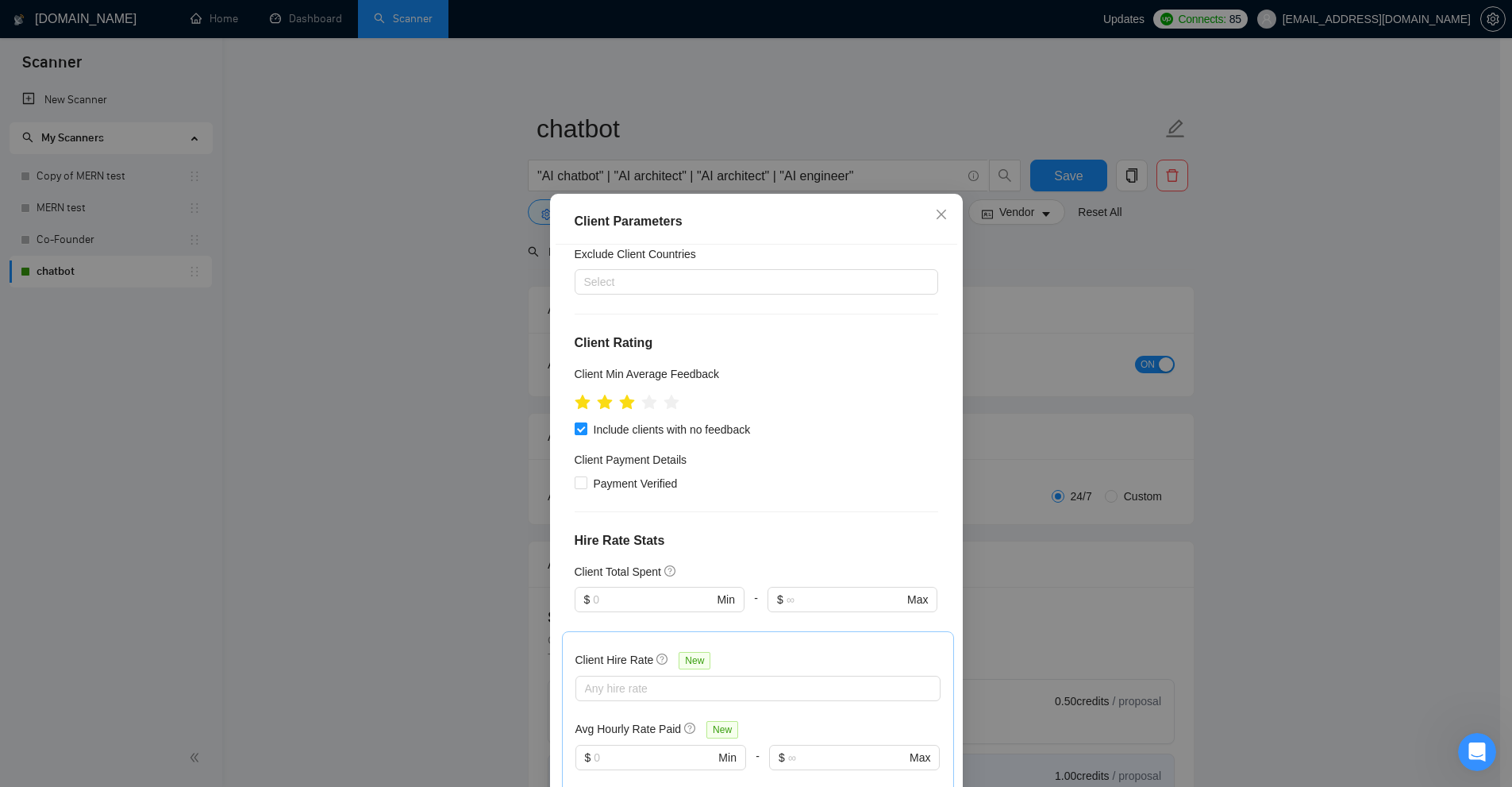
checkbox input "false"
click at [621, 404] on icon "star" at bounding box center [626, 401] width 17 height 16
drag, startPoint x: 726, startPoint y: 488, endPoint x: 615, endPoint y: 545, distance: 124.8
click at [596, 511] on div "Client Location Include Client Countries Select Exclude Client Countries Select…" at bounding box center [757, 521] width 402 height 551
drag, startPoint x: 613, startPoint y: 591, endPoint x: 656, endPoint y: 571, distance: 47.4
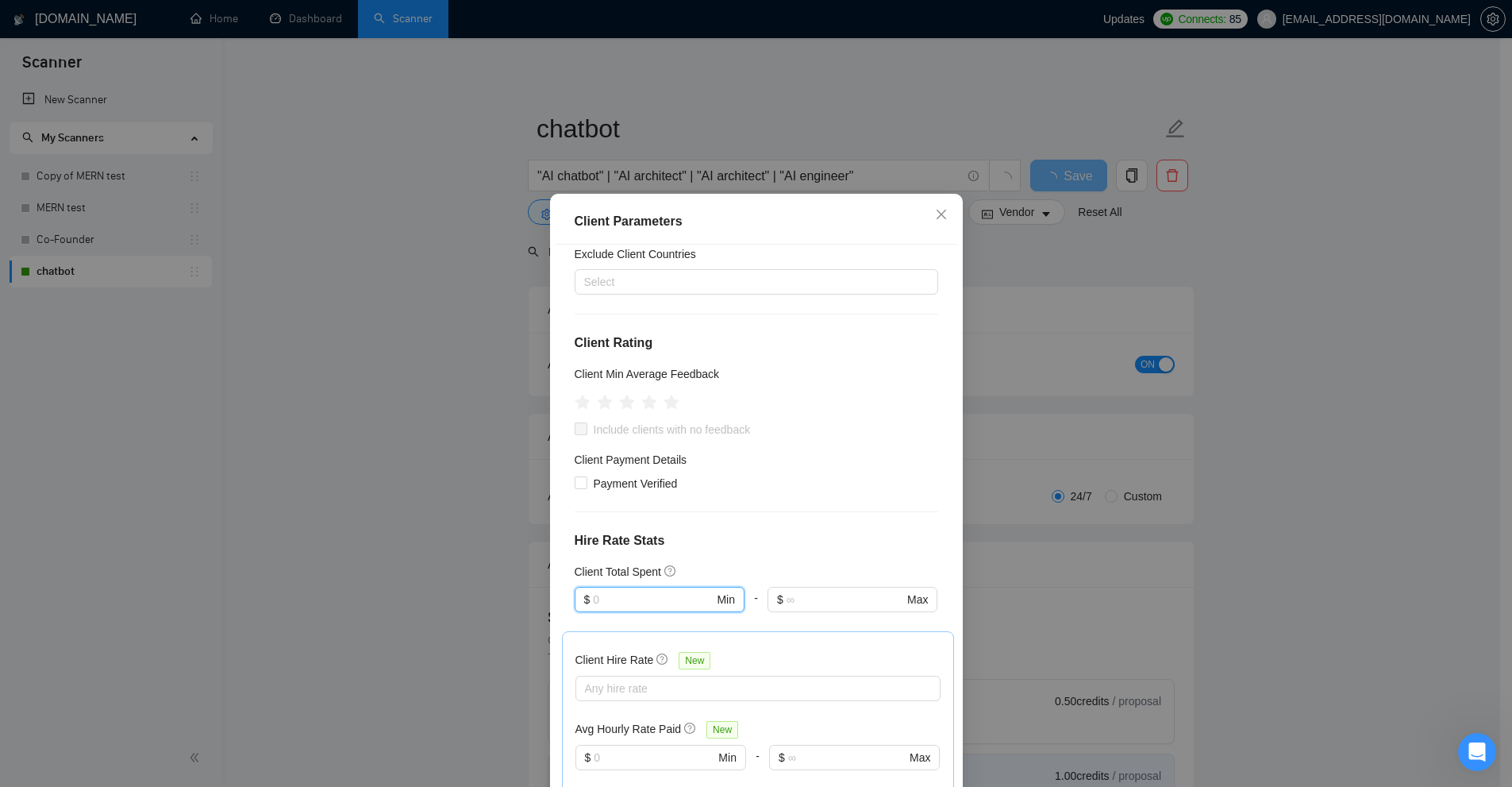
click at [612, 591] on input "text" at bounding box center [653, 599] width 121 height 17
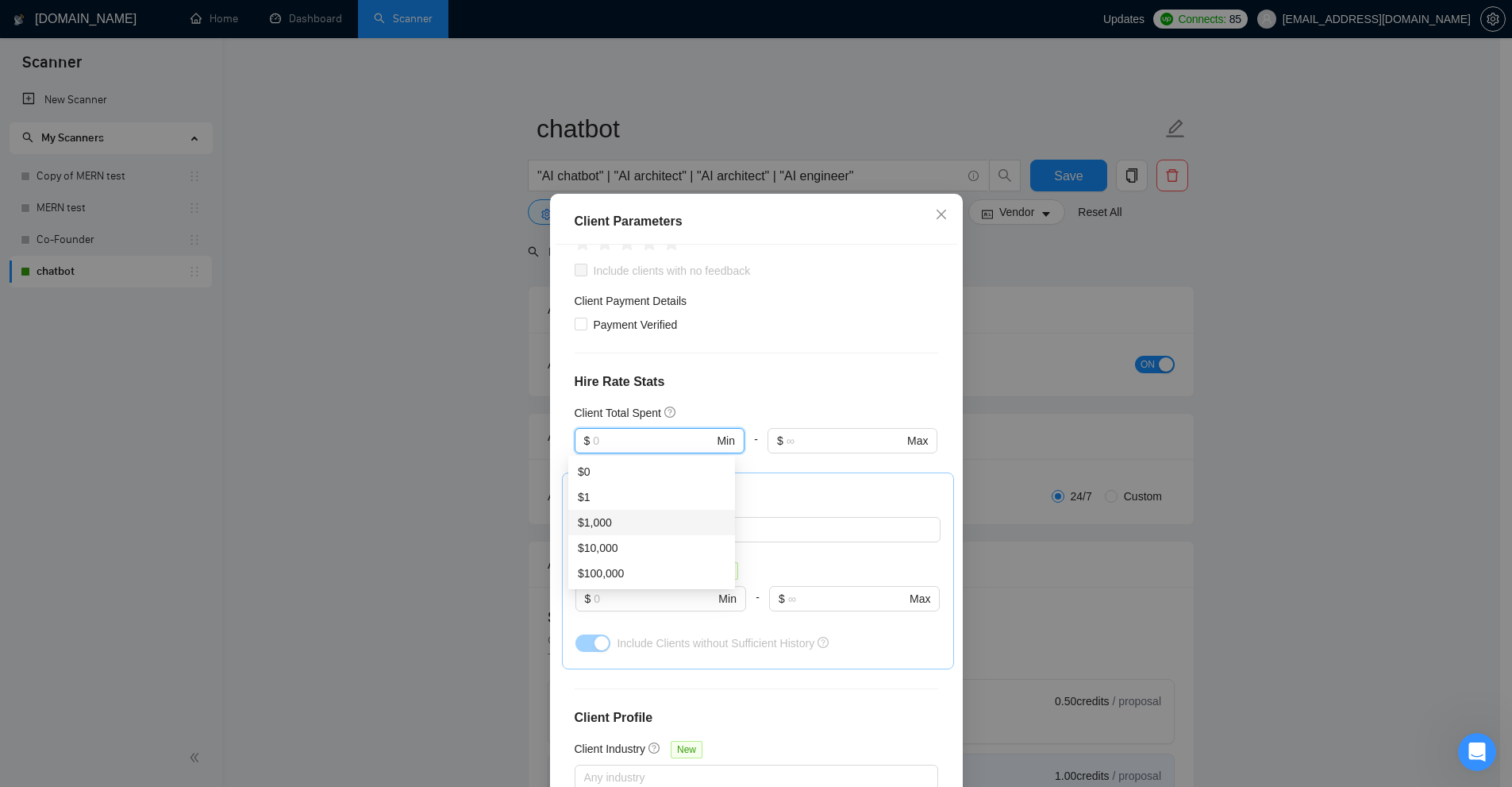
click at [620, 519] on div "$1,000" at bounding box center [652, 522] width 147 height 17
type input "1000"
drag, startPoint x: 653, startPoint y: 442, endPoint x: 479, endPoint y: 424, distance: 174.9
click at [480, 424] on div "Client Parameters Client Location Include Client Countries Select Exclude Clien…" at bounding box center [756, 393] width 1512 height 787
click at [1267, 267] on div "Client Parameters Client Location Include Client Countries Select Exclude Clien…" at bounding box center [756, 393] width 1512 height 787
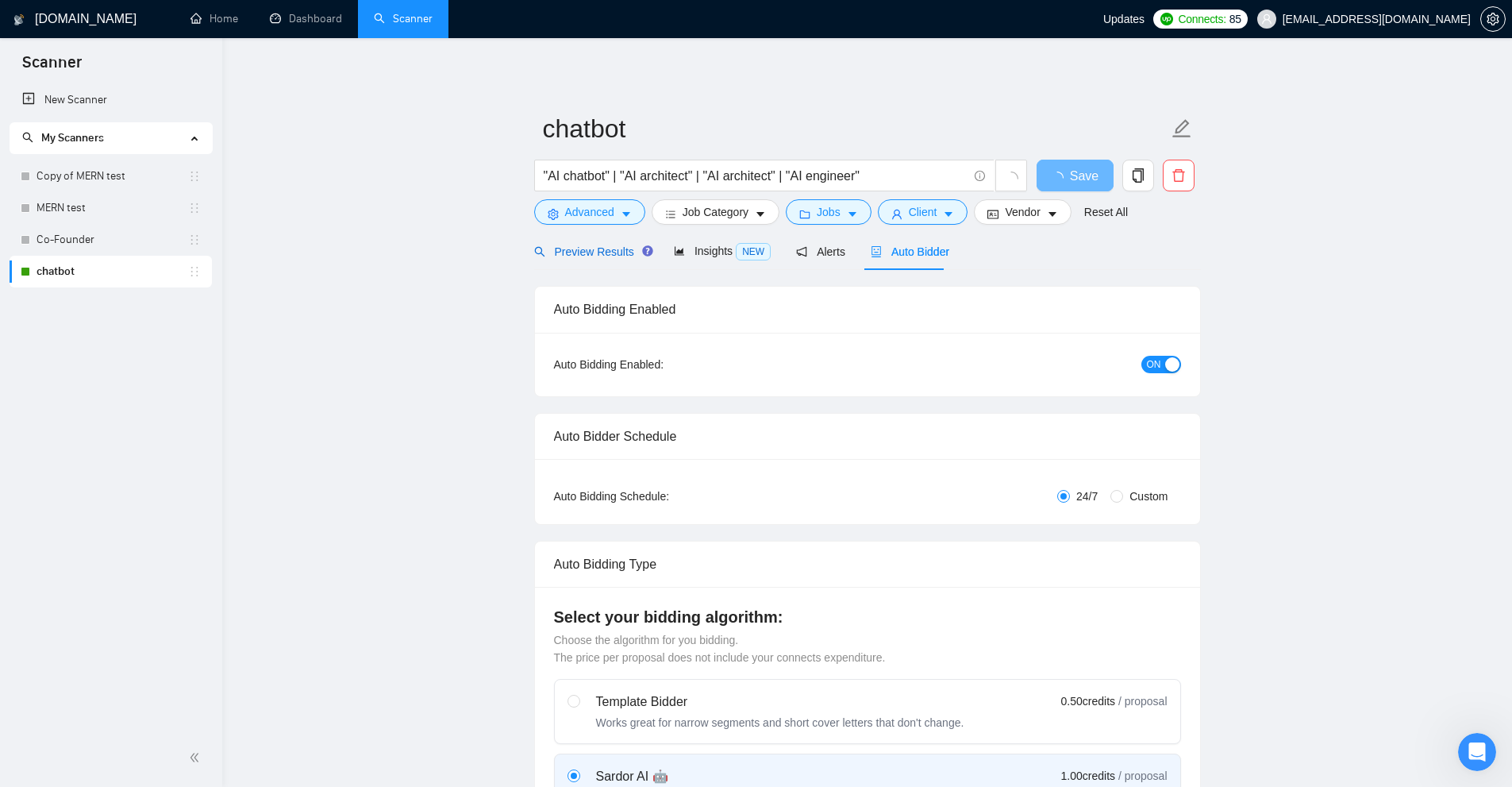
click at [610, 249] on span "Preview Results" at bounding box center [591, 251] width 114 height 12
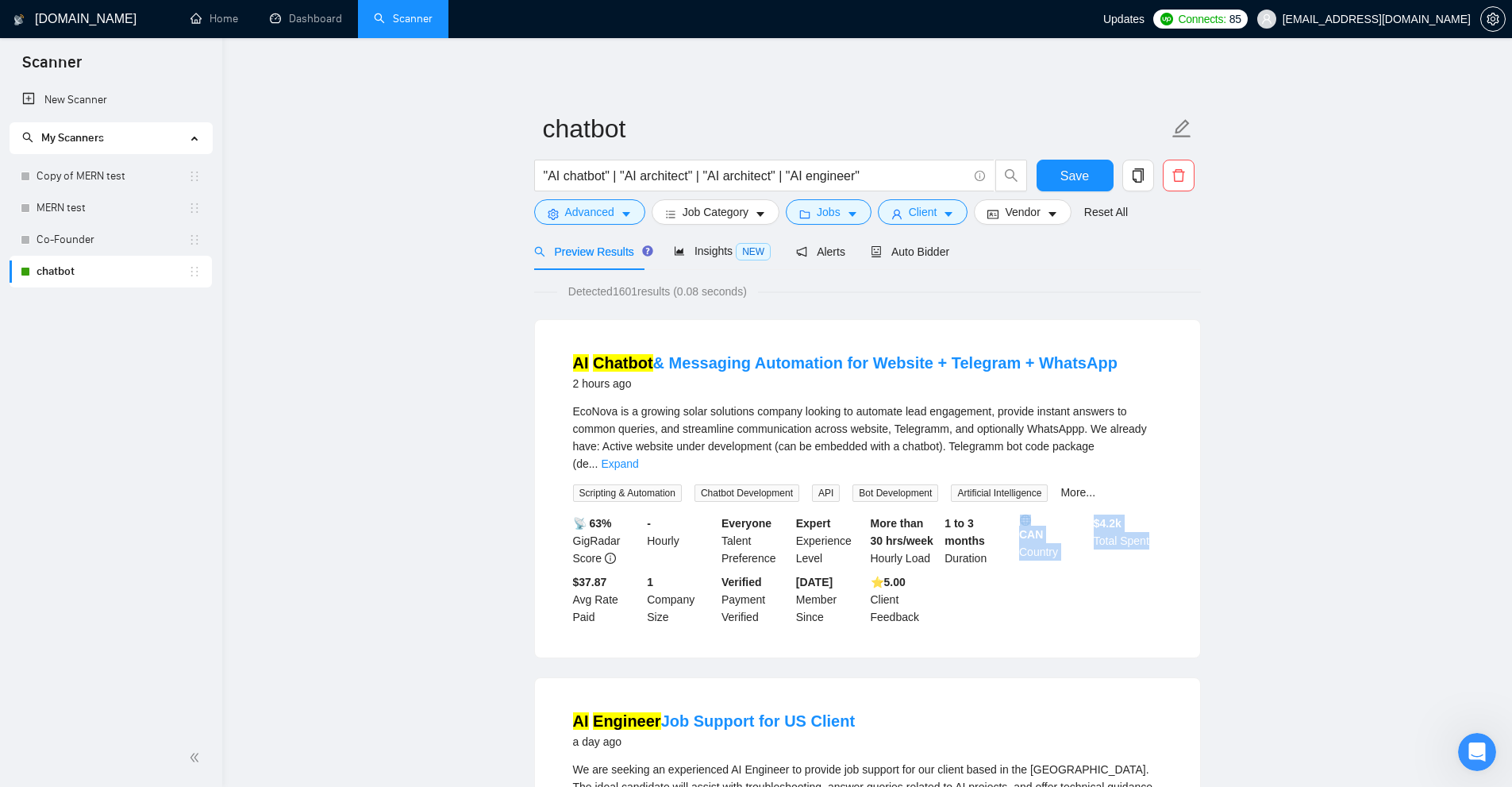
drag, startPoint x: 1094, startPoint y: 507, endPoint x: 1150, endPoint y: 535, distance: 62.6
click at [1150, 535] on div "📡 63% GigRadar Score - Hourly Everyone Talent Preference Expert Experience Leve…" at bounding box center [868, 570] width 596 height 111
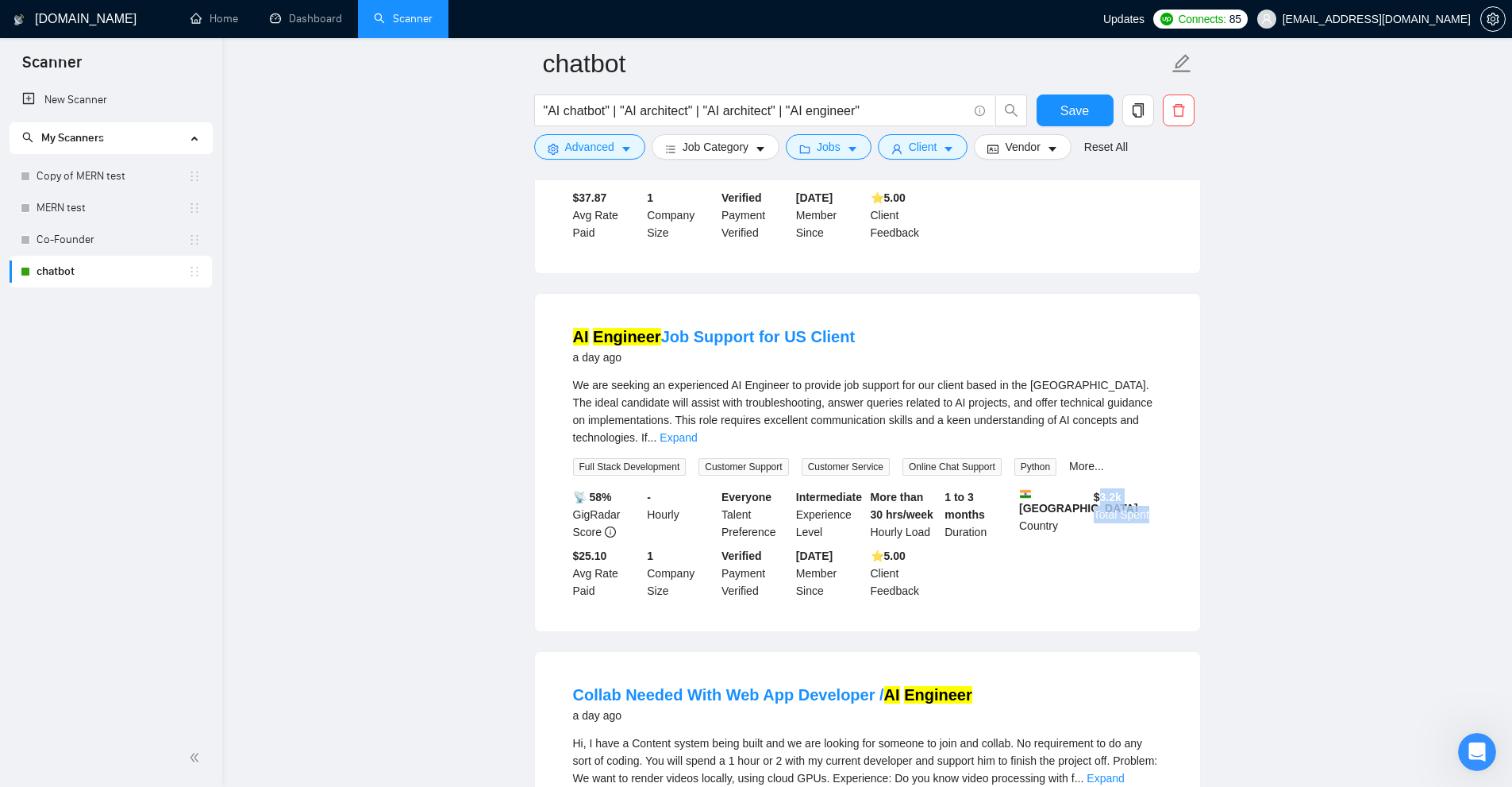
drag, startPoint x: 1151, startPoint y: 502, endPoint x: 1097, endPoint y: 468, distance: 63.8
click at [1097, 488] on div "$ 3.2k Total Spent" at bounding box center [1127, 514] width 74 height 52
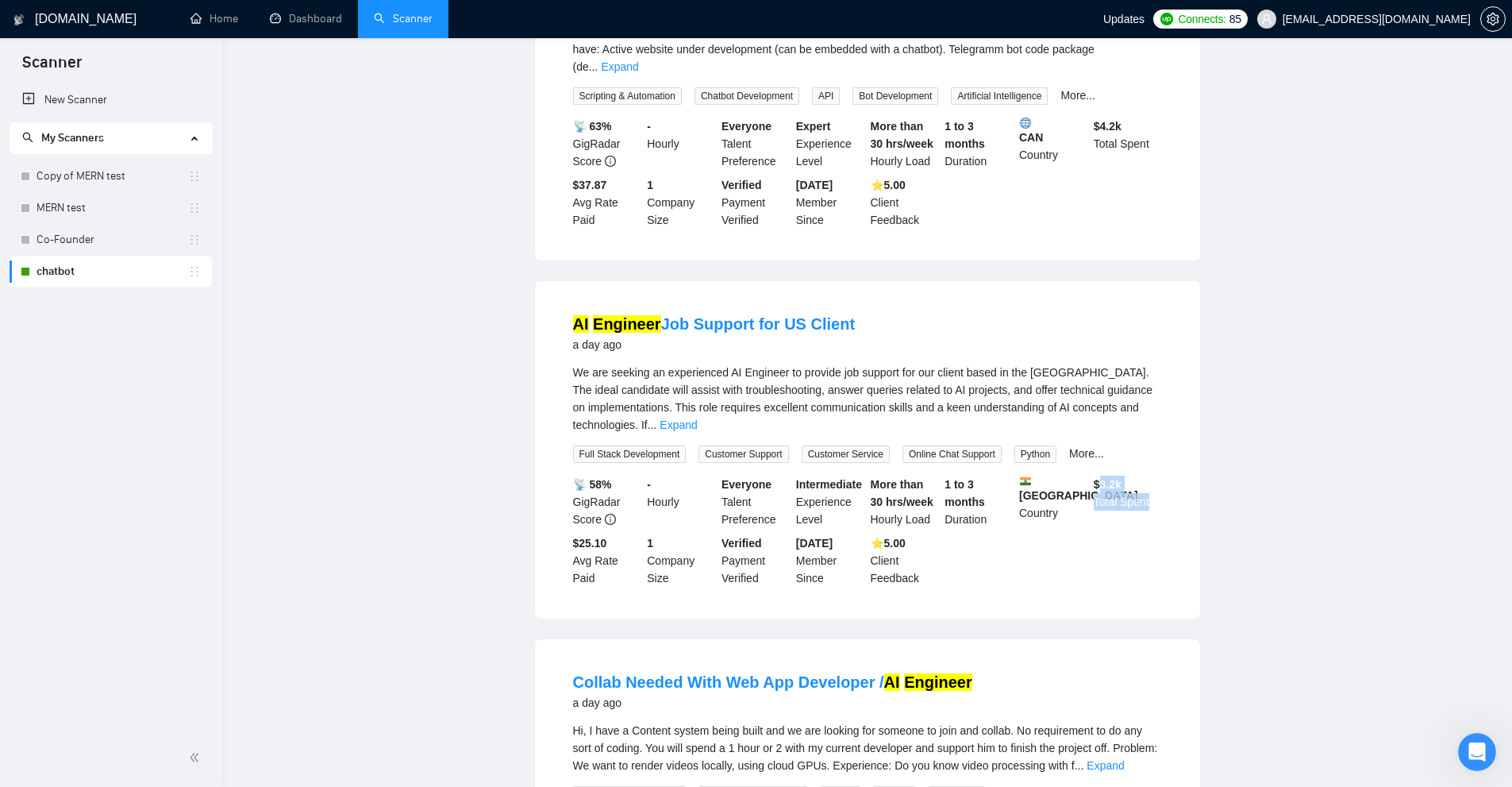
scroll to position [0, 0]
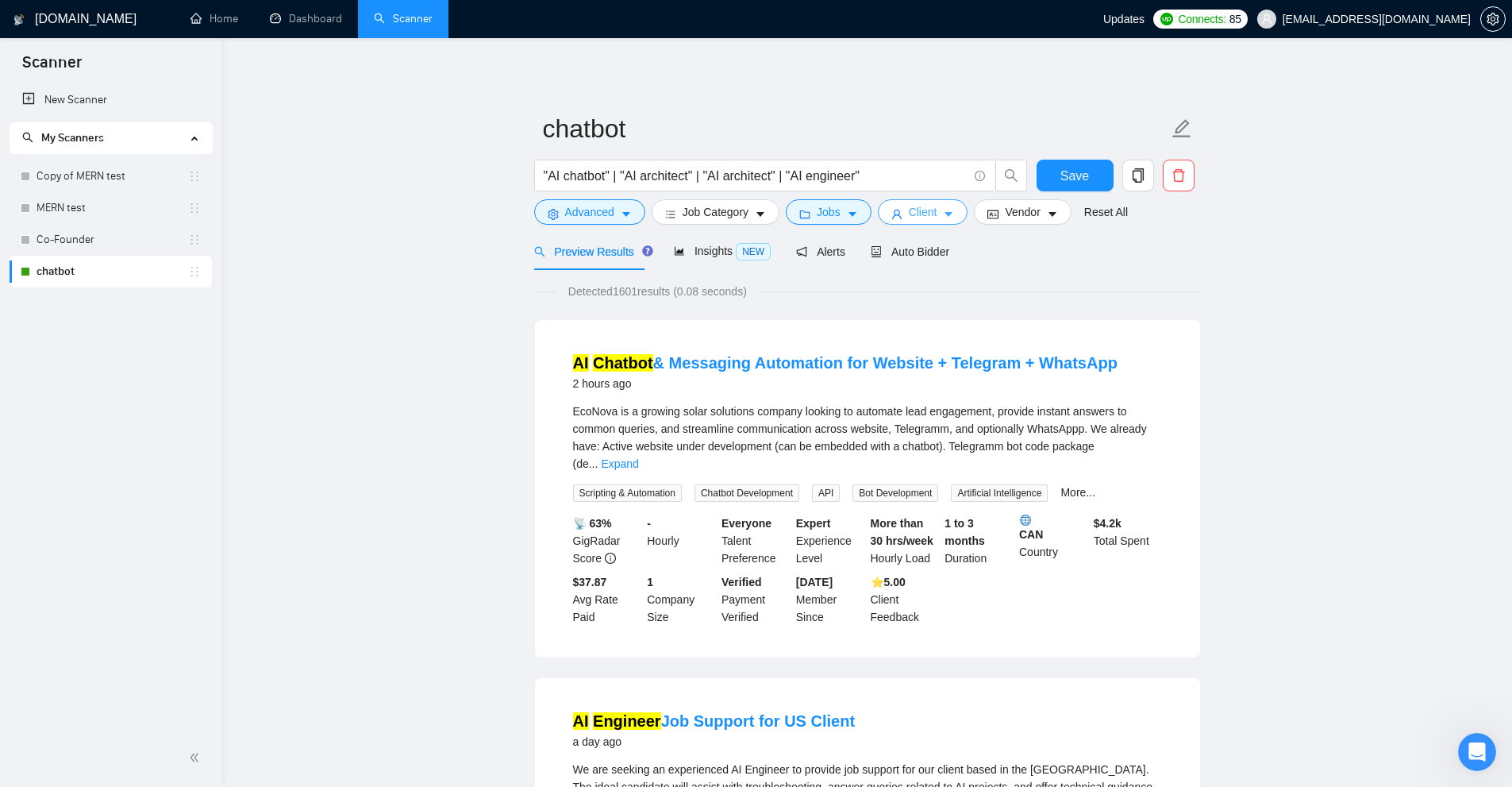
click at [944, 206] on button "Client" at bounding box center [922, 212] width 90 height 26
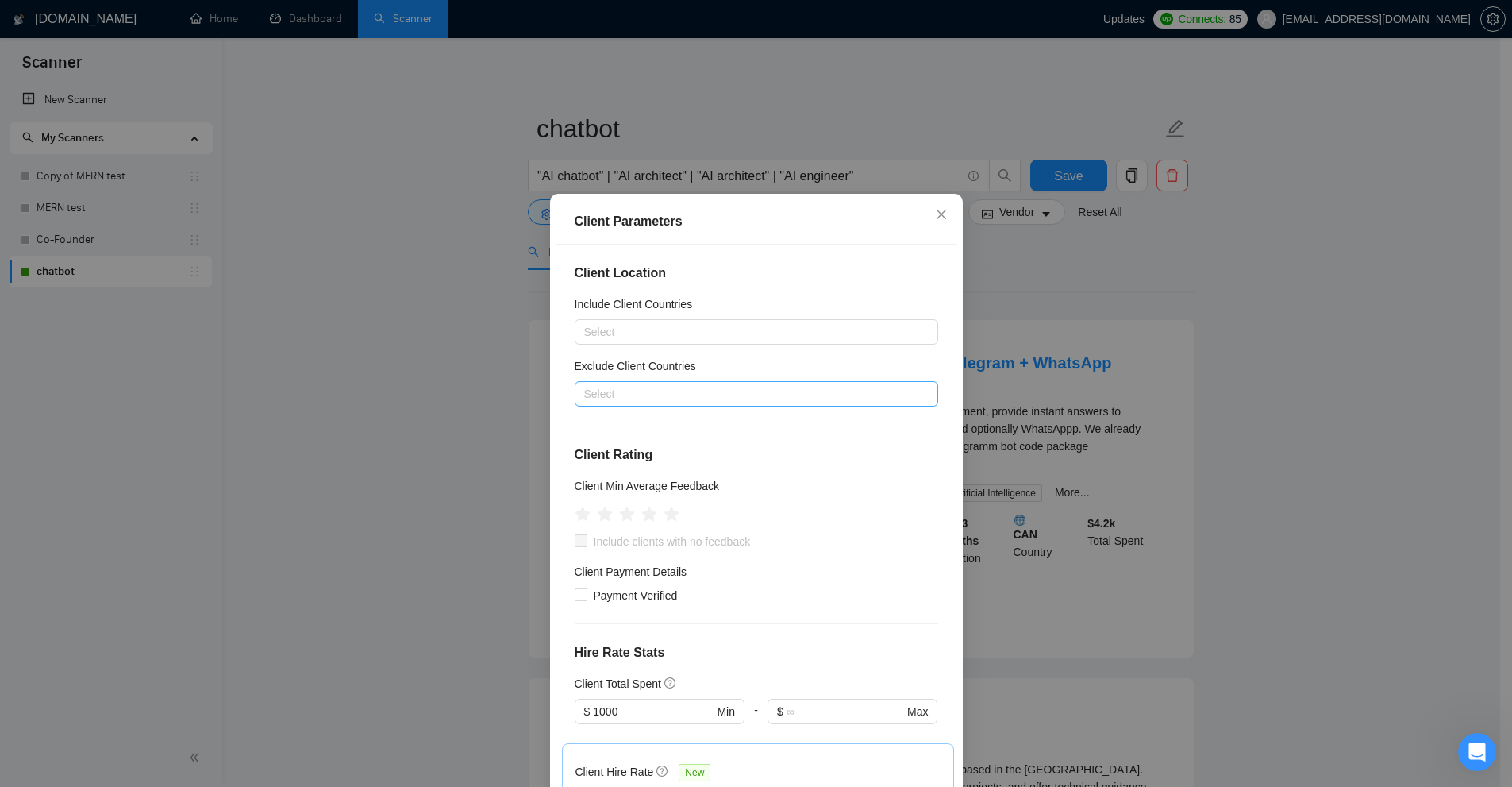
click at [623, 390] on div at bounding box center [748, 393] width 340 height 19
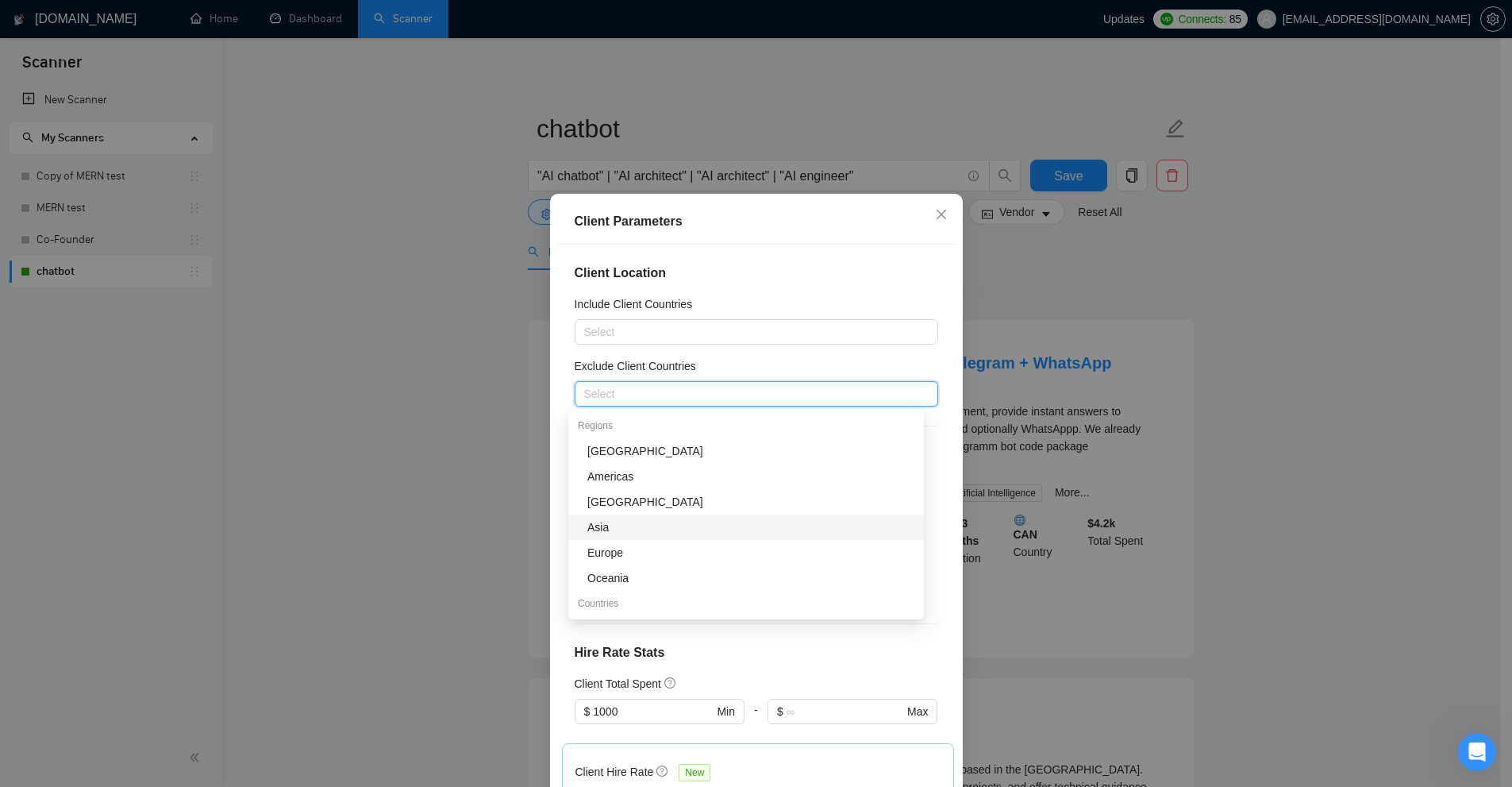
click at [624, 525] on div "Asia" at bounding box center [750, 527] width 327 height 17
click at [1362, 349] on div "Client Parameters Client Location Include Client Countries Select Exclude Clien…" at bounding box center [756, 393] width 1512 height 787
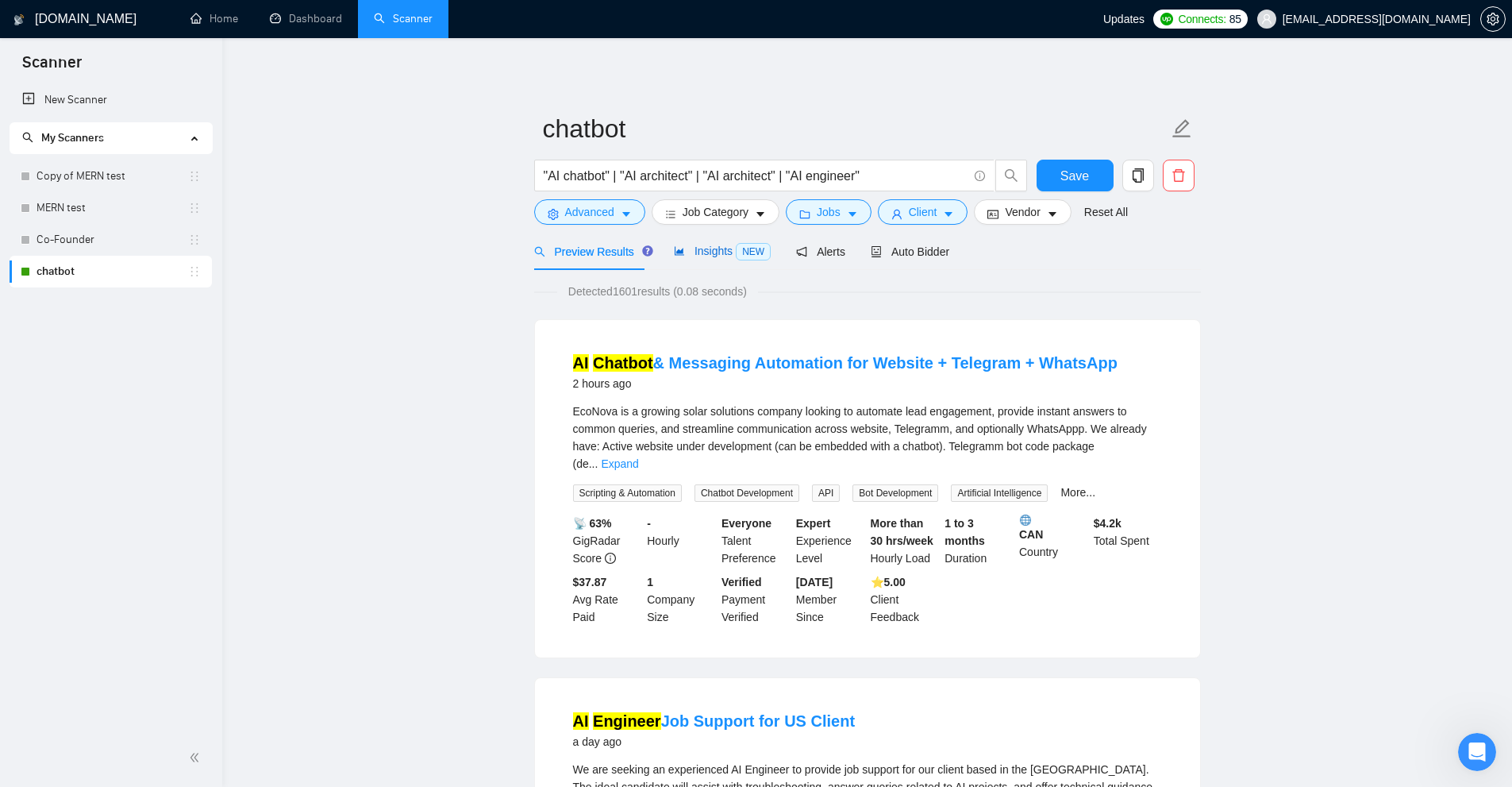
click at [725, 246] on span "Insights NEW" at bounding box center [722, 251] width 97 height 12
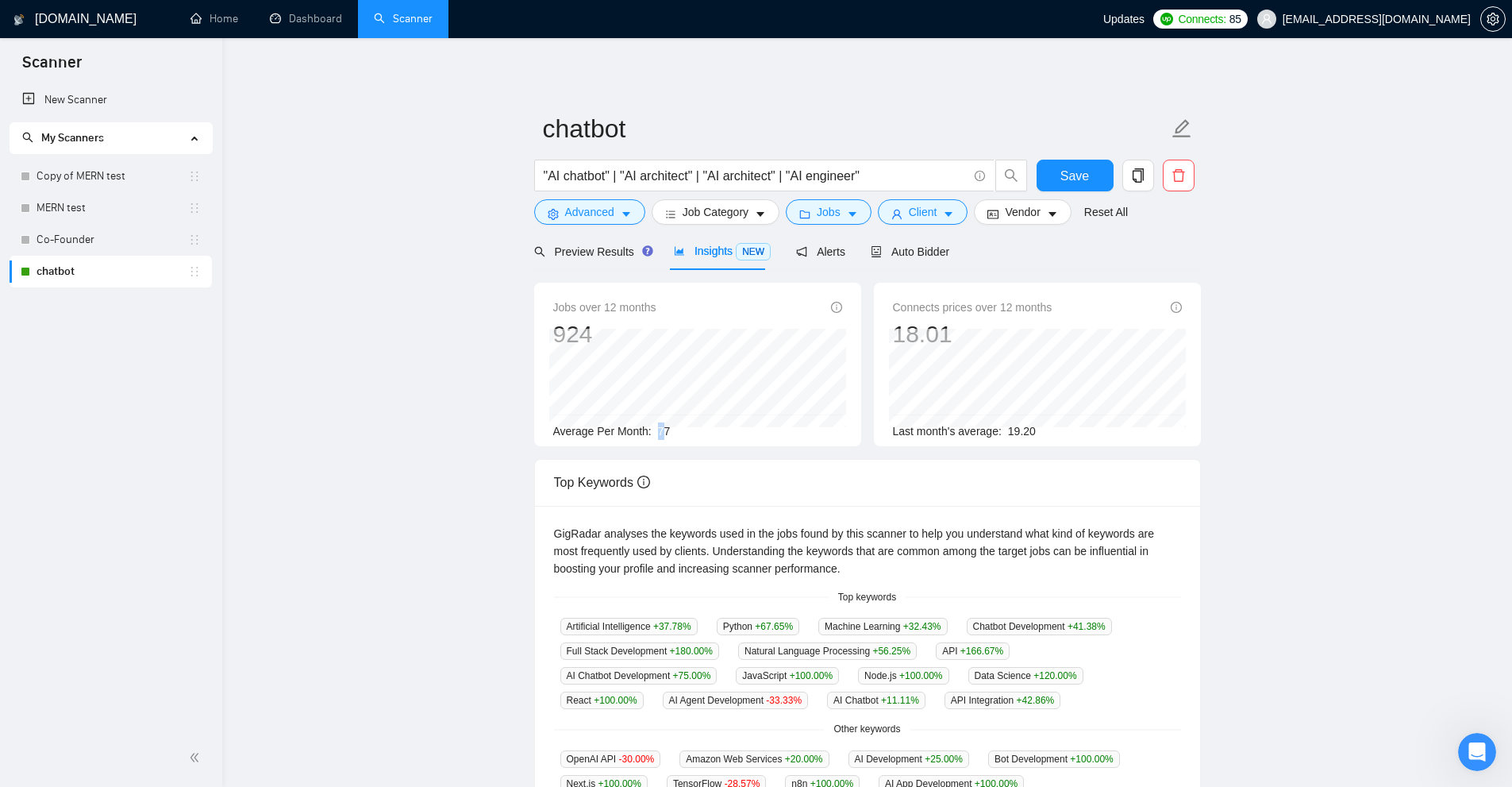
drag, startPoint x: 663, startPoint y: 430, endPoint x: 694, endPoint y: 430, distance: 31.0
click at [692, 430] on div "Average Per Month: 77" at bounding box center [697, 430] width 289 height 17
click at [593, 252] on span "Preview Results" at bounding box center [591, 251] width 114 height 12
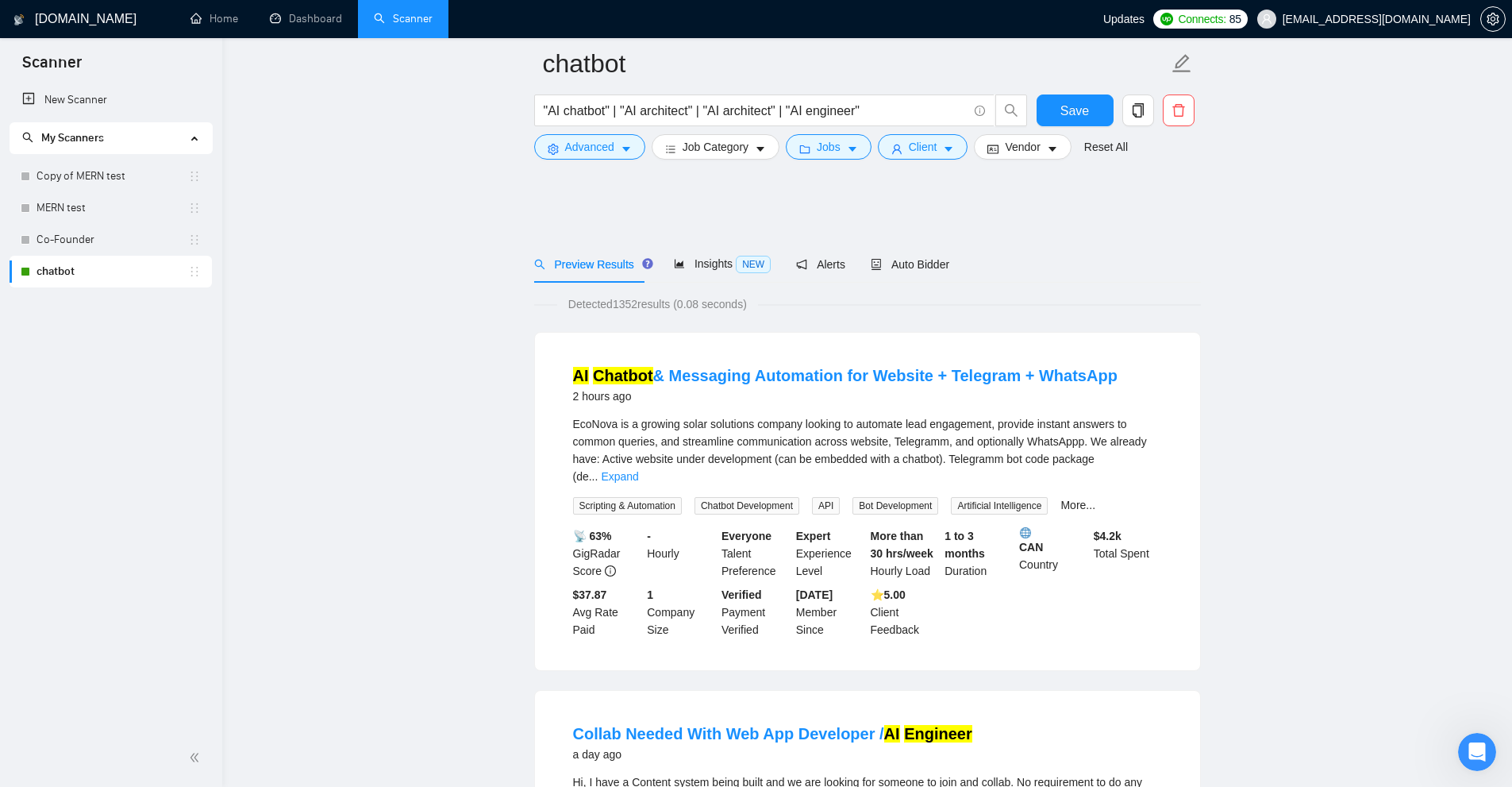
scroll to position [397, 0]
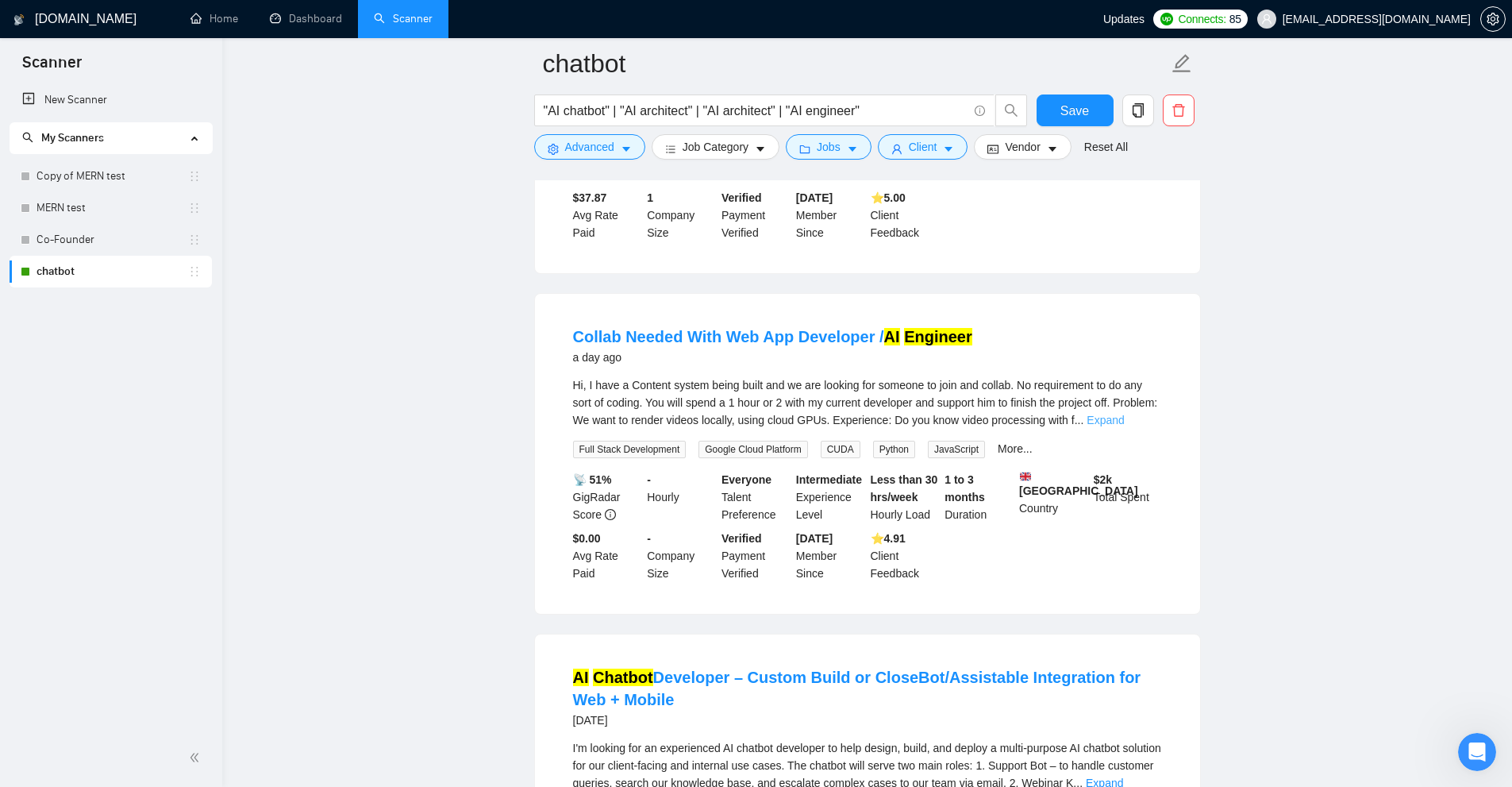
click at [1124, 414] on link "Expand" at bounding box center [1105, 420] width 37 height 12
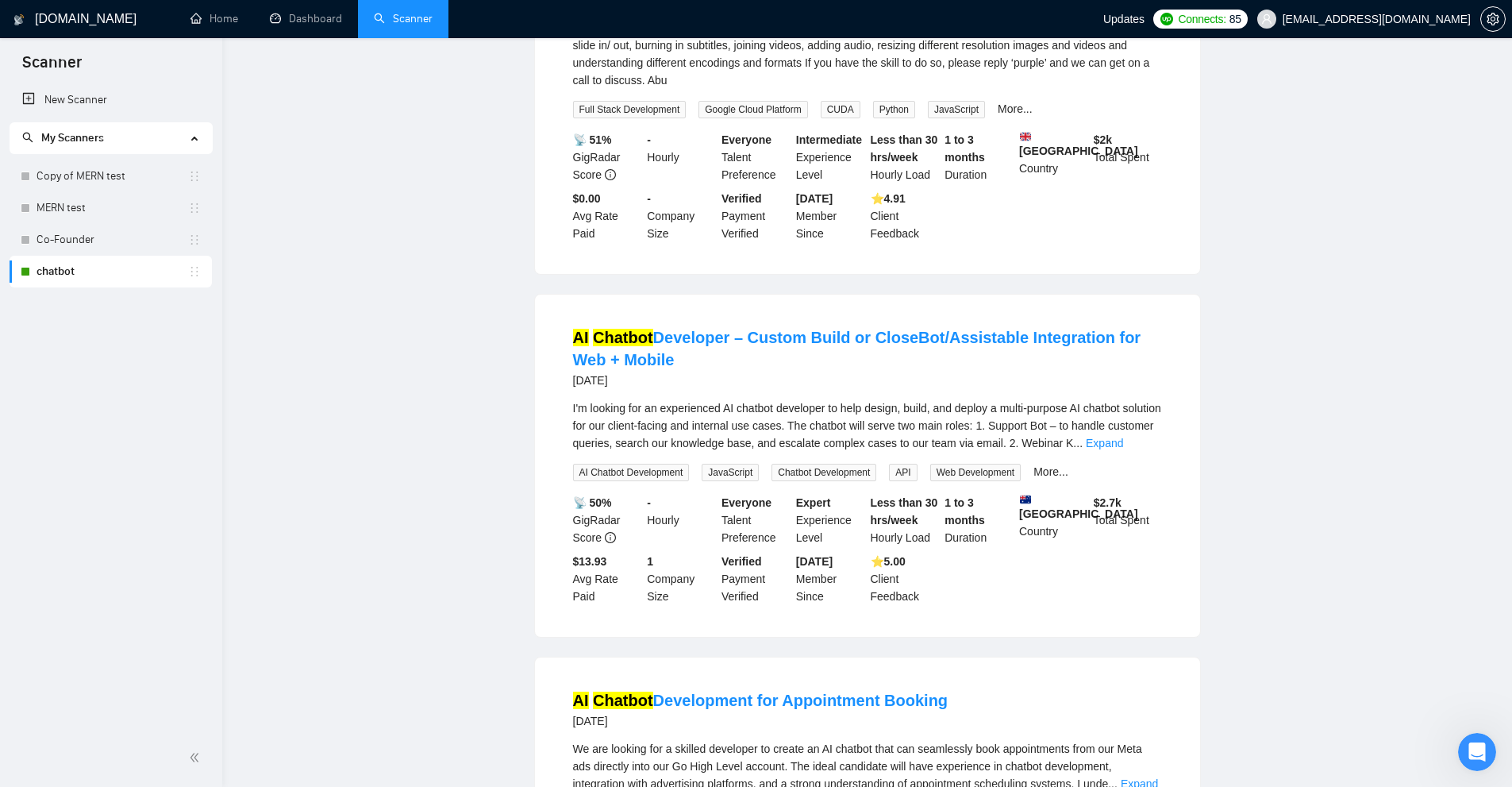
scroll to position [0, 0]
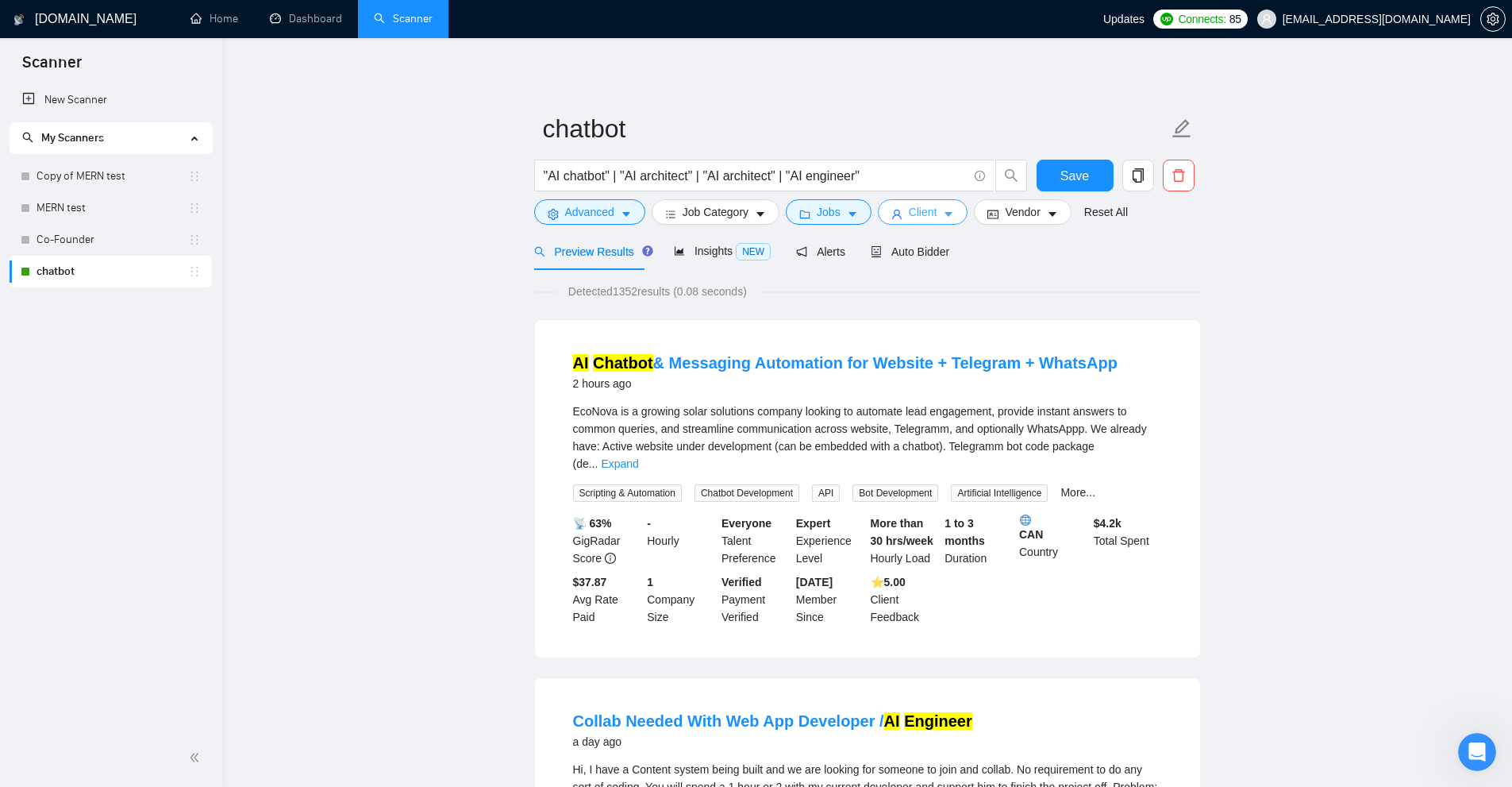
click at [947, 212] on button "Client" at bounding box center [922, 212] width 90 height 26
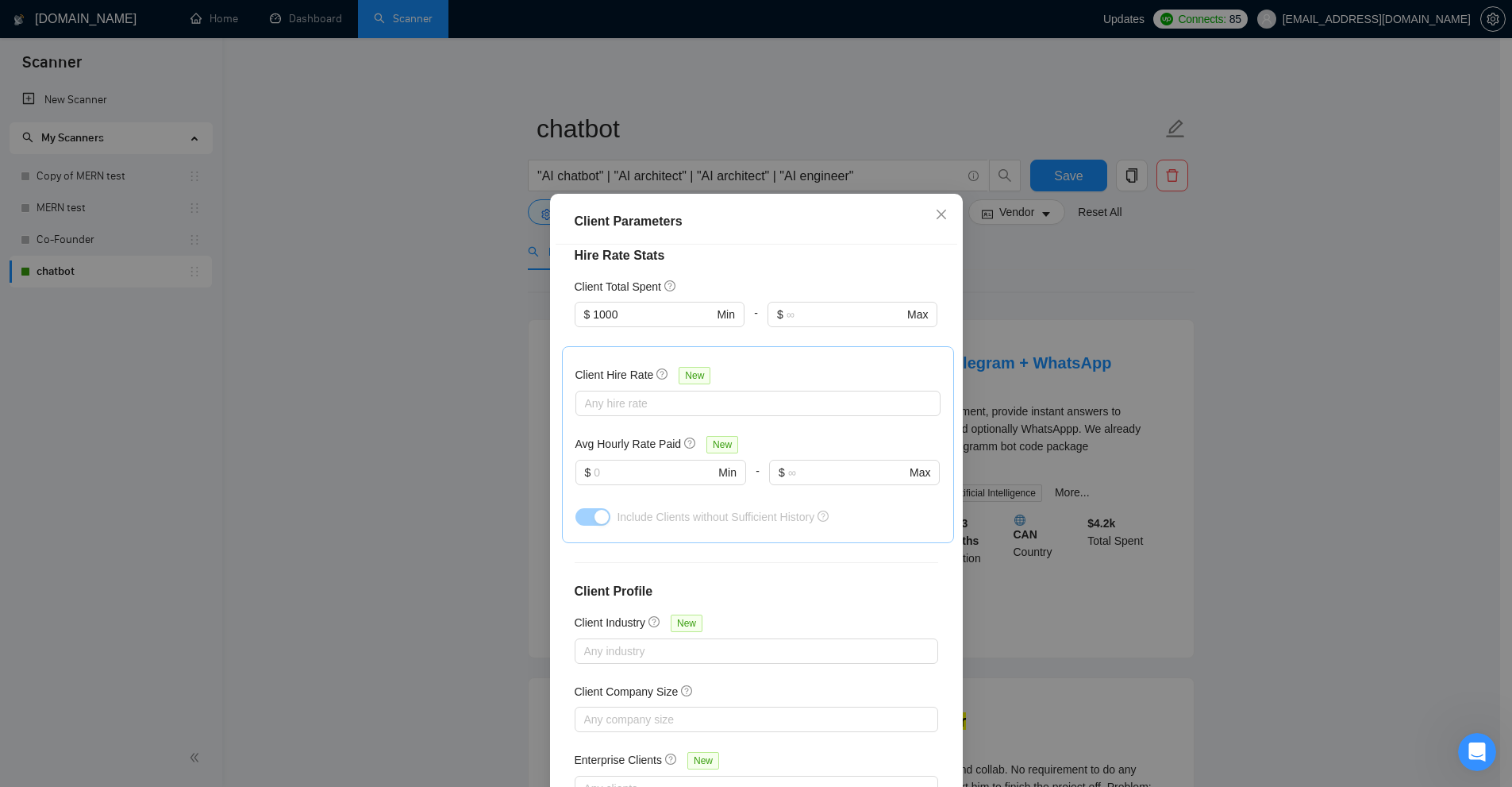
scroll to position [238, 0]
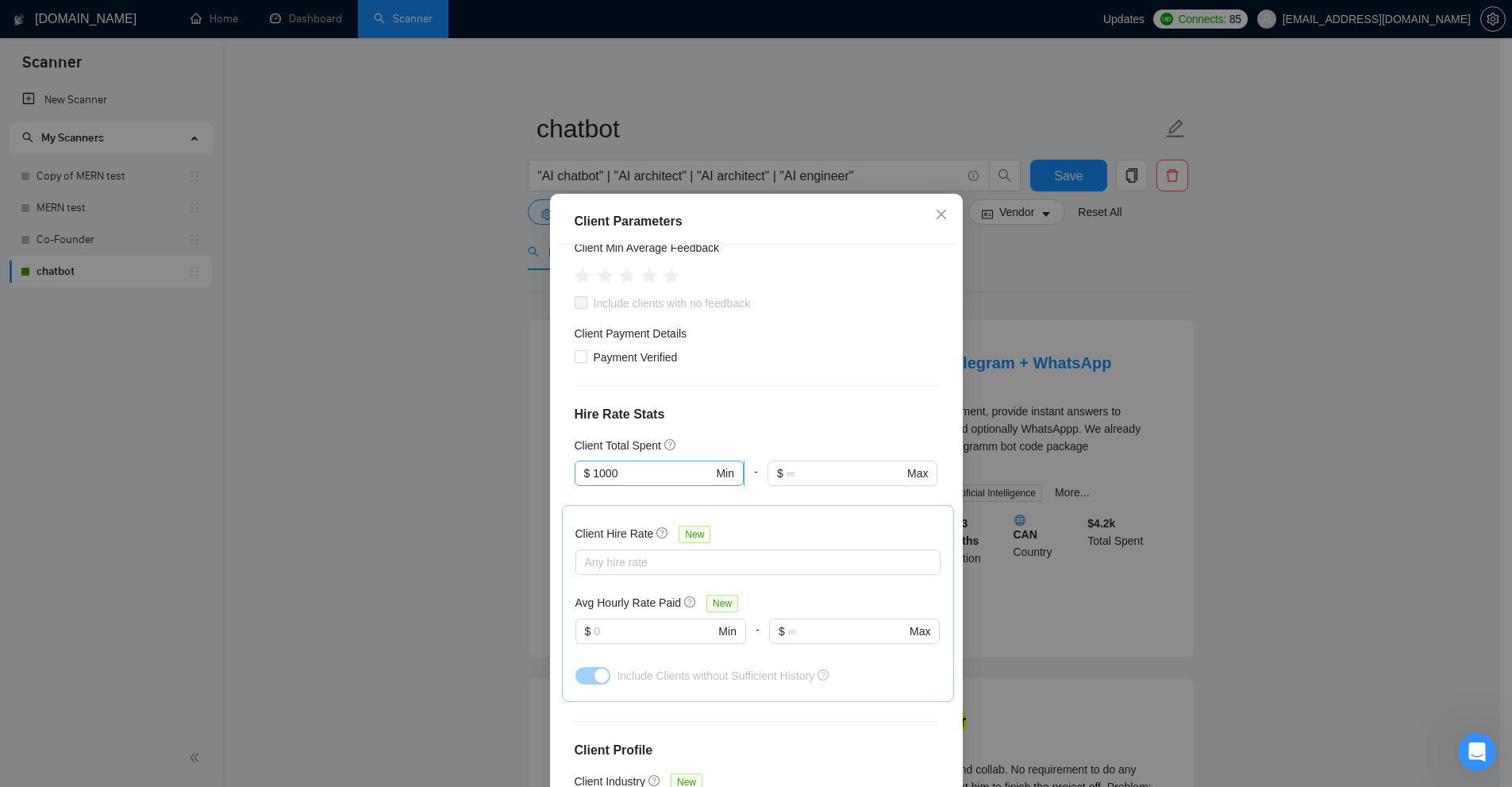
click at [637, 467] on input "1000" at bounding box center [653, 473] width 120 height 17
click at [794, 423] on h4 "Hire Rate Stats" at bounding box center [756, 414] width 363 height 19
click at [633, 466] on input "text" at bounding box center [653, 473] width 120 height 17
click at [774, 420] on h4 "Hire Rate Stats" at bounding box center [756, 414] width 363 height 19
drag, startPoint x: 569, startPoint y: 441, endPoint x: 679, endPoint y: 438, distance: 110.0
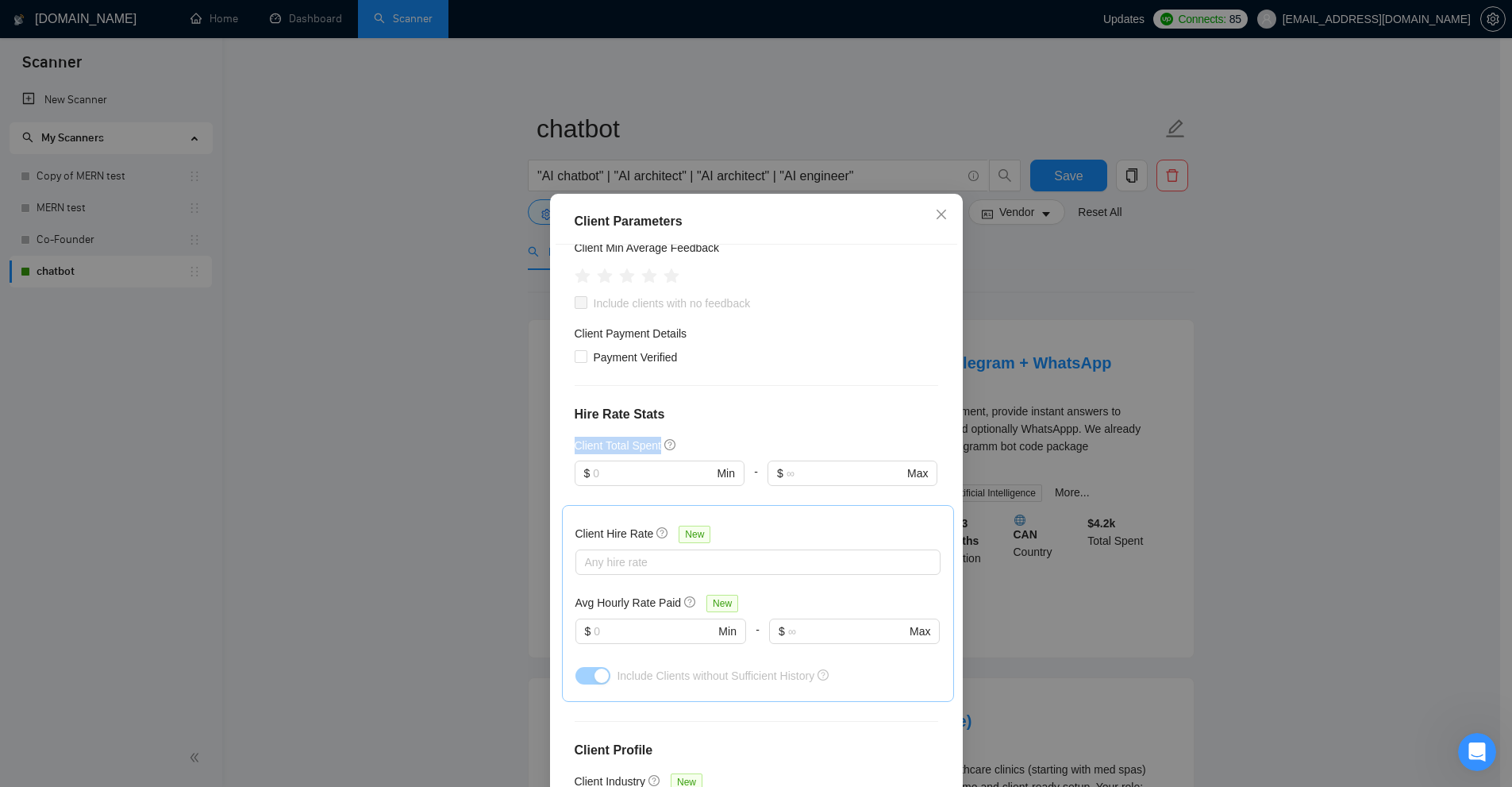
click at [679, 438] on div "Client Location Include Client Countries Select Exclude Client Countries Asia C…" at bounding box center [757, 521] width 402 height 551
click at [801, 413] on h4 "Hire Rate Stats" at bounding box center [756, 414] width 363 height 19
drag, startPoint x: 1068, startPoint y: 254, endPoint x: 886, endPoint y: 213, distance: 186.6
click at [1055, 252] on div "Client Parameters Client Location Include Client Countries Select Exclude Clien…" at bounding box center [756, 393] width 1512 height 787
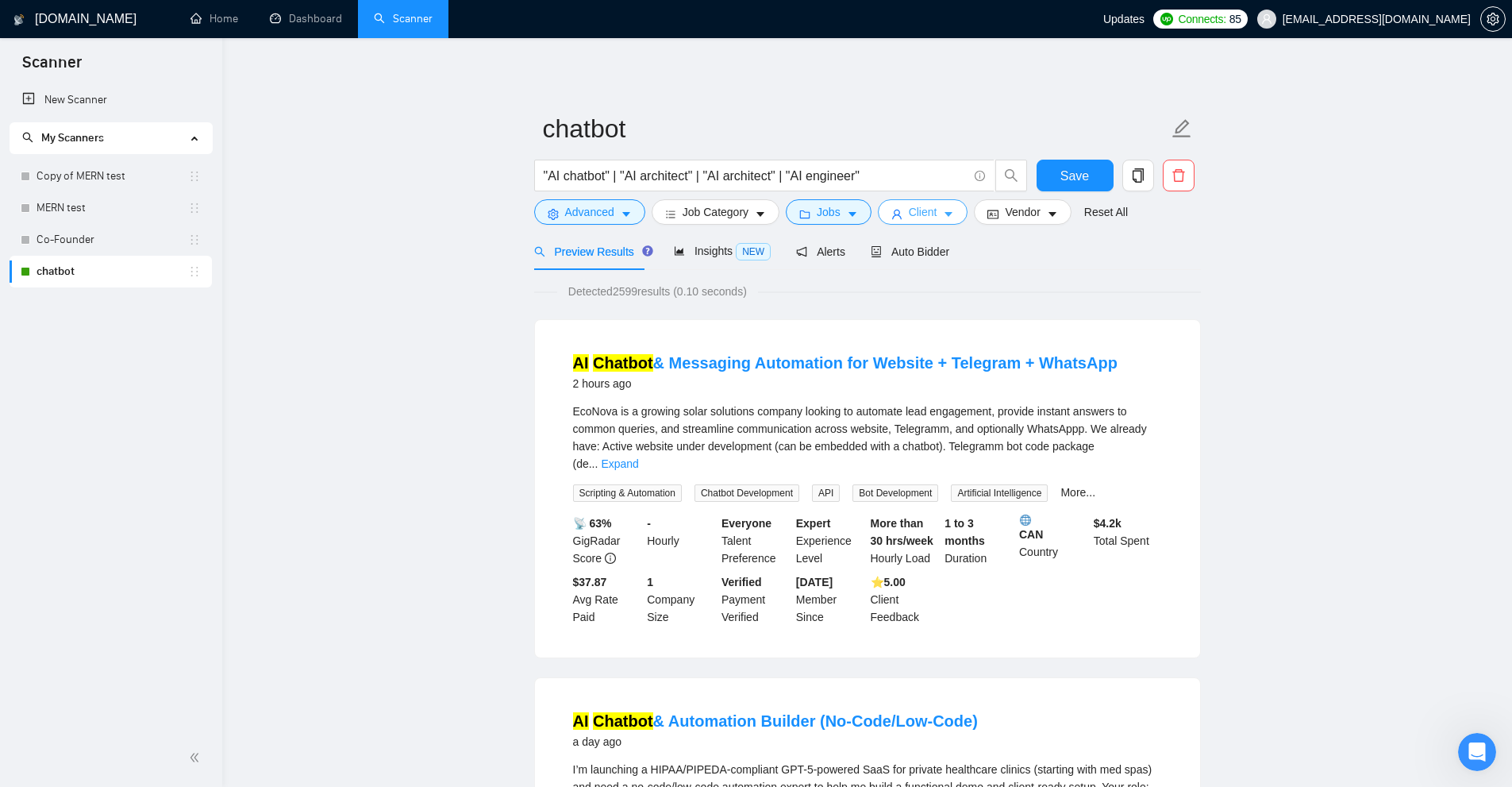
click at [902, 213] on button "Client" at bounding box center [922, 212] width 90 height 26
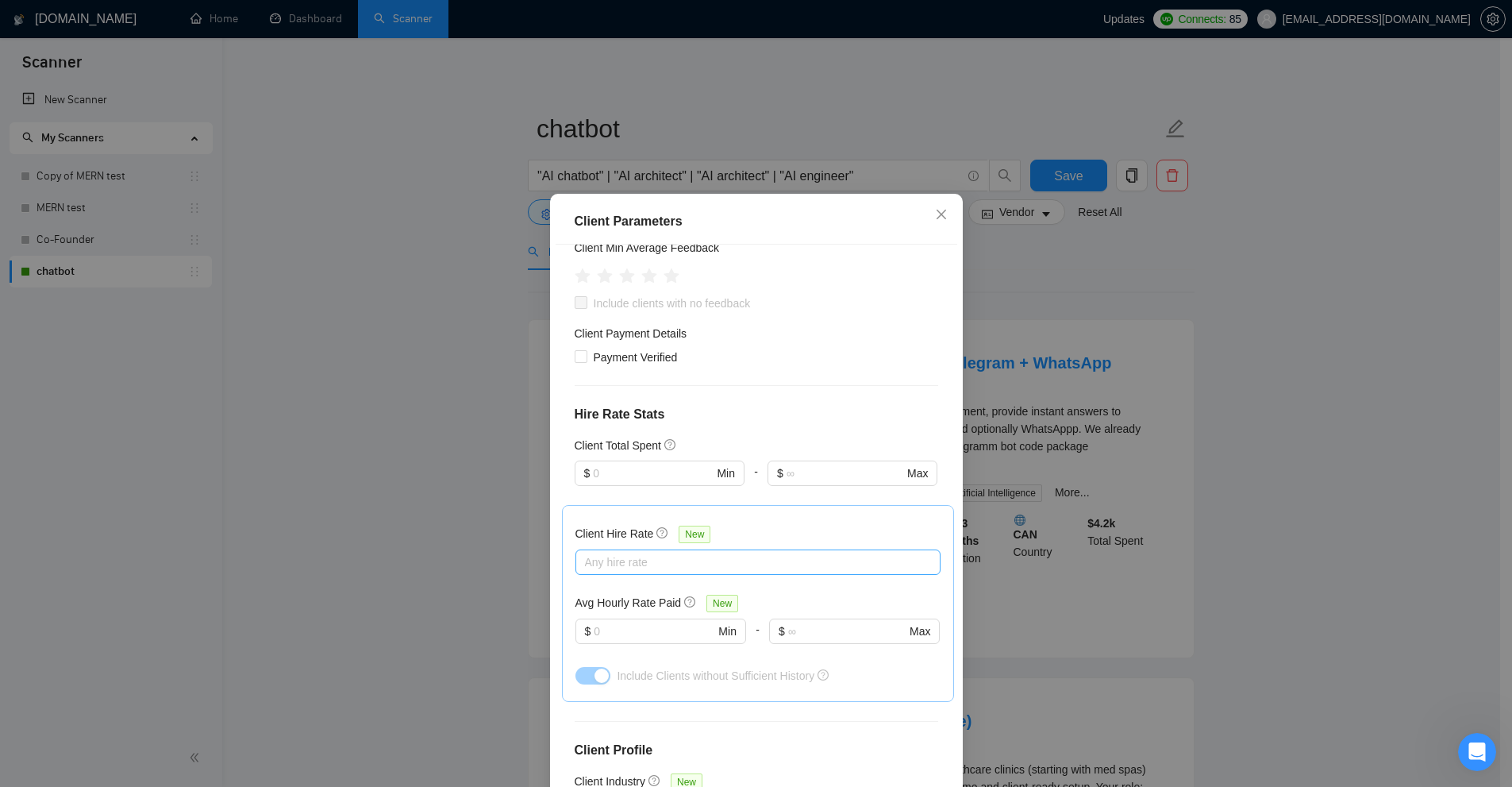
click at [701, 561] on div at bounding box center [749, 562] width 342 height 19
click at [625, 624] on span "Mid Rates" at bounding box center [623, 617] width 50 height 12
click at [590, 622] on input "Mid Rates" at bounding box center [583, 617] width 11 height 11
checkbox input "true"
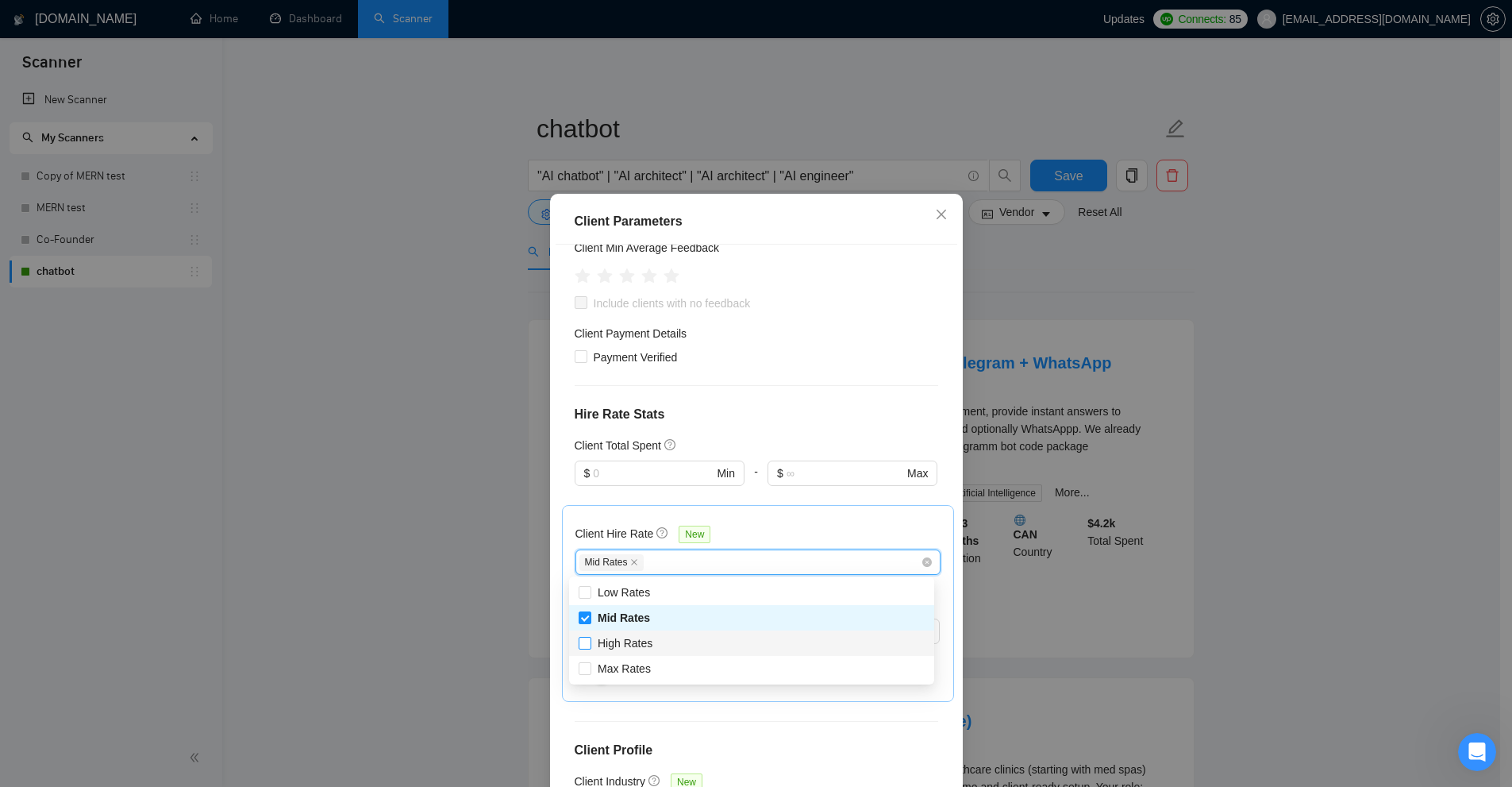
click at [617, 645] on span "High Rates" at bounding box center [625, 643] width 55 height 12
click at [590, 645] on input "High Rates" at bounding box center [583, 642] width 11 height 11
checkbox input "true"
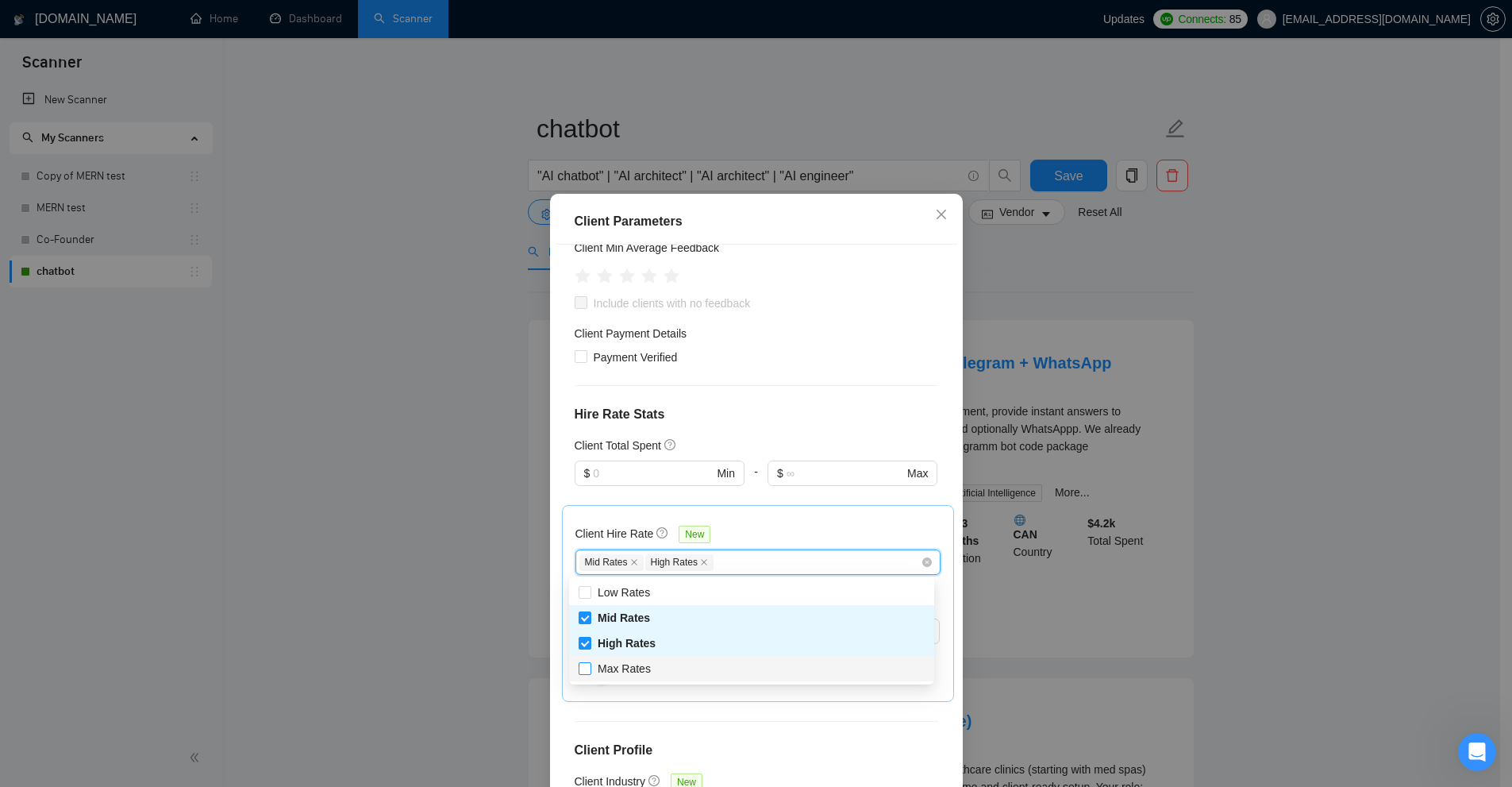
click at [609, 664] on span "Max Rates" at bounding box center [624, 668] width 53 height 12
click at [590, 664] on input "Max Rates" at bounding box center [583, 667] width 11 height 11
click at [774, 530] on div "Client Hire Rate New" at bounding box center [758, 537] width 365 height 25
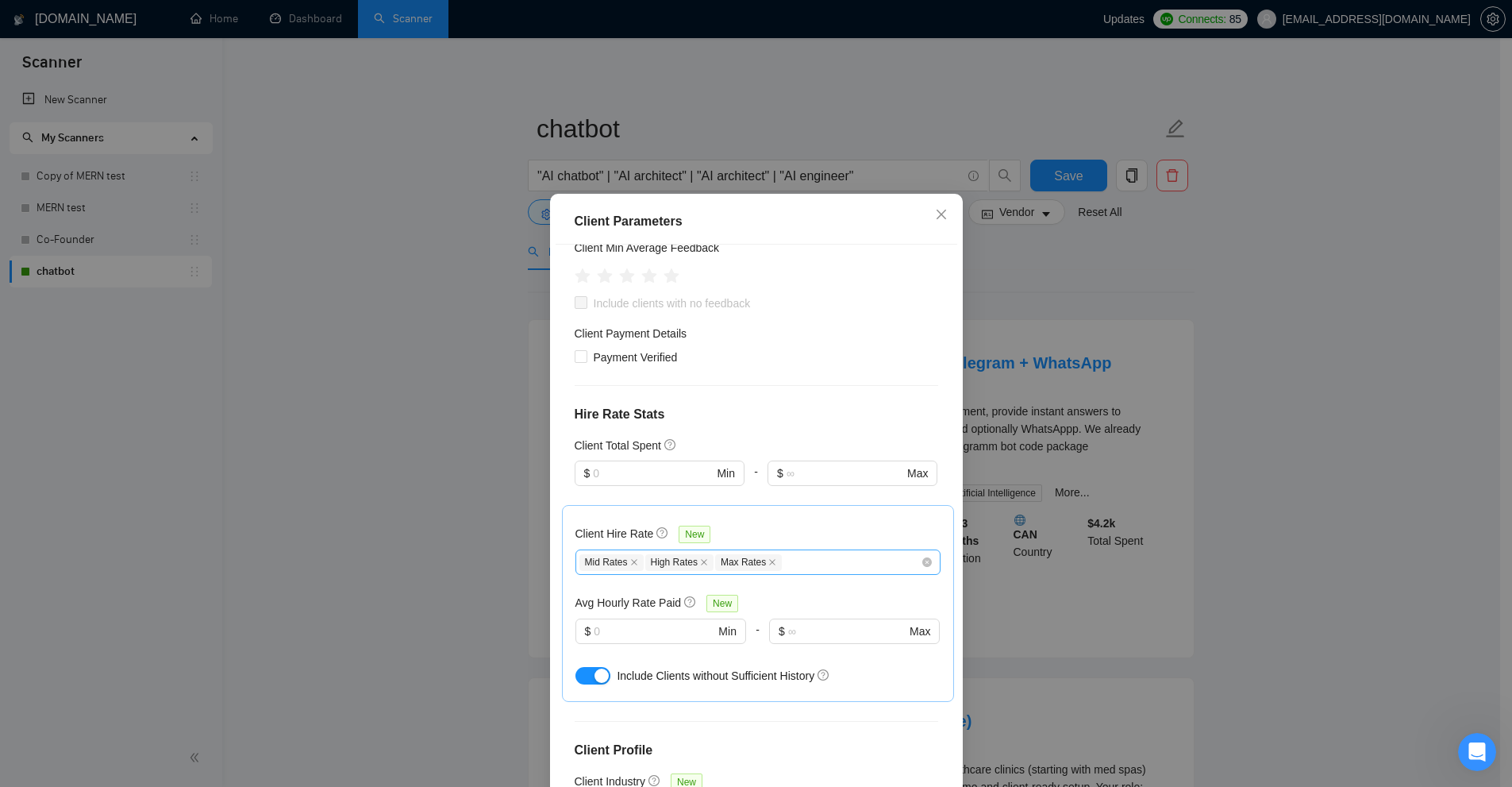
click at [821, 559] on div "Mid Rates High Rates Max Rates" at bounding box center [749, 562] width 342 height 19
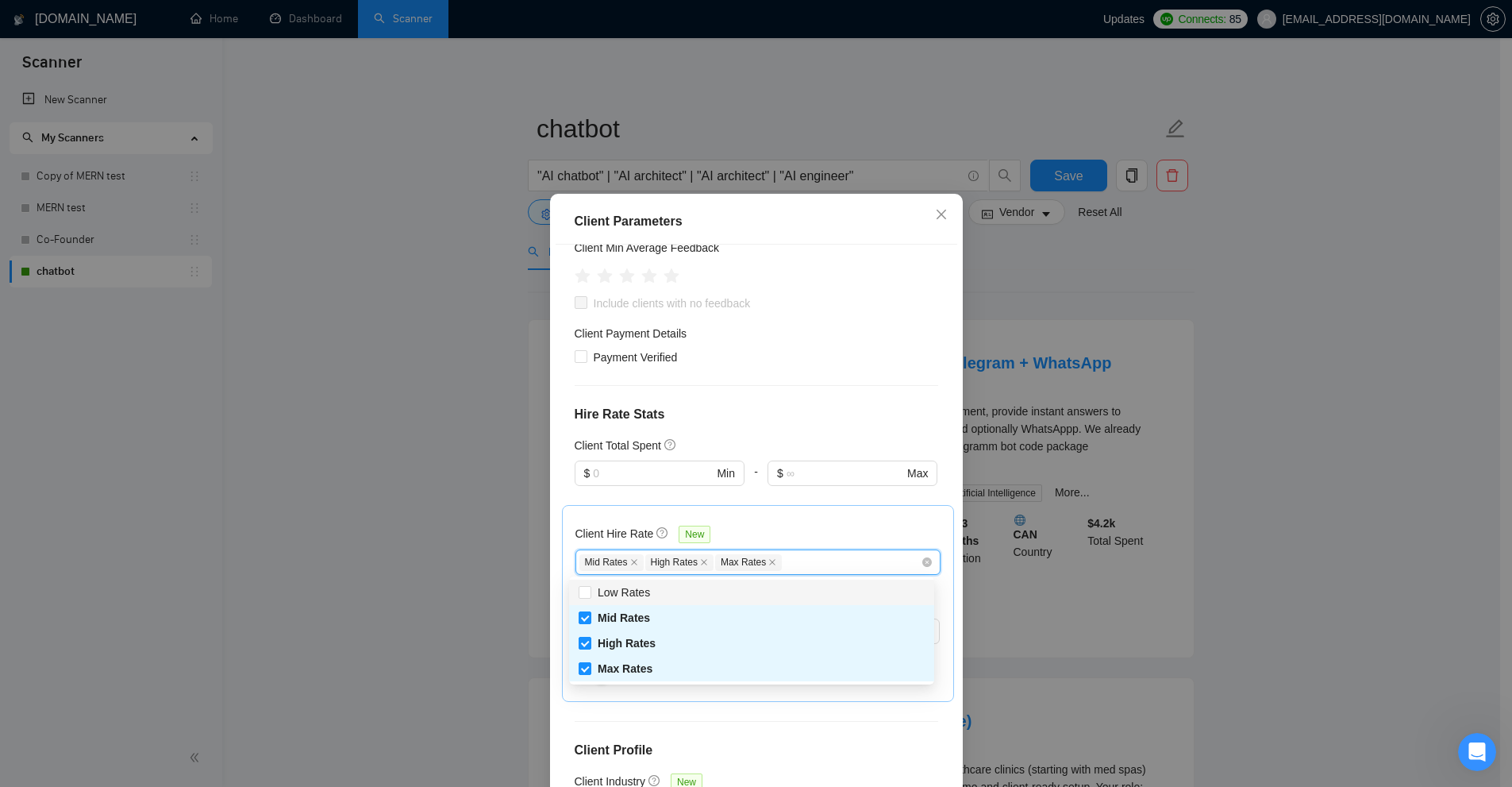
click at [796, 525] on div "Client Hire Rate New" at bounding box center [758, 537] width 365 height 25
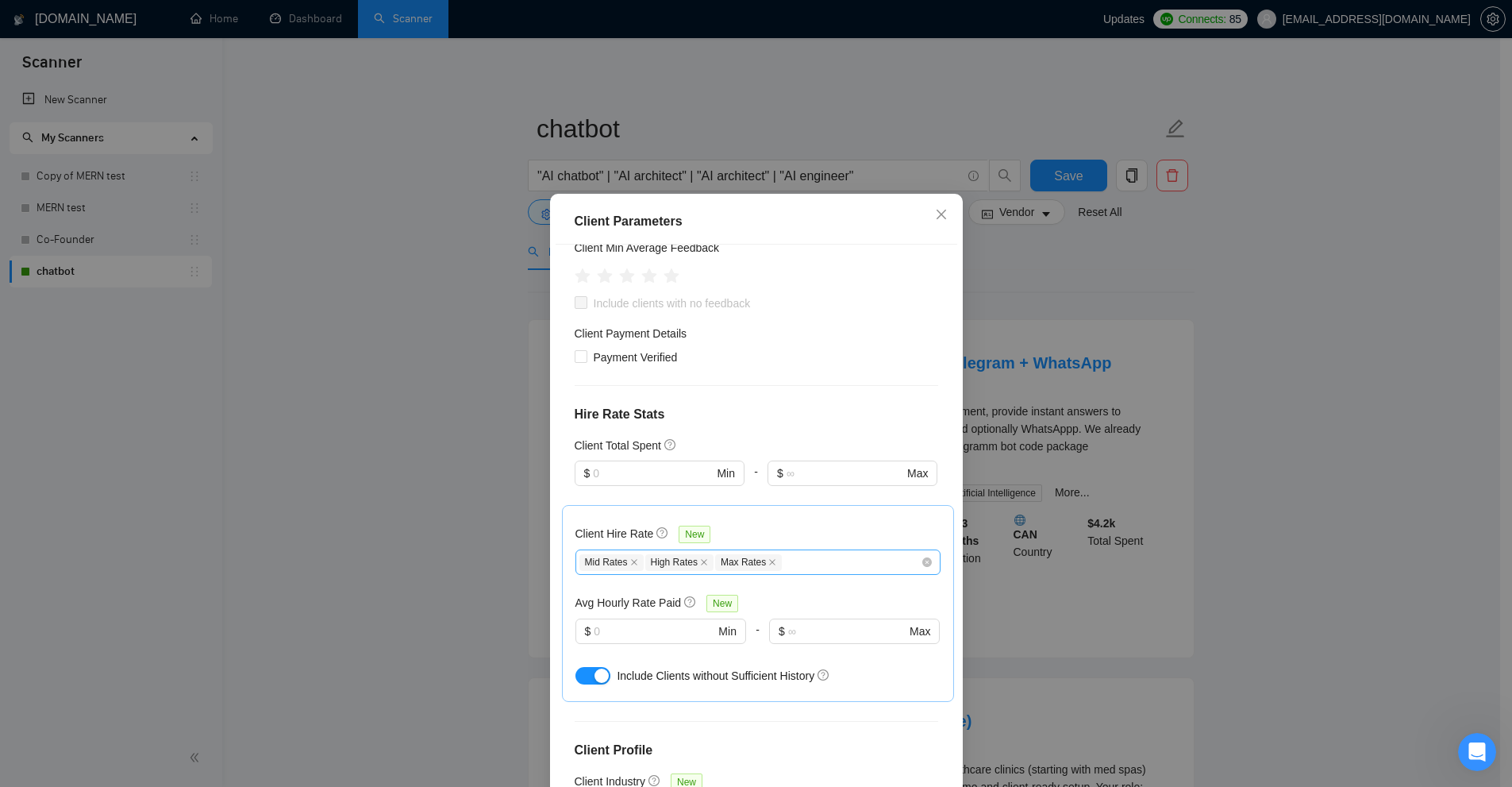
click at [790, 558] on div "Mid Rates High Rates Max Rates" at bounding box center [749, 562] width 342 height 19
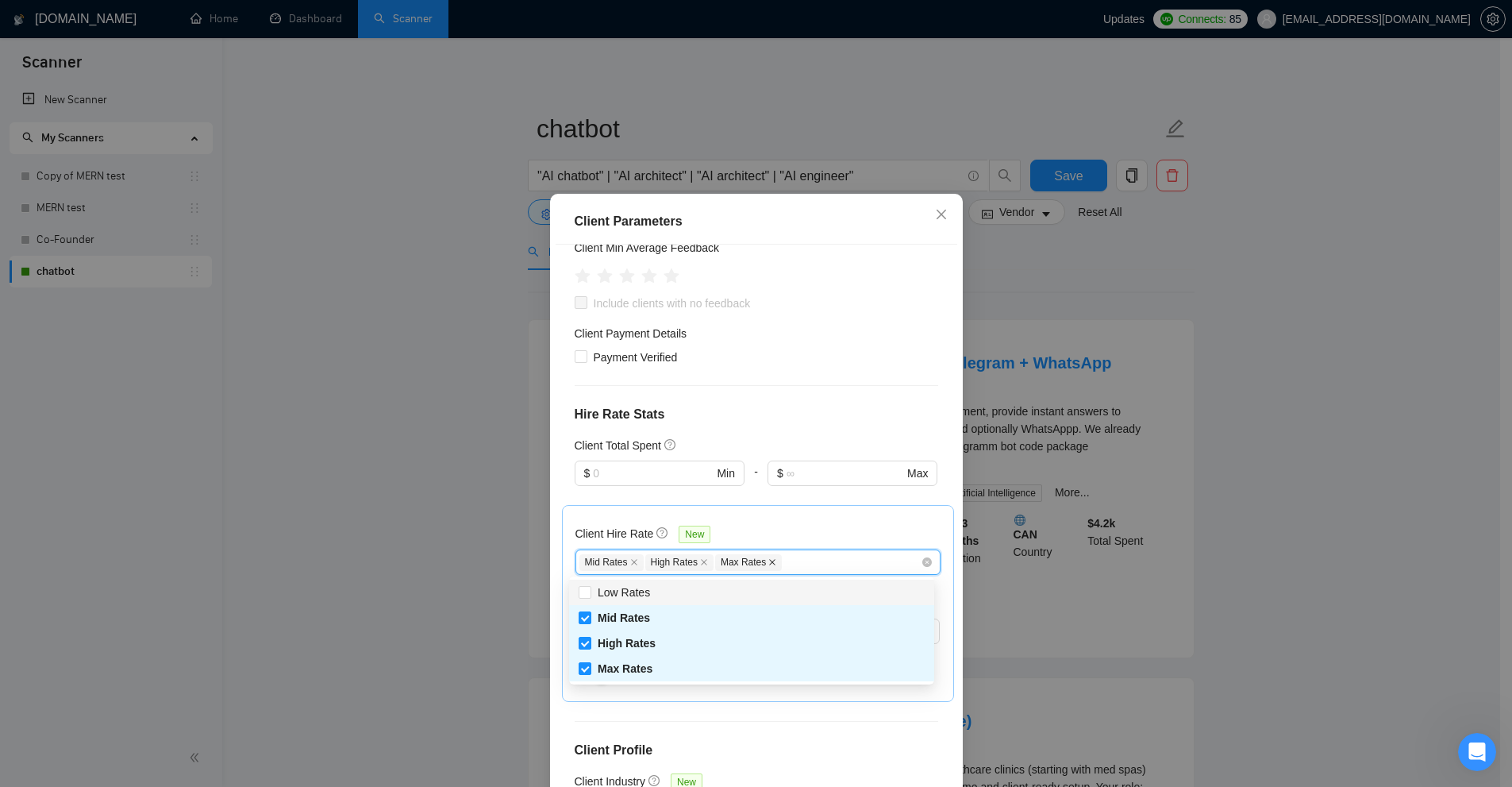
click at [769, 561] on icon "close" at bounding box center [773, 563] width 7 height 7
checkbox input "false"
click at [700, 564] on icon "close" at bounding box center [704, 563] width 8 height 8
checkbox input "false"
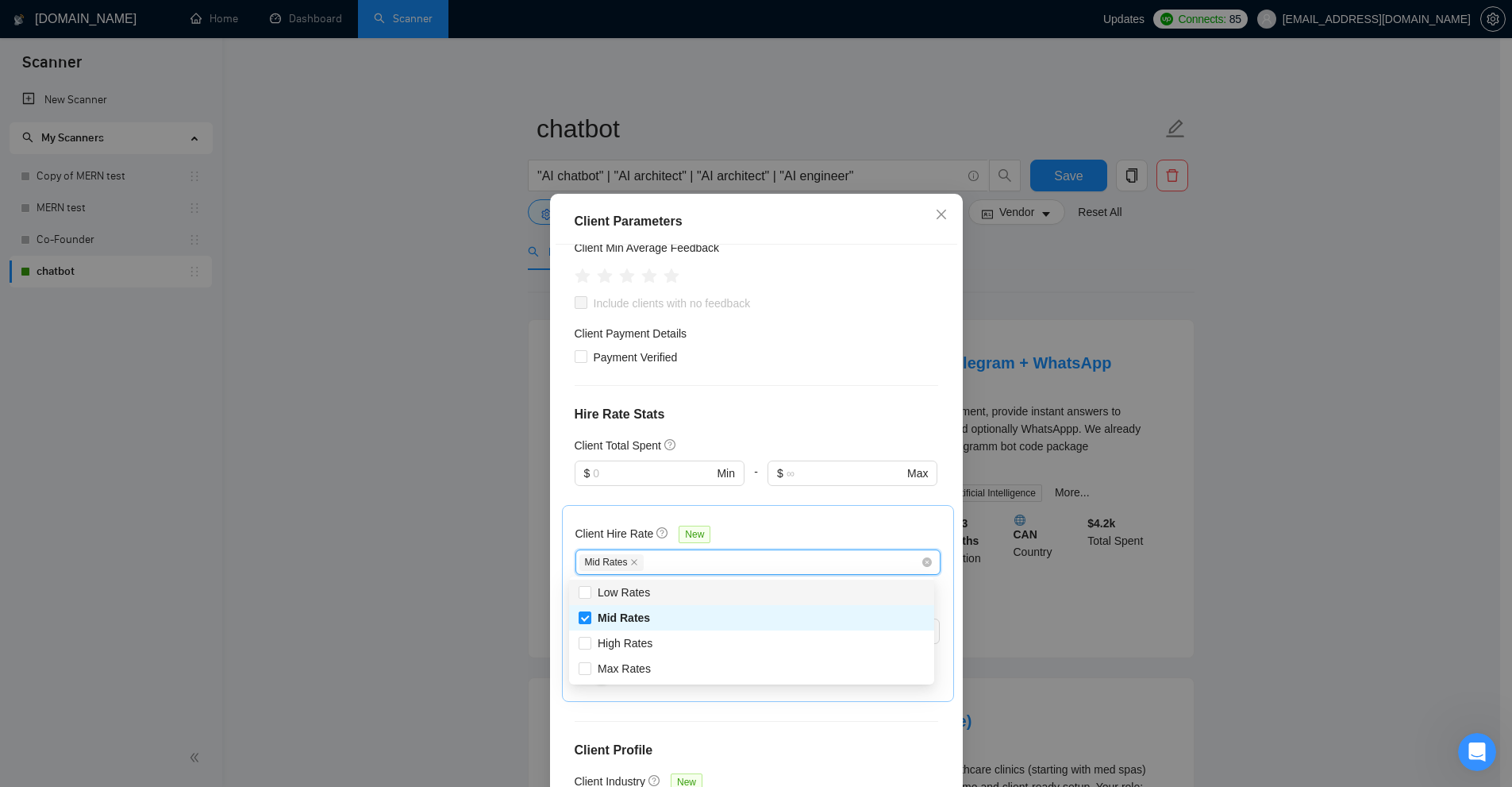
click at [636, 561] on span "Mid Rates" at bounding box center [611, 563] width 65 height 17
click at [631, 562] on span "Mid Rates" at bounding box center [611, 563] width 65 height 17
click at [617, 563] on span "Mid Rates" at bounding box center [611, 563] width 65 height 17
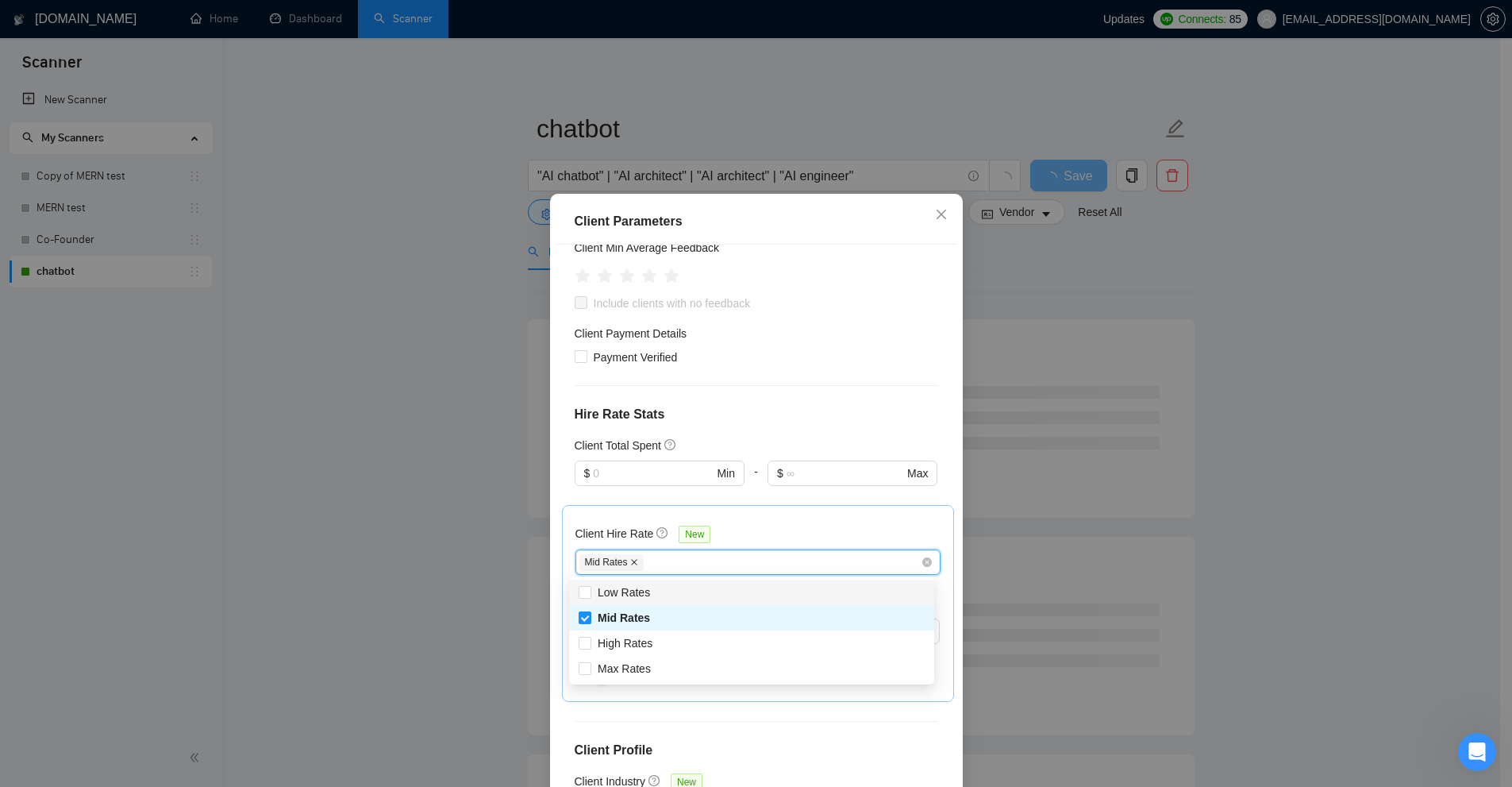
click at [630, 560] on icon "close" at bounding box center [634, 563] width 8 height 8
checkbox input "false"
click at [593, 535] on h5 "Client Hire Rate" at bounding box center [615, 533] width 79 height 17
click at [588, 553] on input "Client Hire Rate New" at bounding box center [586, 562] width 3 height 19
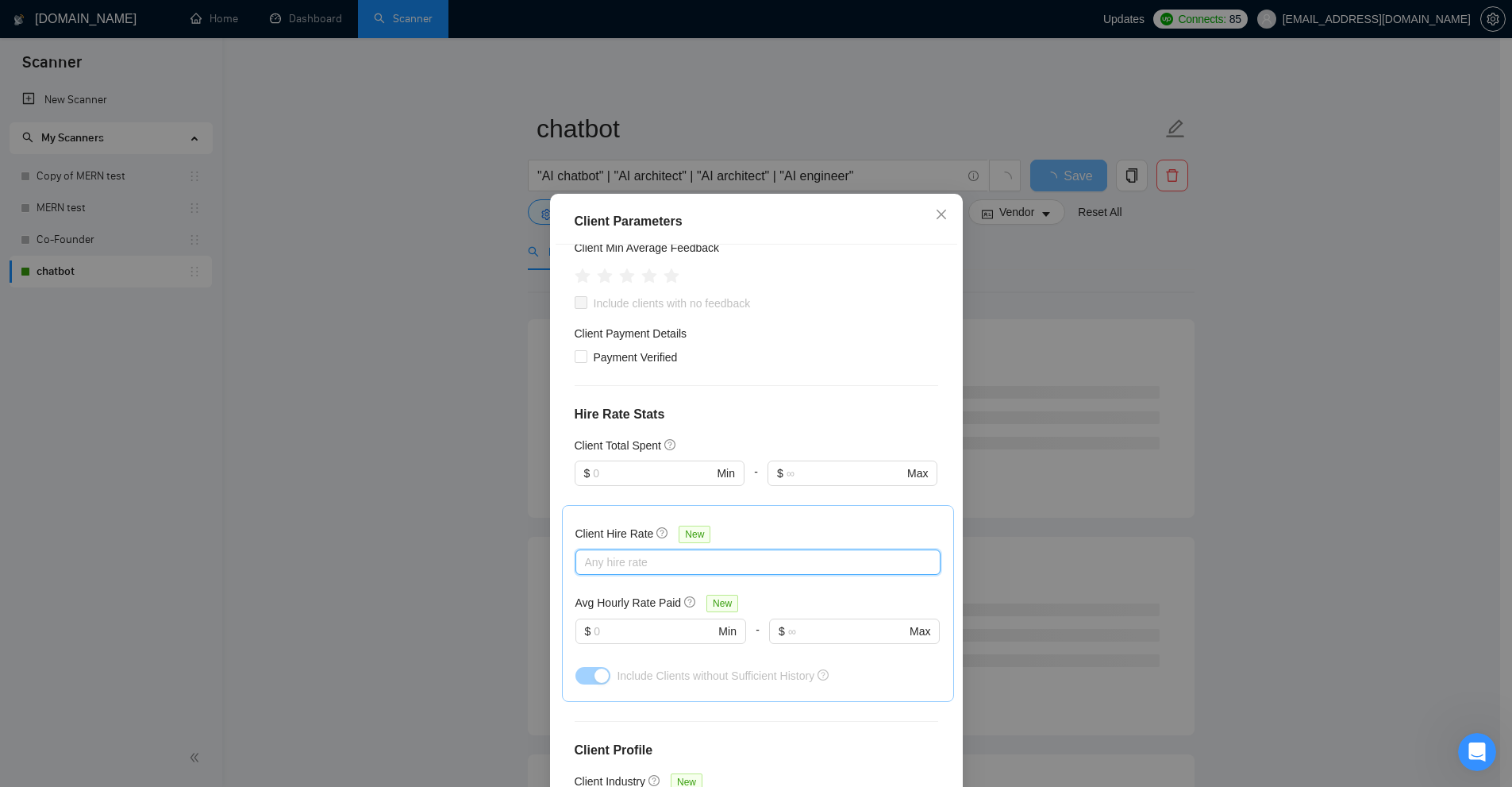
click at [850, 507] on div "Client Hire Rate New Any hire rate Avg Hourly Rate Paid New $ Min - $ Max Inclu…" at bounding box center [758, 603] width 392 height 197
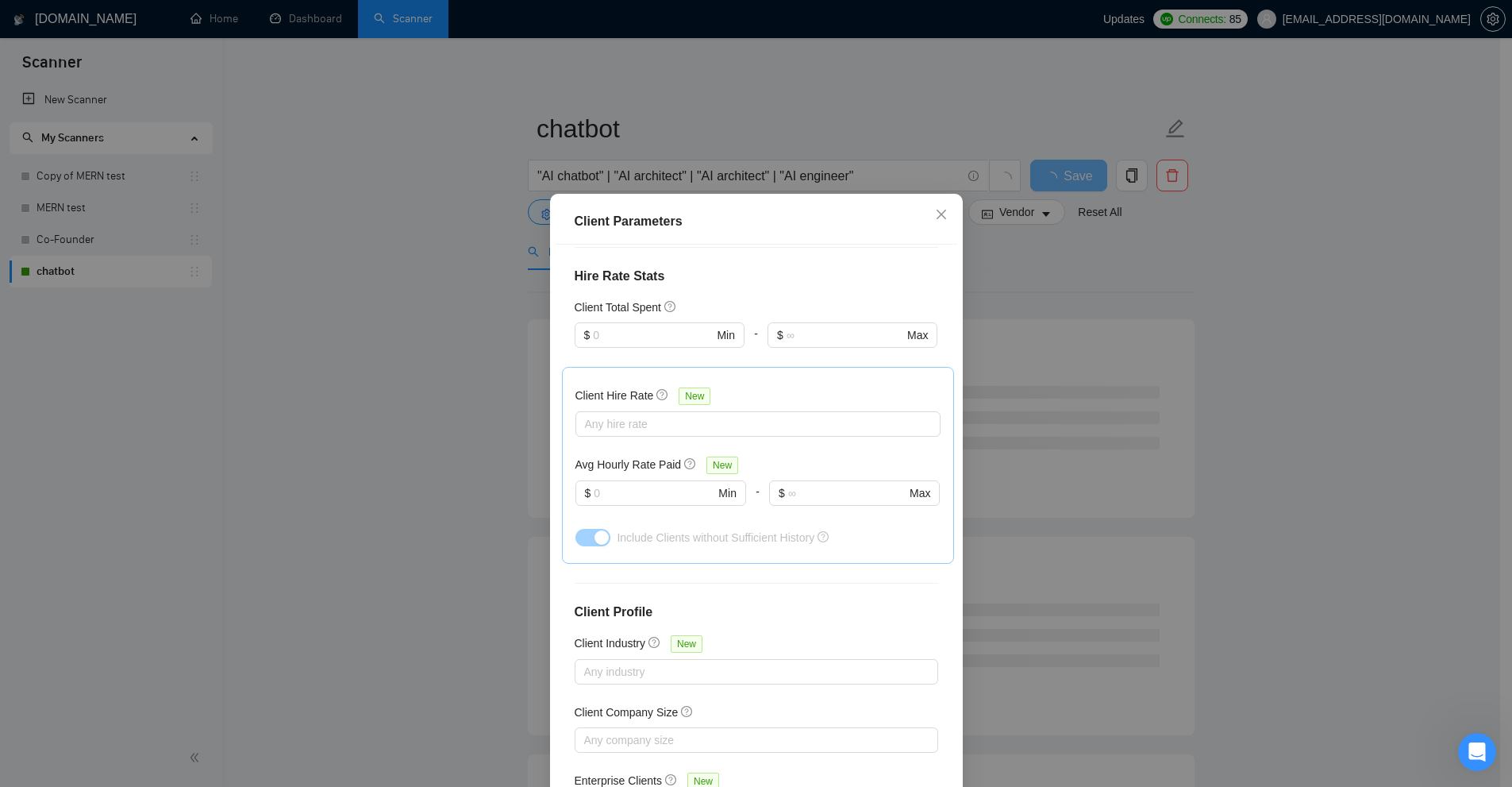
scroll to position [437, 0]
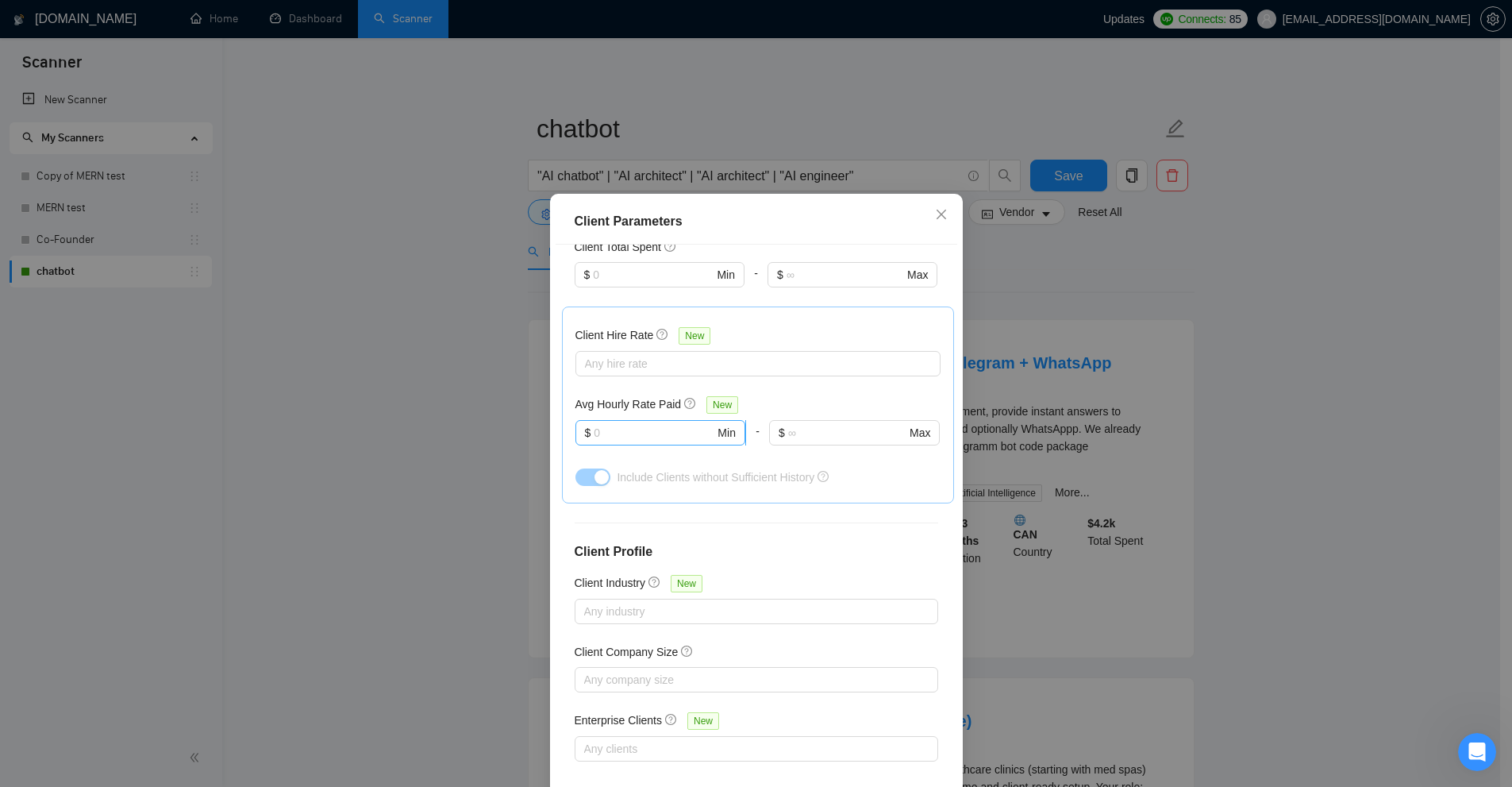
click at [620, 421] on span "$ Min" at bounding box center [660, 433] width 170 height 26
drag, startPoint x: 579, startPoint y: 401, endPoint x: 694, endPoint y: 404, distance: 115.0
click at [691, 403] on div "Avg Hourly Rate Paid New" at bounding box center [660, 405] width 170 height 18
click at [837, 403] on div "Avg Hourly Rate Paid New" at bounding box center [758, 405] width 365 height 18
click at [626, 413] on div "Avg Hourly Rate Paid New $ Min - $ Max" at bounding box center [758, 429] width 365 height 69
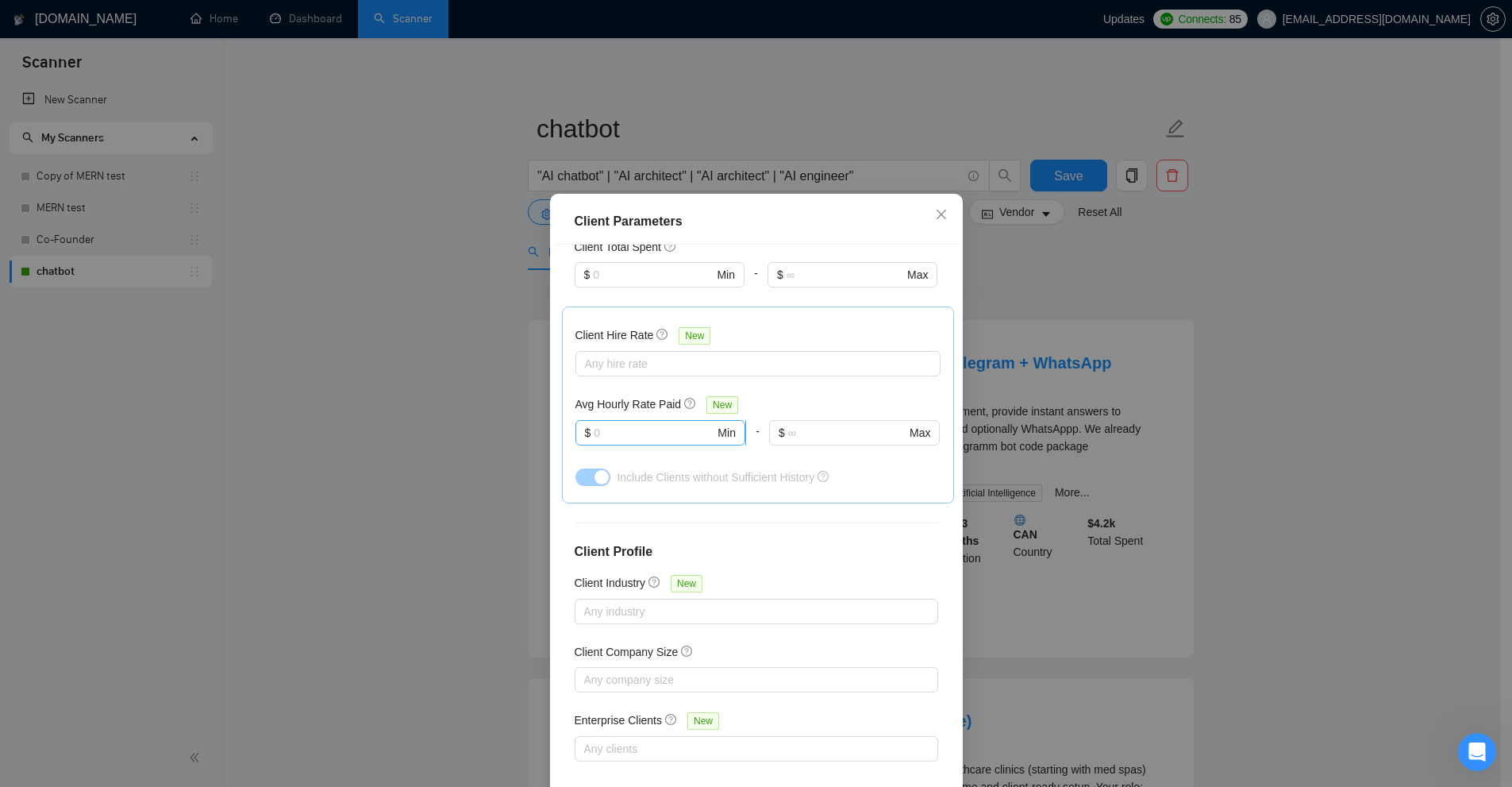
click at [665, 424] on input "text" at bounding box center [654, 432] width 121 height 17
click at [786, 406] on div "Avg Hourly Rate Paid New" at bounding box center [758, 405] width 365 height 18
click at [623, 434] on input "text" at bounding box center [654, 432] width 121 height 17
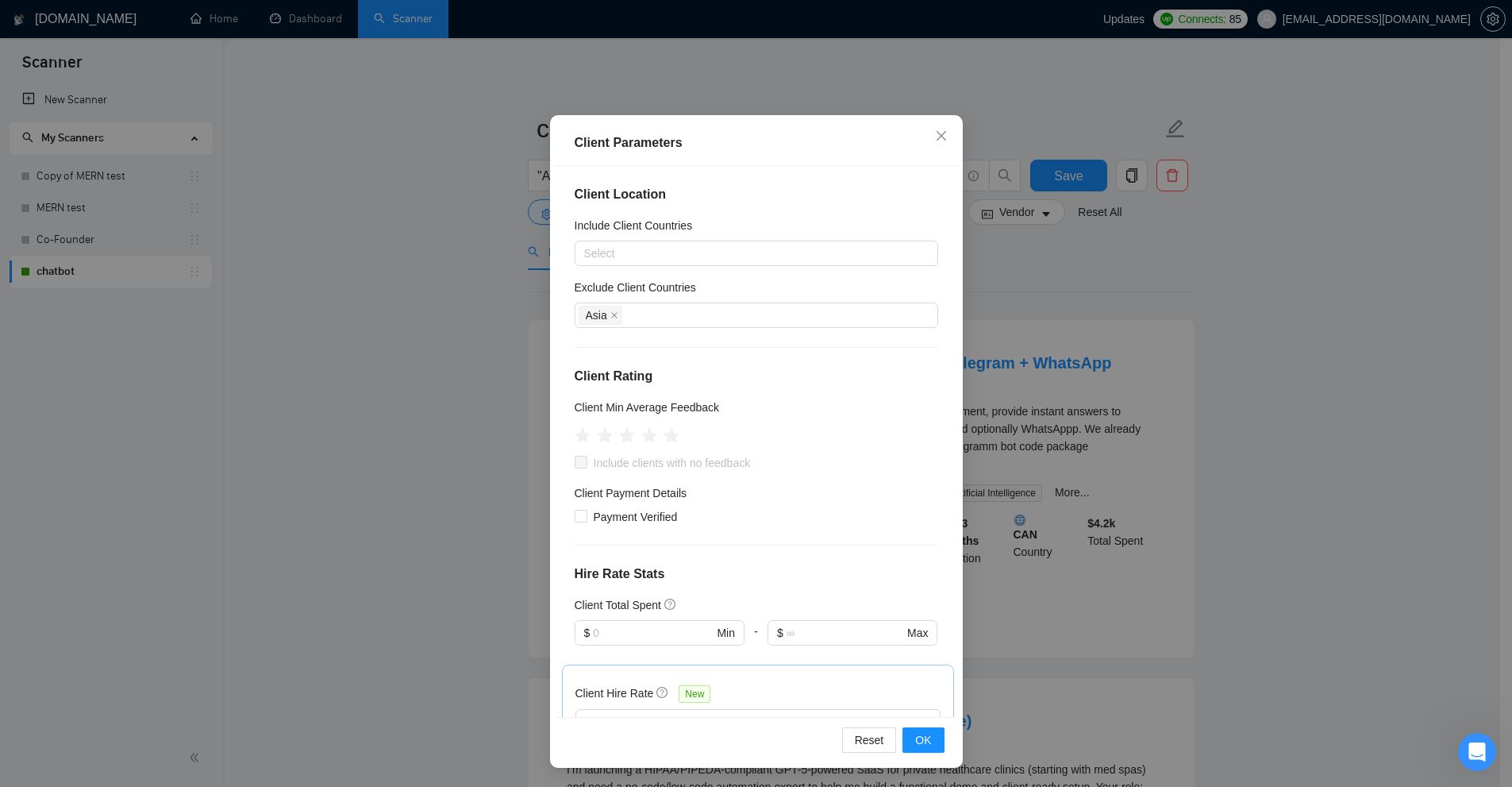
scroll to position [0, 0]
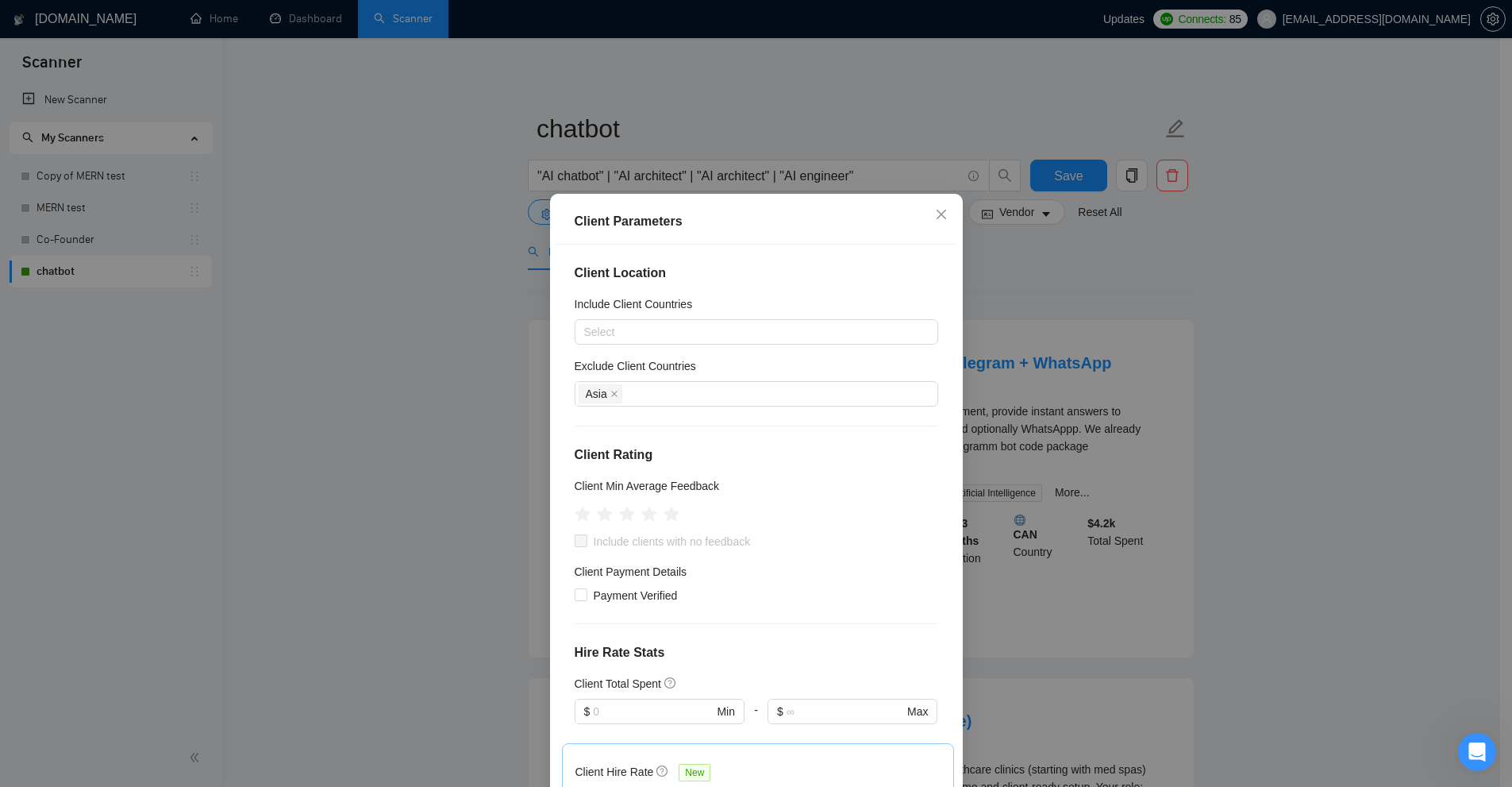
click at [1033, 401] on div "Client Parameters Client Location Include Client Countries Select Exclude Clien…" at bounding box center [756, 393] width 1512 height 787
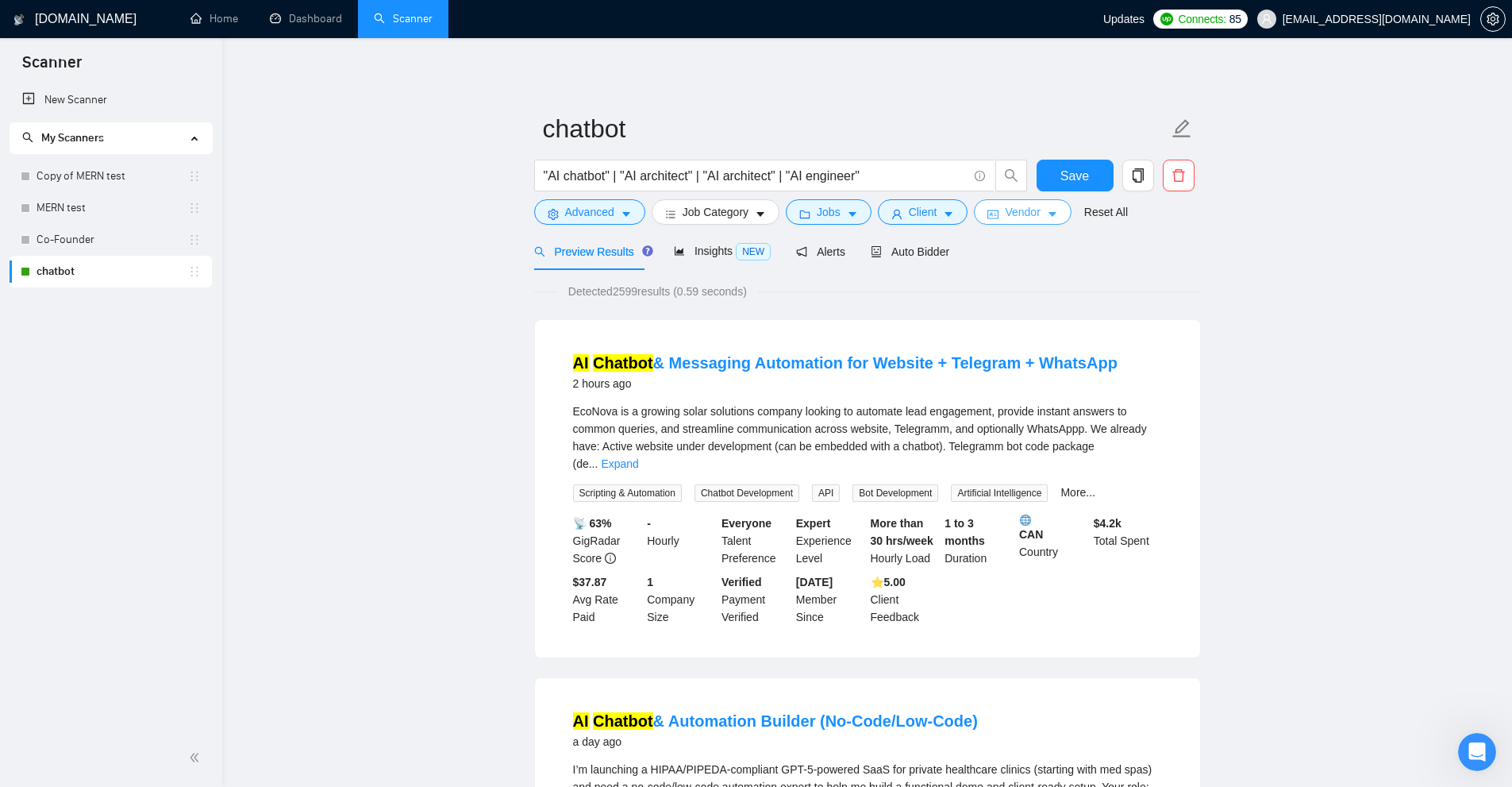
click at [998, 204] on button "Vendor" at bounding box center [1022, 212] width 97 height 26
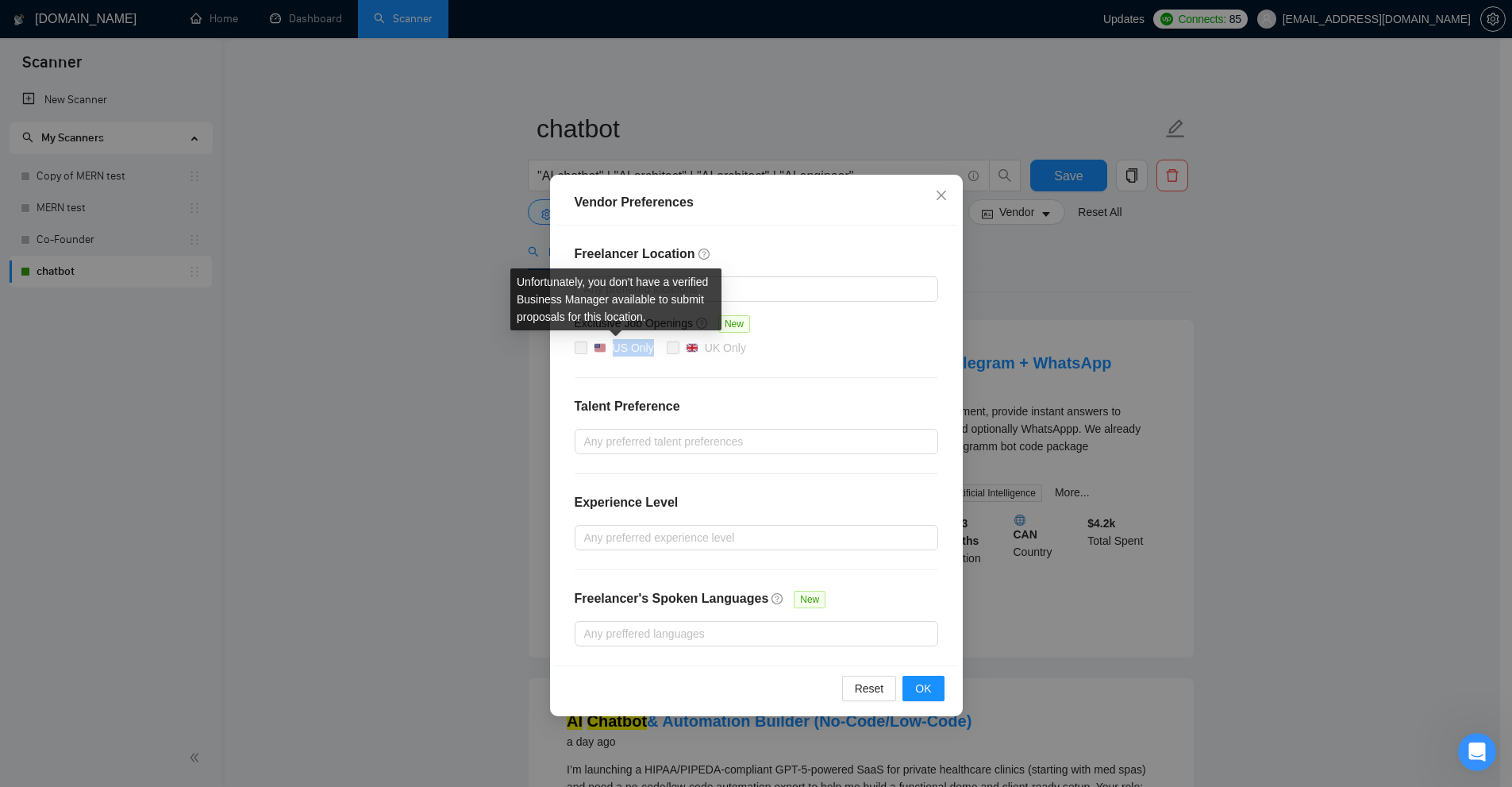
drag, startPoint x: 658, startPoint y: 351, endPoint x: 711, endPoint y: 393, distance: 67.6
click at [615, 355] on div "US Only UK Only" at bounding box center [756, 348] width 363 height 19
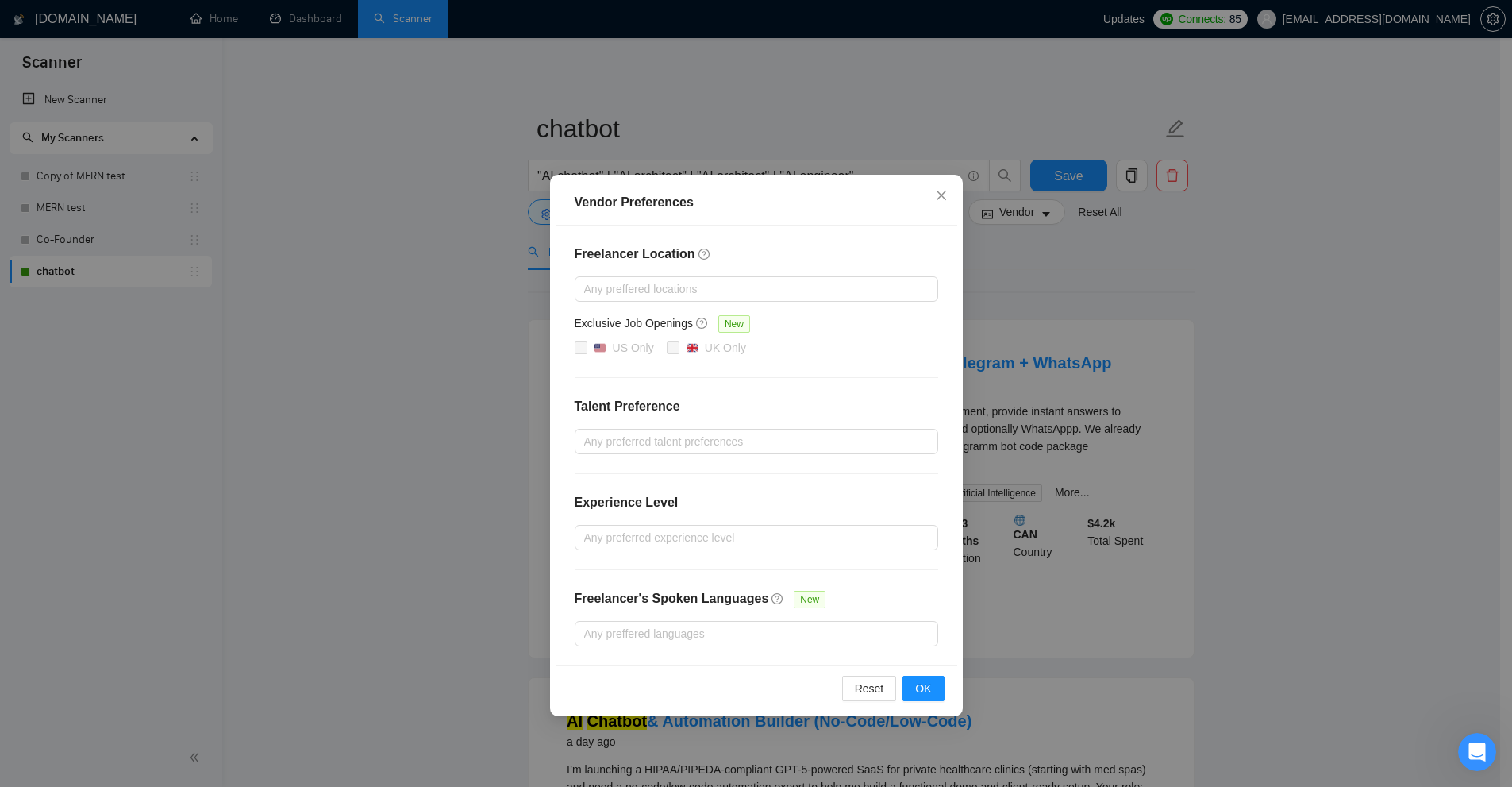
click at [658, 374] on div "Freelancer Location Any preffered locations Exclusive Job Openings New US Only …" at bounding box center [757, 446] width 402 height 440
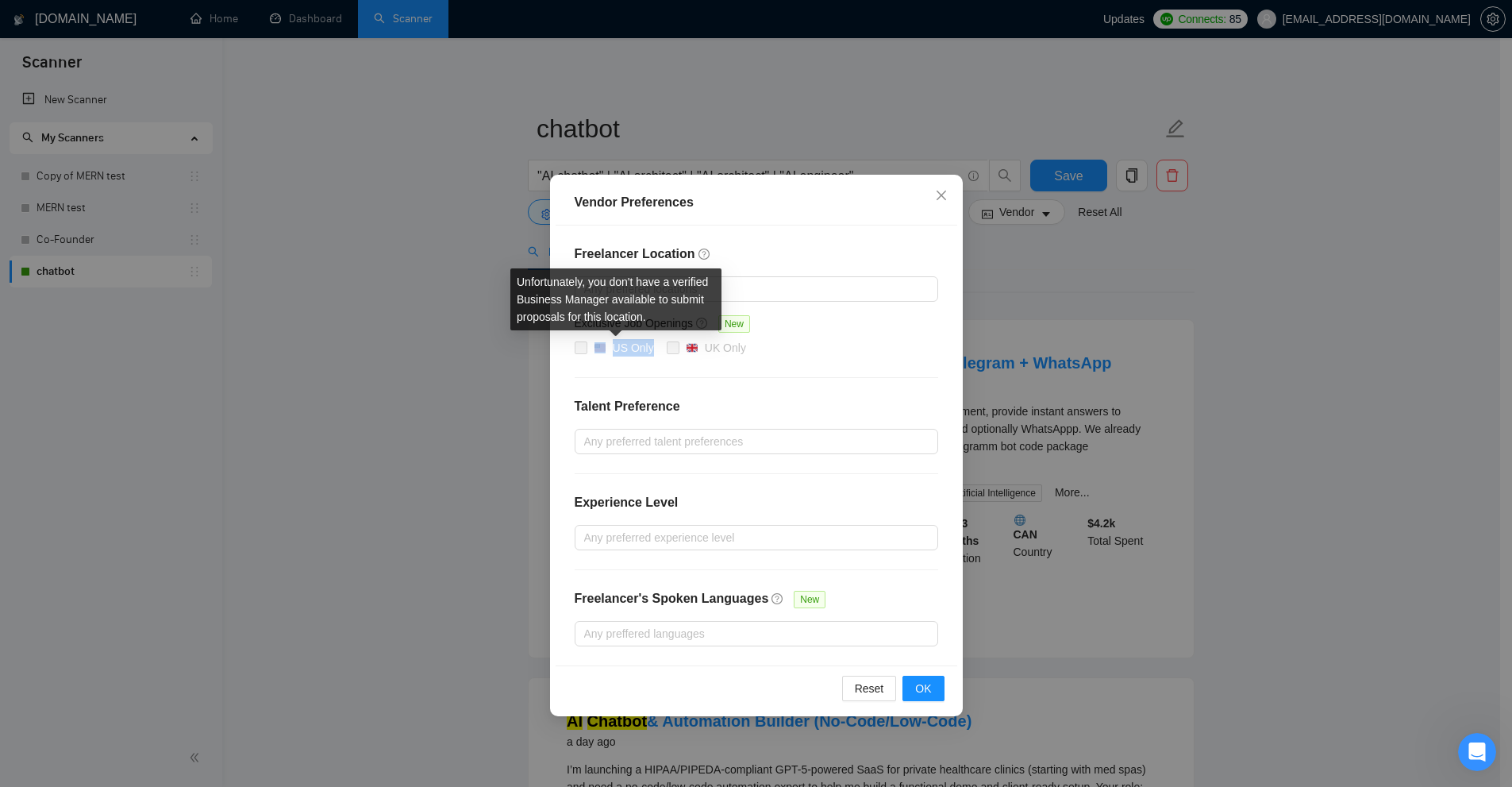
drag, startPoint x: 647, startPoint y: 340, endPoint x: 672, endPoint y: 413, distance: 77.2
click at [598, 353] on div "US Only UK Only" at bounding box center [756, 348] width 363 height 19
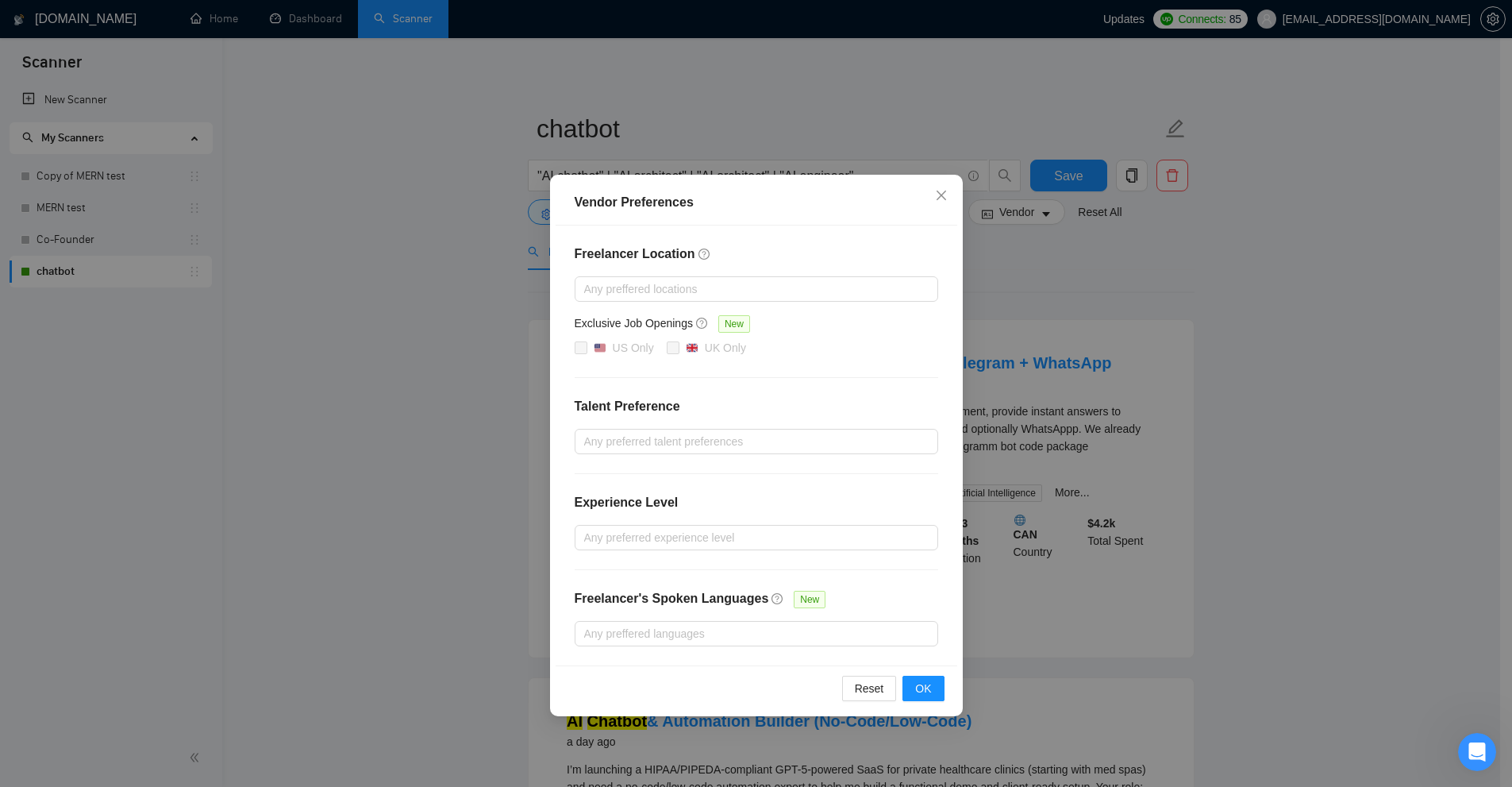
click at [672, 413] on h4 "Talent Preference" at bounding box center [756, 406] width 363 height 19
click at [668, 285] on div at bounding box center [748, 289] width 340 height 19
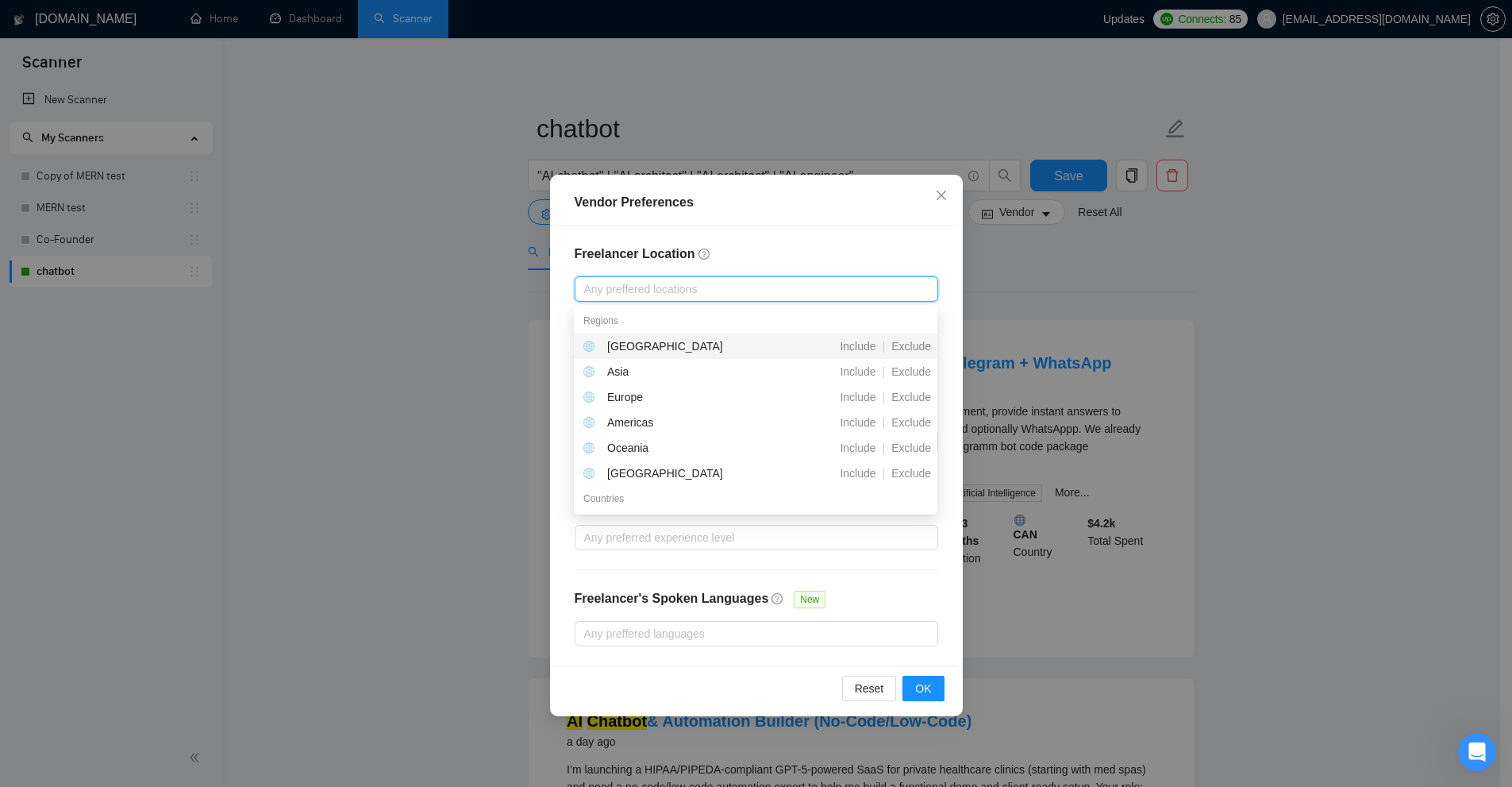
click at [812, 286] on div at bounding box center [748, 289] width 340 height 19
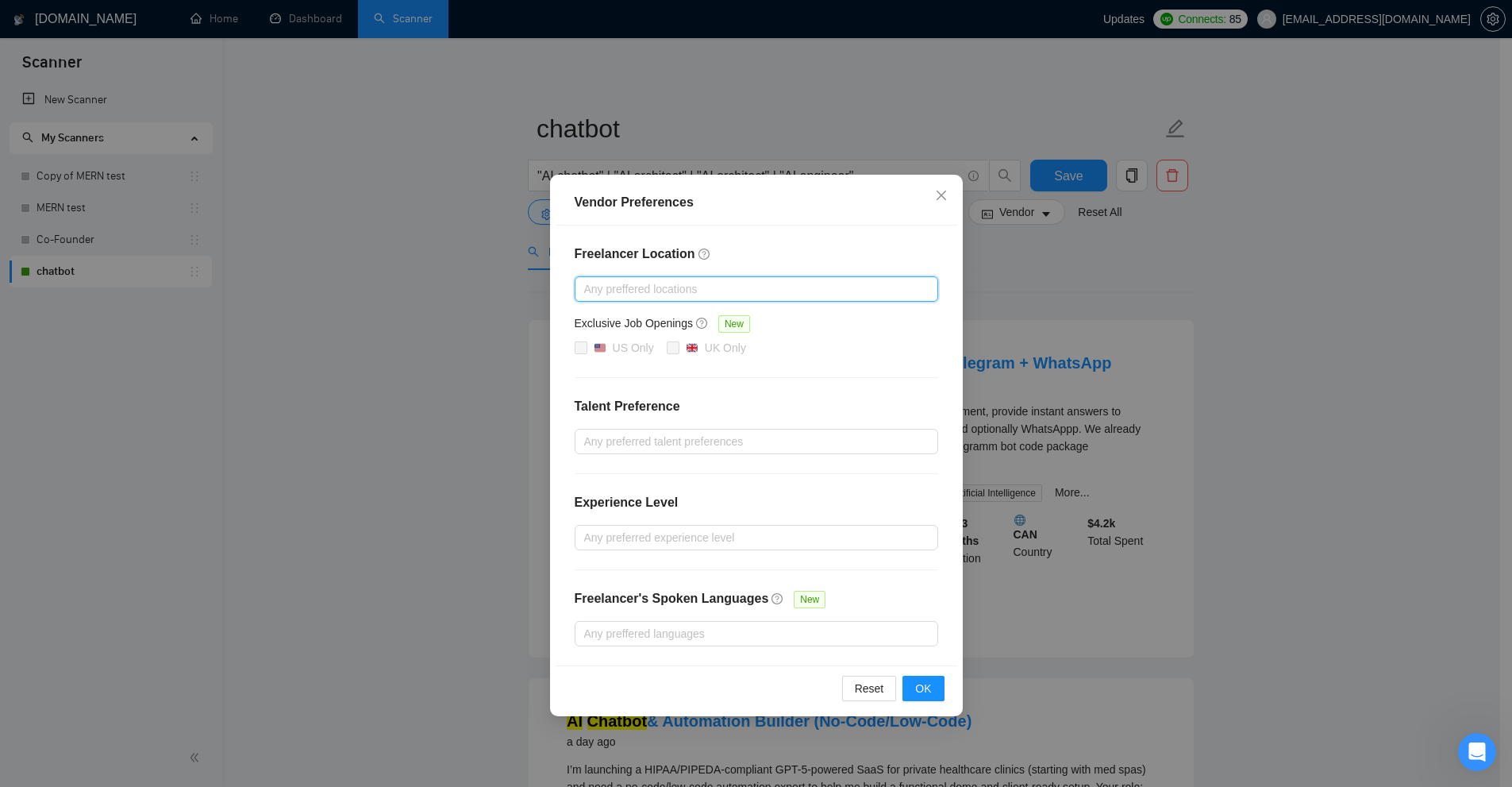
click at [812, 286] on div at bounding box center [748, 289] width 340 height 19
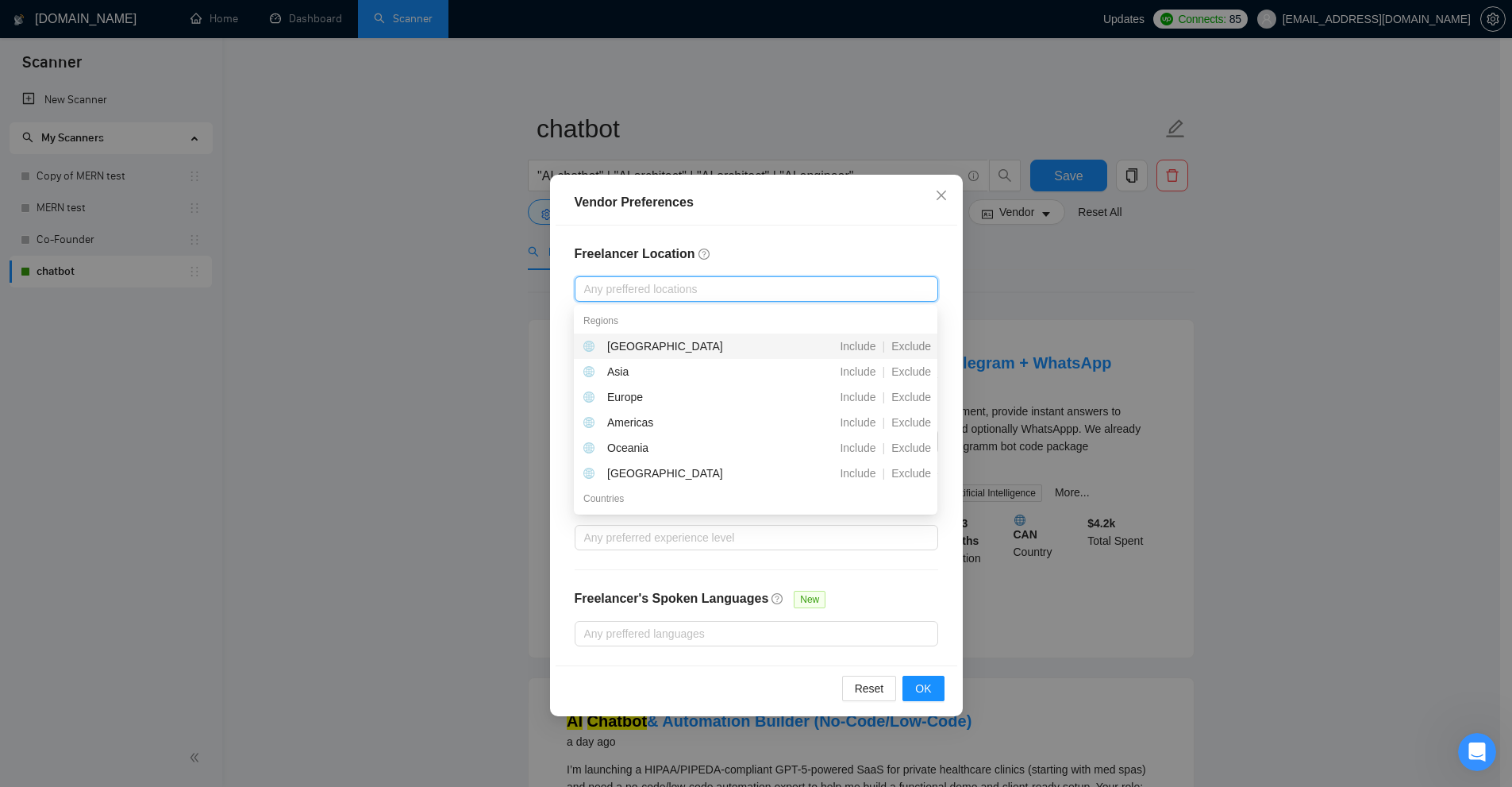
click at [830, 238] on div "Freelancer Location Any preffered locations Exclusive Job Openings New US Only …" at bounding box center [757, 446] width 402 height 440
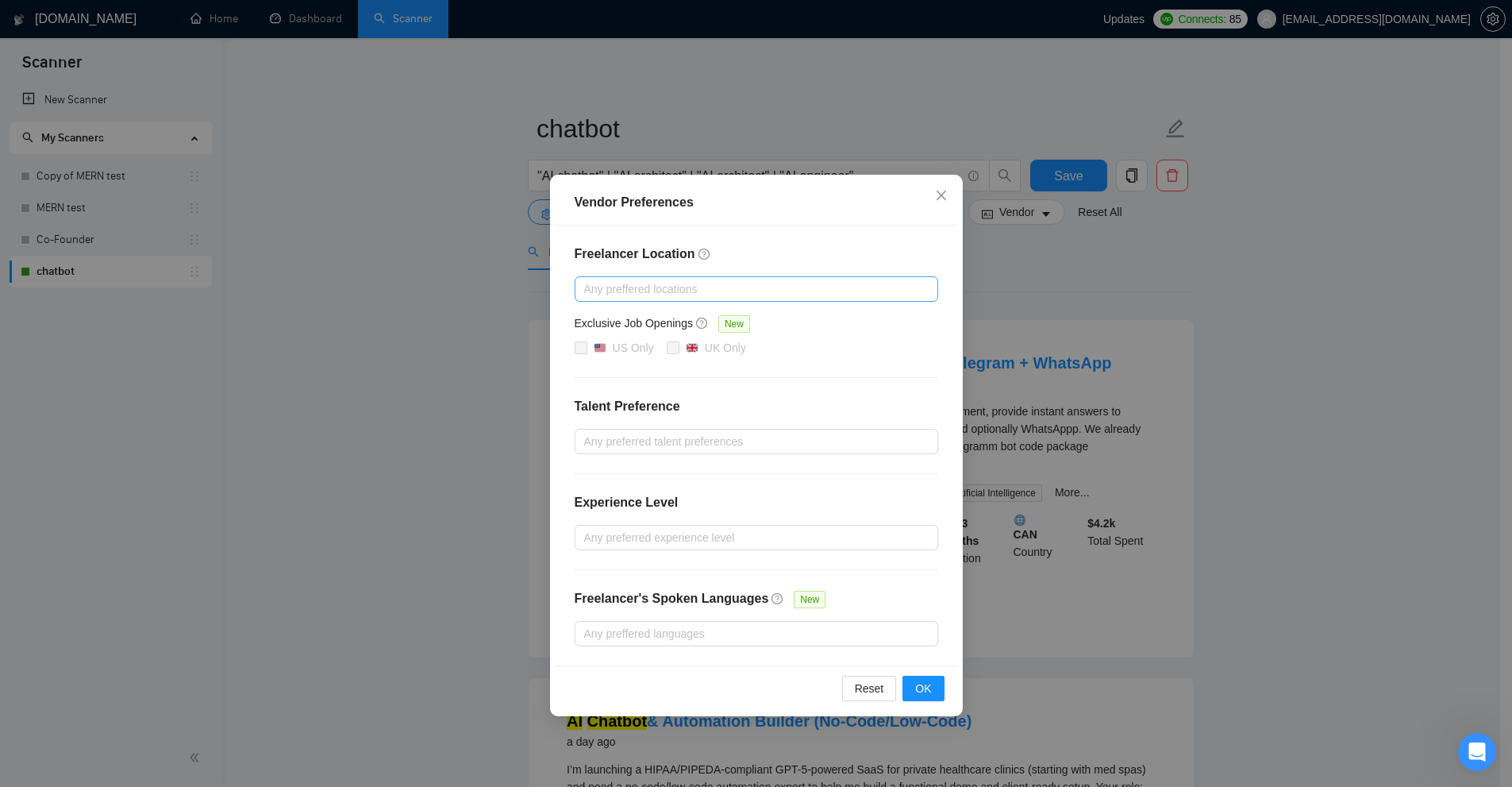
click at [891, 285] on div at bounding box center [748, 289] width 340 height 19
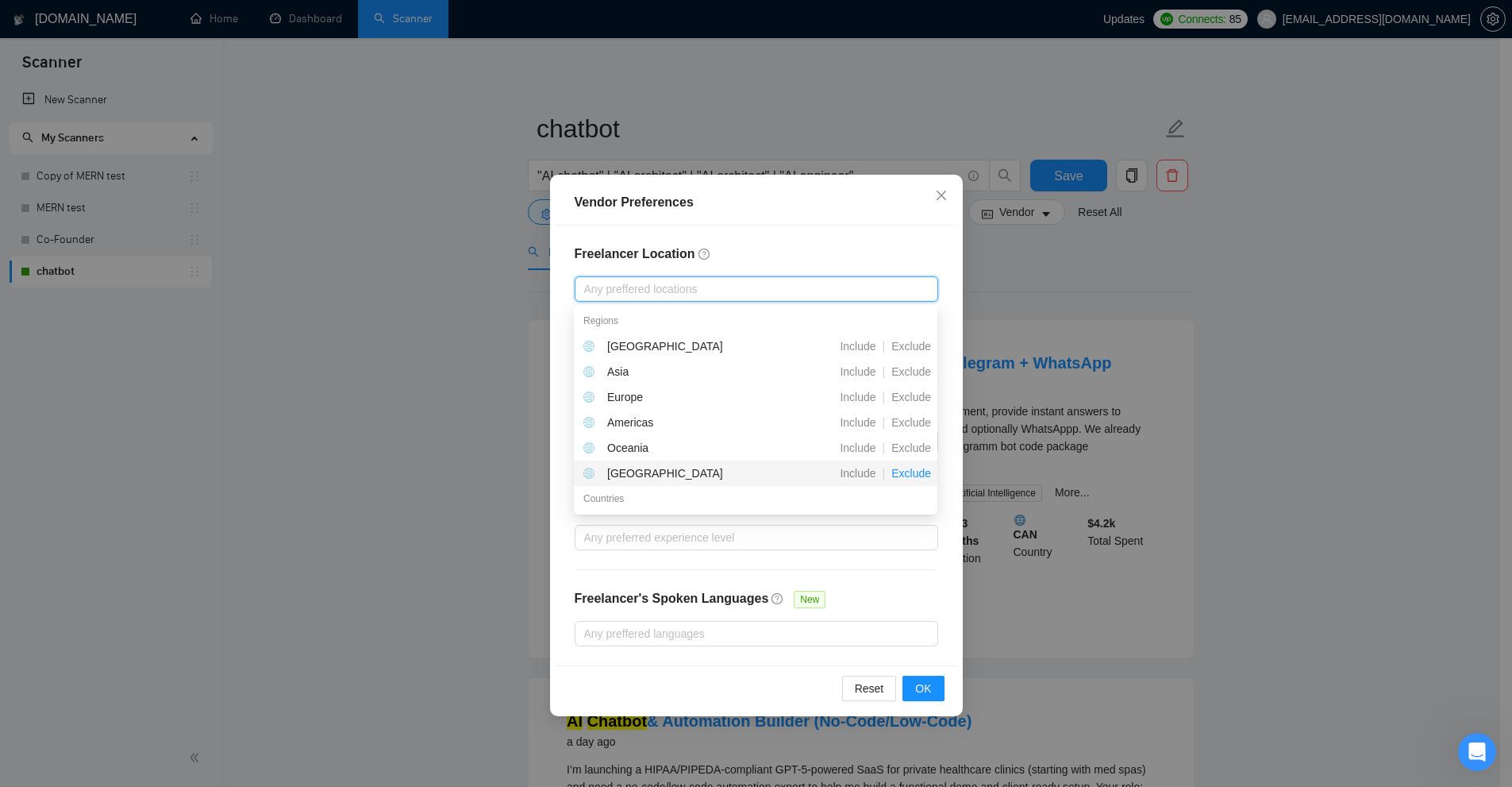
click at [926, 473] on span "Exclude" at bounding box center [911, 473] width 52 height 12
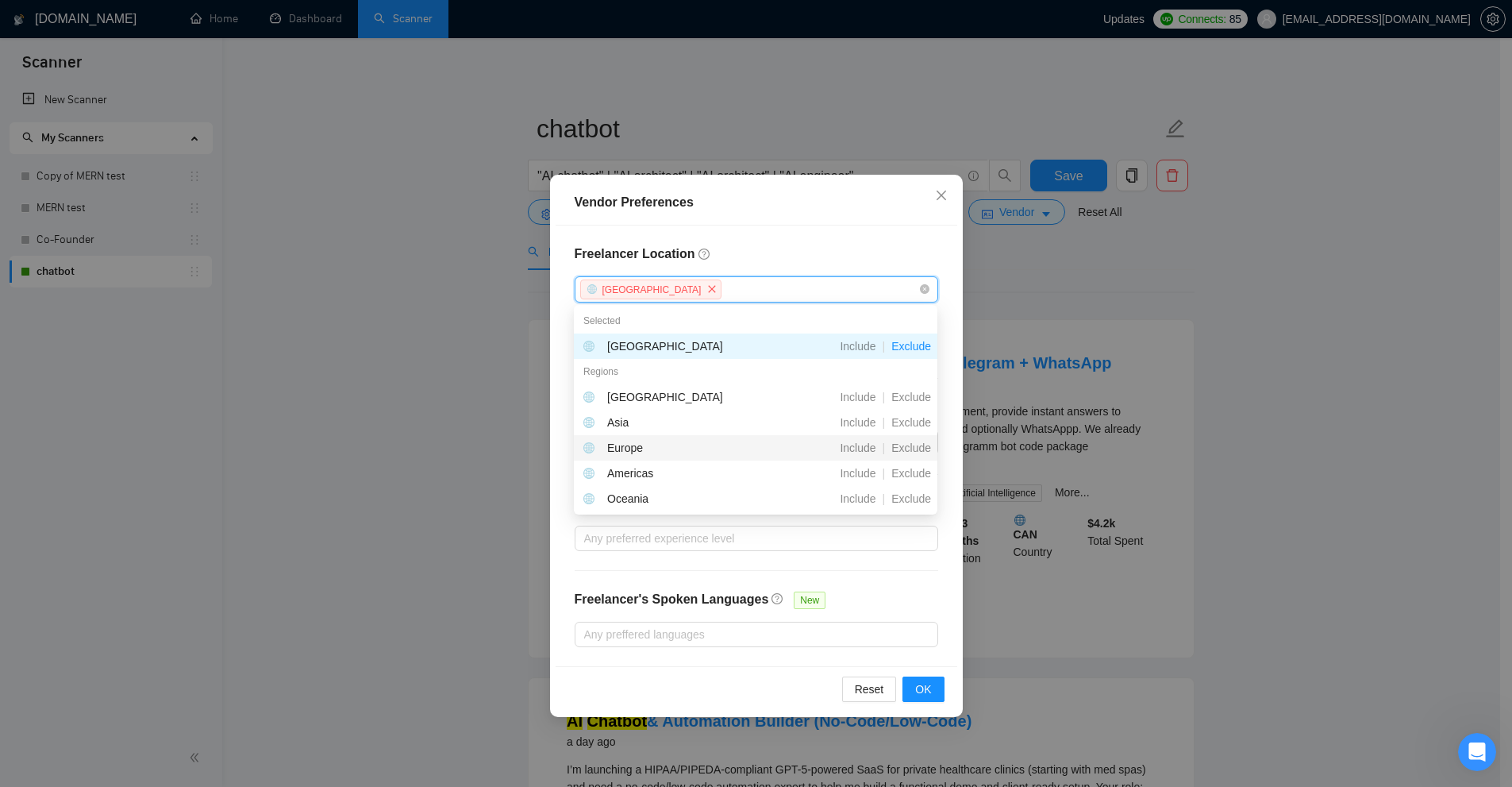
click at [922, 457] on div "Europe Include | Exclude" at bounding box center [755, 448] width 363 height 26
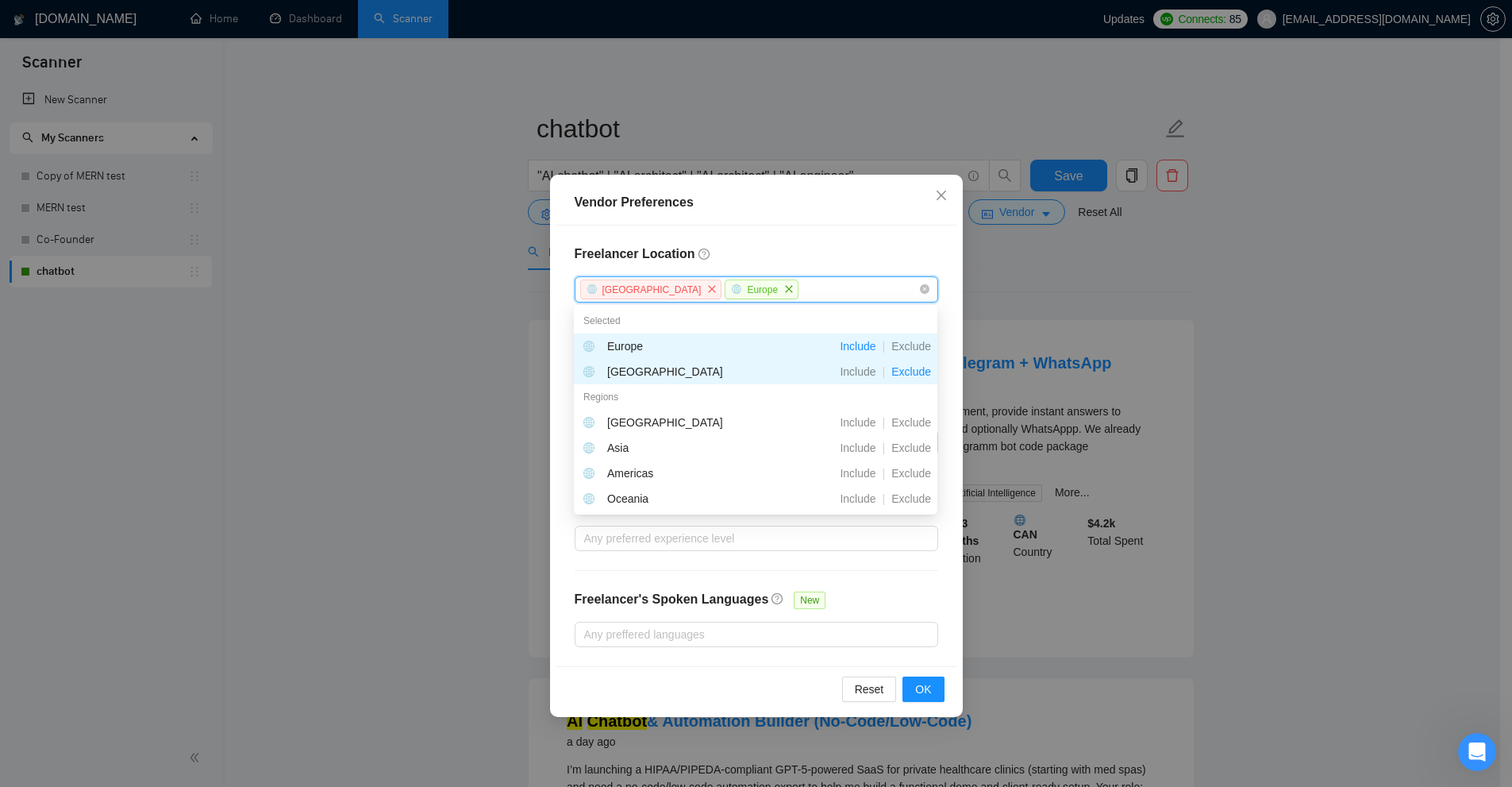
drag, startPoint x: 734, startPoint y: 285, endPoint x: 794, endPoint y: 361, distance: 96.8
click at [784, 286] on icon "close" at bounding box center [789, 290] width 10 height 10
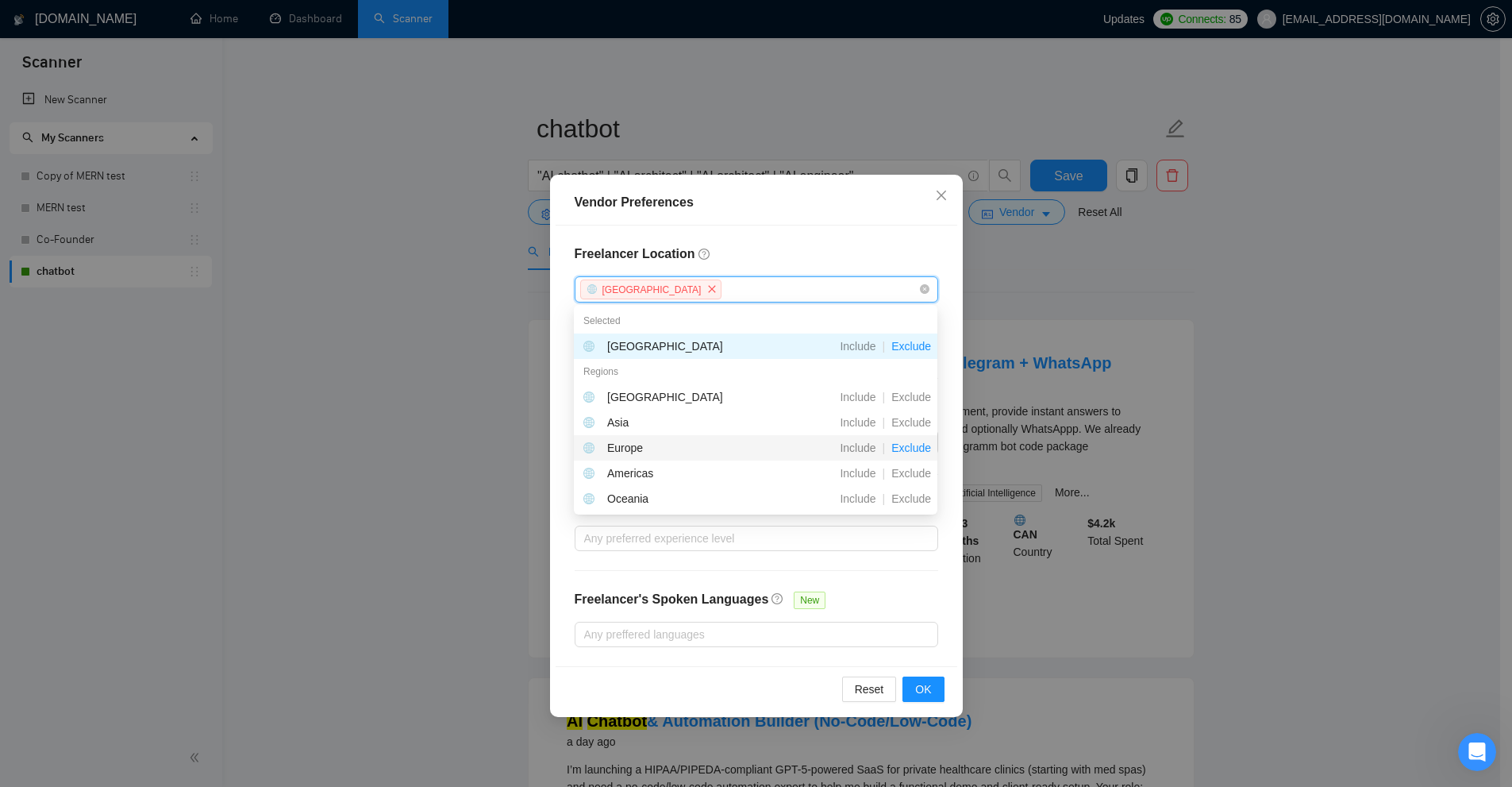
click at [908, 451] on span "Exclude" at bounding box center [911, 447] width 52 height 12
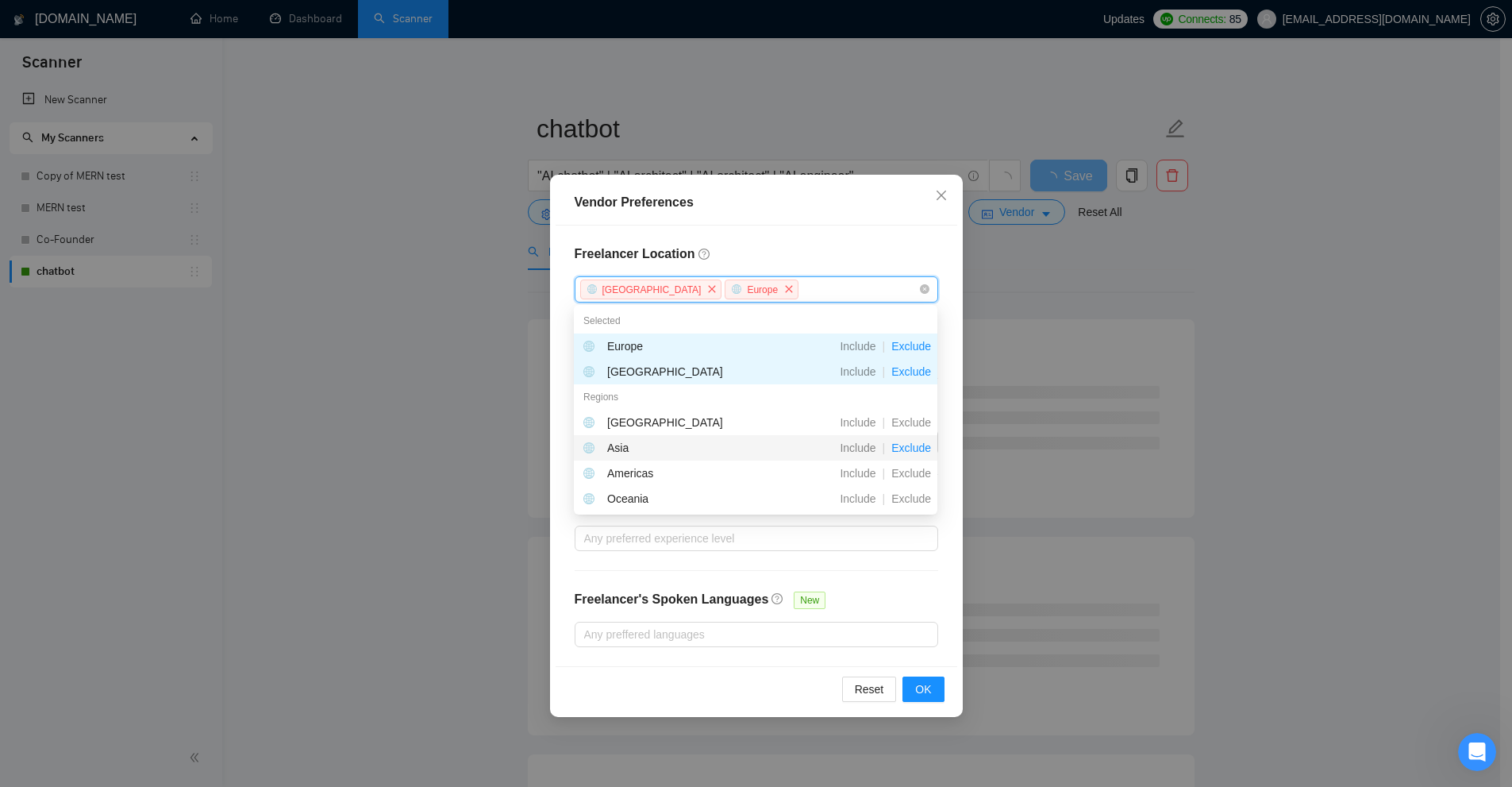
click at [912, 450] on span "Exclude" at bounding box center [911, 447] width 52 height 12
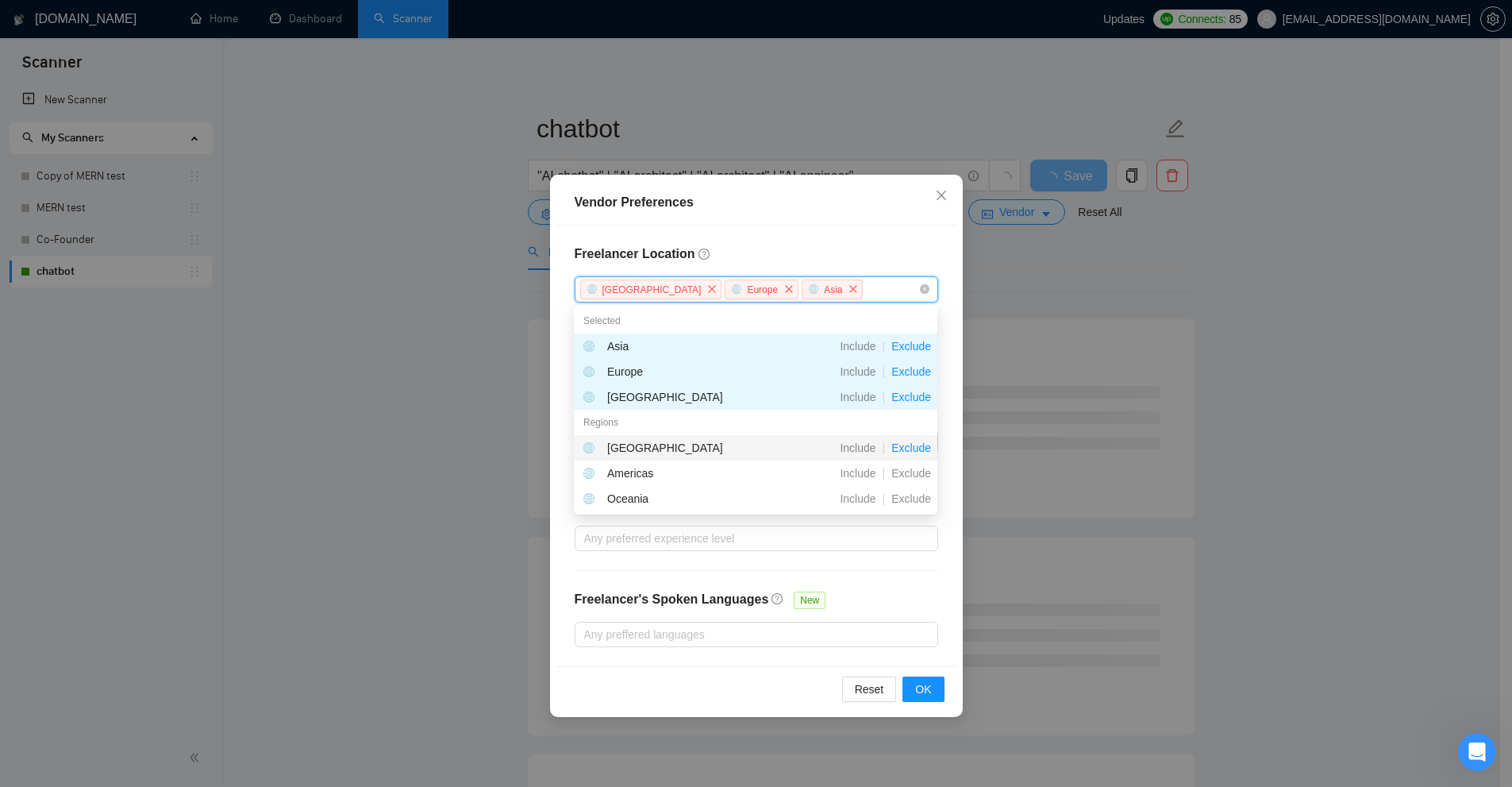
click at [912, 445] on span "Exclude" at bounding box center [911, 447] width 52 height 12
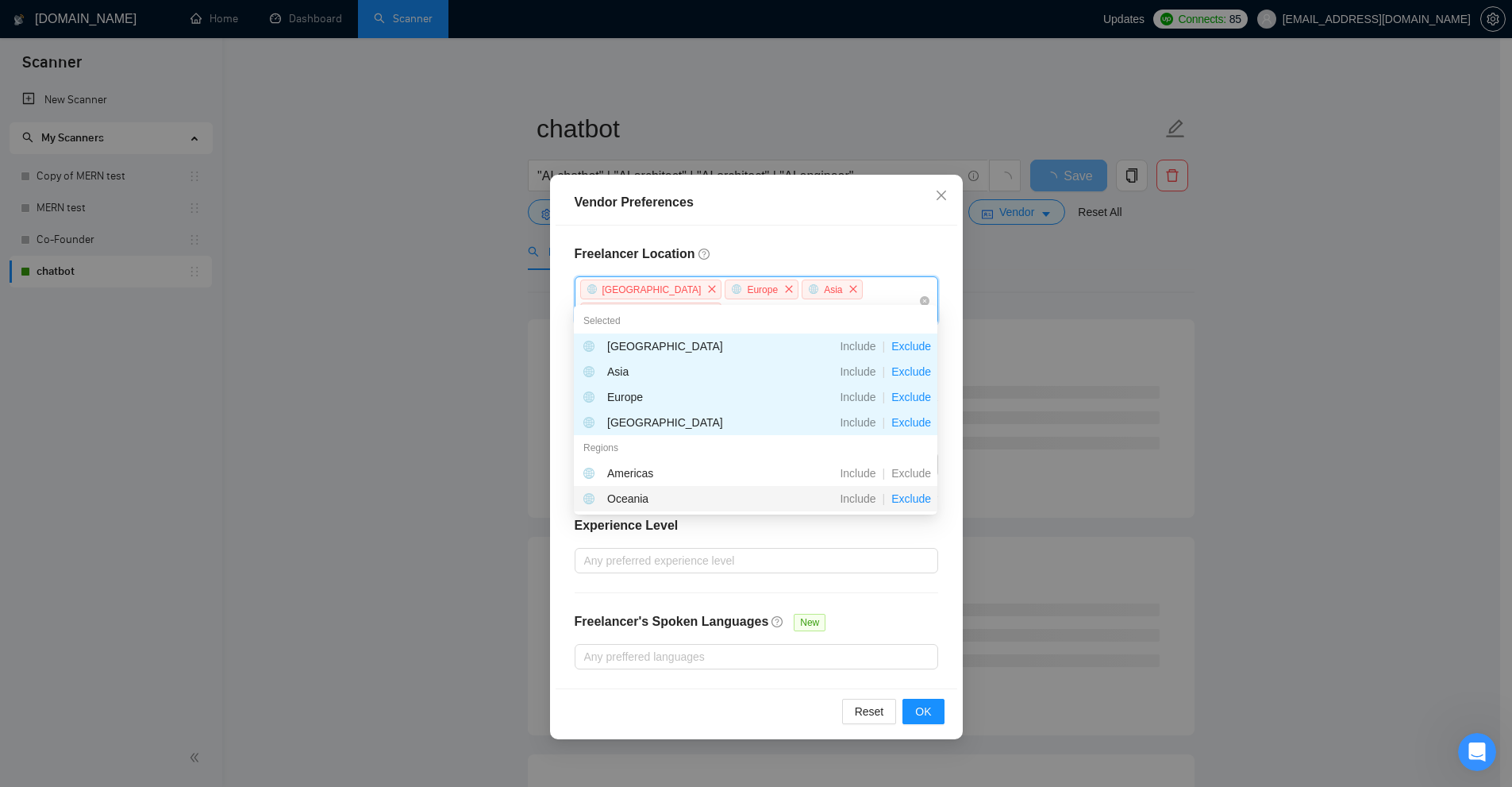
click at [914, 497] on span "Exclude" at bounding box center [911, 498] width 52 height 12
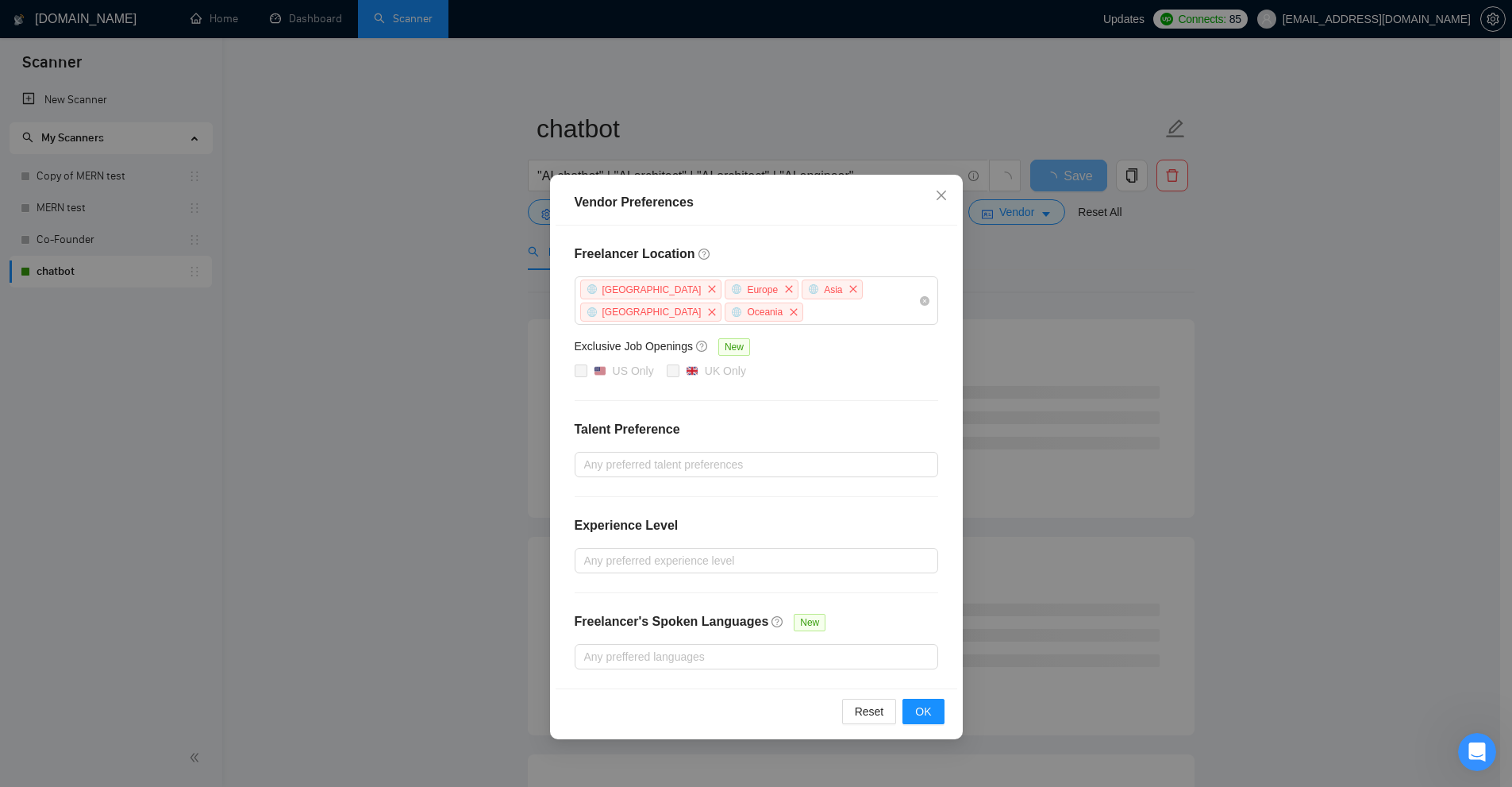
click at [829, 230] on div "Freelancer Location Antarctica Europe Asia Africa Oceania Exclusive Job Opening…" at bounding box center [757, 457] width 402 height 463
click at [656, 455] on div at bounding box center [748, 464] width 340 height 19
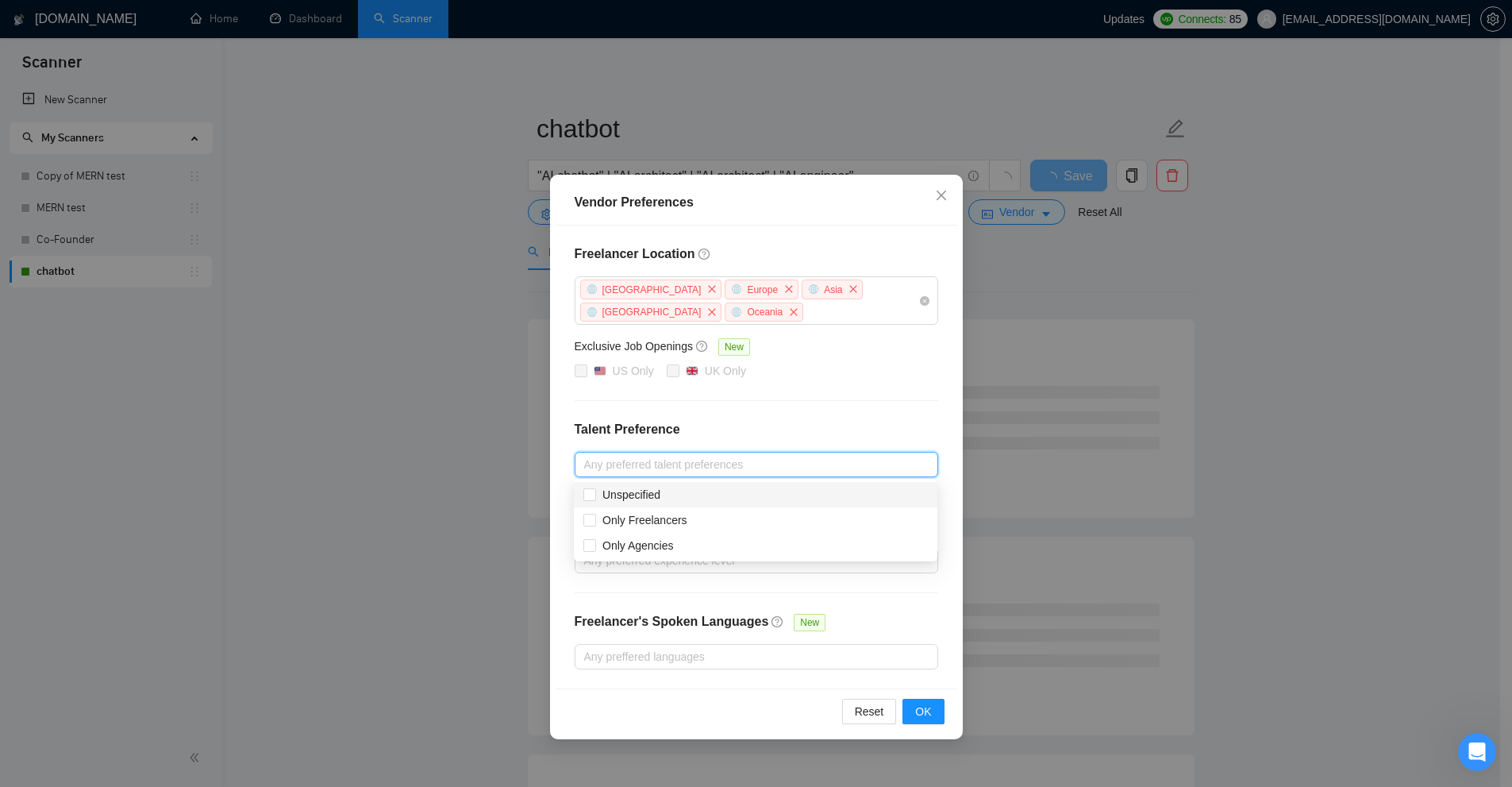
drag, startPoint x: 773, startPoint y: 416, endPoint x: 777, endPoint y: 344, distance: 72.1
click at [773, 413] on div "Freelancer Location Antarctica Europe Asia Africa Oceania Exclusive Job Opening…" at bounding box center [757, 457] width 402 height 463
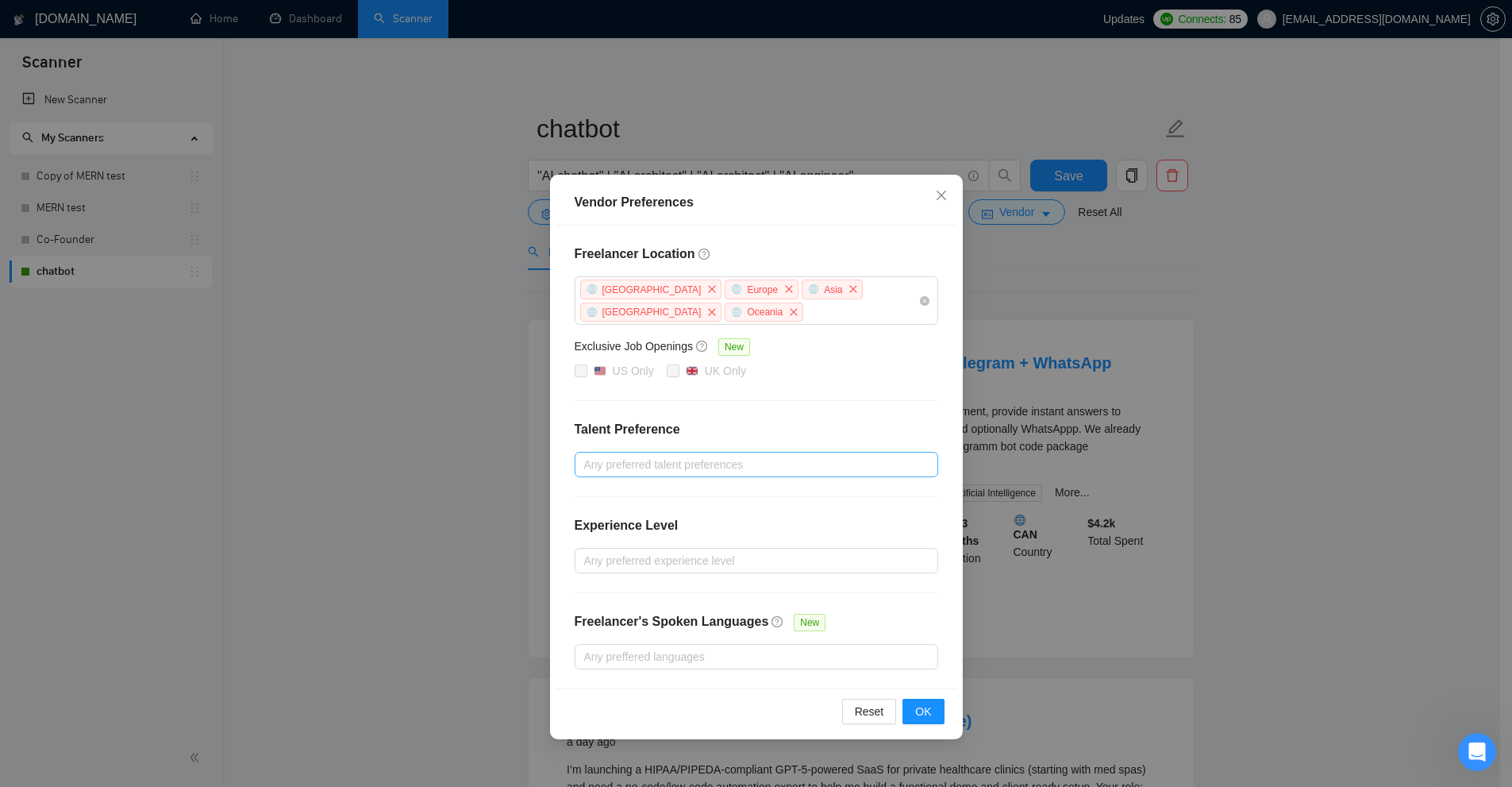
click at [671, 470] on div at bounding box center [748, 464] width 340 height 19
click at [849, 417] on div "Freelancer Location Antarctica Europe Asia Africa Oceania Exclusive Job Opening…" at bounding box center [757, 457] width 402 height 463
click at [715, 551] on div at bounding box center [748, 560] width 340 height 19
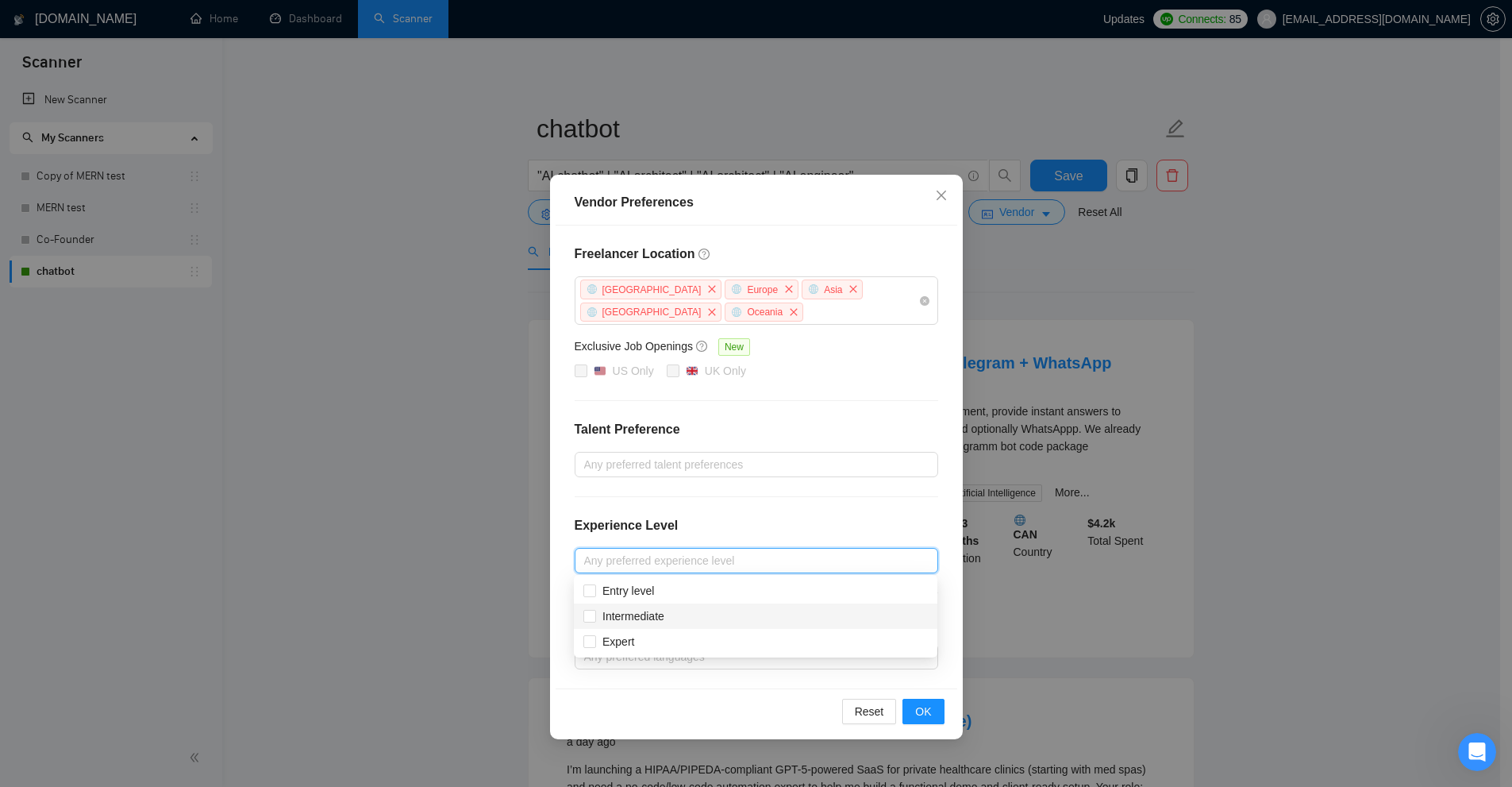
click at [677, 613] on div "Intermediate" at bounding box center [755, 616] width 344 height 17
checkbox input "true"
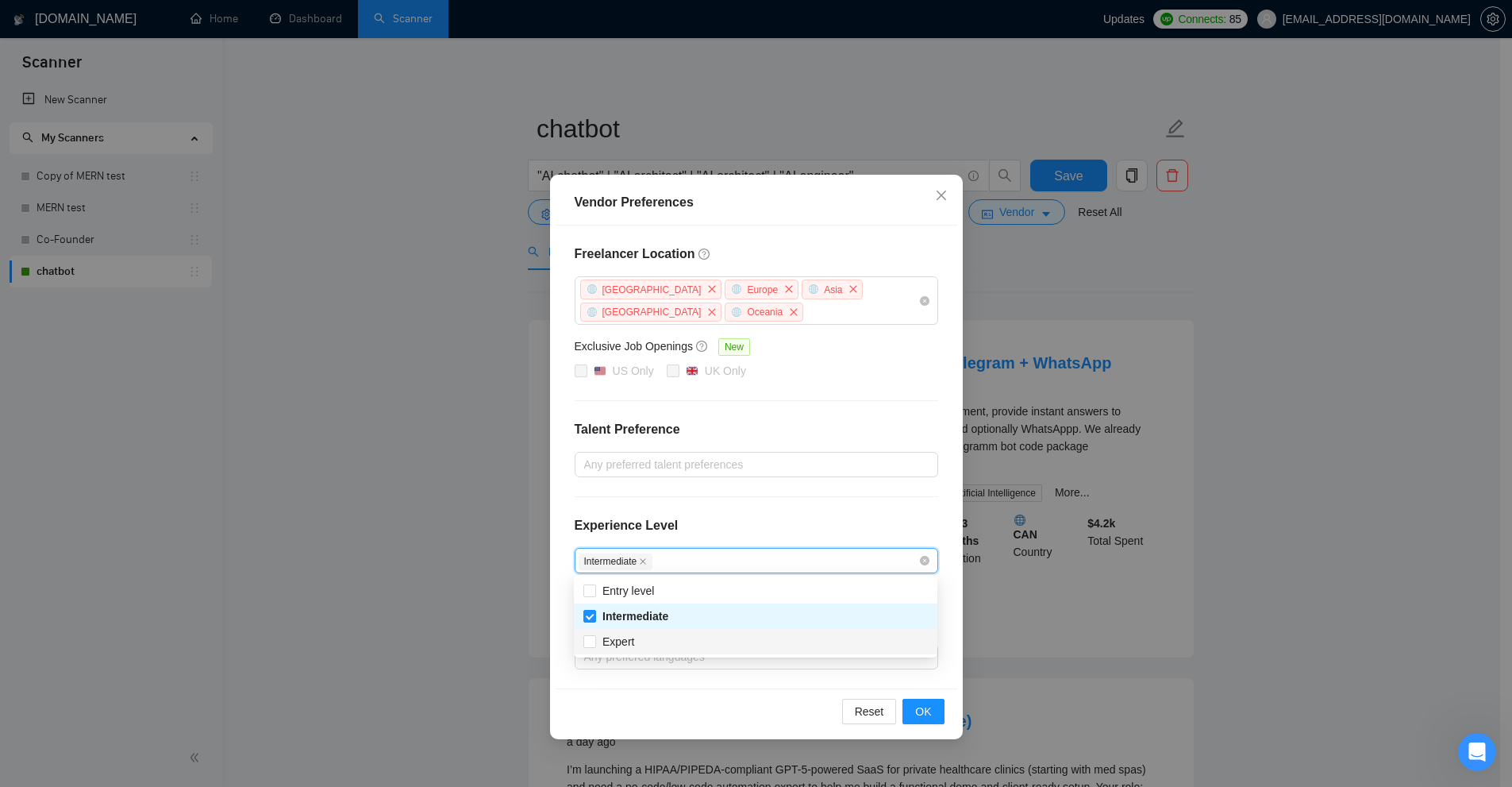
click at [663, 635] on div "Expert" at bounding box center [755, 641] width 344 height 17
checkbox input "true"
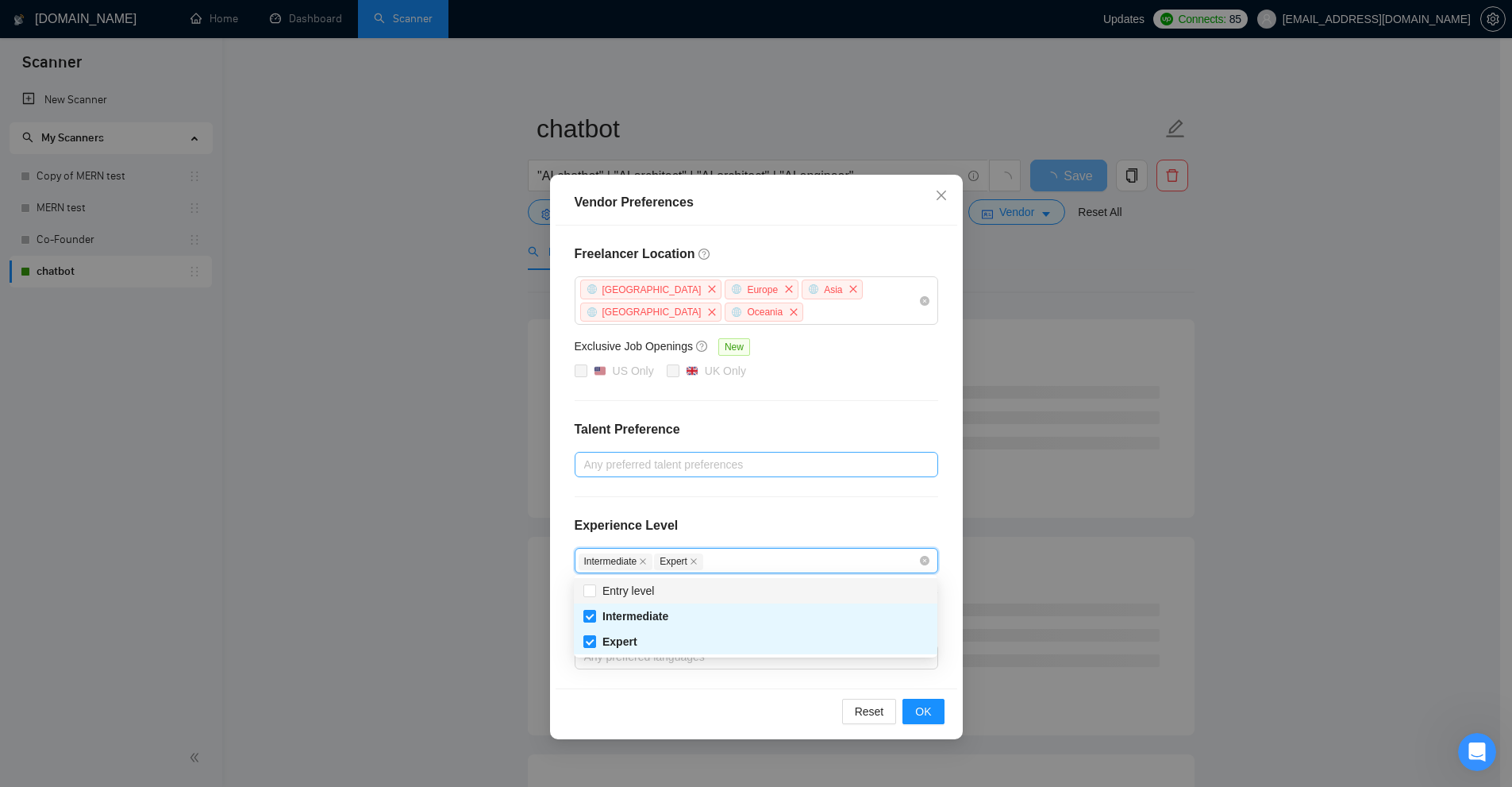
click at [730, 453] on div "Any preferred talent preferences" at bounding box center [756, 464] width 363 height 26
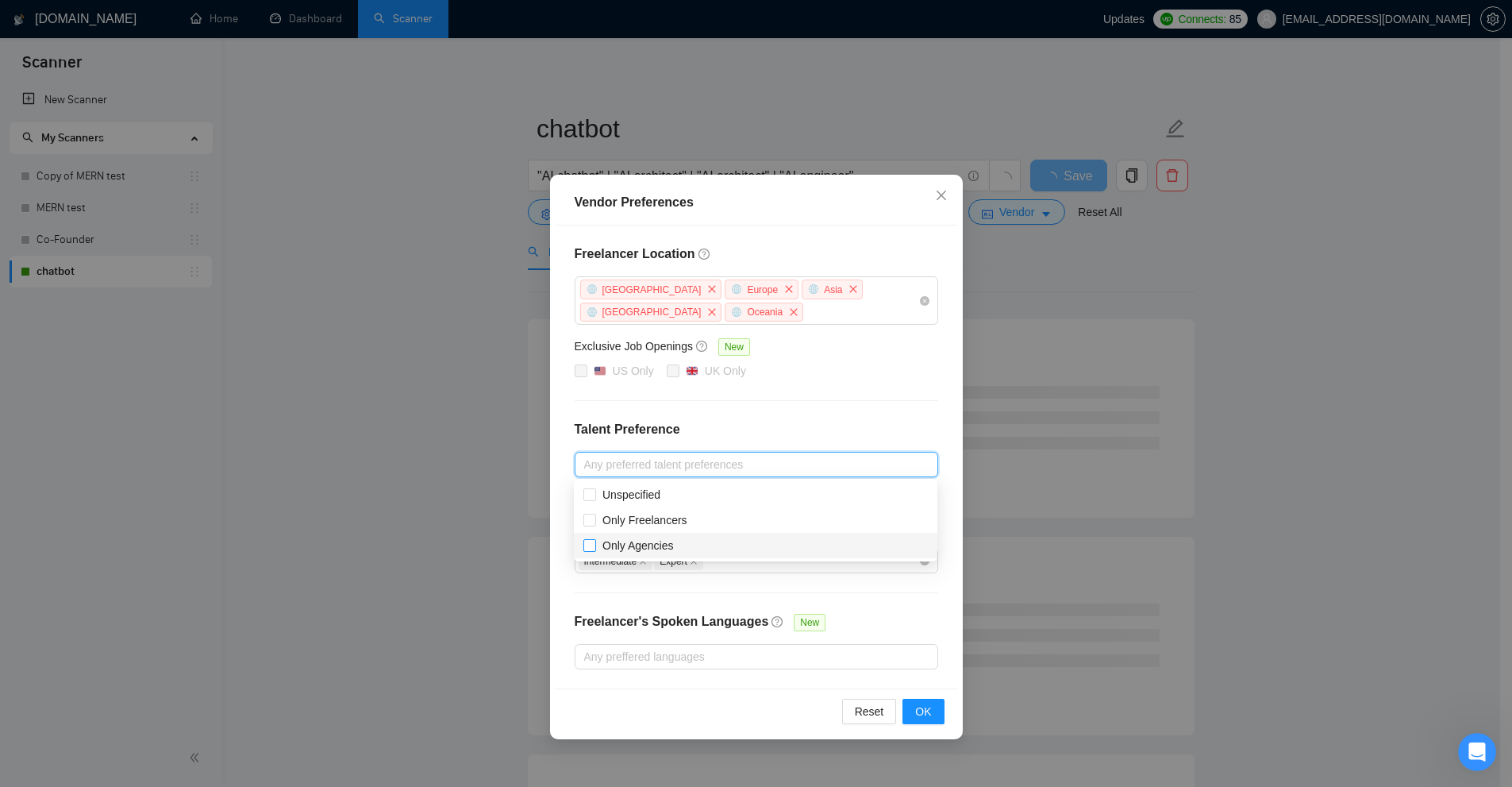
click at [658, 544] on span "Only Agencies" at bounding box center [638, 545] width 71 height 12
click at [595, 544] on input "Only Agencies" at bounding box center [588, 545] width 11 height 11
checkbox input "true"
click at [646, 500] on span "Unspecified" at bounding box center [631, 494] width 58 height 12
click at [595, 500] on input "Unspecified" at bounding box center [588, 493] width 11 height 11
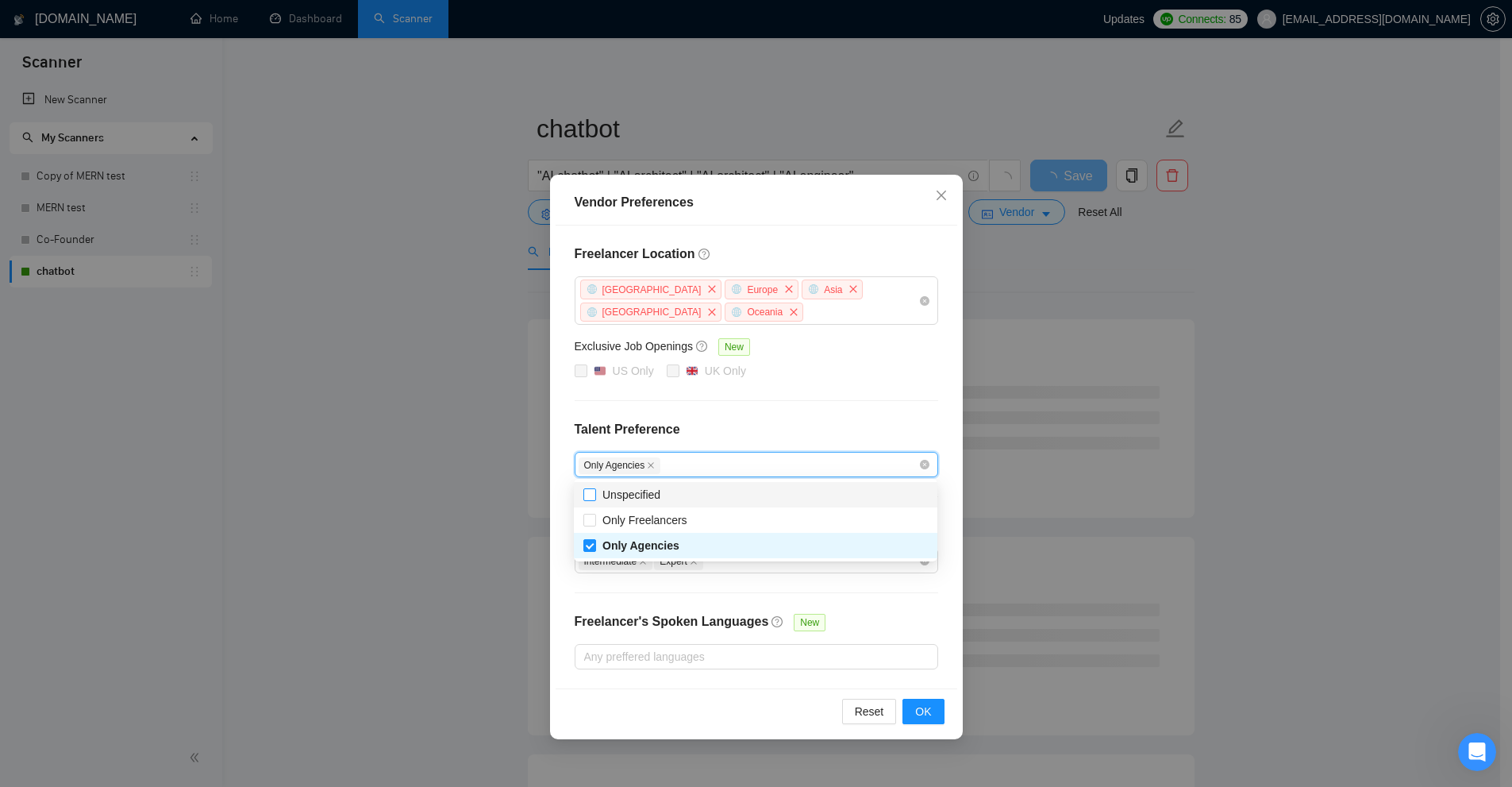
checkbox input "true"
click at [796, 426] on h4 "Talent Preference" at bounding box center [756, 429] width 363 height 19
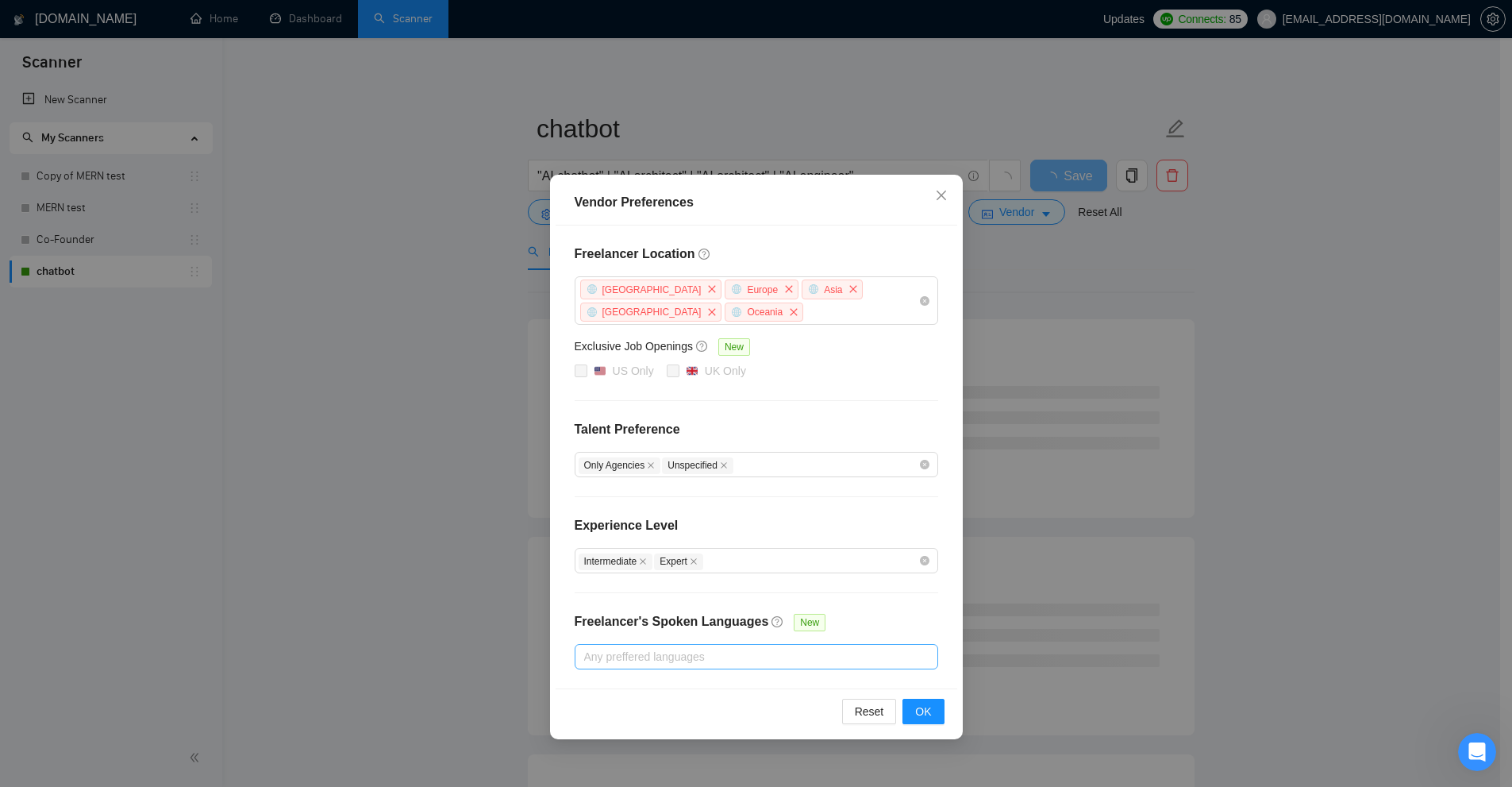
click at [682, 647] on div at bounding box center [748, 656] width 340 height 19
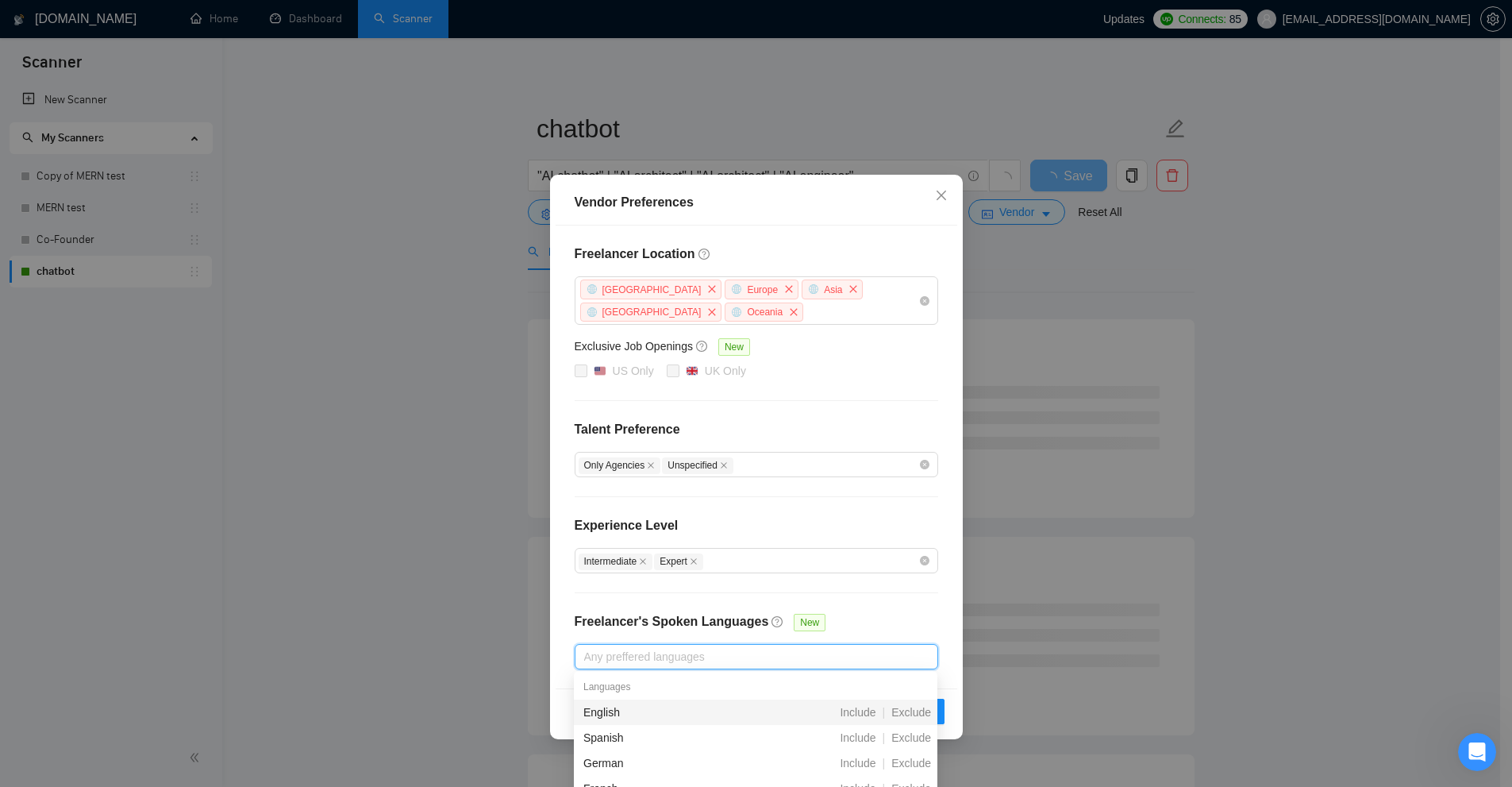
scroll to position [159, 0]
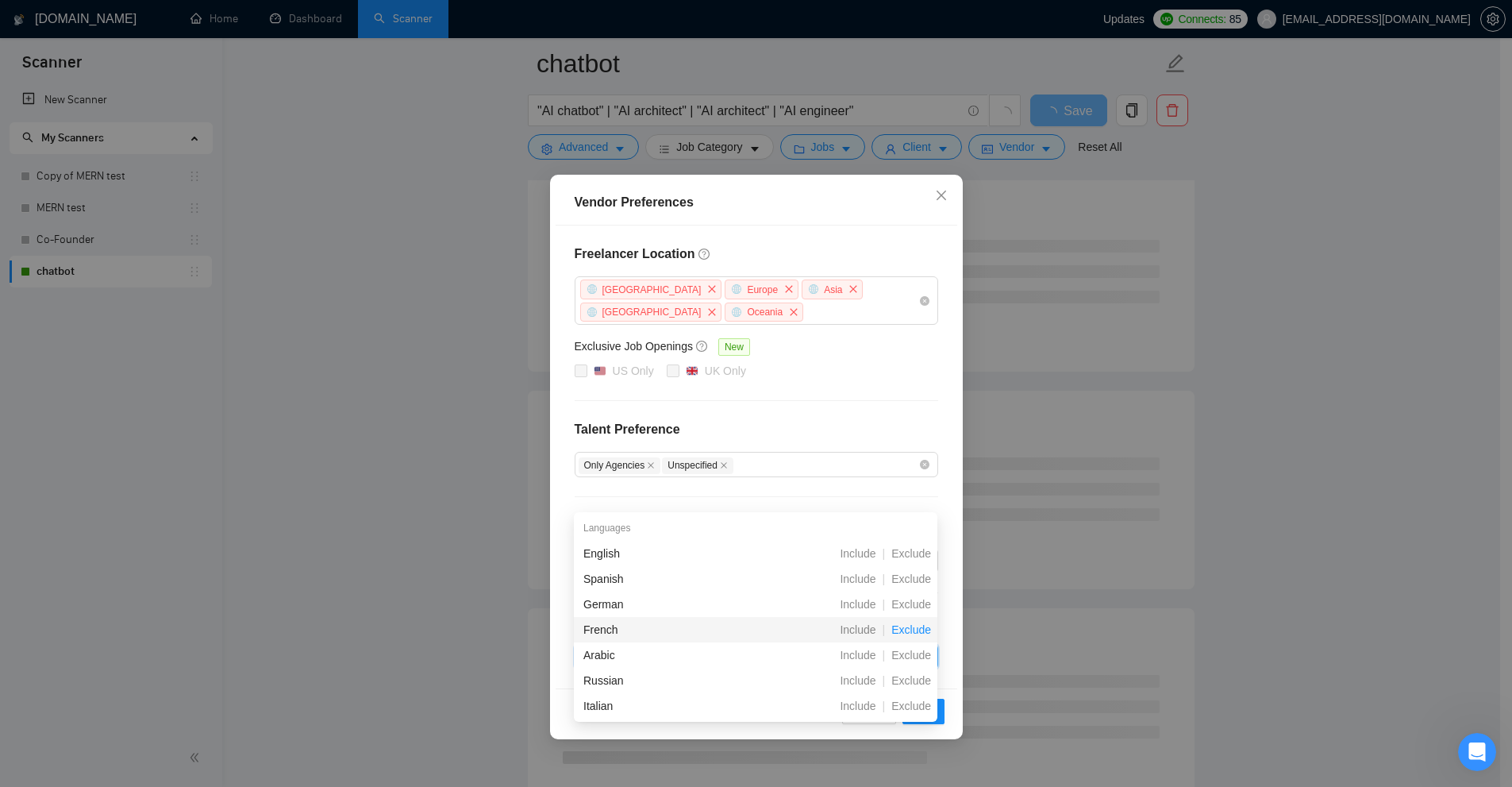
click at [917, 623] on span "Exclude" at bounding box center [911, 629] width 52 height 12
click at [915, 636] on span "Exclude" at bounding box center [911, 629] width 52 height 12
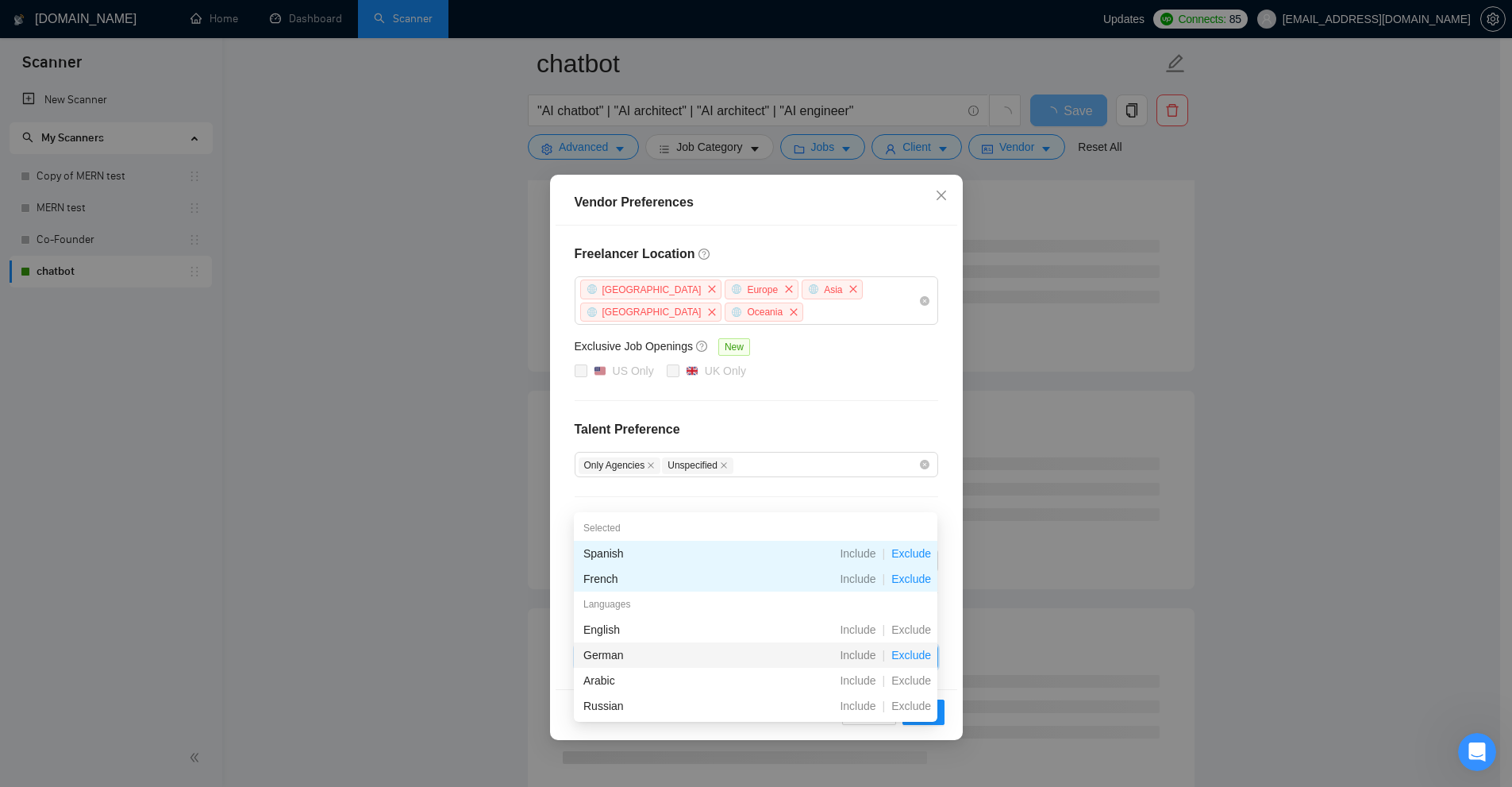
click at [912, 658] on span "Exclude" at bounding box center [911, 655] width 52 height 12
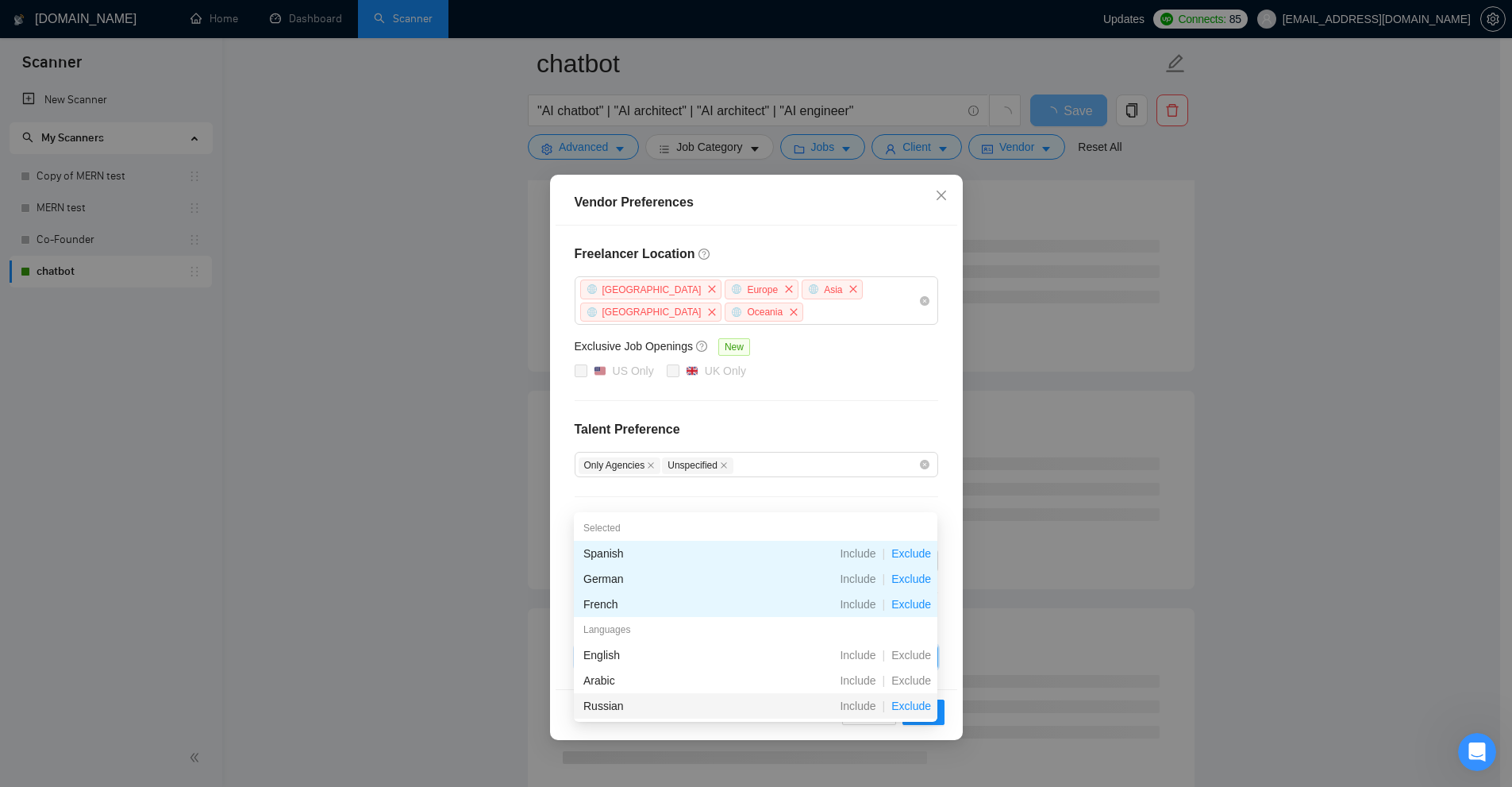
drag, startPoint x: 908, startPoint y: 681, endPoint x: 915, endPoint y: 702, distance: 22.1
click at [915, 702] on div "Selected Spanish Include | Exclude German Include | Exclude French Include | Ex…" at bounding box center [755, 642] width 363 height 254
click at [914, 706] on span "Exclude" at bounding box center [911, 705] width 52 height 12
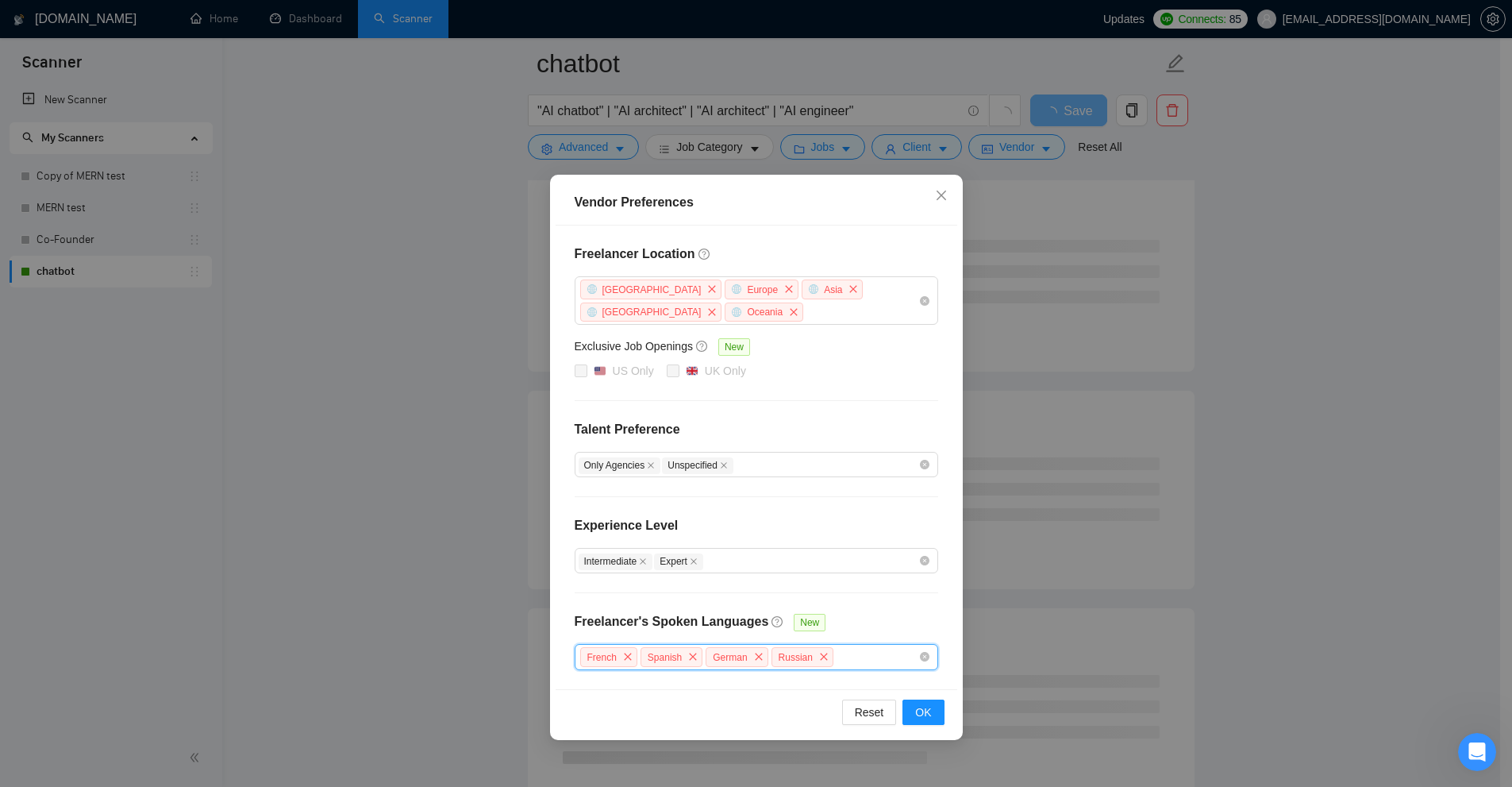
click at [877, 657] on div "French Spanish German Russian" at bounding box center [748, 657] width 340 height 23
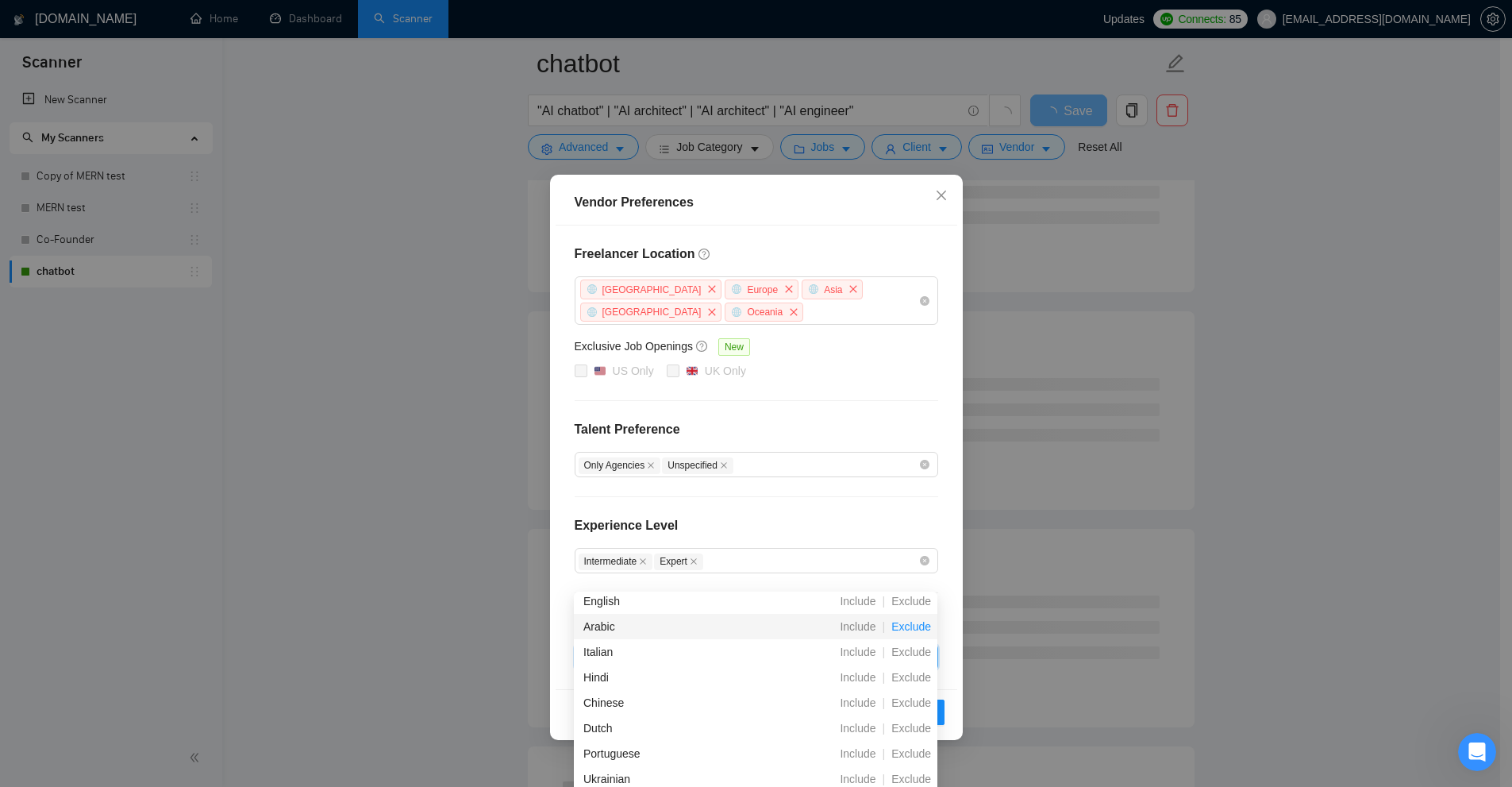
click at [921, 629] on span "Exclude" at bounding box center [911, 626] width 52 height 12
click at [849, 514] on div "Freelancer Location Antarctica Europe Asia Africa Oceania Exclusive Job Opening…" at bounding box center [757, 458] width 402 height 463
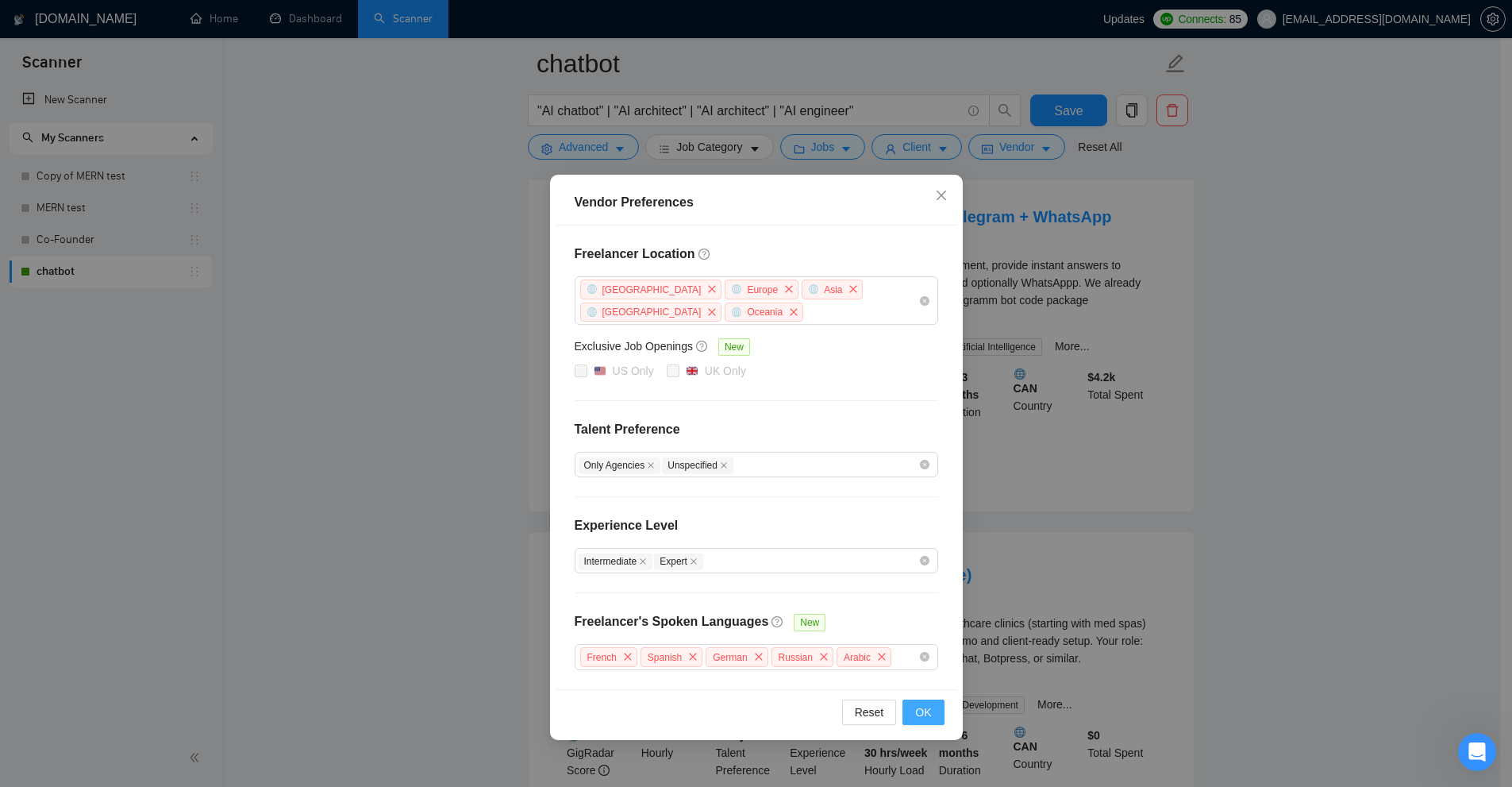
click at [918, 710] on span "OK" at bounding box center [922, 712] width 16 height 17
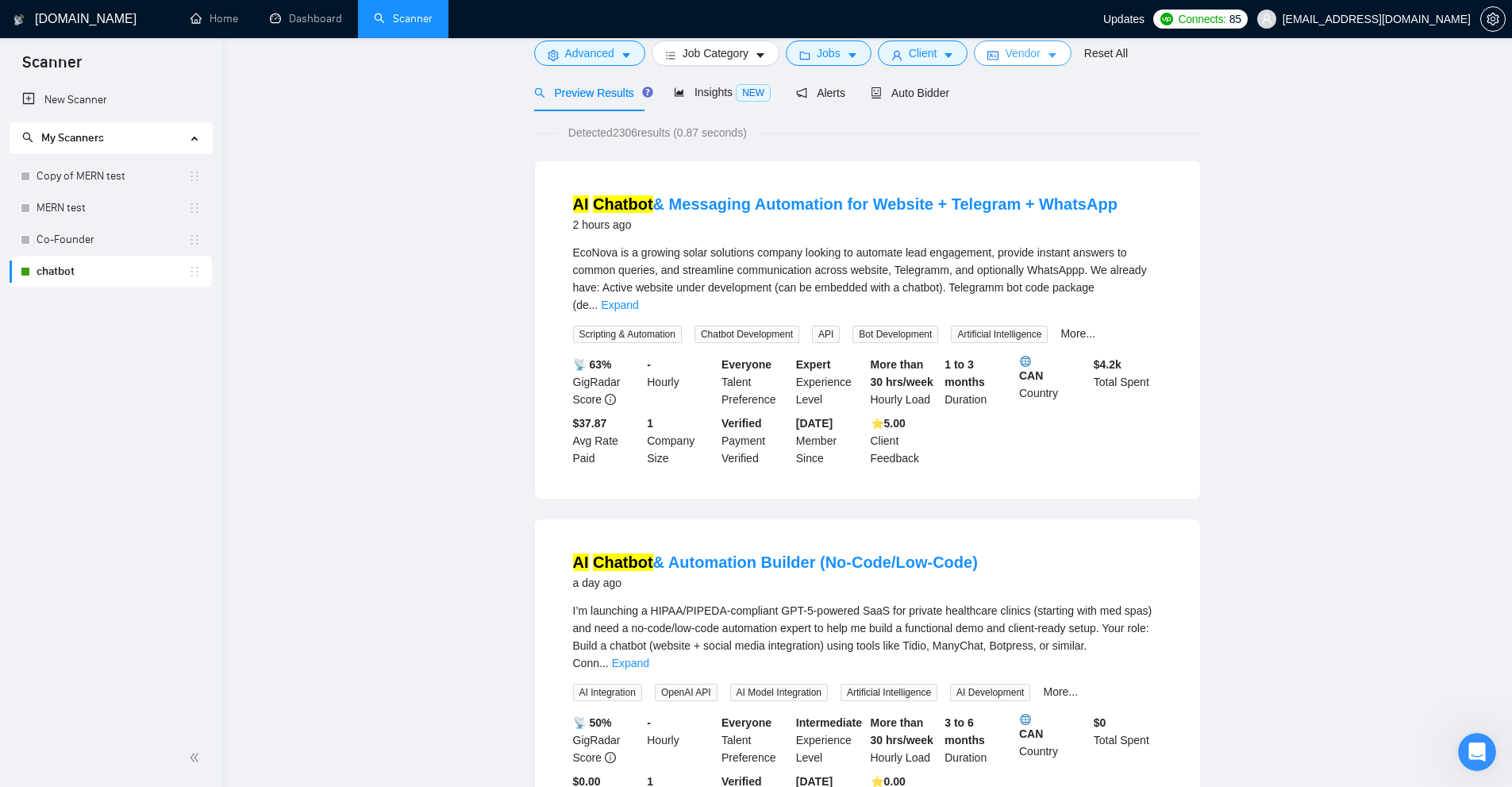
scroll to position [0, 0]
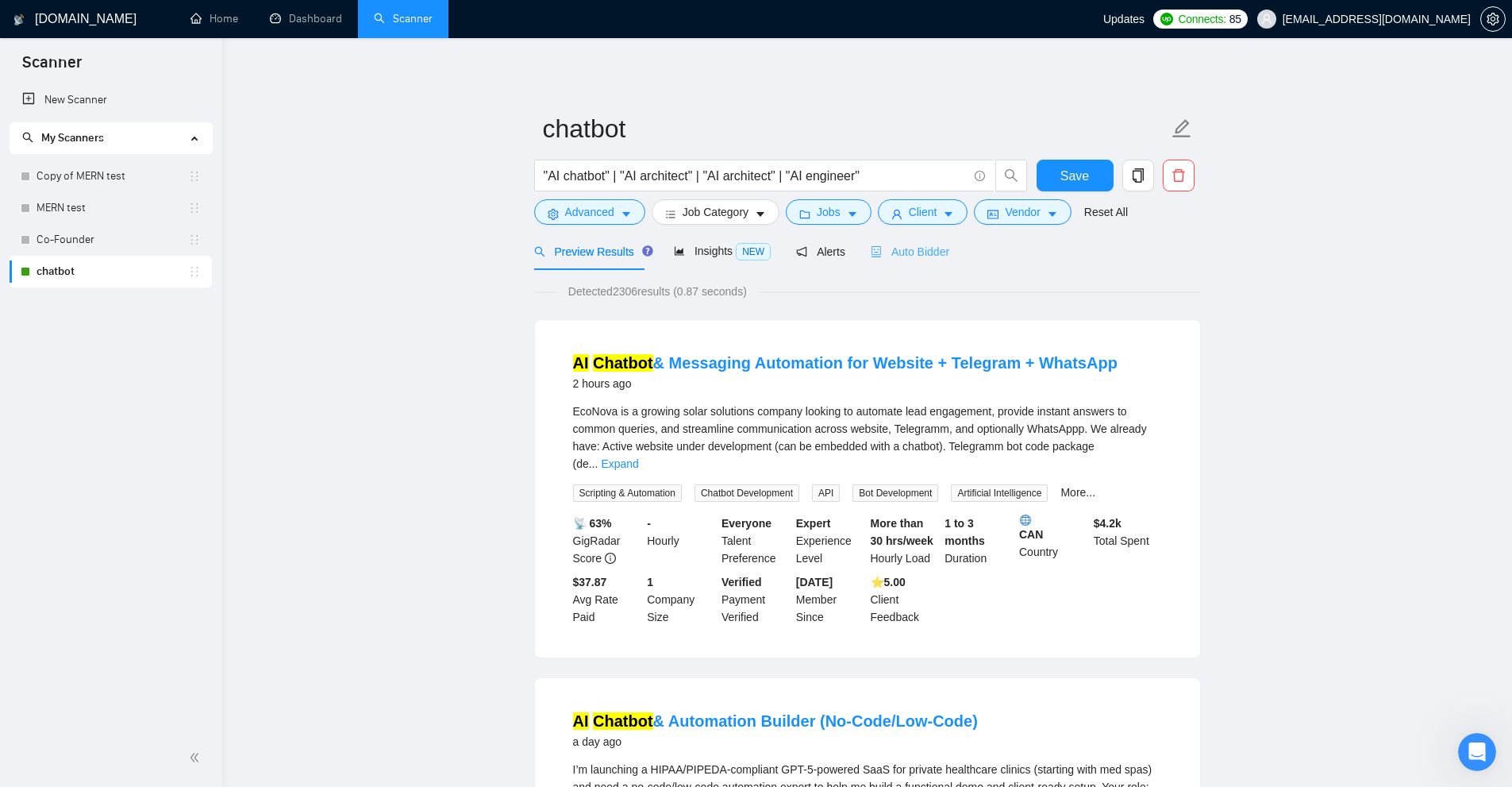
click at [897, 262] on div "Auto Bidder" at bounding box center [910, 251] width 79 height 37
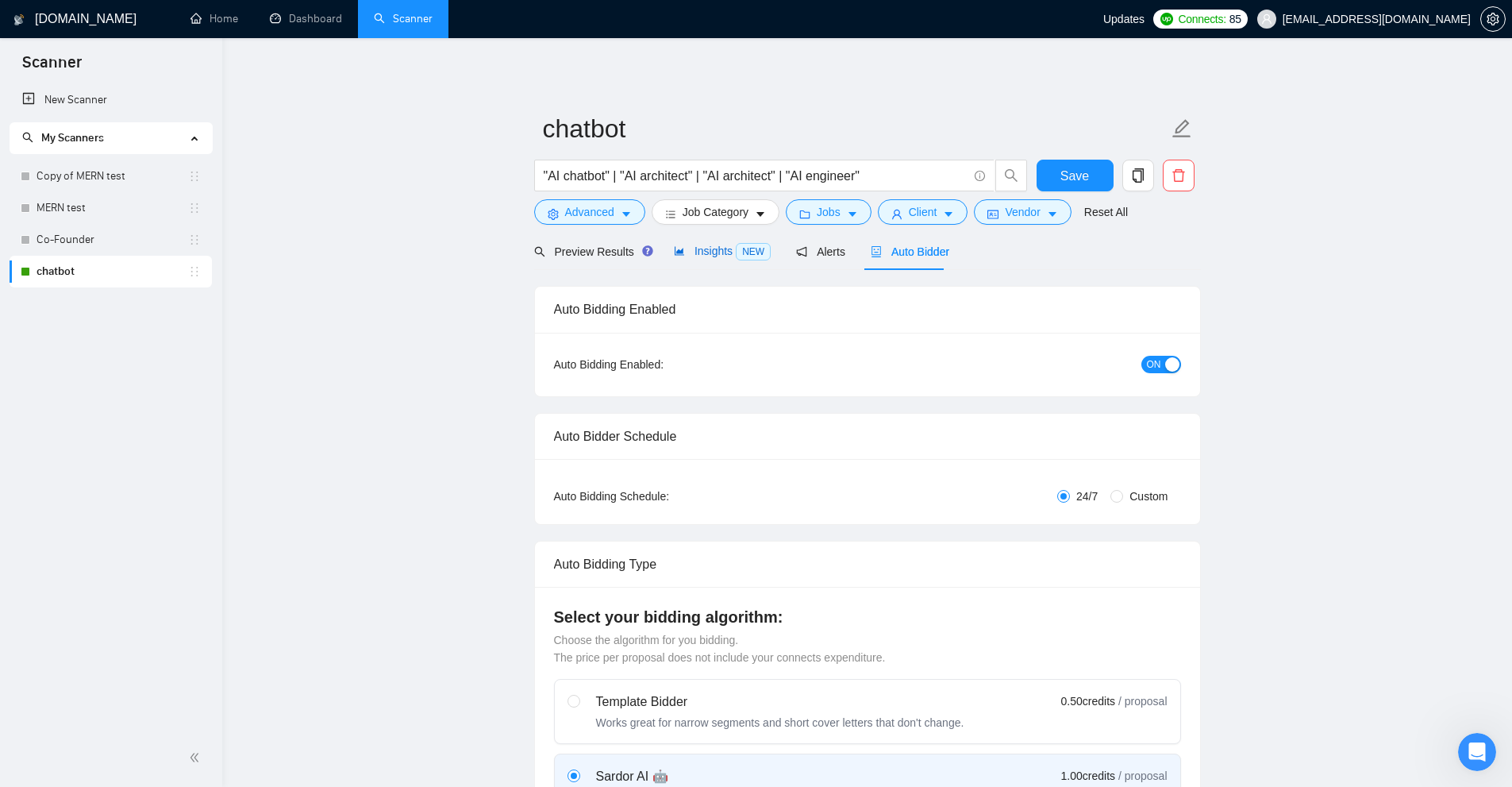
click at [716, 247] on span "Insights NEW" at bounding box center [722, 251] width 97 height 12
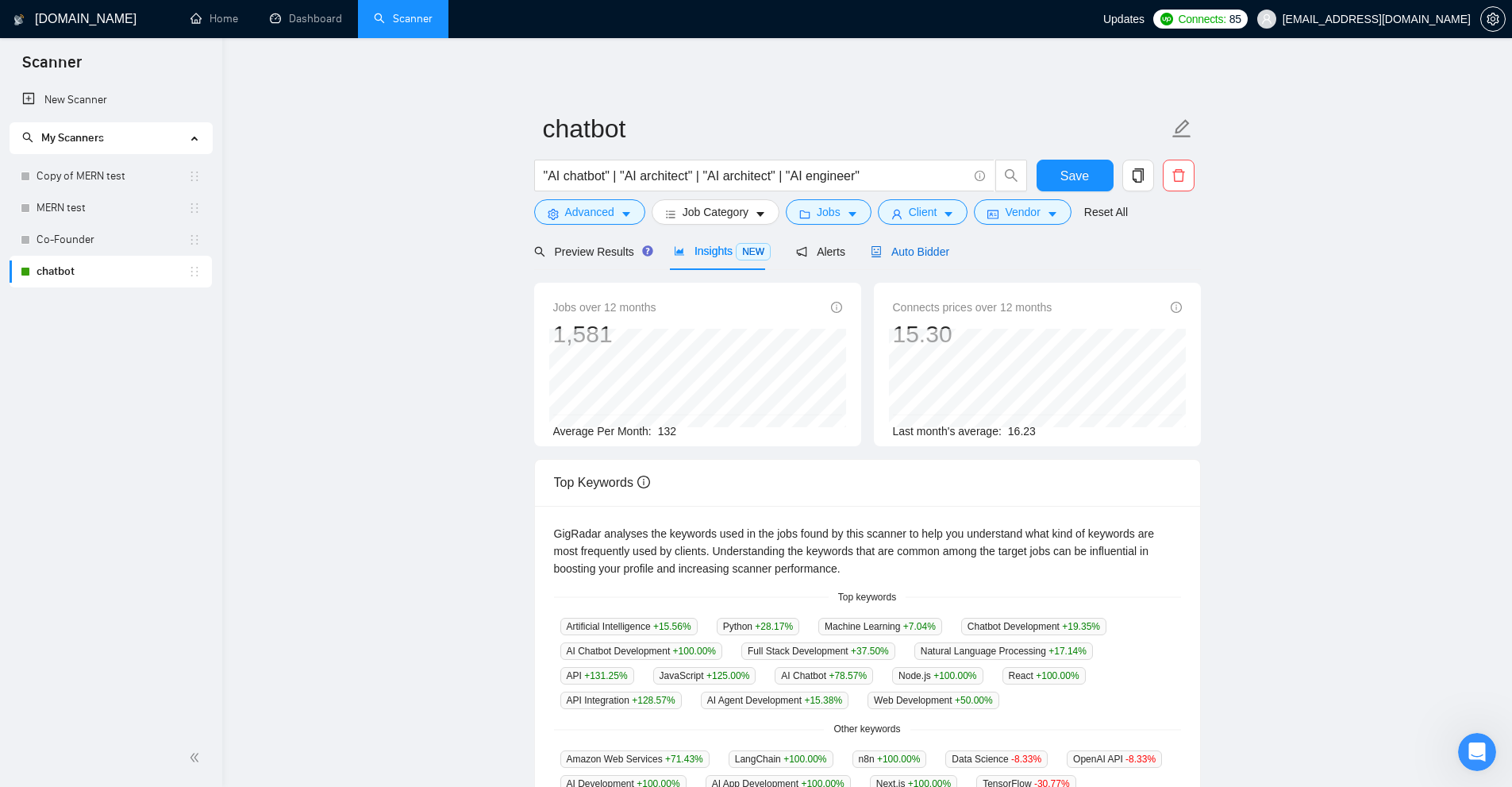
click at [940, 248] on span "Auto Bidder" at bounding box center [910, 251] width 79 height 12
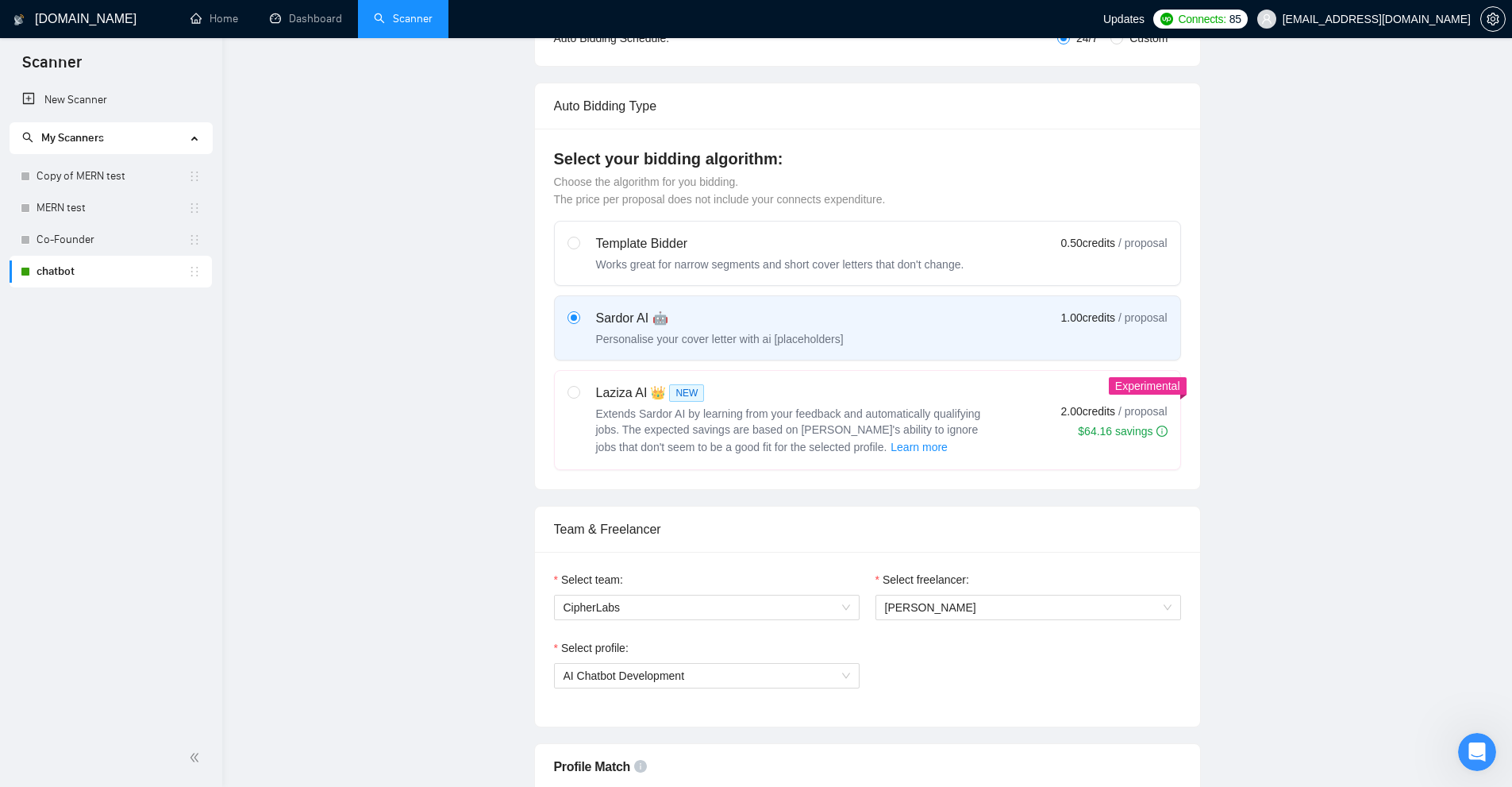
checkbox input "true"
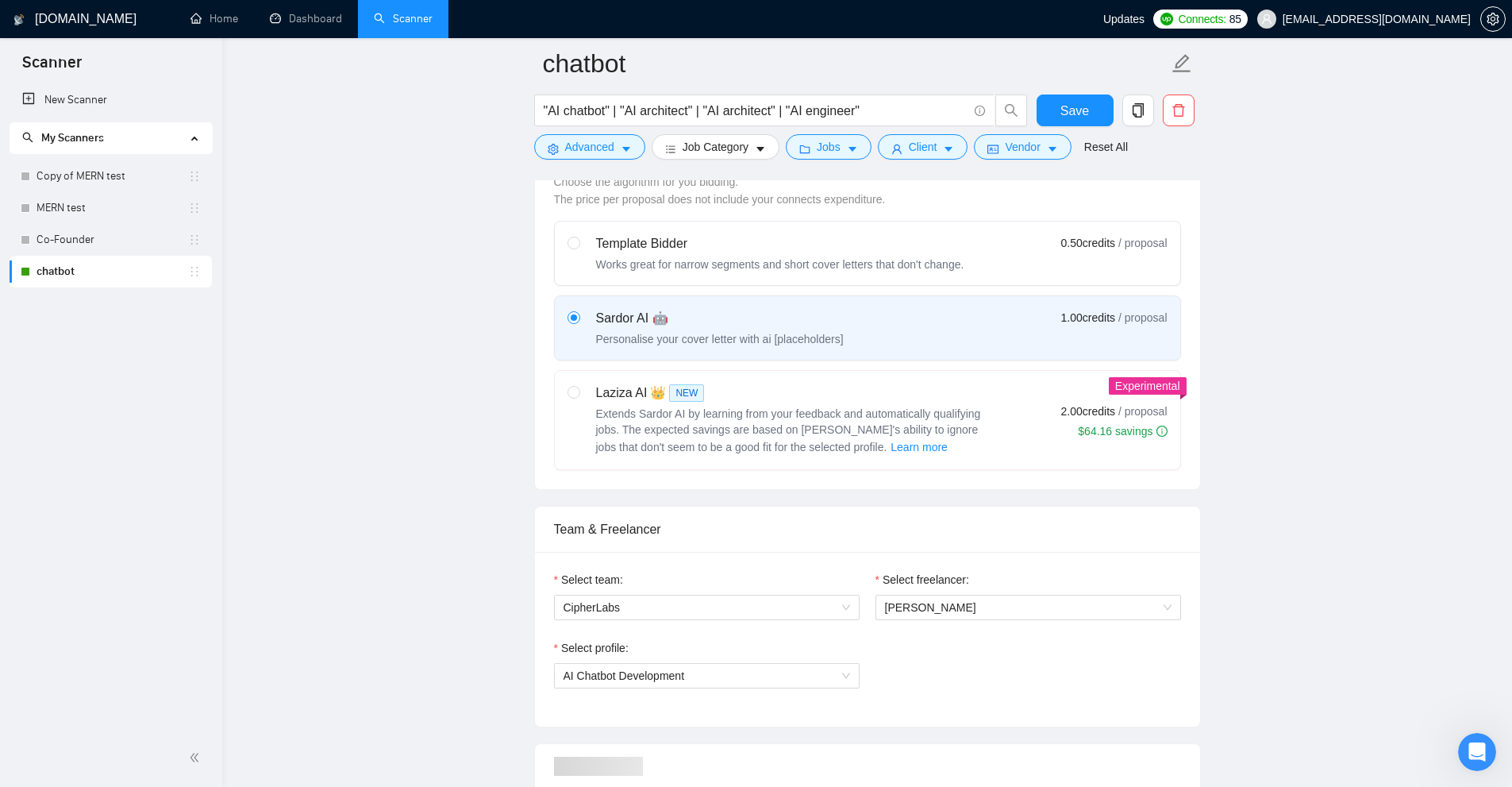
scroll to position [934, 0]
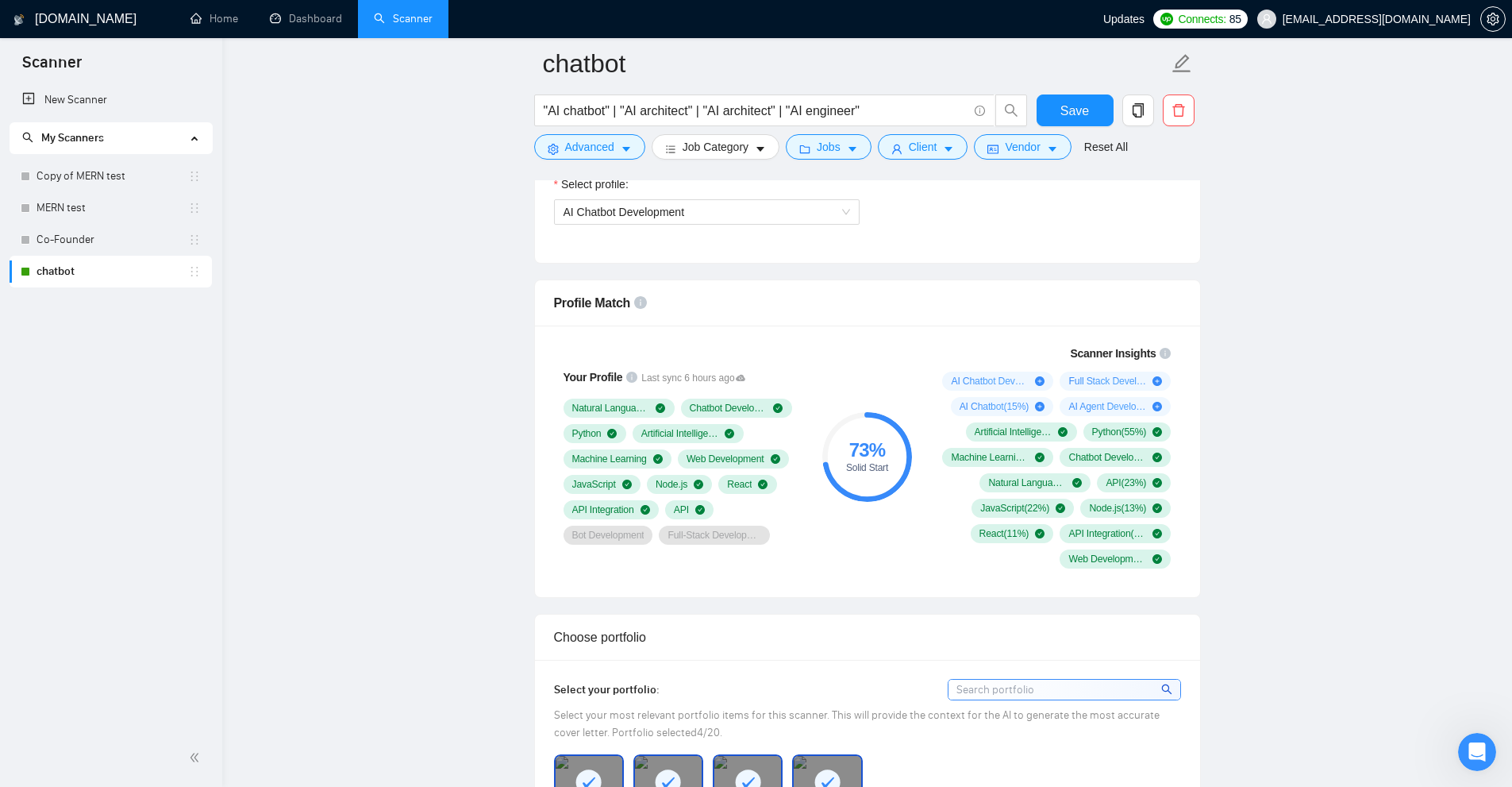
click at [852, 396] on div "73 % Solid Start" at bounding box center [867, 457] width 107 height 243
click at [870, 375] on div "73 % Solid Start" at bounding box center [867, 457] width 107 height 243
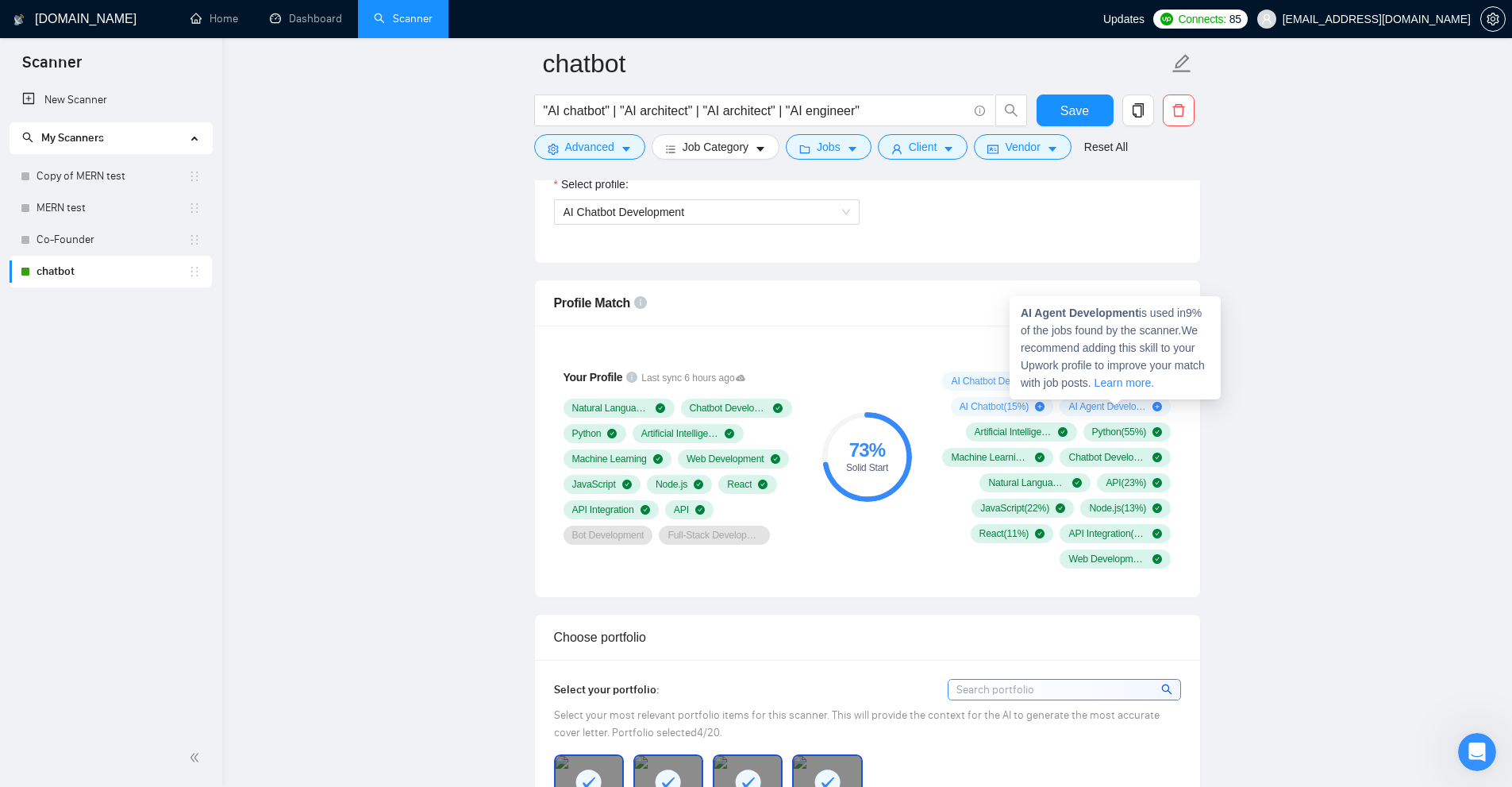
click at [1025, 306] on strong "AI Agent Development" at bounding box center [1079, 312] width 118 height 12
drag, startPoint x: 1025, startPoint y: 305, endPoint x: 1117, endPoint y: 315, distance: 92.5
click at [1117, 315] on strong "AI Agent Development" at bounding box center [1079, 312] width 118 height 12
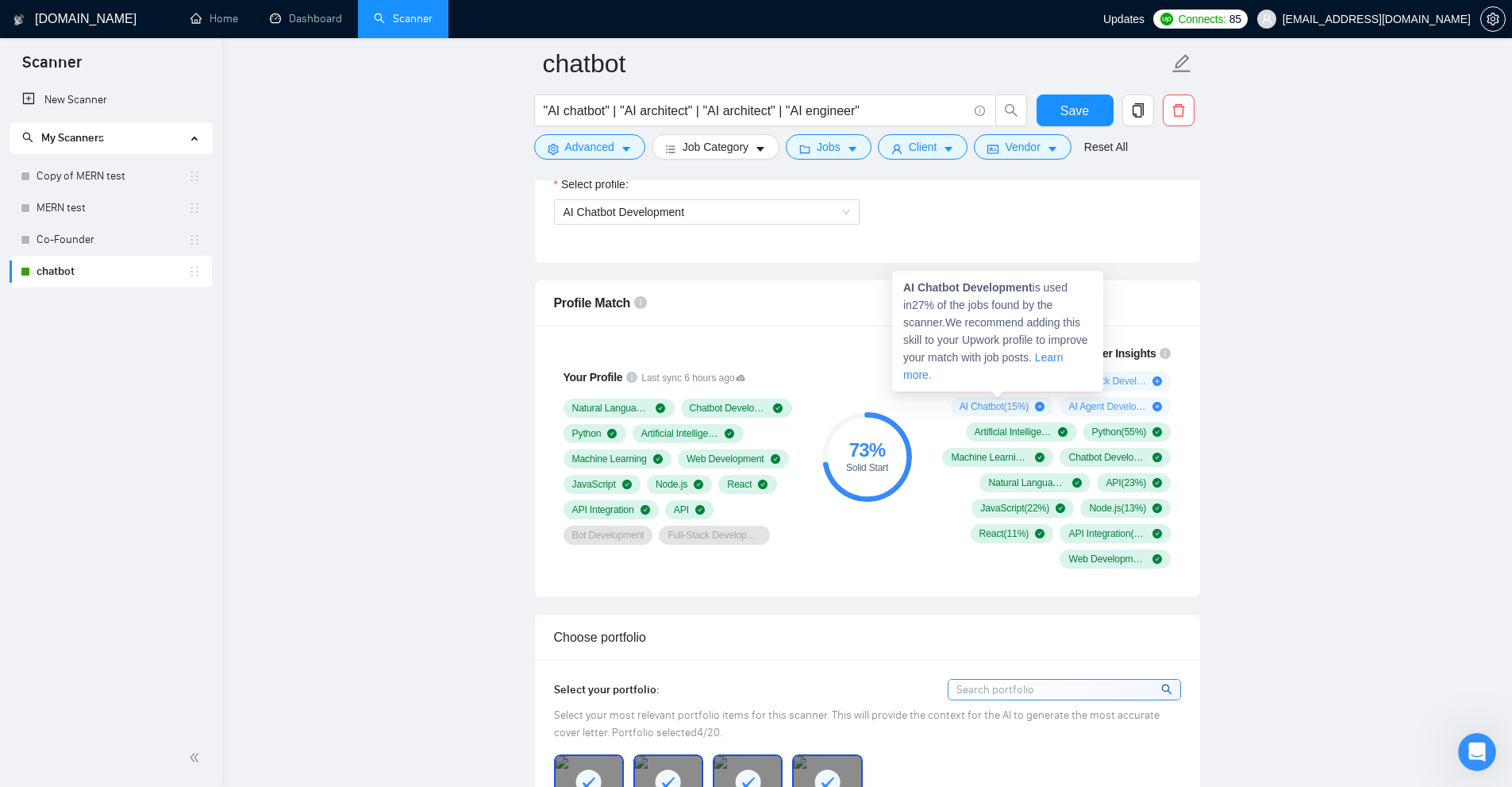
drag, startPoint x: 950, startPoint y: 378, endPoint x: 984, endPoint y: 386, distance: 34.9
click at [984, 386] on div "AI Chatbot Development ( 27 %)" at bounding box center [998, 381] width 111 height 19
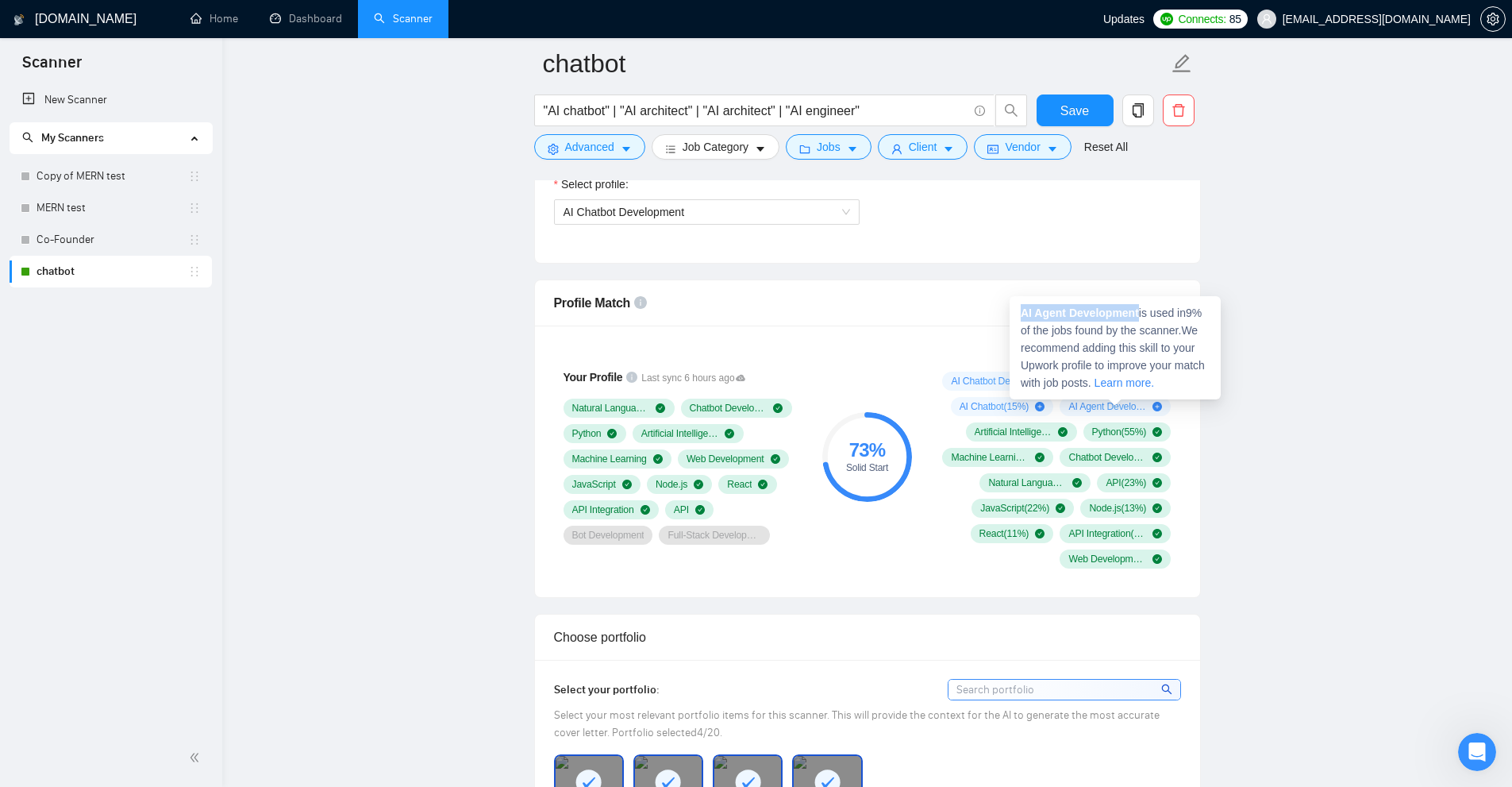
drag, startPoint x: 1073, startPoint y: 404, endPoint x: 1098, endPoint y: 410, distance: 25.7
click at [1098, 410] on span "AI Agent Development ( 9 %)" at bounding box center [1108, 406] width 78 height 12
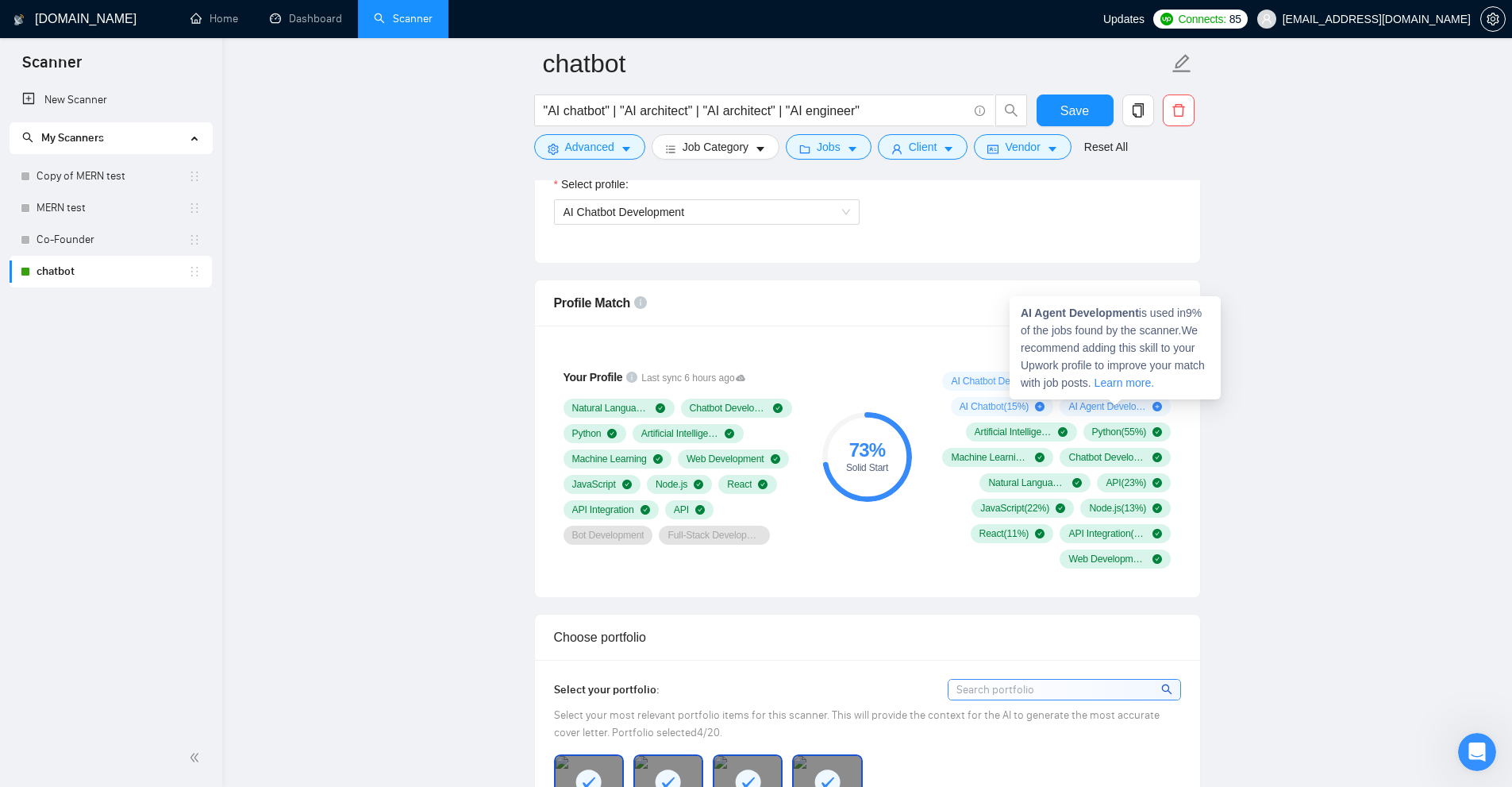
click at [1024, 311] on strong "AI Agent Development" at bounding box center [1079, 312] width 118 height 12
drag, startPoint x: 1024, startPoint y: 311, endPoint x: 1089, endPoint y: 311, distance: 65.0
click at [1089, 311] on strong "AI Agent Development" at bounding box center [1079, 312] width 118 height 12
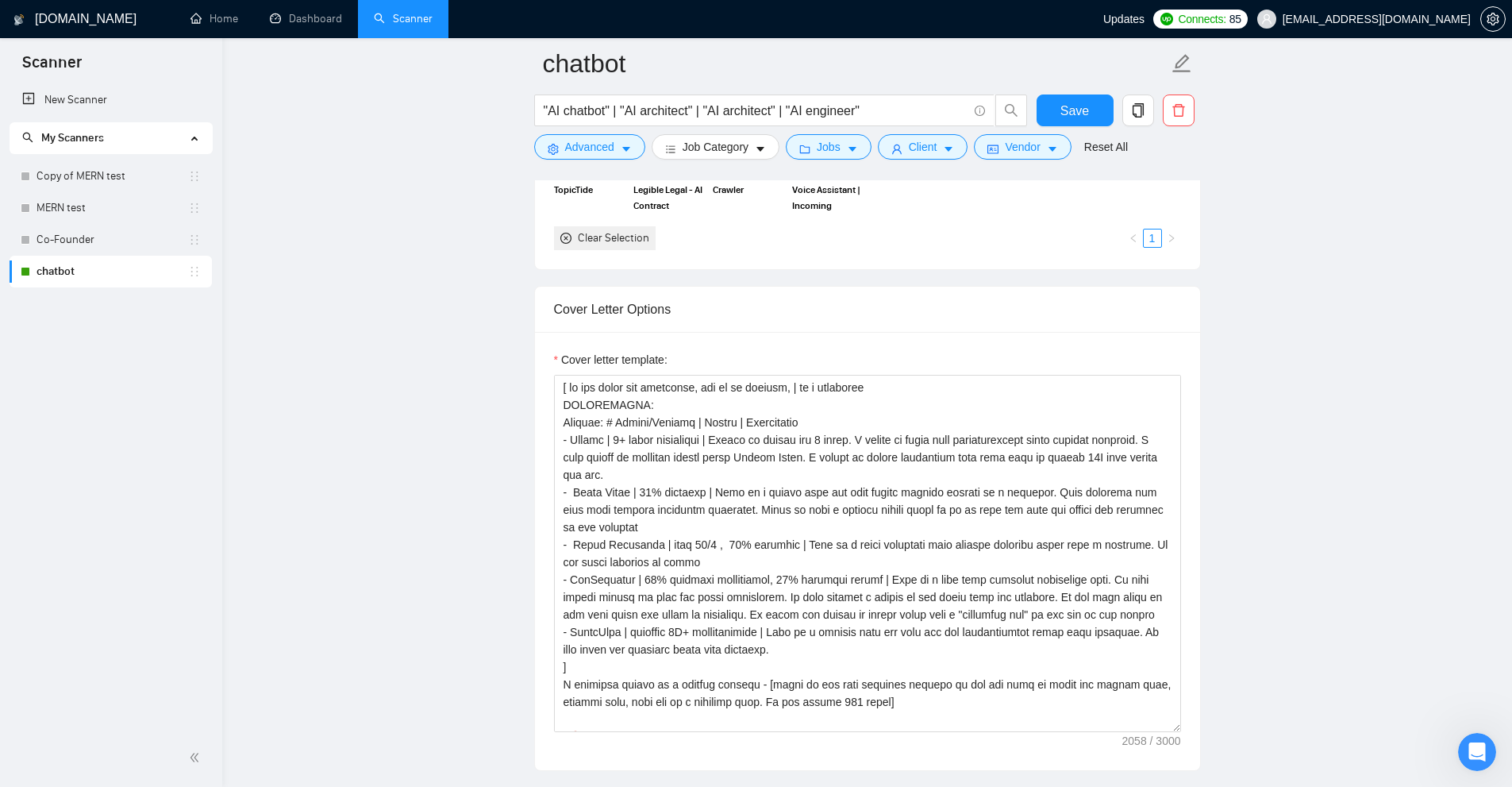
scroll to position [1649, 0]
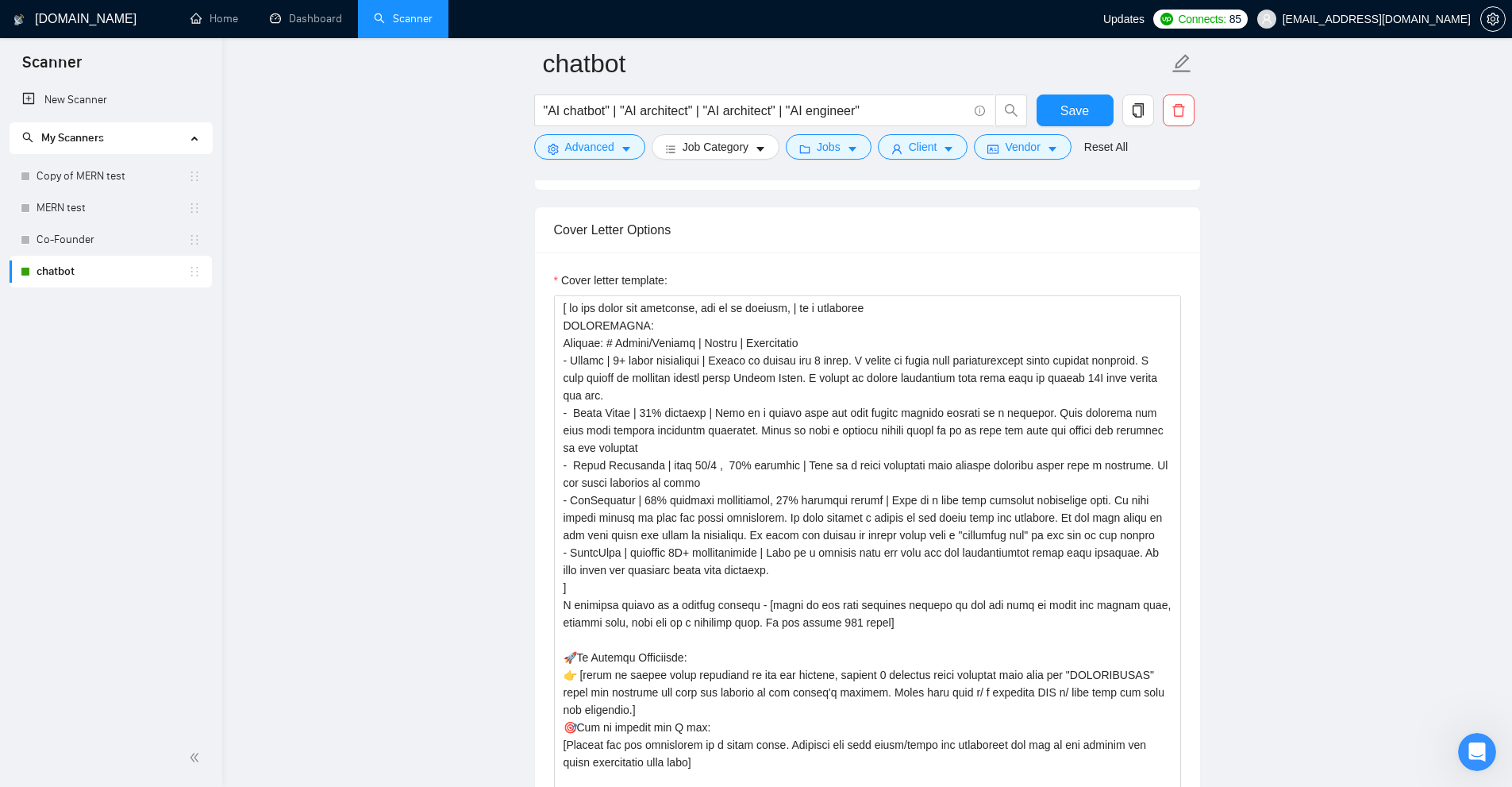
drag, startPoint x: 1175, startPoint y: 642, endPoint x: 1247, endPoint y: 713, distance: 101.1
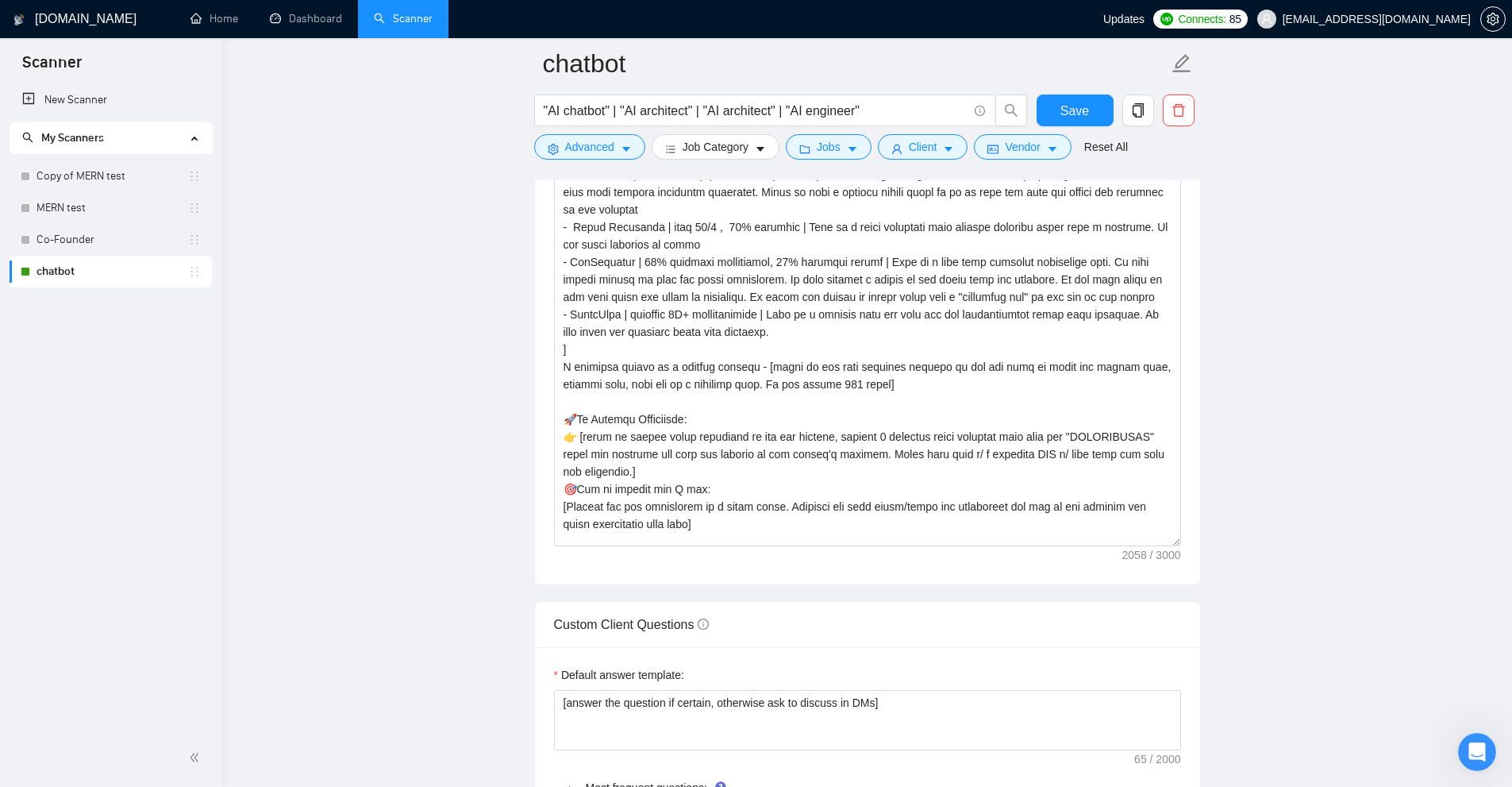
scroll to position [1967, 0]
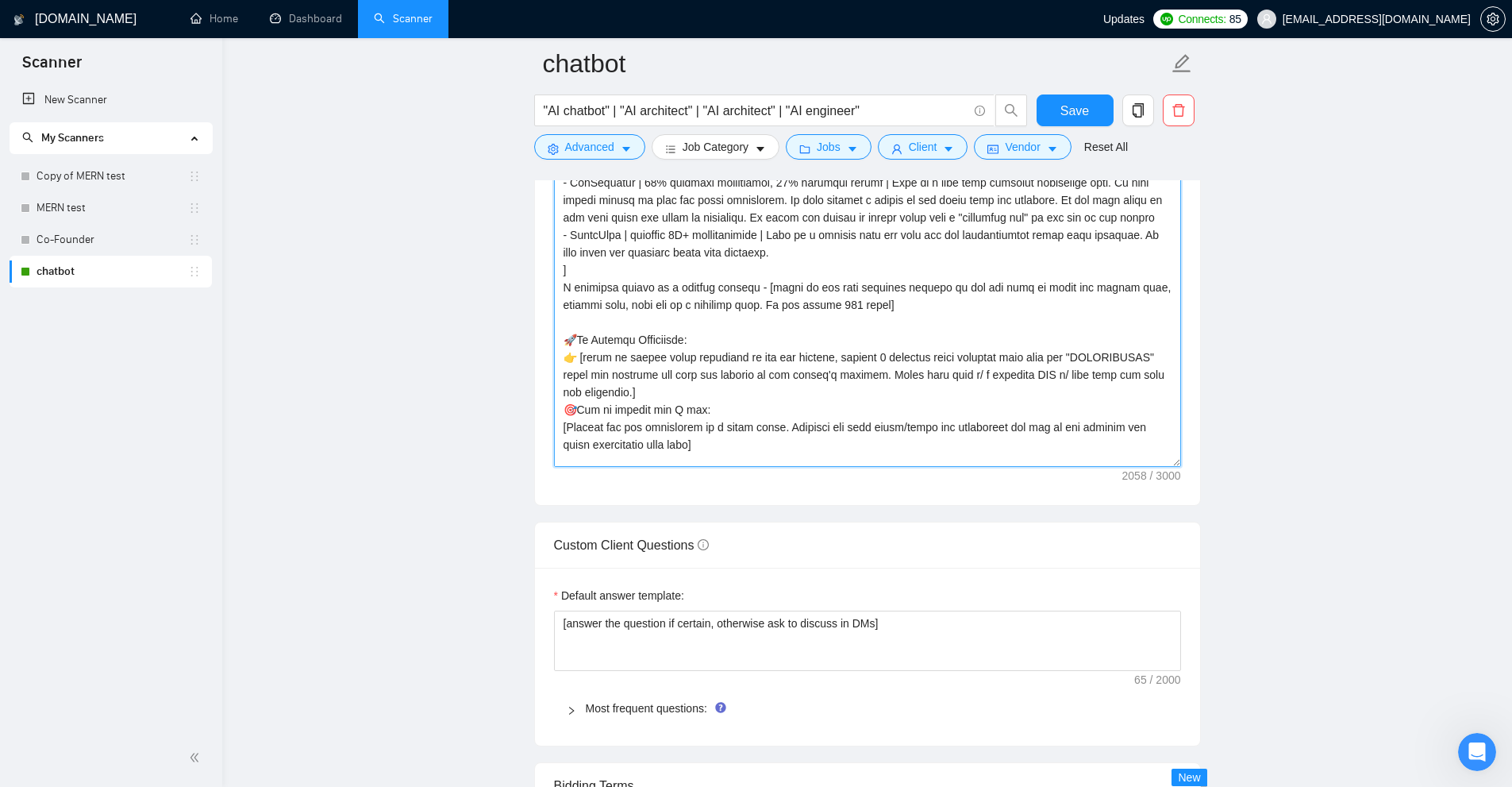
drag, startPoint x: 1180, startPoint y: 453, endPoint x: 1184, endPoint y: 511, distance: 58.1
click at [1184, 511] on form "Auto Bidding Enabled Auto Bidding Enabled: ON Auto Bidder Schedule Auto Bidding…" at bounding box center [868, 359] width 667 height 4055
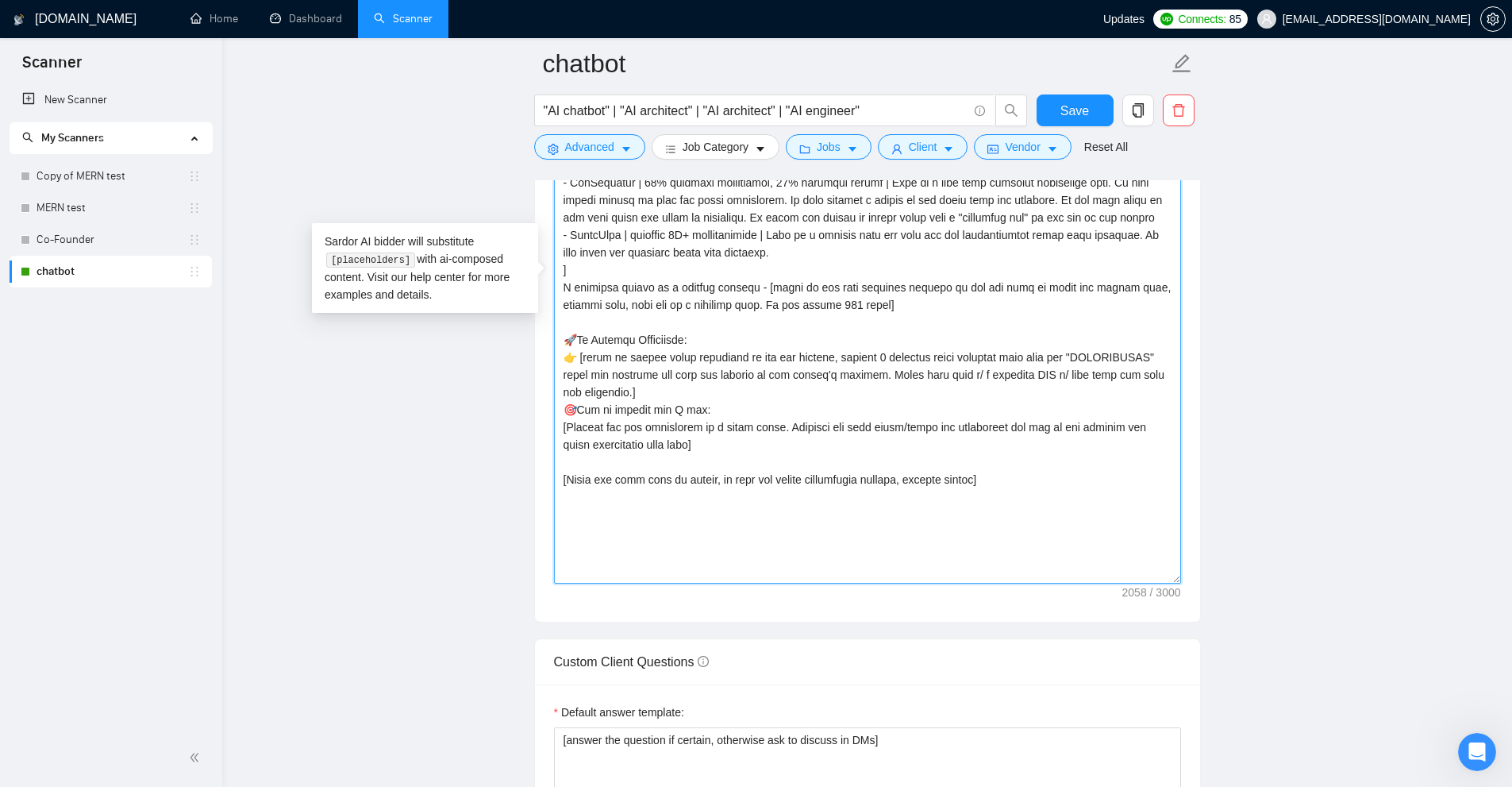
drag, startPoint x: 1173, startPoint y: 460, endPoint x: 1371, endPoint y: 614, distance: 250.8
click at [1232, 709] on main "chatbot "AI chatbot" | "AI architect" | "AI architect" | "AI engineer" Save Adv…" at bounding box center [867, 553] width 1239 height 4913
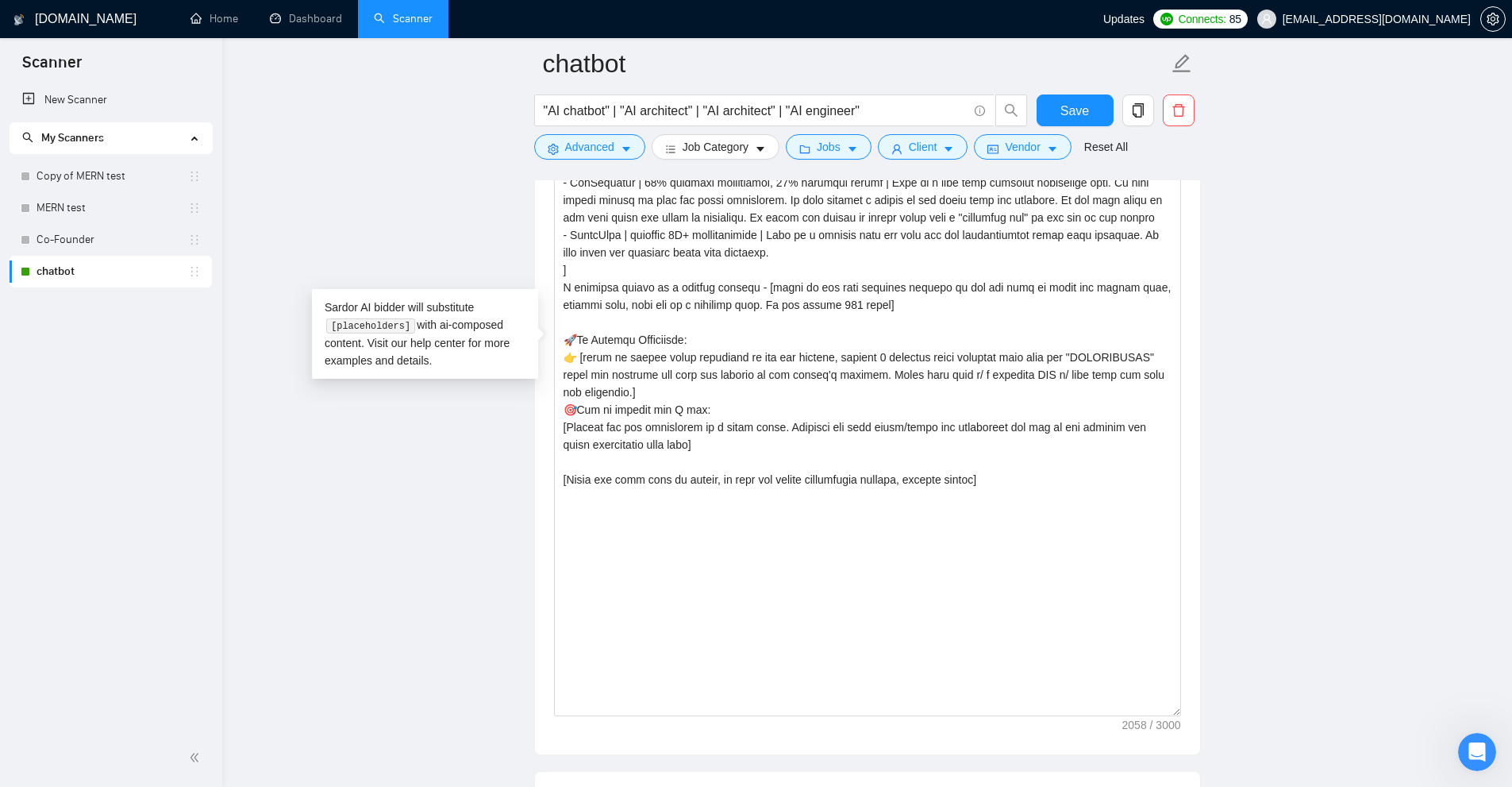
click at [1218, 449] on main "chatbot "AI chatbot" | "AI architect" | "AI architect" | "AI engineer" Save Adv…" at bounding box center [867, 619] width 1239 height 5046
click at [911, 496] on textarea "Cover letter template:" at bounding box center [868, 347] width 627 height 738
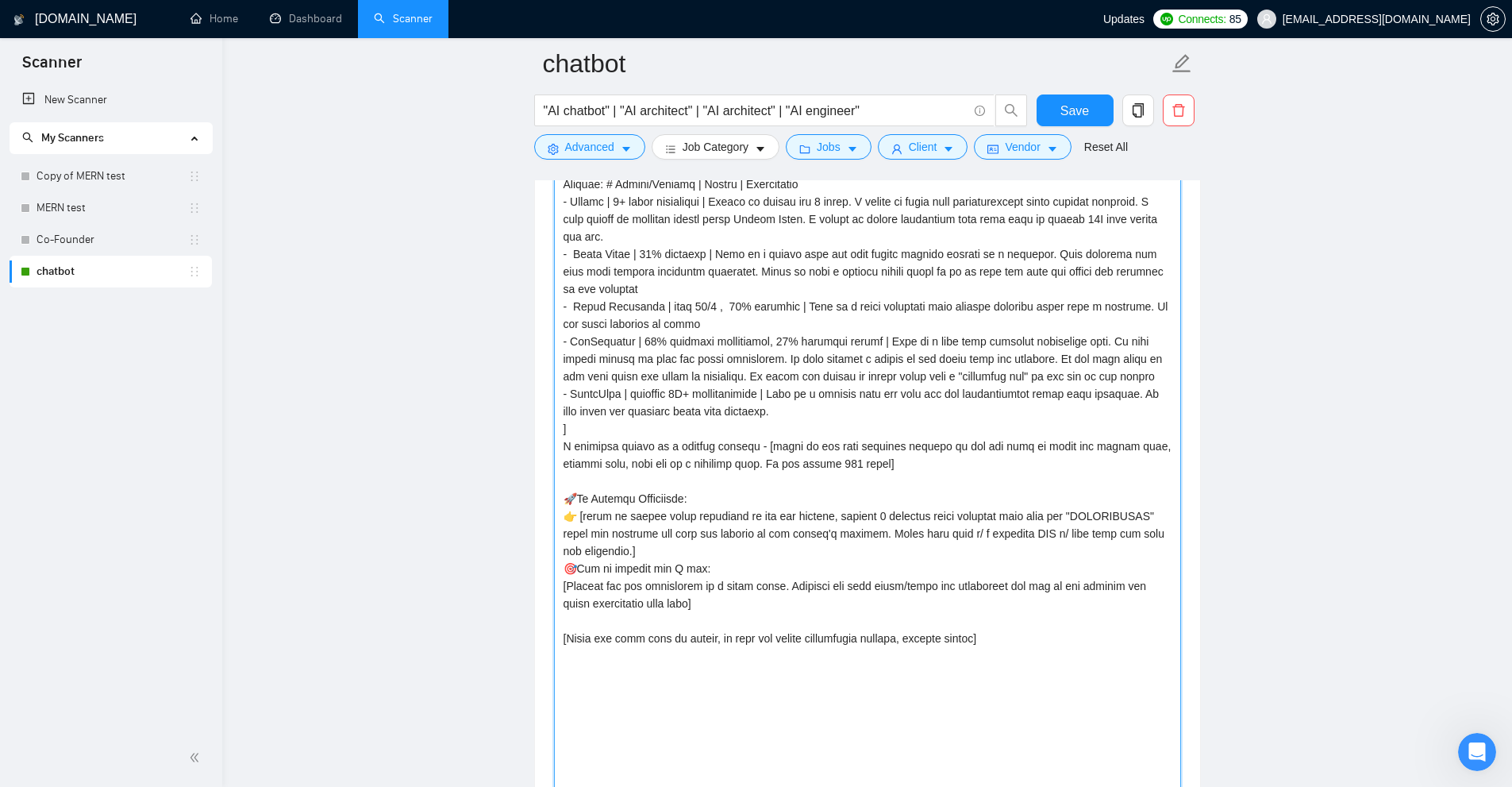
scroll to position [1649, 0]
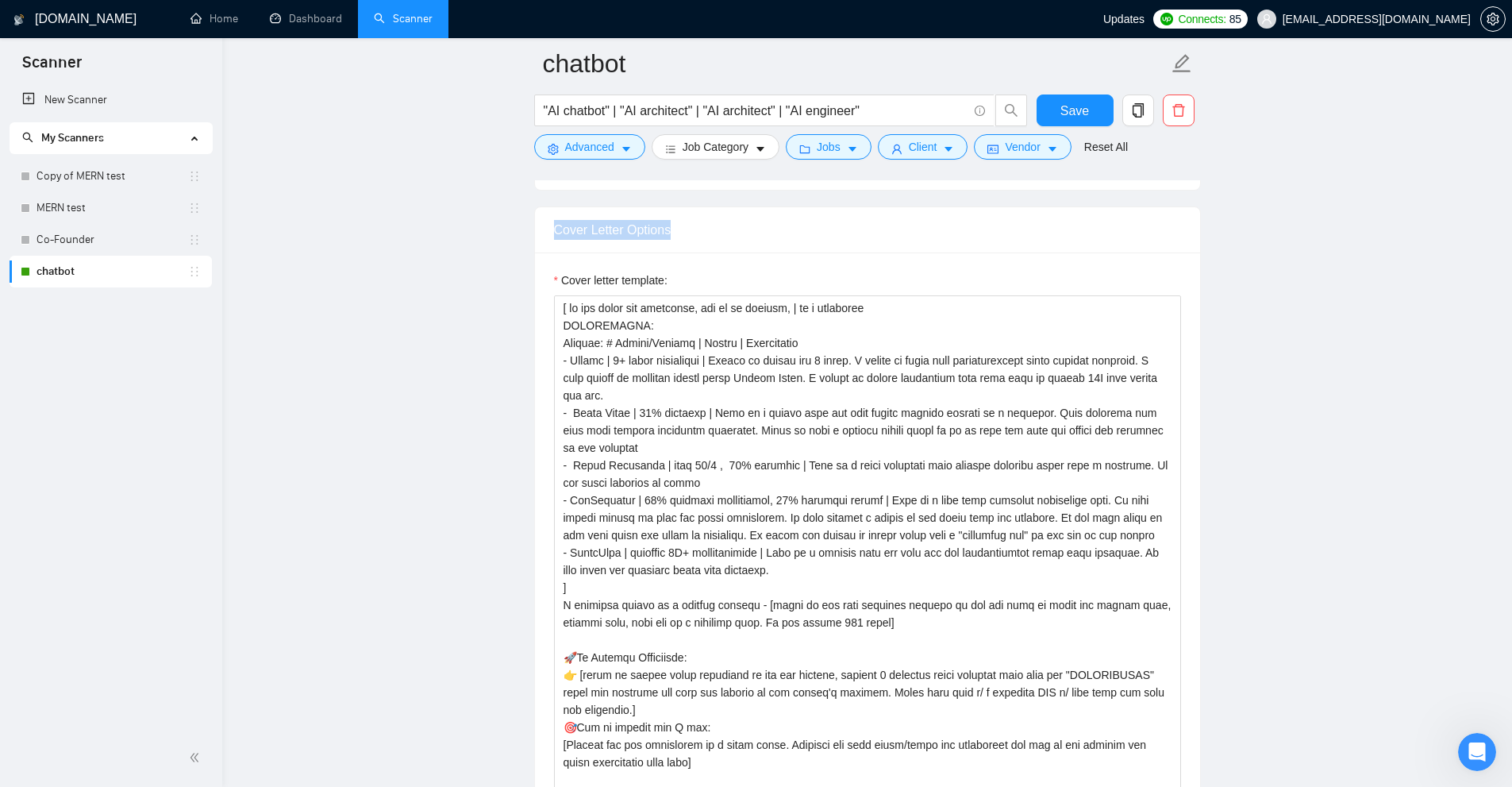
drag, startPoint x: 554, startPoint y: 238, endPoint x: 754, endPoint y: 248, distance: 200.2
click at [754, 248] on div "Cover Letter Options" at bounding box center [868, 230] width 665 height 46
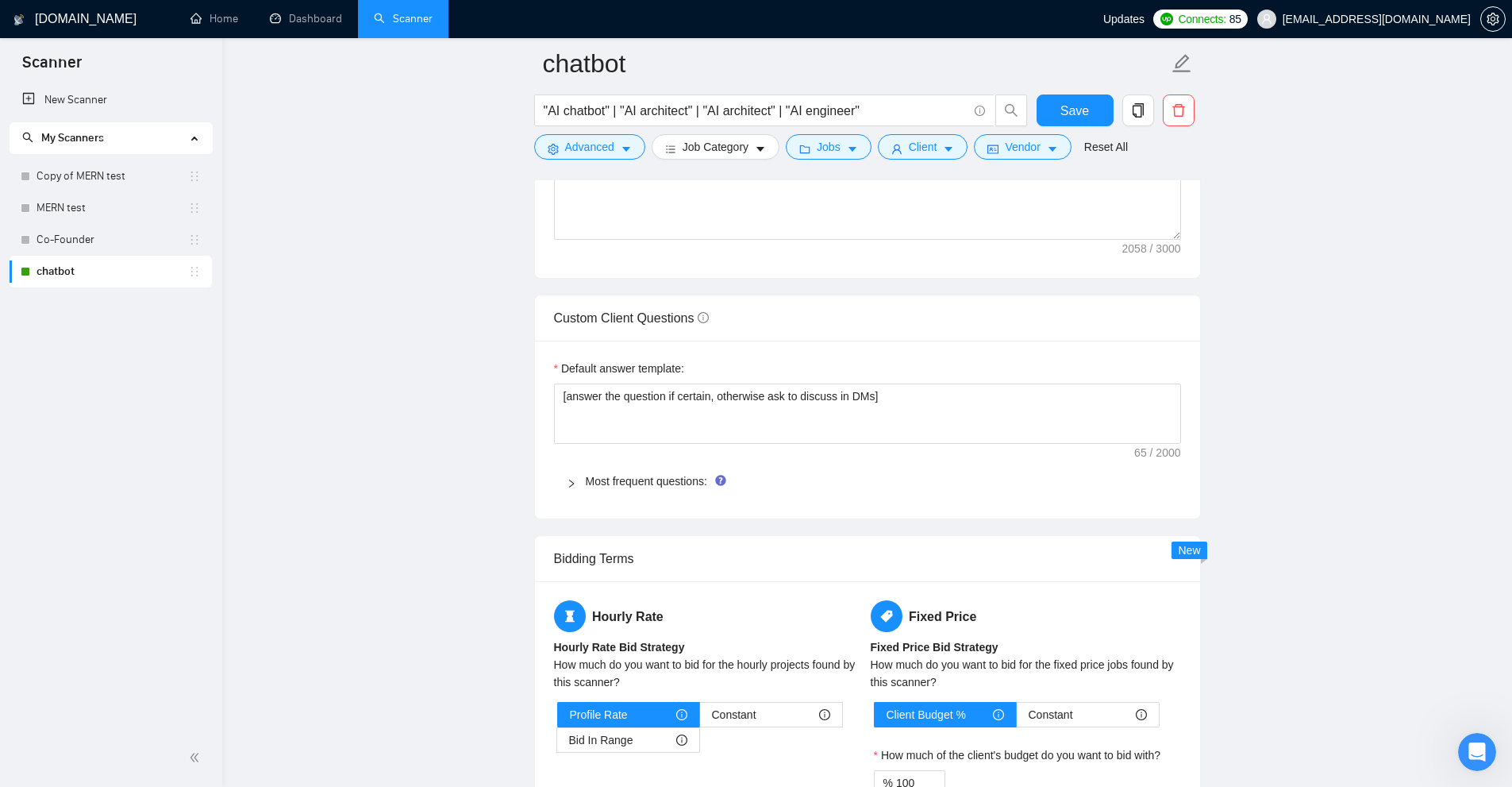
click at [610, 490] on div "Most frequent questions:" at bounding box center [868, 481] width 627 height 36
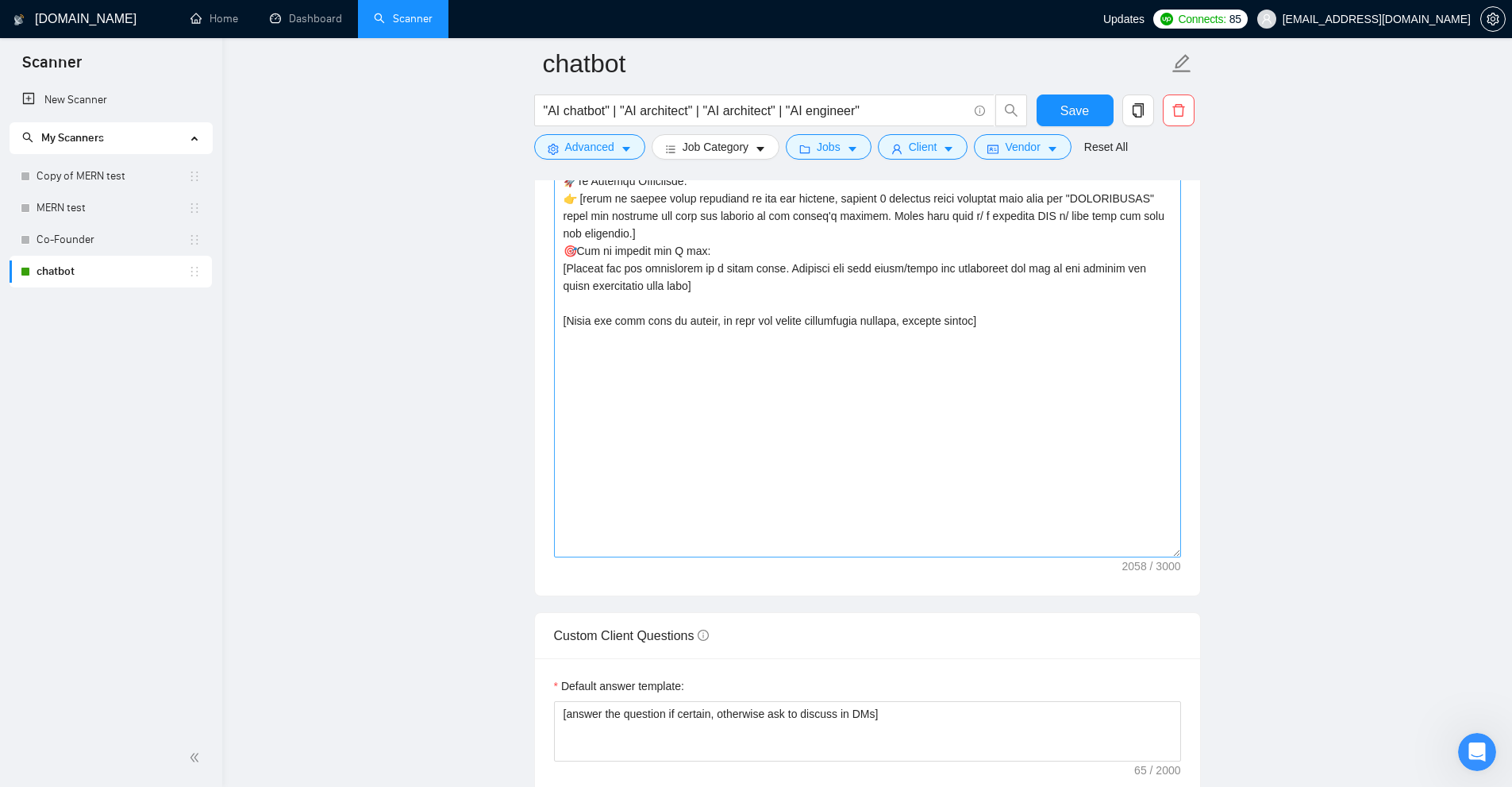
scroll to position [1729, 0]
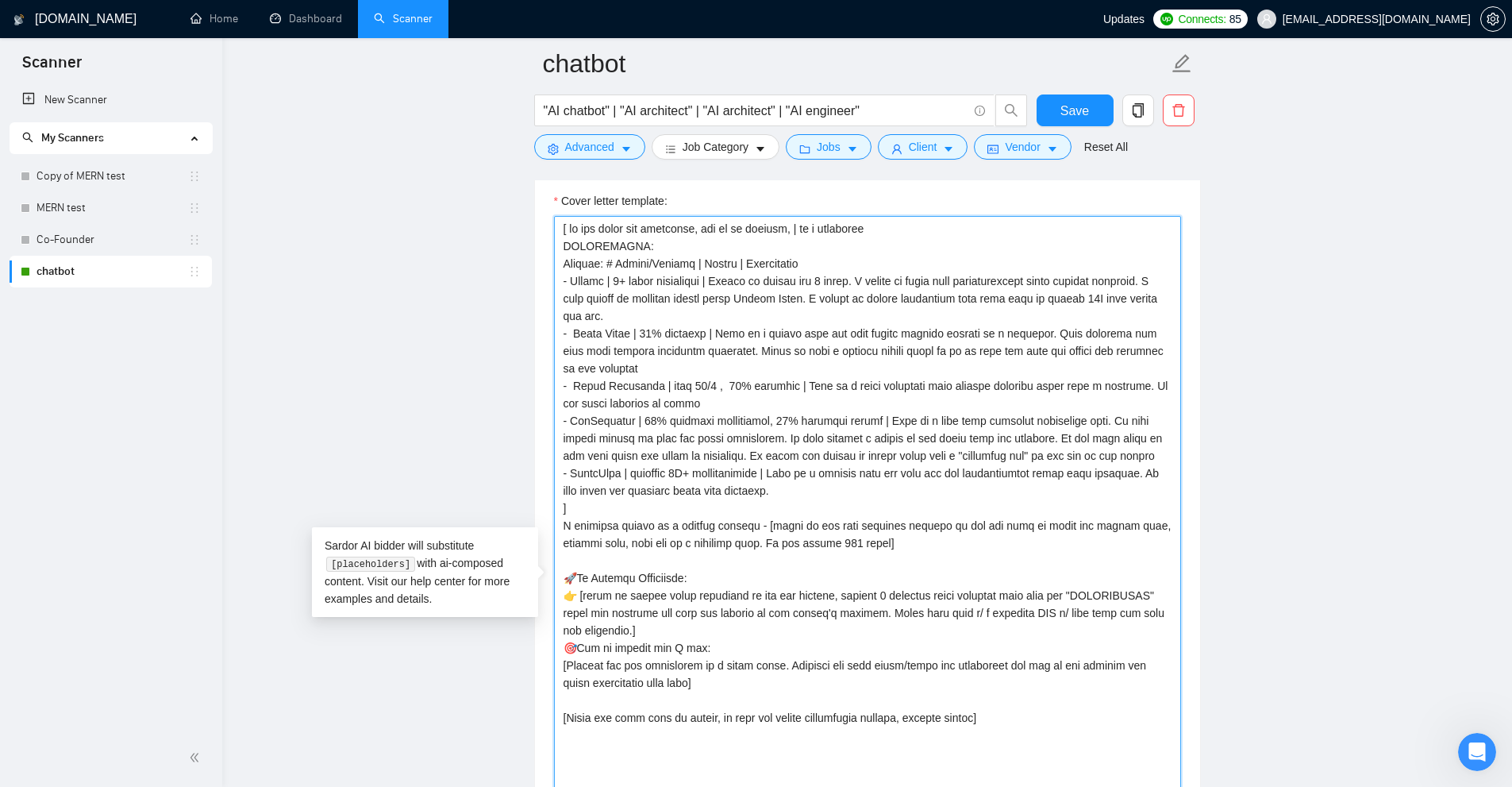
drag, startPoint x: 586, startPoint y: 506, endPoint x: 814, endPoint y: 324, distance: 291.7
click at [557, 203] on div "Cover letter template:" at bounding box center [868, 573] width 627 height 762
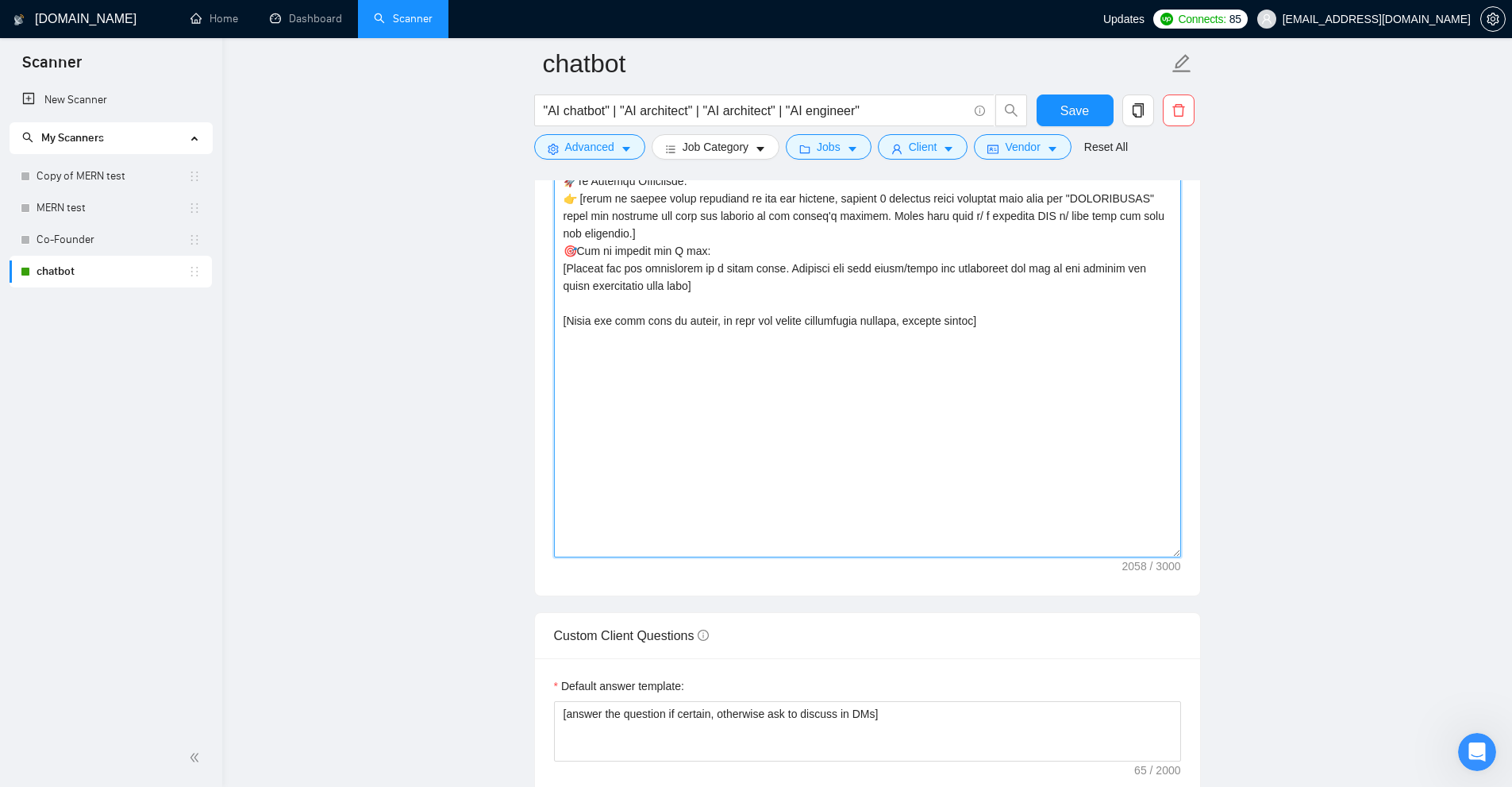
scroll to position [1649, 0]
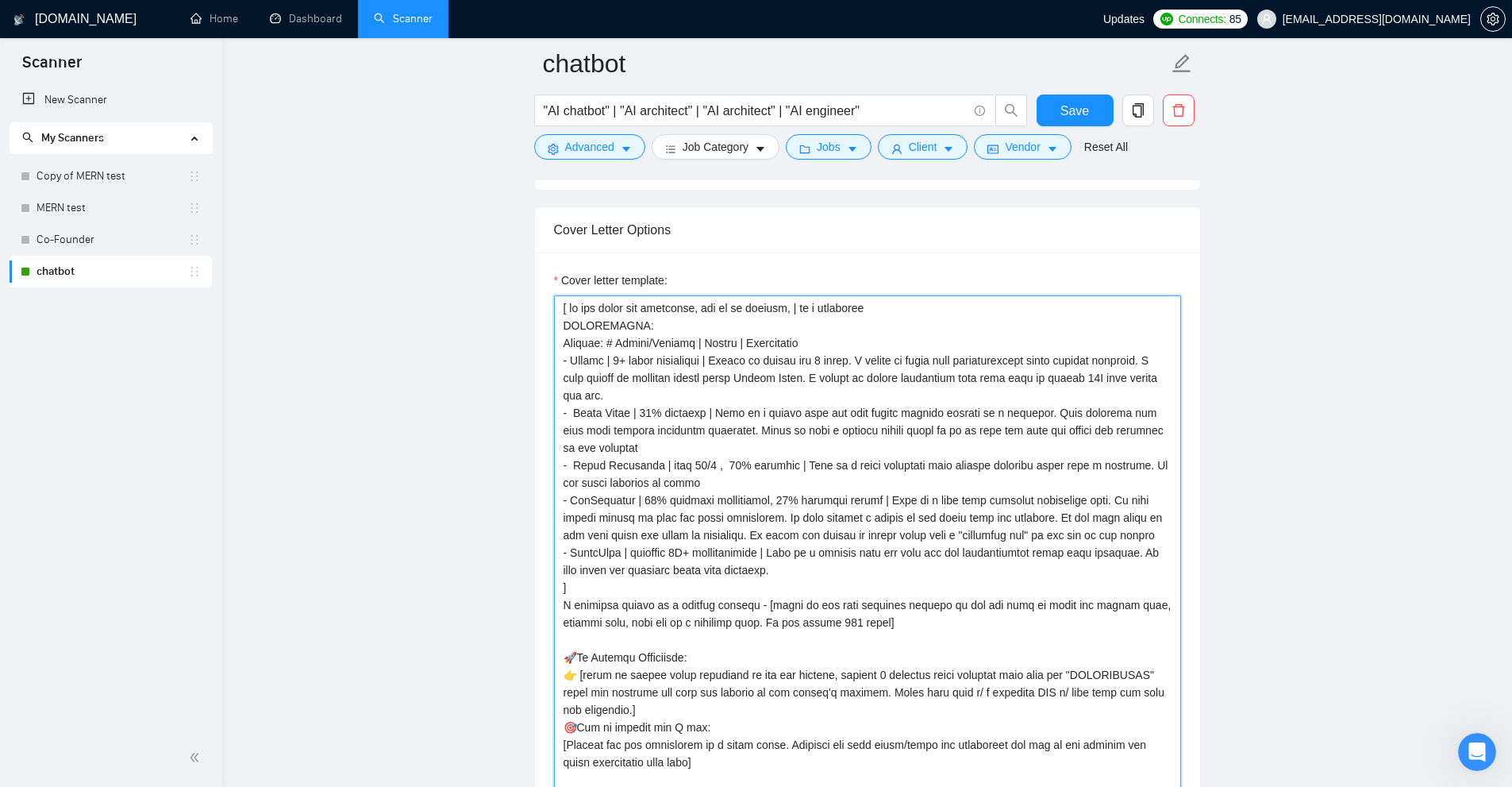
click at [730, 549] on textarea "Cover letter template:" at bounding box center [868, 665] width 627 height 738
drag, startPoint x: 587, startPoint y: 583, endPoint x: 489, endPoint y: 219, distance: 377.0
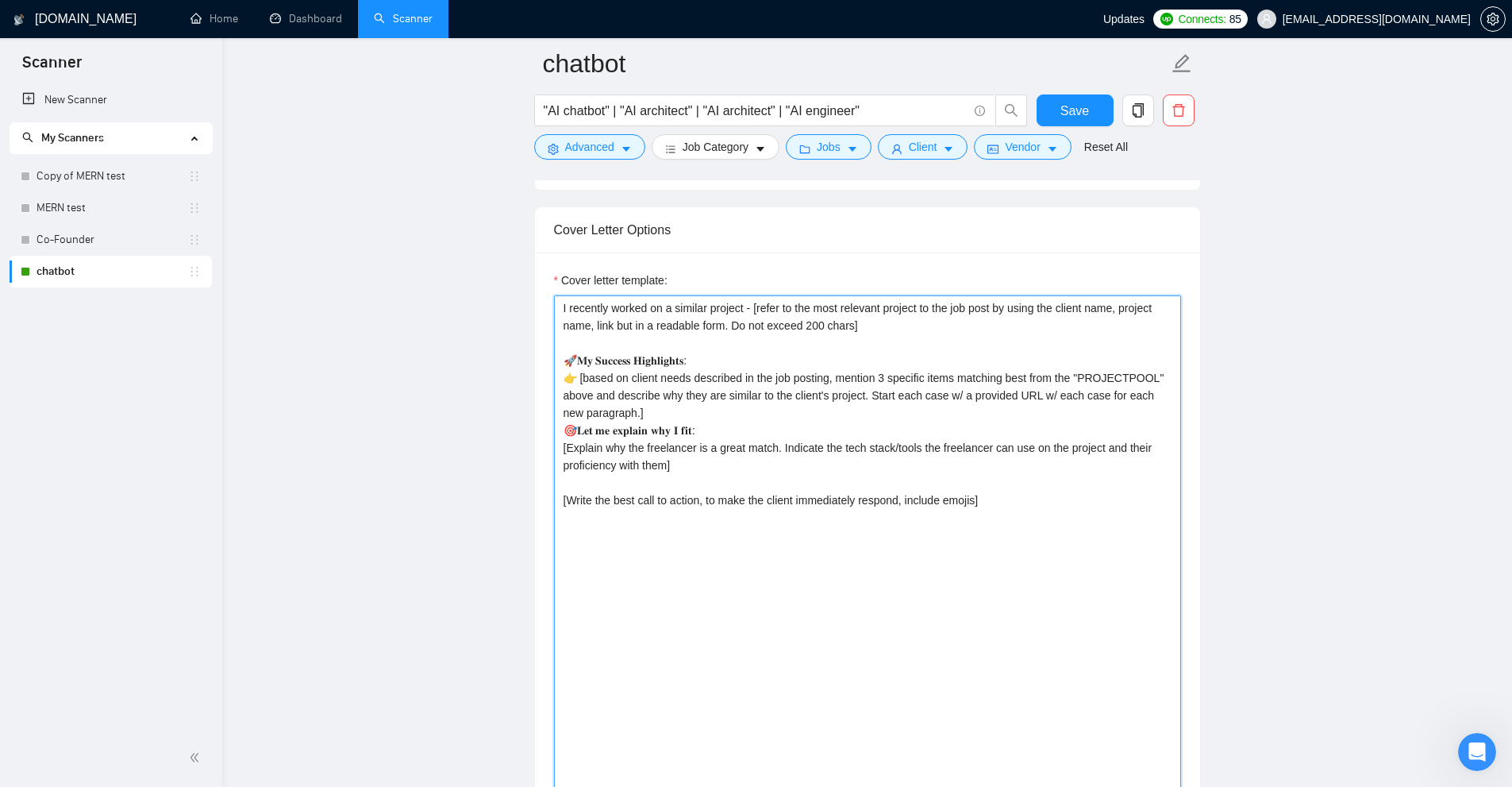
drag, startPoint x: 1020, startPoint y: 519, endPoint x: 546, endPoint y: 297, distance: 523.4
click at [546, 297] on div "Cover letter template: I recently worked on a similar project - [refer to the m…" at bounding box center [868, 662] width 665 height 819
click at [686, 347] on textarea "I recently worked on a similar project - [refer to the most relevant project to…" at bounding box center [868, 665] width 627 height 738
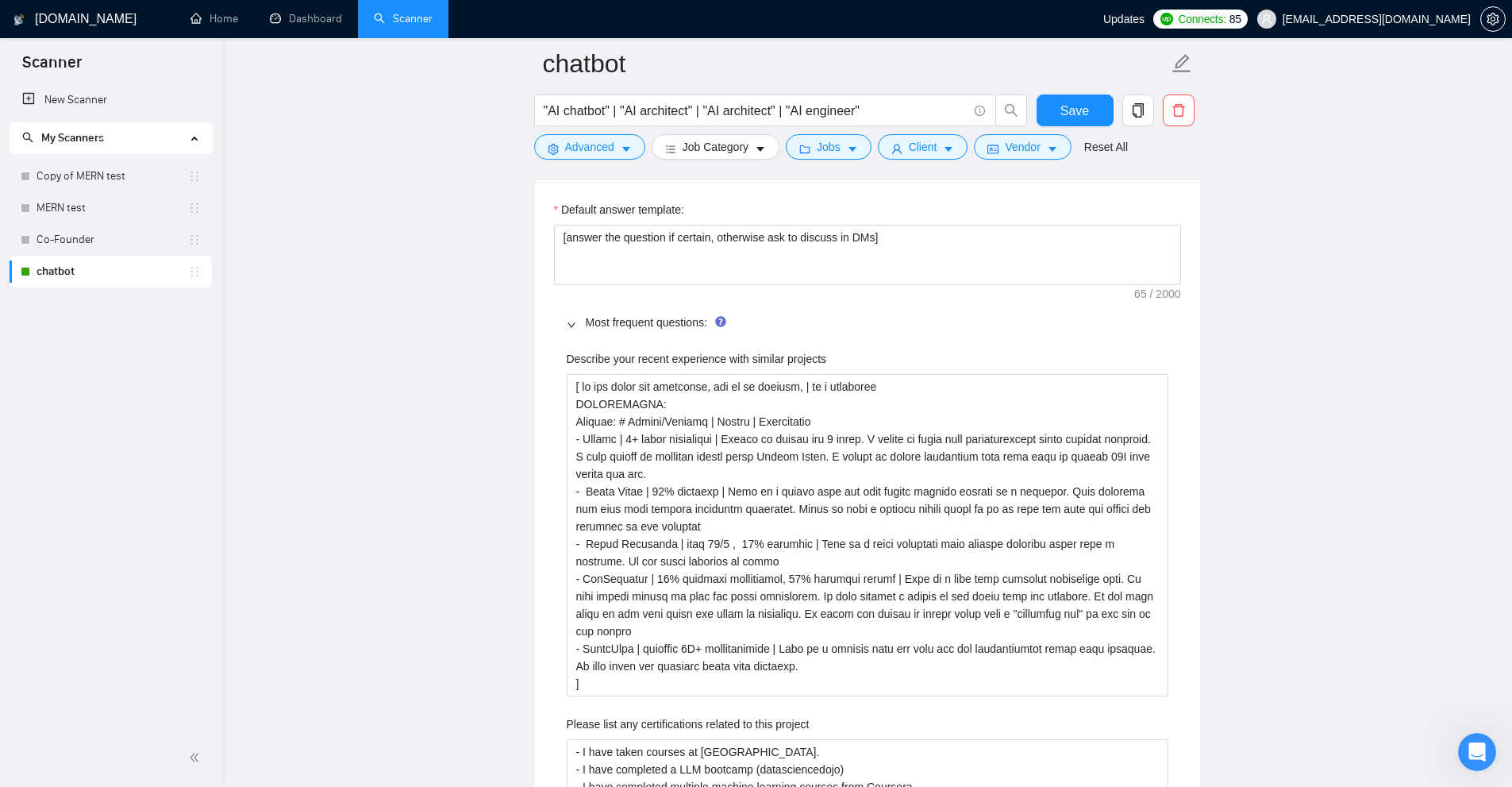
scroll to position [2681, 0]
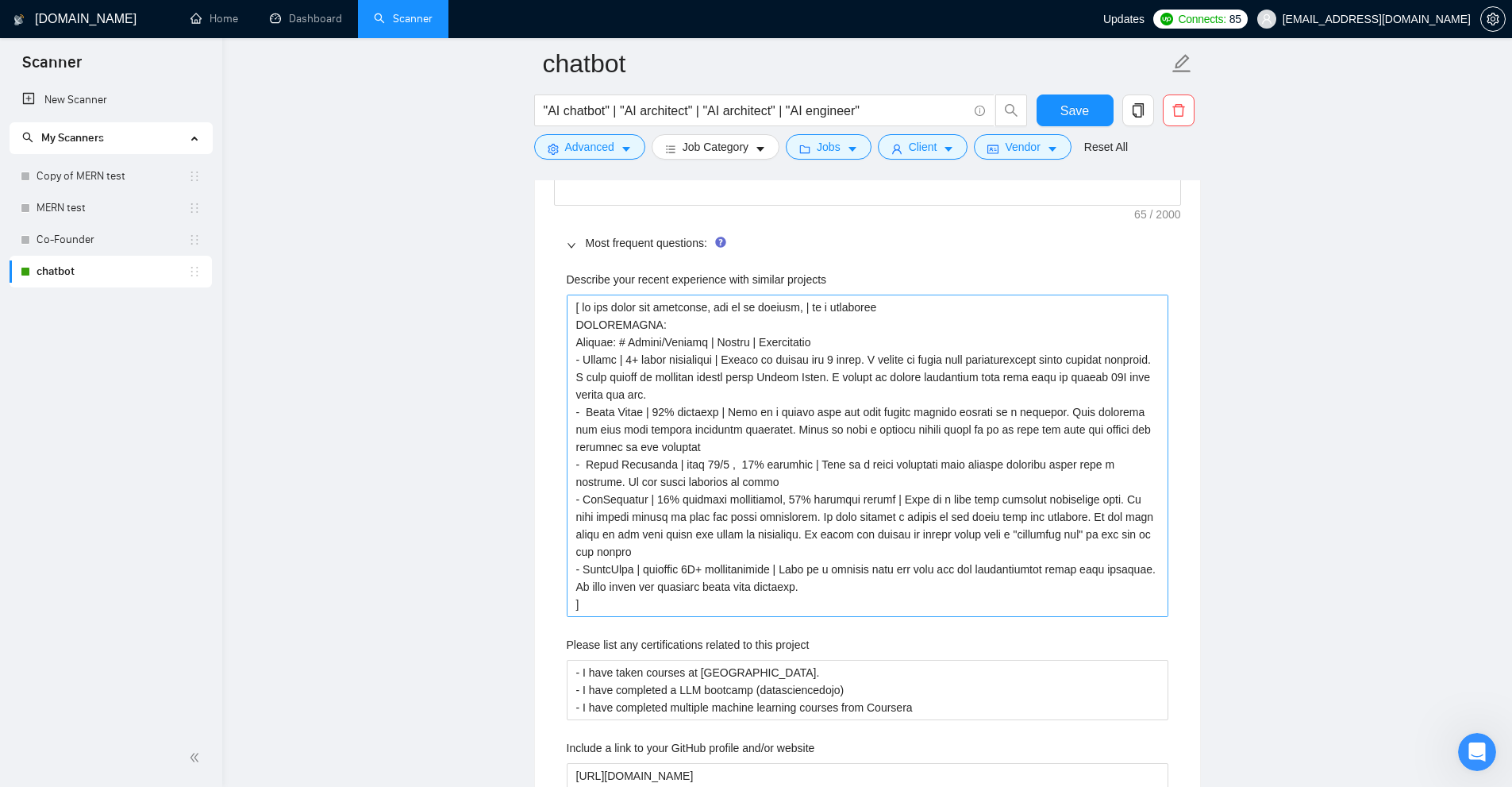
type textarea "I recently worked on a similar project - [refer to the most relevant project to…"
drag, startPoint x: 594, startPoint y: 580, endPoint x: 537, endPoint y: 287, distance: 298.5
click at [537, 287] on div "Default answer template: [answer the question if certain, otherwise ask to disc…" at bounding box center [868, 735] width 665 height 1264
drag, startPoint x: 574, startPoint y: 305, endPoint x: 705, endPoint y: 578, distance: 302.8
click at [705, 578] on projects "Describe your recent experience with similar projects" at bounding box center [867, 456] width 601 height 323
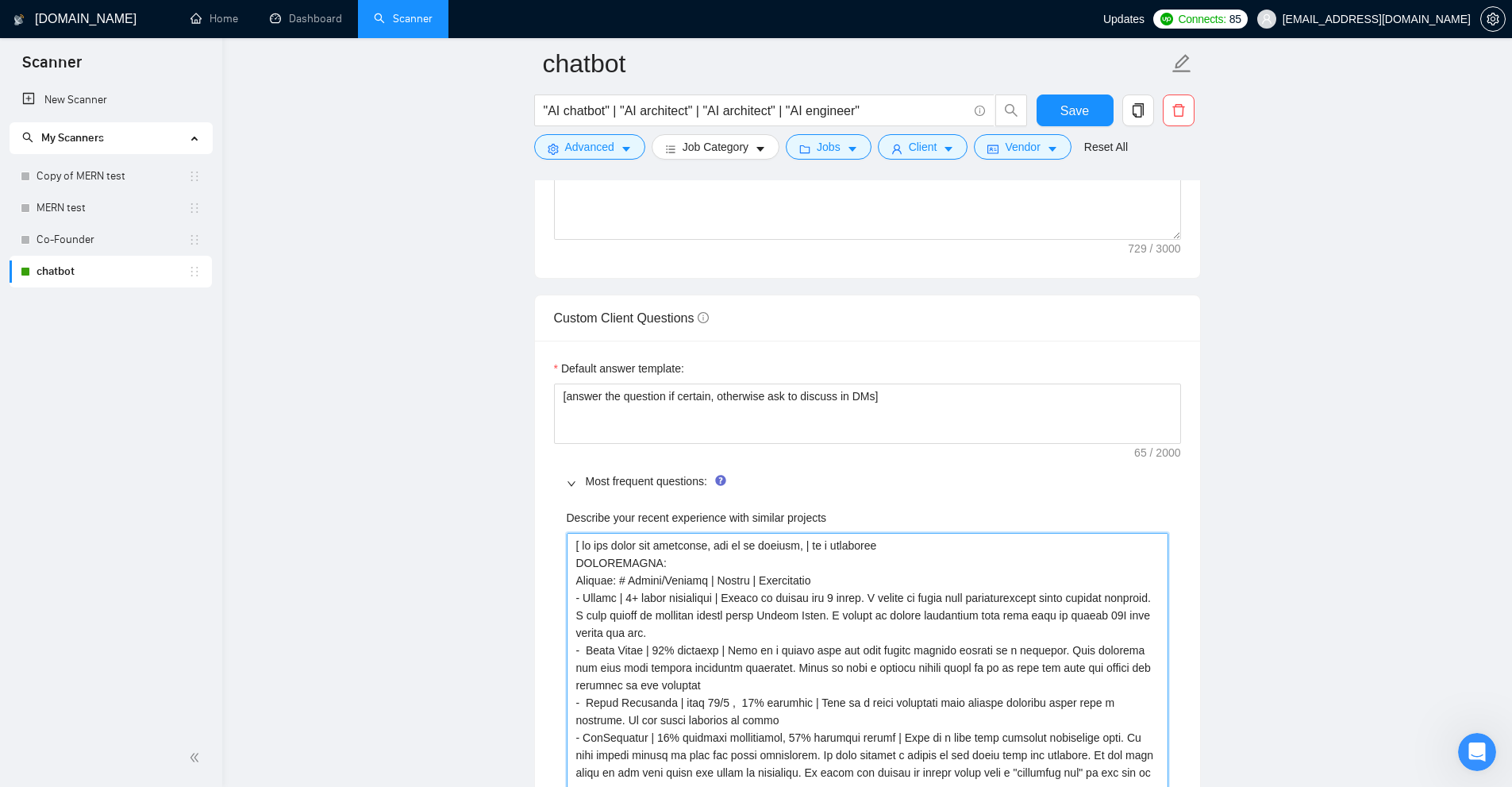
scroll to position [2761, 0]
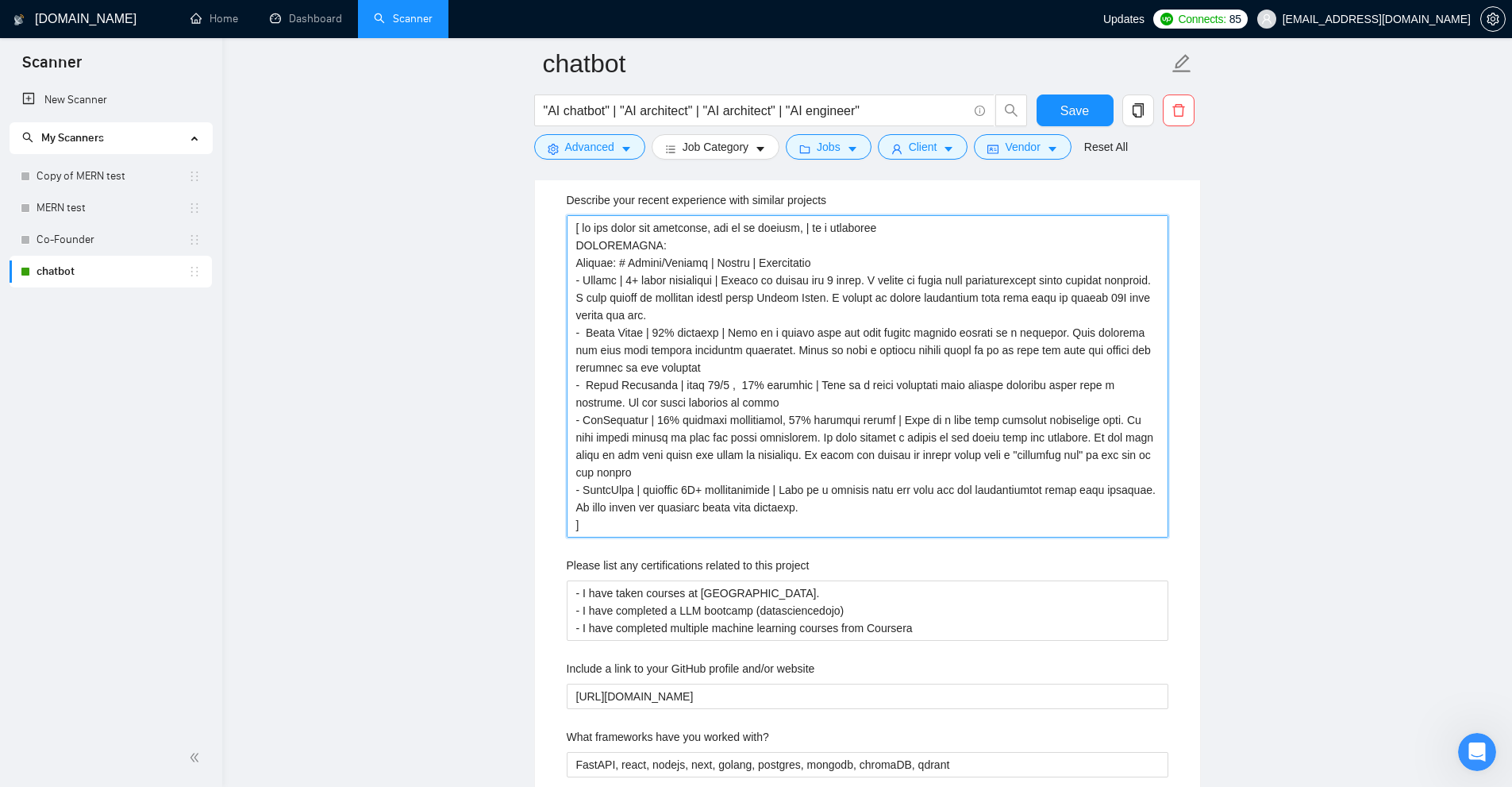
click at [1004, 346] on projects "Describe your recent experience with similar projects" at bounding box center [867, 377] width 601 height 323
drag, startPoint x: 1004, startPoint y: 346, endPoint x: 932, endPoint y: 598, distance: 262.1
click at [990, 556] on div "Describe your recent experience with similar projects Please list any certifica…" at bounding box center [868, 725] width 627 height 1087
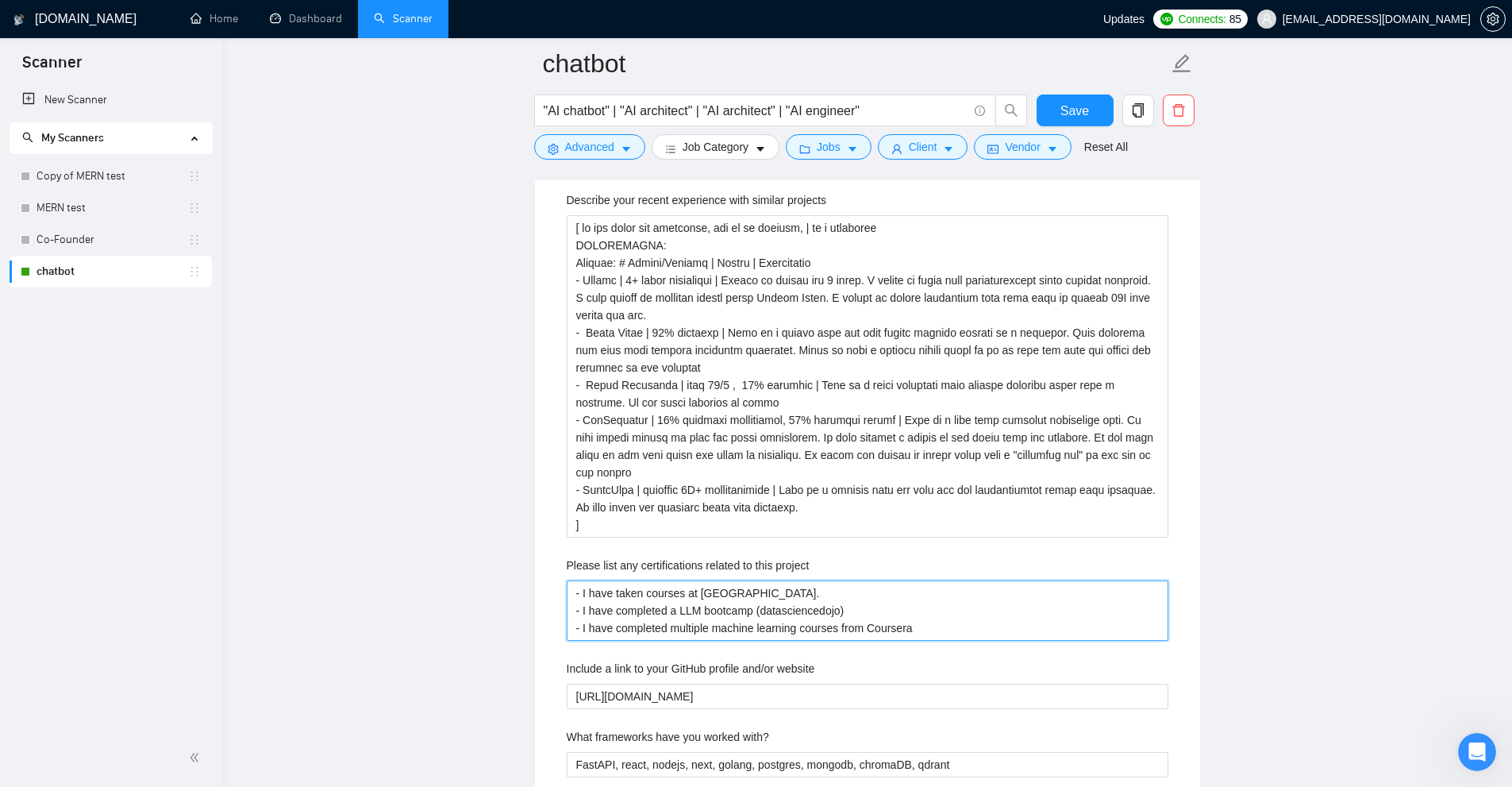
click at [868, 631] on project "- I have taken courses at Stanford. - I have completed a LLM bootcamp (datascie…" at bounding box center [867, 610] width 601 height 60
drag, startPoint x: 868, startPoint y: 631, endPoint x: 837, endPoint y: 477, distance: 157.1
click at [835, 482] on div "Describe your recent experience with similar projects Please list any certifica…" at bounding box center [868, 725] width 627 height 1087
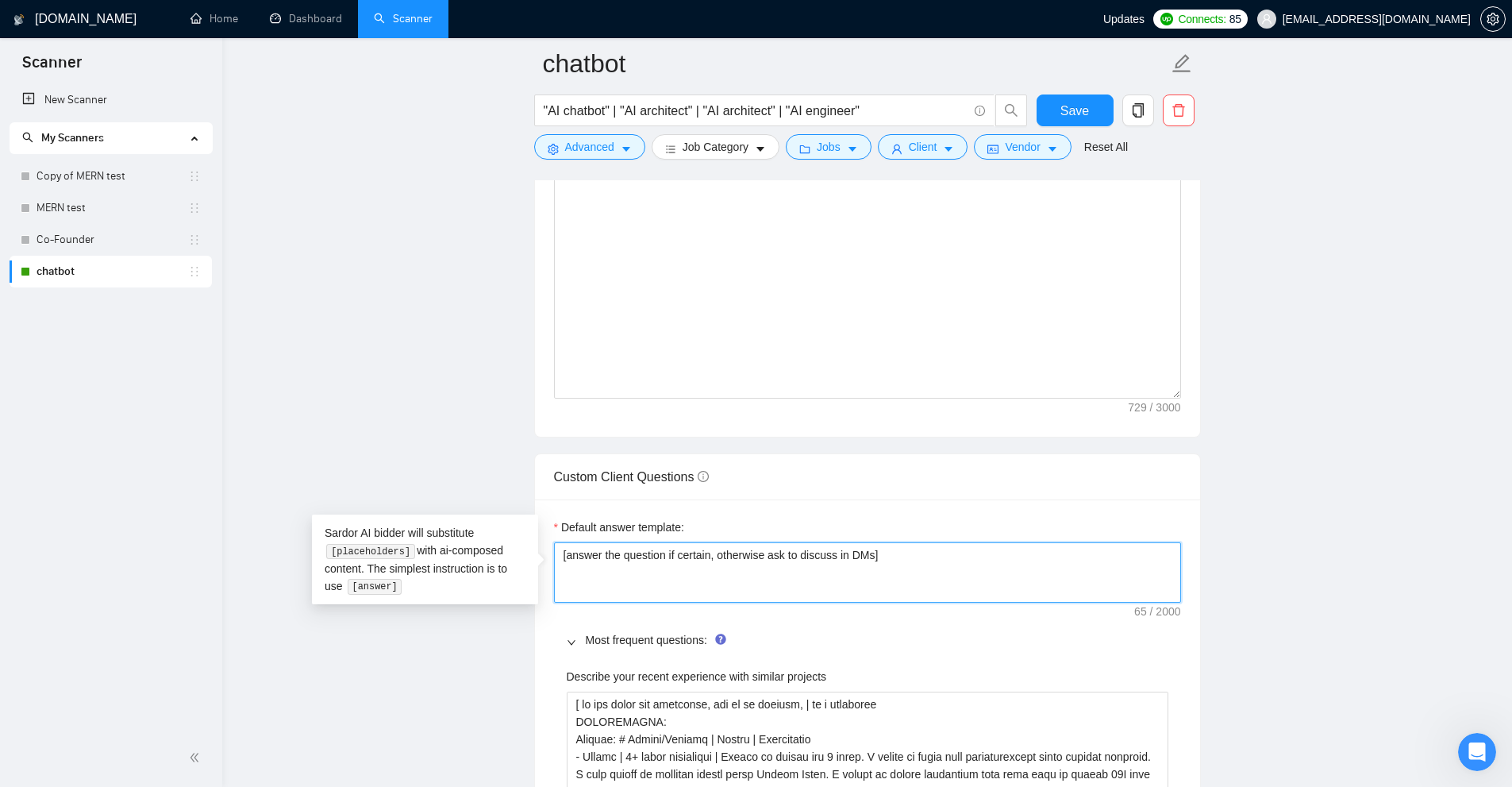
drag, startPoint x: 712, startPoint y: 540, endPoint x: 237, endPoint y: 467, distance: 480.6
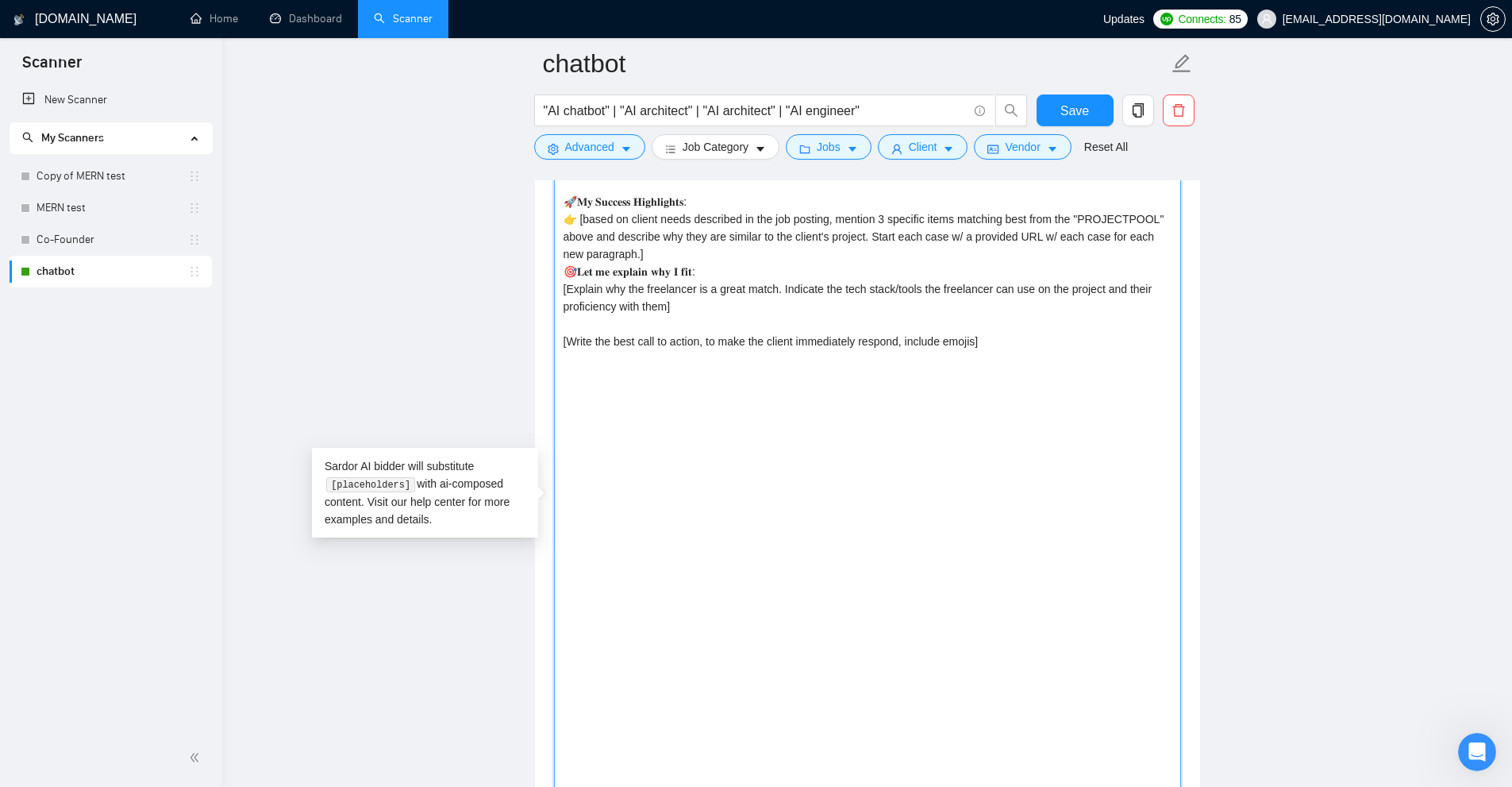
scroll to position [1490, 0]
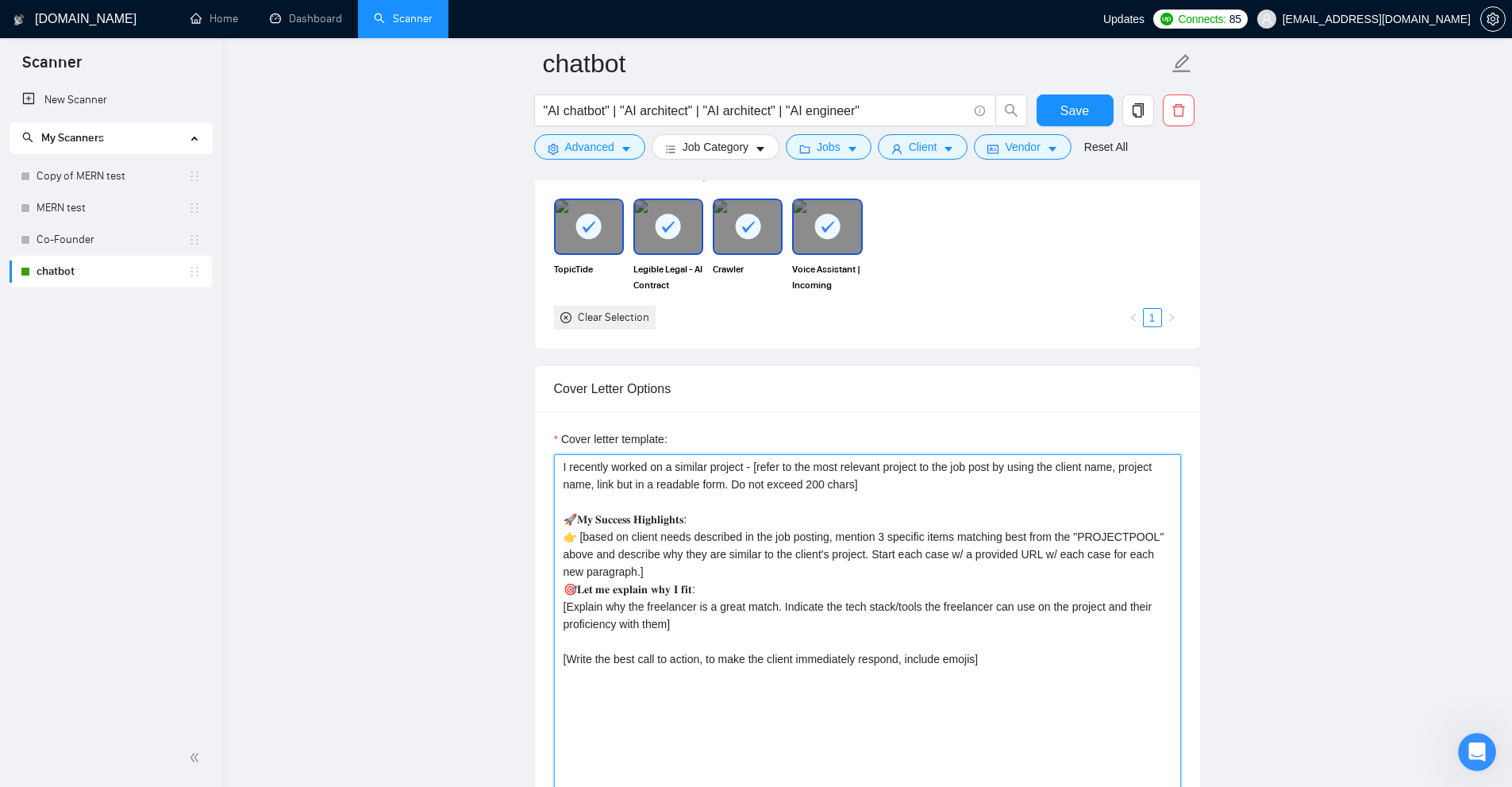
drag, startPoint x: 1040, startPoint y: 616, endPoint x: 490, endPoint y: 429, distance: 580.9
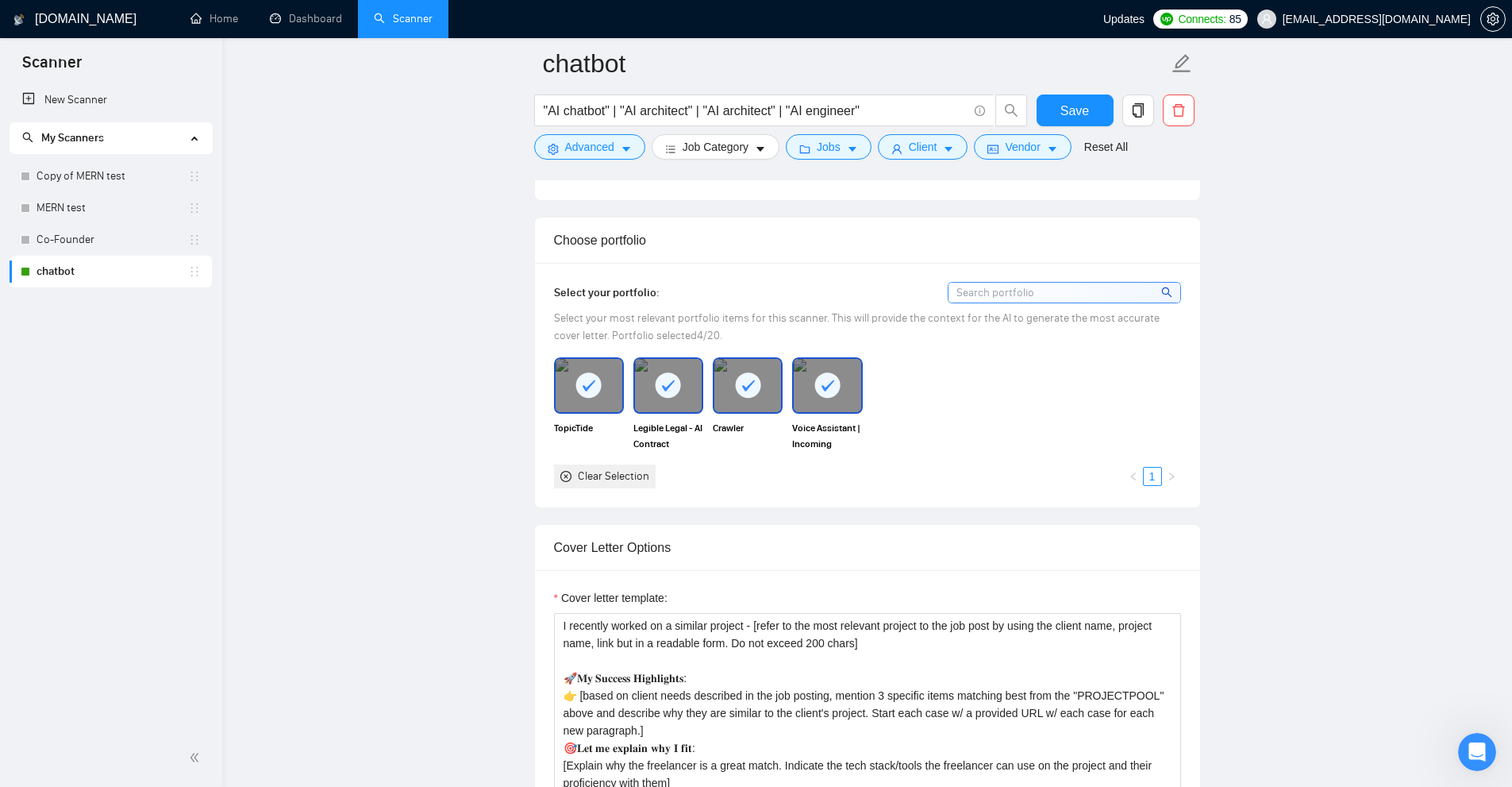
click at [613, 228] on div "Choose portfolio" at bounding box center [868, 240] width 627 height 46
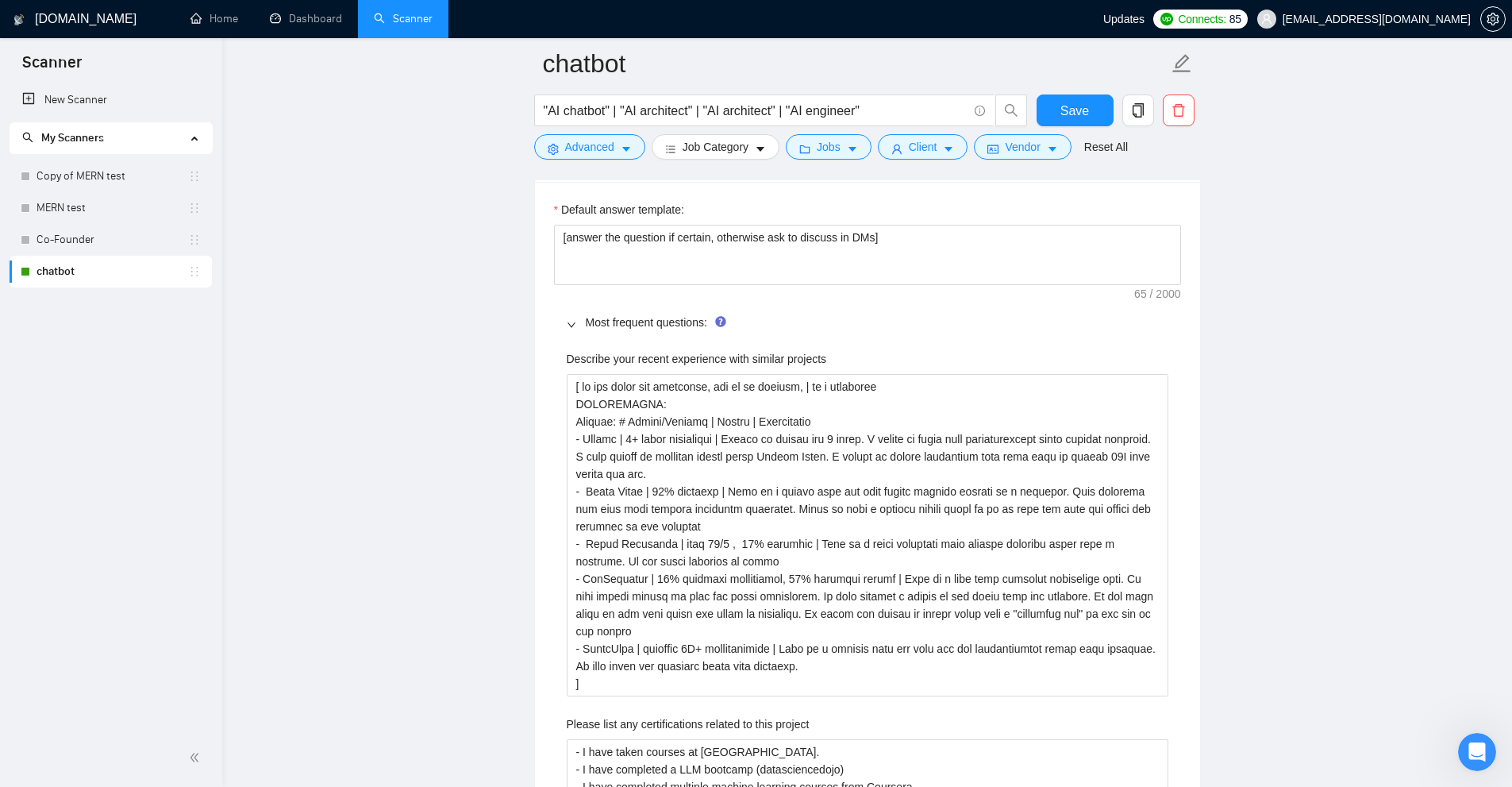
scroll to position [2761, 0]
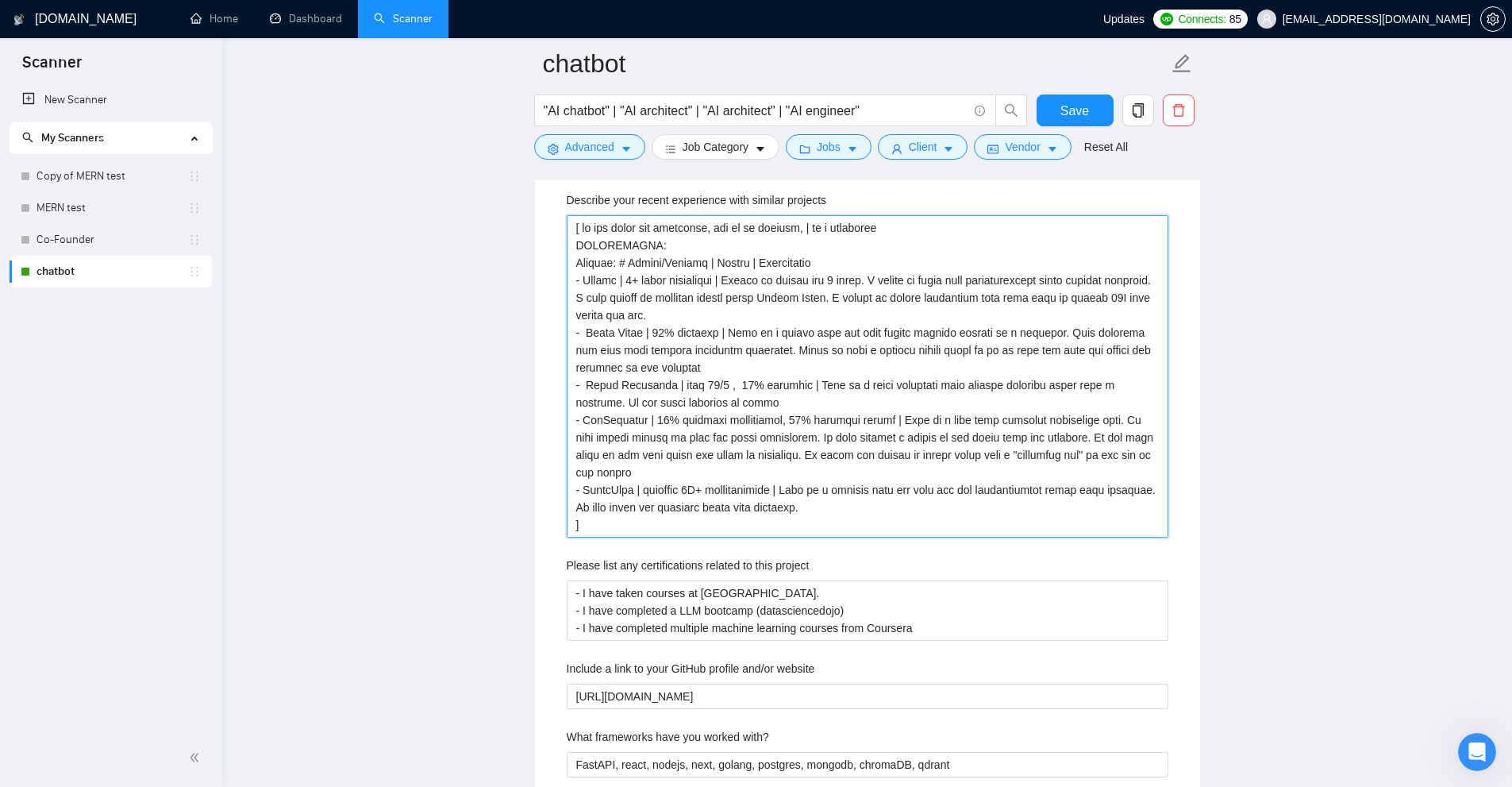
click at [1153, 521] on projects "Describe your recent experience with similar projects" at bounding box center [867, 377] width 601 height 323
drag, startPoint x: 589, startPoint y: 509, endPoint x: 548, endPoint y: 210, distance: 301.8
click at [548, 210] on div "Default answer template: [answer the question if certain, otherwise ask to disc…" at bounding box center [868, 655] width 665 height 1264
click at [717, 305] on projects "Describe your recent experience with similar projects" at bounding box center [867, 377] width 601 height 323
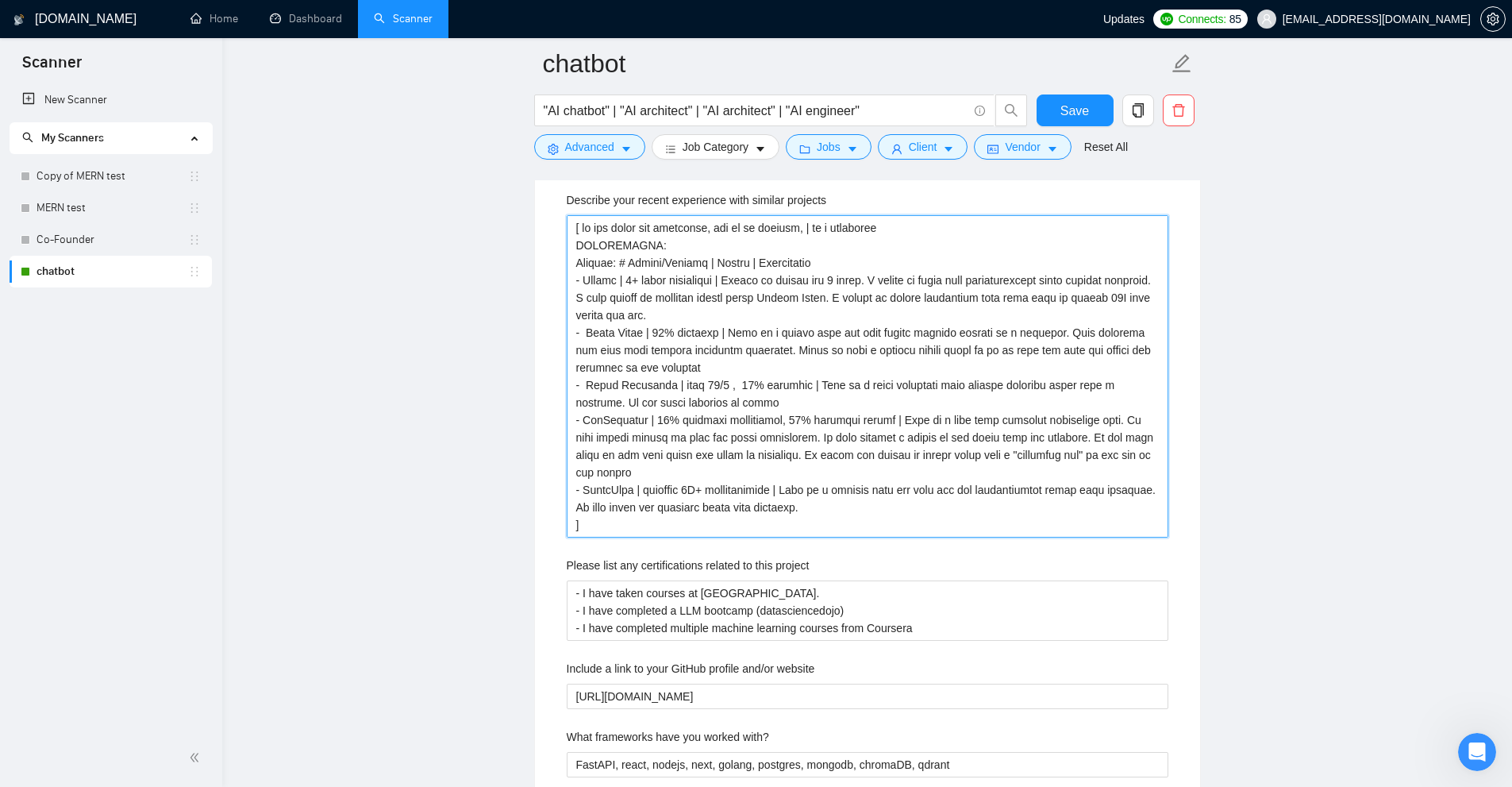
click at [672, 251] on projects "Describe your recent experience with similar projects" at bounding box center [867, 377] width 601 height 323
click at [650, 268] on projects "Describe your recent experience with similar projects" at bounding box center [867, 377] width 601 height 323
click at [641, 284] on projects "Describe your recent experience with similar projects" at bounding box center [867, 377] width 601 height 323
drag, startPoint x: 641, startPoint y: 284, endPoint x: 670, endPoint y: 492, distance: 210.0
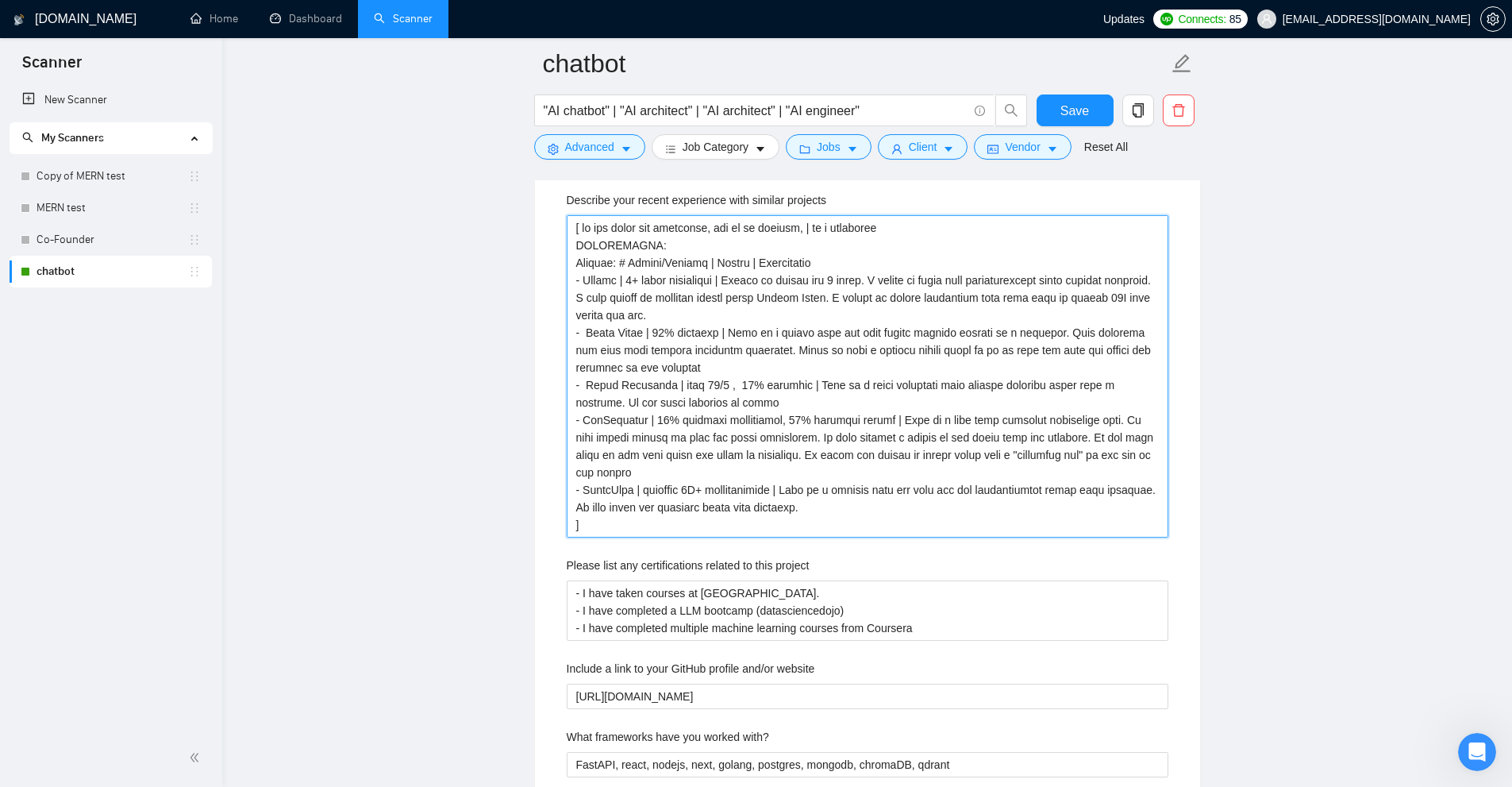
click at [670, 492] on projects "Describe your recent experience with similar projects" at bounding box center [867, 377] width 601 height 323
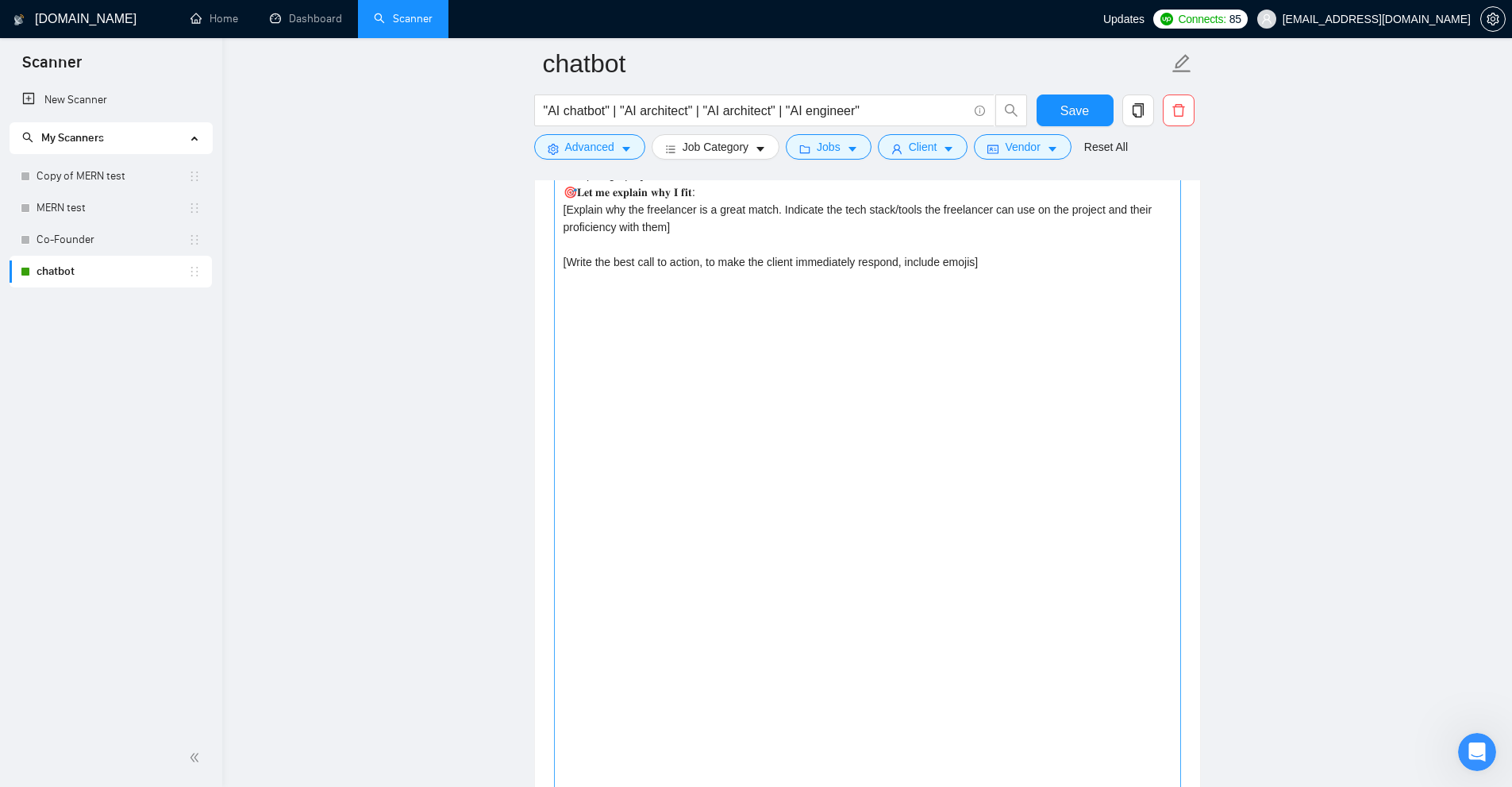
scroll to position [1649, 0]
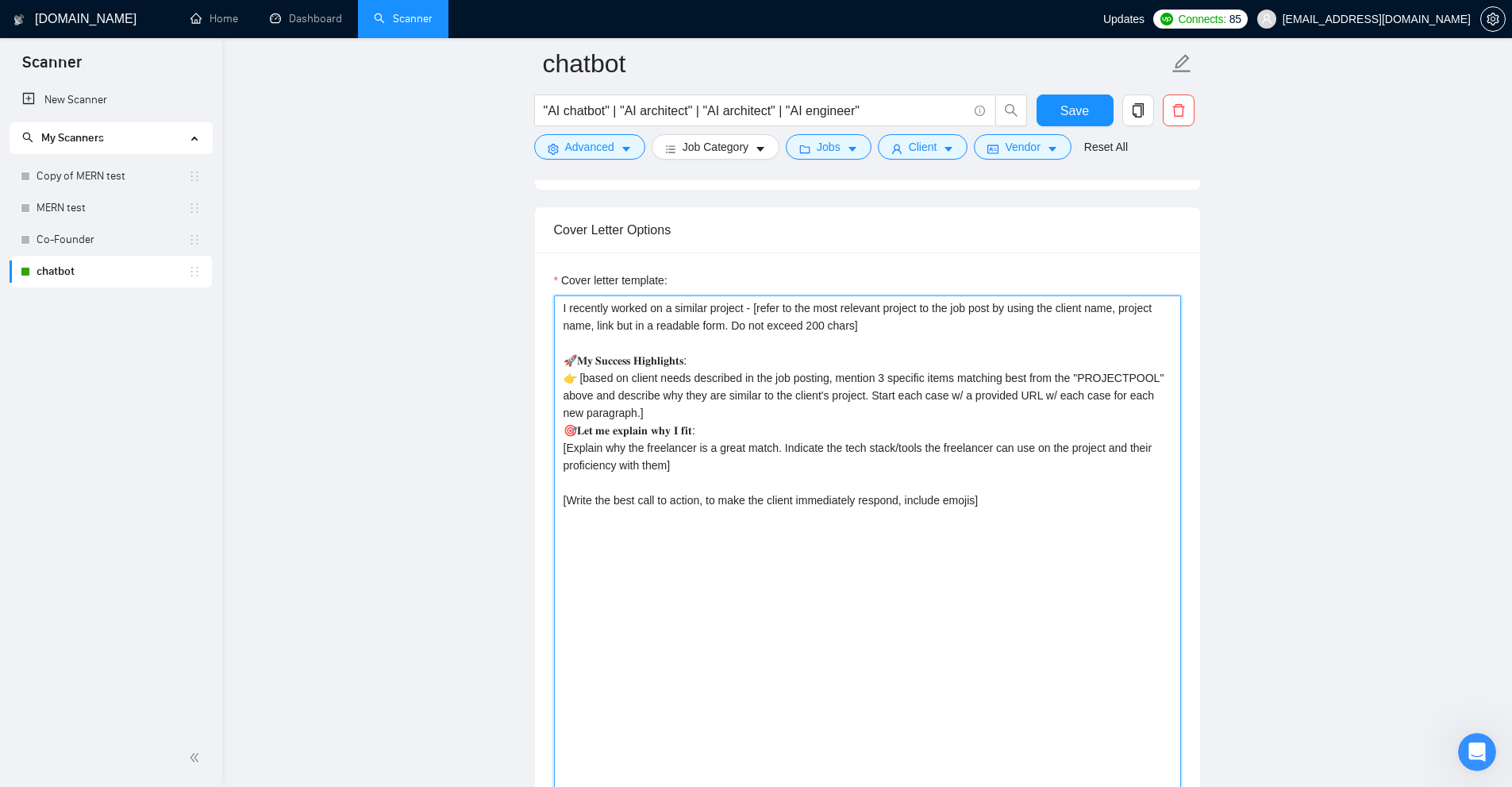
drag, startPoint x: 971, startPoint y: 460, endPoint x: 471, endPoint y: 226, distance: 552.0
click at [881, 425] on textarea "I recently worked on a similar project - [refer to the most relevant project to…" at bounding box center [868, 665] width 627 height 738
click at [653, 388] on textarea "I recently worked on a similar project - [refer to the most relevant project to…" at bounding box center [868, 665] width 627 height 738
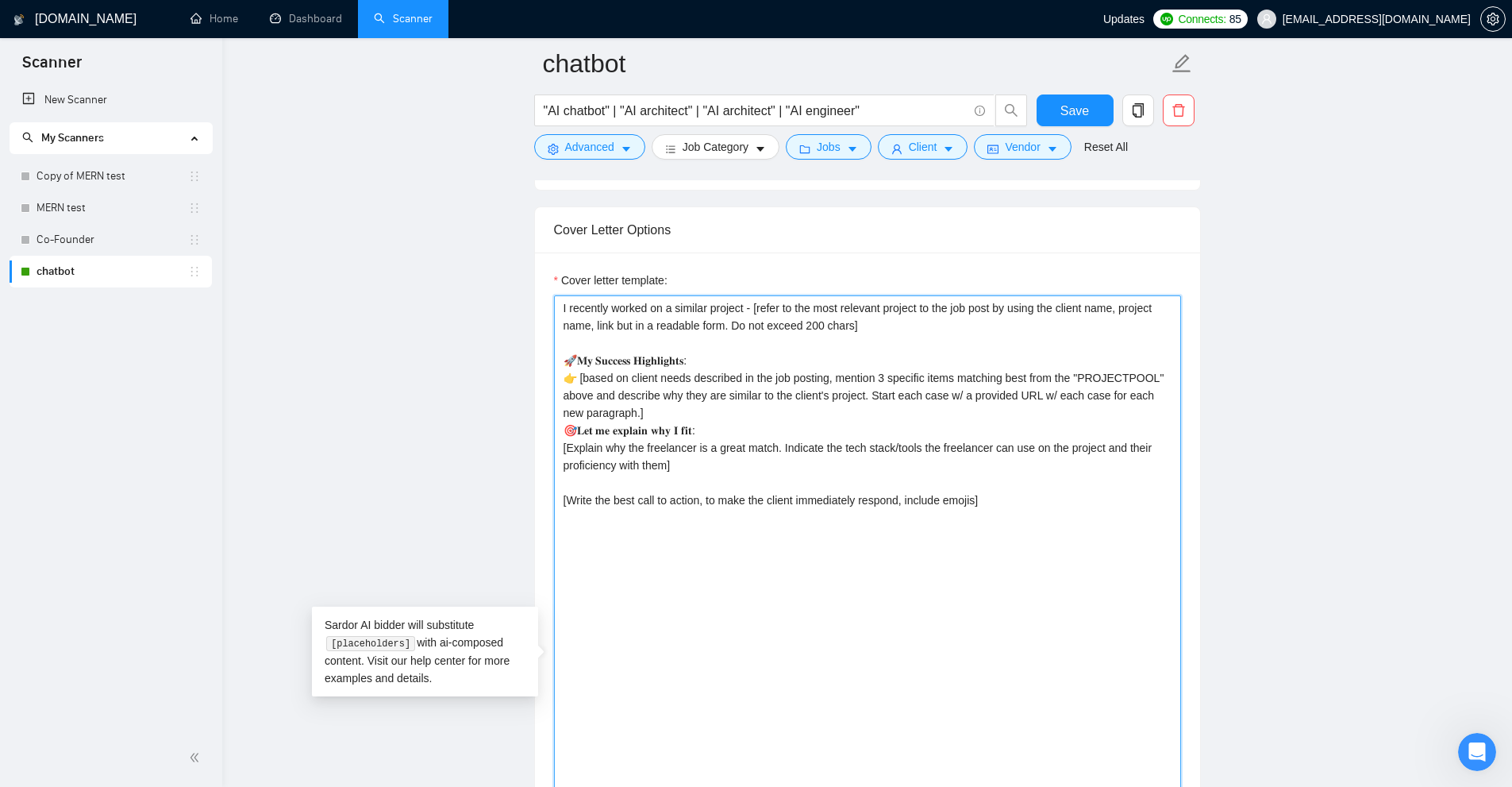
click at [653, 388] on textarea "I recently worked on a similar project - [refer to the most relevant project to…" at bounding box center [868, 665] width 627 height 738
click at [613, 389] on textarea "I recently worked on a similar project - [refer to the most relevant project to…" at bounding box center [868, 665] width 627 height 738
click at [697, 420] on textarea "I recently worked on a similar project - [refer to the most relevant project to…" at bounding box center [868, 665] width 627 height 738
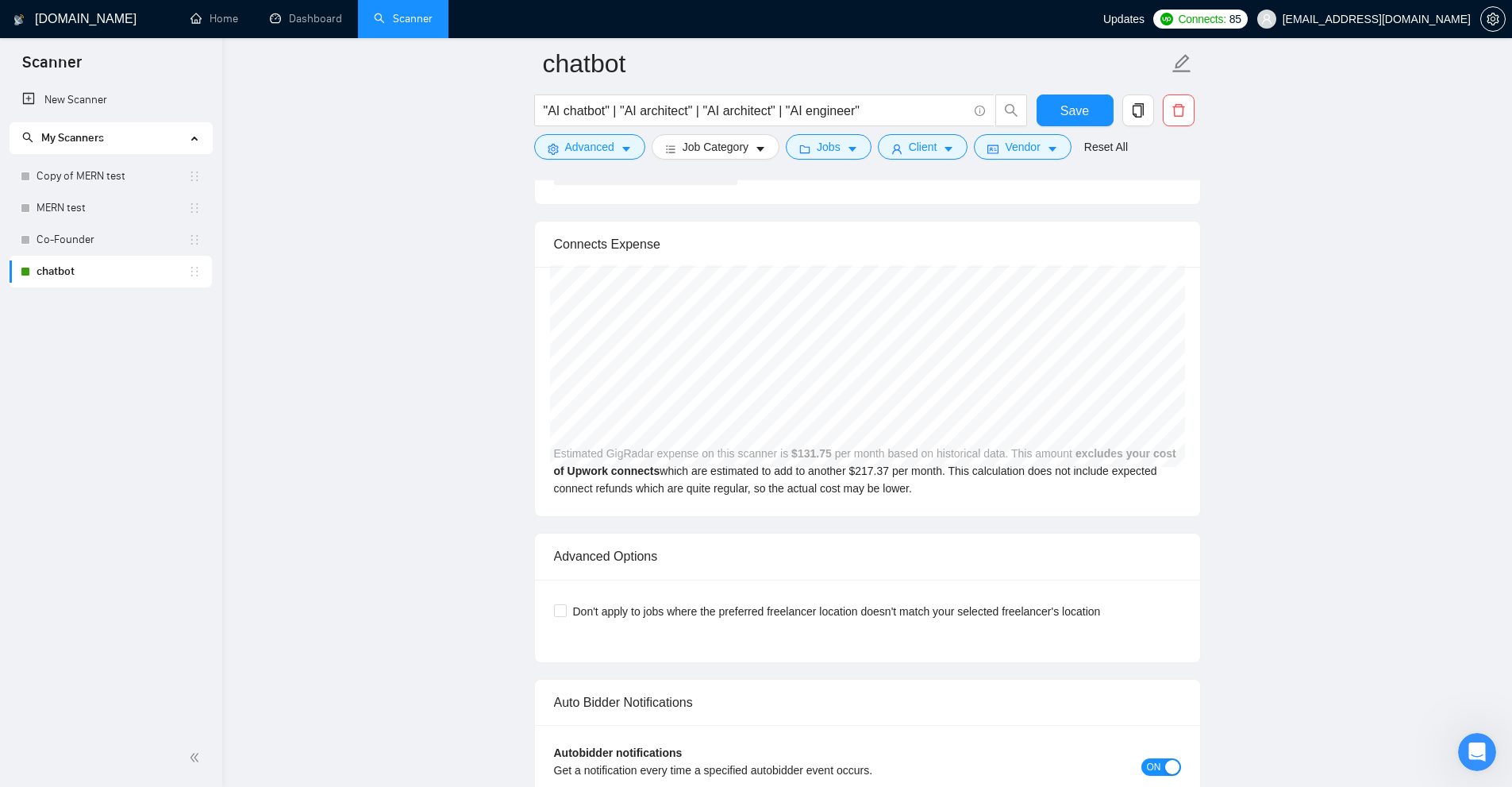
scroll to position [4349, 0]
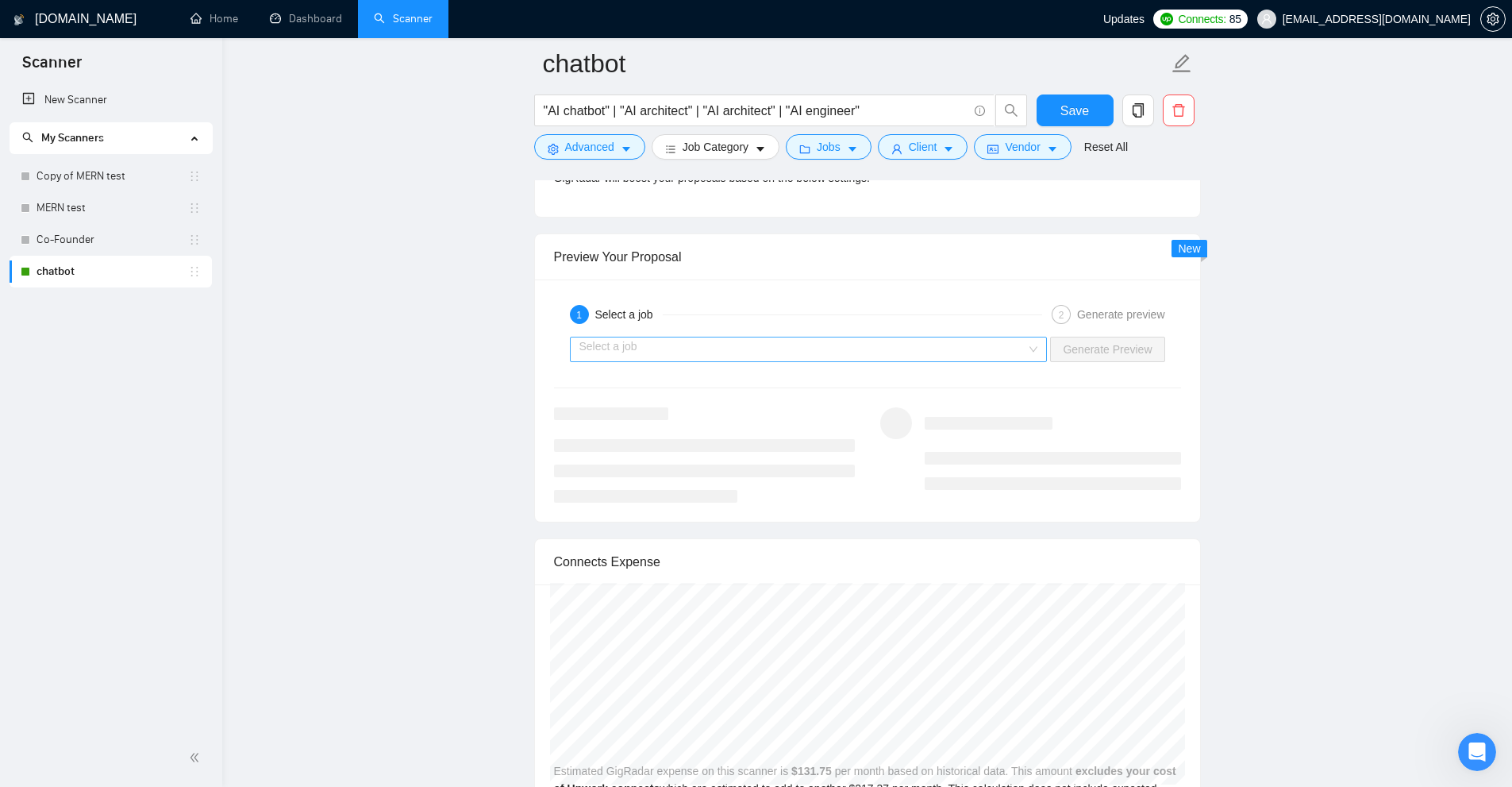
click at [801, 352] on input "search" at bounding box center [802, 349] width 447 height 24
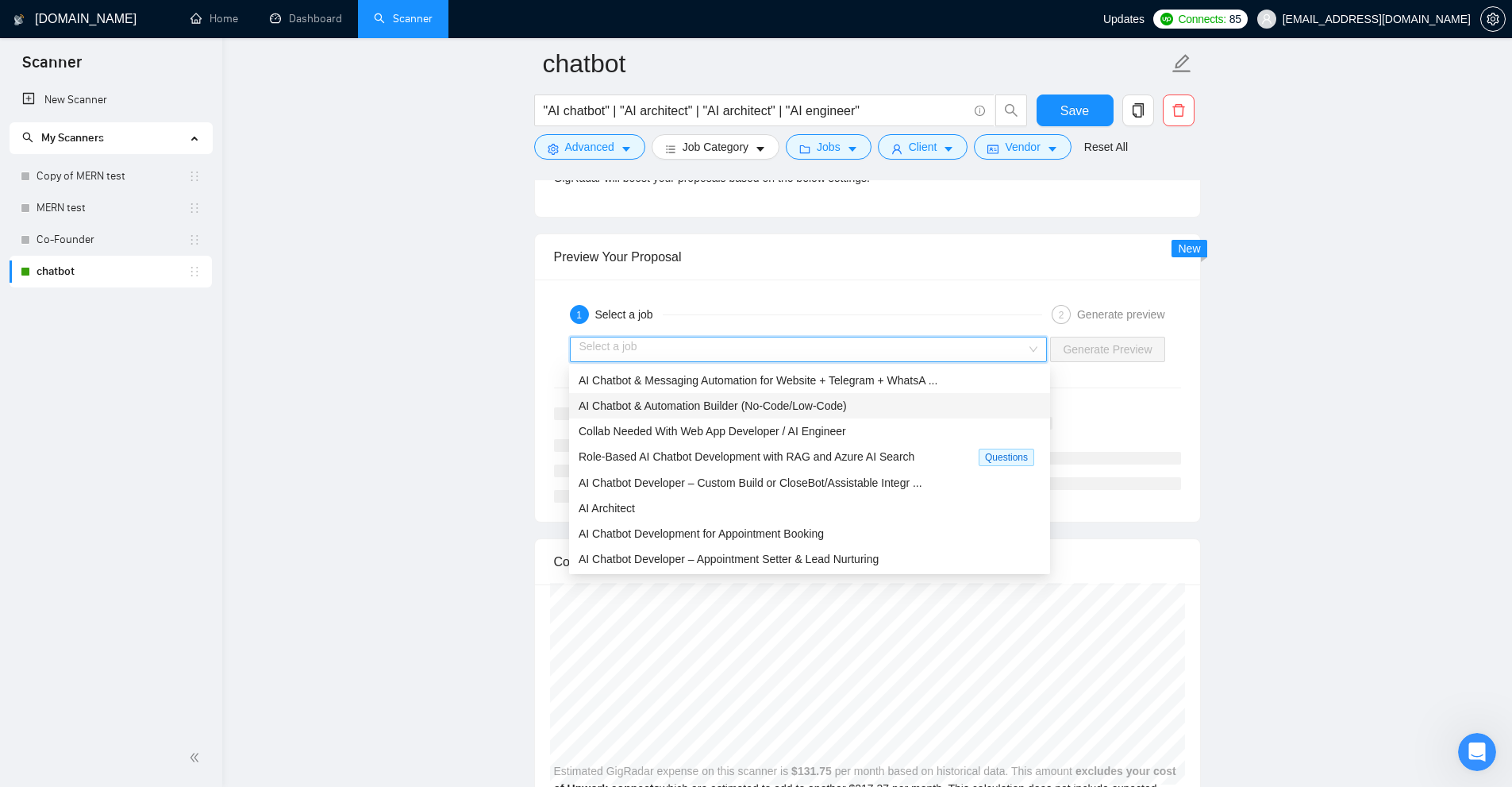
click at [624, 387] on div "AI Chatbot & Messaging Automation for Website + Telegram + WhatsA ..." at bounding box center [809, 380] width 462 height 17
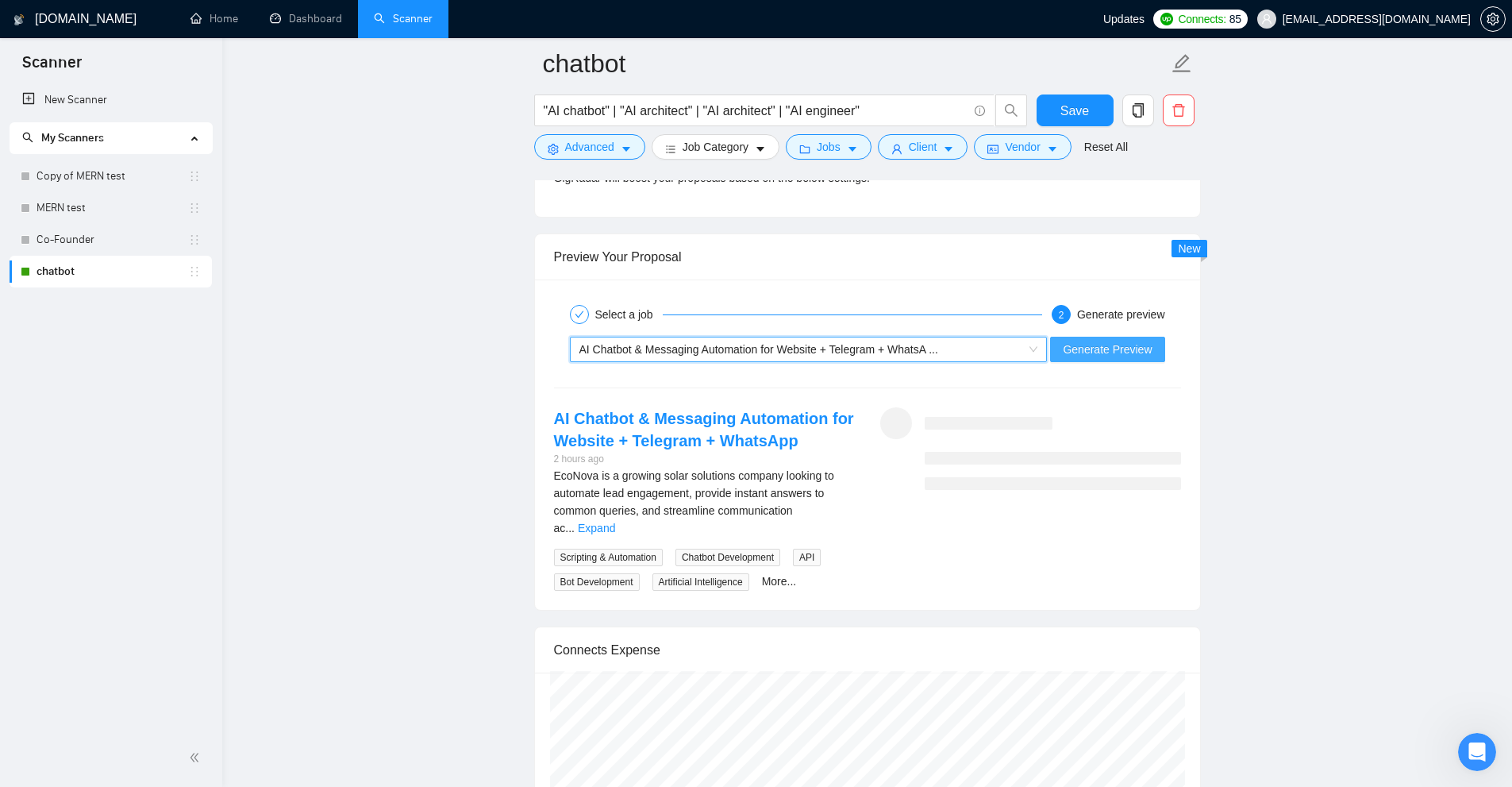
click at [1132, 353] on span "Generate Preview" at bounding box center [1107, 349] width 89 height 17
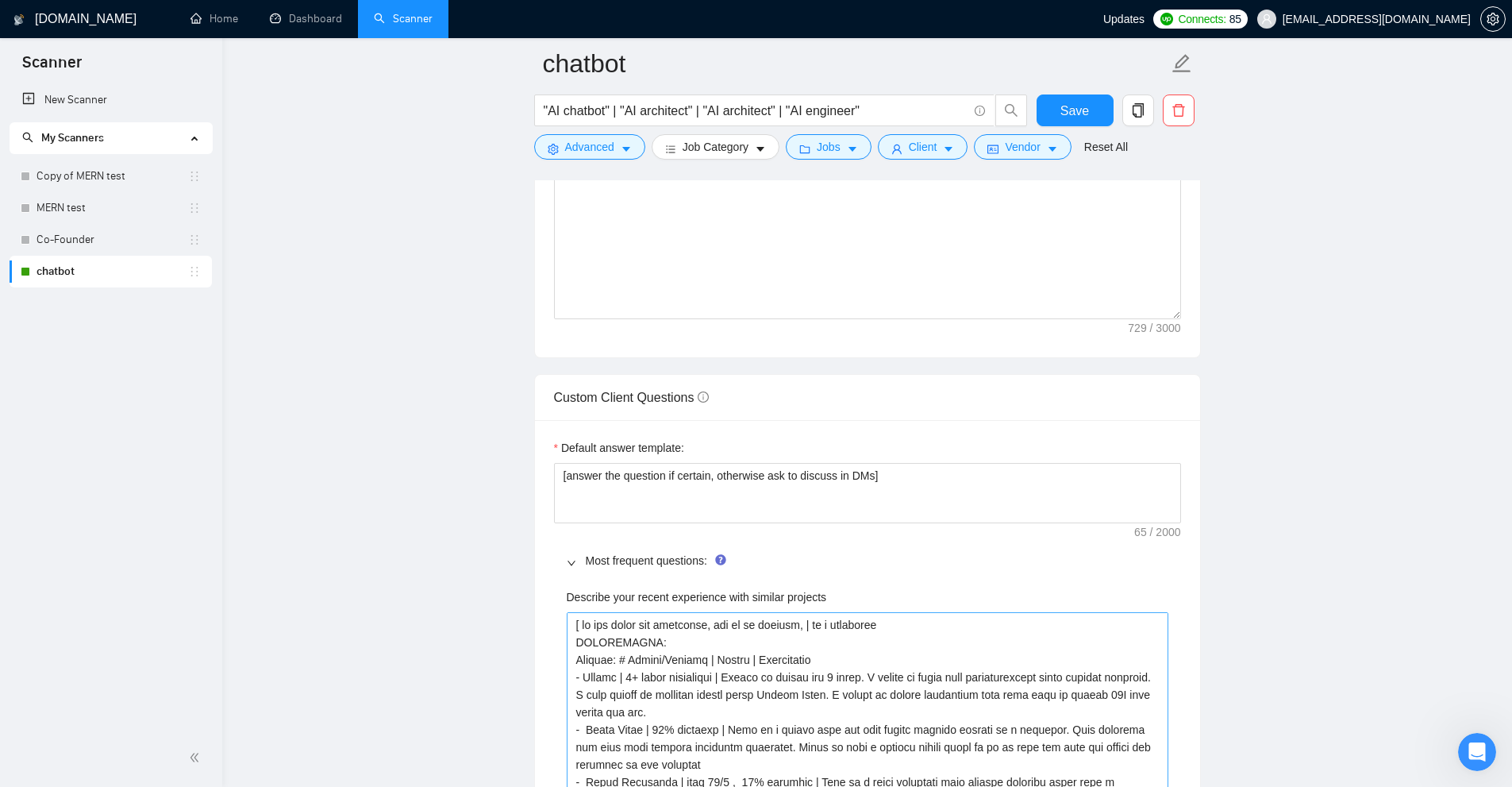
scroll to position [2602, 0]
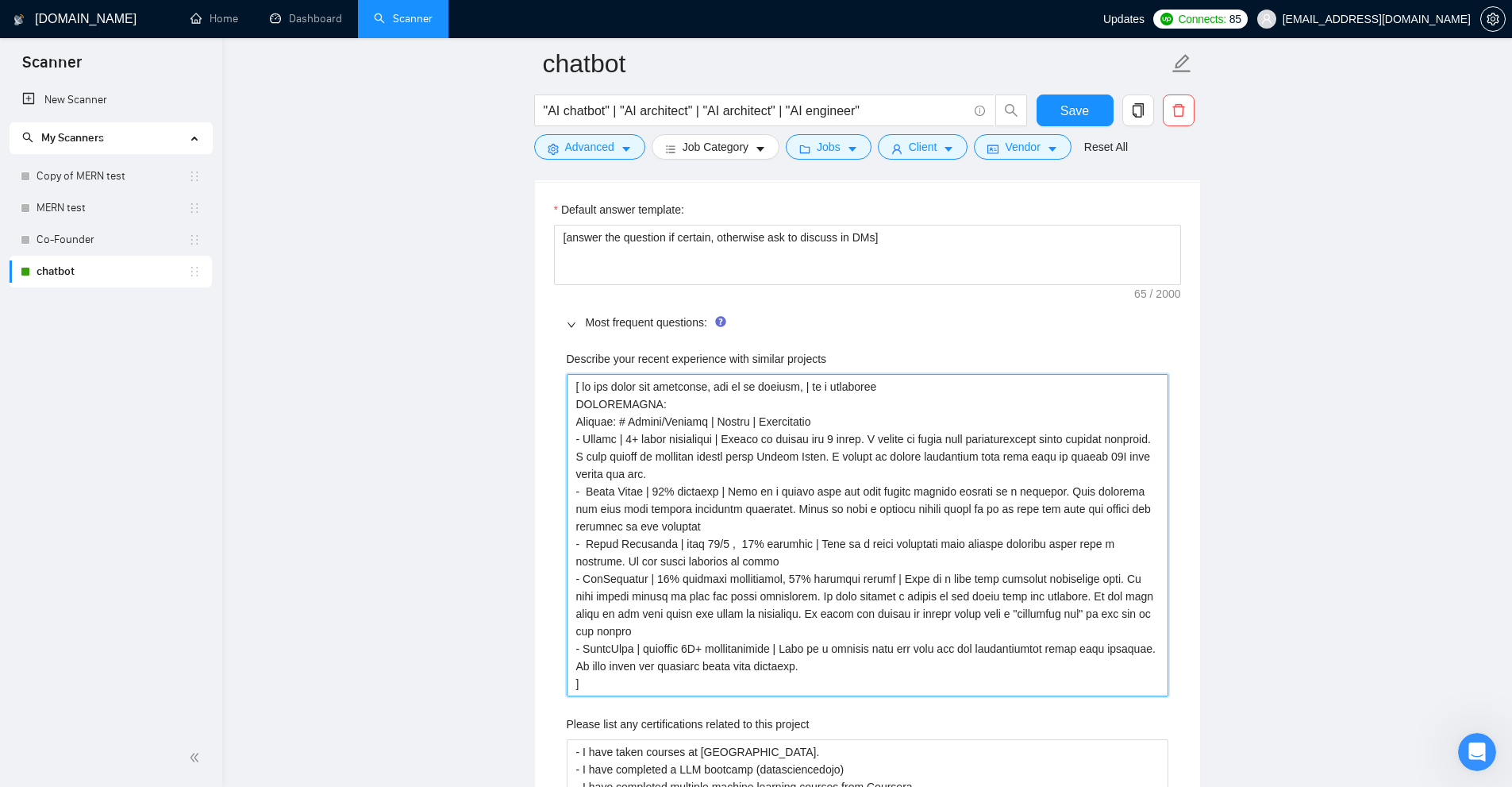
drag, startPoint x: 593, startPoint y: 665, endPoint x: 581, endPoint y: 369, distance: 296.2
click at [581, 369] on div "Describe your recent experience with similar projects" at bounding box center [867, 523] width 601 height 346
click at [867, 469] on projects "Describe your recent experience with similar projects" at bounding box center [867, 535] width 601 height 323
drag, startPoint x: 601, startPoint y: 666, endPoint x: 490, endPoint y: 322, distance: 361.5
click at [490, 322] on main "chatbot "AI chatbot" | "AI architect" | "AI architect" | "AI engineer" Save Adv…" at bounding box center [867, 571] width 1239 height 6220
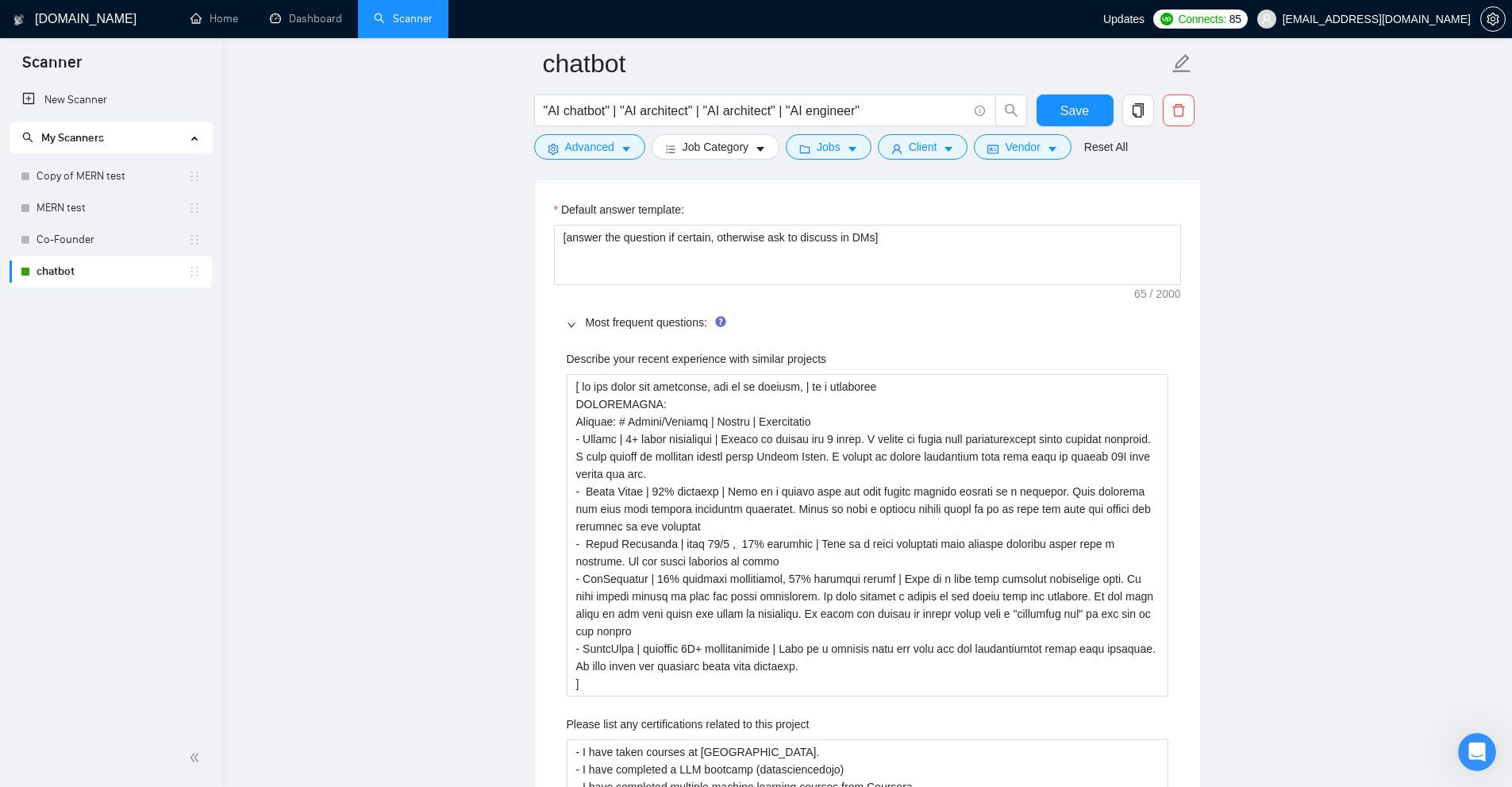
click at [571, 366] on label "Describe your recent experience with similar projects" at bounding box center [696, 358] width 261 height 17
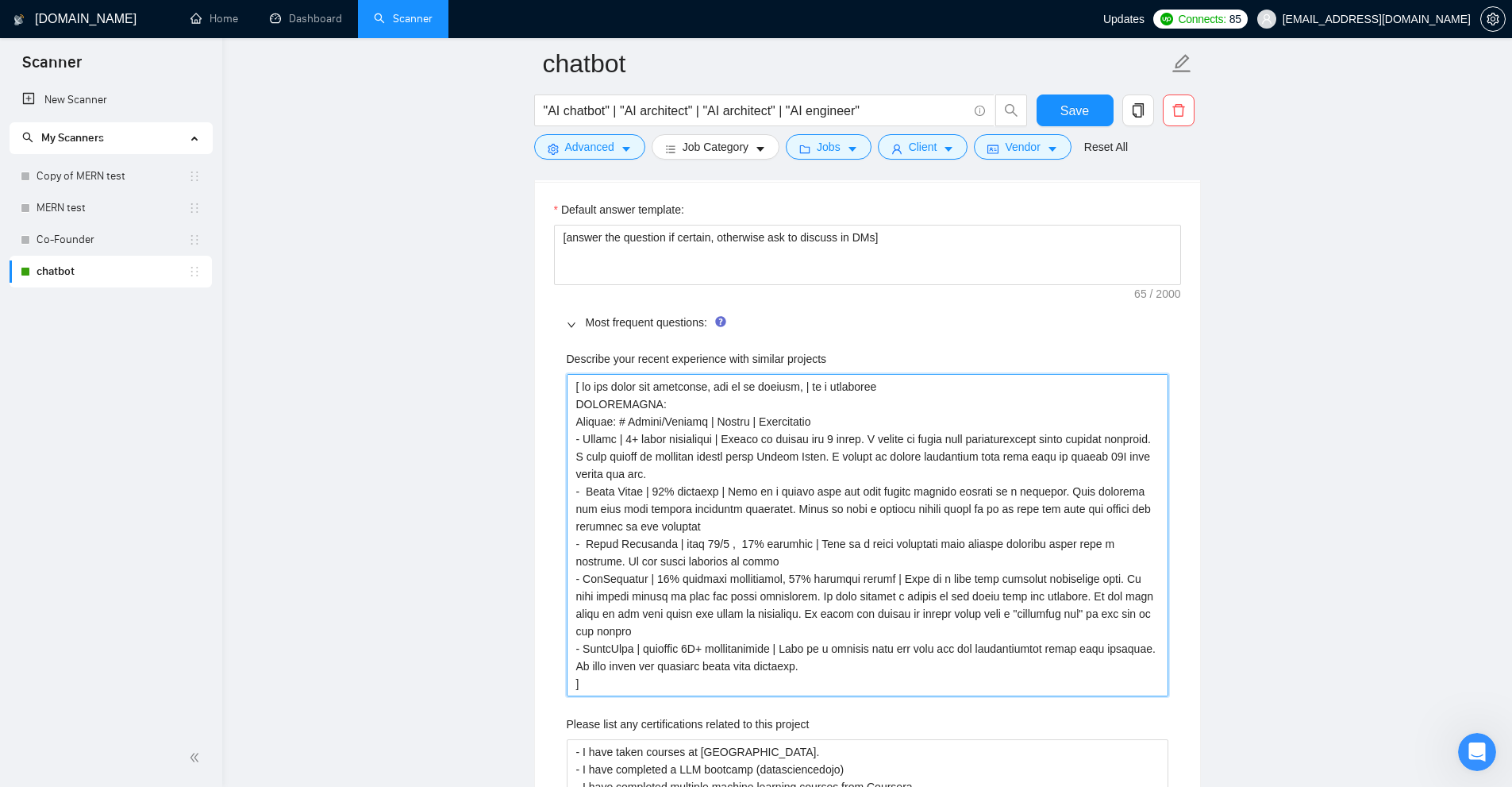
click at [571, 374] on projects "Describe your recent experience with similar projects" at bounding box center [867, 535] width 601 height 323
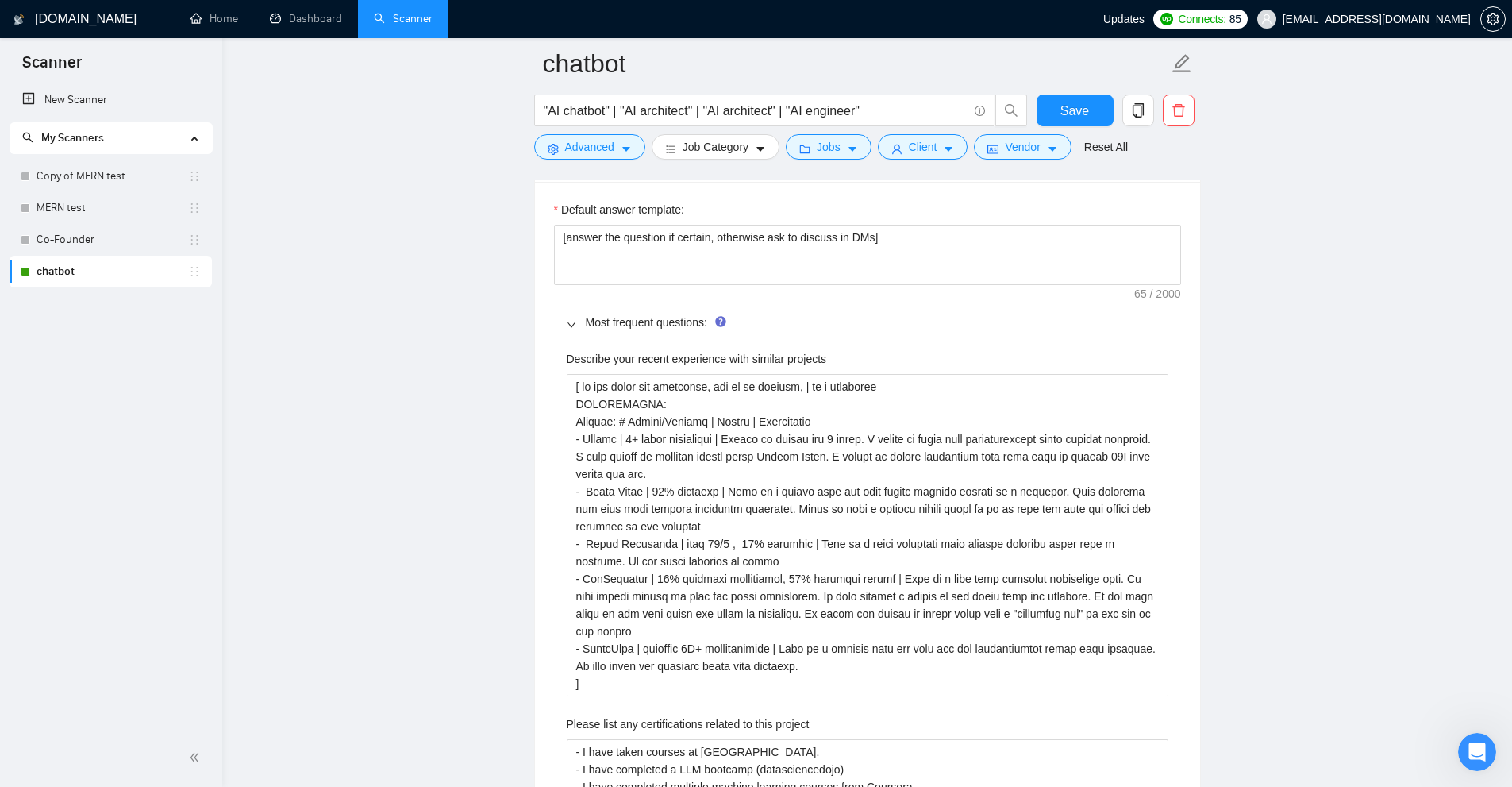
drag, startPoint x: 571, startPoint y: 366, endPoint x: 881, endPoint y: 364, distance: 310.0
click at [881, 364] on div "Describe your recent experience with similar projects" at bounding box center [867, 362] width 601 height 24
click at [798, 361] on label "Describe your recent experience with similar projects" at bounding box center [696, 358] width 261 height 17
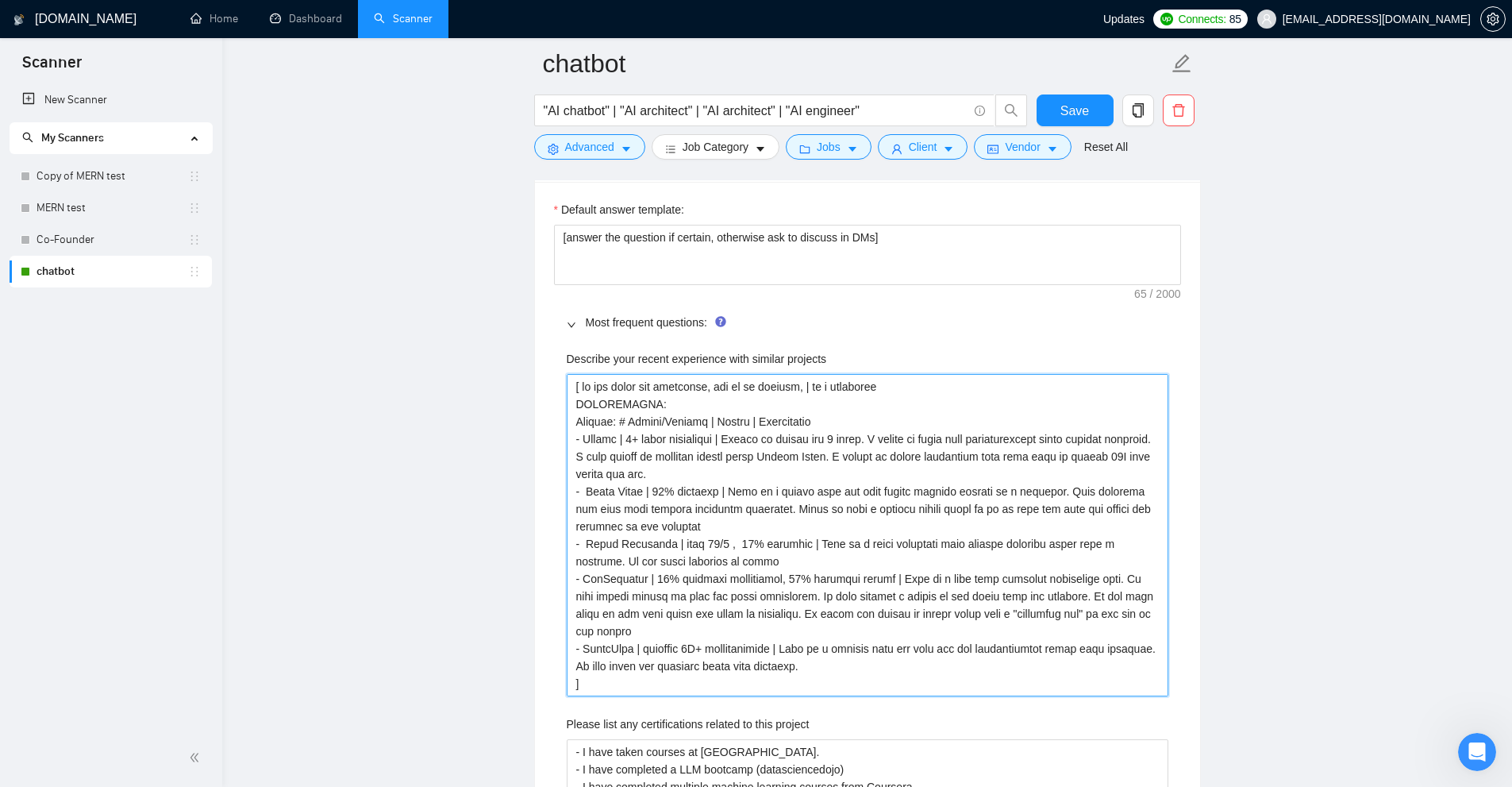
click at [798, 374] on projects "Describe your recent experience with similar projects" at bounding box center [867, 535] width 601 height 323
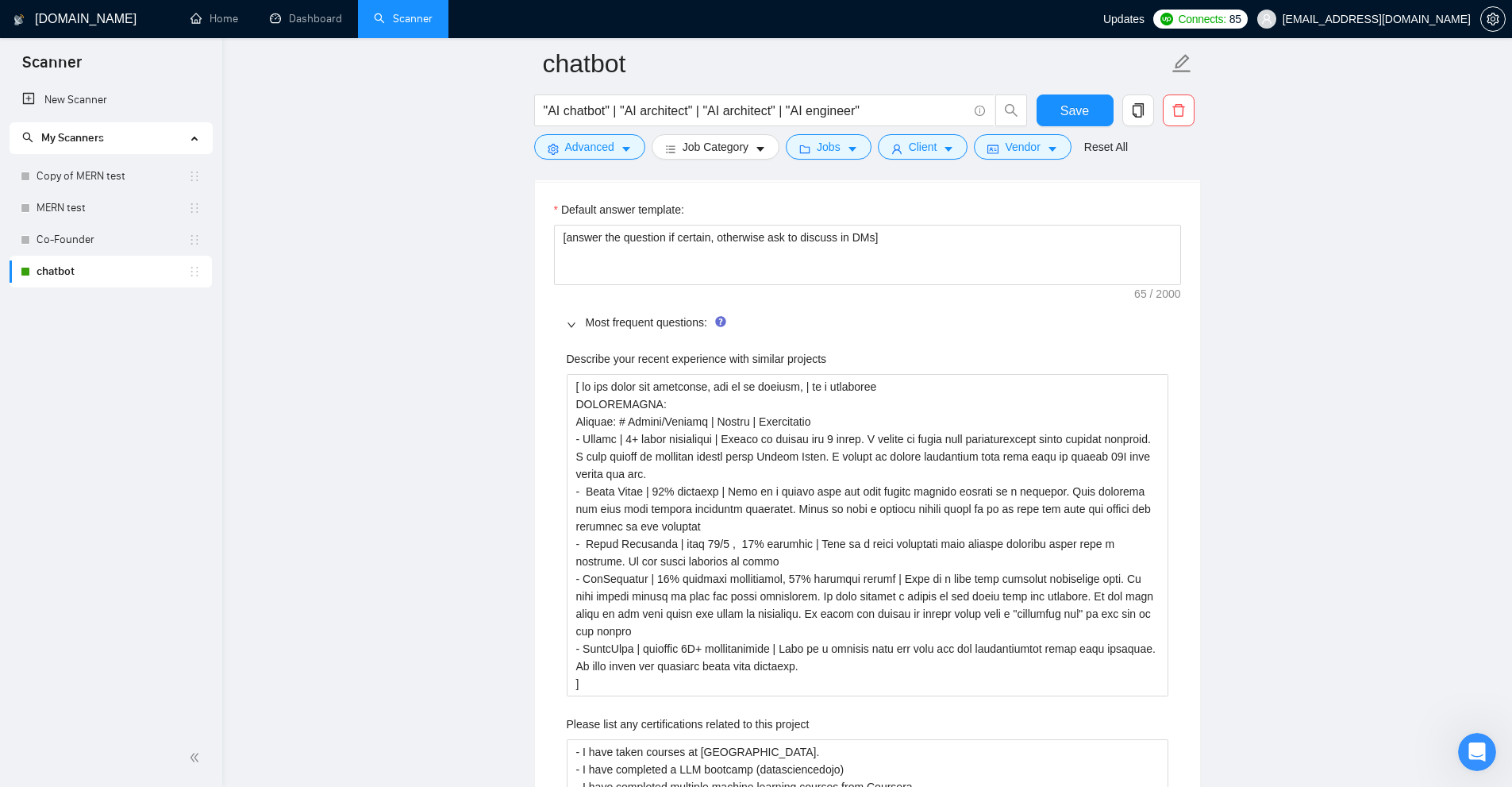
drag, startPoint x: 798, startPoint y: 361, endPoint x: 591, endPoint y: 355, distance: 207.1
click at [591, 355] on label "Describe your recent experience with similar projects" at bounding box center [696, 358] width 261 height 17
click at [591, 374] on projects "Describe your recent experience with similar projects" at bounding box center [867, 535] width 601 height 323
click at [599, 355] on label "Describe your recent experience with similar projects" at bounding box center [696, 358] width 261 height 17
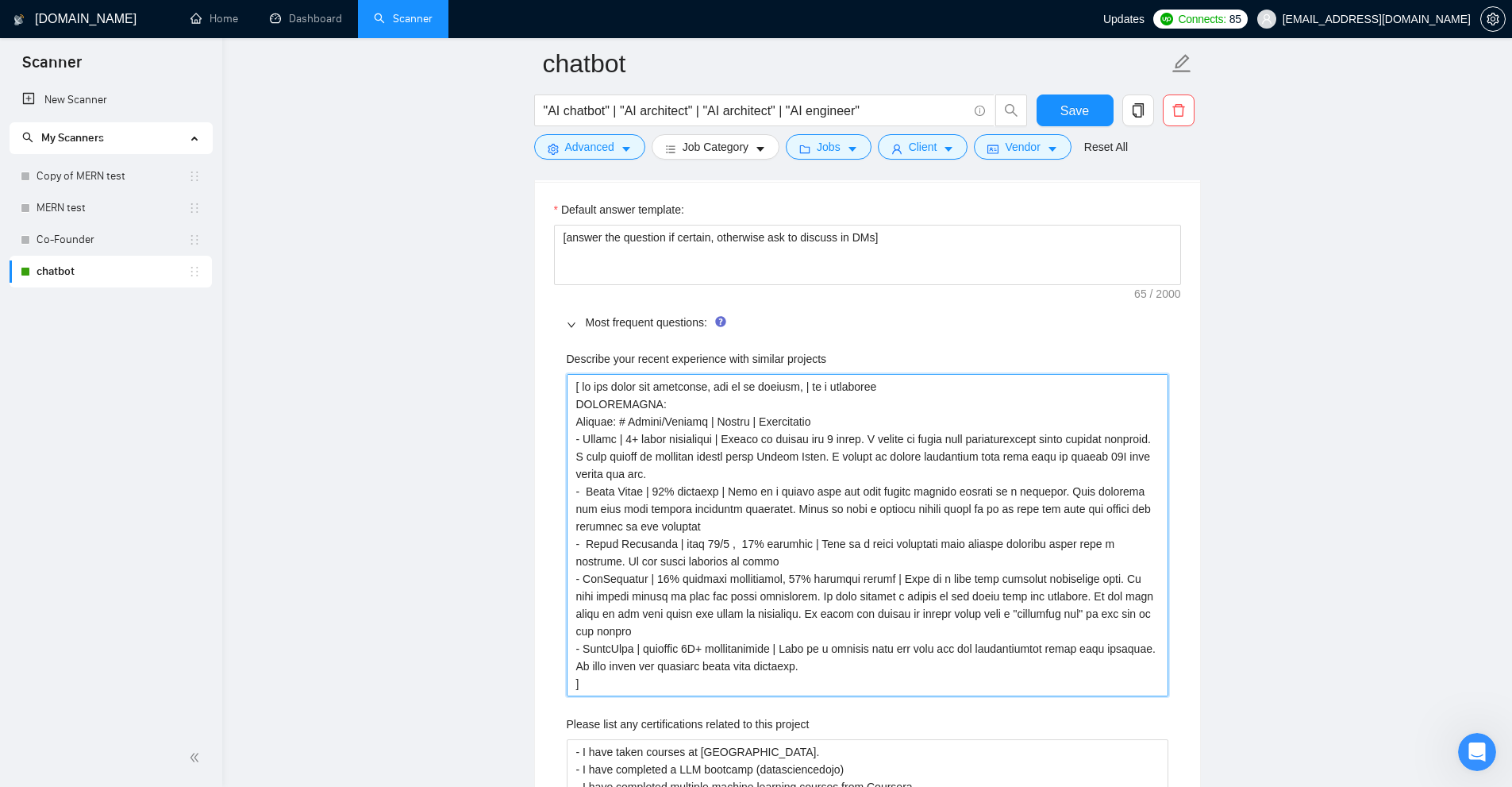
click at [599, 374] on projects "Describe your recent experience with similar projects" at bounding box center [867, 535] width 601 height 323
click at [925, 468] on projects "Describe your recent experience with similar projects" at bounding box center [867, 535] width 601 height 323
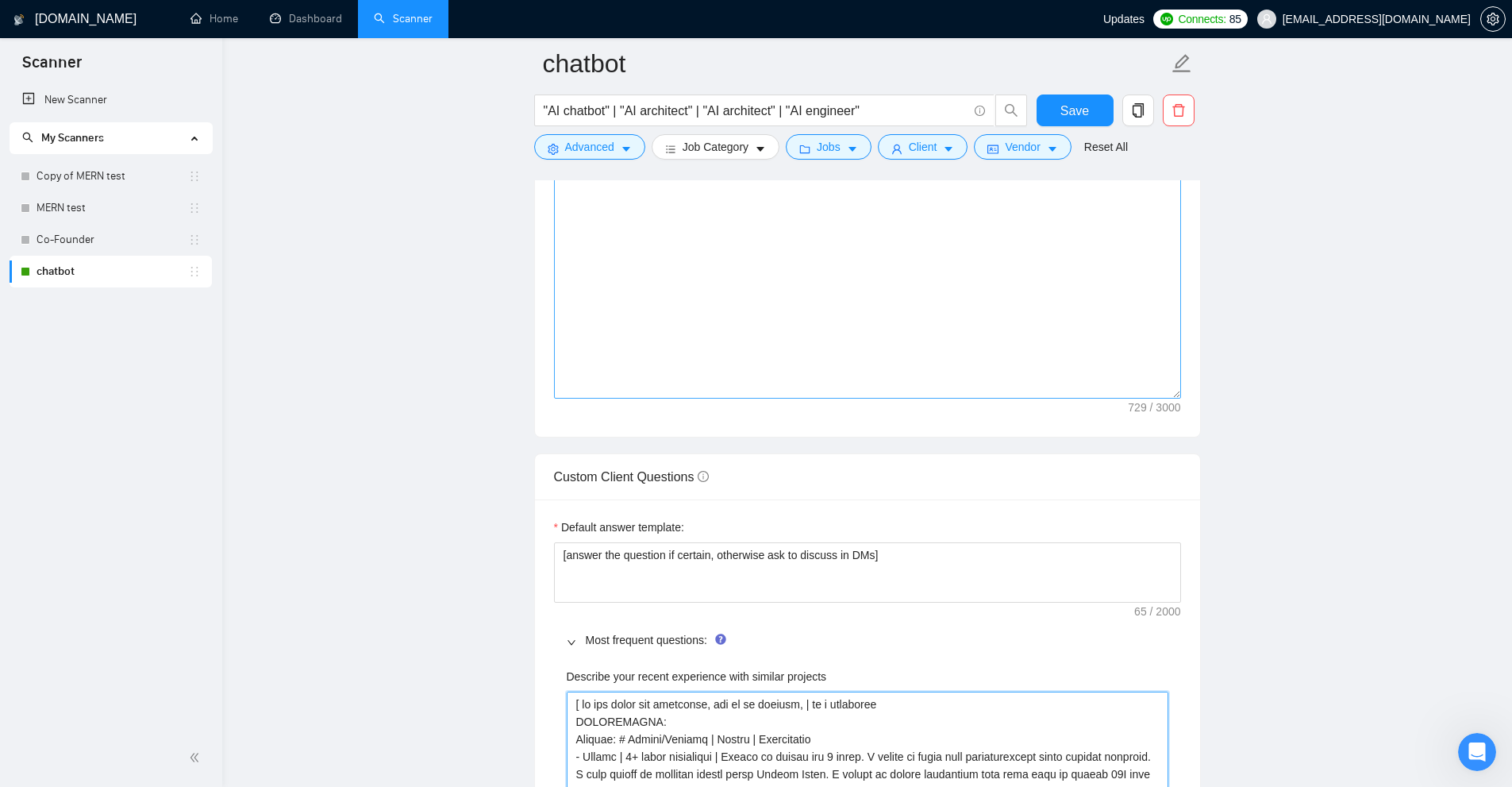
scroll to position [2761, 0]
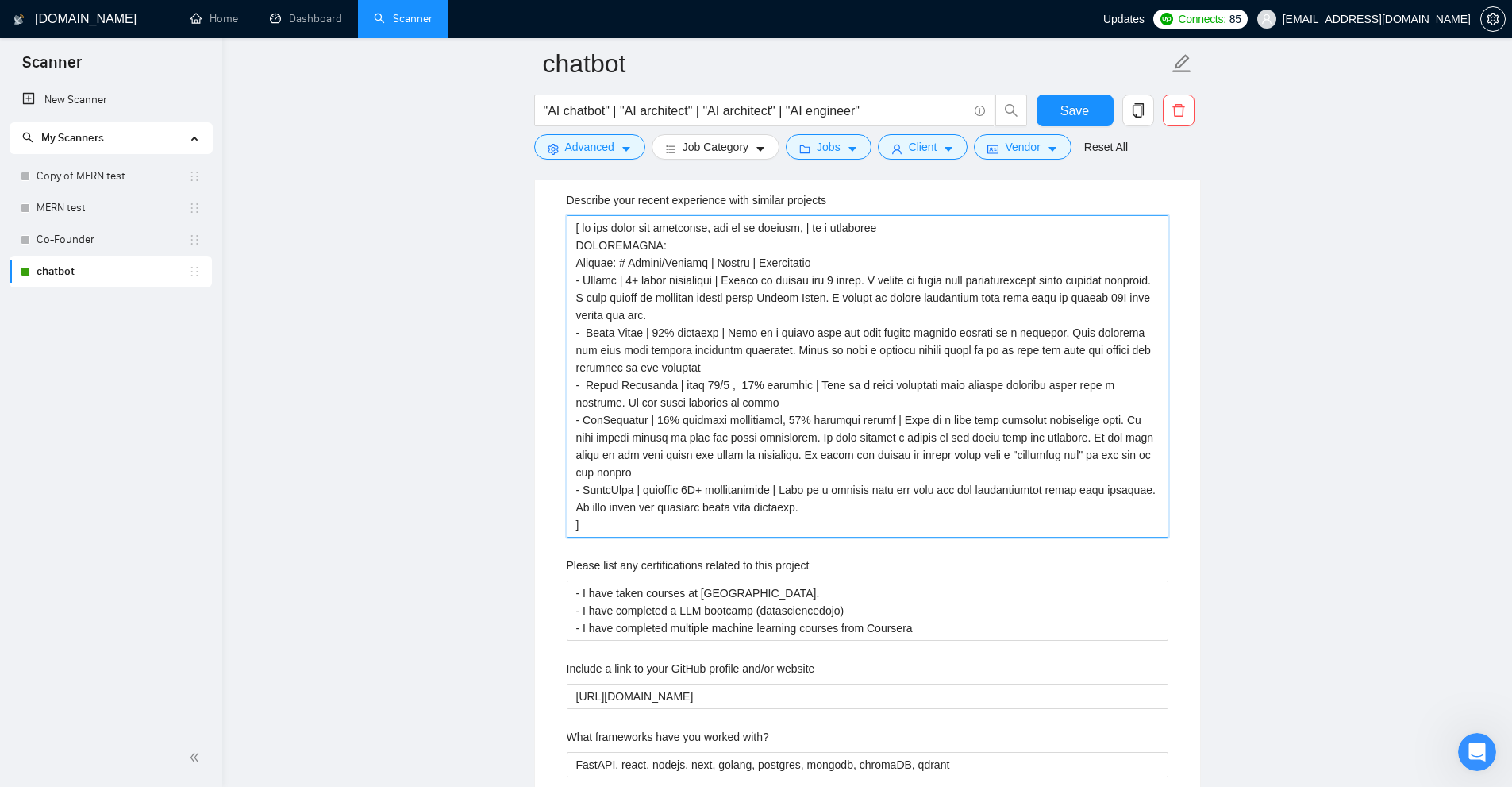
click at [836, 520] on projects "Describe your recent experience with similar projects" at bounding box center [867, 377] width 601 height 323
drag, startPoint x: 598, startPoint y: 504, endPoint x: 559, endPoint y: 254, distance: 253.0
click at [559, 254] on div "Describe your recent experience with similar projects Please list any certifica…" at bounding box center [868, 725] width 627 height 1087
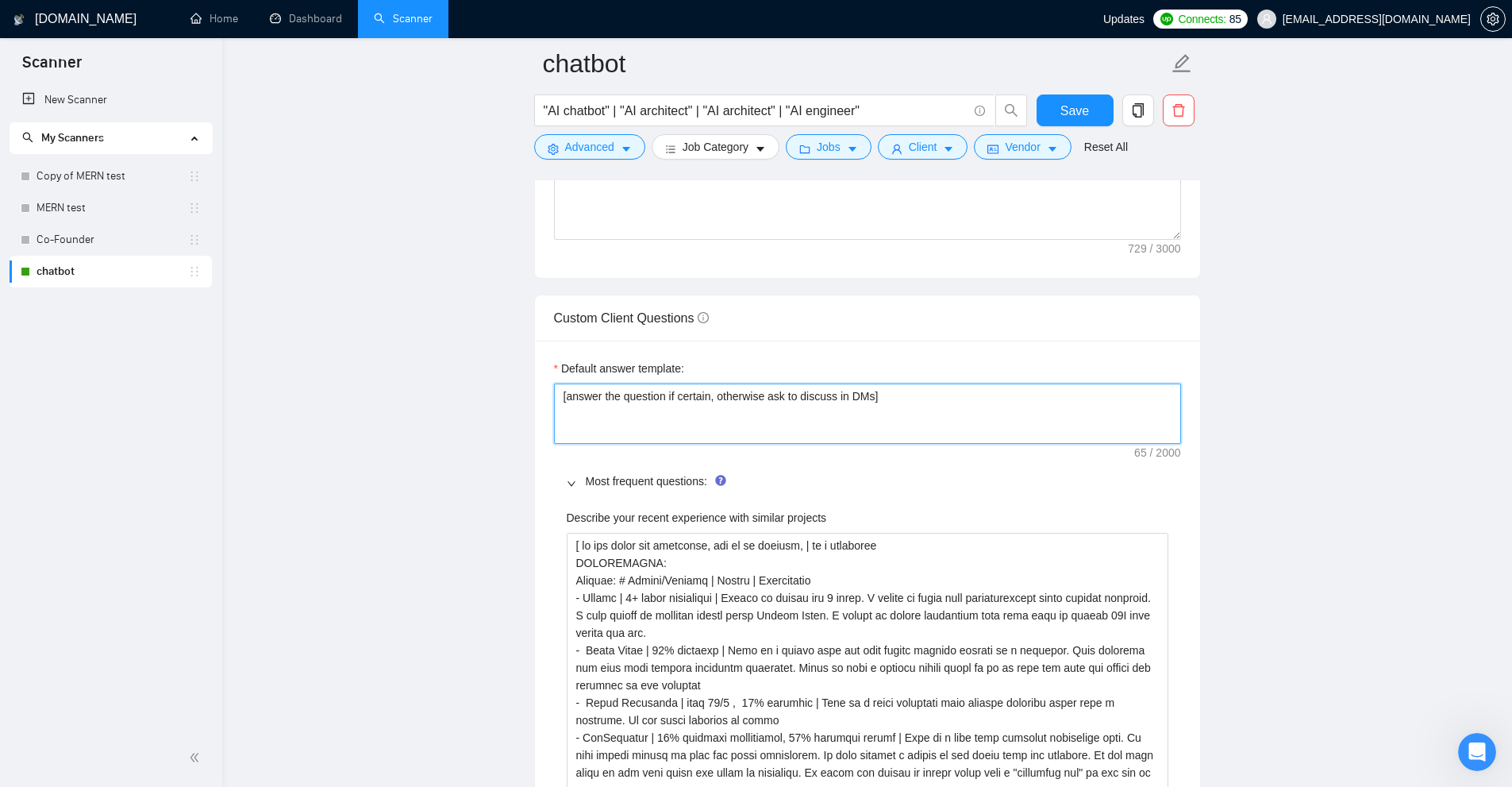
click at [618, 415] on textarea "[answer the question if certain, otherwise ask to discuss in DMs]" at bounding box center [868, 413] width 627 height 60
click at [935, 398] on textarea "[answer the question if certain, otherwise ask to discuss in DMs]" at bounding box center [868, 413] width 627 height 60
click at [918, 412] on textarea "[answer the question if certain, otherwise ask to discuss in DMs]" at bounding box center [868, 413] width 627 height 60
click at [914, 412] on textarea "[answer the question if certain, otherwise ask to discuss in DMs]" at bounding box center [868, 413] width 627 height 60
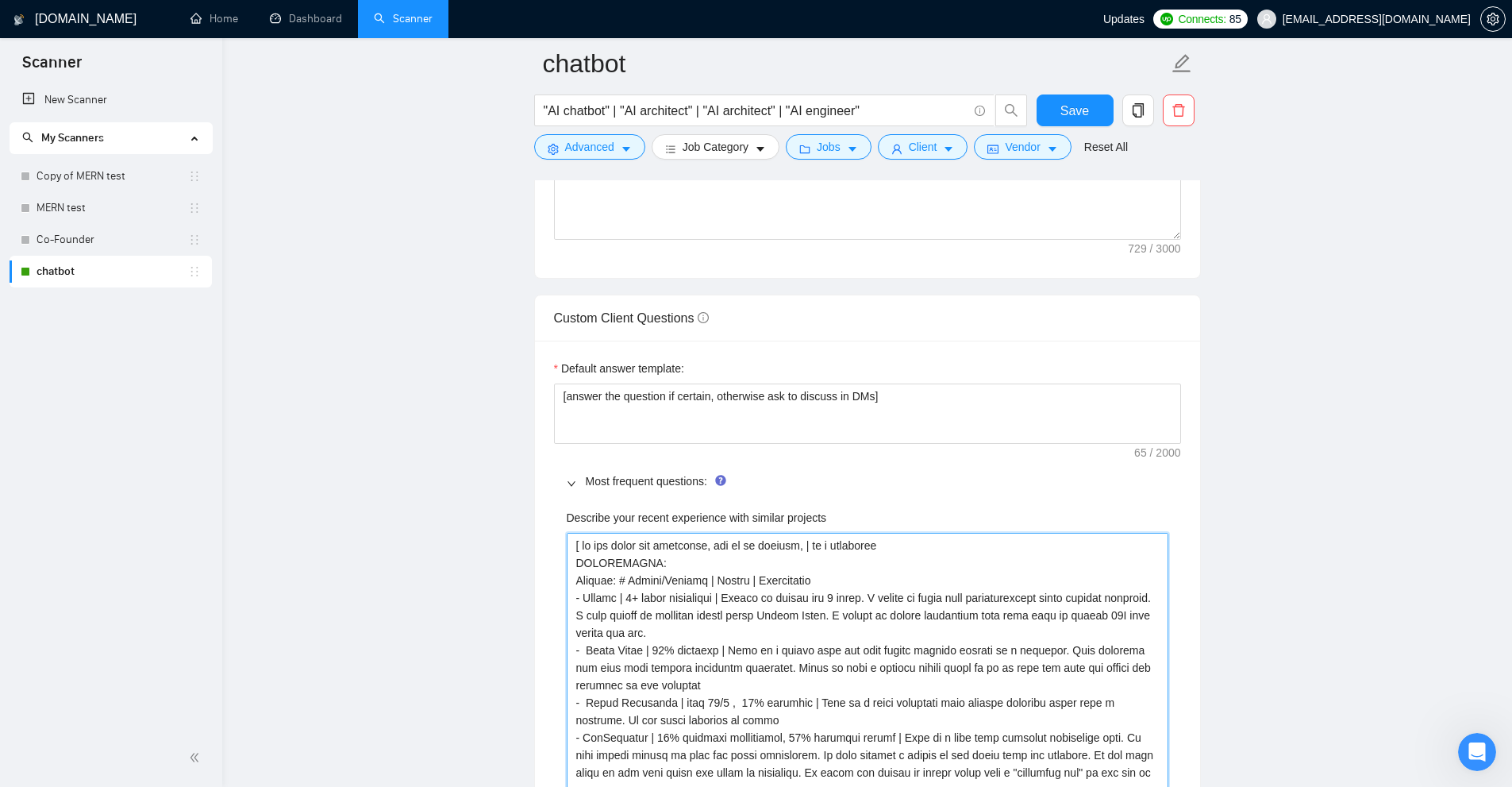
drag, startPoint x: 581, startPoint y: 547, endPoint x: 901, endPoint y: 551, distance: 320.0
click at [901, 551] on projects "Describe your recent experience with similar projects" at bounding box center [867, 694] width 601 height 323
drag, startPoint x: 890, startPoint y: 551, endPoint x: 461, endPoint y: 539, distance: 429.2
click at [451, 541] on main "chatbot "AI chatbot" | "AI architect" | "AI architect" | "AI engineer" Save Adv…" at bounding box center [867, 730] width 1239 height 6220
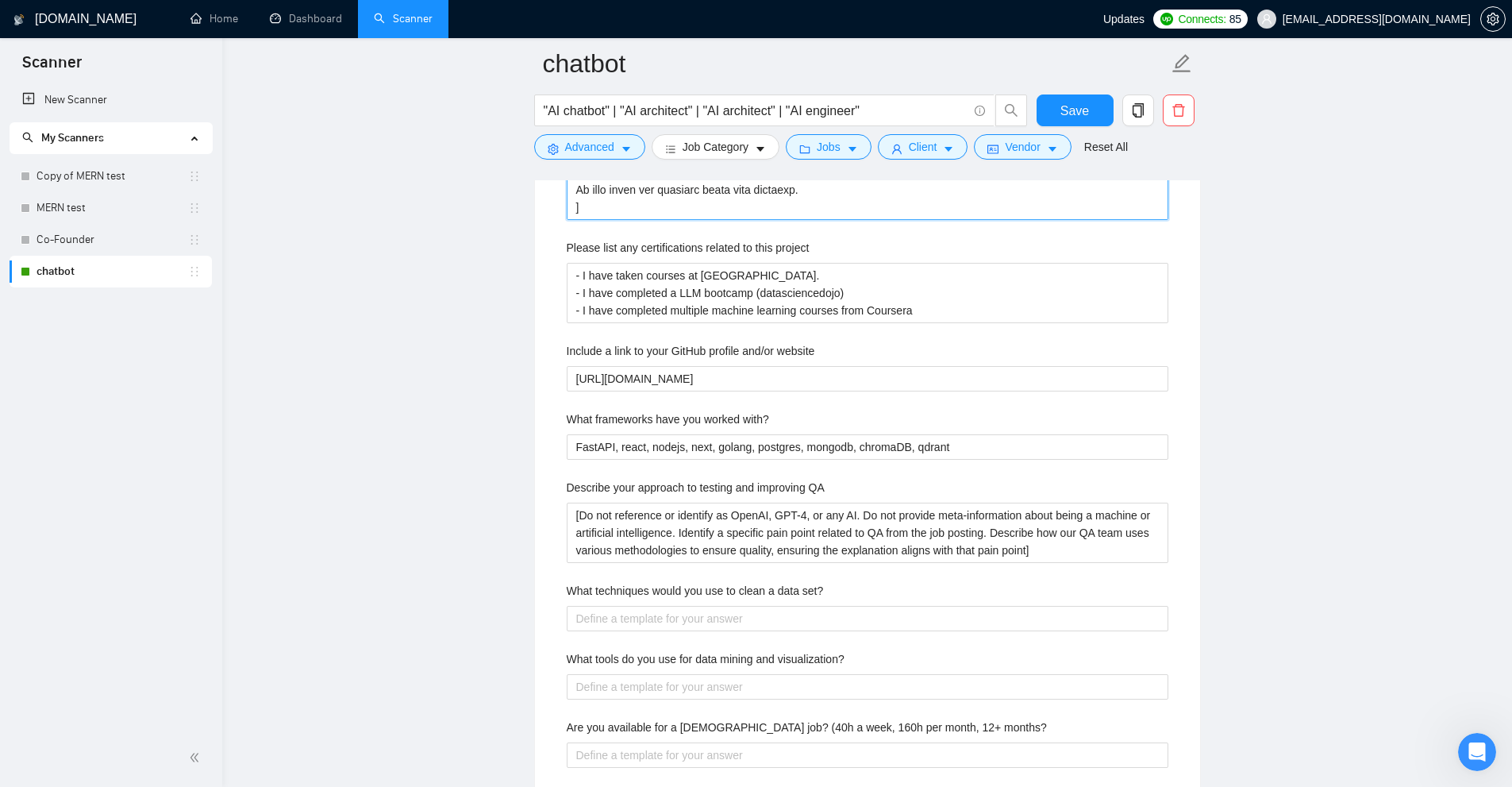
scroll to position [3396, 0]
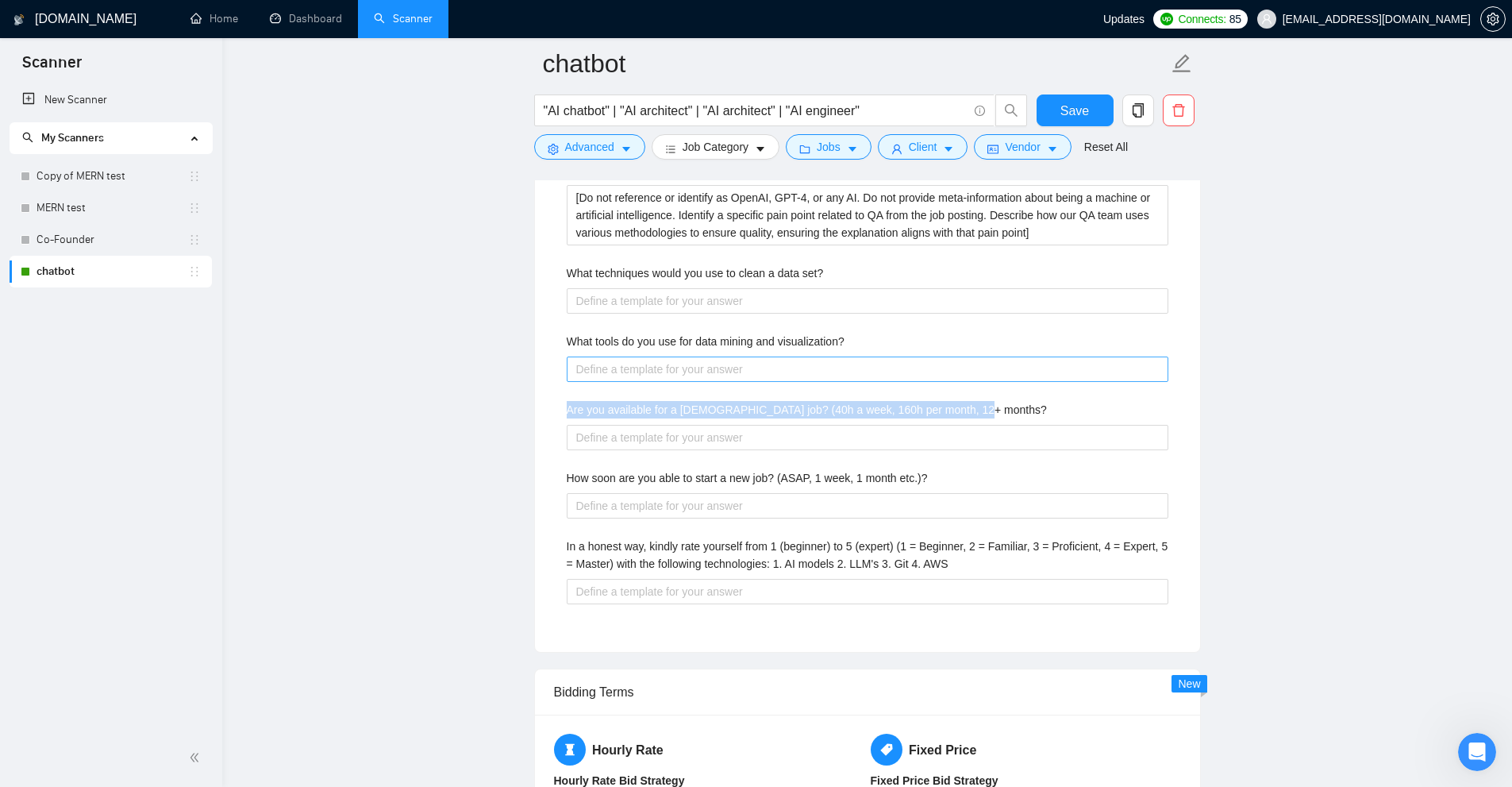
drag, startPoint x: 422, startPoint y: 396, endPoint x: 581, endPoint y: 362, distance: 162.6
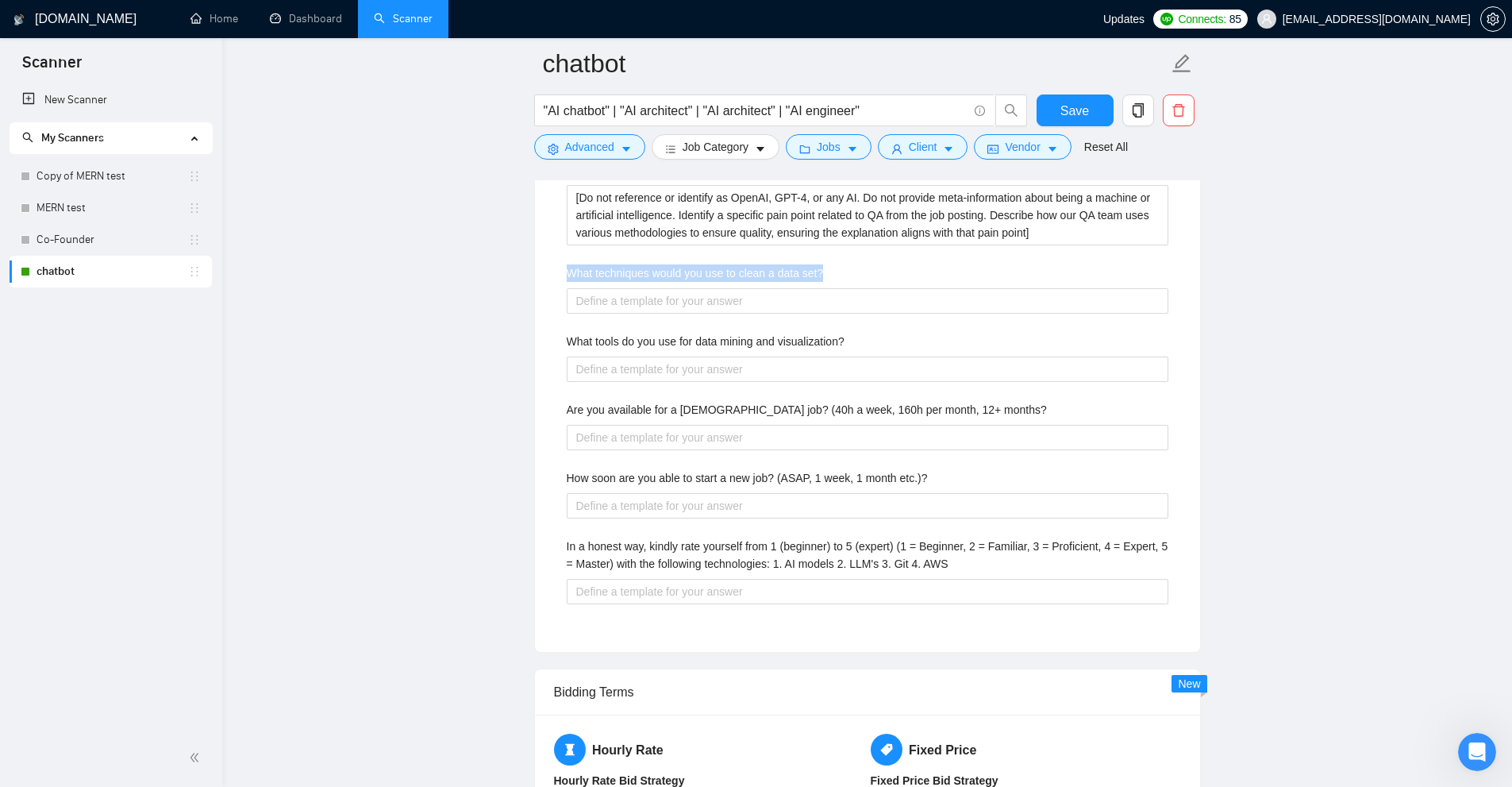
drag, startPoint x: 807, startPoint y: 271, endPoint x: 873, endPoint y: 270, distance: 66.0
click at [873, 270] on div "Default answer template: [answer the question if certain, otherwise ask to disc…" at bounding box center [868, 20] width 665 height 1264
click at [809, 279] on label "What techniques would you use to clean a data set?" at bounding box center [695, 273] width 257 height 17
click at [809, 288] on set\? "What techniques would you use to clean a data set?" at bounding box center [867, 300] width 601 height 26
click at [809, 279] on label "What techniques would you use to clean a data set?" at bounding box center [695, 273] width 257 height 17
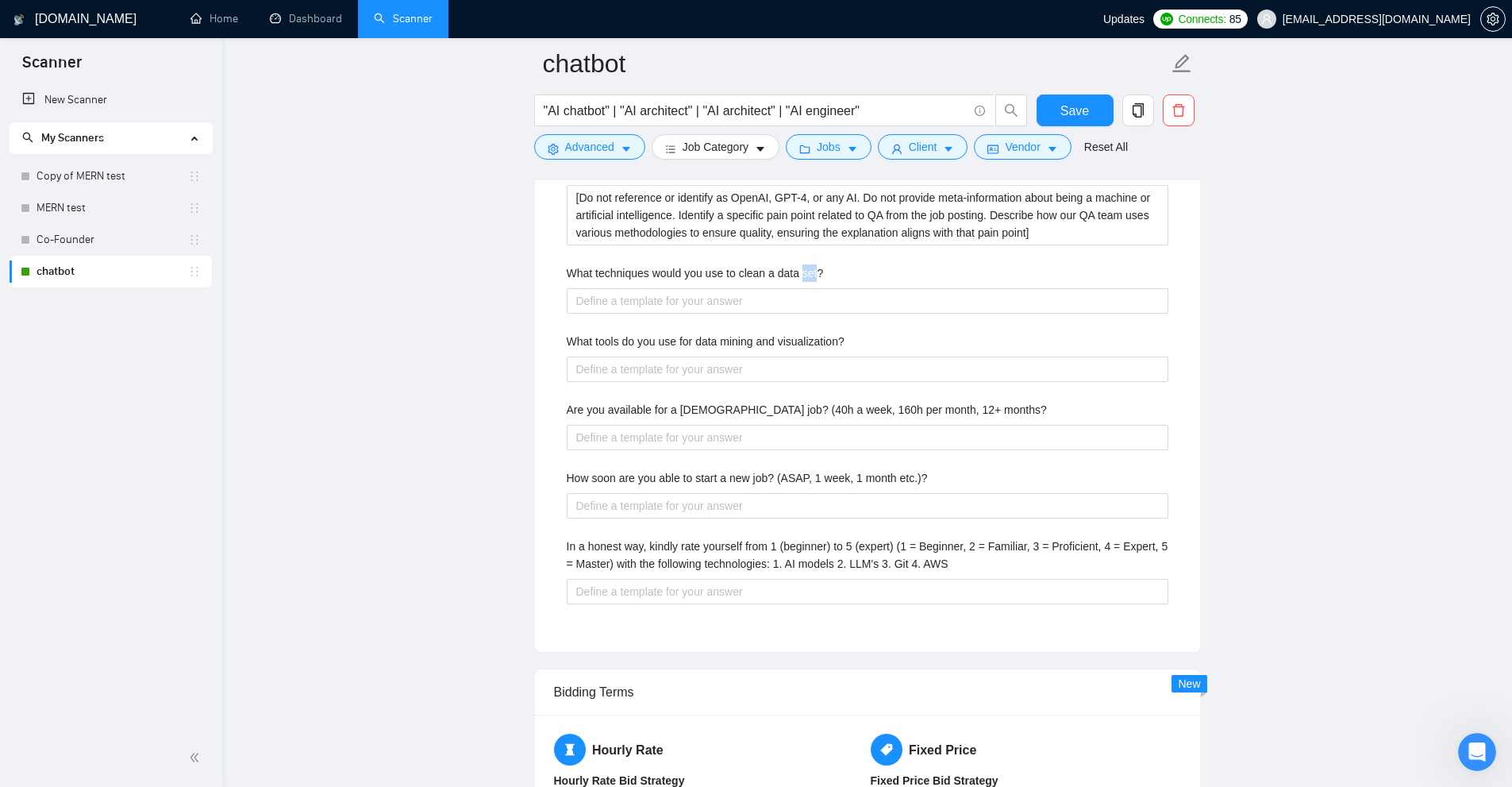
click at [809, 288] on set\? "What techniques would you use to clean a data set?" at bounding box center [867, 300] width 601 height 26
click at [809, 279] on label "What techniques would you use to clean a data set?" at bounding box center [695, 273] width 257 height 17
click at [809, 288] on set\? "What techniques would you use to clean a data set?" at bounding box center [867, 300] width 601 height 26
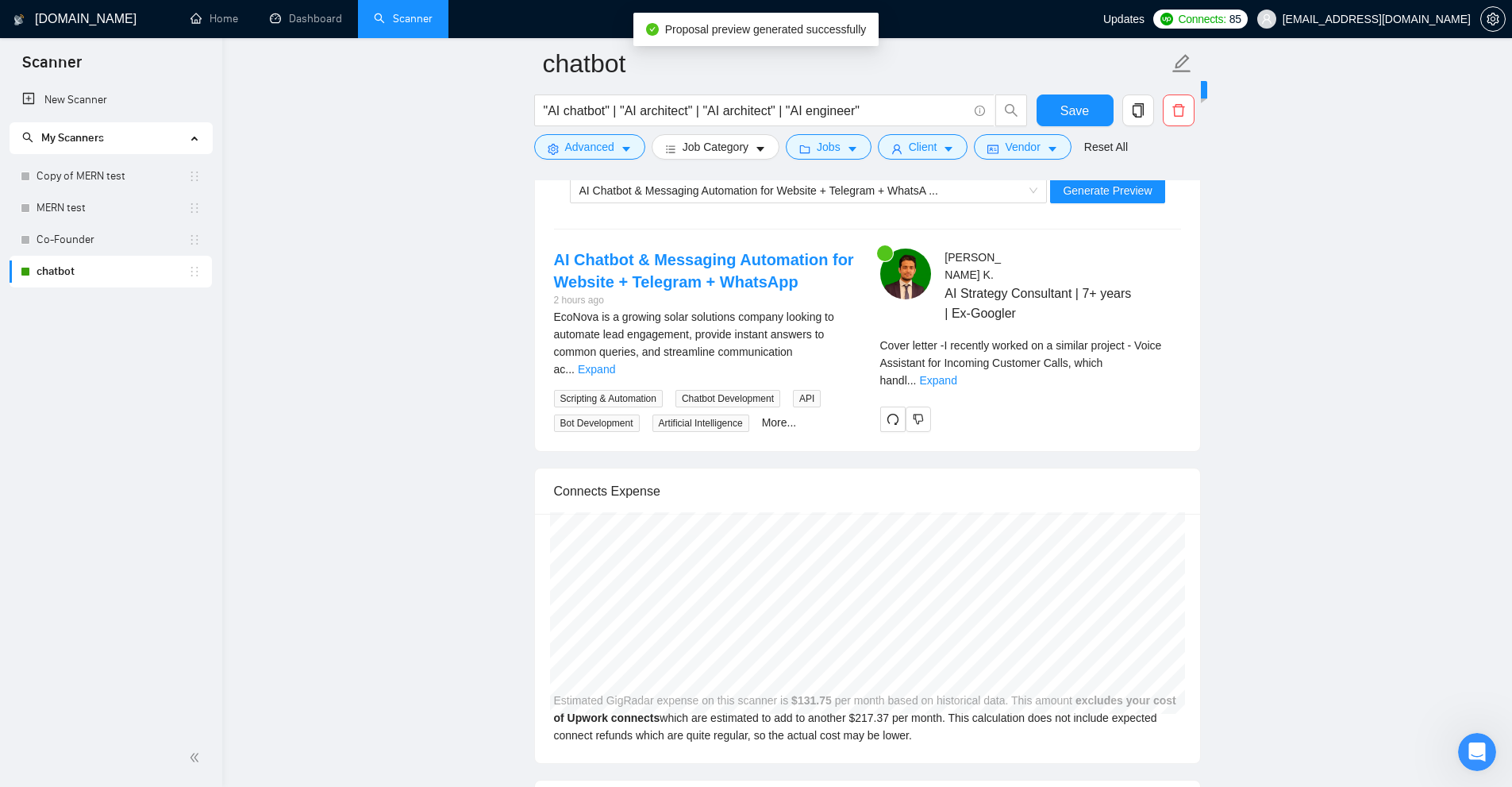
scroll to position [4428, 0]
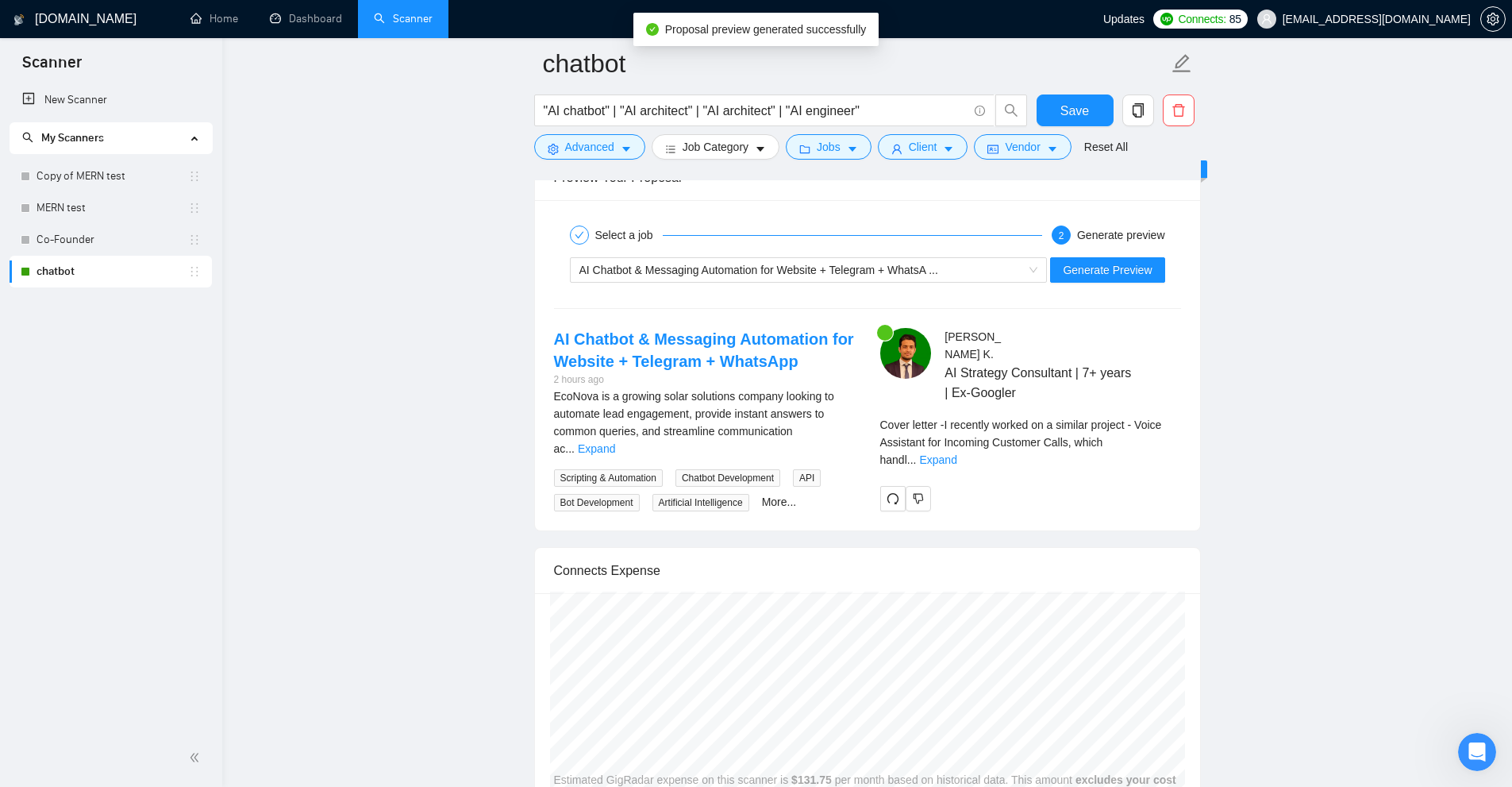
click at [1160, 433] on div "Cover letter - I recently worked on a similar project - Voice Assistant for Inc…" at bounding box center [1031, 448] width 301 height 64
click at [1123, 428] on span "Cover letter - I recently worked on a similar project - Voice Assistant for Inc…" at bounding box center [1021, 443] width 282 height 48
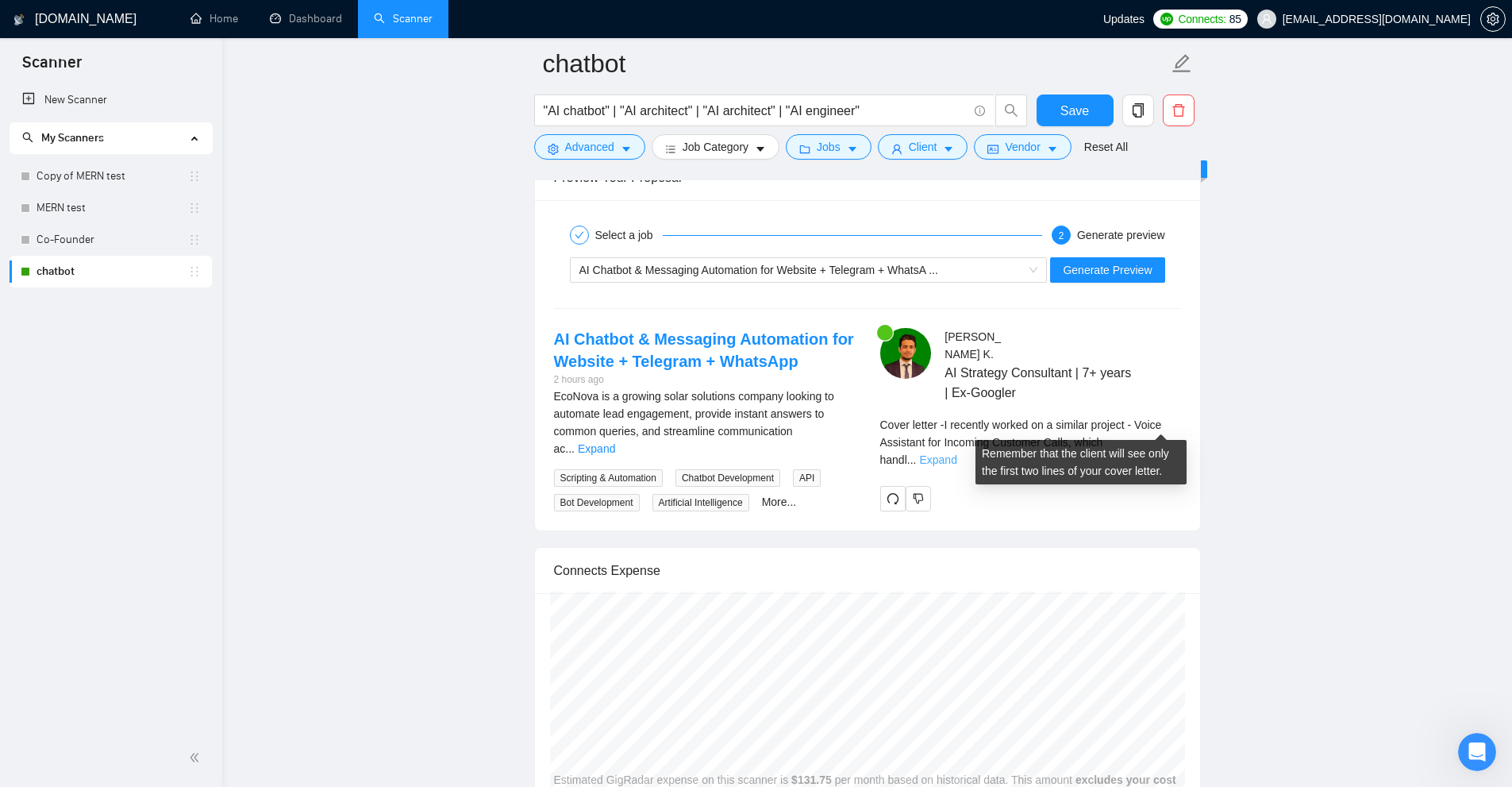
click at [956, 453] on link "Expand" at bounding box center [937, 459] width 37 height 12
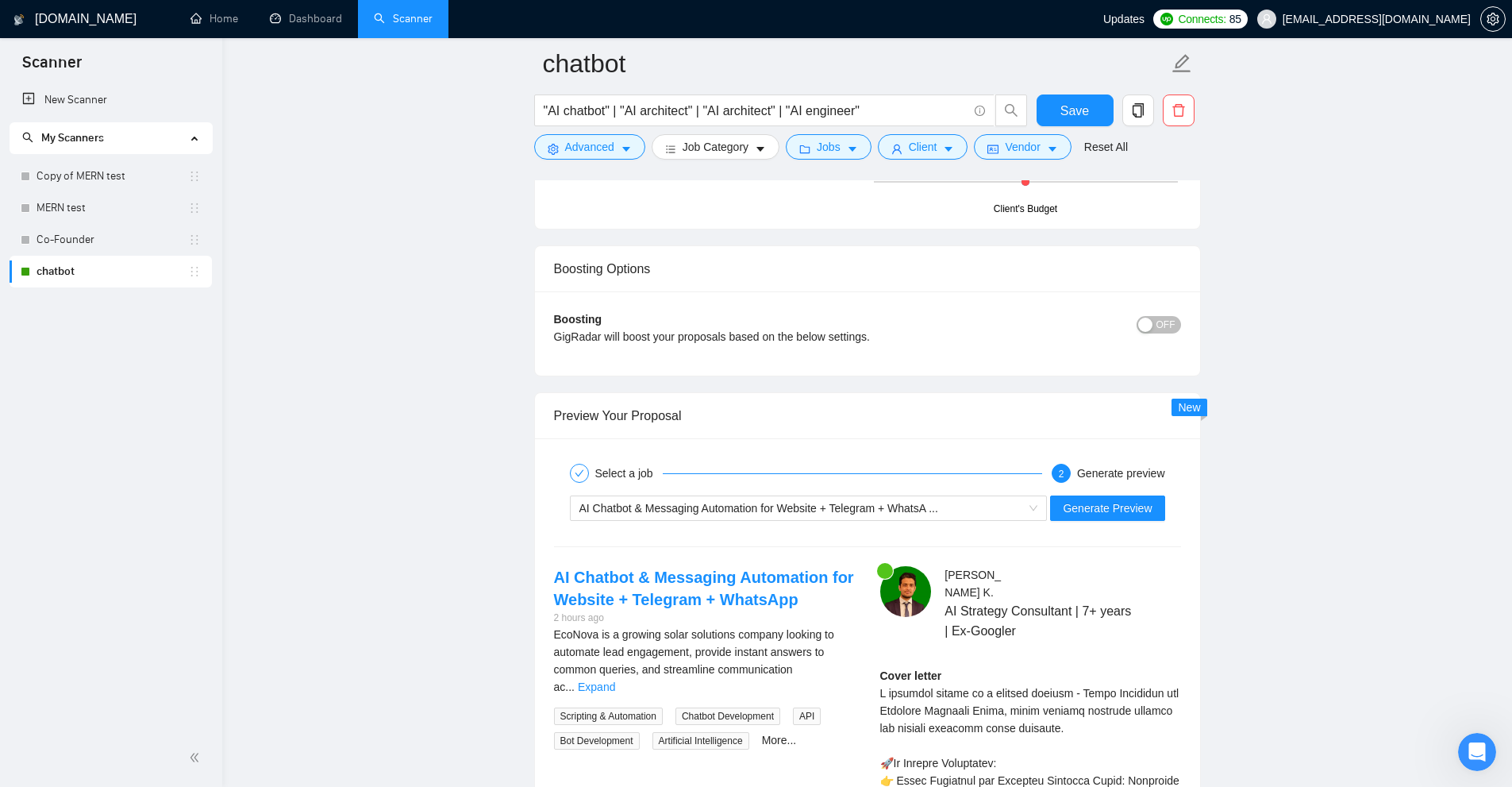
scroll to position [4269, 0]
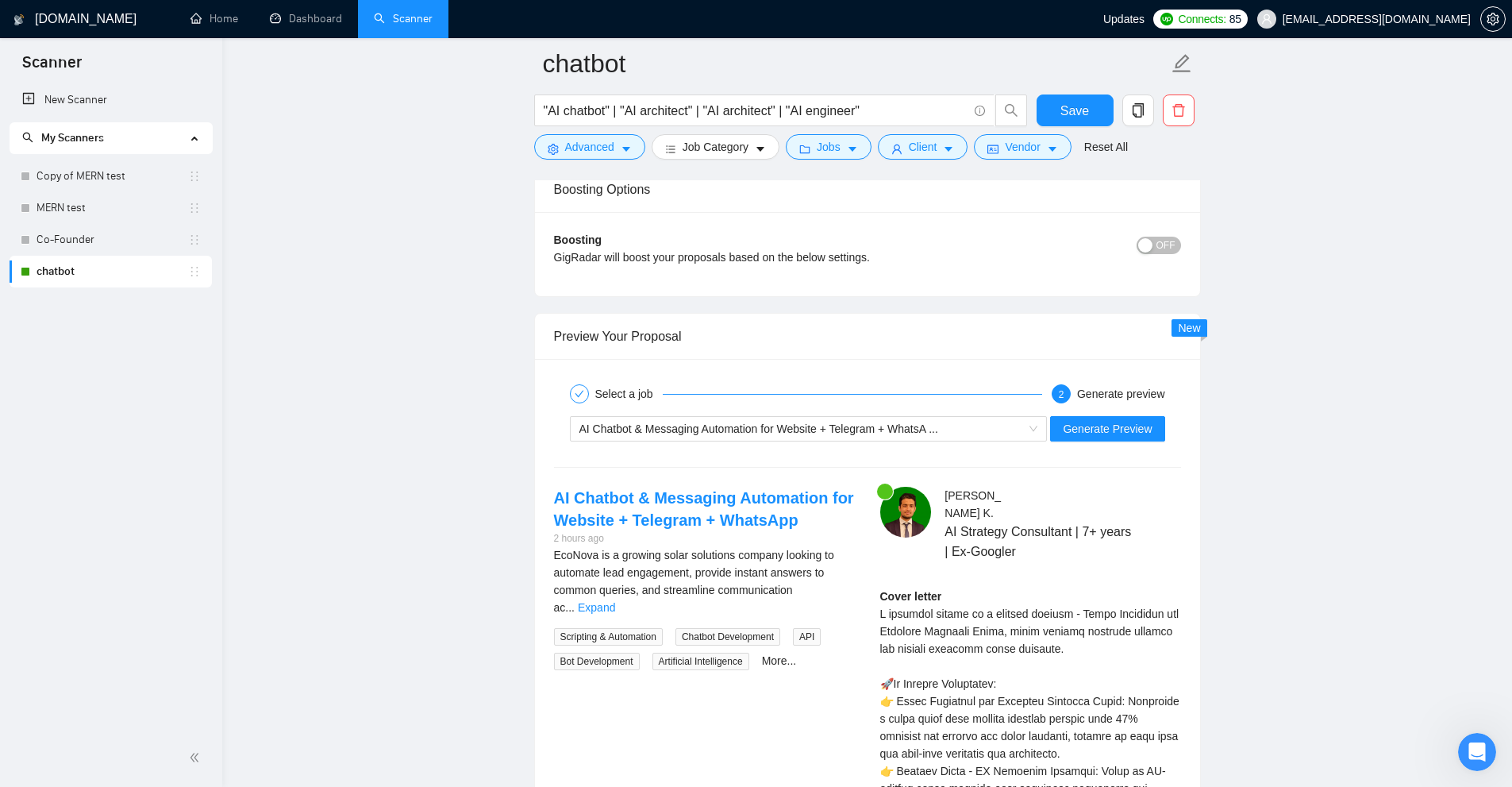
drag, startPoint x: 1089, startPoint y: 591, endPoint x: 971, endPoint y: 616, distance: 120.6
drag, startPoint x: 950, startPoint y: 612, endPoint x: 987, endPoint y: 614, distance: 37.1
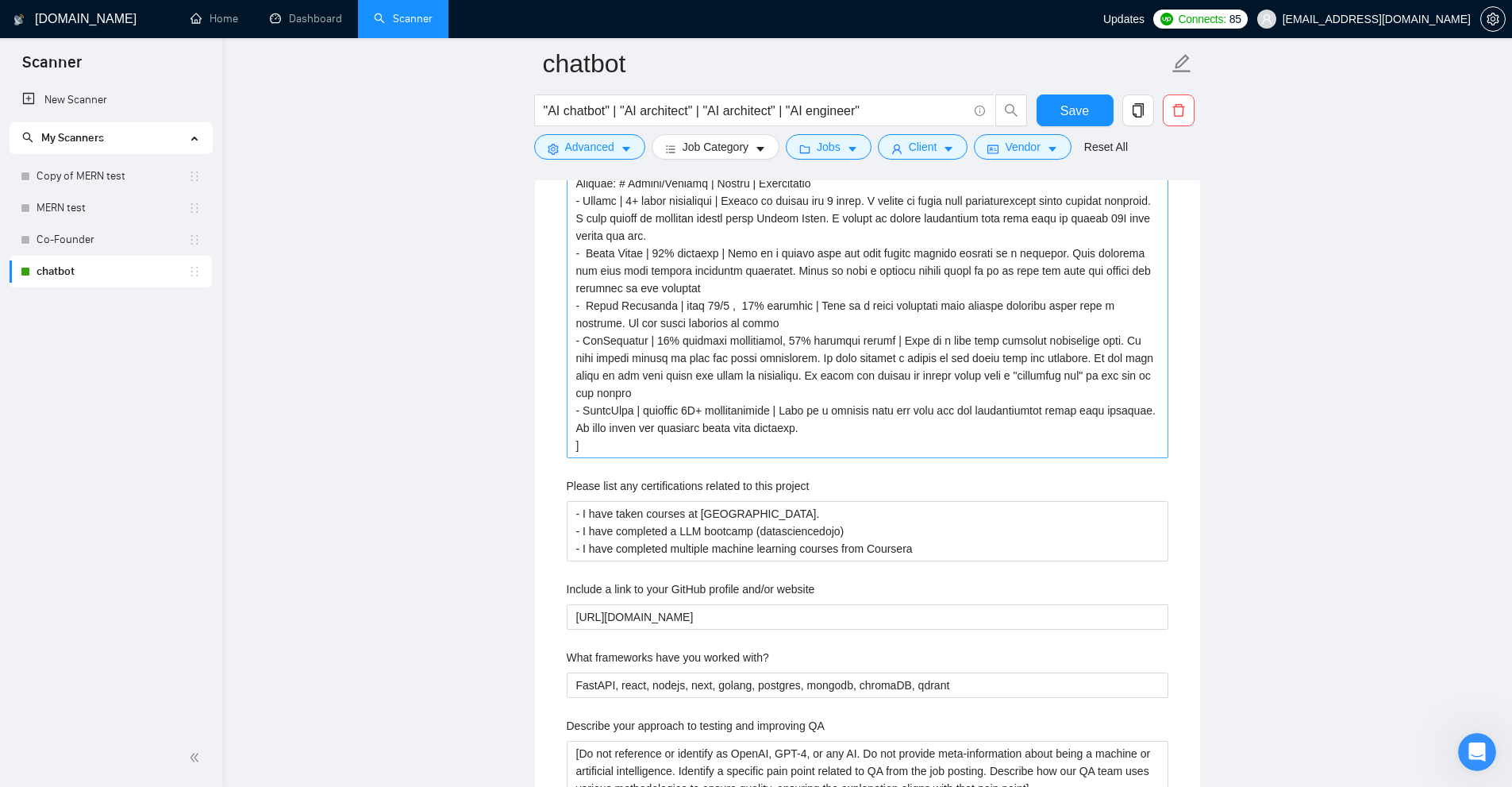
scroll to position [2761, 0]
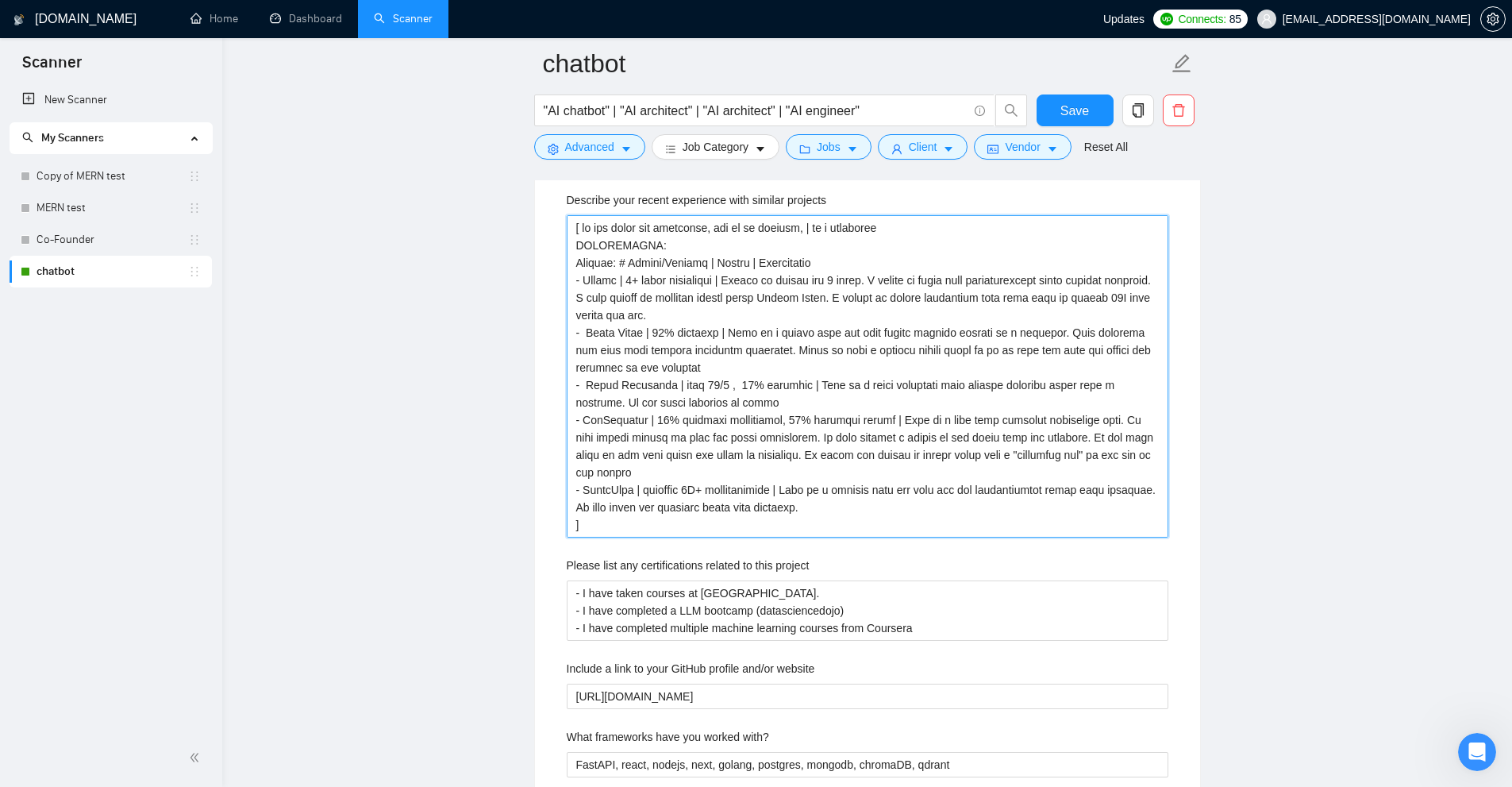
click at [596, 275] on projects "Describe your recent experience with similar projects" at bounding box center [867, 377] width 601 height 323
drag, startPoint x: 596, startPoint y: 275, endPoint x: 682, endPoint y: 466, distance: 209.5
click at [682, 466] on projects "Describe your recent experience with similar projects" at bounding box center [867, 377] width 601 height 323
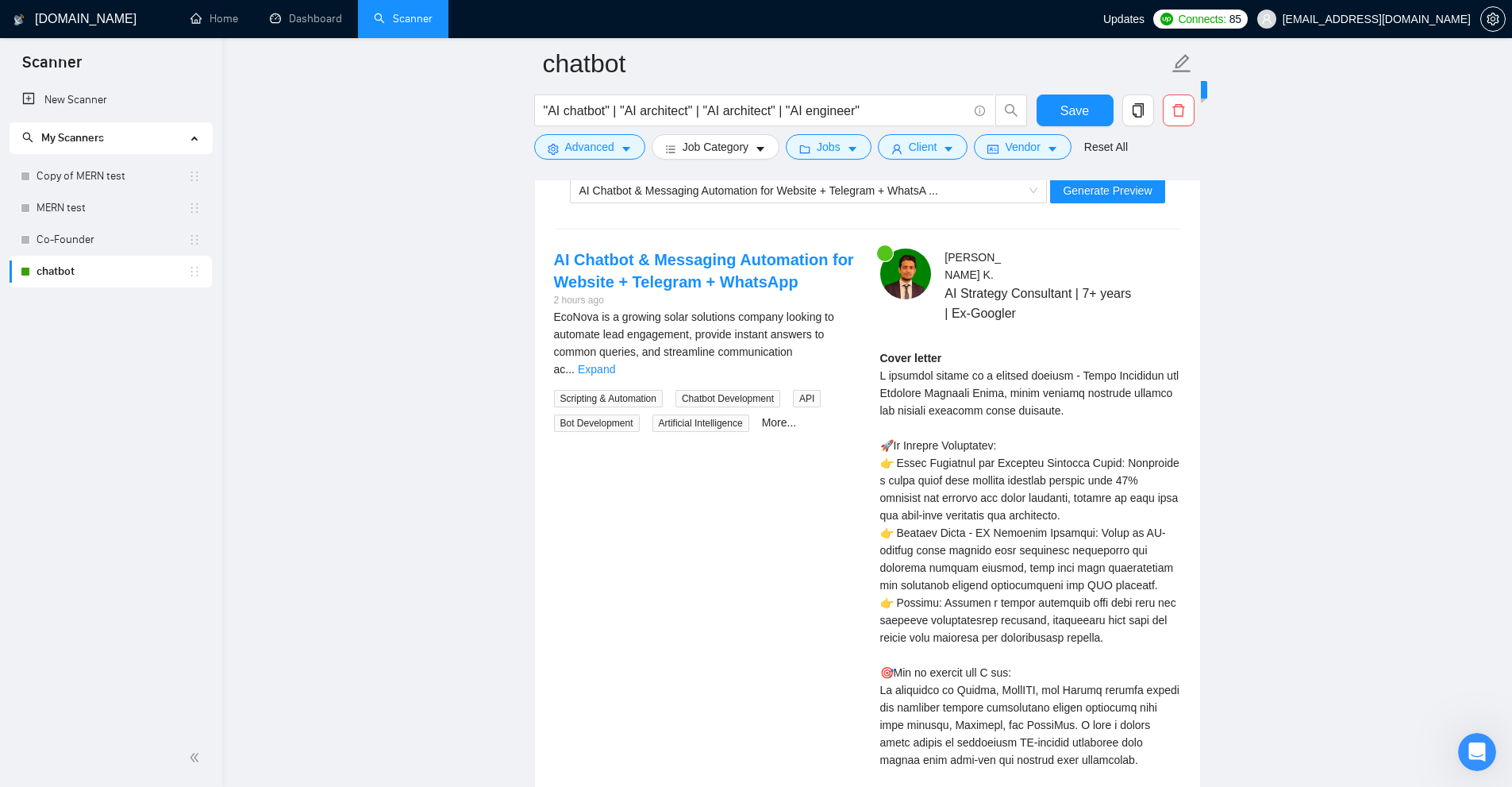
scroll to position [4667, 0]
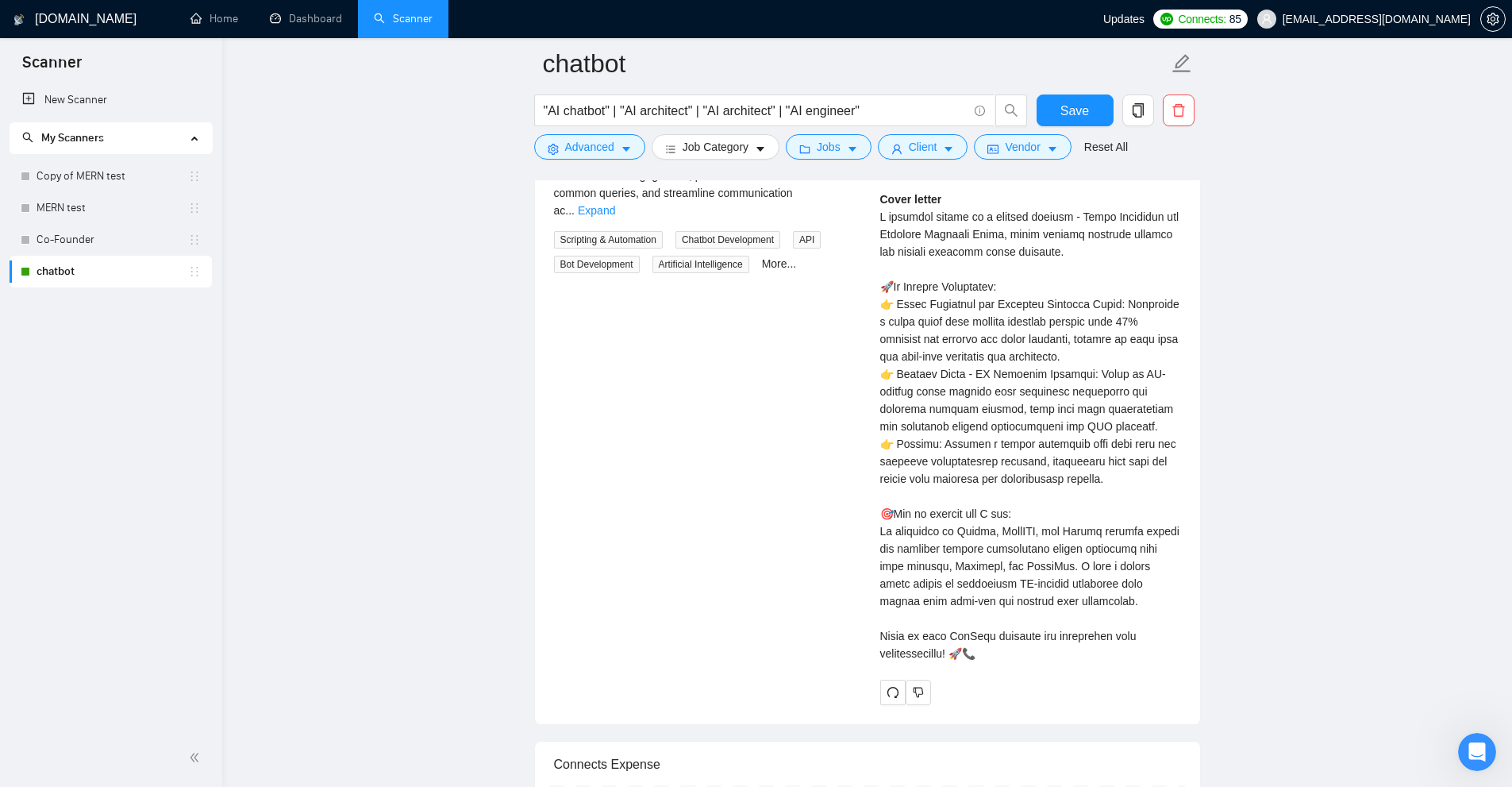
click at [913, 291] on div "Cover letter" at bounding box center [1031, 426] width 301 height 472
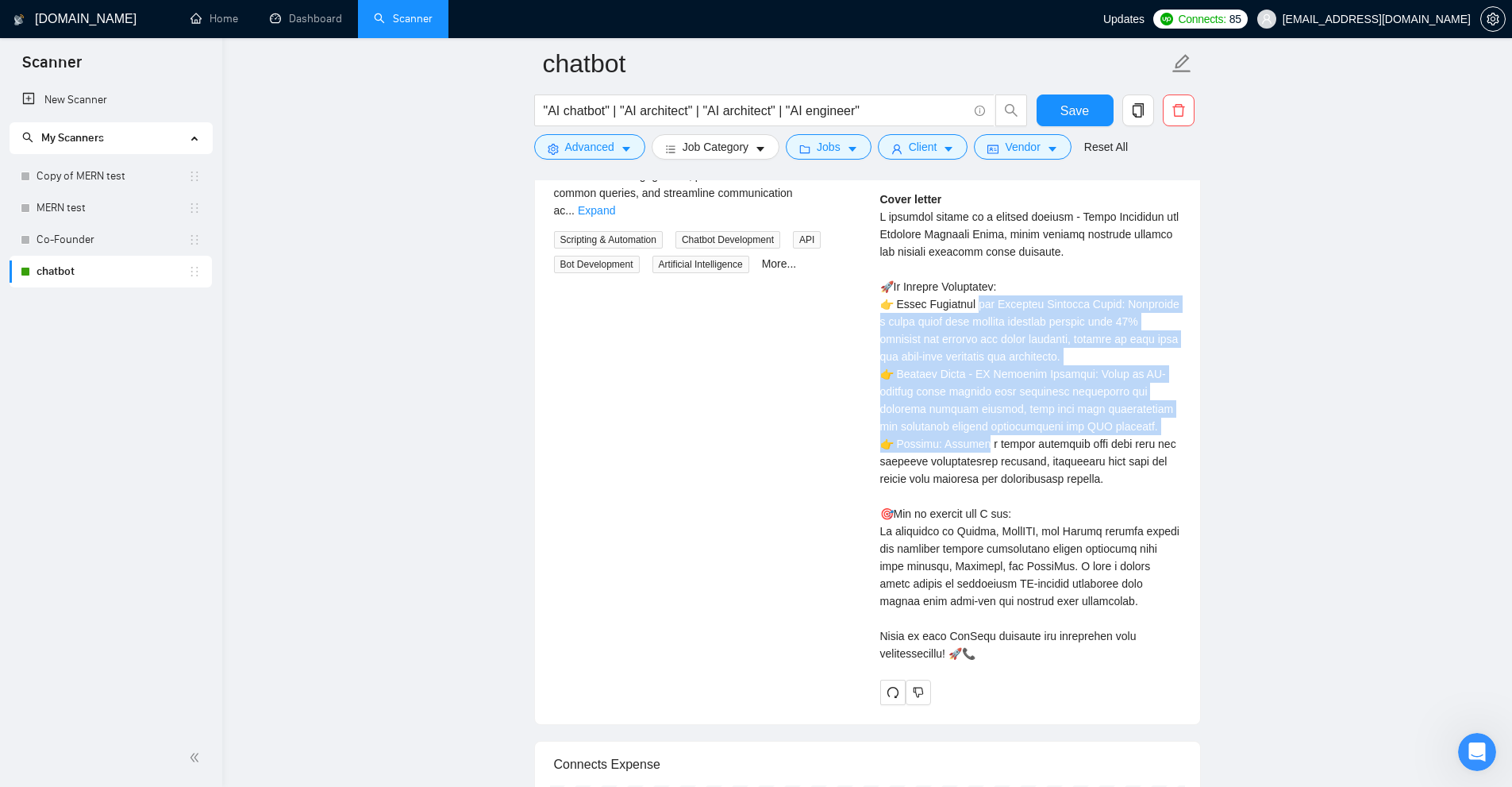
drag, startPoint x: 913, startPoint y: 291, endPoint x: 970, endPoint y: 434, distance: 153.9
click at [983, 404] on div "Cover letter" at bounding box center [1031, 426] width 301 height 472
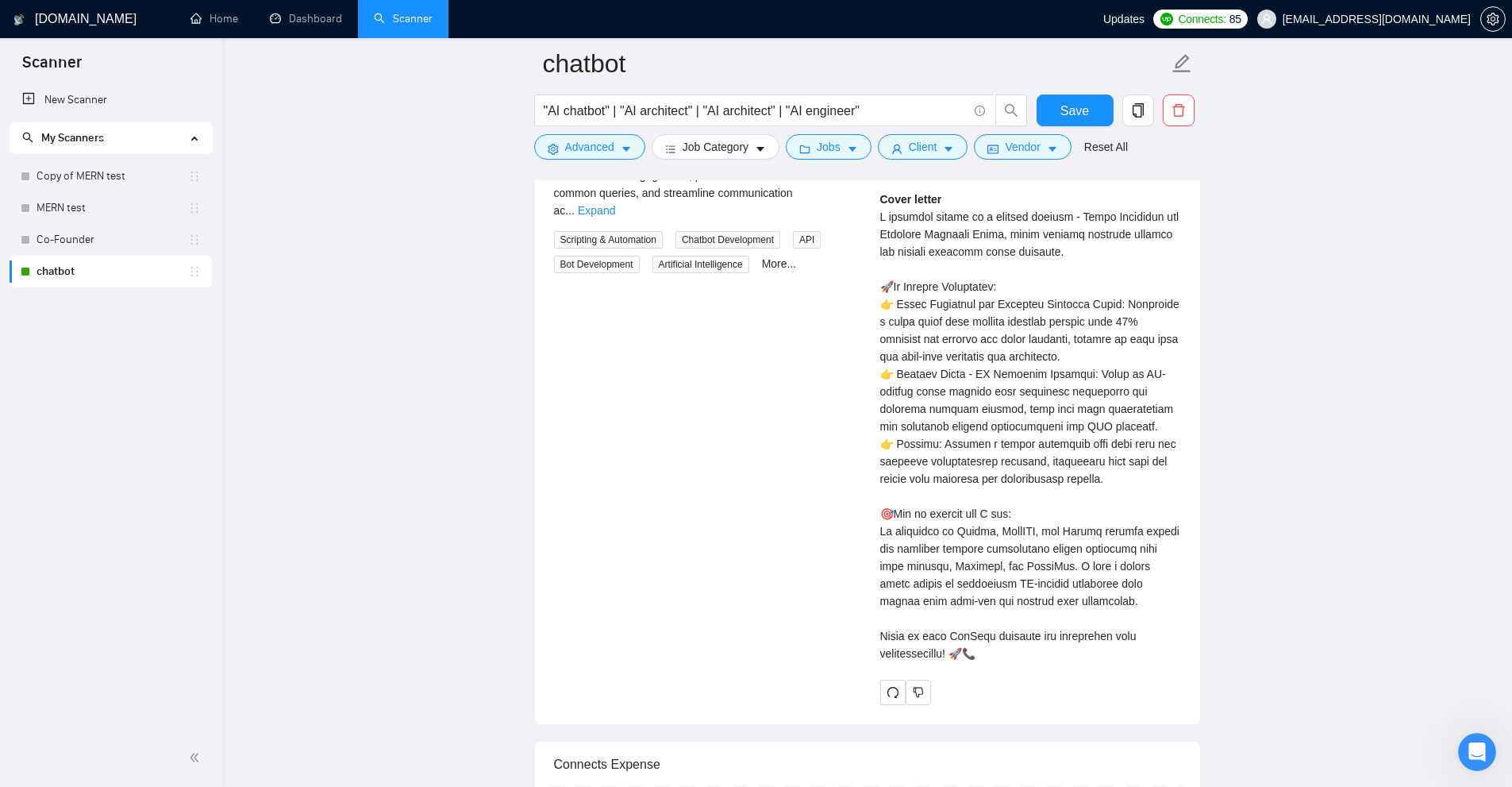
click at [970, 435] on div "Cover letter" at bounding box center [1031, 426] width 301 height 472
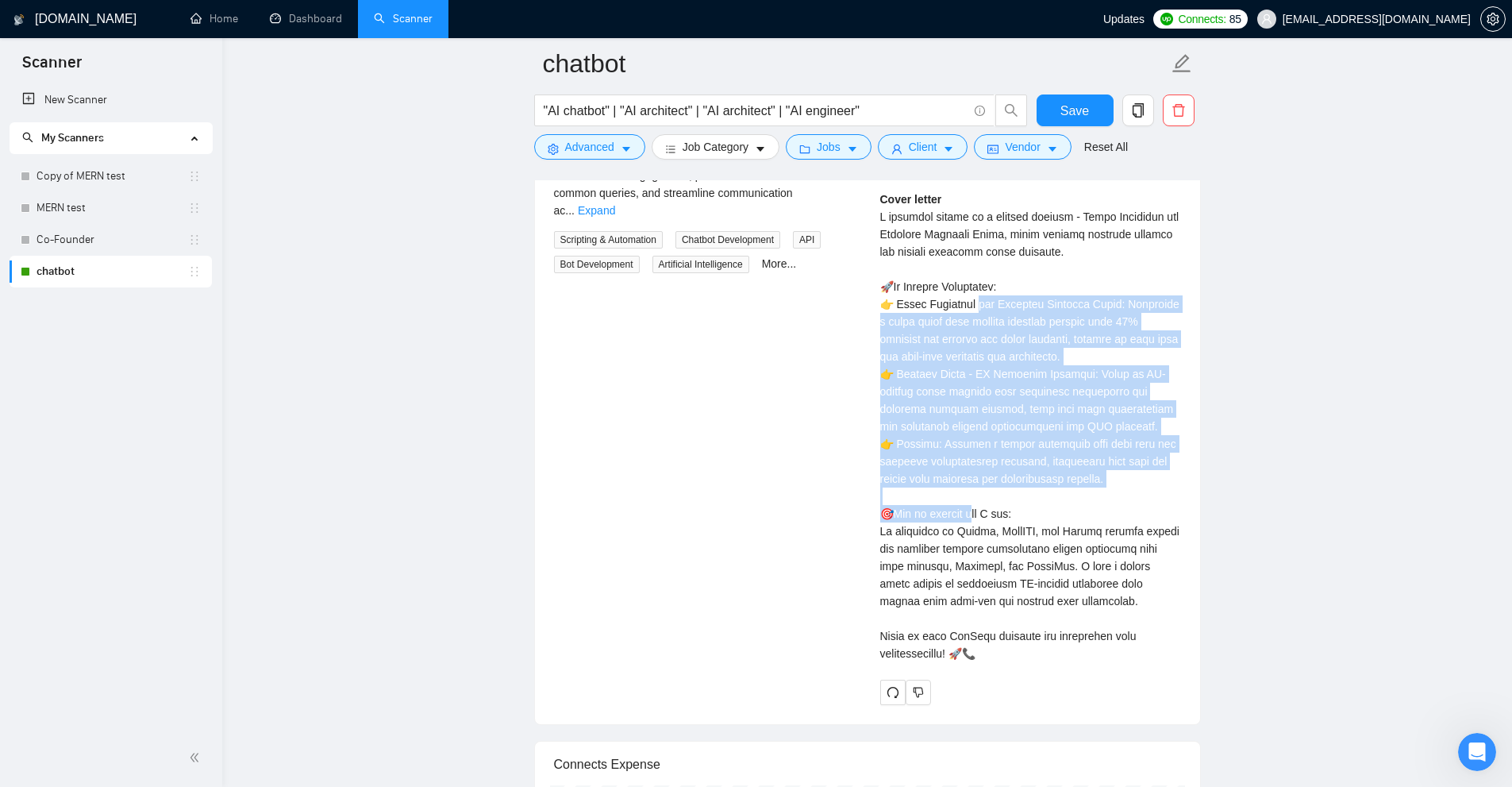
drag, startPoint x: 970, startPoint y: 435, endPoint x: 972, endPoint y: 319, distance: 116.0
click at [972, 319] on div "Cover letter" at bounding box center [1031, 426] width 301 height 472
click at [993, 382] on div "Cover letter" at bounding box center [1031, 426] width 301 height 472
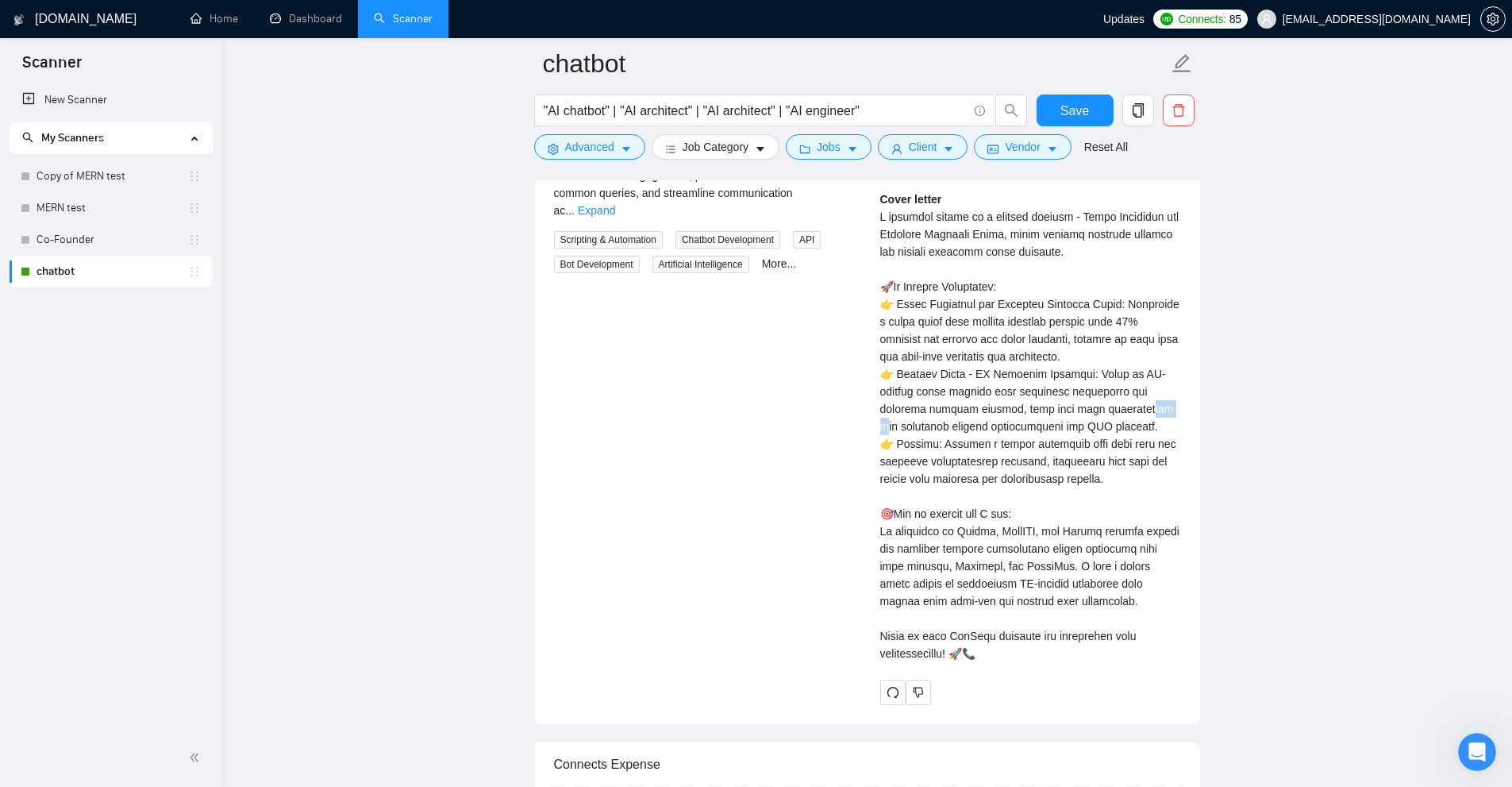
click at [993, 382] on div "Cover letter" at bounding box center [1031, 426] width 301 height 472
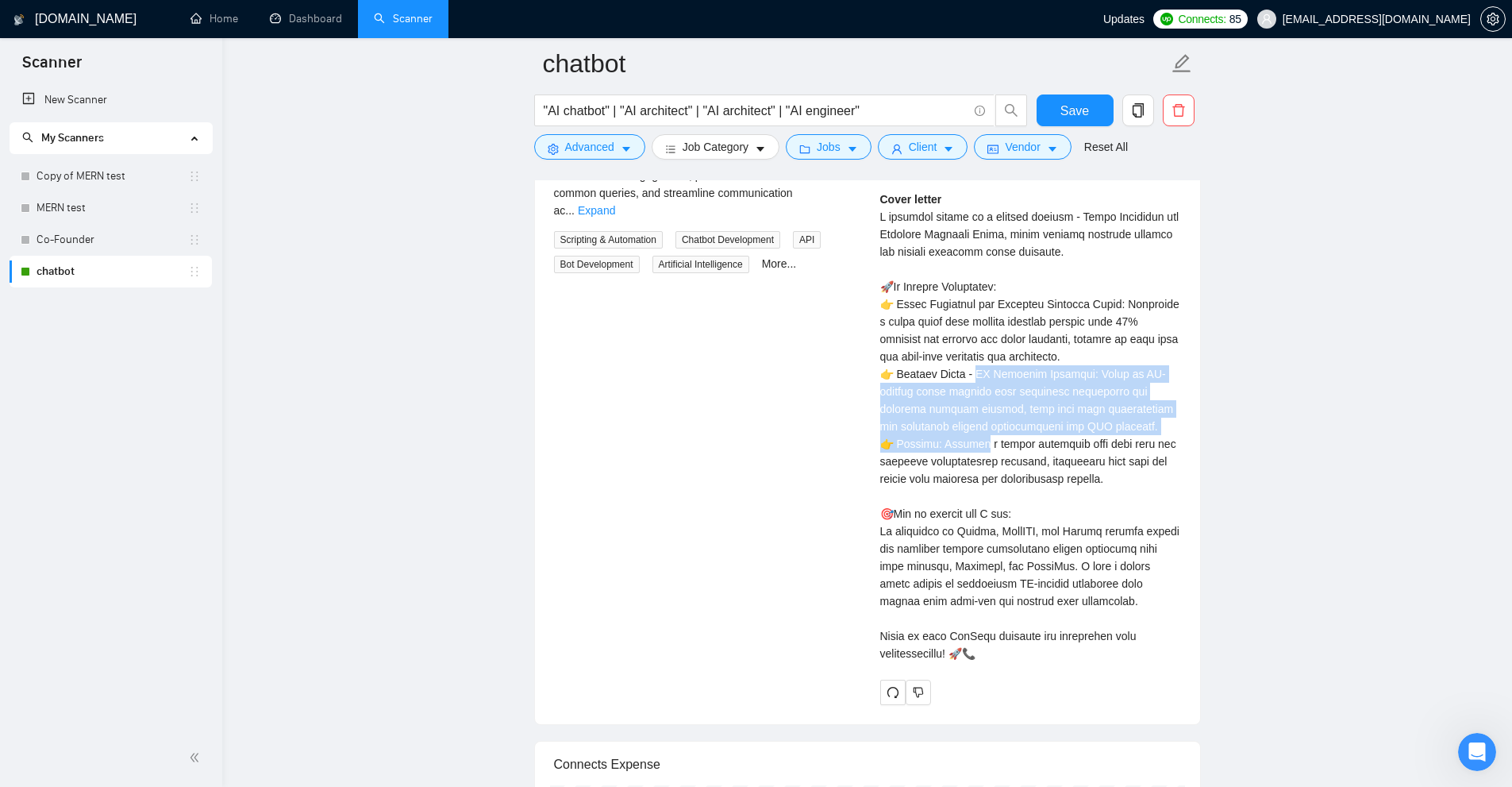
click at [993, 382] on div "Cover letter" at bounding box center [1031, 426] width 301 height 472
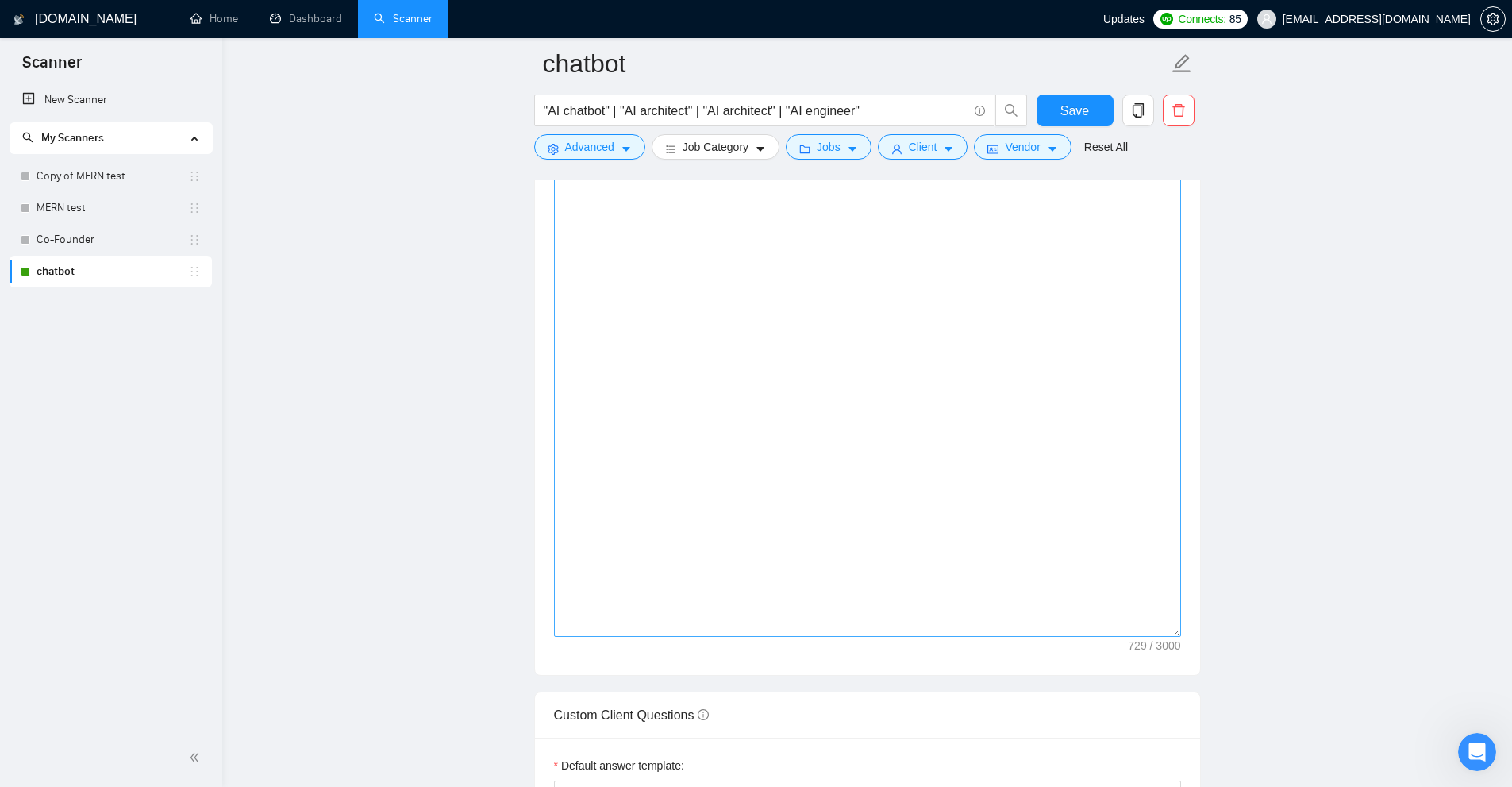
scroll to position [2602, 0]
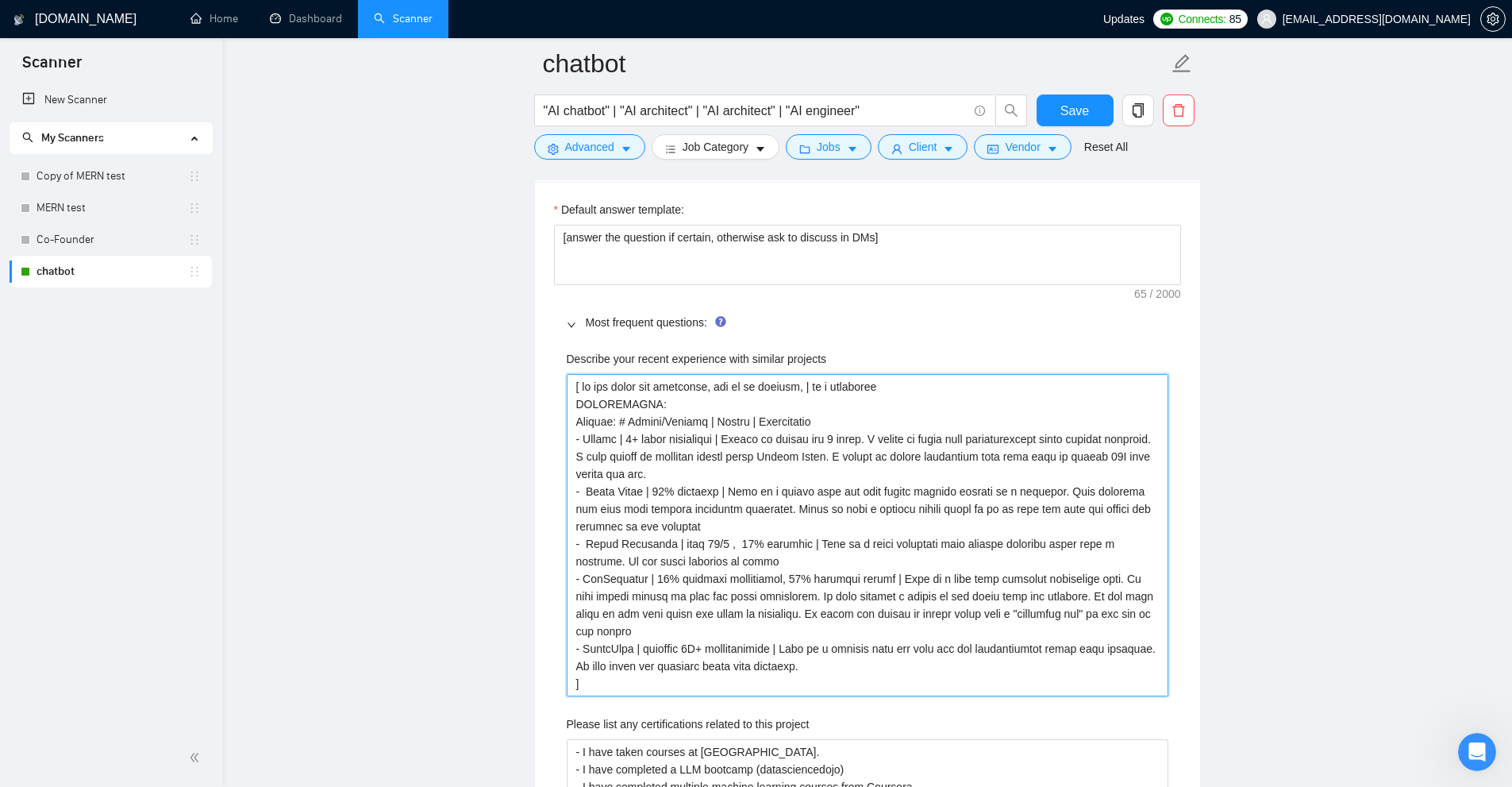
drag, startPoint x: 600, startPoint y: 396, endPoint x: 878, endPoint y: 666, distance: 387.5
click at [878, 666] on projects "Describe your recent experience with similar projects" at bounding box center [867, 535] width 601 height 323
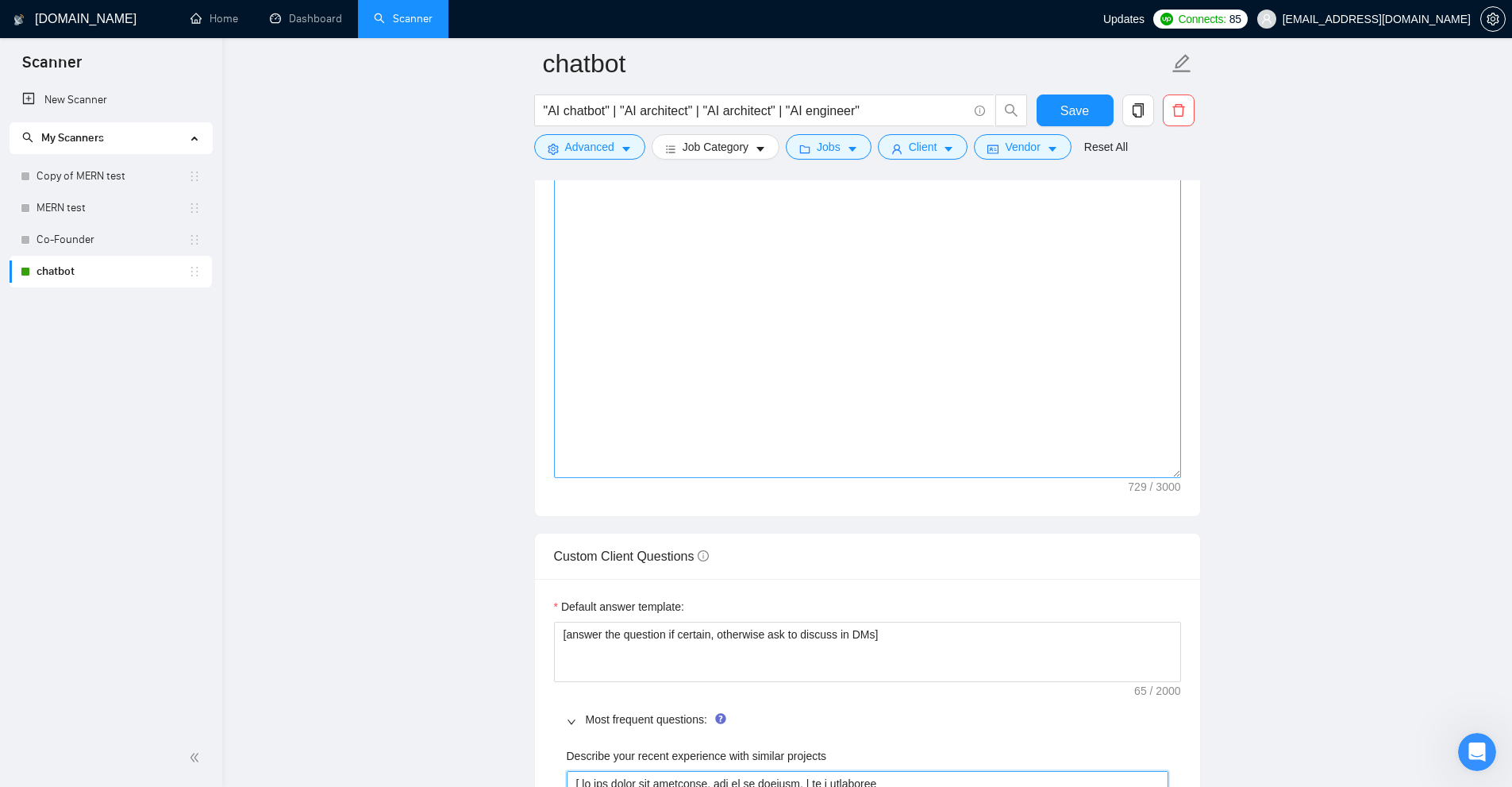
scroll to position [1570, 0]
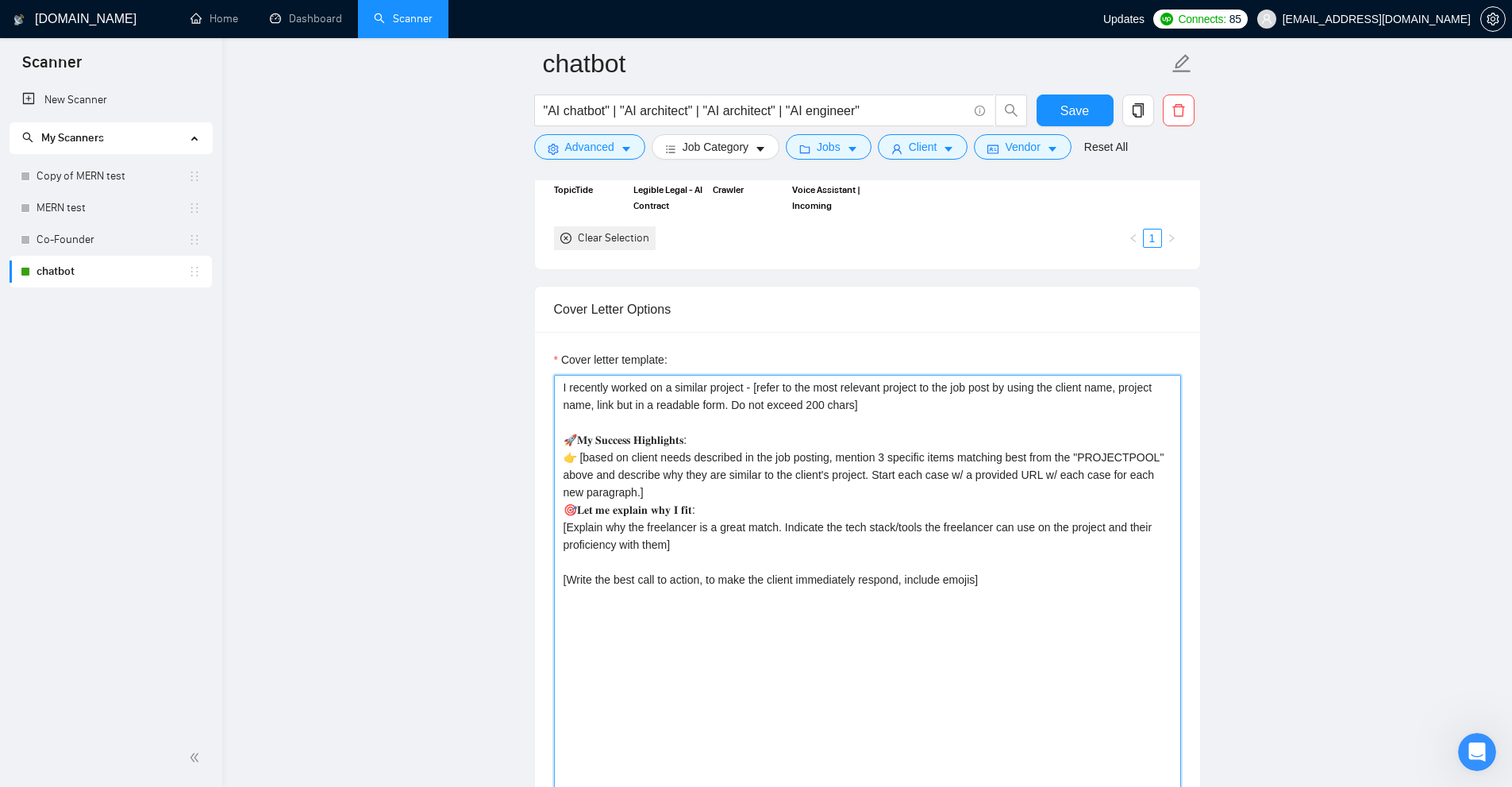
click at [674, 497] on textarea "I recently worked on a similar project - [refer to the most relevant project to…" at bounding box center [868, 744] width 627 height 738
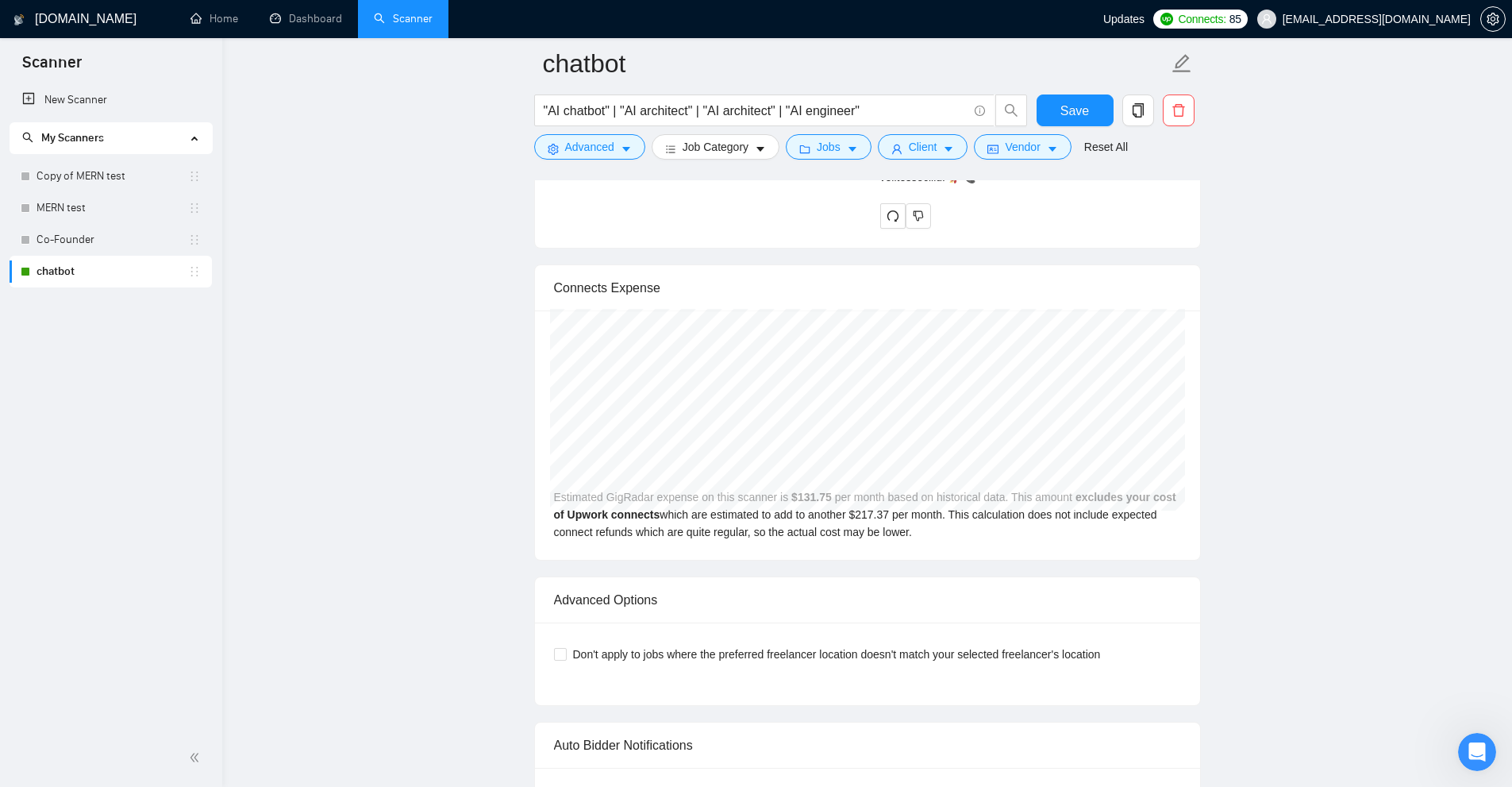
scroll to position [5223, 0]
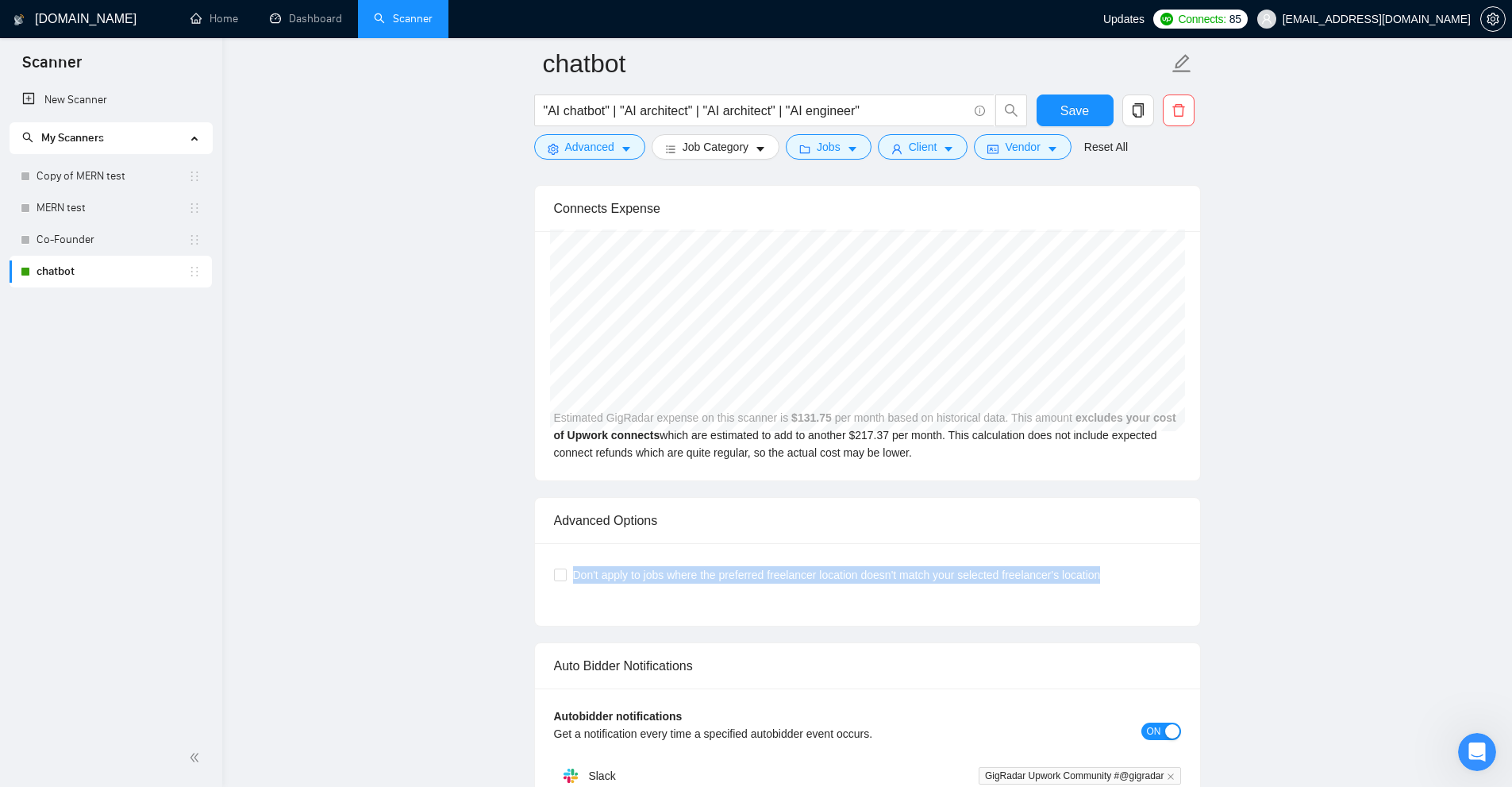
drag, startPoint x: 571, startPoint y: 552, endPoint x: 1280, endPoint y: 559, distance: 709.0
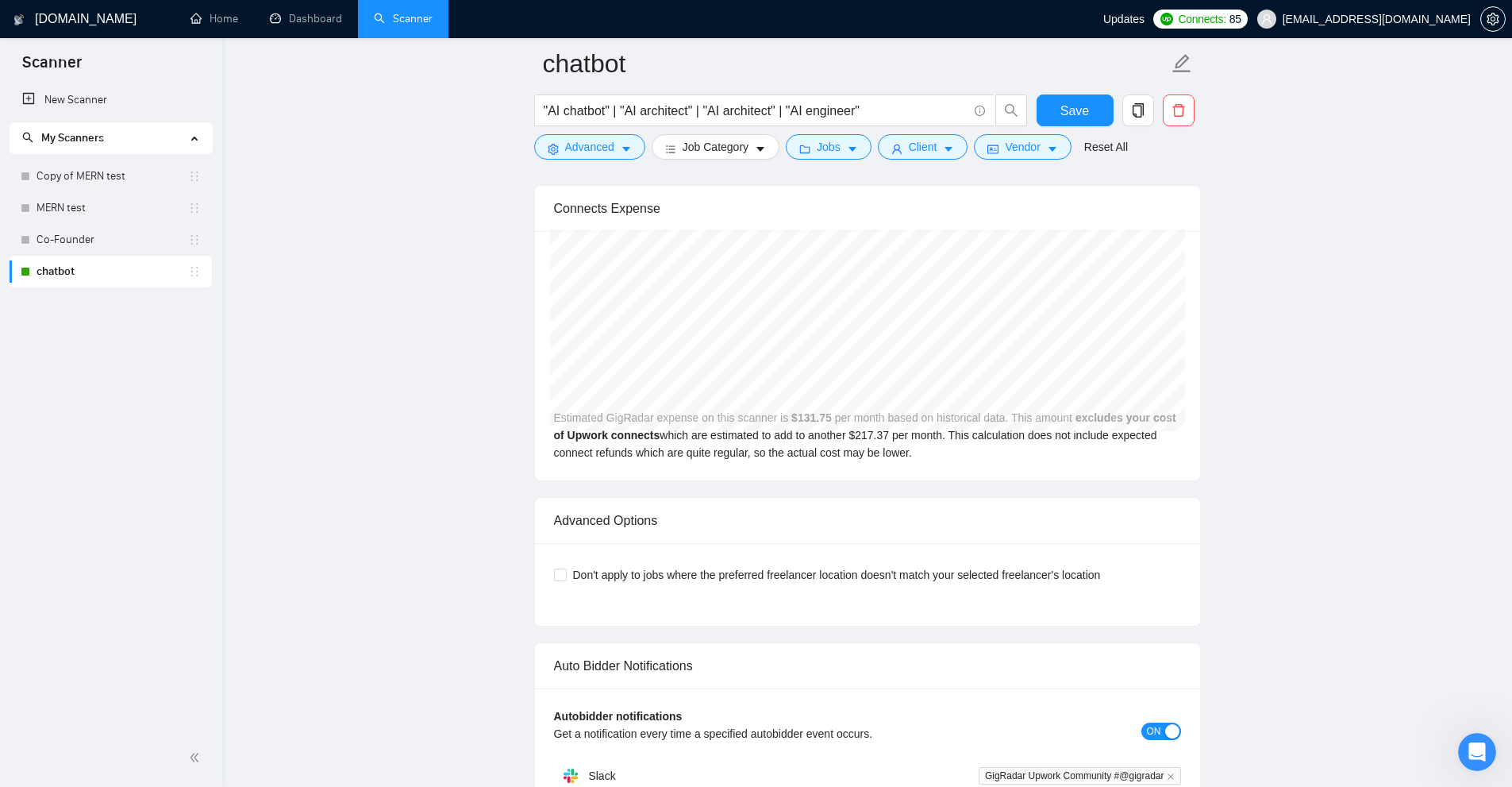
click at [1095, 604] on div "Don't apply to jobs where the preferred freelancer location doesn't match your …" at bounding box center [868, 584] width 665 height 83
click at [999, 566] on span "Don't apply to jobs where the preferred freelancer location doesn't match your …" at bounding box center [836, 574] width 540 height 17
click at [565, 569] on input "Don't apply to jobs where the preferred freelancer location doesn't match your …" at bounding box center [559, 573] width 11 height 11
checkbox input "true"
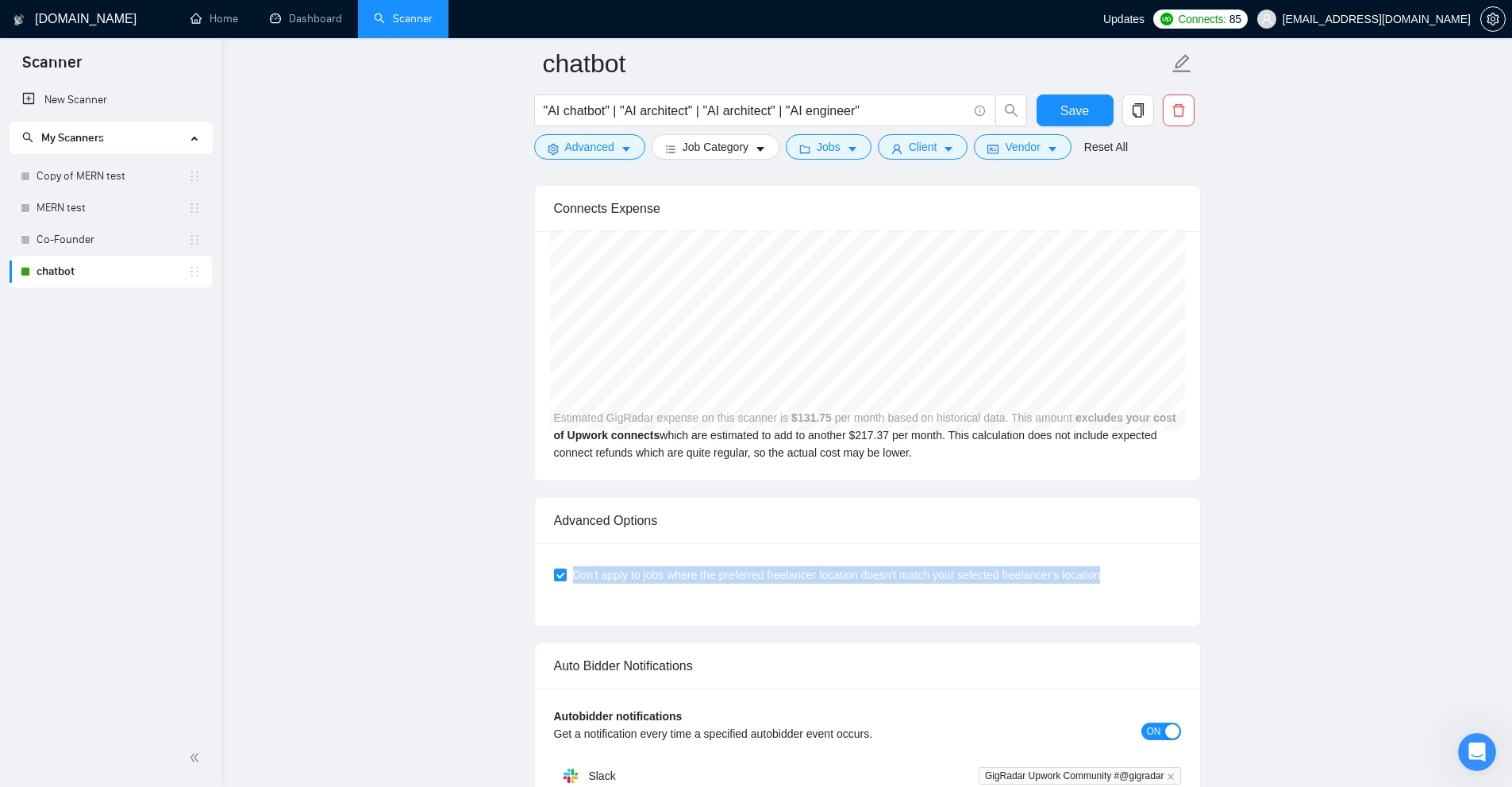
drag, startPoint x: 1250, startPoint y: 590, endPoint x: 516, endPoint y: 553, distance: 734.9
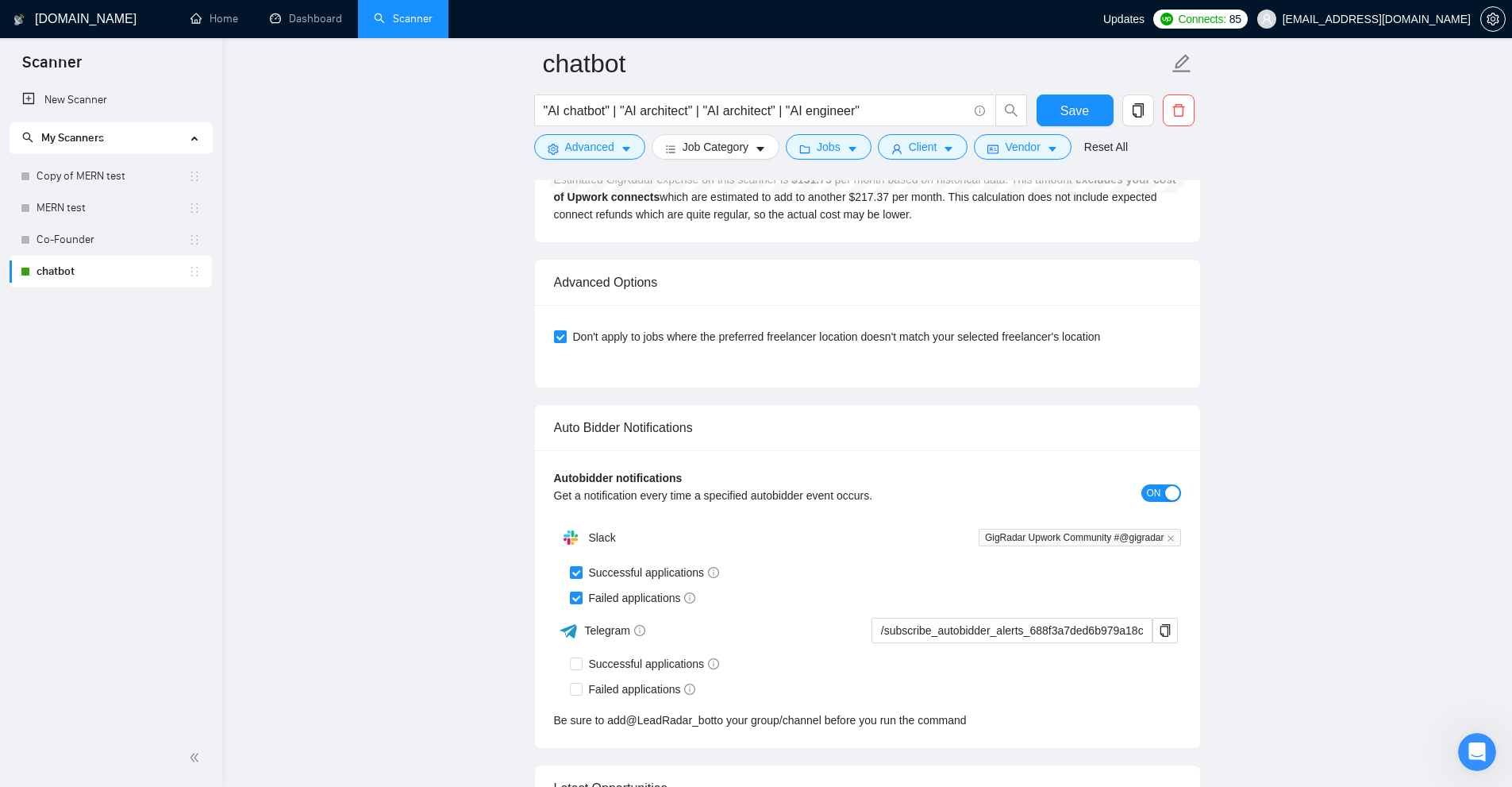
scroll to position [5302, 0]
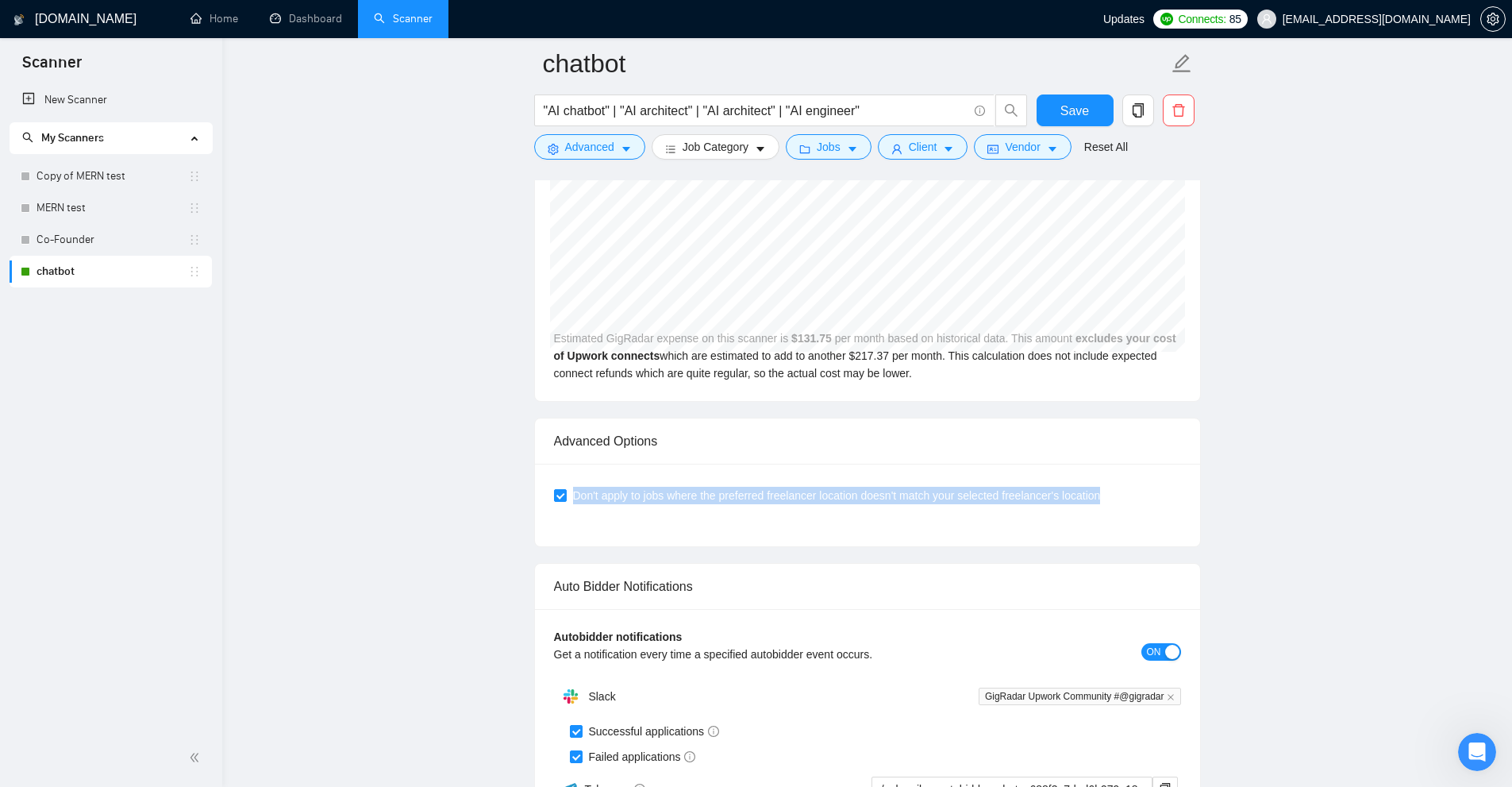
drag, startPoint x: 1041, startPoint y: 462, endPoint x: 1171, endPoint y: 476, distance: 130.8
click at [1171, 476] on div "Advanced Options Don't apply to jobs where the preferred freelancer location do…" at bounding box center [868, 482] width 667 height 129
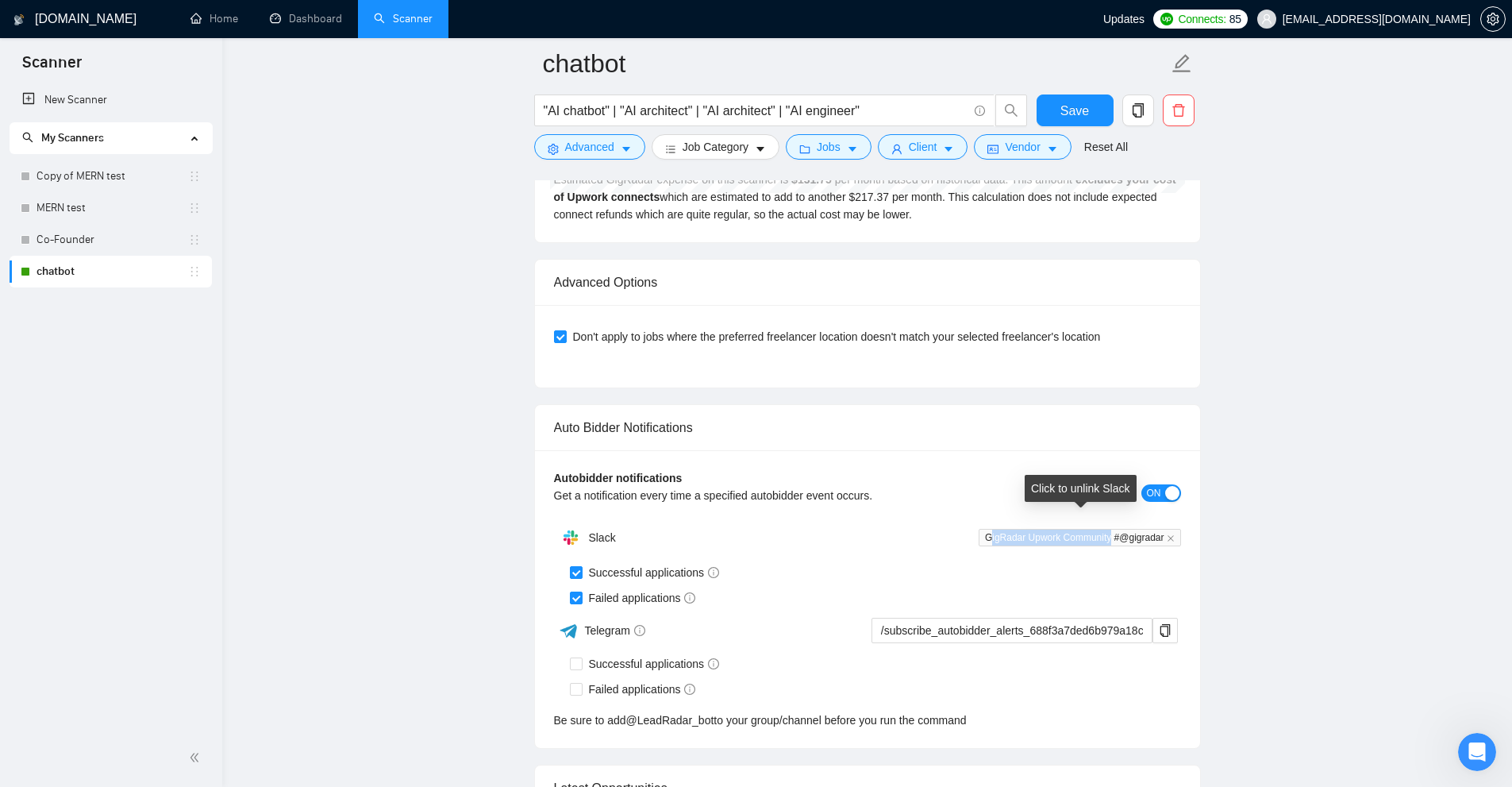
drag, startPoint x: 990, startPoint y: 522, endPoint x: 1110, endPoint y: 525, distance: 120.0
click at [1110, 529] on span "GigRadar Upwork Community #@gigradar" at bounding box center [1079, 537] width 203 height 17
click at [1199, 520] on div "Autobidder notifications Get a notification every time a specified autobidder e…" at bounding box center [868, 599] width 665 height 298
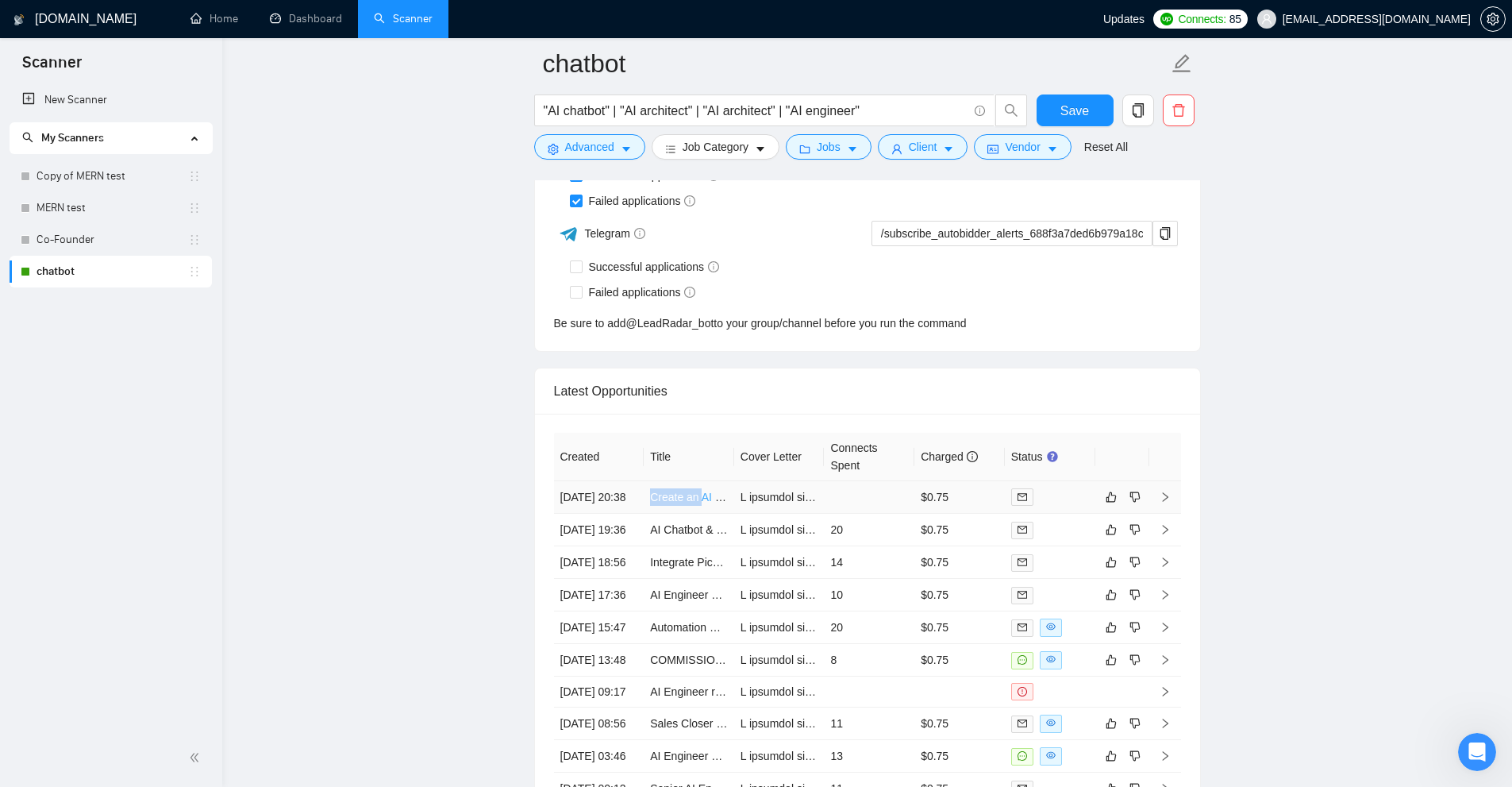
copy link "Create an"
click at [688, 481] on td "Create an AI Chatbot for biomass website" at bounding box center [688, 497] width 90 height 32
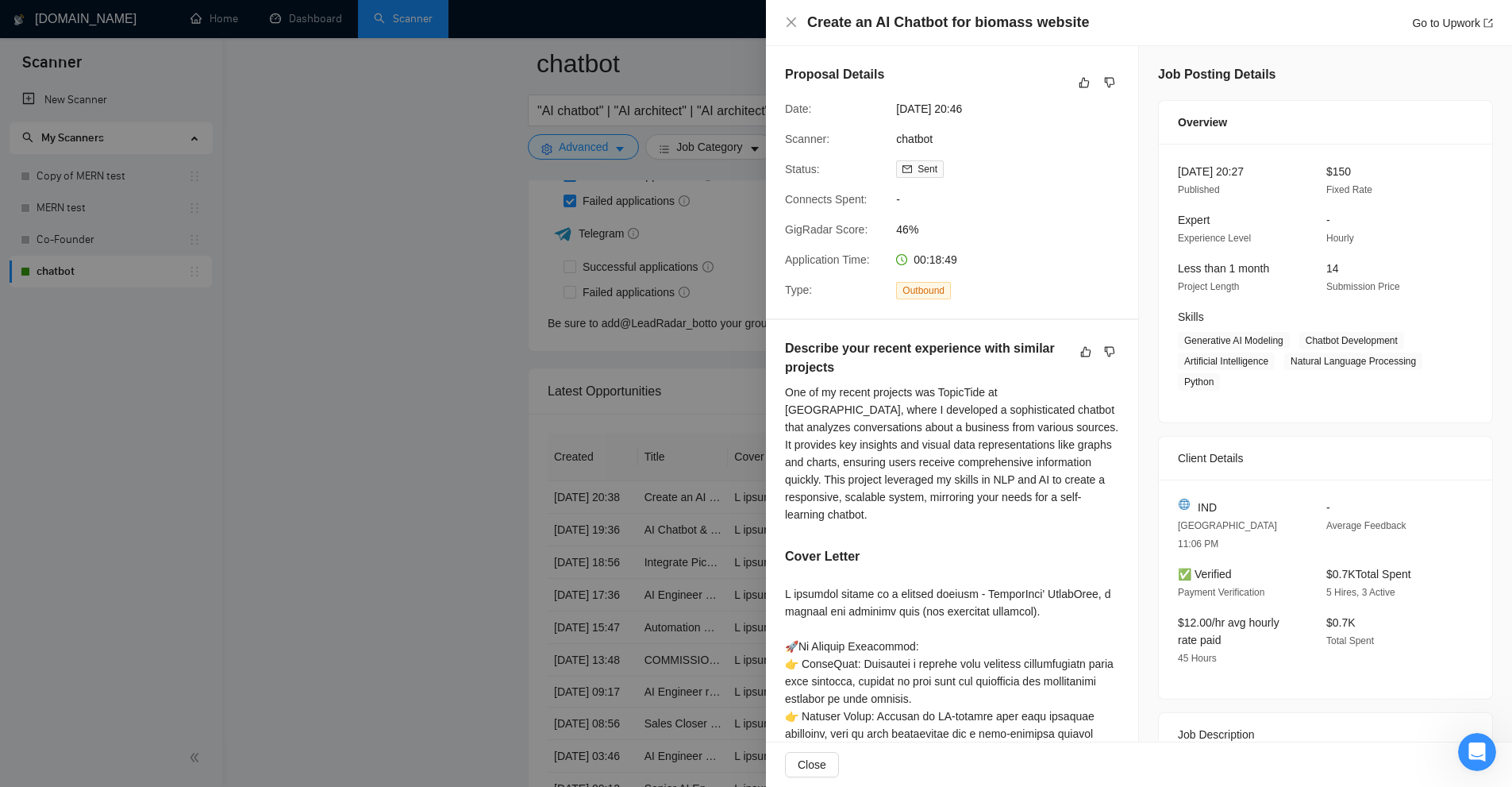
click at [940, 24] on h4 "Create an AI Chatbot for biomass website" at bounding box center [948, 22] width 282 height 20
copy h4 "Create an AI Chatbot for biomass website"
click at [652, 301] on div at bounding box center [756, 393] width 1512 height 787
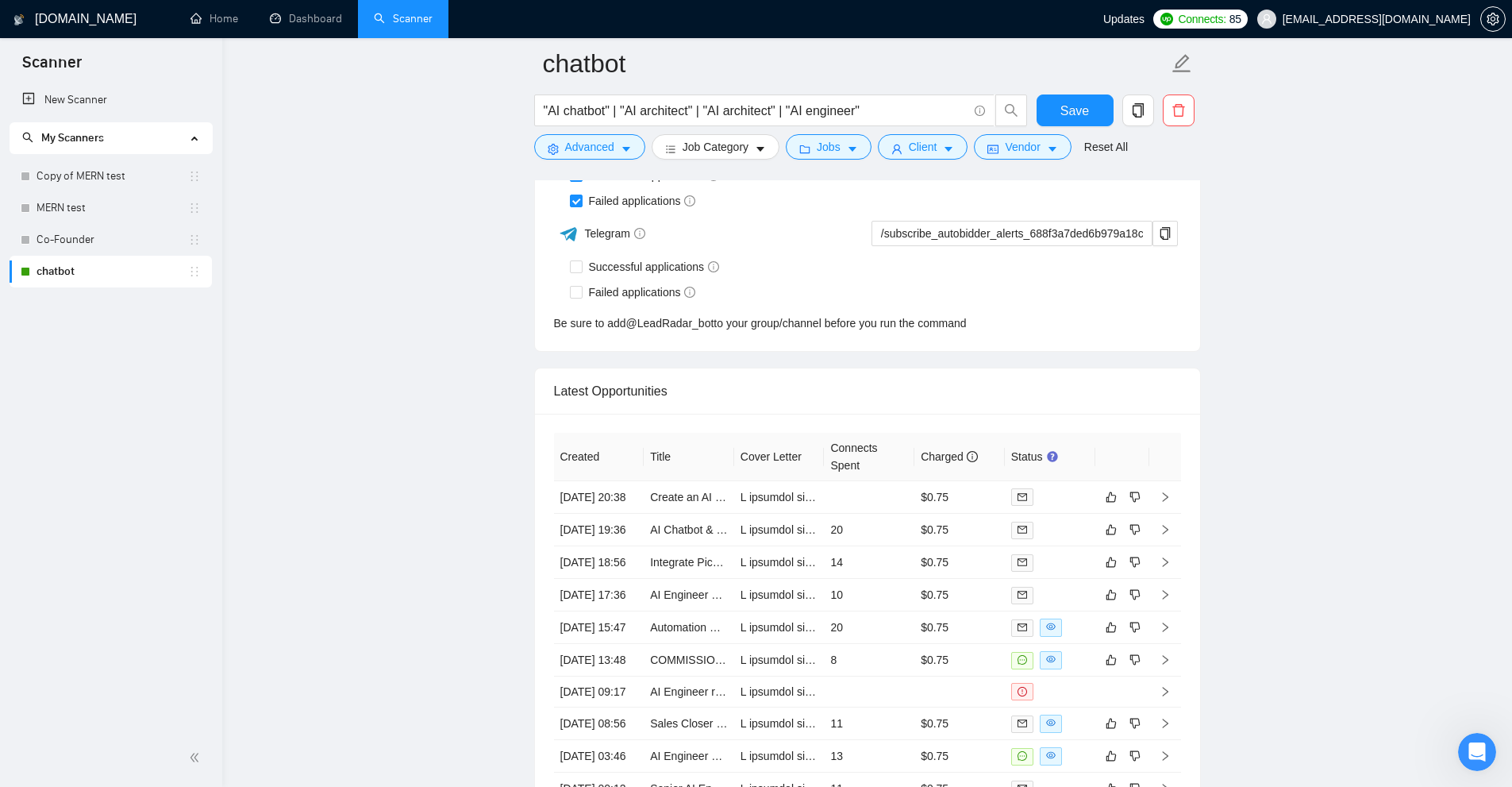
scroll to position [5620, 0]
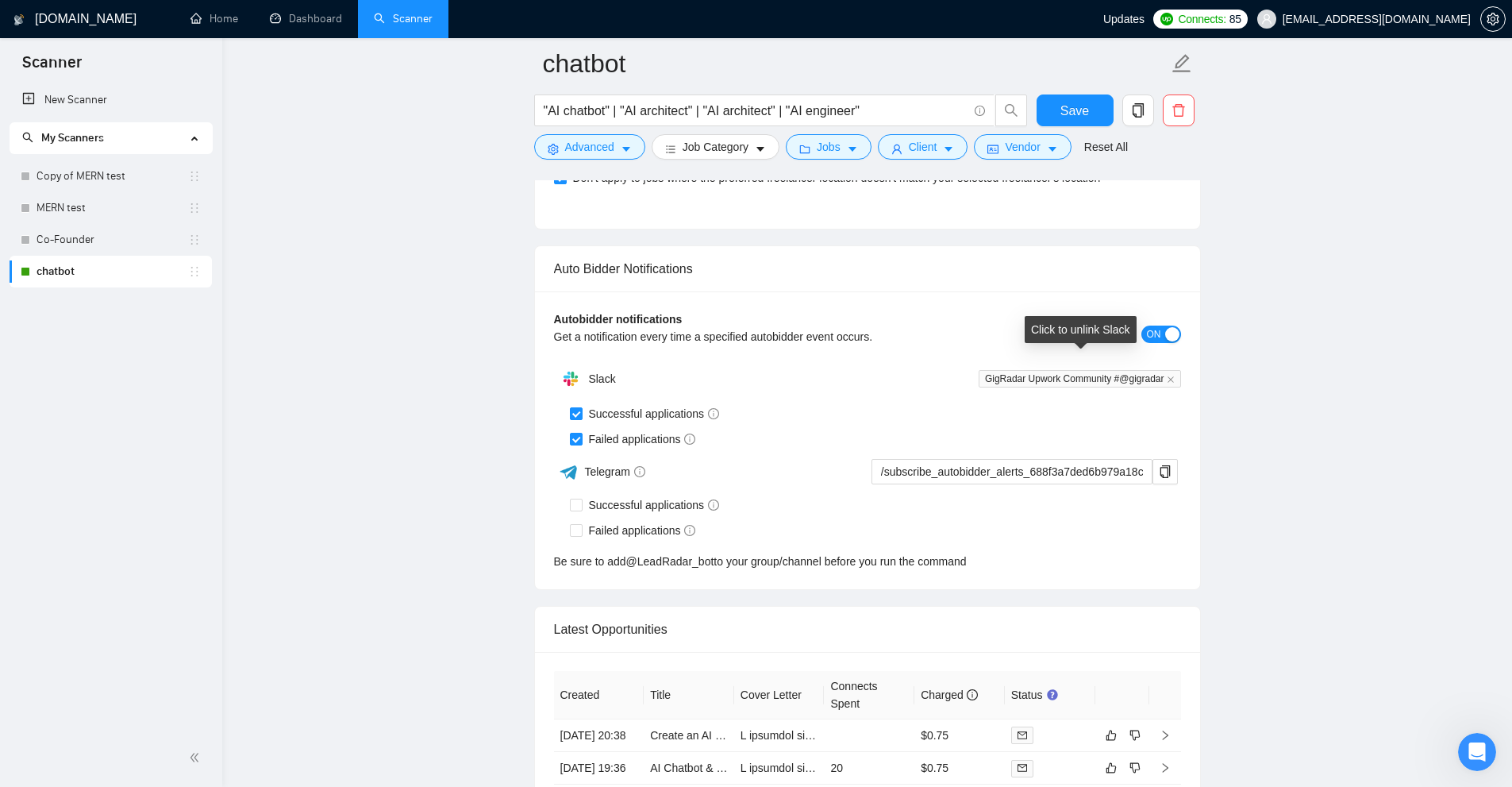
click at [1002, 401] on div "Successful applications" at bounding box center [875, 414] width 611 height 26
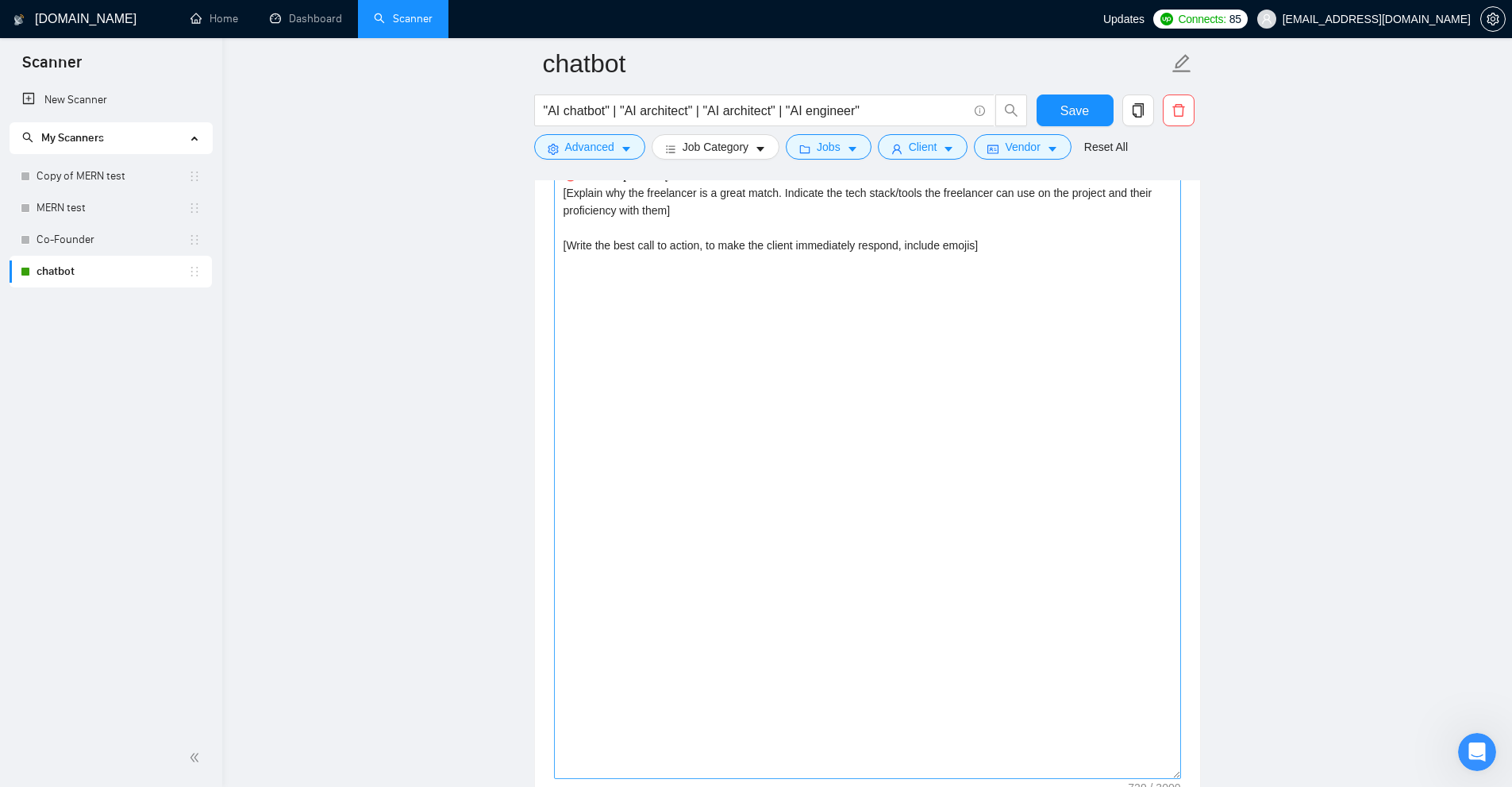
scroll to position [1666, 0]
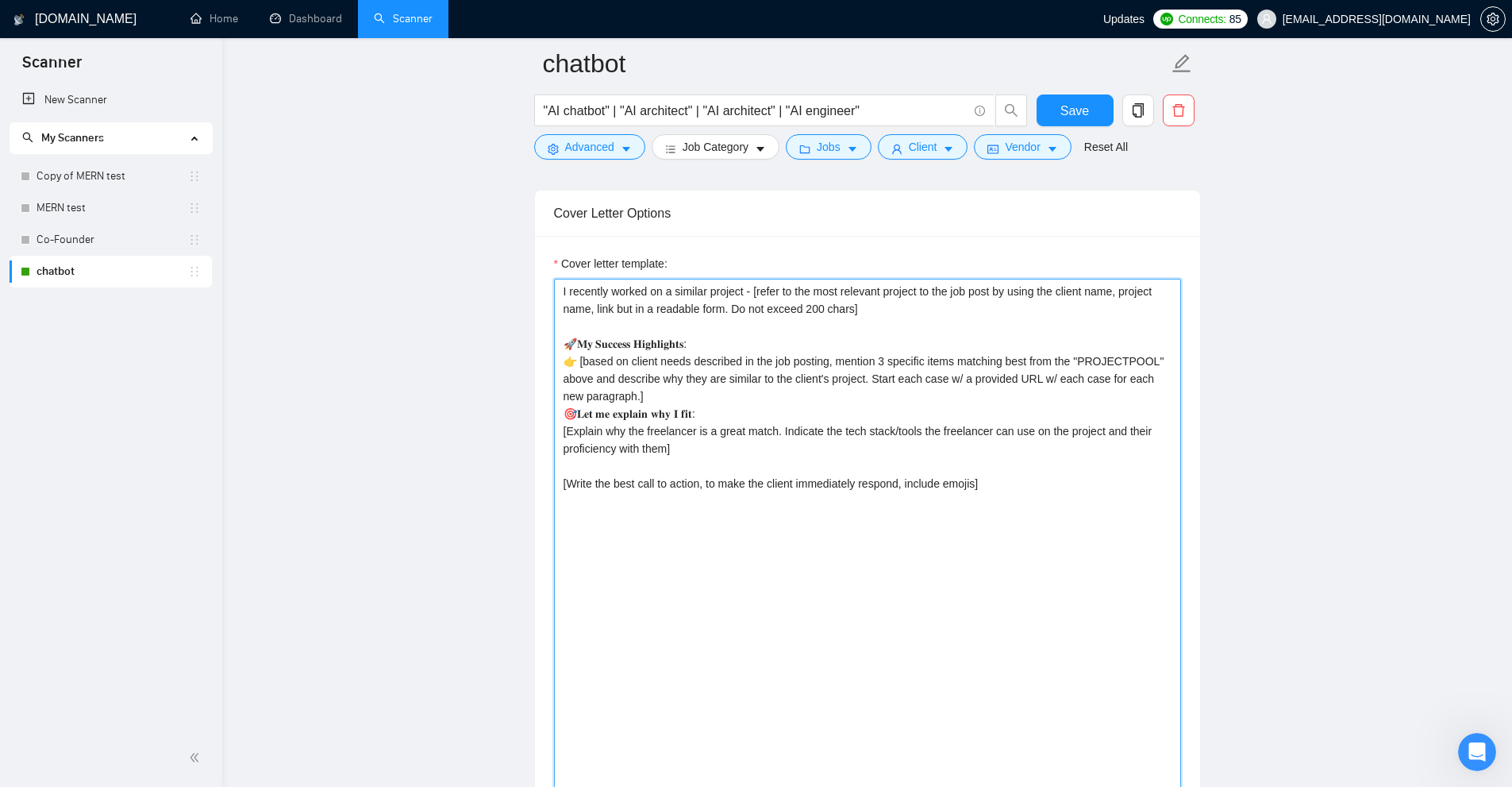
click at [868, 463] on textarea "I recently worked on a similar project - [refer to the most relevant project to…" at bounding box center [868, 648] width 627 height 738
paste textarea "’ve 𝐣𝐮𝐬𝐭 𝐜𝐨𝐦𝐩𝐥𝐞𝐭𝐞𝐝 [put ‘𝐚𝐧 𝐞𝐱𝐚𝐜𝐭 𝐩𝐫𝐨𝐣𝐞𝐜𝐭’ or ‘𝐚 𝐯𝐞𝐫𝐲 𝐬𝐢𝐦𝐢𝐥𝐚𝐫 𝐩𝐫𝐨𝐣𝐞𝐜𝐭’ dependin…"
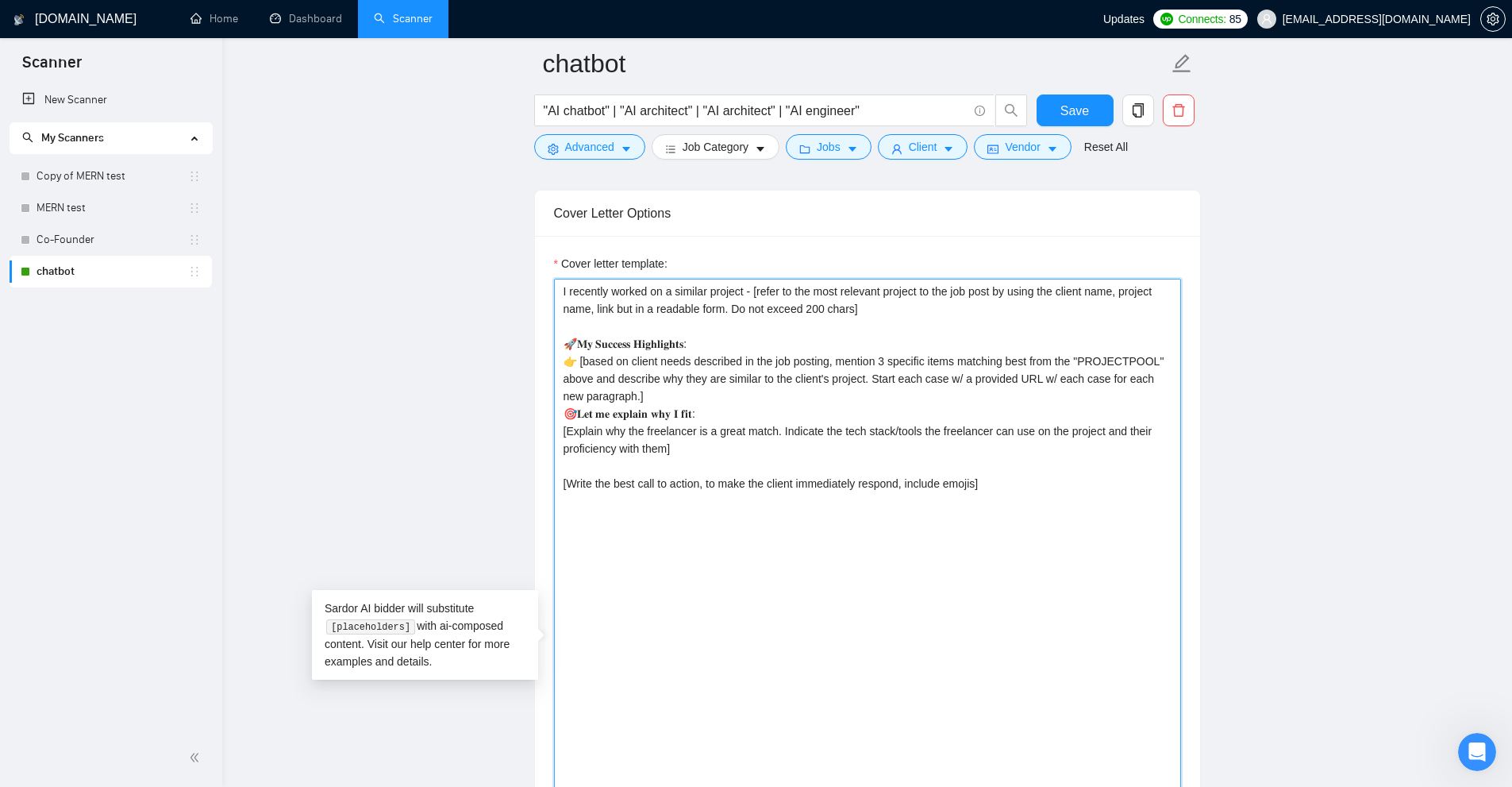
paste textarea "’ve 𝐣𝐮𝐬𝐭 𝐜𝐨𝐦𝐩𝐥𝐞𝐭𝐞𝐝 [put ‘𝐚𝐧 𝐞𝐱𝐚𝐜𝐭 𝐩𝐫𝐨𝐣𝐞𝐜𝐭’ or ‘𝐚 𝐯𝐞𝐫𝐲 𝐬𝐢𝐦𝐢𝐥𝐚𝐫 𝐩𝐫𝐨𝐣𝐞𝐜𝐭’ dependin…"
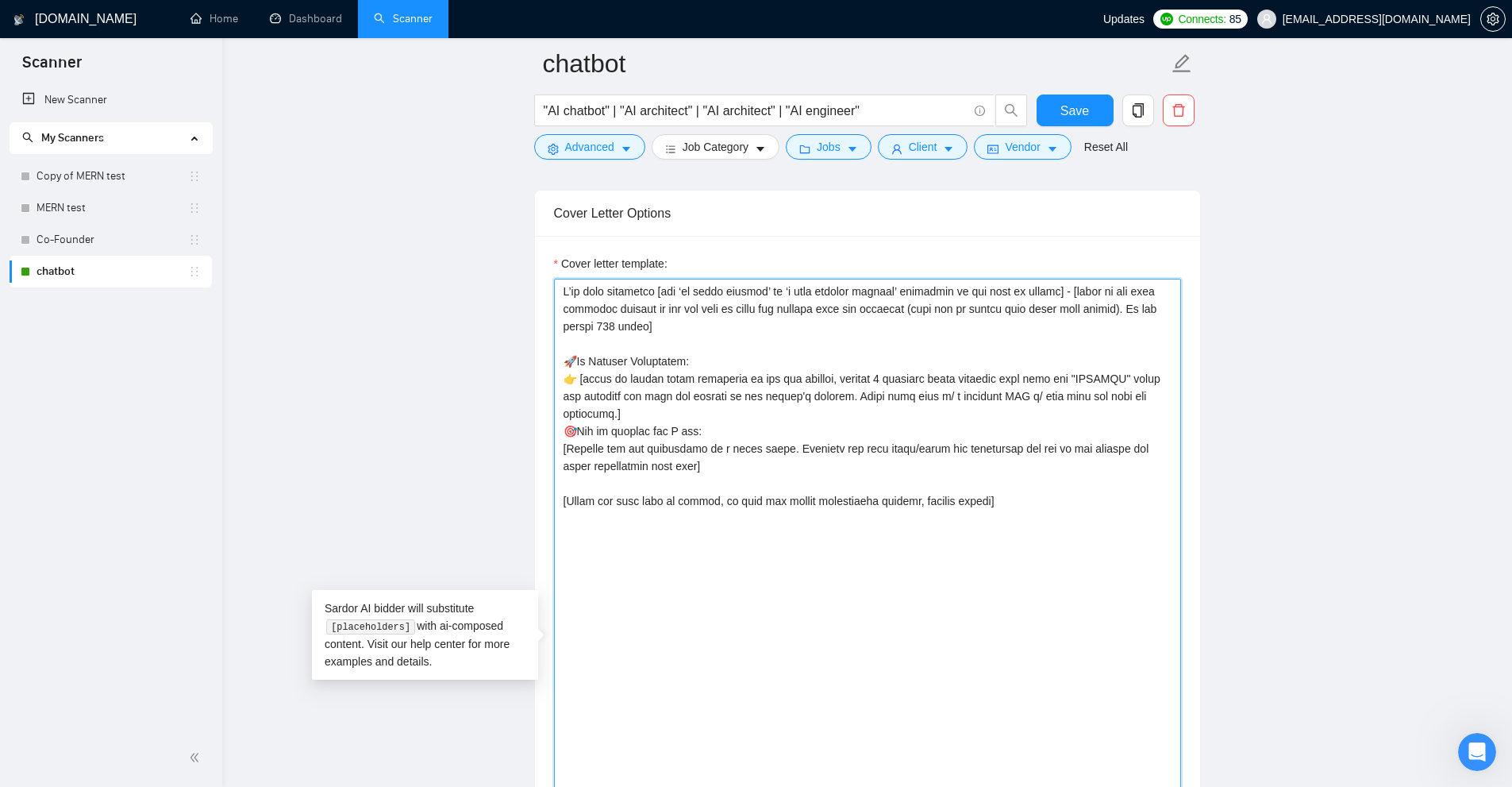
paste textarea
click at [618, 444] on textarea "Cover letter template:" at bounding box center [868, 648] width 627 height 738
click at [825, 490] on textarea "Cover letter template:" at bounding box center [868, 648] width 627 height 738
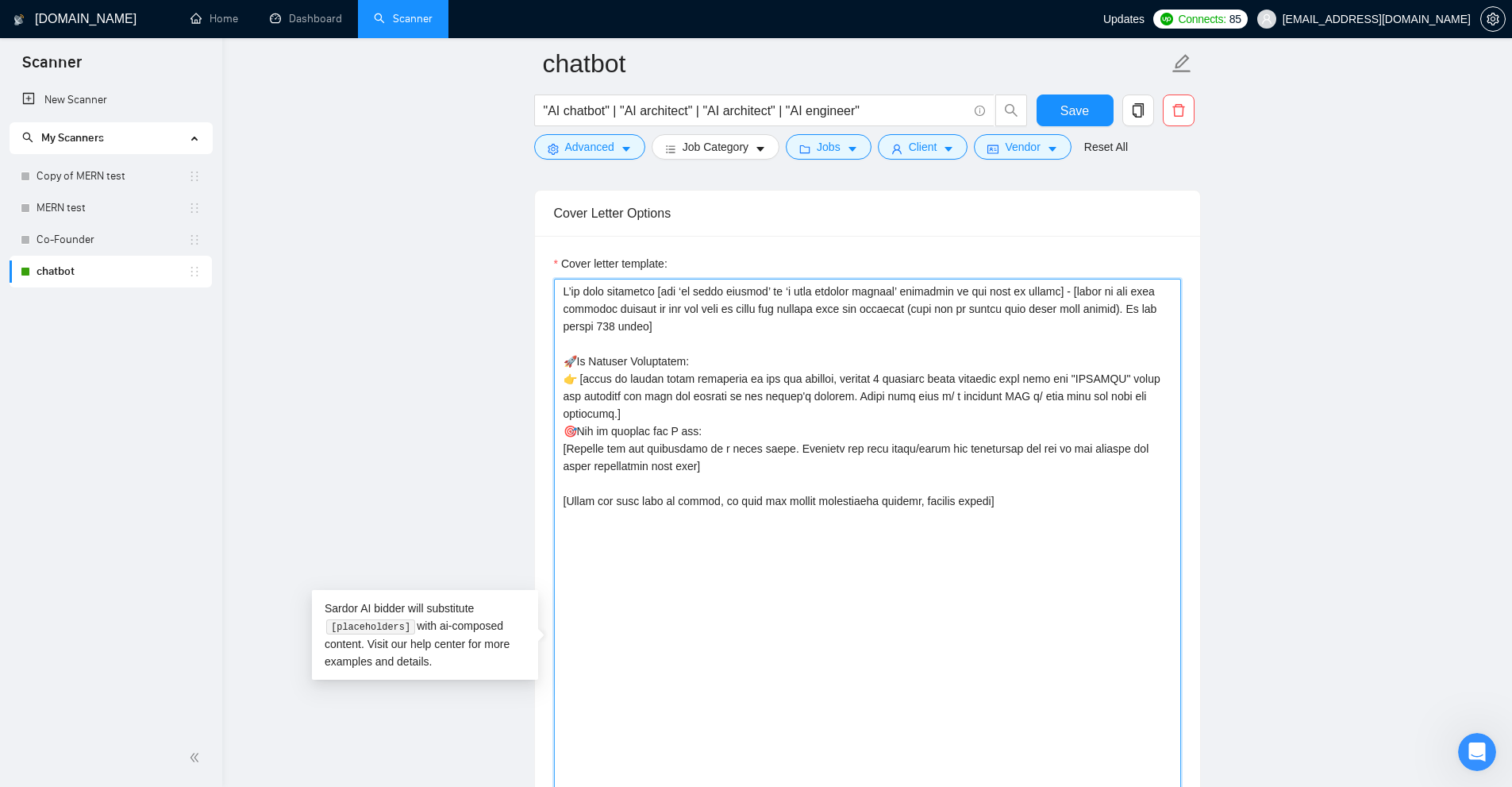
click at [609, 451] on textarea "Cover letter template:" at bounding box center [868, 648] width 627 height 738
paste textarea "Describe the approach and how the freelancer will solve the client's needs spec…"
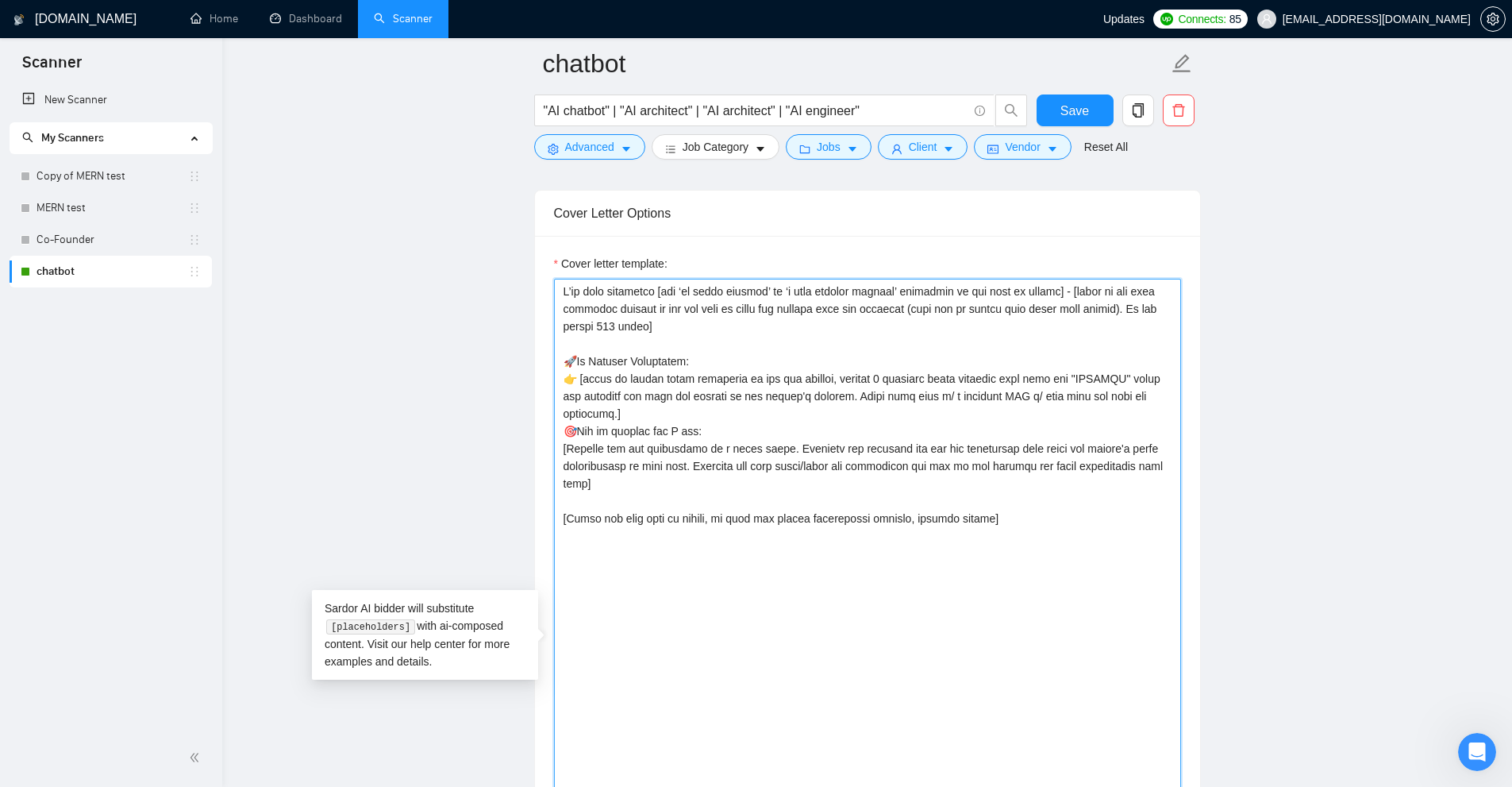
drag, startPoint x: 668, startPoint y: 475, endPoint x: 720, endPoint y: 467, distance: 52.6
click at [720, 467] on textarea "Cover letter template:" at bounding box center [868, 648] width 627 height 738
drag, startPoint x: 701, startPoint y: 468, endPoint x: 1169, endPoint y: 468, distance: 468.0
click at [1169, 468] on textarea "Cover letter template:" at bounding box center [868, 648] width 627 height 738
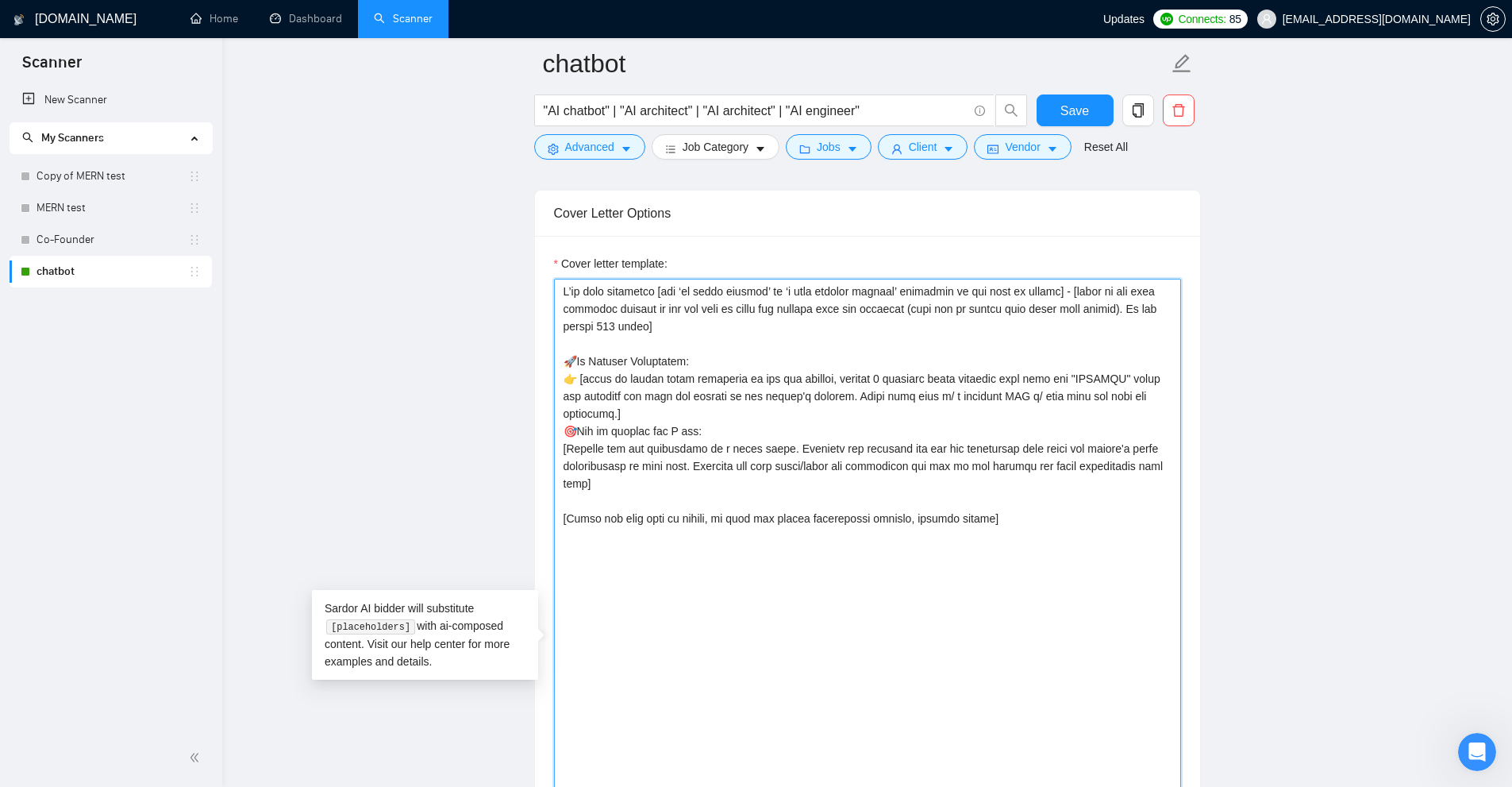
click at [1169, 468] on textarea "Cover letter template:" at bounding box center [868, 648] width 627 height 738
drag, startPoint x: 1169, startPoint y: 468, endPoint x: 737, endPoint y: 463, distance: 432.0
click at [737, 463] on textarea "Cover letter template:" at bounding box center [868, 648] width 627 height 738
click at [650, 481] on textarea "Cover letter template:" at bounding box center [868, 648] width 627 height 738
click at [665, 355] on textarea "Cover letter template:" at bounding box center [868, 648] width 627 height 738
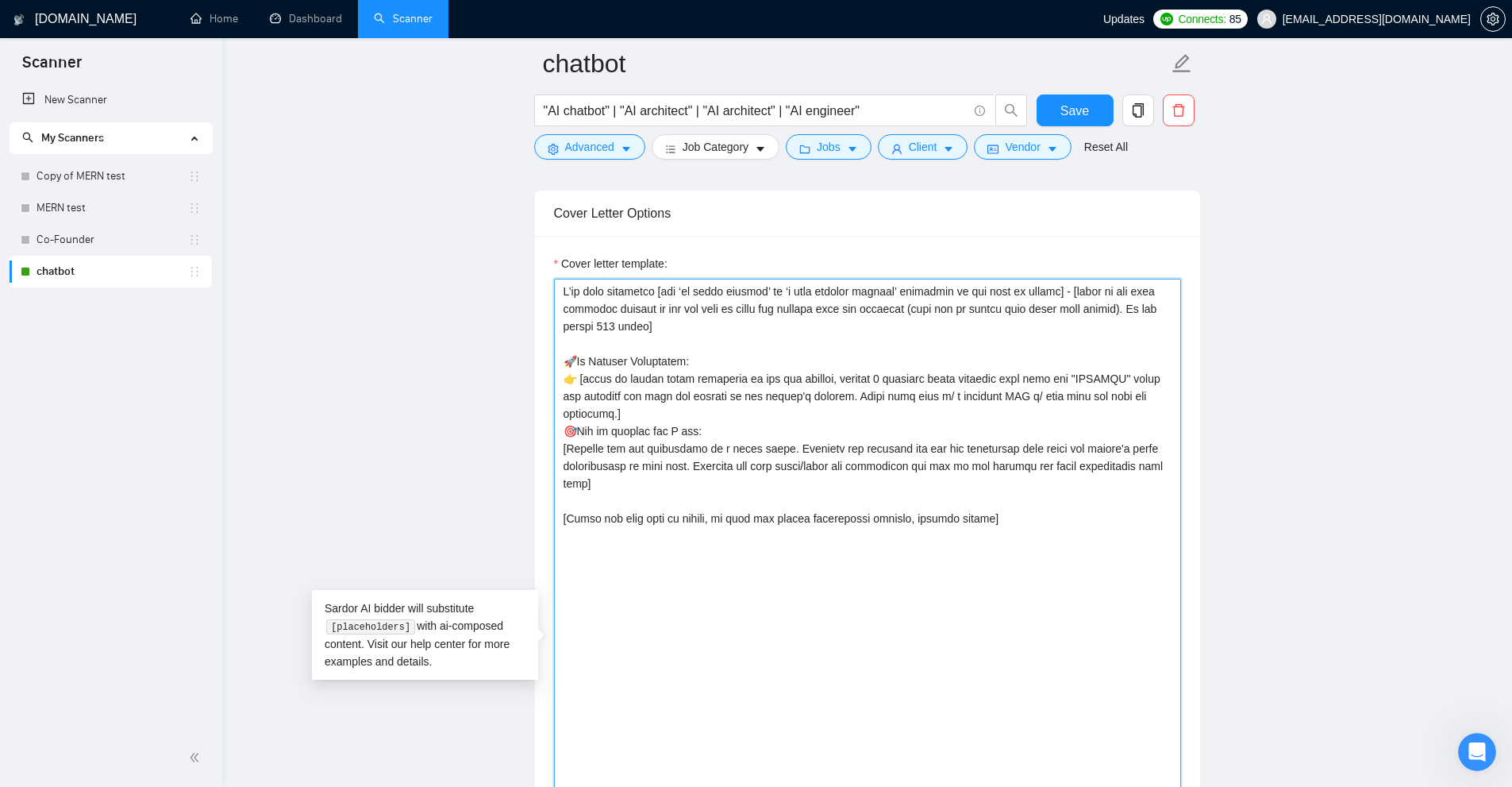
click at [631, 482] on textarea "Cover letter template:" at bounding box center [868, 648] width 627 height 738
click at [624, 346] on textarea "Cover letter template:" at bounding box center [868, 648] width 627 height 738
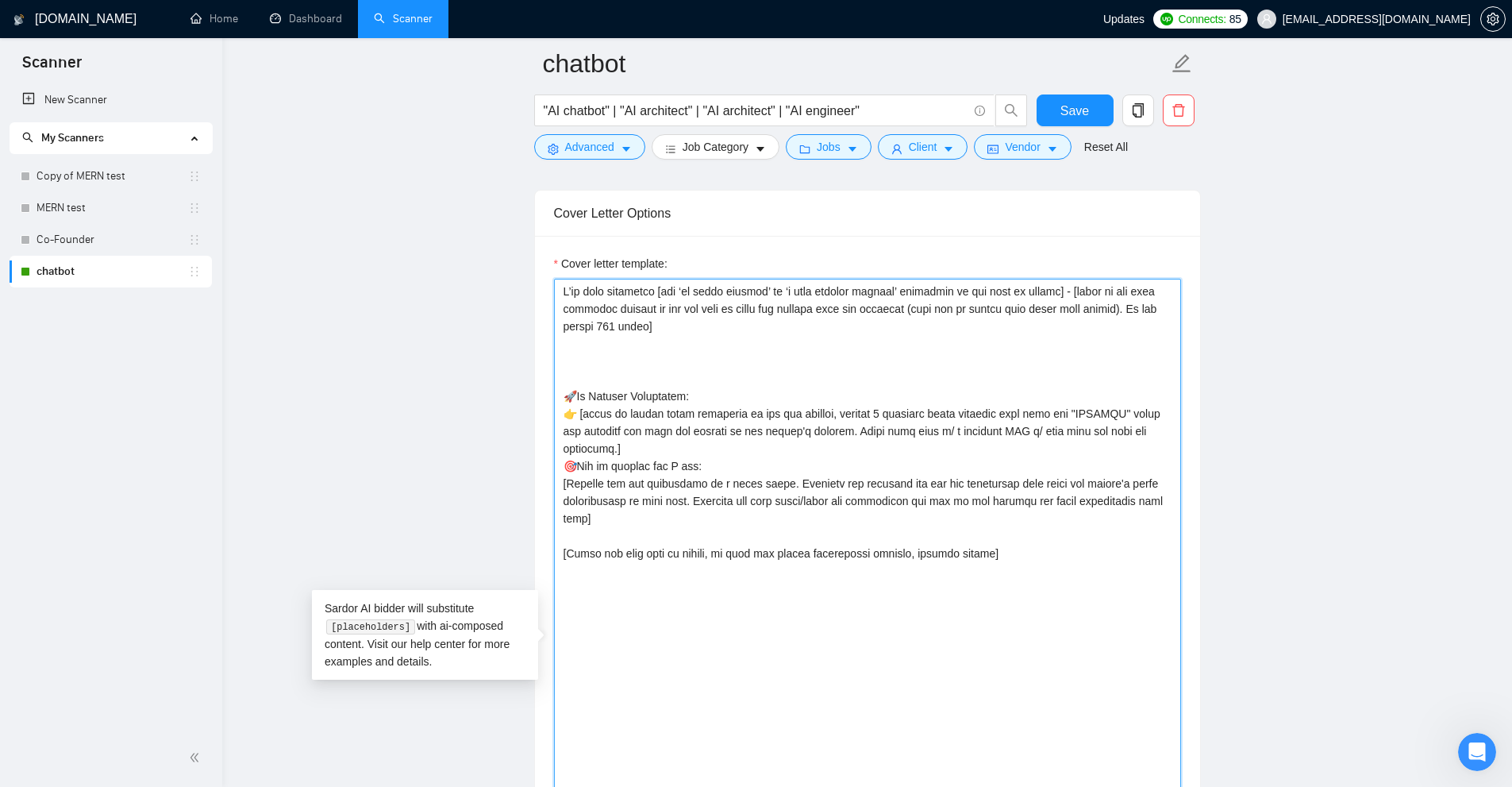
paste textarea "[instr: IFF means ‘if and only if asked’ i.e. if client doesn't mention anythin…"
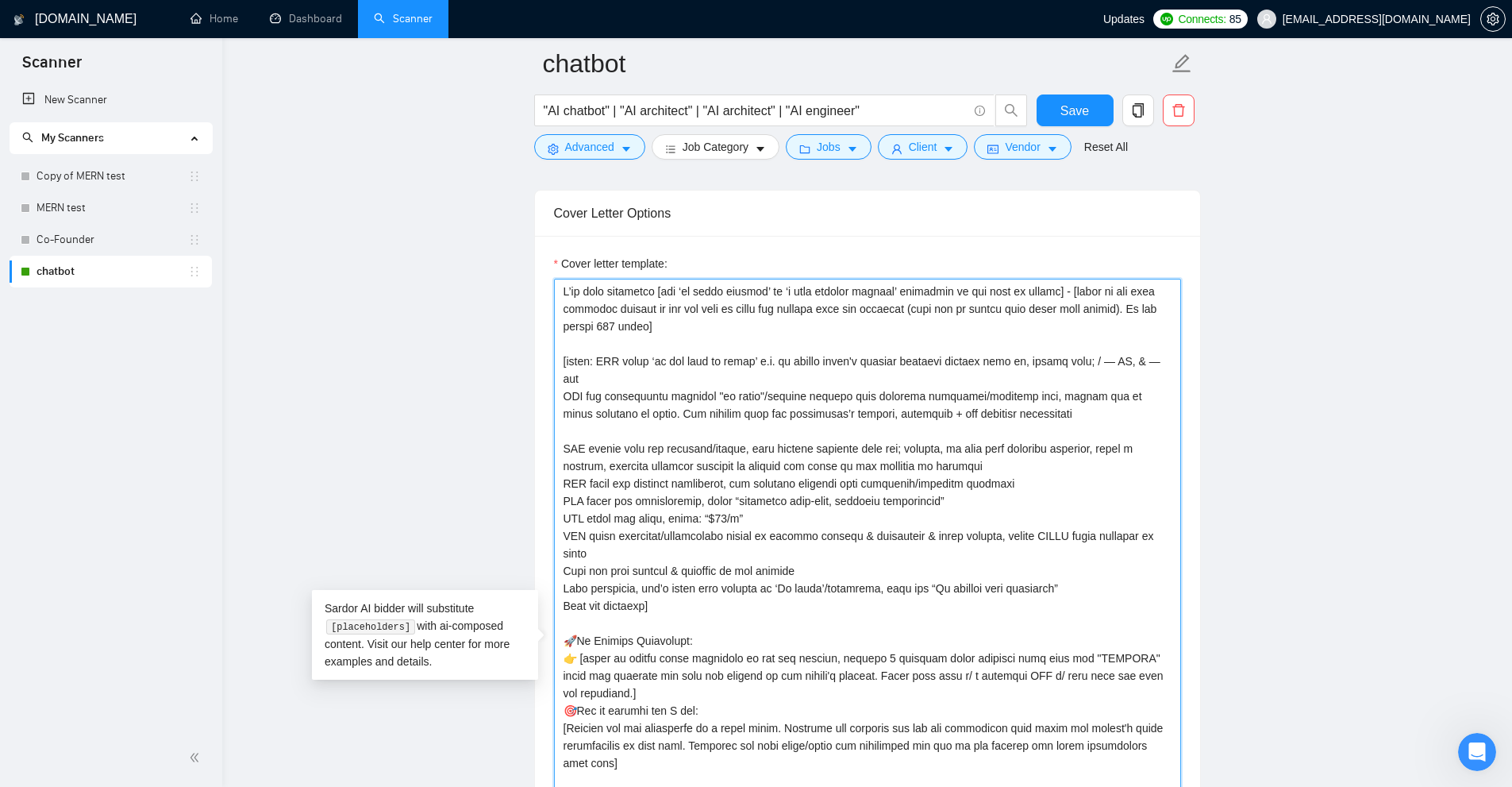
drag, startPoint x: 677, startPoint y: 584, endPoint x: 520, endPoint y: 371, distance: 264.6
click at [788, 385] on textarea "Cover letter template:" at bounding box center [868, 648] width 627 height 738
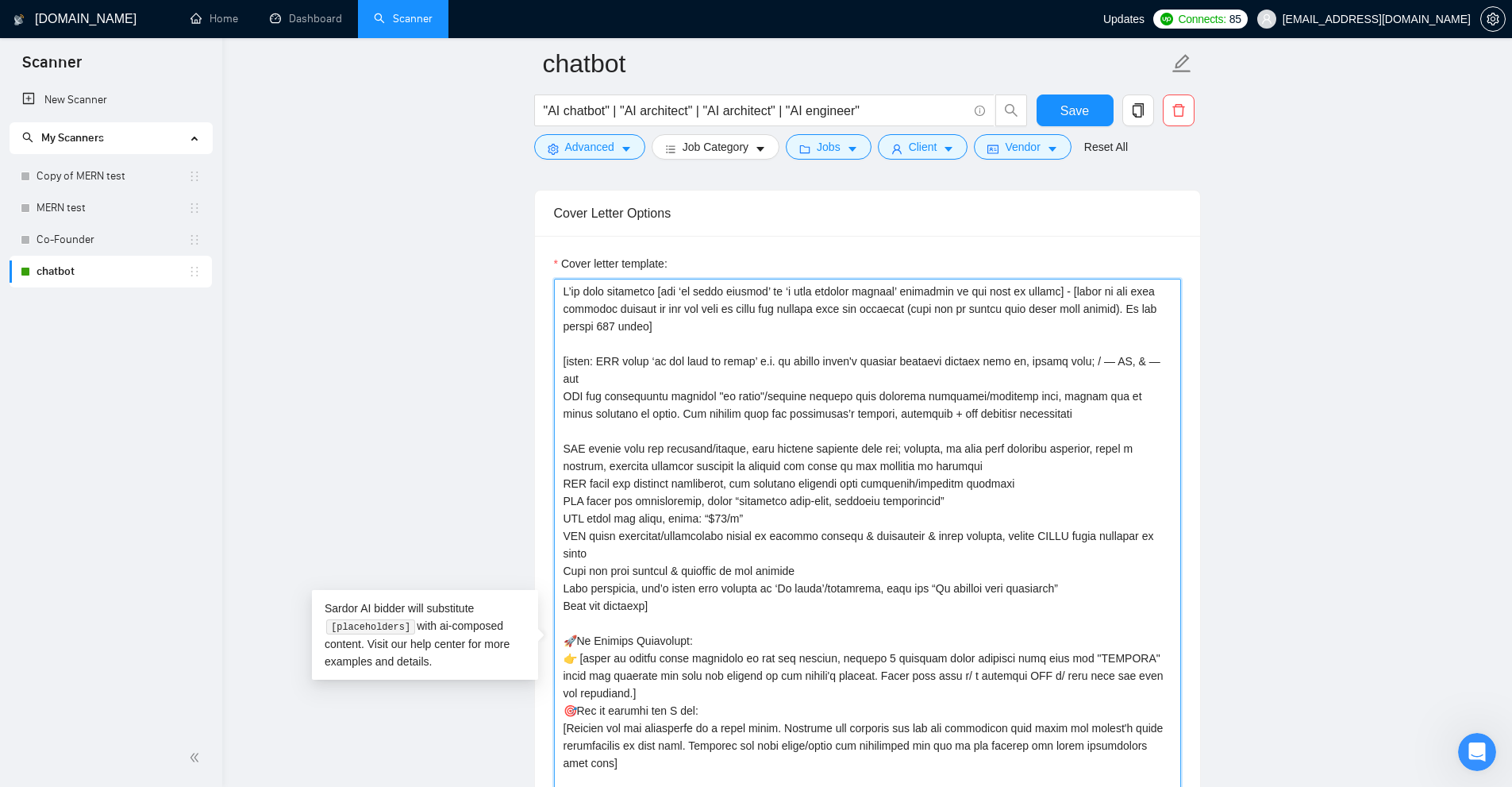
type textarea "I’ve 𝐣𝐮𝐬𝐭 𝐜𝐨𝐦𝐩𝐥𝐞𝐭𝐞𝐝 [put ‘𝐚𝐧 𝐞𝐱𝐚𝐜𝐭 𝐩𝐫𝐨𝐣𝐞𝐜𝐭’ or ‘𝐚 𝐯𝐞𝐫𝐲 𝐬𝐢𝐦𝐢𝐥𝐚𝐫 𝐩𝐫𝐨𝐣𝐞𝐜𝐭’ dependi…"
click at [612, 138] on span "Advanced" at bounding box center [589, 146] width 49 height 17
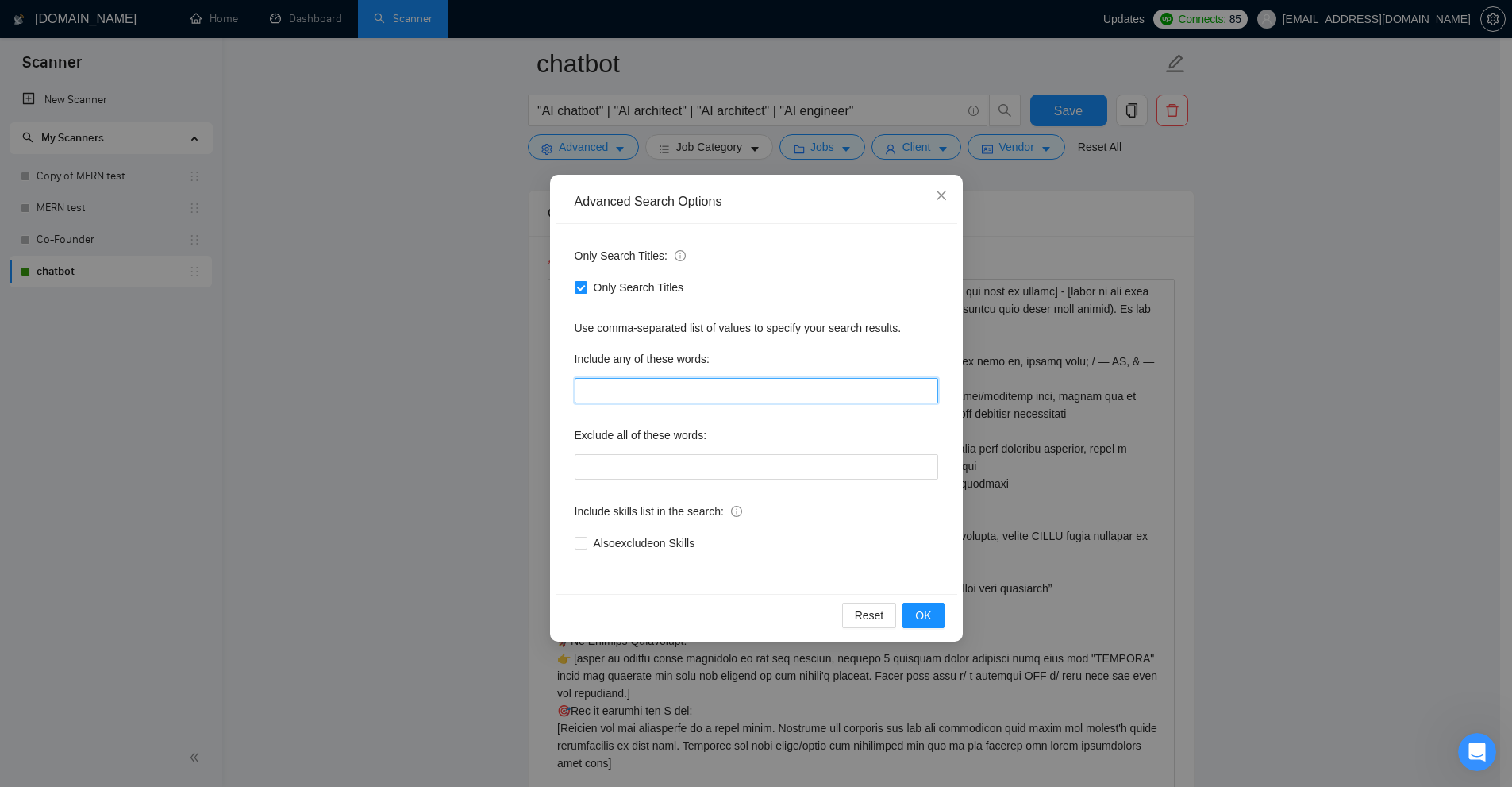
click at [645, 391] on input "text" at bounding box center [756, 391] width 363 height 26
click at [637, 394] on input "text" at bounding box center [756, 391] width 363 height 26
paste input ""to apply", "please include", "please\, include", "if you are interested", "ple…"
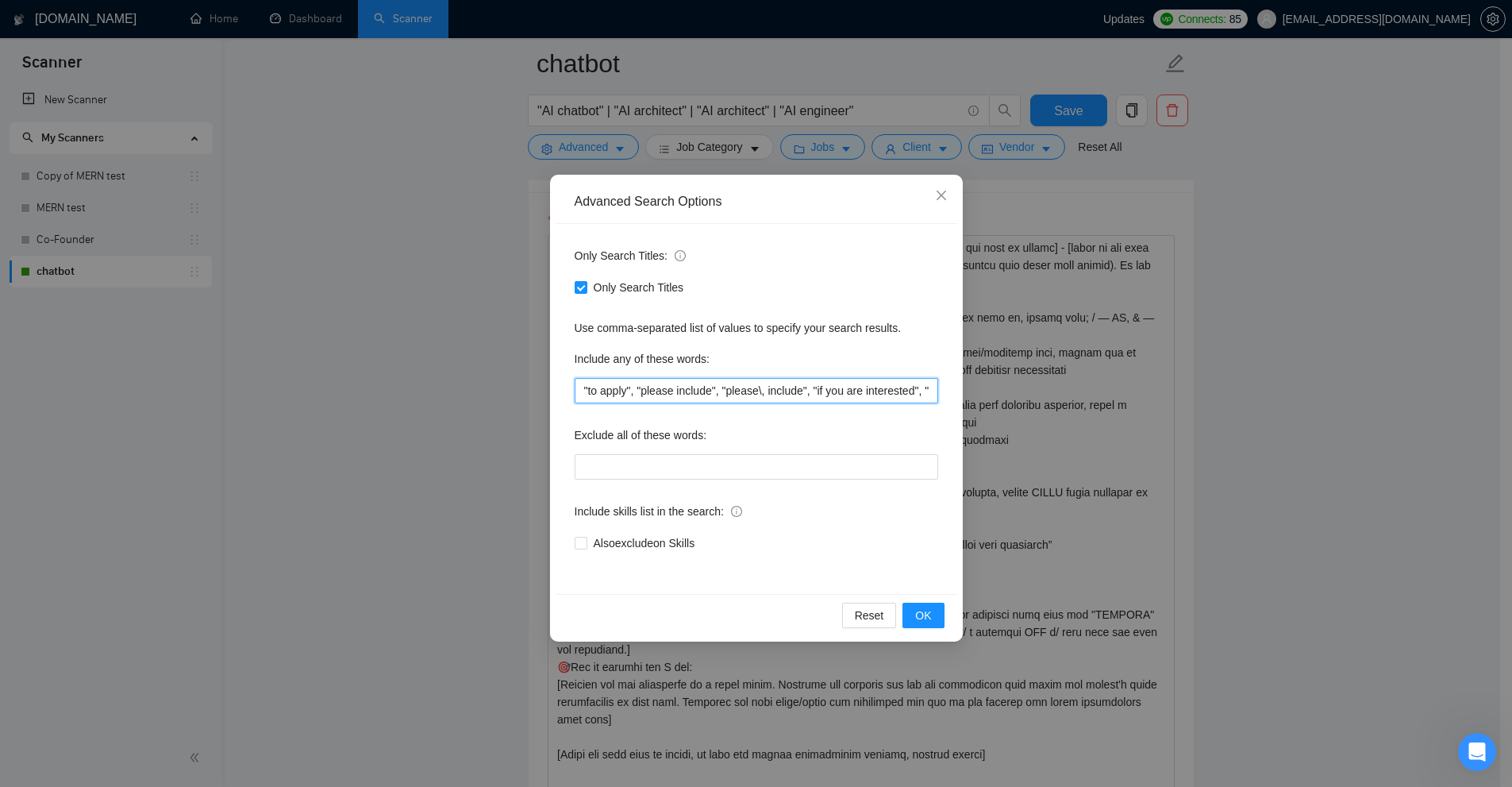
scroll to position [0, 2668]
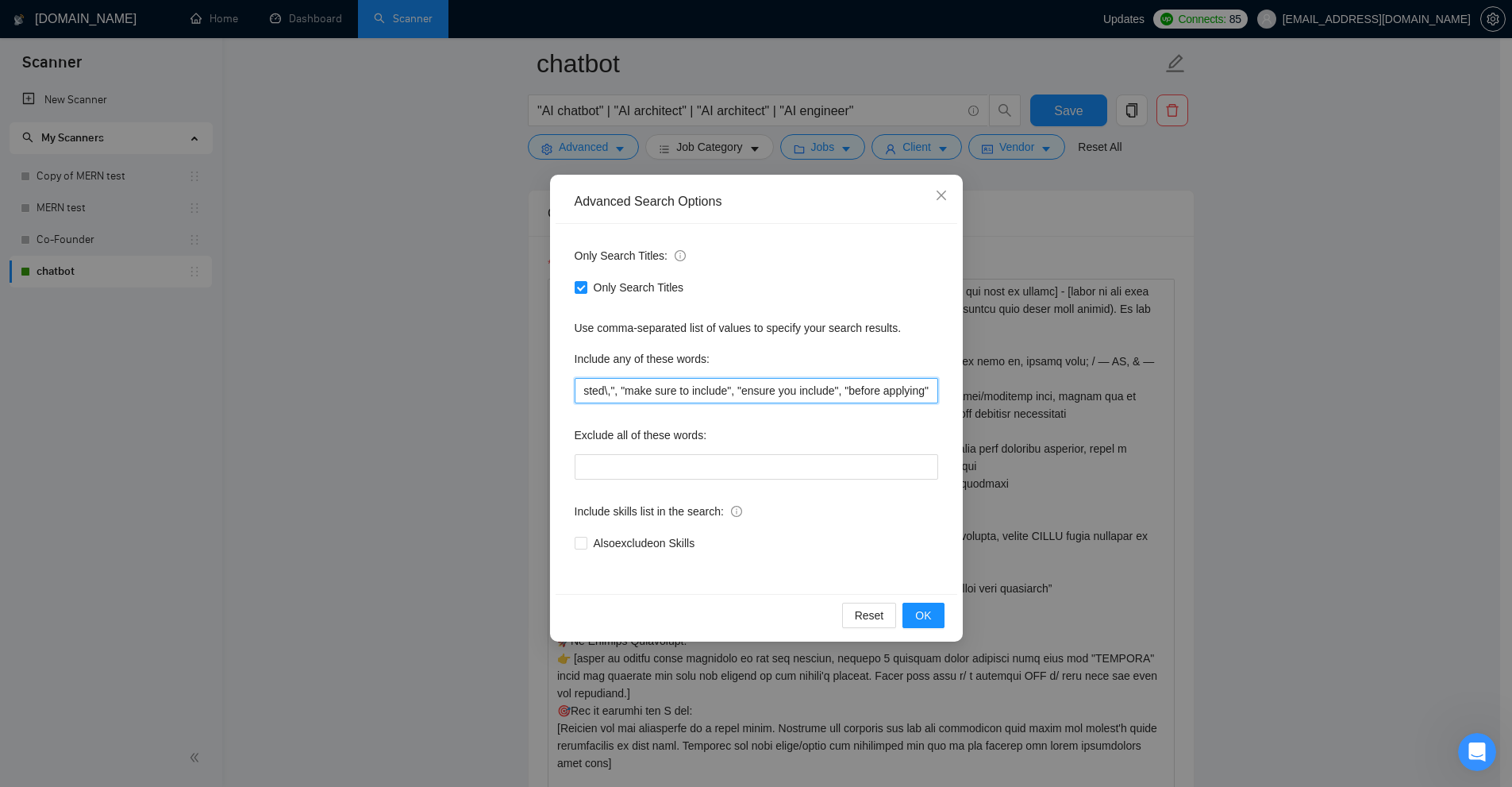
type input ""to apply", "please include", "please\, include", "if you are interested", "ple…"
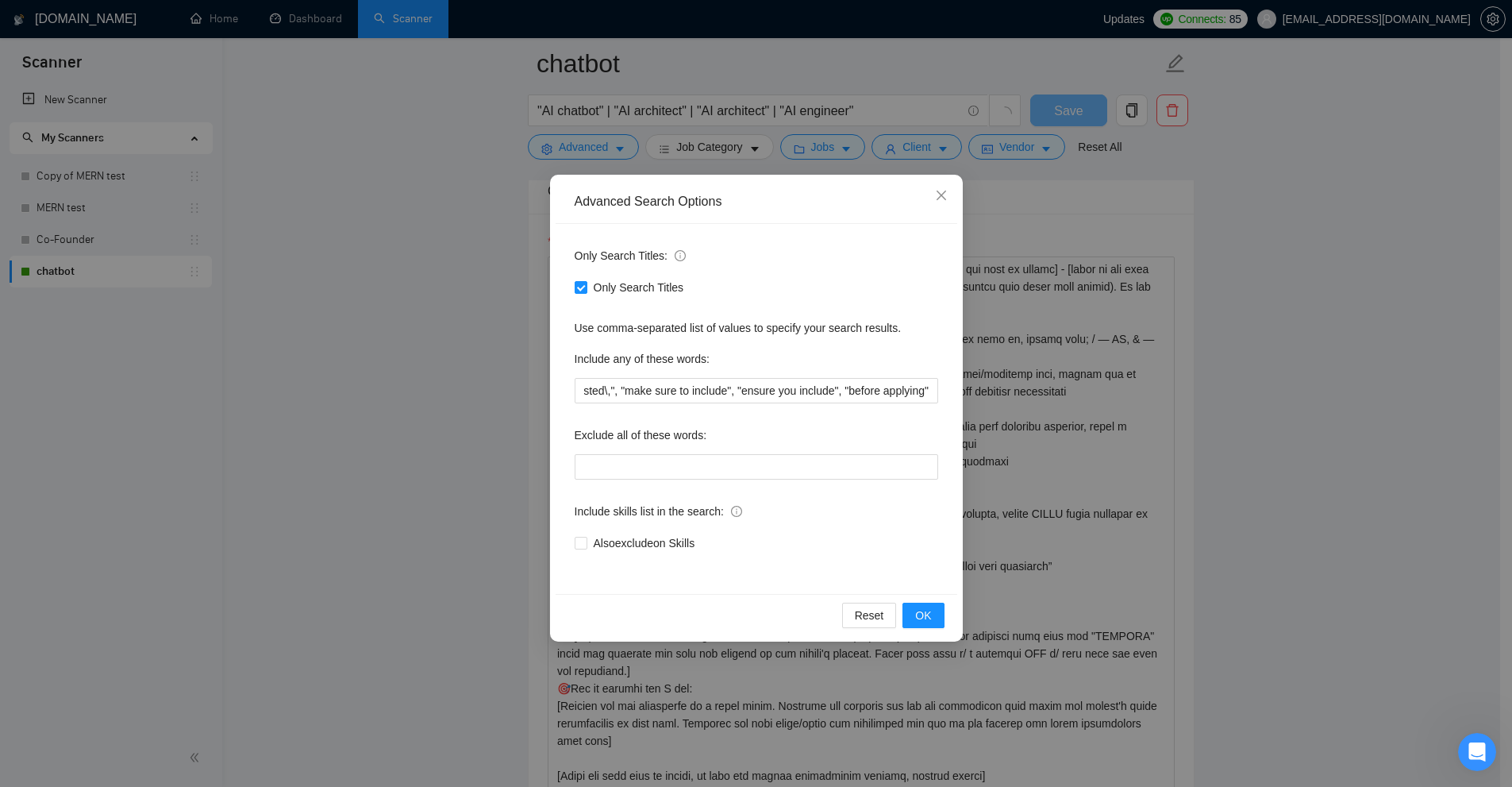
click at [1364, 392] on div "Advanced Search Options Only Search Titles: Only Search Titles Use comma-separa…" at bounding box center [756, 393] width 1512 height 787
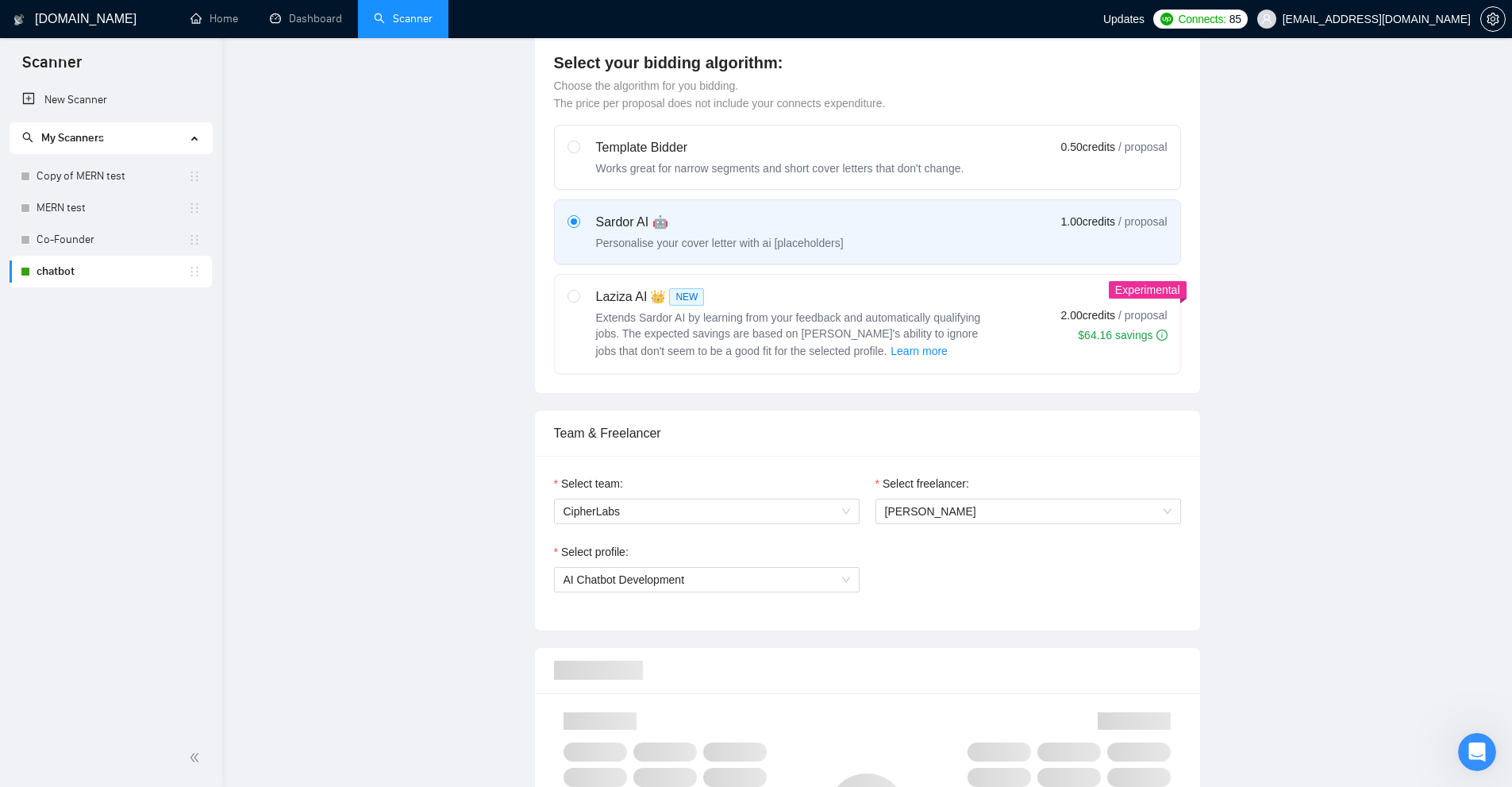
scroll to position [0, 0]
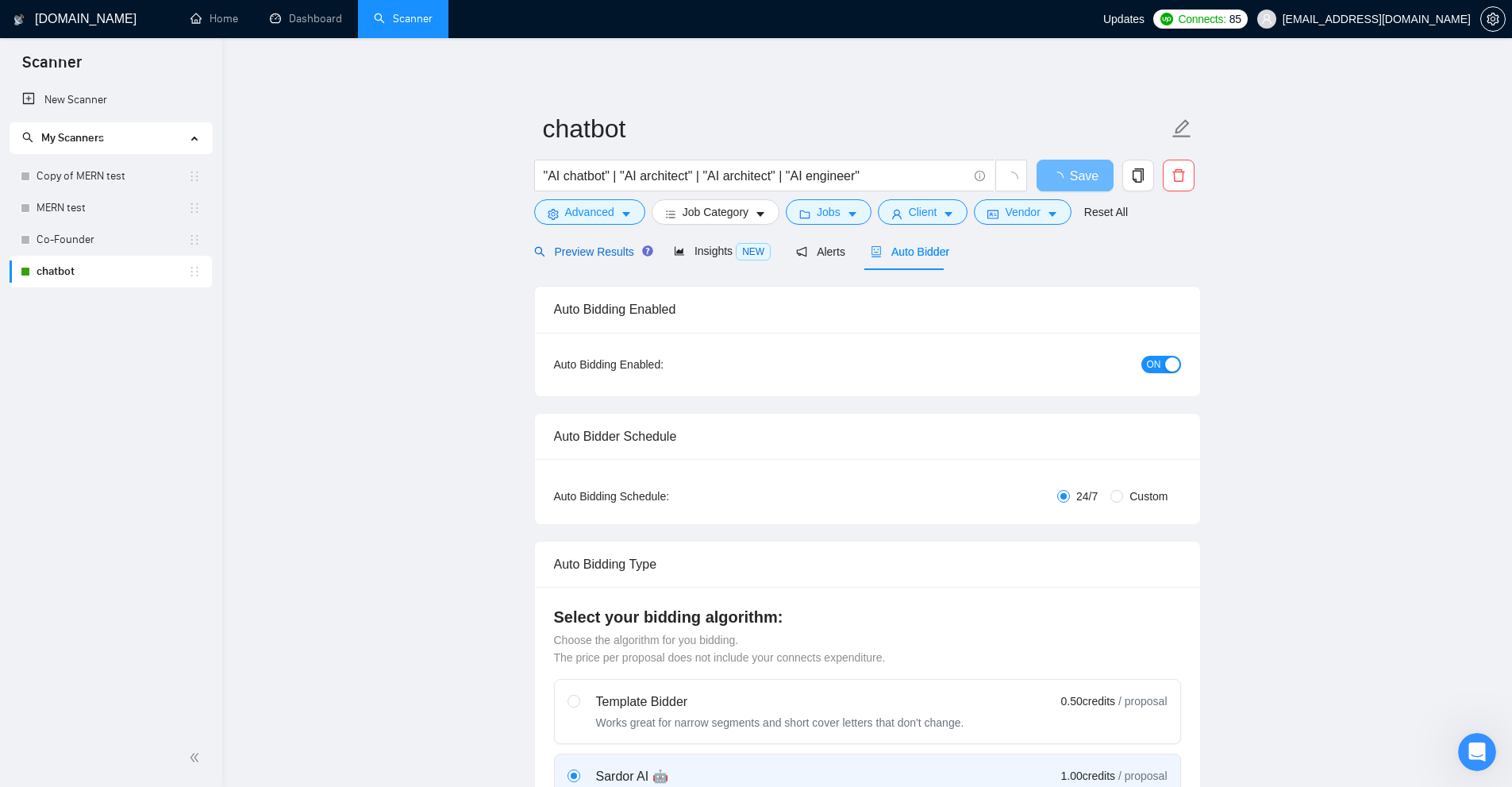
click at [591, 260] on div "Preview Results" at bounding box center [591, 252] width 114 height 17
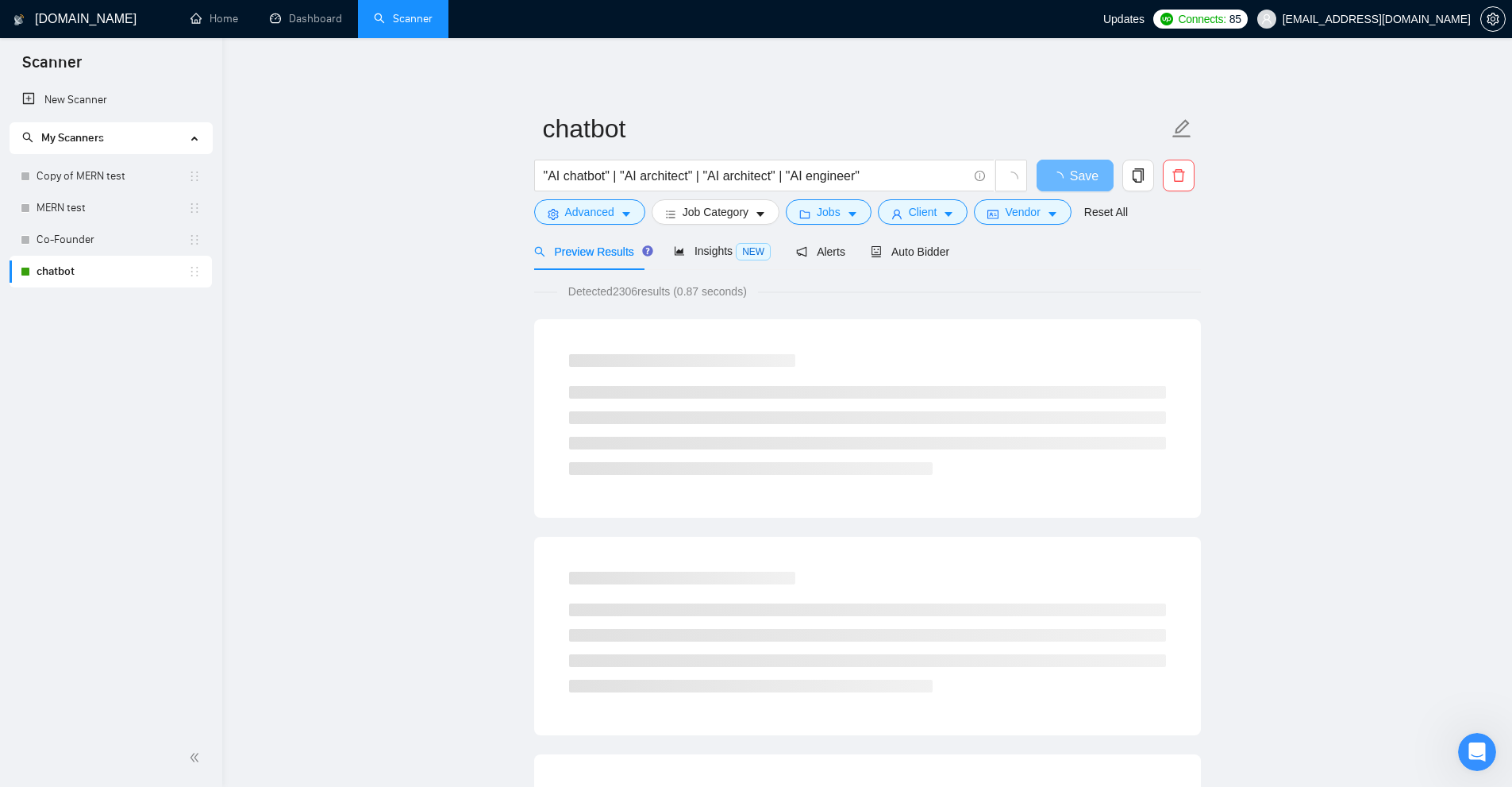
click at [593, 267] on div "Preview Results" at bounding box center [591, 251] width 114 height 37
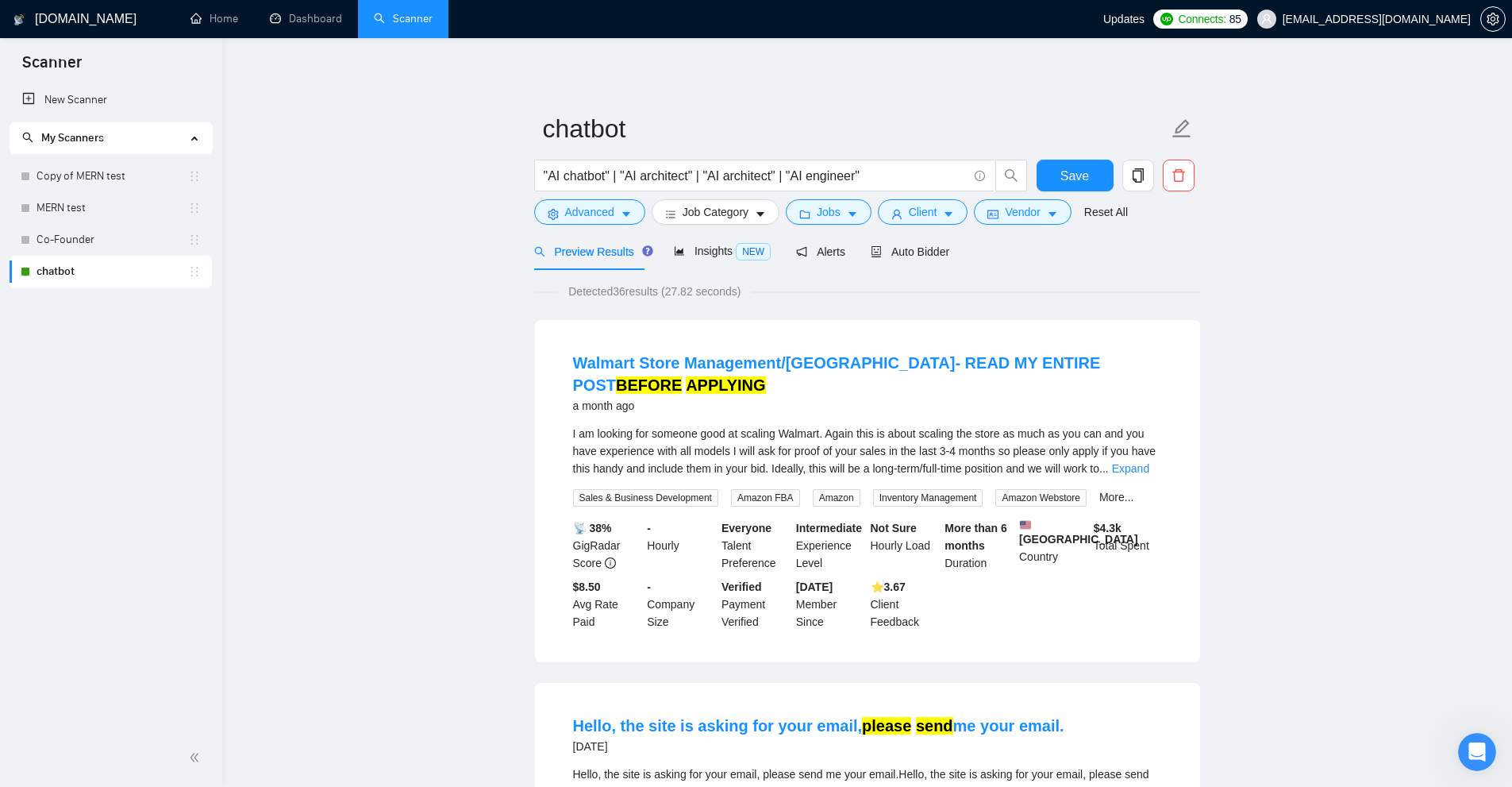
click at [1160, 461] on div "I am looking for someone good at scaling Walmart. Again this is about scaling t…" at bounding box center [868, 465] width 589 height 82
click at [1156, 447] on div "I am looking for someone good at scaling Walmart. Again this is about scaling t…" at bounding box center [868, 450] width 589 height 52
click at [1149, 462] on link "Expand" at bounding box center [1130, 468] width 37 height 12
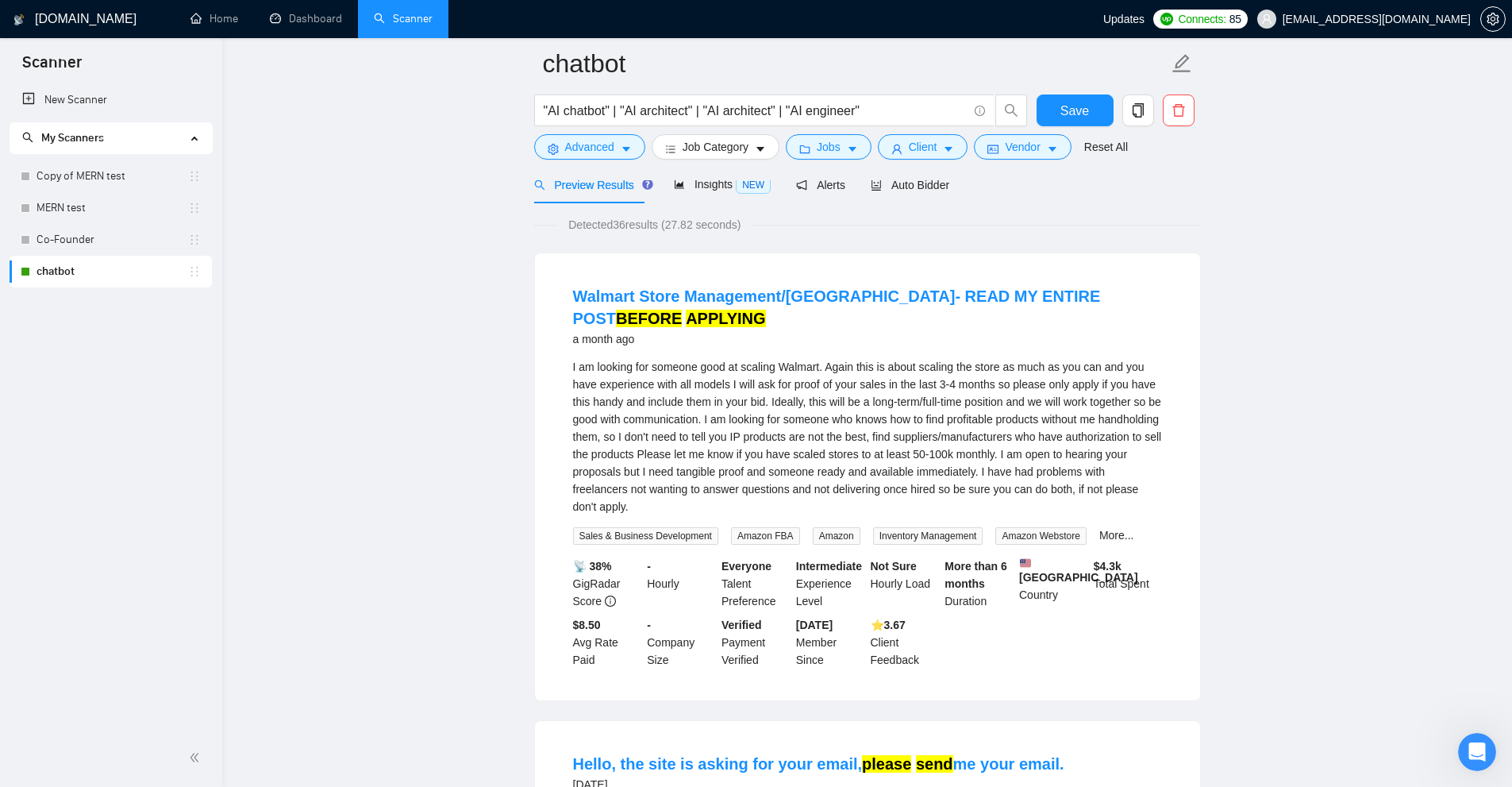
scroll to position [556, 0]
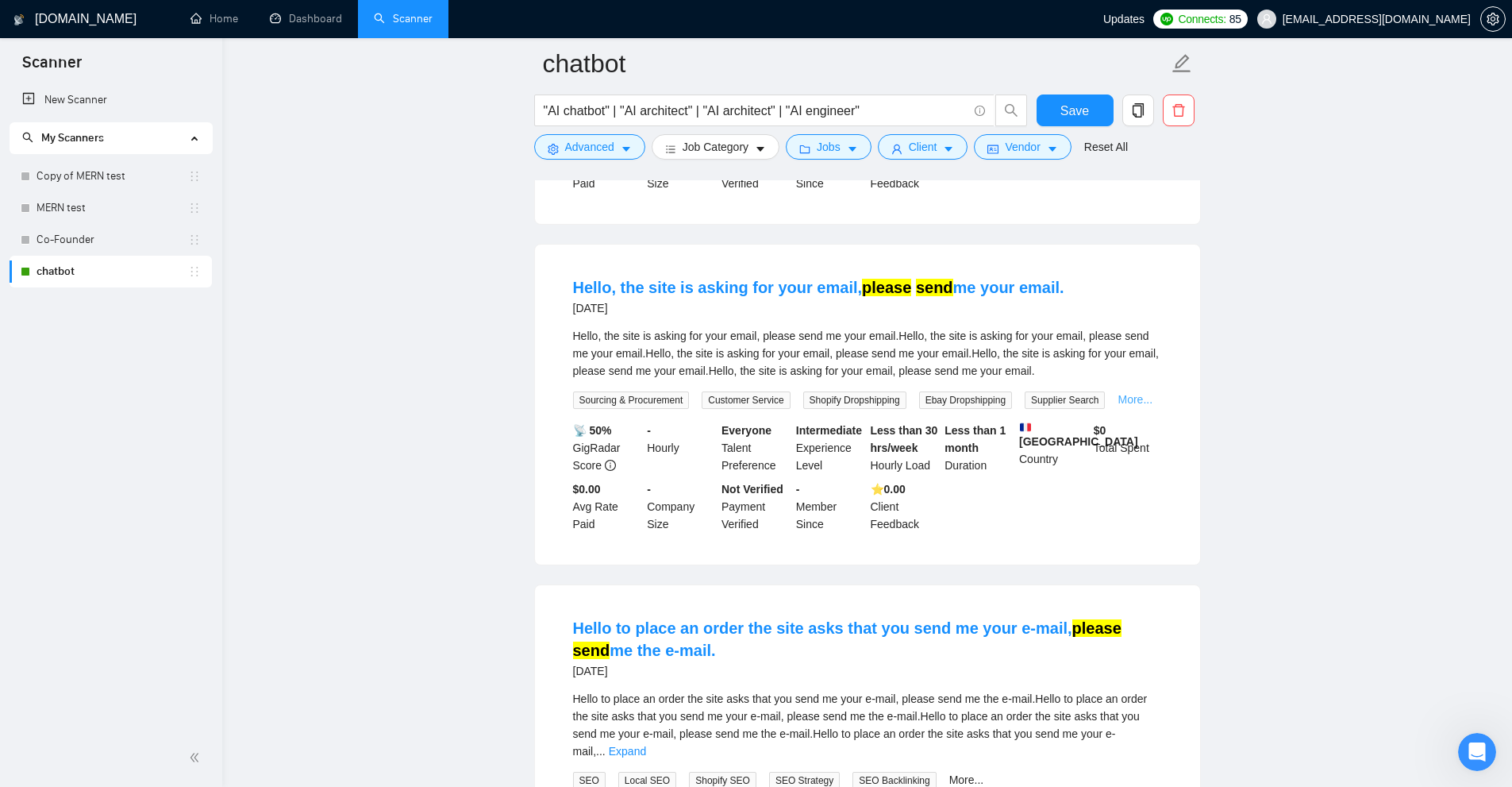
click at [1142, 393] on link "More..." at bounding box center [1135, 399] width 35 height 12
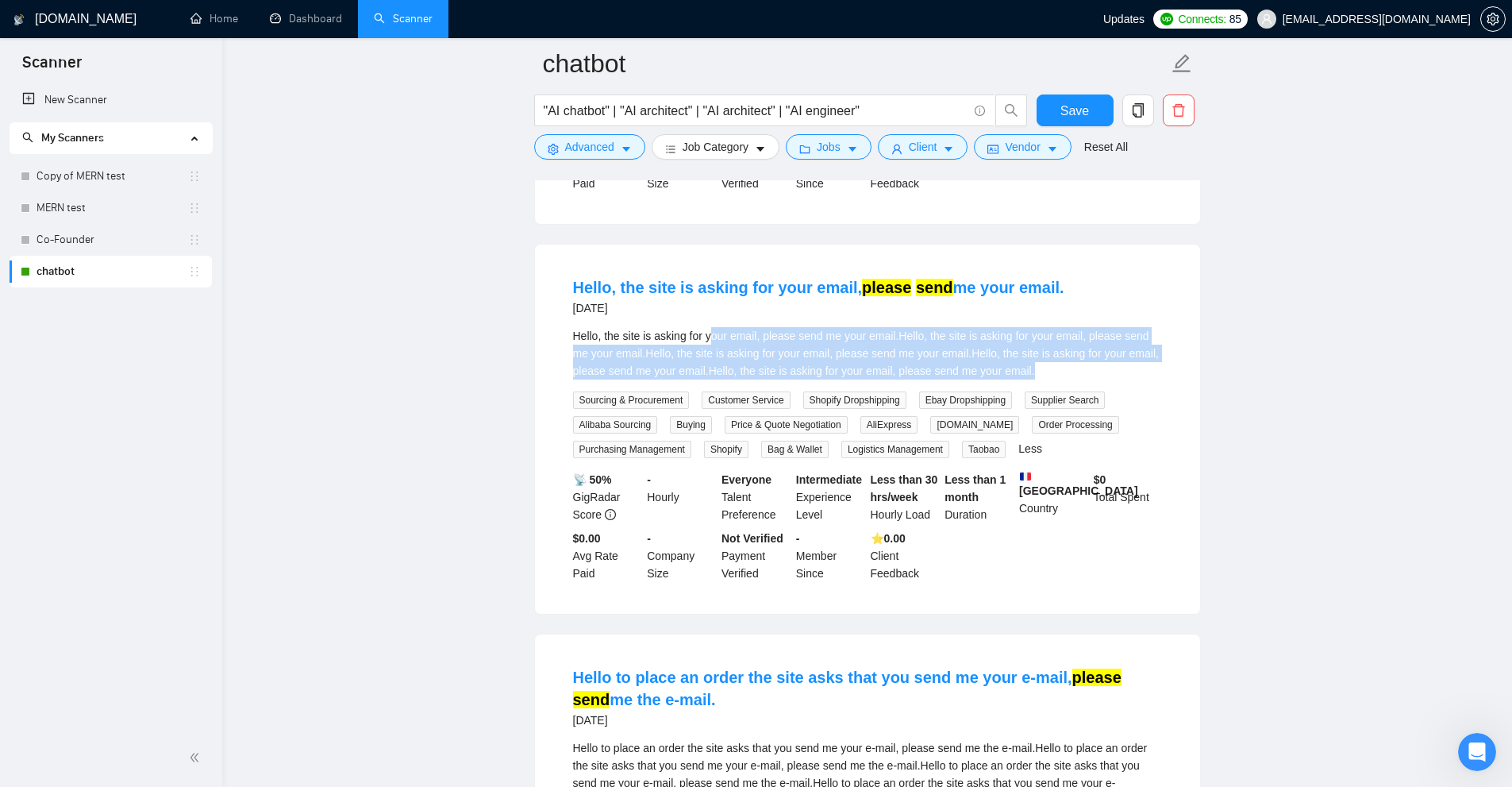
drag, startPoint x: 725, startPoint y: 329, endPoint x: 1096, endPoint y: 345, distance: 371.3
click at [1102, 348] on div "Hello, the site is asking for your email, please send me your email.Hello, the …" at bounding box center [868, 353] width 589 height 52
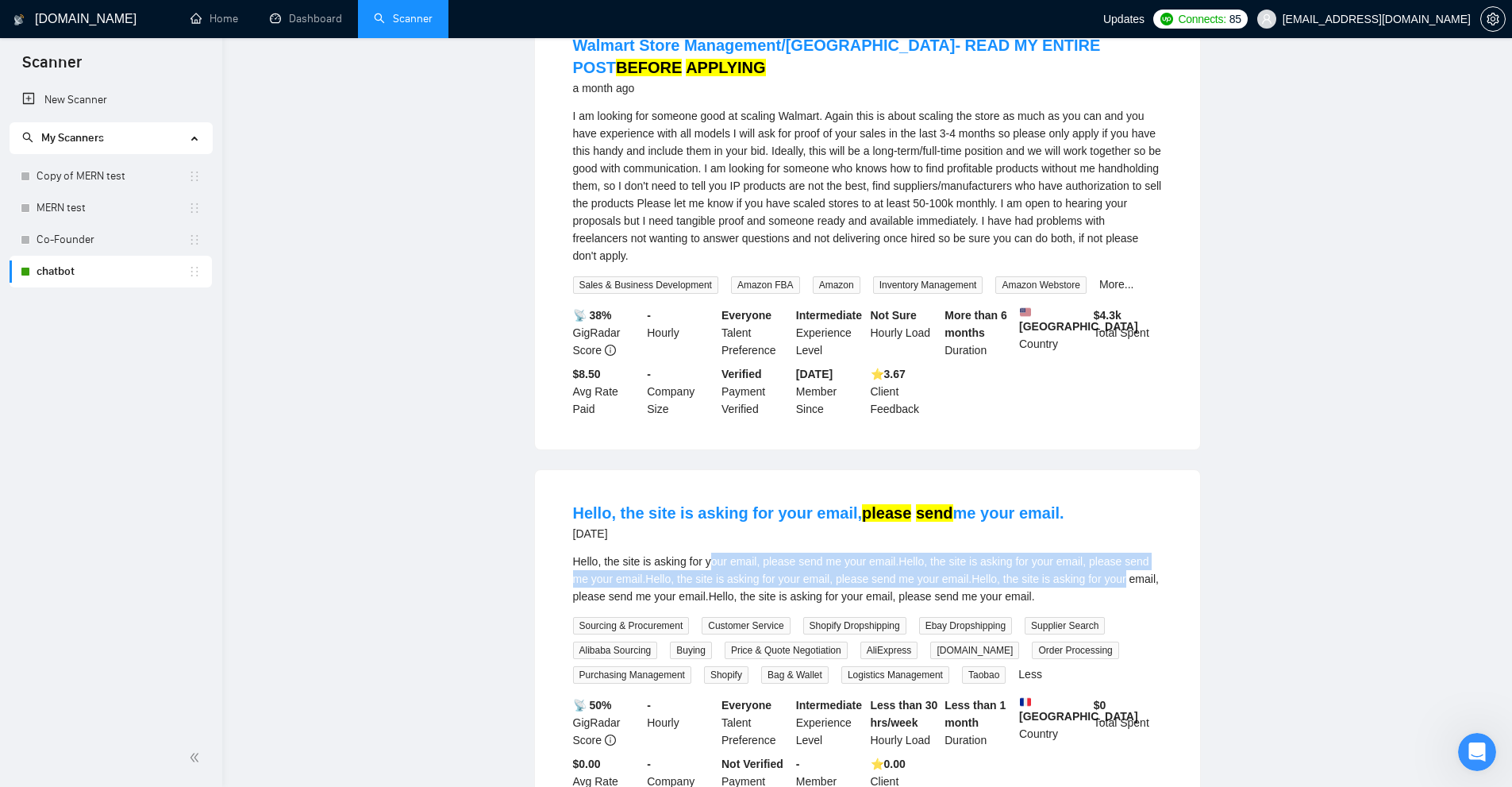
scroll to position [0, 0]
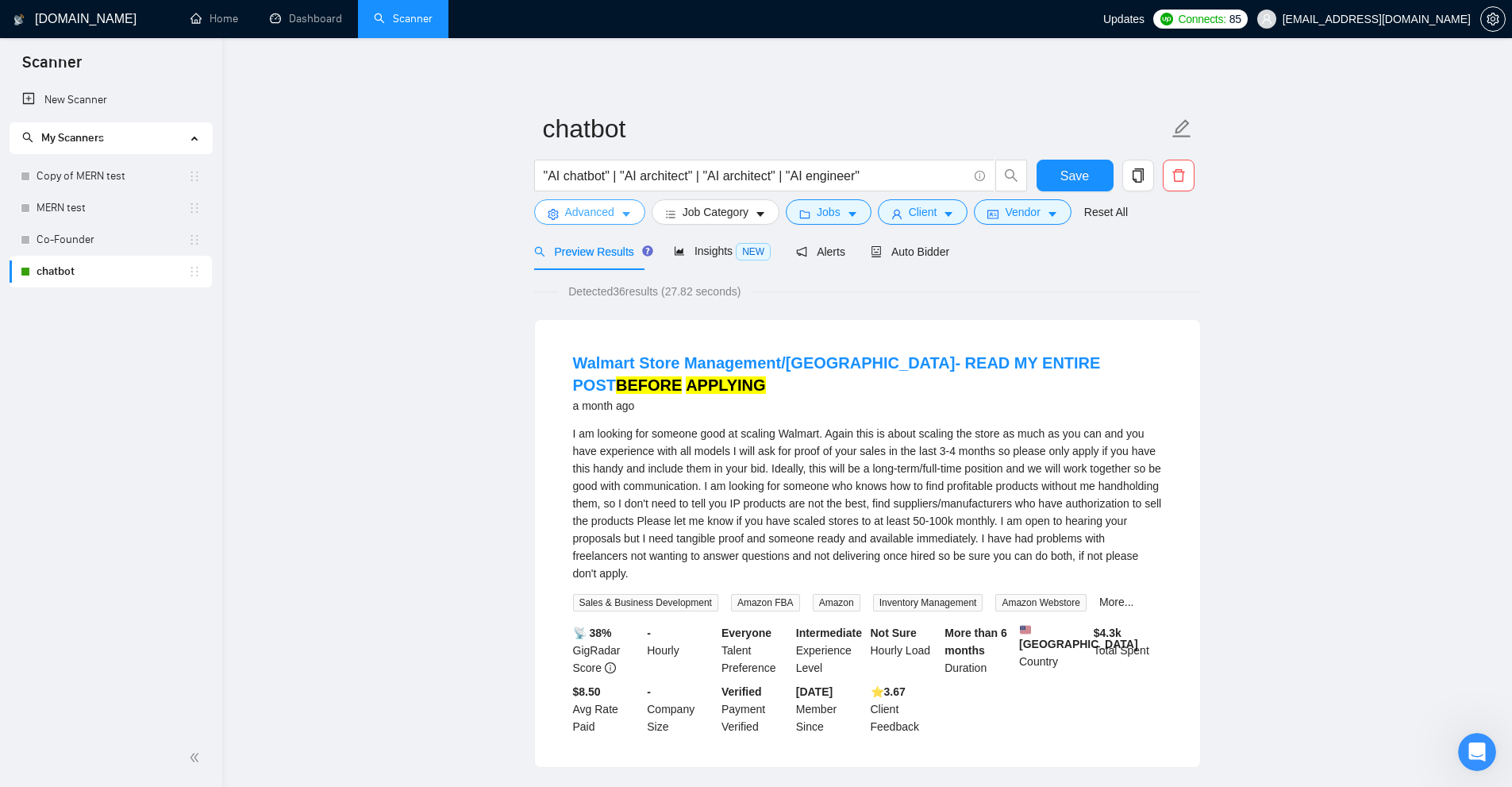
click at [619, 199] on button "Advanced" at bounding box center [590, 212] width 111 height 26
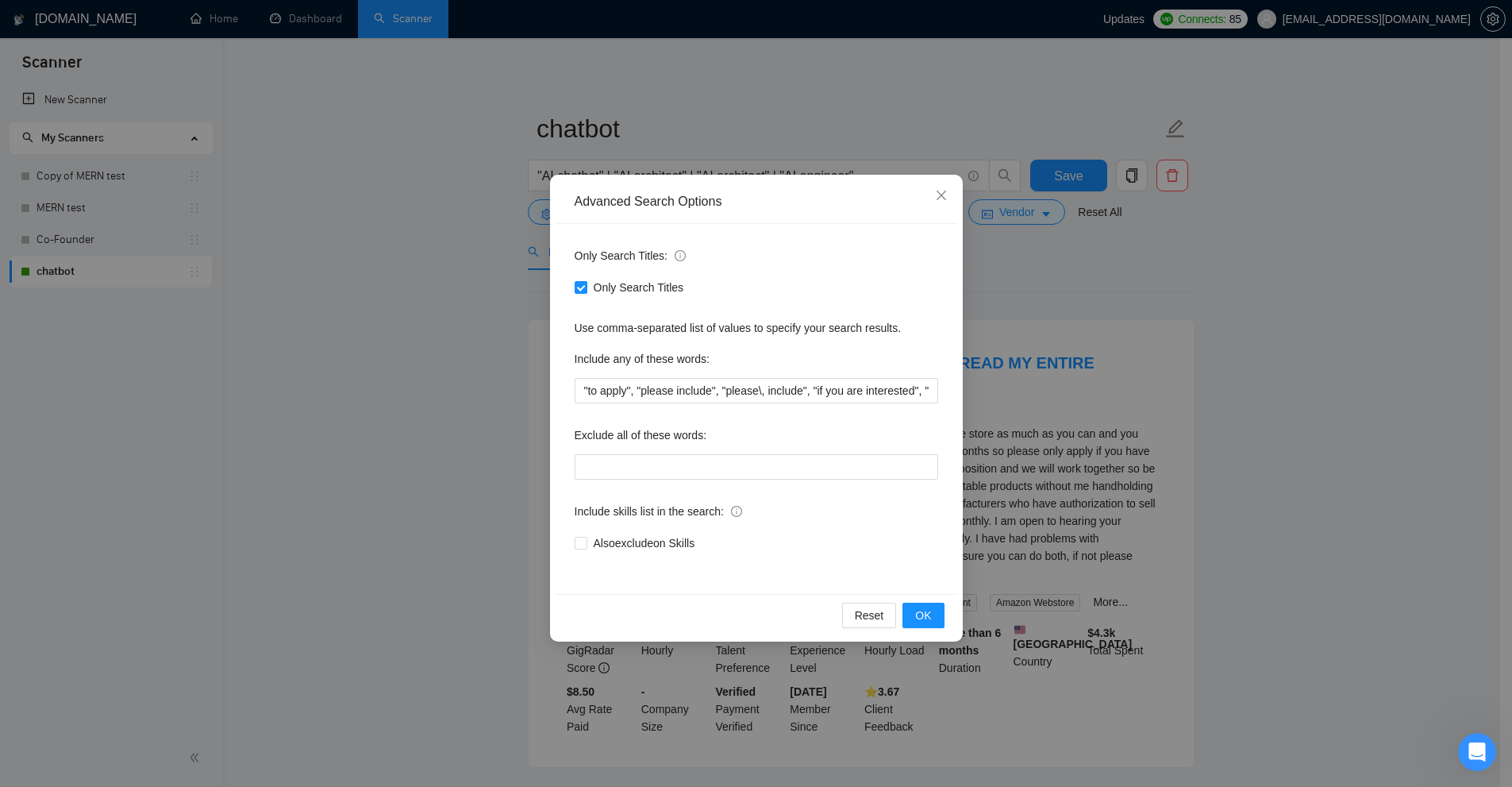
click at [596, 297] on div "Only Search Titles" at bounding box center [756, 287] width 363 height 26
click at [592, 286] on span "Only Search Titles" at bounding box center [639, 287] width 103 height 17
click at [586, 286] on input "Only Search Titles" at bounding box center [580, 286] width 11 height 11
checkbox input "false"
click at [1194, 353] on div "Advanced Search Options Only Search Titles: Only Search Titles Use comma-separa…" at bounding box center [756, 393] width 1512 height 787
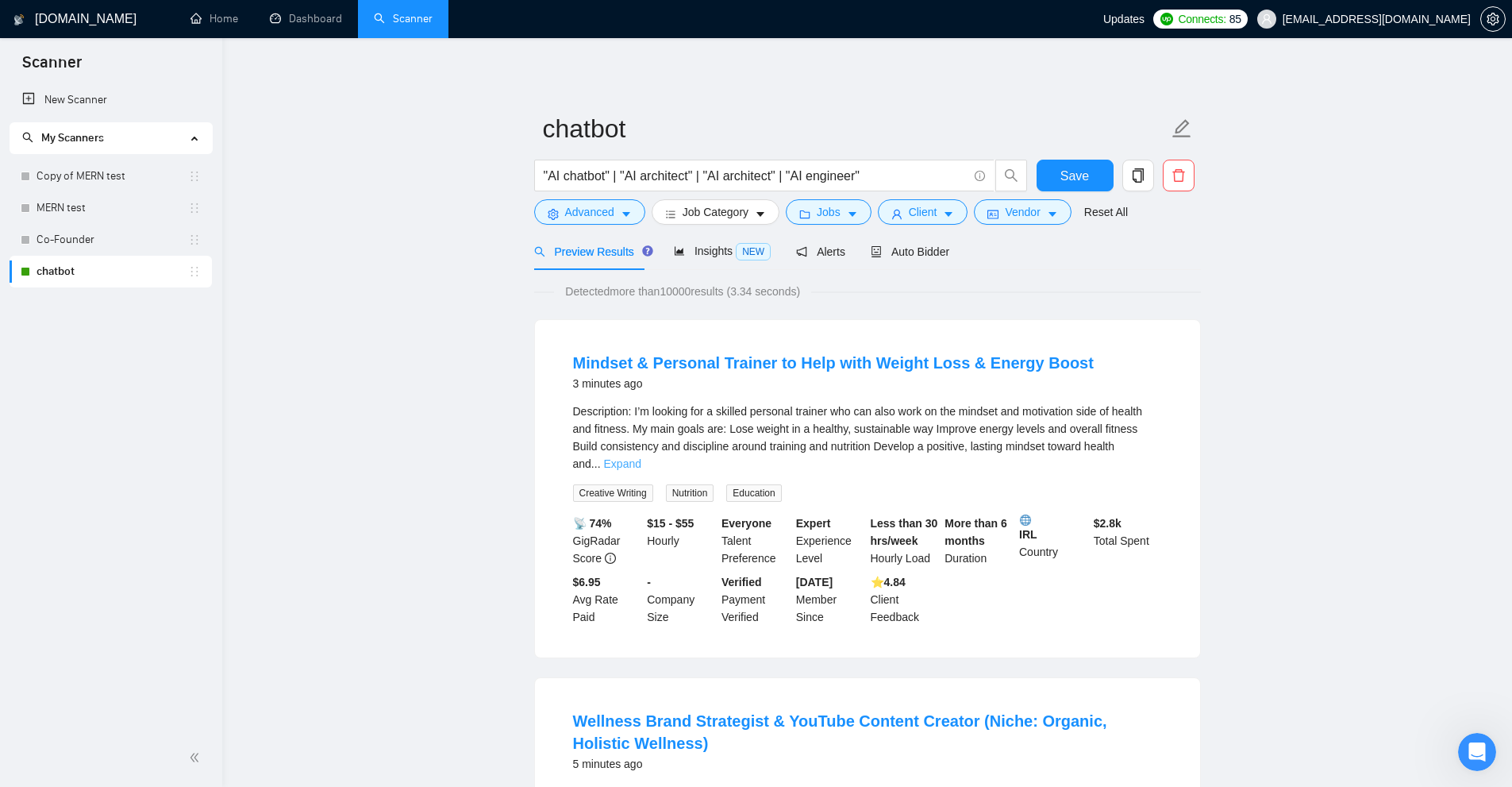
click at [641, 458] on link "Expand" at bounding box center [622, 463] width 37 height 12
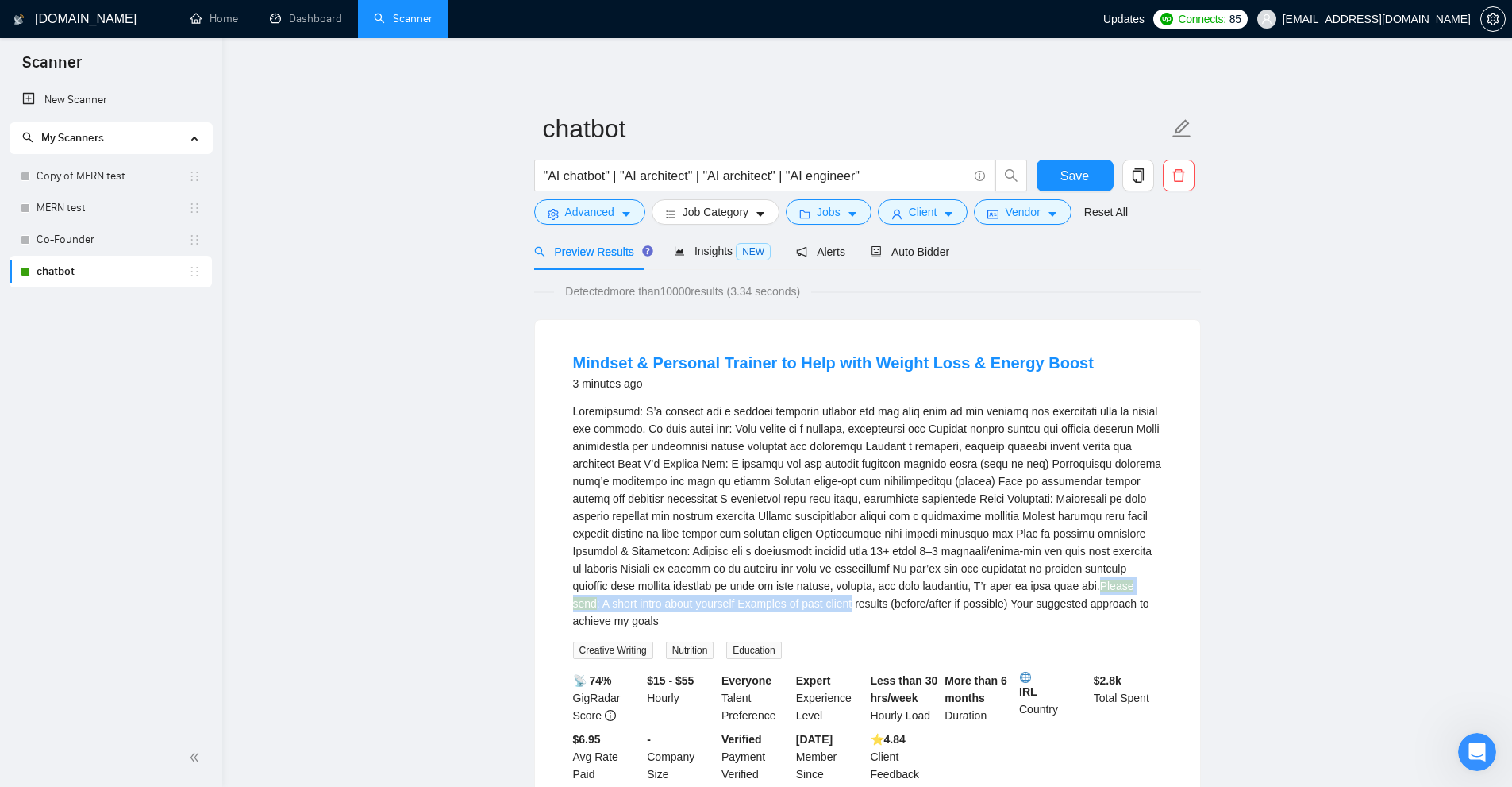
drag, startPoint x: 1103, startPoint y: 587, endPoint x: 824, endPoint y: 601, distance: 279.4
click at [824, 601] on div "Please send : A short intro about yourself Examples of past client results (bef…" at bounding box center [868, 516] width 589 height 227
drag, startPoint x: 721, startPoint y: 602, endPoint x: 1046, endPoint y: 595, distance: 325.1
click at [1046, 595] on div "Please send : A short intro about yourself Examples of past client results (bef…" at bounding box center [868, 516] width 589 height 227
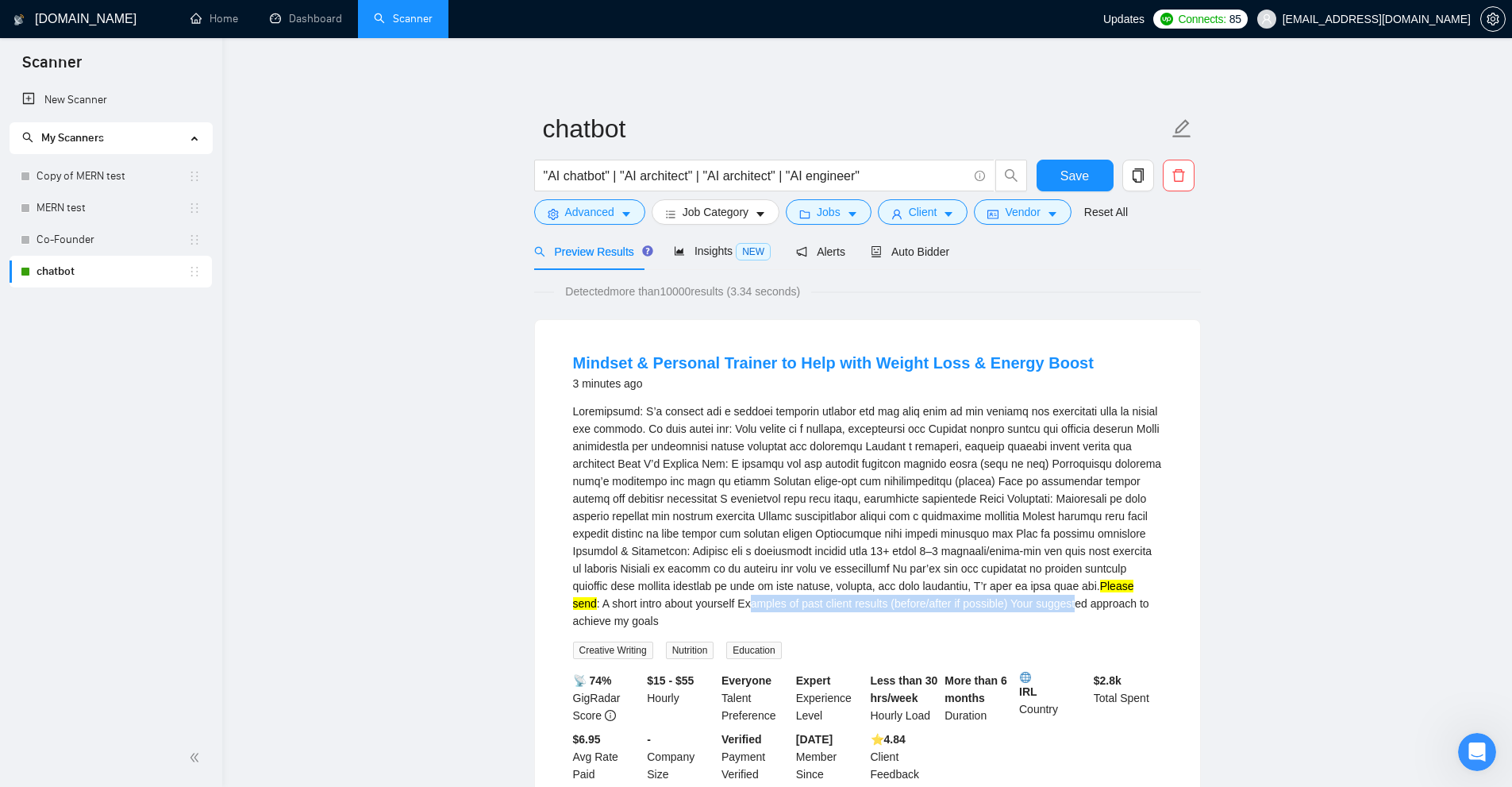
click at [1046, 595] on div "Please send : A short intro about yourself Examples of past client results (bef…" at bounding box center [868, 516] width 589 height 227
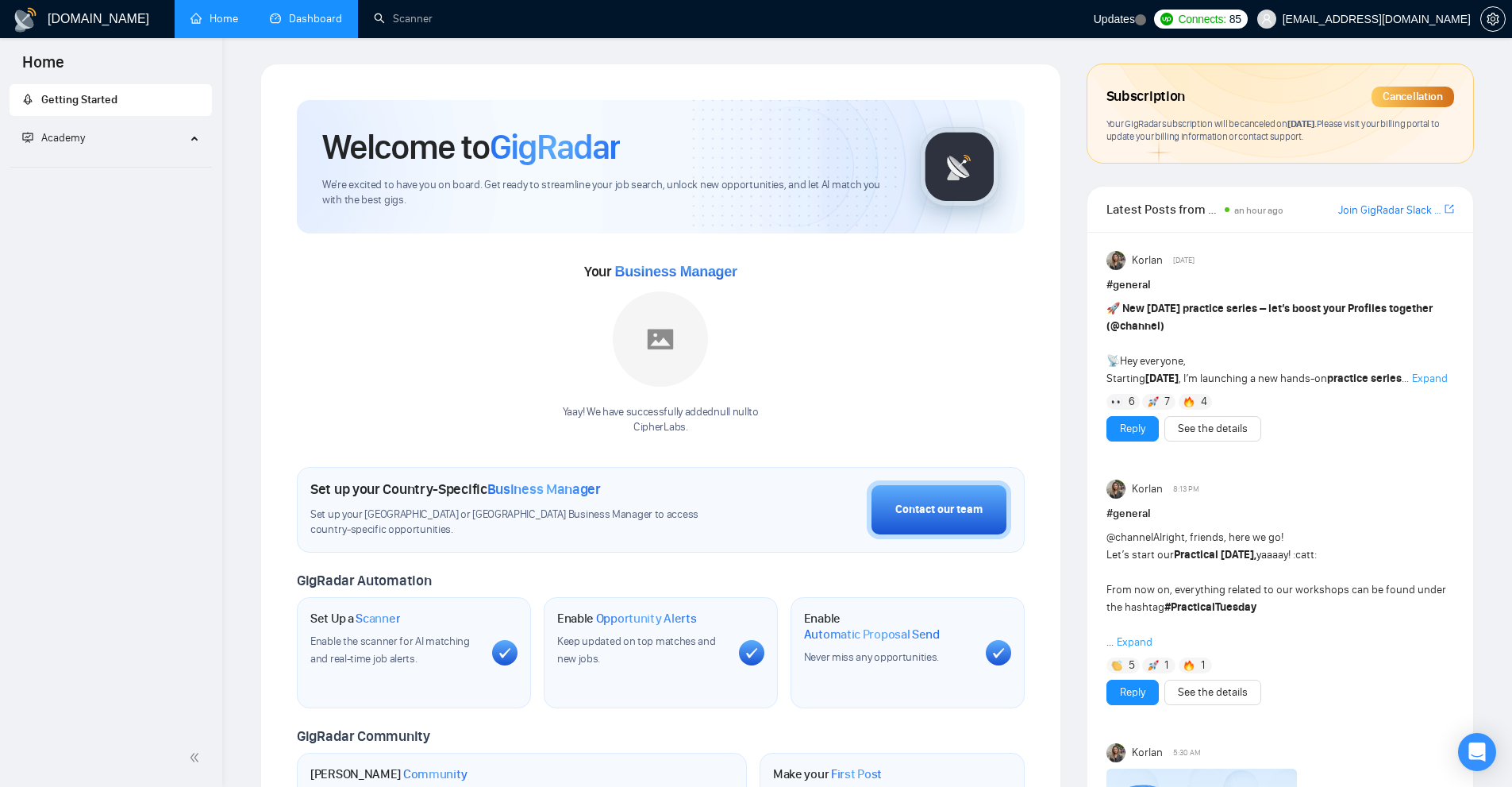
click at [312, 16] on link "Dashboard" at bounding box center [305, 18] width 72 height 13
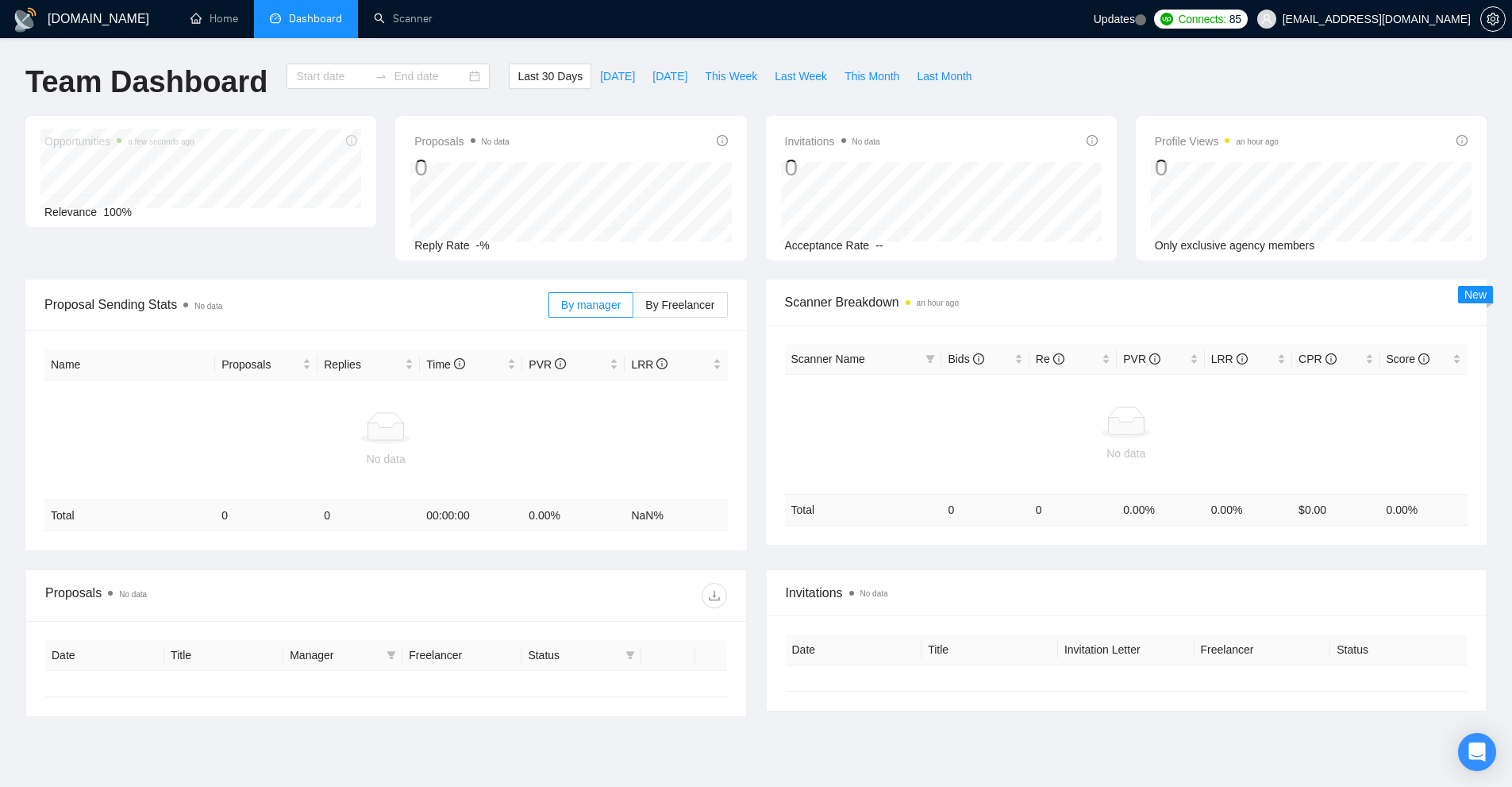
type input "[DATE]"
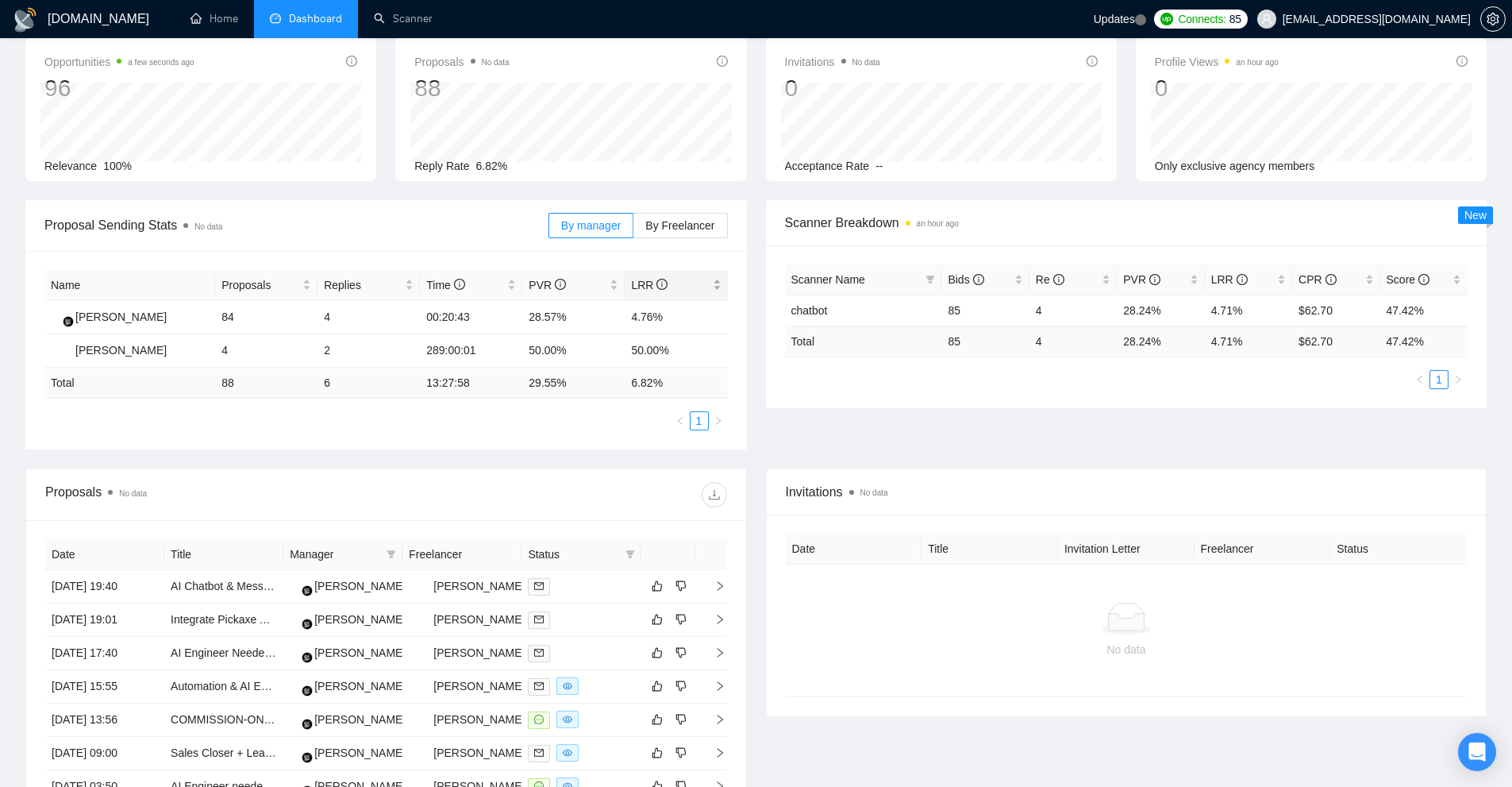
scroll to position [389, 0]
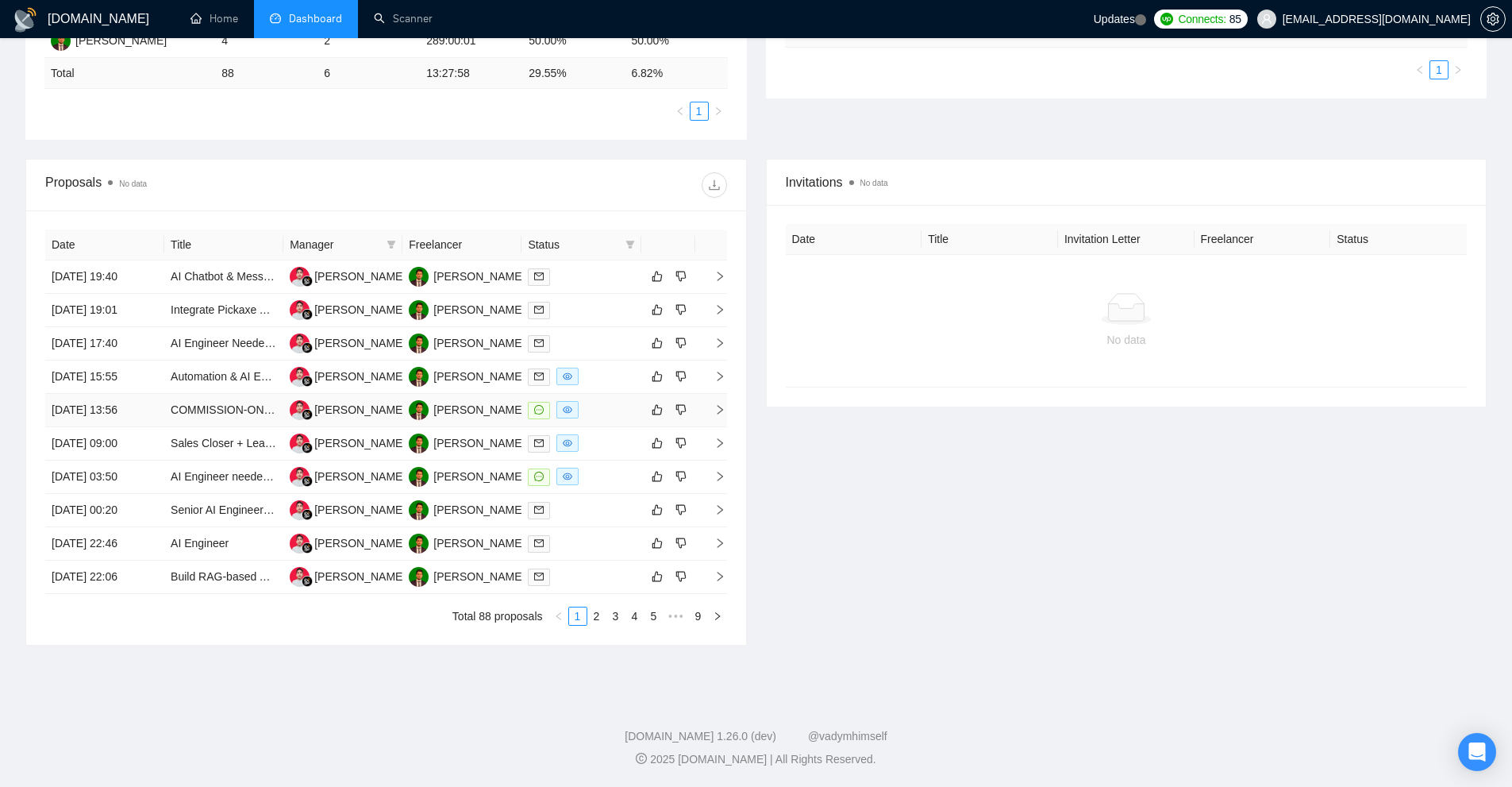
click at [602, 412] on div at bounding box center [581, 410] width 107 height 18
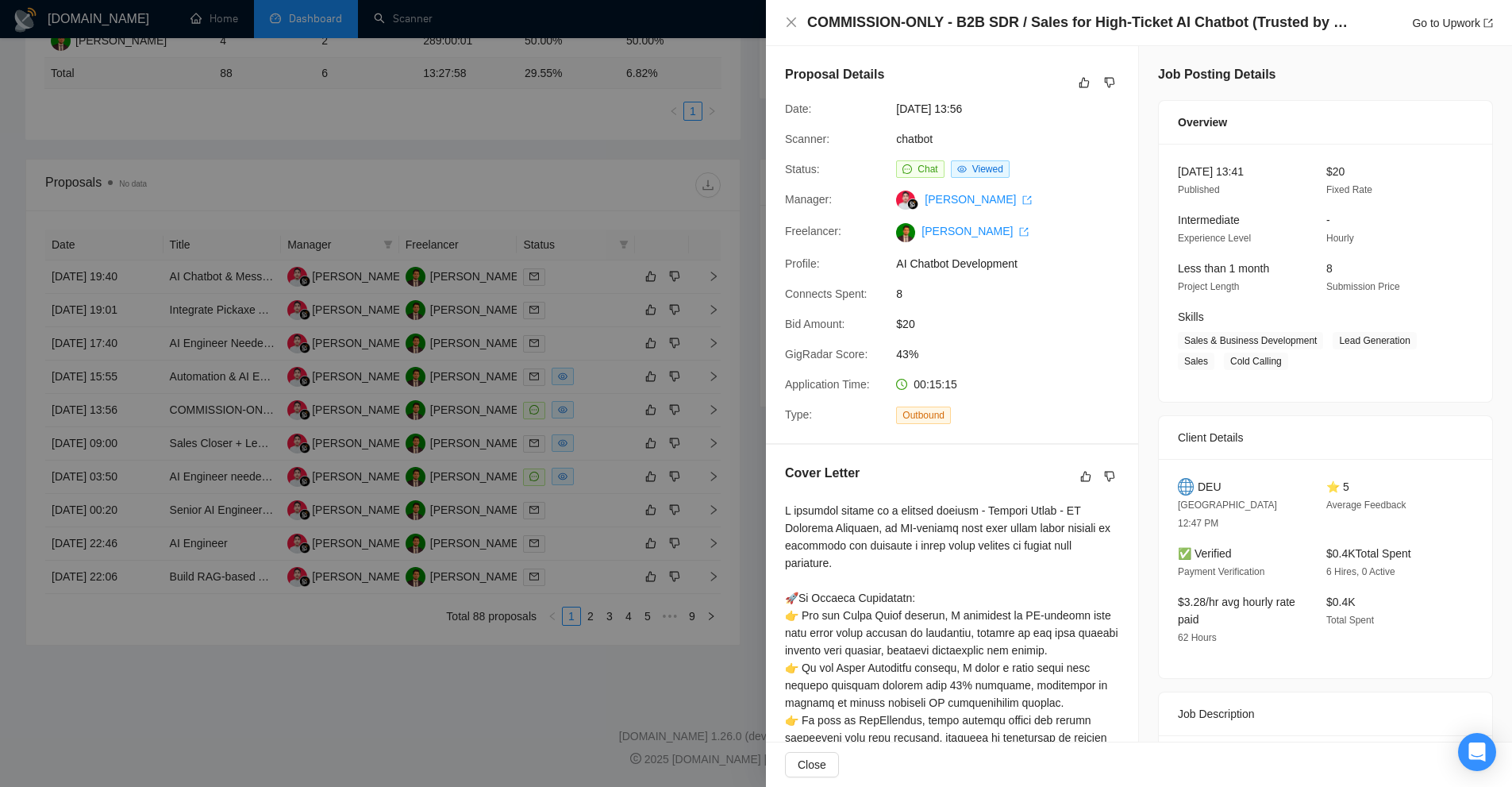
scroll to position [318, 0]
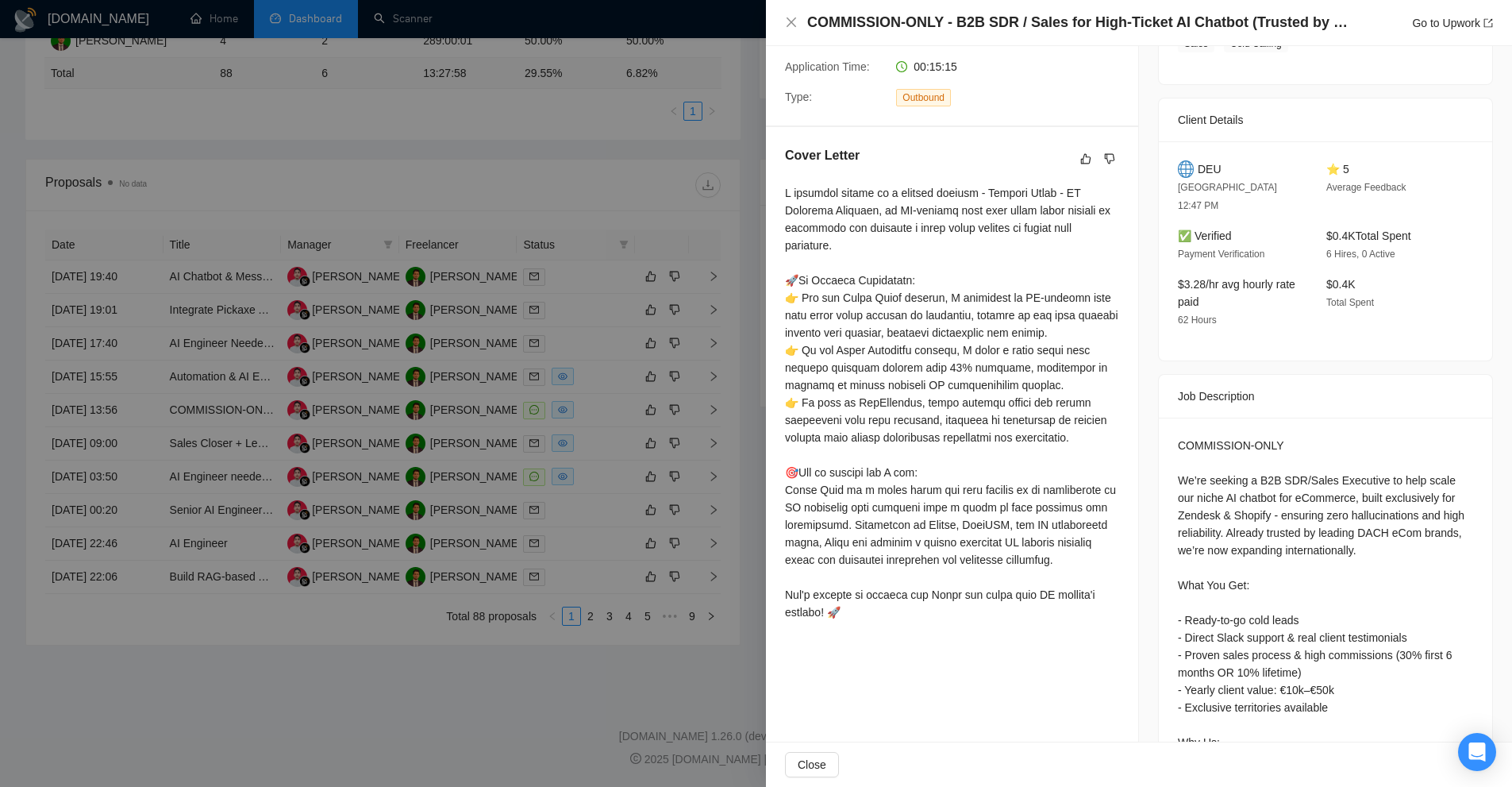
click at [649, 408] on div at bounding box center [756, 393] width 1512 height 787
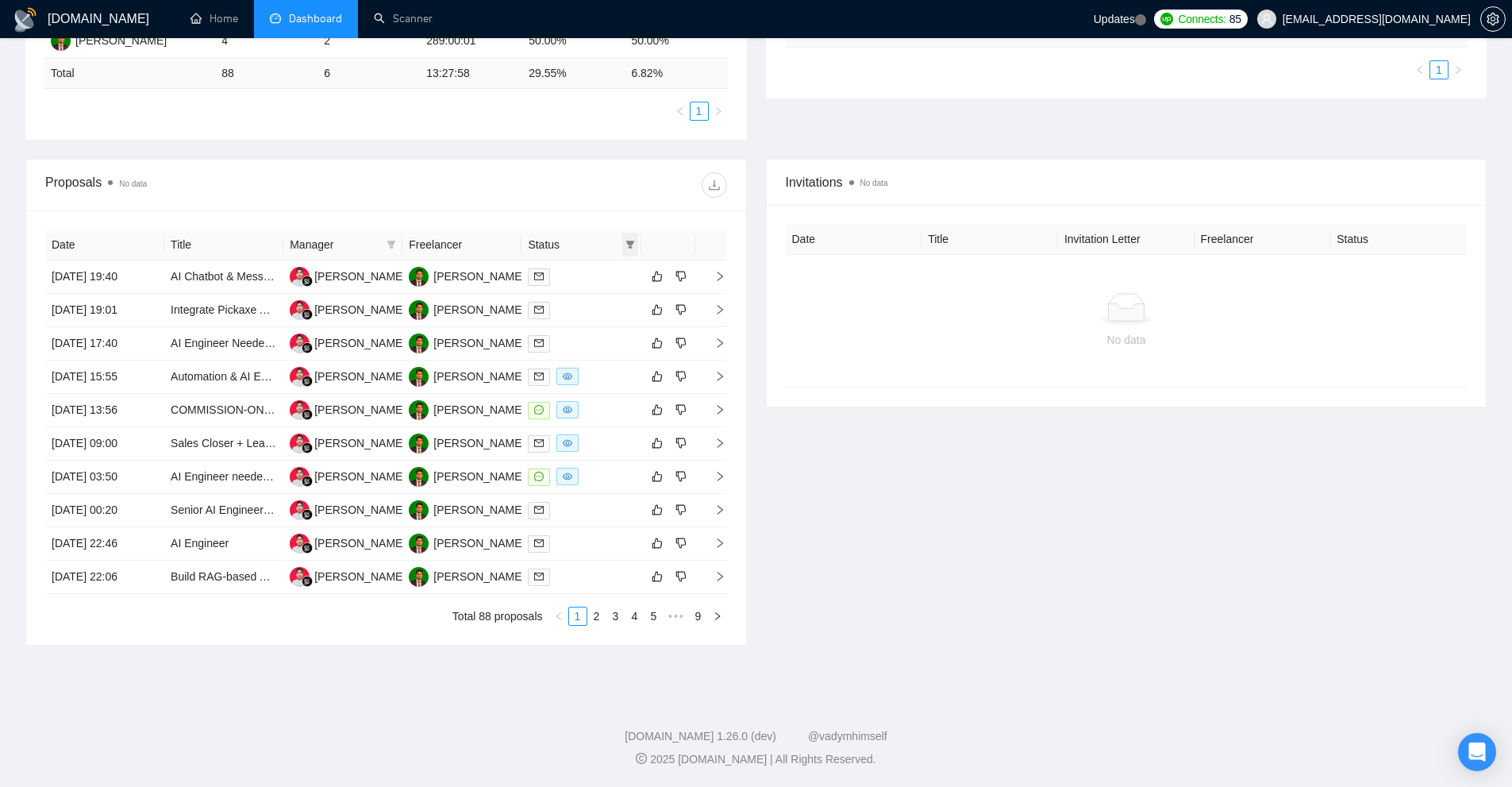
click at [629, 250] on span at bounding box center [629, 244] width 16 height 24
click at [610, 298] on span "Sent" at bounding box center [590, 300] width 76 height 17
click at [606, 300] on span "Sent" at bounding box center [590, 300] width 76 height 17
checkbox input "false"
click at [601, 272] on span "Chat" at bounding box center [590, 274] width 76 height 17
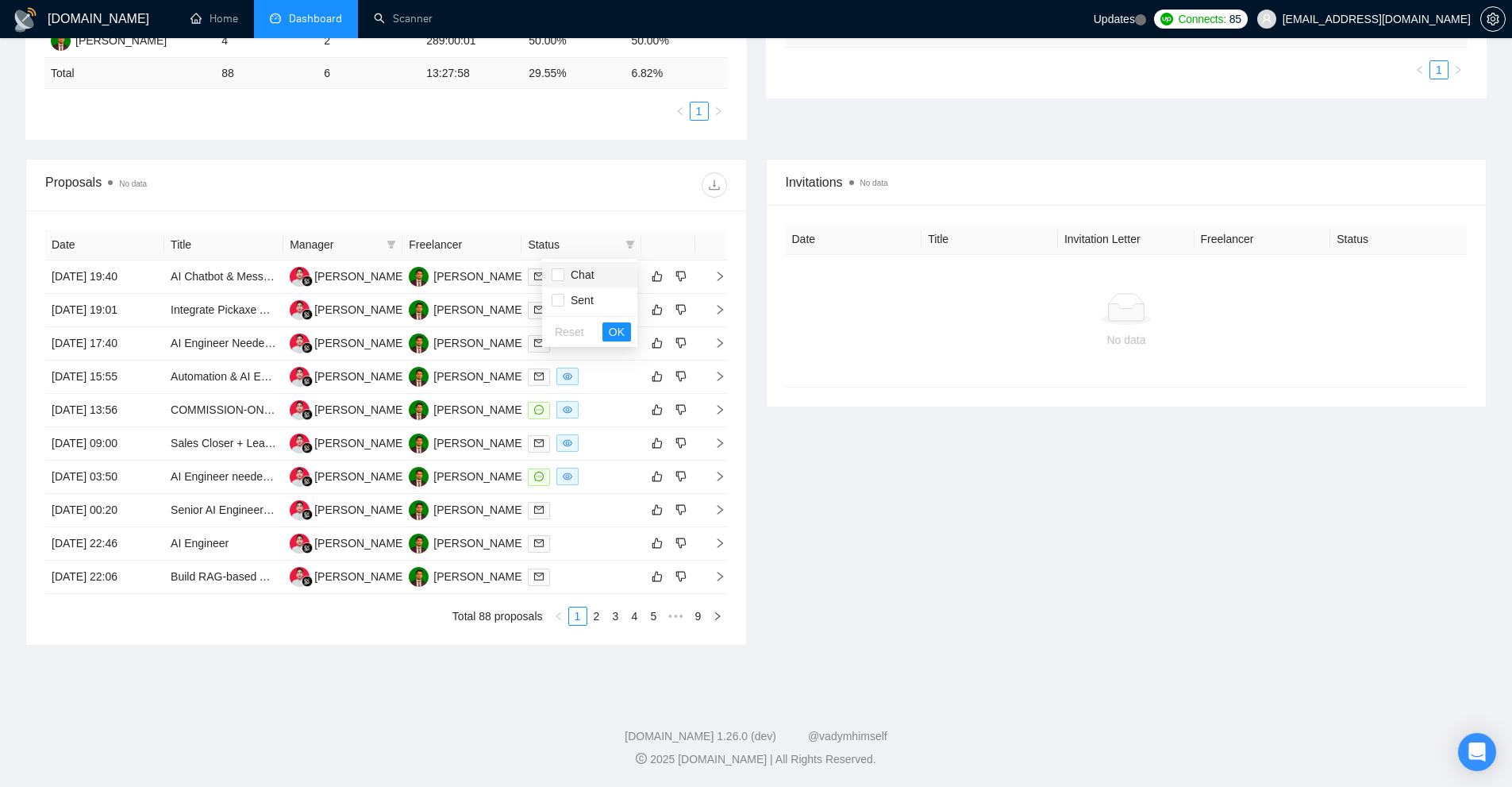
checkbox input "true"
click at [608, 329] on button "OK" at bounding box center [616, 332] width 29 height 19
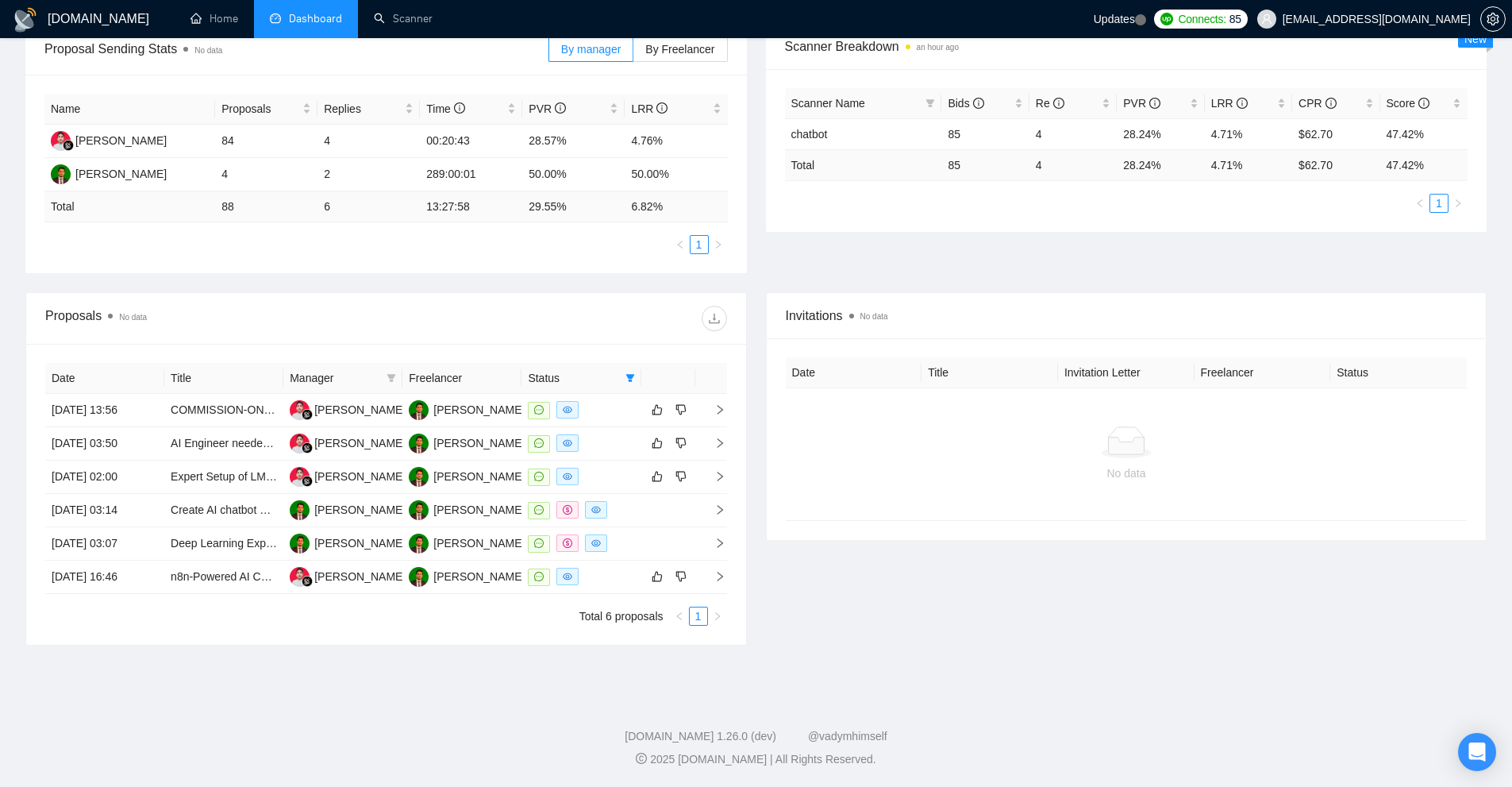
scroll to position [256, 0]
click at [598, 406] on div at bounding box center [581, 410] width 107 height 18
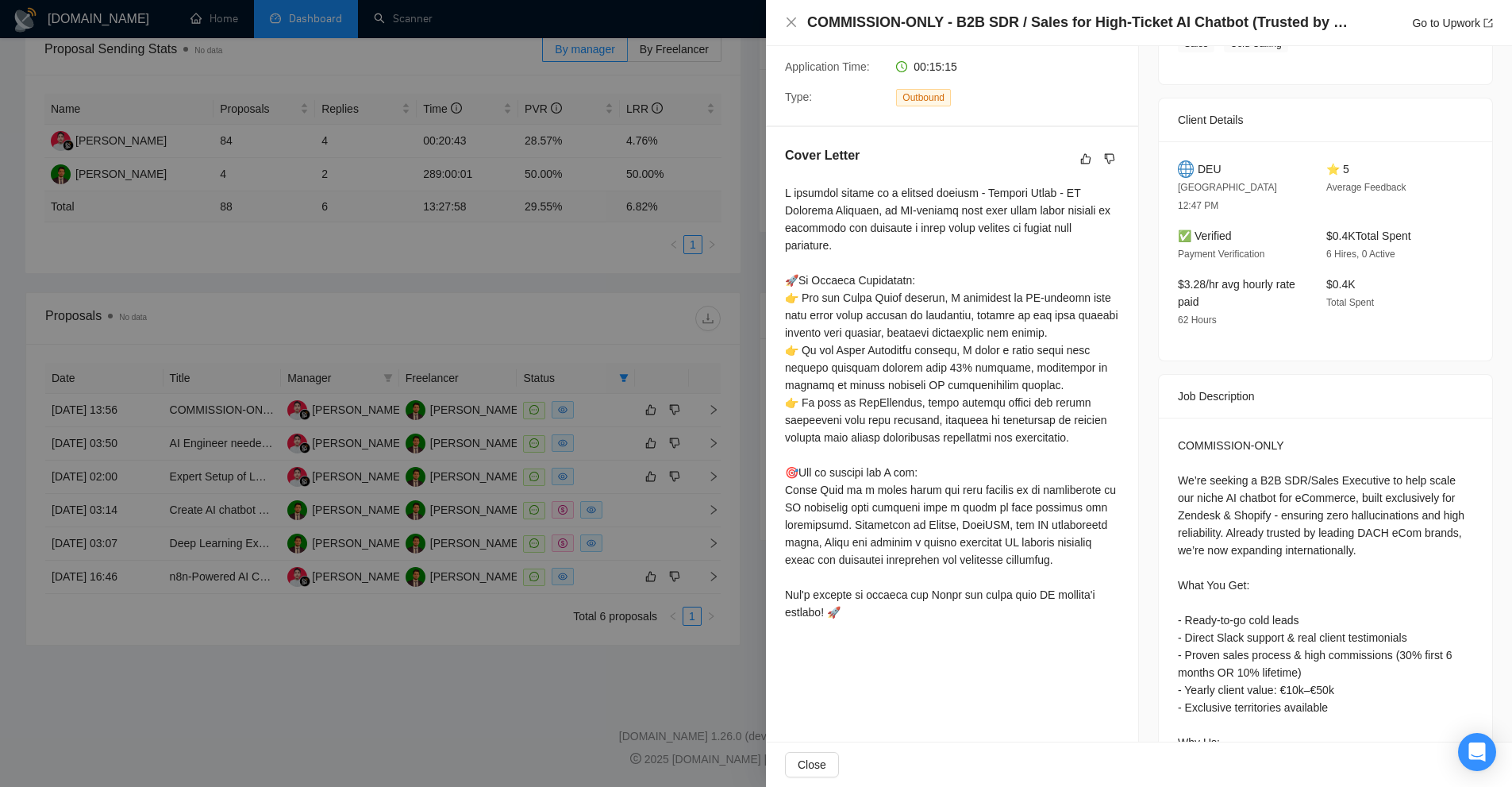
click at [592, 409] on div at bounding box center [756, 393] width 1512 height 787
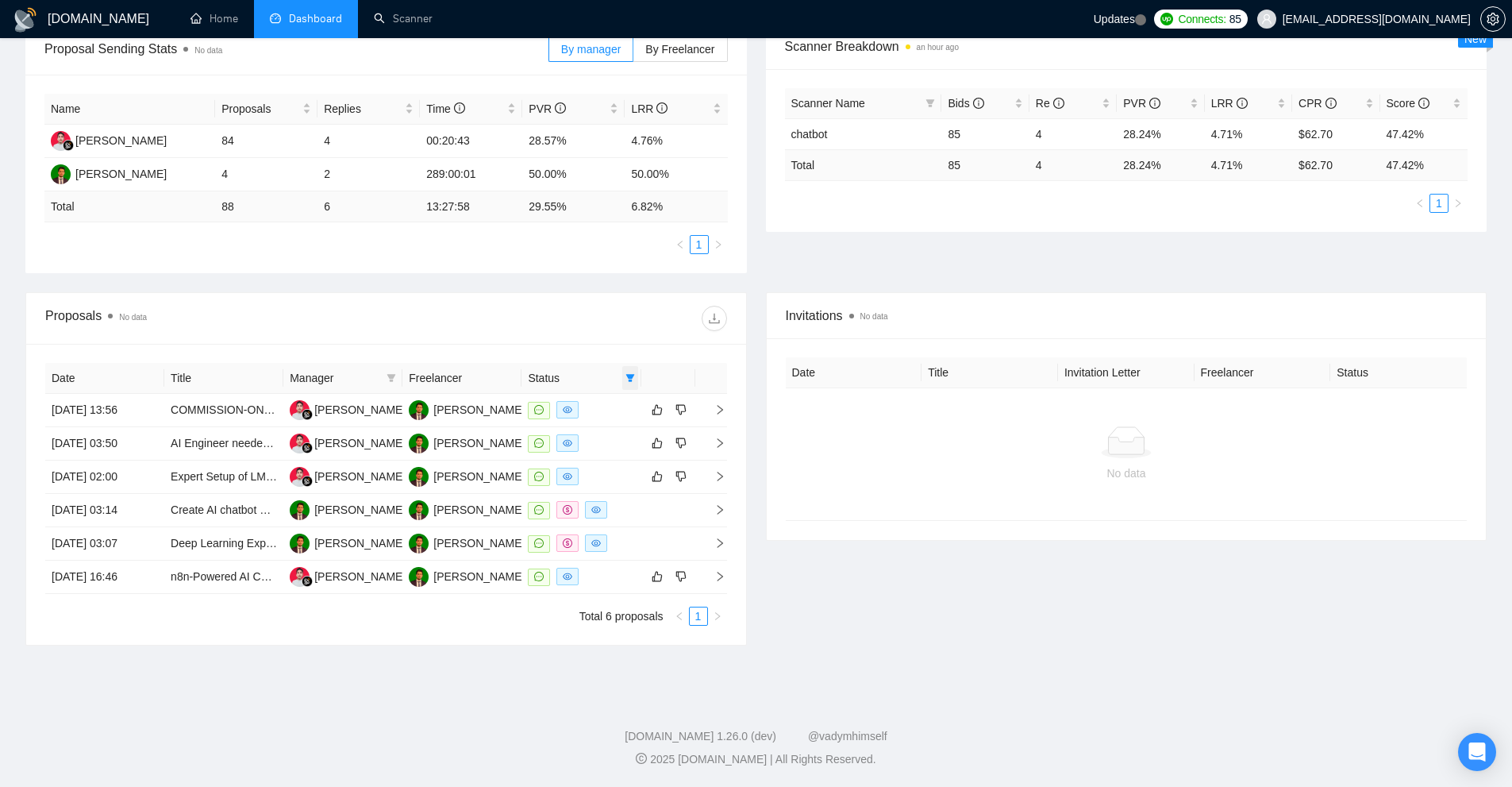
click at [622, 379] on span at bounding box center [629, 377] width 16 height 24
click at [627, 377] on icon "filter" at bounding box center [630, 378] width 10 height 10
click at [633, 379] on icon "filter" at bounding box center [630, 378] width 10 height 10
click at [559, 429] on input "checkbox" at bounding box center [557, 433] width 12 height 12
checkbox input "true"
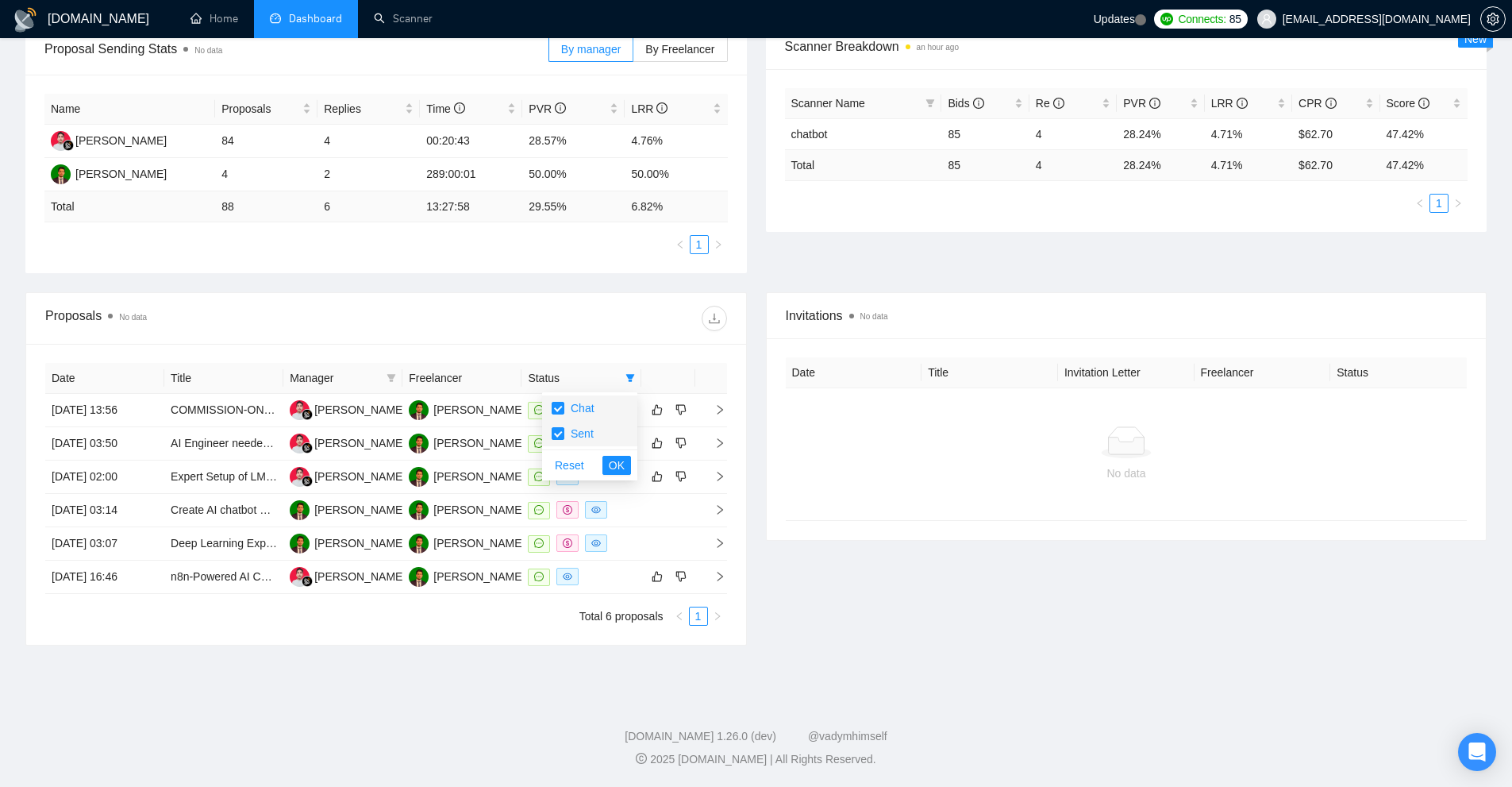
click at [588, 410] on span "Chat" at bounding box center [579, 408] width 30 height 12
checkbox input "false"
click at [624, 461] on span "OK" at bounding box center [616, 465] width 16 height 17
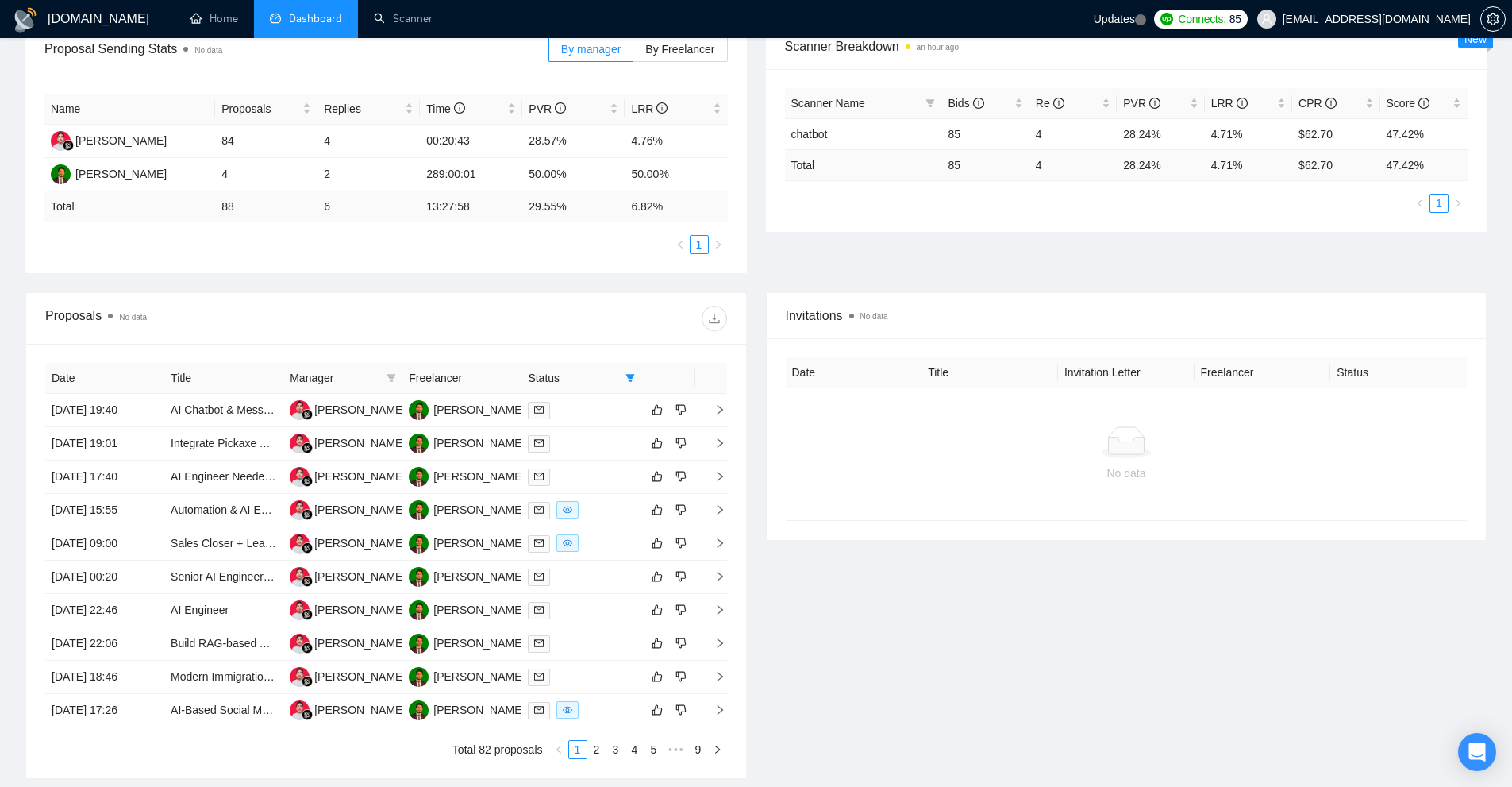
scroll to position [389, 0]
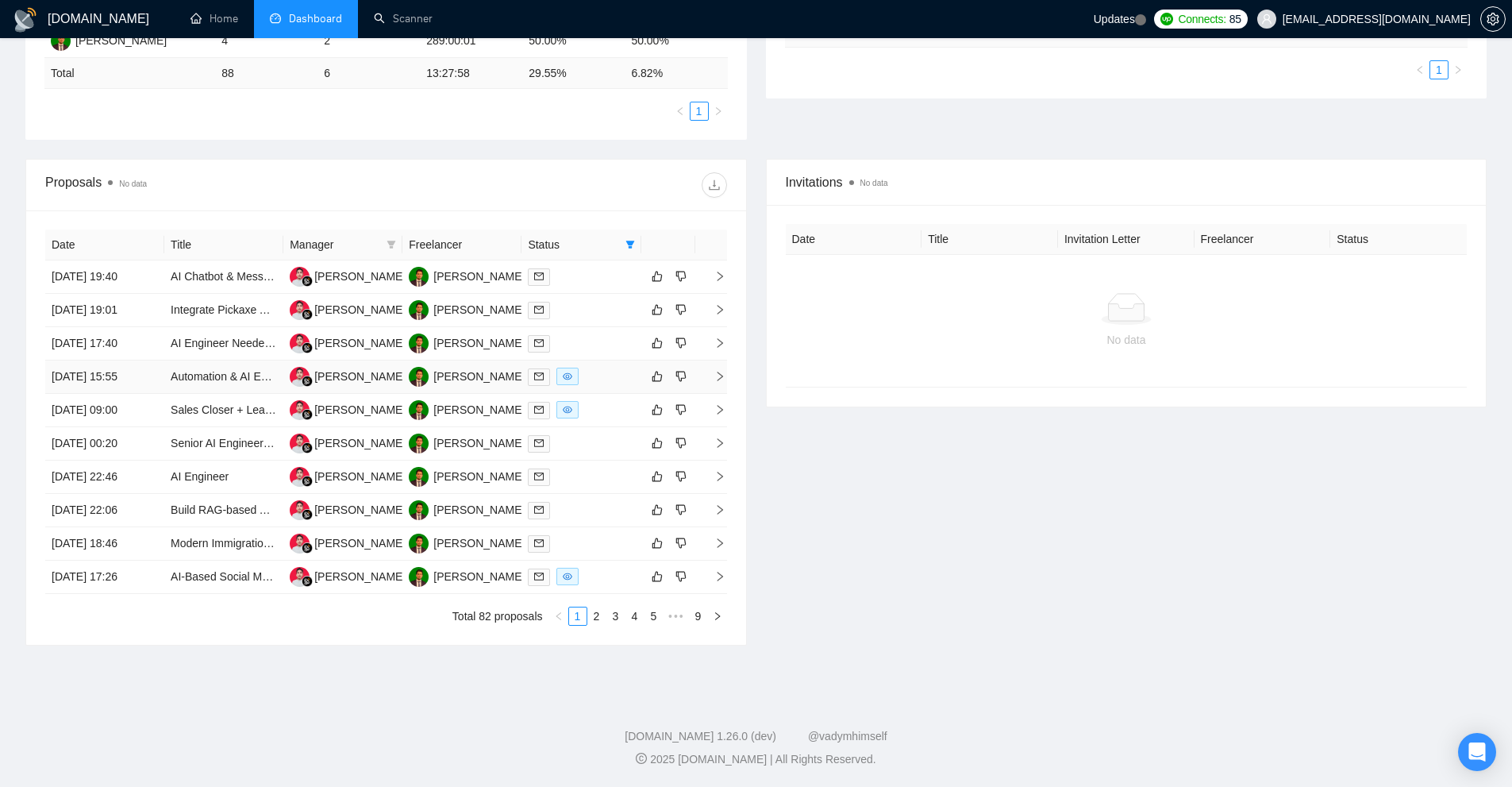
click at [603, 376] on div at bounding box center [581, 377] width 107 height 18
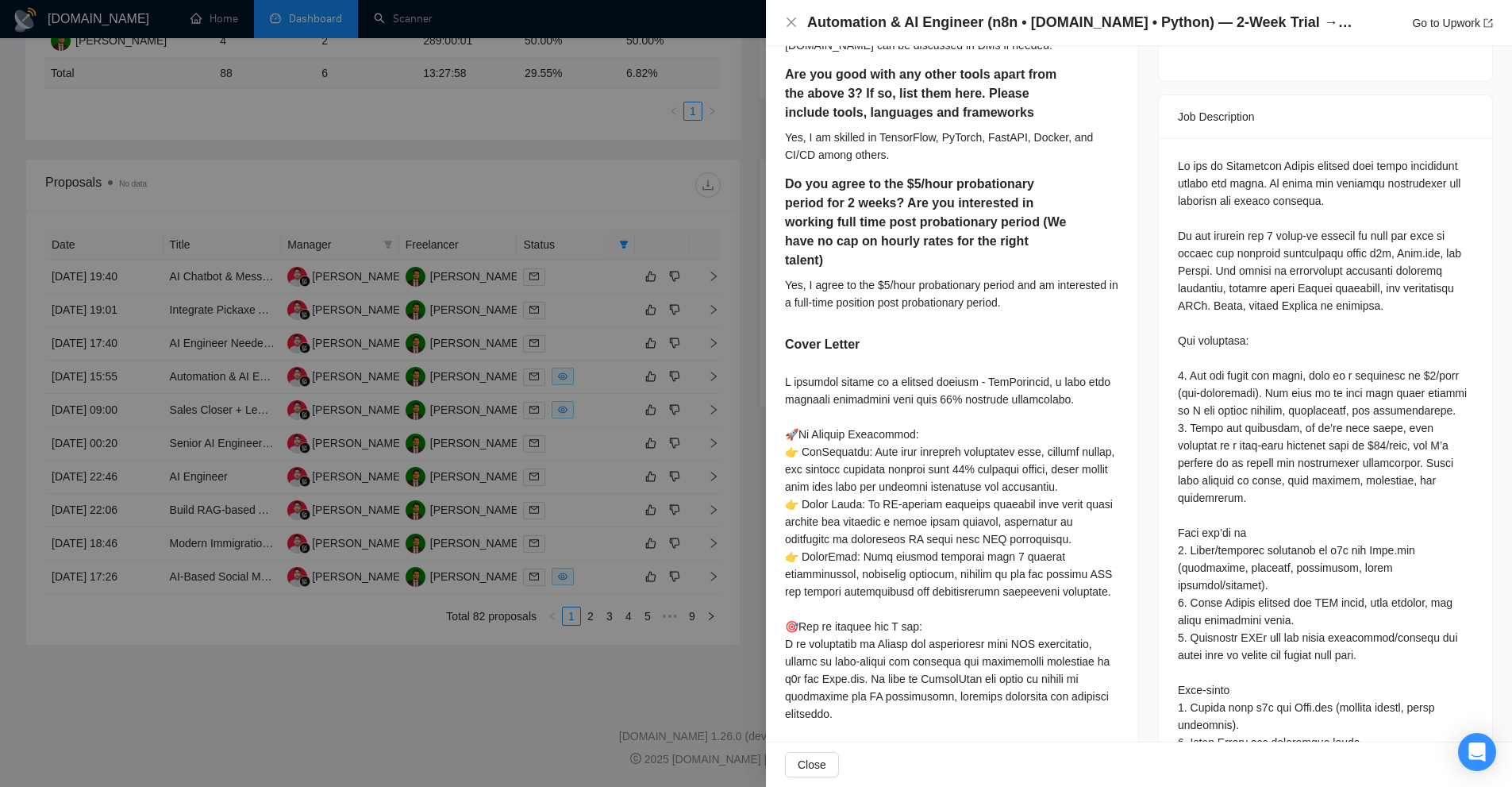
scroll to position [986, 0]
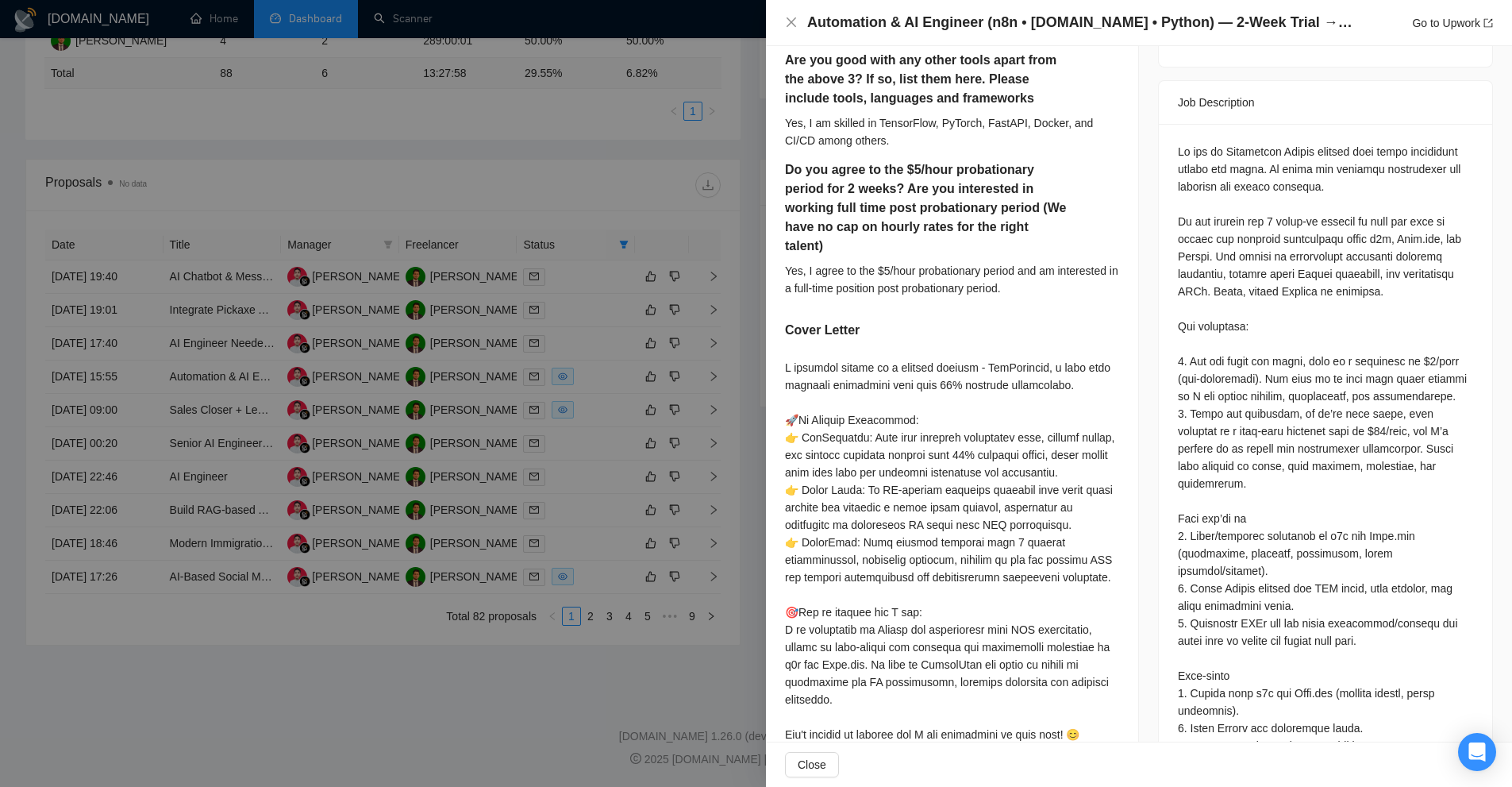
drag, startPoint x: 1117, startPoint y: 413, endPoint x: 1162, endPoint y: 399, distance: 47.1
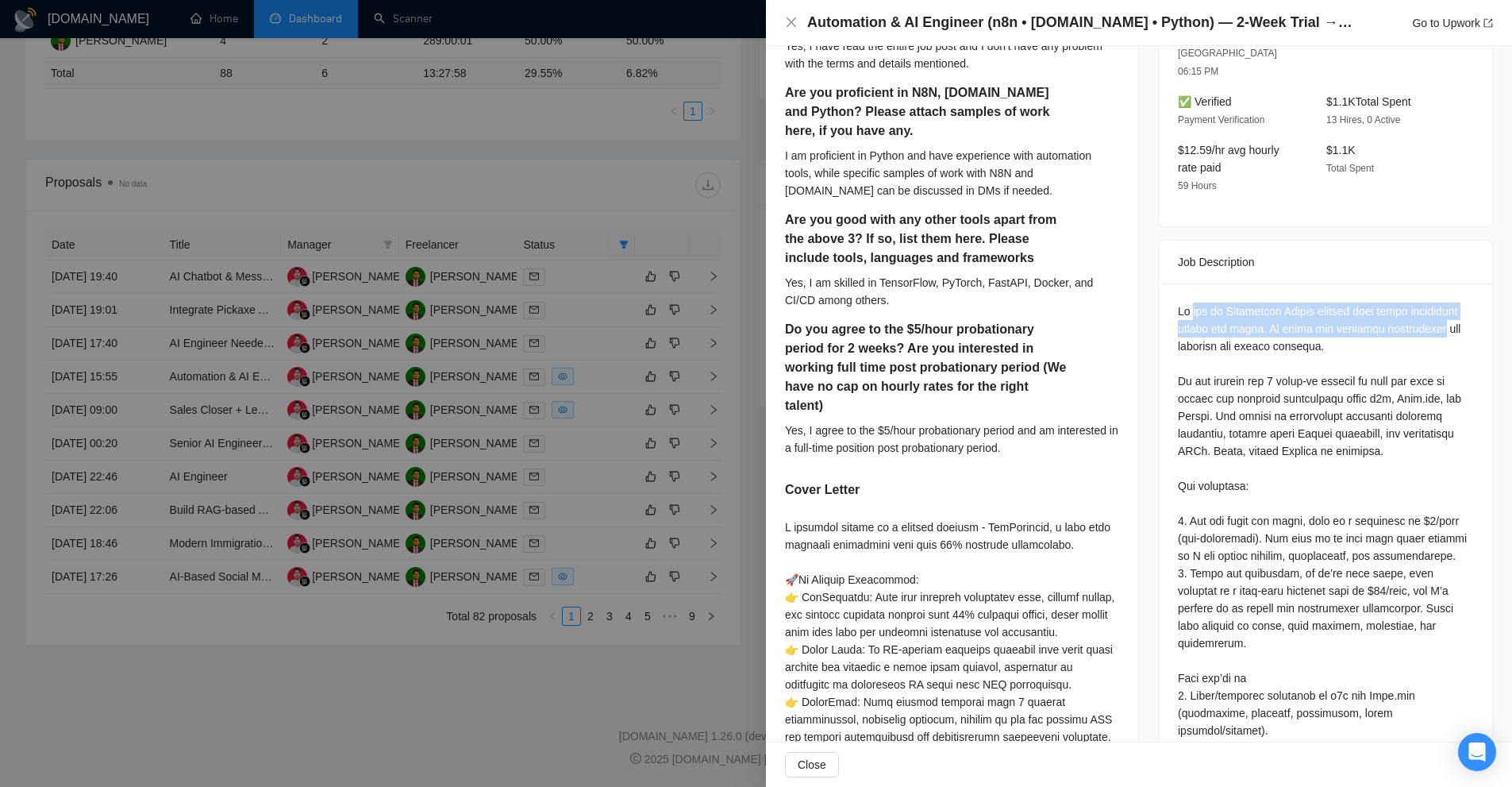
drag, startPoint x: 1190, startPoint y: 265, endPoint x: 1251, endPoint y: 327, distance: 87.0
click at [1260, 323] on div "Questions: Have you read the entire job post? Do you have a problem with any of…" at bounding box center [1325, 792] width 295 height 978
click at [687, 338] on div at bounding box center [756, 393] width 1512 height 787
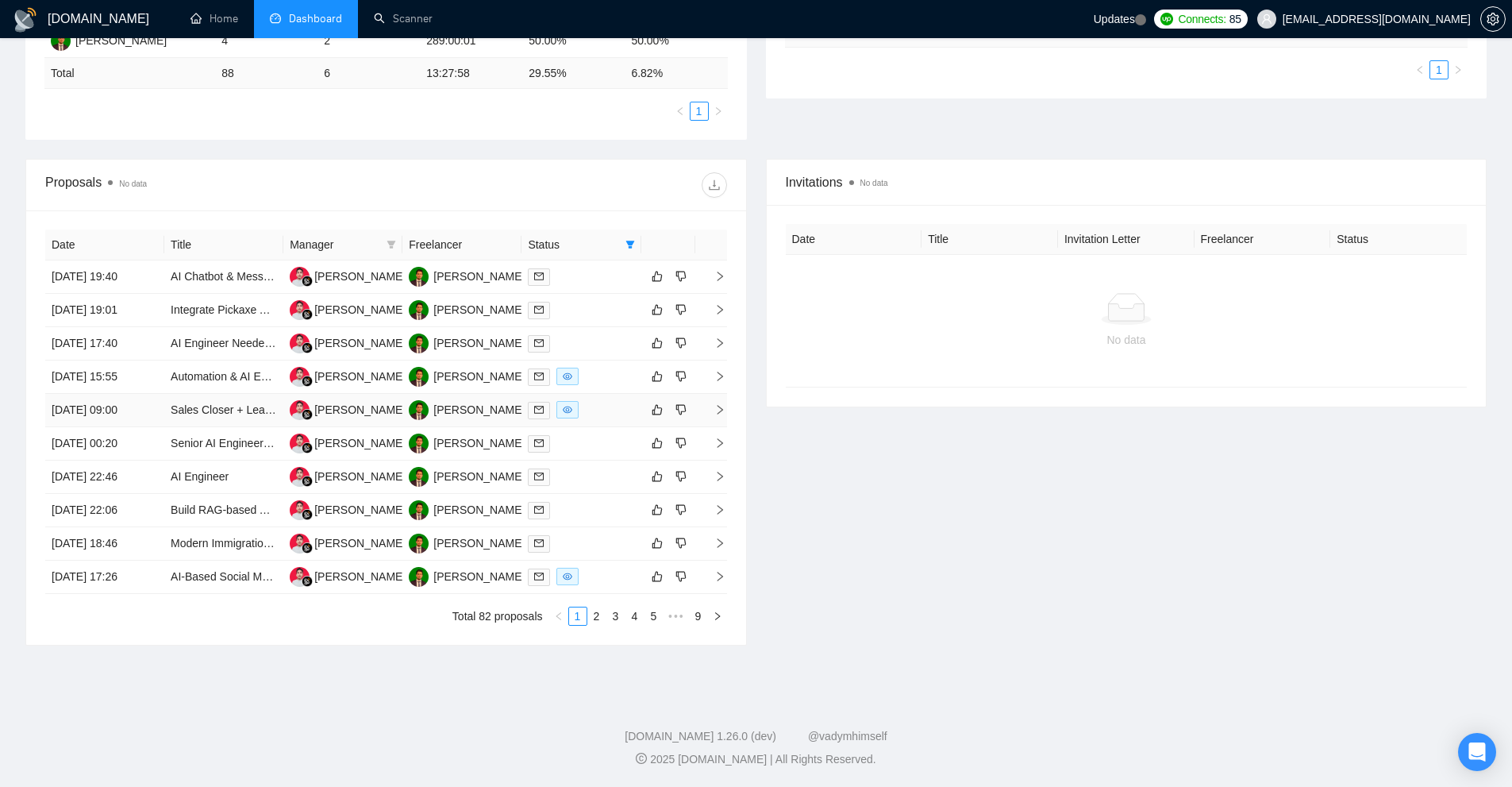
click at [600, 413] on div at bounding box center [581, 410] width 107 height 18
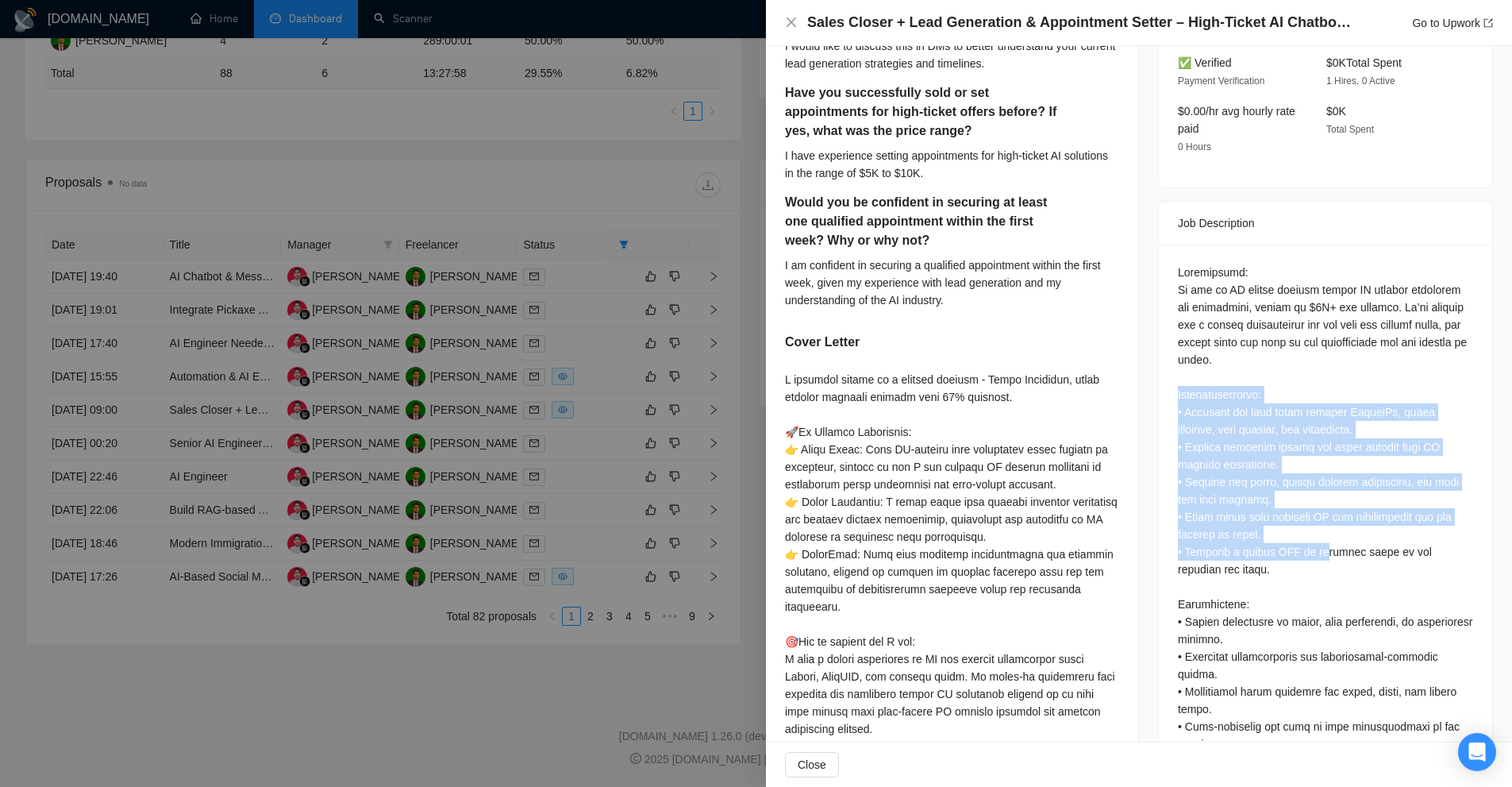
drag, startPoint x: 1151, startPoint y: 381, endPoint x: 1323, endPoint y: 537, distance: 232.2
click at [1323, 537] on div "Job Description Questions: How soon could you realistically bring in the first …" at bounding box center [1325, 641] width 335 height 880
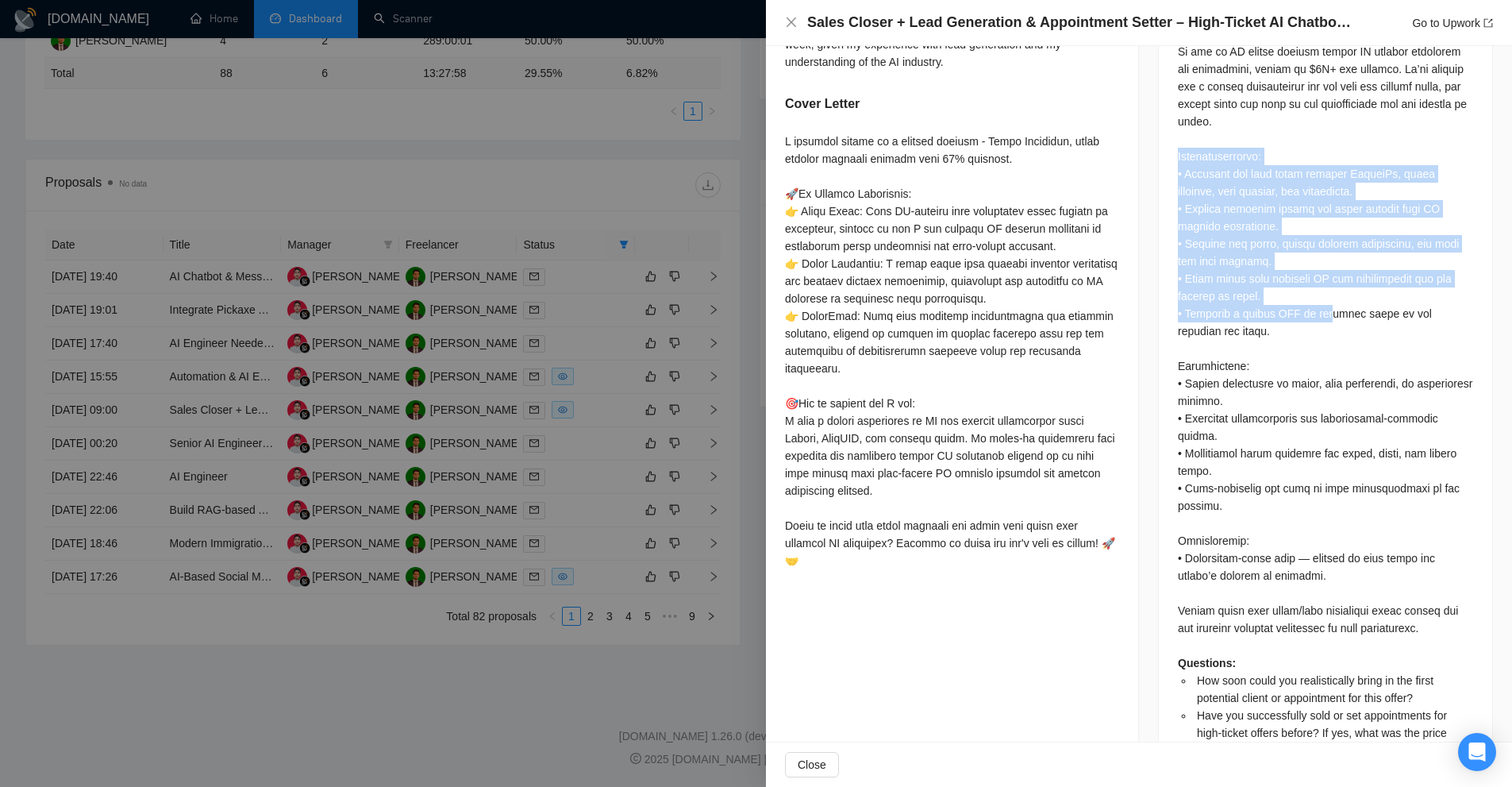
scroll to position [809, 0]
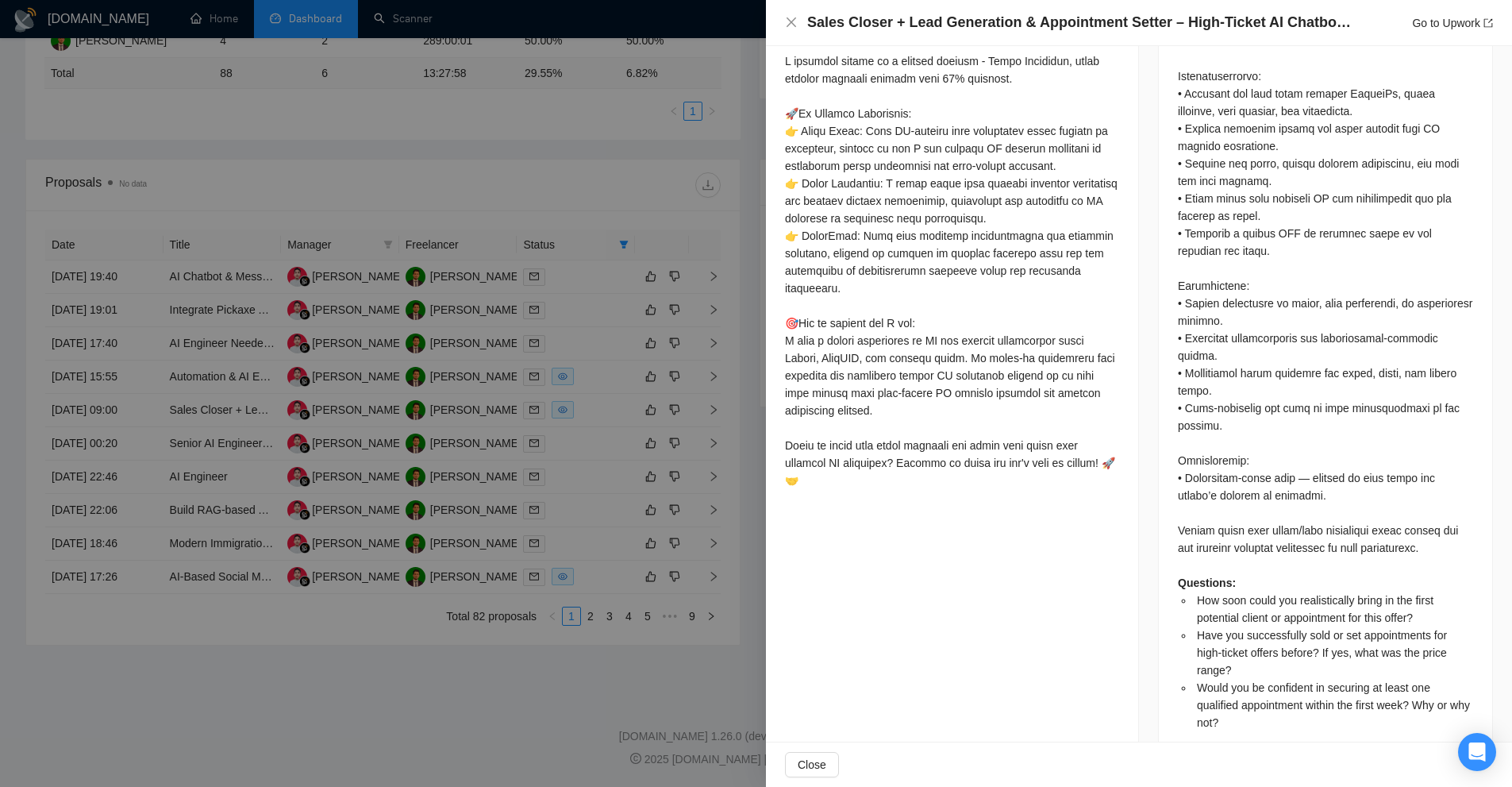
click at [1203, 594] on span "How soon could you realistically bring in the first potential client or appoint…" at bounding box center [1315, 609] width 237 height 30
click at [1371, 499] on div "Questions: How soon could you realistically bring in the first potential client…" at bounding box center [1325, 338] width 295 height 786
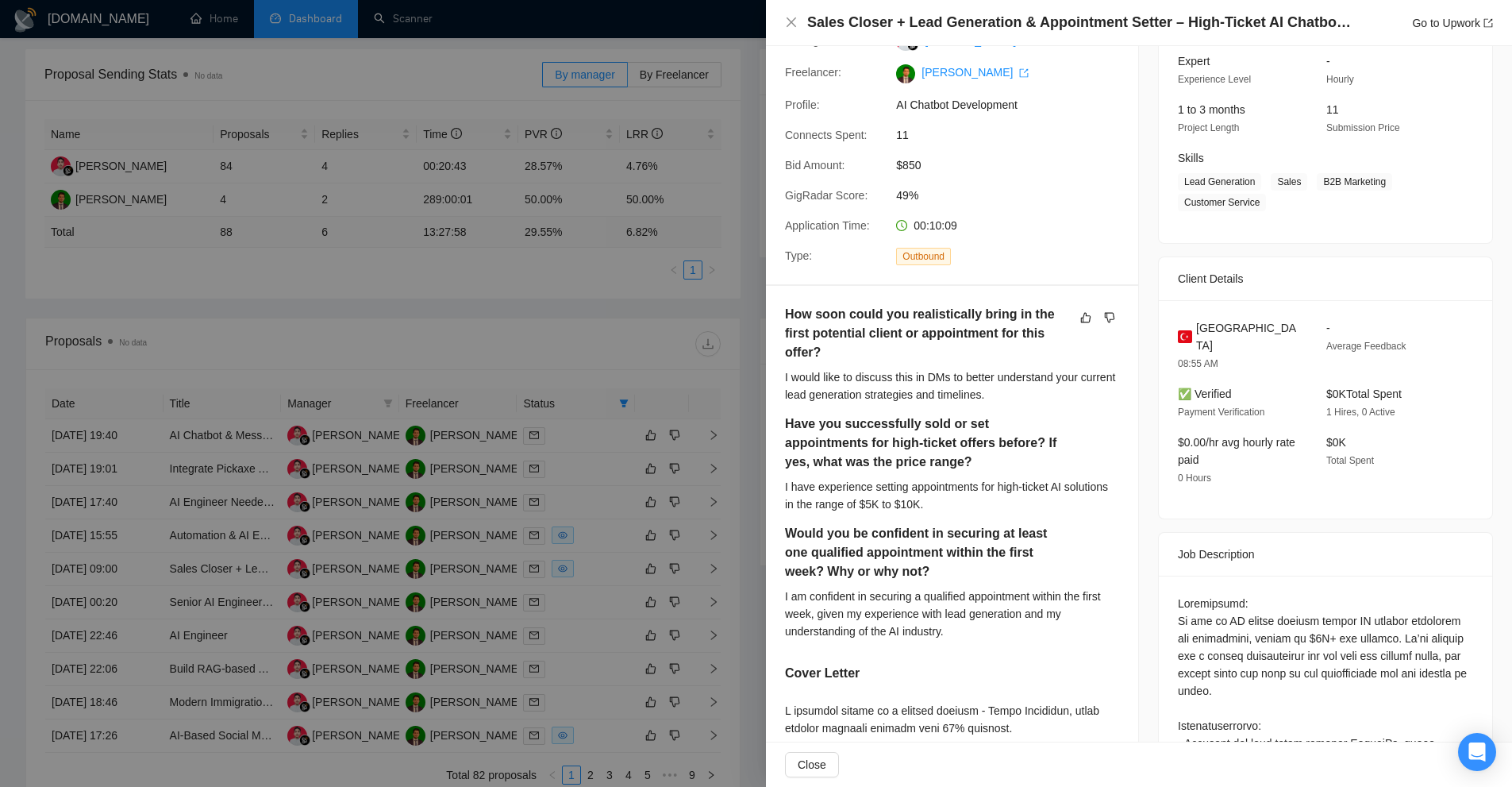
scroll to position [0, 0]
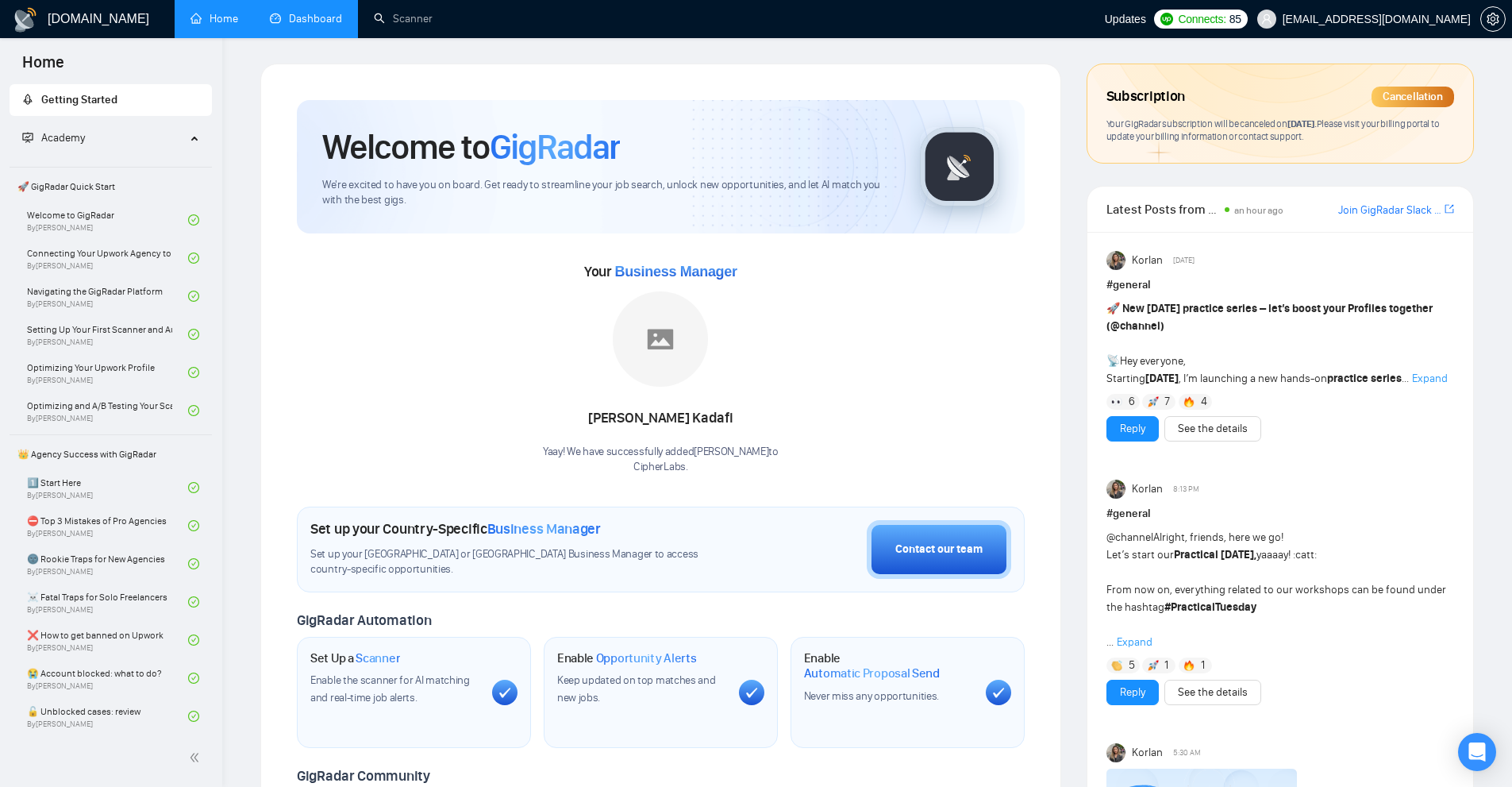
click at [294, 13] on link "Dashboard" at bounding box center [305, 18] width 72 height 13
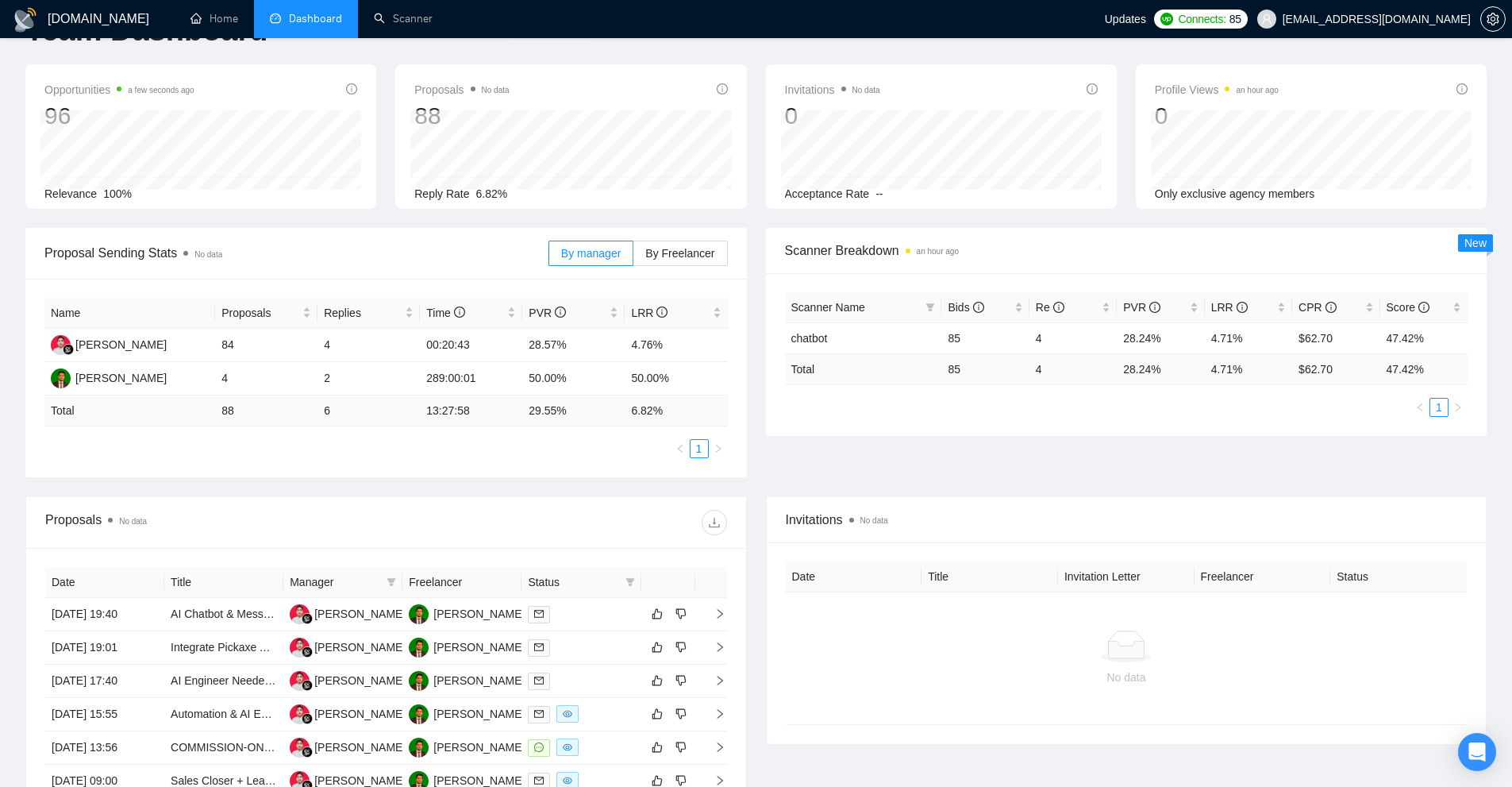
scroll to position [389, 0]
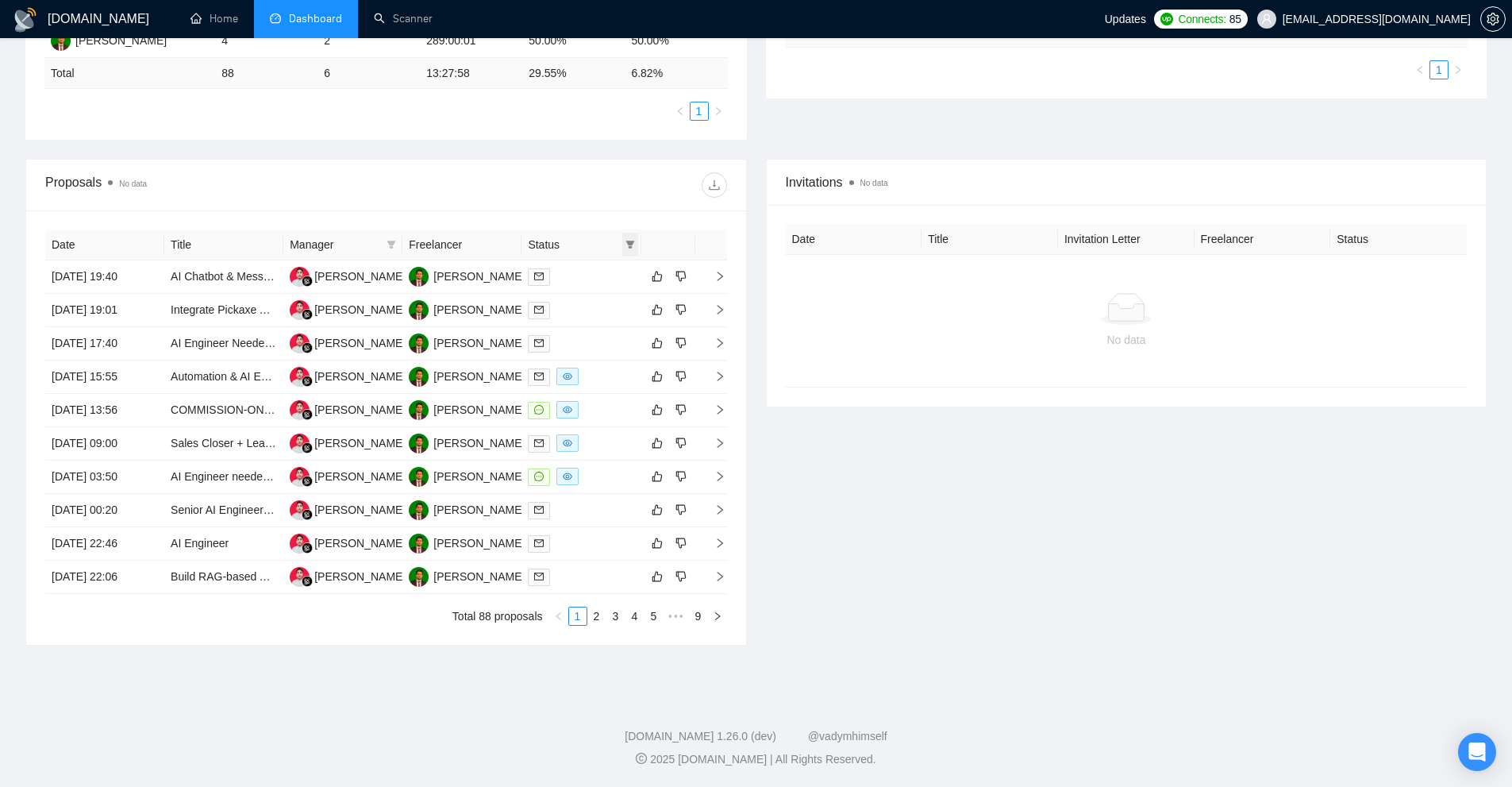
click at [628, 236] on span at bounding box center [629, 244] width 16 height 24
click at [611, 276] on span "Chat" at bounding box center [590, 274] width 76 height 17
checkbox input "true"
click at [615, 338] on span "OK" at bounding box center [616, 332] width 16 height 17
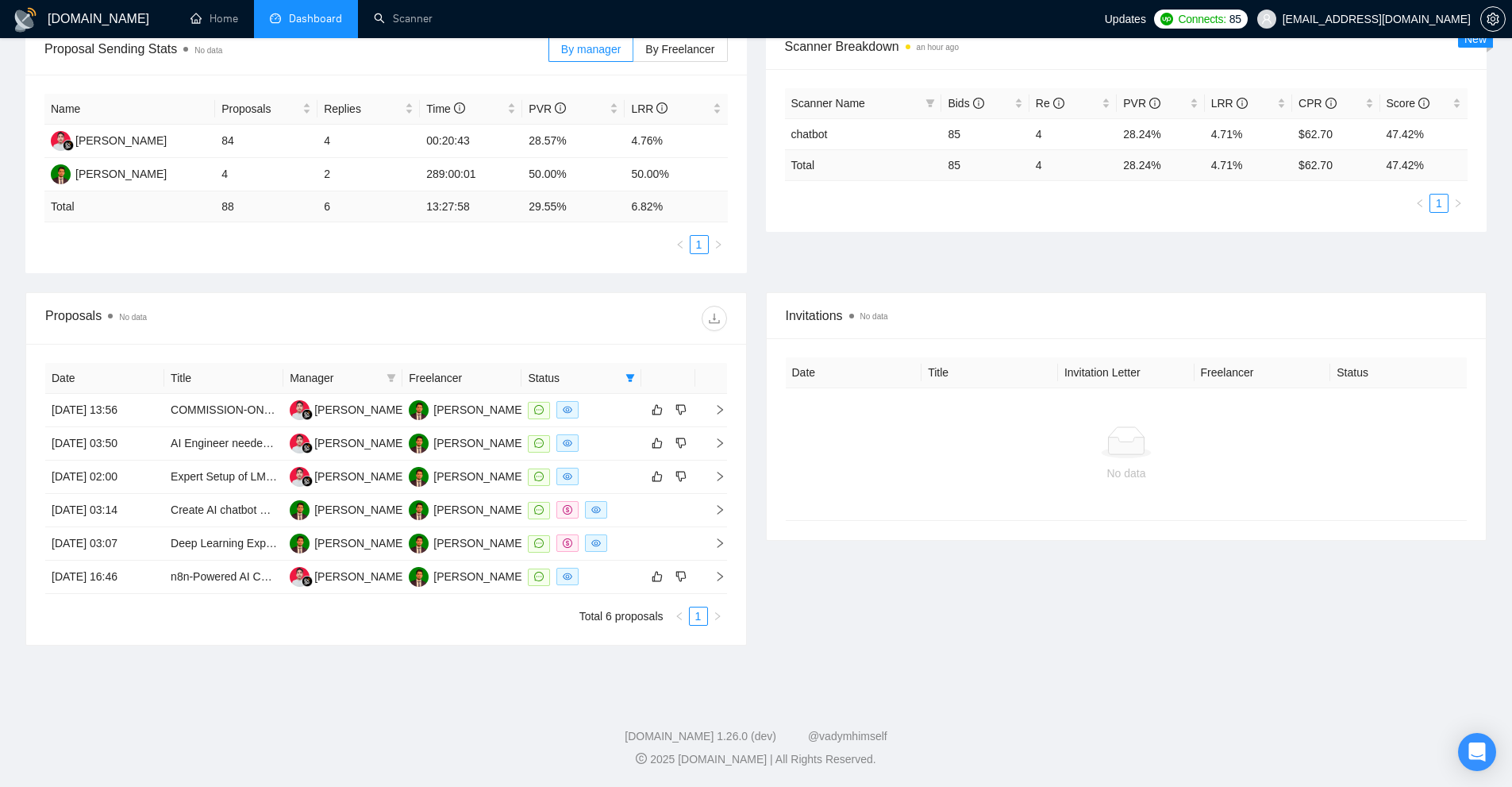
scroll to position [256, 0]
click at [629, 377] on icon "filter" at bounding box center [629, 378] width 9 height 8
click at [586, 427] on span "Sent" at bounding box center [579, 433] width 30 height 12
checkbox input "true"
click at [596, 415] on span "Chat" at bounding box center [590, 408] width 76 height 17
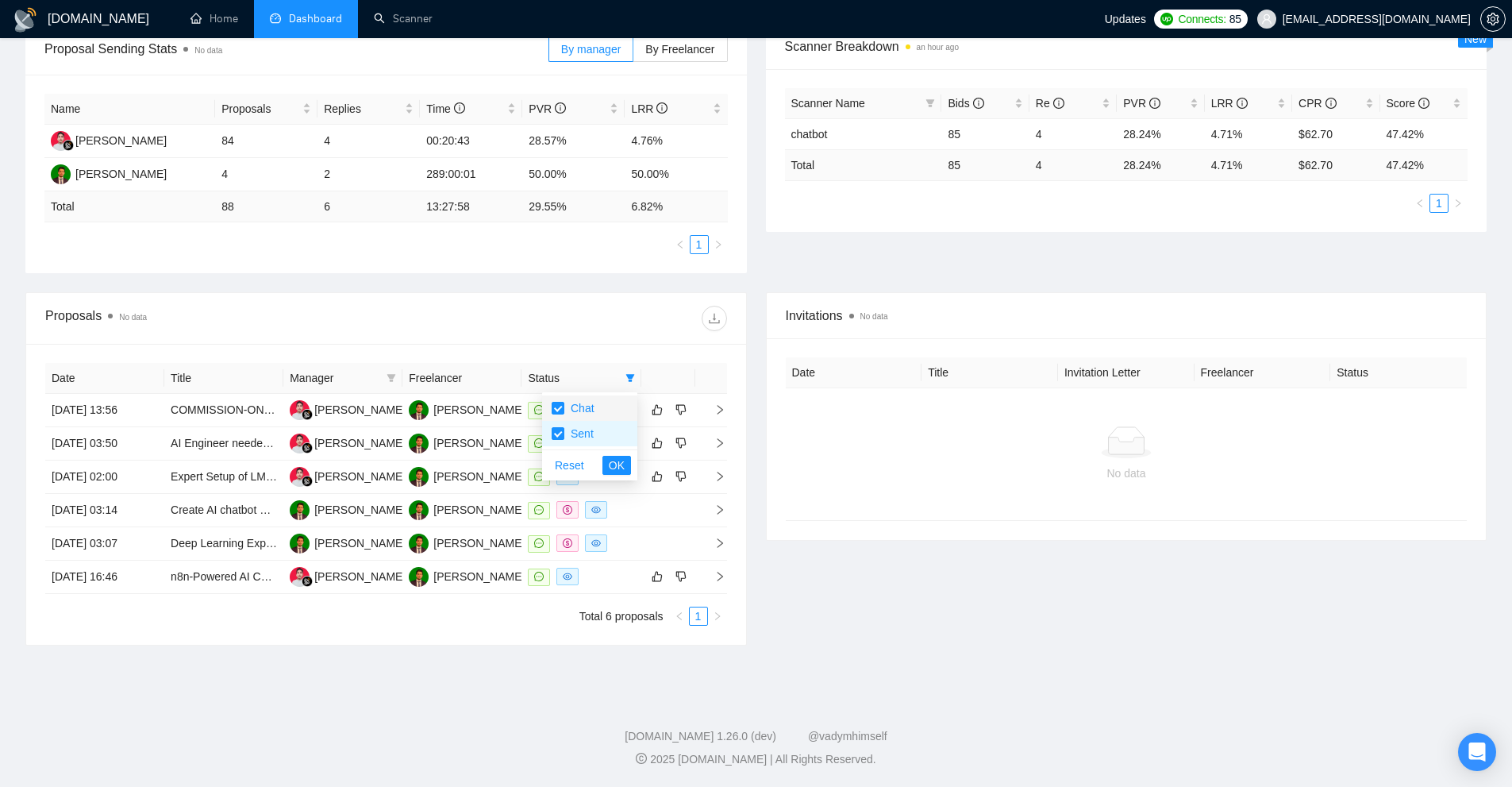
checkbox input "false"
click at [609, 463] on button "OK" at bounding box center [616, 465] width 29 height 19
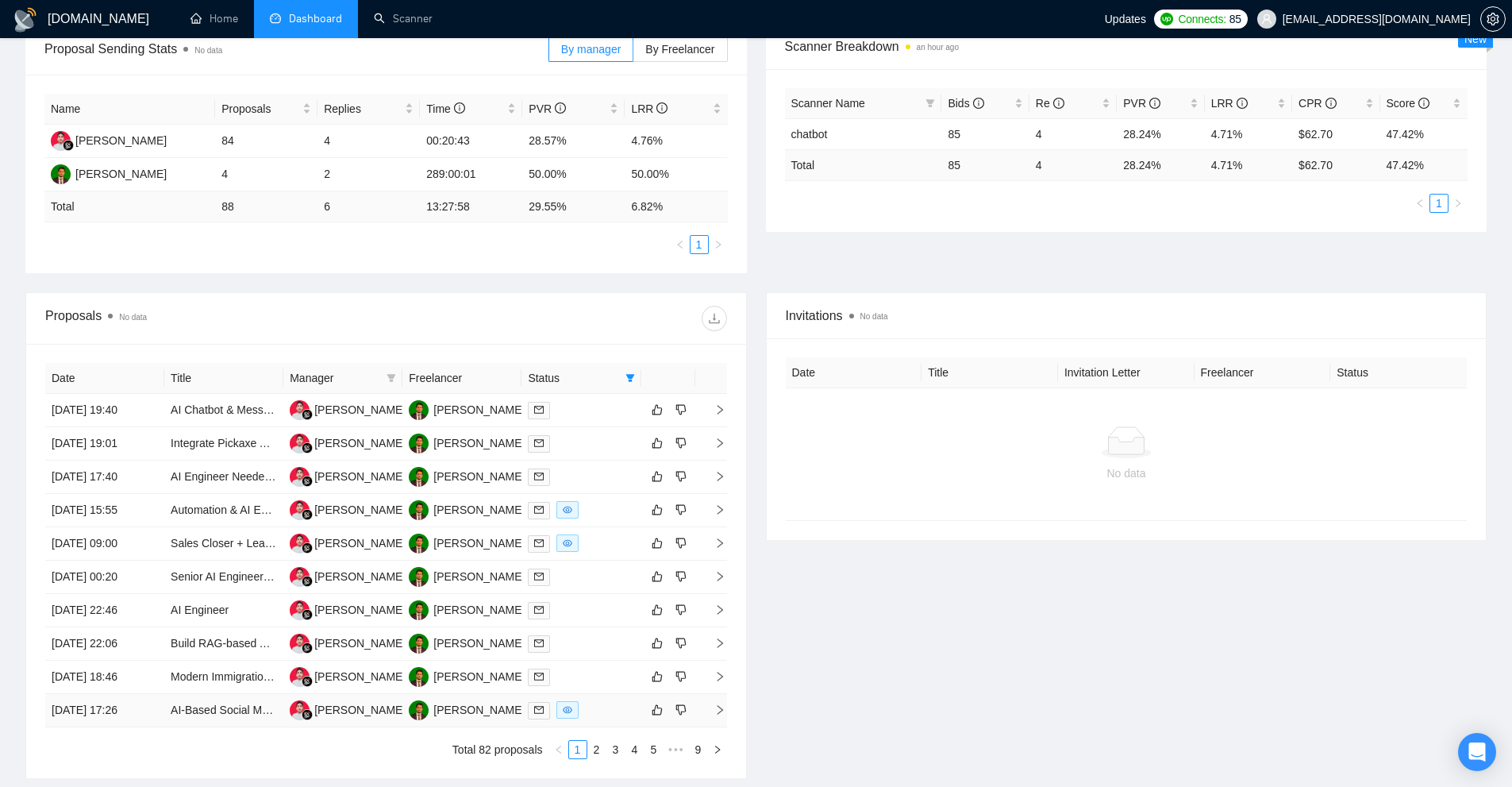
click at [583, 717] on div at bounding box center [581, 710] width 107 height 18
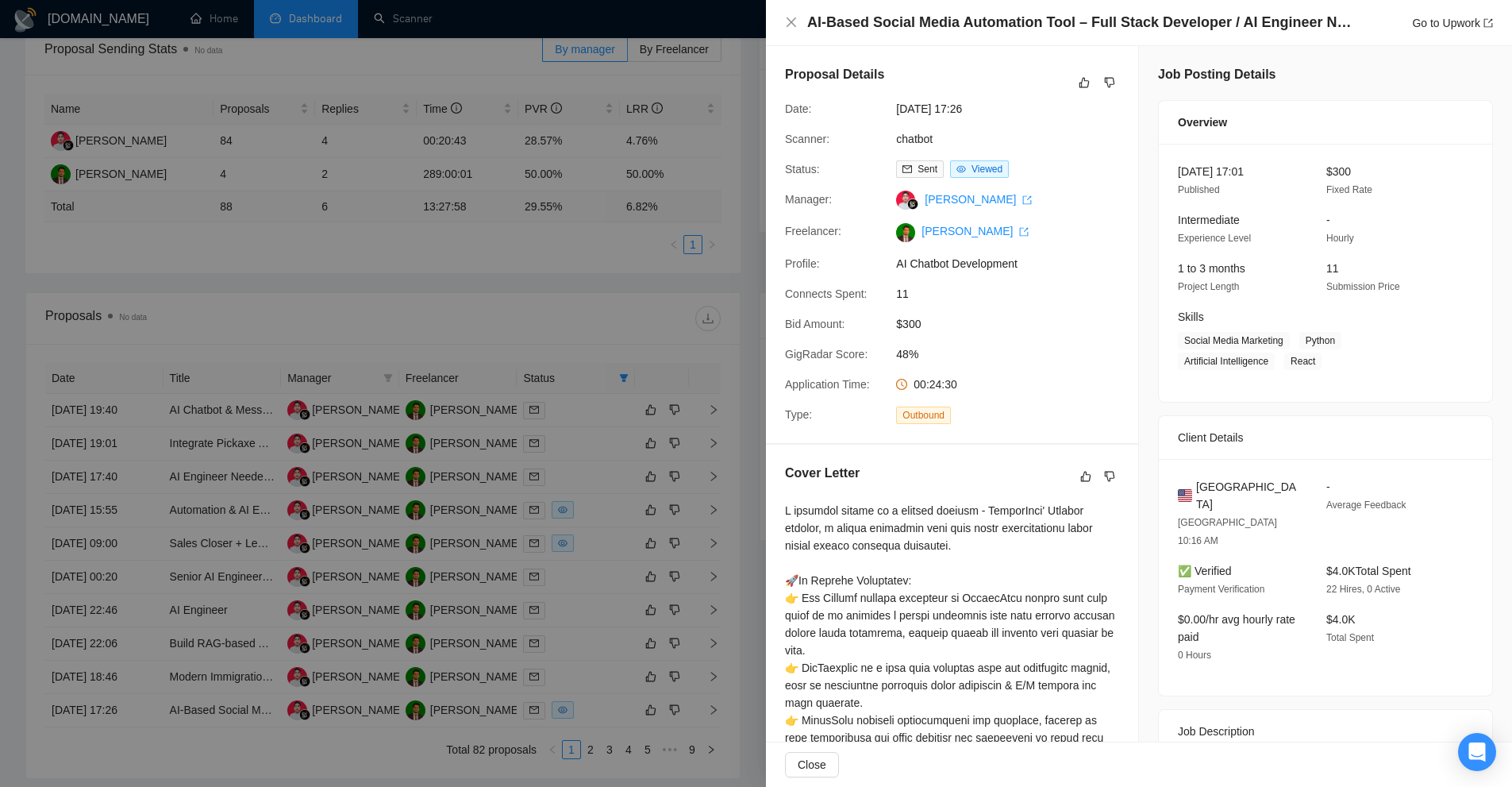
scroll to position [332, 0]
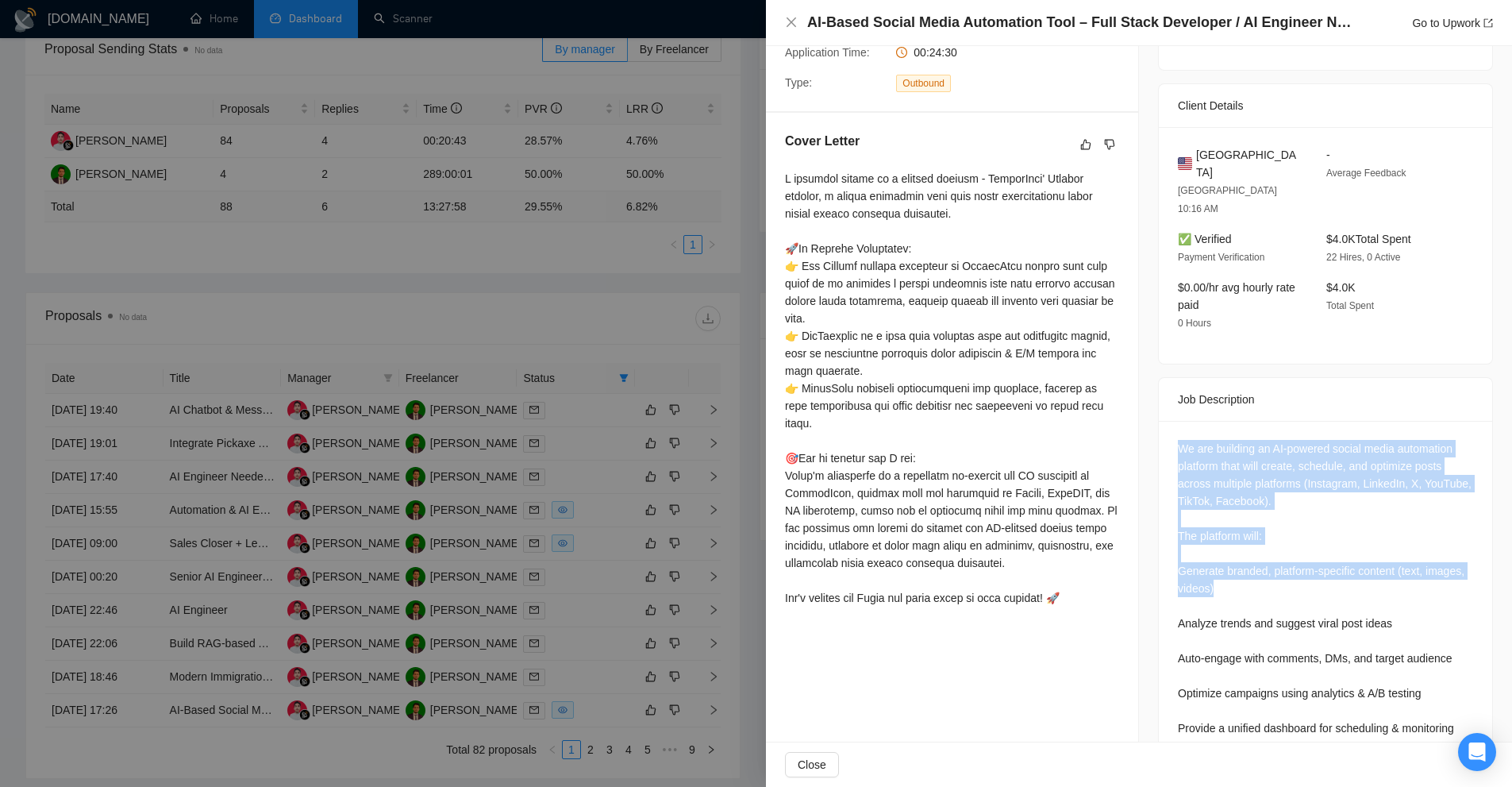
drag, startPoint x: 1159, startPoint y: 402, endPoint x: 1324, endPoint y: 545, distance: 218.3
click at [1324, 545] on div "We are building an AI-powered social media automation platform that will create…" at bounding box center [1325, 592] width 333 height 342
click at [1324, 545] on div "We are building an AI-powered social media automation platform that will create…" at bounding box center [1325, 588] width 295 height 297
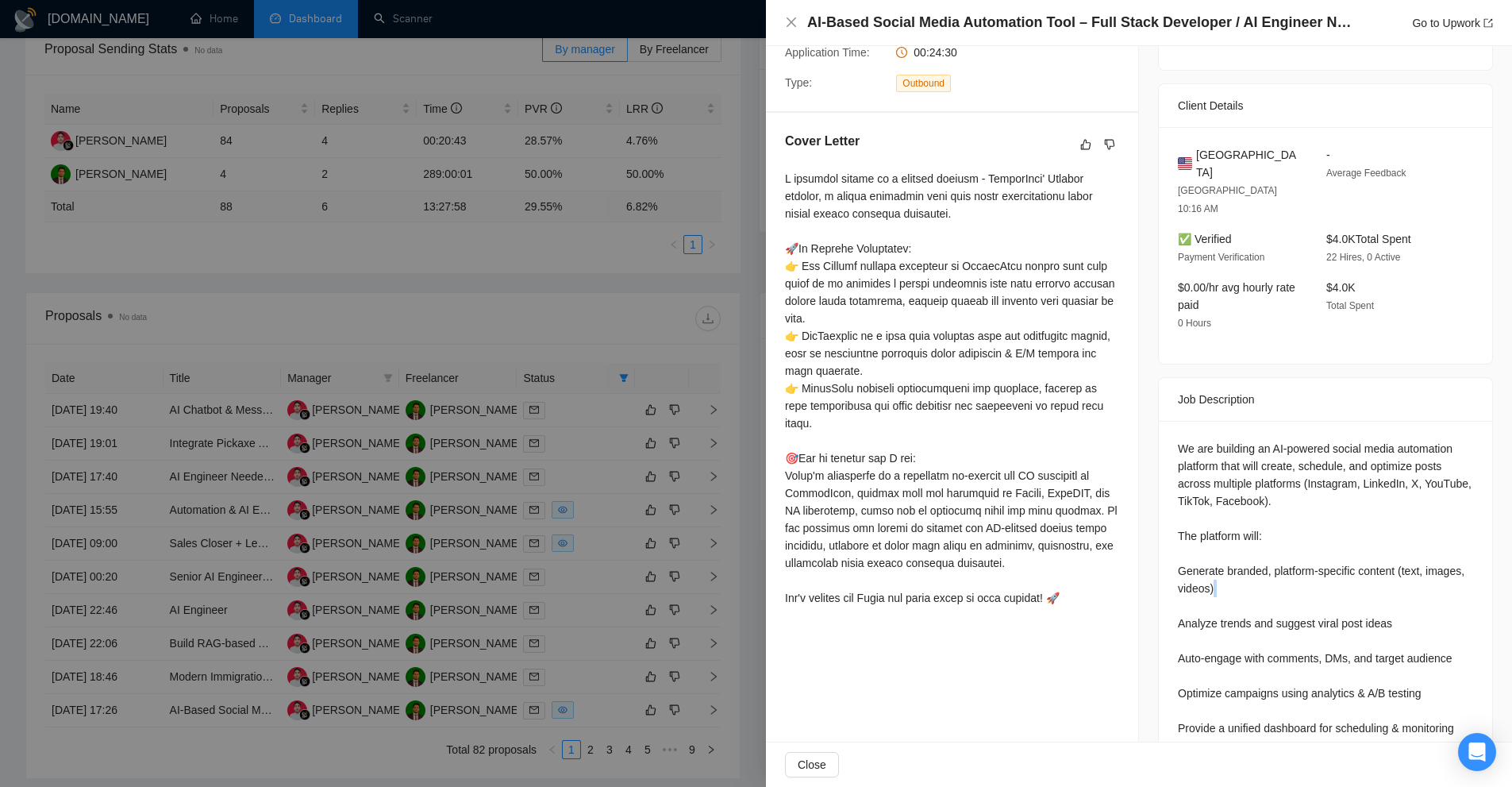
click at [1324, 545] on div "We are building an AI-powered social media automation platform that will create…" at bounding box center [1325, 588] width 295 height 297
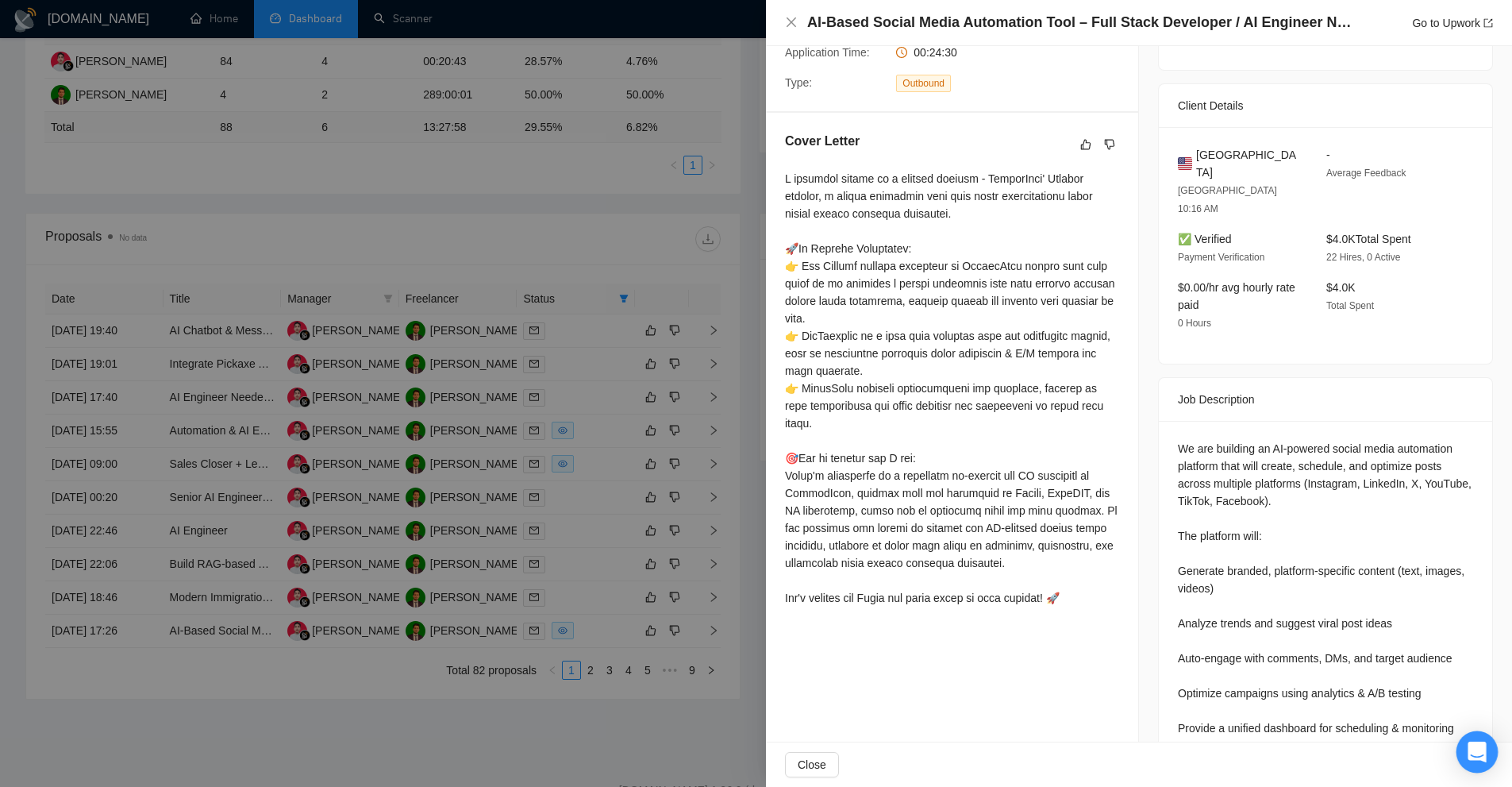
click at [1471, 740] on div "Open Intercom Messenger" at bounding box center [1477, 752] width 42 height 42
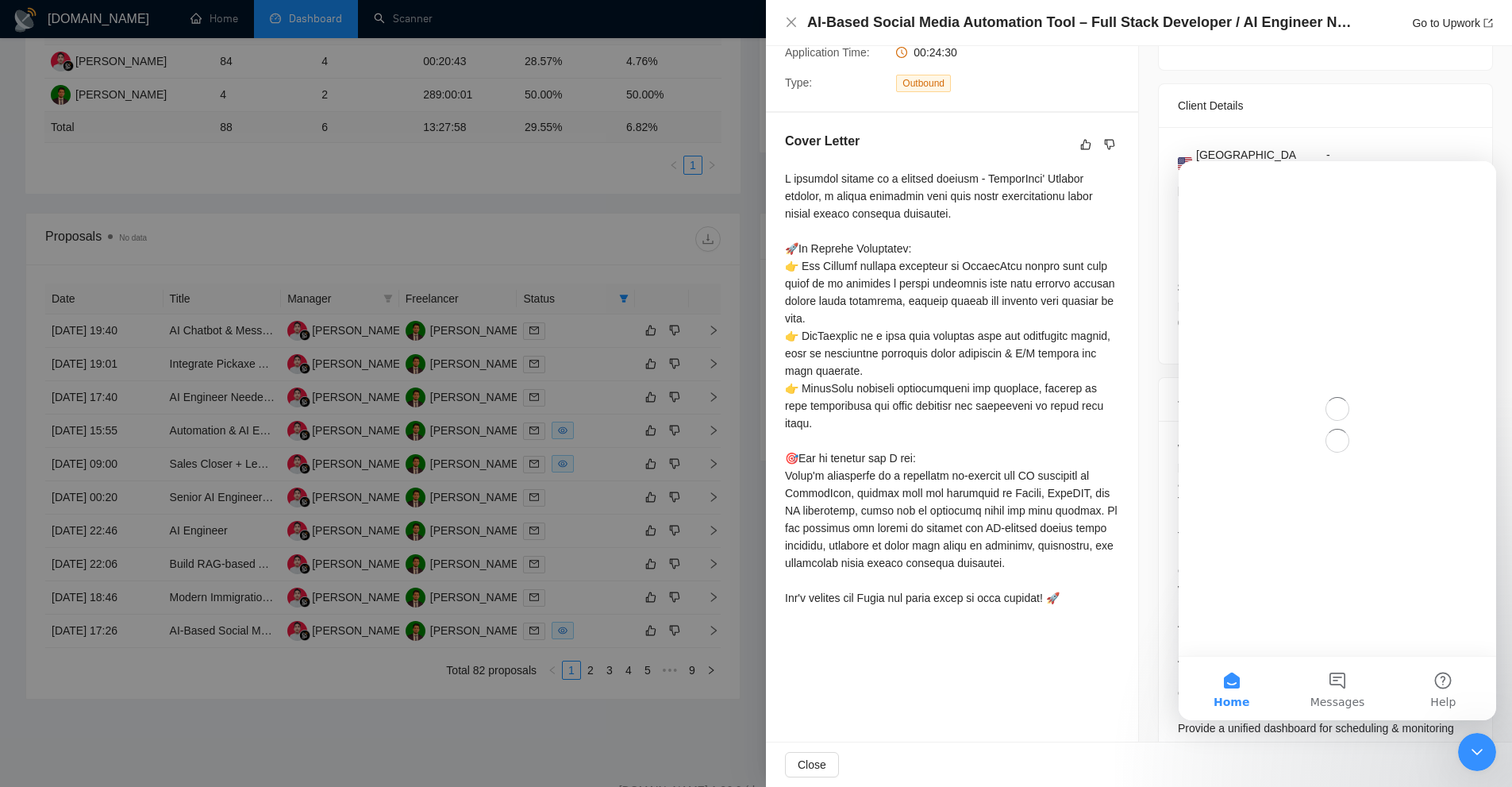
scroll to position [0, 0]
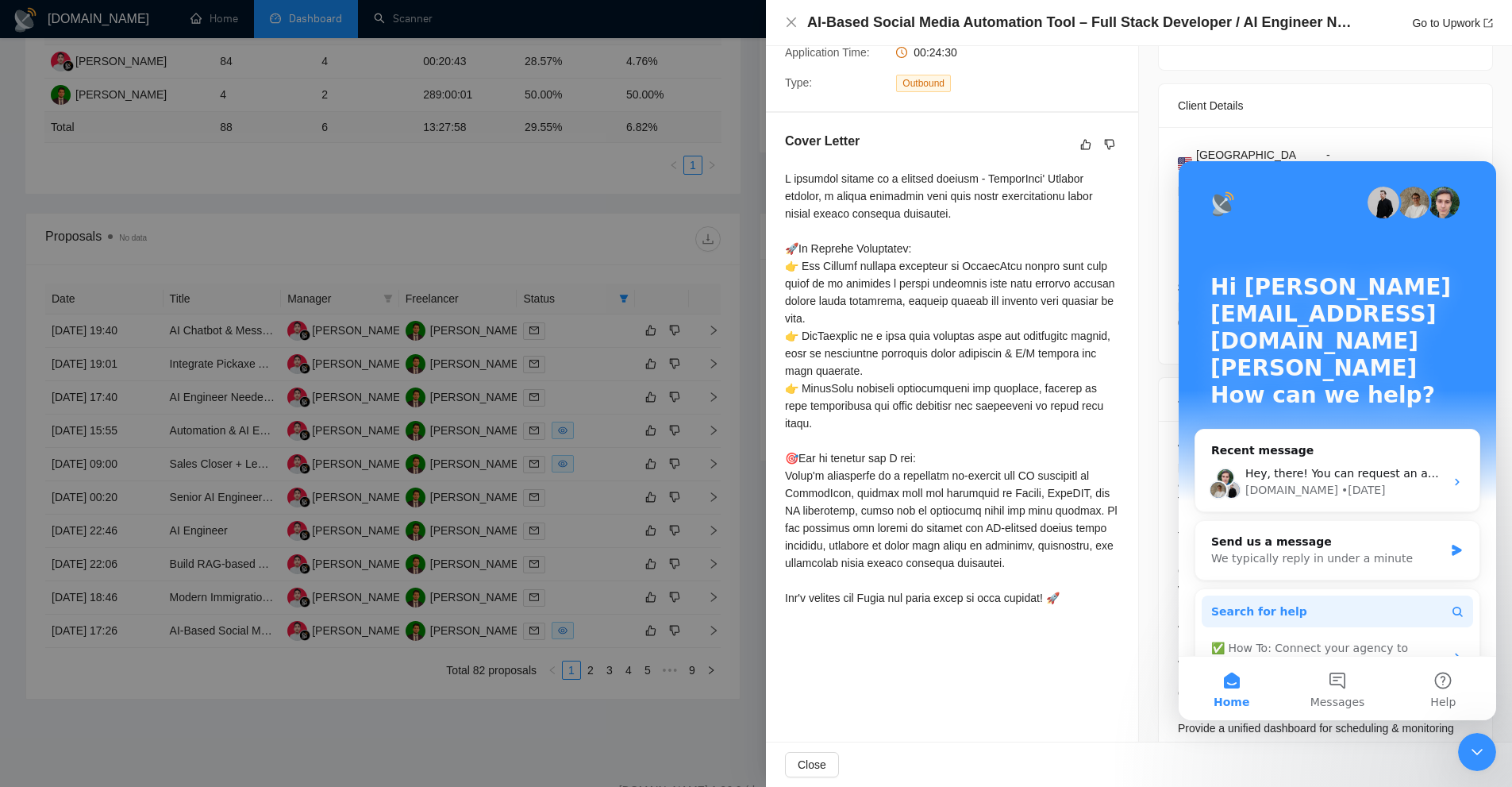
click at [1285, 596] on button "Search for help" at bounding box center [1337, 612] width 271 height 31
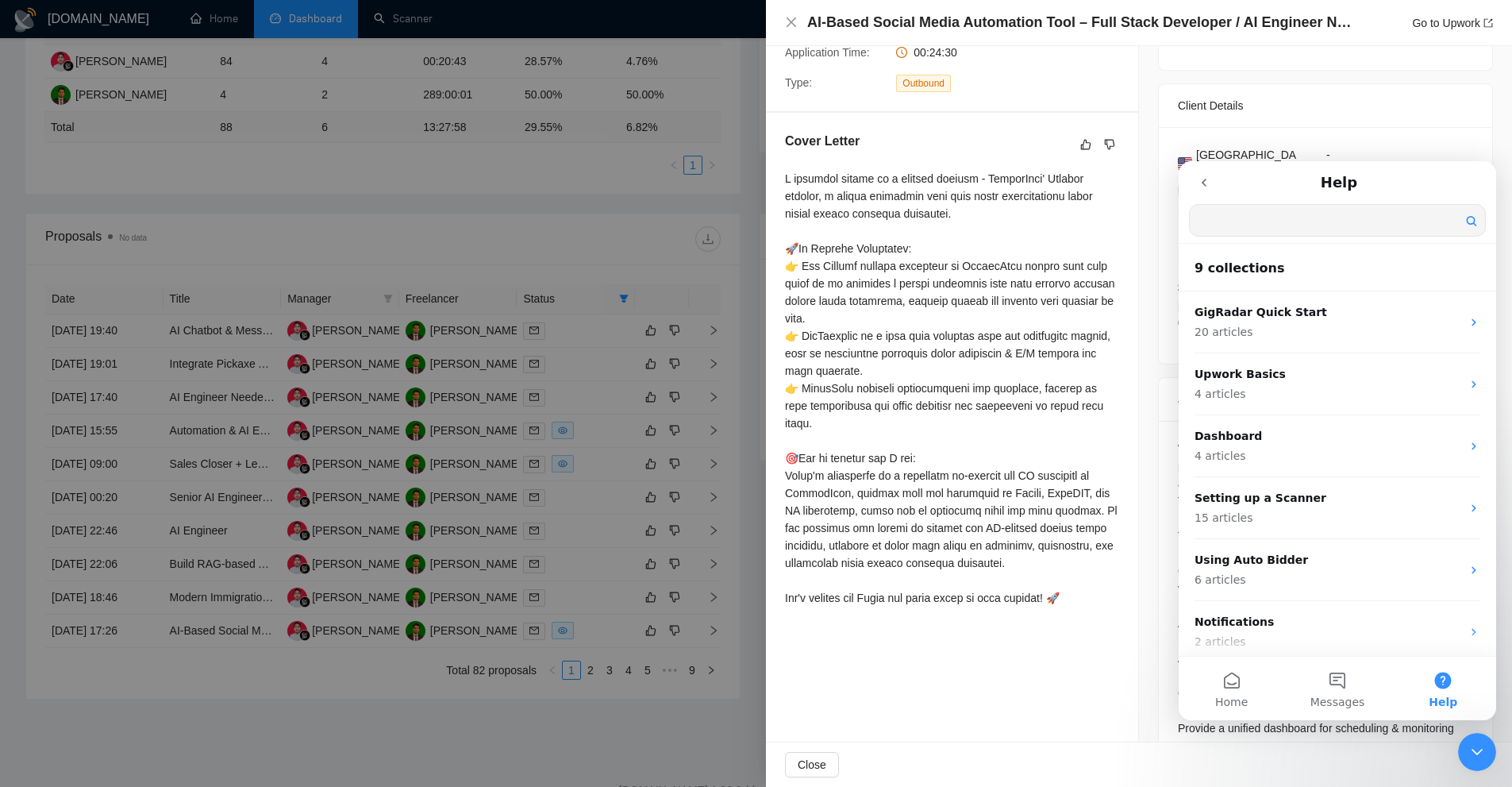
type input "s"
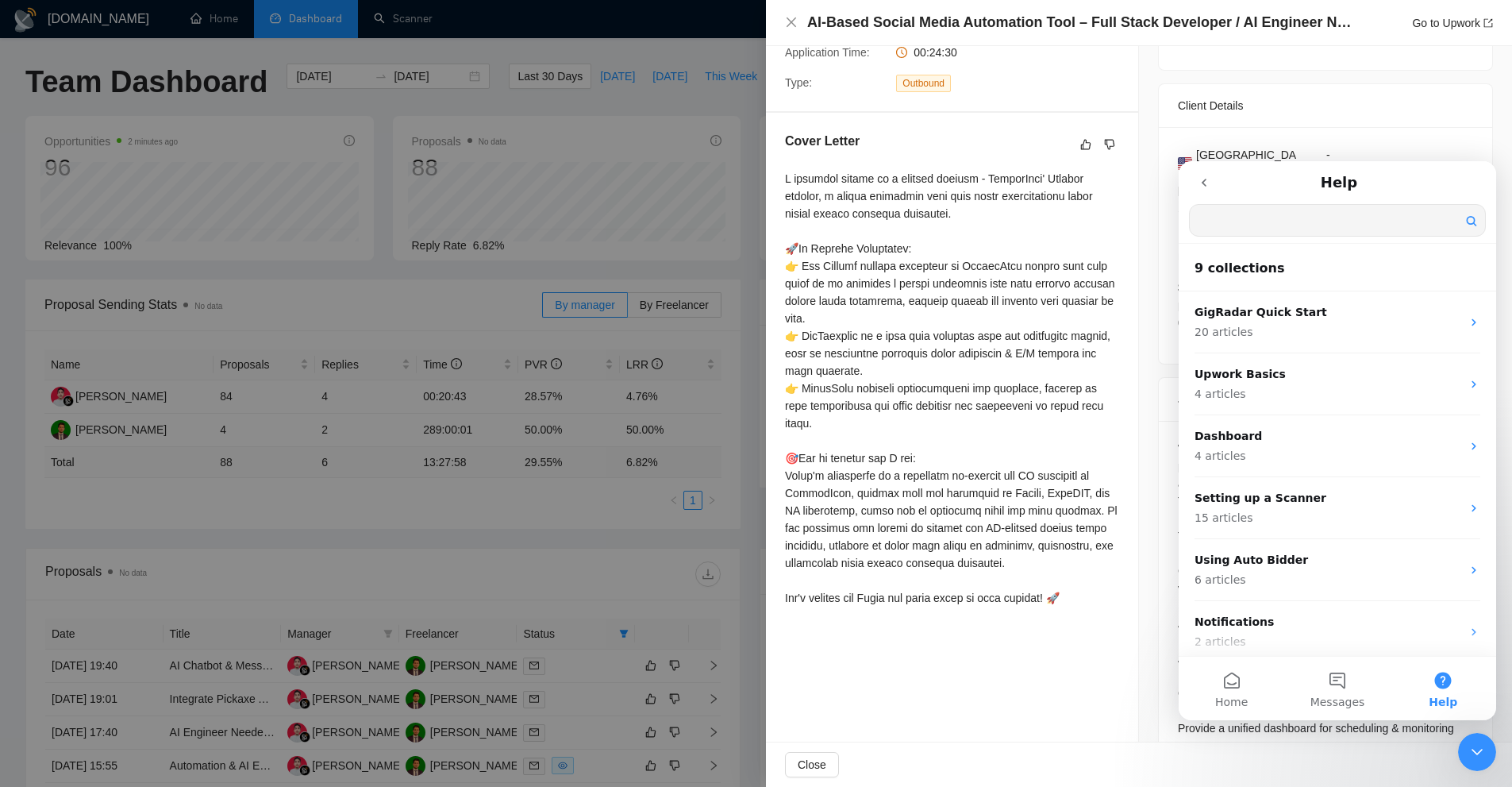
click at [1272, 224] on input "Search for help" at bounding box center [1337, 220] width 295 height 31
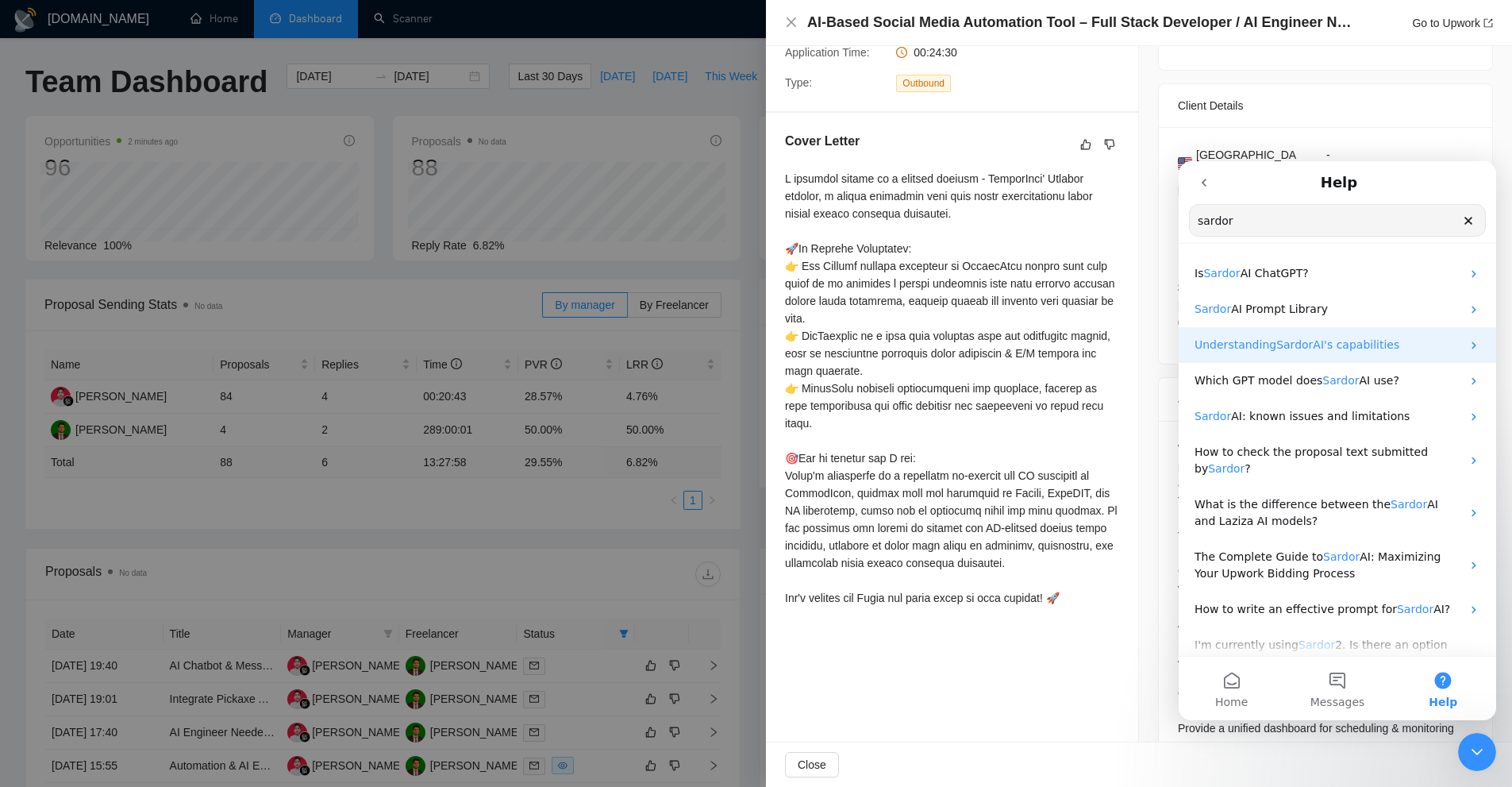
type input "sardor"
click at [1356, 351] on span "AI's capabilities" at bounding box center [1356, 344] width 87 height 12
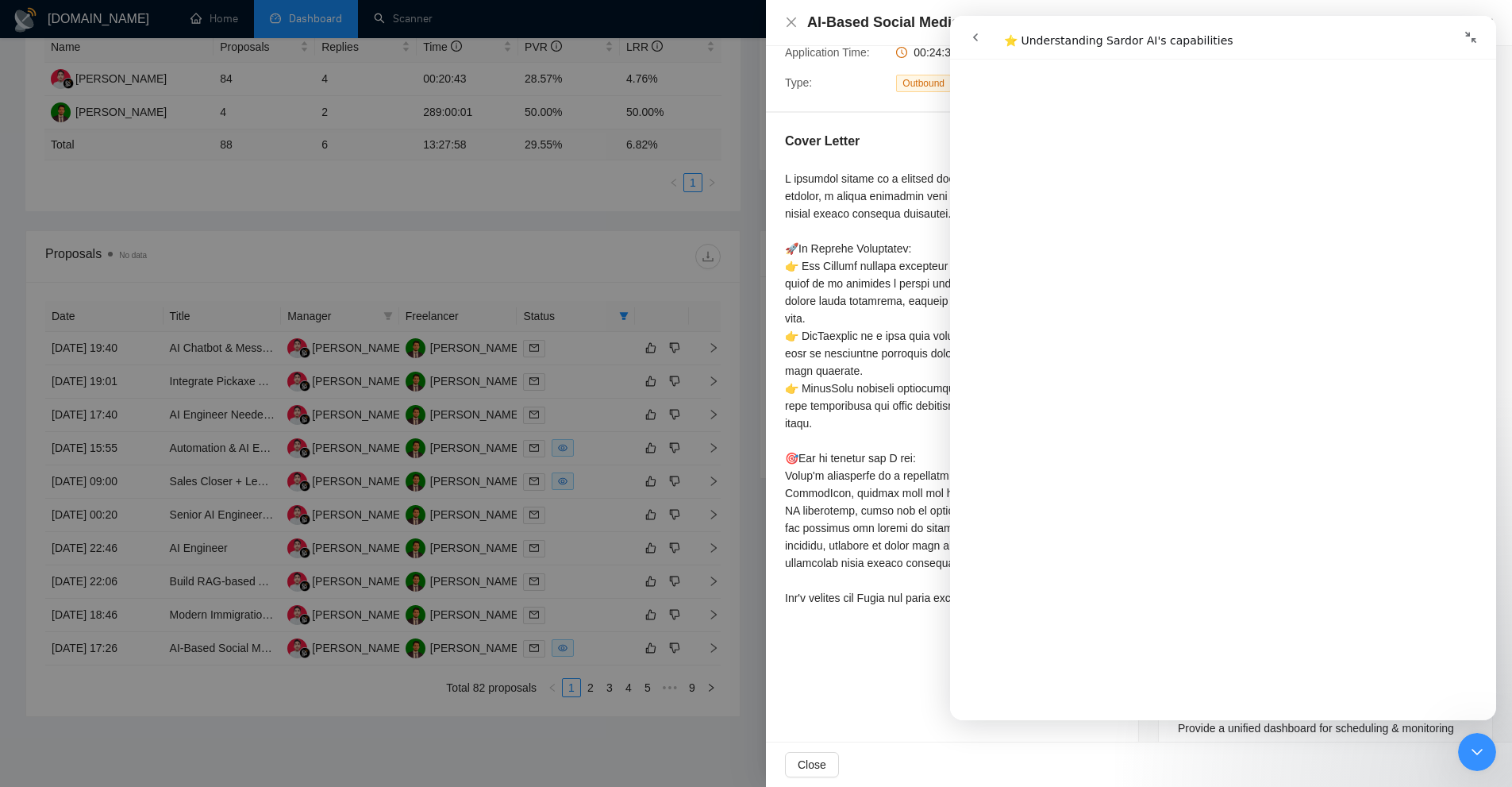
scroll to position [669, 0]
click at [1475, 751] on icon "Close Intercom Messenger" at bounding box center [1476, 752] width 11 height 7
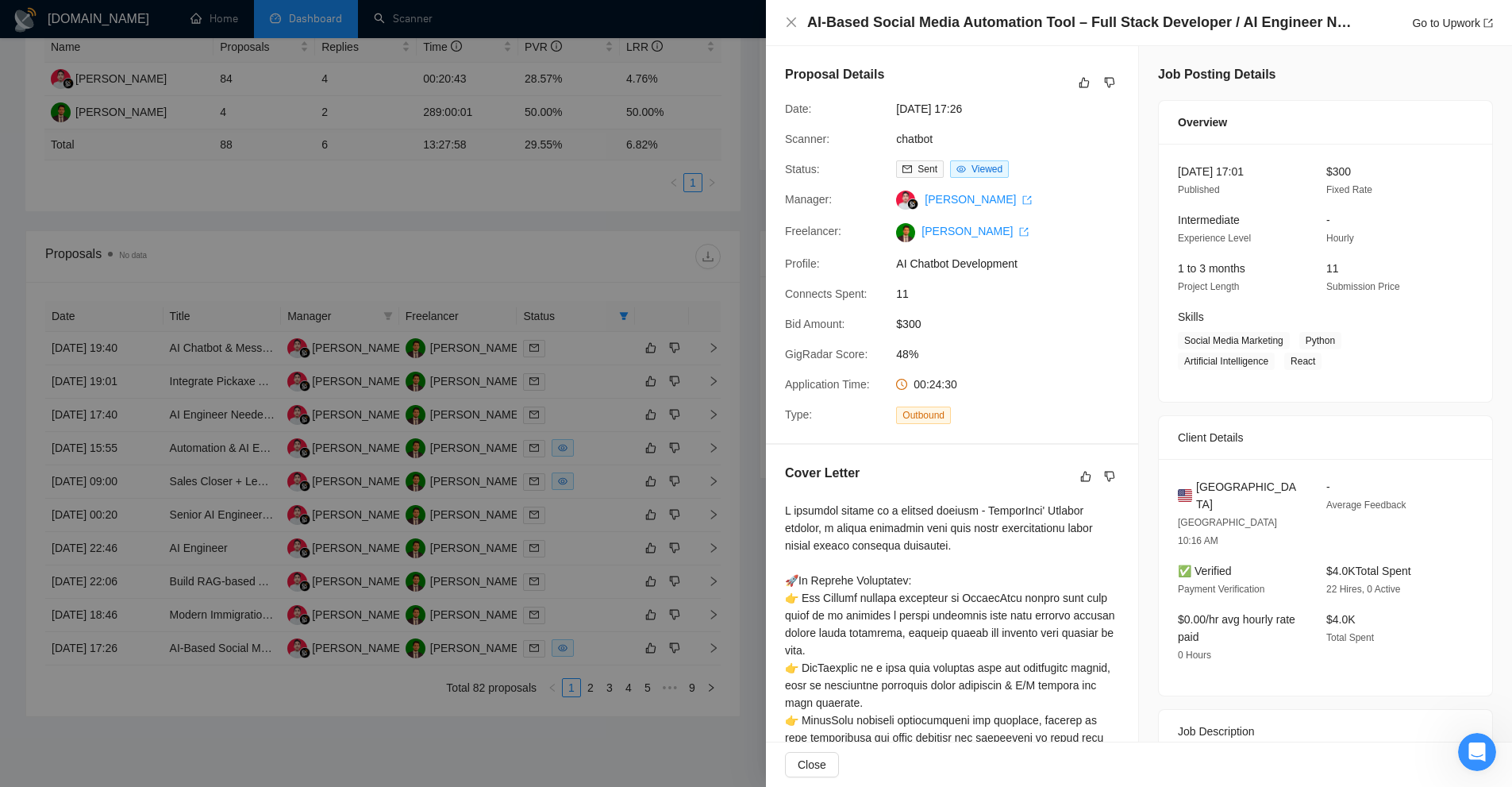
scroll to position [238, 0]
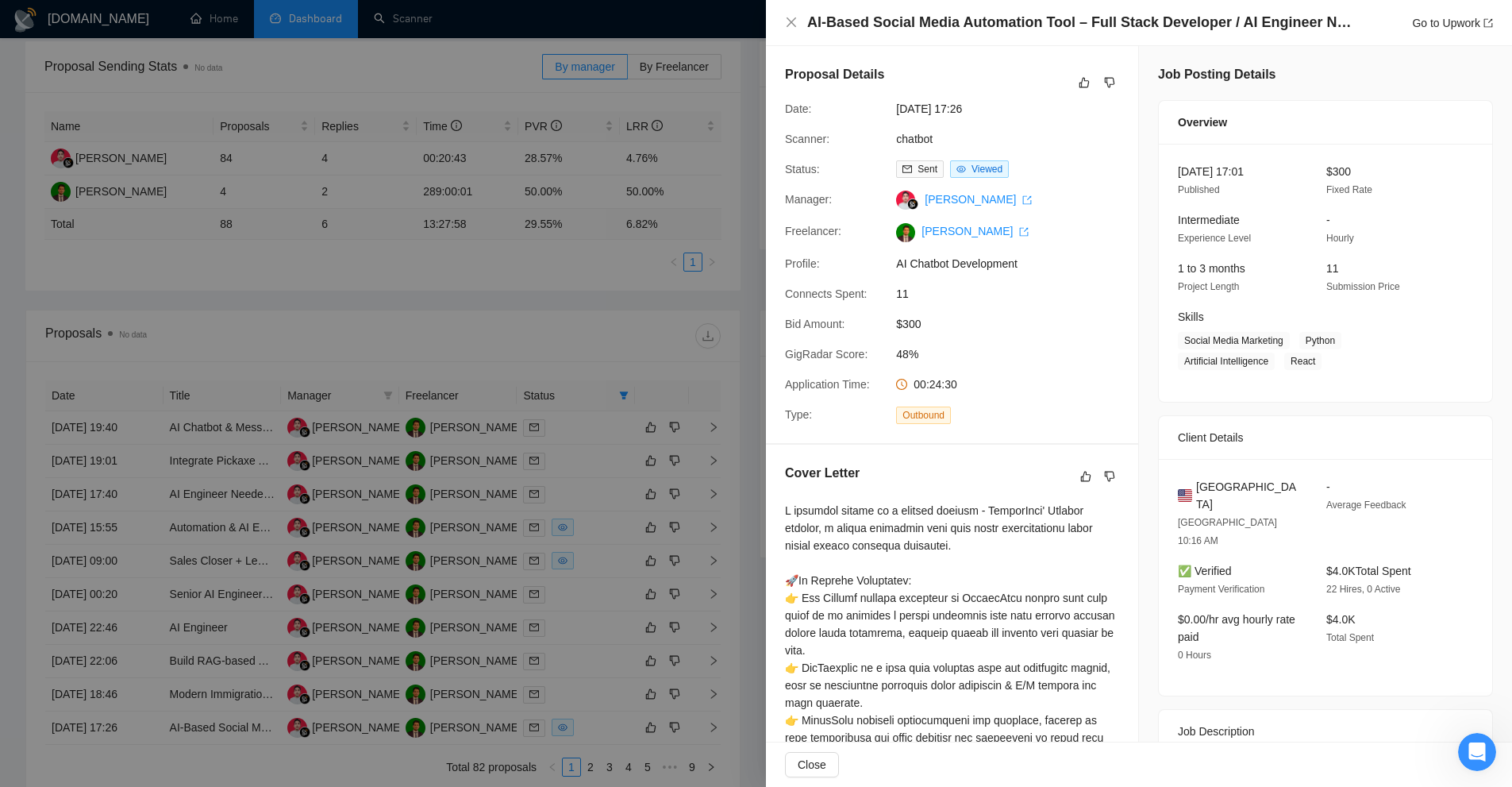
click at [810, 22] on h4 "AI-Based Social Media Automation Tool – Full Stack Developer / AI Engineer Need…" at bounding box center [1081, 22] width 548 height 20
drag, startPoint x: 810, startPoint y: 22, endPoint x: 1084, endPoint y: 24, distance: 274.0
click at [1084, 24] on h4 "AI-Based Social Media Automation Tool – Full Stack Developer / AI Engineer Need…" at bounding box center [1081, 22] width 548 height 20
copy h4 "AI-Based Social Media Automation Tool – Full"
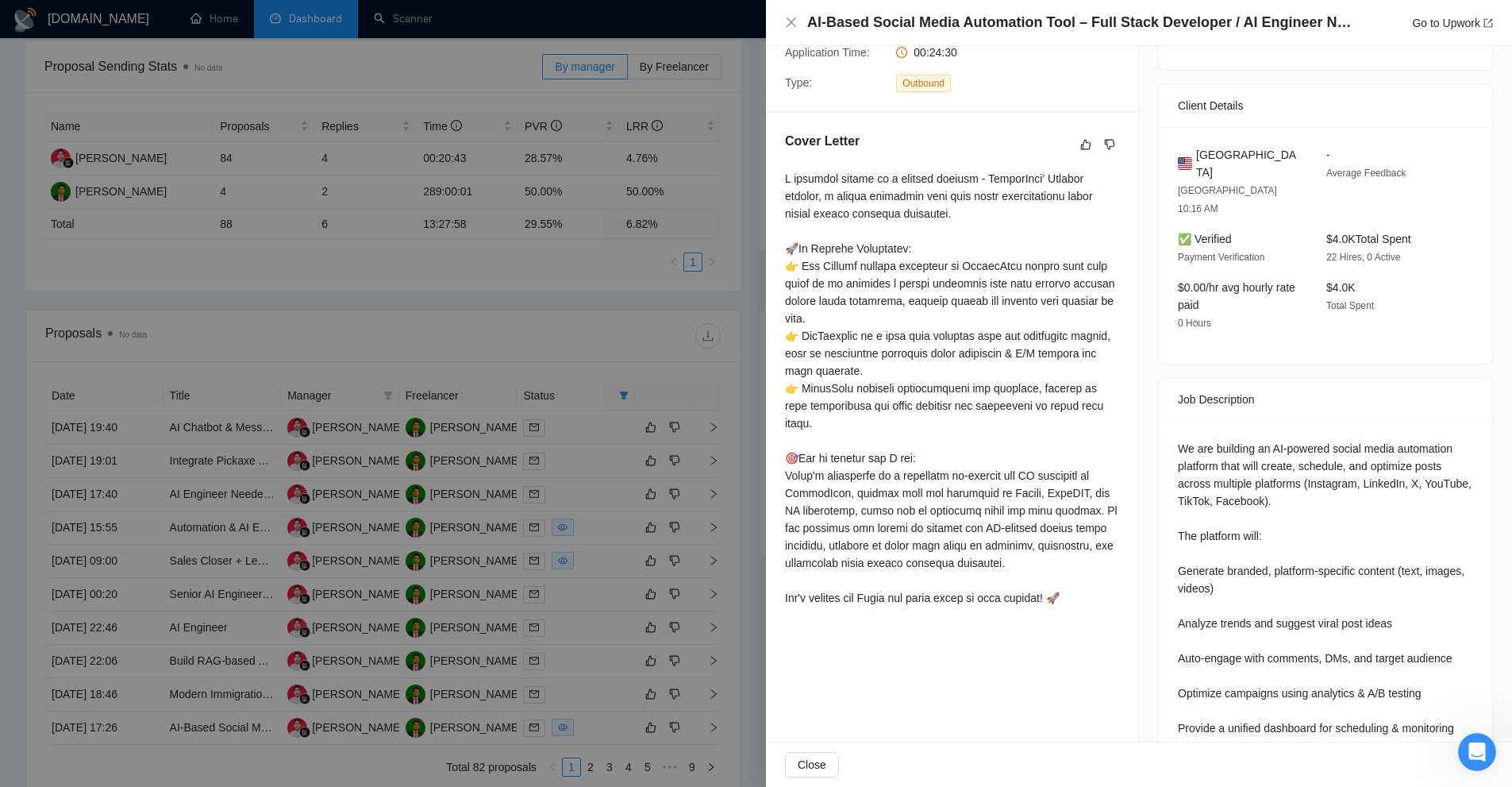
click at [1028, 434] on div at bounding box center [952, 388] width 334 height 437
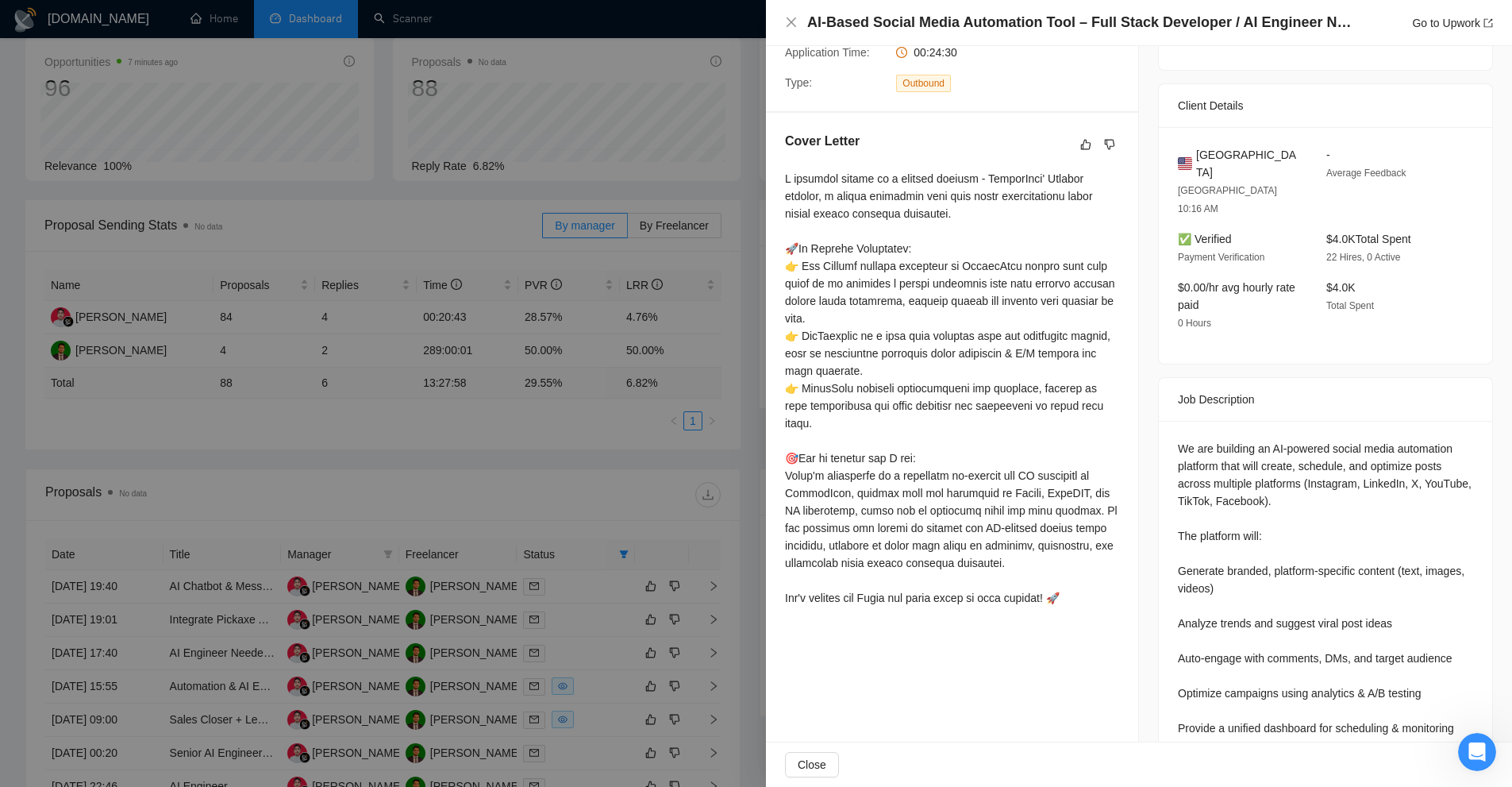
click at [731, 332] on div at bounding box center [756, 393] width 1512 height 787
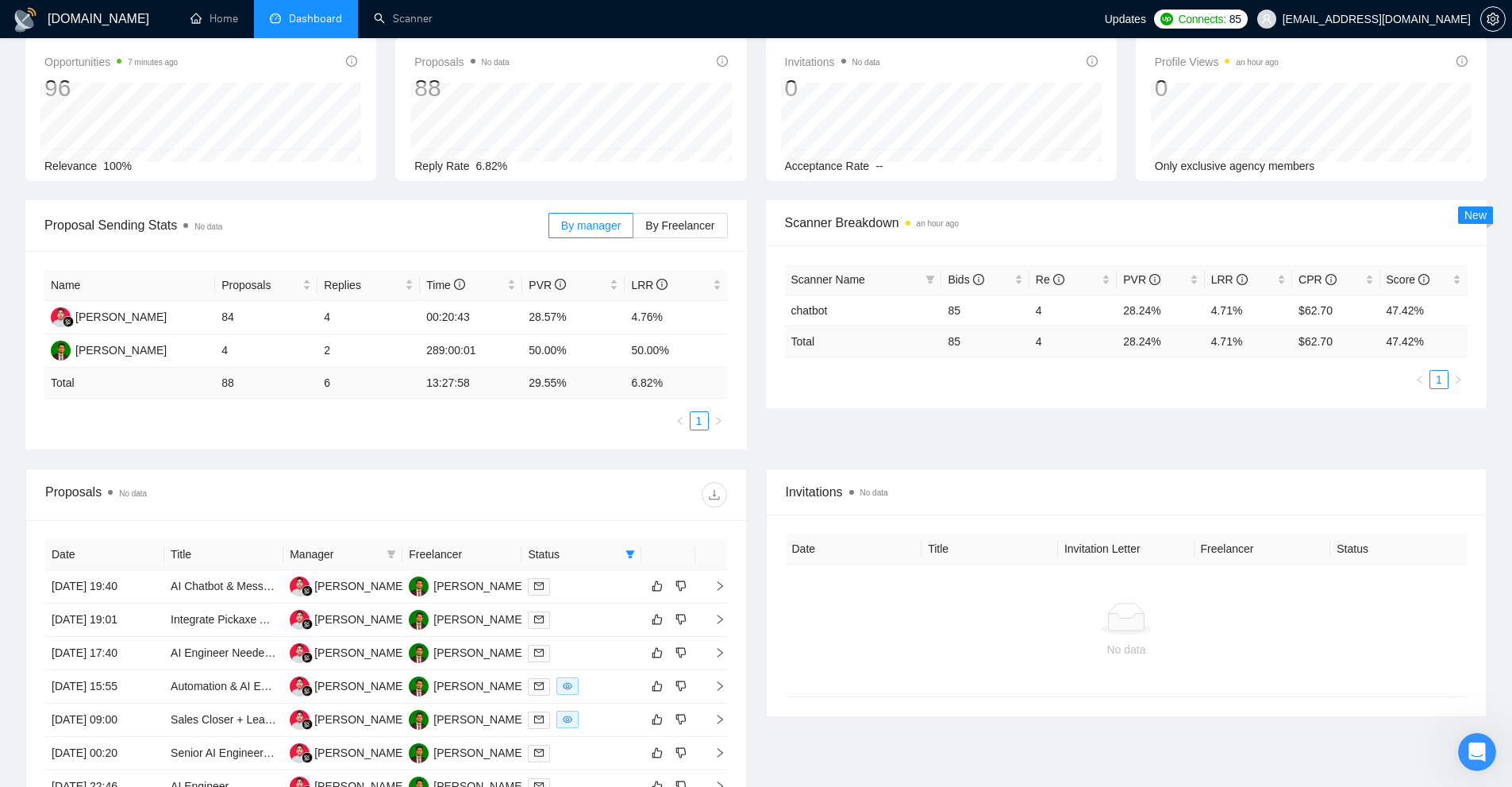
scroll to position [0, 0]
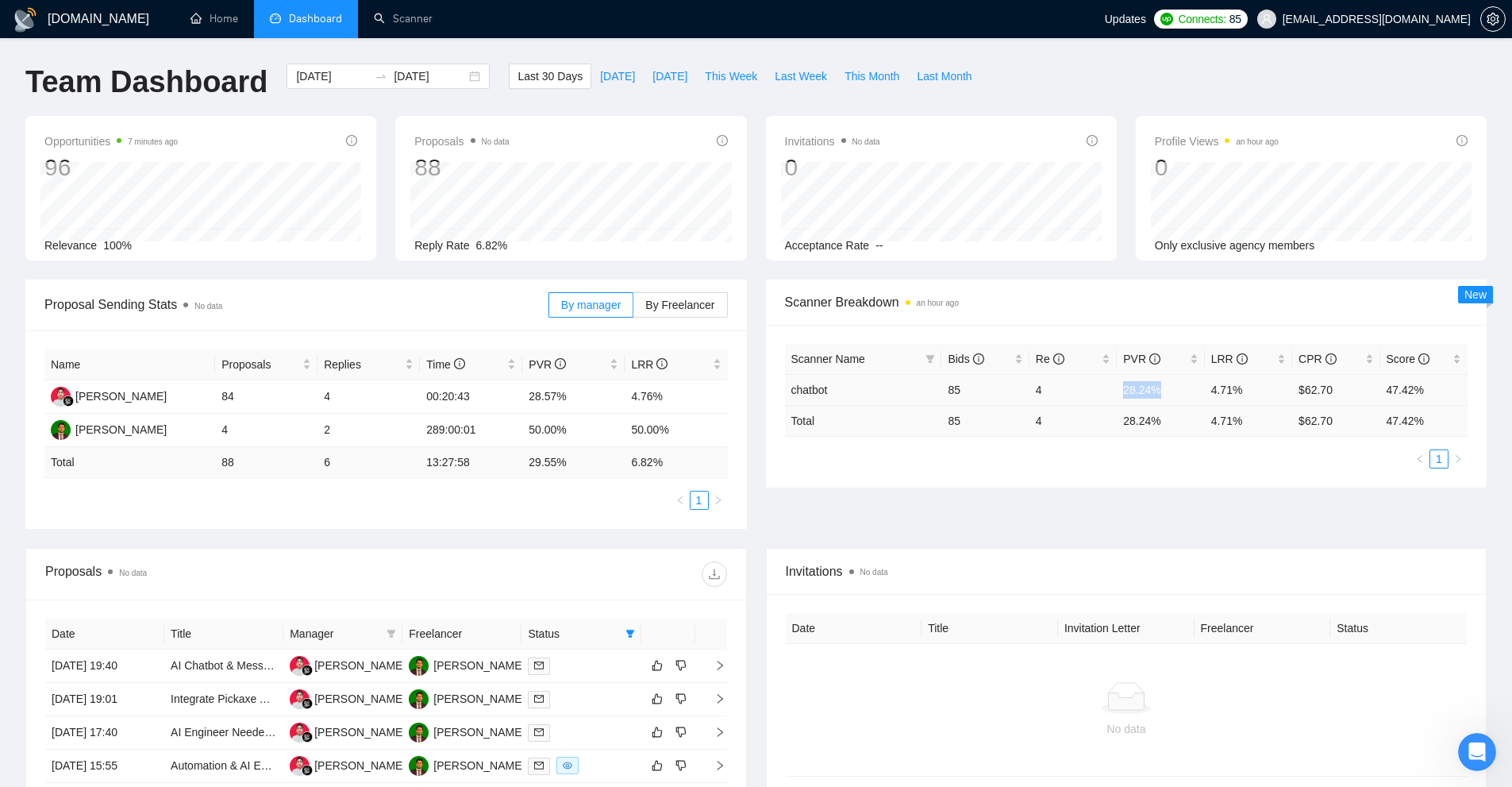
drag, startPoint x: 1120, startPoint y: 391, endPoint x: 1161, endPoint y: 429, distance: 55.9
click at [1183, 392] on tr "chatbot 85 4 28.24% 4.71% $62.70 47.42%" at bounding box center [1127, 389] width 683 height 31
click at [1160, 434] on td "28.24 %" at bounding box center [1160, 420] width 88 height 31
drag, startPoint x: 1155, startPoint y: 389, endPoint x: 1100, endPoint y: 386, distance: 55.1
click at [1100, 386] on tr "chatbot 85 4 28.24% 4.71% $62.70 47.42%" at bounding box center [1127, 389] width 683 height 31
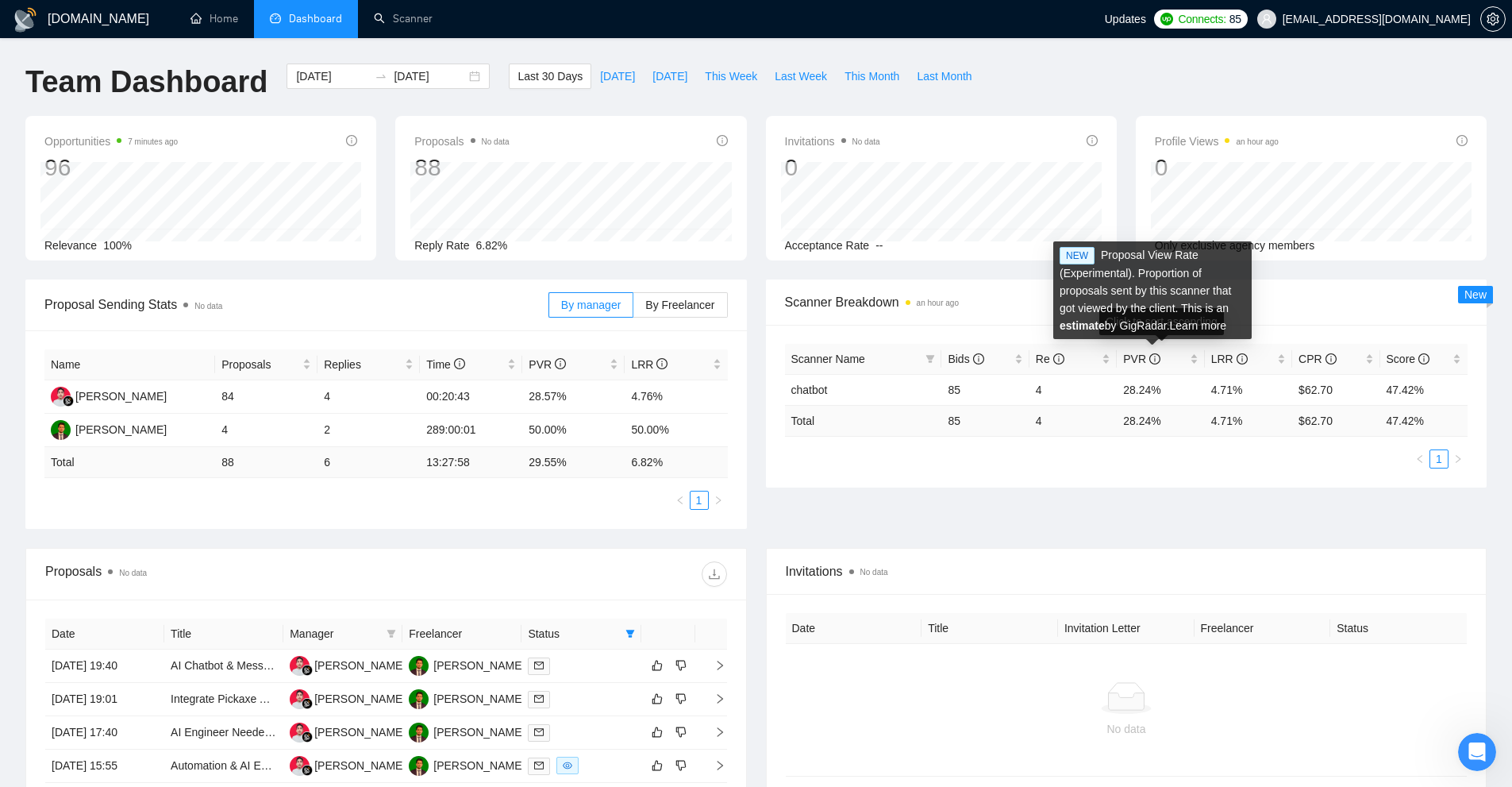
click at [1156, 422] on td "28.24 %" at bounding box center [1160, 420] width 88 height 31
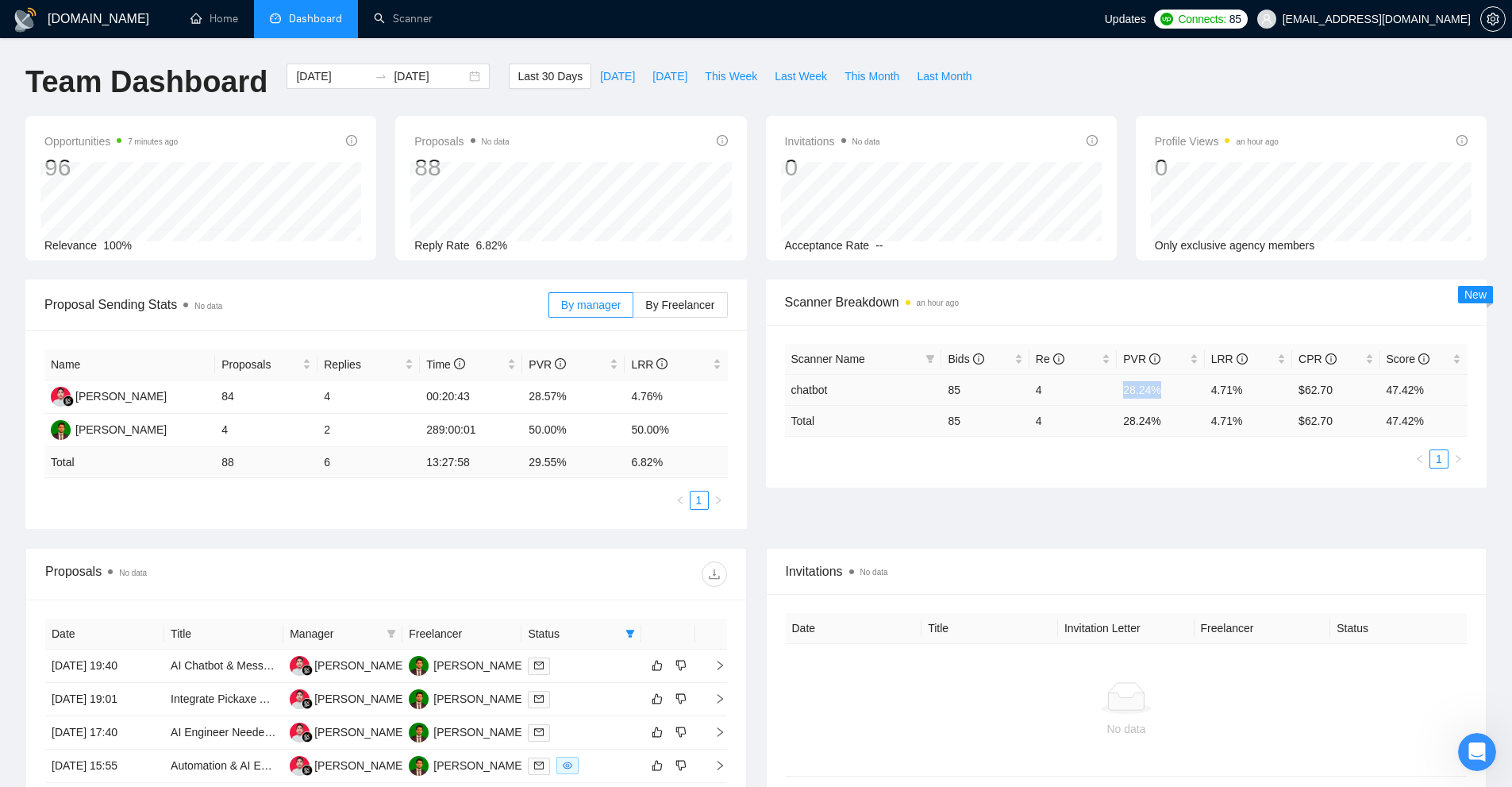
drag, startPoint x: 1151, startPoint y: 389, endPoint x: 1117, endPoint y: 391, distance: 34.1
click at [1117, 391] on td "28.24%" at bounding box center [1160, 389] width 88 height 31
click at [1175, 447] on div "Scanner Name Bids Re PVR LRR CPR Score chatbot 85 4 28.24% 4.71% $62.70 47.42% …" at bounding box center [1127, 405] width 683 height 125
click at [1251, 392] on td "4.71%" at bounding box center [1249, 389] width 88 height 31
click at [1227, 422] on td "4.71 %" at bounding box center [1249, 420] width 88 height 31
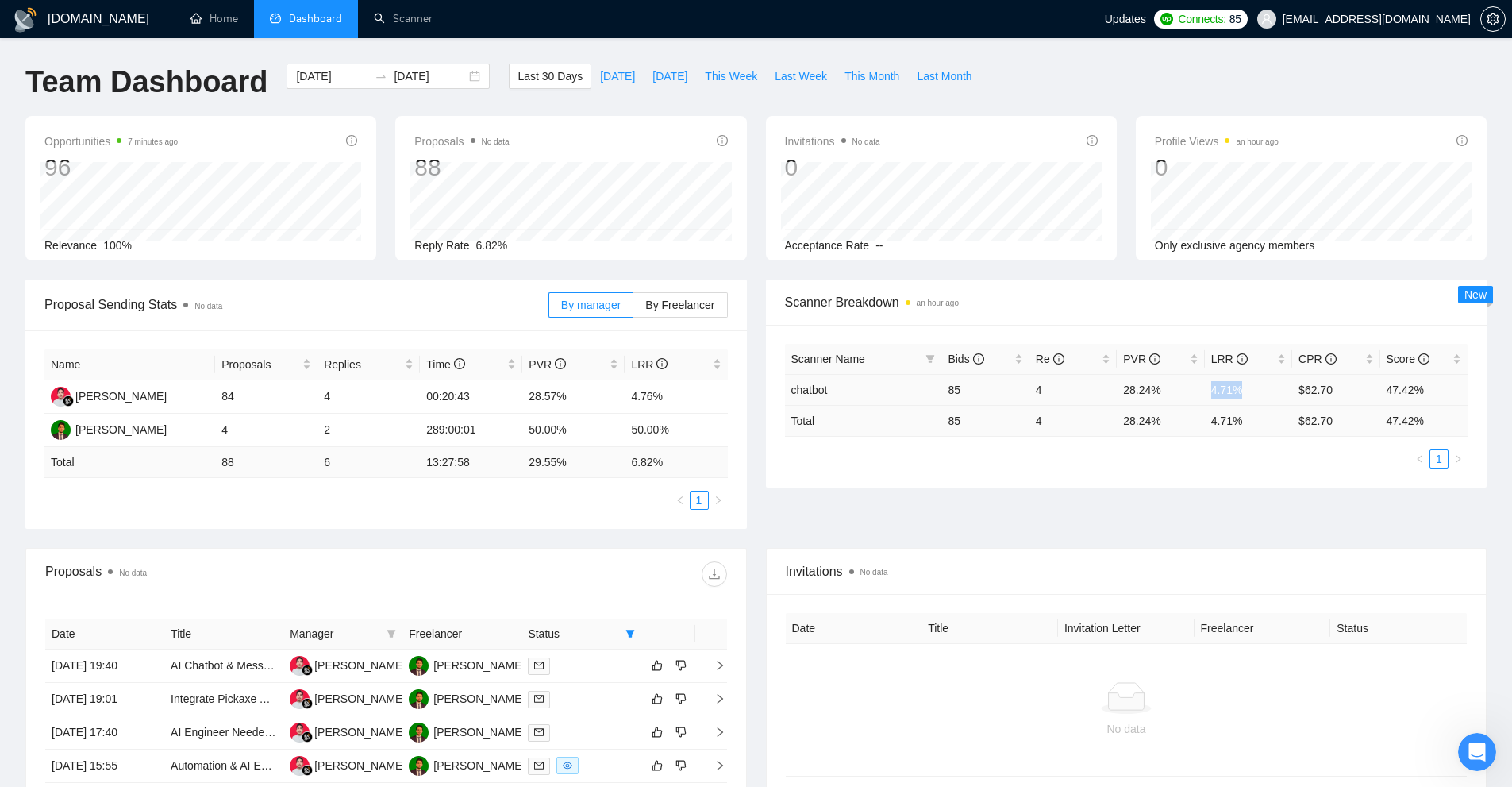
drag, startPoint x: 1237, startPoint y: 395, endPoint x: 1200, endPoint y: 391, distance: 37.2
click at [1200, 391] on tr "chatbot 85 4 28.24% 4.71% $62.70 47.42%" at bounding box center [1127, 389] width 683 height 31
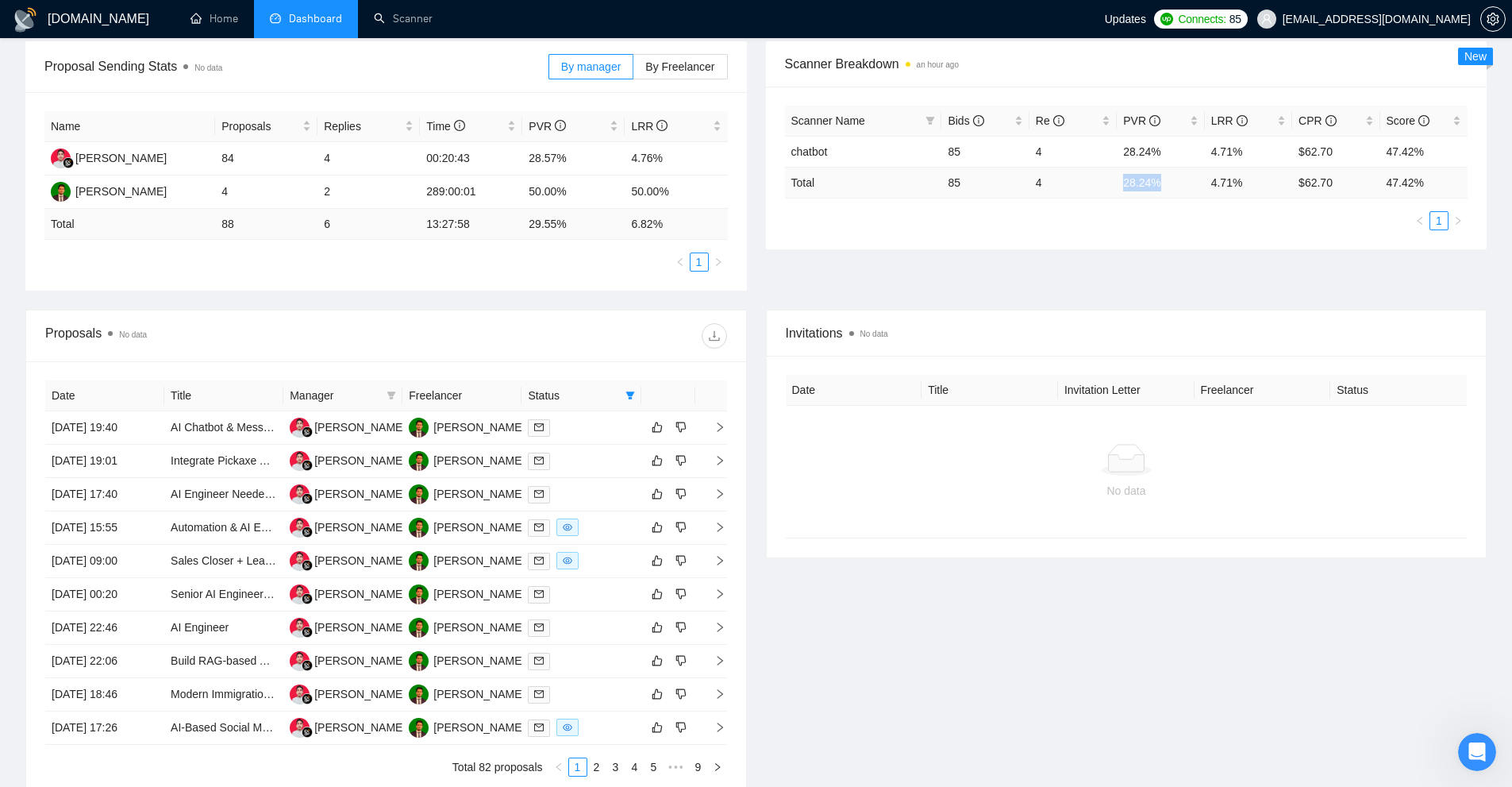
click at [1112, 185] on tr "Total 85 4 28.24 % 4.71 % $ 62.70 47.42 %" at bounding box center [1127, 181] width 683 height 31
click at [1139, 193] on td "28.24 %" at bounding box center [1160, 181] width 88 height 31
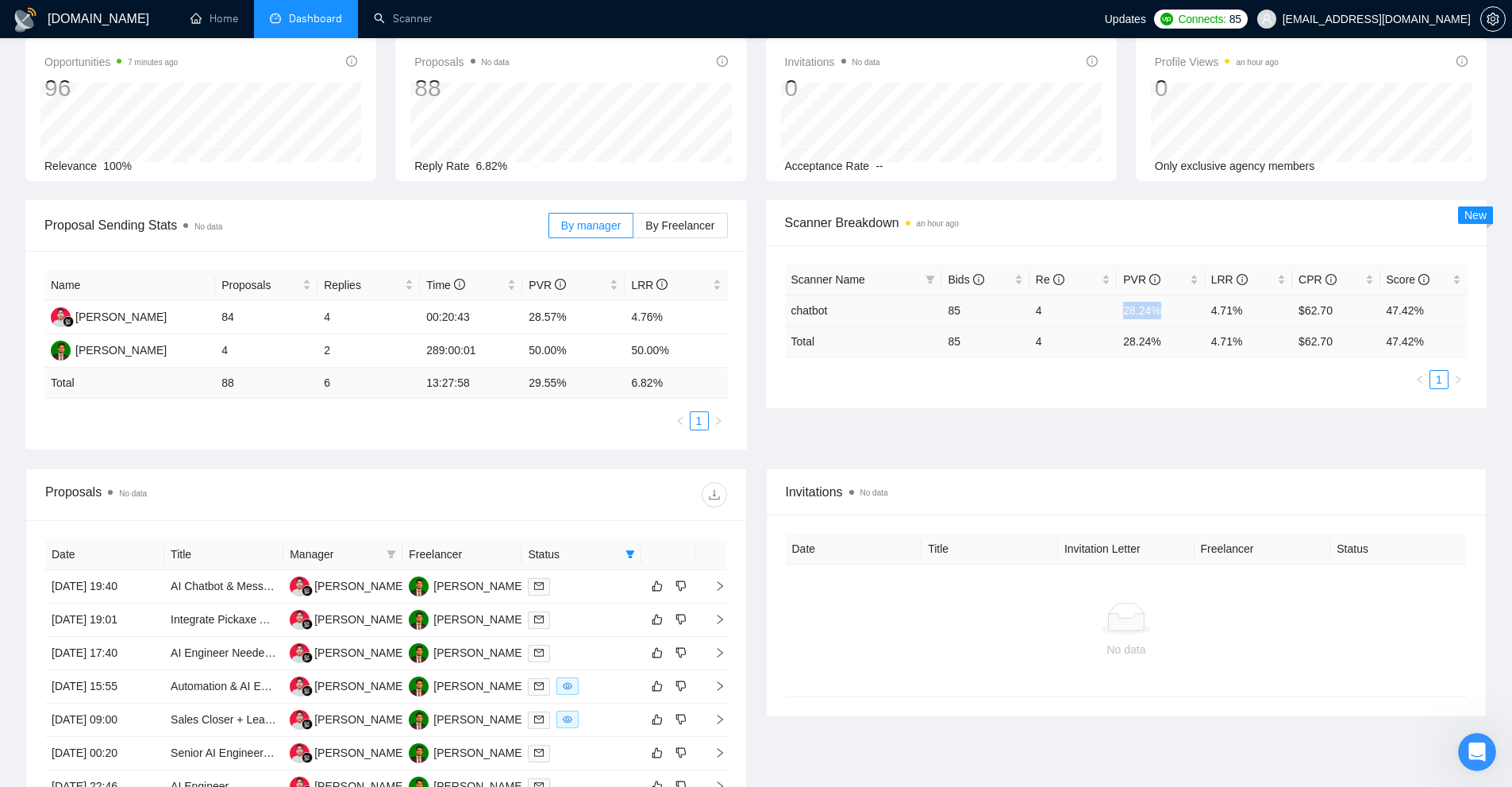
drag, startPoint x: 1127, startPoint y: 319, endPoint x: 1171, endPoint y: 315, distance: 44.2
click at [1171, 315] on td "28.24%" at bounding box center [1160, 310] width 88 height 31
click at [1163, 315] on td "28.24%" at bounding box center [1160, 310] width 88 height 31
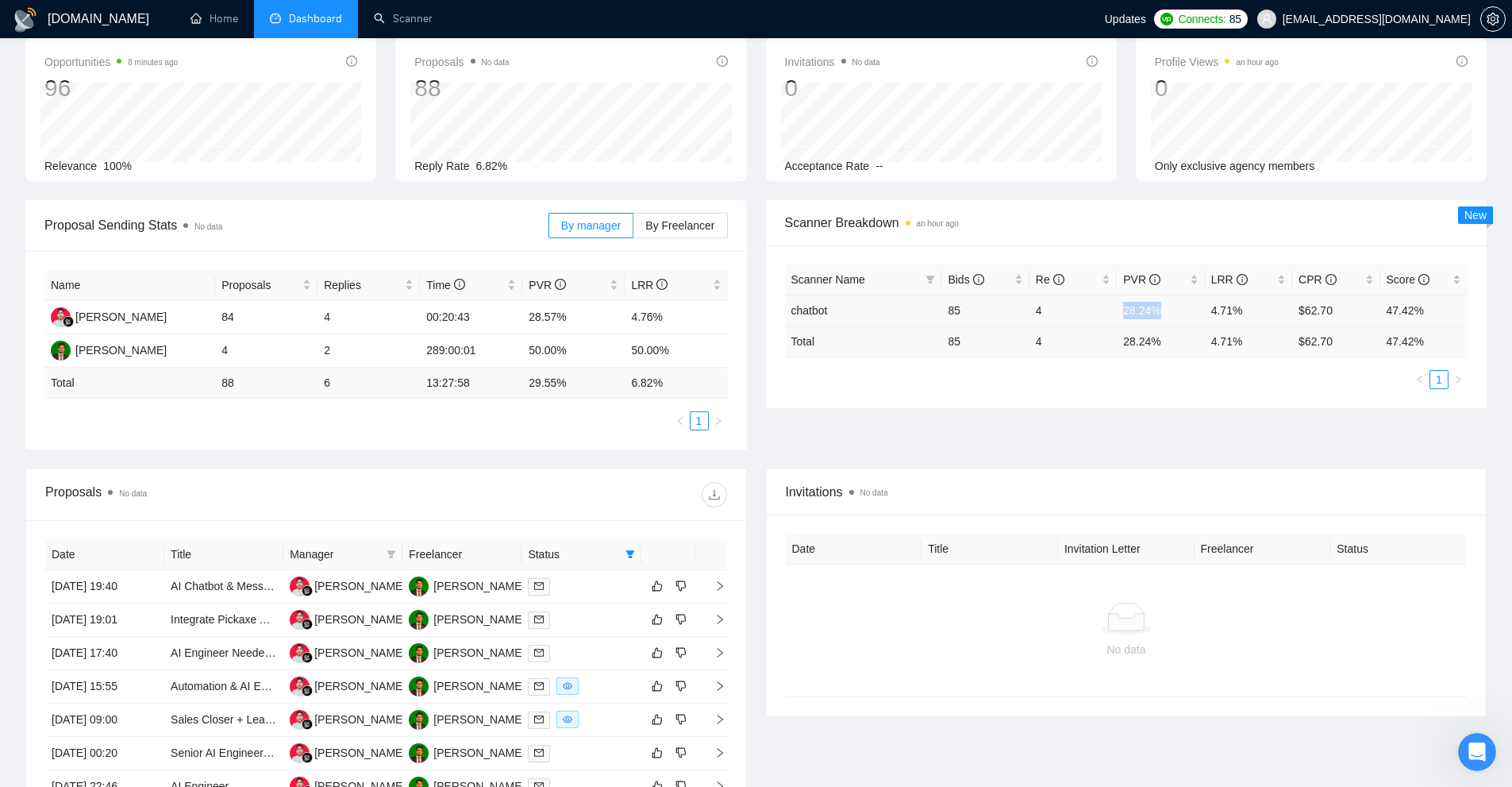
click at [1162, 309] on td "28.24%" at bounding box center [1160, 310] width 88 height 31
click at [1214, 351] on td "4.71 %" at bounding box center [1249, 340] width 88 height 31
drag, startPoint x: 1245, startPoint y: 315, endPoint x: 1209, endPoint y: 307, distance: 36.9
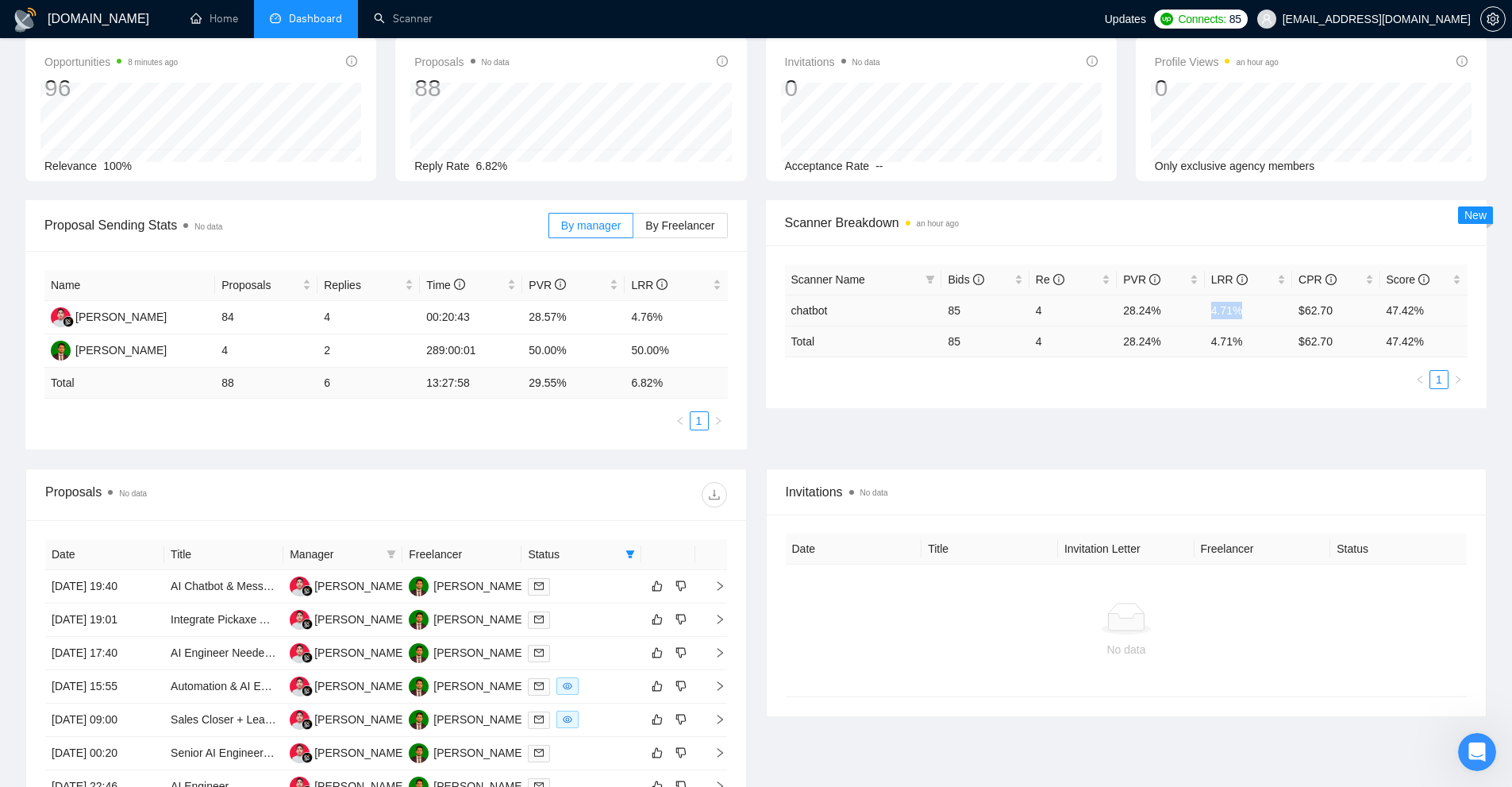
click at [1209, 307] on td "4.71%" at bounding box center [1249, 310] width 88 height 31
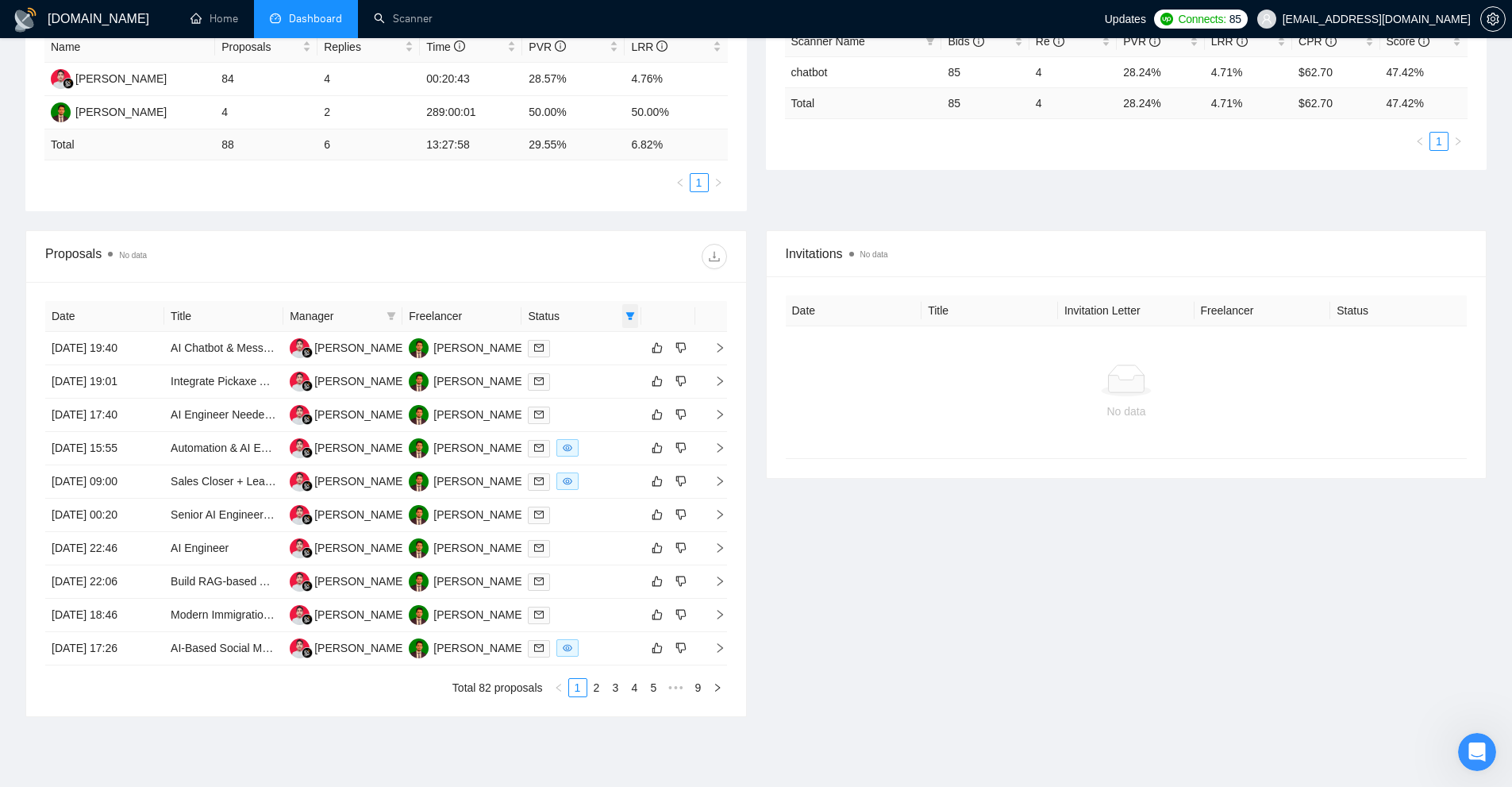
click at [632, 319] on icon "filter" at bounding box center [630, 316] width 10 height 10
click at [930, 429] on div "No data" at bounding box center [1127, 391] width 682 height 132
click at [584, 411] on div at bounding box center [581, 415] width 107 height 18
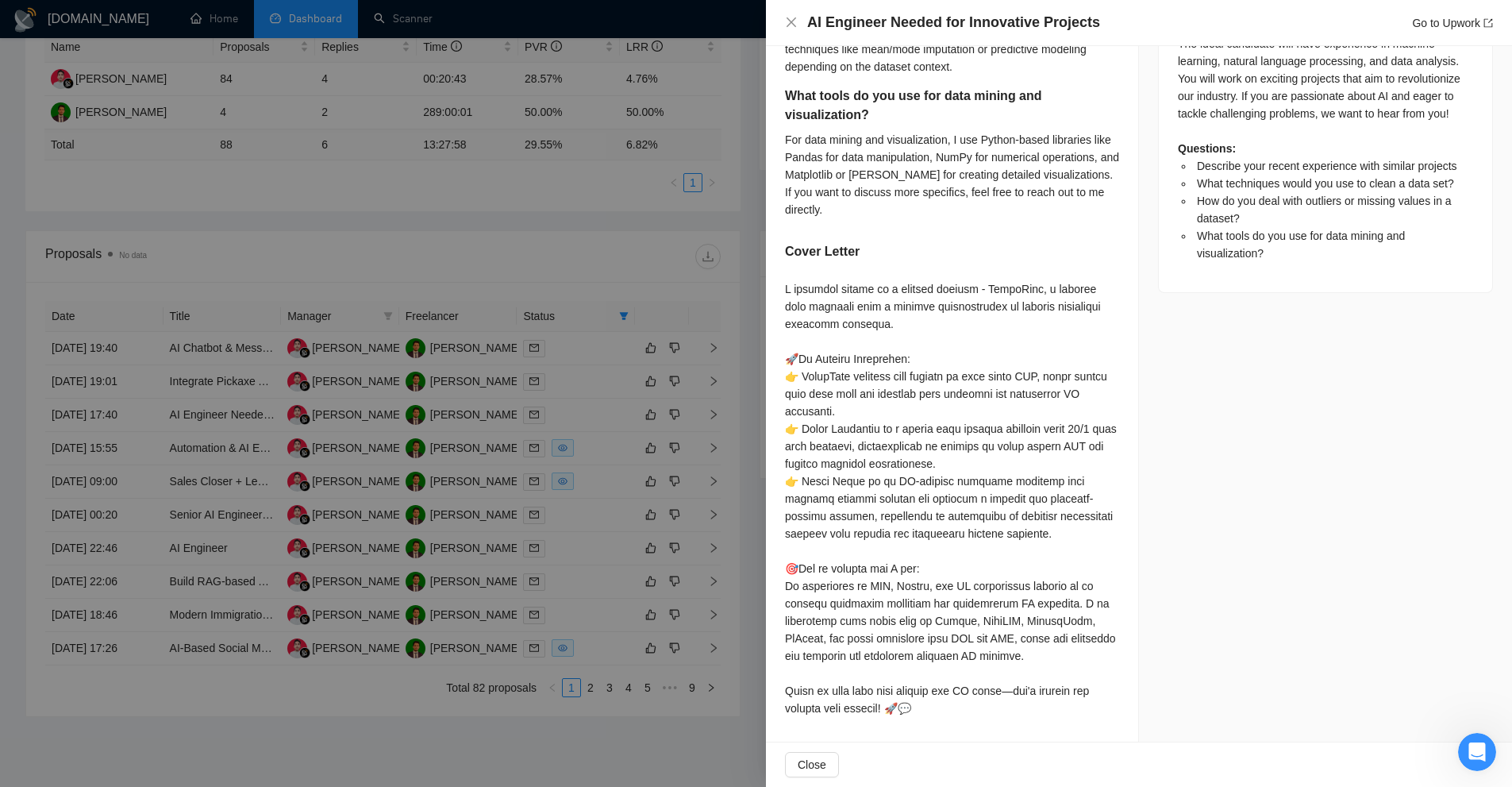
scroll to position [118, 0]
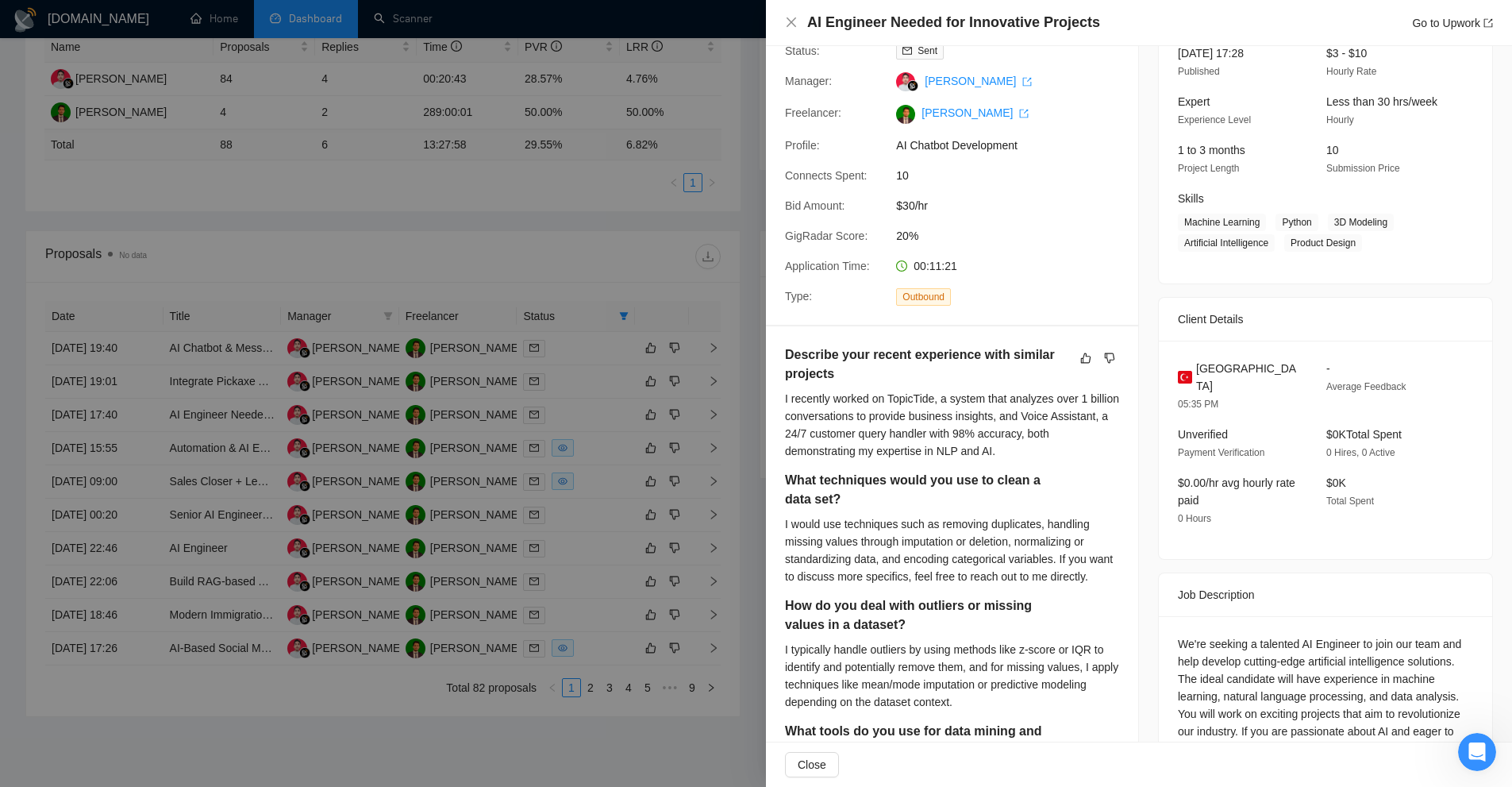
click at [506, 355] on div at bounding box center [756, 393] width 1512 height 787
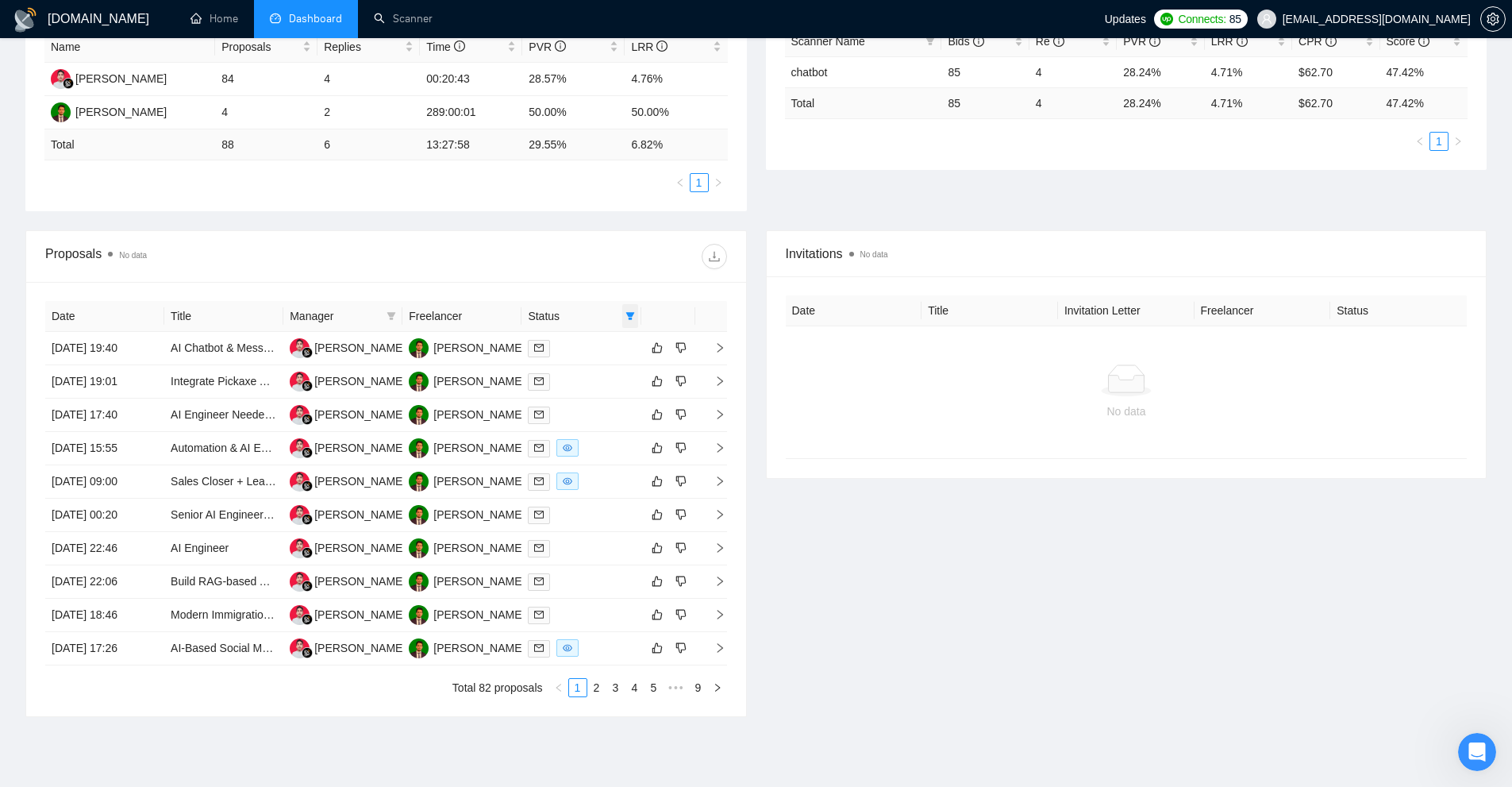
drag, startPoint x: 640, startPoint y: 310, endPoint x: 631, endPoint y: 314, distance: 9.8
click at [641, 310] on th at bounding box center [667, 316] width 54 height 31
click at [628, 315] on icon "filter" at bounding box center [629, 316] width 9 height 8
click at [870, 396] on div "No data" at bounding box center [1127, 391] width 657 height 55
click at [596, 449] on div at bounding box center [581, 449] width 107 height 18
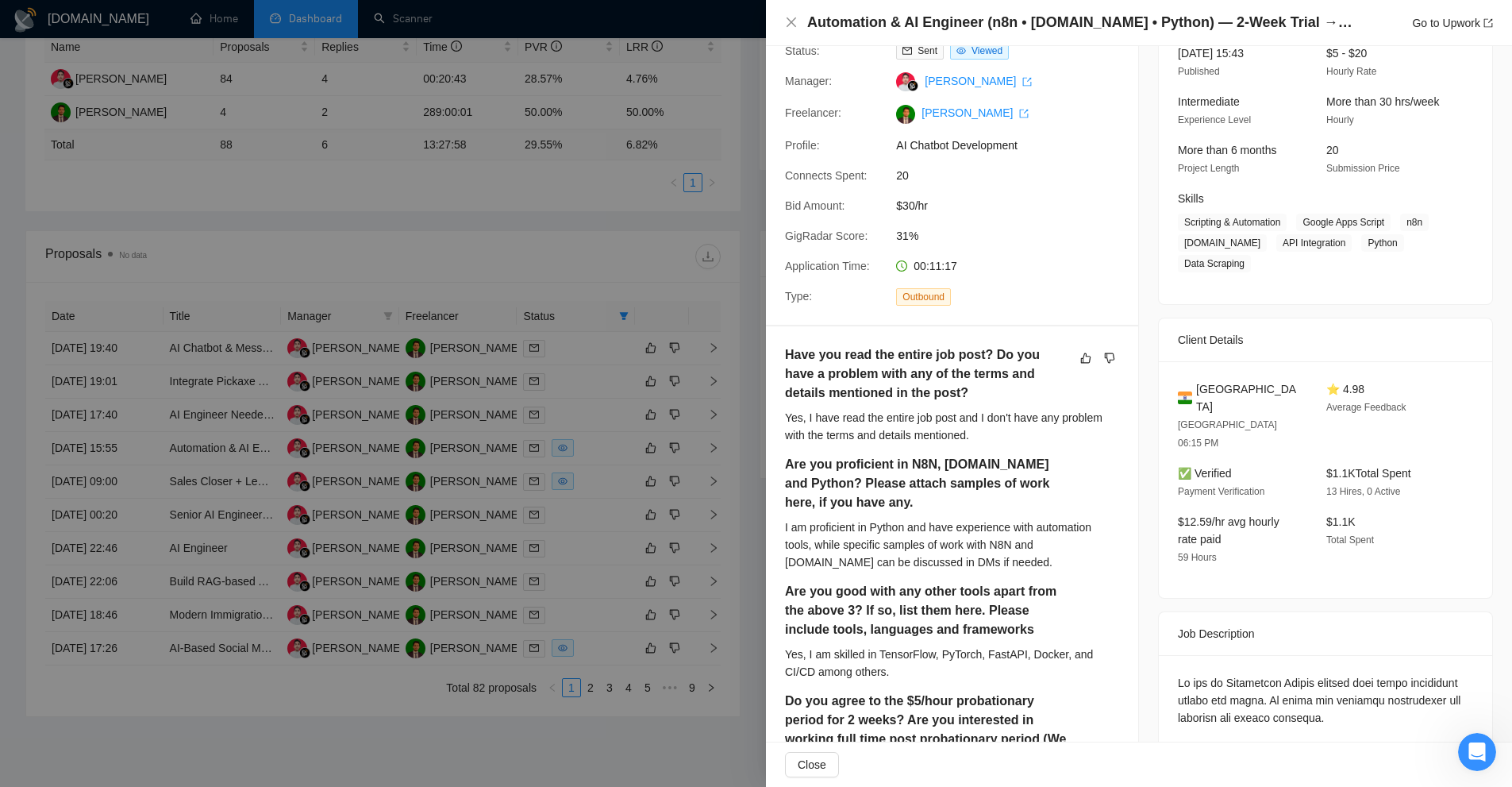
scroll to position [0, 0]
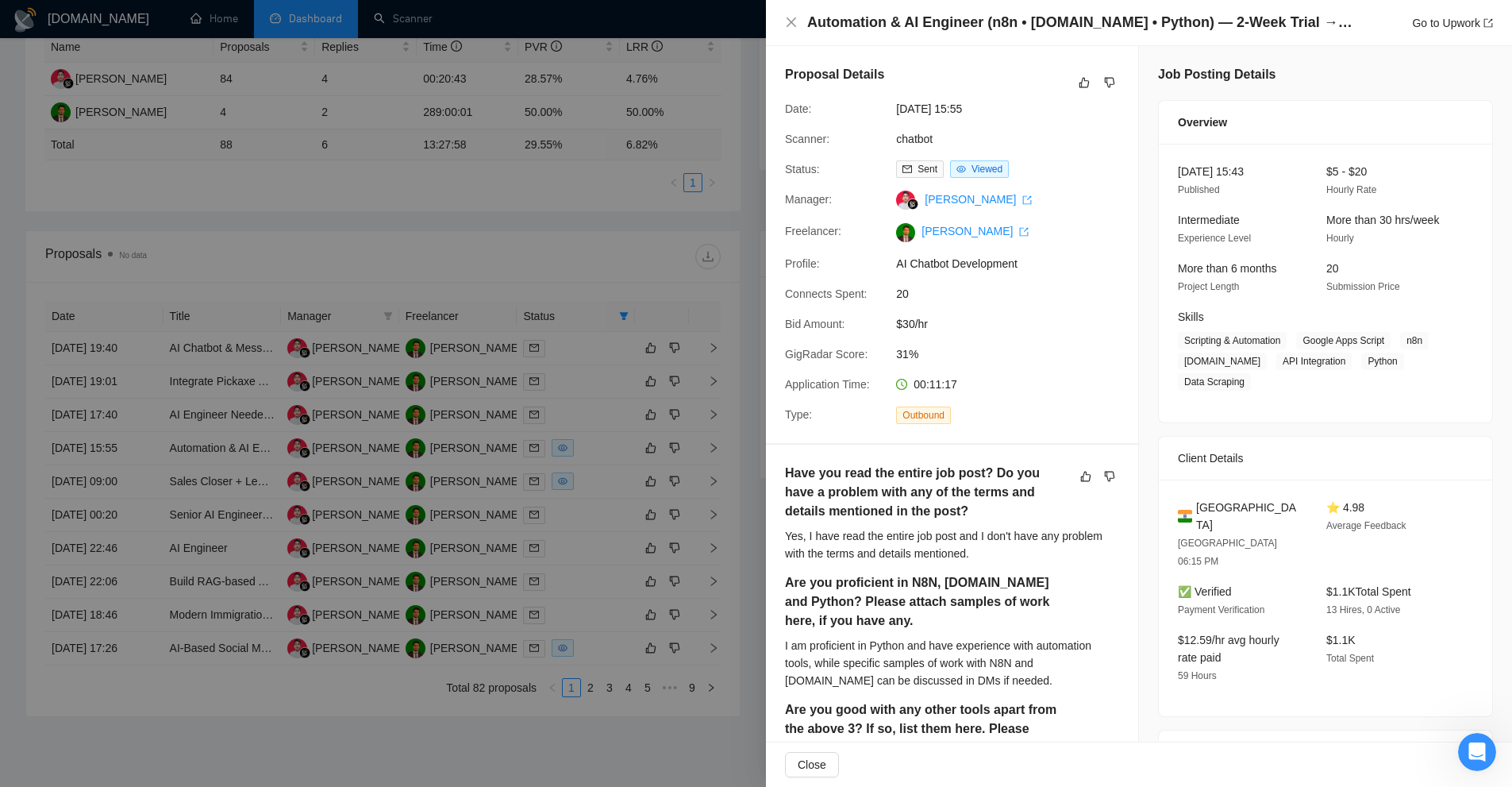
click at [829, 26] on h4 "Automation & AI Engineer (n8n • [DOMAIN_NAME] • Python) — 2-Week Trial → Long-T…" at bounding box center [1081, 22] width 548 height 20
drag, startPoint x: 829, startPoint y: 26, endPoint x: 1235, endPoint y: 24, distance: 406.0
click at [1231, 24] on h4 "Automation & AI Engineer (n8n • [DOMAIN_NAME] • Python) — 2-Week Trial → Long-T…" at bounding box center [1081, 22] width 548 height 20
click at [1236, 24] on h4 "Automation & AI Engineer (n8n • [DOMAIN_NAME] • Python) — 2-Week Trial → Long-T…" at bounding box center [1081, 22] width 548 height 20
click at [1186, 28] on h4 "Automation & AI Engineer (n8n • [DOMAIN_NAME] • Python) — 2-Week Trial → Long-T…" at bounding box center [1081, 22] width 548 height 20
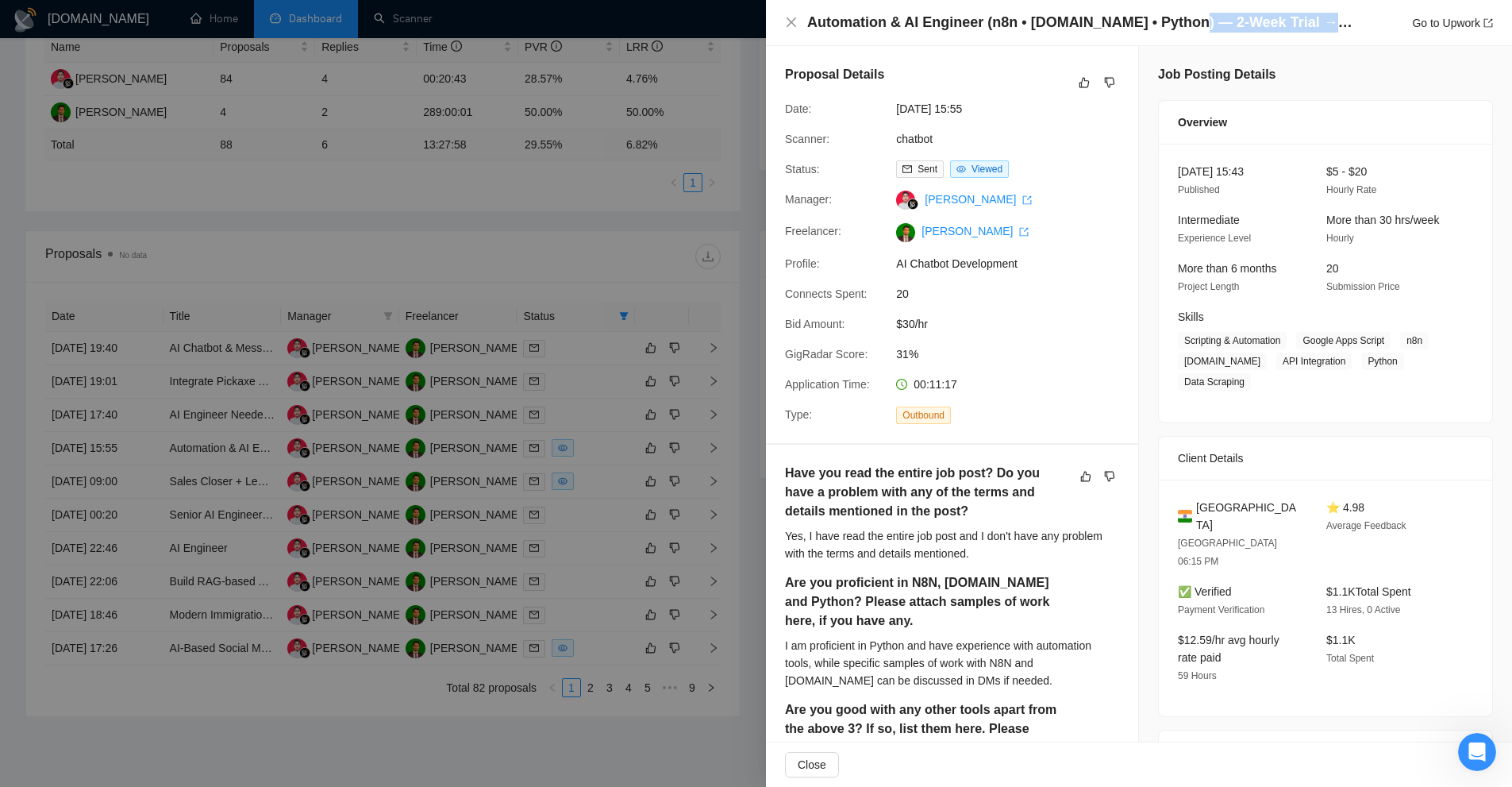
drag, startPoint x: 1186, startPoint y: 28, endPoint x: 1299, endPoint y: 30, distance: 113.0
click at [1299, 30] on h4 "Automation & AI Engineer (n8n • [DOMAIN_NAME] • Python) — 2-Week Trial → Long-T…" at bounding box center [1081, 22] width 548 height 20
drag, startPoint x: 1254, startPoint y: 517, endPoint x: 1251, endPoint y: 525, distance: 8.5
click at [1174, 506] on div "[GEOGRAPHIC_DATA] [GEOGRAPHIC_DATA] 06:15 PM" at bounding box center [1239, 535] width 136 height 71
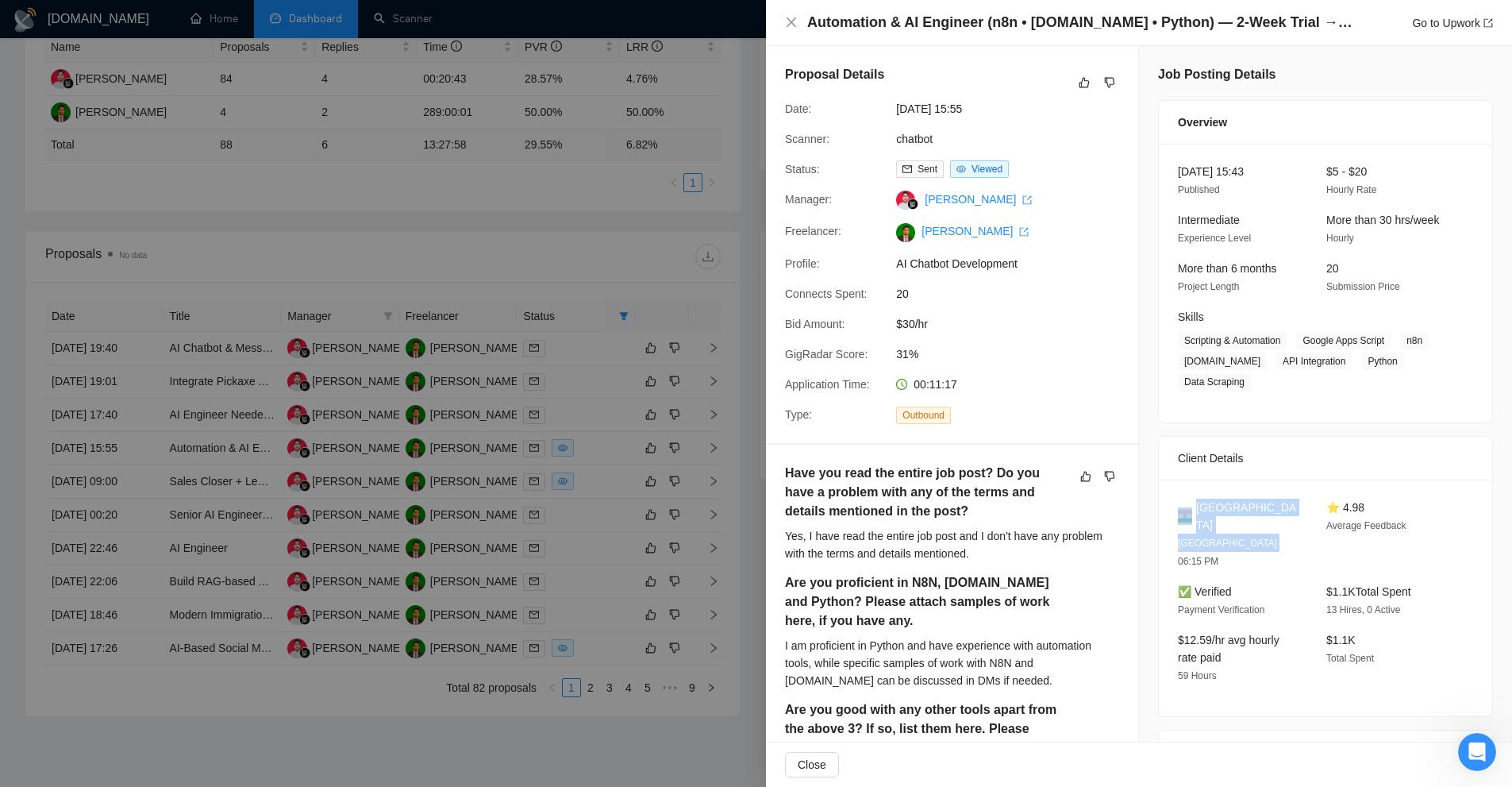
click at [1266, 525] on div "[GEOGRAPHIC_DATA] [GEOGRAPHIC_DATA] 06:15 PM" at bounding box center [1239, 535] width 136 height 71
drag, startPoint x: 889, startPoint y: 318, endPoint x: 944, endPoint y: 324, distance: 55.3
click at [944, 324] on div "$30/hr" at bounding box center [974, 324] width 167 height 17
click at [944, 324] on span "$30/hr" at bounding box center [1015, 324] width 238 height 17
click at [1380, 583] on div "$1.1K Total Spent 13 Hires, 0 Active" at bounding box center [1388, 600] width 136 height 36
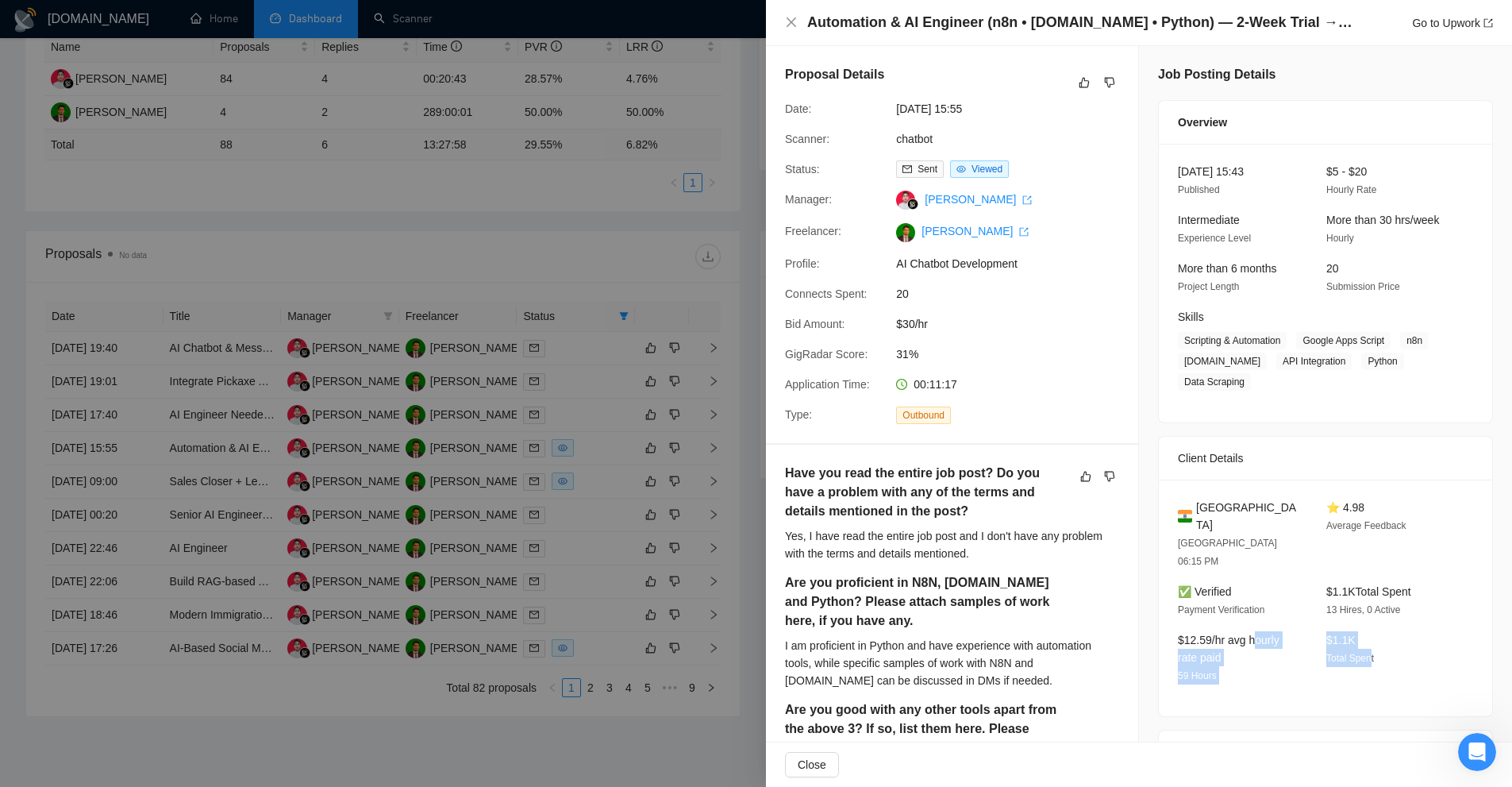
drag, startPoint x: 1365, startPoint y: 617, endPoint x: 1253, endPoint y: 591, distance: 115.0
click at [1253, 591] on div "[GEOGRAPHIC_DATA] [GEOGRAPHIC_DATA] 06:15 PM ⭐ 4.98 Average Feedback ✅ Verified…" at bounding box center [1325, 598] width 333 height 237
click at [1233, 634] on span "$12.59/hr avg hourly rate paid" at bounding box center [1228, 649] width 102 height 30
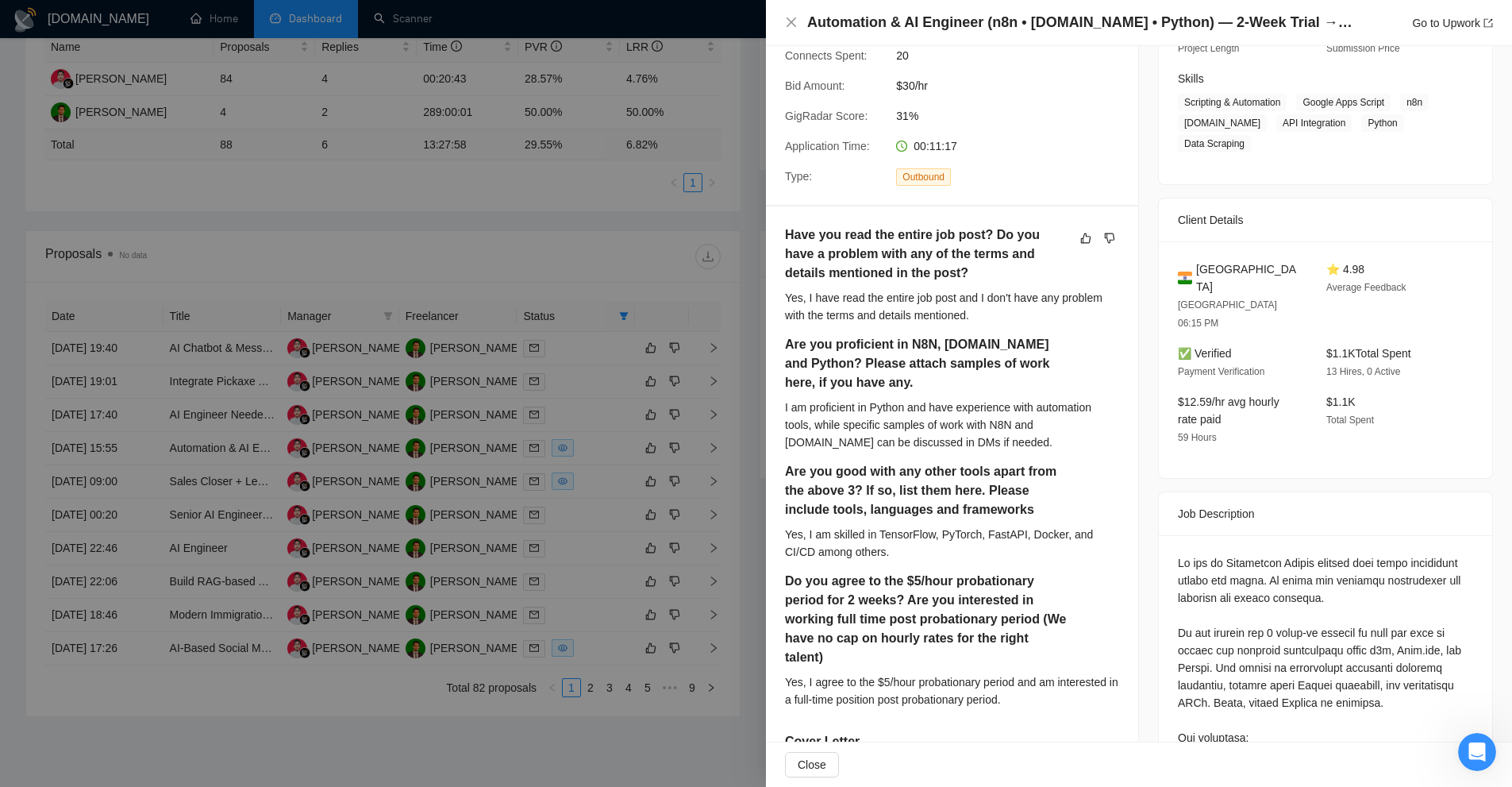
scroll to position [159, 0]
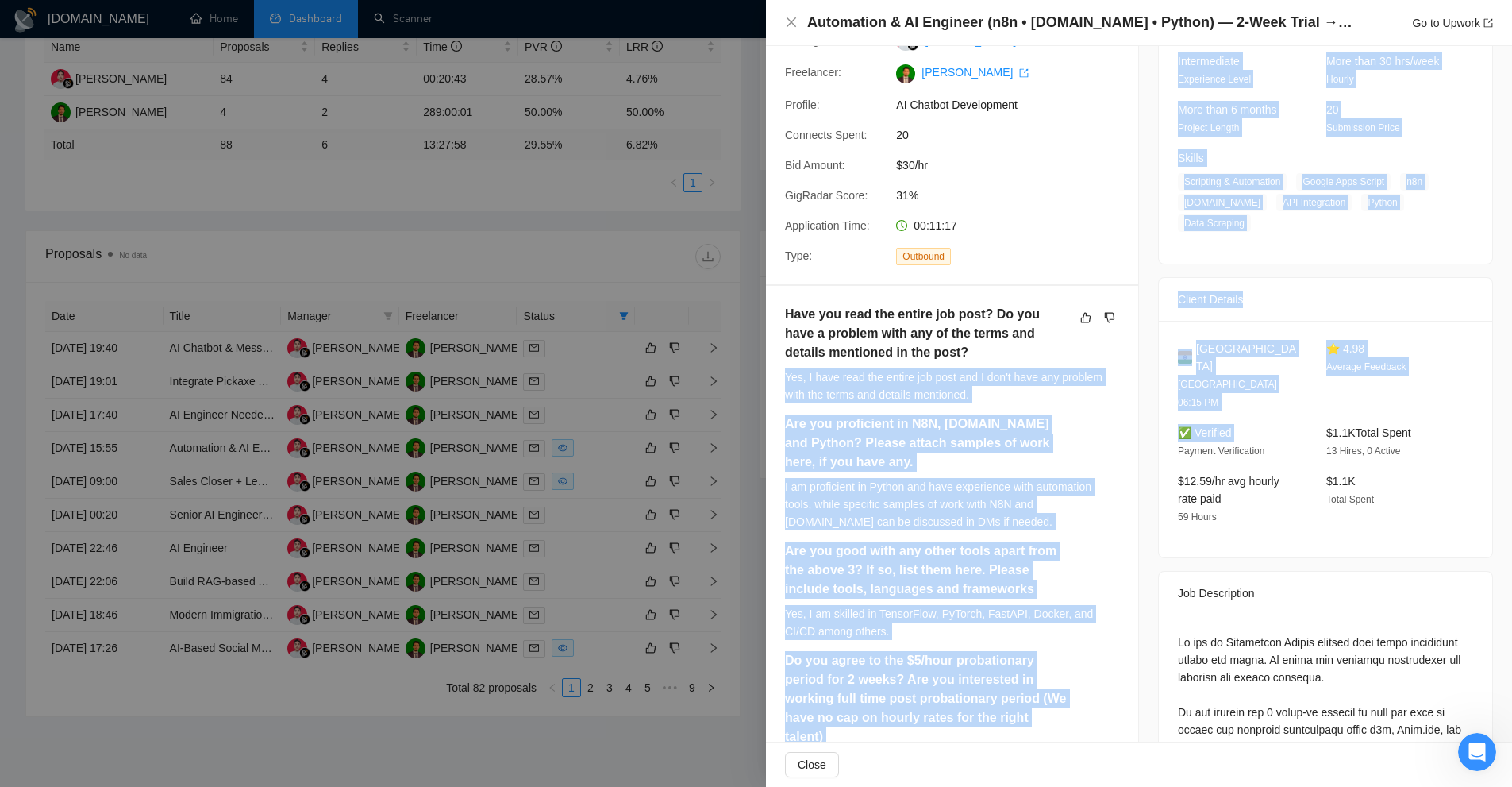
drag, startPoint x: 776, startPoint y: 370, endPoint x: 1115, endPoint y: 415, distance: 342.0
click at [1151, 413] on div "Proposal Details Date: [DATE] 15:55 Scanner: chatbot Status: Sent Viewed Manage…" at bounding box center [1139, 775] width 746 height 1775
click at [1115, 415] on div "Have you read the entire job post? Do you have a problem with any of the terms …" at bounding box center [952, 772] width 372 height 973
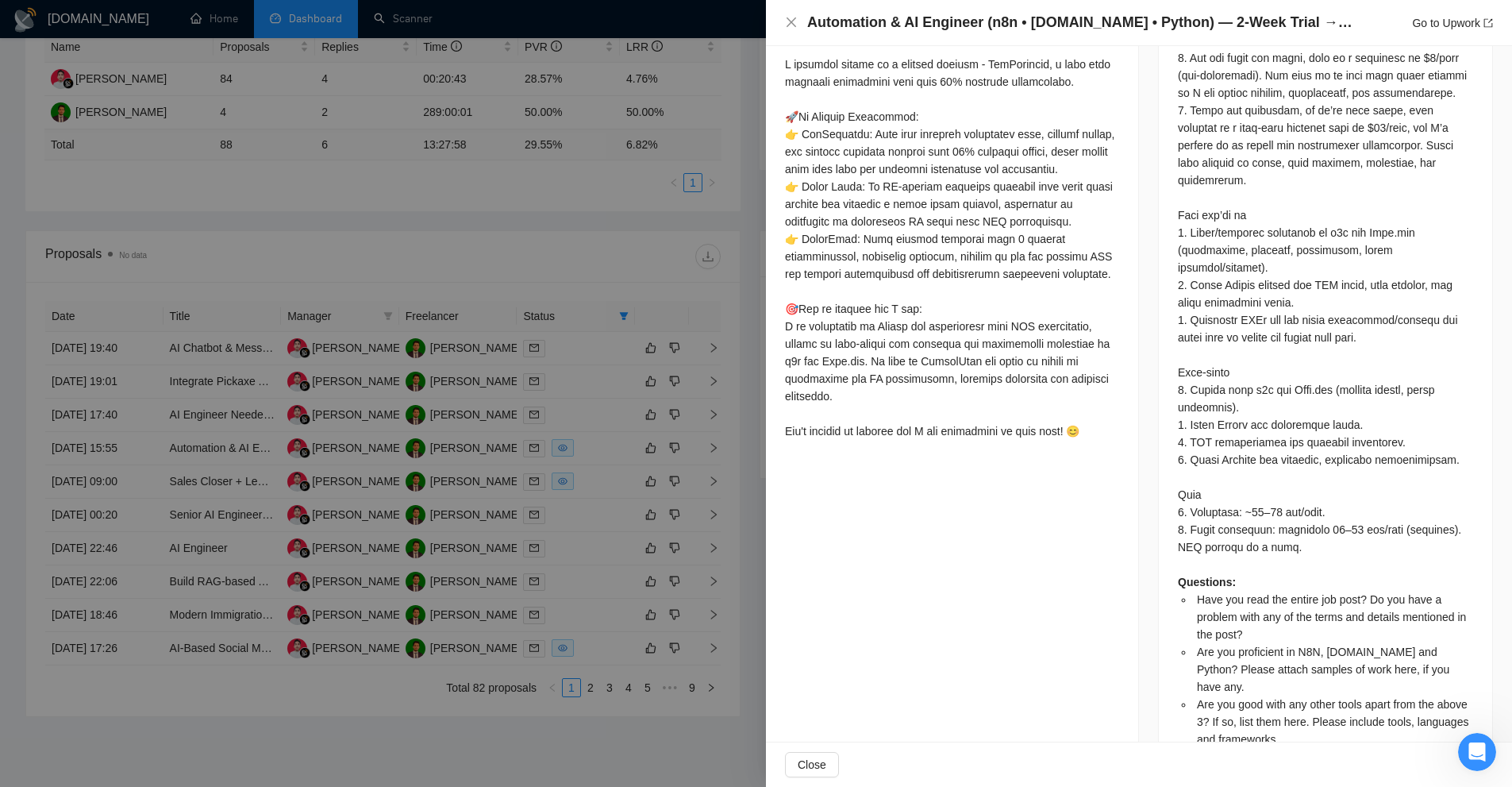
scroll to position [986, 0]
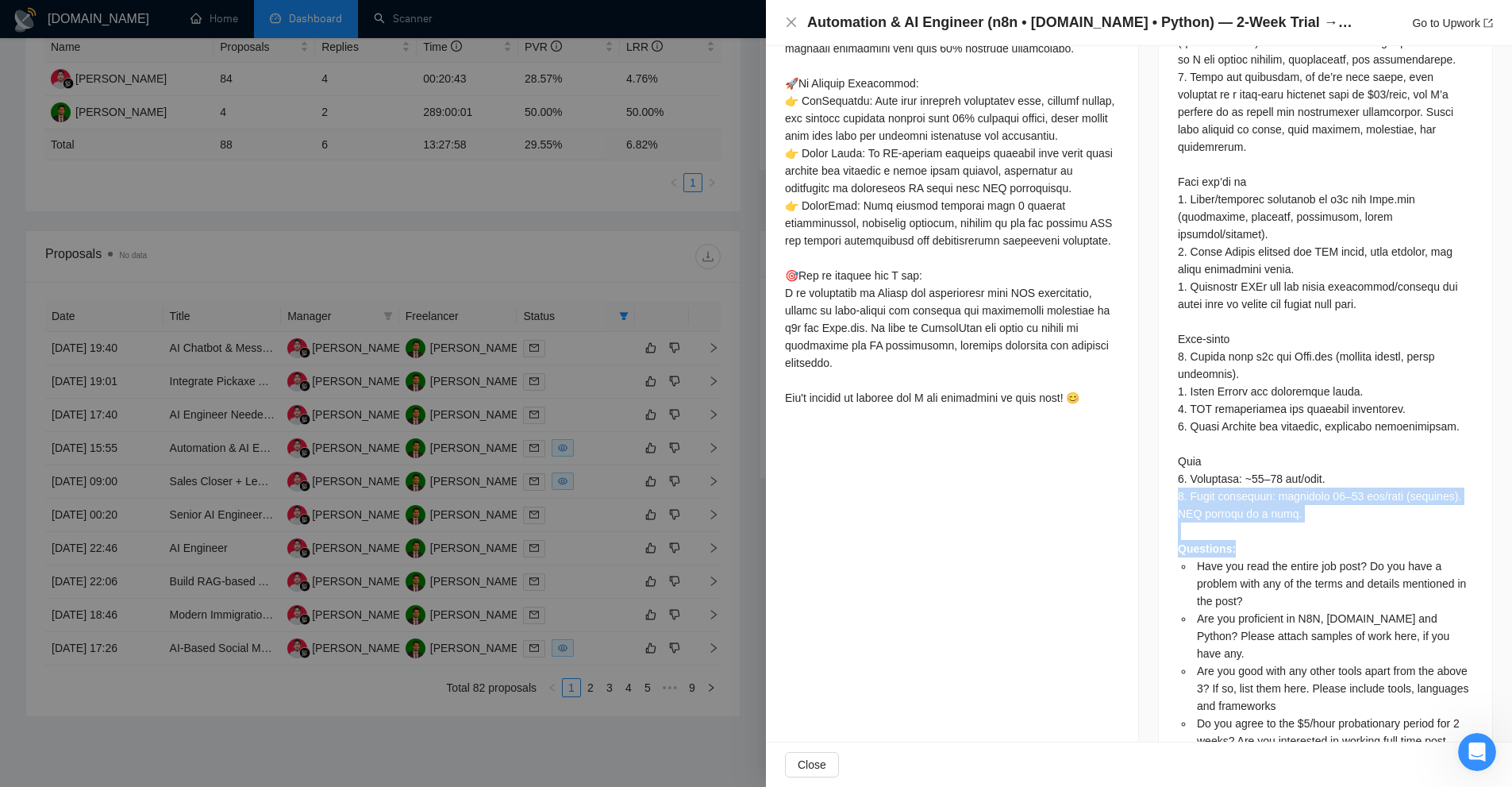
drag, startPoint x: 1299, startPoint y: 446, endPoint x: 1174, endPoint y: 414, distance: 129.0
click at [1178, 414] on div "Questions: Have you read the entire job post? Do you have a problem with any of…" at bounding box center [1325, 295] width 295 height 978
click at [1178, 406] on div "Questions: Have you read the entire job post? Do you have a problem with any of…" at bounding box center [1325, 295] width 295 height 978
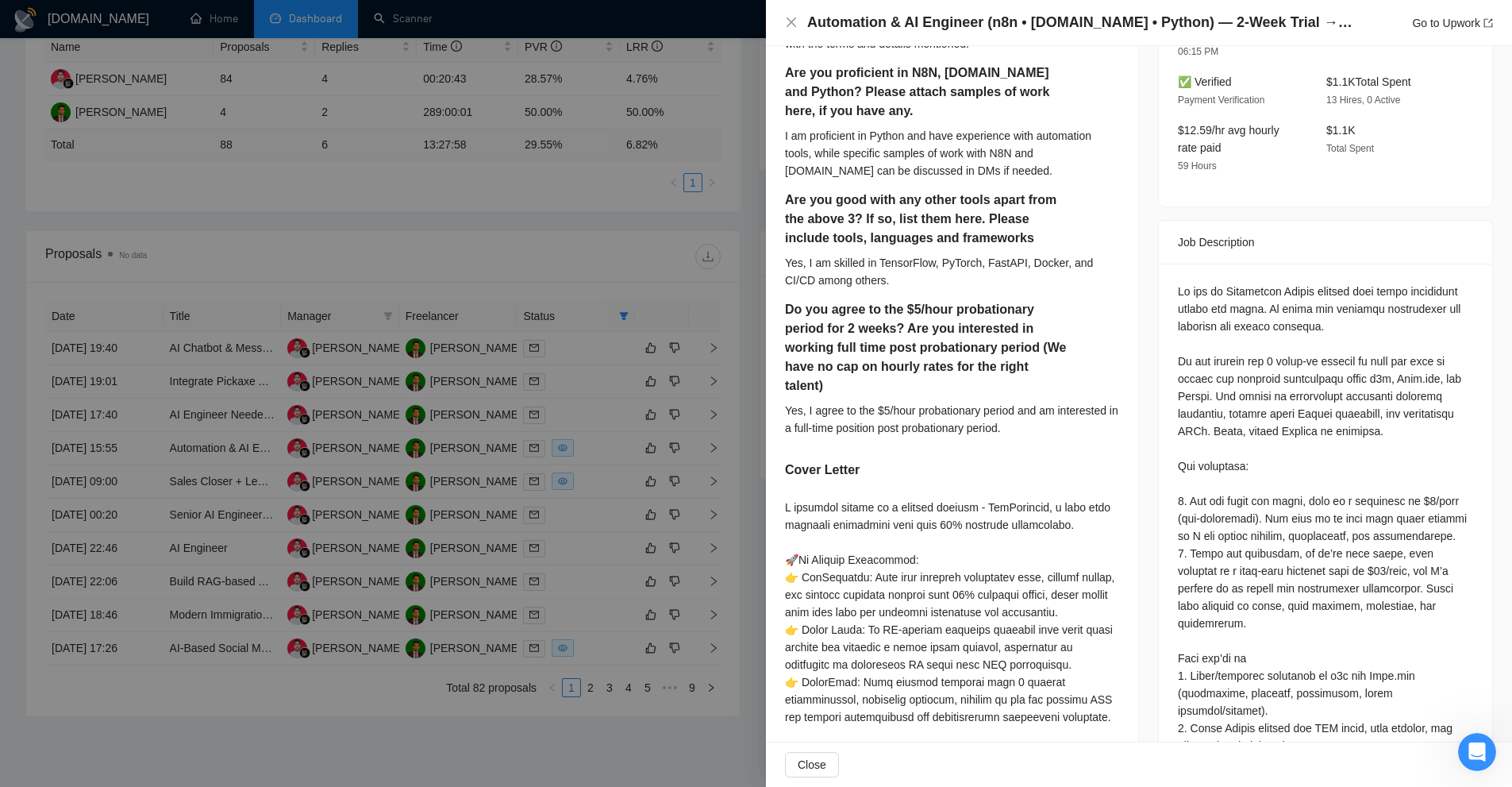
scroll to position [589, 0]
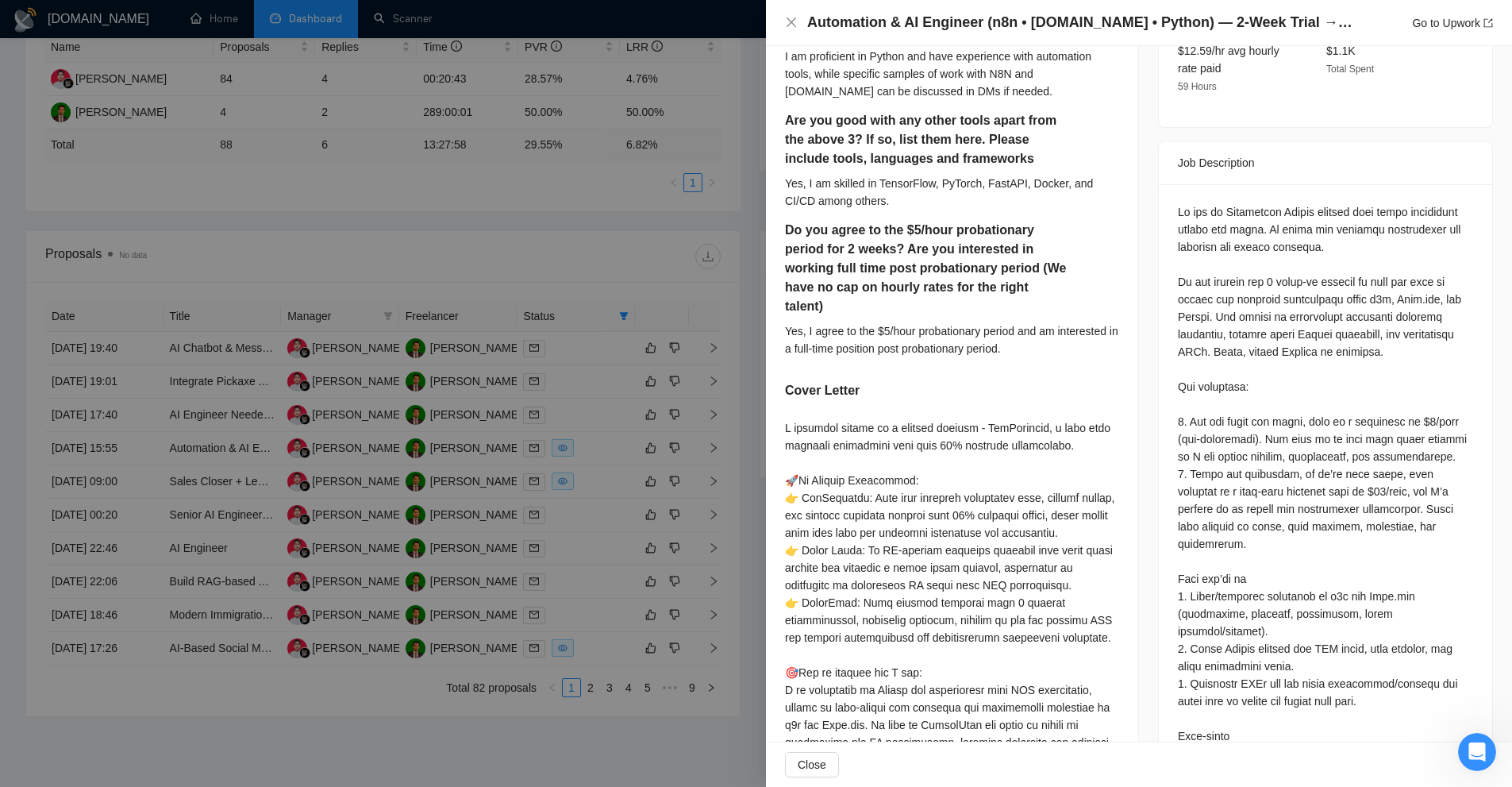
click at [1251, 461] on div "Questions: Have you read the entire job post? Do you have a problem with any of…" at bounding box center [1325, 693] width 295 height 978
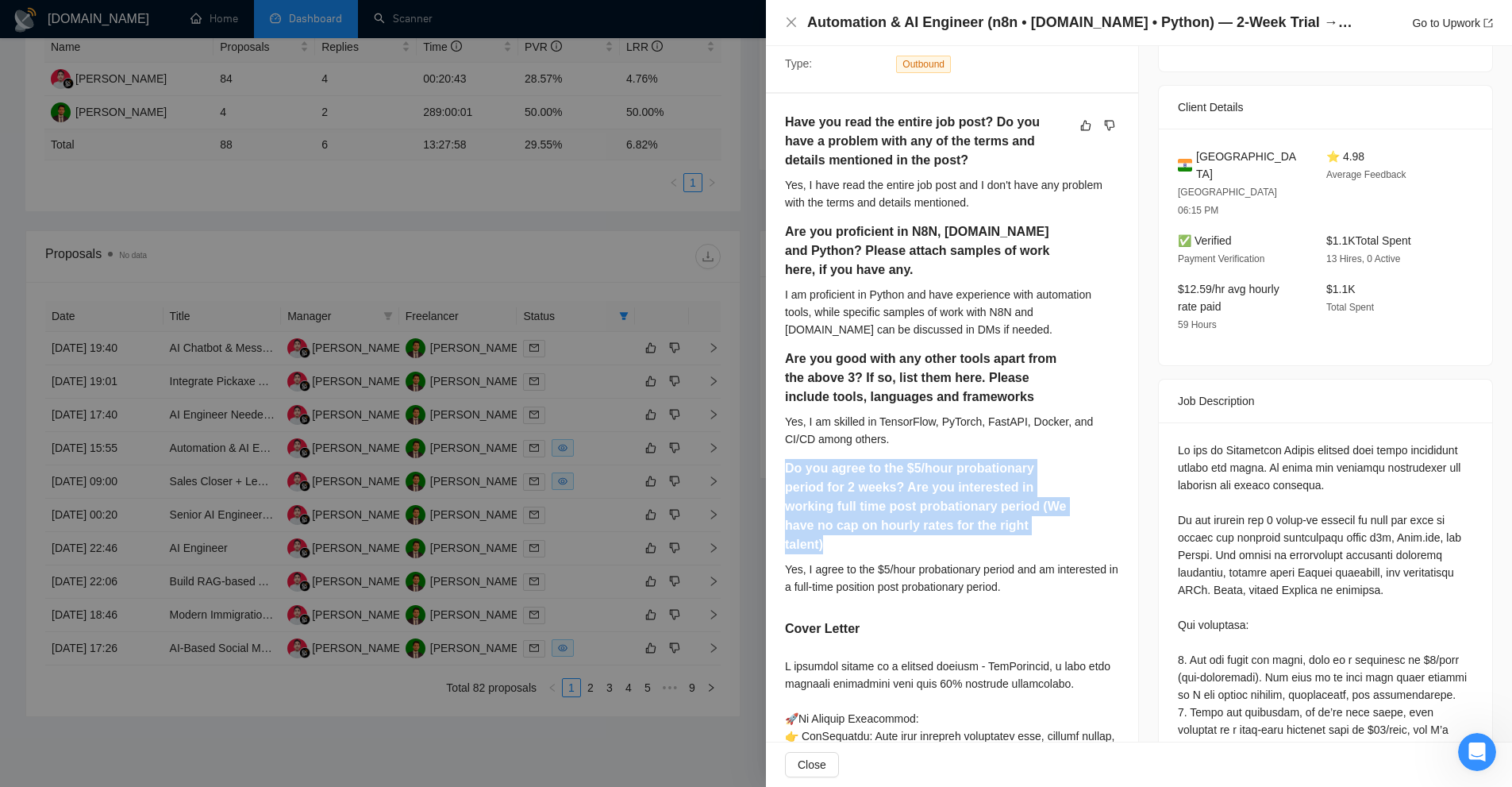
drag, startPoint x: 784, startPoint y: 460, endPoint x: 1090, endPoint y: 522, distance: 312.2
click at [1090, 522] on div "Have you read the entire job post? Do you have a problem with any of the terms …" at bounding box center [952, 580] width 372 height 973
click at [972, 524] on h5 "Do you agree to the $5/hour probationary period for 2 weeks? Are you interested…" at bounding box center [927, 506] width 285 height 95
drag, startPoint x: 816, startPoint y: 460, endPoint x: 1093, endPoint y: 483, distance: 278.0
click at [1093, 483] on div "Do you agree to the $5/hour probationary period for 2 weeks? Are you interested…" at bounding box center [952, 510] width 334 height 102
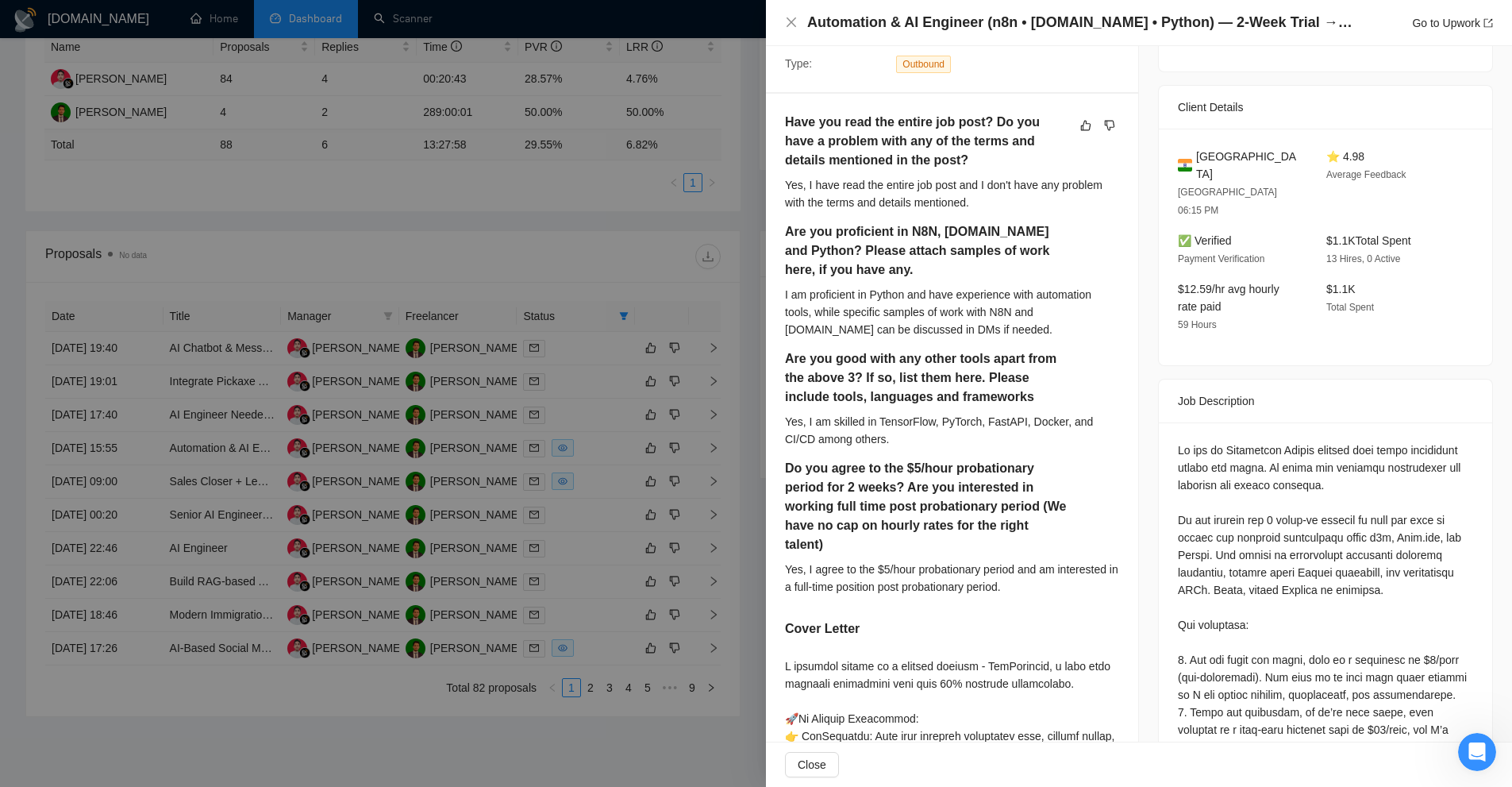
click at [1020, 444] on div "Yes, I am skilled in TensorFlow, PyTorch, FastAPI, Docker, and CI/CD among othe…" at bounding box center [952, 430] width 334 height 35
drag, startPoint x: 956, startPoint y: 471, endPoint x: 978, endPoint y: 476, distance: 22.6
click at [978, 476] on h5 "Do you agree to the $5/hour probationary period for 2 weeks? Are you interested…" at bounding box center [927, 506] width 285 height 95
click at [898, 511] on h5 "Do you agree to the $5/hour probationary period for 2 weeks? Are you interested…" at bounding box center [927, 506] width 285 height 95
click at [1110, 560] on div "Yes, I agree to the $5/hour probationary period and am interested in a full-tim…" at bounding box center [952, 578] width 334 height 35
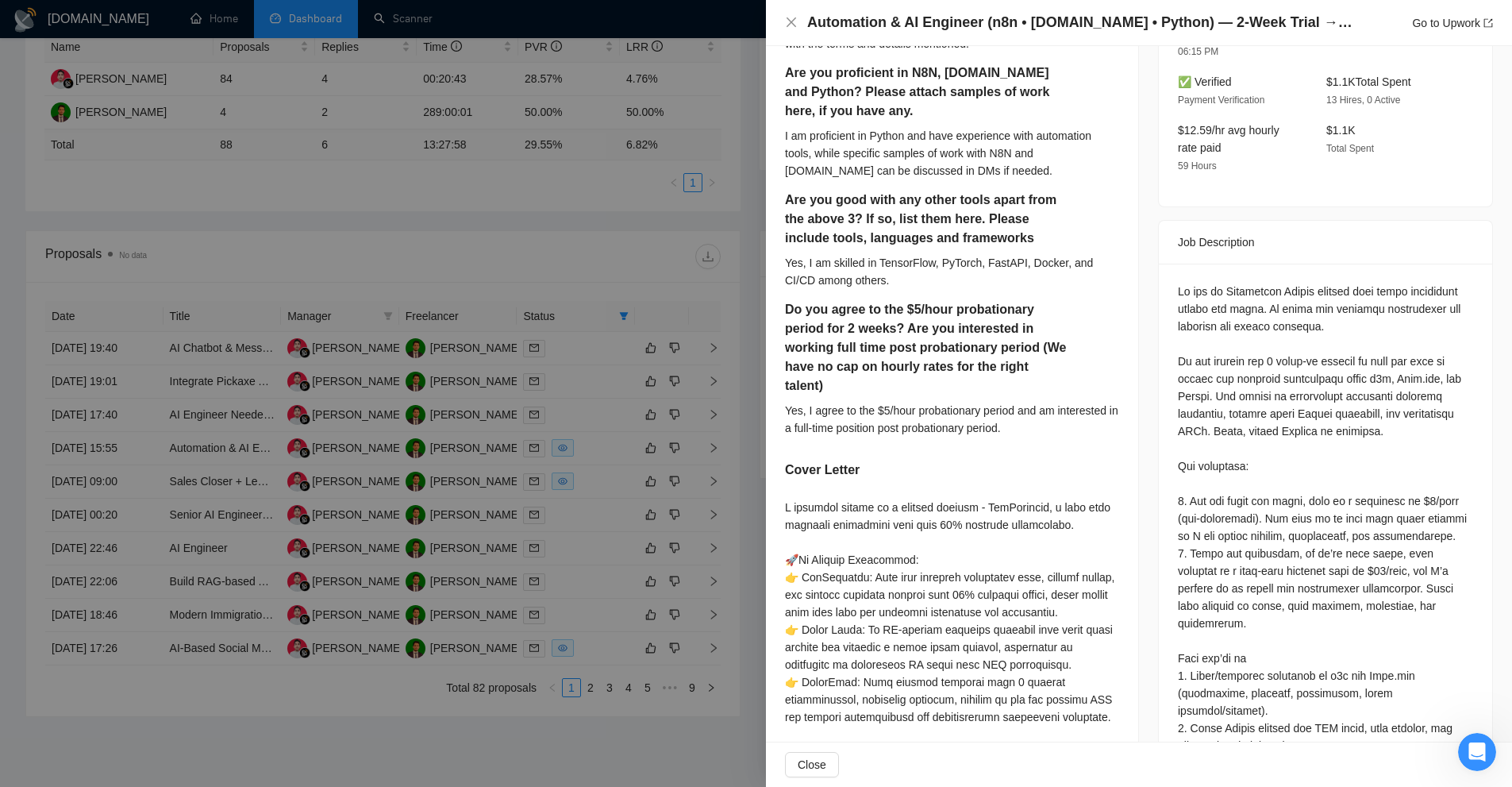
scroll to position [113, 0]
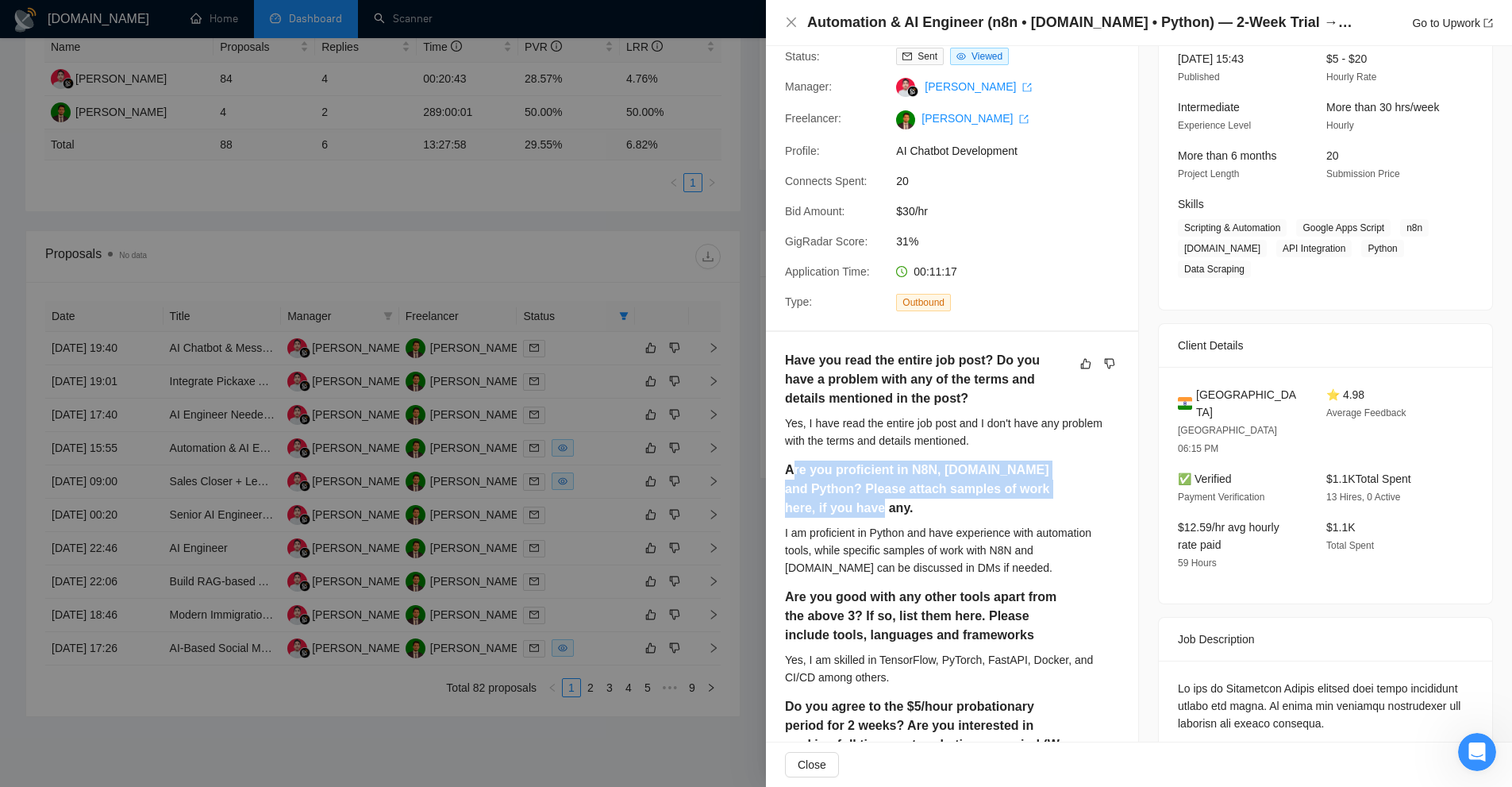
drag, startPoint x: 792, startPoint y: 468, endPoint x: 976, endPoint y: 520, distance: 191.2
click at [976, 520] on div "Are you proficient in N8N, [DOMAIN_NAME] and Python? Please attach samples of w…" at bounding box center [952, 492] width 334 height 64
drag, startPoint x: 916, startPoint y: 517, endPoint x: 845, endPoint y: 492, distance: 75.3
click at [845, 492] on h5 "Are you proficient in N8N, [DOMAIN_NAME] and Python? Please attach samples of w…" at bounding box center [927, 489] width 285 height 57
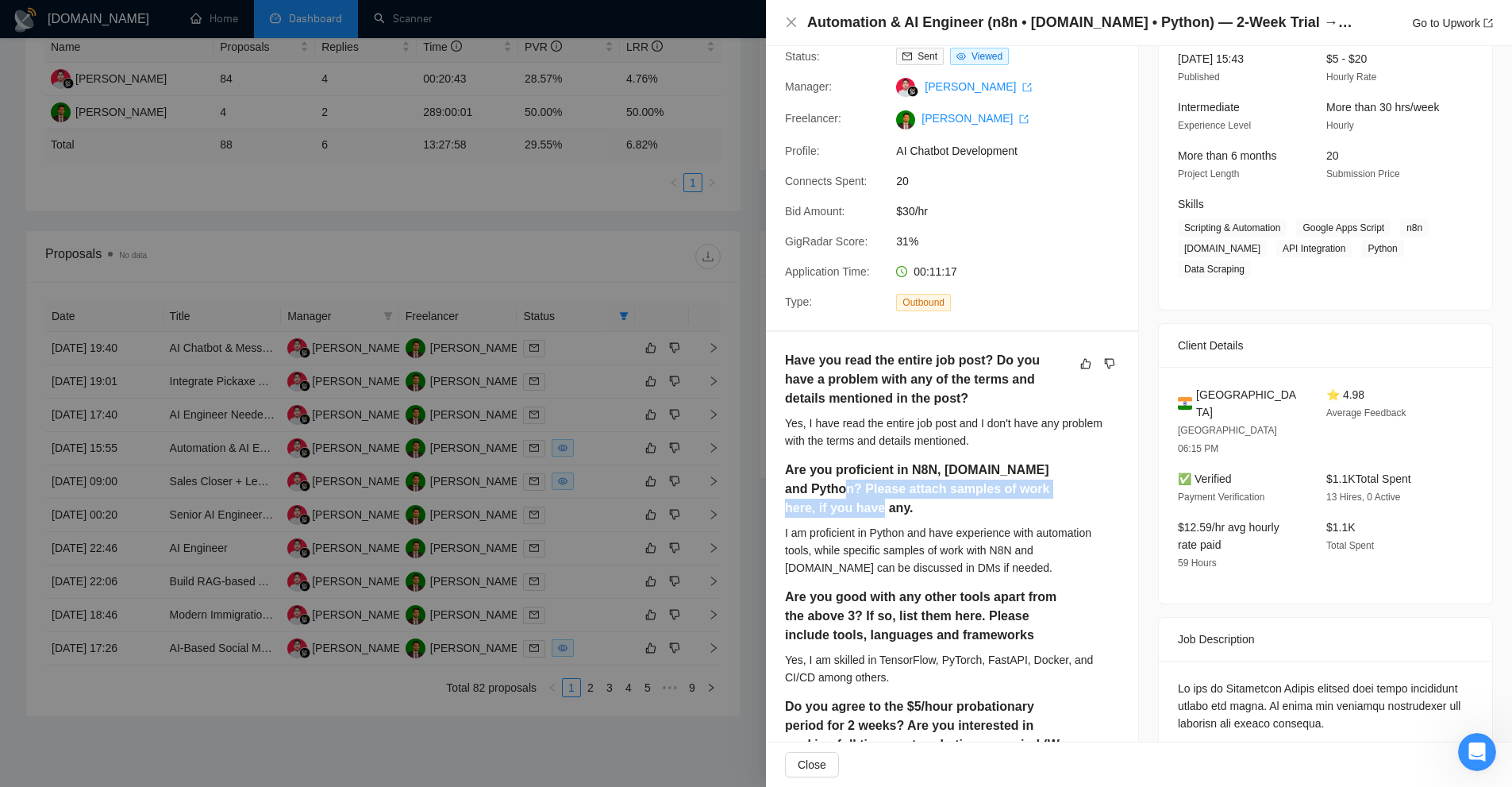
click at [845, 492] on h5 "Are you proficient in N8N, [DOMAIN_NAME] and Python? Please attach samples of w…" at bounding box center [927, 489] width 285 height 57
drag, startPoint x: 845, startPoint y: 492, endPoint x: 964, endPoint y: 526, distance: 123.8
click at [964, 526] on div "Are you proficient in N8N, [DOMAIN_NAME] and Python? Please attach samples of w…" at bounding box center [952, 525] width 334 height 127
click at [992, 515] on h5 "Are you proficient in N8N, [DOMAIN_NAME] and Python? Please attach samples of w…" at bounding box center [927, 489] width 285 height 57
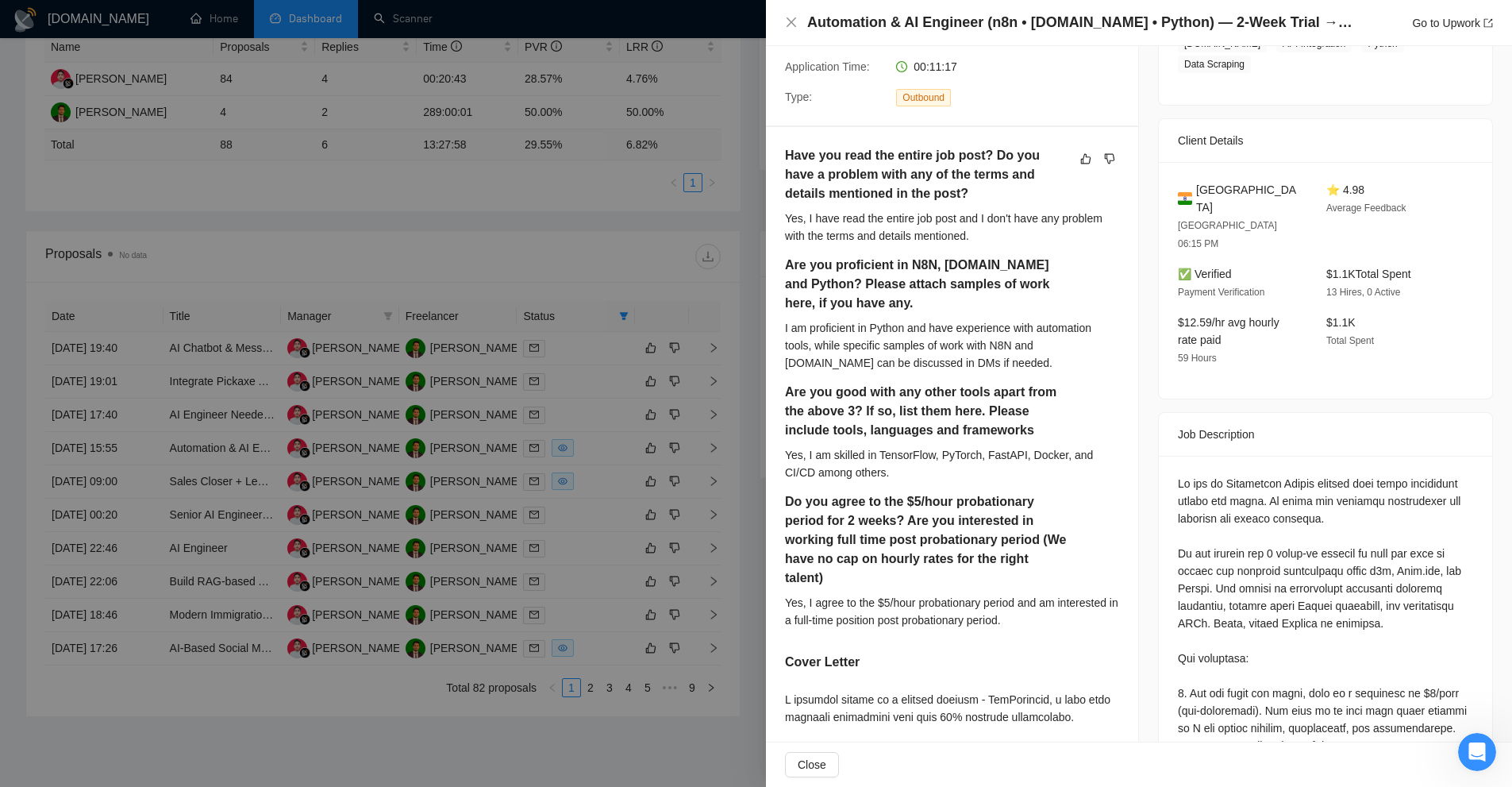
scroll to position [477, 0]
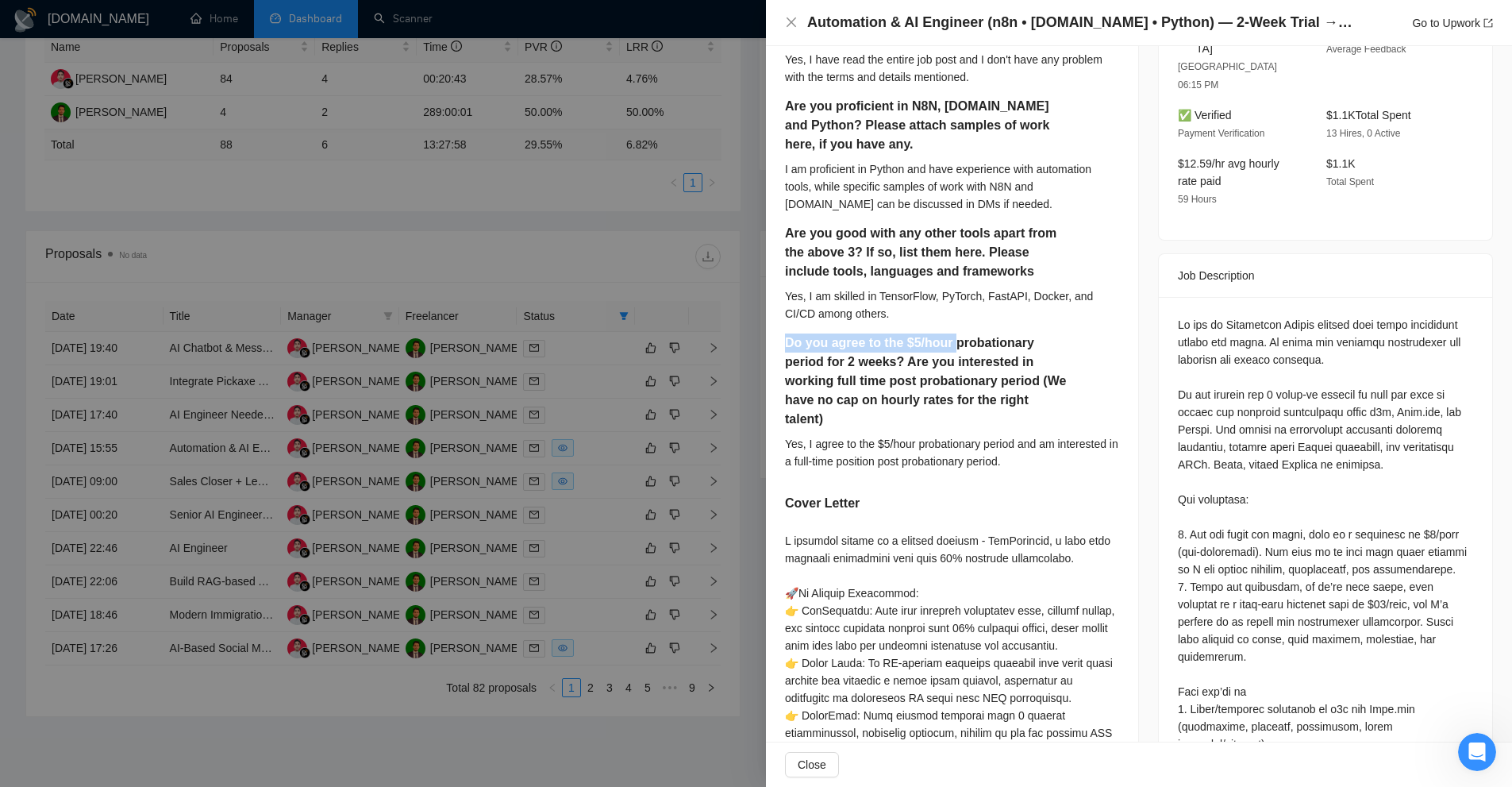
drag, startPoint x: 916, startPoint y: 332, endPoint x: 956, endPoint y: 339, distance: 40.6
click at [956, 339] on div "Have you read the entire job post? Do you have a problem with any of the terms …" at bounding box center [952, 234] width 334 height 494
click at [956, 339] on h5 "Do you agree to the $5/hour probationary period for 2 weeks? Are you interested…" at bounding box center [927, 381] width 285 height 95
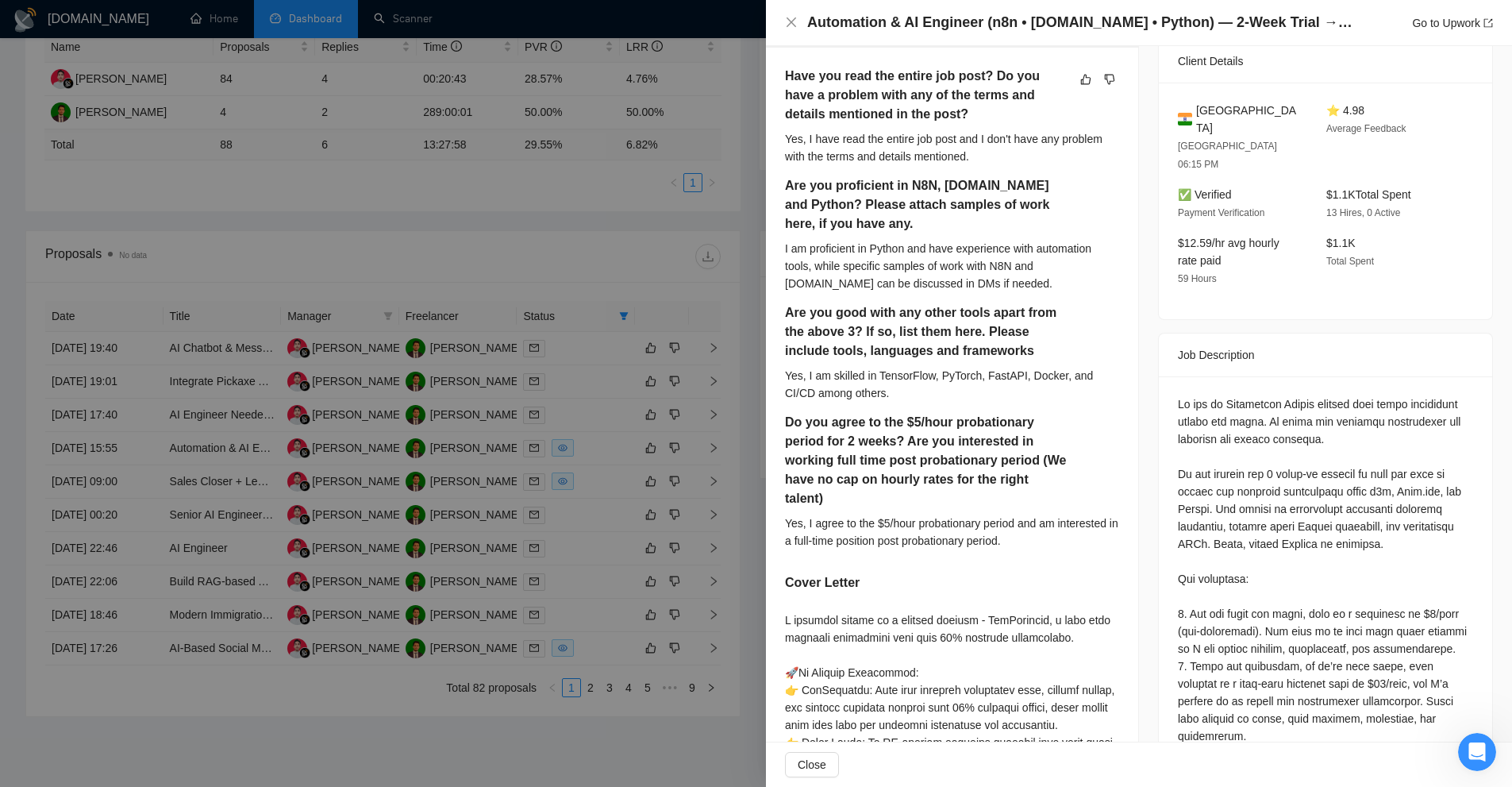
scroll to position [318, 0]
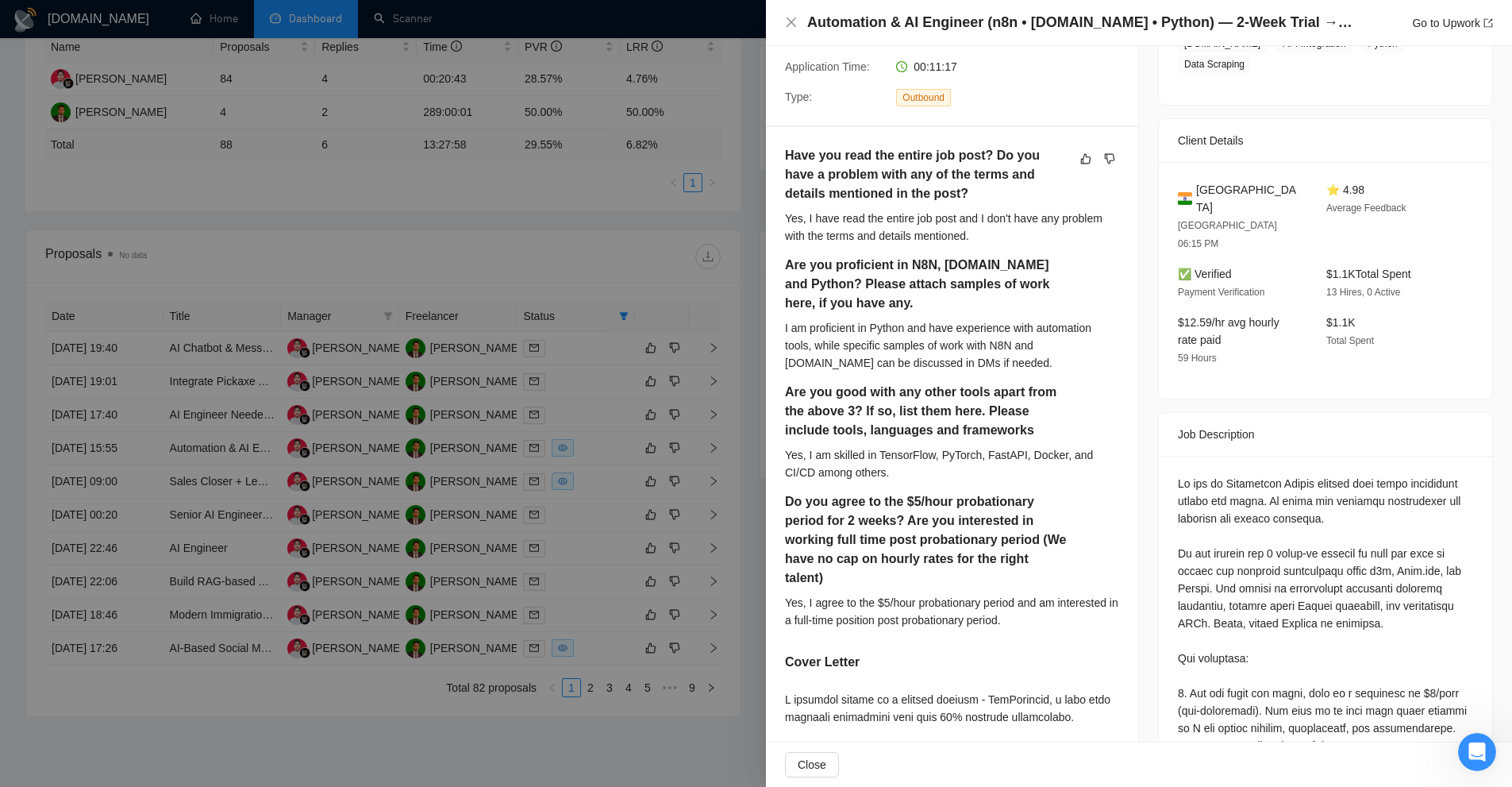
click at [833, 166] on h5 "Have you read the entire job post? Do you have a problem with any of the terms …" at bounding box center [927, 175] width 285 height 57
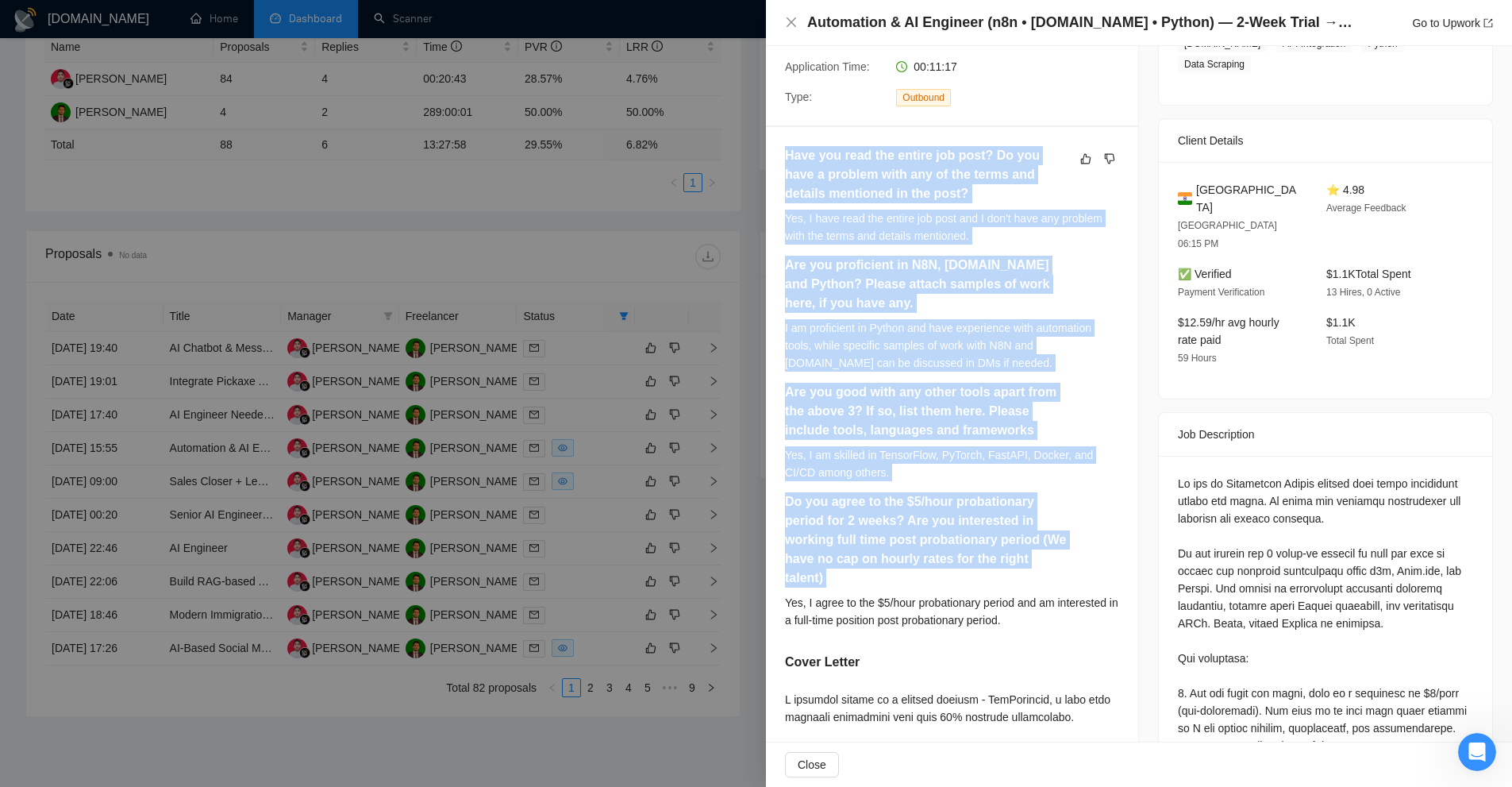
drag, startPoint x: 833, startPoint y: 166, endPoint x: 996, endPoint y: 535, distance: 403.4
click at [996, 535] on div "Have you read the entire job post? Do you have a problem with any of the terms …" at bounding box center [952, 393] width 334 height 494
click at [1027, 551] on h5 "Do you agree to the $5/hour probationary period for 2 weeks? Are you interested…" at bounding box center [927, 540] width 285 height 95
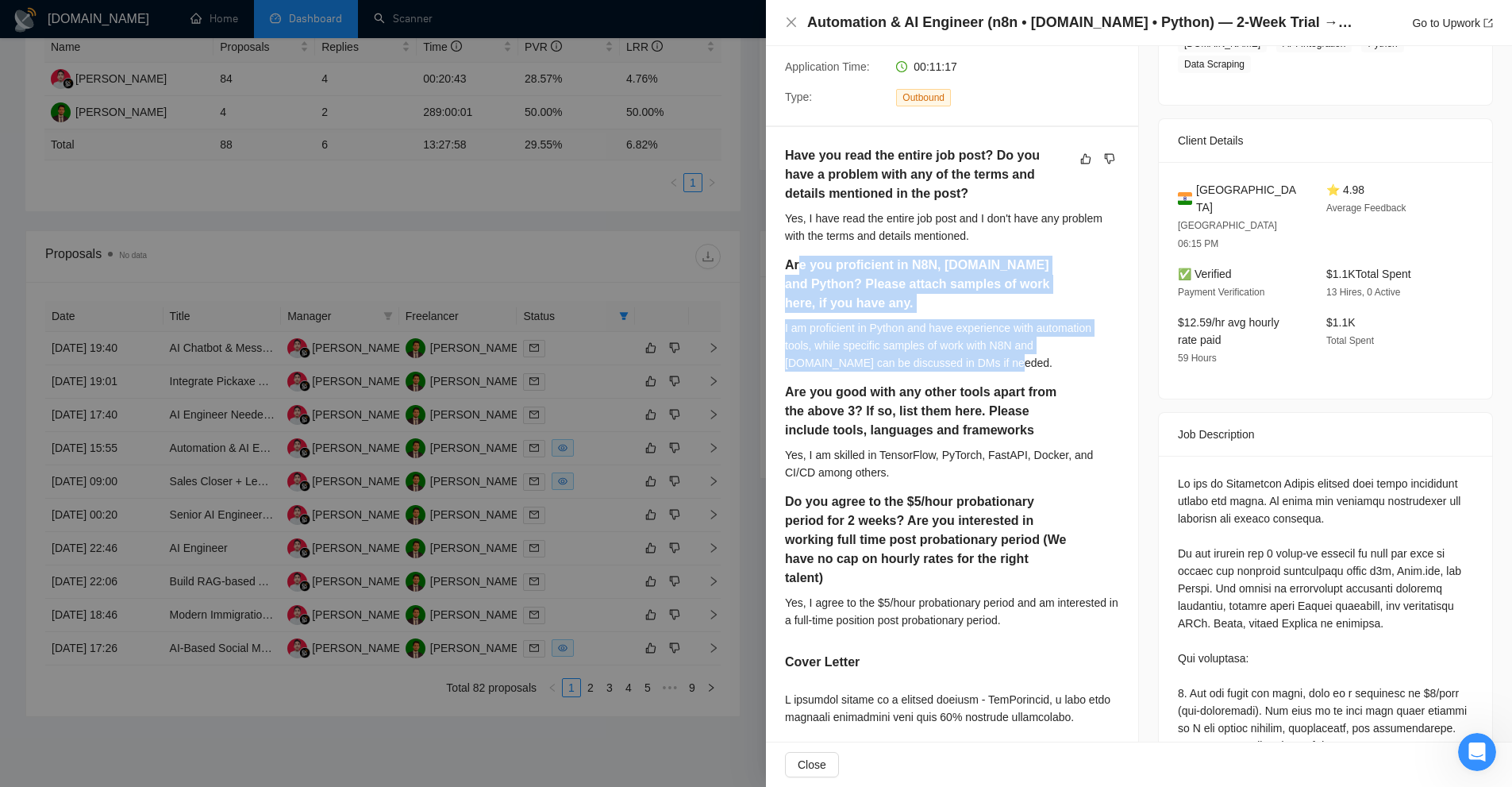
drag, startPoint x: 970, startPoint y: 369, endPoint x: 798, endPoint y: 255, distance: 206.3
click at [798, 256] on div "Are you proficient in N8N, Make.com and Python? Please attach samples of work h…" at bounding box center [952, 319] width 334 height 127
click at [798, 256] on h5 "Are you proficient in N8N, Make.com and Python? Please attach samples of work h…" at bounding box center [927, 284] width 285 height 57
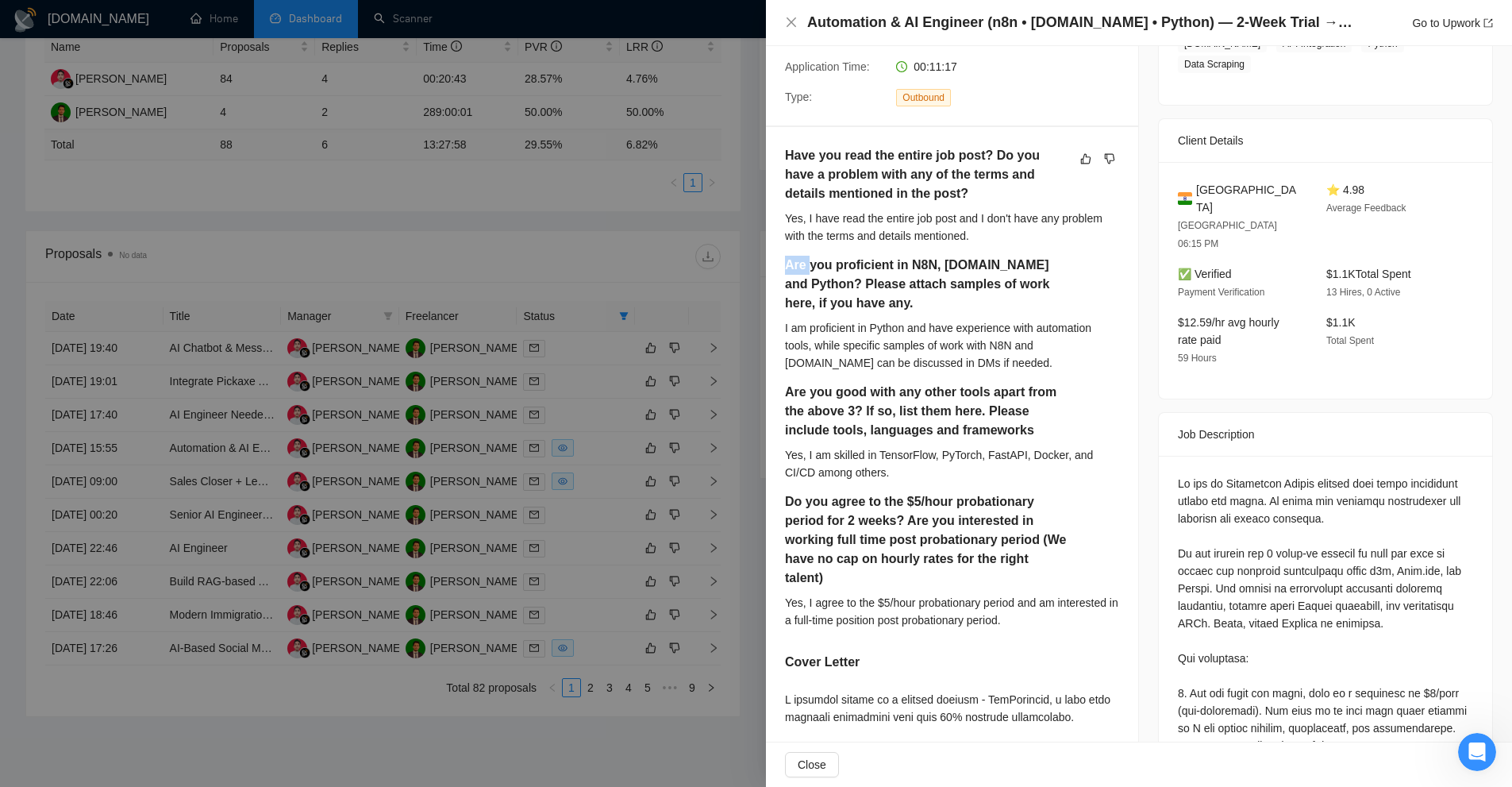
click at [798, 256] on h5 "Are you proficient in N8N, Make.com and Python? Please attach samples of work h…" at bounding box center [927, 284] width 285 height 57
drag, startPoint x: 798, startPoint y: 255, endPoint x: 965, endPoint y: 309, distance: 175.5
click at [965, 309] on h5 "Are you proficient in N8N, Make.com and Python? Please attach samples of work h…" at bounding box center [927, 284] width 285 height 57
drag, startPoint x: 1187, startPoint y: 192, endPoint x: 1165, endPoint y: 175, distance: 27.8
click at [1165, 175] on div "India Bengaluru 06:15 PM ⭐ 4.98 Average Feedback ✅ Verified Payment Verificatio…" at bounding box center [1325, 281] width 333 height 237
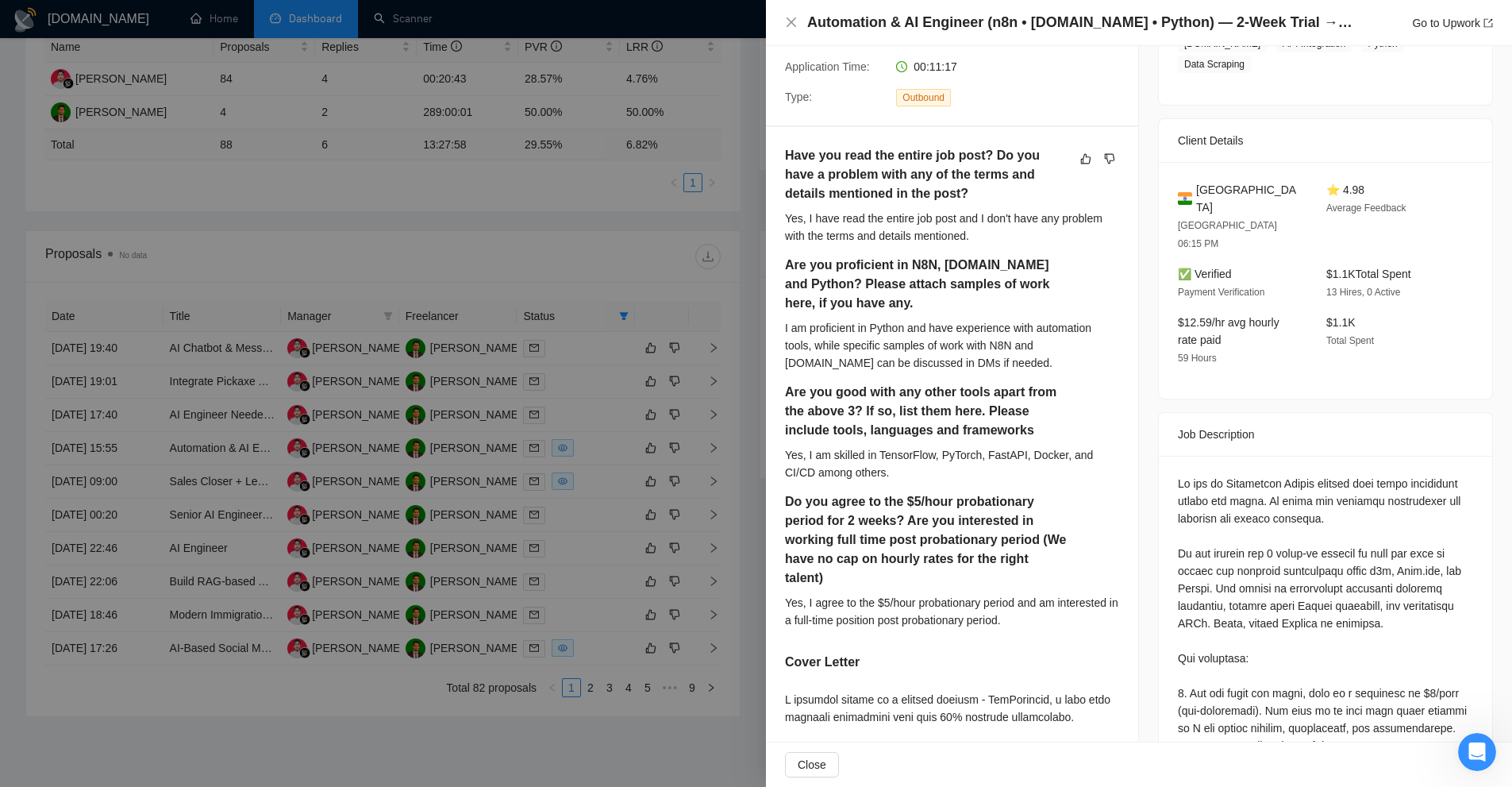
click at [1246, 223] on div "India Bengaluru 06:15 PM ⭐ 4.98 Average Feedback ✅ Verified Payment Verificatio…" at bounding box center [1325, 281] width 333 height 237
drag, startPoint x: 961, startPoint y: 511, endPoint x: 921, endPoint y: 509, distance: 40.0
click at [921, 509] on h5 "Do you agree to the $5/hour probationary period for 2 weeks? Are you interested…" at bounding box center [927, 540] width 285 height 95
click at [1078, 542] on div "Do you agree to the $5/hour probationary period for 2 weeks? Are you interested…" at bounding box center [952, 543] width 334 height 102
click at [628, 417] on div at bounding box center [756, 393] width 1512 height 787
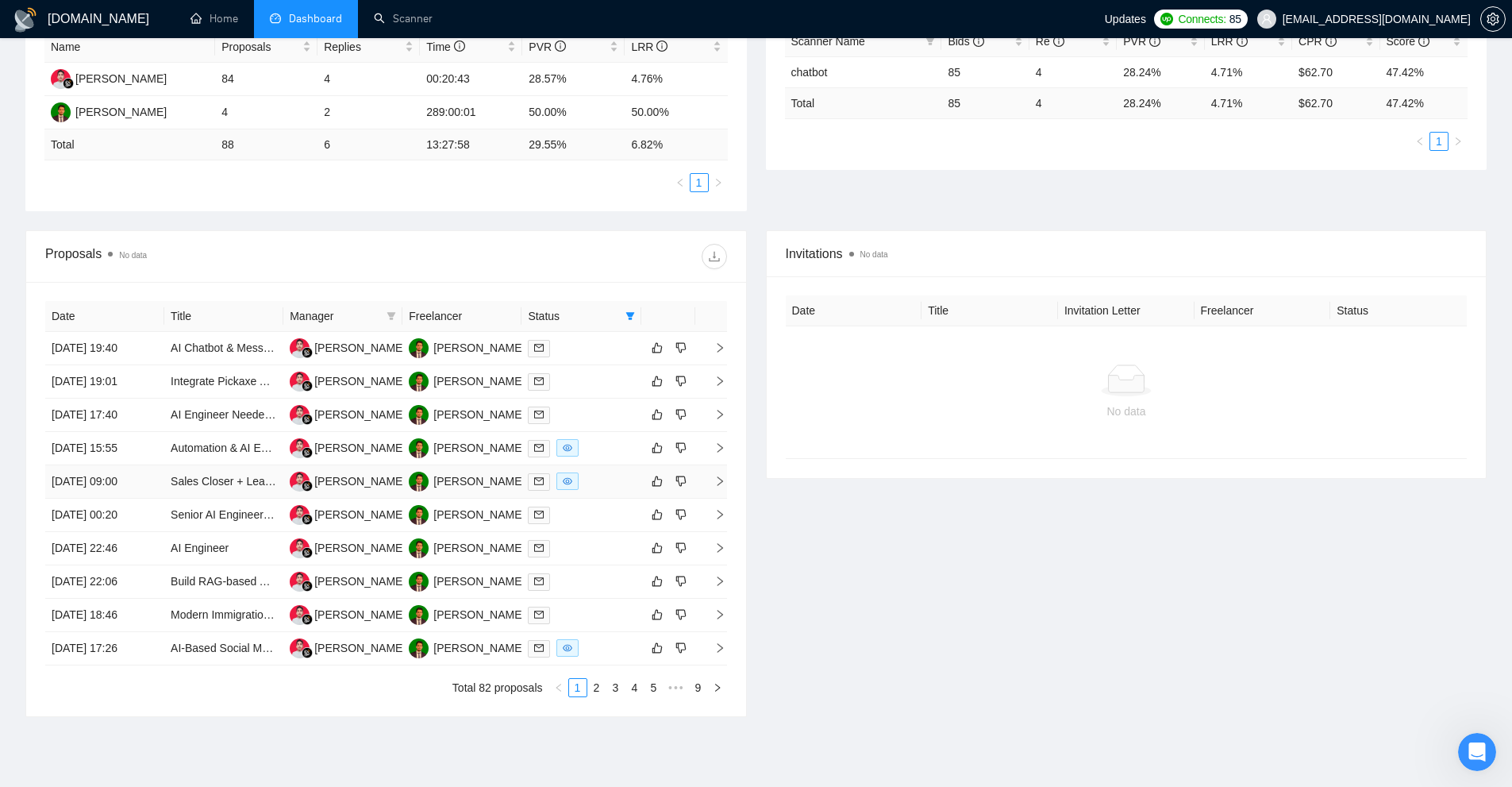
click at [596, 481] on div at bounding box center [581, 482] width 107 height 18
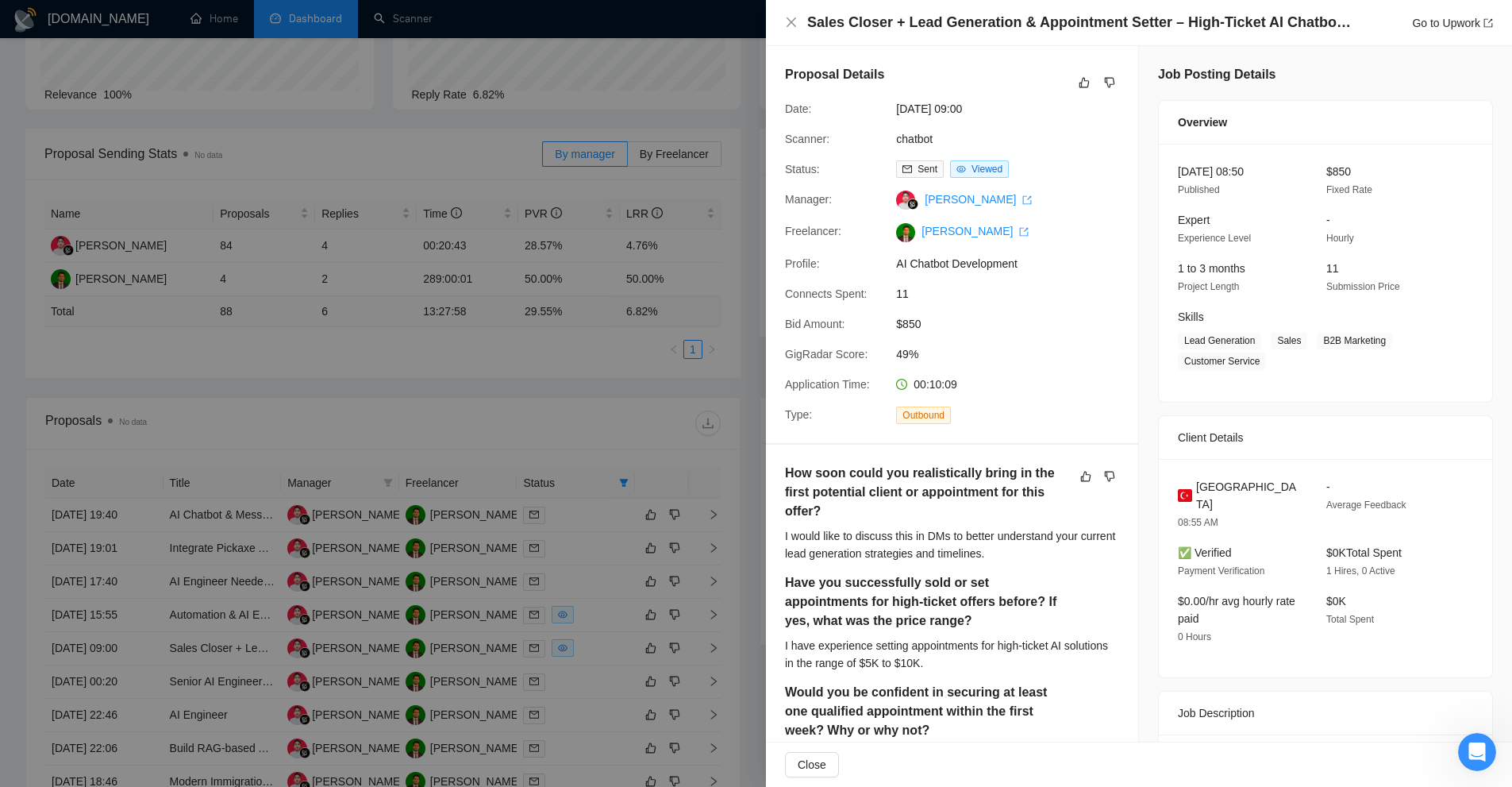
scroll to position [230, 0]
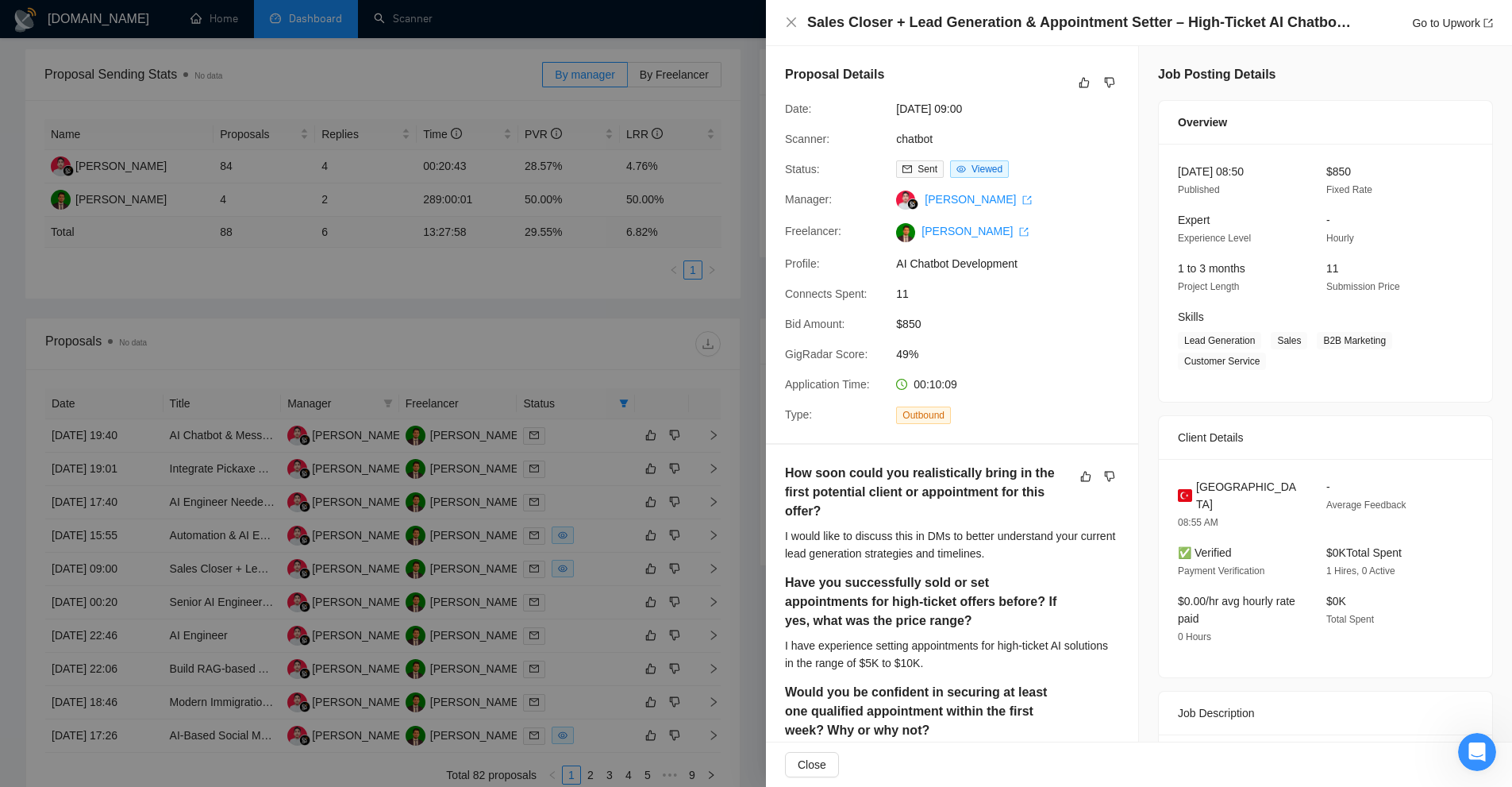
click at [839, 22] on h4 "Sales Closer + Lead Generation & Appointment Setter – High-Ticket AI Chatbot Se…" at bounding box center [1081, 22] width 548 height 20
drag, startPoint x: 839, startPoint y: 22, endPoint x: 1259, endPoint y: 26, distance: 420.0
click at [1259, 26] on h4 "Sales Closer + Lead Generation & Appointment Setter – High-Ticket AI Chatbot Se…" at bounding box center [1081, 22] width 548 height 20
click at [891, 8] on div "Sales Closer + Lead Generation & Appointment Setter – High-Ticket AI Chatbot Se…" at bounding box center [1139, 23] width 746 height 46
click at [1361, 24] on div "Sales Closer + Lead Generation & Appointment Setter – High-Ticket AI Chatbot Se…" at bounding box center [1150, 22] width 686 height 20
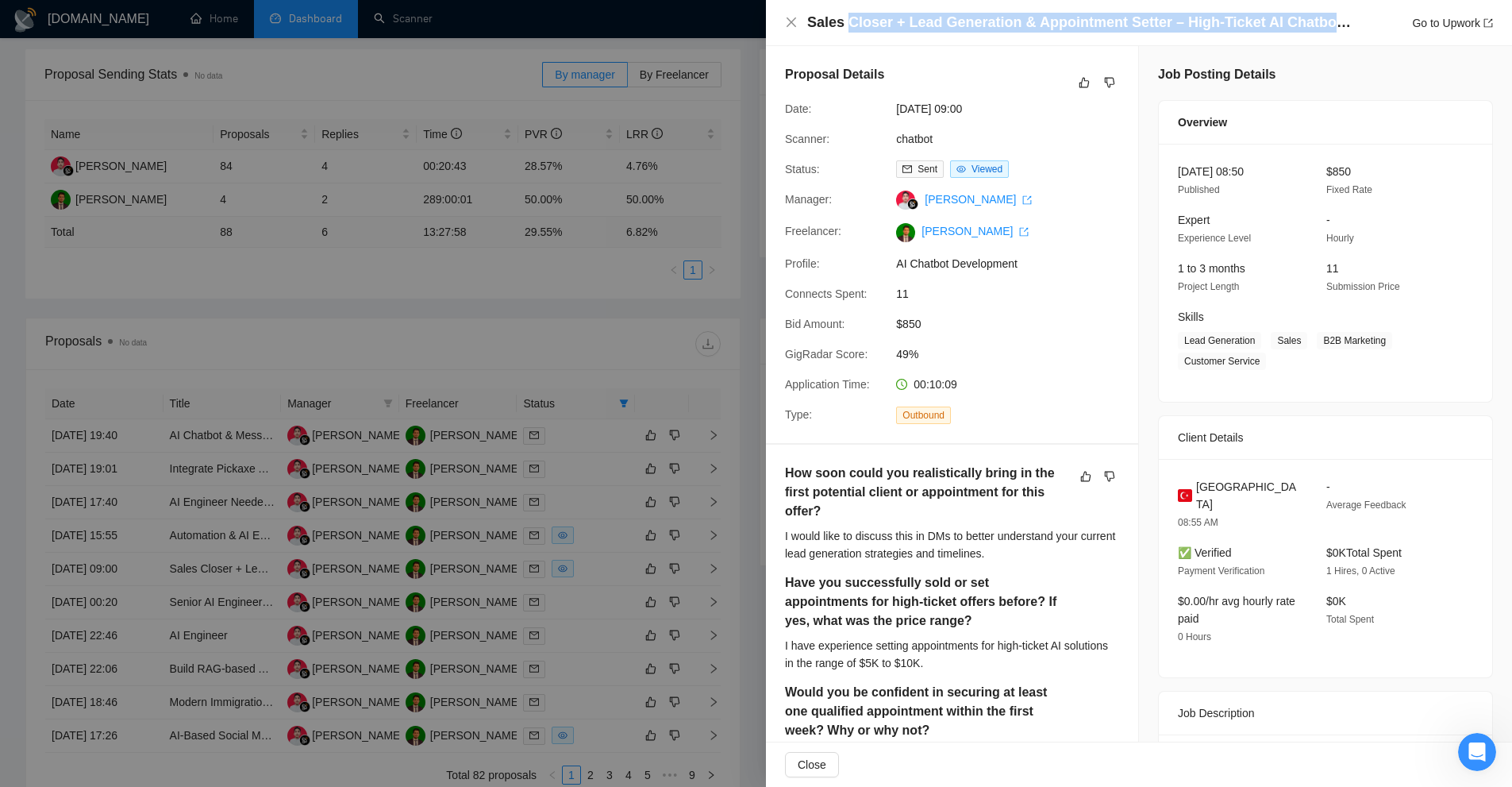
drag, startPoint x: 1361, startPoint y: 24, endPoint x: 854, endPoint y: 19, distance: 507.0
click at [854, 19] on div "Sales Closer + Lead Generation & Appointment Setter – High-Ticket AI Chatbot Se…" at bounding box center [1150, 22] width 686 height 20
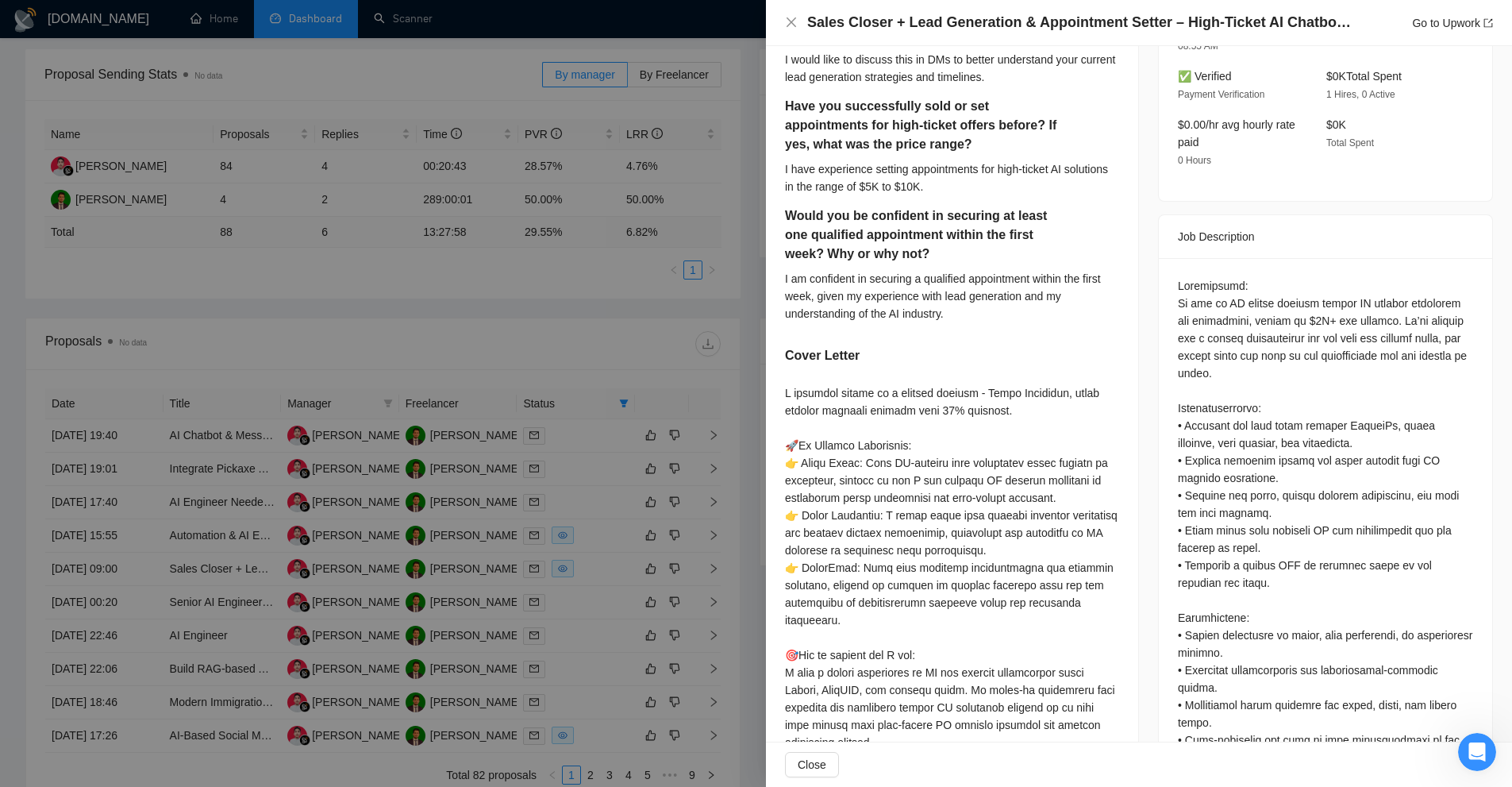
click at [1257, 313] on div "Questions: How soon could you realistically bring in the first potential client…" at bounding box center [1325, 670] width 295 height 786
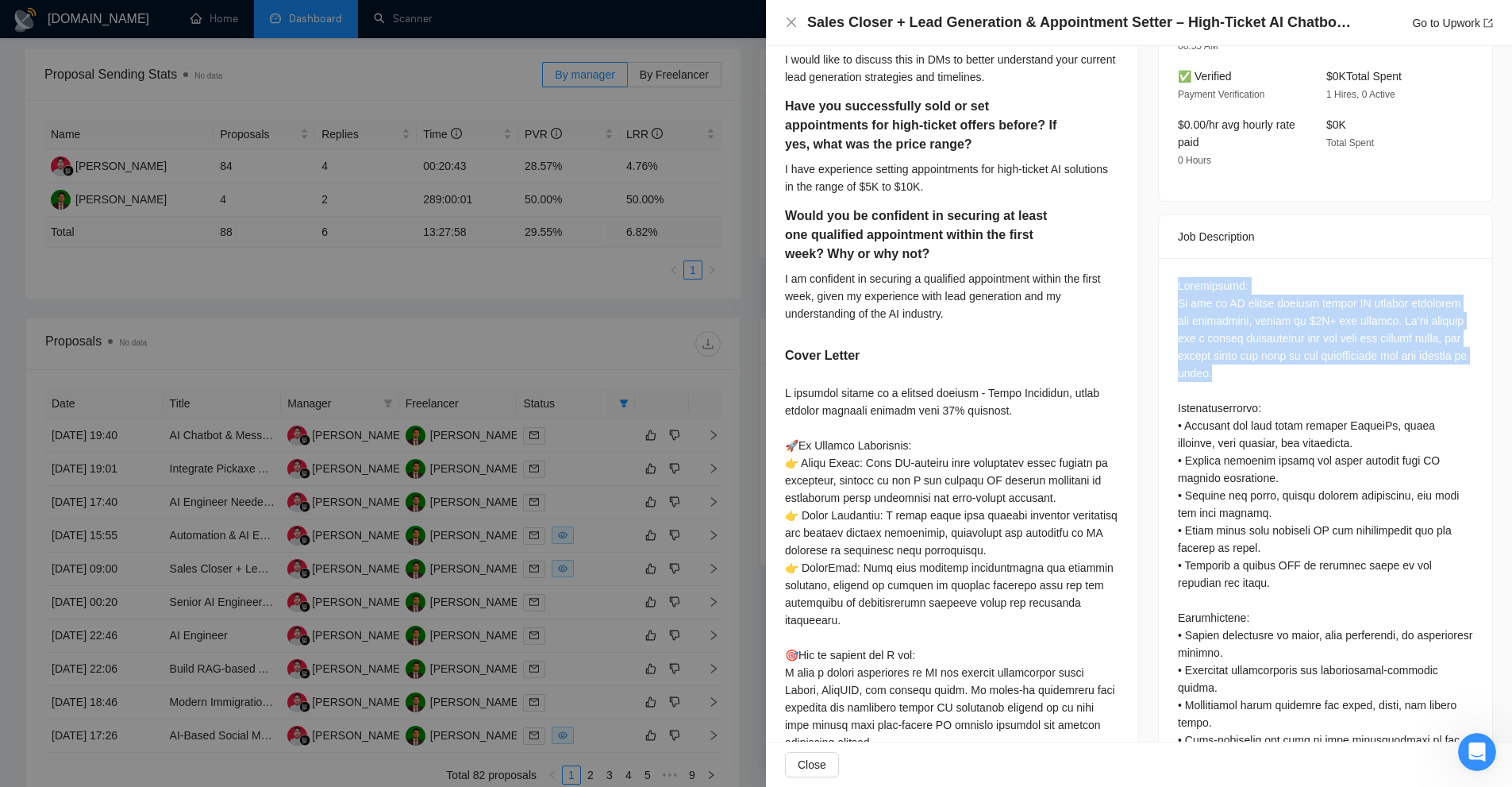
drag, startPoint x: 1161, startPoint y: 263, endPoint x: 1307, endPoint y: 359, distance: 174.7
click at [1307, 359] on div "Questions: How soon could you realistically bring in the first potential client…" at bounding box center [1325, 675] width 333 height 835
click at [1307, 359] on div "Questions: How soon could you realistically bring in the first potential client…" at bounding box center [1325, 670] width 295 height 786
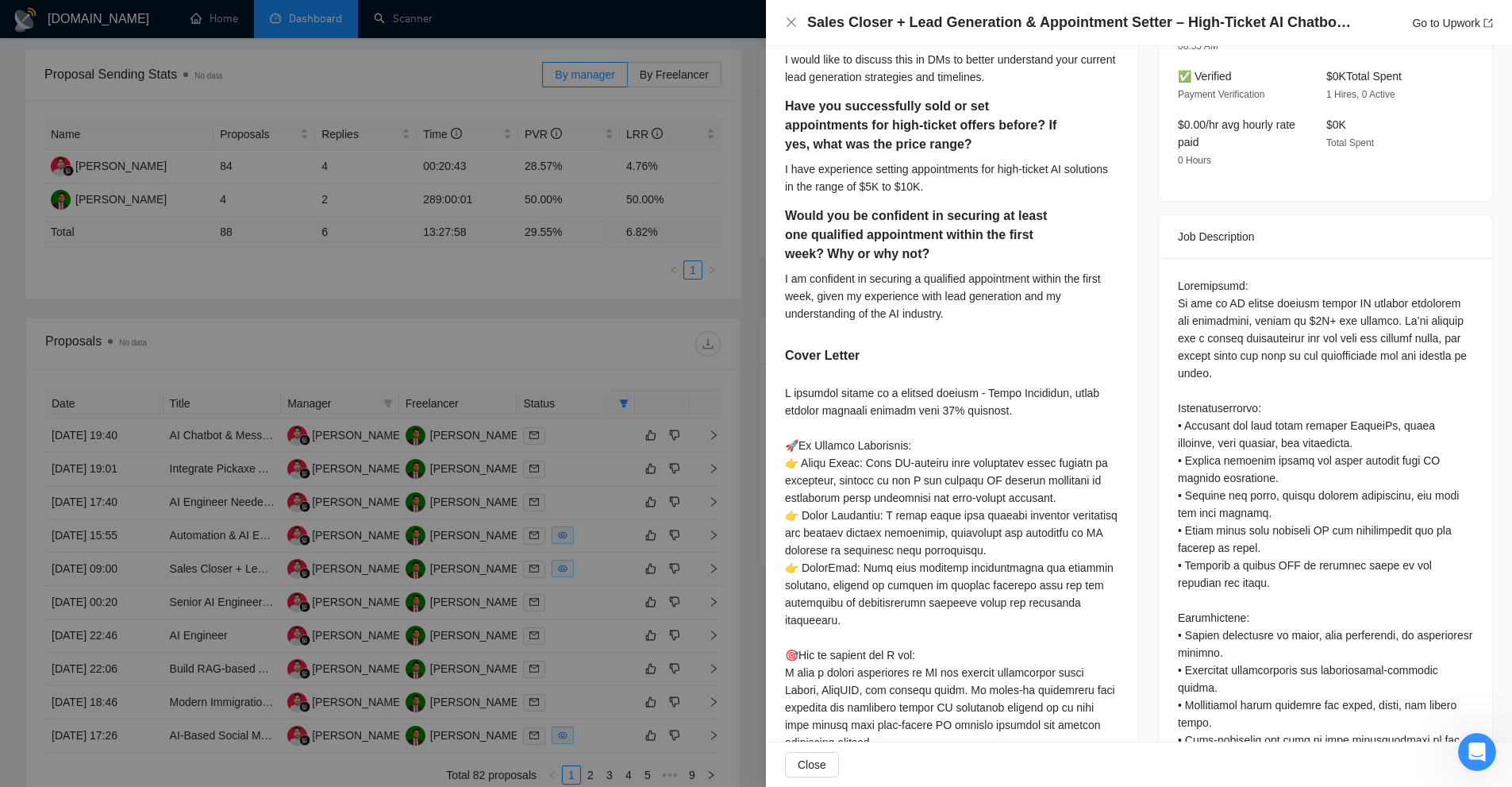
click at [1195, 407] on div "Questions: How soon could you realistically bring in the first potential client…" at bounding box center [1325, 670] width 295 height 786
drag, startPoint x: 1195, startPoint y: 407, endPoint x: 1345, endPoint y: 422, distance: 150.7
click at [1345, 422] on div "Questions: How soon could you realistically bring in the first potential client…" at bounding box center [1325, 670] width 295 height 786
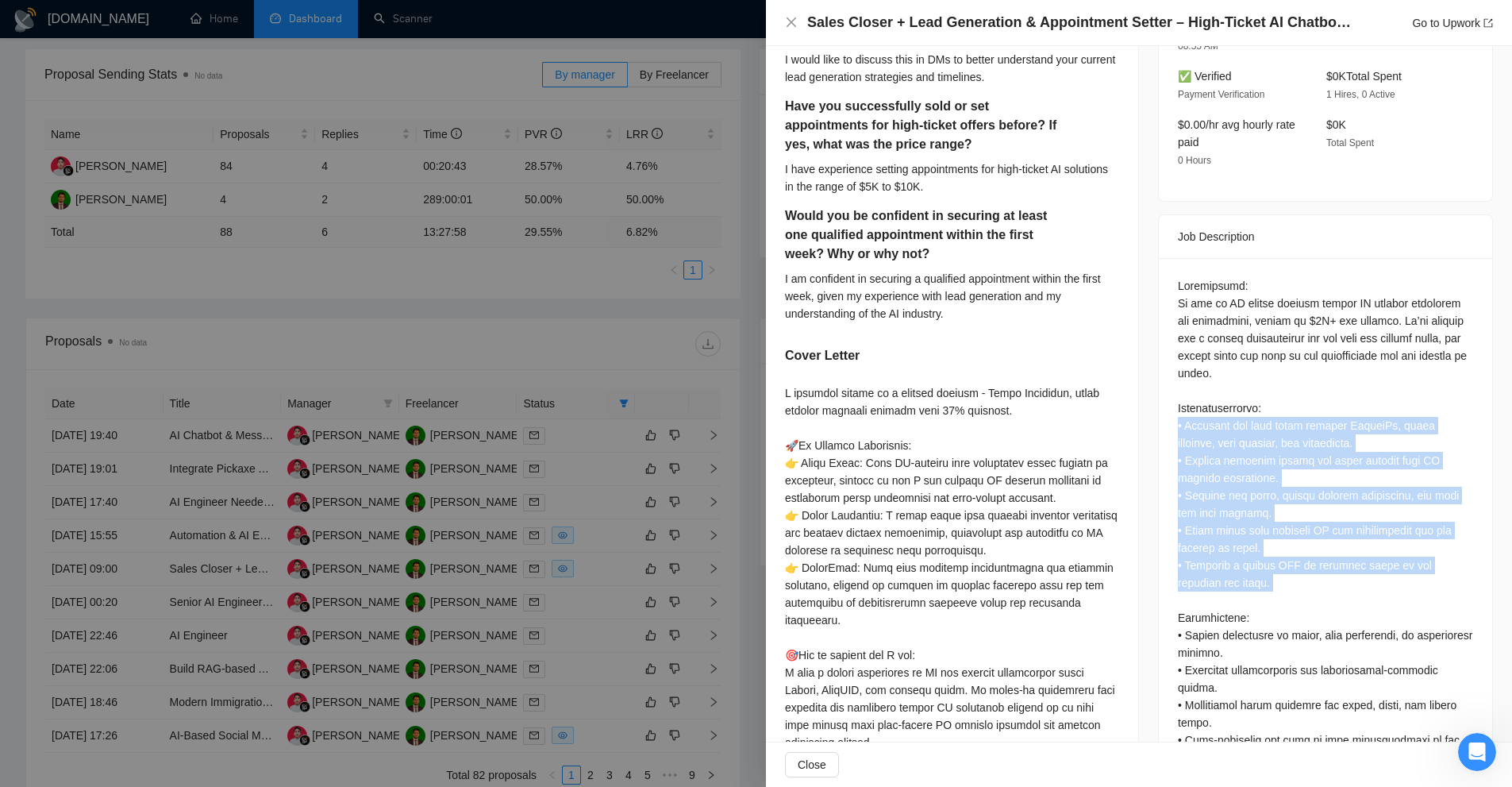
drag, startPoint x: 1345, startPoint y: 422, endPoint x: 1266, endPoint y: 552, distance: 152.1
click at [1266, 552] on div "Questions: How soon could you realistically bring in the first potential client…" at bounding box center [1325, 670] width 295 height 786
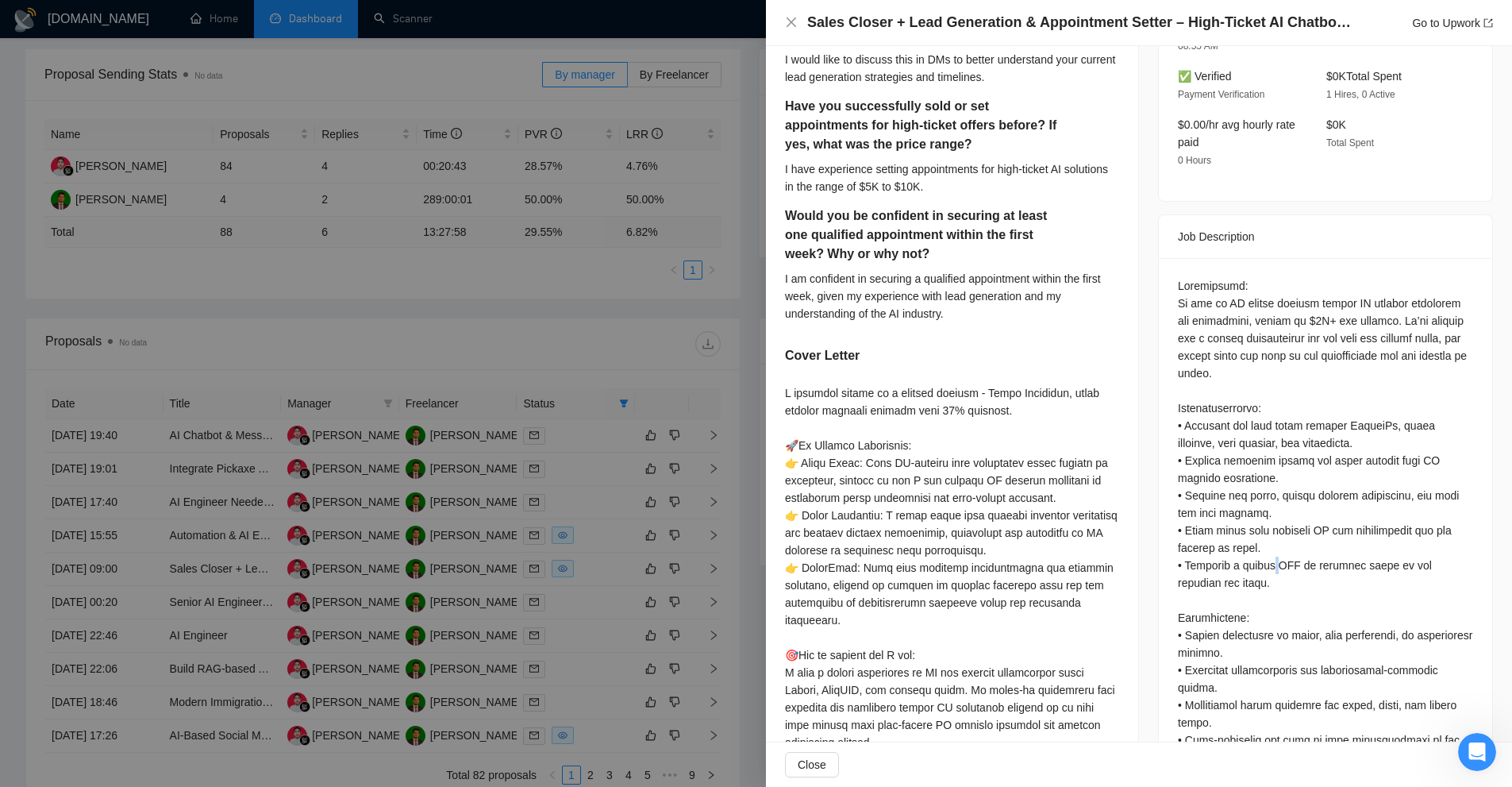
click at [1266, 552] on div "Questions: How soon could you realistically bring in the first potential client…" at bounding box center [1325, 670] width 295 height 786
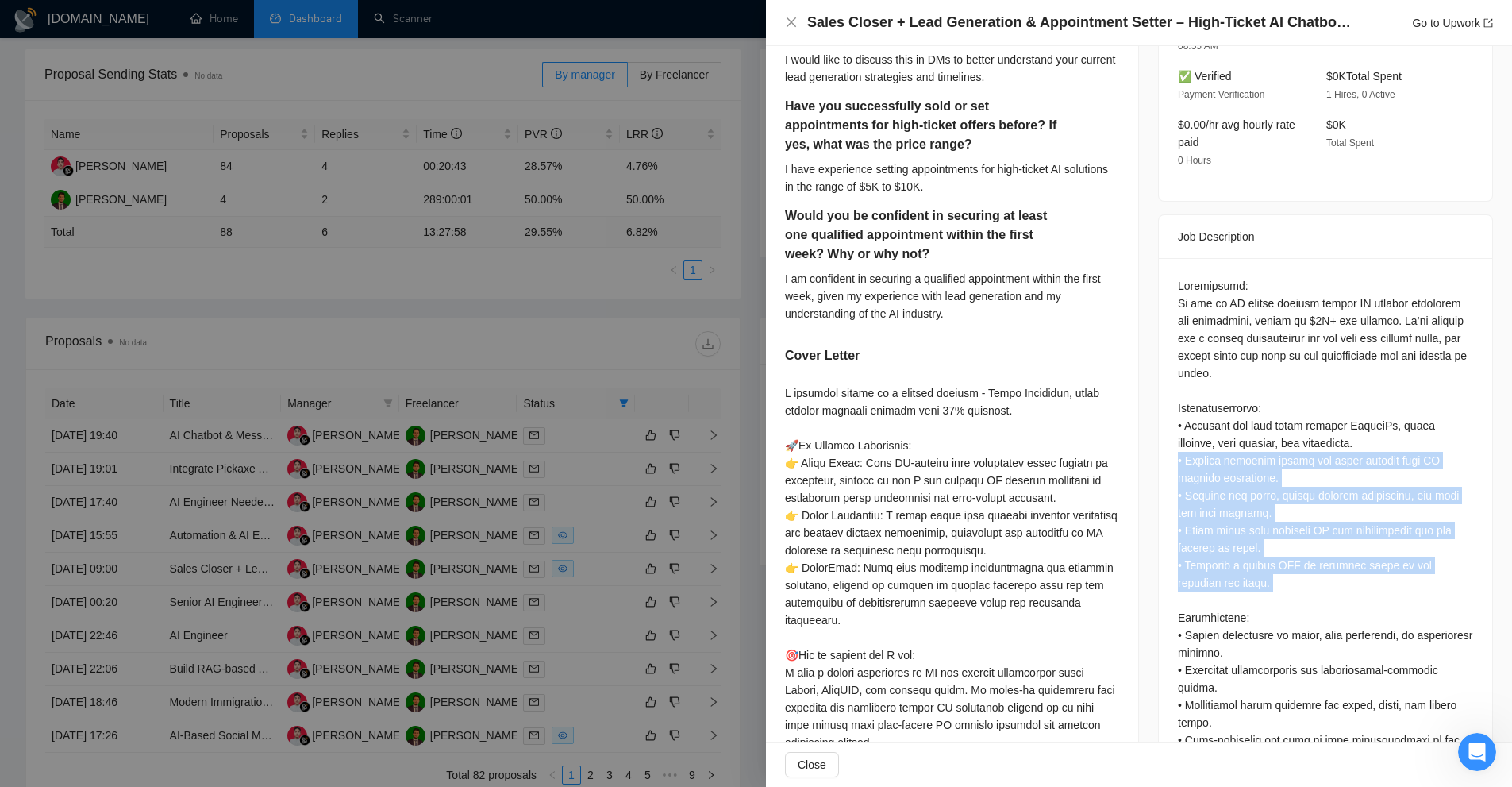
drag, startPoint x: 1266, startPoint y: 552, endPoint x: 1176, endPoint y: 415, distance: 163.9
click at [1217, 446] on div "Questions: How soon could you realistically bring in the first potential client…" at bounding box center [1325, 670] width 295 height 786
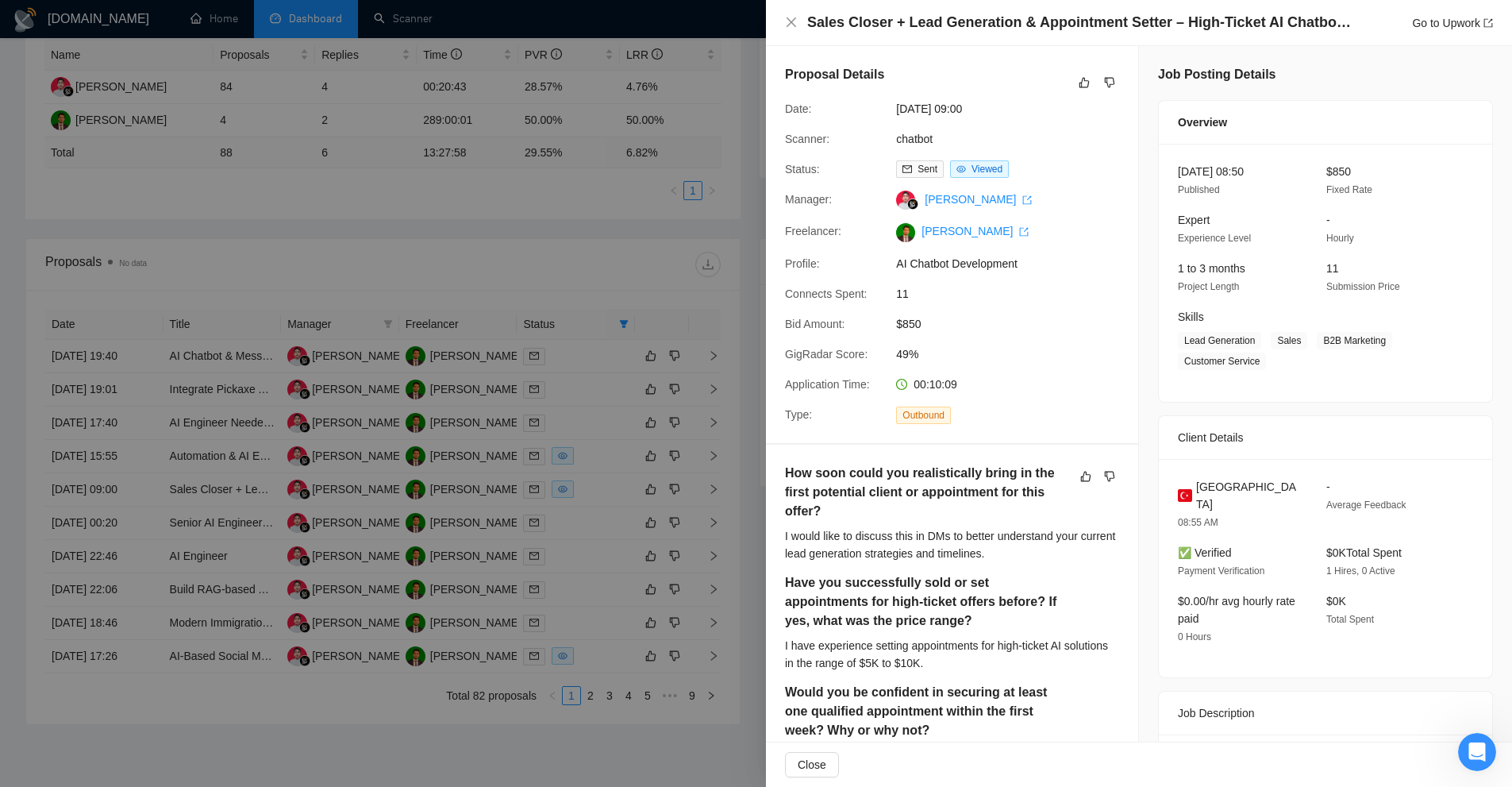
scroll to position [318, 0]
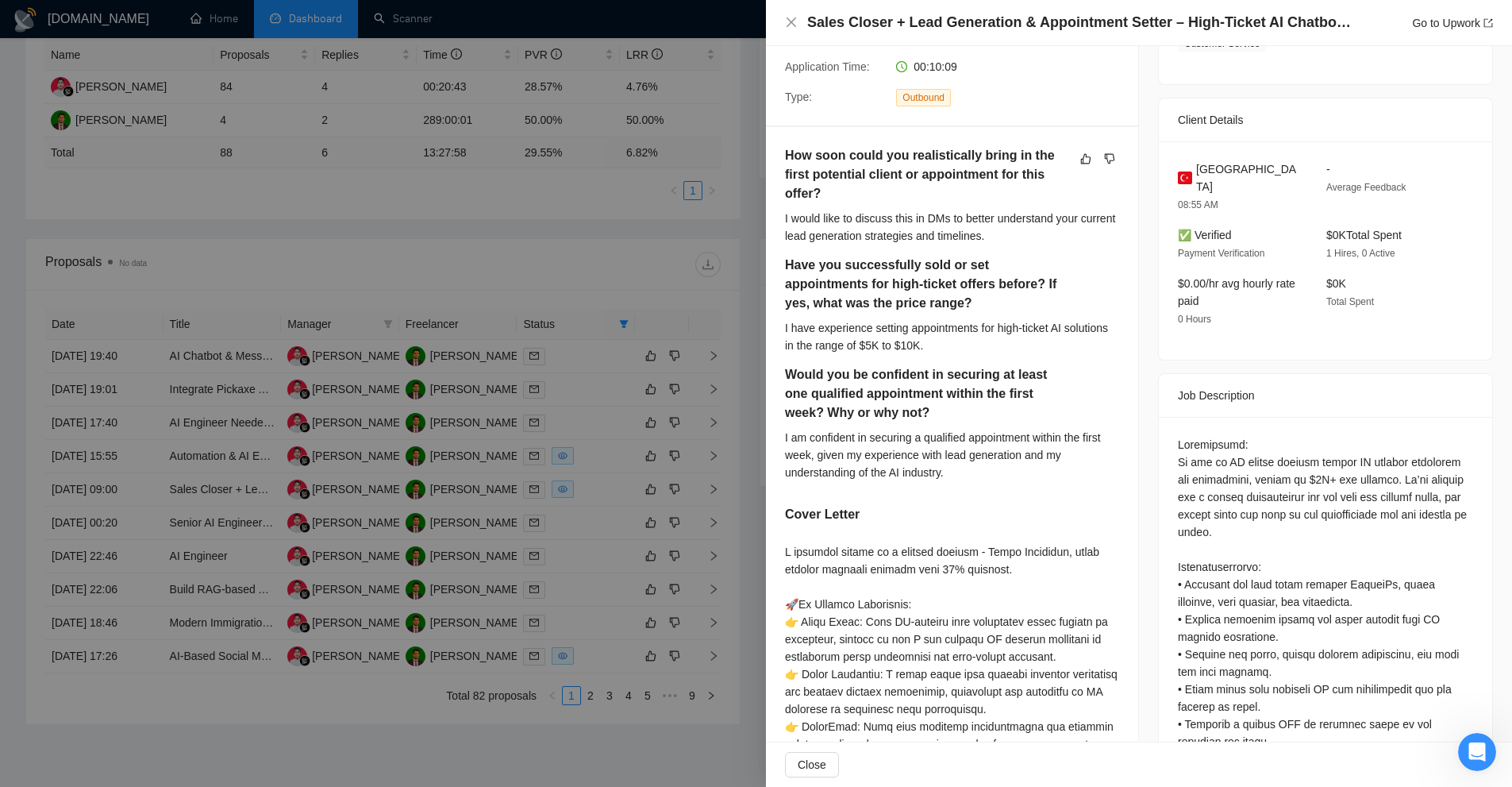
click at [484, 332] on div at bounding box center [756, 393] width 1512 height 787
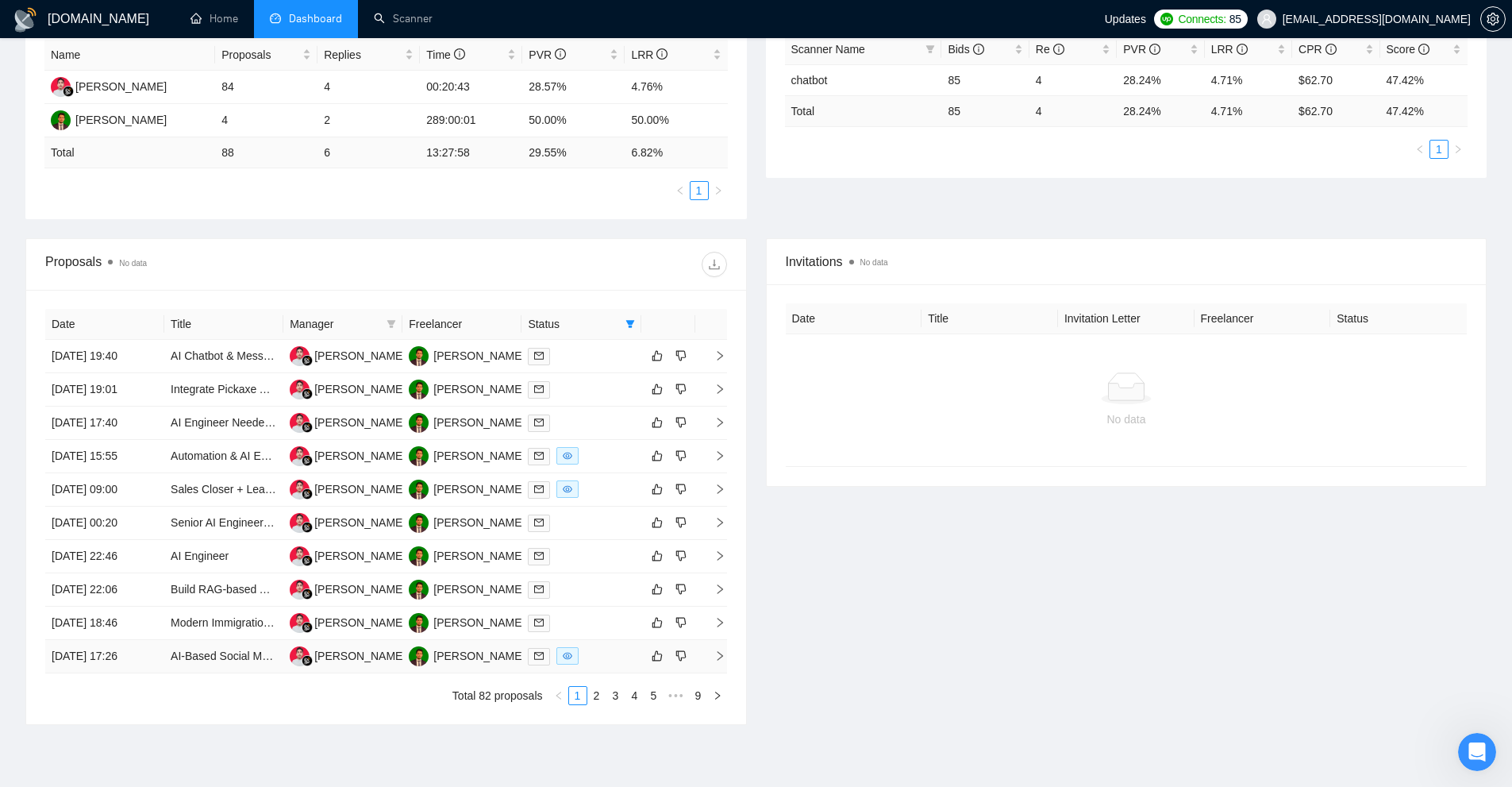
click at [600, 650] on div at bounding box center [581, 656] width 107 height 18
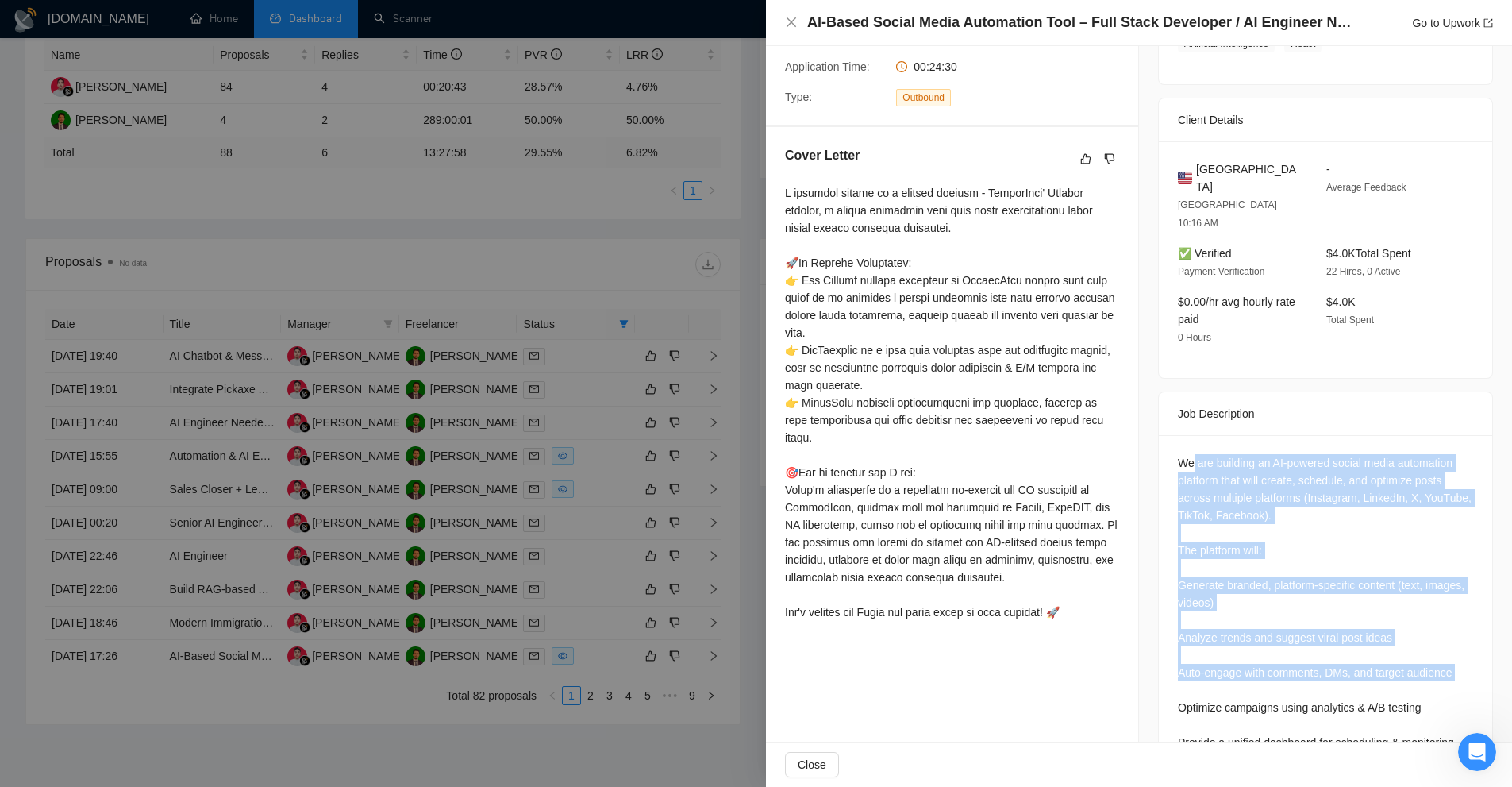
drag, startPoint x: 1188, startPoint y: 417, endPoint x: 1375, endPoint y: 647, distance: 296.4
click at [1375, 647] on div "We are building an AI-powered social media automation platform that will create…" at bounding box center [1325, 602] width 295 height 297
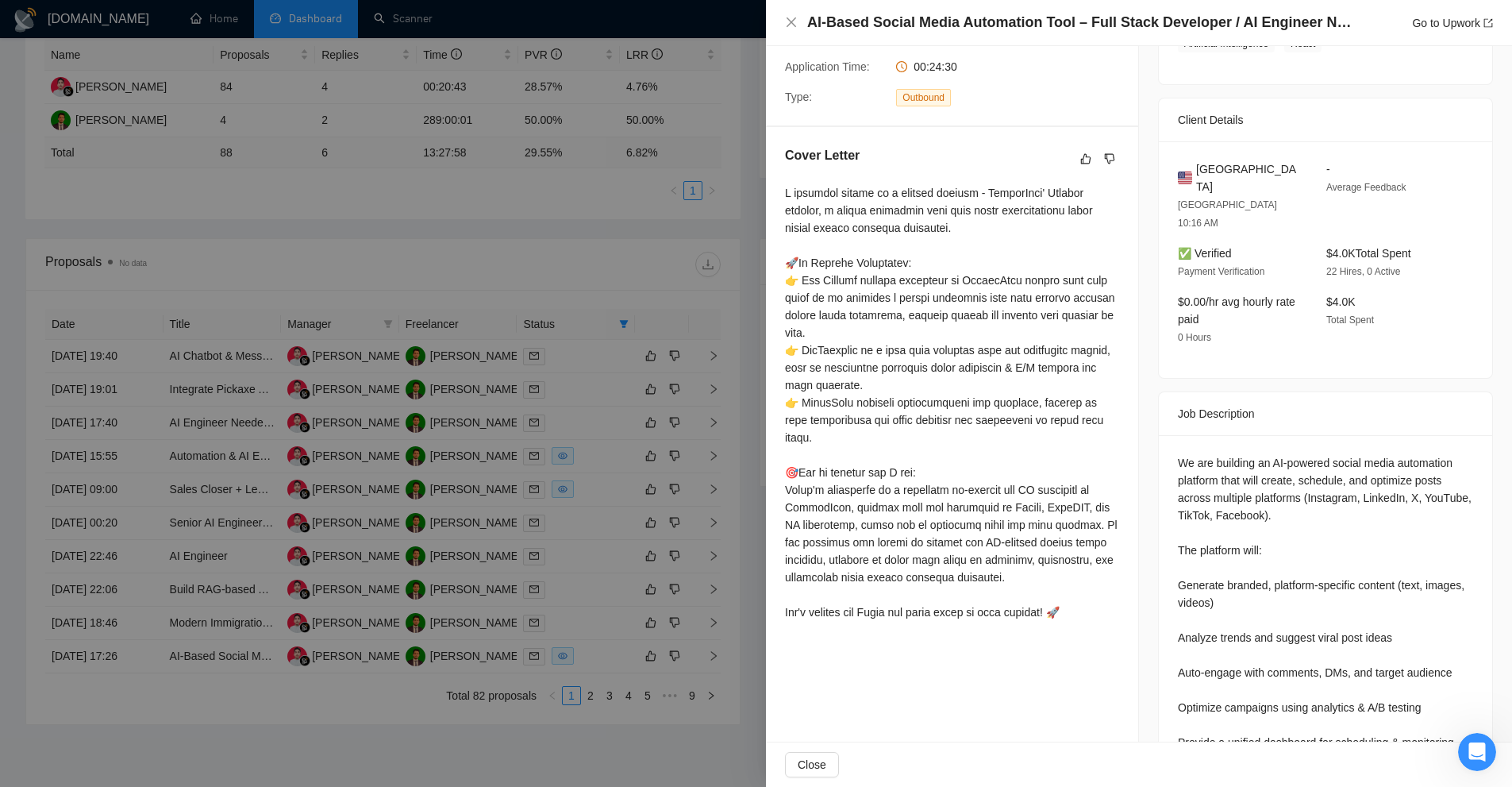
scroll to position [238, 0]
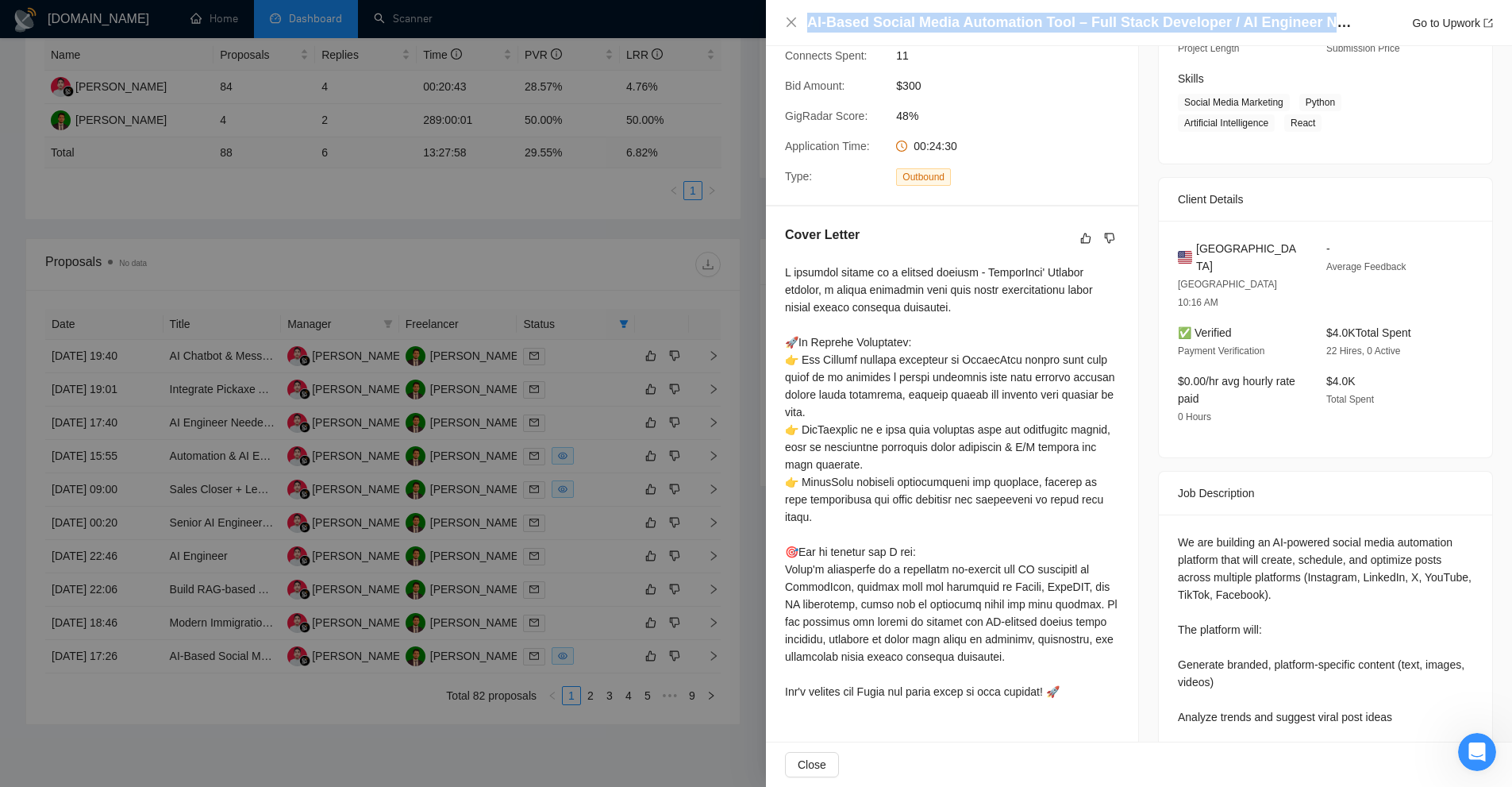
drag, startPoint x: 864, startPoint y: 11, endPoint x: 1371, endPoint y: 30, distance: 507.4
click at [1371, 30] on div "AI-Based Social Media Automation Tool – Full Stack Developer / AI Engineer Need…" at bounding box center [1139, 23] width 746 height 46
click at [990, 367] on div at bounding box center [952, 482] width 334 height 437
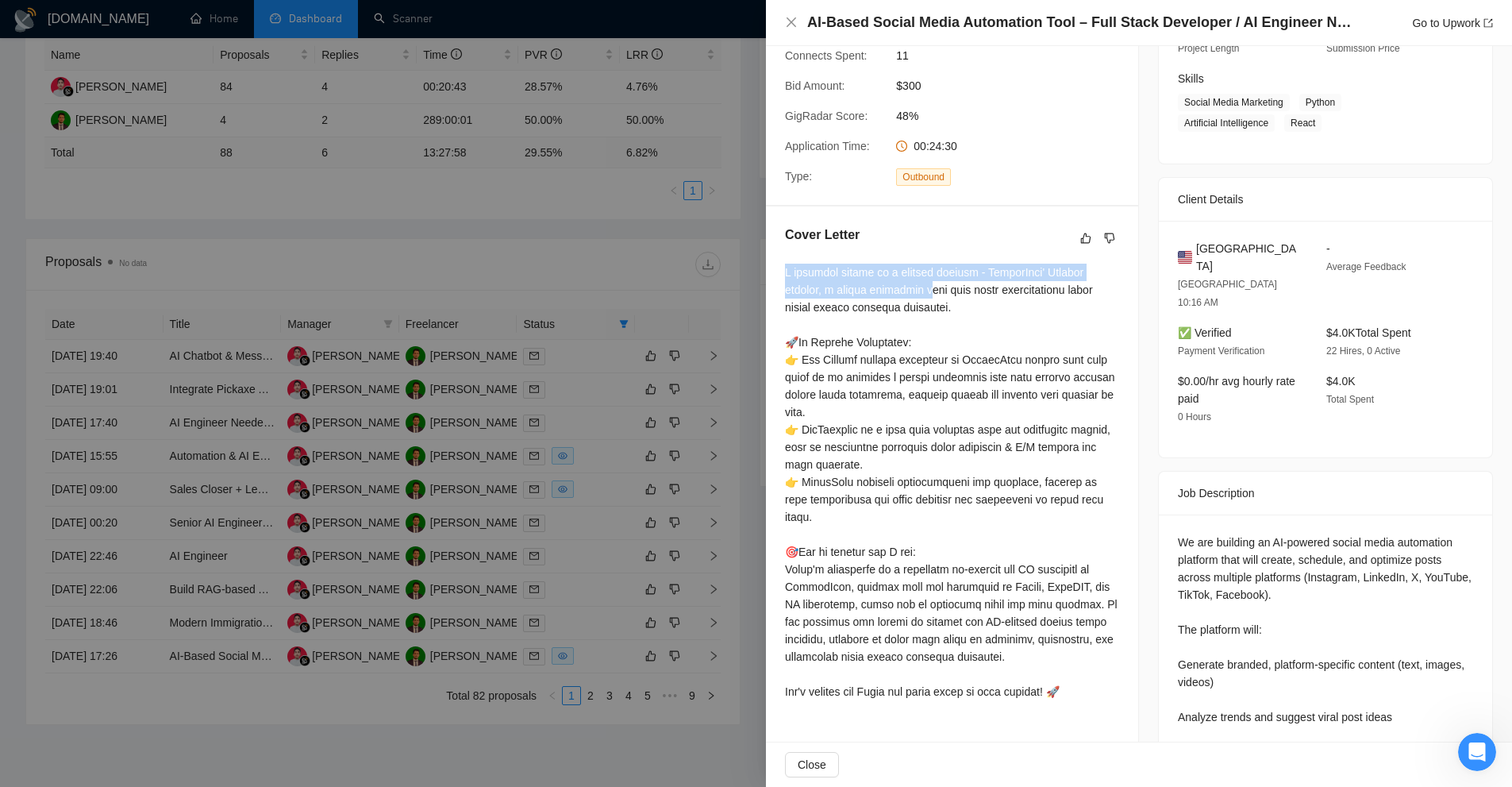
drag, startPoint x: 782, startPoint y: 265, endPoint x: 787, endPoint y: 330, distance: 65.2
click at [868, 286] on div "Cover Letter" at bounding box center [952, 466] width 372 height 520
click at [946, 316] on div at bounding box center [952, 482] width 334 height 437
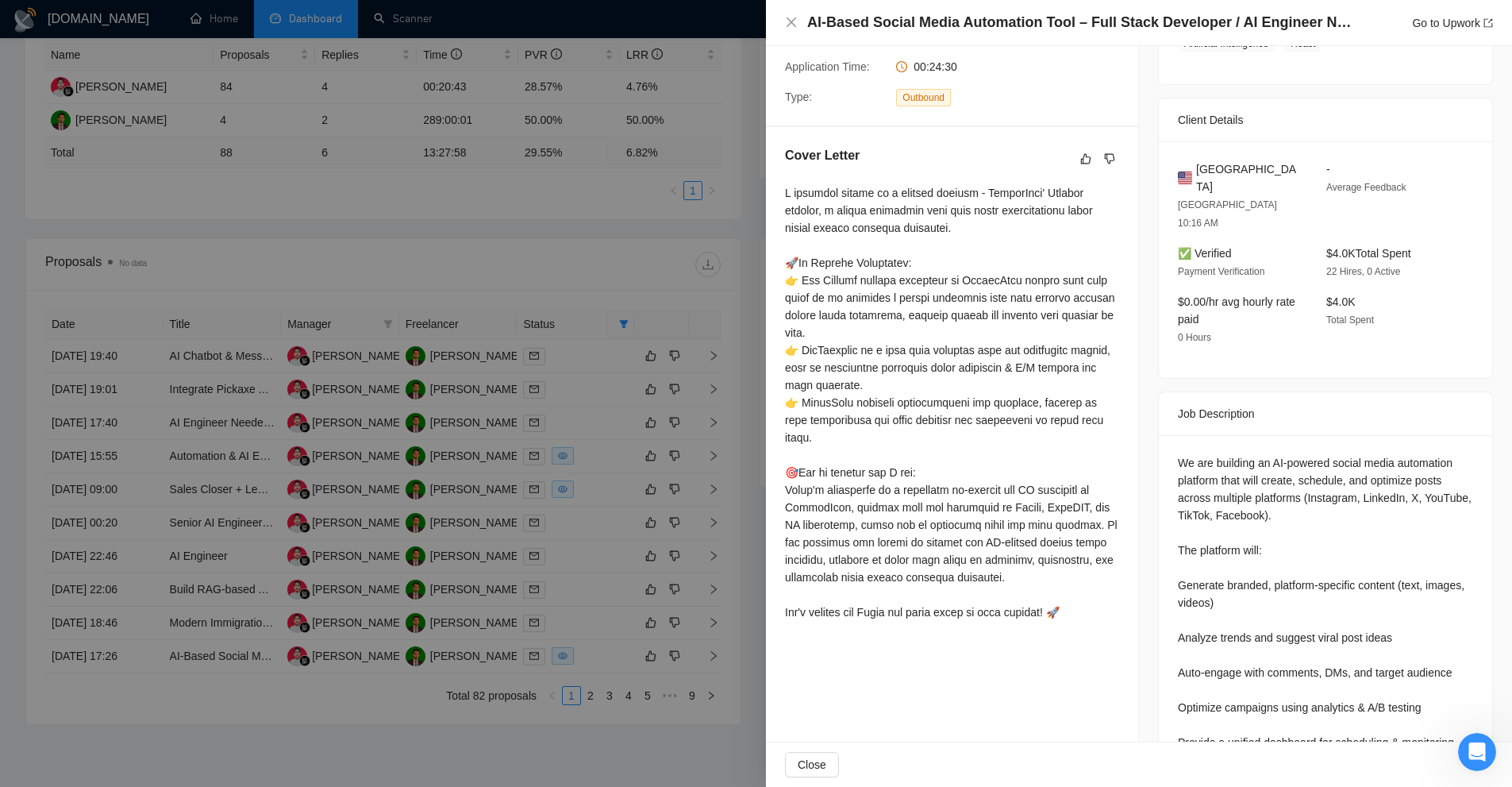
scroll to position [332, 0]
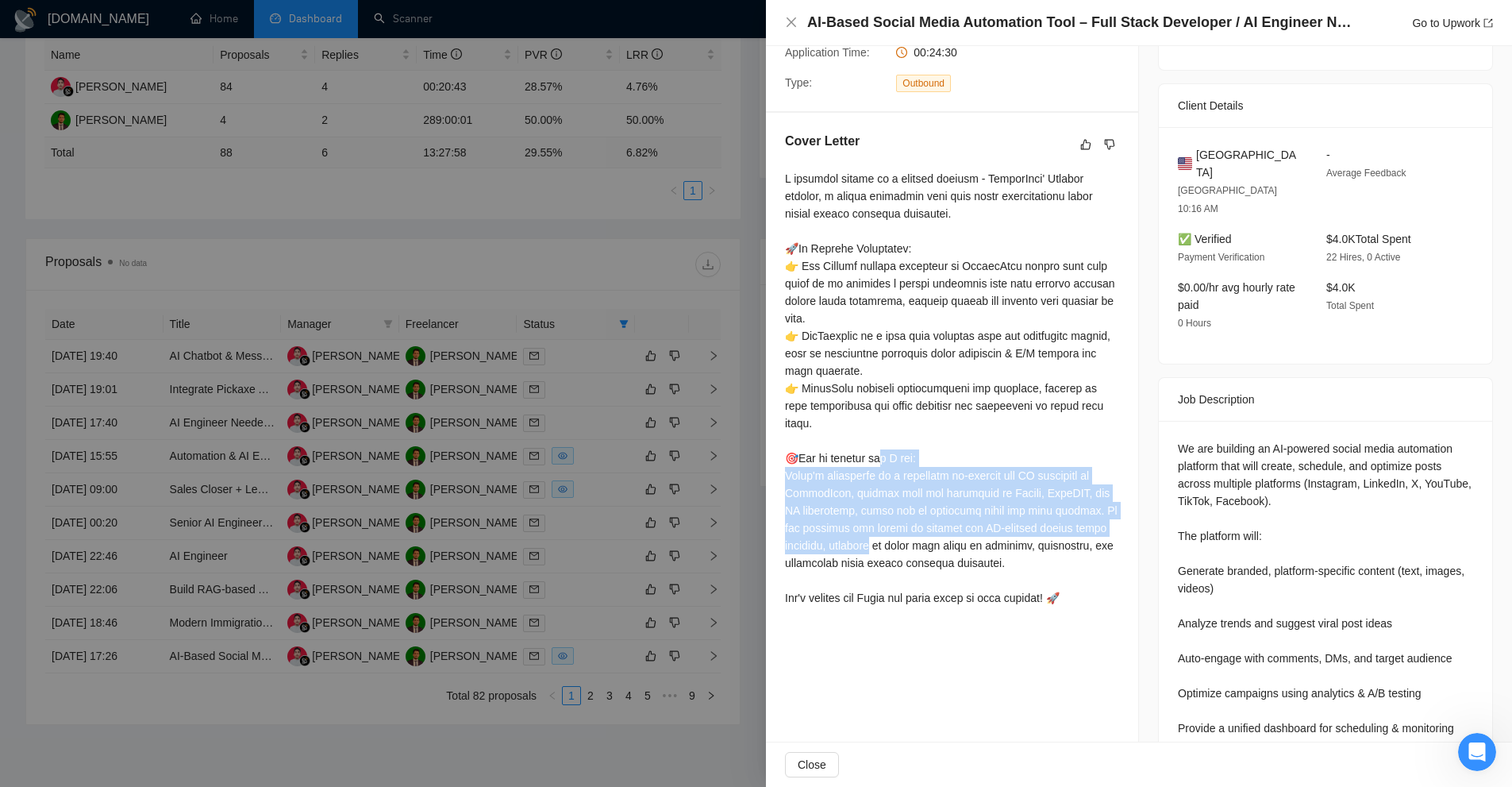
drag, startPoint x: 792, startPoint y: 441, endPoint x: 968, endPoint y: 511, distance: 189.4
click at [968, 511] on div at bounding box center [952, 388] width 334 height 437
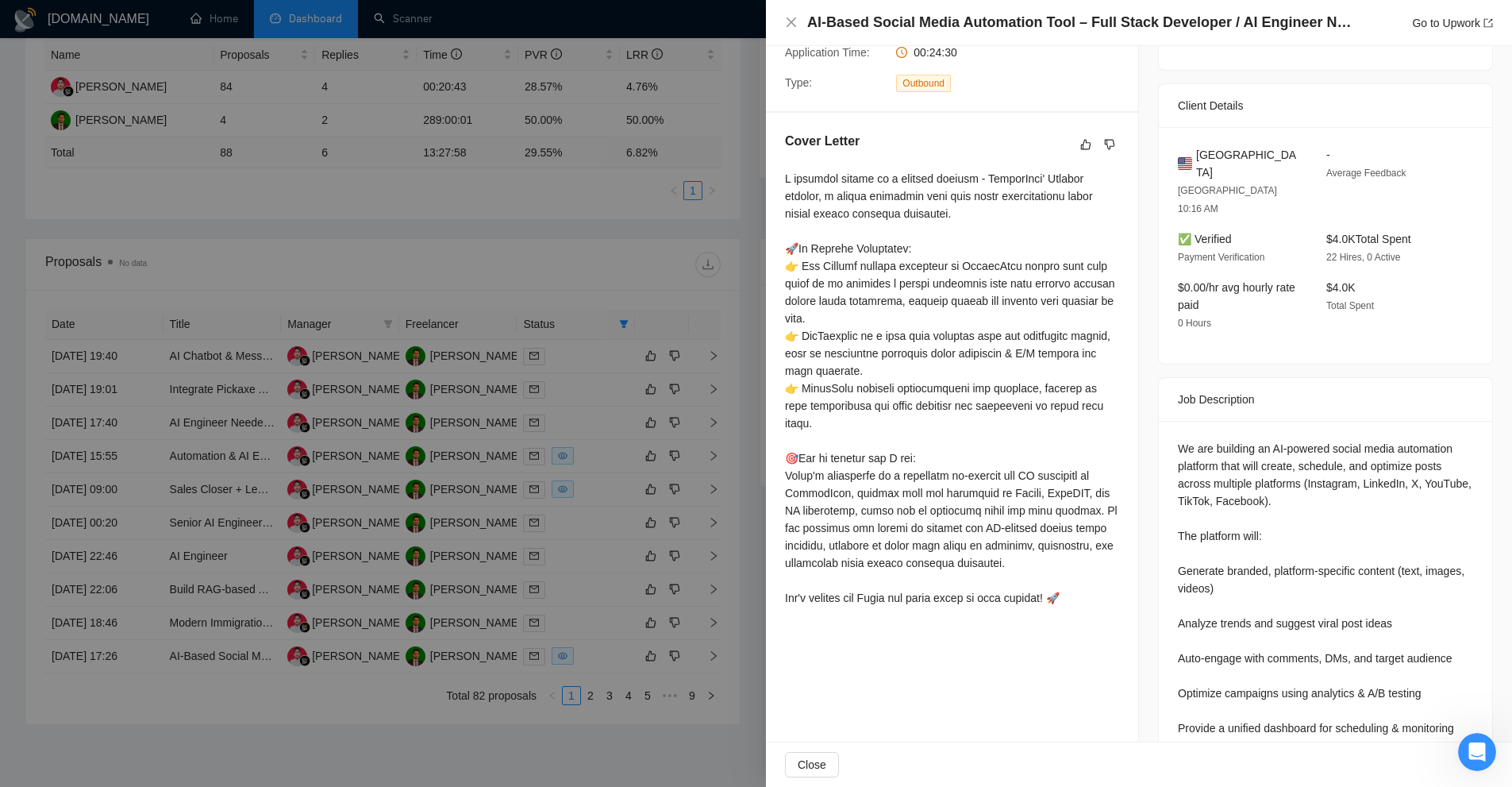
click at [983, 514] on div at bounding box center [952, 388] width 334 height 437
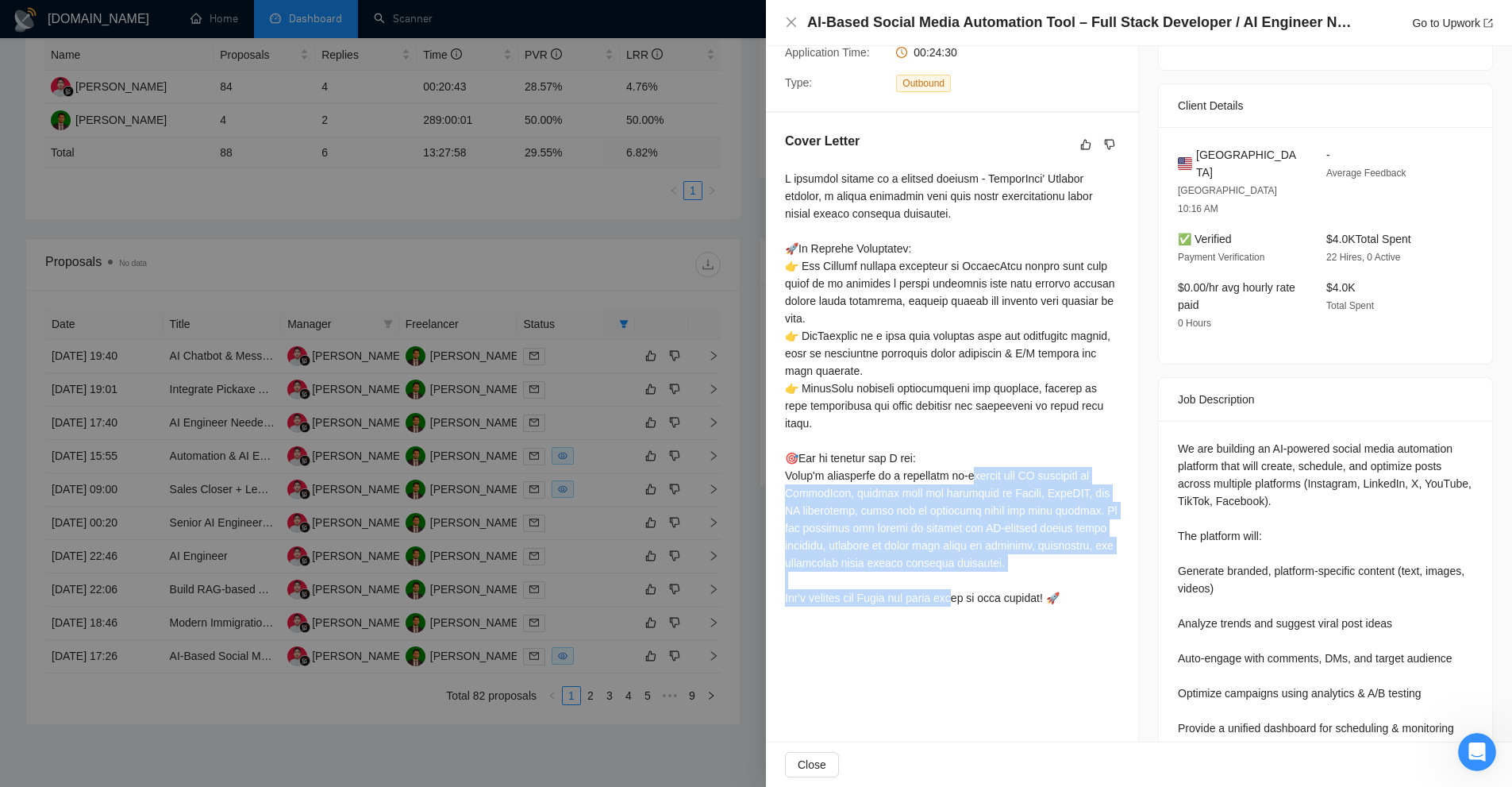
drag, startPoint x: 983, startPoint y: 514, endPoint x: 821, endPoint y: 482, distance: 165.1
click at [982, 514] on div at bounding box center [952, 388] width 334 height 437
click at [819, 477] on div at bounding box center [952, 388] width 334 height 437
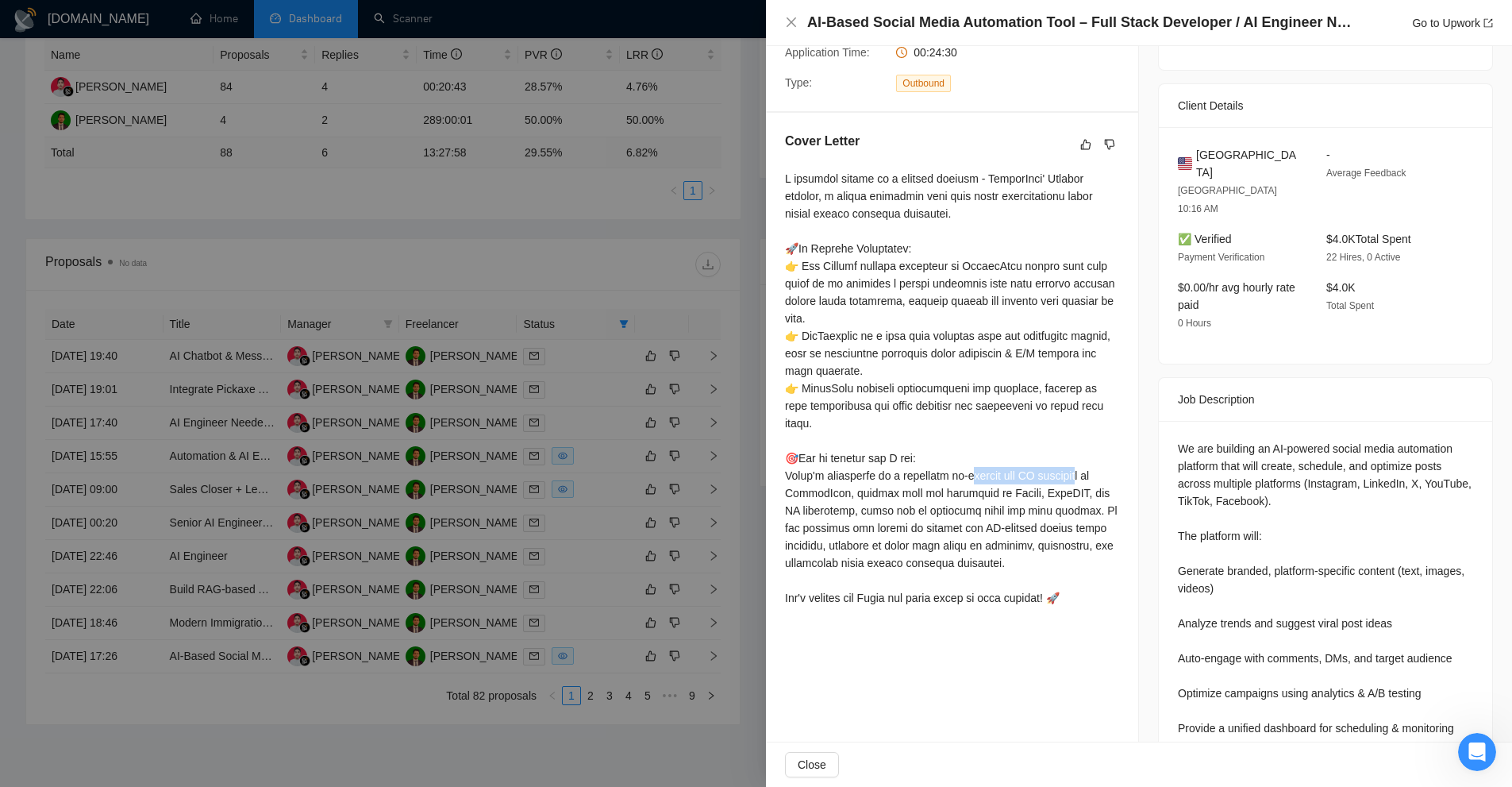
drag, startPoint x: 787, startPoint y: 453, endPoint x: 902, endPoint y: 460, distance: 115.2
click at [902, 460] on div at bounding box center [952, 388] width 334 height 437
click at [900, 460] on div at bounding box center [952, 388] width 334 height 437
click at [831, 455] on div at bounding box center [952, 388] width 334 height 437
click at [819, 457] on div at bounding box center [952, 388] width 334 height 437
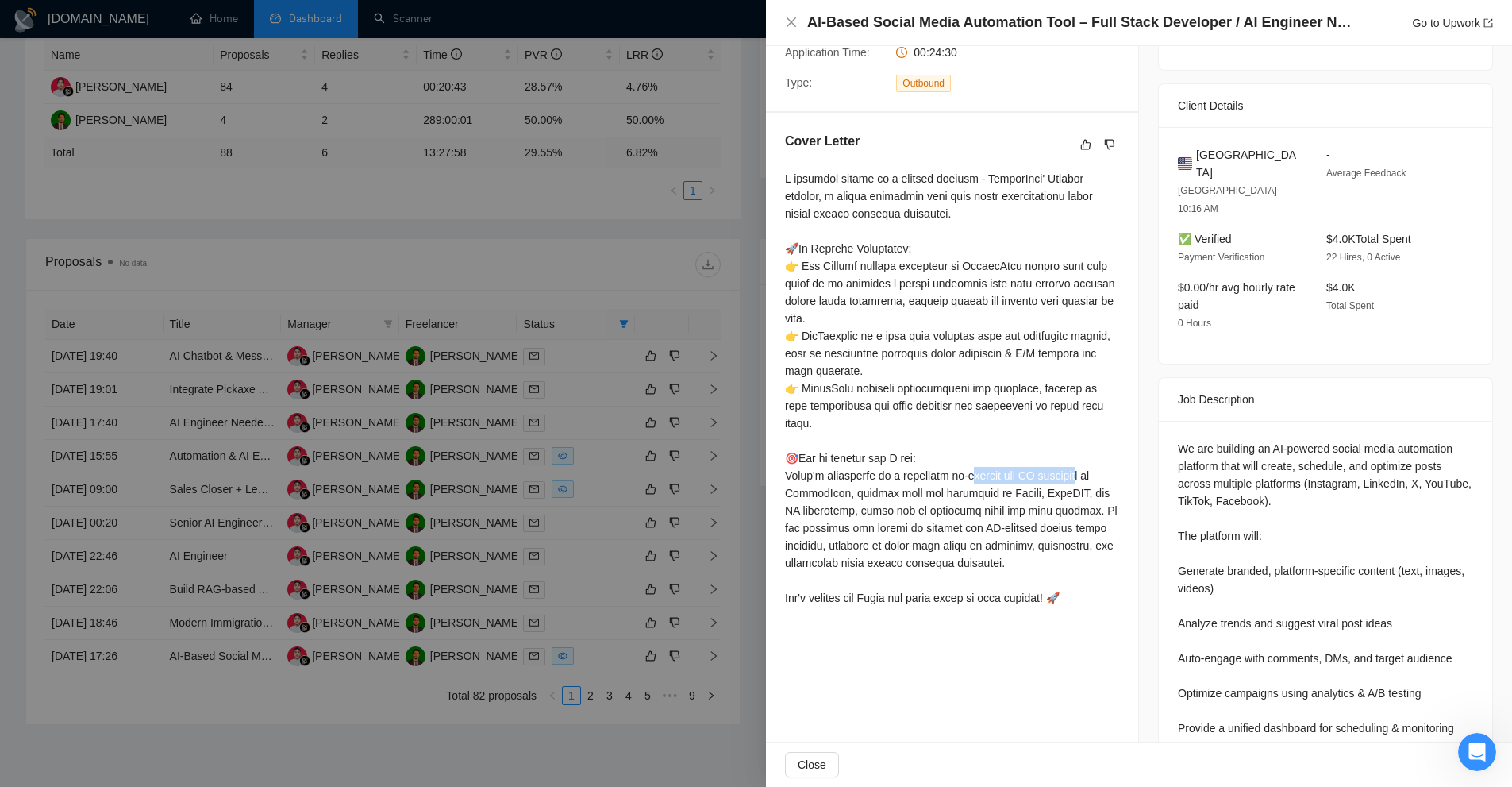
click at [833, 453] on div at bounding box center [952, 388] width 334 height 437
drag, startPoint x: 833, startPoint y: 453, endPoint x: 799, endPoint y: 455, distance: 34.1
click at [799, 455] on div at bounding box center [952, 388] width 334 height 437
click at [807, 458] on div at bounding box center [952, 388] width 334 height 437
drag, startPoint x: 807, startPoint y: 458, endPoint x: 847, endPoint y: 458, distance: 40.0
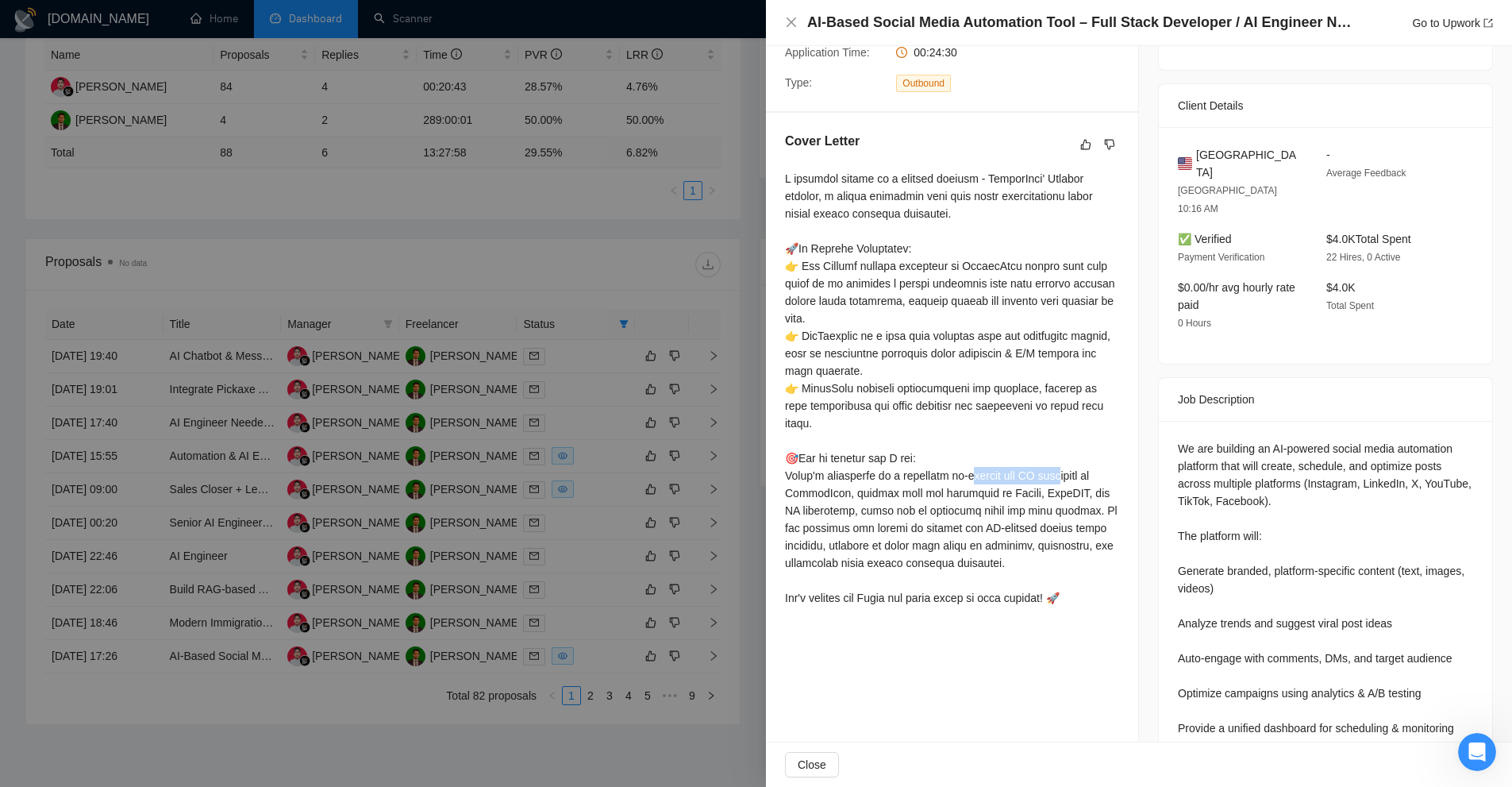
click at [847, 458] on div at bounding box center [952, 388] width 334 height 437
click at [790, 458] on div at bounding box center [952, 388] width 334 height 437
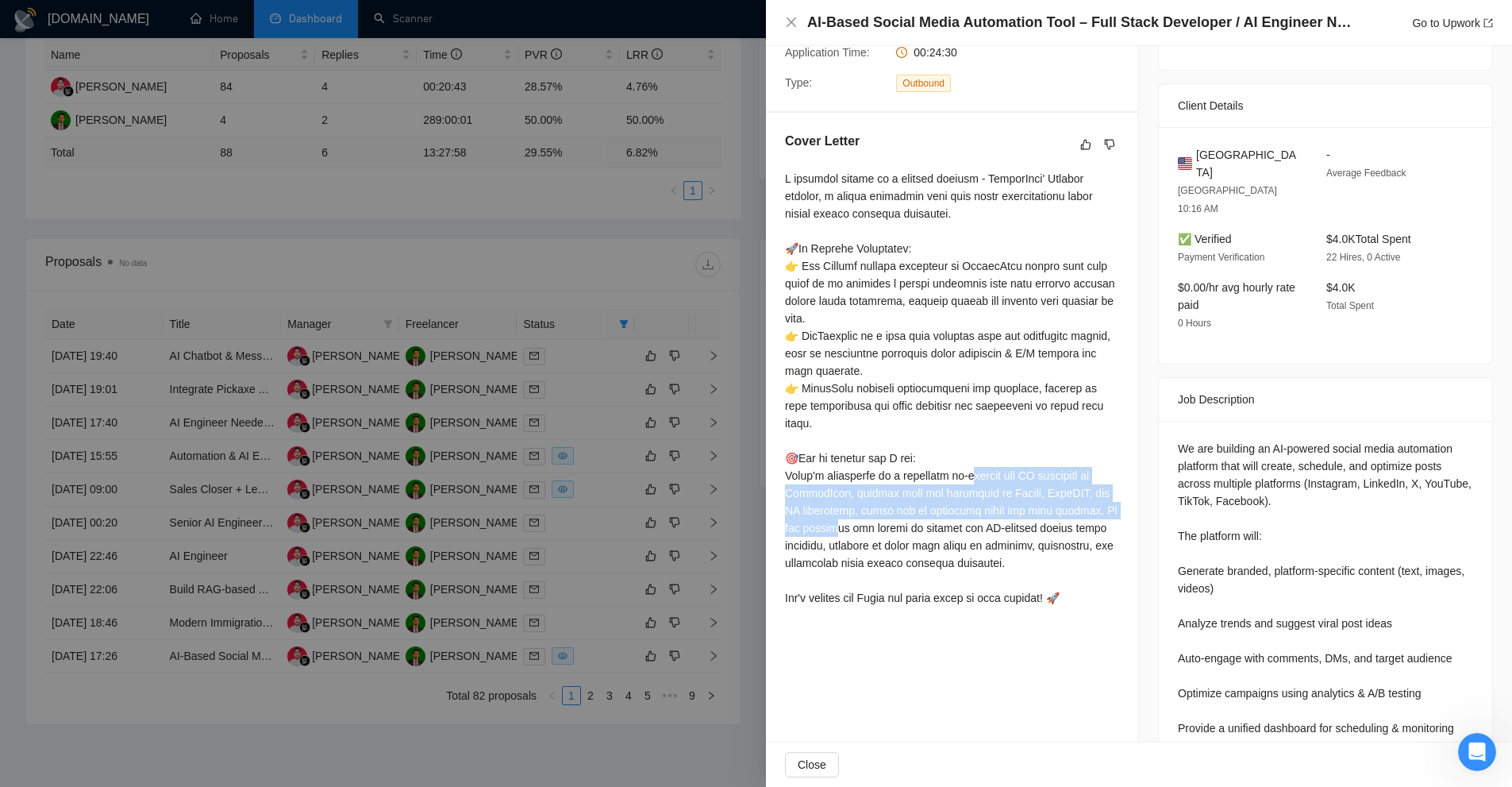
drag, startPoint x: 790, startPoint y: 458, endPoint x: 951, endPoint y: 496, distance: 165.4
click at [951, 496] on div at bounding box center [952, 388] width 334 height 437
click at [864, 460] on div at bounding box center [952, 388] width 334 height 437
drag, startPoint x: 778, startPoint y: 459, endPoint x: 877, endPoint y: 467, distance: 99.3
click at [877, 467] on div "Cover Letter" at bounding box center [952, 372] width 372 height 520
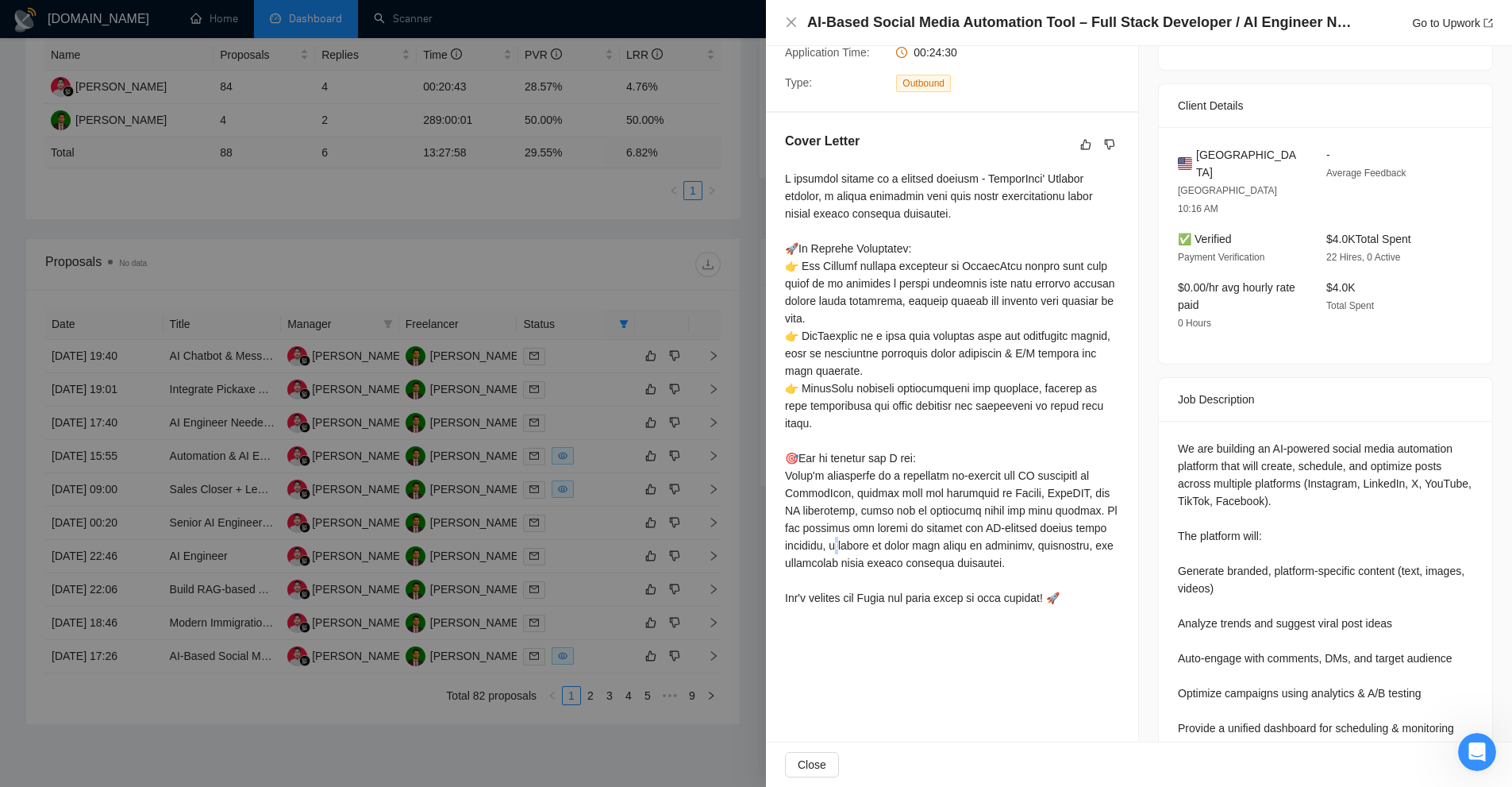
click at [935, 506] on div at bounding box center [952, 388] width 334 height 437
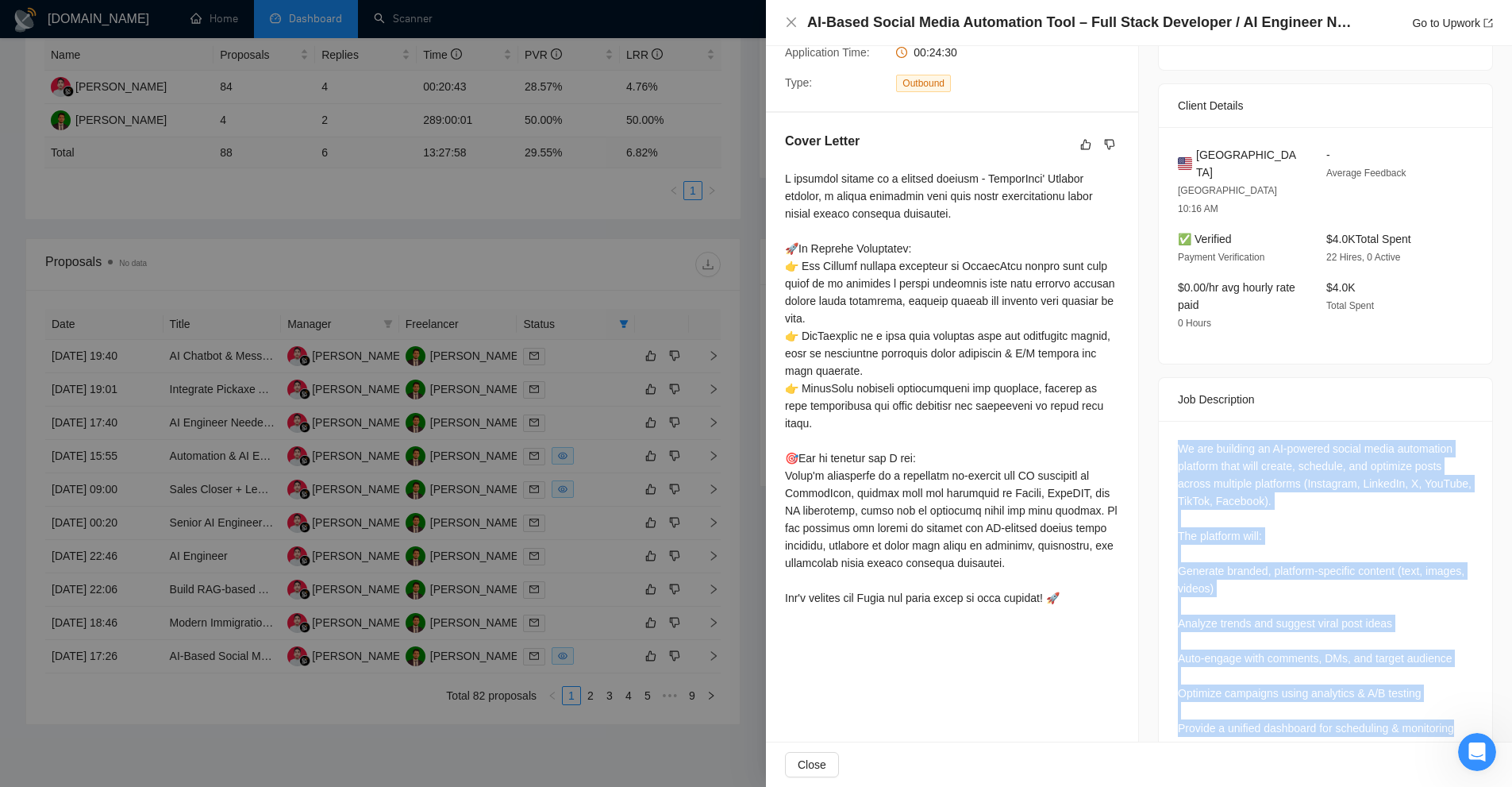
drag, startPoint x: 1156, startPoint y: 393, endPoint x: 1461, endPoint y: 696, distance: 429.9
click at [1461, 696] on div "We are building an AI-powered social media automation platform that will create…" at bounding box center [1325, 592] width 333 height 342
click at [1406, 665] on div "We are building an AI-powered social media automation platform that will create…" at bounding box center [1325, 588] width 295 height 297
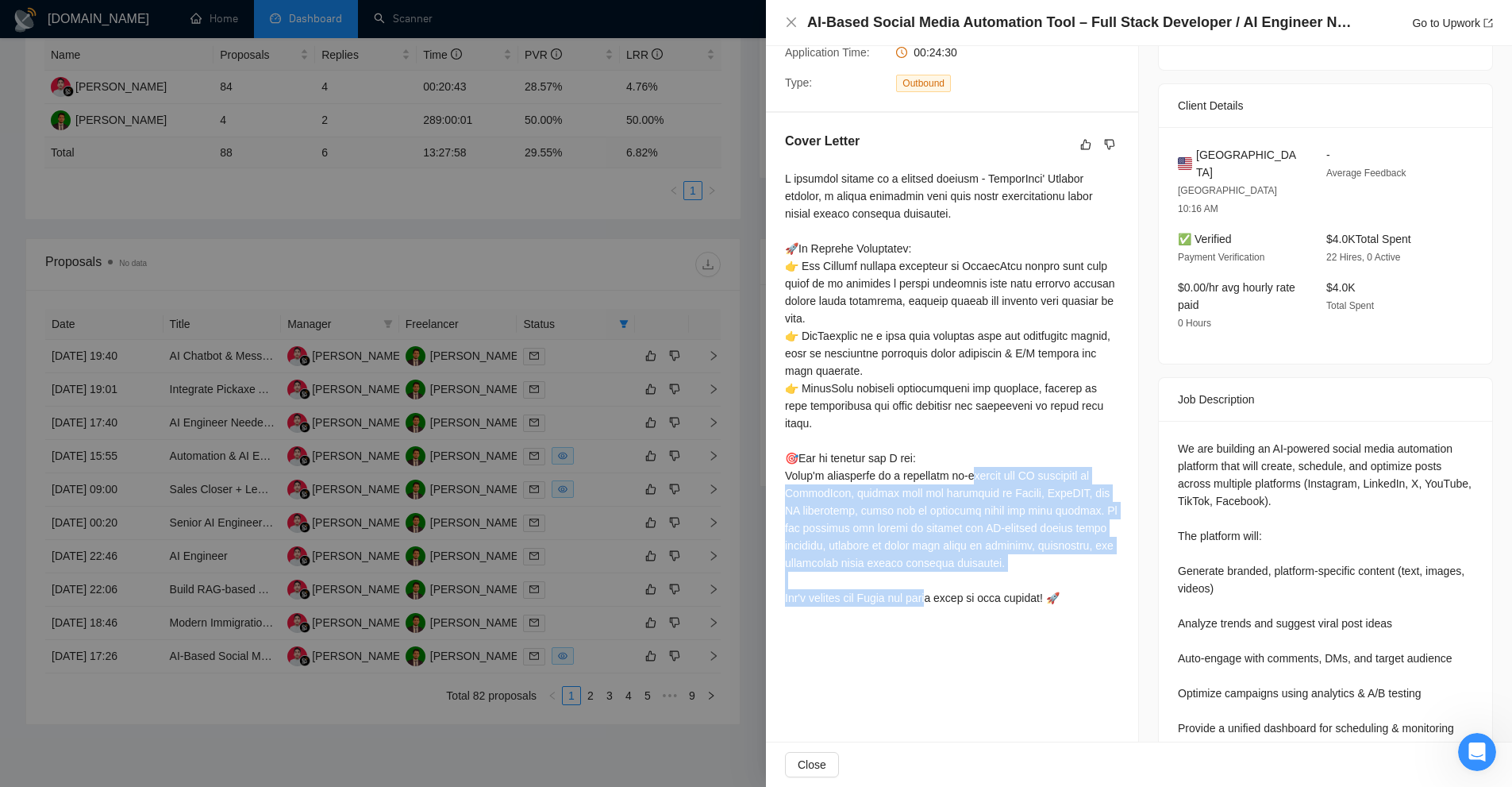
drag, startPoint x: 796, startPoint y: 453, endPoint x: 972, endPoint y: 541, distance: 196.8
click at [972, 541] on div at bounding box center [952, 388] width 334 height 437
click at [996, 536] on div at bounding box center [952, 388] width 334 height 437
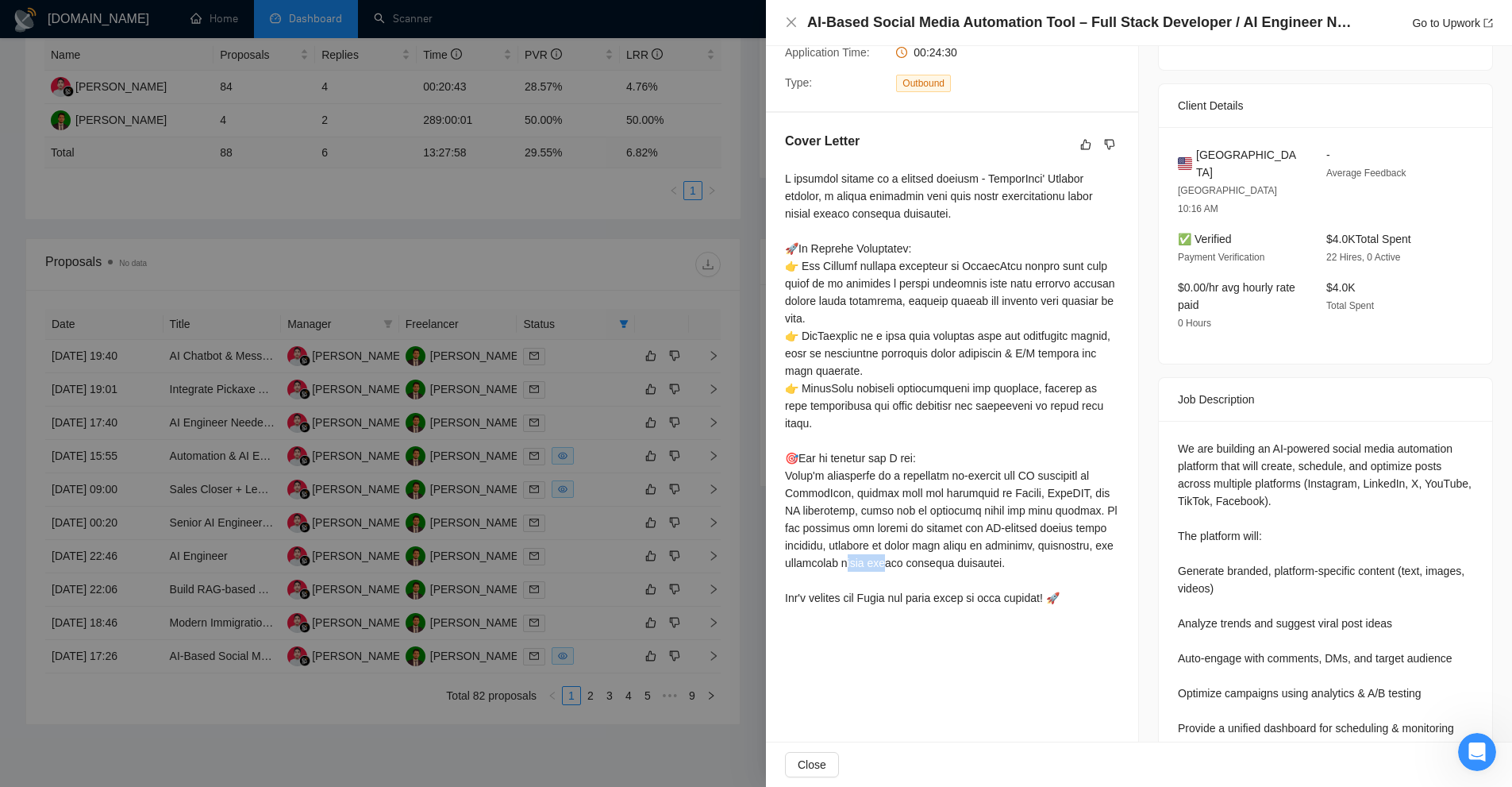
click at [996, 536] on div at bounding box center [952, 388] width 334 height 437
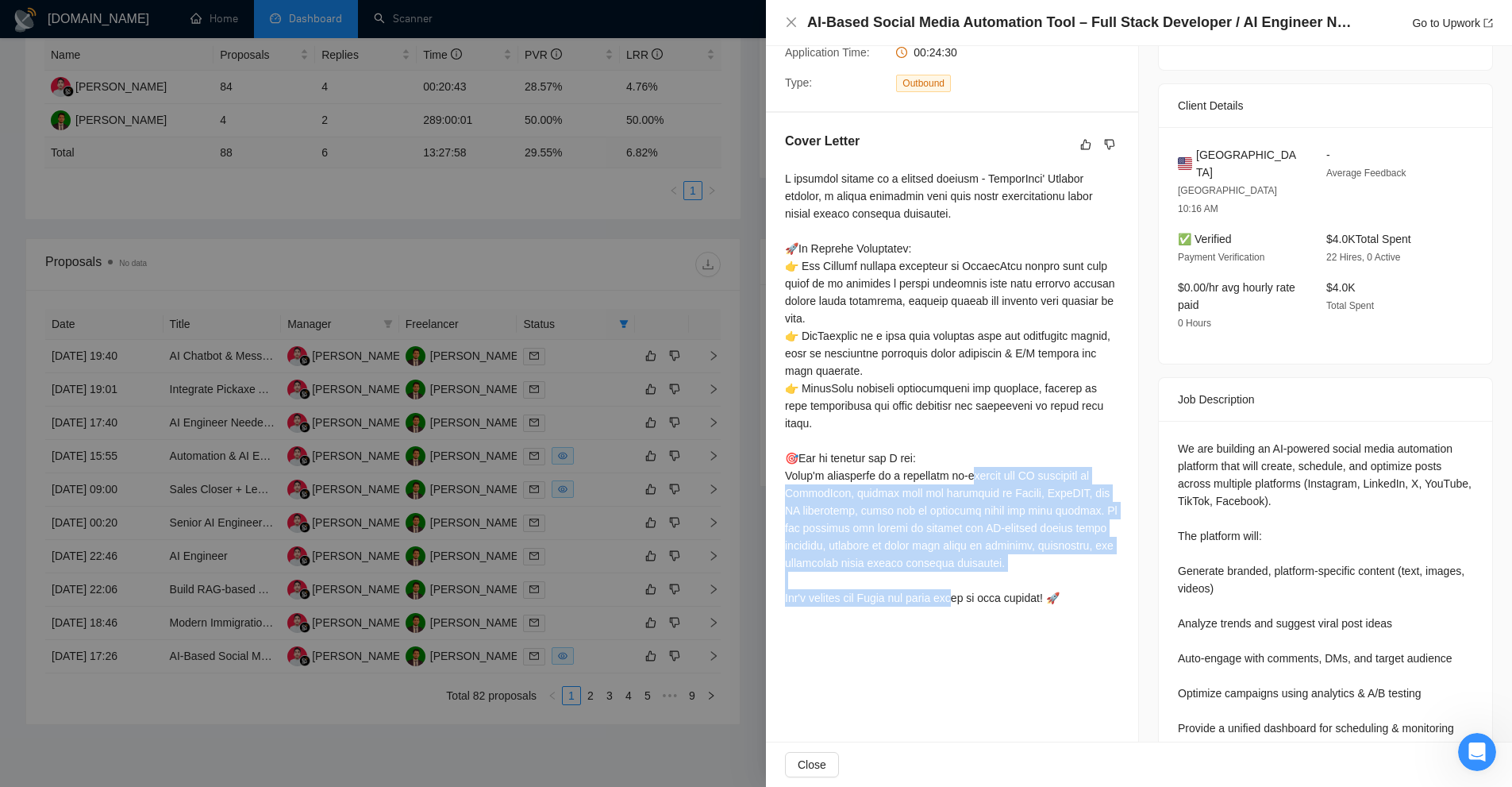
click at [996, 536] on div at bounding box center [952, 388] width 334 height 437
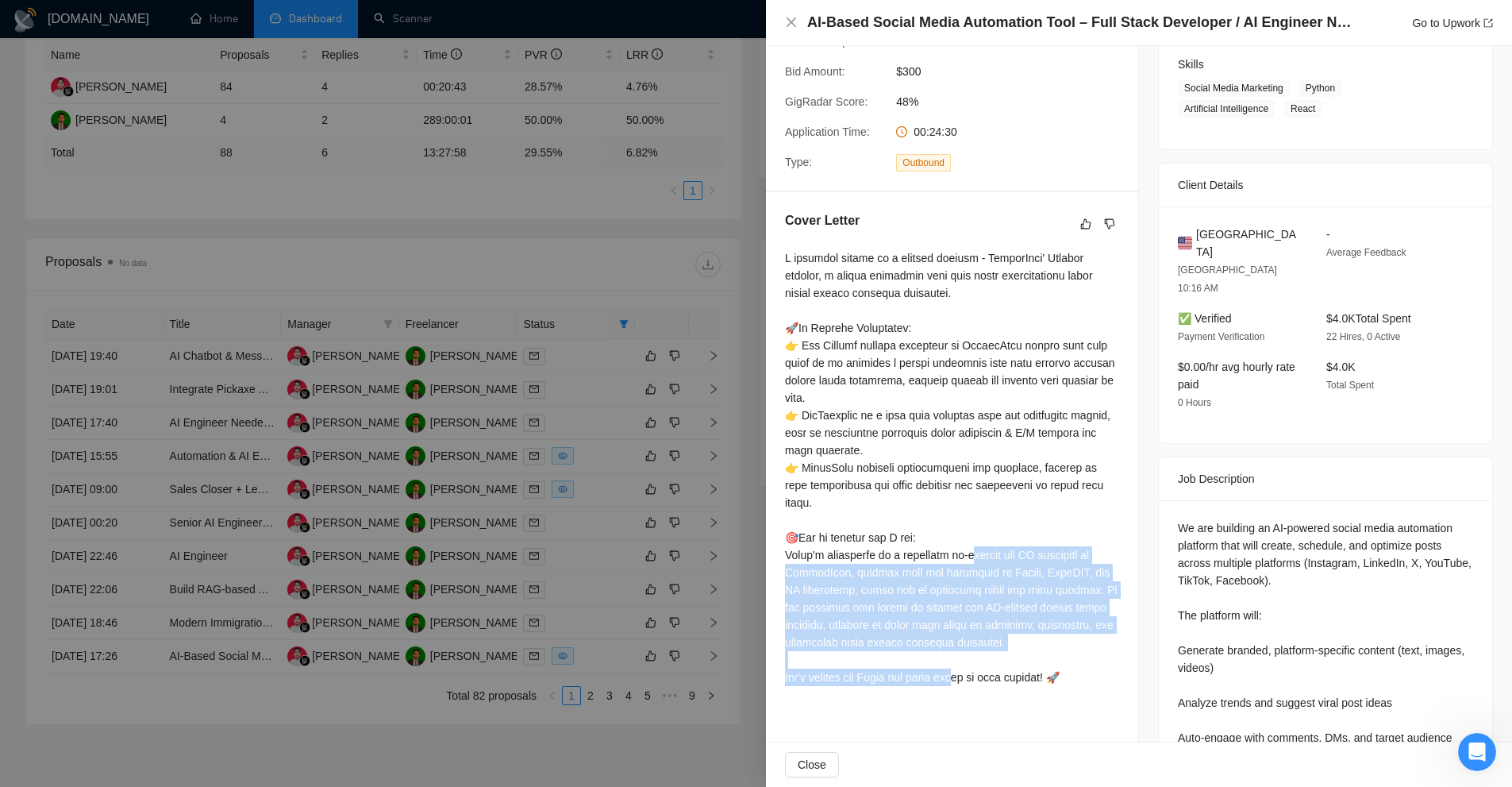
click at [996, 536] on div at bounding box center [952, 468] width 334 height 437
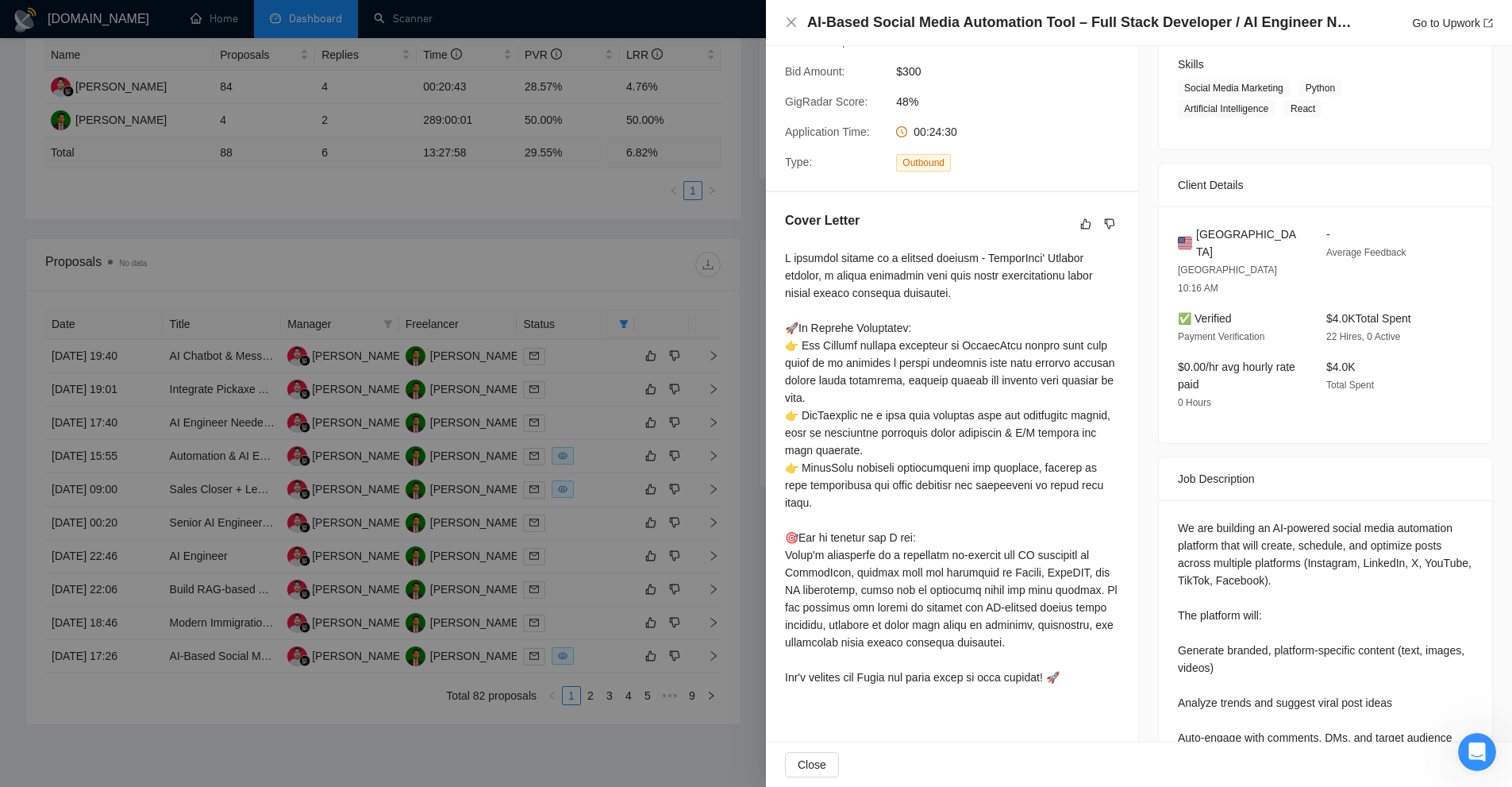
scroll to position [332, 0]
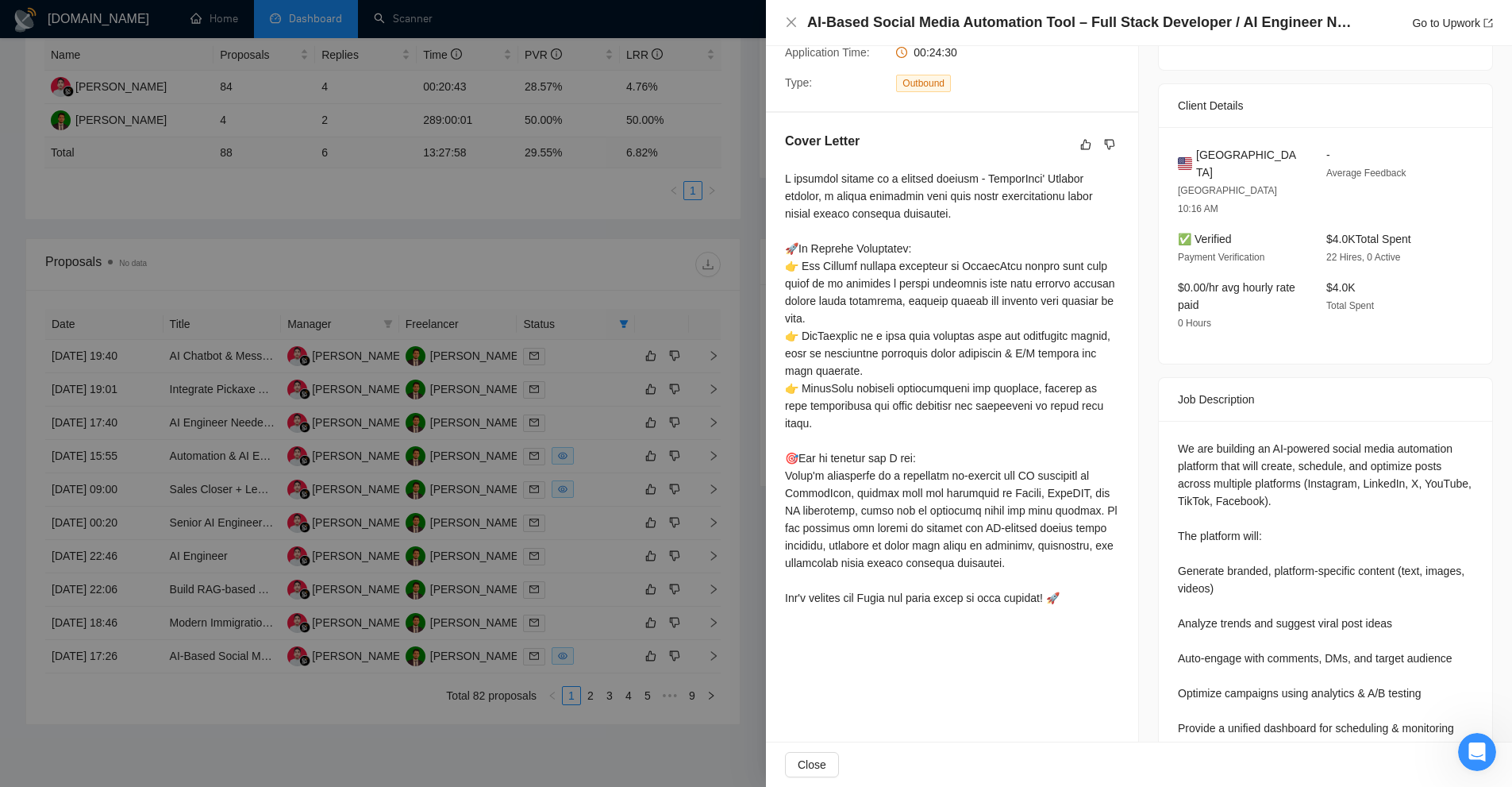
click at [595, 444] on div at bounding box center [756, 393] width 1512 height 787
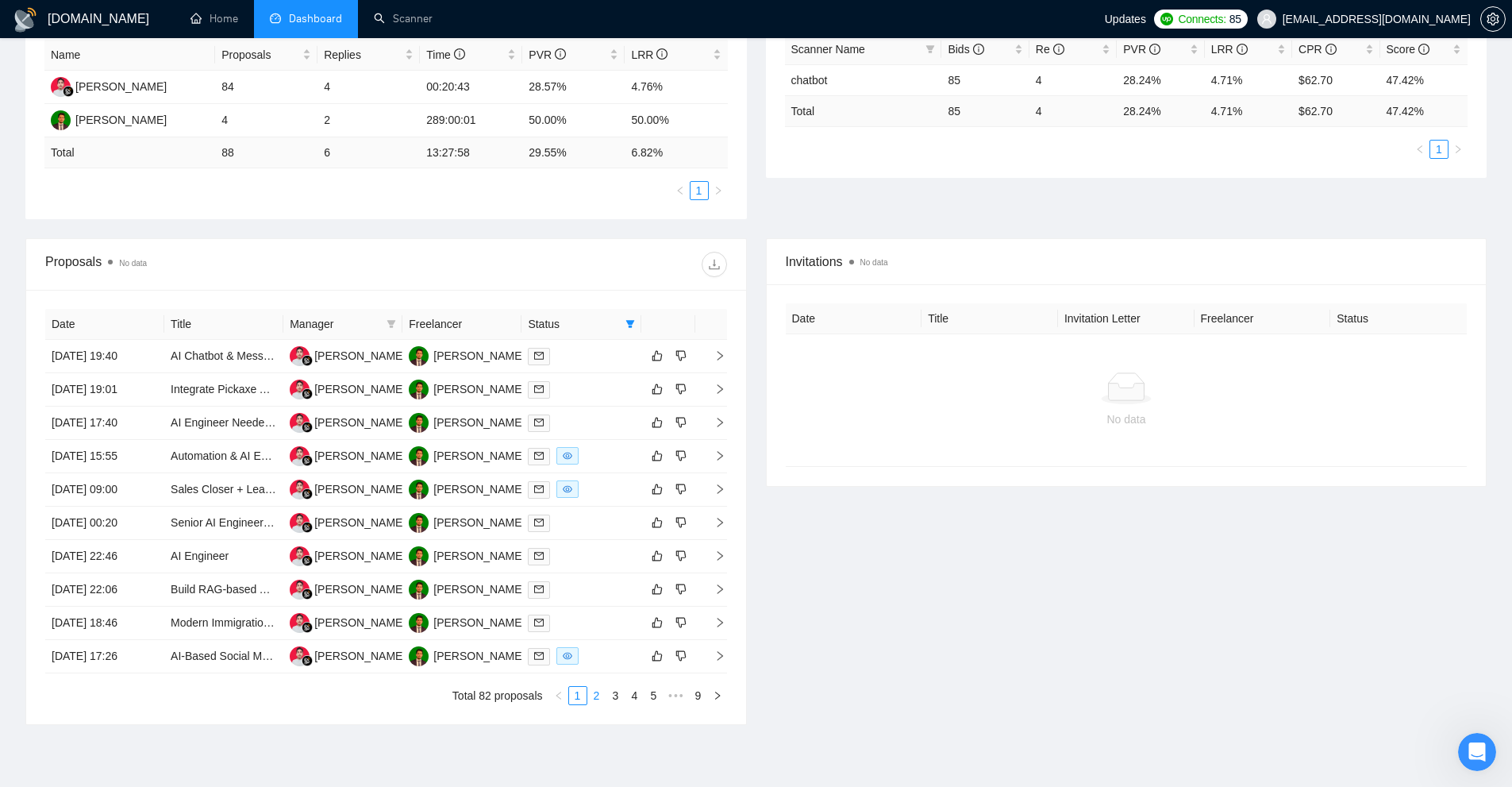
click at [601, 686] on li "2" at bounding box center [596, 695] width 19 height 19
click at [591, 424] on div at bounding box center [581, 423] width 107 height 18
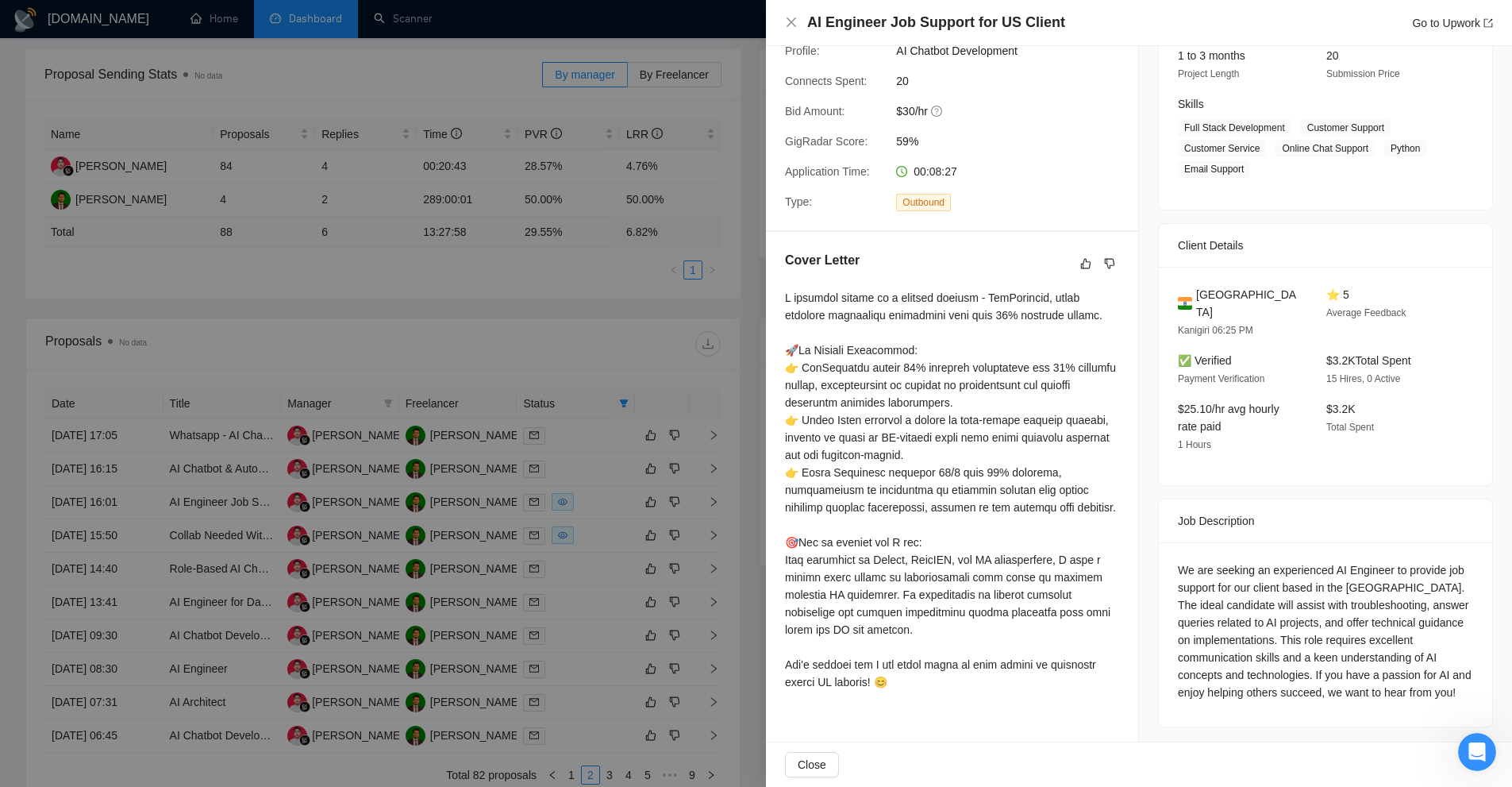
scroll to position [389, 0]
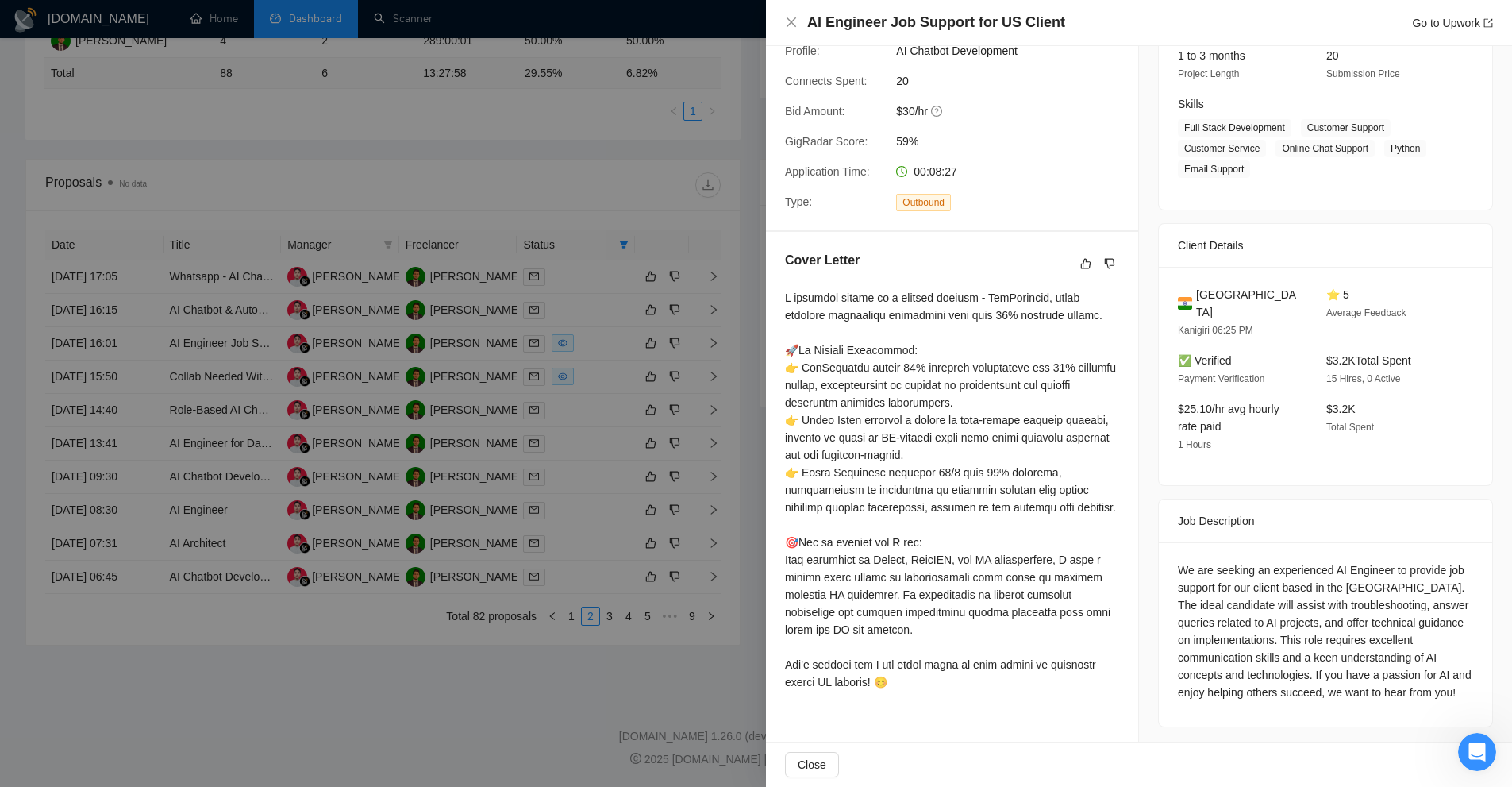
click at [571, 324] on div at bounding box center [756, 393] width 1512 height 787
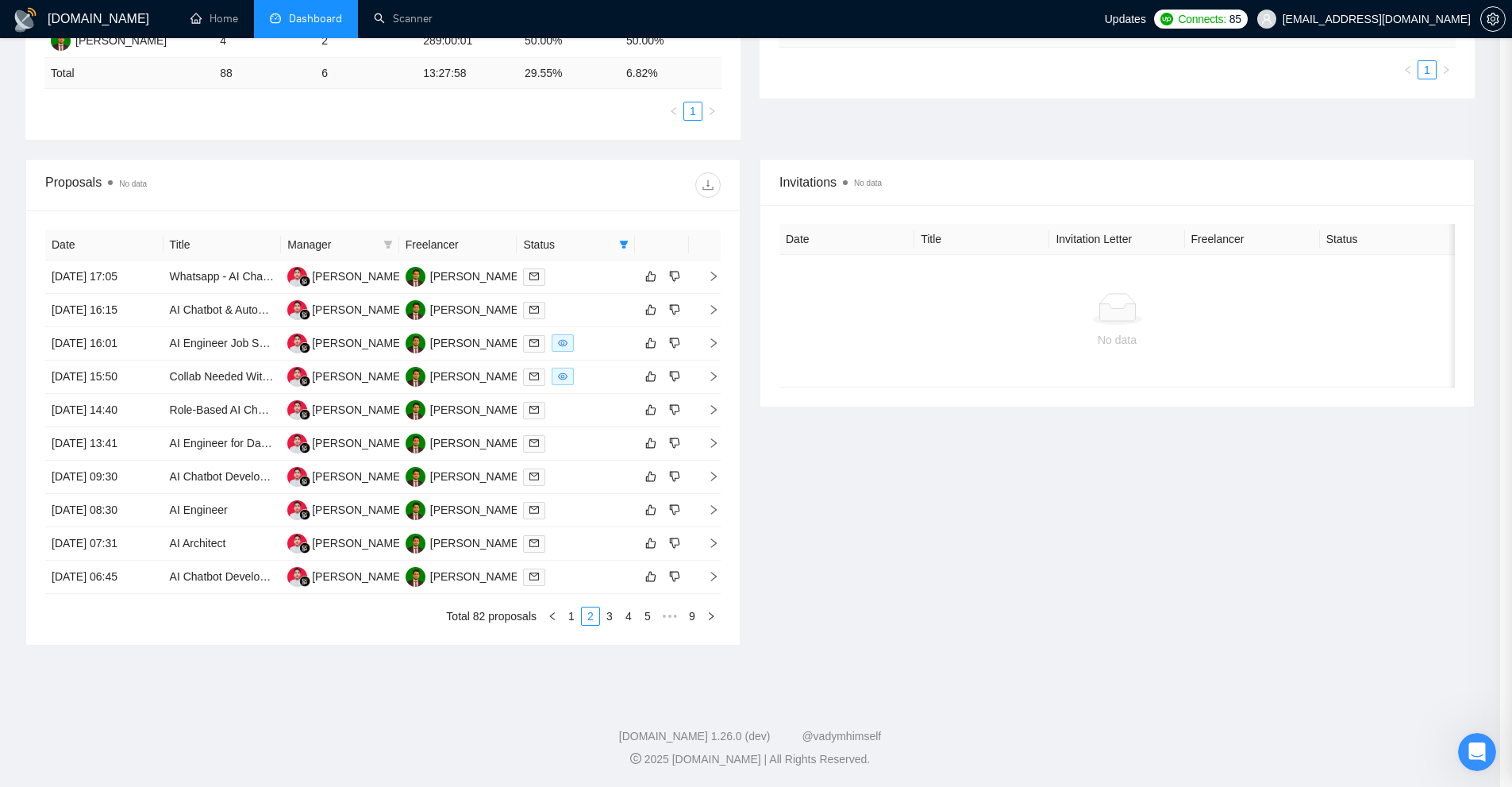
click at [603, 382] on div at bounding box center [576, 377] width 106 height 18
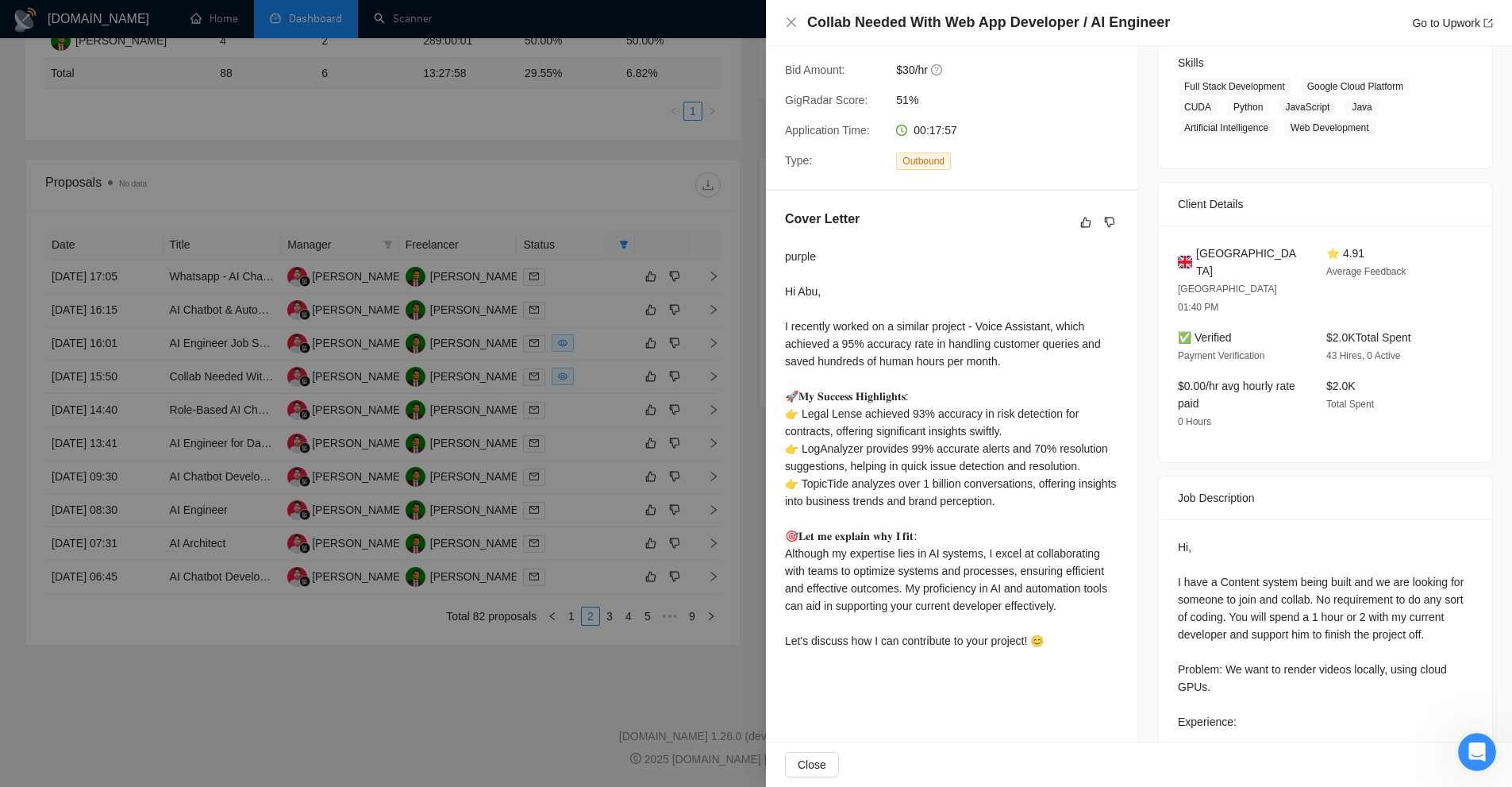
scroll to position [492, 0]
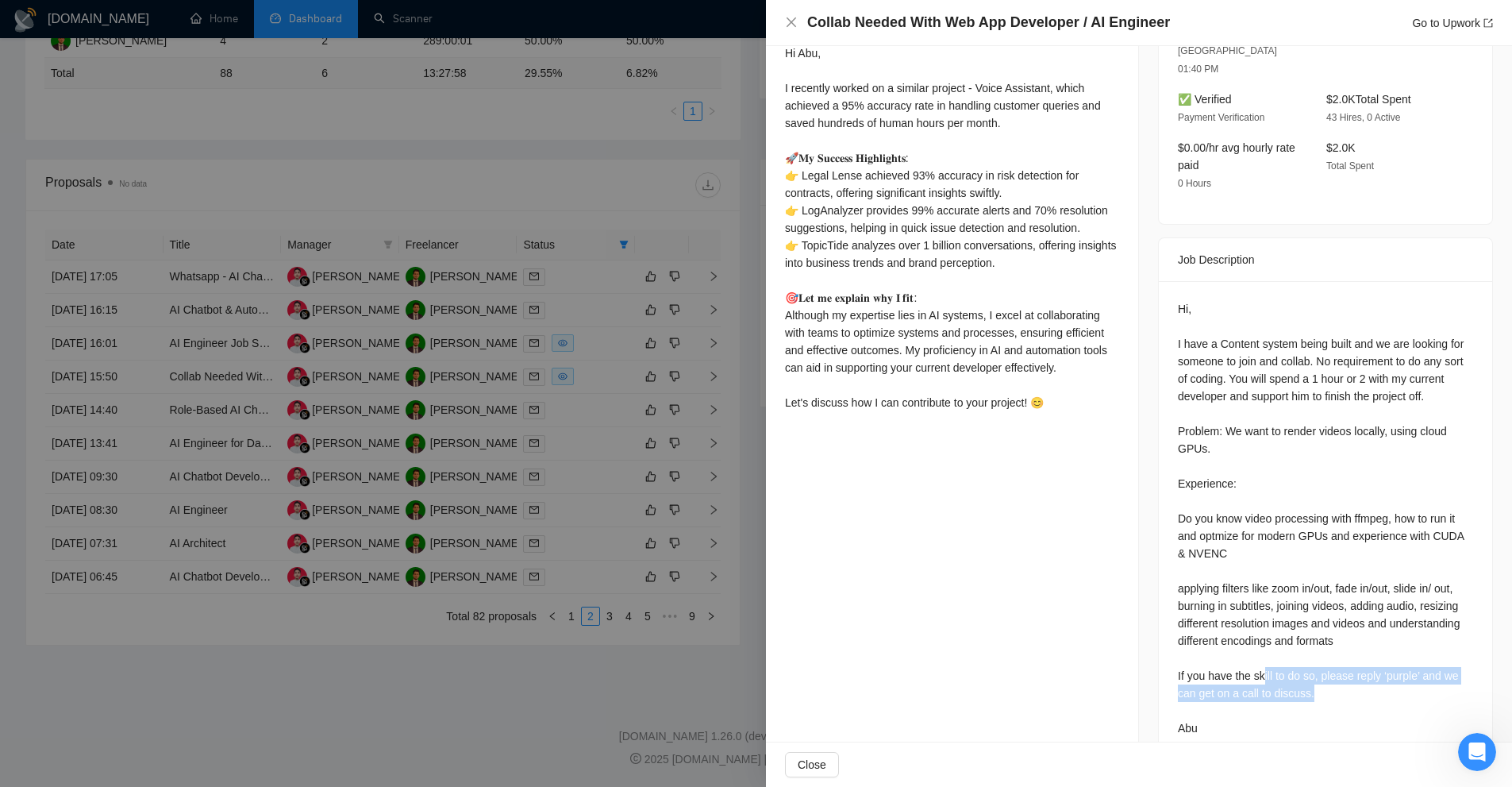
drag, startPoint x: 1352, startPoint y: 654, endPoint x: 1255, endPoint y: 629, distance: 100.2
click at [1255, 629] on div "Hi, I have a Content system being built and we are looking for someone to join …" at bounding box center [1325, 519] width 295 height 437
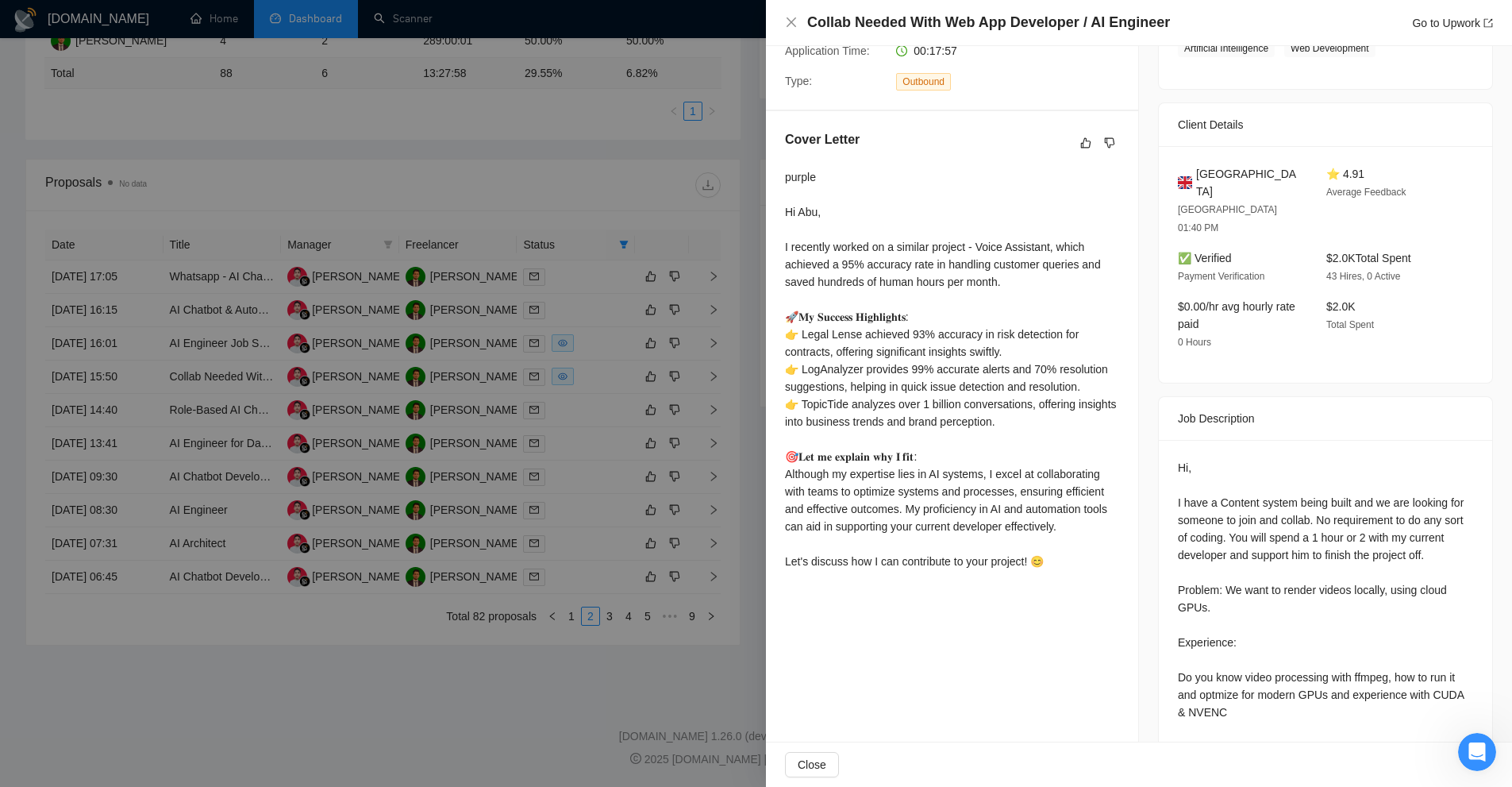
click at [825, 144] on h5 "Cover Letter" at bounding box center [822, 139] width 74 height 19
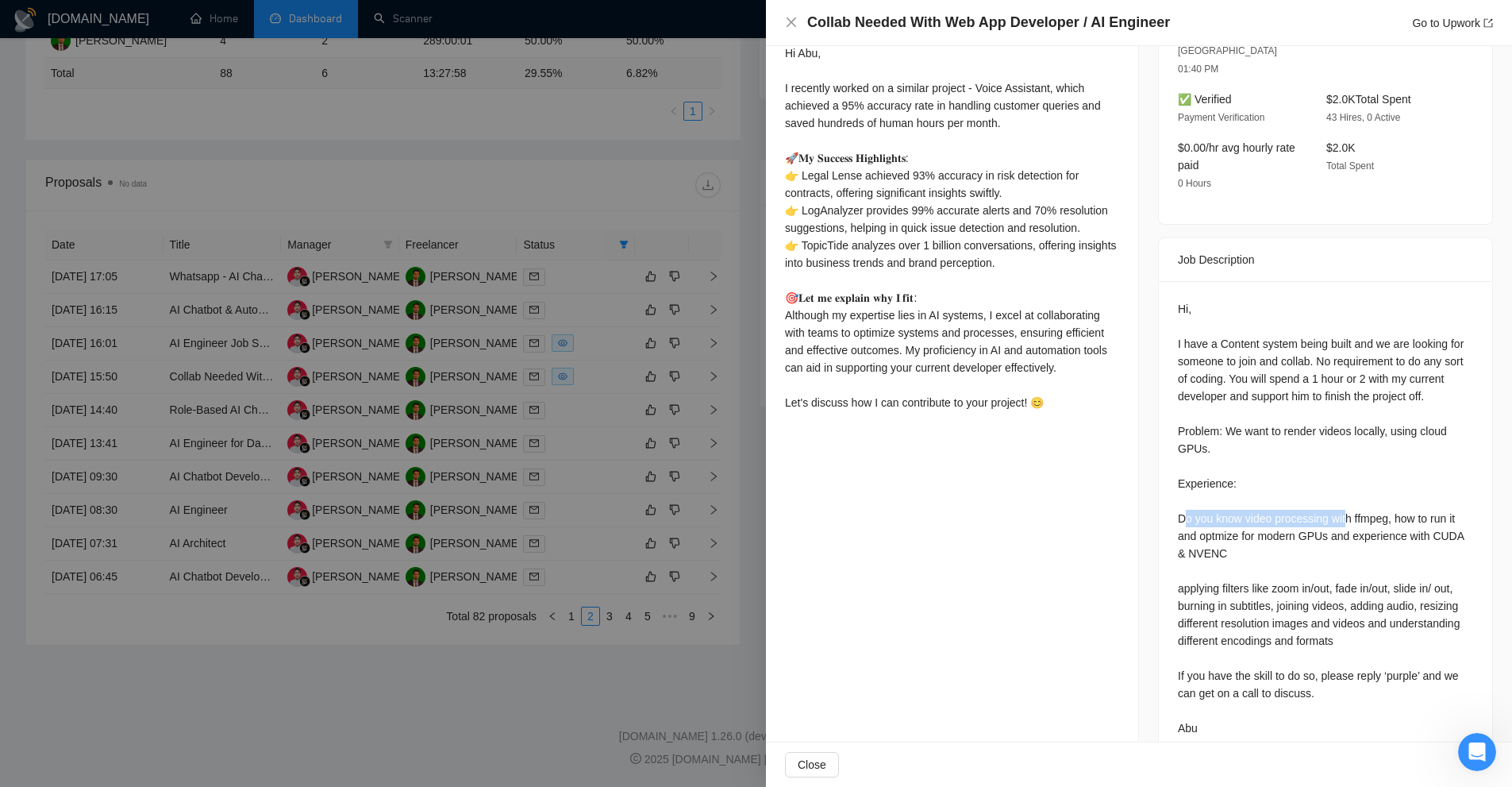
drag, startPoint x: 1181, startPoint y: 479, endPoint x: 1409, endPoint y: 549, distance: 238.5
click at [1349, 487] on div "Hi, I have a Content system being built and we are looking for someone to join …" at bounding box center [1325, 519] width 295 height 437
click at [1410, 550] on div "Hi, I have a Content system being built and we are looking for someone to join …" at bounding box center [1325, 519] width 295 height 437
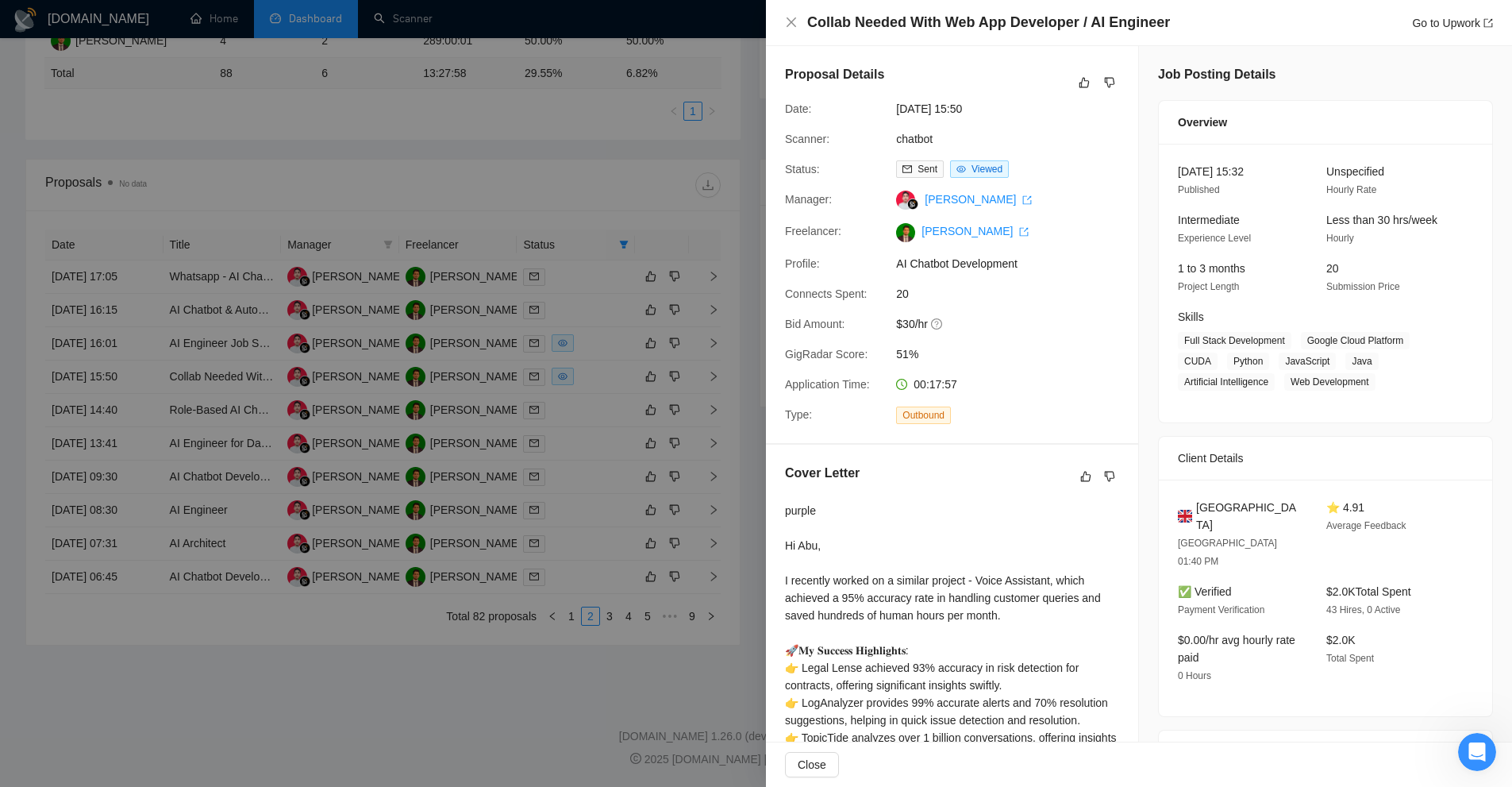
scroll to position [310, 0]
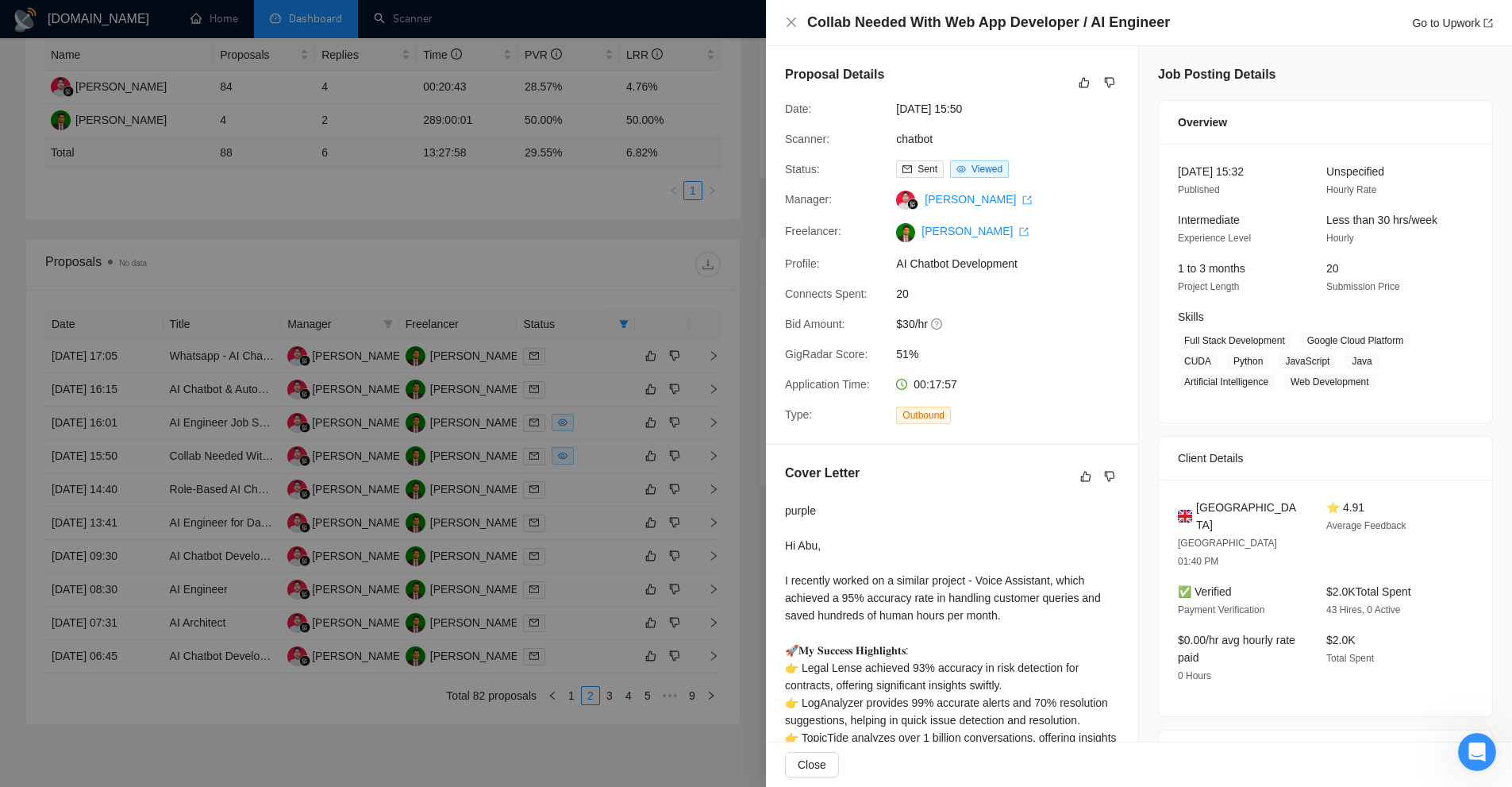
click at [535, 147] on div at bounding box center [756, 393] width 1512 height 787
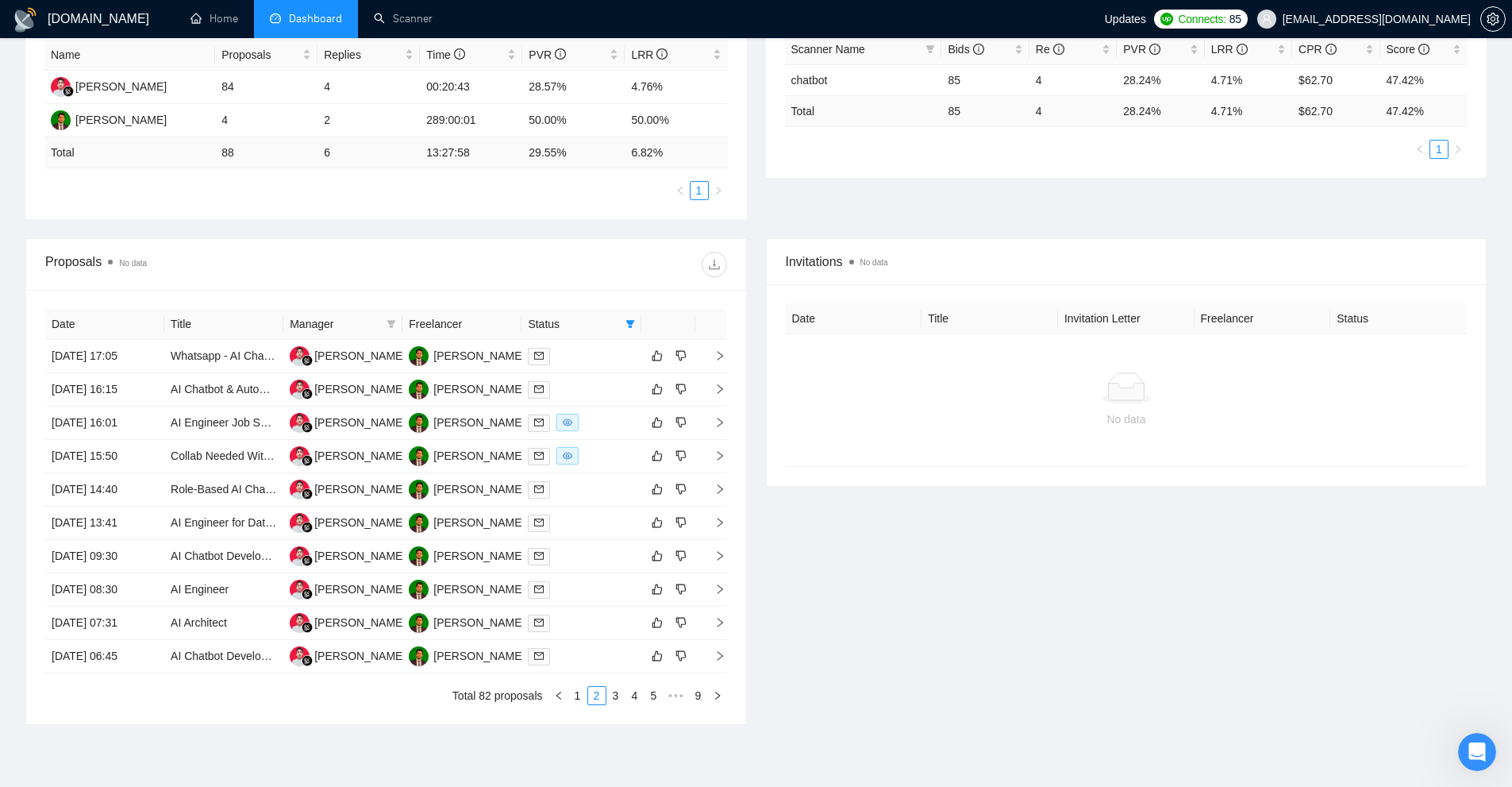
scroll to position [0, 0]
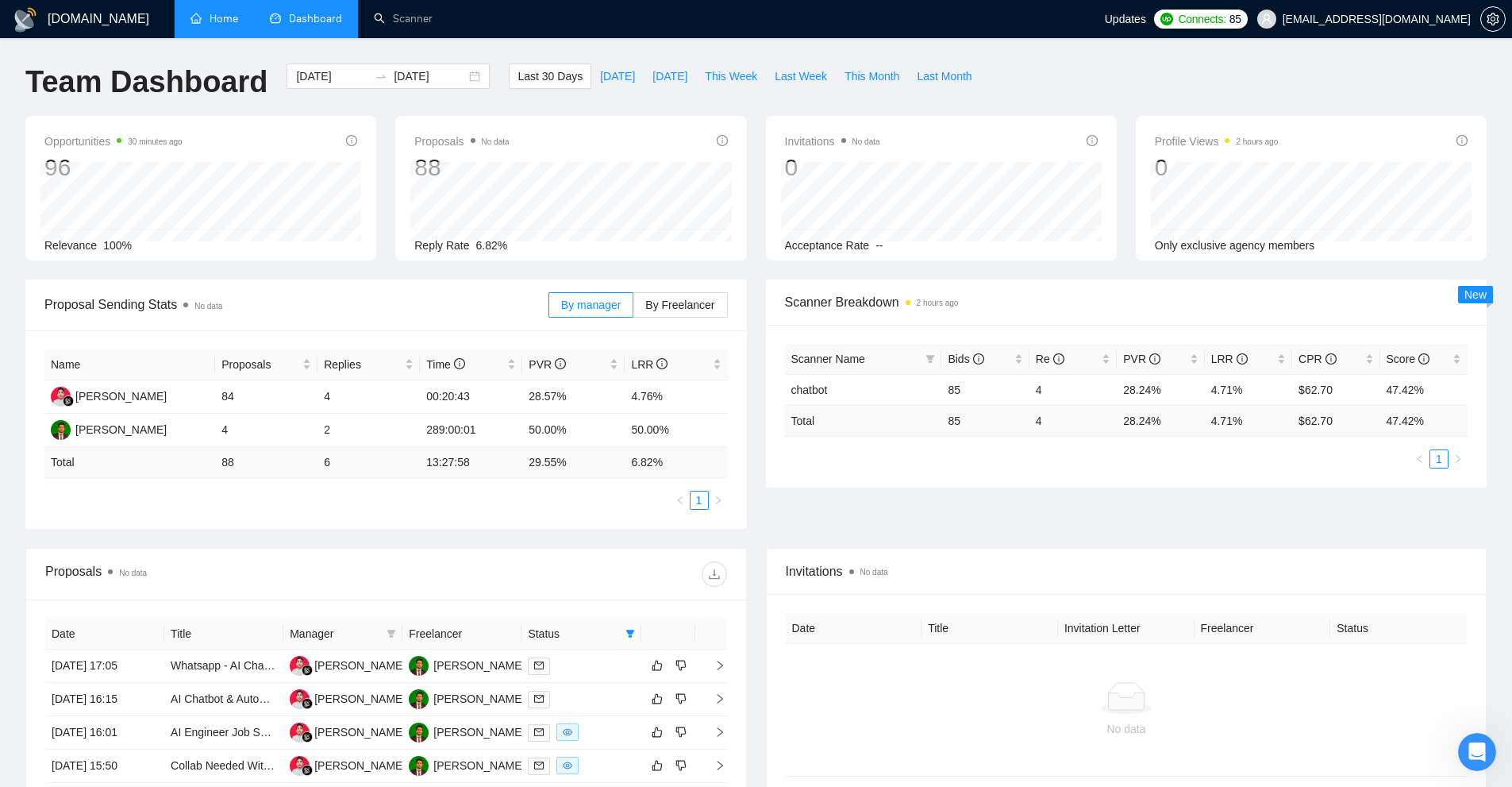
click at [226, 12] on link "Home" at bounding box center [214, 18] width 48 height 13
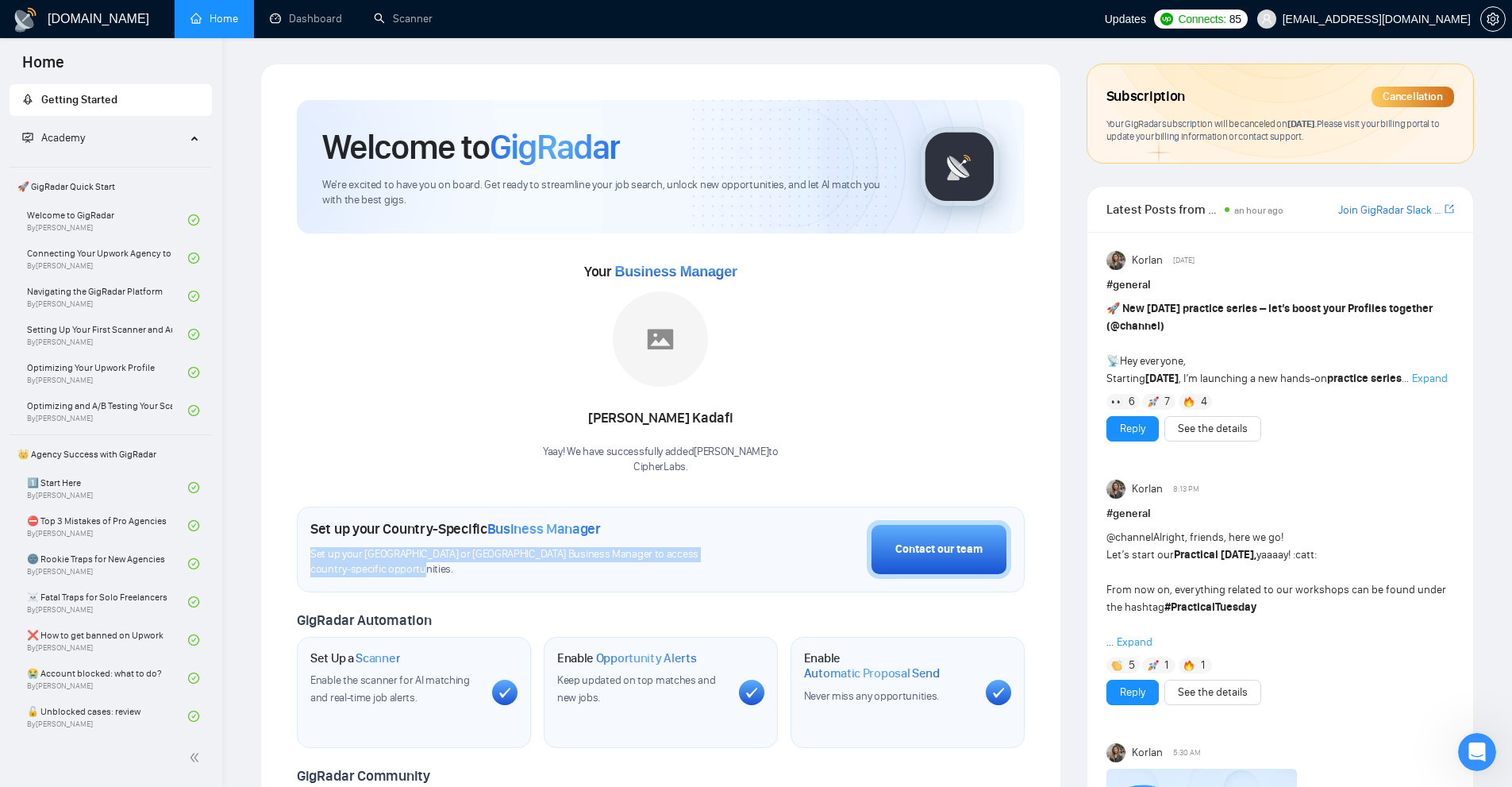
drag, startPoint x: 373, startPoint y: 525, endPoint x: 610, endPoint y: 524, distance: 237.0
click at [610, 524] on div "Set up your Country-Specific Business Manager Set up your United States or Unit…" at bounding box center [520, 548] width 421 height 57
click at [610, 524] on div "Set up your Country-Specific Business Manager" at bounding box center [520, 528] width 421 height 17
click at [413, 26] on link "Scanner" at bounding box center [403, 18] width 59 height 13
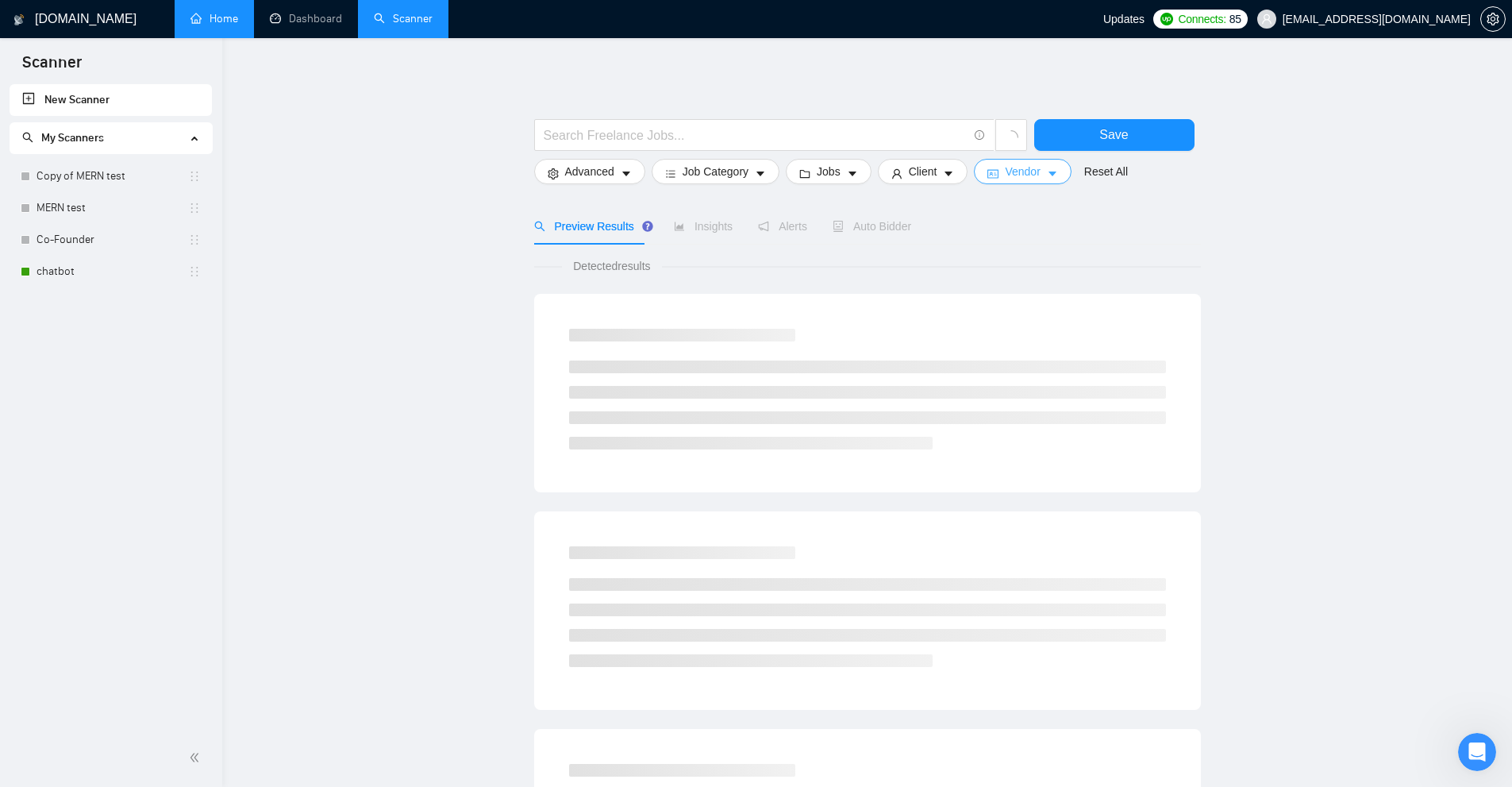
click at [1027, 178] on span "Vendor" at bounding box center [1022, 171] width 35 height 17
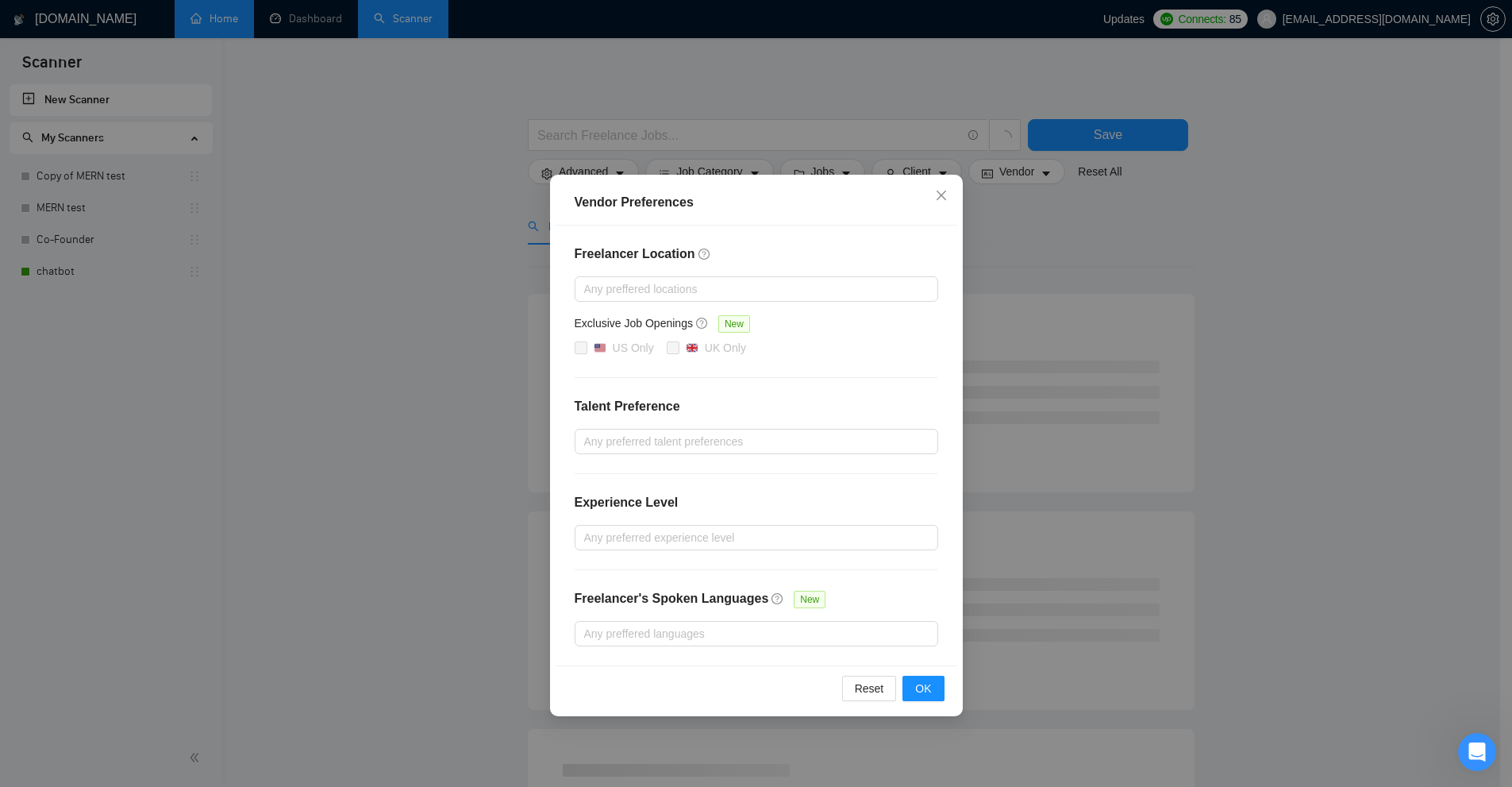
click at [1147, 296] on div "Vendor Preferences Freelancer Location Any preffered locations Exclusive Job Op…" at bounding box center [756, 393] width 1512 height 787
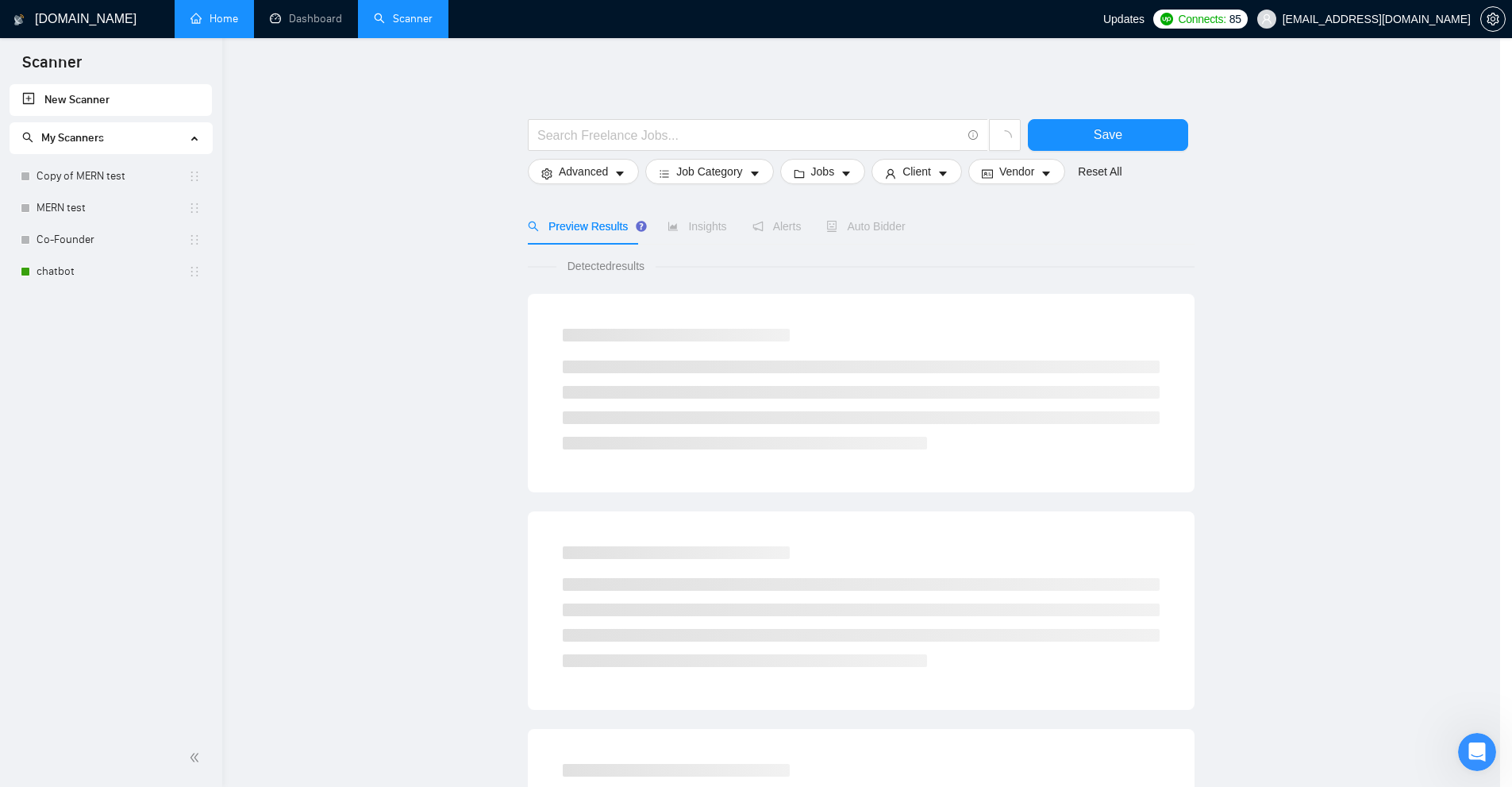
click at [882, 153] on div at bounding box center [774, 139] width 500 height 40
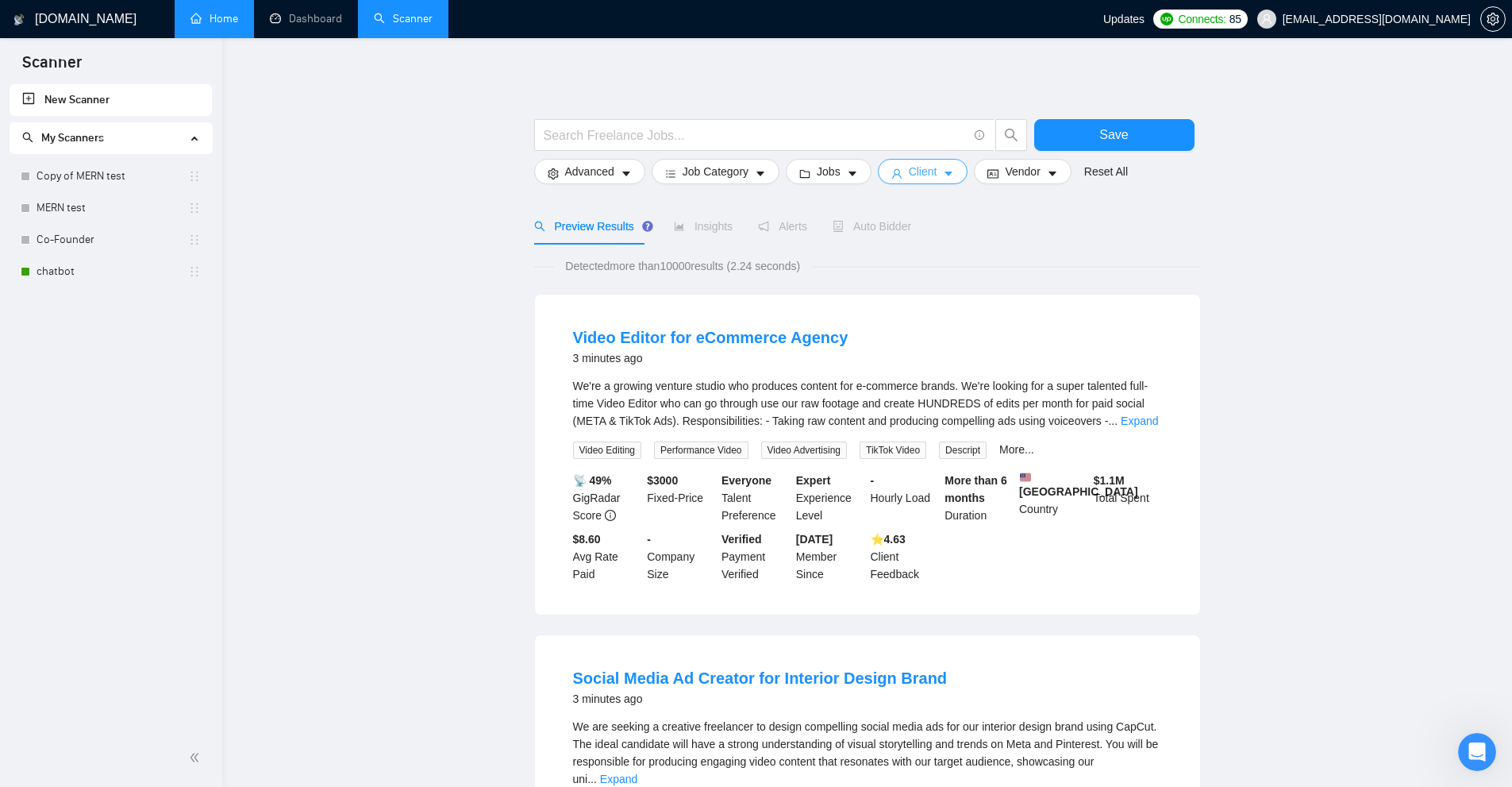
click at [932, 181] on button "Client" at bounding box center [922, 171] width 90 height 26
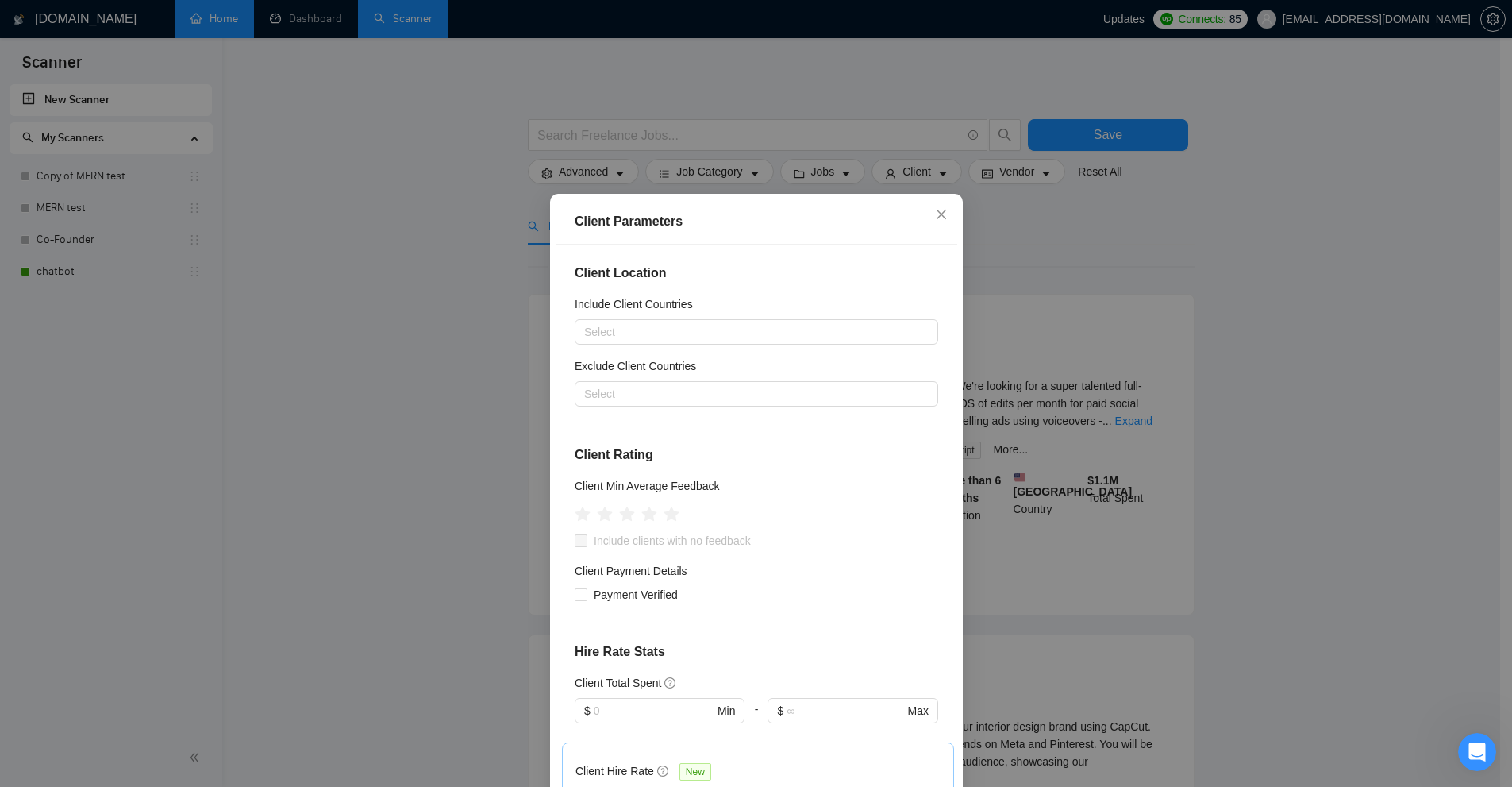
click at [81, 310] on div "Client Parameters Client Location Include Client Countries Select Exclude Clien…" at bounding box center [756, 393] width 1512 height 787
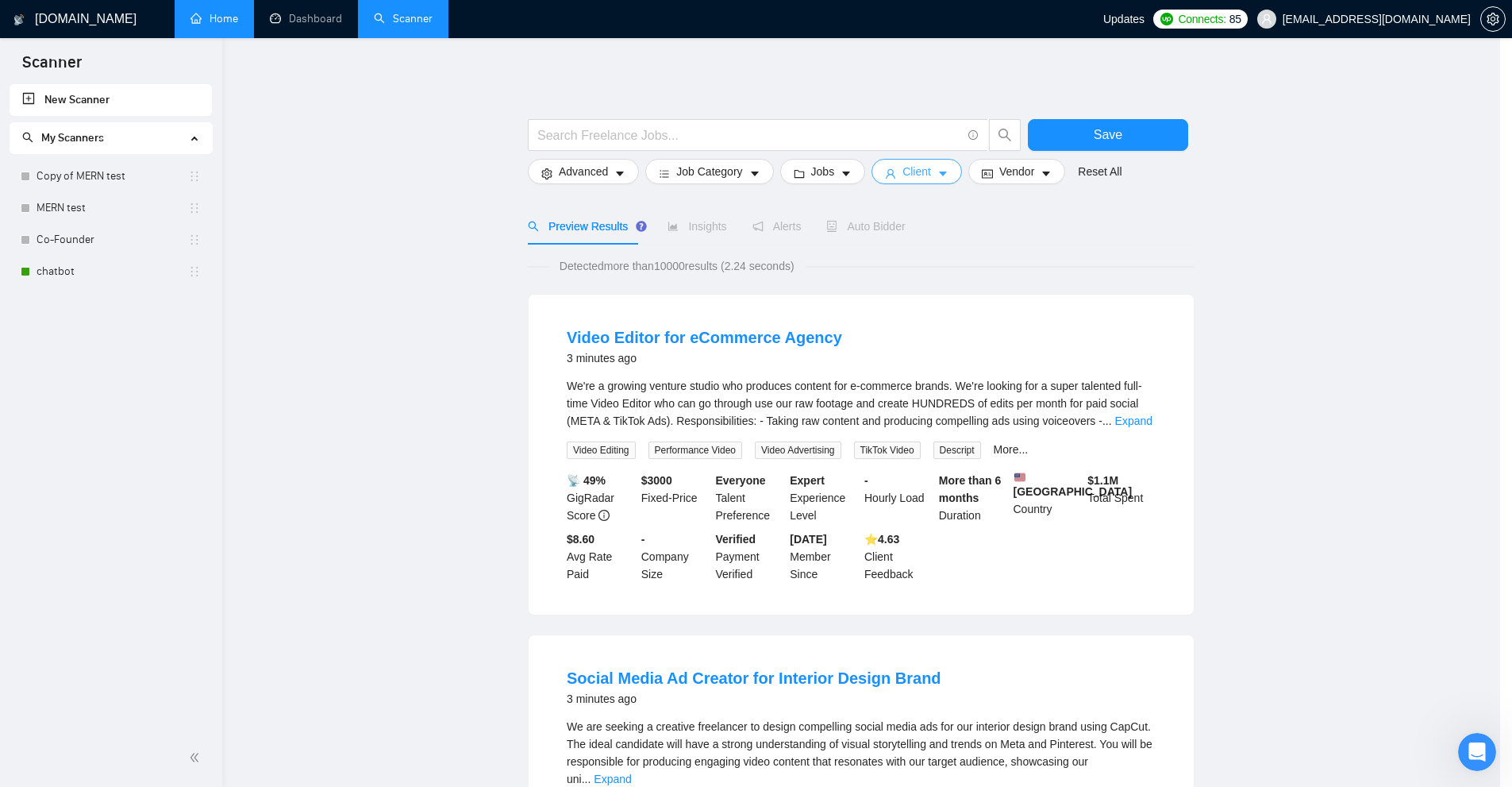
click at [75, 280] on body "Scanner New Scanner My Scanners Copy of MERN test MERN test Co-Founder chatbot …" at bounding box center [749, 393] width 1500 height 787
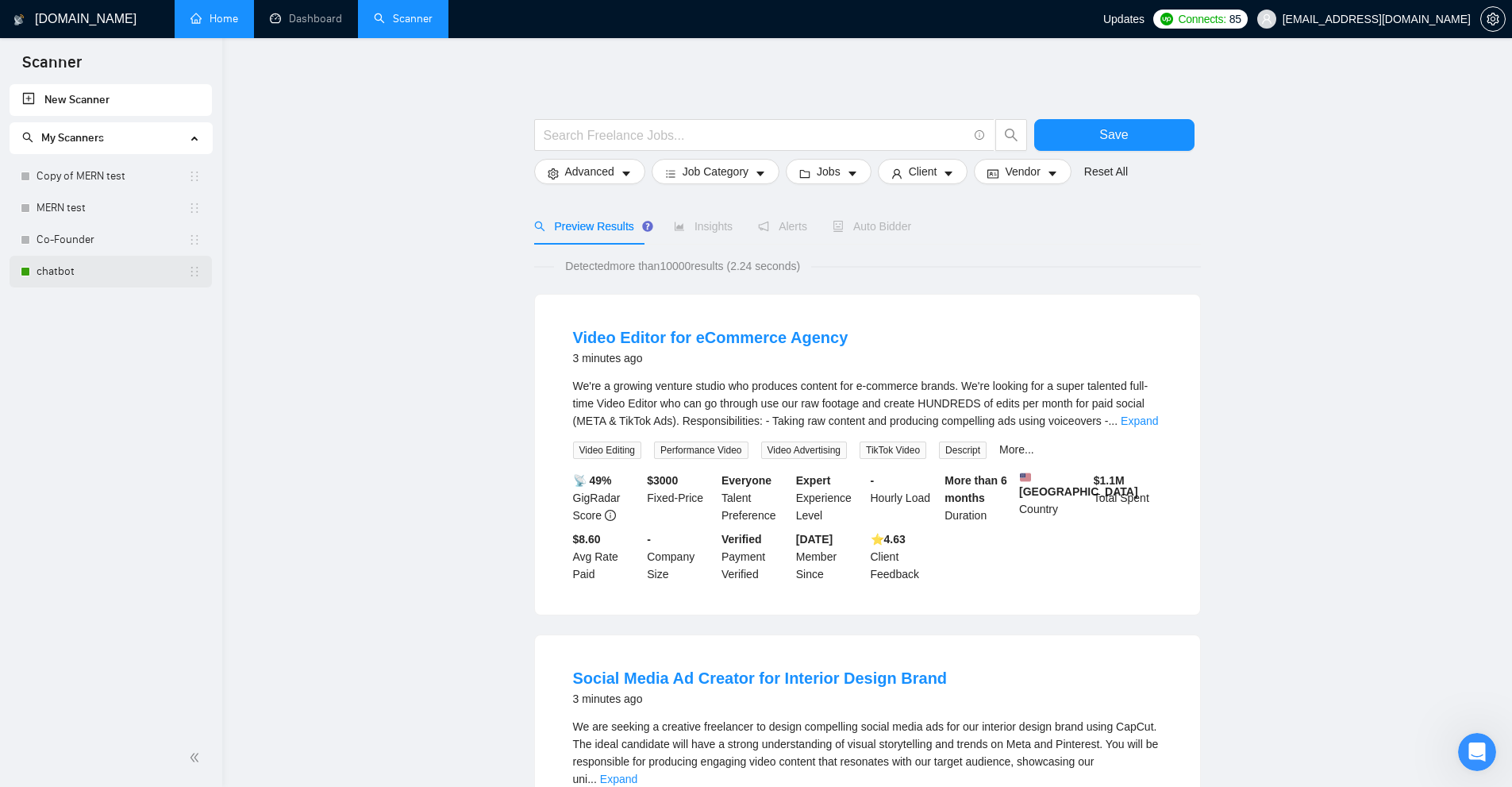
click at [99, 281] on link "chatbot" at bounding box center [112, 271] width 151 height 31
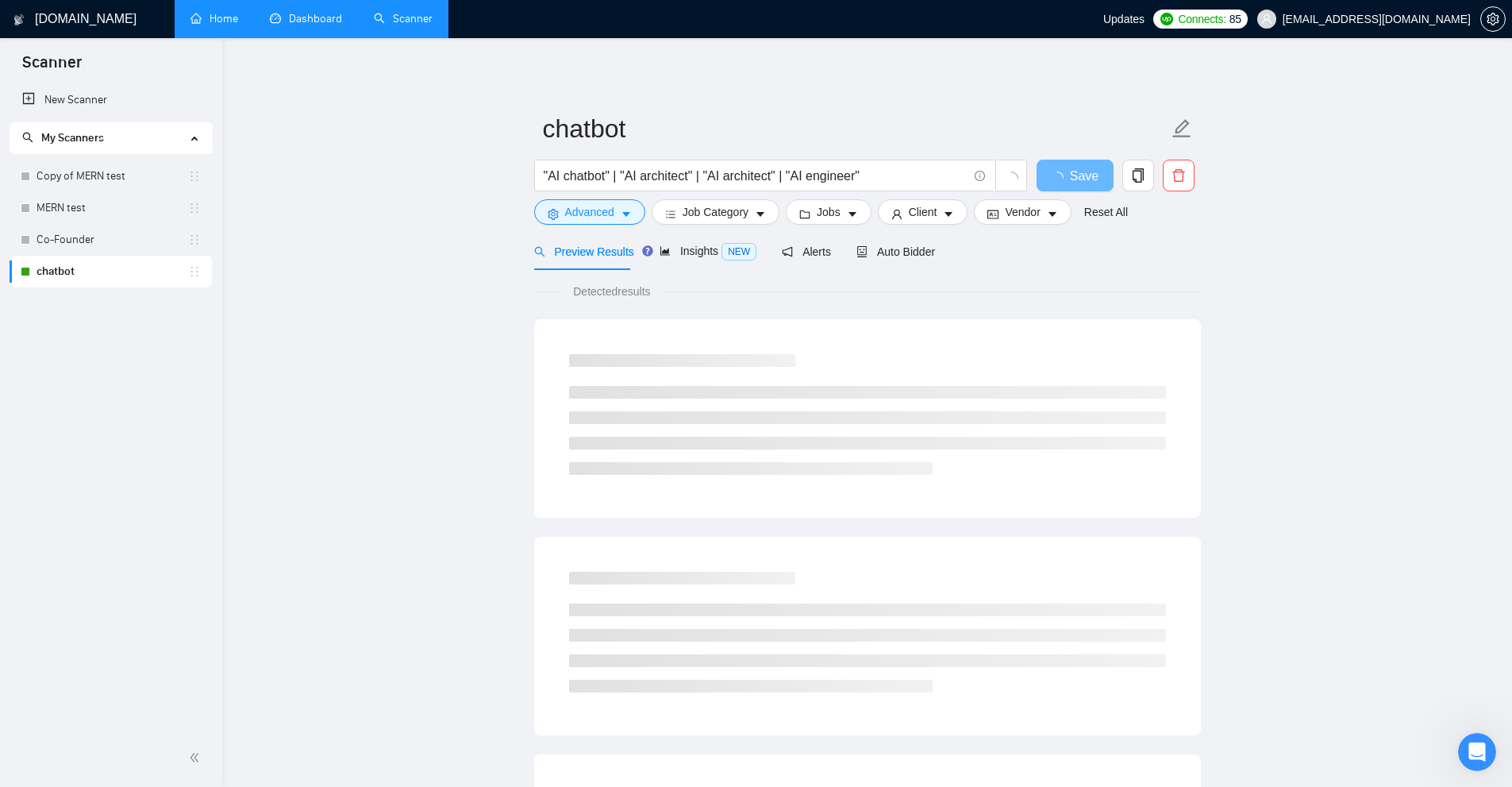
click at [318, 12] on link "Dashboard" at bounding box center [305, 18] width 72 height 13
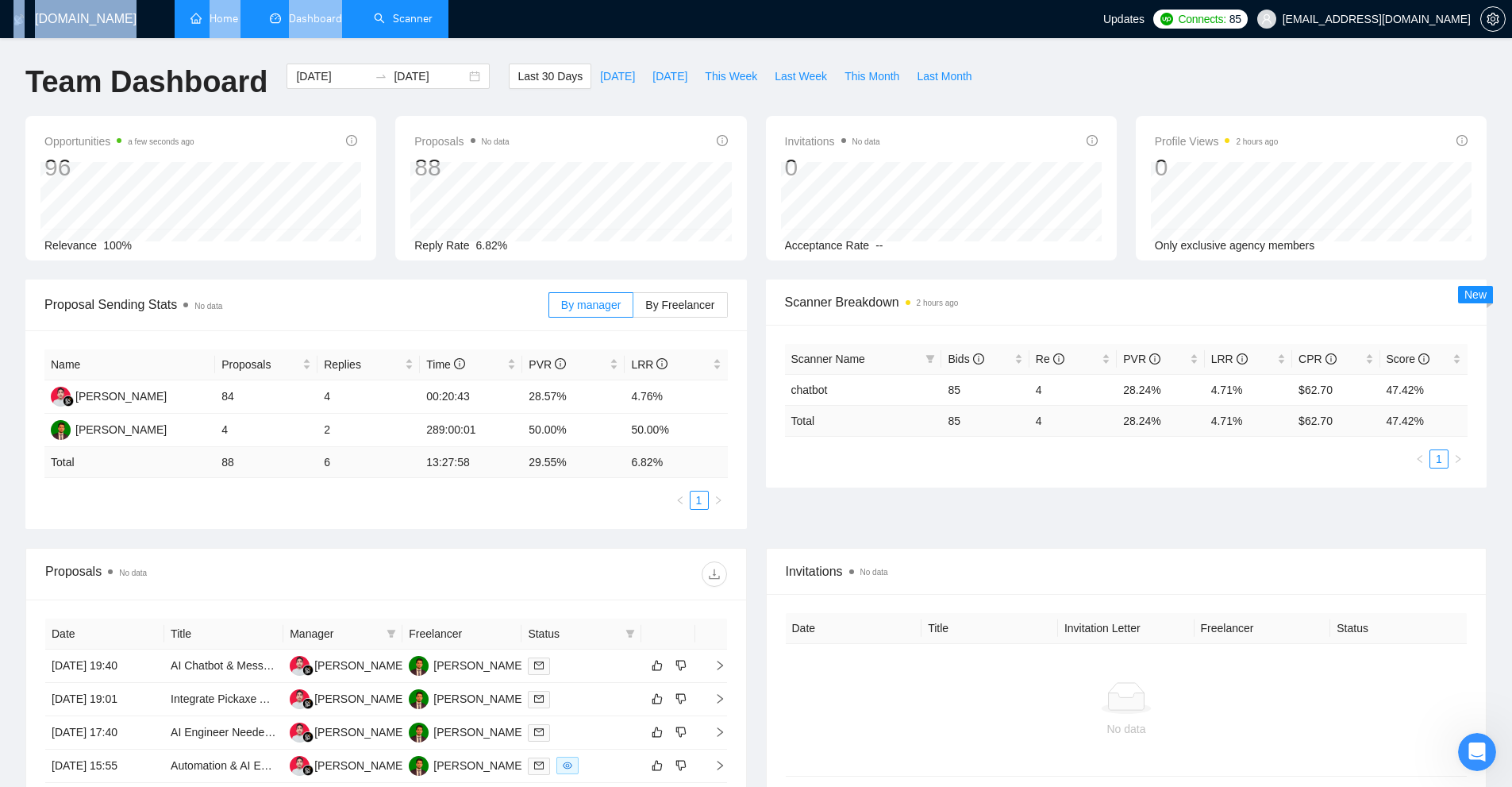
click at [399, 36] on div "GigRadar.io Home Dashboard Scanner Updates Connects: 85 khanaahmed10@gmail.com …" at bounding box center [756, 588] width 1512 height 1176
click at [407, 26] on link "Scanner" at bounding box center [403, 18] width 59 height 13
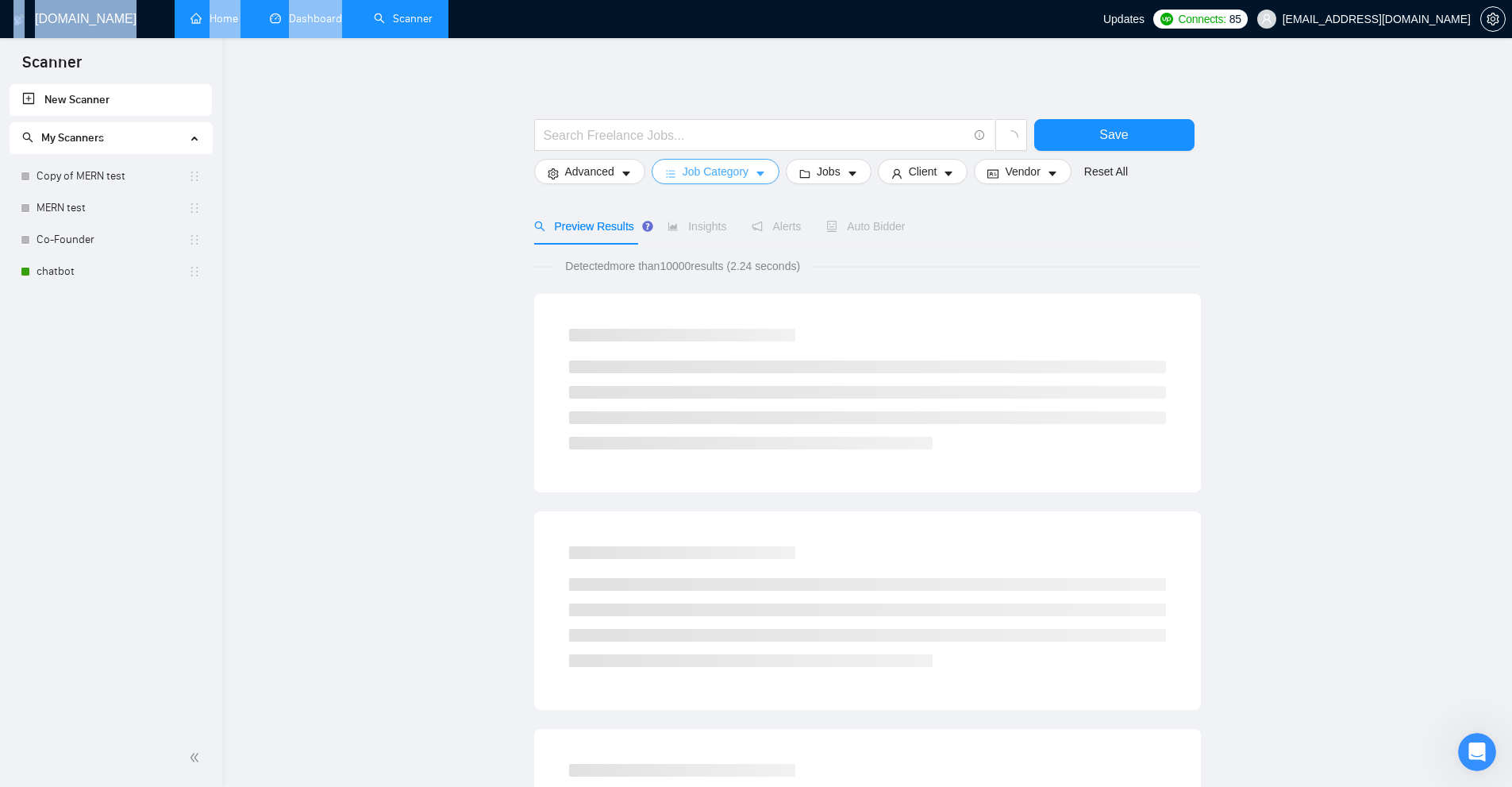
click at [739, 182] on button "Job Category" at bounding box center [715, 171] width 127 height 26
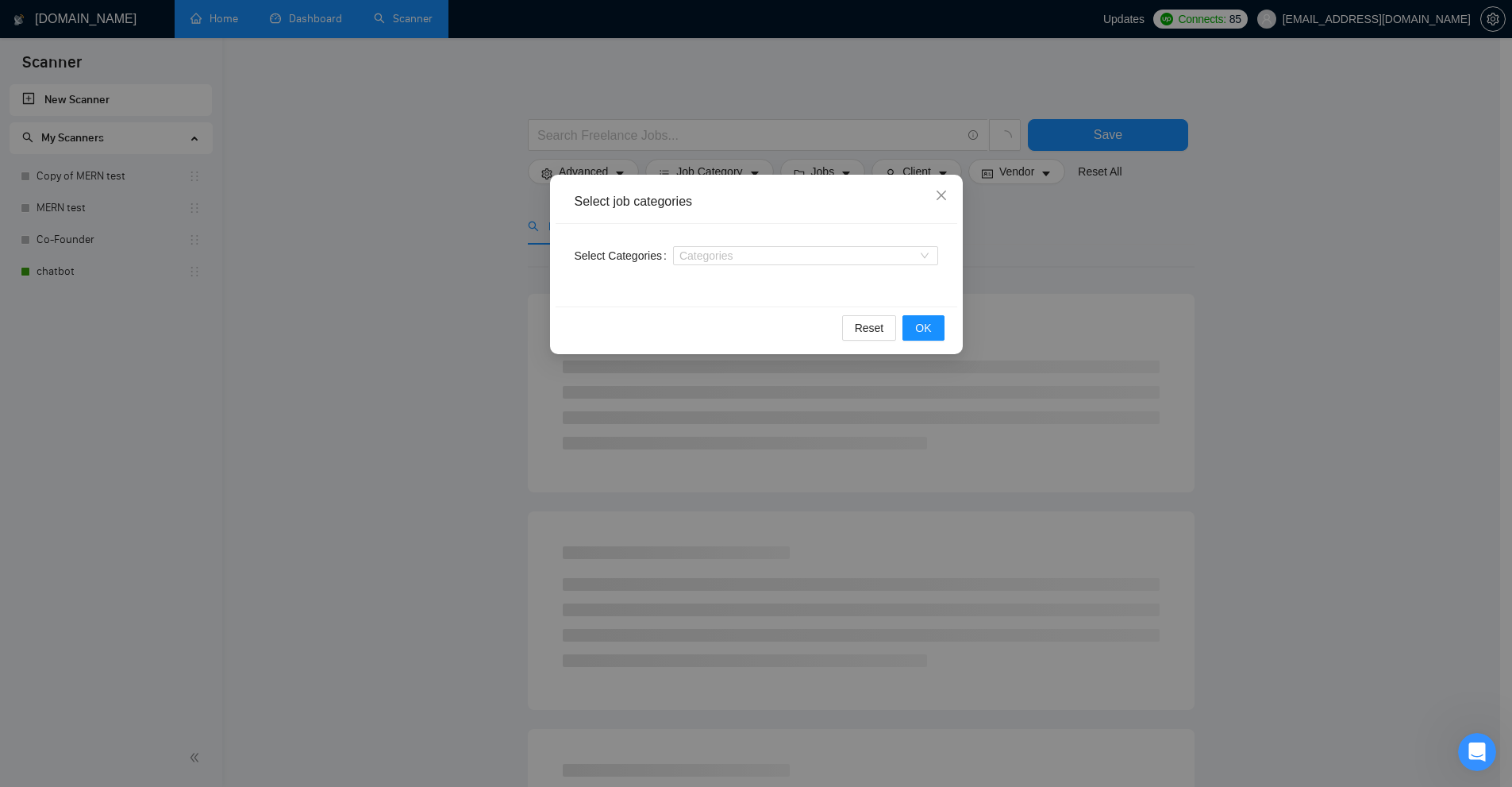
click at [1167, 269] on div "Select job categories Select Categories Categories Reset OK" at bounding box center [756, 393] width 1512 height 787
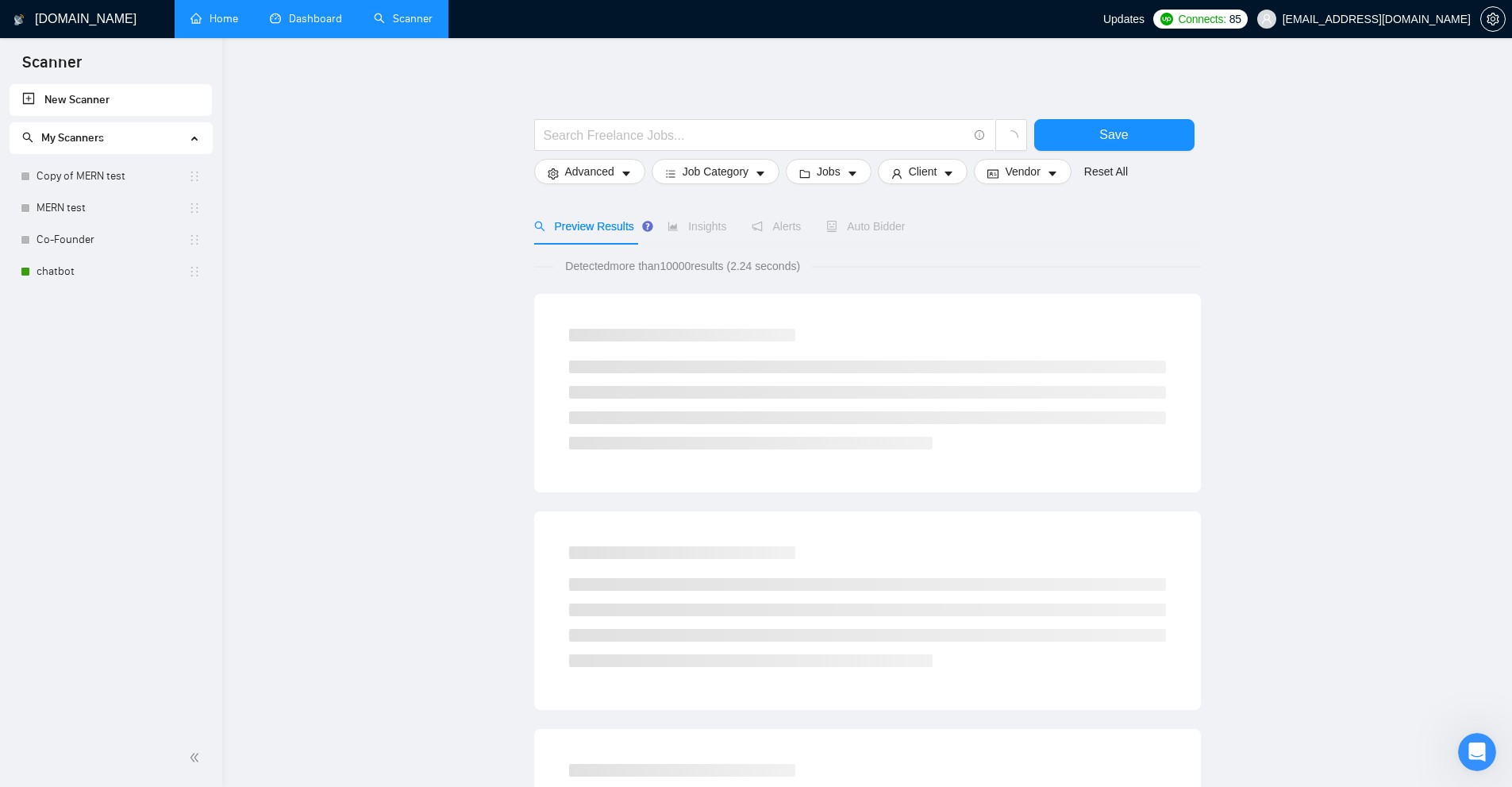
click at [868, 223] on span "Auto Bidder" at bounding box center [865, 226] width 79 height 12
click at [111, 279] on link "chatbot" at bounding box center [112, 271] width 151 height 31
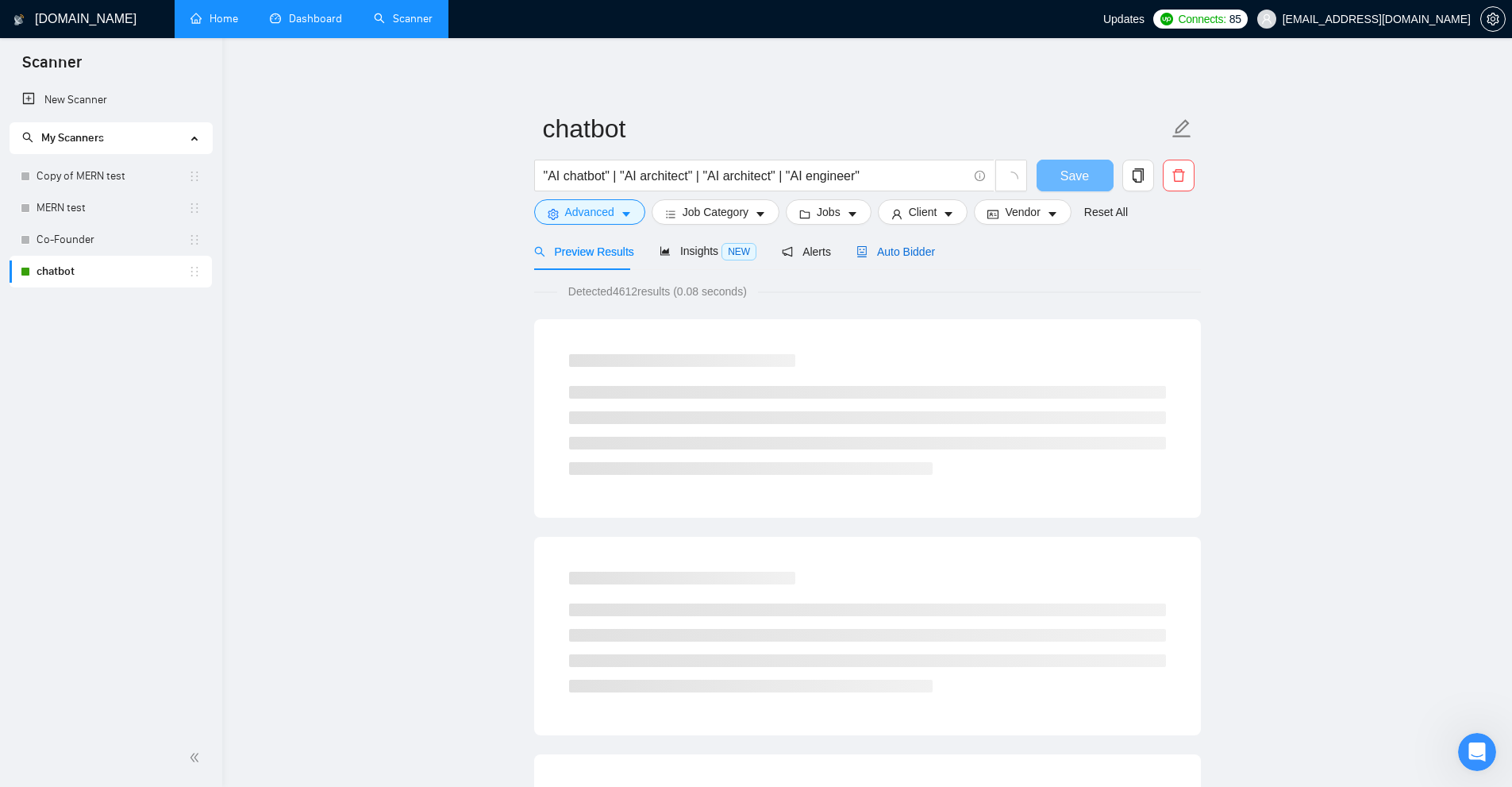
drag, startPoint x: 902, startPoint y: 254, endPoint x: 1273, endPoint y: 388, distance: 394.5
click at [902, 254] on span "Auto Bidder" at bounding box center [895, 251] width 79 height 12
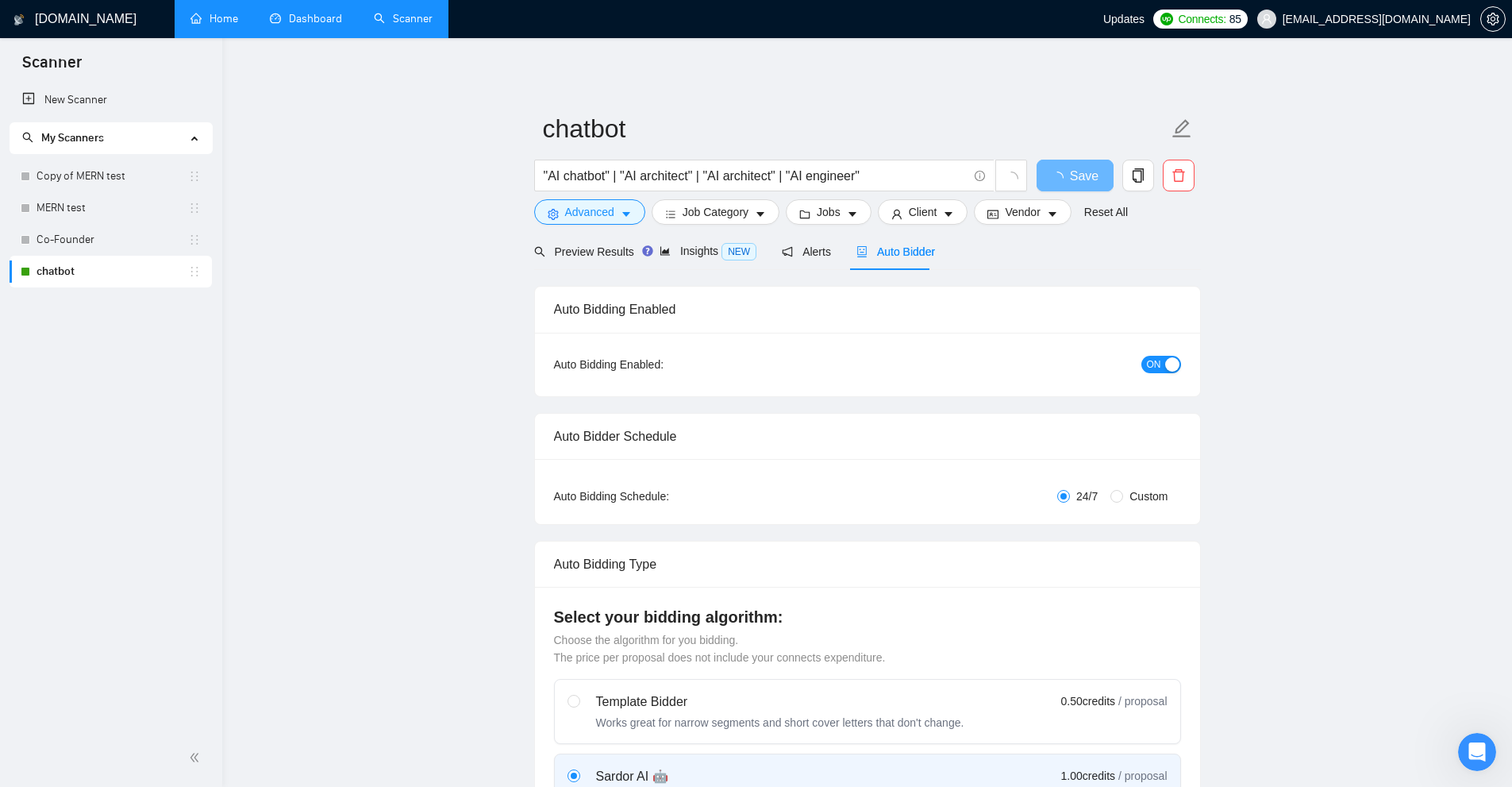
checkbox input "true"
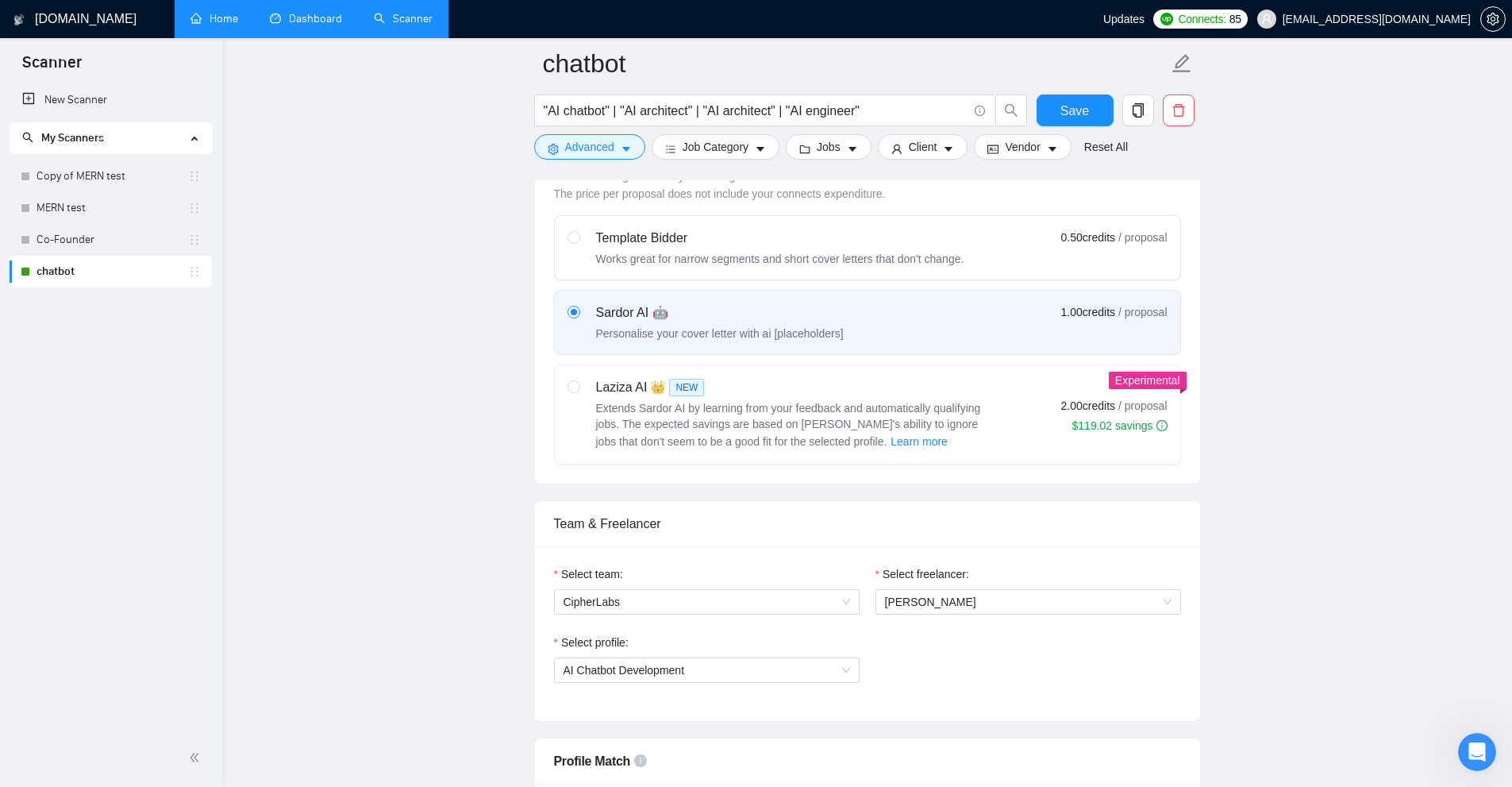
scroll to position [318, 0]
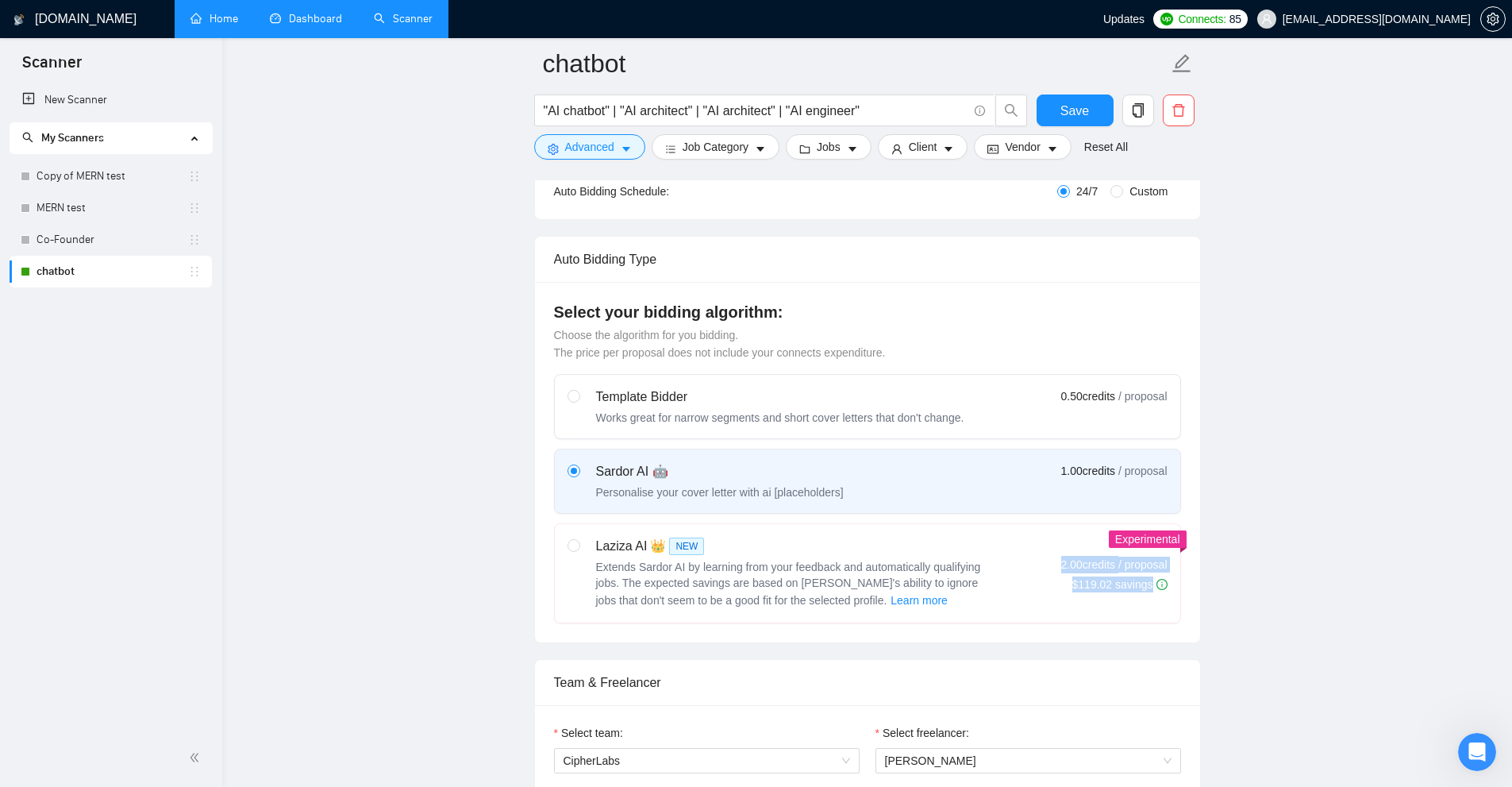
drag, startPoint x: 1049, startPoint y: 570, endPoint x: 1281, endPoint y: 556, distance: 232.4
click at [1198, 569] on div "Select your bidding algorithm: Choose the algorithm for you bidding. The price …" at bounding box center [868, 463] width 665 height 361
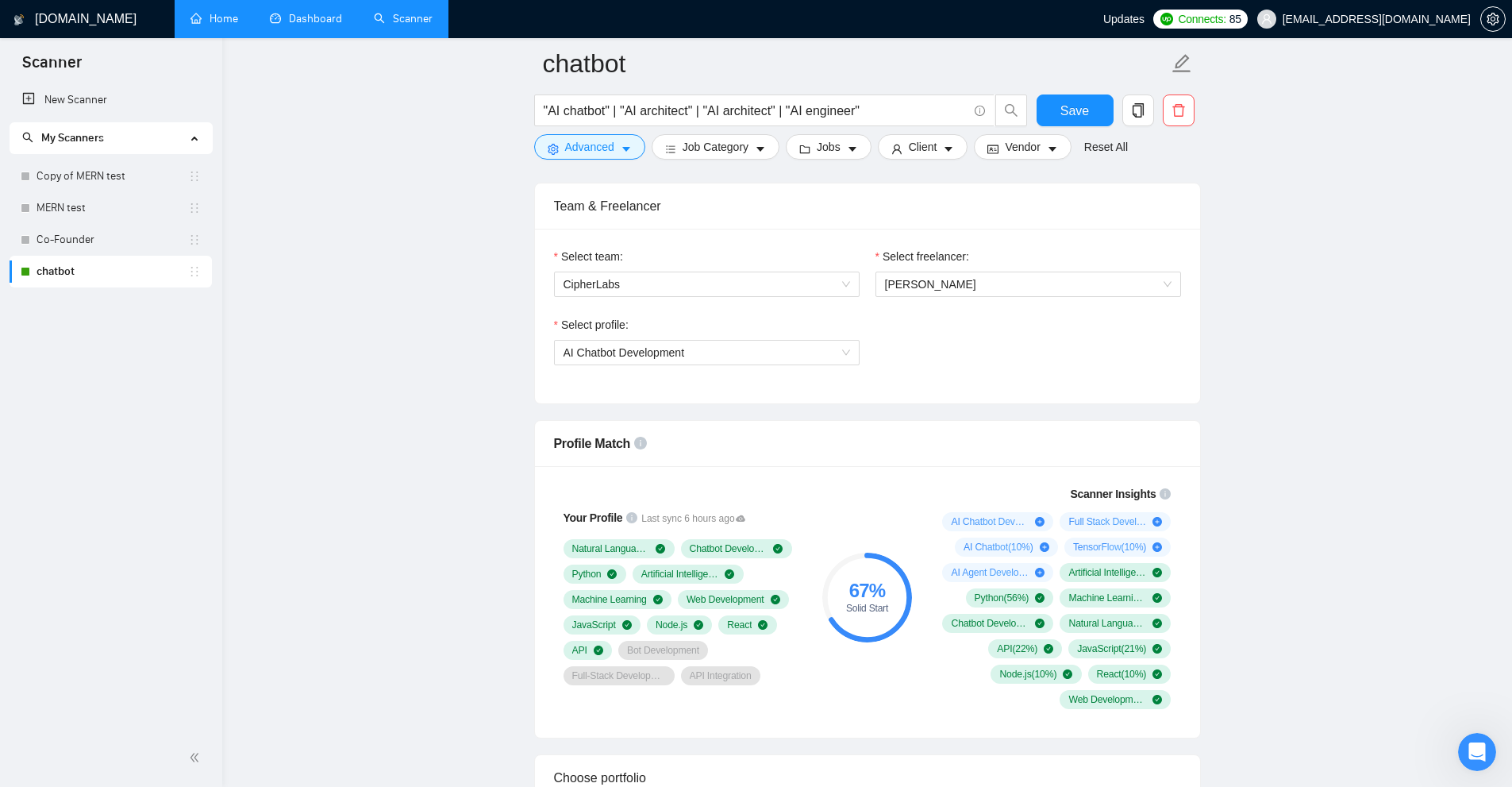
scroll to position [397, 0]
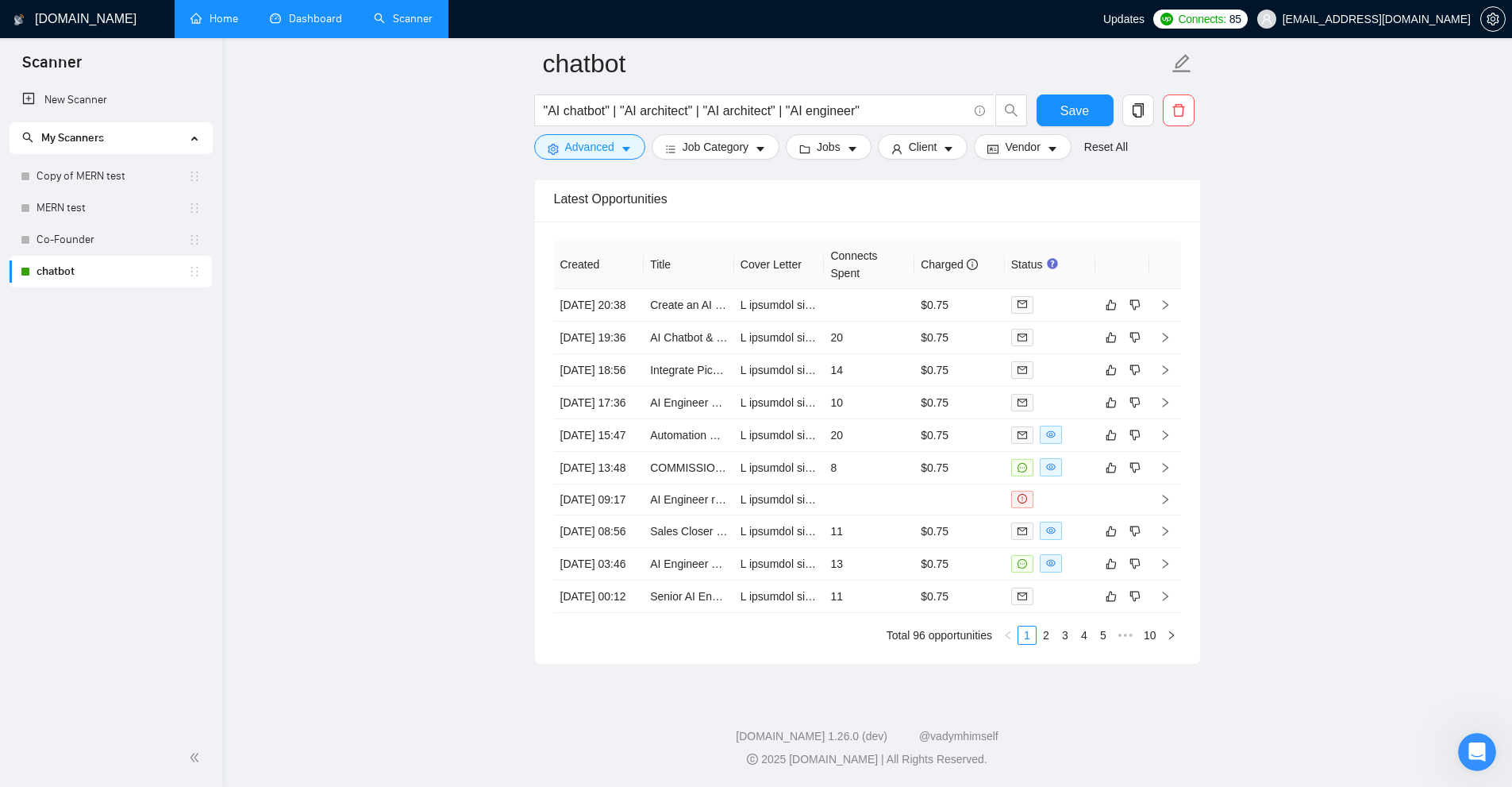
drag, startPoint x: 1266, startPoint y: 384, endPoint x: 1246, endPoint y: 604, distance: 220.9
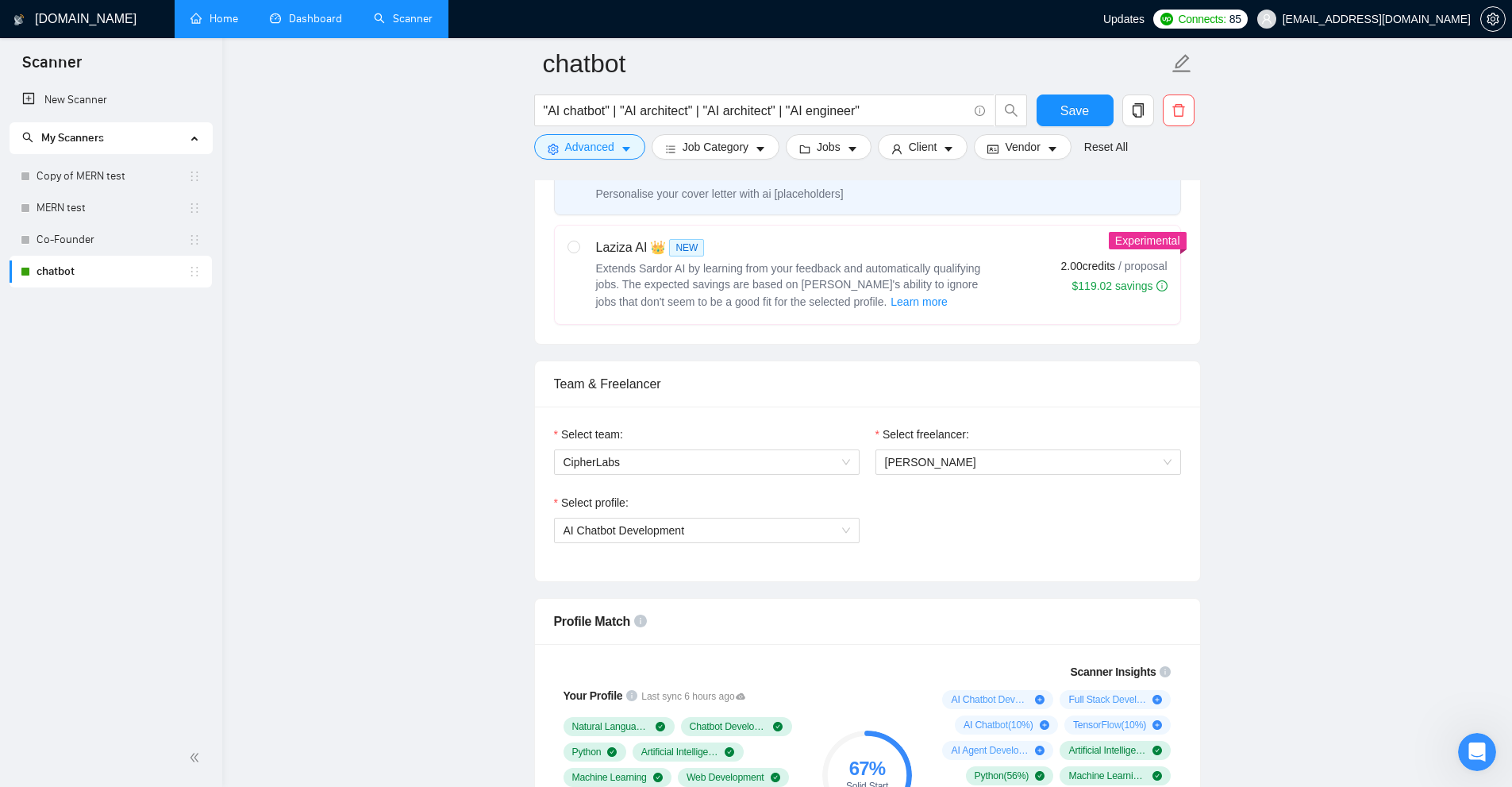
scroll to position [0, 0]
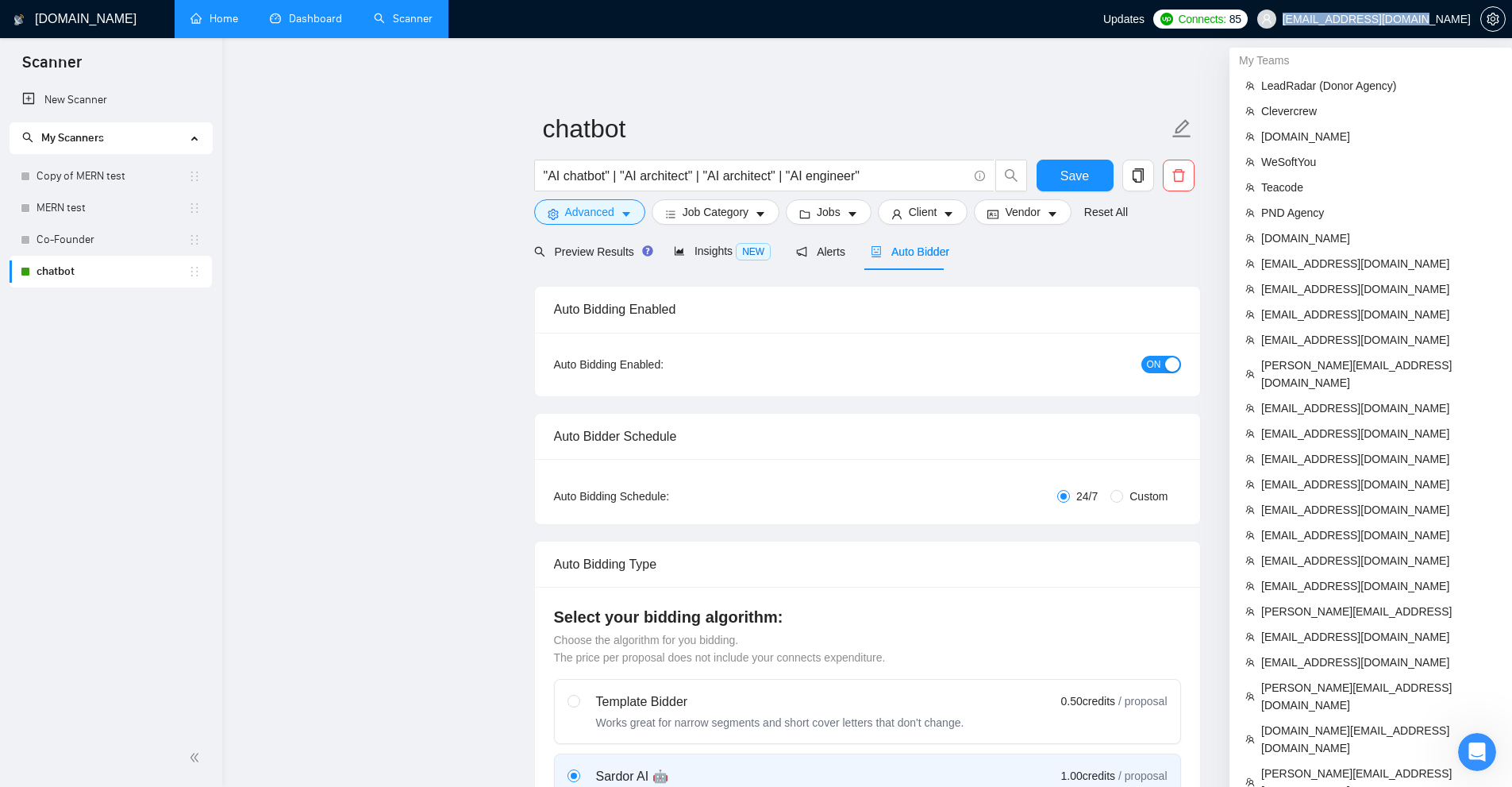
copy span "[EMAIL_ADDRESS][DOMAIN_NAME]"
drag, startPoint x: 1333, startPoint y: 18, endPoint x: 1375, endPoint y: 0, distance: 45.7
click at [1457, 22] on span "[EMAIL_ADDRESS][DOMAIN_NAME]" at bounding box center [1363, 18] width 232 height 50
copy span "[EMAIL_ADDRESS][DOMAIN_NAME]"
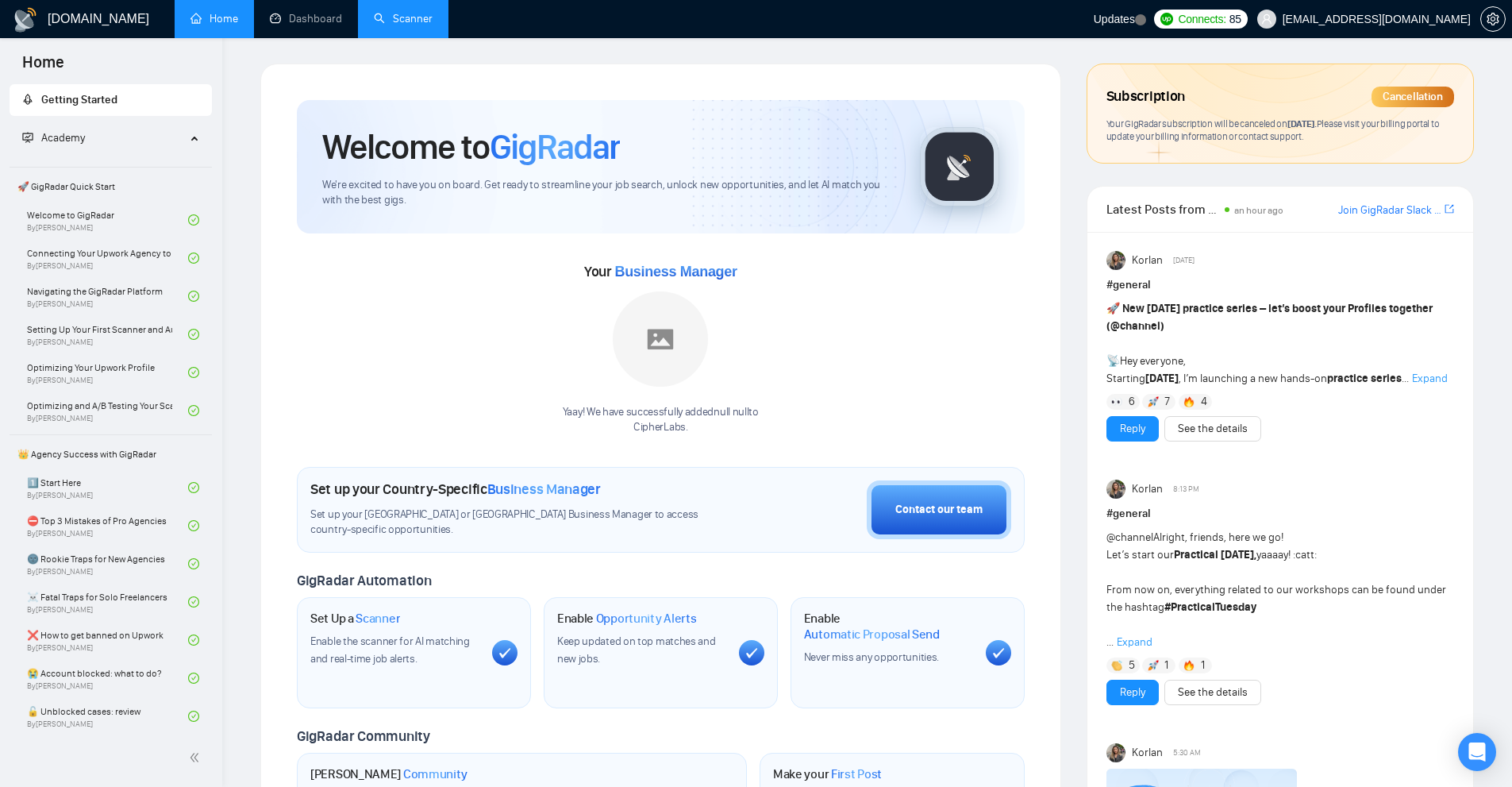
click at [404, 18] on link "Scanner" at bounding box center [403, 18] width 59 height 13
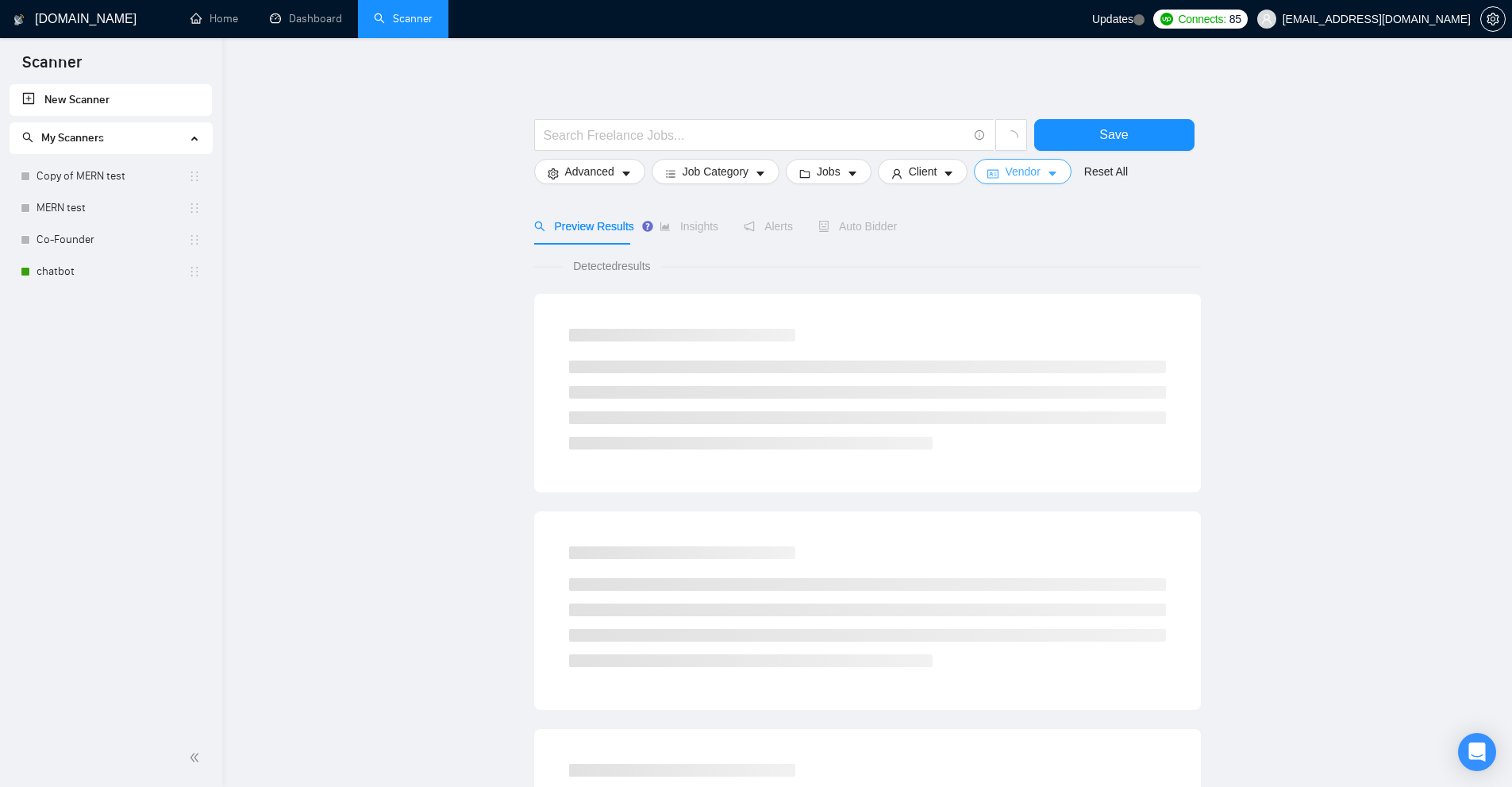
click at [982, 174] on button "Vendor" at bounding box center [1022, 171] width 97 height 26
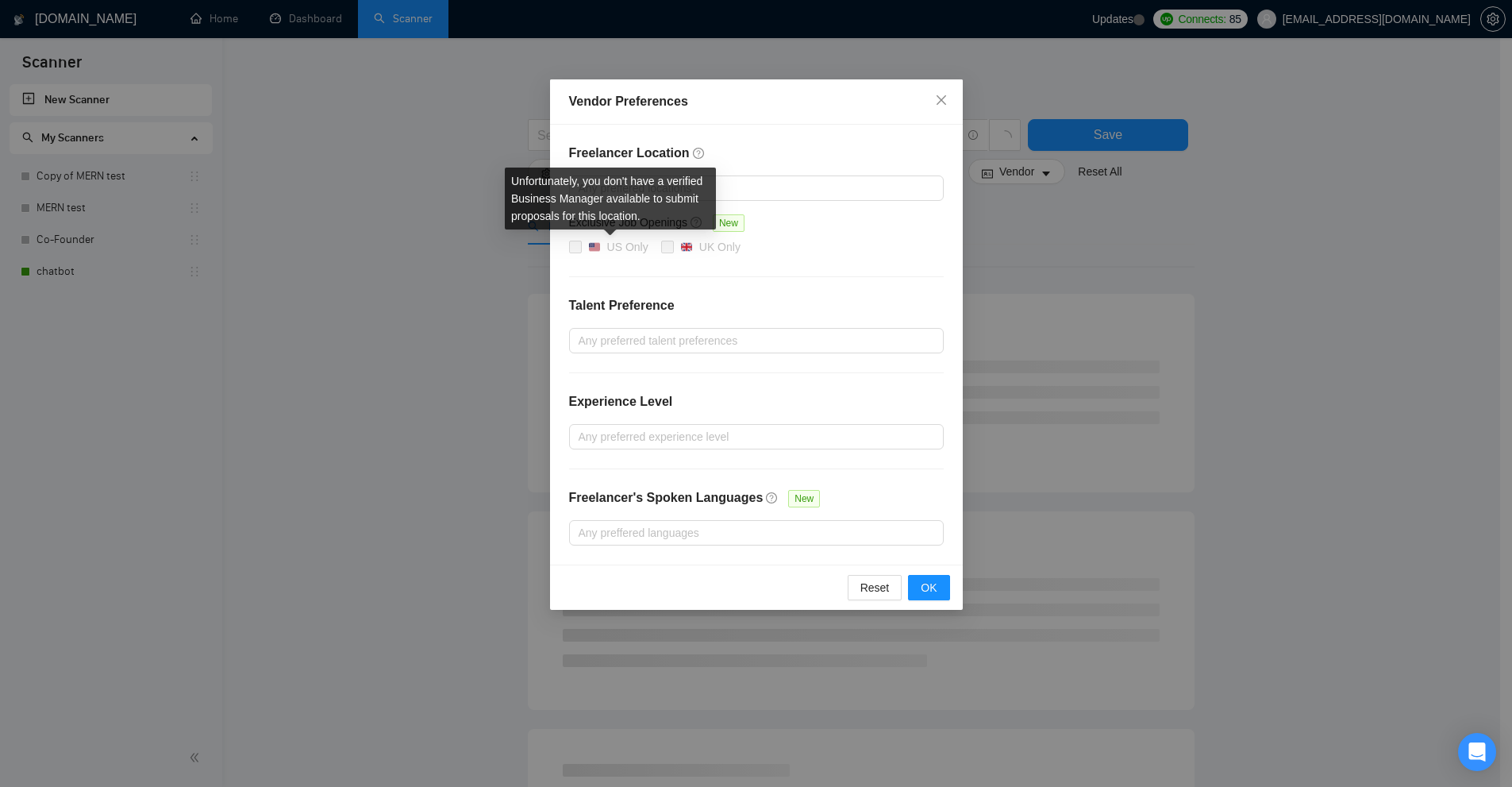
click at [686, 288] on div "Freelancer Location Any preffered locations Exclusive Job Openings New US Only …" at bounding box center [756, 345] width 413 height 440
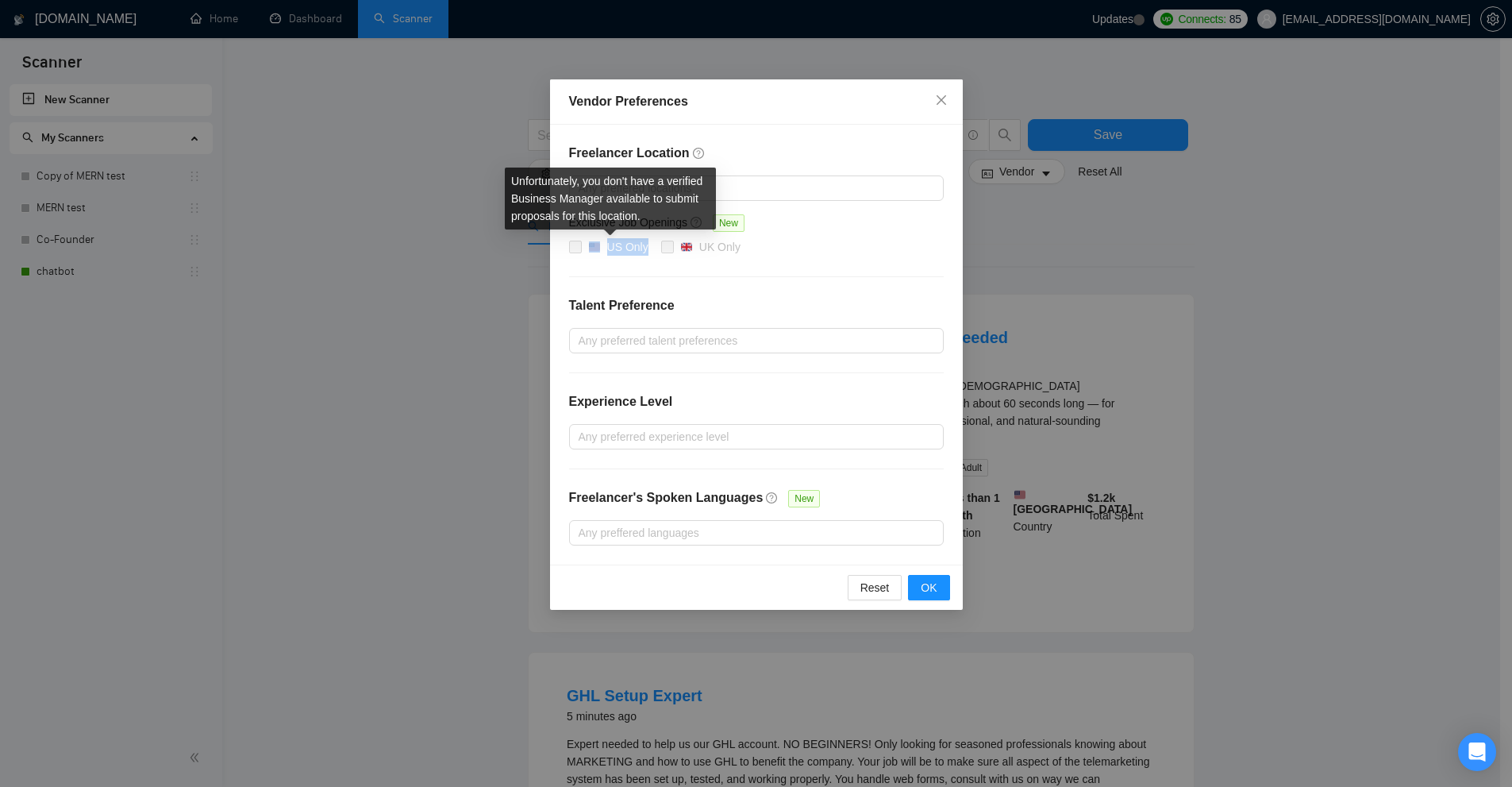
drag, startPoint x: 649, startPoint y: 245, endPoint x: 601, endPoint y: 251, distance: 48.4
click at [601, 251] on span "US Only" at bounding box center [618, 247] width 73 height 19
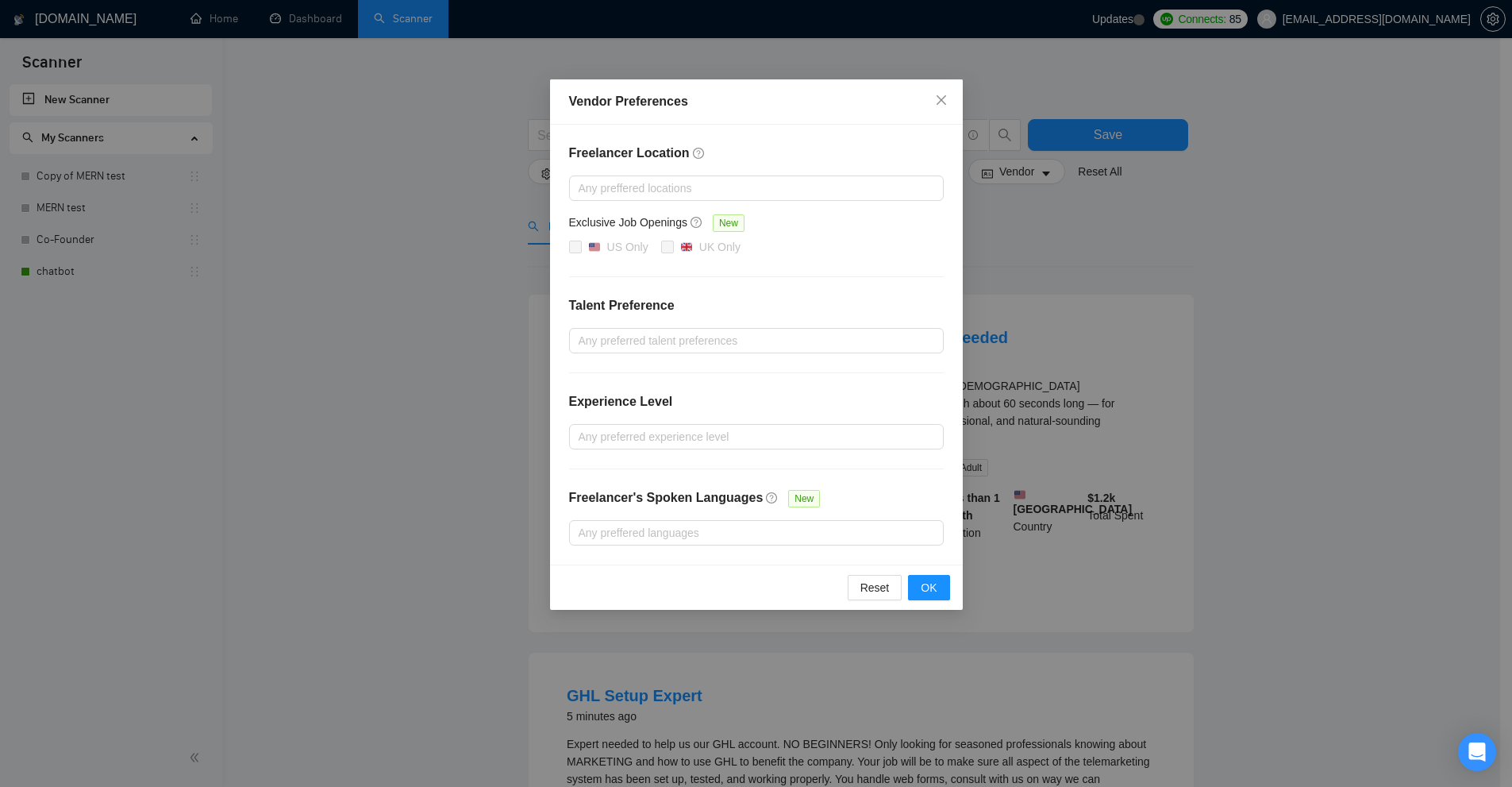
click at [302, 83] on div "Vendor Preferences Freelancer Location Any preffered locations Exclusive Job Op…" at bounding box center [756, 393] width 1512 height 787
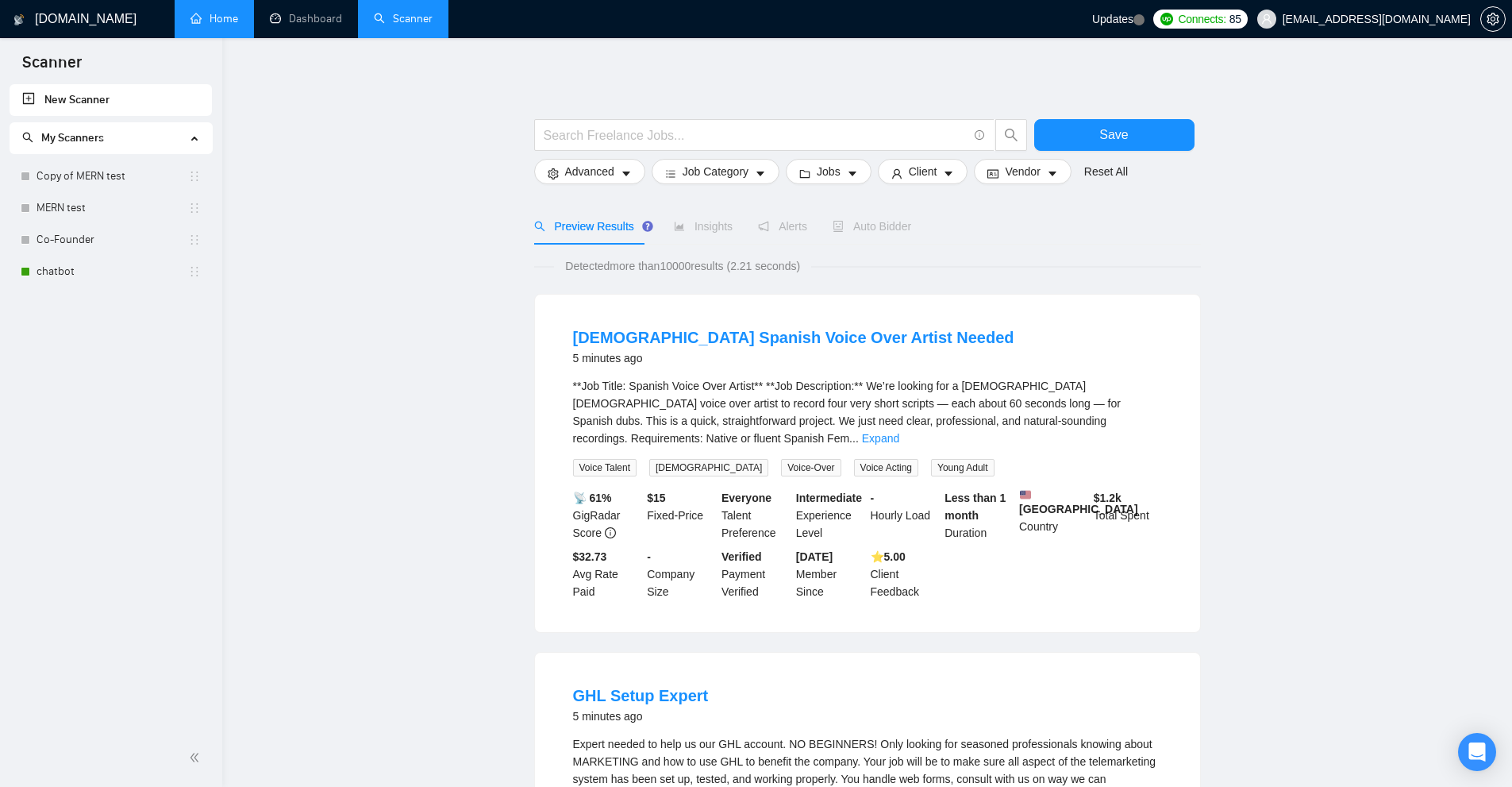
click at [203, 17] on link "Home" at bounding box center [214, 18] width 48 height 13
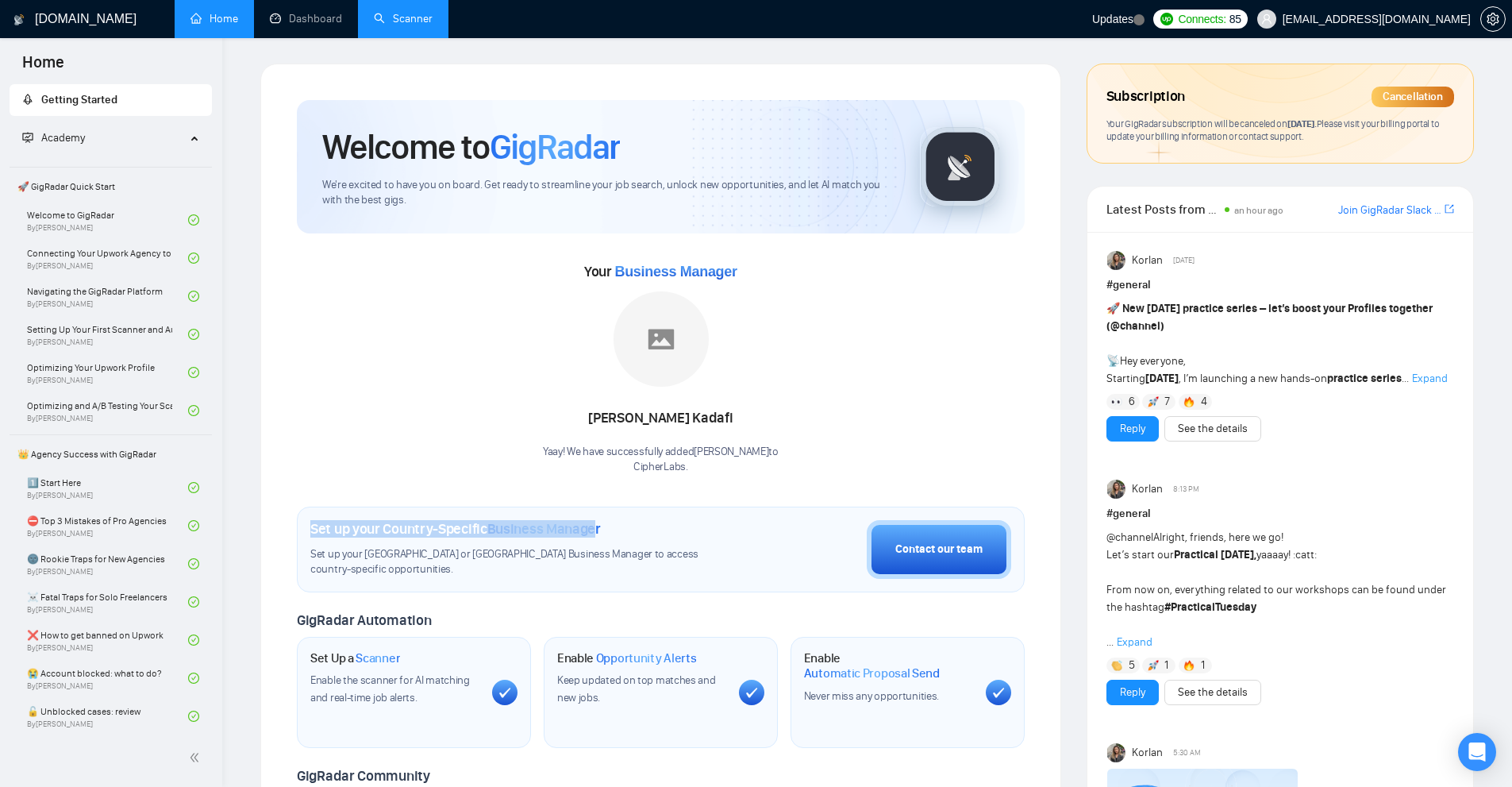
drag, startPoint x: 306, startPoint y: 487, endPoint x: 600, endPoint y: 527, distance: 296.7
click at [600, 527] on div "Welcome to GigRadar We're excited to have you on board. Get ready to streamline…" at bounding box center [661, 591] width 728 height 982
